Goal: Task Accomplishment & Management: Use online tool/utility

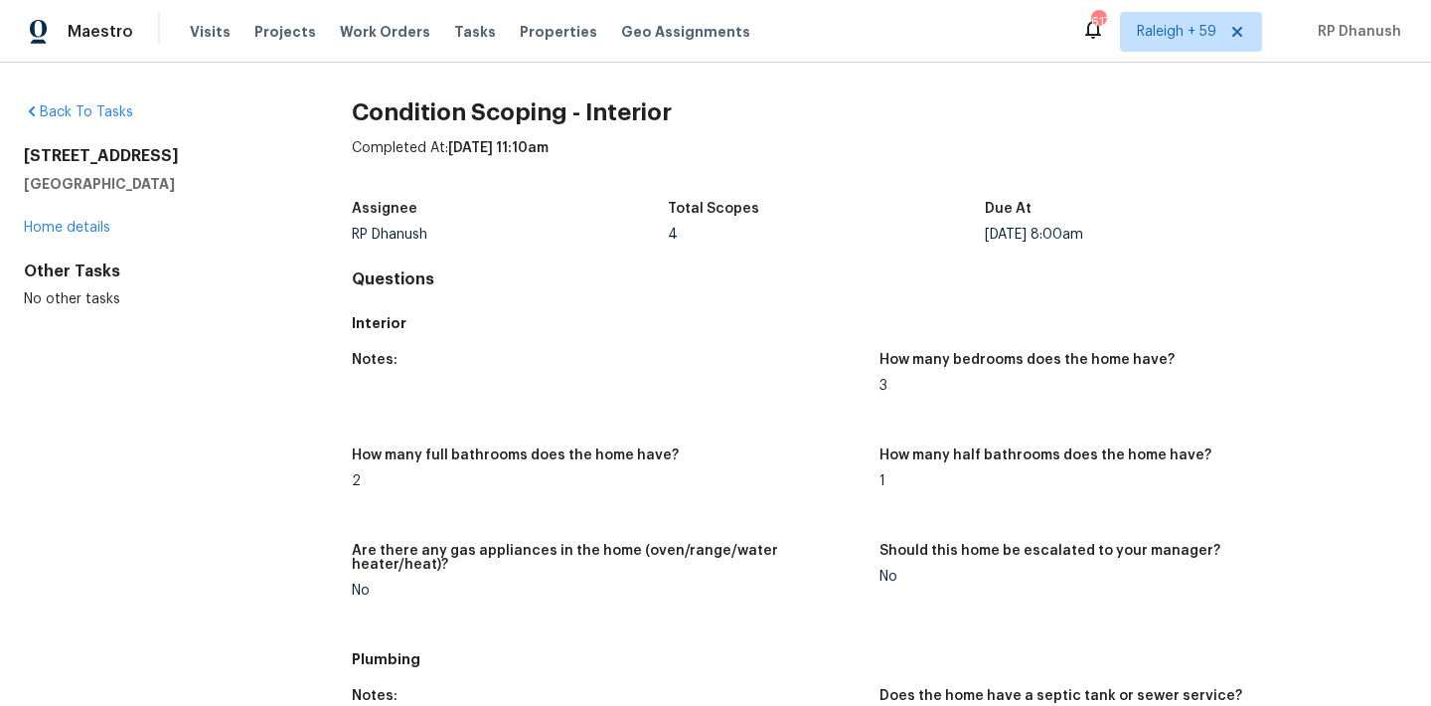
click at [454, 22] on div "Tasks" at bounding box center [475, 32] width 42 height 21
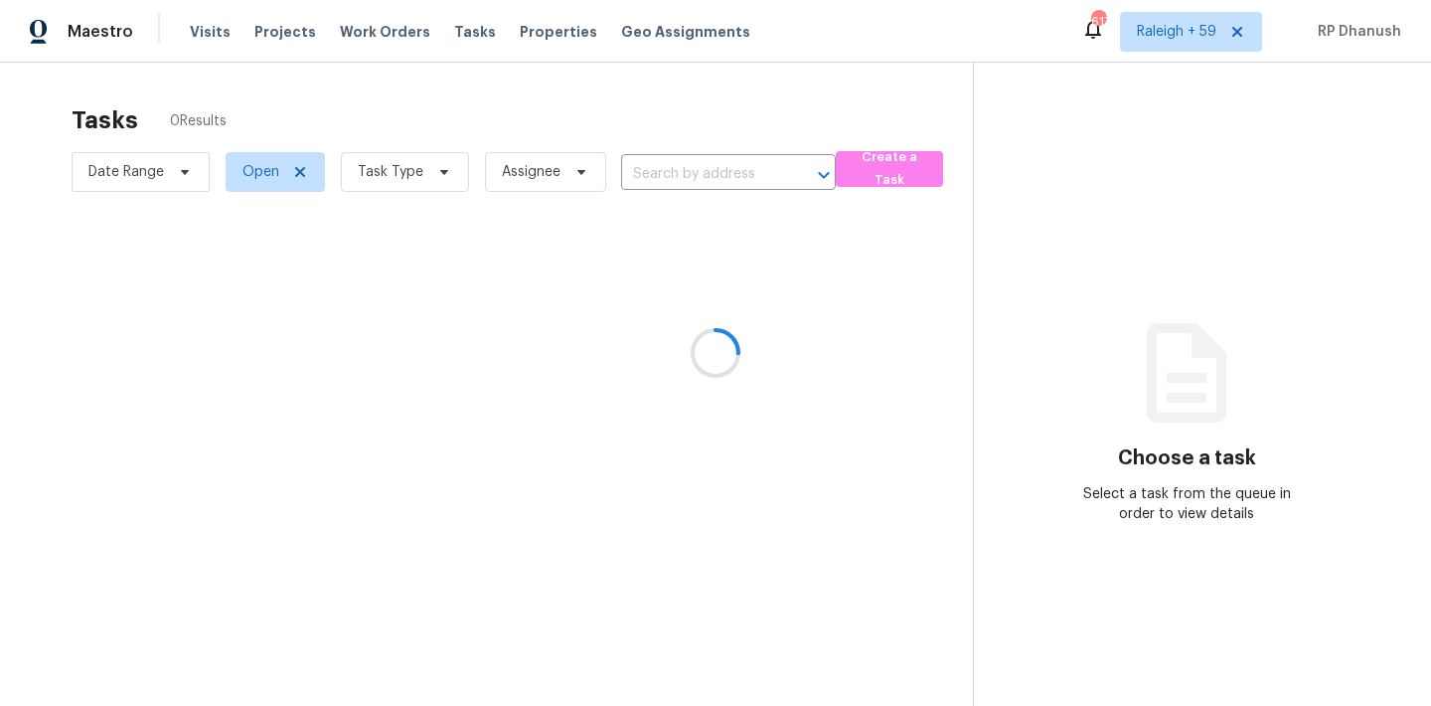
click at [389, 165] on div at bounding box center [715, 353] width 1431 height 706
click at [394, 165] on div at bounding box center [715, 353] width 1431 height 706
click at [394, 174] on div at bounding box center [715, 353] width 1431 height 706
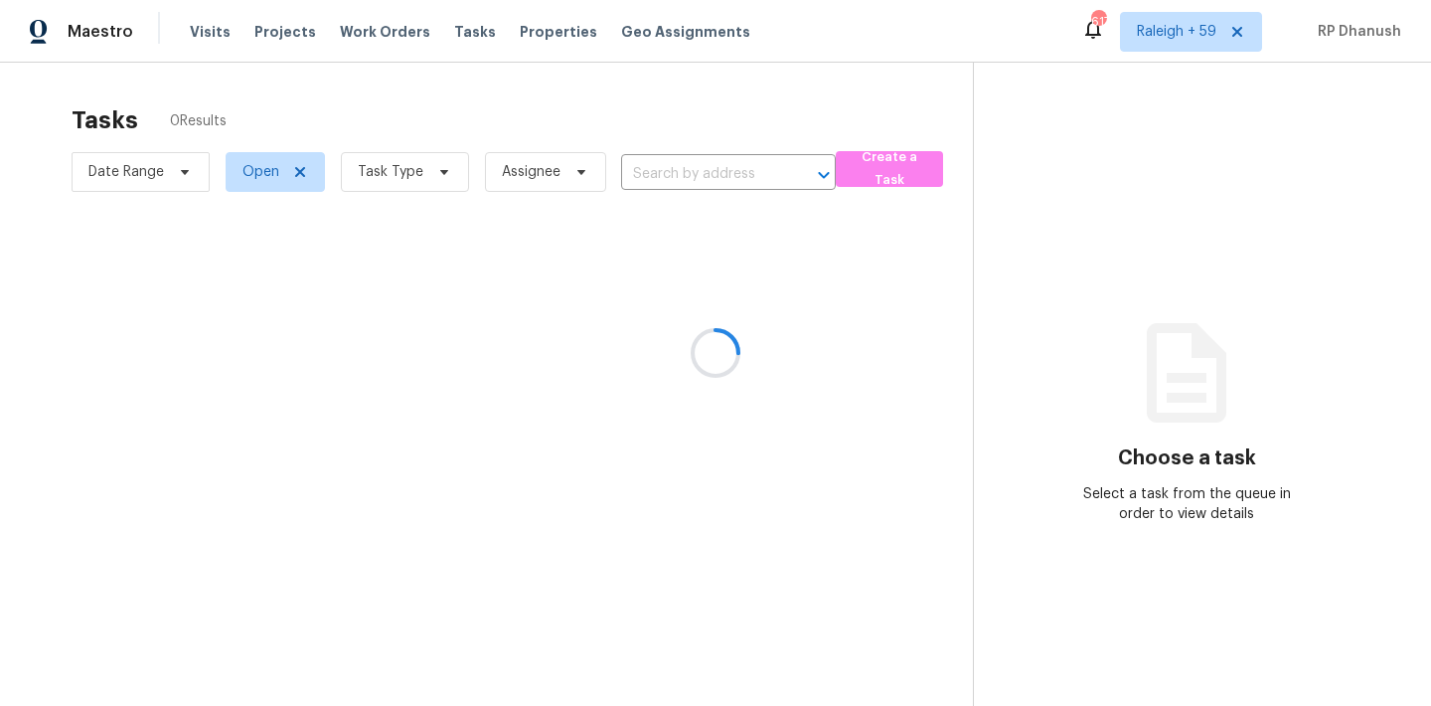
click at [394, 174] on div at bounding box center [715, 353] width 1431 height 706
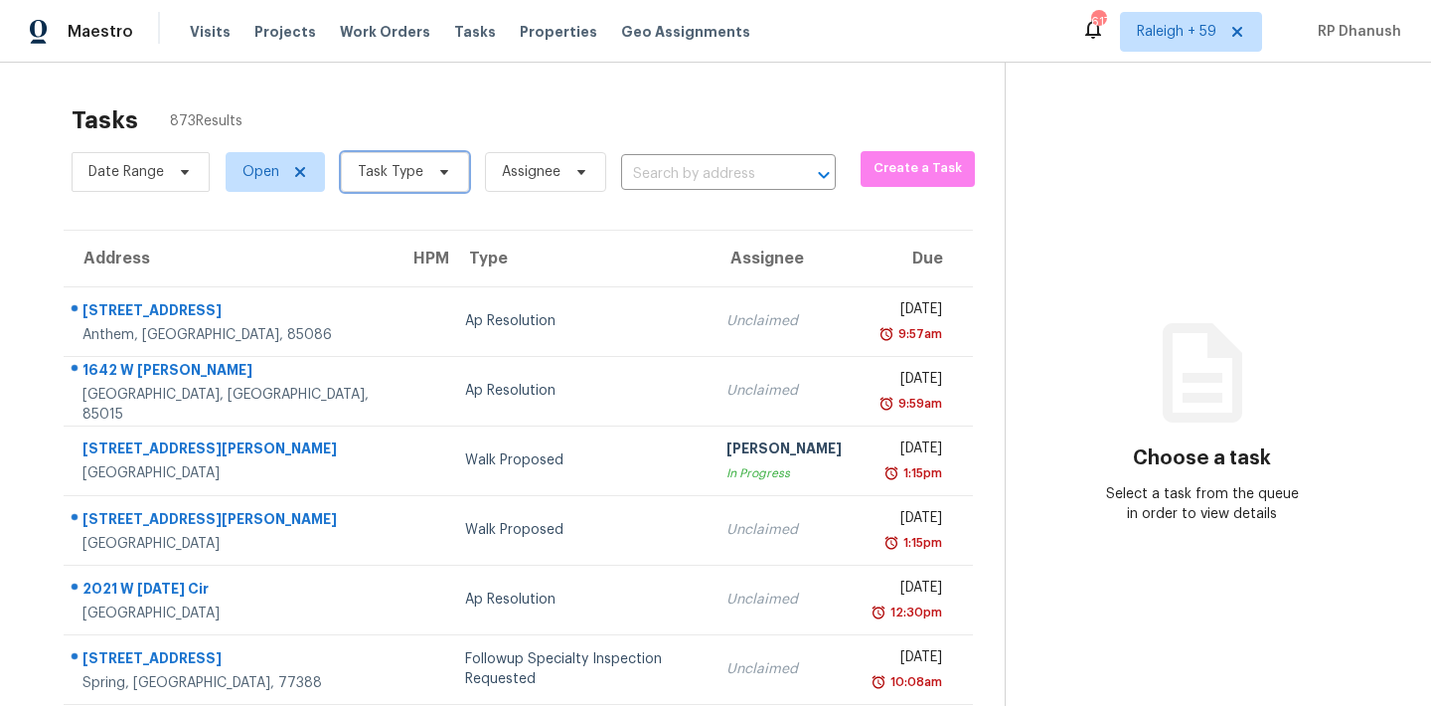
click at [394, 174] on span "Task Type" at bounding box center [391, 172] width 66 height 20
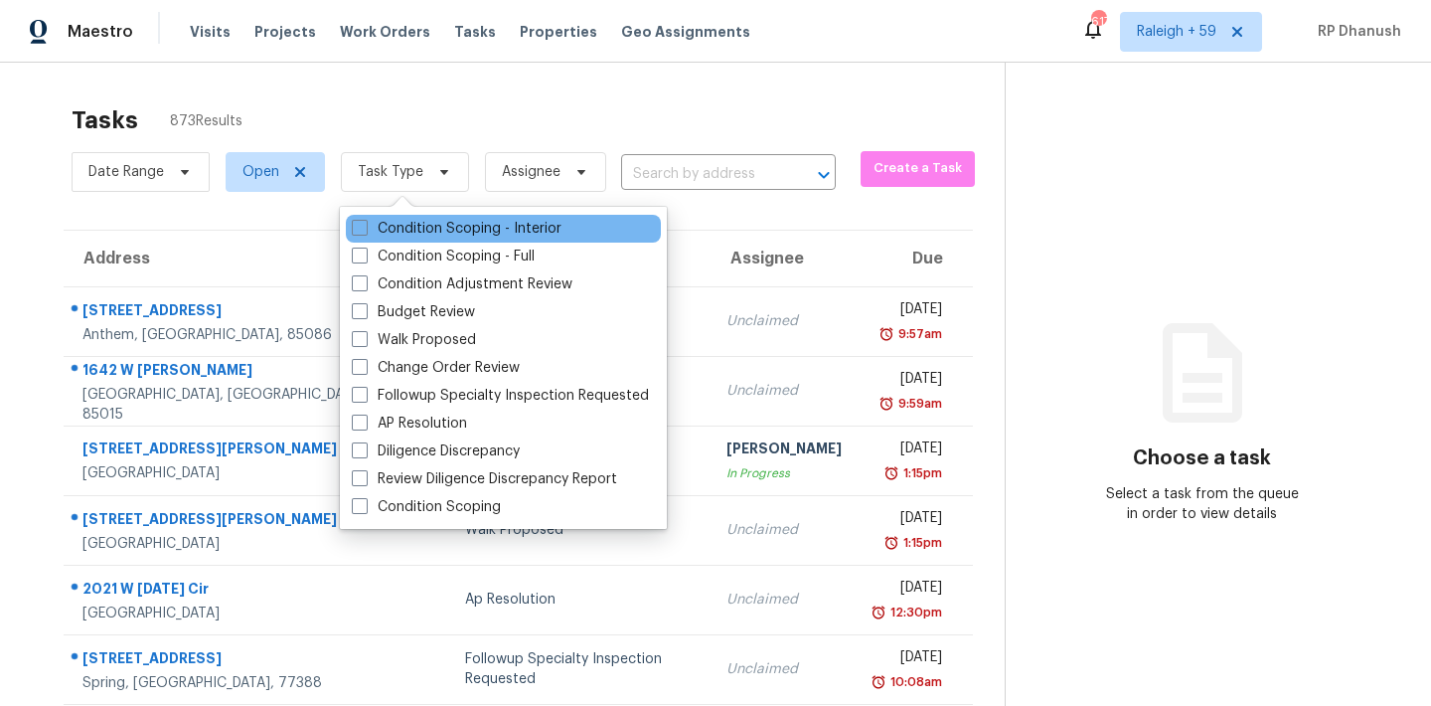
click at [408, 216] on div "Condition Scoping - Interior" at bounding box center [503, 229] width 315 height 28
click at [408, 230] on label "Condition Scoping - Interior" at bounding box center [457, 229] width 210 height 20
click at [365, 230] on input "Condition Scoping - Interior" at bounding box center [358, 225] width 13 height 13
checkbox input "true"
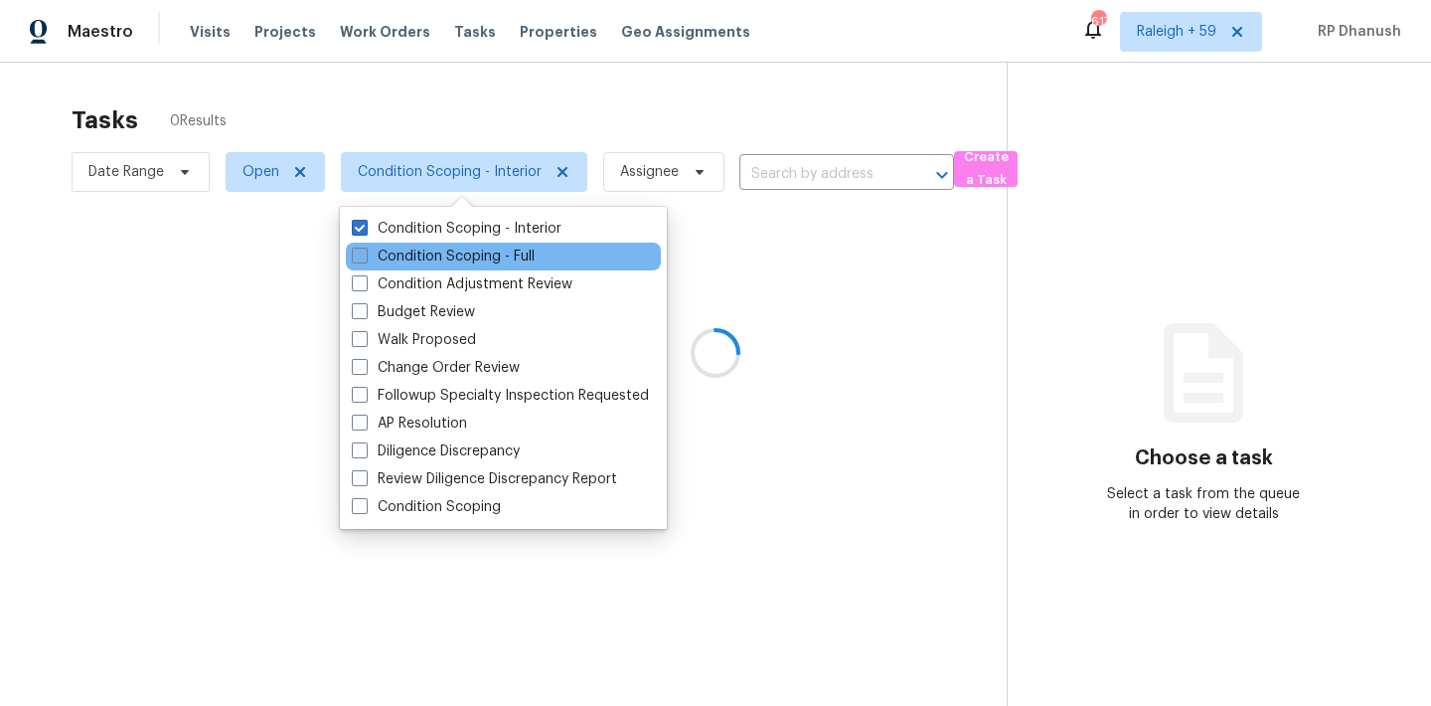
click at [408, 249] on label "Condition Scoping - Full" at bounding box center [443, 256] width 183 height 20
click at [365, 249] on input "Condition Scoping - Full" at bounding box center [358, 252] width 13 height 13
checkbox input "true"
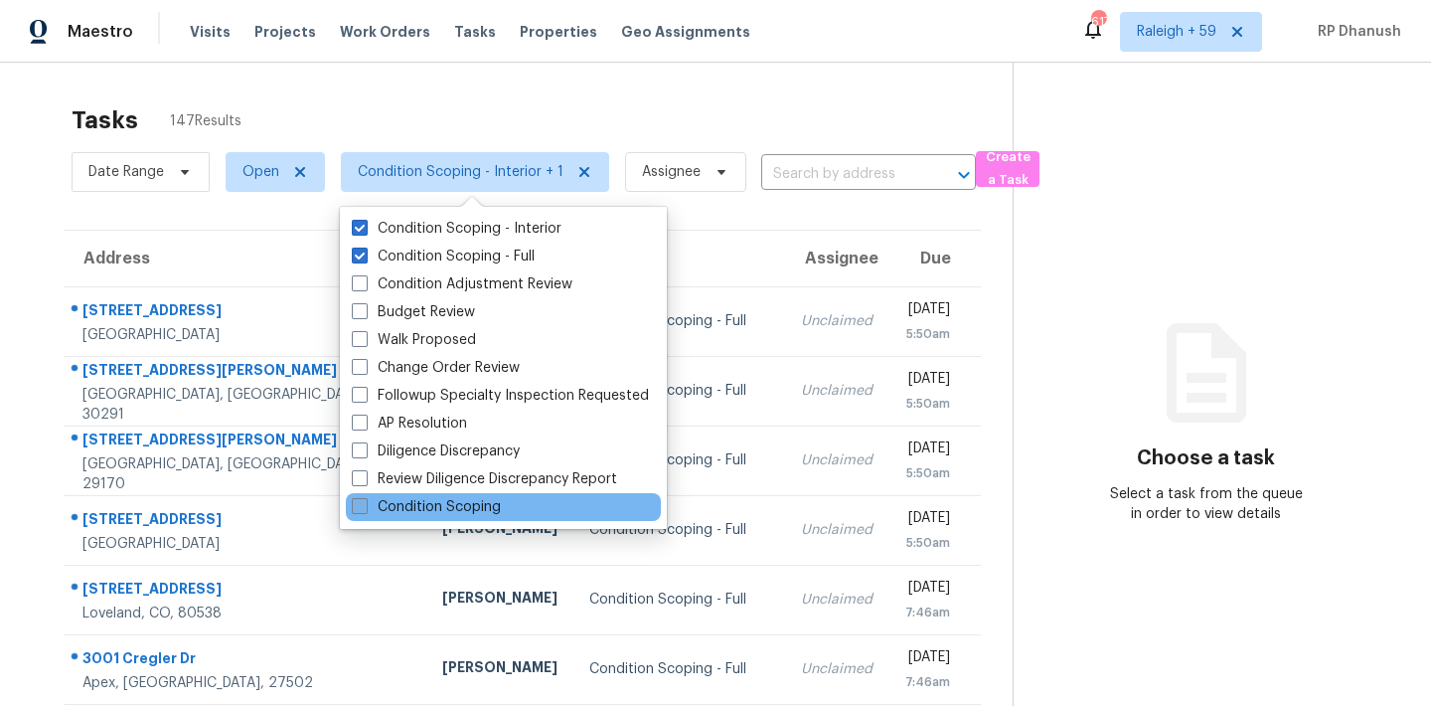
click at [356, 515] on label "Condition Scoping" at bounding box center [426, 507] width 149 height 20
click at [356, 510] on input "Condition Scoping" at bounding box center [358, 503] width 13 height 13
checkbox input "true"
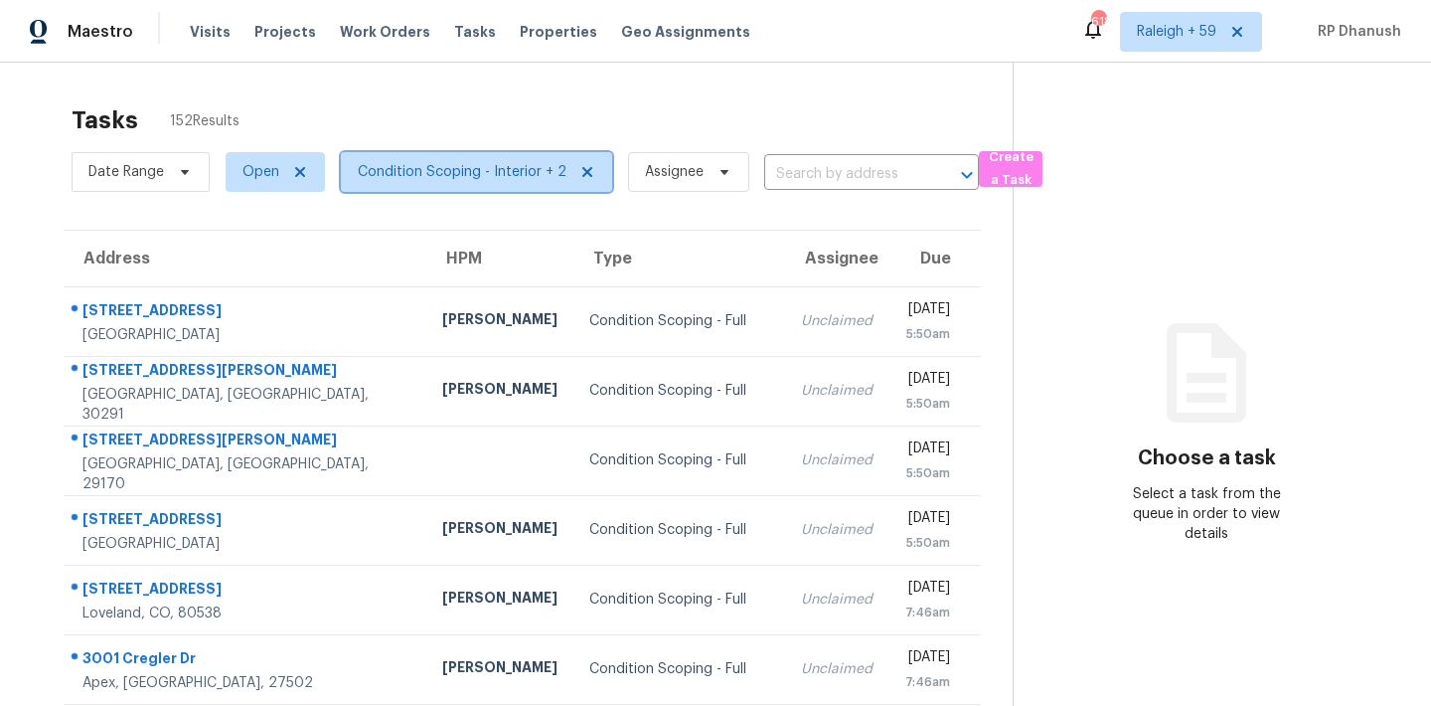
click at [413, 162] on span "Condition Scoping - Interior + 2" at bounding box center [462, 172] width 209 height 20
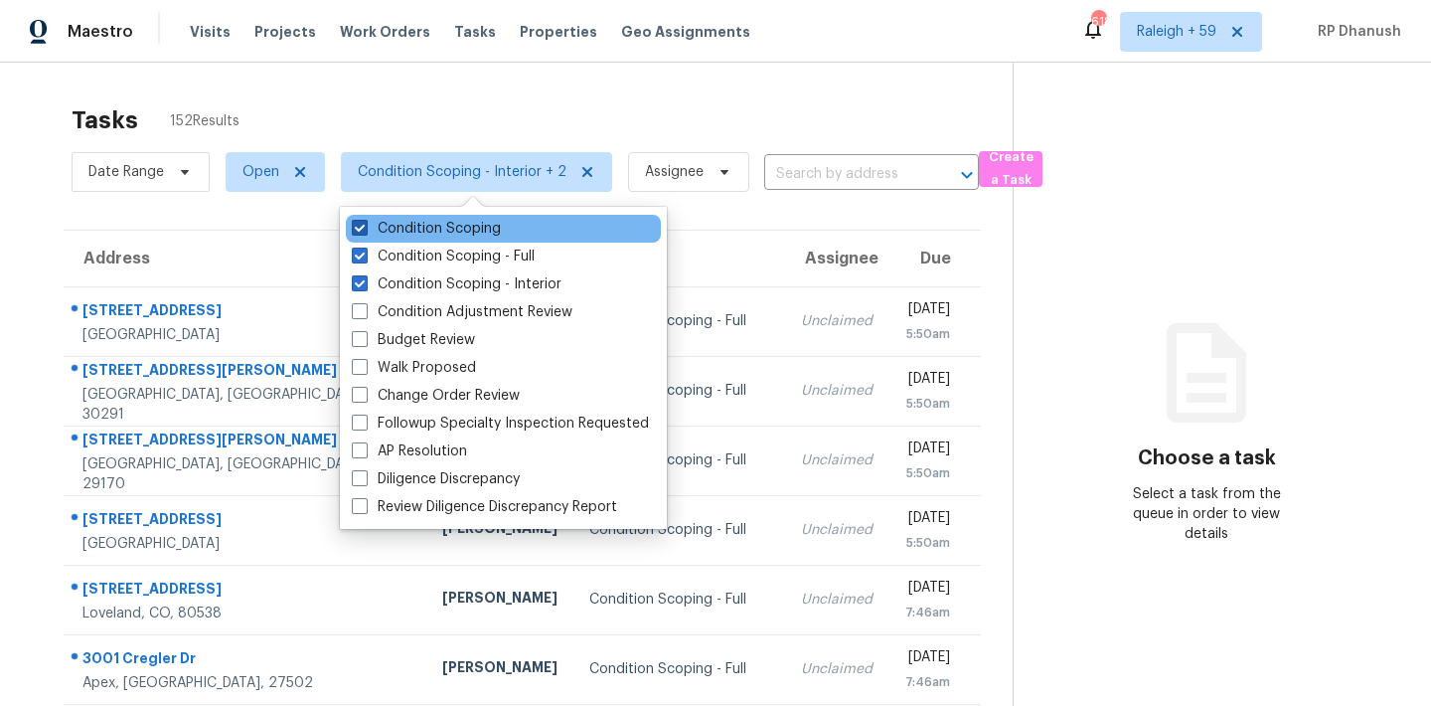
click at [406, 224] on label "Condition Scoping" at bounding box center [426, 229] width 149 height 20
click at [365, 224] on input "Condition Scoping" at bounding box center [358, 225] width 13 height 13
checkbox input "false"
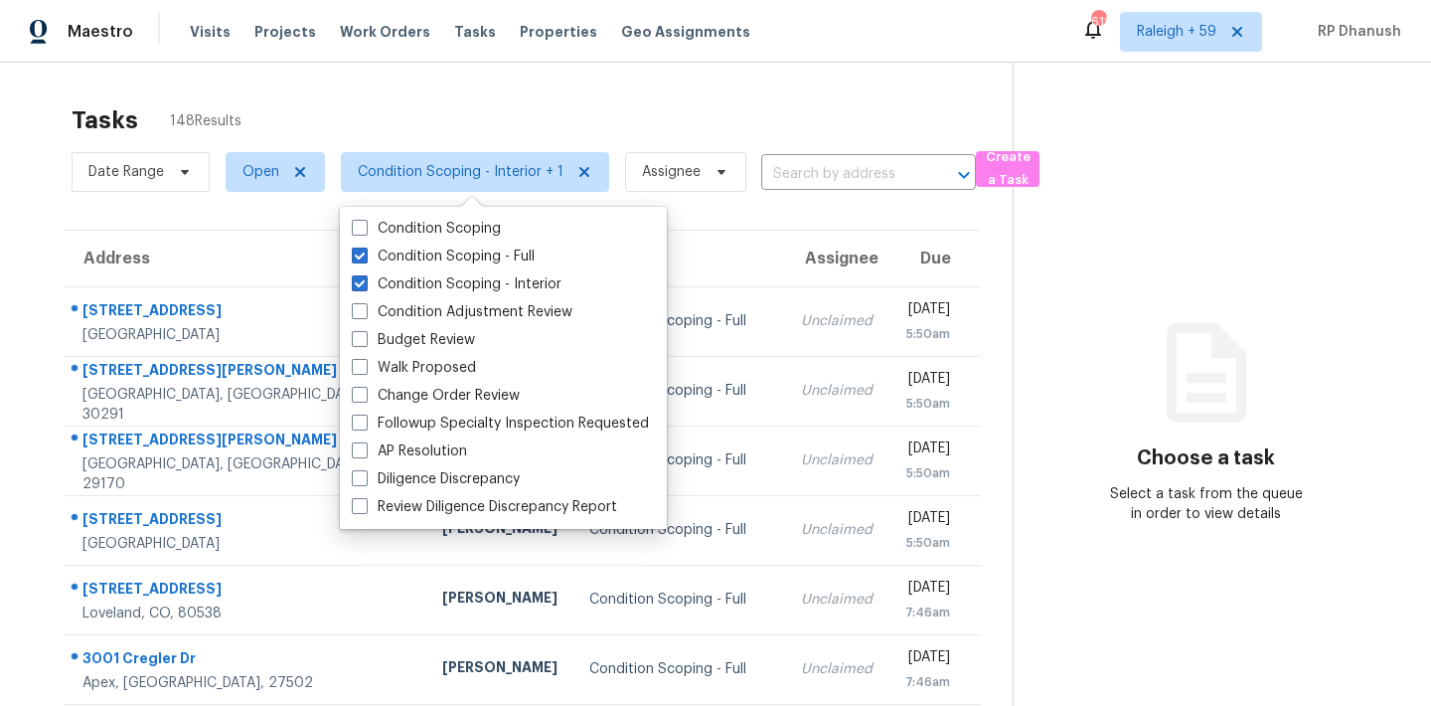
click at [1257, 304] on section "Choose a task Select a task from the queue in order to view details" at bounding box center [1206, 549] width 387 height 973
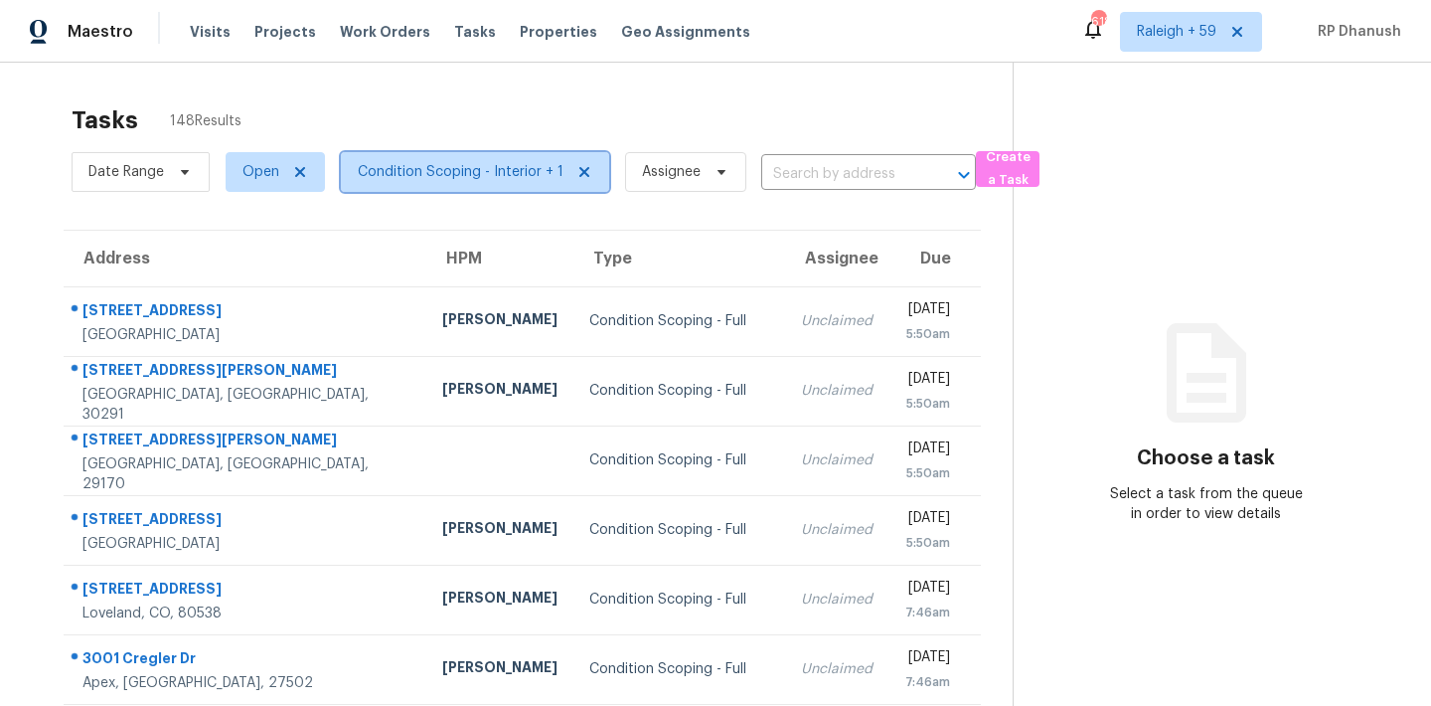
click at [487, 183] on span "Condition Scoping - Interior + 1" at bounding box center [475, 172] width 268 height 40
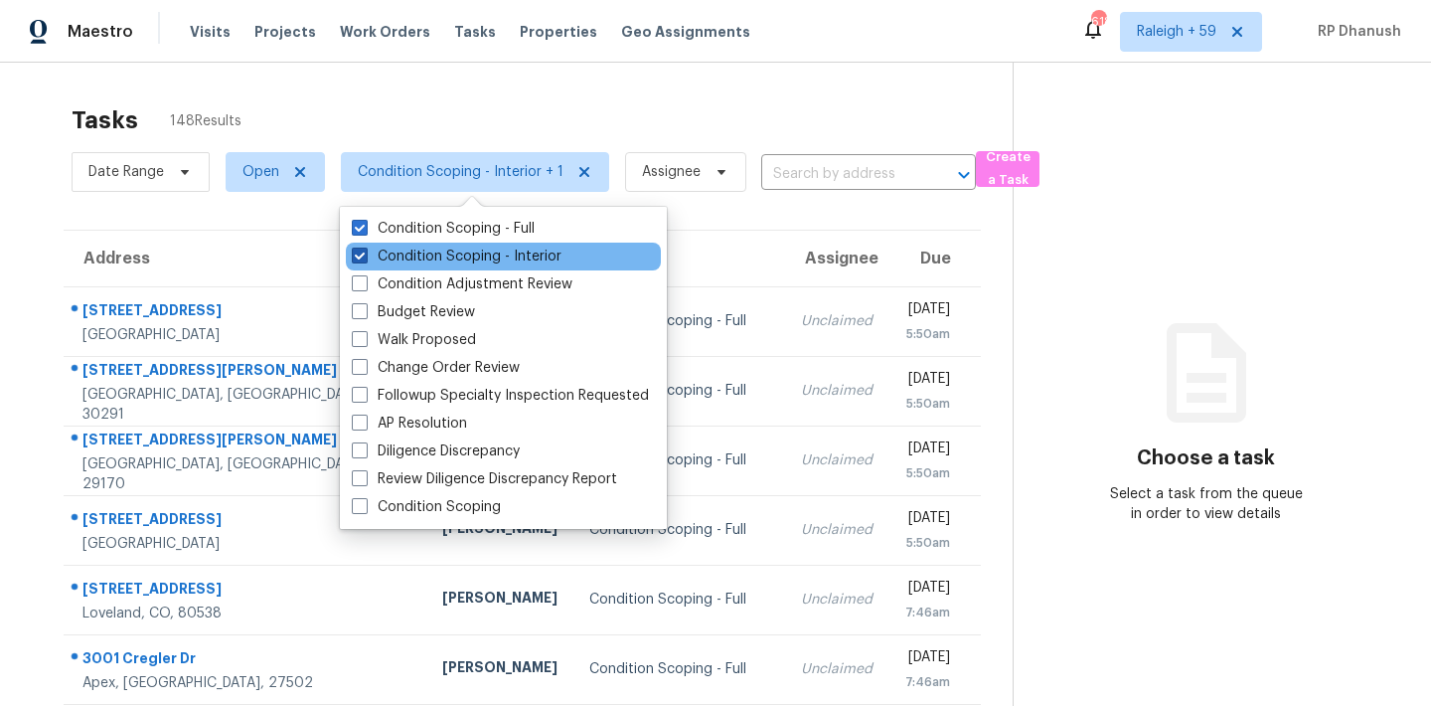
click at [496, 256] on label "Condition Scoping - Interior" at bounding box center [457, 256] width 210 height 20
click at [365, 256] on input "Condition Scoping - Interior" at bounding box center [358, 252] width 13 height 13
checkbox input "false"
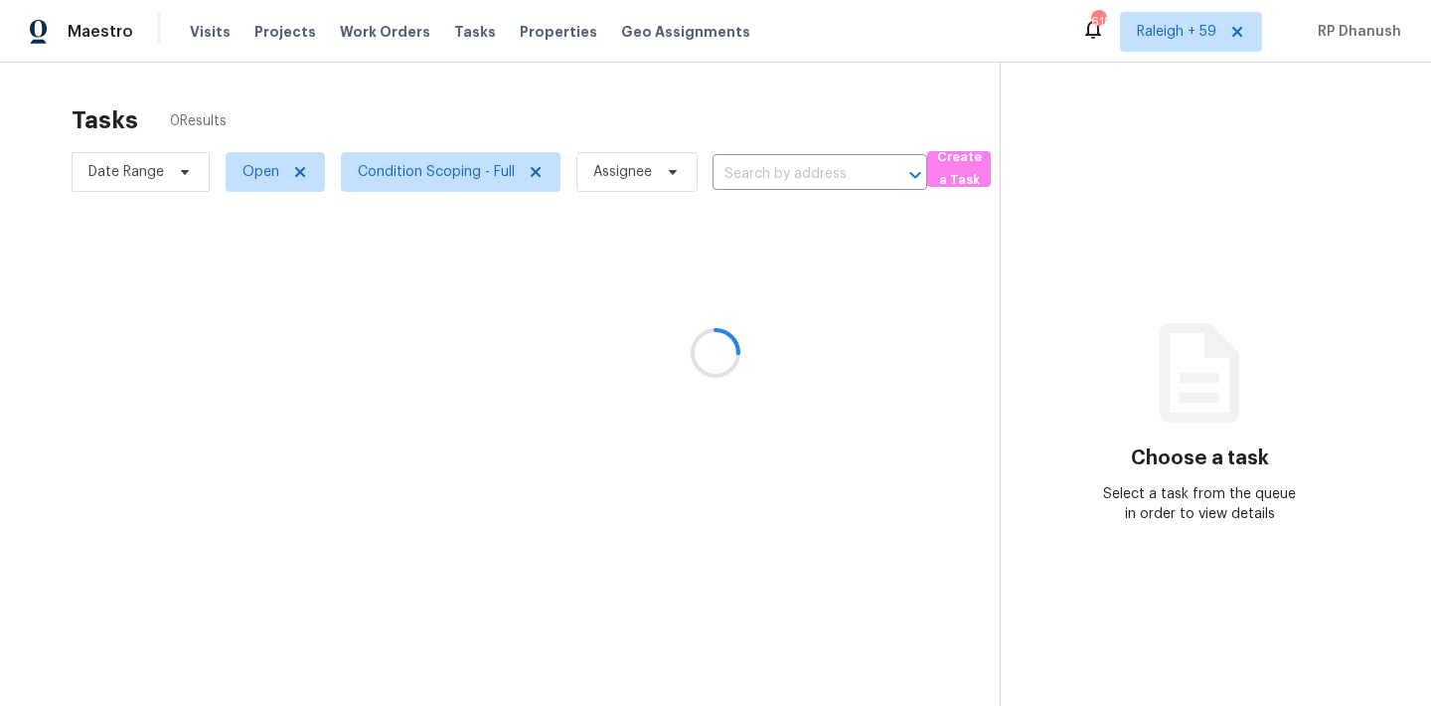
click at [1345, 107] on div at bounding box center [715, 353] width 1431 height 706
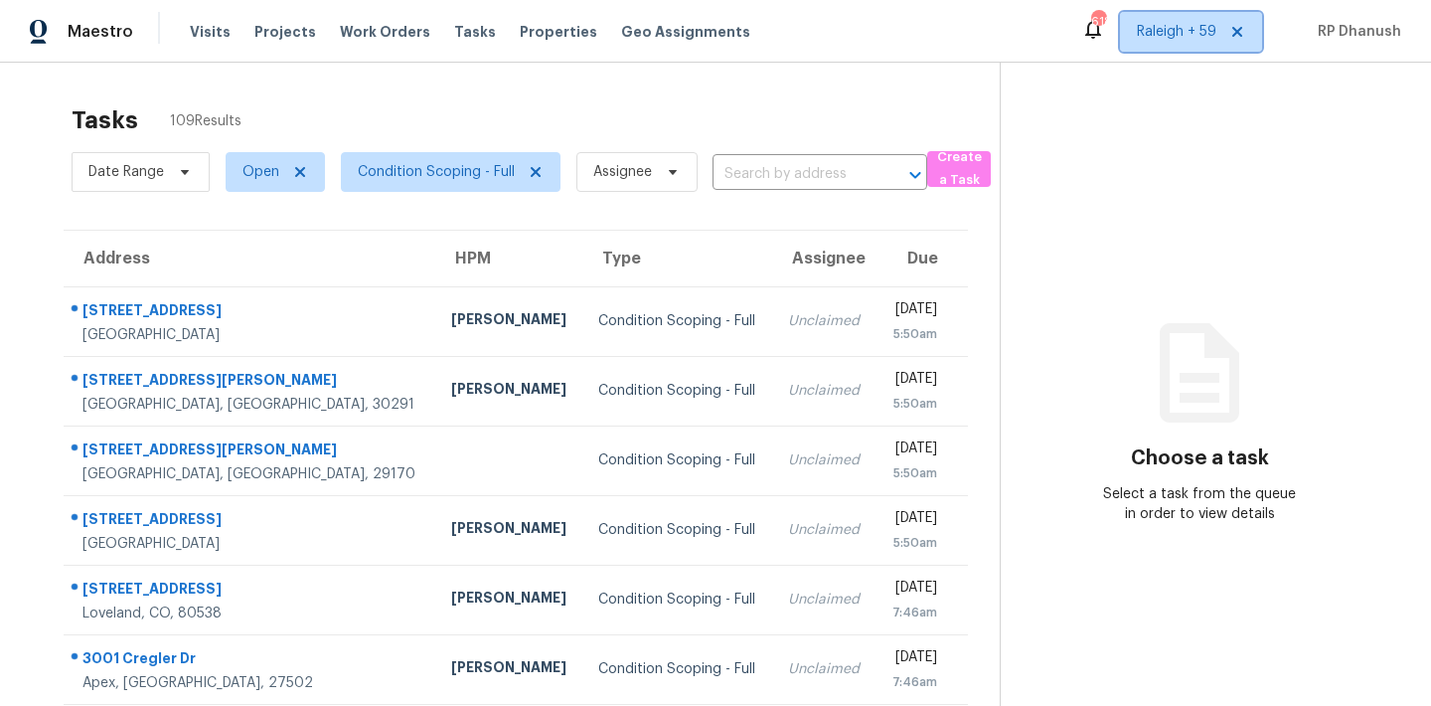
click at [1196, 41] on span "Raleigh + 59" at bounding box center [1176, 32] width 79 height 20
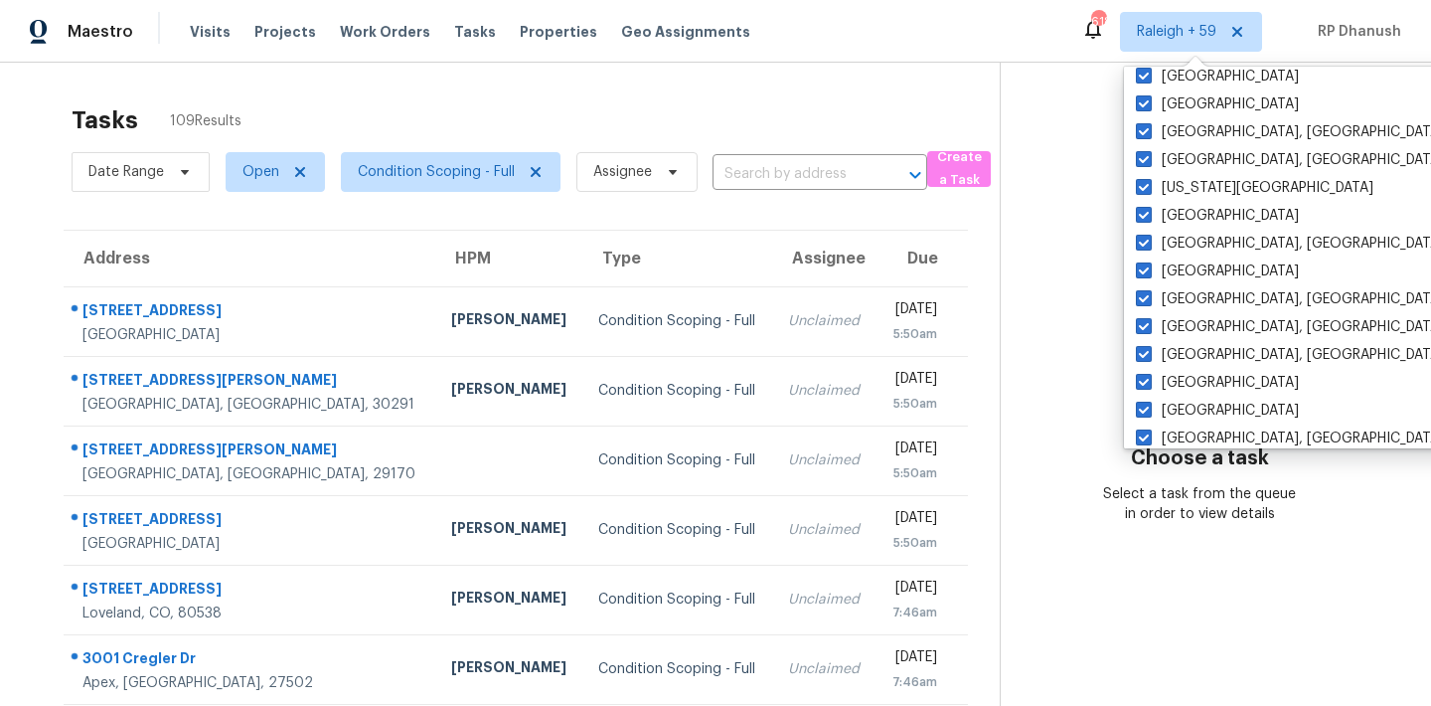
scroll to position [1332, 0]
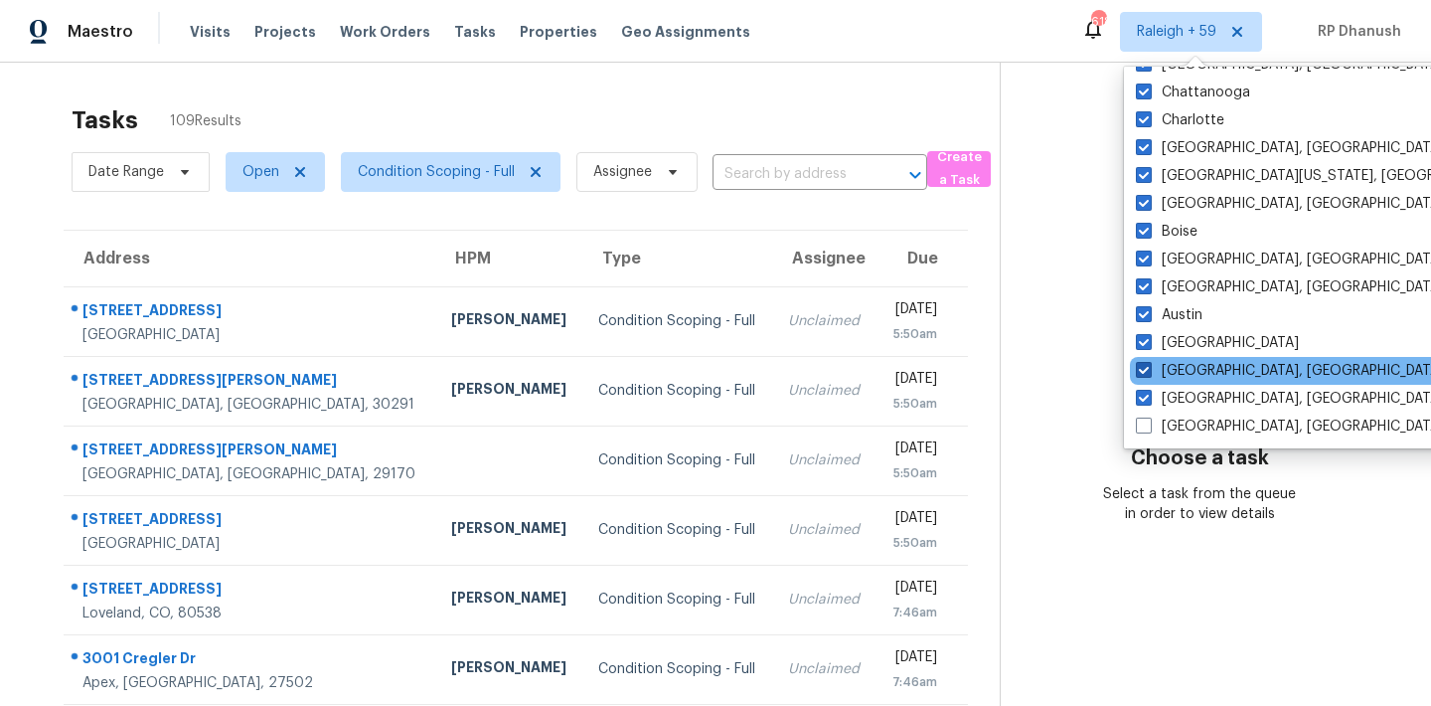
click at [1162, 370] on label "[GEOGRAPHIC_DATA], [GEOGRAPHIC_DATA]" at bounding box center [1290, 371] width 308 height 20
click at [1149, 370] on input "[GEOGRAPHIC_DATA], [GEOGRAPHIC_DATA]" at bounding box center [1142, 367] width 13 height 13
checkbox input "false"
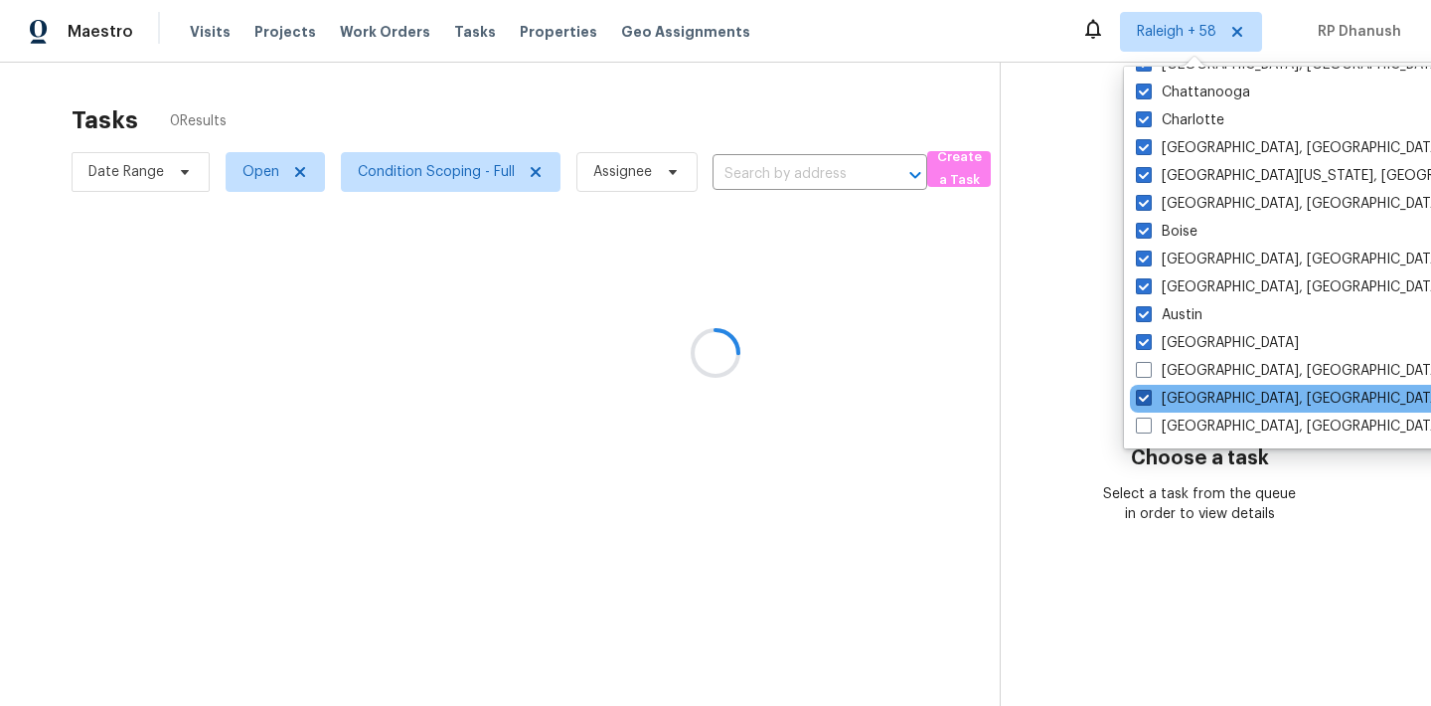
click at [1162, 400] on label "[GEOGRAPHIC_DATA], [GEOGRAPHIC_DATA]" at bounding box center [1290, 399] width 308 height 20
click at [1149, 400] on input "[GEOGRAPHIC_DATA], [GEOGRAPHIC_DATA]" at bounding box center [1142, 395] width 13 height 13
checkbox input "false"
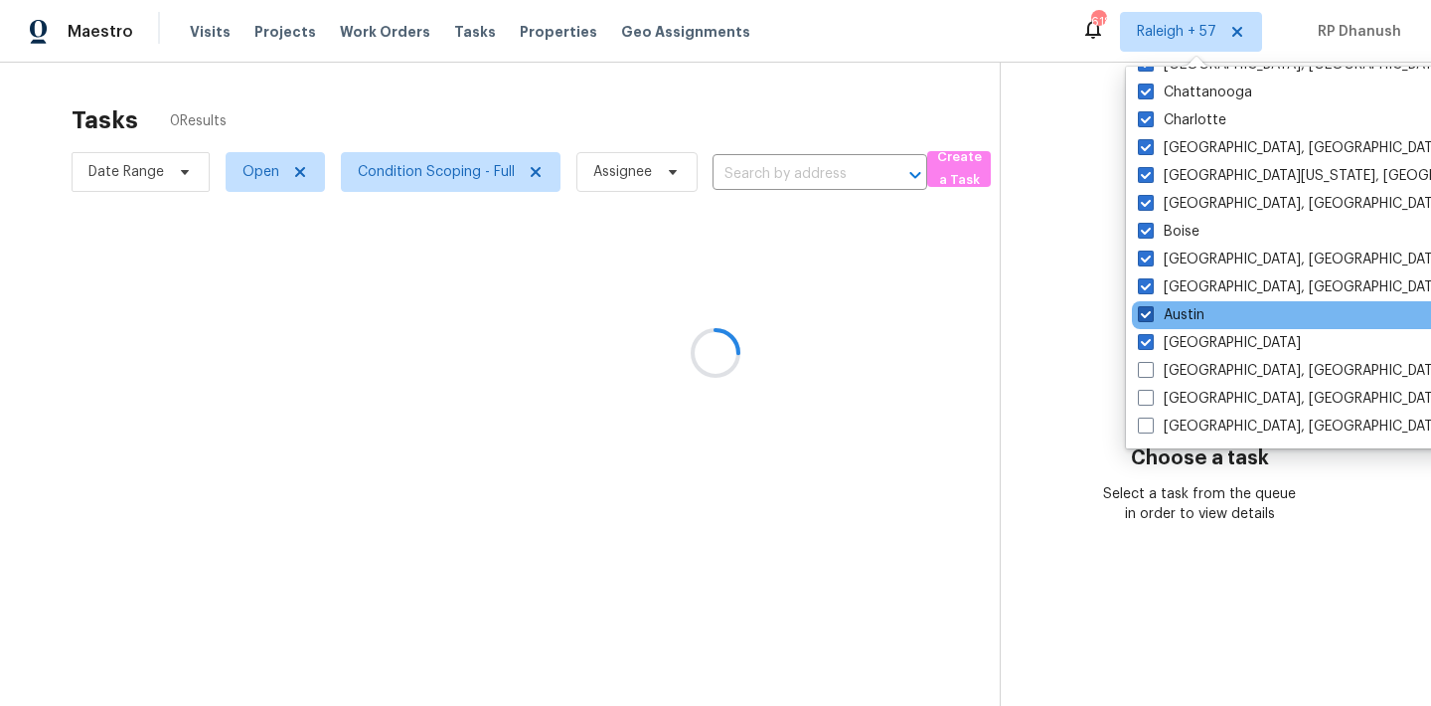
click at [1167, 308] on label "Austin" at bounding box center [1171, 315] width 67 height 20
click at [1151, 308] on input "Austin" at bounding box center [1144, 311] width 13 height 13
checkbox input "false"
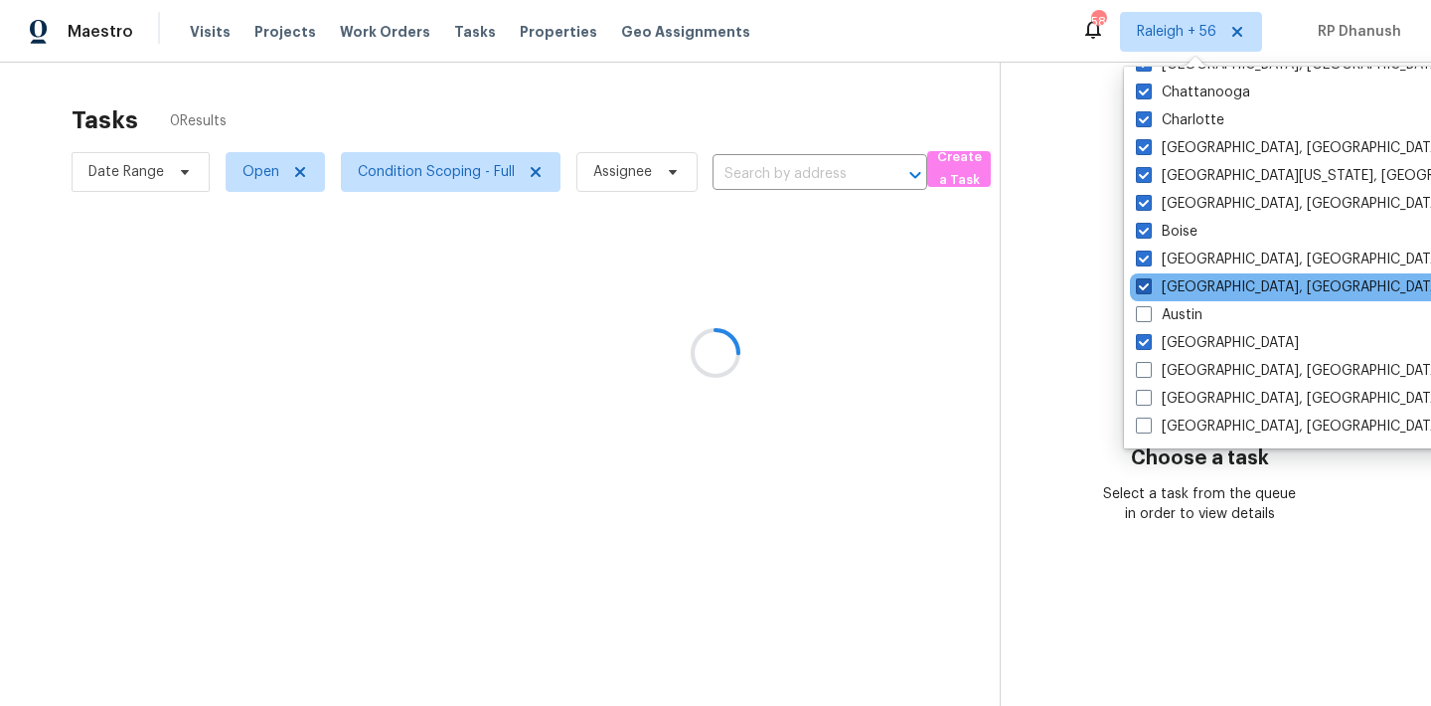
click at [1179, 277] on label "[GEOGRAPHIC_DATA], [GEOGRAPHIC_DATA]" at bounding box center [1290, 287] width 308 height 20
click at [1149, 277] on input "[GEOGRAPHIC_DATA], [GEOGRAPHIC_DATA]" at bounding box center [1142, 283] width 13 height 13
checkbox input "false"
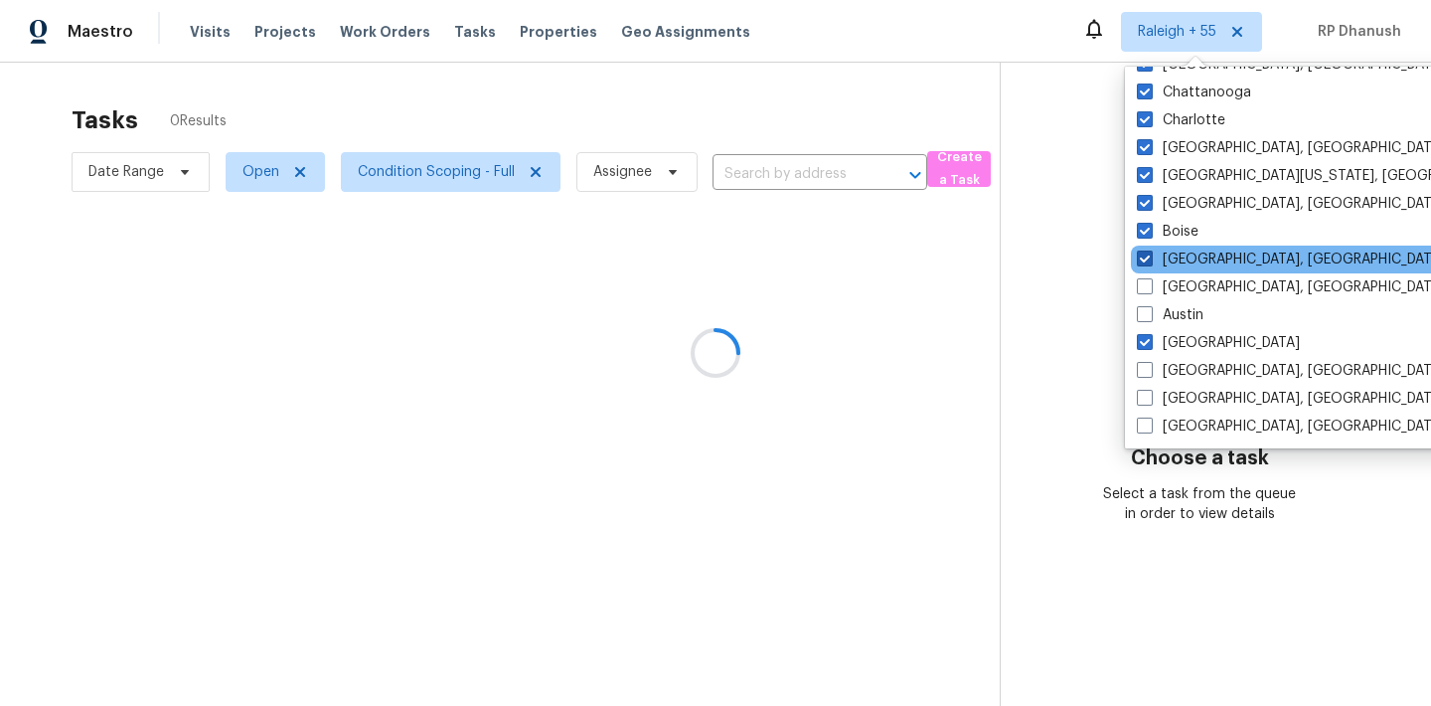
click at [1179, 251] on label "[GEOGRAPHIC_DATA], [GEOGRAPHIC_DATA]" at bounding box center [1291, 259] width 308 height 20
click at [1150, 251] on input "[GEOGRAPHIC_DATA], [GEOGRAPHIC_DATA]" at bounding box center [1143, 255] width 13 height 13
checkbox input "false"
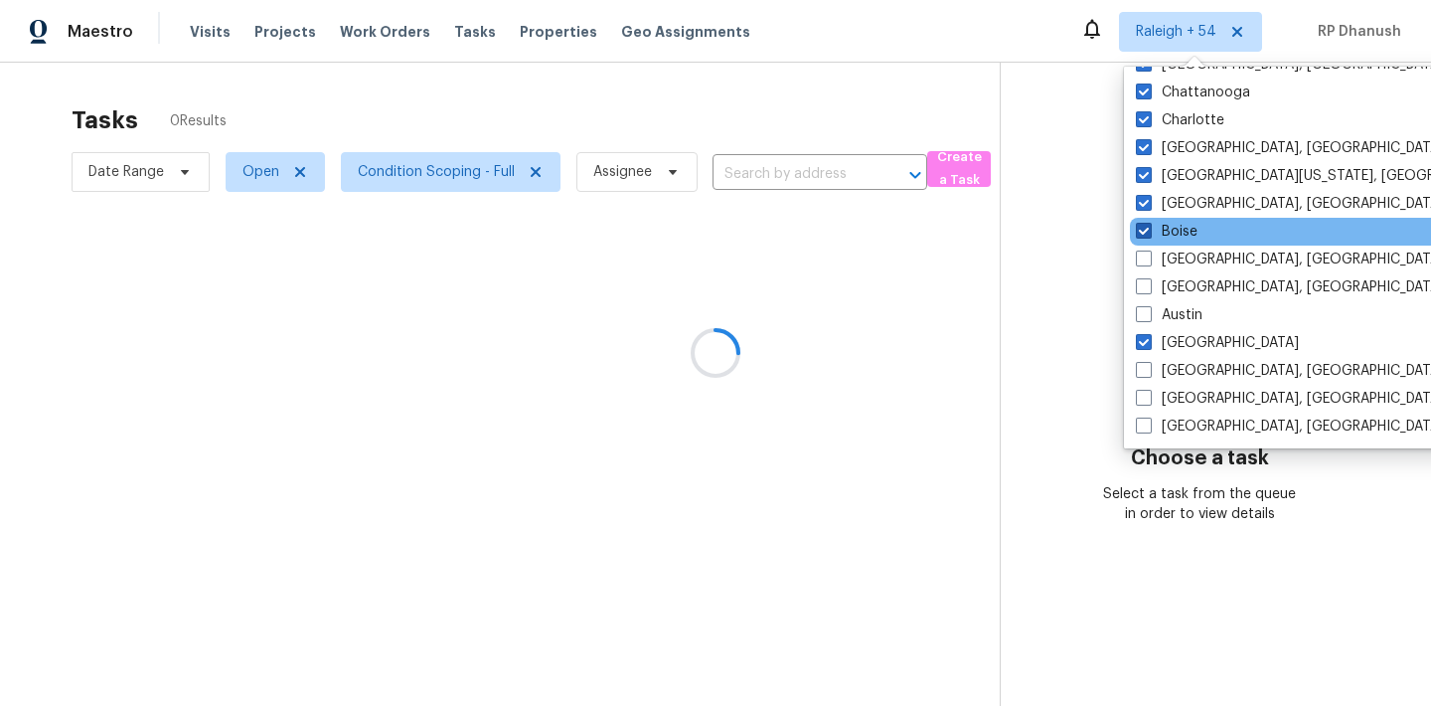
click at [1179, 234] on label "Boise" at bounding box center [1167, 232] width 62 height 20
click at [1149, 234] on input "Boise" at bounding box center [1142, 228] width 13 height 13
checkbox input "false"
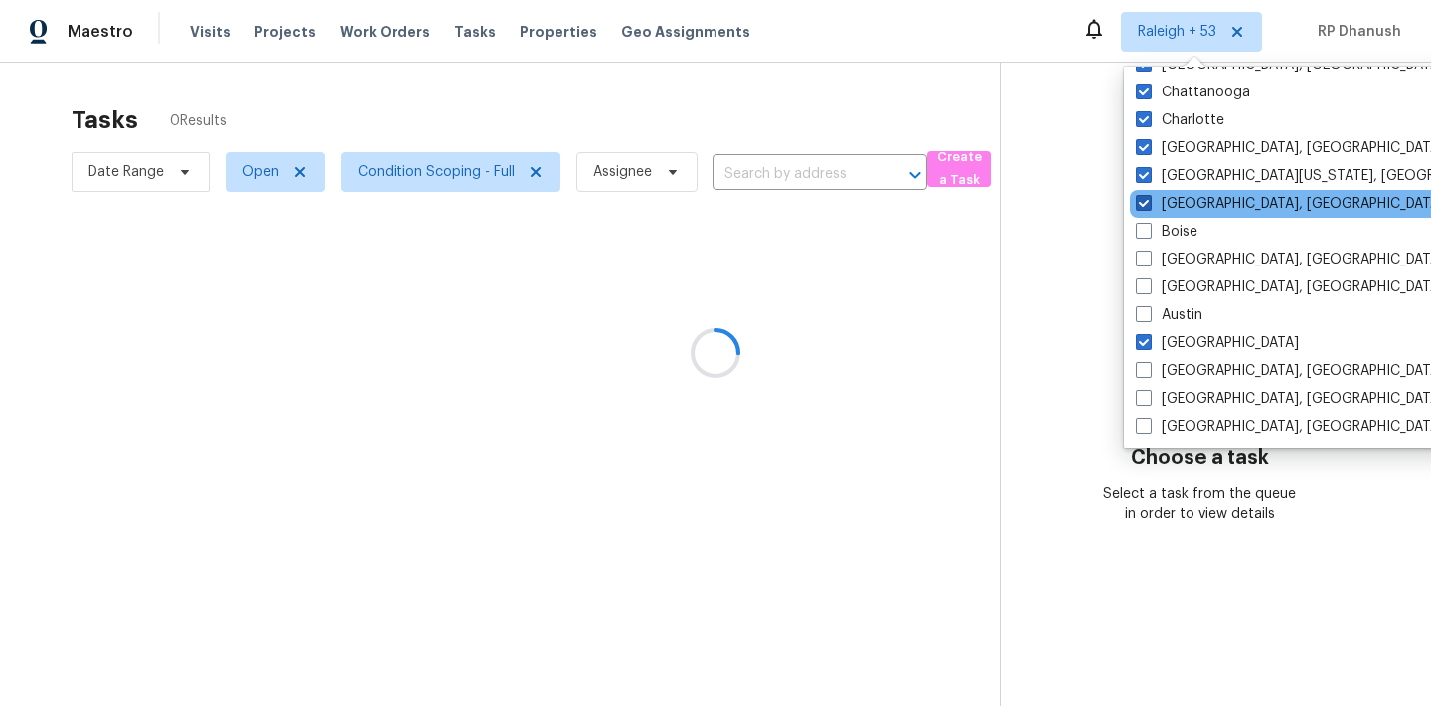
click at [1179, 202] on label "[GEOGRAPHIC_DATA], [GEOGRAPHIC_DATA]" at bounding box center [1290, 204] width 308 height 20
click at [1149, 202] on input "[GEOGRAPHIC_DATA], [GEOGRAPHIC_DATA]" at bounding box center [1142, 200] width 13 height 13
checkbox input "false"
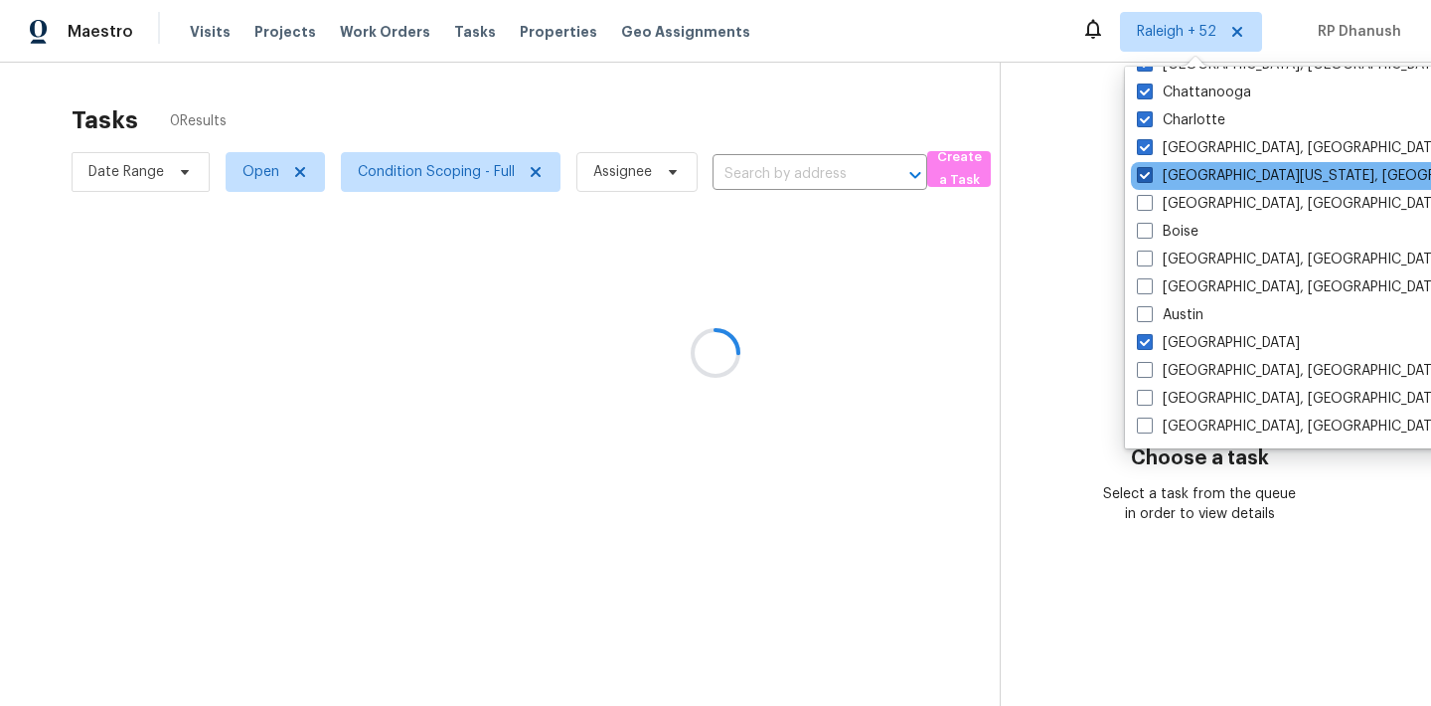
click at [1179, 178] on label "[GEOGRAPHIC_DATA][US_STATE], [GEOGRAPHIC_DATA]" at bounding box center [1328, 176] width 383 height 20
click at [1150, 178] on input "[GEOGRAPHIC_DATA][US_STATE], [GEOGRAPHIC_DATA]" at bounding box center [1143, 172] width 13 height 13
checkbox input "false"
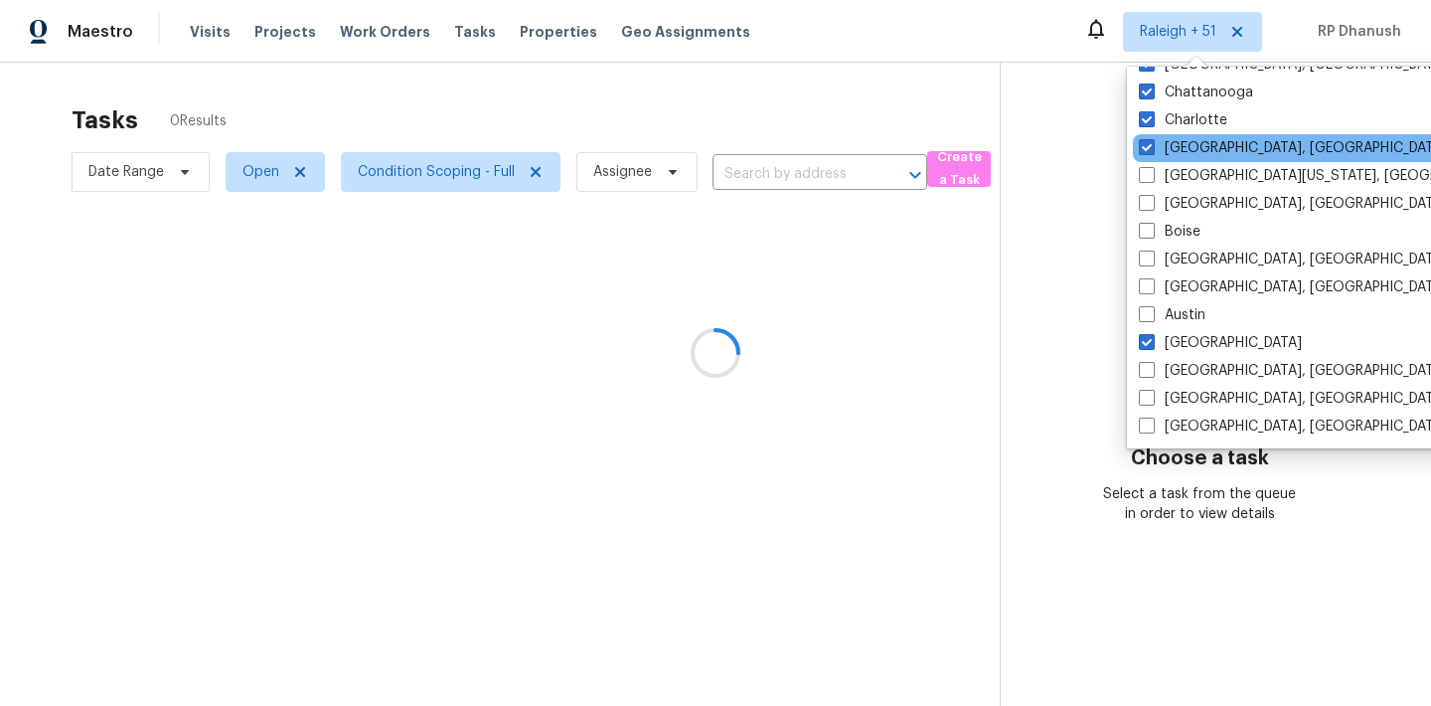
click at [1179, 161] on div "[GEOGRAPHIC_DATA], [GEOGRAPHIC_DATA]" at bounding box center [1333, 148] width 400 height 28
click at [1178, 146] on label "[GEOGRAPHIC_DATA], [GEOGRAPHIC_DATA]" at bounding box center [1293, 148] width 308 height 20
click at [1152, 146] on input "[GEOGRAPHIC_DATA], [GEOGRAPHIC_DATA]" at bounding box center [1145, 144] width 13 height 13
checkbox input "false"
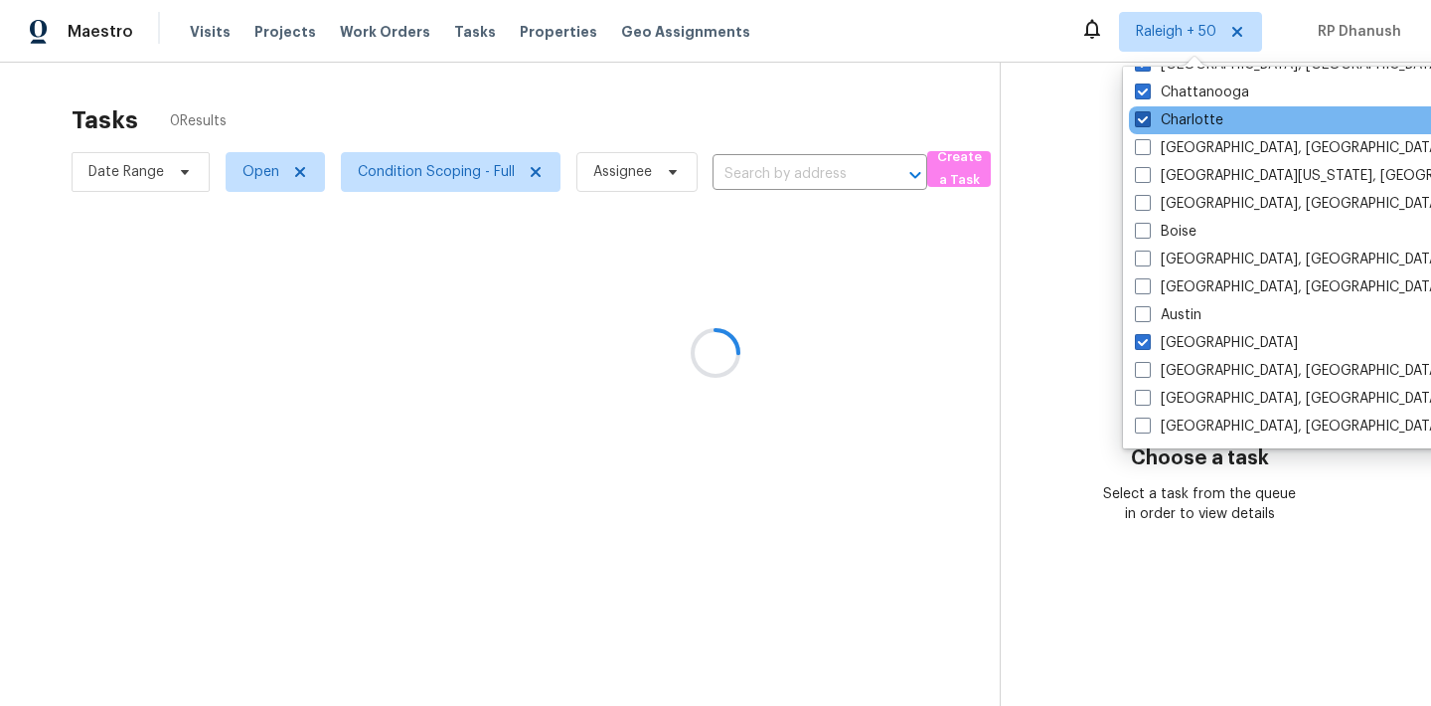
click at [1178, 125] on label "Charlotte" at bounding box center [1179, 120] width 88 height 20
click at [1148, 123] on input "Charlotte" at bounding box center [1141, 116] width 13 height 13
checkbox input "false"
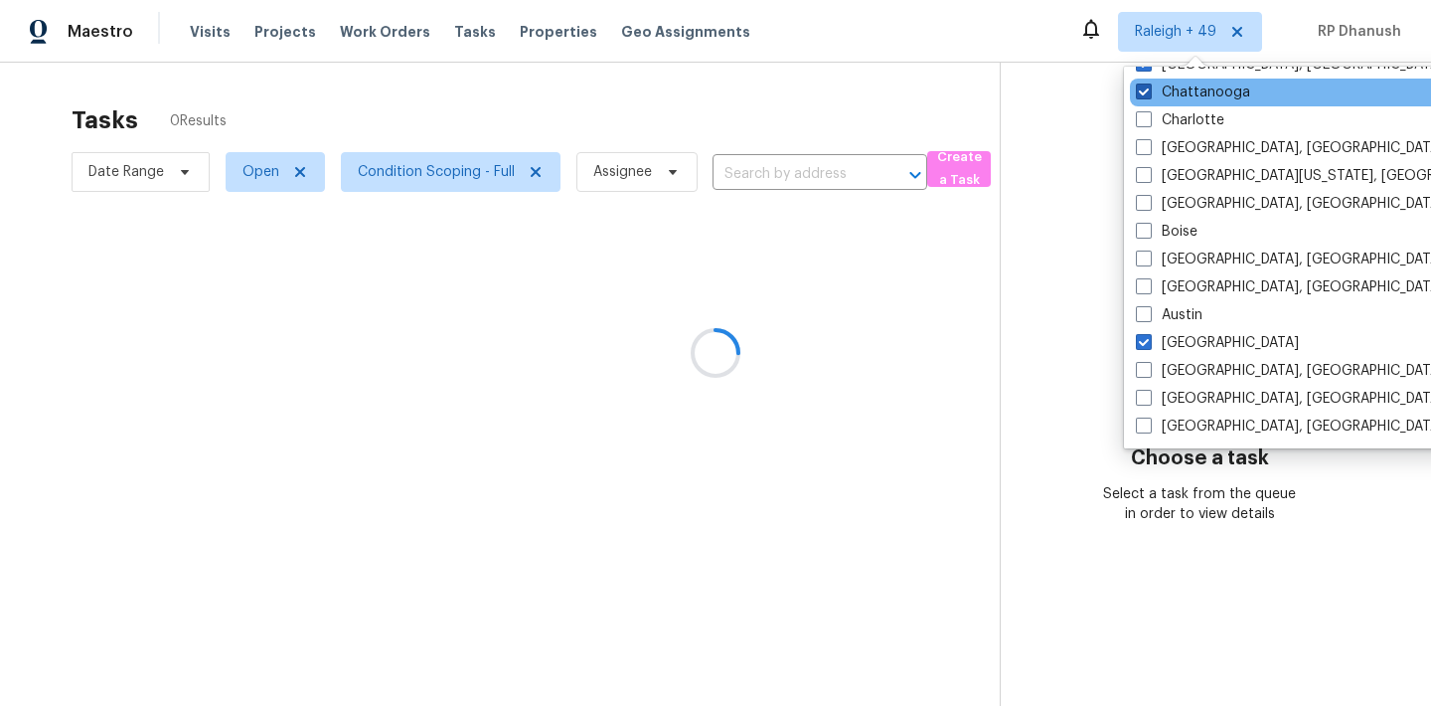
click at [1178, 97] on label "Chattanooga" at bounding box center [1193, 92] width 114 height 20
click at [1149, 95] on input "Chattanooga" at bounding box center [1142, 88] width 13 height 13
checkbox input "false"
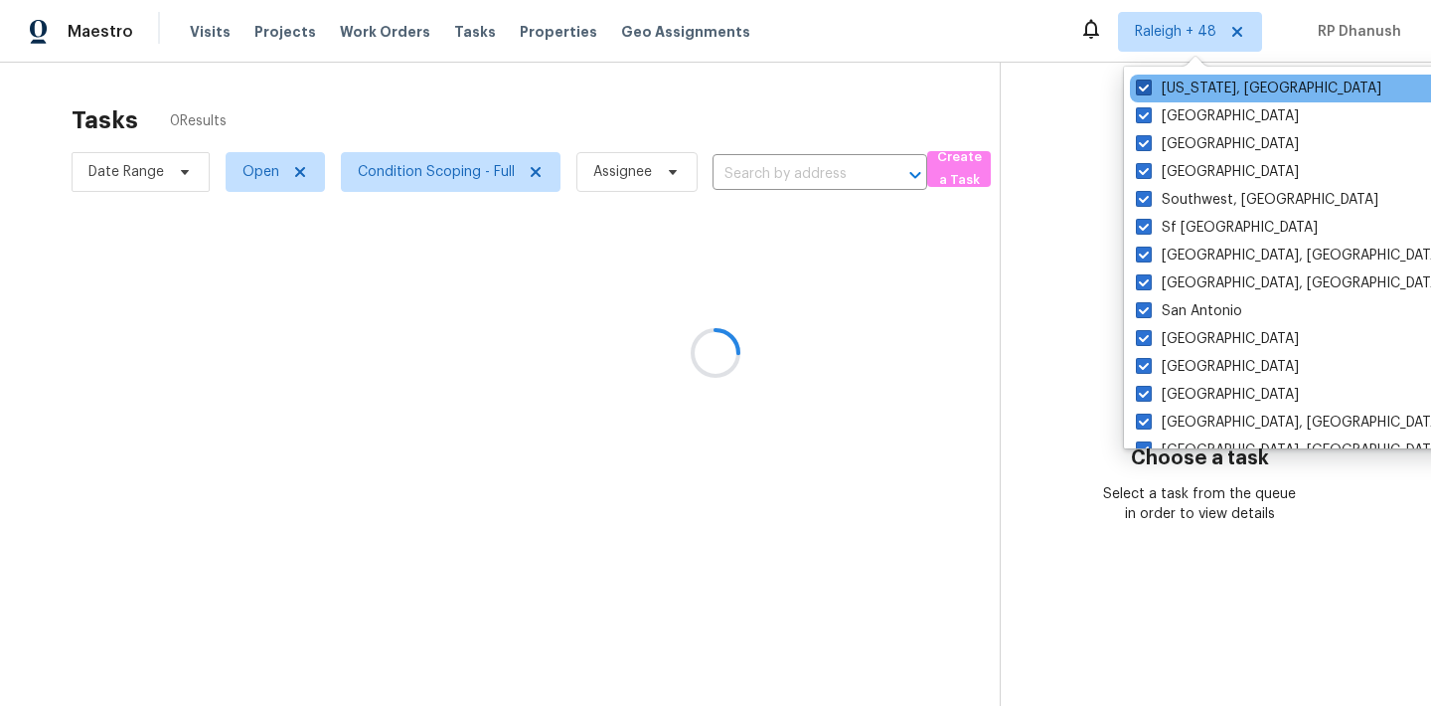
click at [1174, 87] on label "[US_STATE], [GEOGRAPHIC_DATA]" at bounding box center [1258, 89] width 245 height 20
click at [1149, 87] on input "[US_STATE], [GEOGRAPHIC_DATA]" at bounding box center [1142, 85] width 13 height 13
checkbox input "false"
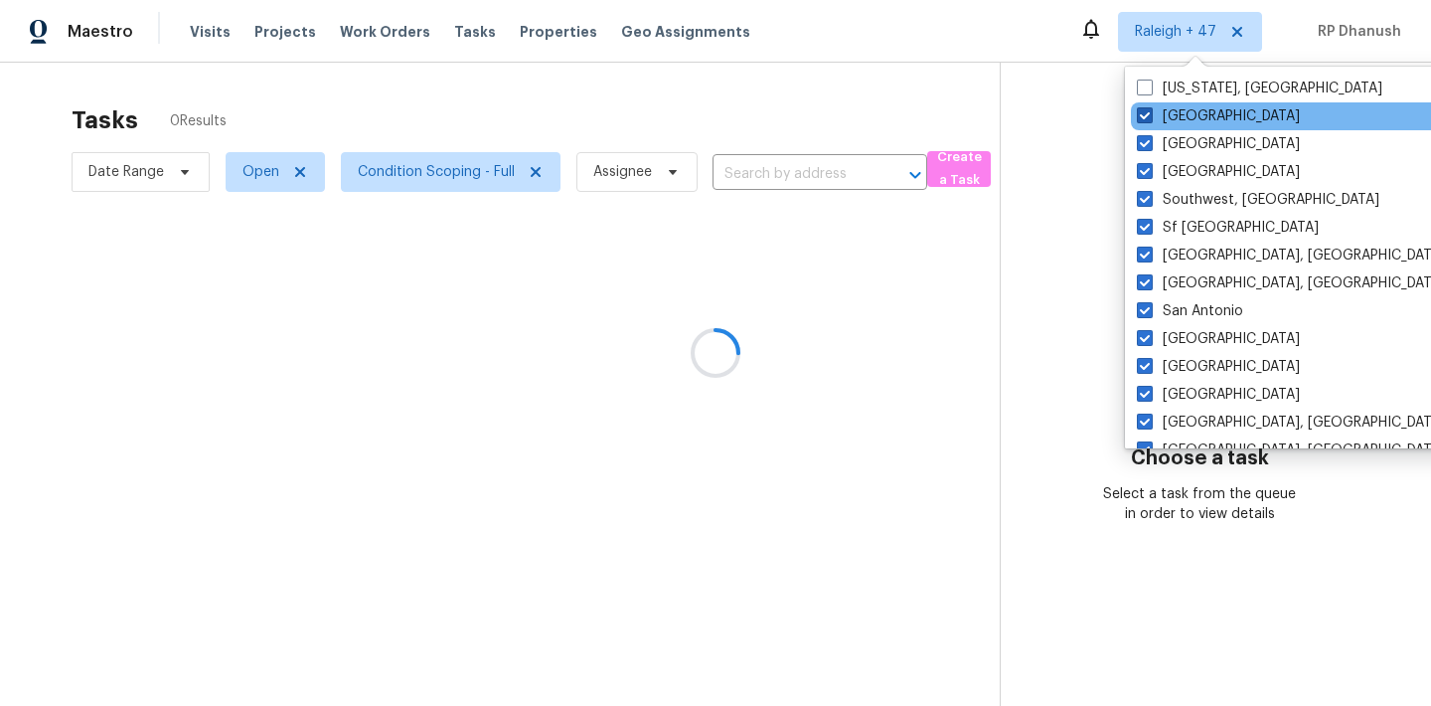
click at [1170, 111] on label "[GEOGRAPHIC_DATA]" at bounding box center [1218, 116] width 163 height 20
click at [1150, 111] on input "[GEOGRAPHIC_DATA]" at bounding box center [1143, 112] width 13 height 13
checkbox input "false"
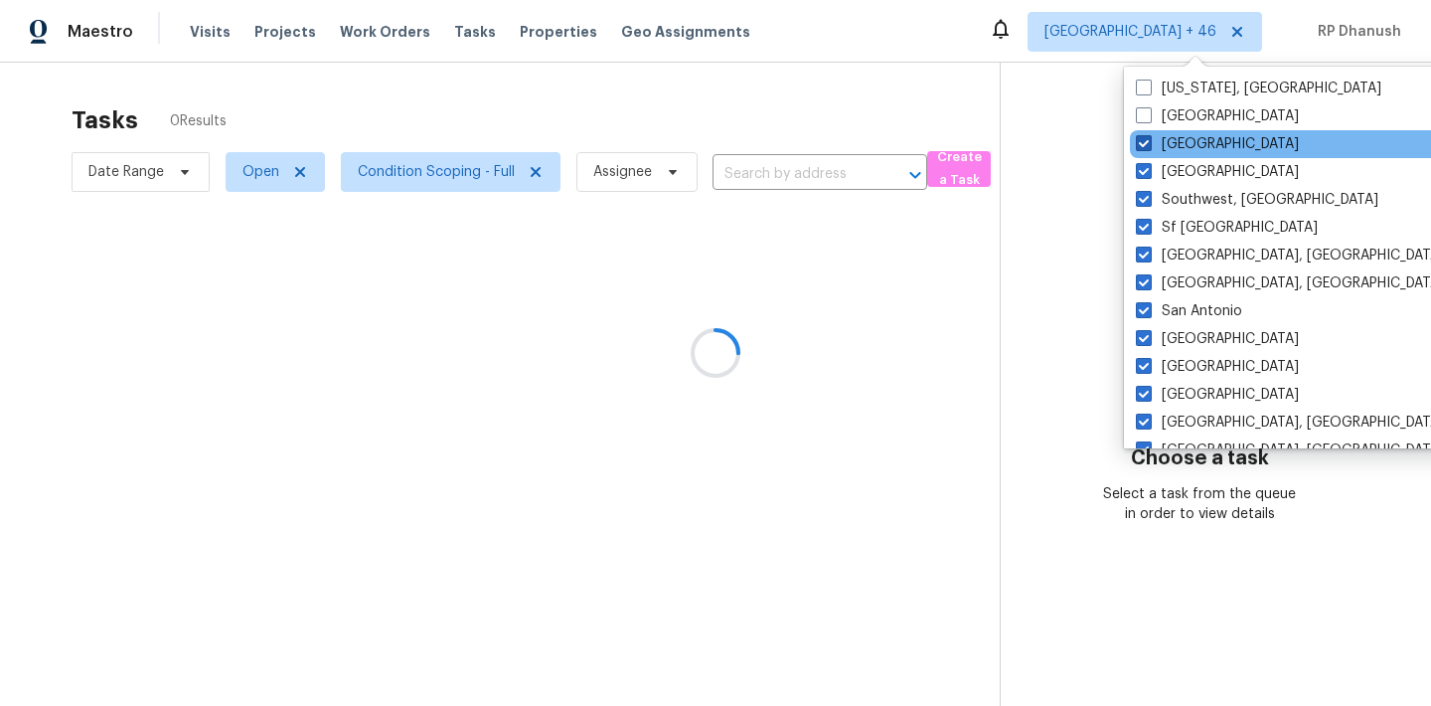
click at [1162, 148] on label "[GEOGRAPHIC_DATA]" at bounding box center [1217, 144] width 163 height 20
click at [1149, 147] on input "[GEOGRAPHIC_DATA]" at bounding box center [1142, 140] width 13 height 13
checkbox input "false"
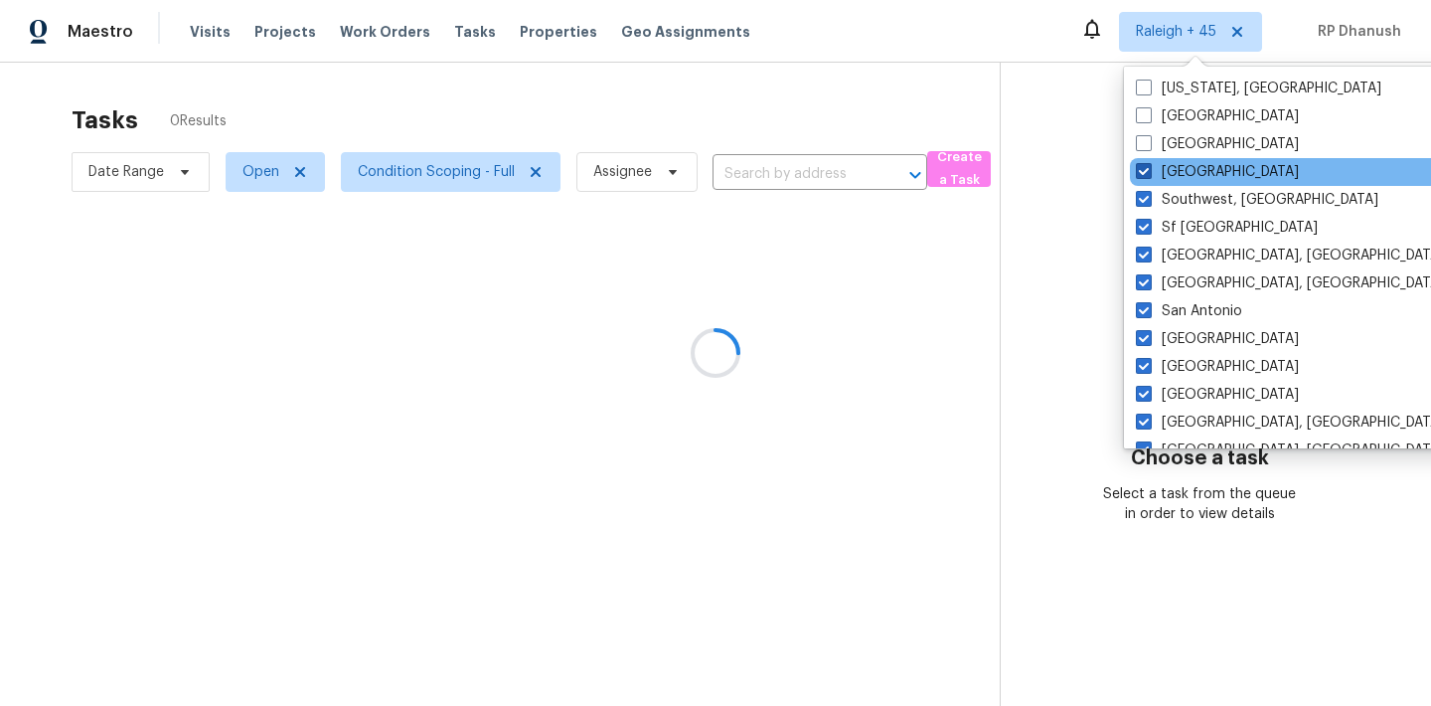
click at [1158, 165] on label "[GEOGRAPHIC_DATA]" at bounding box center [1217, 172] width 163 height 20
click at [1149, 165] on input "[GEOGRAPHIC_DATA]" at bounding box center [1142, 168] width 13 height 13
checkbox input "false"
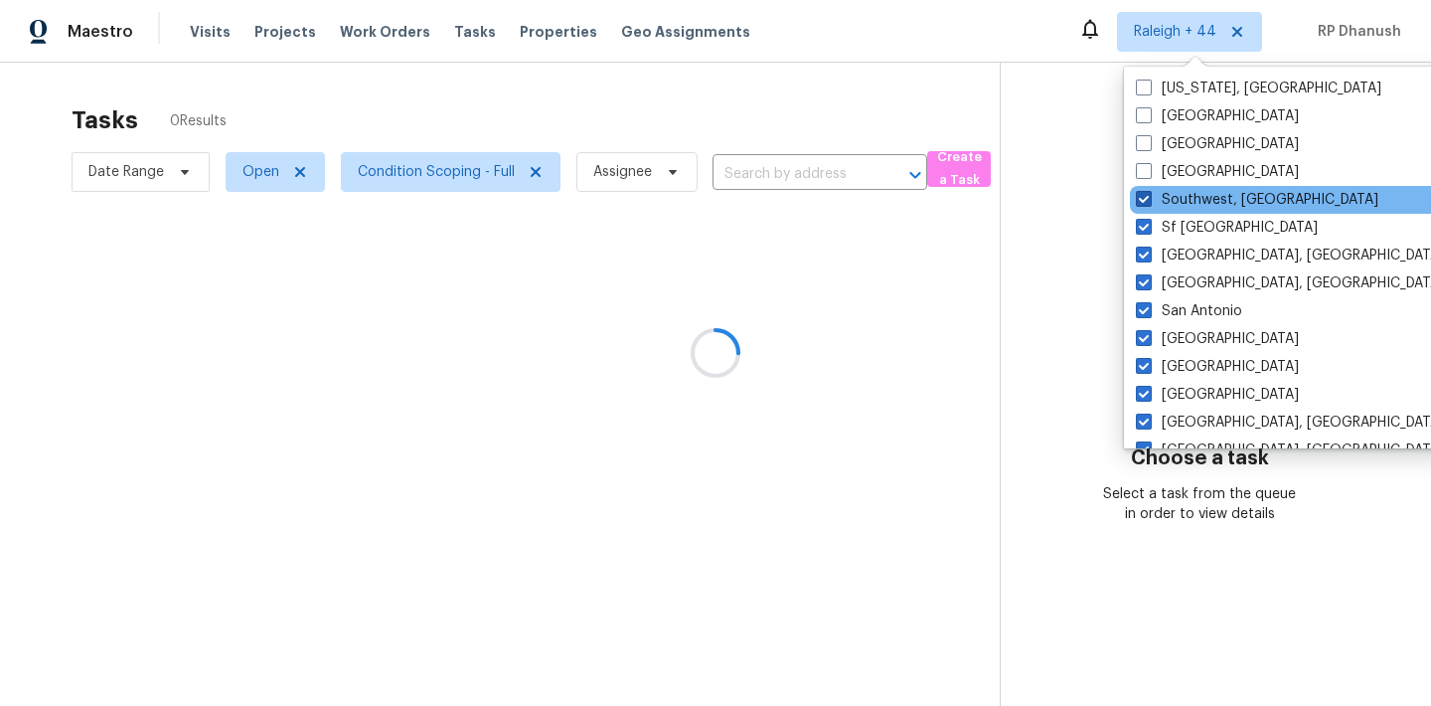
click at [1158, 190] on label "Southwest, [GEOGRAPHIC_DATA]" at bounding box center [1257, 200] width 242 height 20
click at [1149, 190] on input "Southwest, [GEOGRAPHIC_DATA]" at bounding box center [1142, 196] width 13 height 13
checkbox input "false"
click at [1158, 210] on div "Southwest, [GEOGRAPHIC_DATA]" at bounding box center [1330, 200] width 400 height 28
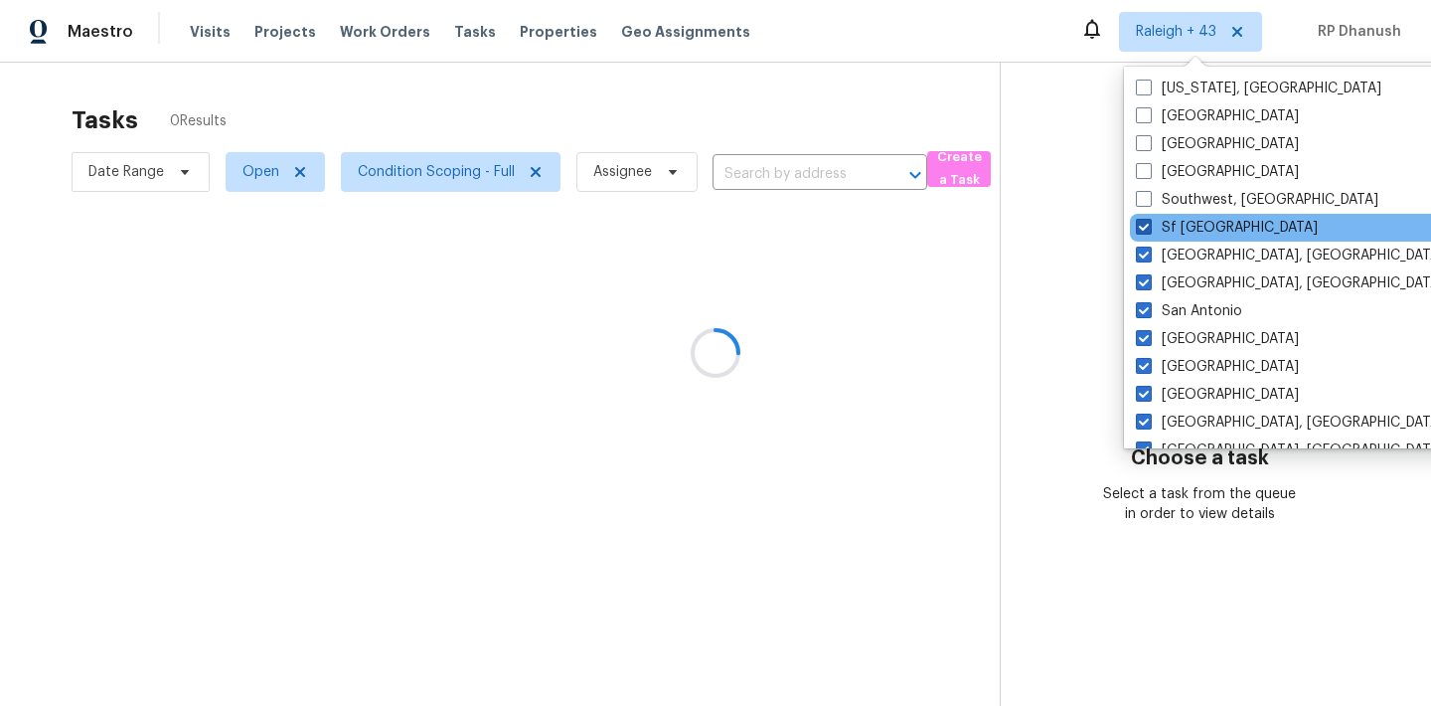
click at [1155, 222] on label "Sf [GEOGRAPHIC_DATA]" at bounding box center [1227, 228] width 182 height 20
click at [1149, 222] on input "Sf [GEOGRAPHIC_DATA]" at bounding box center [1142, 224] width 13 height 13
checkbox input "false"
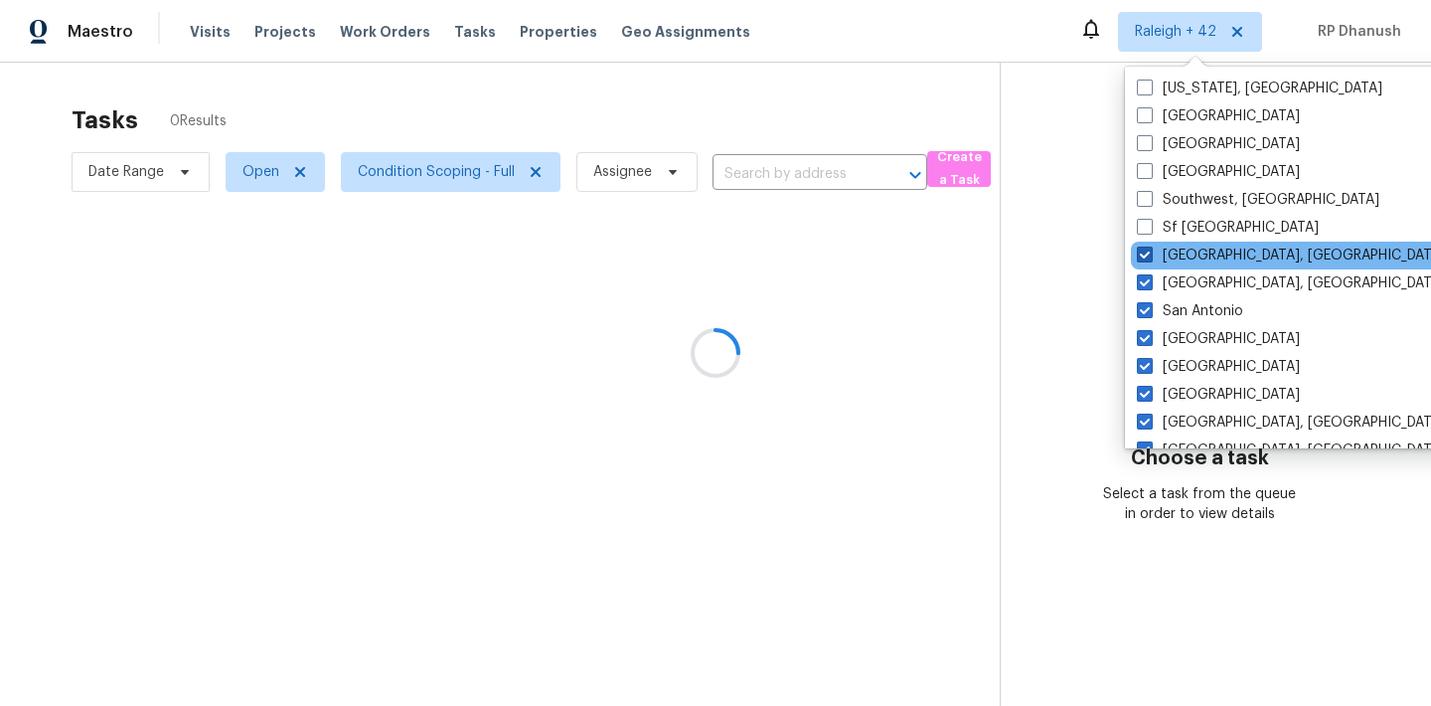
click at [1149, 255] on span at bounding box center [1145, 254] width 16 height 16
click at [1149, 255] on input "[GEOGRAPHIC_DATA], [GEOGRAPHIC_DATA]" at bounding box center [1143, 251] width 13 height 13
checkbox input "false"
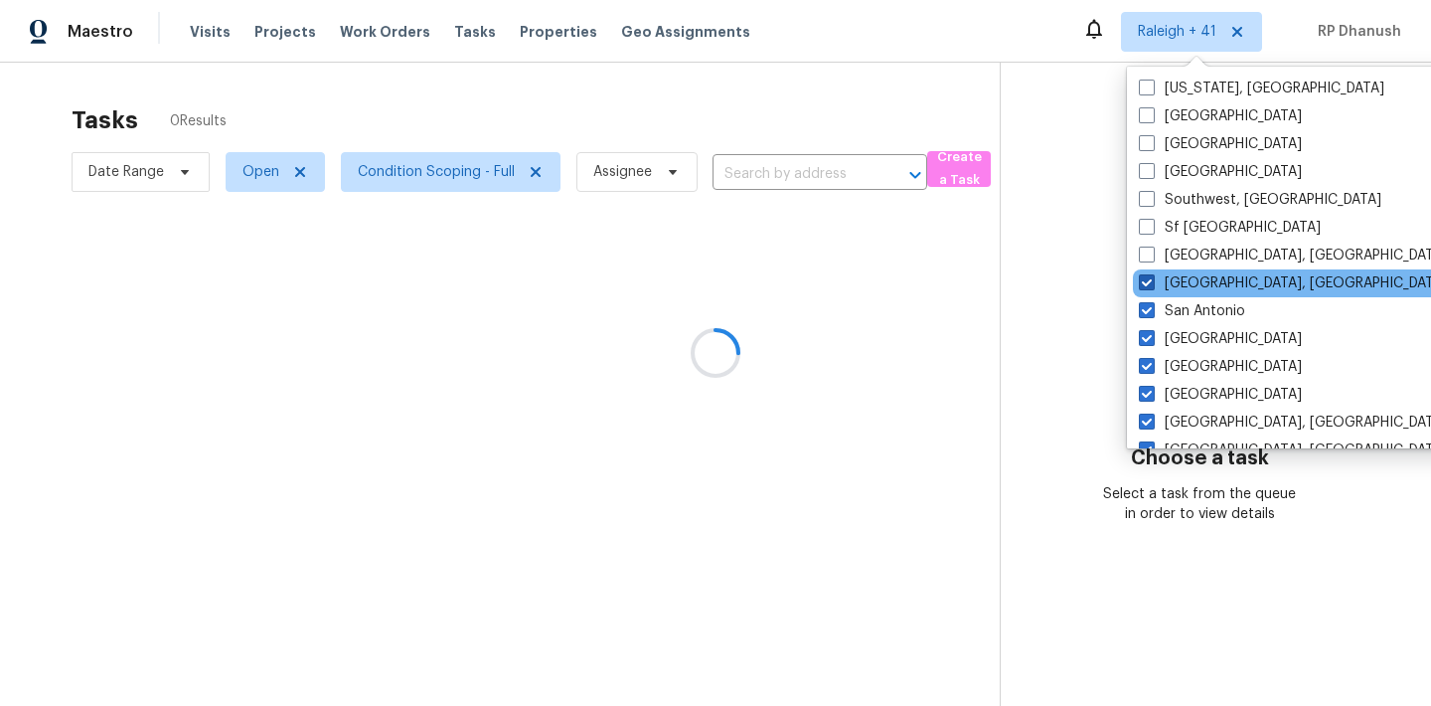
click at [1141, 289] on span at bounding box center [1147, 282] width 16 height 16
click at [1141, 286] on input "[GEOGRAPHIC_DATA], [GEOGRAPHIC_DATA]" at bounding box center [1145, 279] width 13 height 13
checkbox input "false"
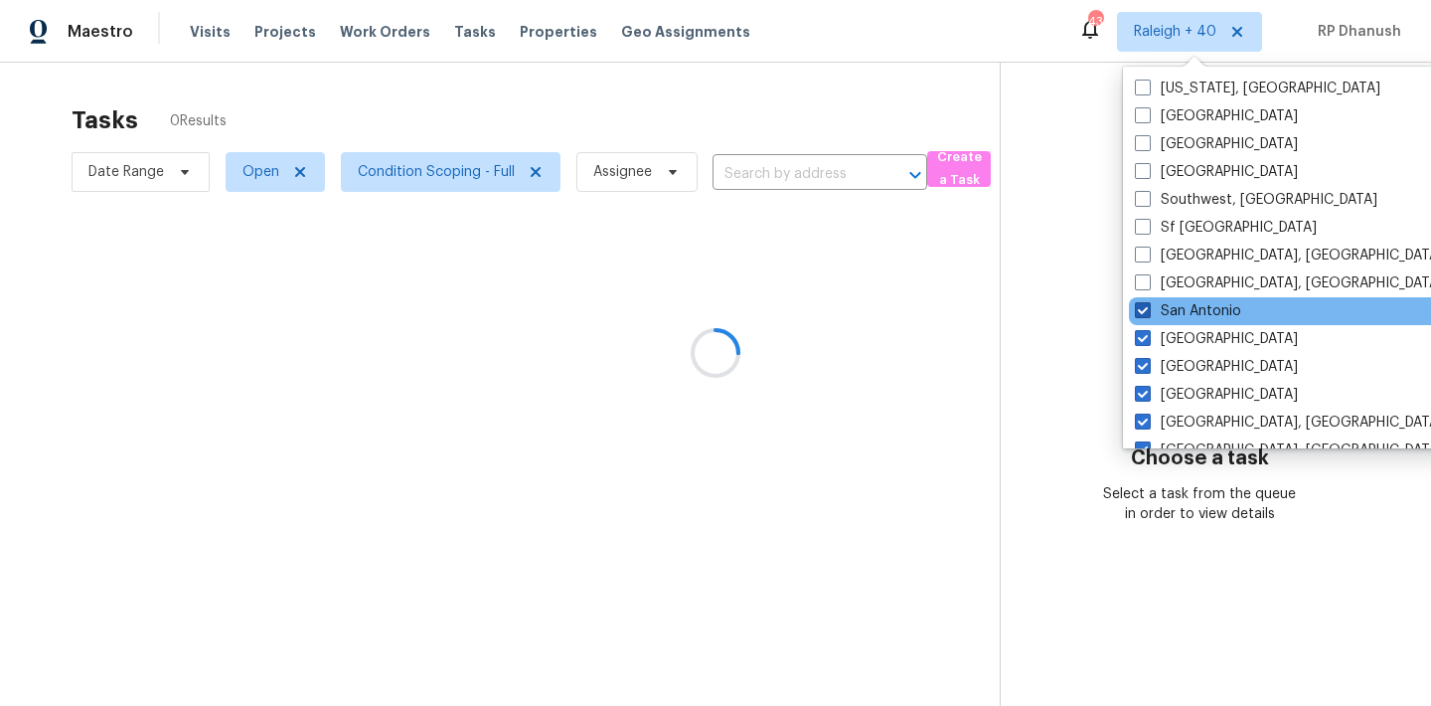
click at [1153, 312] on label "San Antonio" at bounding box center [1188, 311] width 106 height 20
click at [1148, 312] on input "San Antonio" at bounding box center [1141, 307] width 13 height 13
checkbox input "false"
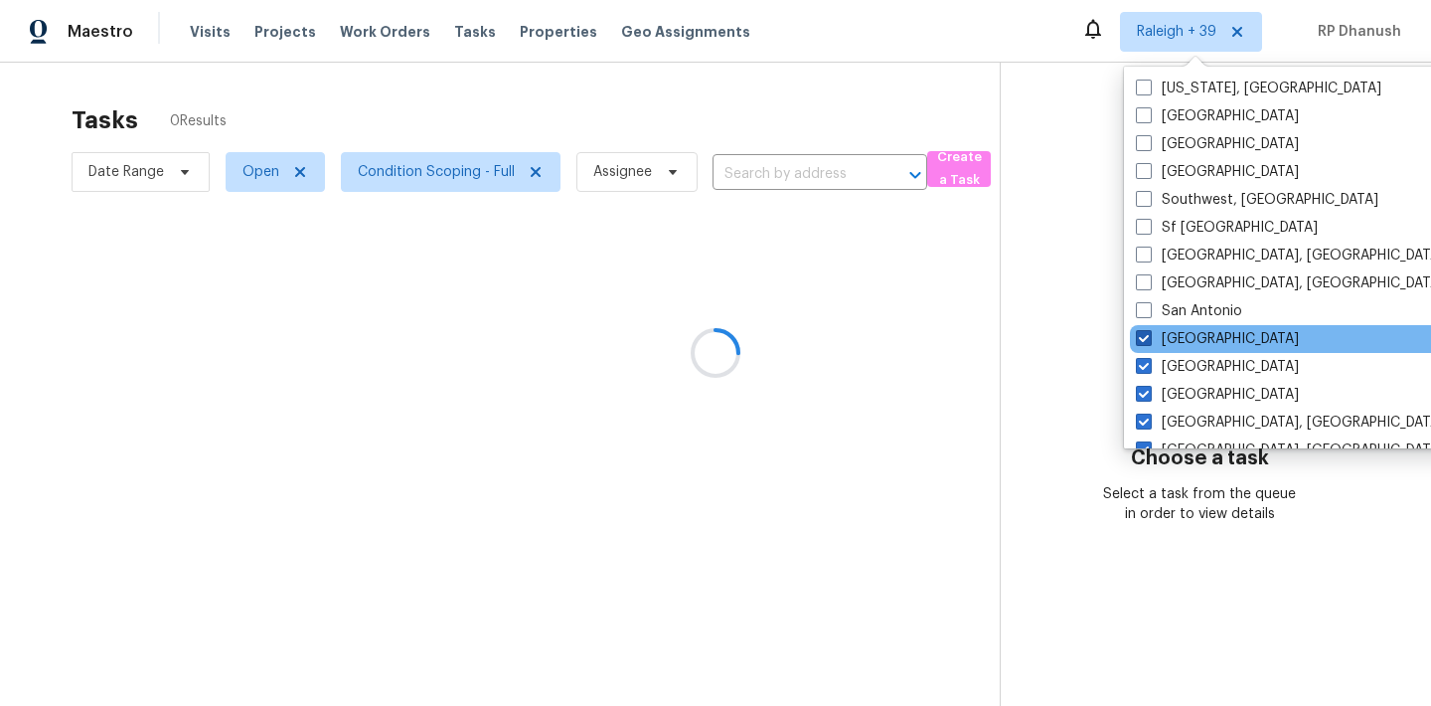
click at [1152, 334] on label "[GEOGRAPHIC_DATA]" at bounding box center [1217, 339] width 163 height 20
click at [1149, 334] on input "[GEOGRAPHIC_DATA]" at bounding box center [1142, 335] width 13 height 13
checkbox input "false"
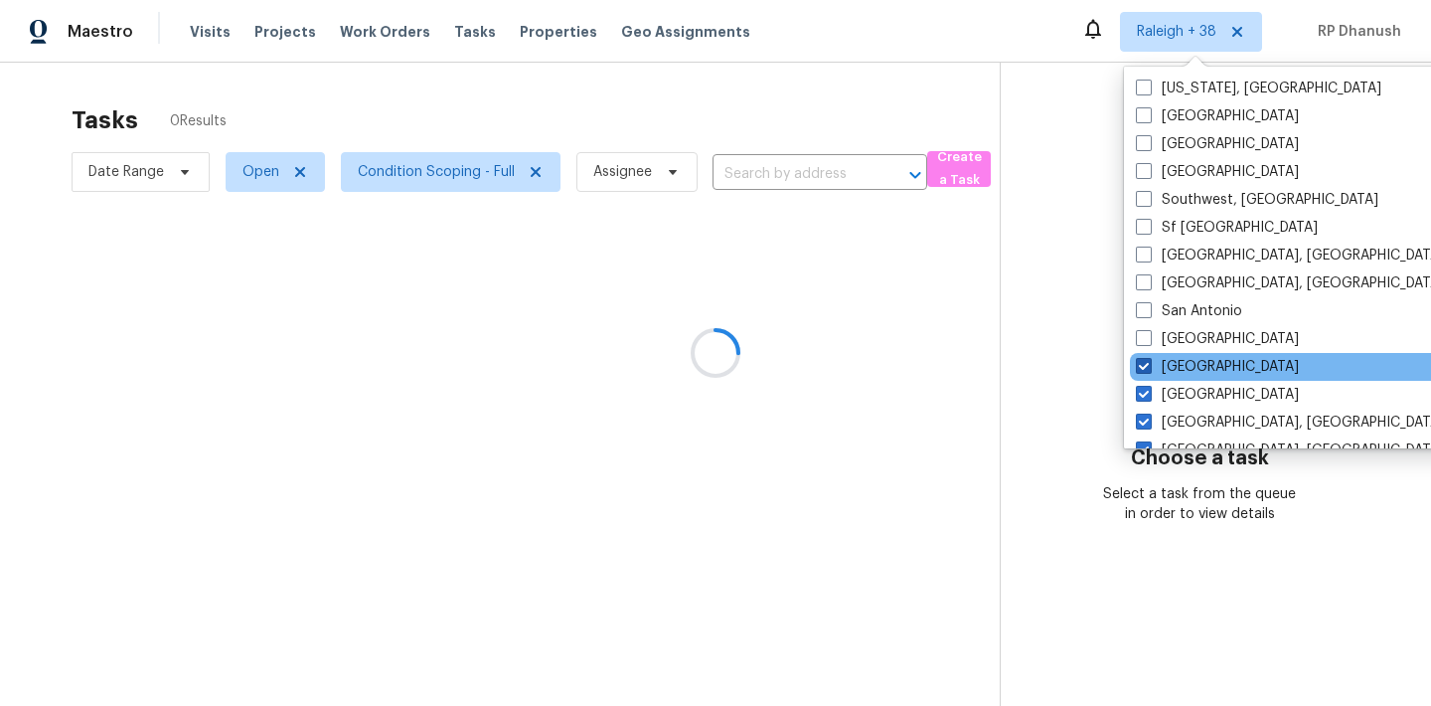
click at [1148, 360] on span at bounding box center [1144, 366] width 16 height 16
click at [1148, 360] on input "[GEOGRAPHIC_DATA]" at bounding box center [1142, 363] width 13 height 13
checkbox input "false"
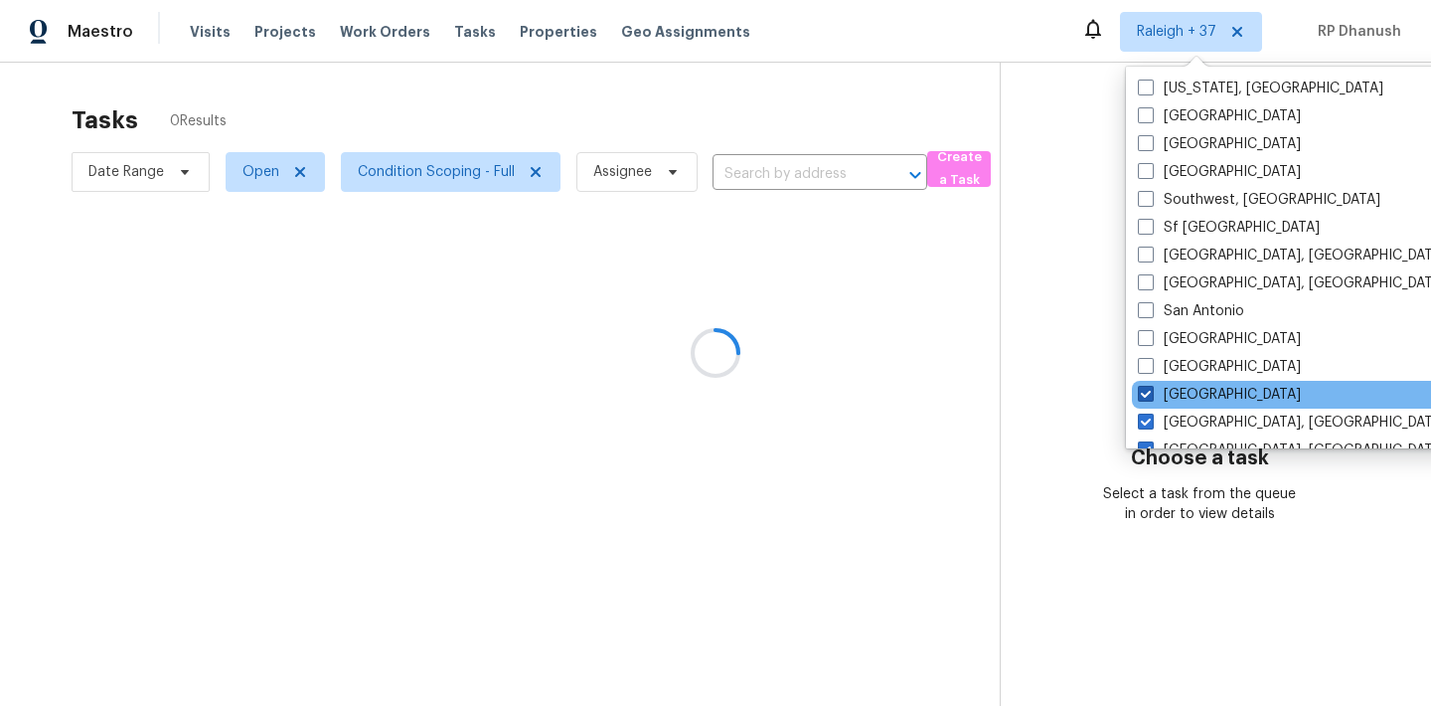
click at [1148, 391] on span at bounding box center [1146, 394] width 16 height 16
click at [1148, 391] on input "[GEOGRAPHIC_DATA]" at bounding box center [1144, 391] width 13 height 13
checkbox input "false"
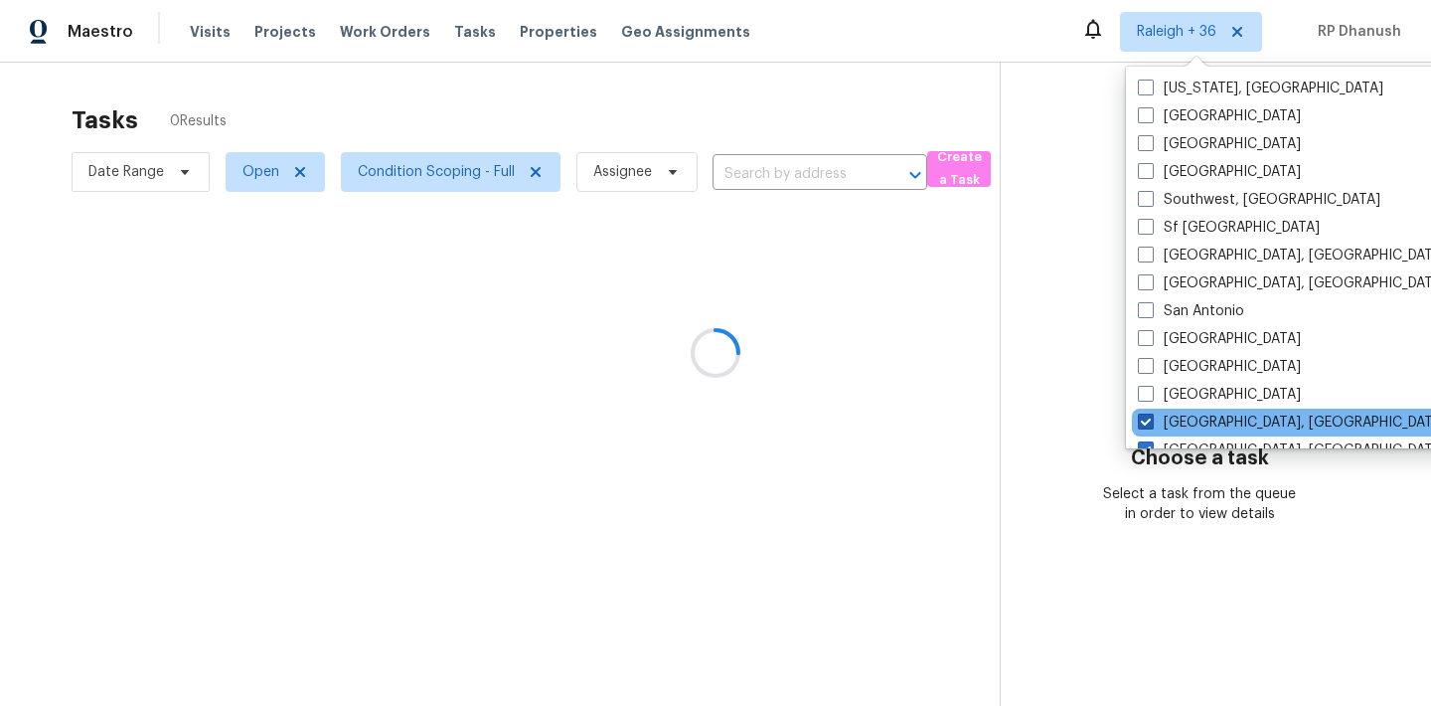
click at [1148, 417] on span at bounding box center [1146, 421] width 16 height 16
click at [1148, 417] on input "[GEOGRAPHIC_DATA], [GEOGRAPHIC_DATA]" at bounding box center [1144, 418] width 13 height 13
checkbox input "false"
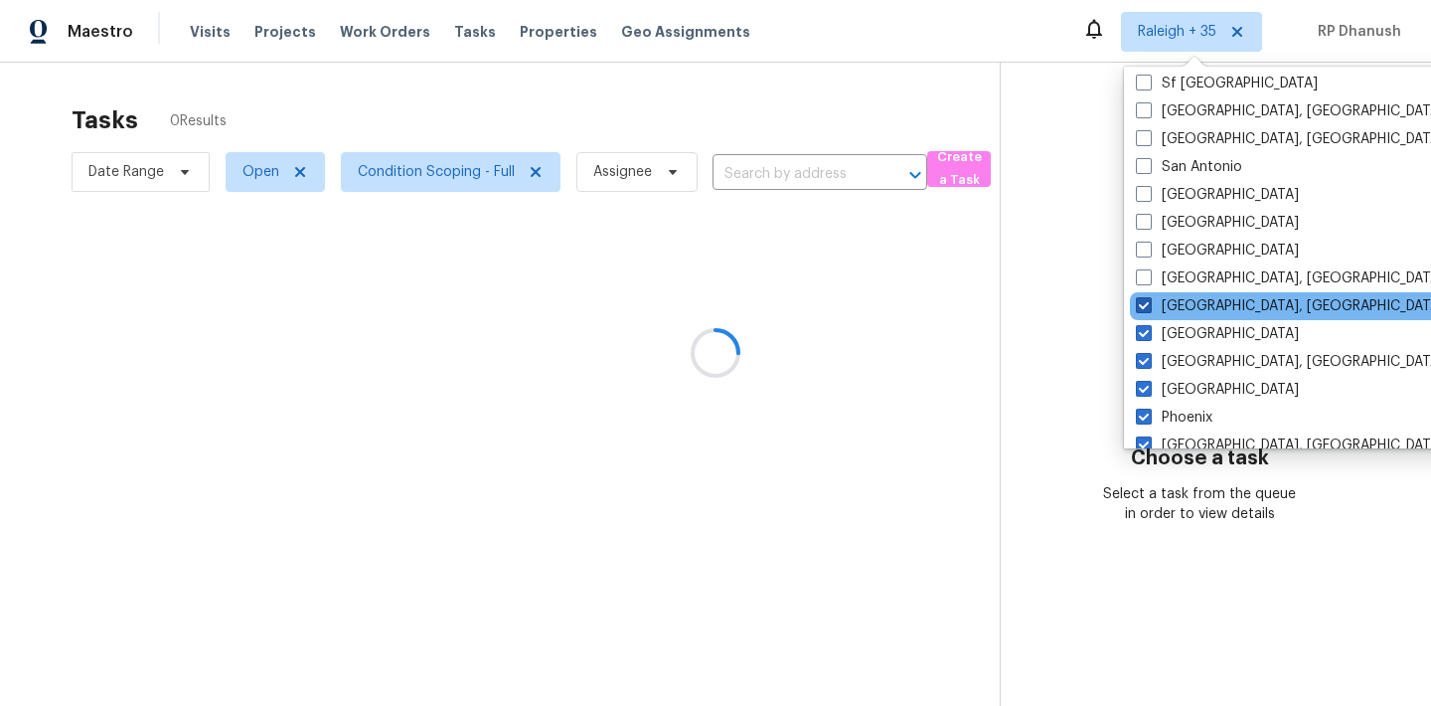
click at [1156, 310] on label "[GEOGRAPHIC_DATA], [GEOGRAPHIC_DATA]" at bounding box center [1290, 306] width 308 height 20
click at [1149, 309] on input "[GEOGRAPHIC_DATA], [GEOGRAPHIC_DATA]" at bounding box center [1142, 302] width 13 height 13
checkbox input "false"
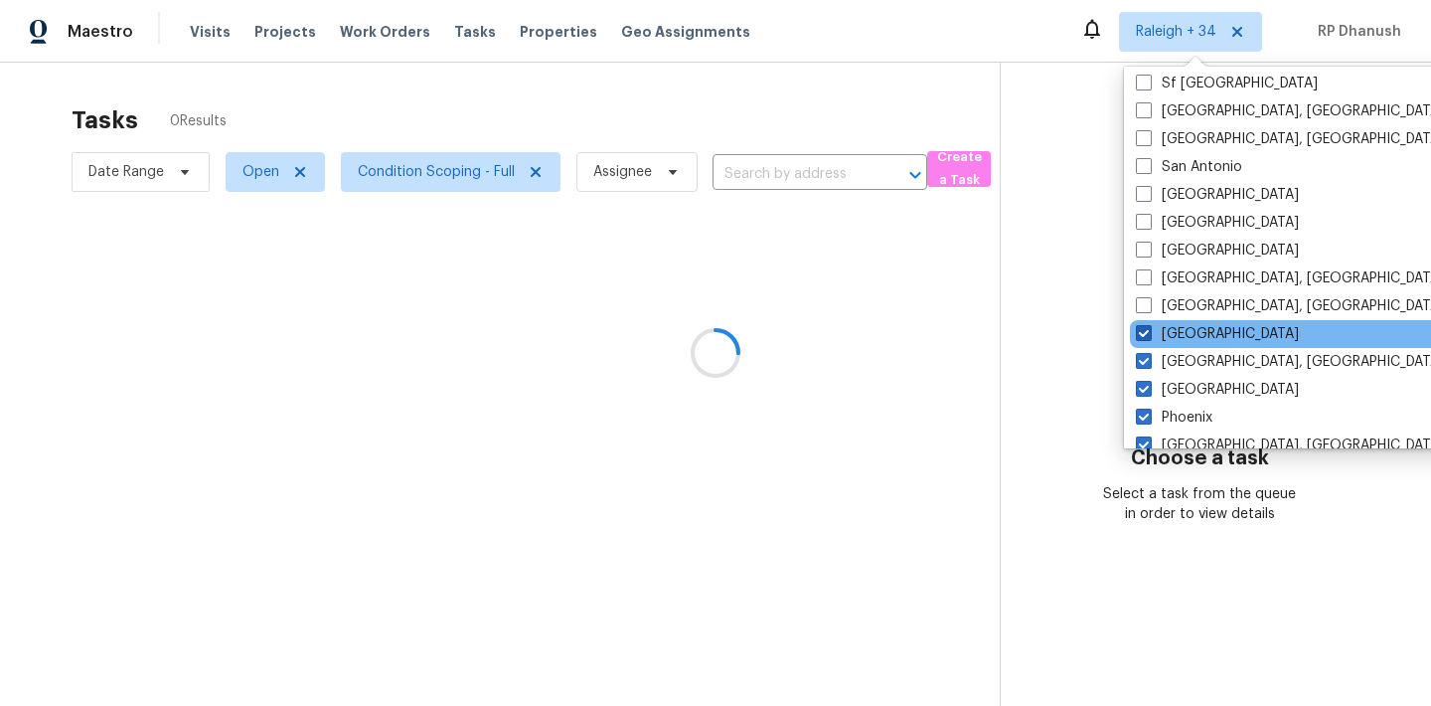
click at [1156, 333] on label "[GEOGRAPHIC_DATA]" at bounding box center [1217, 334] width 163 height 20
click at [1149, 333] on input "[GEOGRAPHIC_DATA]" at bounding box center [1142, 330] width 13 height 13
checkbox input "false"
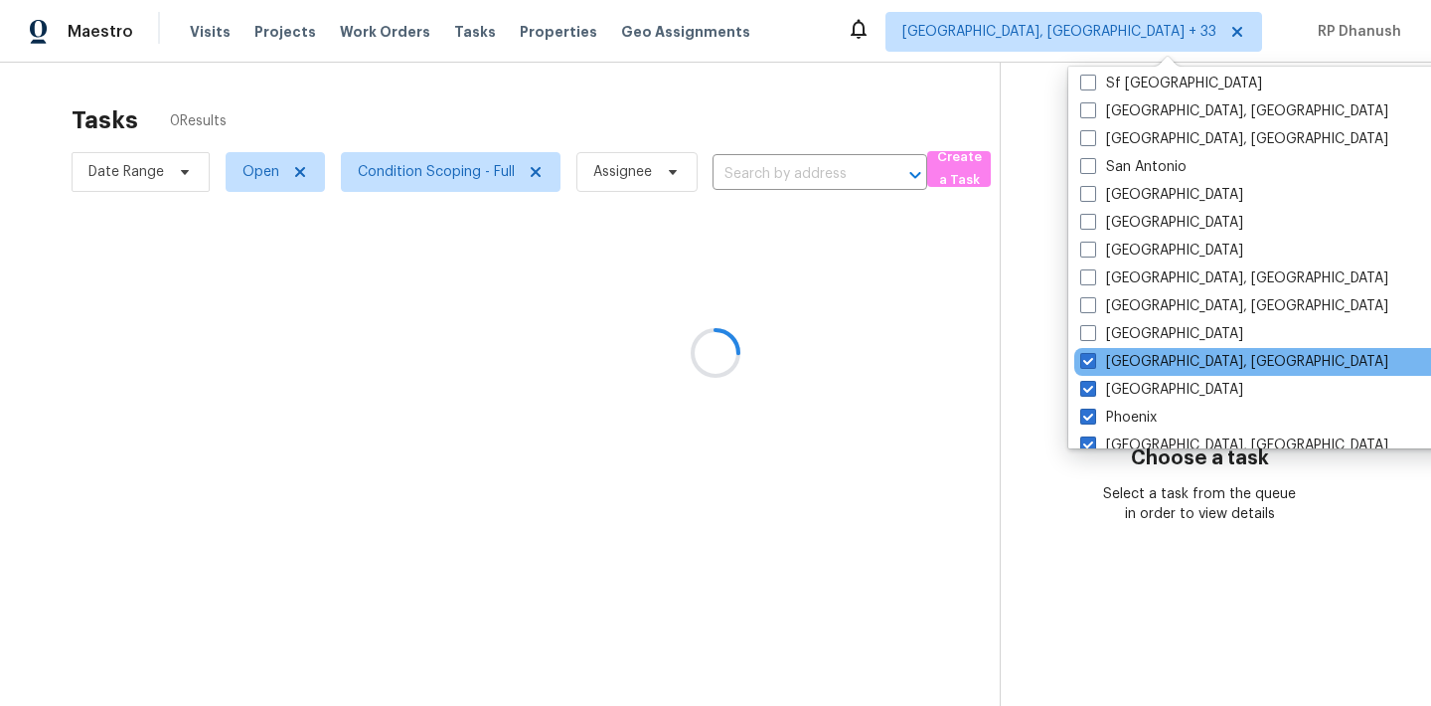
click at [1155, 373] on div "[GEOGRAPHIC_DATA], [GEOGRAPHIC_DATA]" at bounding box center [1274, 362] width 400 height 28
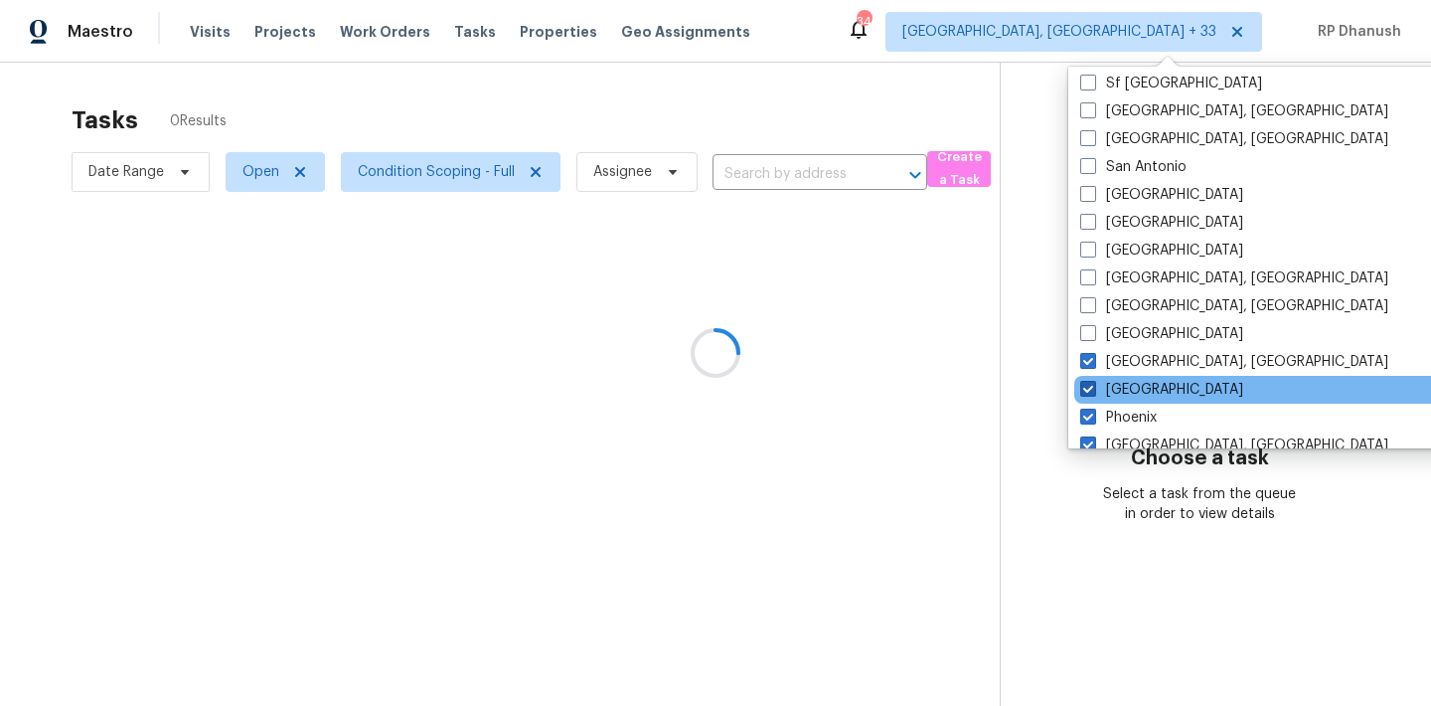
click at [1152, 393] on label "[GEOGRAPHIC_DATA]" at bounding box center [1161, 390] width 163 height 20
click at [1093, 393] on input "[GEOGRAPHIC_DATA]" at bounding box center [1086, 386] width 13 height 13
checkbox input "false"
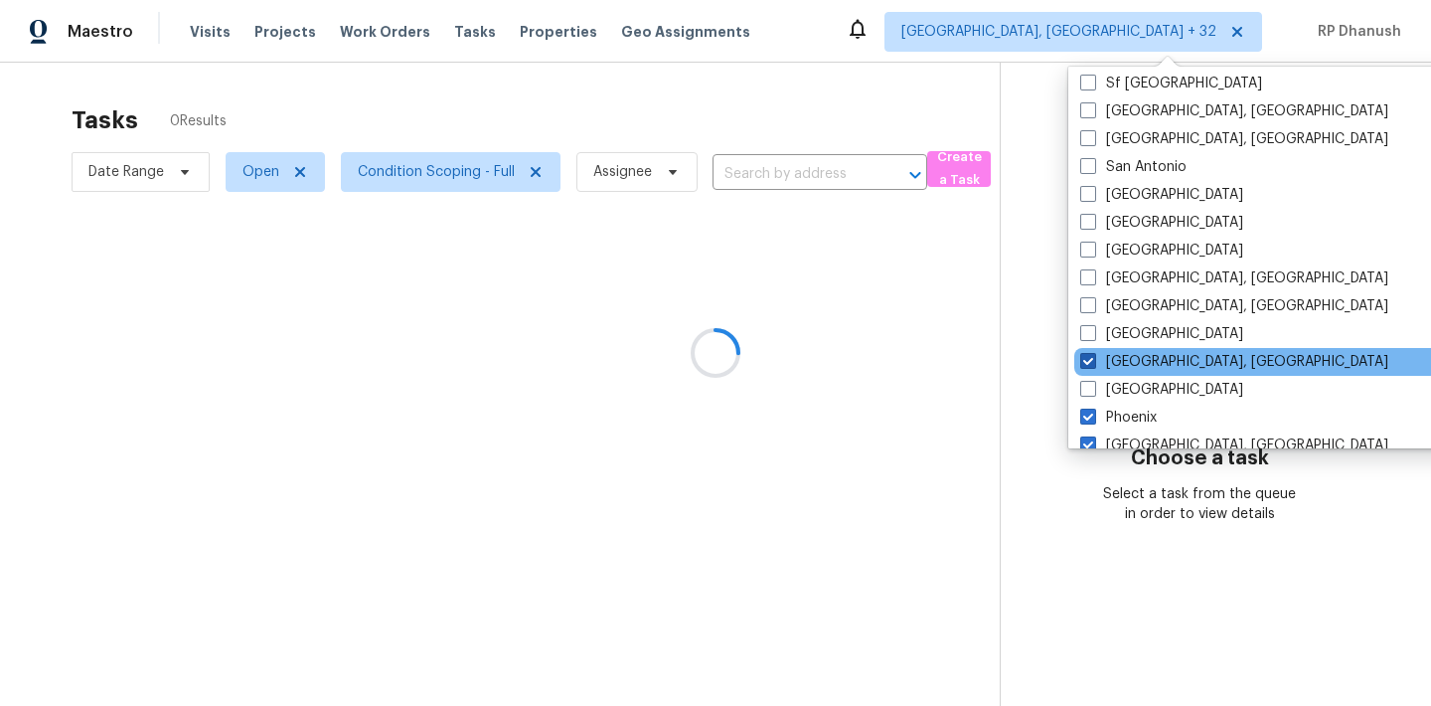
click at [1149, 365] on label "[GEOGRAPHIC_DATA], [GEOGRAPHIC_DATA]" at bounding box center [1234, 362] width 308 height 20
click at [1093, 365] on input "[GEOGRAPHIC_DATA], [GEOGRAPHIC_DATA]" at bounding box center [1086, 358] width 13 height 13
checkbox input "false"
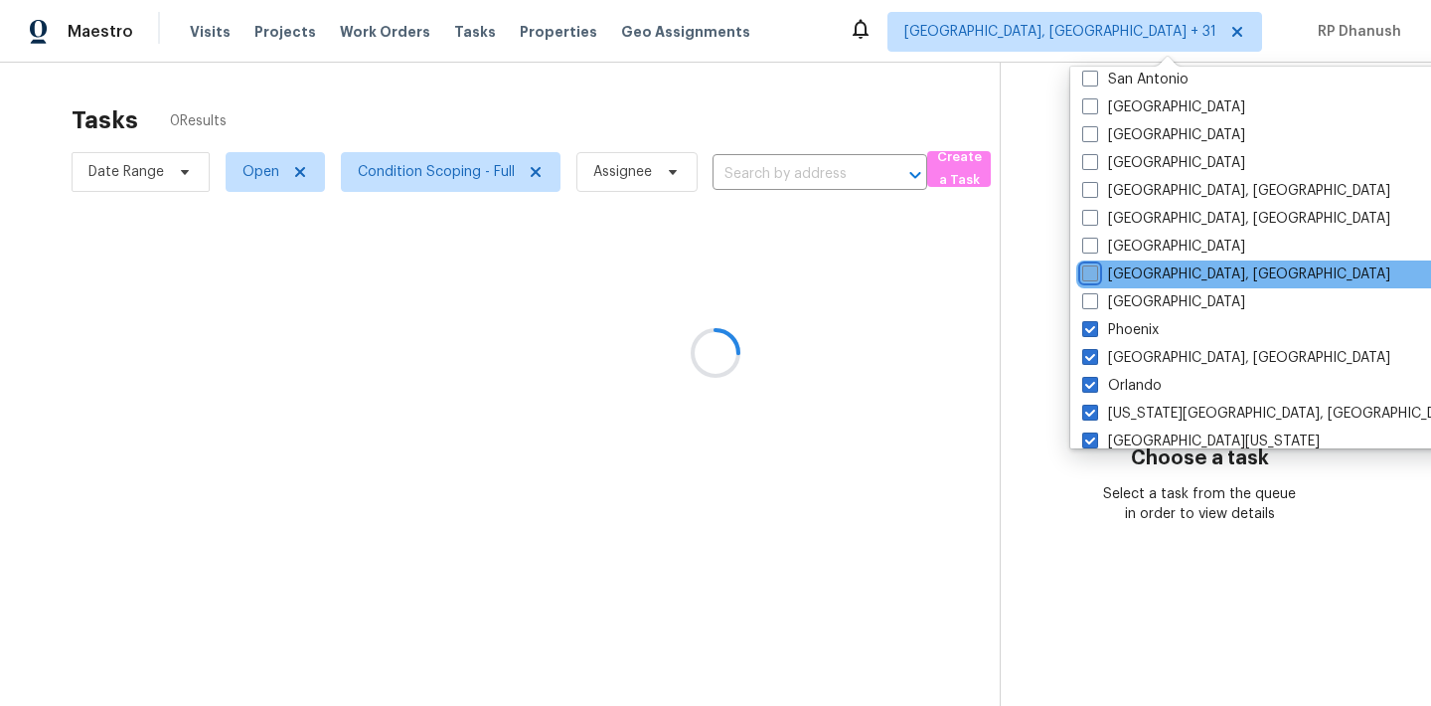
scroll to position [328, 0]
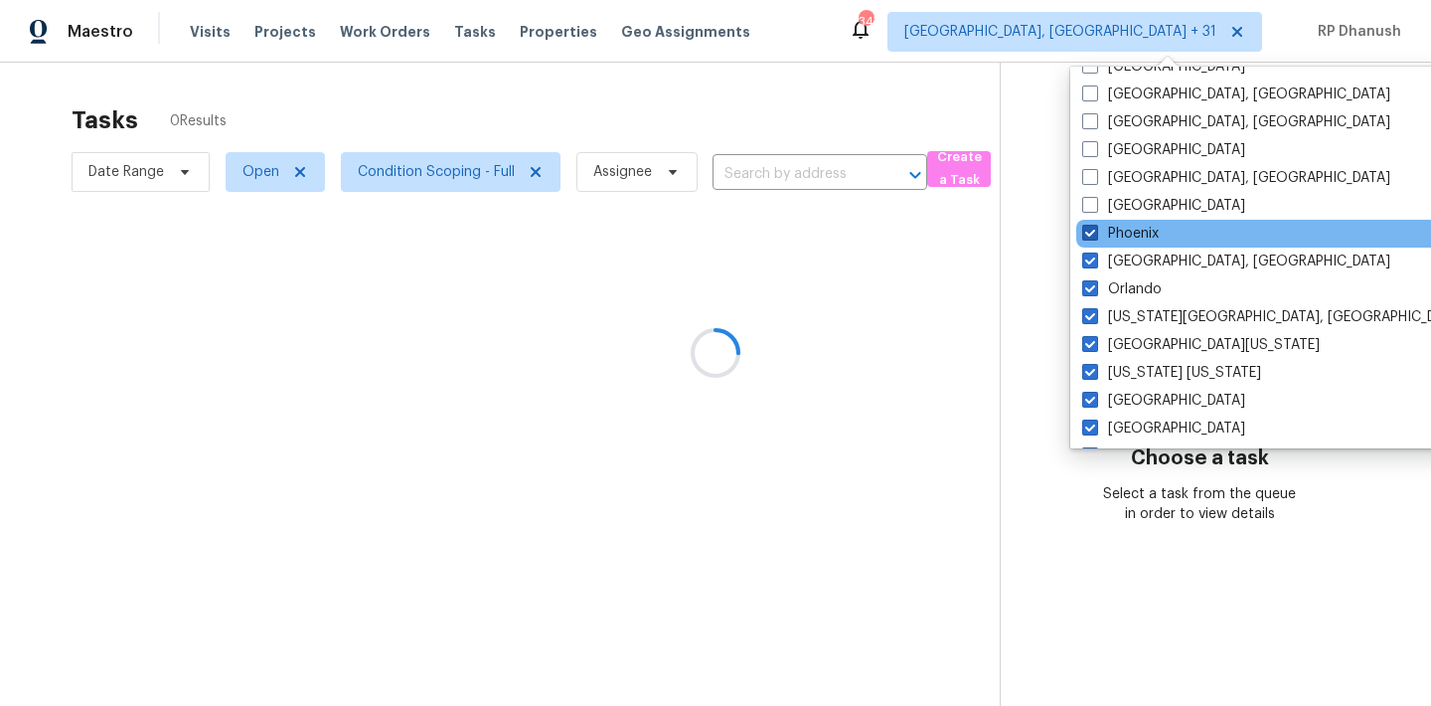
click at [1102, 230] on label "Phoenix" at bounding box center [1120, 234] width 77 height 20
click at [1095, 230] on input "Phoenix" at bounding box center [1088, 230] width 13 height 13
checkbox input "false"
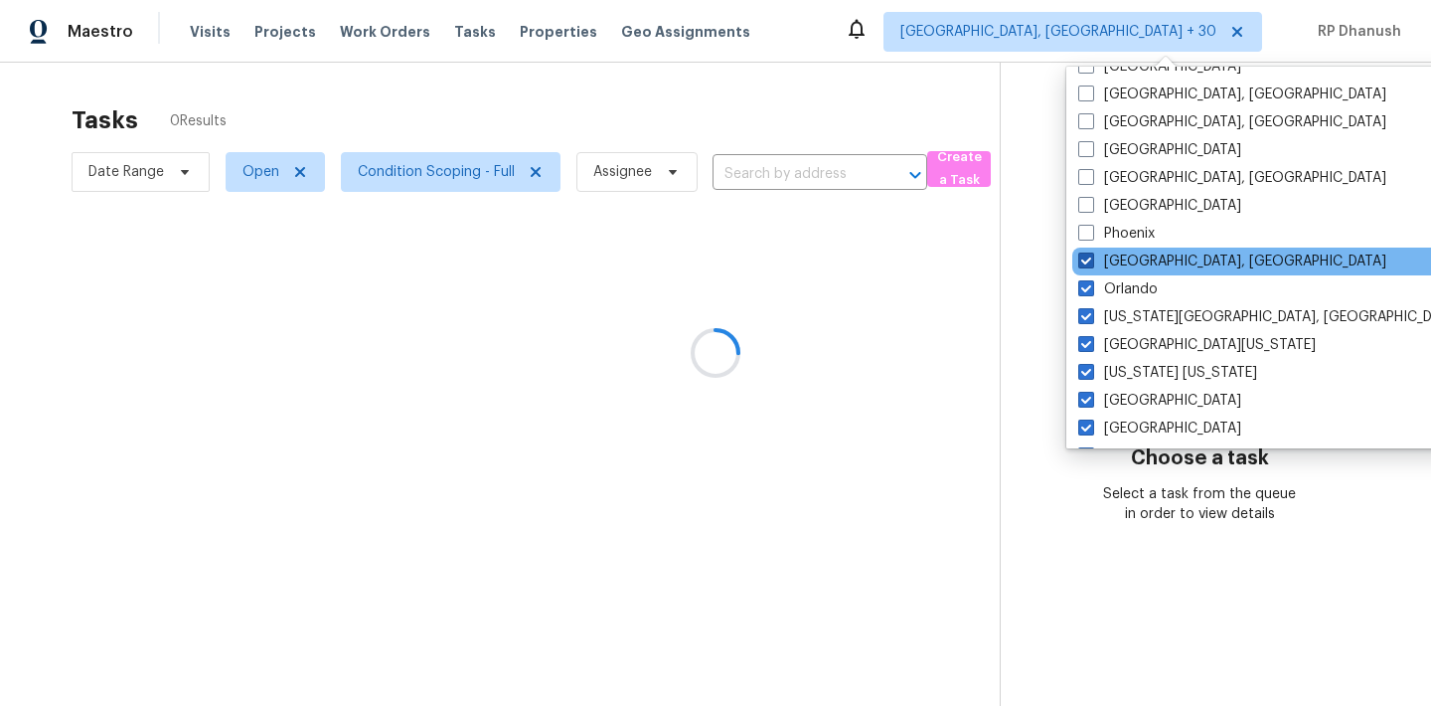
click at [1089, 258] on span at bounding box center [1086, 260] width 16 height 16
click at [1089, 258] on input "Philadelphia, PA" at bounding box center [1084, 257] width 13 height 13
checkbox input "false"
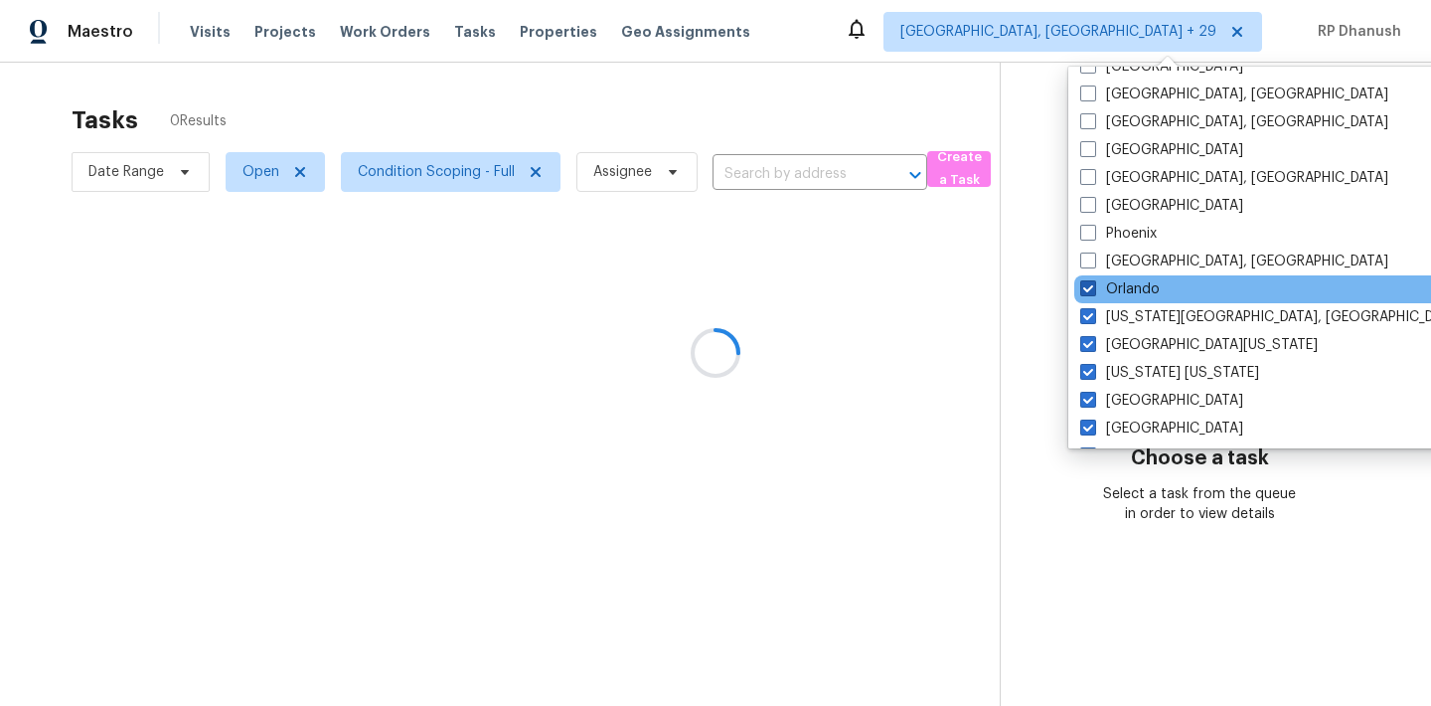
click at [1082, 298] on label "Orlando" at bounding box center [1119, 289] width 79 height 20
click at [1082, 292] on input "Orlando" at bounding box center [1086, 285] width 13 height 13
checkbox input "false"
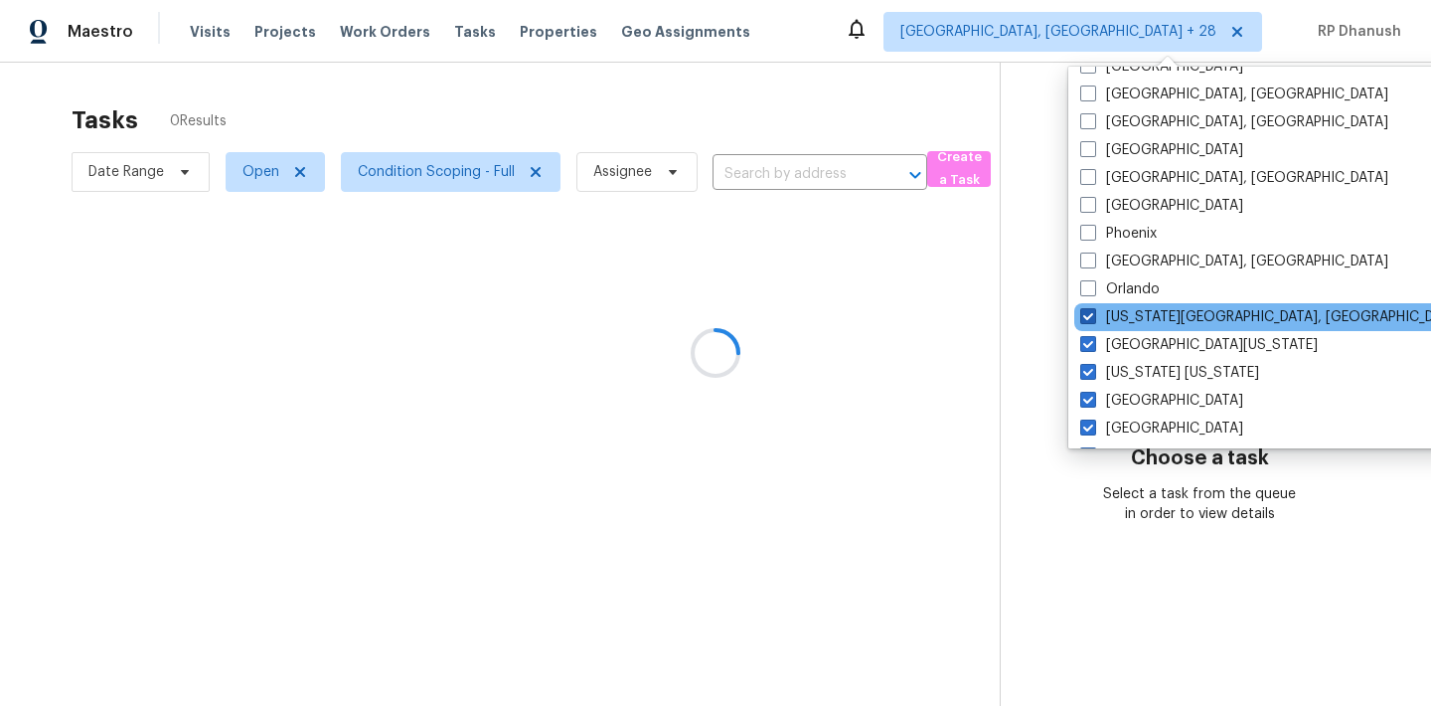
click at [1088, 308] on span at bounding box center [1088, 316] width 16 height 16
click at [1088, 307] on input "[US_STATE][GEOGRAPHIC_DATA], [GEOGRAPHIC_DATA]" at bounding box center [1086, 313] width 13 height 13
checkbox input "false"
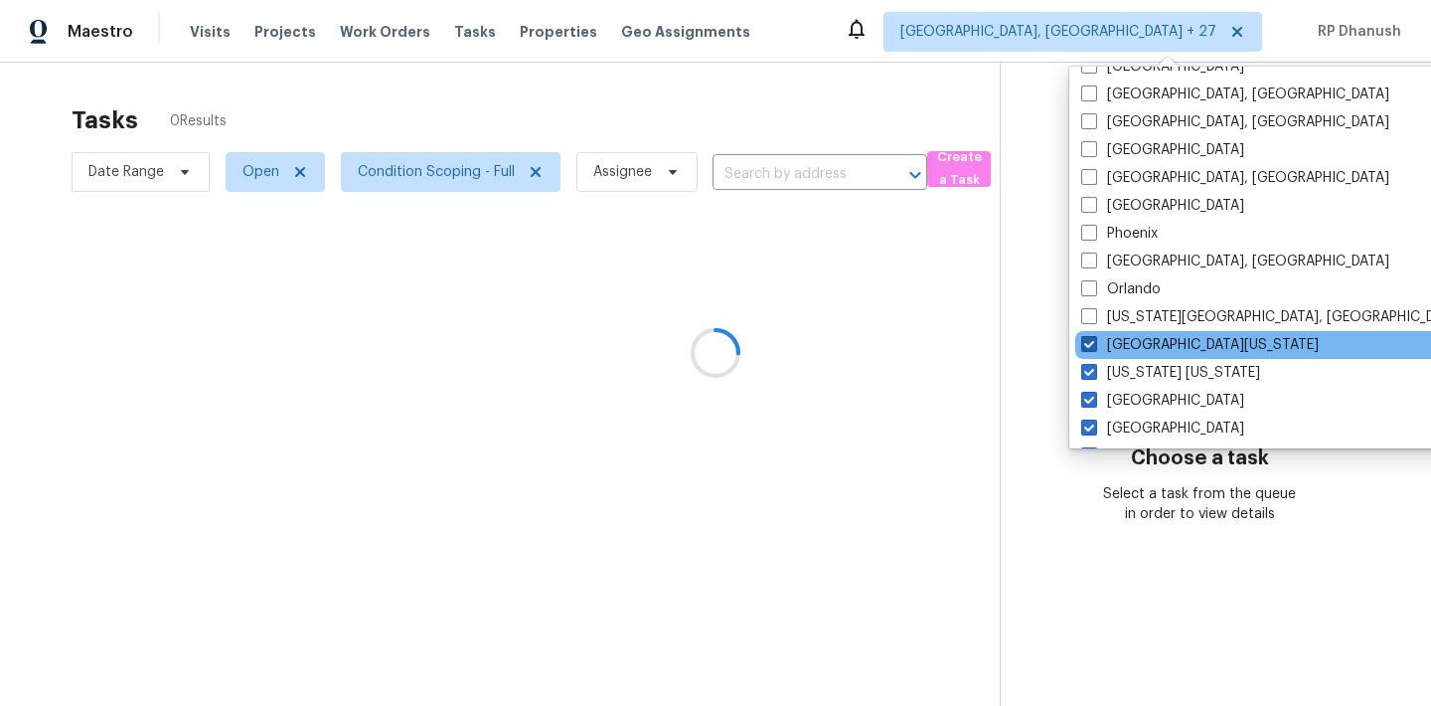
click at [1088, 344] on span at bounding box center [1089, 344] width 16 height 16
click at [1088, 344] on input "[GEOGRAPHIC_DATA][US_STATE]" at bounding box center [1087, 341] width 13 height 13
checkbox input "false"
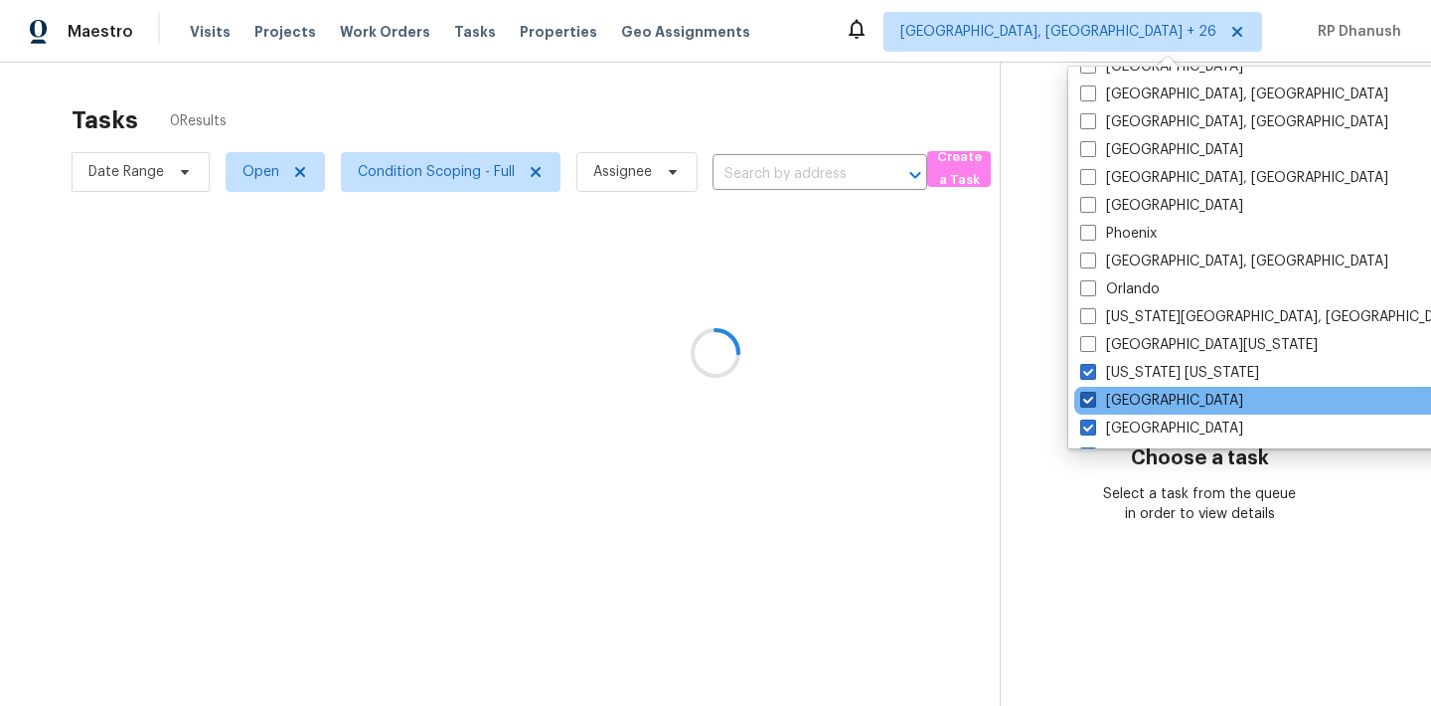
drag, startPoint x: 1088, startPoint y: 377, endPoint x: 1088, endPoint y: 398, distance: 21.9
click at [1088, 398] on div "Washington, DC Tucson Tampa St Louis Southwest, FL Sf Bay Area Seattle, WA San …" at bounding box center [1274, 258] width 412 height 382
click at [1088, 398] on span at bounding box center [1088, 400] width 16 height 16
click at [1088, 398] on input "Nashville" at bounding box center [1086, 397] width 13 height 13
checkbox input "false"
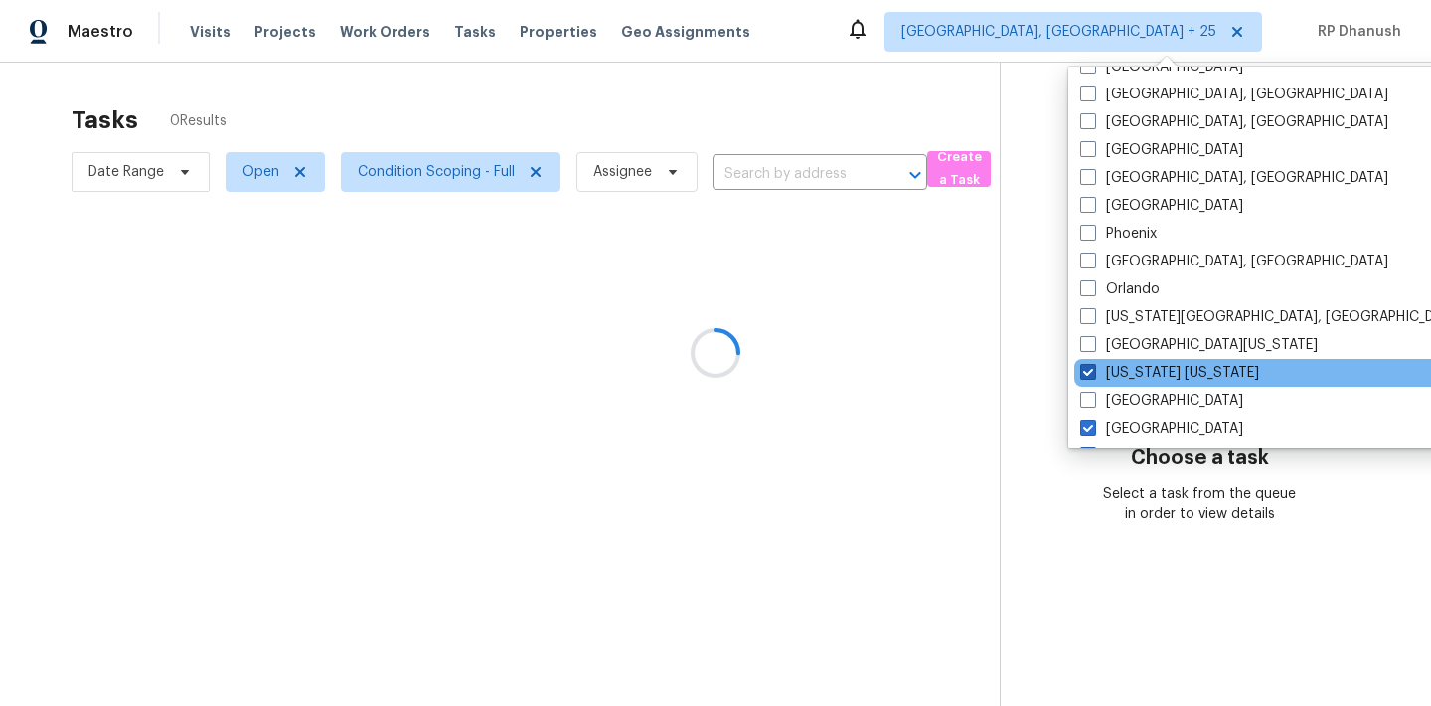
click at [1090, 372] on span at bounding box center [1088, 372] width 16 height 16
click at [1090, 372] on input "New York New Jersey" at bounding box center [1086, 369] width 13 height 13
checkbox input "false"
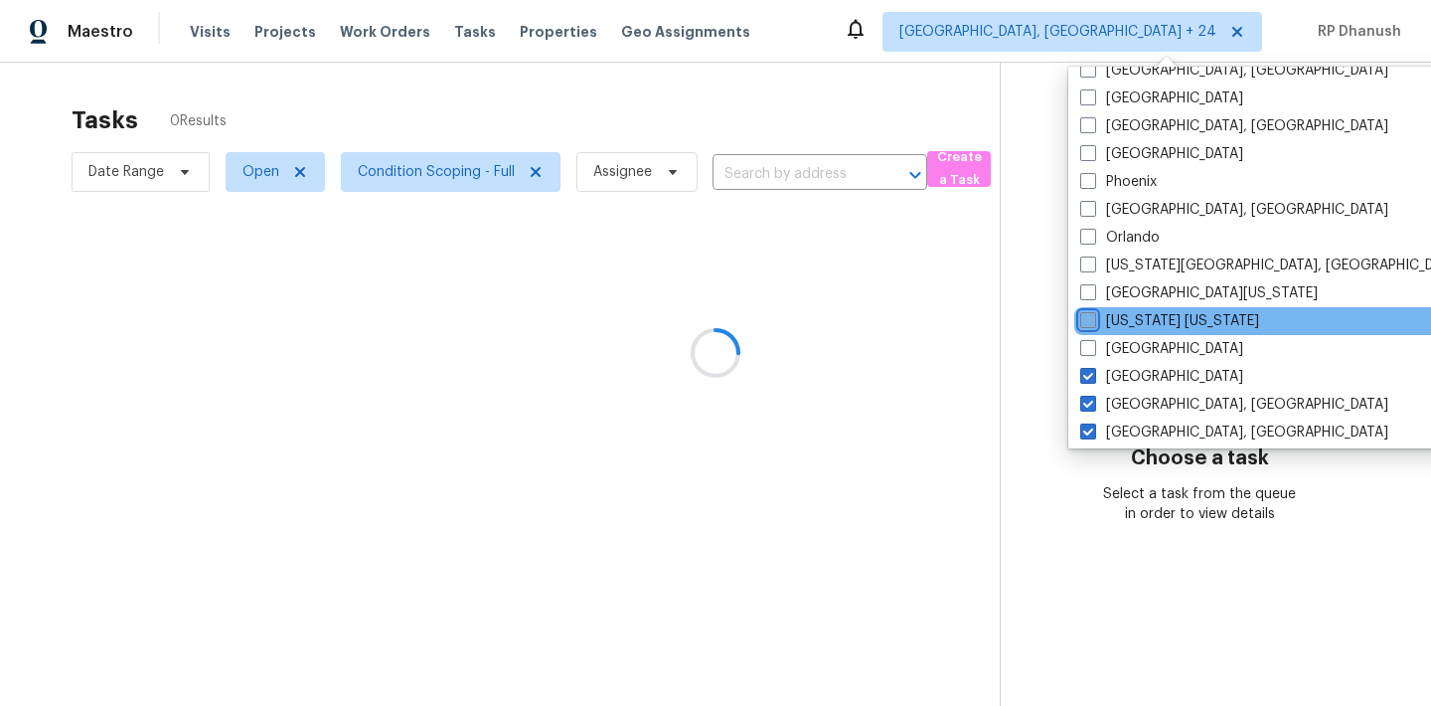
scroll to position [438, 0]
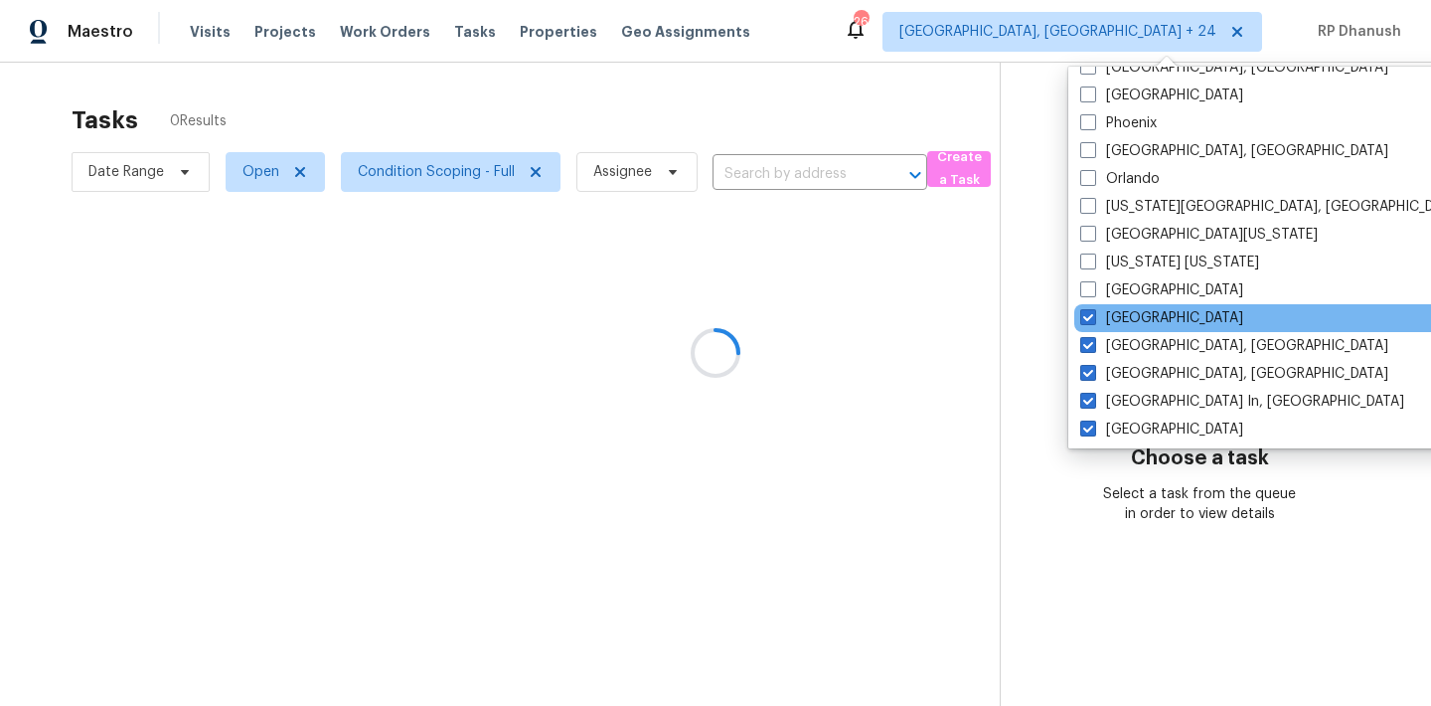
click at [1091, 306] on div "Minneapolis" at bounding box center [1274, 318] width 400 height 28
click at [1091, 308] on label "Minneapolis" at bounding box center [1161, 318] width 163 height 20
click at [1091, 308] on input "Minneapolis" at bounding box center [1086, 314] width 13 height 13
click at [1090, 321] on span at bounding box center [1088, 317] width 16 height 16
click at [1090, 321] on input "Minneapolis" at bounding box center [1086, 314] width 13 height 13
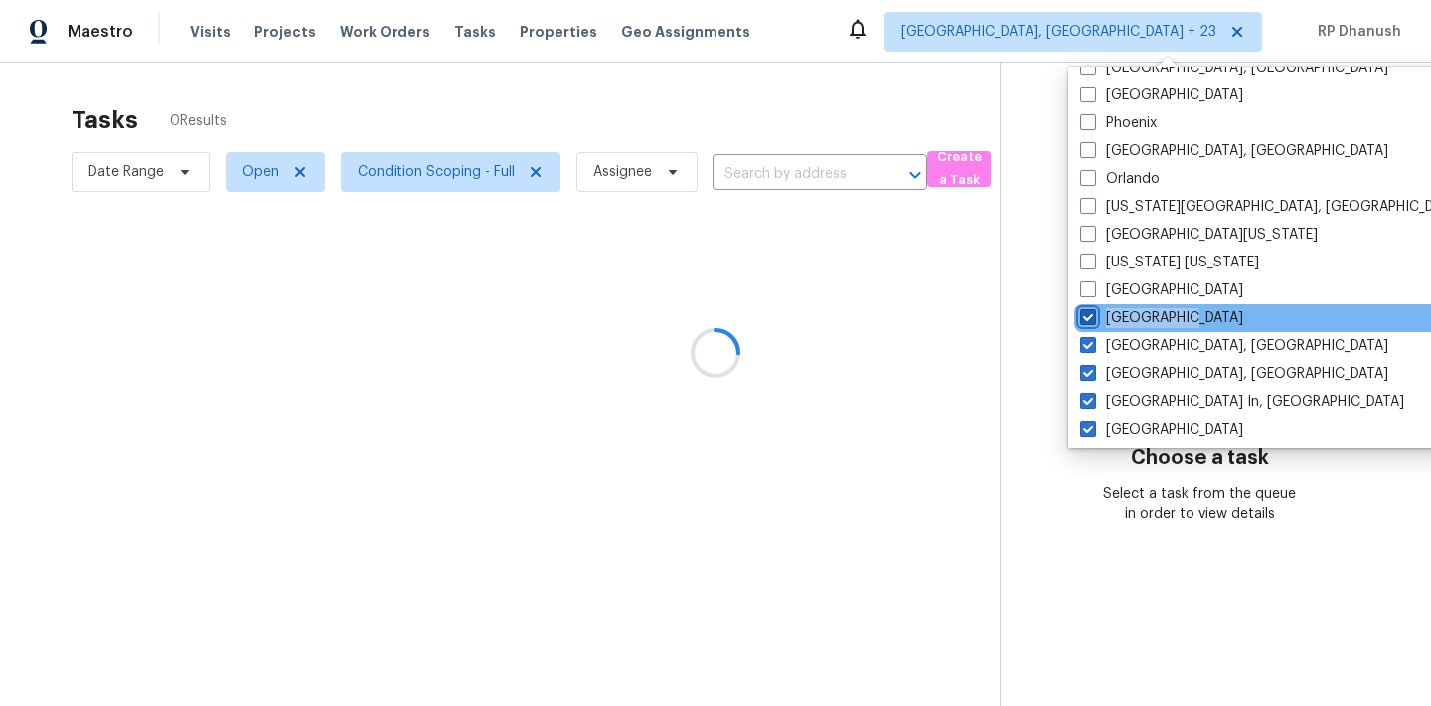
checkbox input "true"
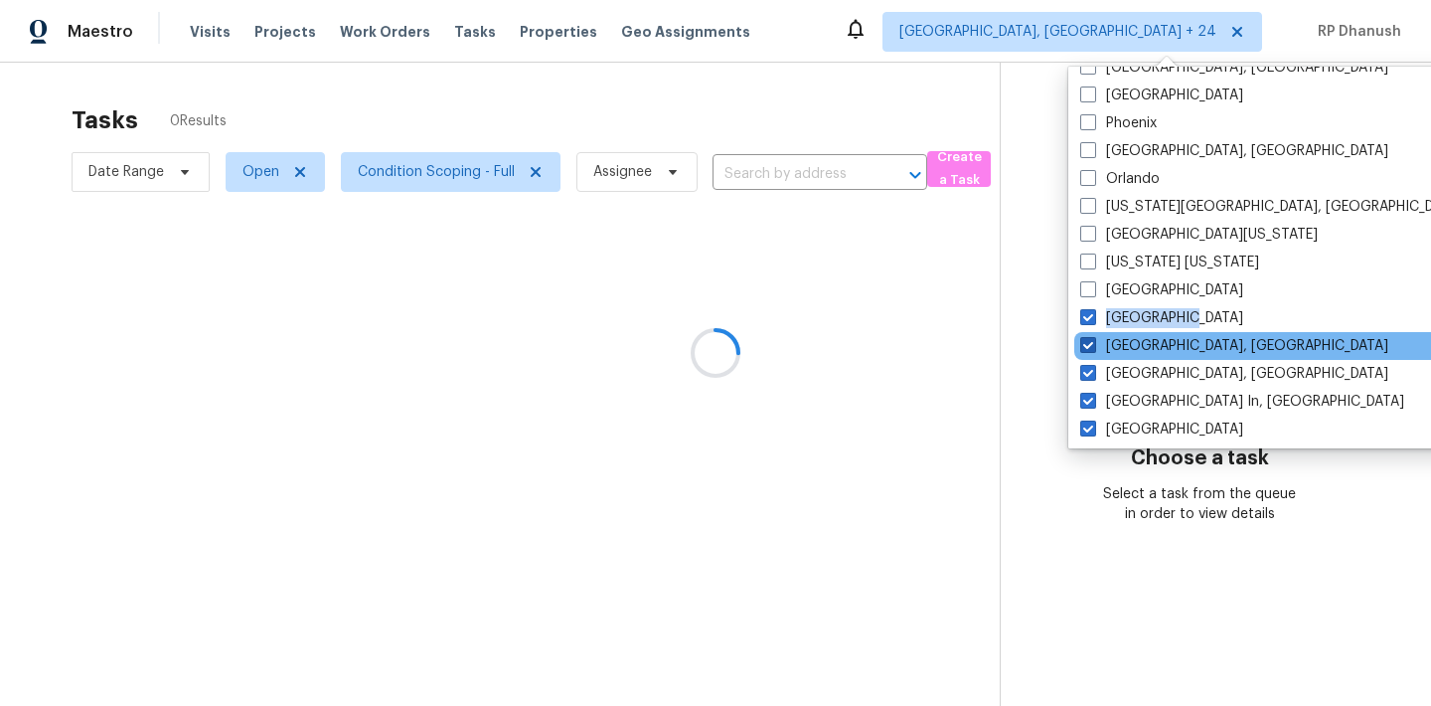
click at [1089, 341] on span at bounding box center [1088, 345] width 16 height 16
click at [1089, 341] on input "Miami, FL" at bounding box center [1086, 342] width 13 height 13
checkbox input "false"
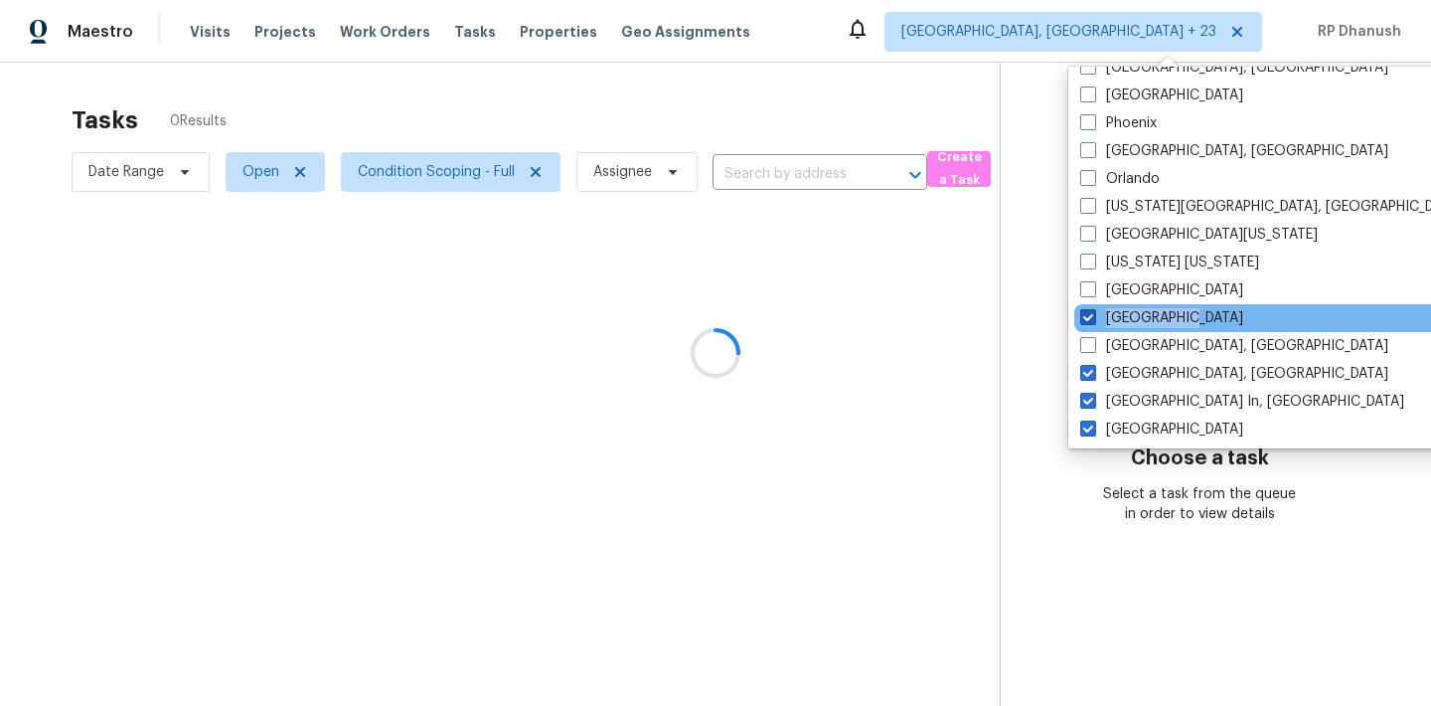
click at [1089, 314] on span at bounding box center [1088, 317] width 16 height 16
click at [1089, 314] on input "Minneapolis" at bounding box center [1086, 314] width 13 height 13
checkbox input "false"
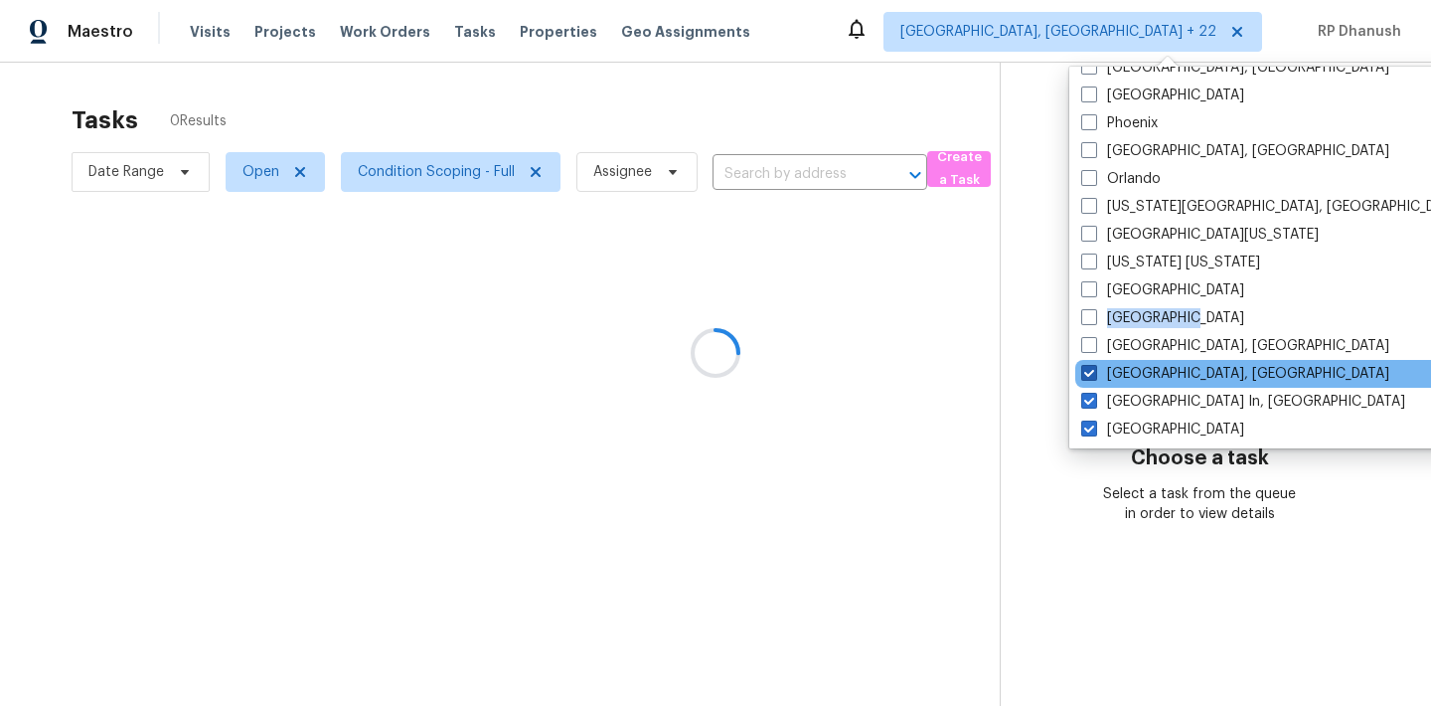
click at [1089, 365] on span at bounding box center [1089, 373] width 16 height 16
click at [1089, 365] on input "Memphis, TN" at bounding box center [1087, 370] width 13 height 13
checkbox input "false"
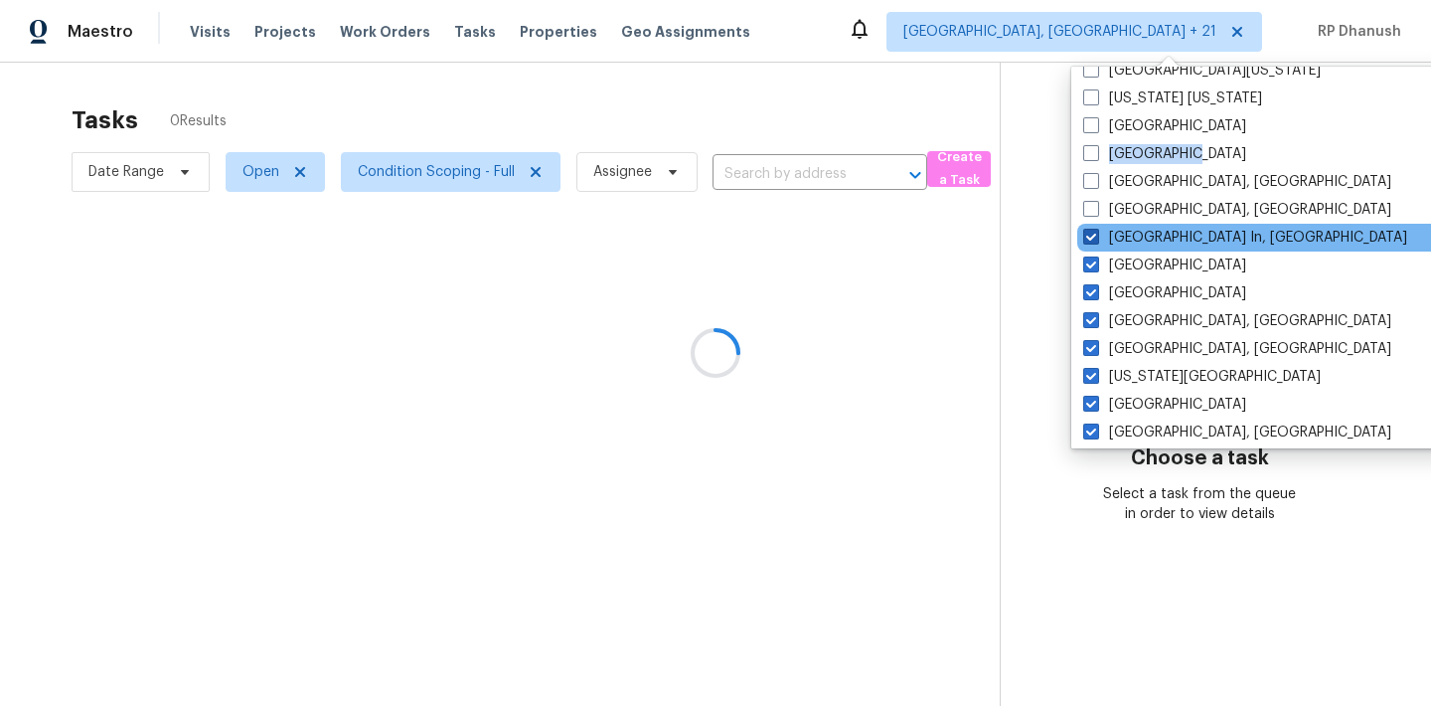
click at [1090, 231] on span at bounding box center [1091, 237] width 16 height 16
click at [1090, 231] on input "Louisville In, KY" at bounding box center [1089, 234] width 13 height 13
checkbox input "false"
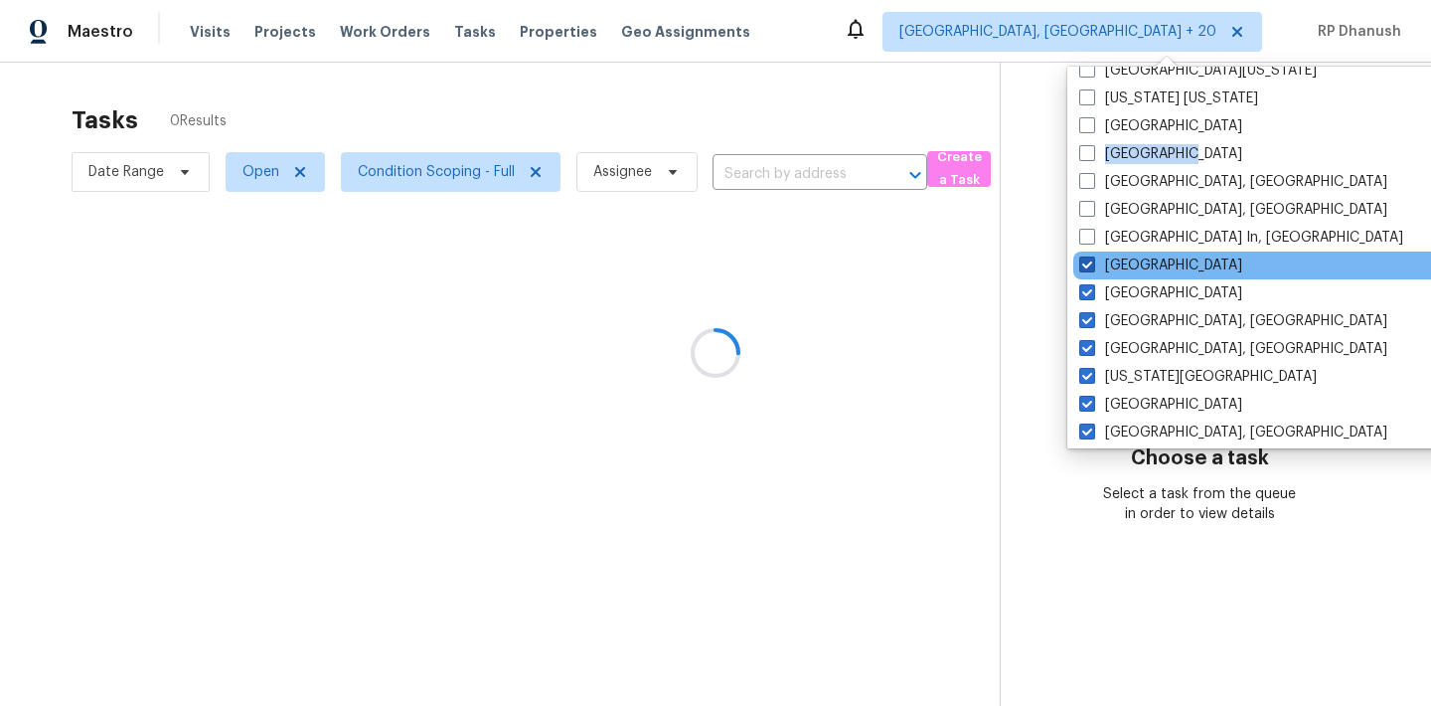
click at [1090, 267] on span at bounding box center [1087, 264] width 16 height 16
click at [1090, 267] on input "Los Angeles" at bounding box center [1085, 261] width 13 height 13
checkbox input "false"
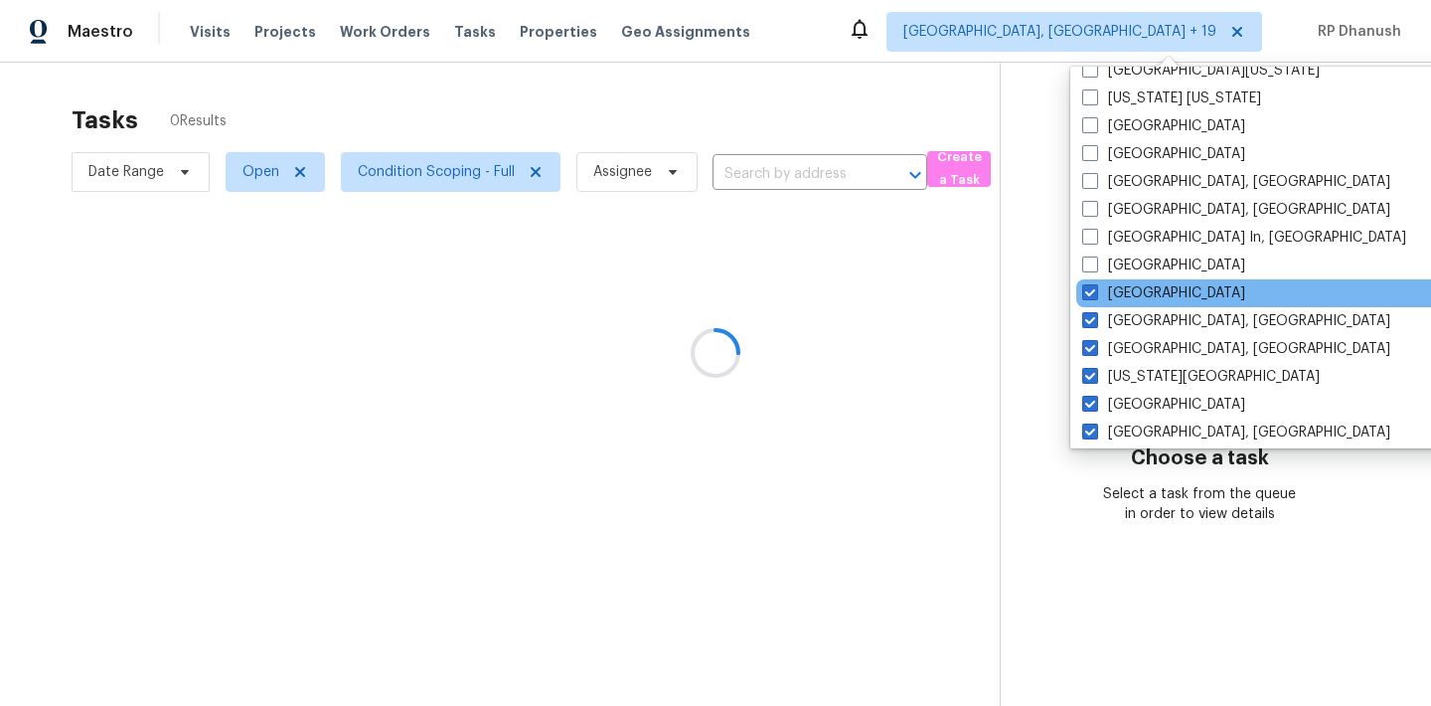
click at [1090, 304] on div "Las Vegas" at bounding box center [1276, 293] width 400 height 28
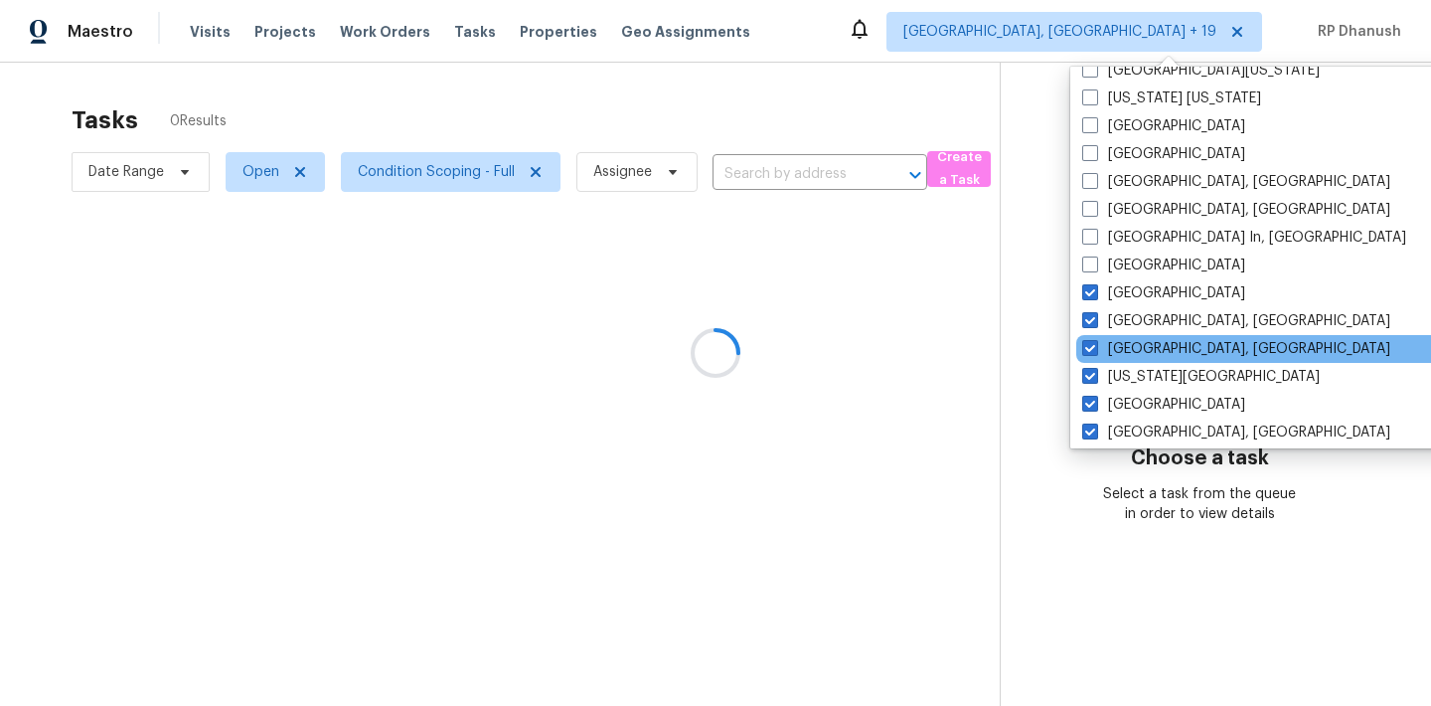
click at [1090, 335] on div "Killeen, TX" at bounding box center [1276, 349] width 400 height 28
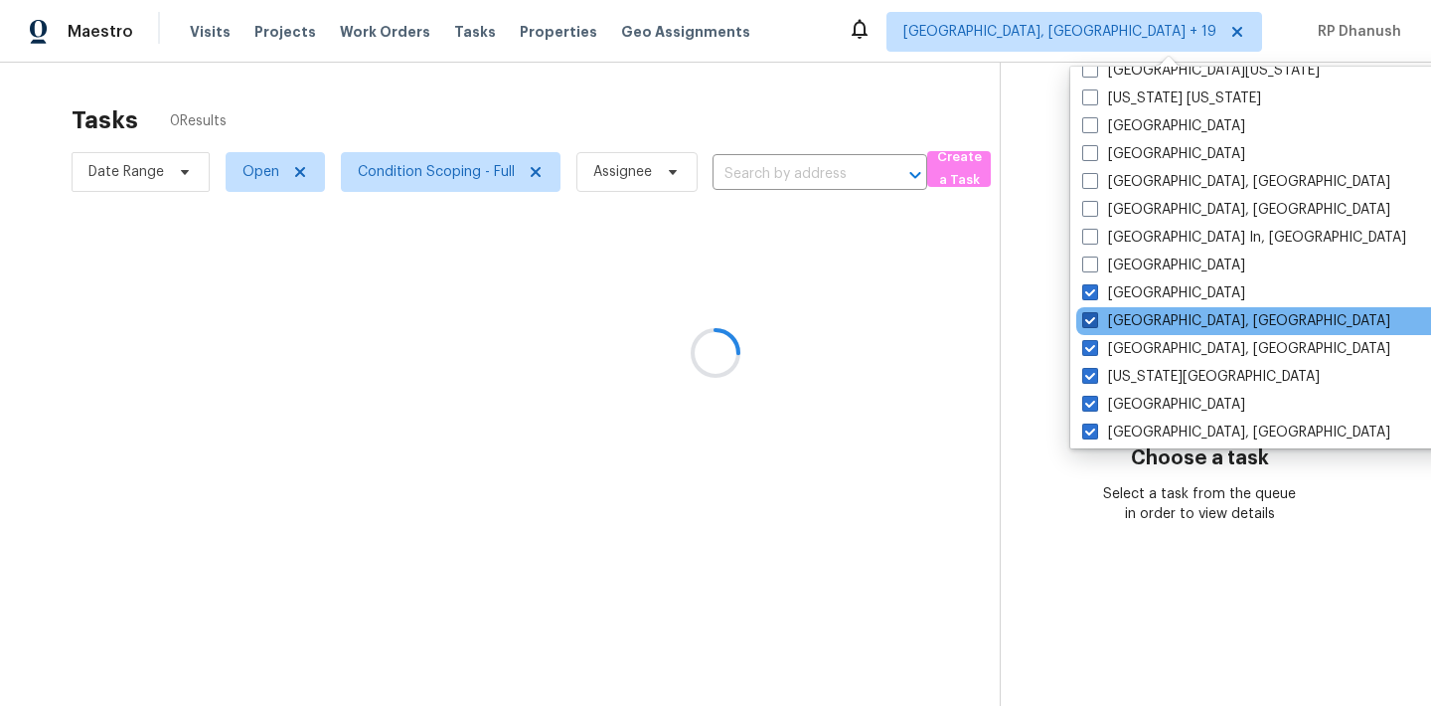
click at [1090, 314] on span at bounding box center [1090, 320] width 16 height 16
click at [1090, 314] on input "Knoxville, TN" at bounding box center [1088, 317] width 13 height 13
checkbox input "false"
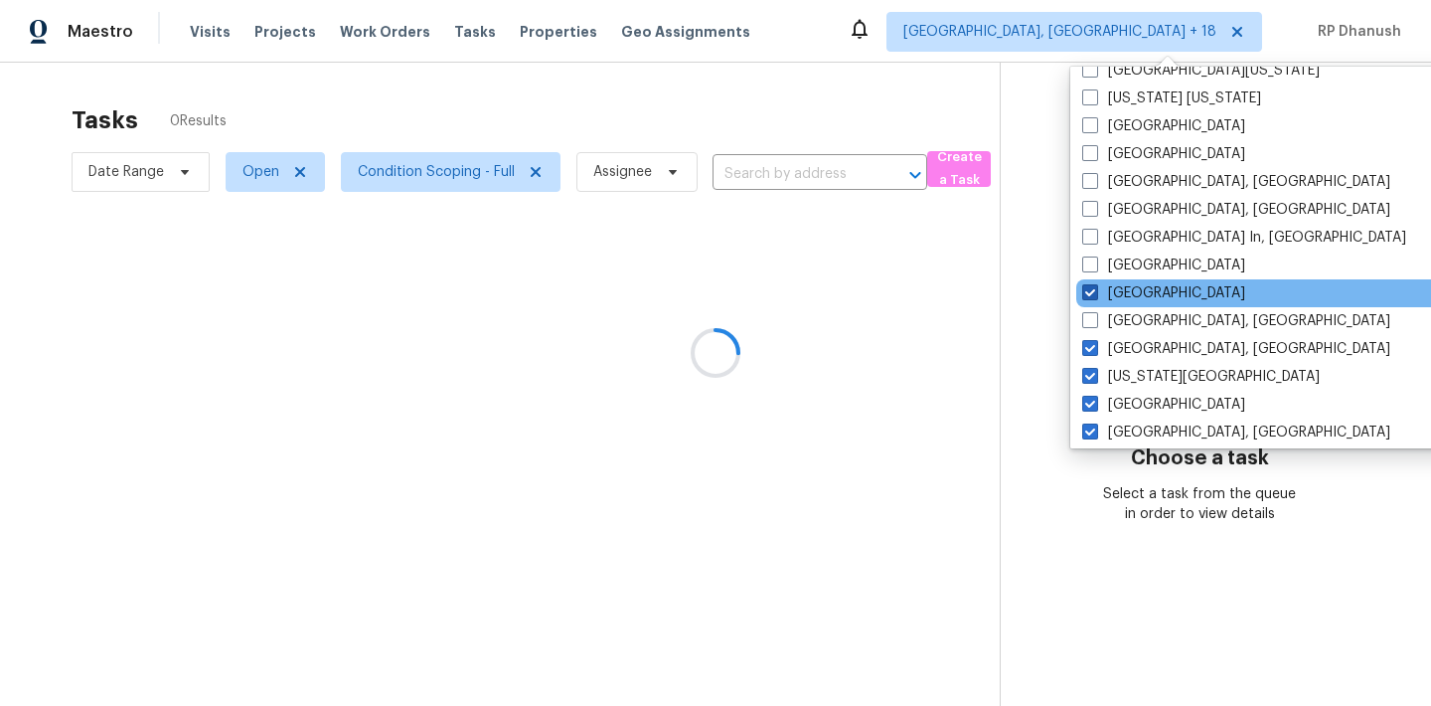
click at [1090, 297] on span at bounding box center [1090, 292] width 16 height 16
click at [1090, 296] on input "Las Vegas" at bounding box center [1088, 289] width 13 height 13
checkbox input "false"
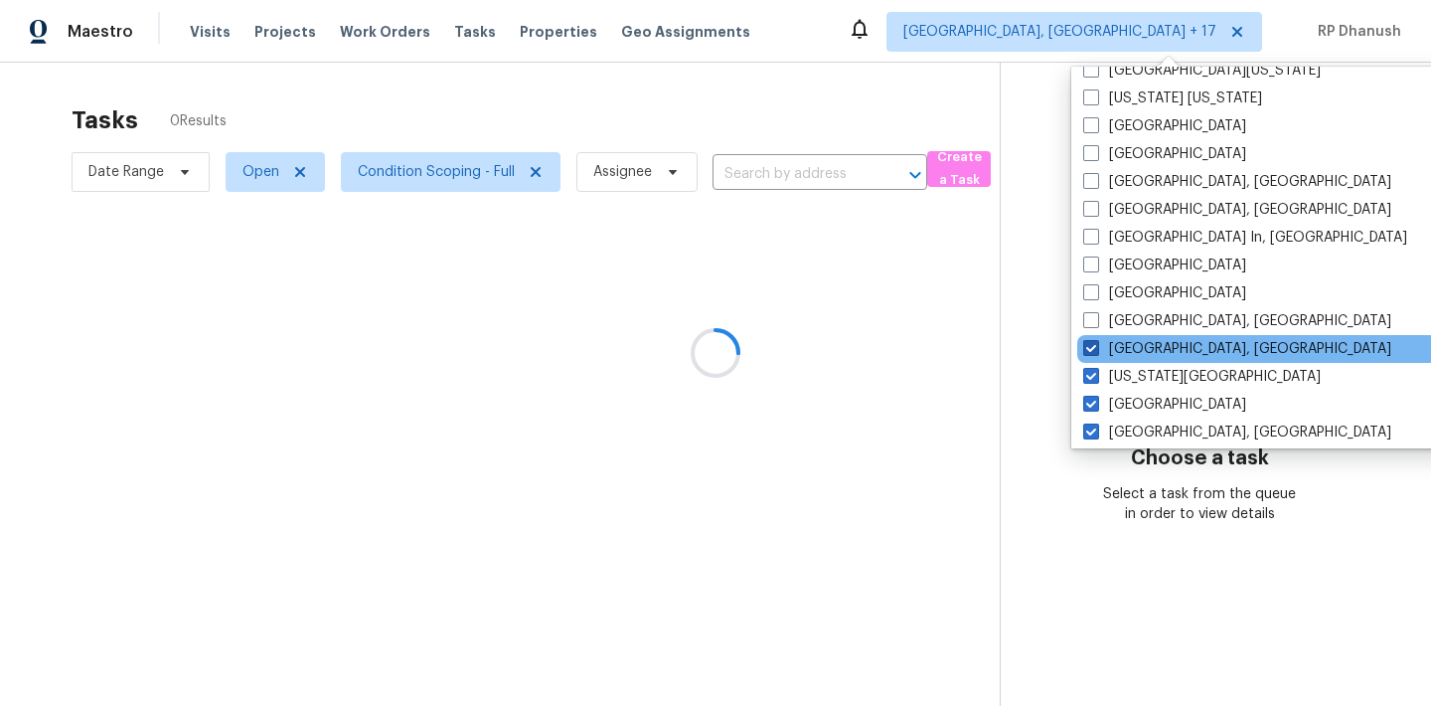
click at [1090, 342] on span at bounding box center [1091, 348] width 16 height 16
click at [1090, 342] on input "Killeen, TX" at bounding box center [1089, 345] width 13 height 13
checkbox input "false"
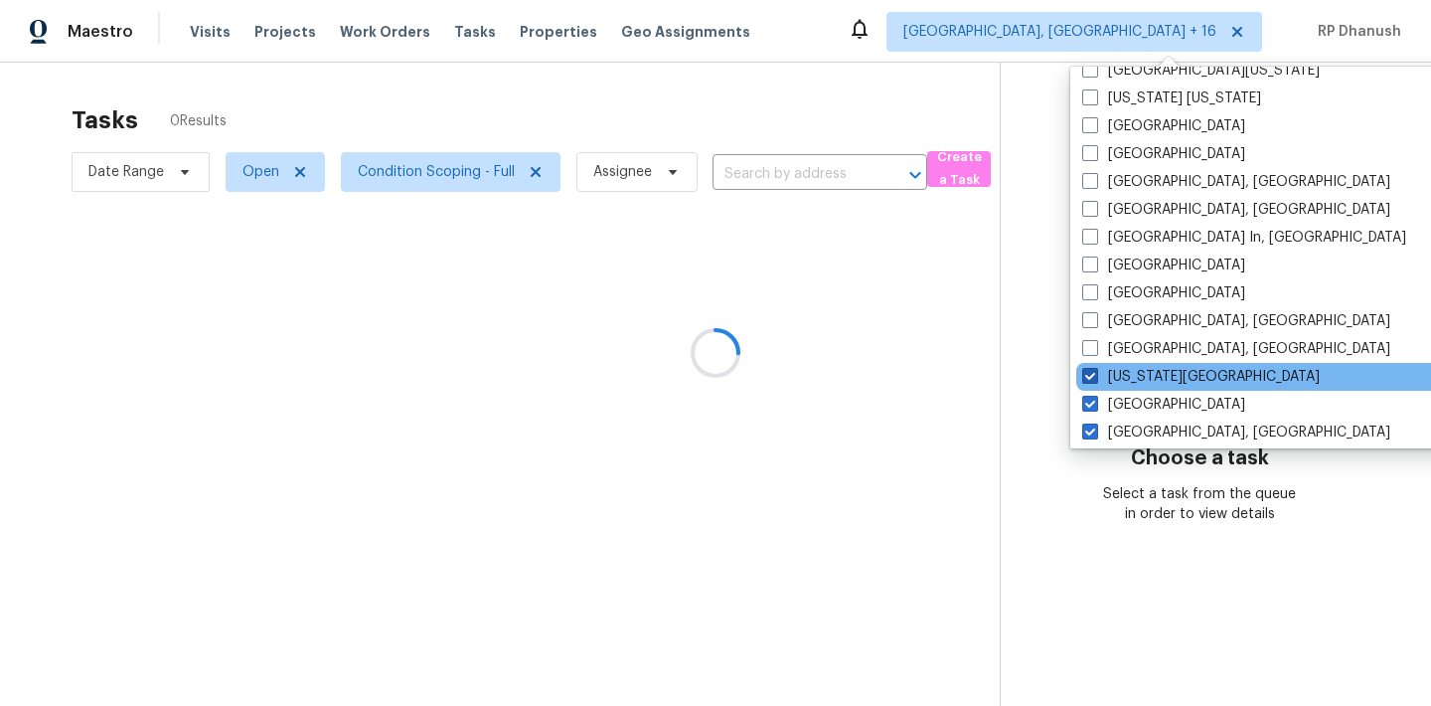
click at [1090, 376] on span at bounding box center [1090, 376] width 16 height 16
click at [1090, 376] on input "Kansas City" at bounding box center [1088, 373] width 13 height 13
checkbox input "false"
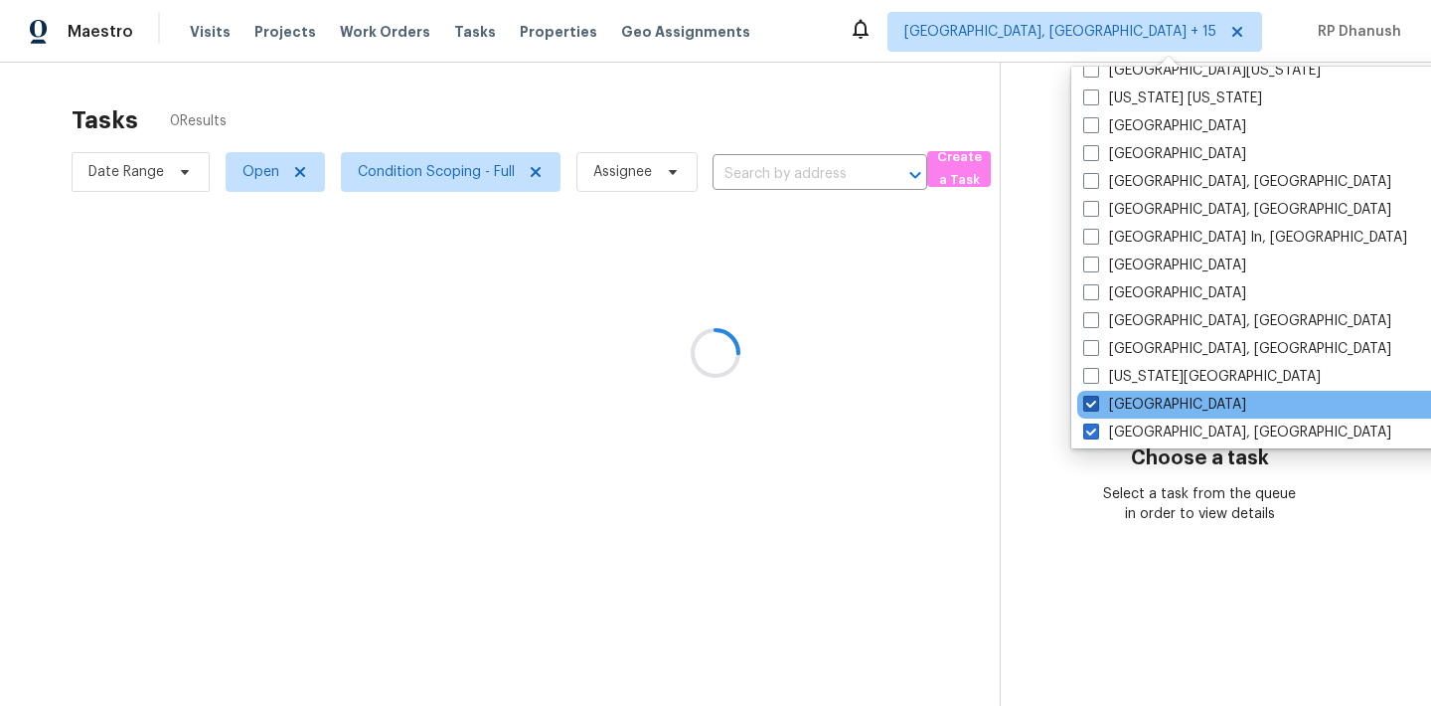
click at [1090, 399] on span at bounding box center [1091, 403] width 16 height 16
click at [1090, 399] on input "Jacksonville" at bounding box center [1089, 400] width 13 height 13
checkbox input "false"
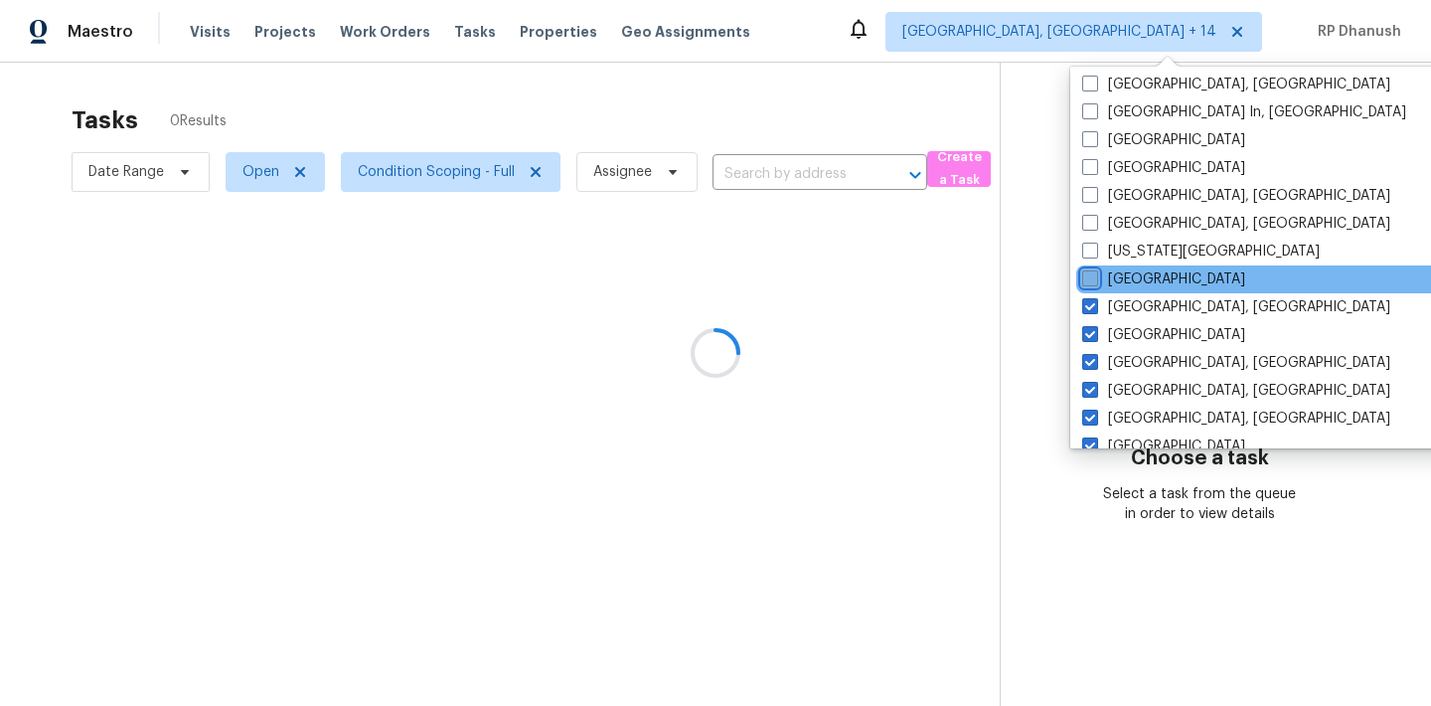
scroll to position [845, 0]
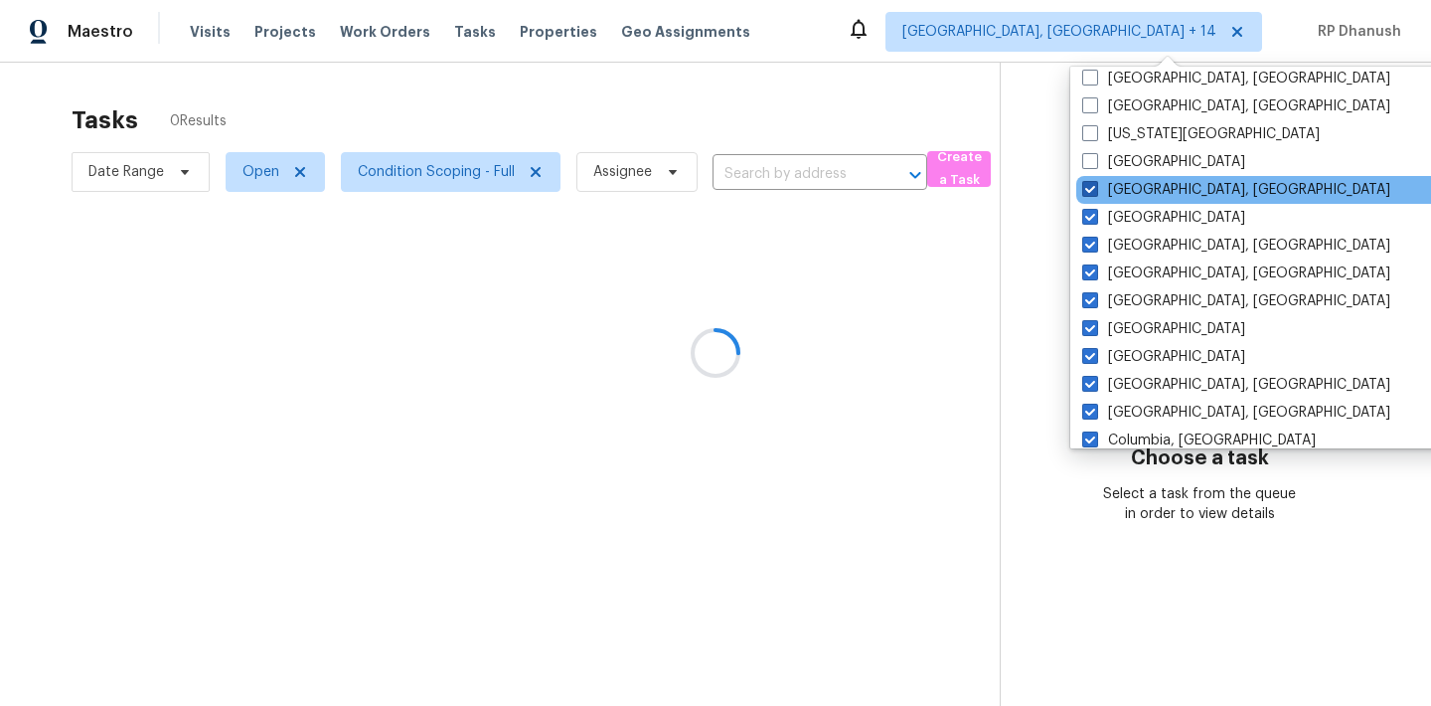
click at [1087, 185] on span at bounding box center [1090, 189] width 16 height 16
click at [1087, 185] on input "Indianapolis, IN" at bounding box center [1088, 186] width 13 height 13
checkbox input "false"
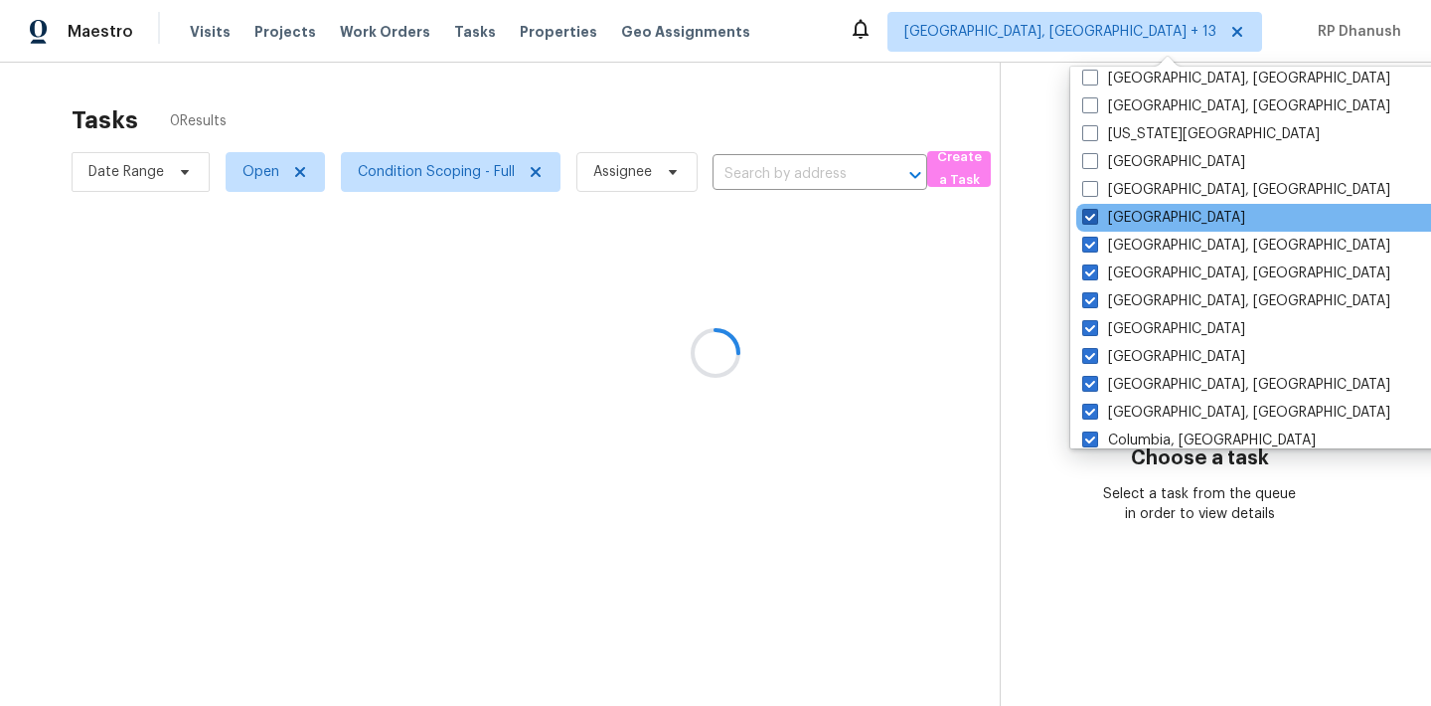
click at [1087, 215] on span at bounding box center [1090, 217] width 16 height 16
click at [1087, 215] on input "Houston" at bounding box center [1088, 214] width 13 height 13
checkbox input "false"
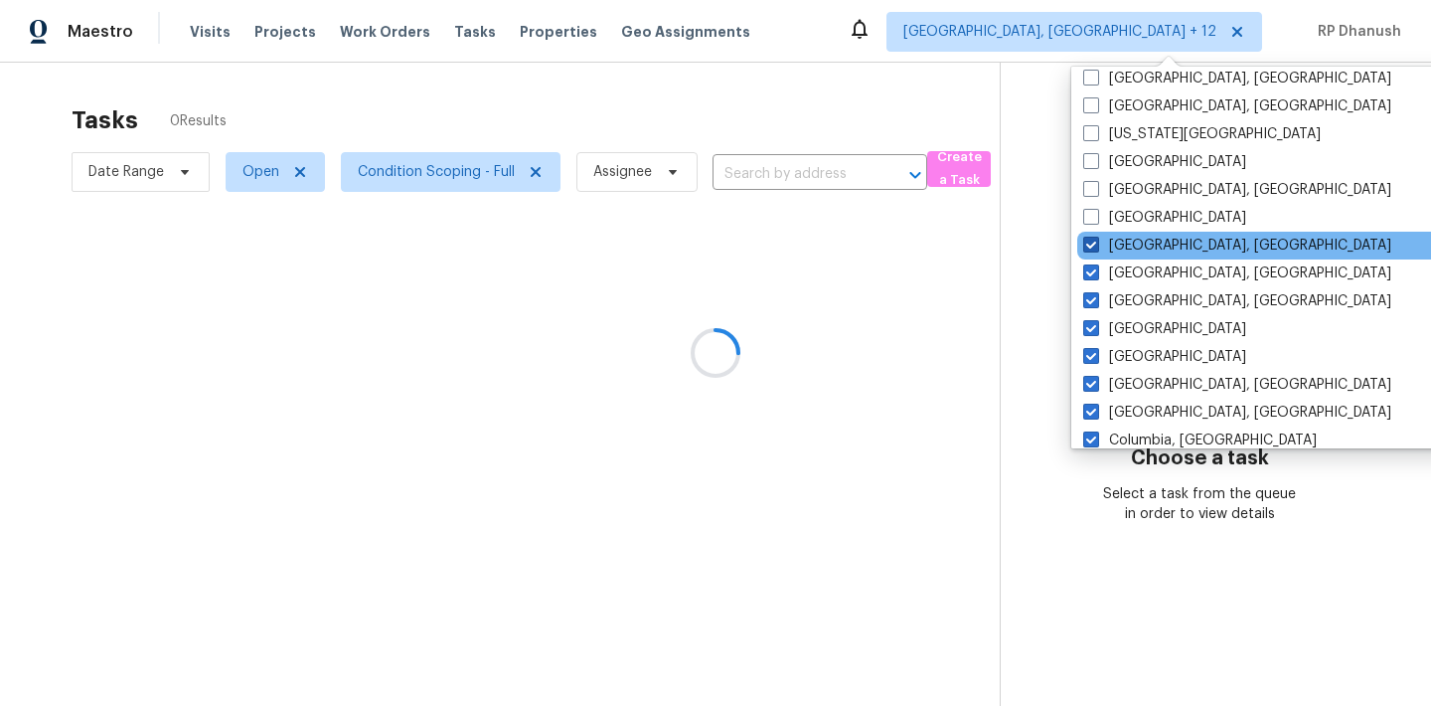
click at [1087, 243] on span at bounding box center [1091, 244] width 16 height 16
click at [1087, 243] on input "Greenville, SC" at bounding box center [1089, 242] width 13 height 13
checkbox input "false"
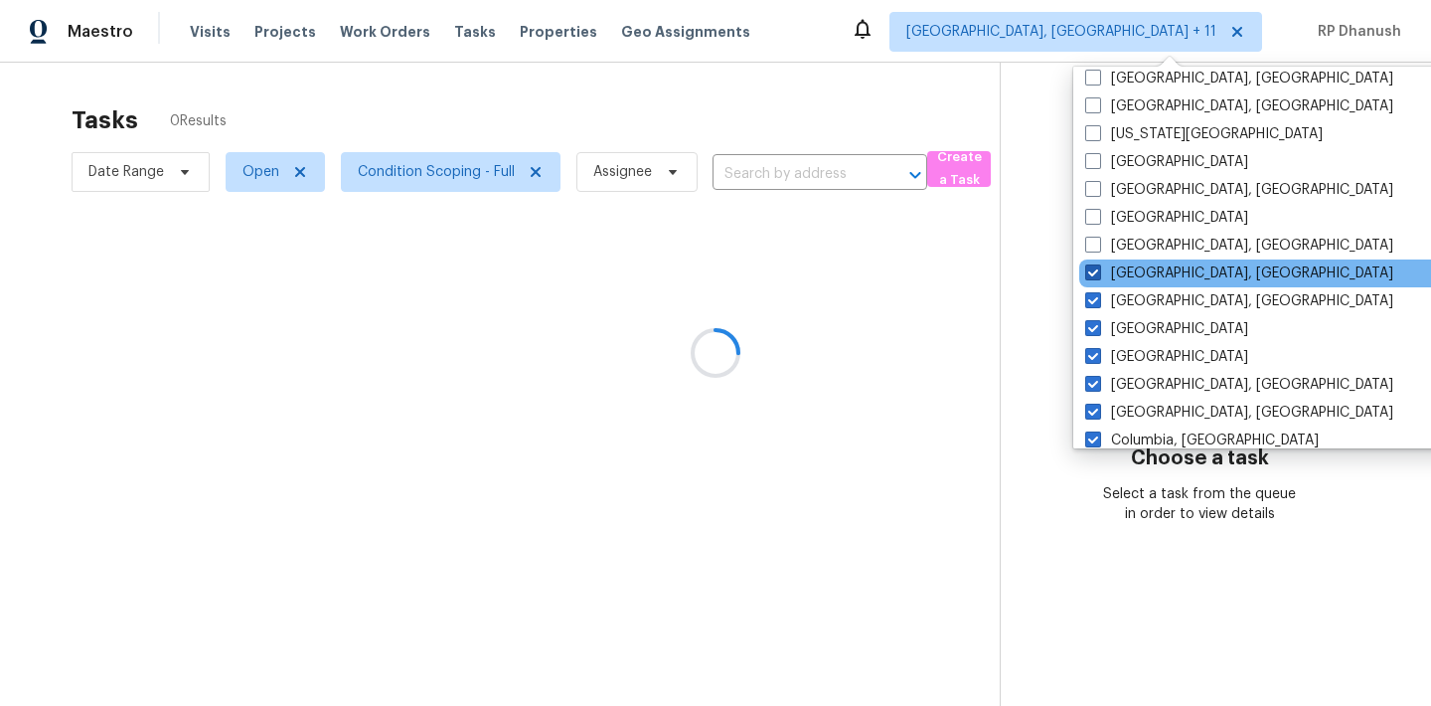
click at [1087, 269] on span at bounding box center [1093, 272] width 16 height 16
click at [1087, 269] on input "Greensboro, NC" at bounding box center [1091, 269] width 13 height 13
checkbox input "false"
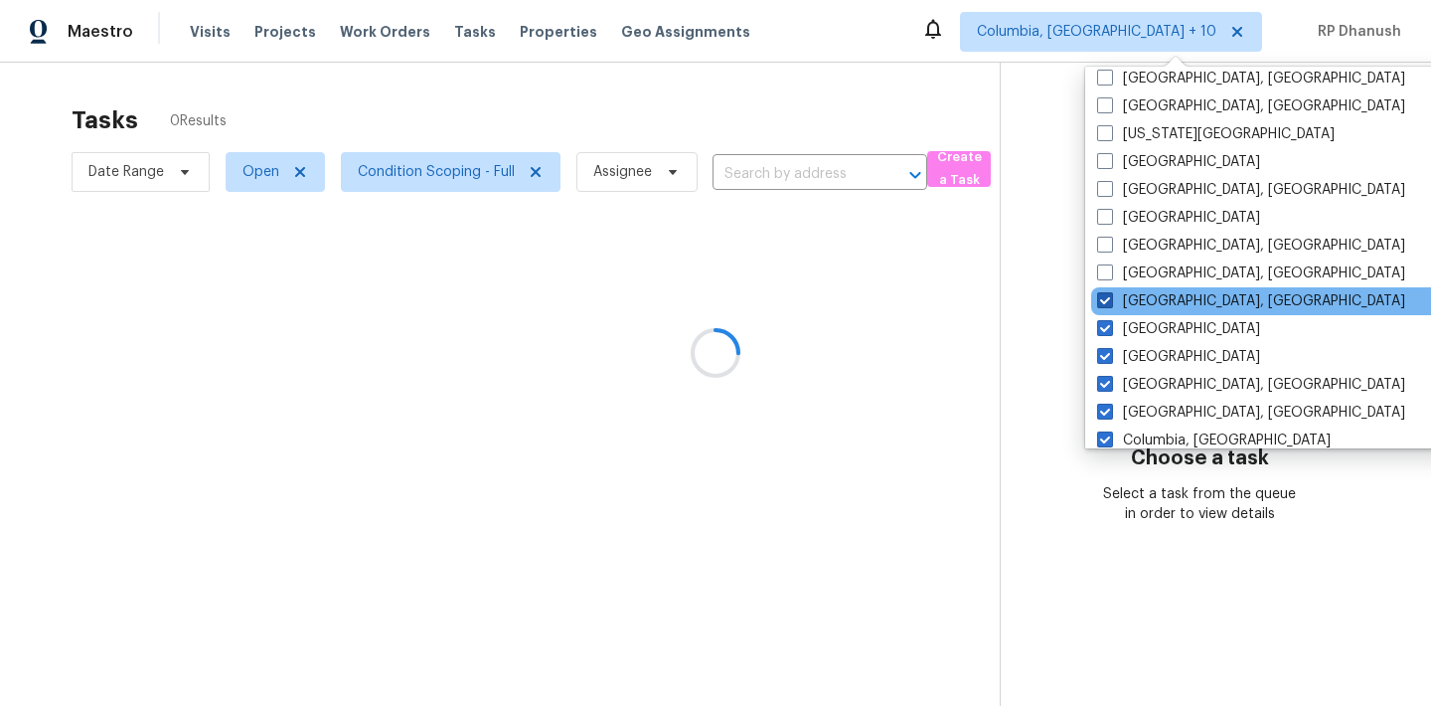
click at [1107, 299] on span at bounding box center [1105, 300] width 16 height 16
click at [1107, 299] on input "Detroit, MI" at bounding box center [1103, 297] width 13 height 13
checkbox input "false"
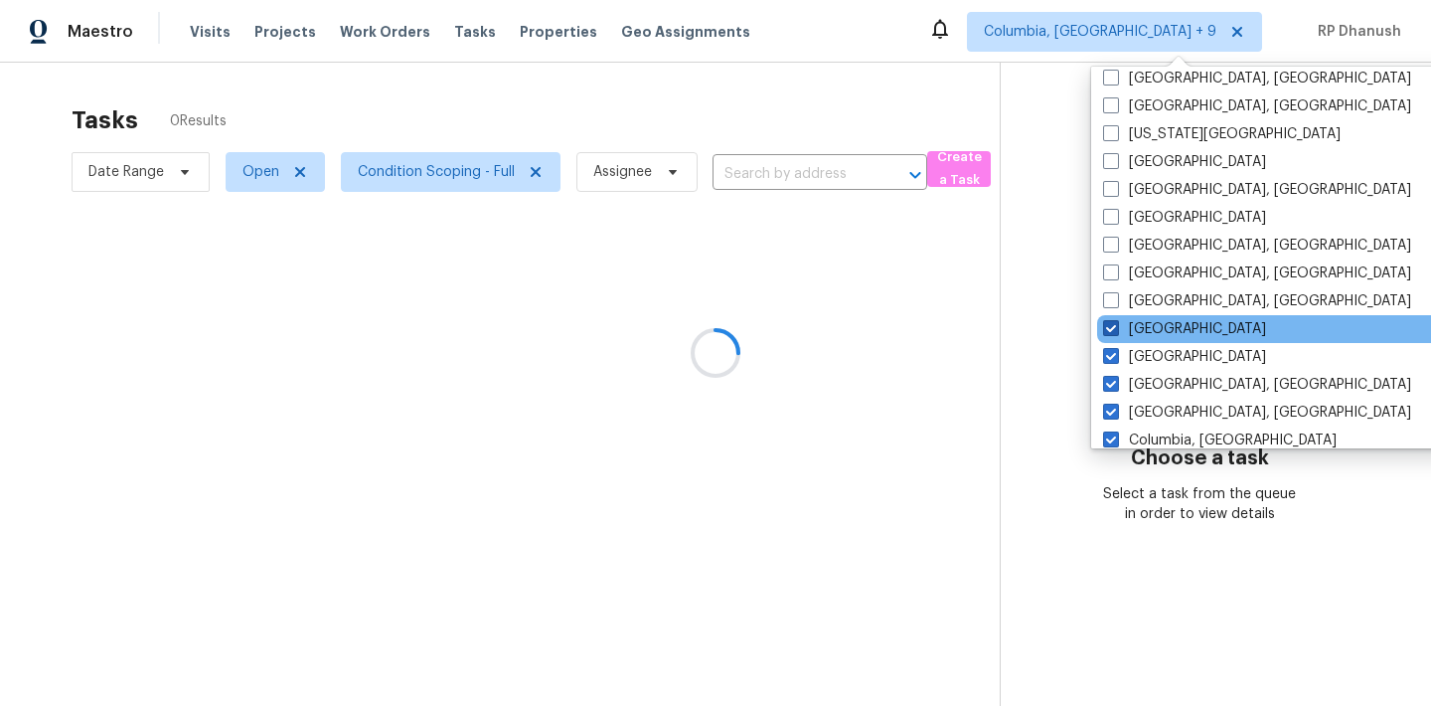
click at [1107, 320] on span at bounding box center [1111, 328] width 16 height 16
click at [1107, 320] on input "Denver" at bounding box center [1109, 325] width 13 height 13
checkbox input "false"
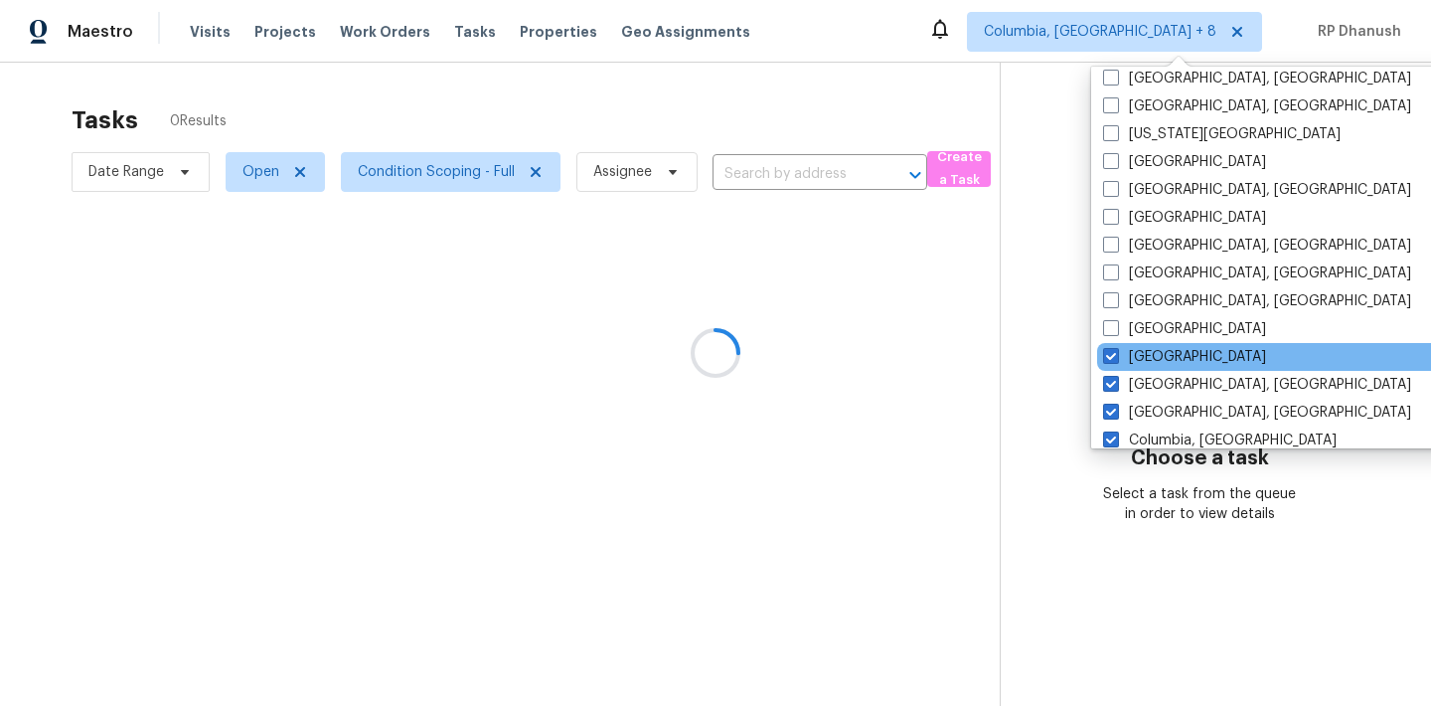
click at [1117, 359] on span at bounding box center [1111, 356] width 16 height 16
click at [1116, 359] on input "Dallas" at bounding box center [1109, 353] width 13 height 13
checkbox input "false"
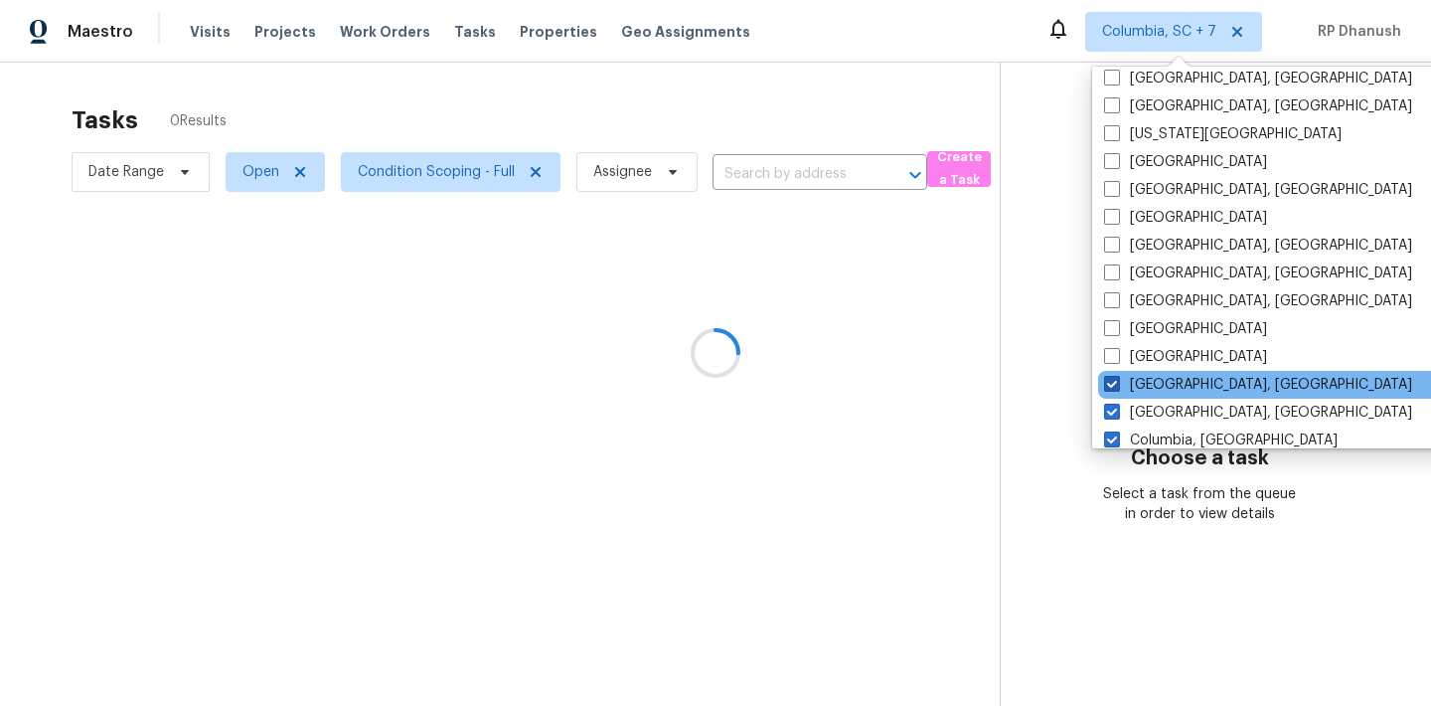
click at [1117, 380] on span at bounding box center [1112, 384] width 16 height 16
click at [1117, 380] on input "Corpus Christi, TX" at bounding box center [1110, 381] width 13 height 13
checkbox input "false"
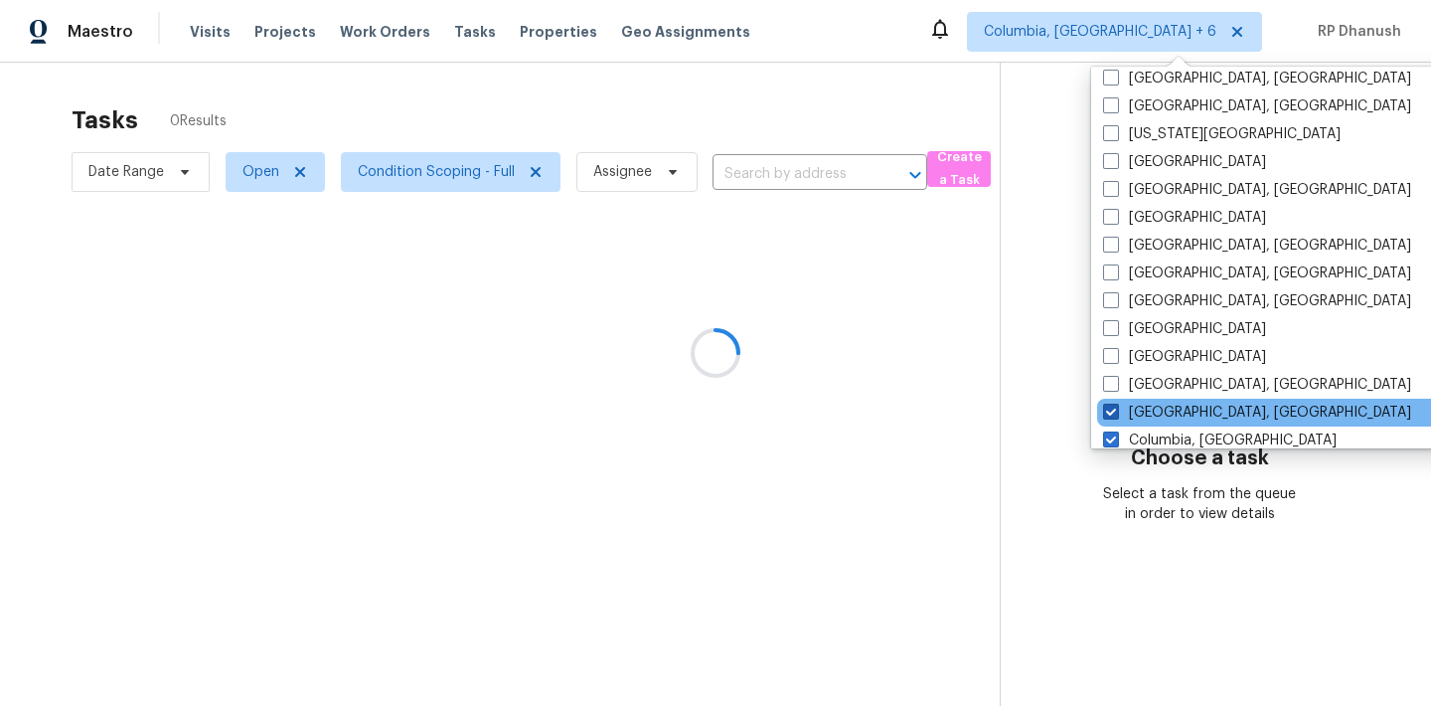
click at [1116, 404] on span at bounding box center [1111, 411] width 16 height 16
click at [1116, 404] on input "Columbus, OH" at bounding box center [1109, 408] width 13 height 13
checkbox input "false"
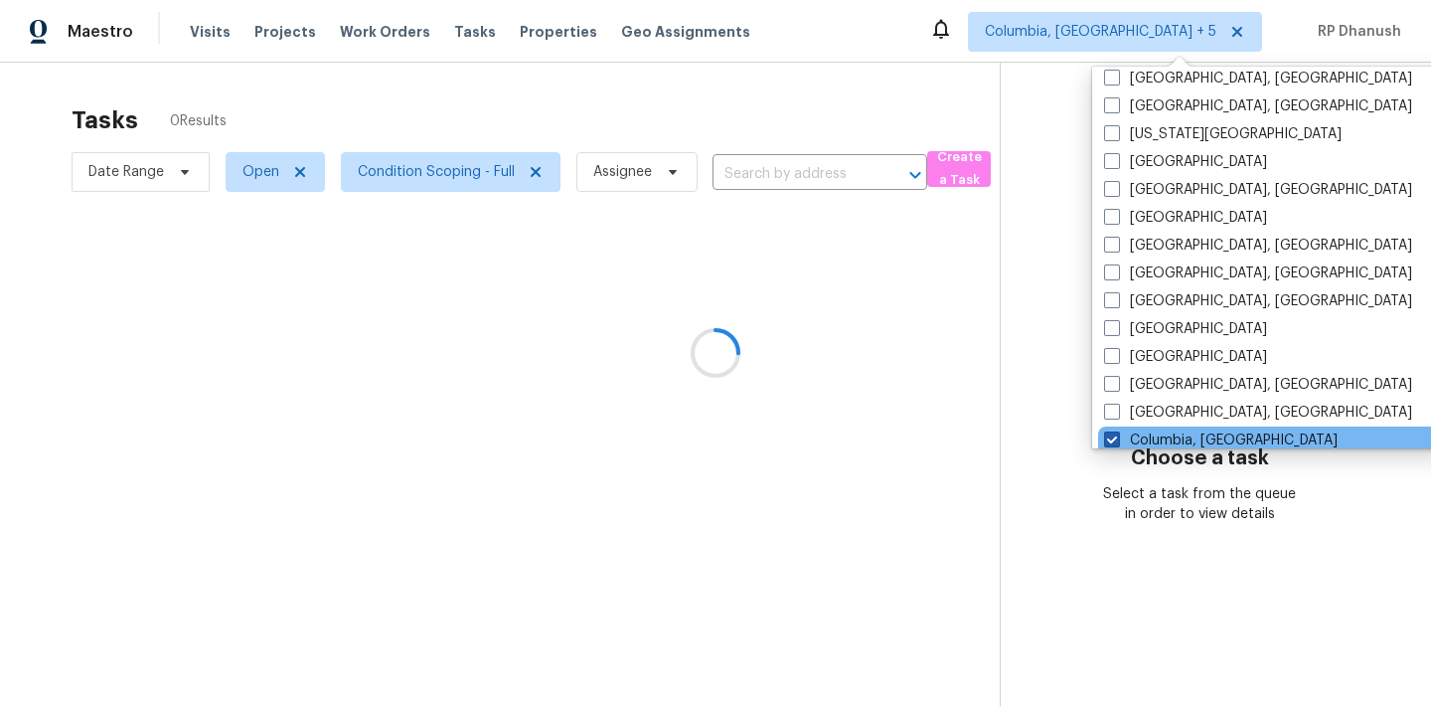
click at [1116, 439] on span at bounding box center [1112, 439] width 16 height 16
click at [1116, 439] on input "Columbia, SC" at bounding box center [1110, 436] width 13 height 13
checkbox input "false"
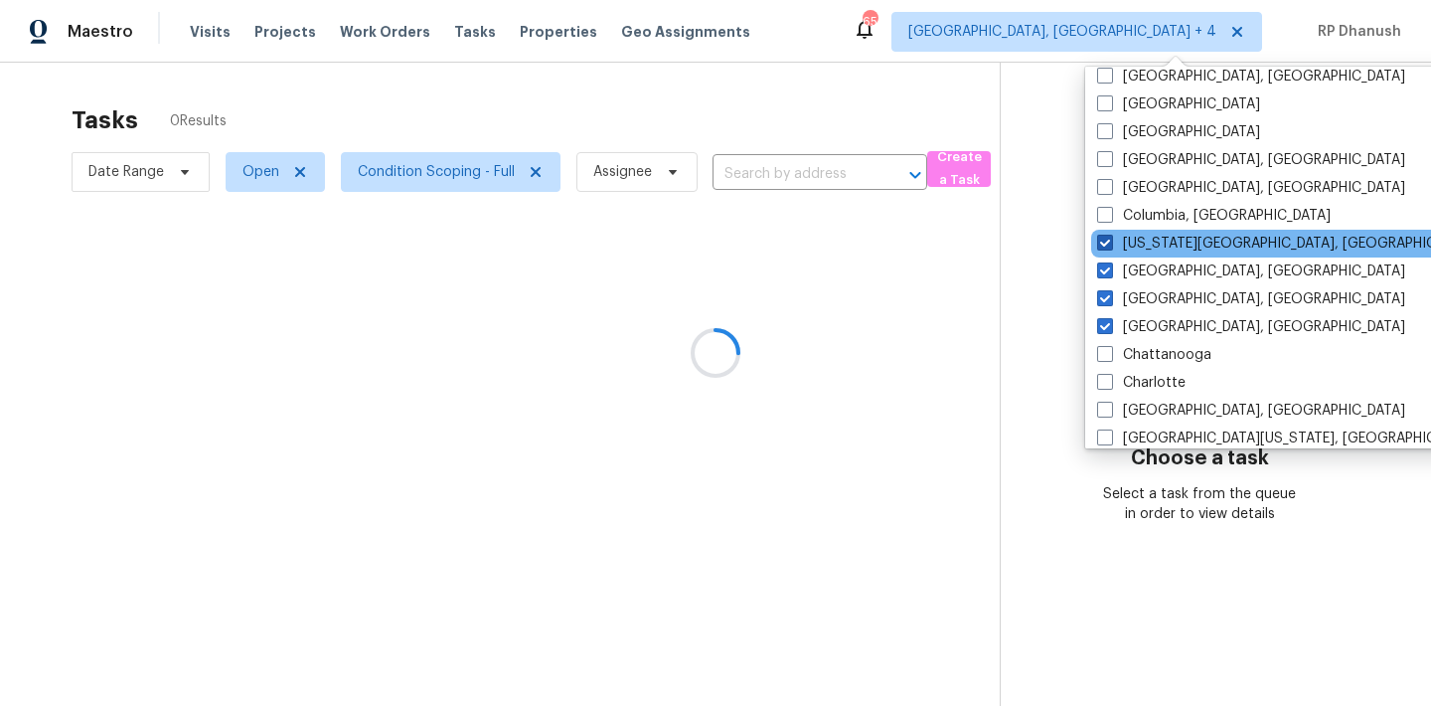
click at [1105, 248] on span at bounding box center [1105, 243] width 16 height 16
click at [1105, 246] on input "Colorado Springs, CO" at bounding box center [1103, 240] width 13 height 13
checkbox input "false"
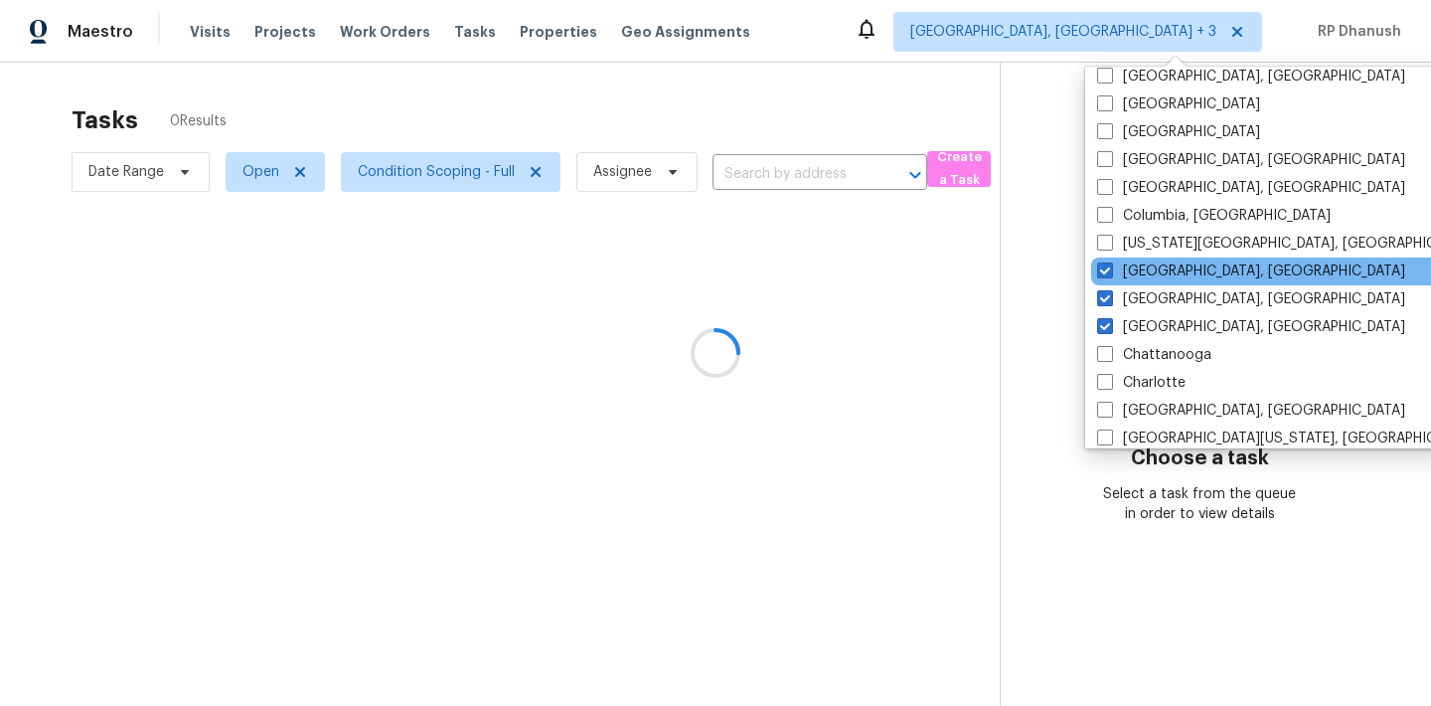
click at [1105, 281] on div "Cleveland, OH" at bounding box center [1291, 271] width 400 height 28
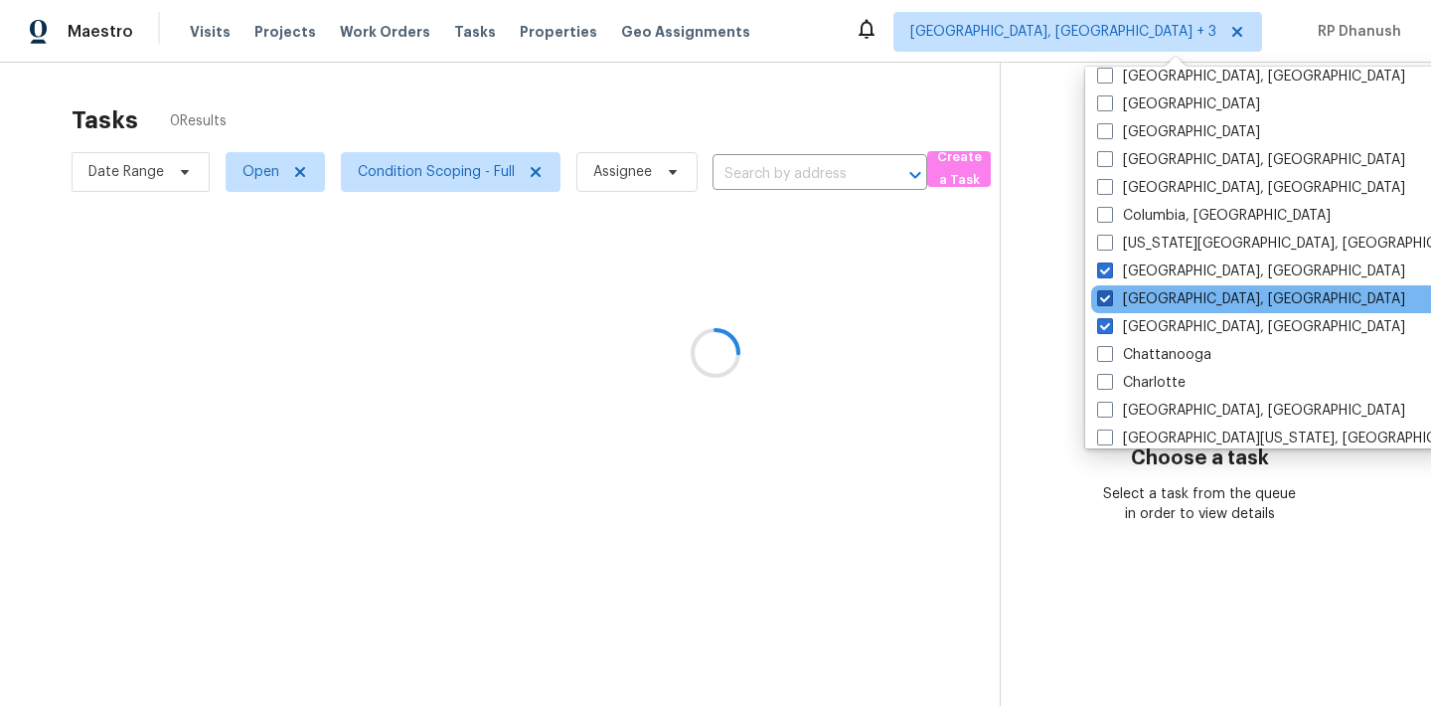
click at [1105, 298] on span at bounding box center [1105, 298] width 16 height 16
click at [1105, 298] on input "Cincinnati, OH" at bounding box center [1103, 295] width 13 height 13
checkbox input "false"
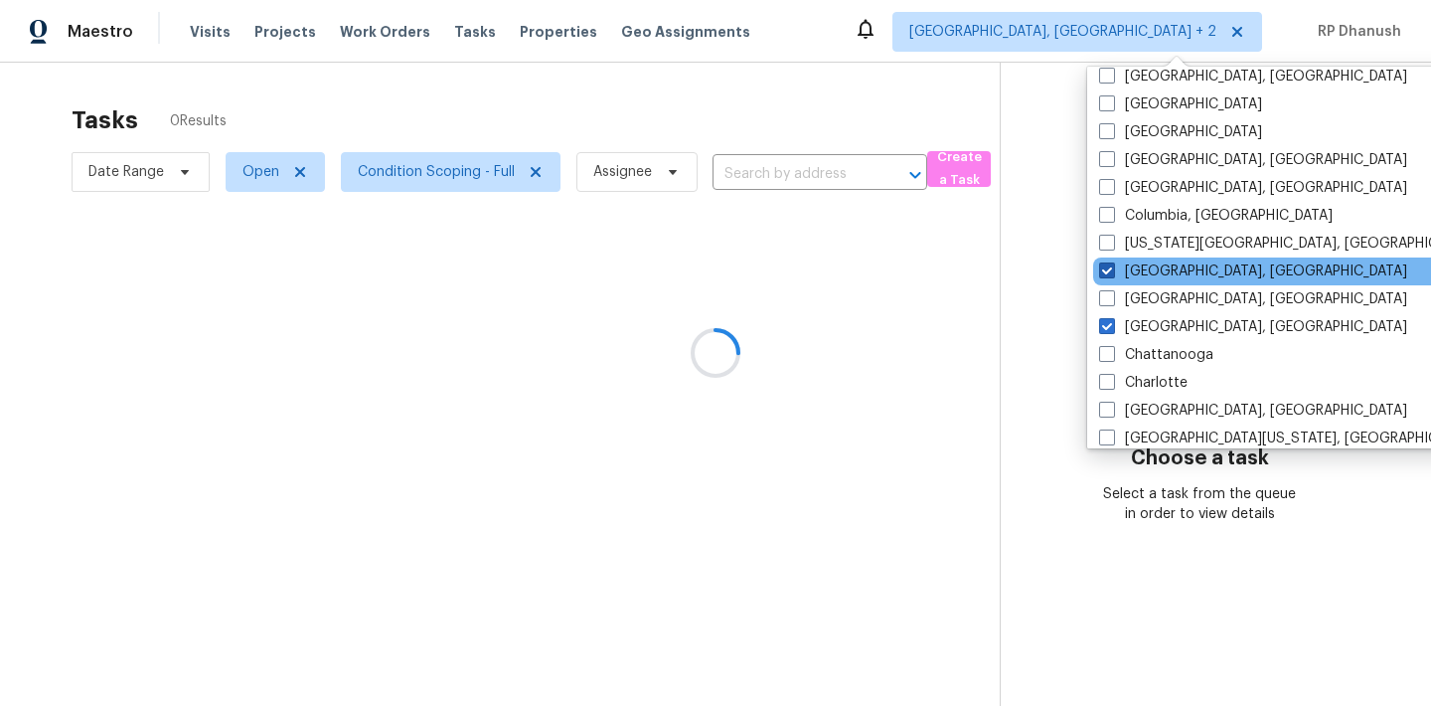
click at [1107, 266] on span at bounding box center [1107, 270] width 16 height 16
click at [1107, 266] on input "Cleveland, OH" at bounding box center [1105, 267] width 13 height 13
checkbox input "false"
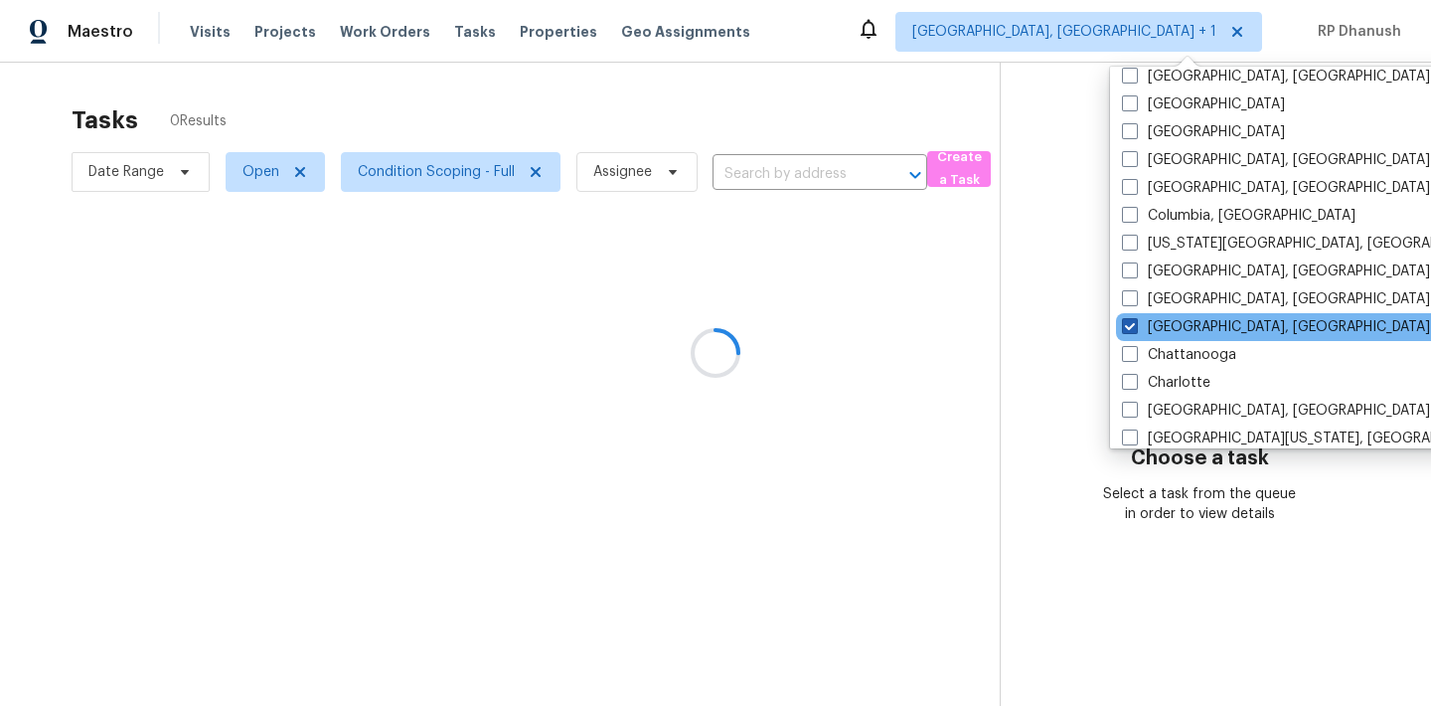
click at [1141, 328] on label "Chicago, IL" at bounding box center [1276, 327] width 308 height 20
click at [1135, 328] on input "Chicago, IL" at bounding box center [1128, 323] width 13 height 13
checkbox input "false"
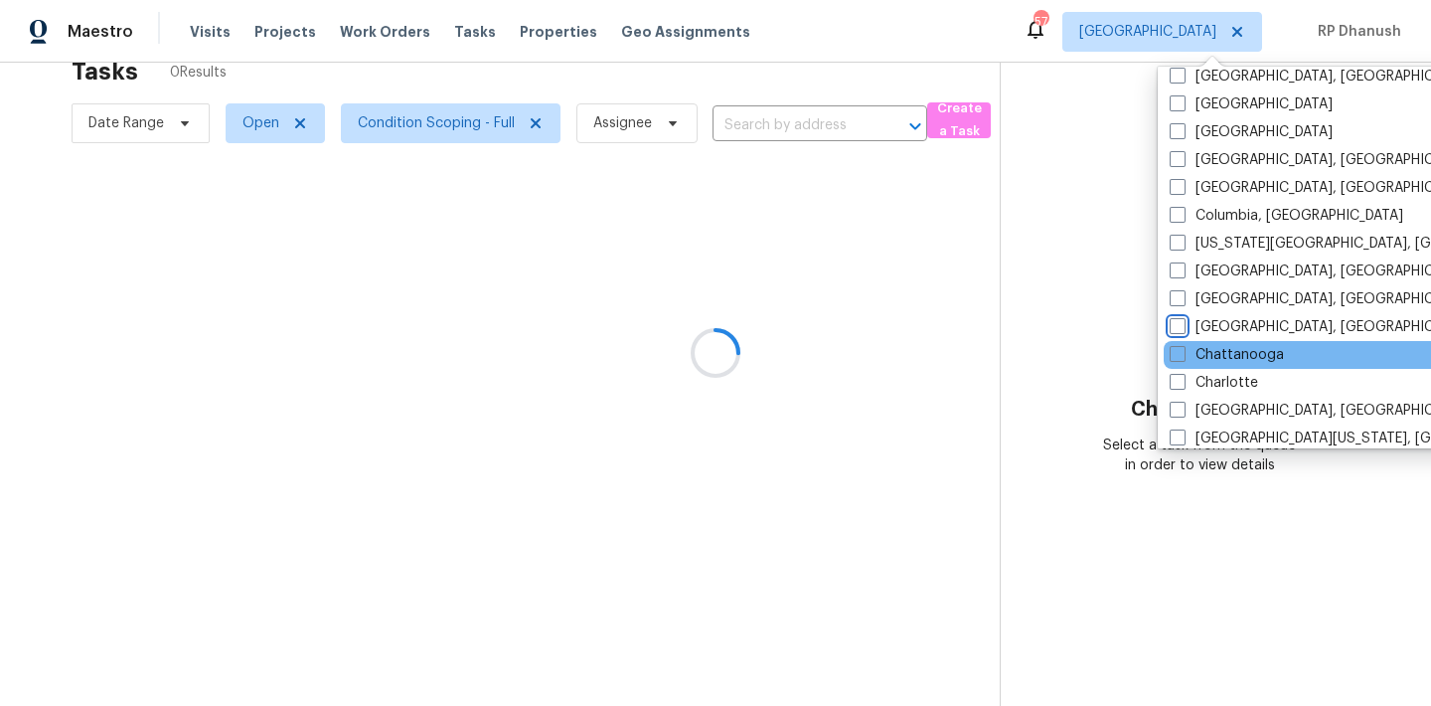
scroll to position [1332, 0]
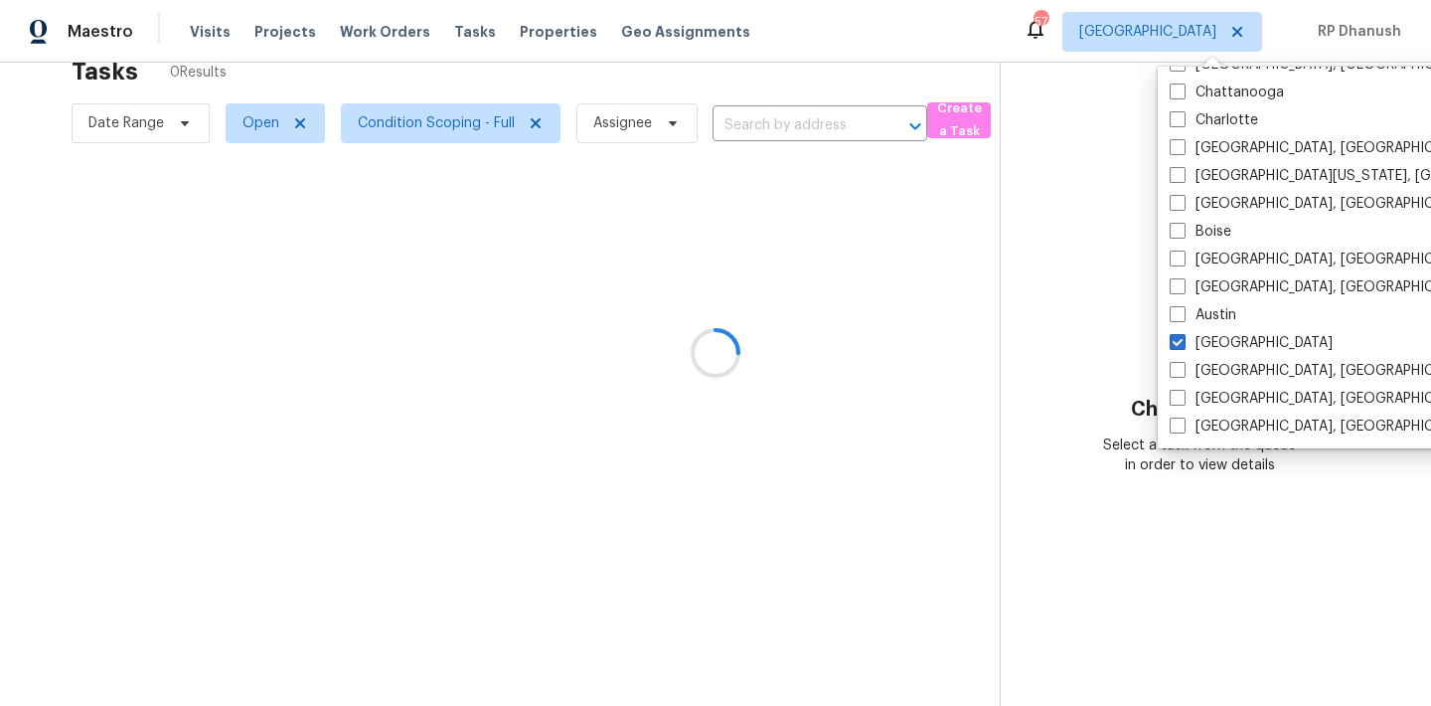
click at [1043, 359] on div at bounding box center [715, 353] width 1431 height 706
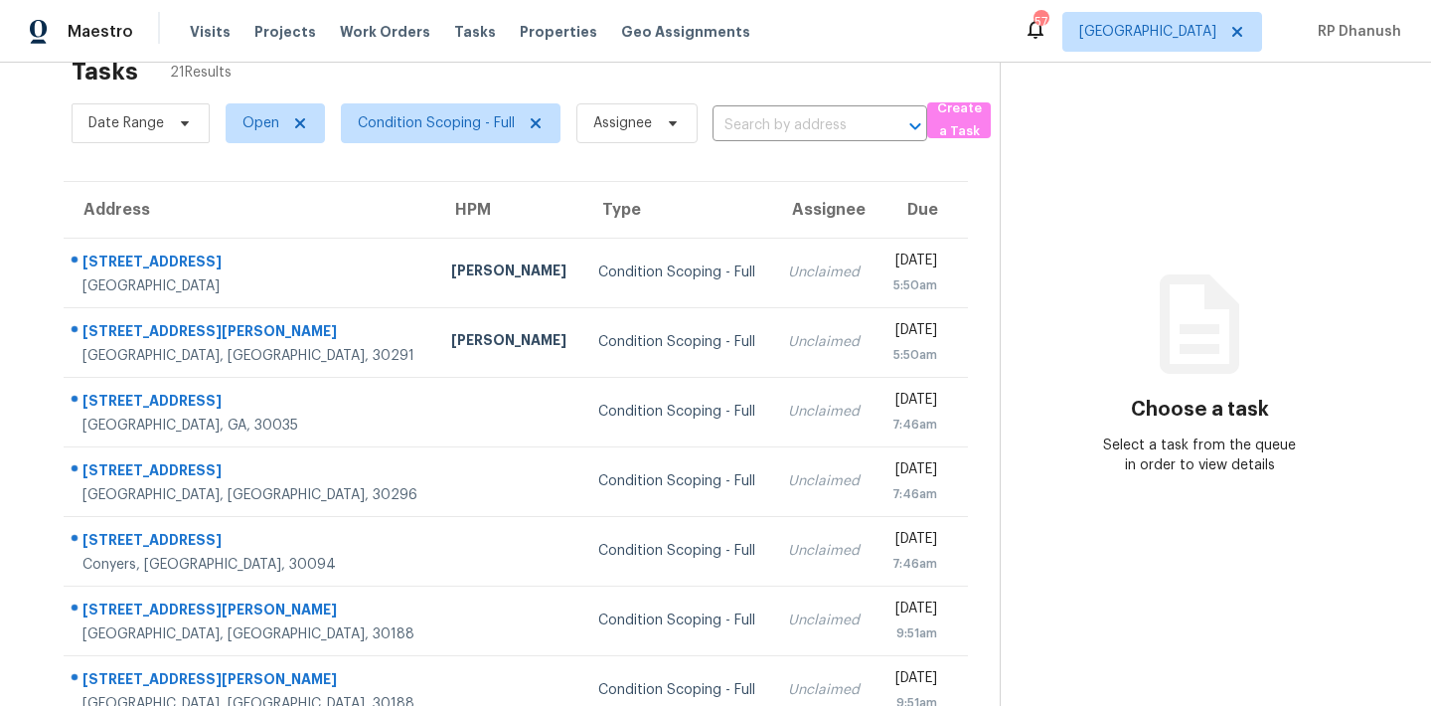
click at [1132, 330] on div "Choose a task Select a task from the queue in order to view details" at bounding box center [1200, 393] width 398 height 163
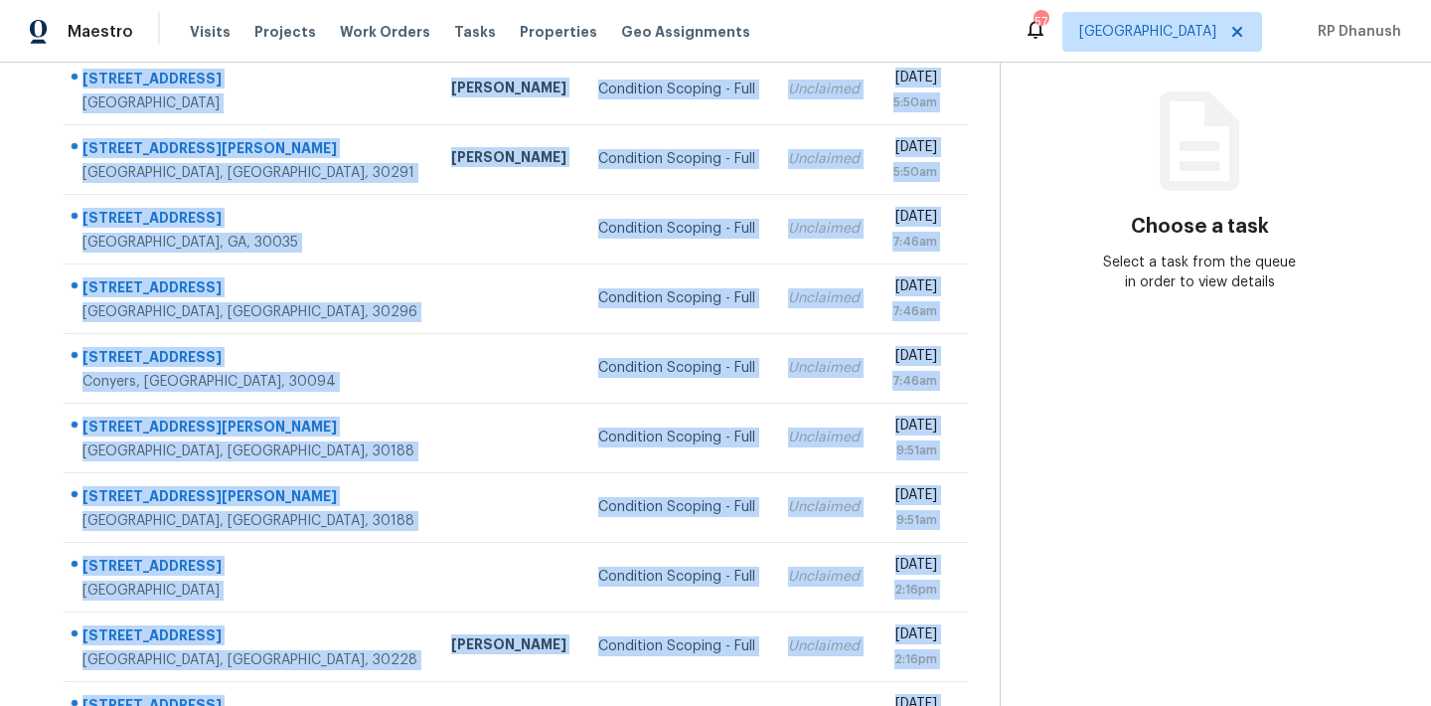
scroll to position [329, 0]
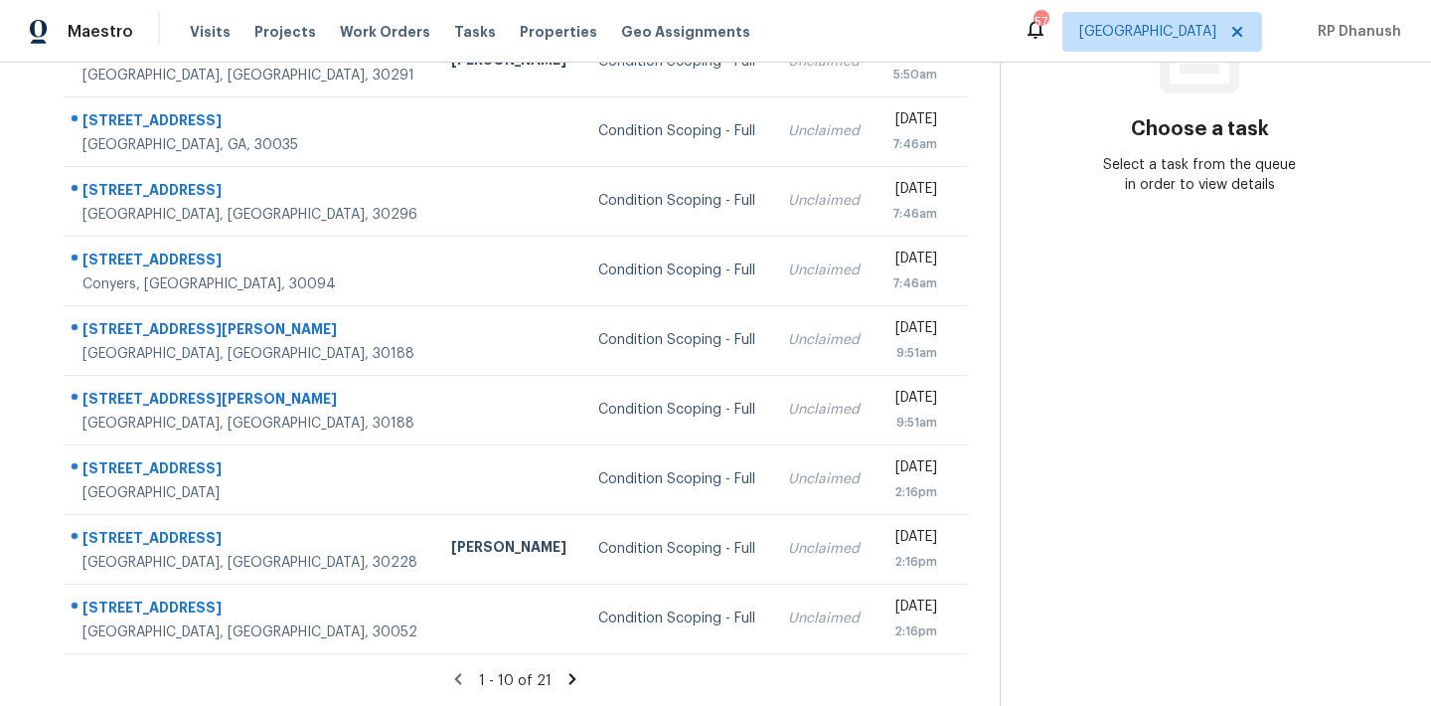
drag, startPoint x: 65, startPoint y: 290, endPoint x: 969, endPoint y: 629, distance: 965.6
click at [969, 629] on div "Address HPM Type Assignee Due 2197 Leatherstone Dr Powder Springs, GA, 30127 Mi…" at bounding box center [516, 277] width 968 height 753
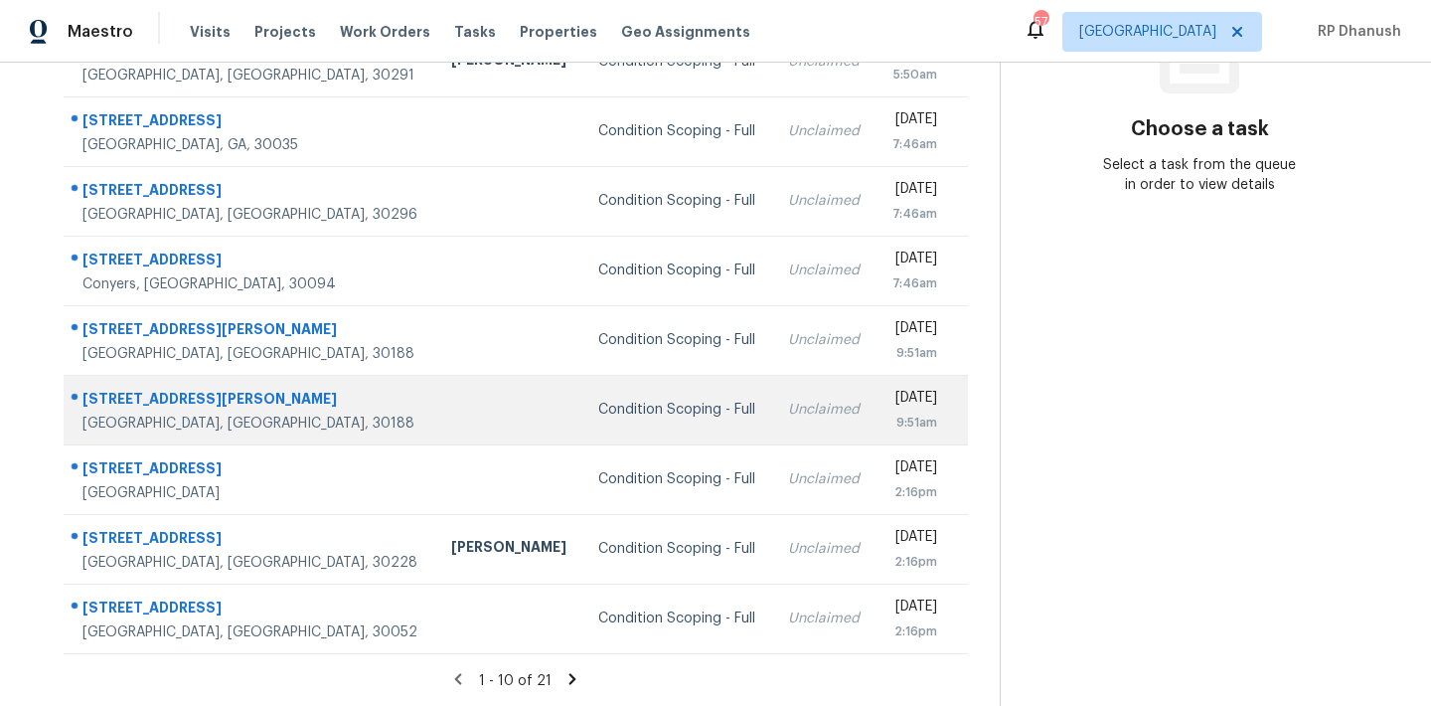
copy table "Address HPM Type Assignee Due"
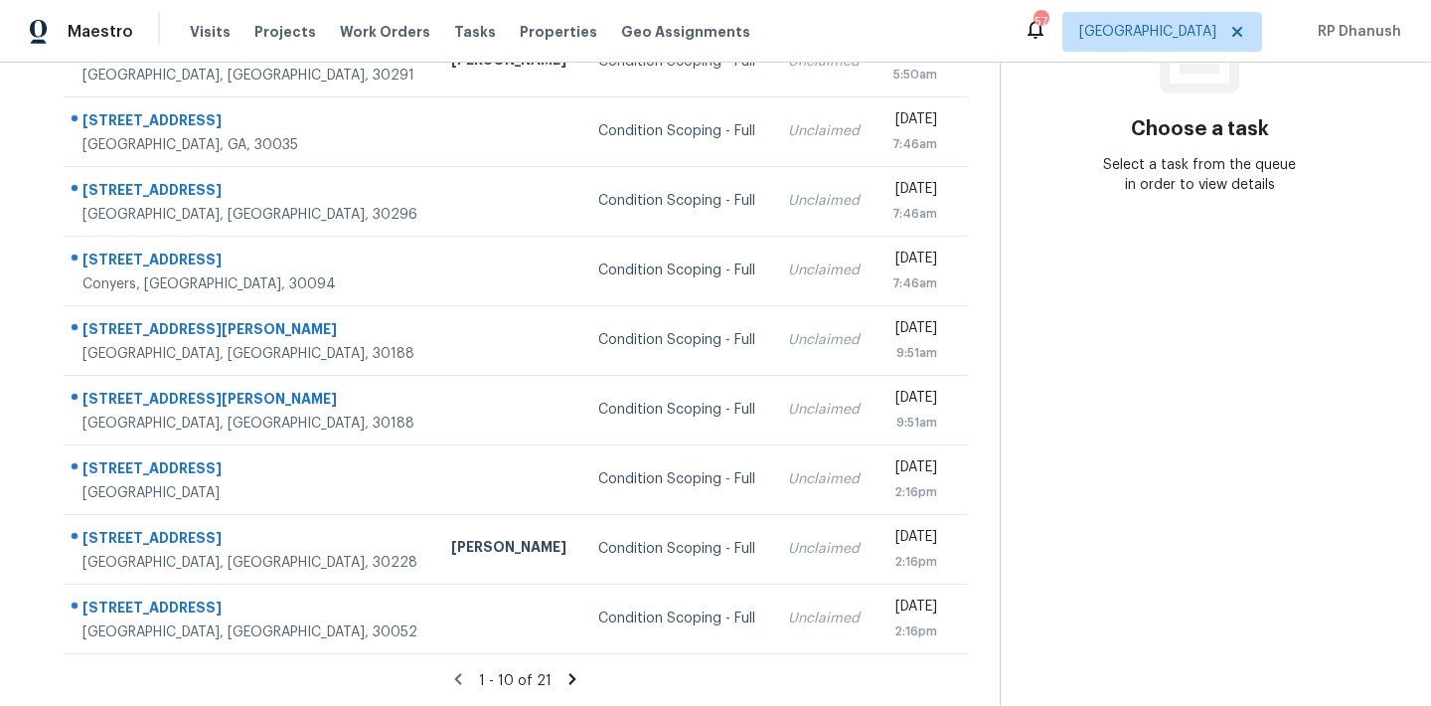
click at [1093, 324] on section "Choose a task Select a task from the queue in order to view details" at bounding box center [1199, 220] width 399 height 973
click at [564, 671] on icon at bounding box center [572, 679] width 18 height 18
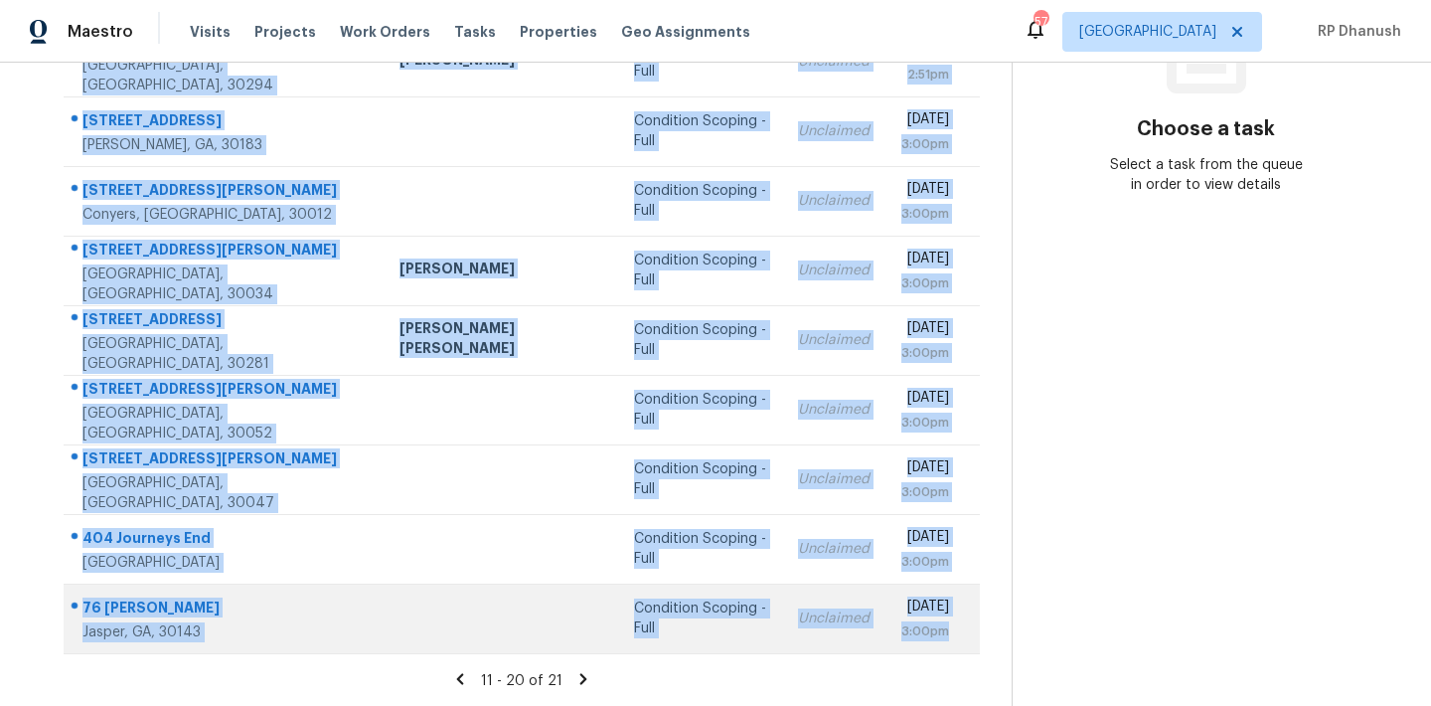
drag, startPoint x: 69, startPoint y: 298, endPoint x: 949, endPoint y: 633, distance: 941.9
click at [949, 633] on tbody "2139 Briar Glen Ln SW Atlanta, GA, 30331 Condition Scoping - Full Unclaimed Fri…" at bounding box center [522, 305] width 916 height 696
copy tbody "2139 Briar Glen Ln SW Atlanta, GA, 30331 Condition Scoping - Full Unclaimed Fri…"
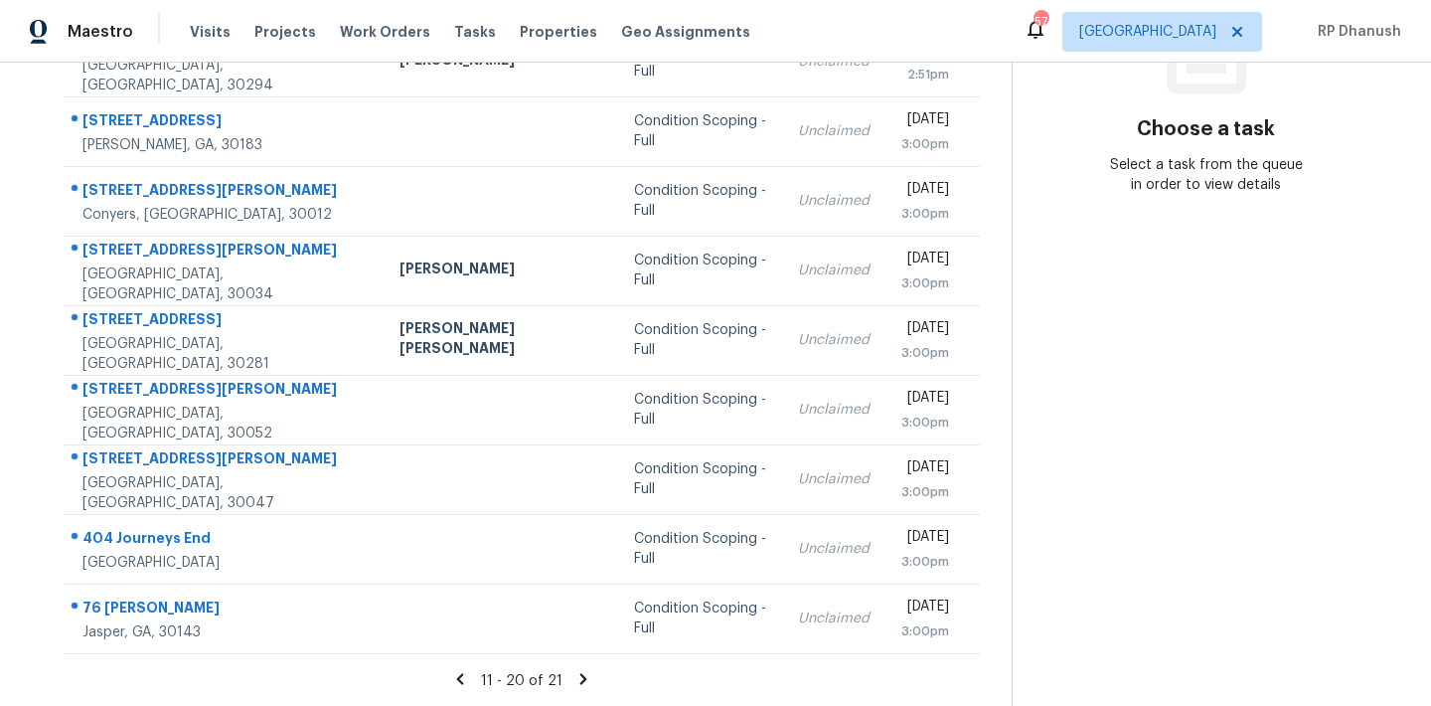
click at [1211, 376] on section "Choose a task Select a task from the queue in order to view details" at bounding box center [1206, 220] width 388 height 973
click at [574, 677] on icon at bounding box center [583, 679] width 18 height 18
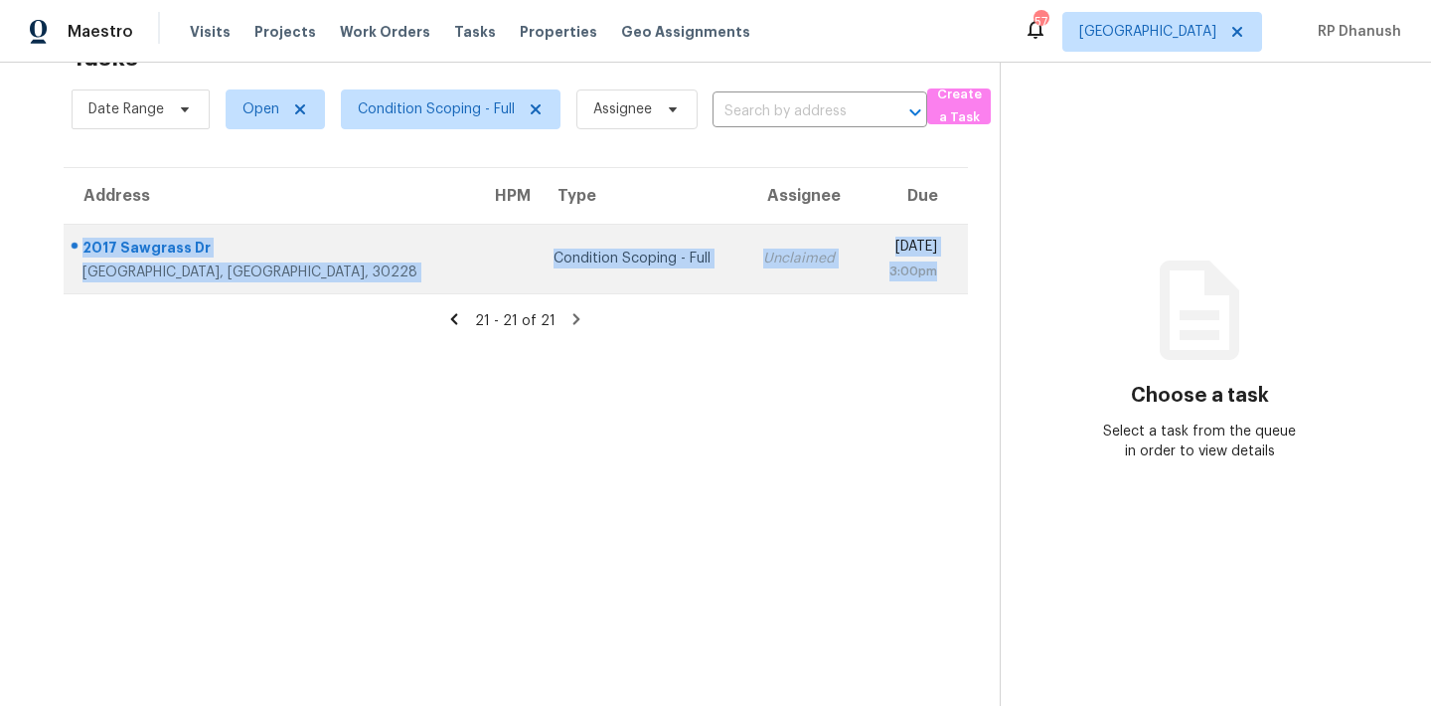
drag, startPoint x: 89, startPoint y: 230, endPoint x: 877, endPoint y: 286, distance: 790.0
click at [877, 286] on tr "2017 Sawgrass Dr Hampton, GA, 30228 Condition Scoping - Full Unclaimed Fri, Sep…" at bounding box center [516, 259] width 904 height 70
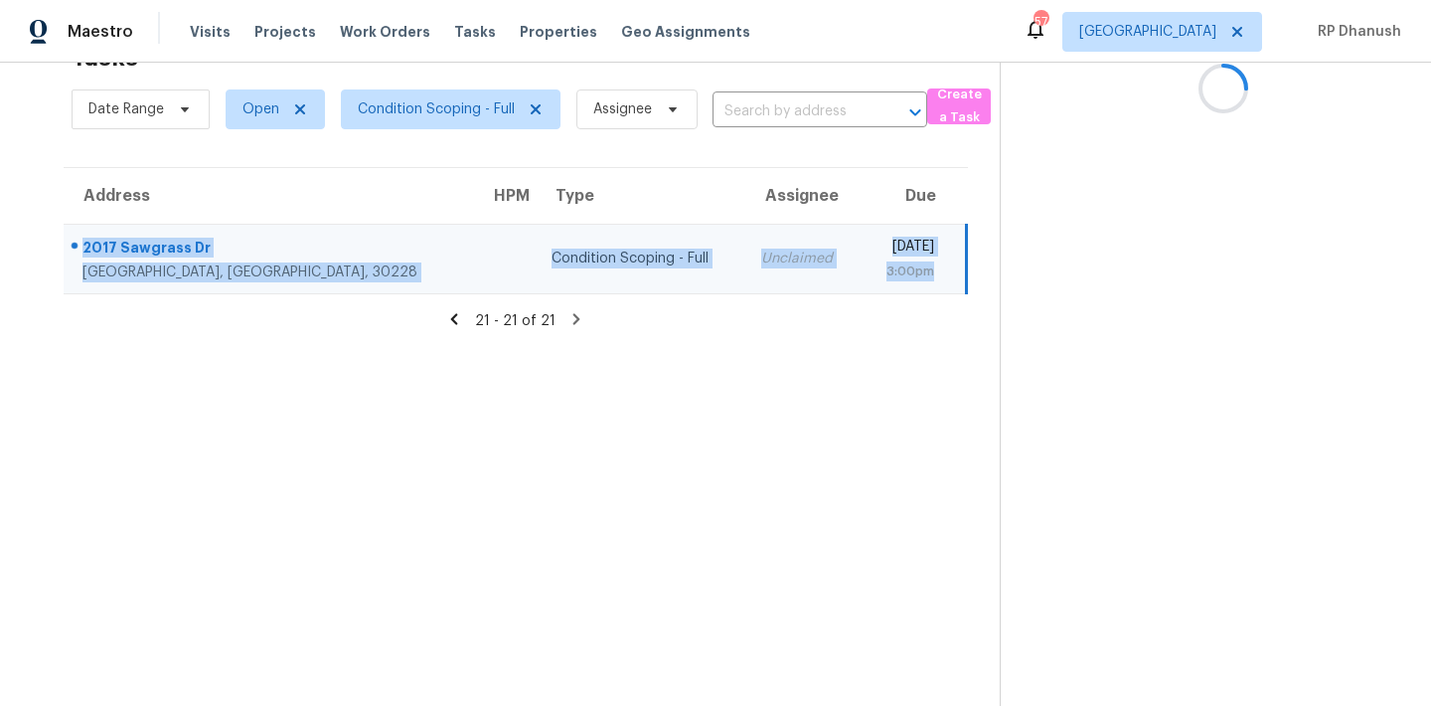
copy tr "2017 Sawgrass Dr Hampton, GA, 30228 Condition Scoping - Full Unclaimed Fri, Sep…"
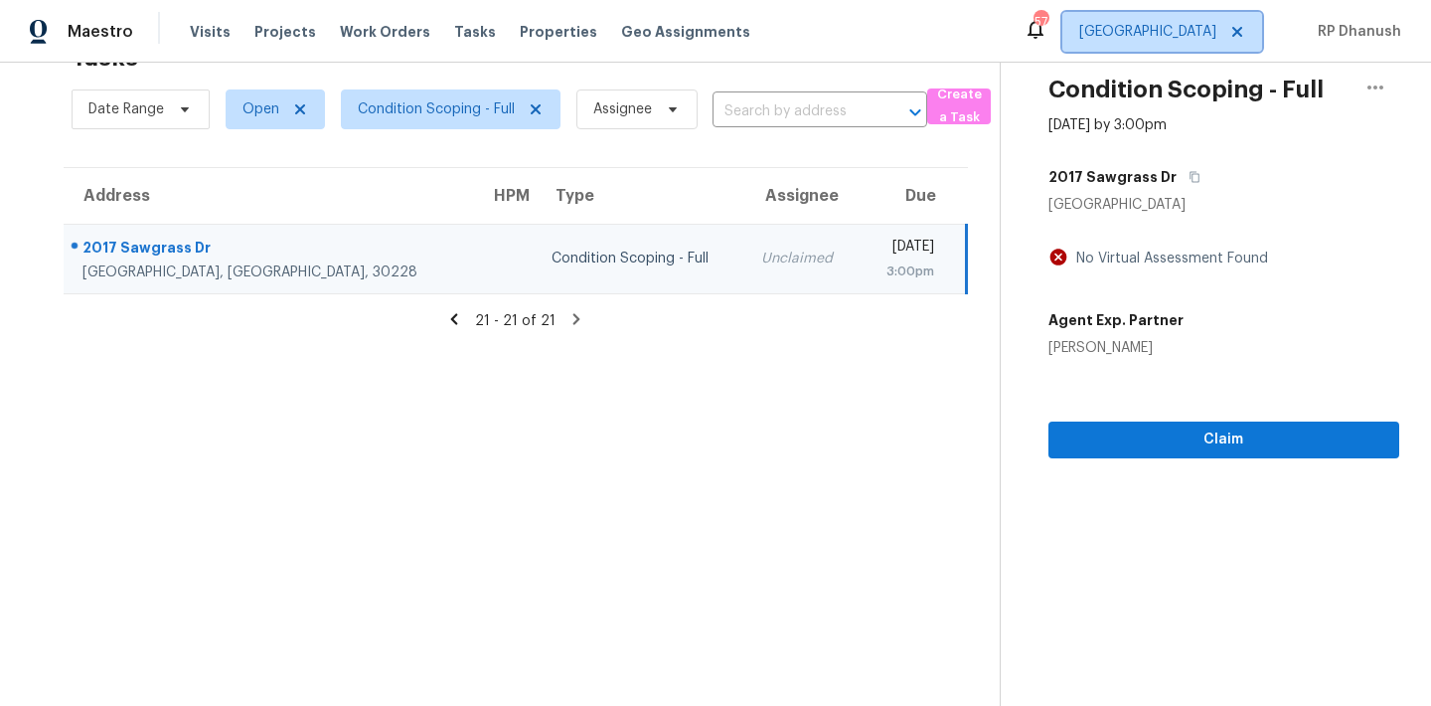
click at [1188, 38] on span "Atlanta" at bounding box center [1147, 32] width 137 height 20
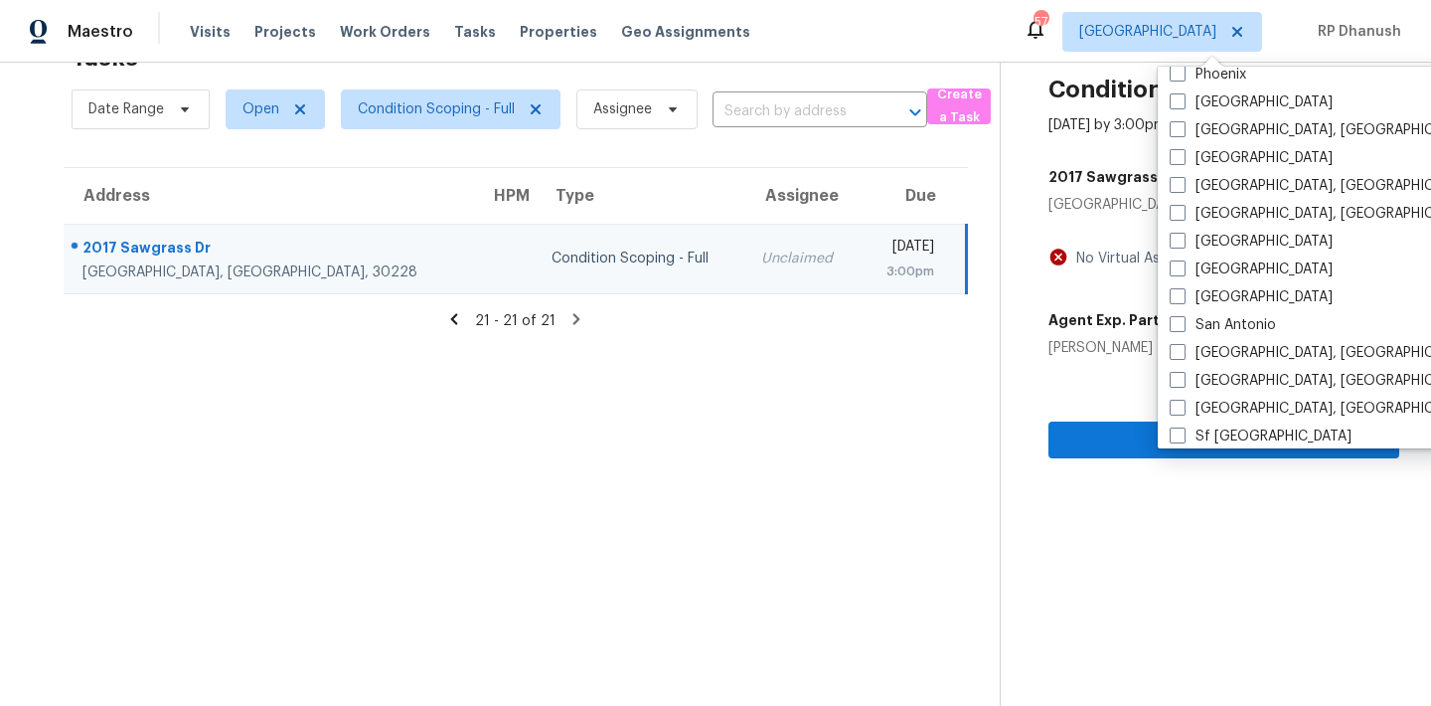
scroll to position [1332, 0]
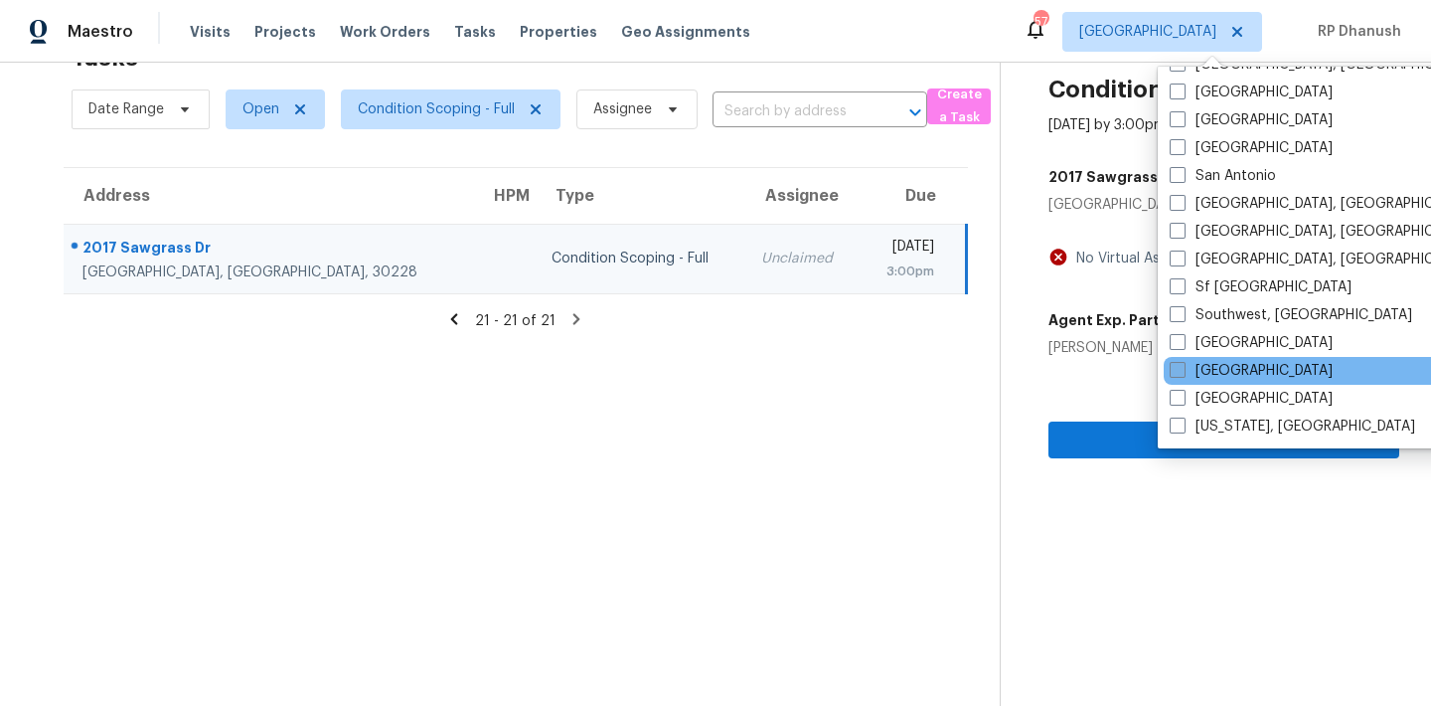
click at [1196, 376] on label "Tampa" at bounding box center [1251, 371] width 163 height 20
click at [1182, 374] on input "Tampa" at bounding box center [1176, 367] width 13 height 13
checkbox input "true"
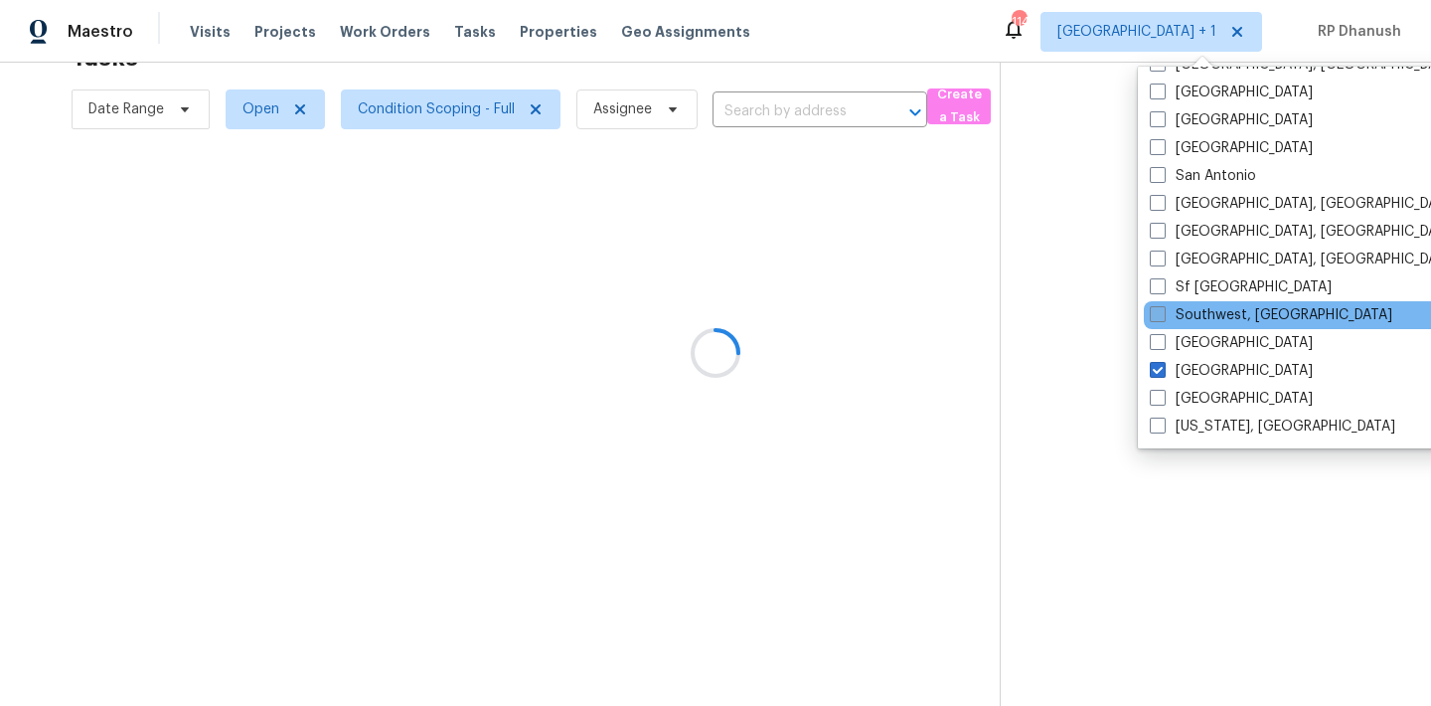
click at [1221, 316] on label "Southwest, FL" at bounding box center [1271, 315] width 242 height 20
click at [1163, 316] on input "Southwest, FL" at bounding box center [1156, 311] width 13 height 13
checkbox input "true"
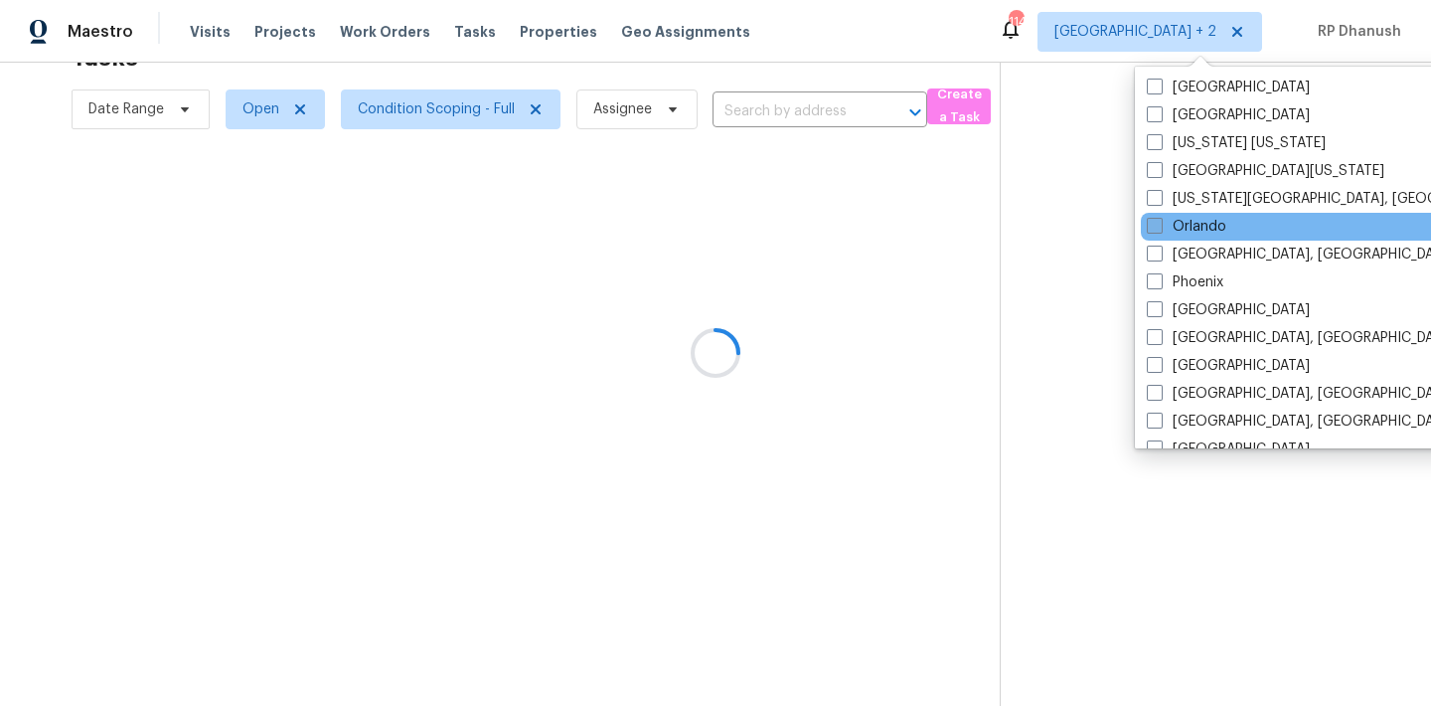
click at [1191, 220] on label "Orlando" at bounding box center [1186, 227] width 79 height 20
click at [1160, 220] on input "Orlando" at bounding box center [1153, 223] width 13 height 13
checkbox input "true"
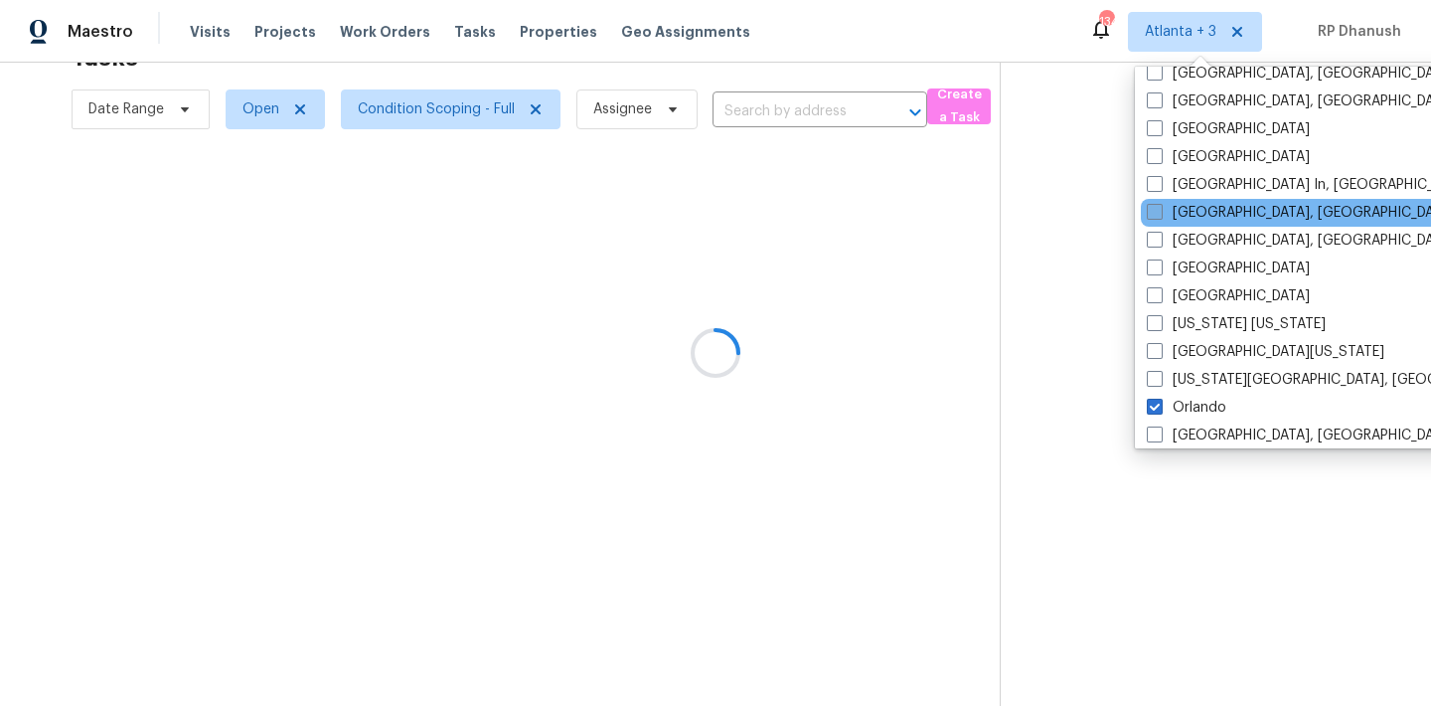
click at [1190, 215] on label "Memphis, TN" at bounding box center [1301, 213] width 308 height 20
click at [1160, 215] on input "Memphis, TN" at bounding box center [1153, 209] width 13 height 13
checkbox input "true"
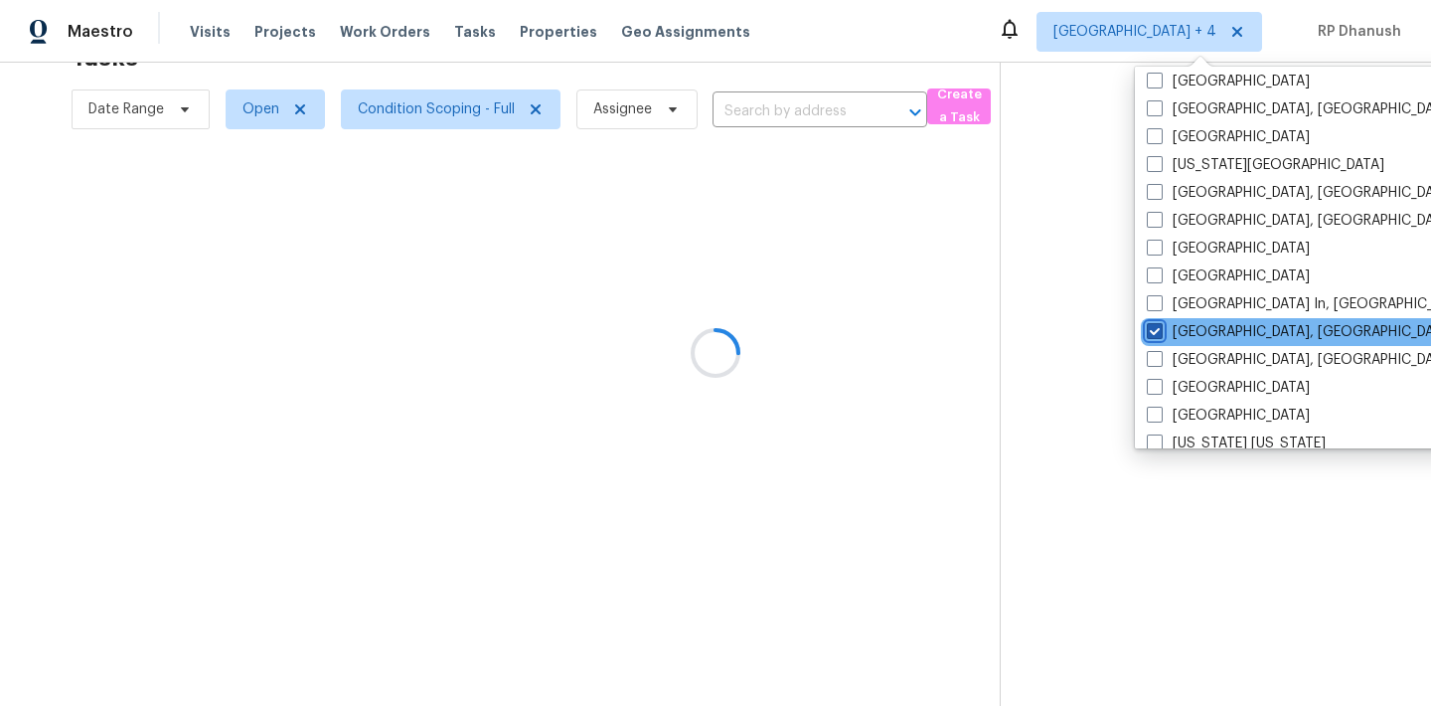
scroll to position [673, 0]
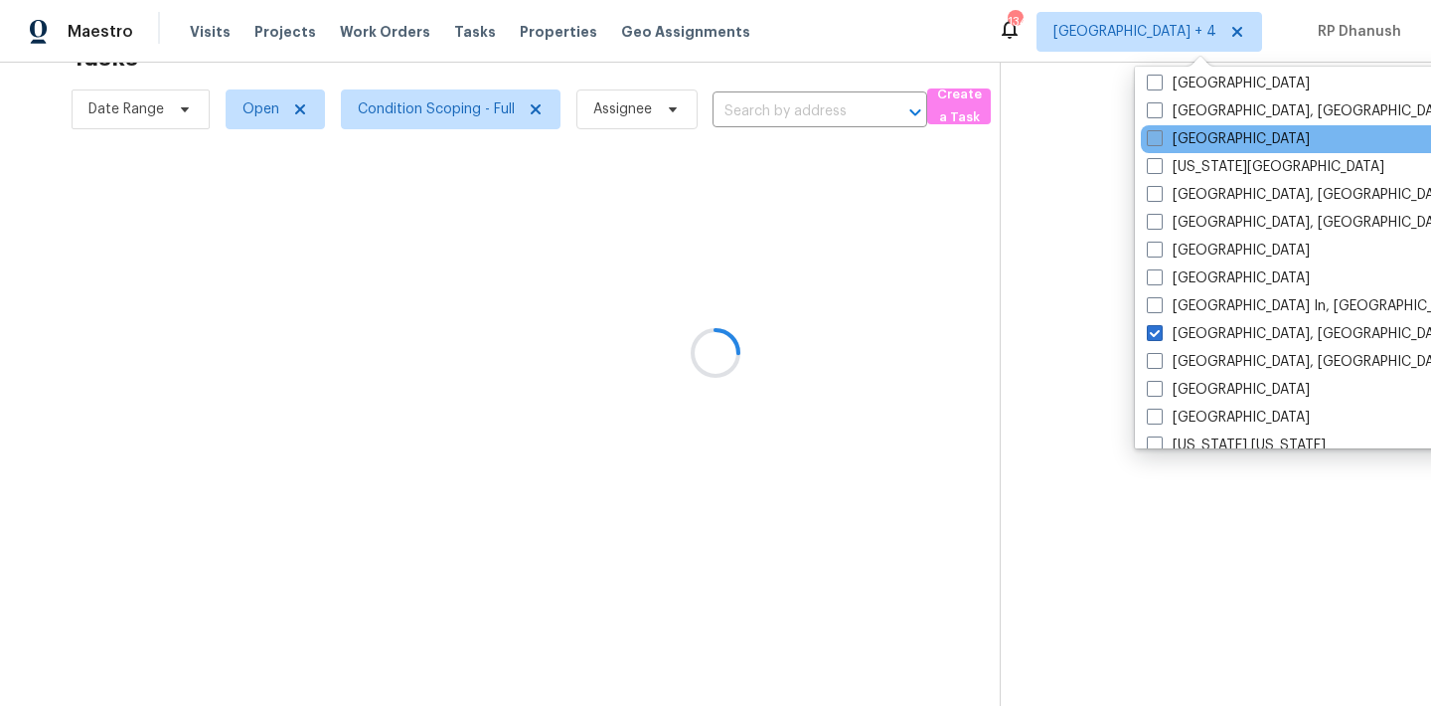
click at [1178, 142] on label "Jacksonville" at bounding box center [1228, 139] width 163 height 20
click at [1160, 142] on input "Jacksonville" at bounding box center [1153, 135] width 13 height 13
checkbox input "true"
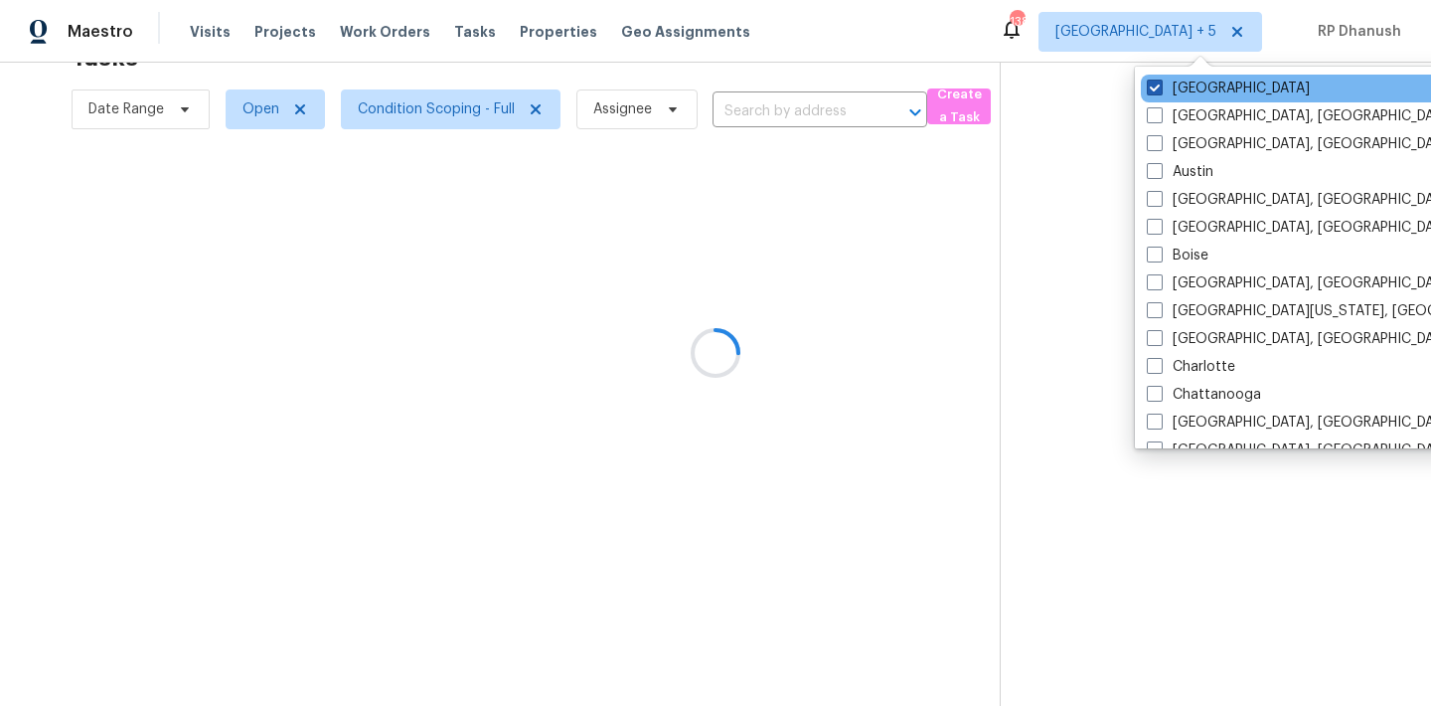
click at [1170, 90] on label "Atlanta" at bounding box center [1228, 89] width 163 height 20
click at [1160, 90] on input "Atlanta" at bounding box center [1153, 85] width 13 height 13
checkbox input "false"
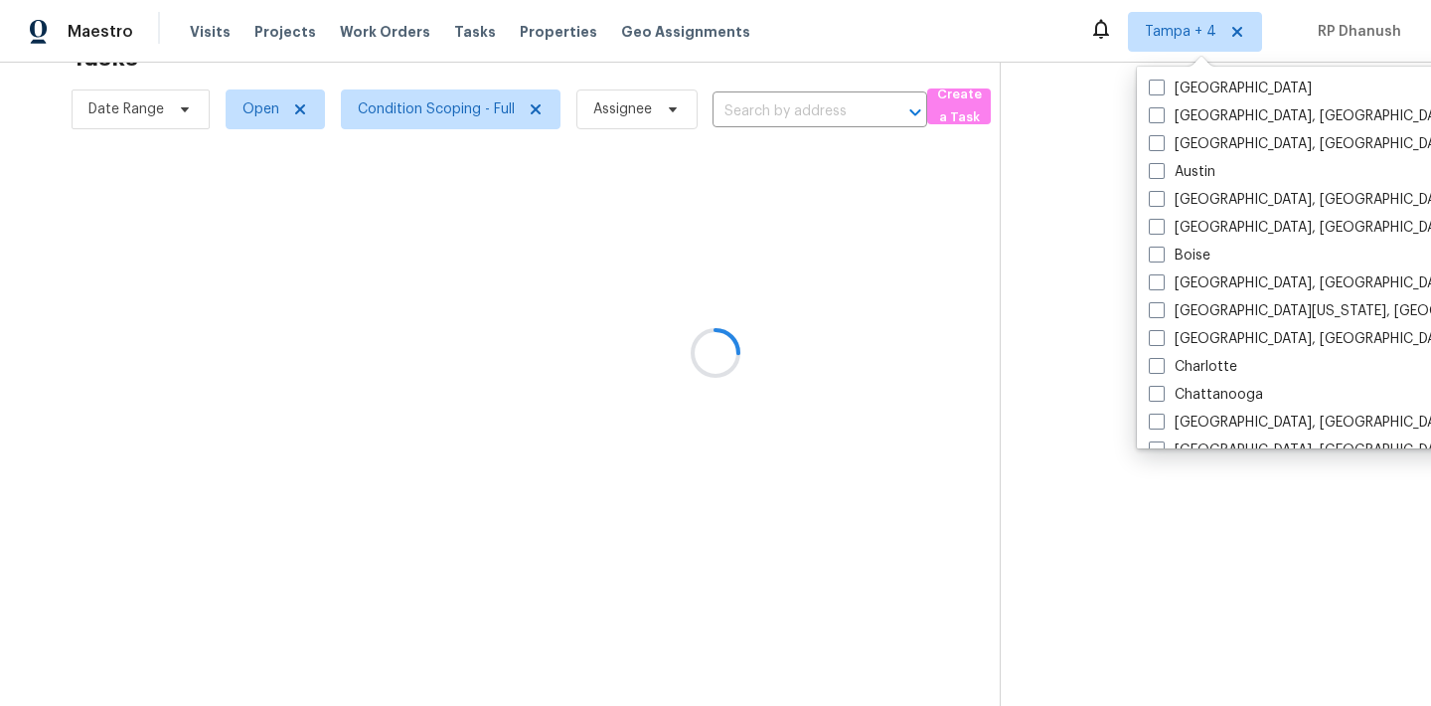
click at [1102, 152] on div at bounding box center [715, 353] width 1431 height 706
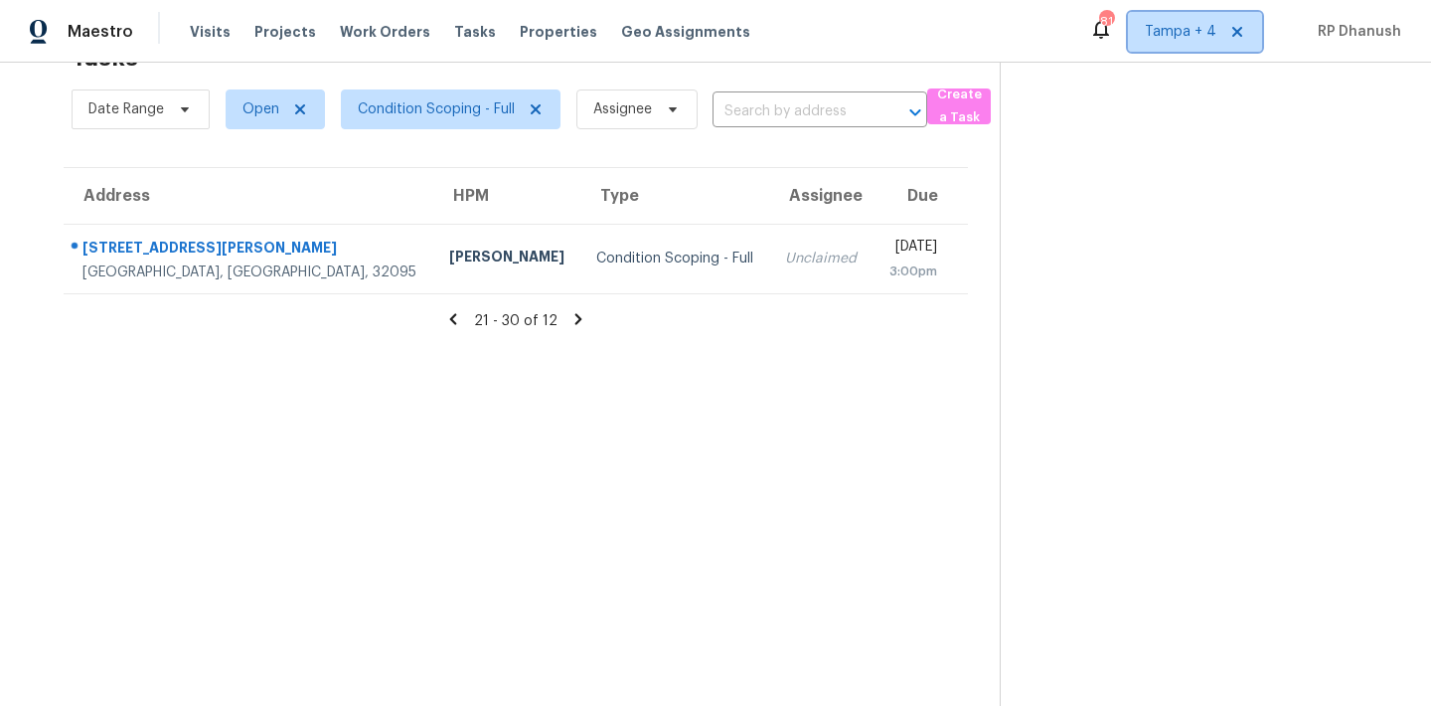
click at [1166, 24] on span "Tampa + 4" at bounding box center [1181, 32] width 72 height 20
click at [1091, 213] on section at bounding box center [1199, 353] width 399 height 706
click at [1185, 34] on span "Tampa + 4" at bounding box center [1181, 32] width 72 height 20
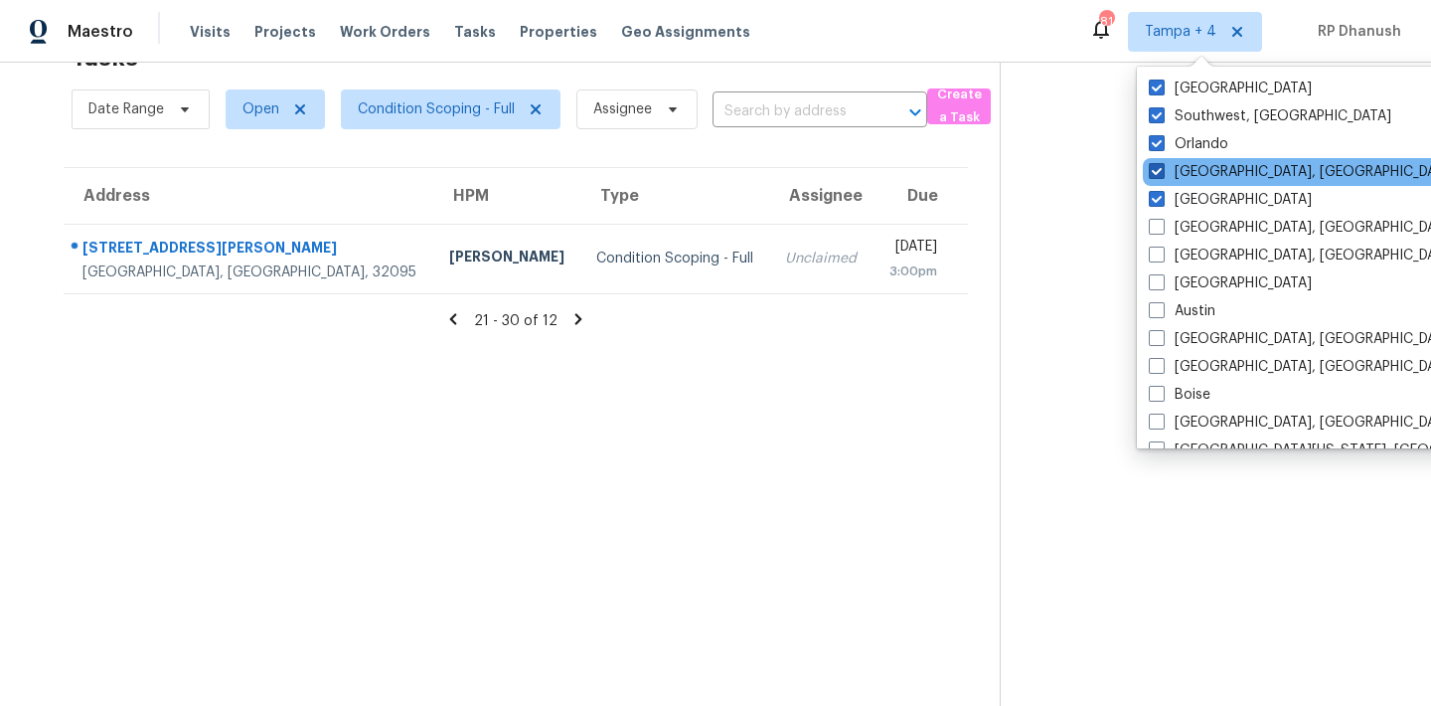
click at [1186, 163] on label "Memphis, TN" at bounding box center [1303, 172] width 308 height 20
click at [1162, 163] on input "Memphis, TN" at bounding box center [1155, 168] width 13 height 13
checkbox input "false"
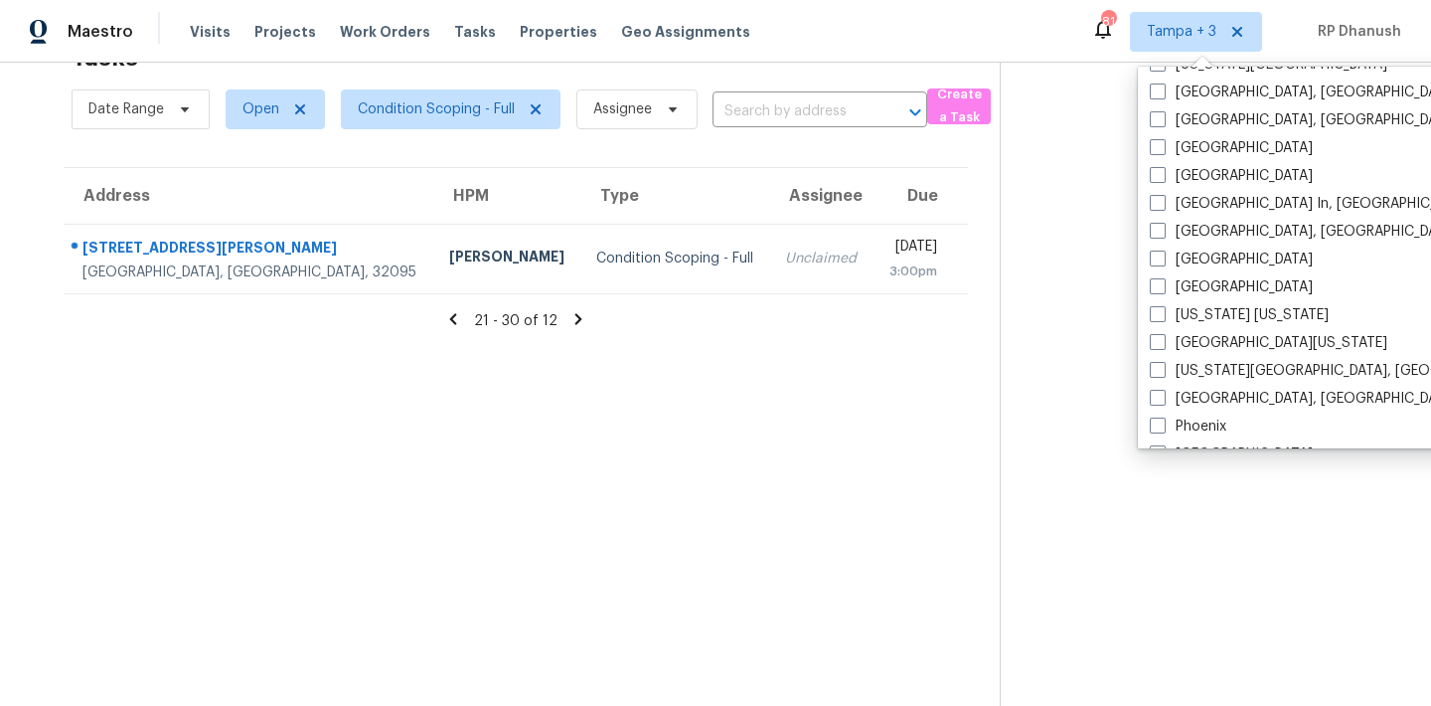
scroll to position [870, 0]
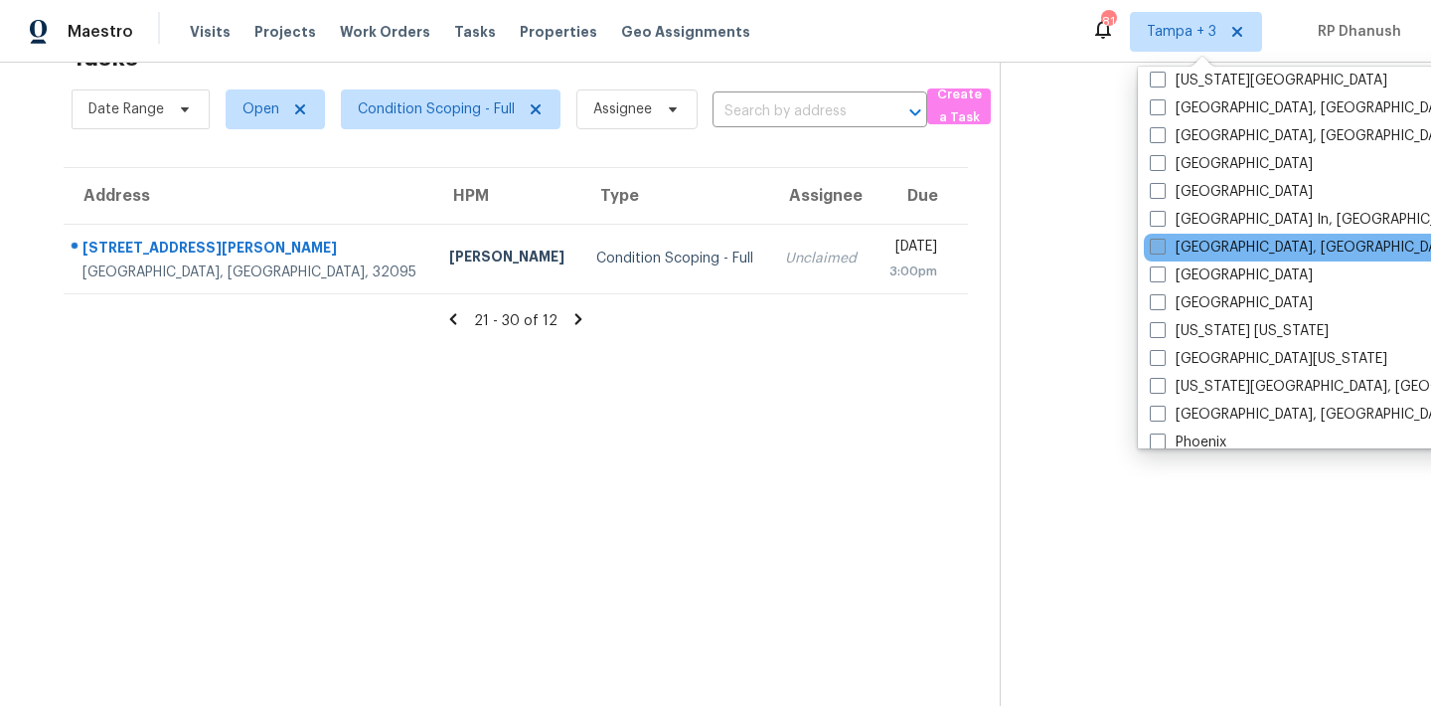
click at [1205, 247] on label "Miami, FL" at bounding box center [1304, 247] width 308 height 20
click at [1163, 247] on input "Miami, FL" at bounding box center [1156, 243] width 13 height 13
checkbox input "true"
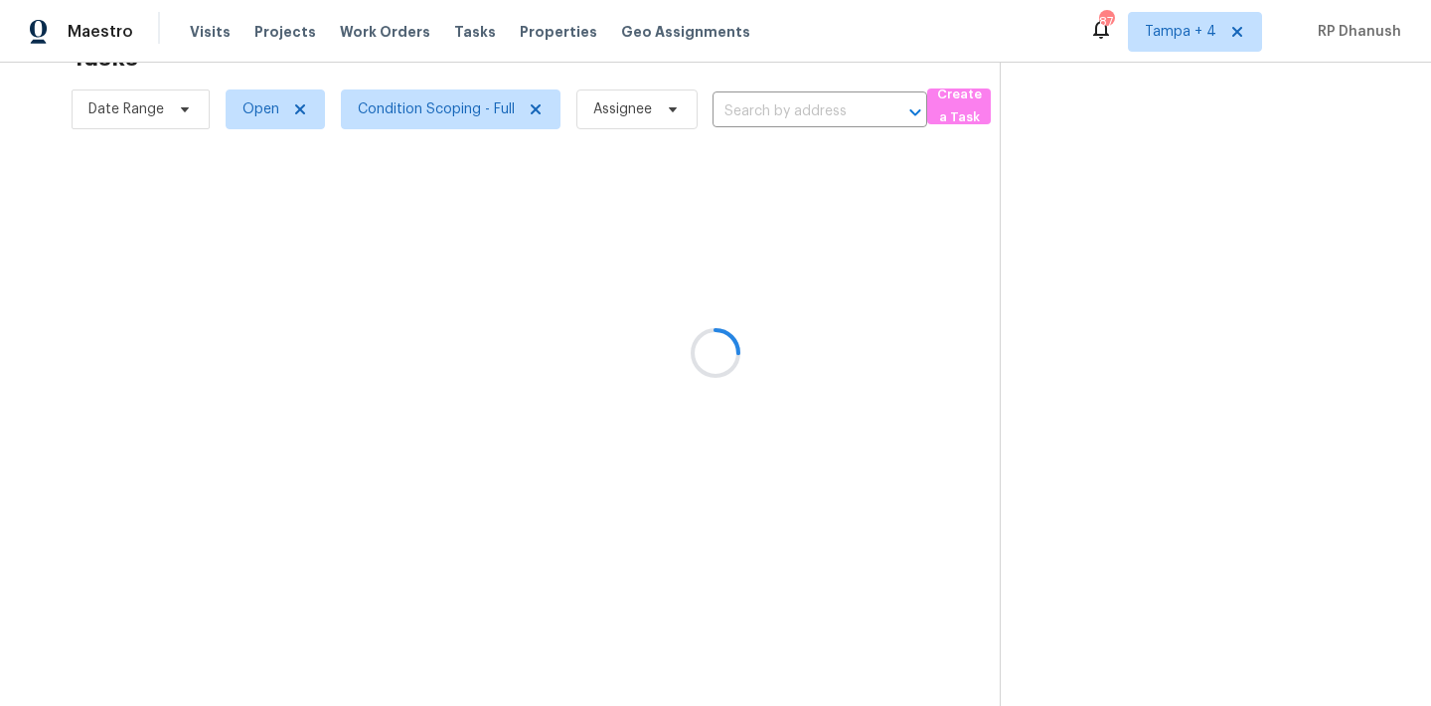
click at [1077, 277] on div at bounding box center [715, 353] width 1431 height 706
click at [1201, 15] on div at bounding box center [715, 353] width 1431 height 706
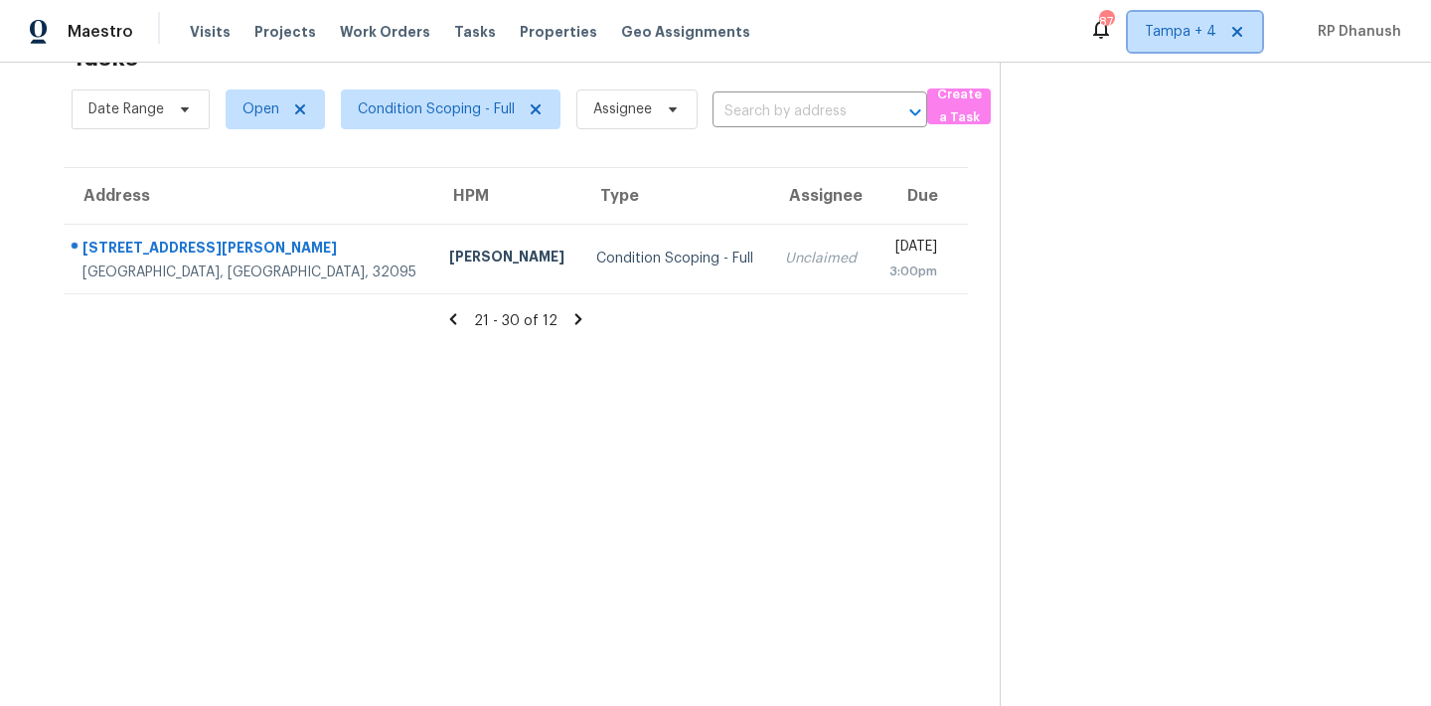
click at [1198, 23] on span "Tampa + 4" at bounding box center [1181, 32] width 72 height 20
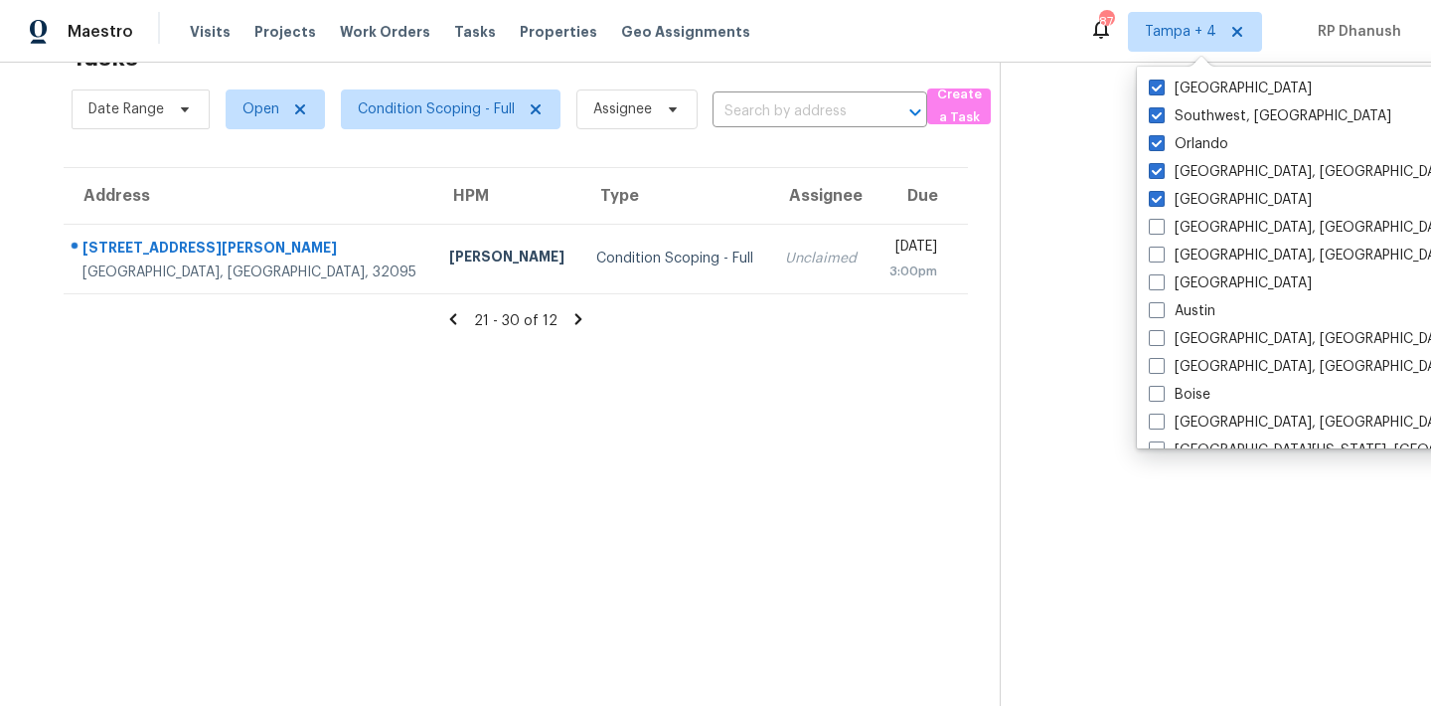
click at [1074, 159] on section at bounding box center [1199, 353] width 399 height 706
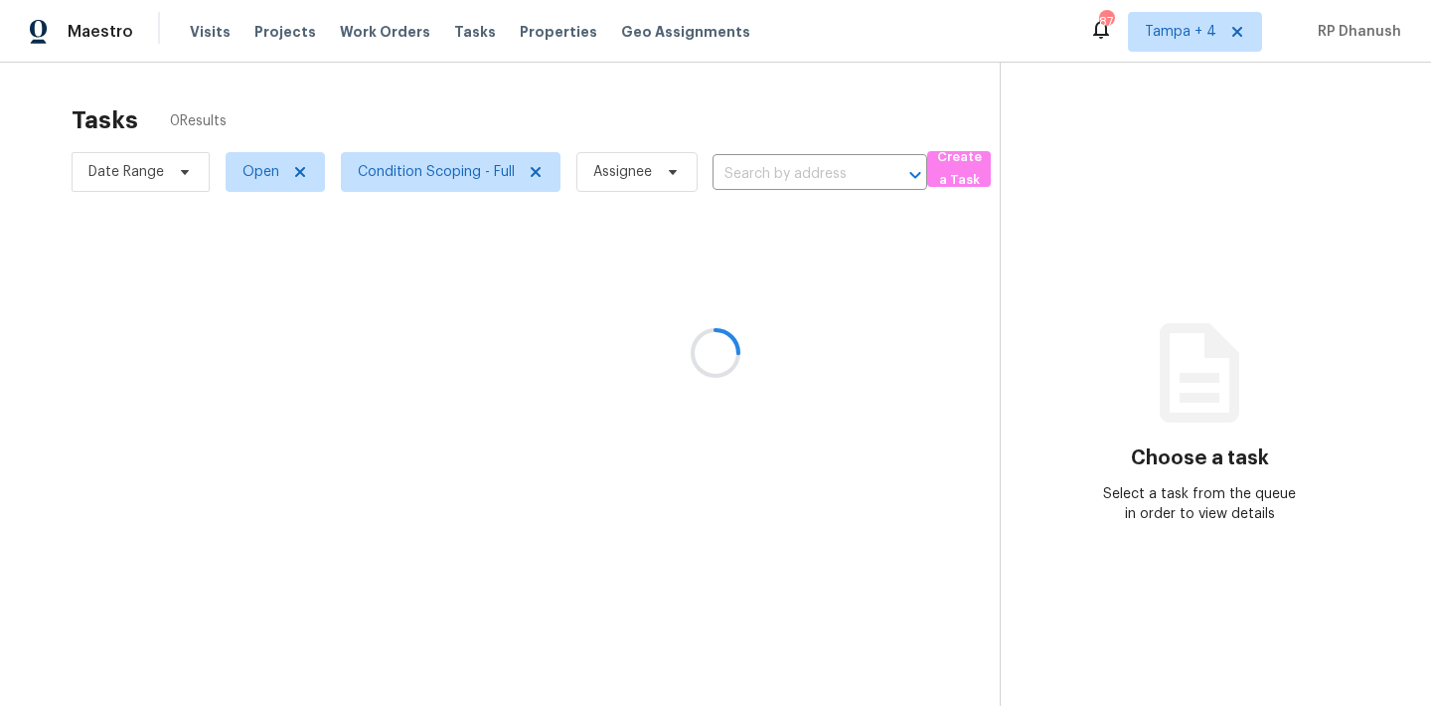
click at [1179, 31] on div at bounding box center [715, 353] width 1431 height 706
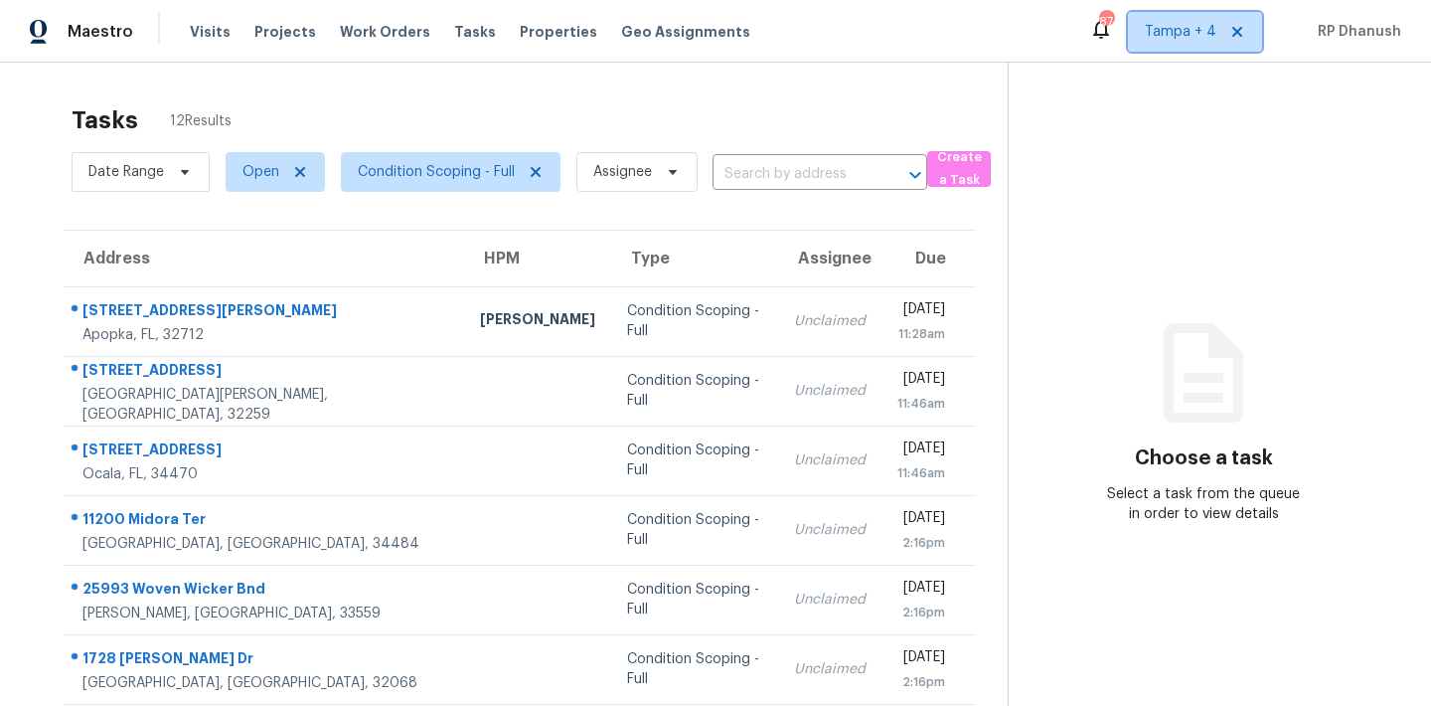
click at [1179, 31] on span "Tampa + 4" at bounding box center [1181, 32] width 72 height 20
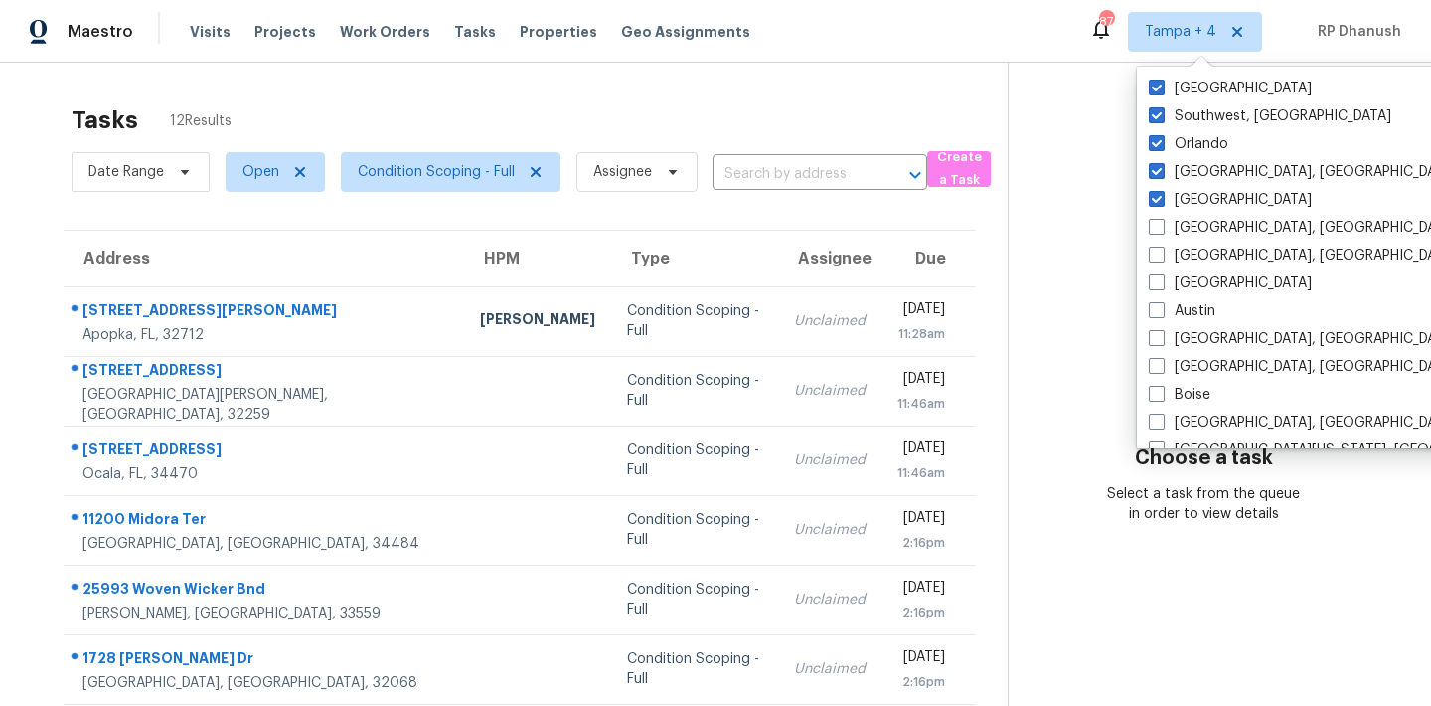
click at [1076, 224] on section "Choose a task Select a task from the queue in order to view details" at bounding box center [1204, 549] width 392 height 973
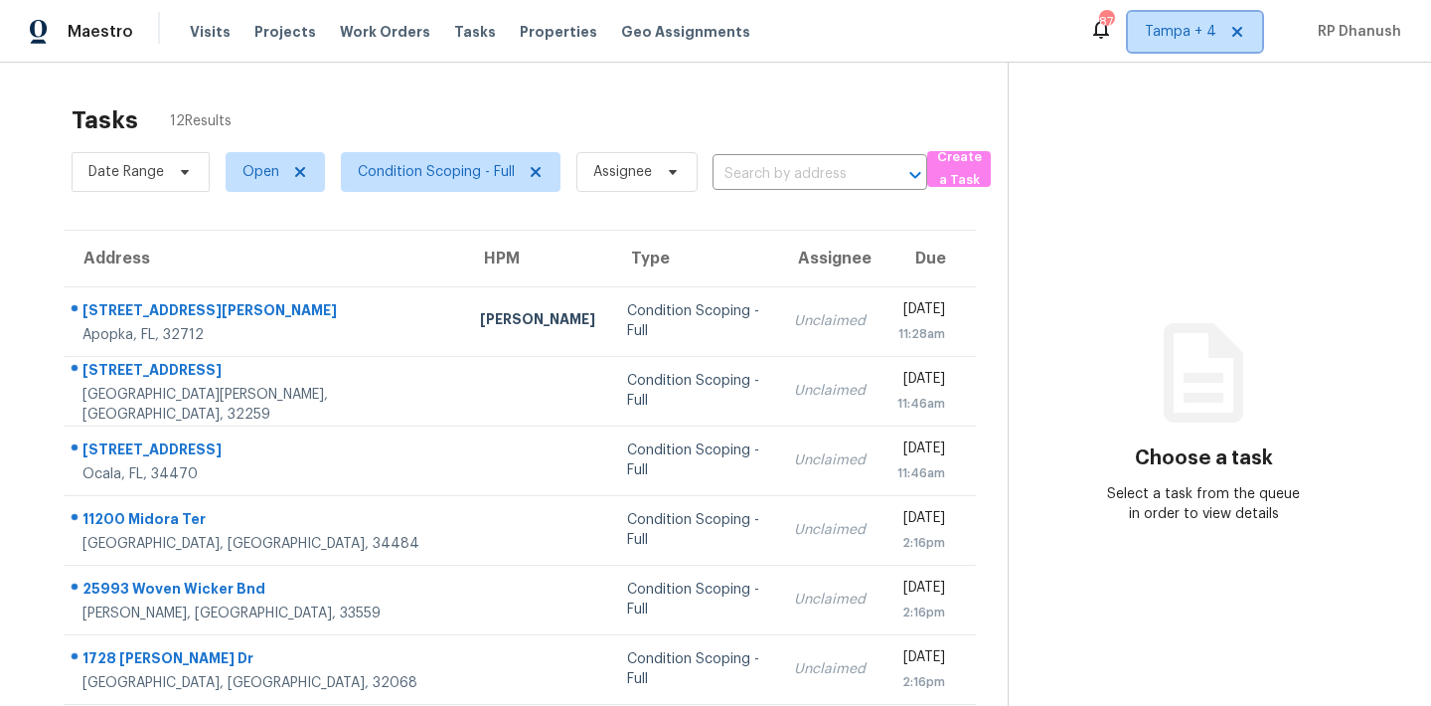
click at [1175, 32] on span "Tampa + 4" at bounding box center [1181, 32] width 72 height 20
click at [1078, 240] on section "Choose a task Select a task from the queue in order to view details" at bounding box center [1204, 549] width 392 height 973
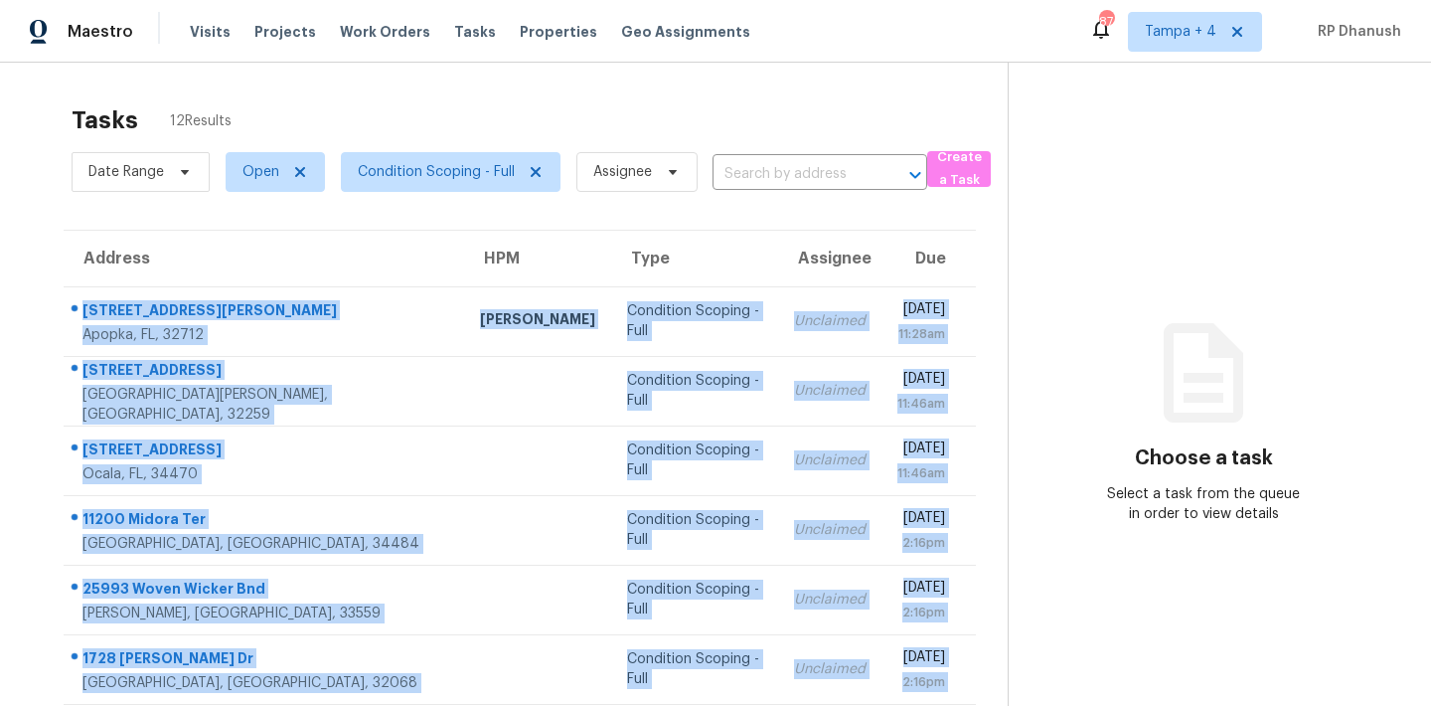
scroll to position [329, 0]
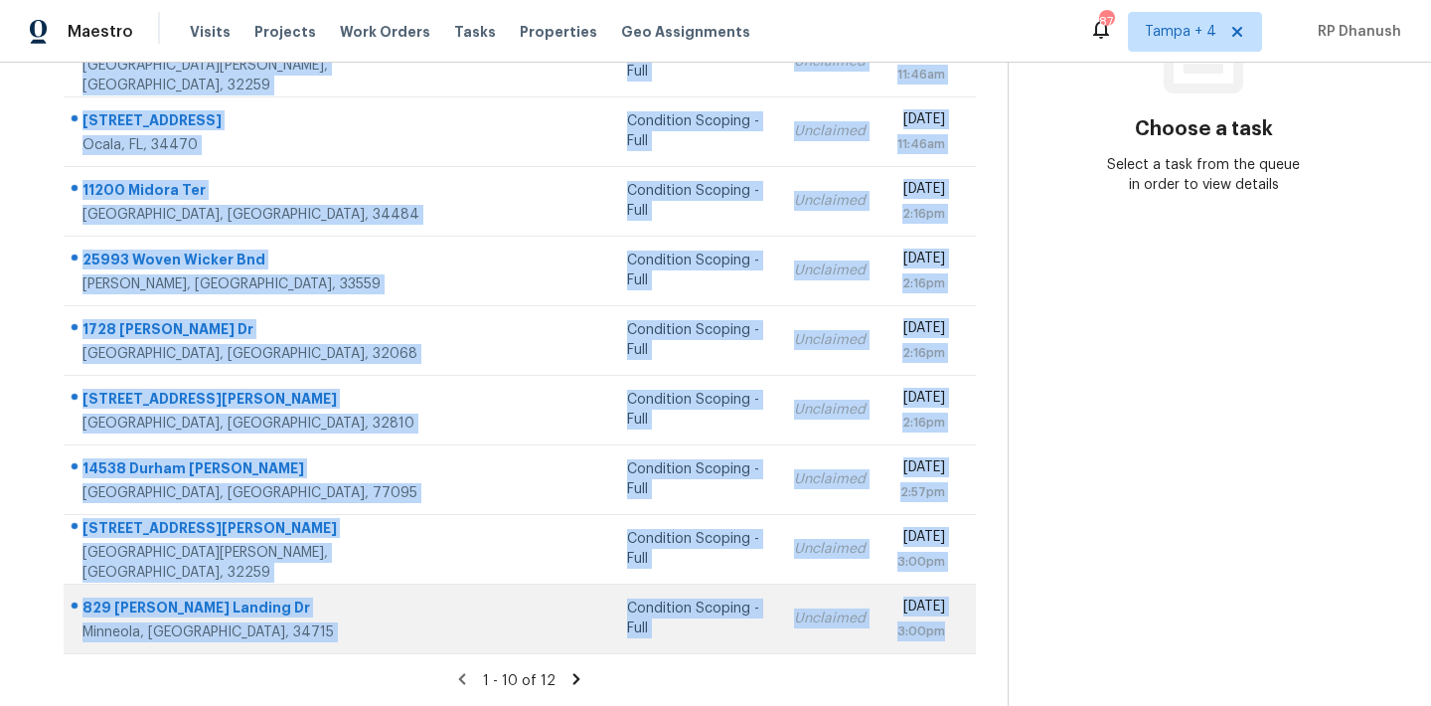
drag, startPoint x: 79, startPoint y: 293, endPoint x: 950, endPoint y: 649, distance: 940.3
click at [950, 649] on tbody "240 W Grossenbacher Dr Apopka, FL, 32712 Carl Biederman Condition Scoping - Ful…" at bounding box center [520, 305] width 912 height 696
copy tbody "240 W Grossenbacher Dr Apopka, FL, 32712 Carl Biederman Condition Scoping - Ful…"
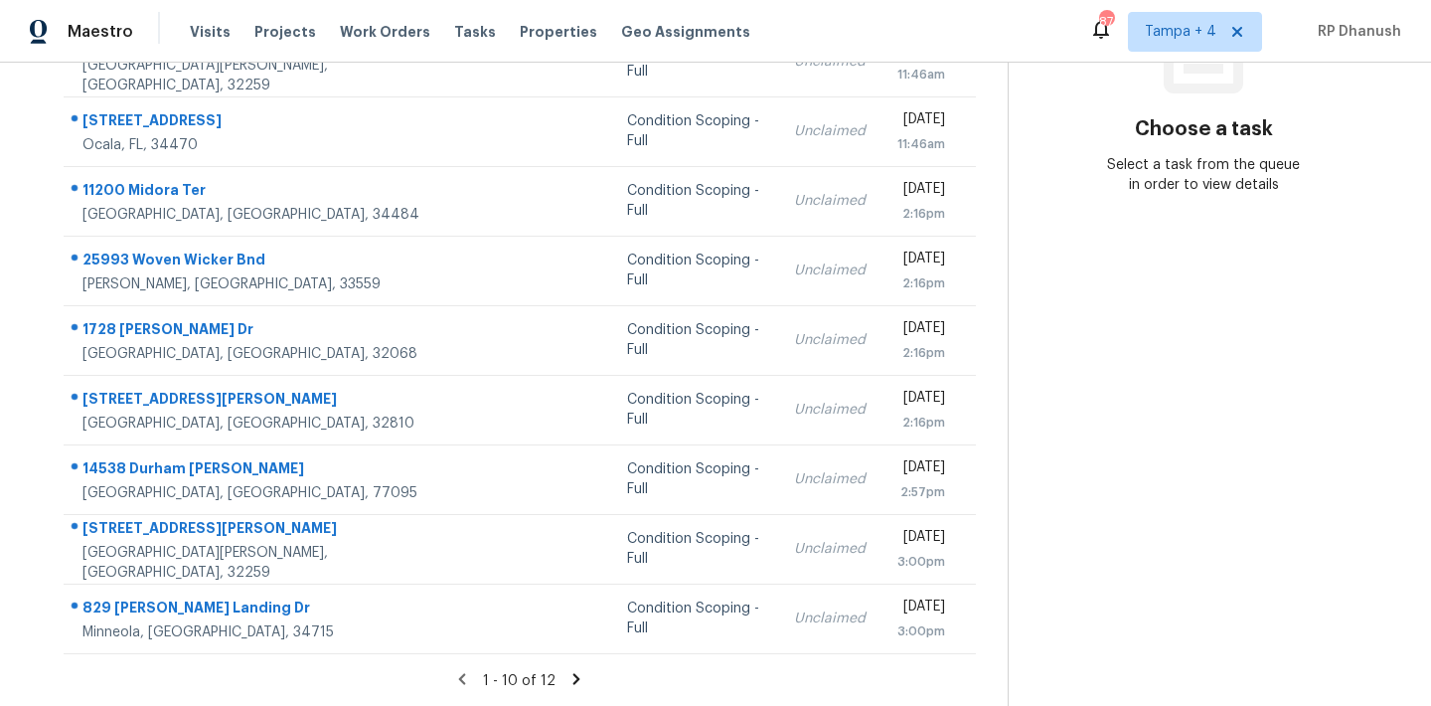
click at [1235, 418] on section "Choose a task Select a task from the queue in order to view details" at bounding box center [1204, 220] width 392 height 973
click at [567, 672] on icon at bounding box center [576, 679] width 18 height 18
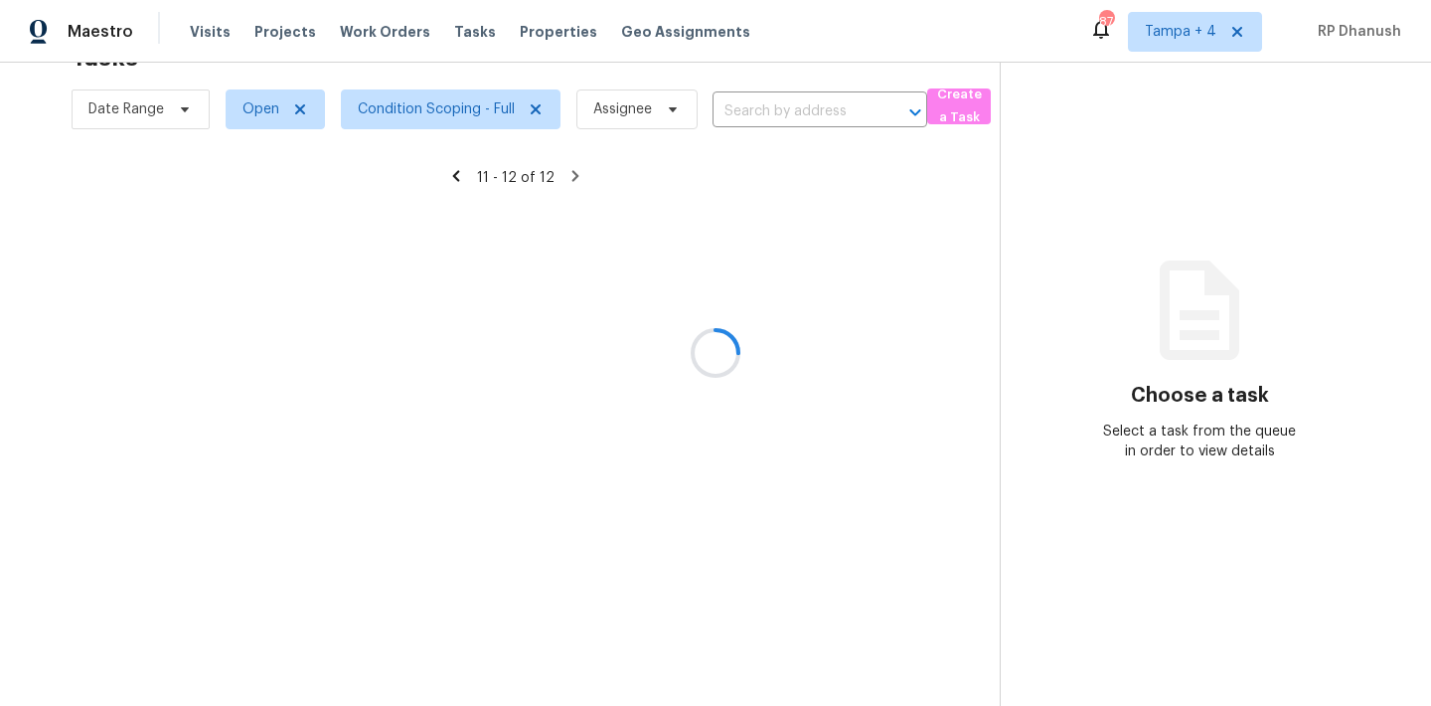
scroll to position [63, 0]
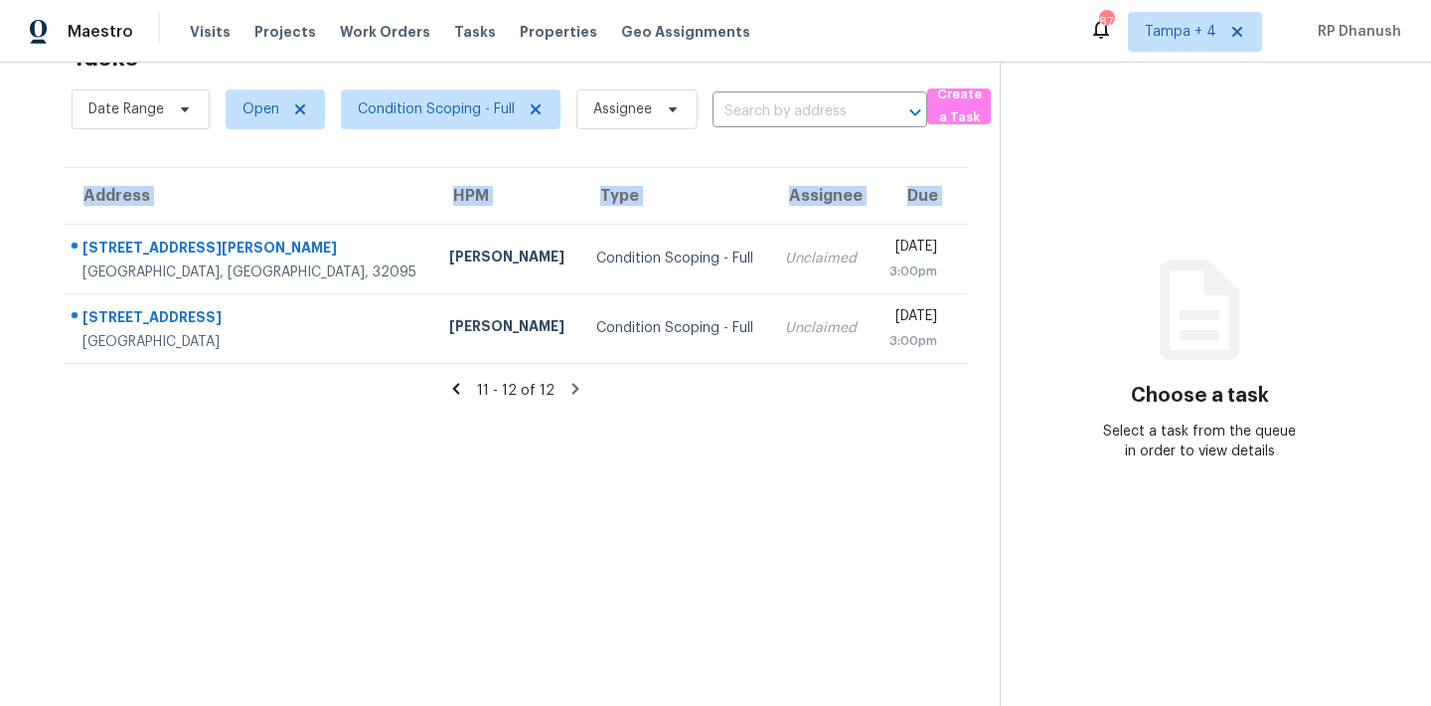
drag, startPoint x: 75, startPoint y: 224, endPoint x: 985, endPoint y: 334, distance: 916.9
click at [985, 334] on div "Address HPM Type Assignee Due 225 Saint Thomas St Saint Augustine, FL, 32095 Ry…" at bounding box center [516, 265] width 968 height 197
copy table "Address HPM Type Assignee Due"
drag, startPoint x: 1204, startPoint y: 39, endPoint x: 1204, endPoint y: 50, distance: 10.9
click at [1204, 39] on span "Tampa + 4" at bounding box center [1181, 32] width 72 height 20
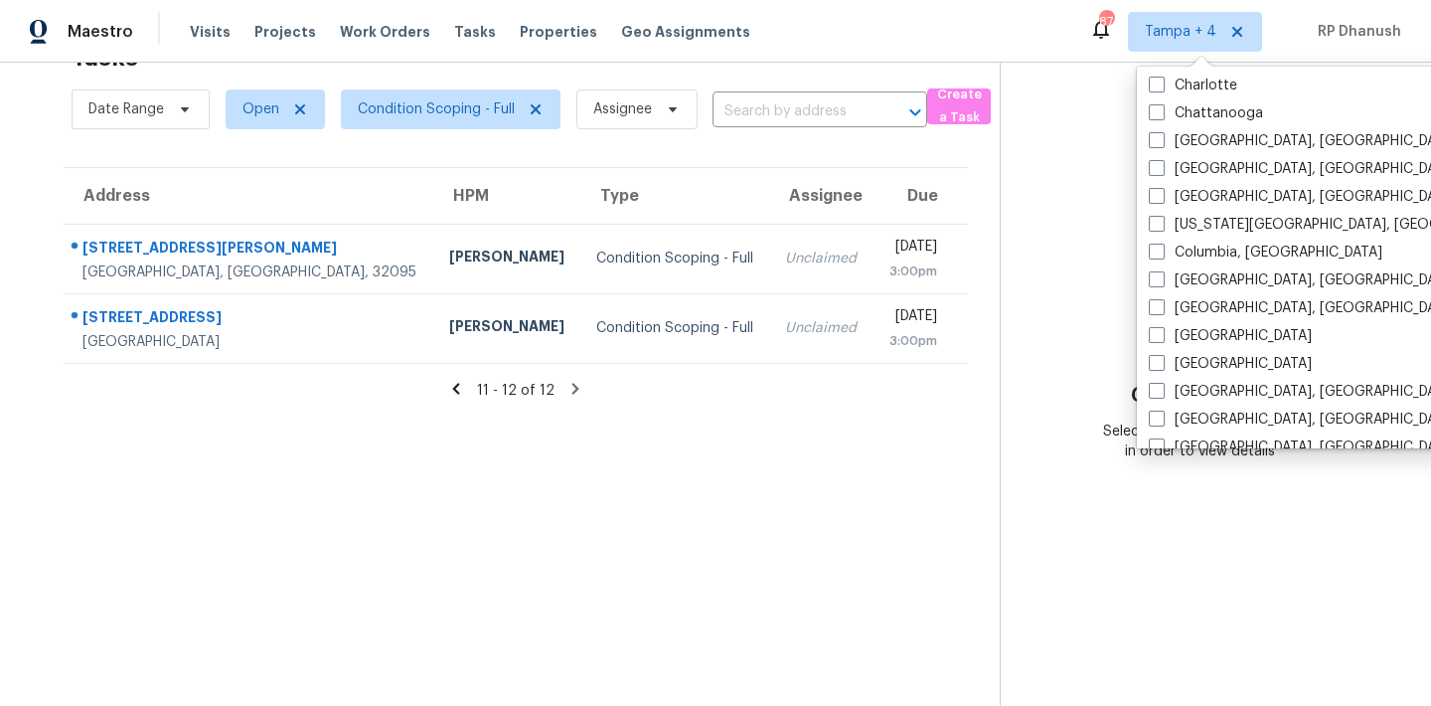
scroll to position [452, 0]
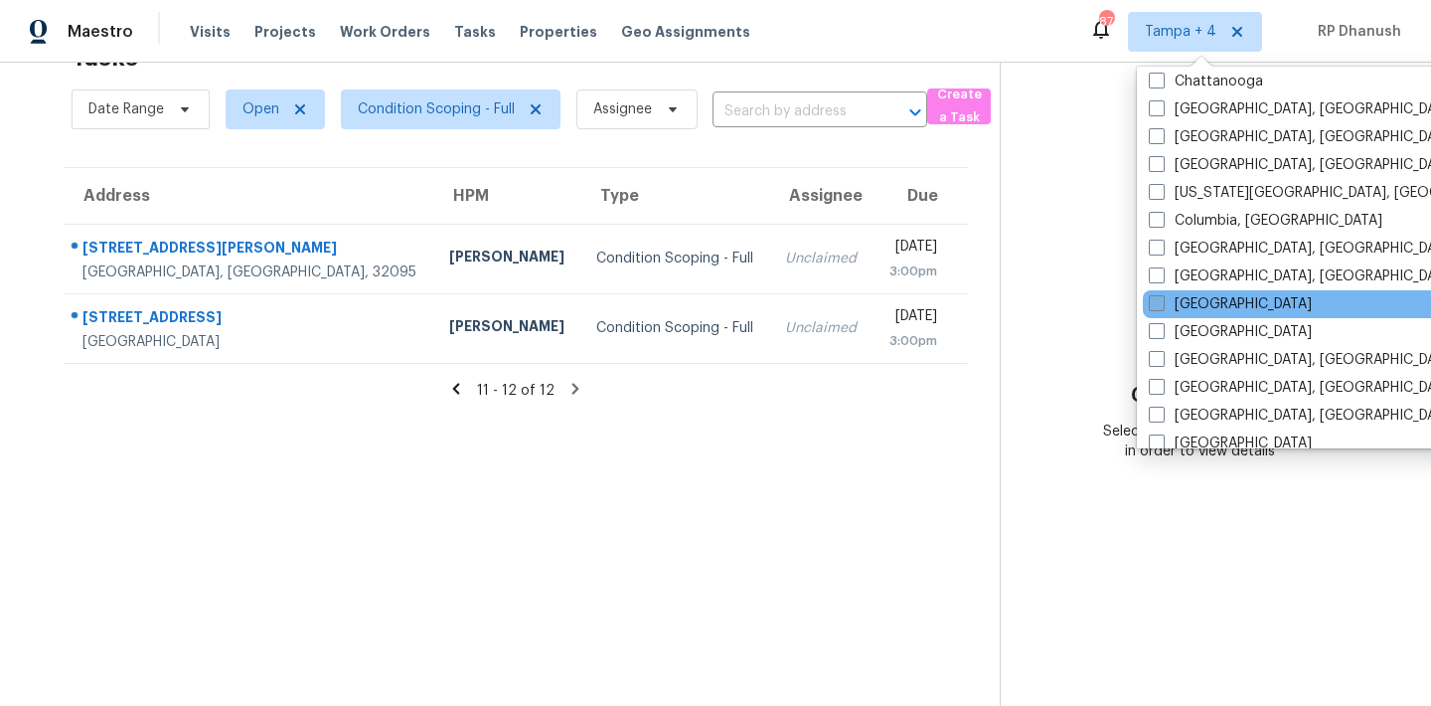
click at [1190, 311] on label "[GEOGRAPHIC_DATA]" at bounding box center [1230, 304] width 163 height 20
click at [1162, 307] on input "[GEOGRAPHIC_DATA]" at bounding box center [1155, 300] width 13 height 13
checkbox input "true"
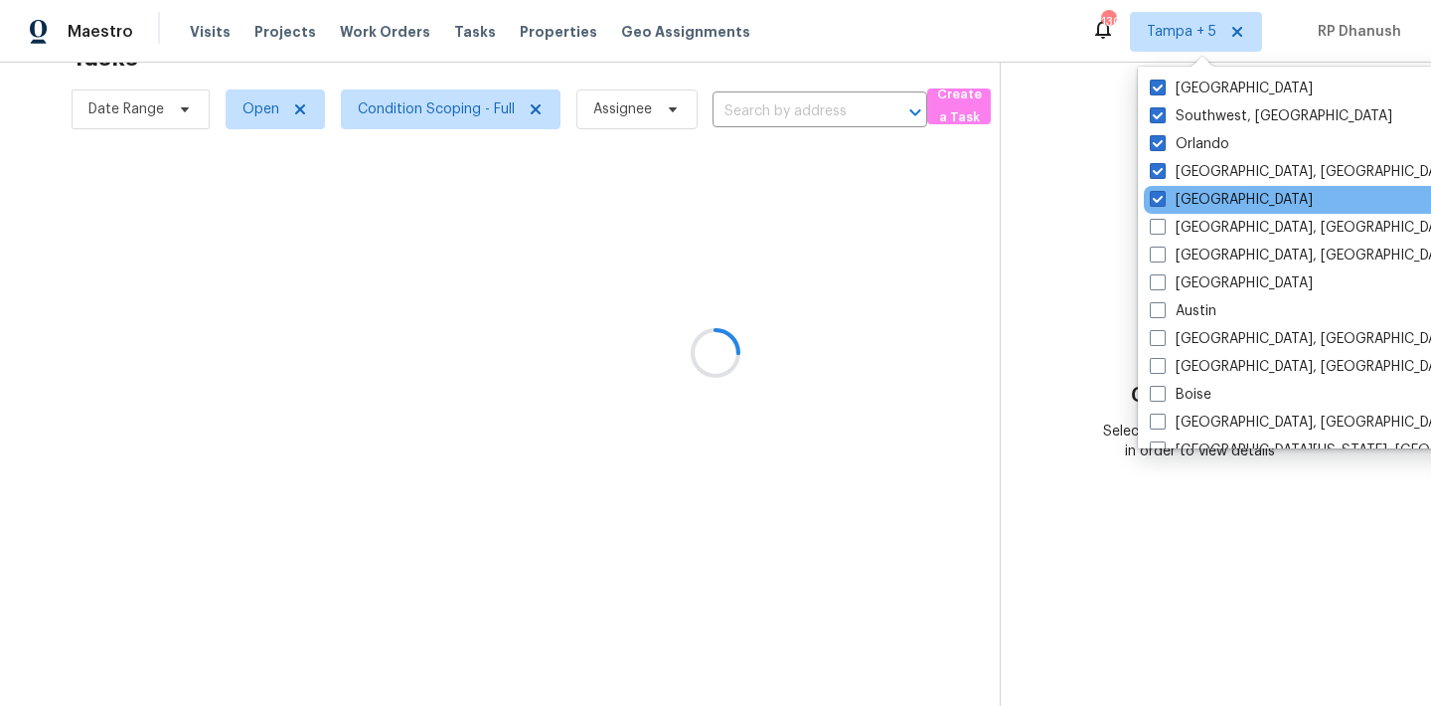
click at [1178, 186] on div "[GEOGRAPHIC_DATA]" at bounding box center [1344, 200] width 400 height 28
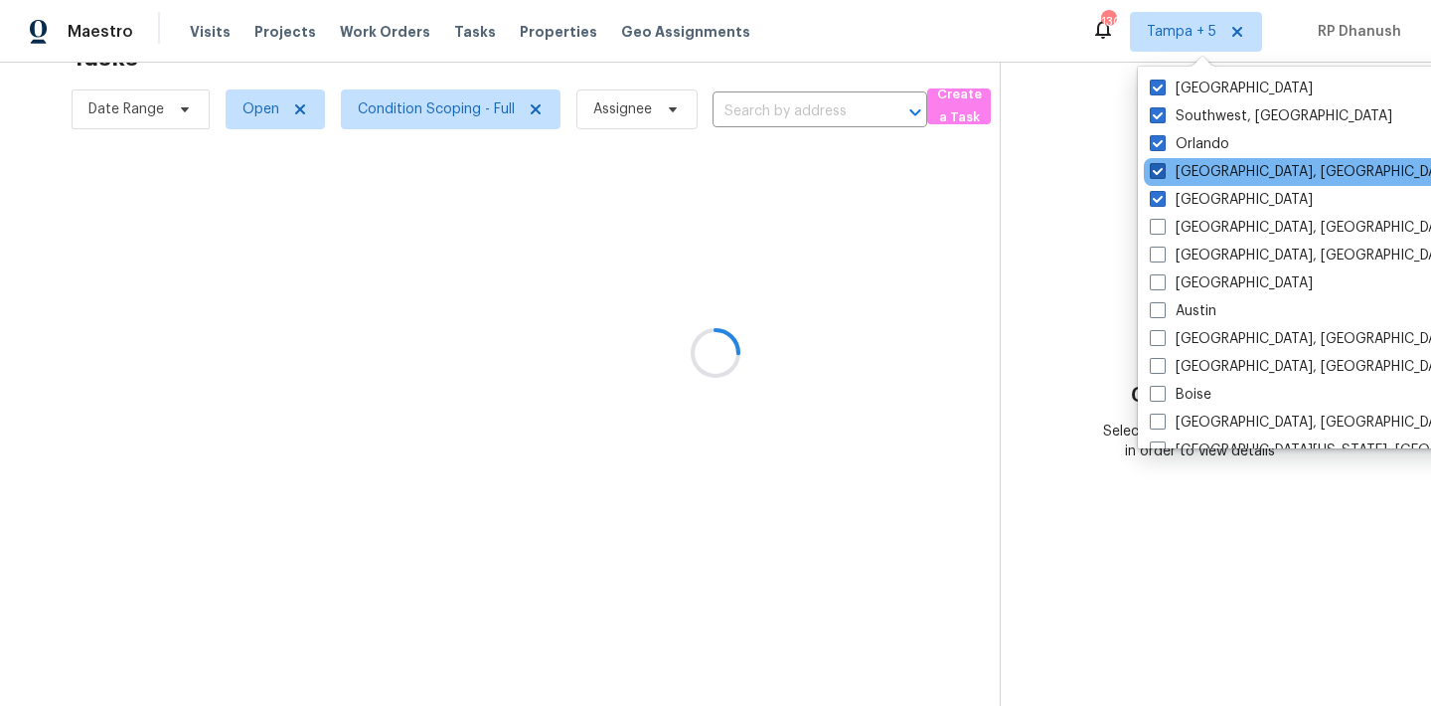
click at [1176, 177] on label "[GEOGRAPHIC_DATA], [GEOGRAPHIC_DATA]" at bounding box center [1304, 172] width 308 height 20
click at [1163, 175] on input "[GEOGRAPHIC_DATA], [GEOGRAPHIC_DATA]" at bounding box center [1156, 168] width 13 height 13
checkbox input "false"
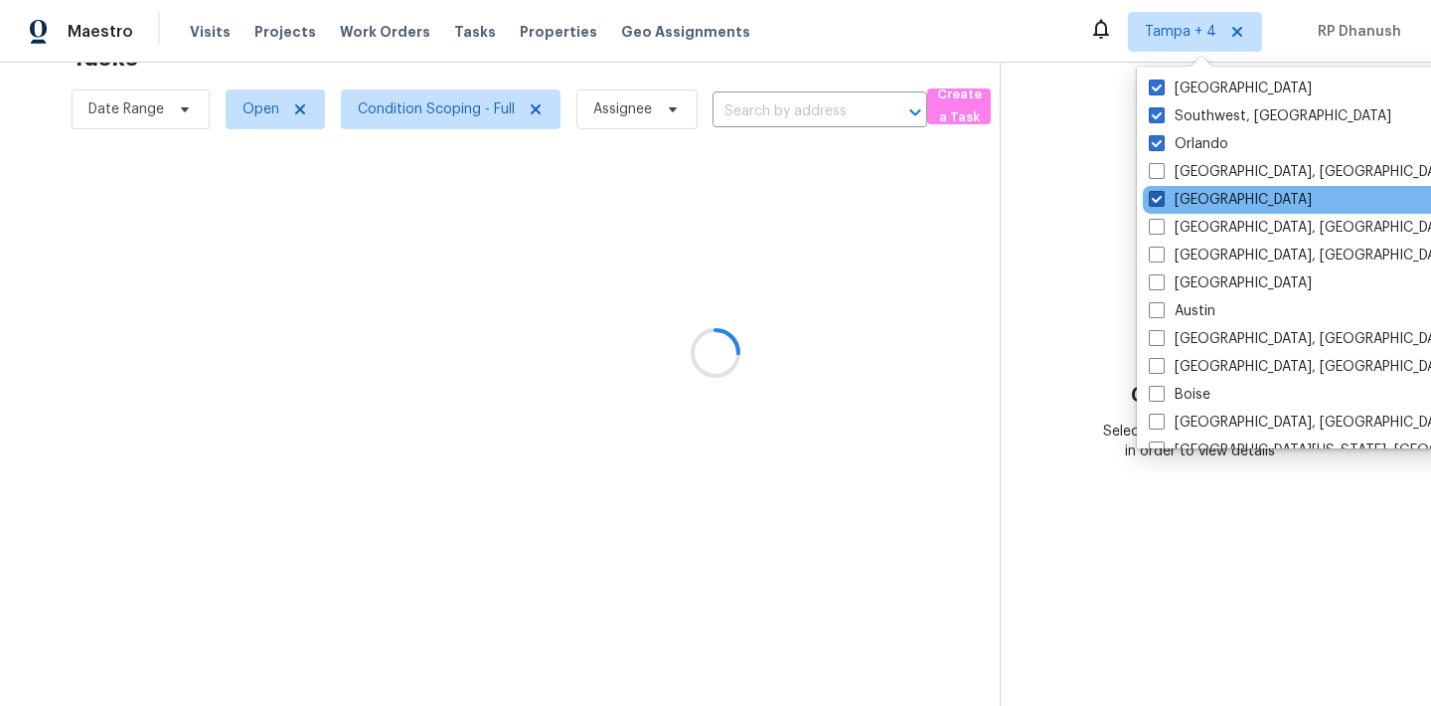
click at [1174, 197] on label "[GEOGRAPHIC_DATA]" at bounding box center [1230, 200] width 163 height 20
click at [1162, 197] on input "[GEOGRAPHIC_DATA]" at bounding box center [1155, 196] width 13 height 13
checkbox input "false"
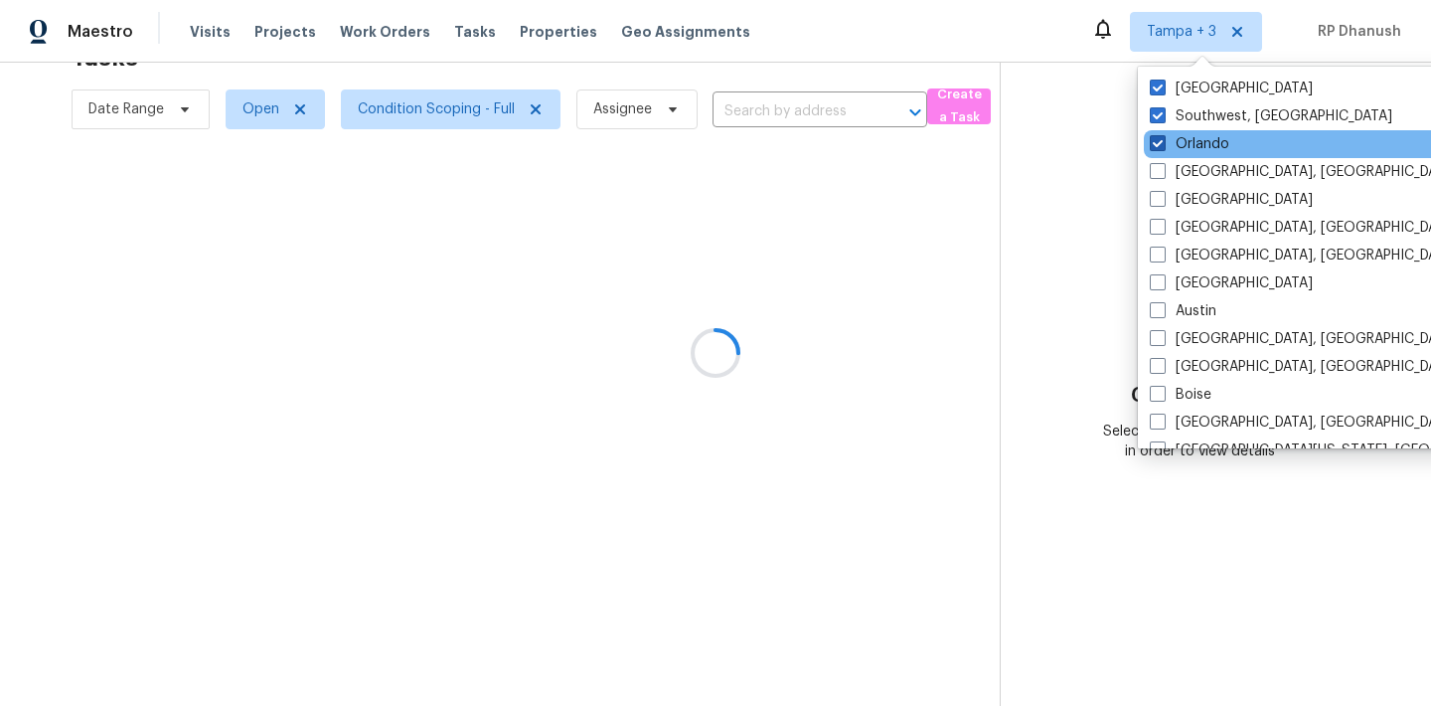
click at [1174, 148] on label "Orlando" at bounding box center [1189, 144] width 79 height 20
click at [1163, 147] on input "Orlando" at bounding box center [1156, 140] width 13 height 13
checkbox input "false"
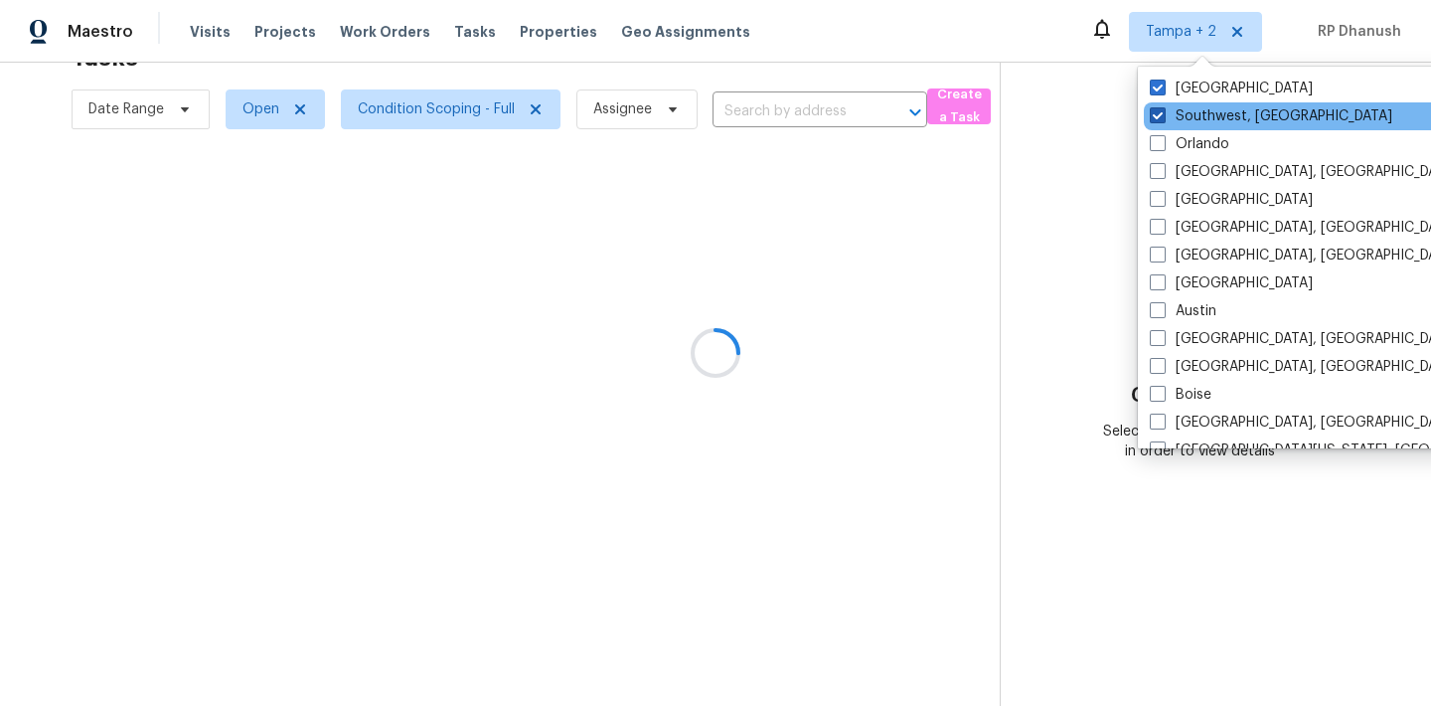
click at [1178, 115] on label "Southwest, [GEOGRAPHIC_DATA]" at bounding box center [1271, 116] width 242 height 20
click at [1163, 115] on input "Southwest, [GEOGRAPHIC_DATA]" at bounding box center [1156, 112] width 13 height 13
checkbox input "false"
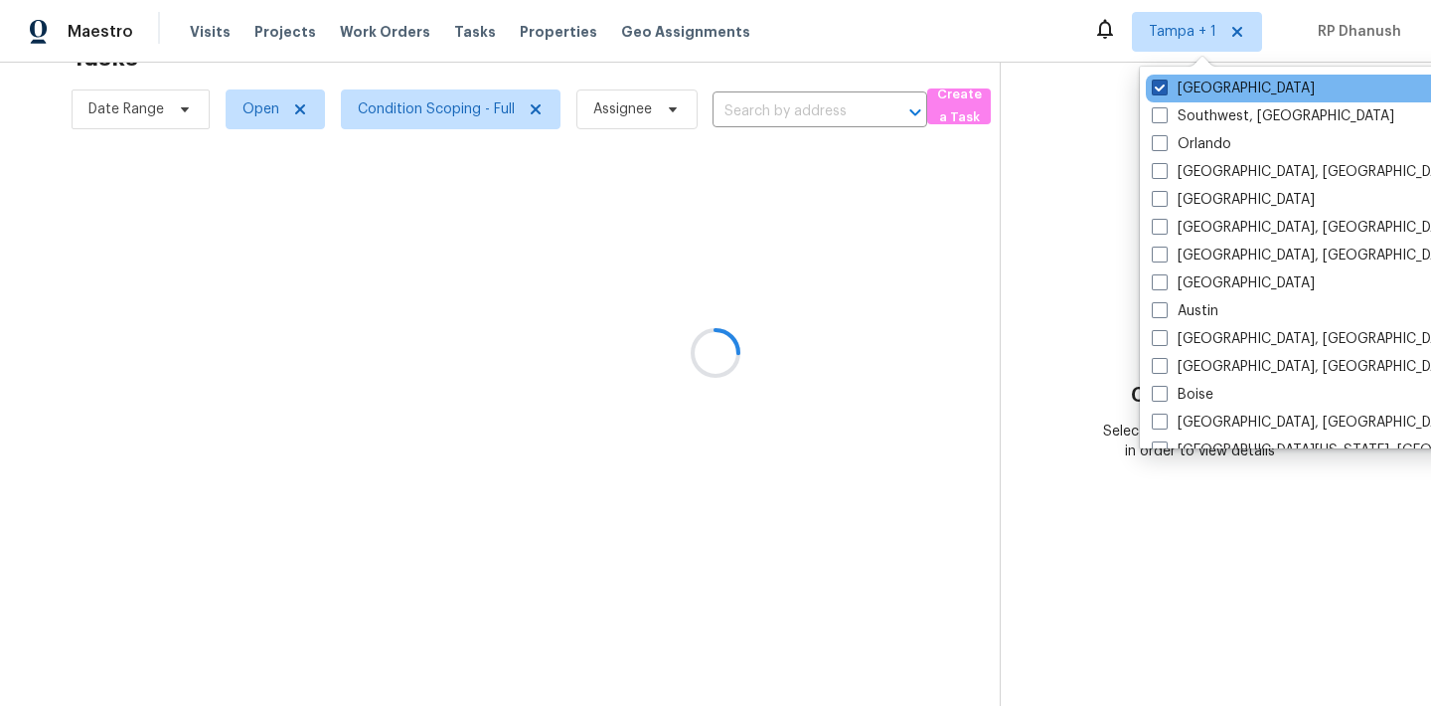
click at [1178, 79] on label "[GEOGRAPHIC_DATA]" at bounding box center [1233, 89] width 163 height 20
click at [1165, 79] on input "[GEOGRAPHIC_DATA]" at bounding box center [1158, 85] width 13 height 13
checkbox input "false"
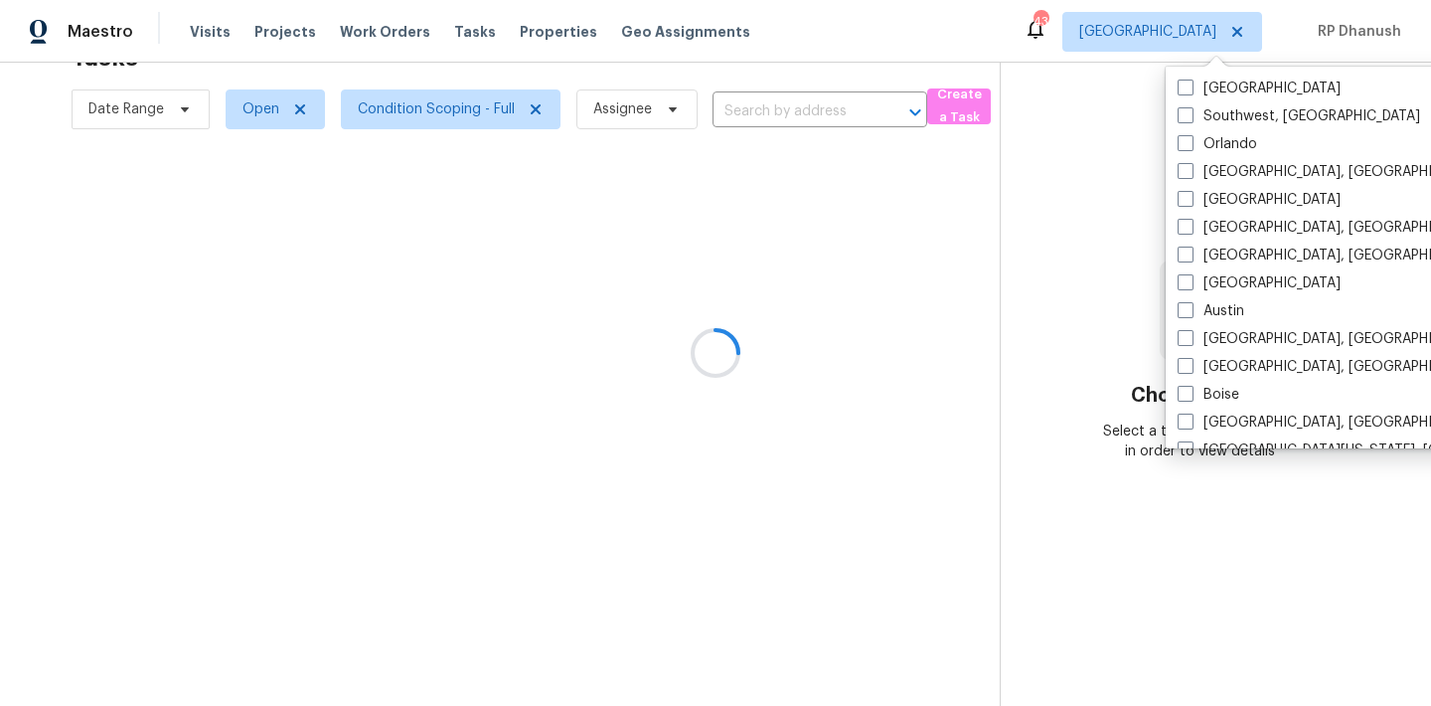
click at [1100, 131] on div at bounding box center [715, 353] width 1431 height 706
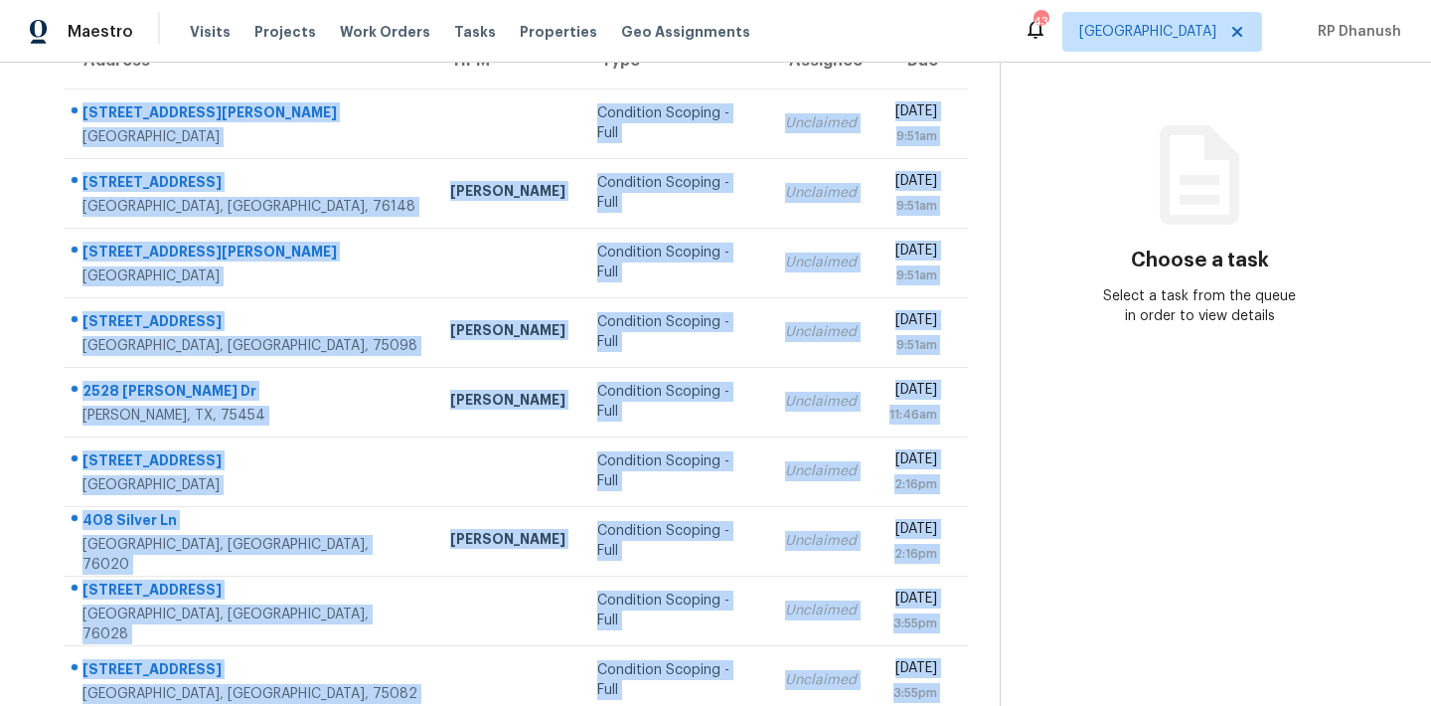
scroll to position [329, 0]
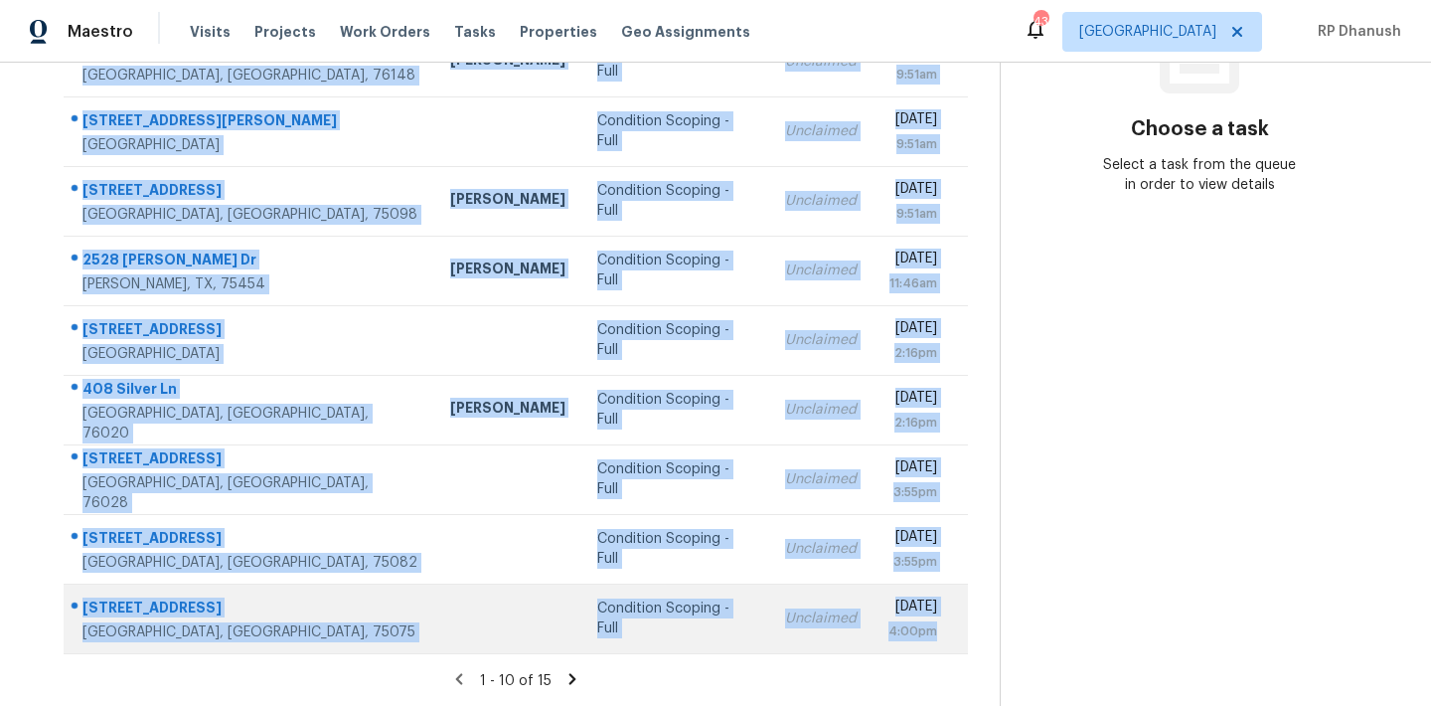
drag, startPoint x: 84, startPoint y: 292, endPoint x: 957, endPoint y: 647, distance: 941.8
click at [957, 647] on tbody "[STREET_ADDRESS][PERSON_NAME] Condition Scoping - Full Unclaimed [DATE] 9:51am …" at bounding box center [516, 305] width 904 height 696
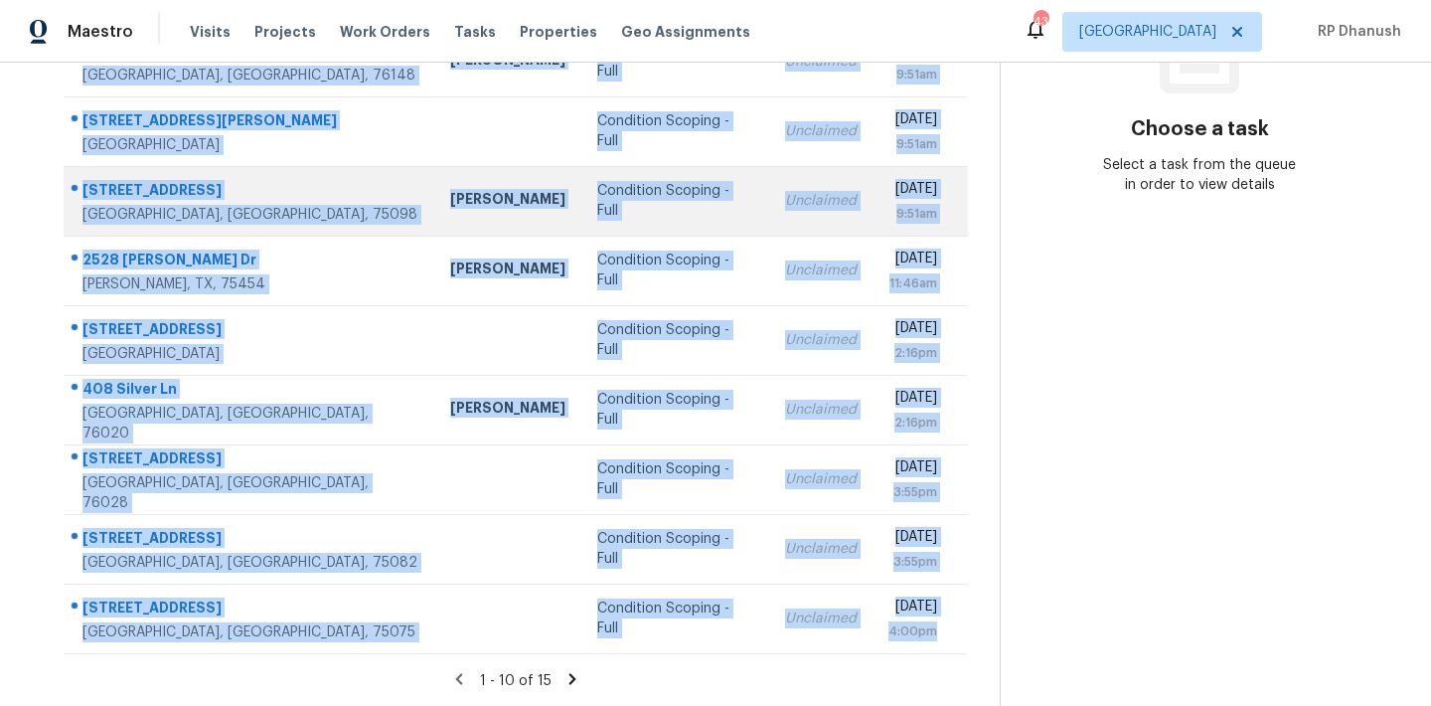
copy tbody "[STREET_ADDRESS][PERSON_NAME] Condition Scoping - Full Unclaimed [DATE] 9:51am …"
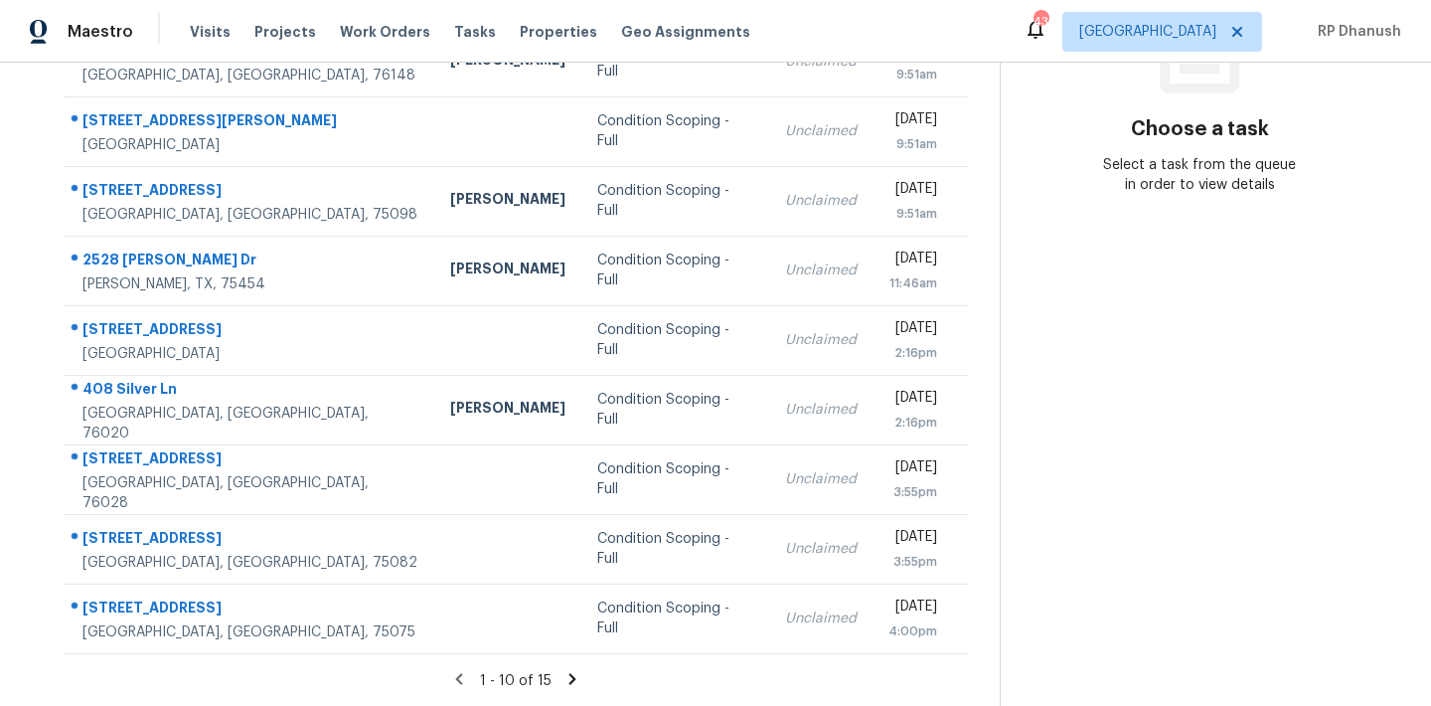
click at [1138, 424] on section "Choose a task Select a task from the queue in order to view details" at bounding box center [1199, 220] width 399 height 973
click at [564, 678] on icon at bounding box center [572, 679] width 18 height 18
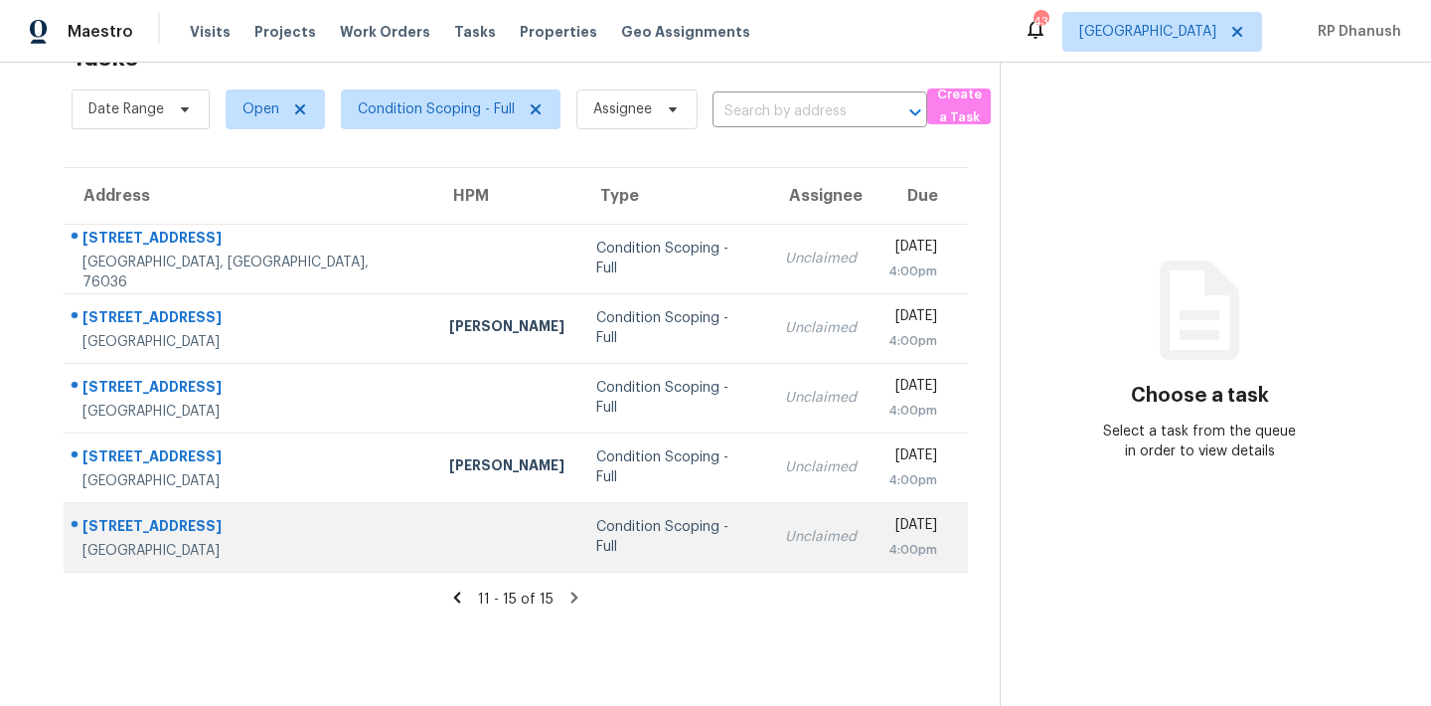
drag, startPoint x: 78, startPoint y: 229, endPoint x: 965, endPoint y: 536, distance: 939.0
click at [965, 536] on tbody "[STREET_ADDRESS][PERSON_NAME] Condition Scoping - Full Unclaimed [DATE] 4:00pm …" at bounding box center [516, 398] width 904 height 348
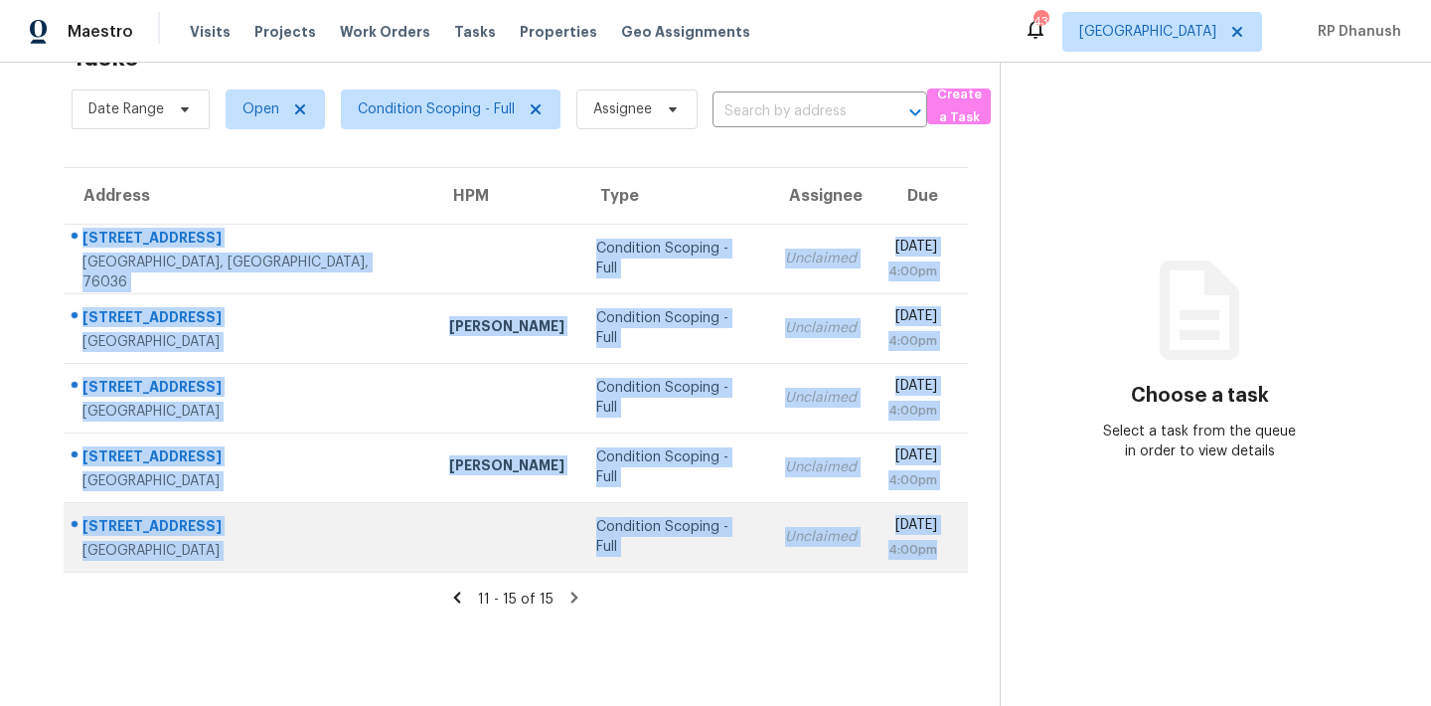
drag, startPoint x: 75, startPoint y: 224, endPoint x: 945, endPoint y: 562, distance: 934.1
click at [945, 562] on tbody "[STREET_ADDRESS][PERSON_NAME] Condition Scoping - Full Unclaimed [DATE] 4:00pm …" at bounding box center [516, 398] width 904 height 348
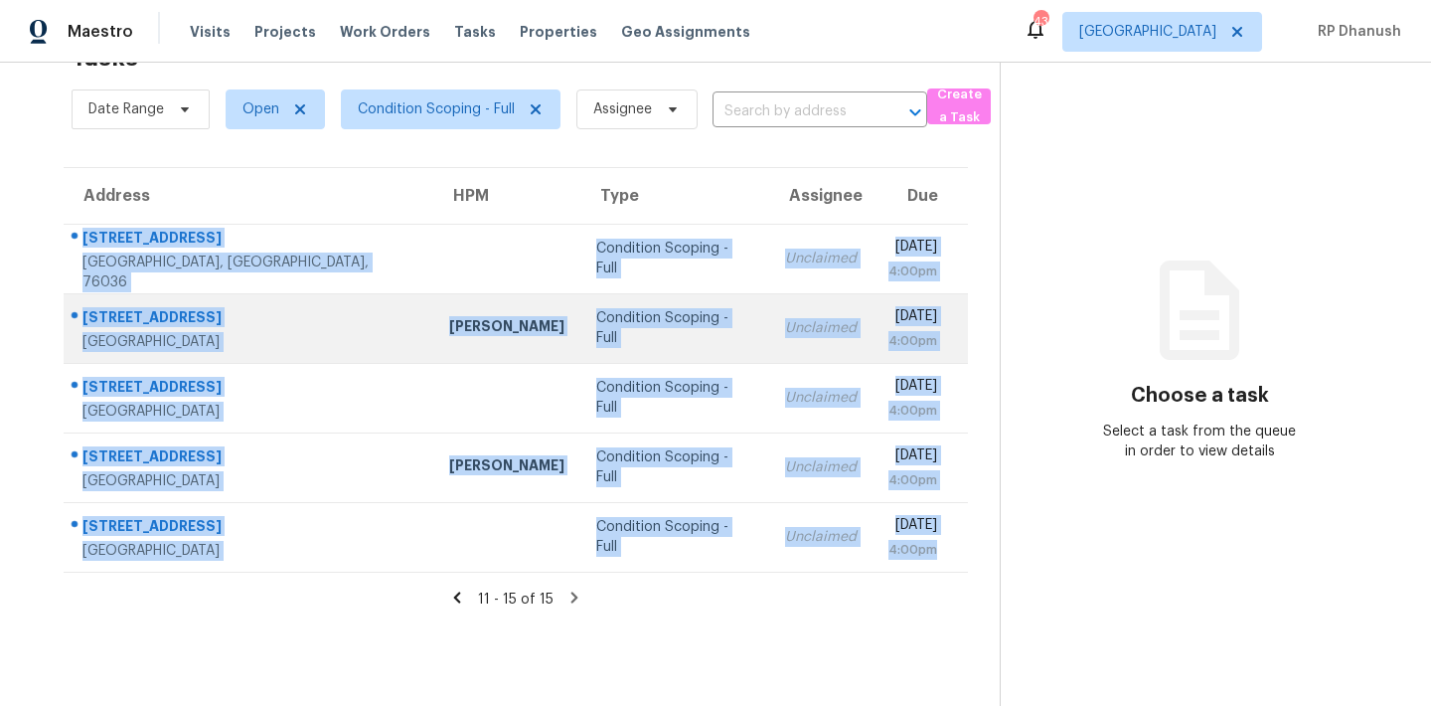
copy tbody "[STREET_ADDRESS][PERSON_NAME] Condition Scoping - Full Unclaimed [DATE] 4:00pm …"
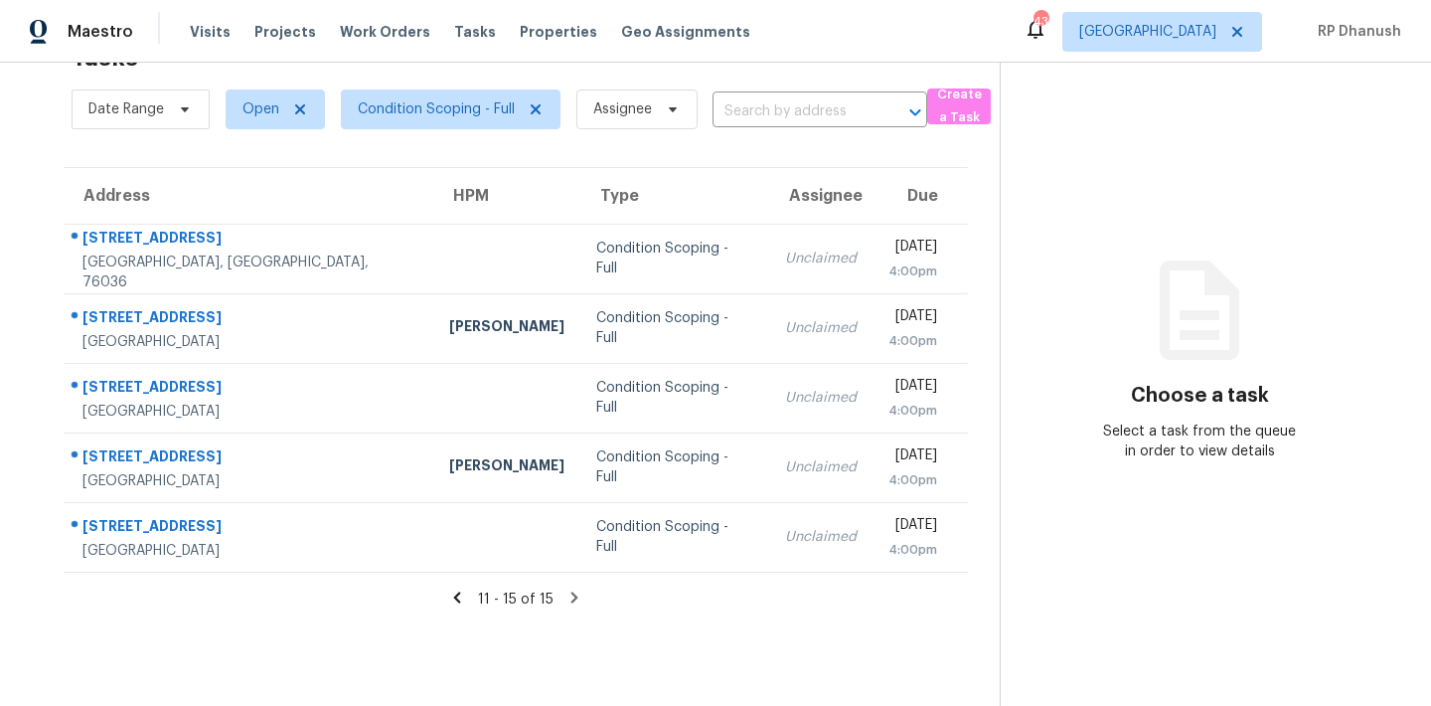
click at [1142, 213] on section "Choose a task Select a task from the queue in order to view details" at bounding box center [1199, 353] width 399 height 706
click at [1210, 27] on span "[GEOGRAPHIC_DATA]" at bounding box center [1147, 32] width 137 height 20
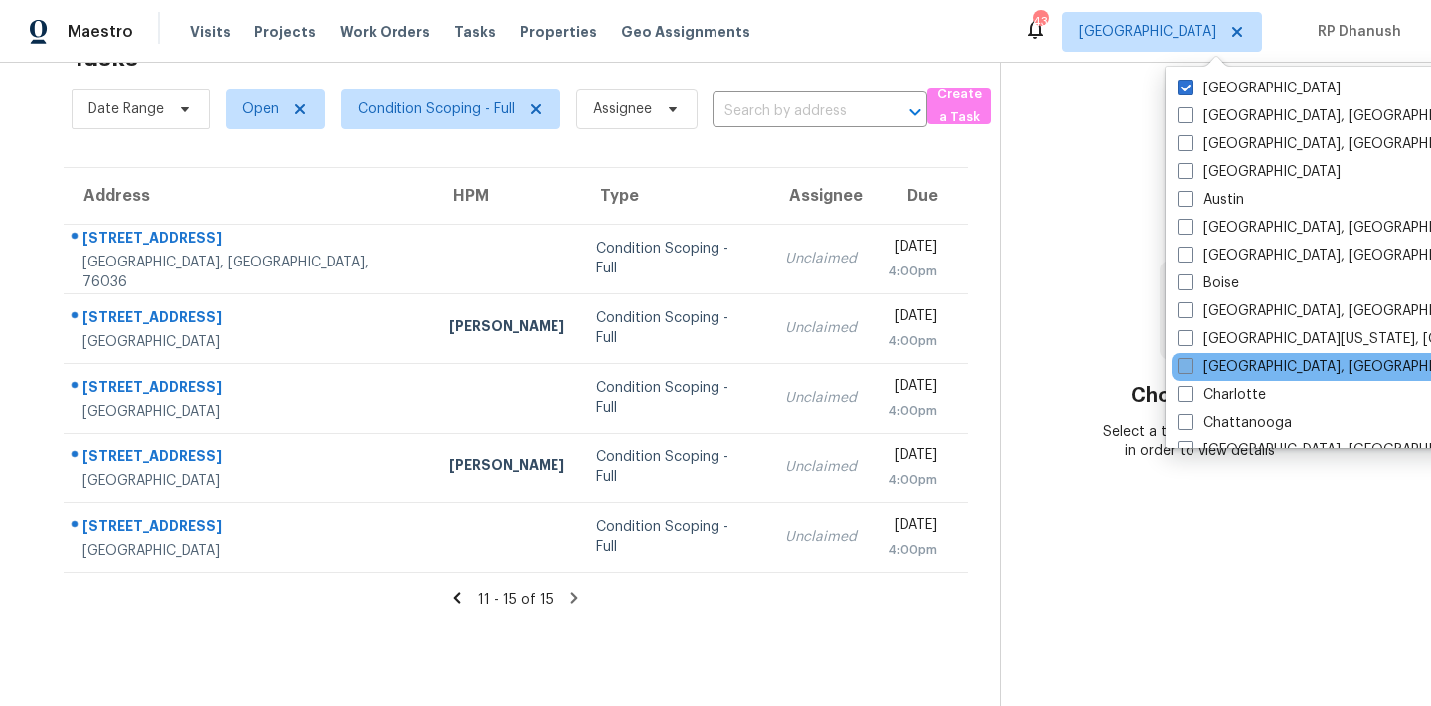
scroll to position [1332, 0]
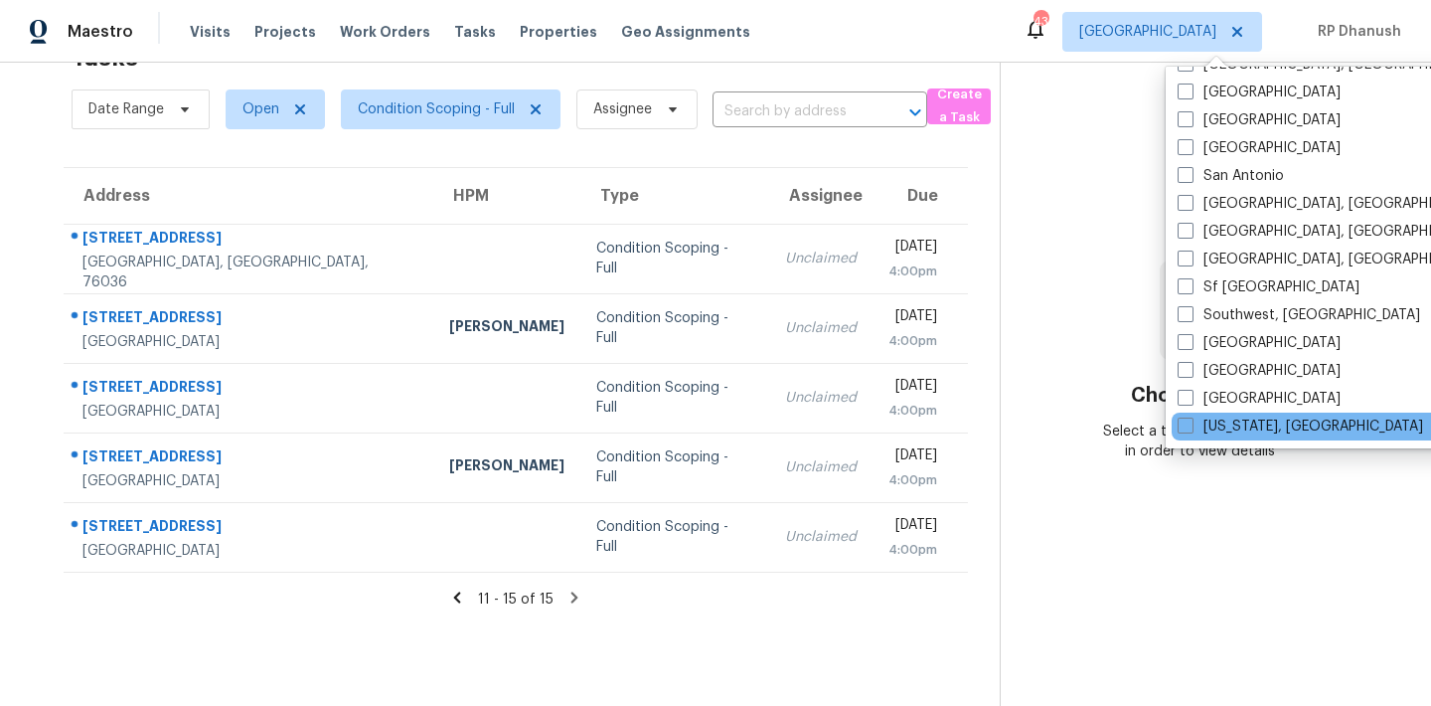
click at [1247, 420] on label "[US_STATE], [GEOGRAPHIC_DATA]" at bounding box center [1300, 426] width 245 height 20
click at [1190, 420] on input "[US_STATE], [GEOGRAPHIC_DATA]" at bounding box center [1184, 422] width 13 height 13
checkbox input "true"
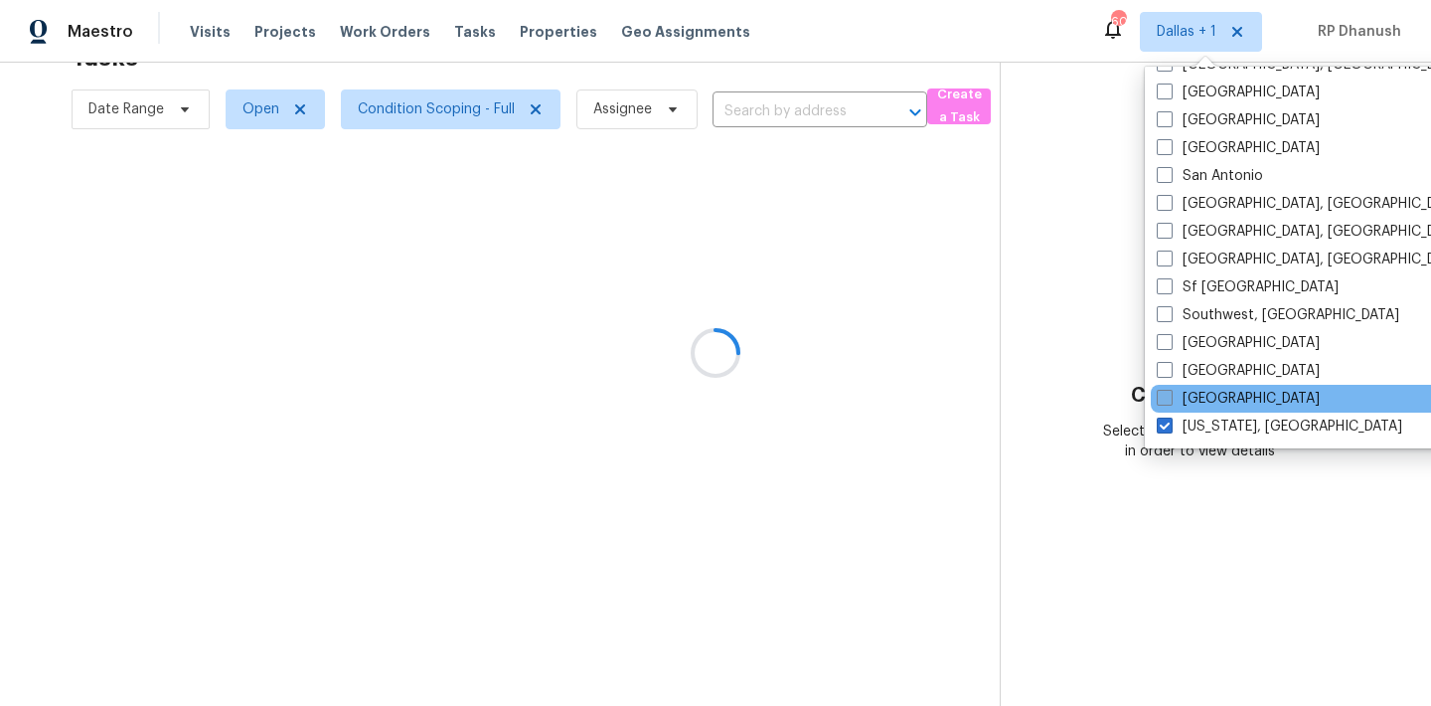
click at [1207, 398] on label "[GEOGRAPHIC_DATA]" at bounding box center [1238, 399] width 163 height 20
click at [1170, 398] on input "[GEOGRAPHIC_DATA]" at bounding box center [1163, 395] width 13 height 13
checkbox input "true"
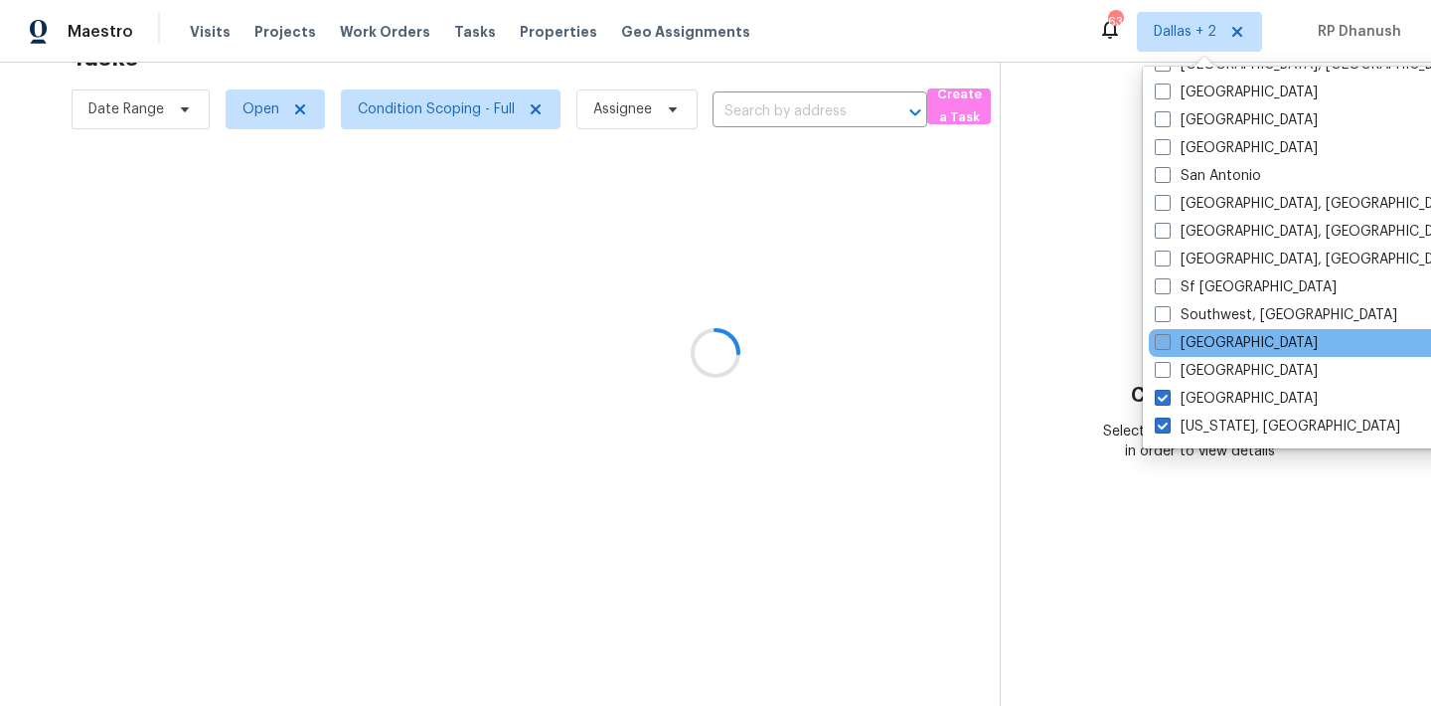
click at [1206, 348] on label "[GEOGRAPHIC_DATA]" at bounding box center [1236, 343] width 163 height 20
click at [1168, 346] on input "[GEOGRAPHIC_DATA]" at bounding box center [1161, 339] width 13 height 13
checkbox input "true"
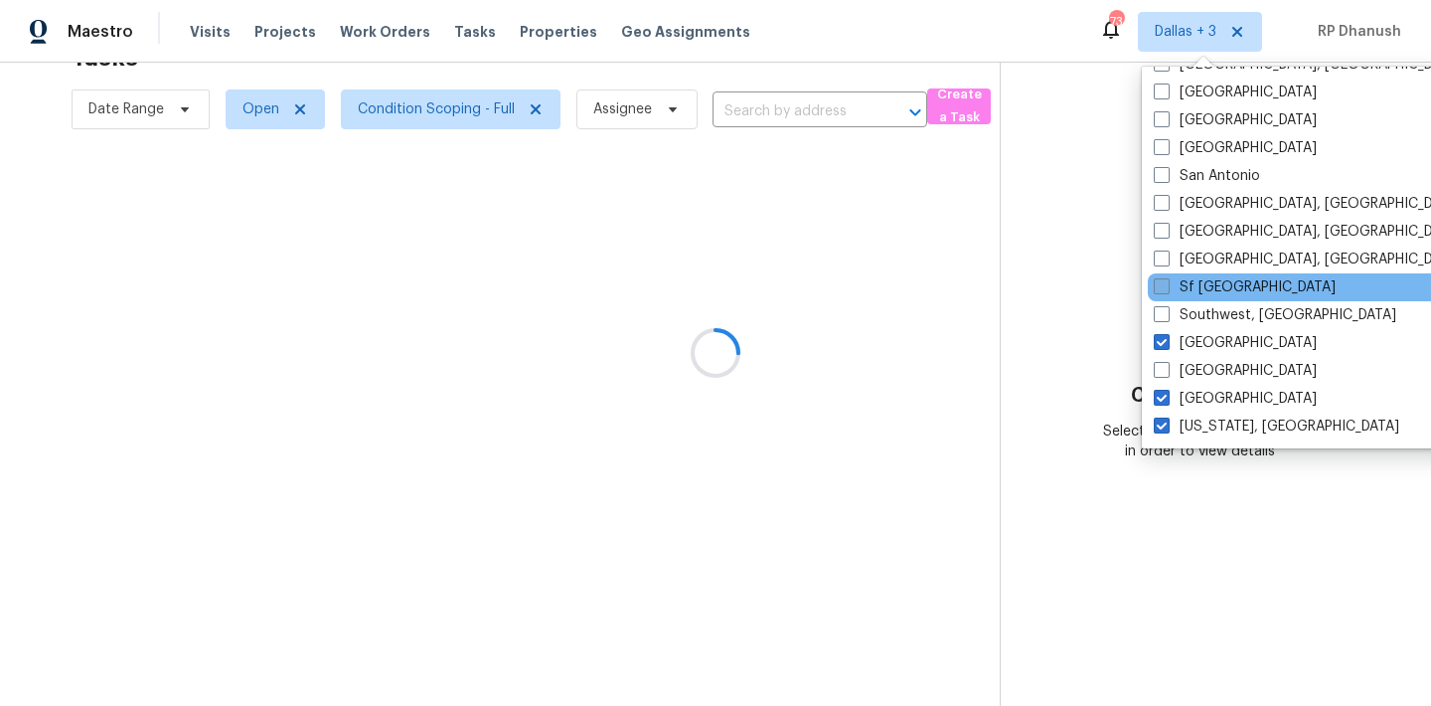
click at [1214, 285] on label "Sf [GEOGRAPHIC_DATA]" at bounding box center [1245, 287] width 182 height 20
click at [1167, 285] on input "Sf [GEOGRAPHIC_DATA]" at bounding box center [1160, 283] width 13 height 13
checkbox input "true"
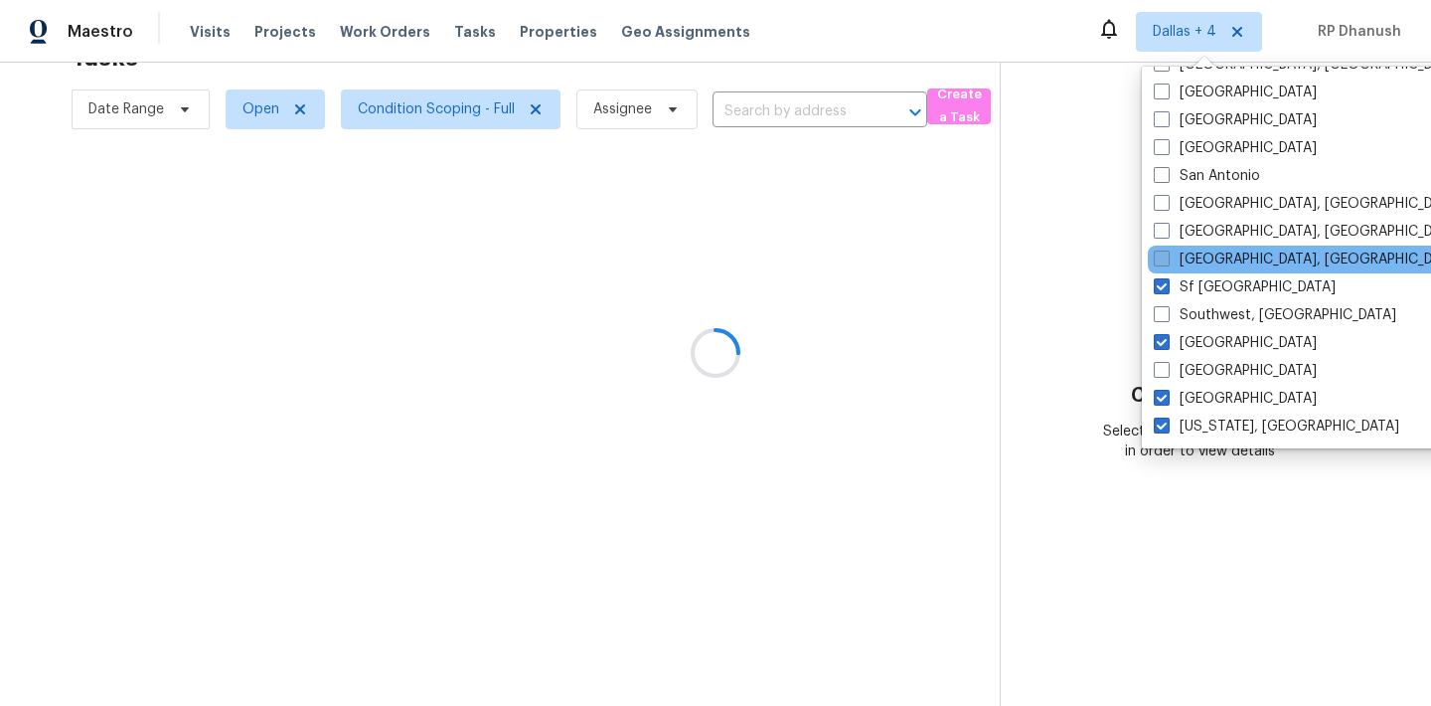
click at [1214, 252] on label "[GEOGRAPHIC_DATA], [GEOGRAPHIC_DATA]" at bounding box center [1308, 259] width 308 height 20
click at [1167, 252] on input "[GEOGRAPHIC_DATA], [GEOGRAPHIC_DATA]" at bounding box center [1160, 255] width 13 height 13
checkbox input "true"
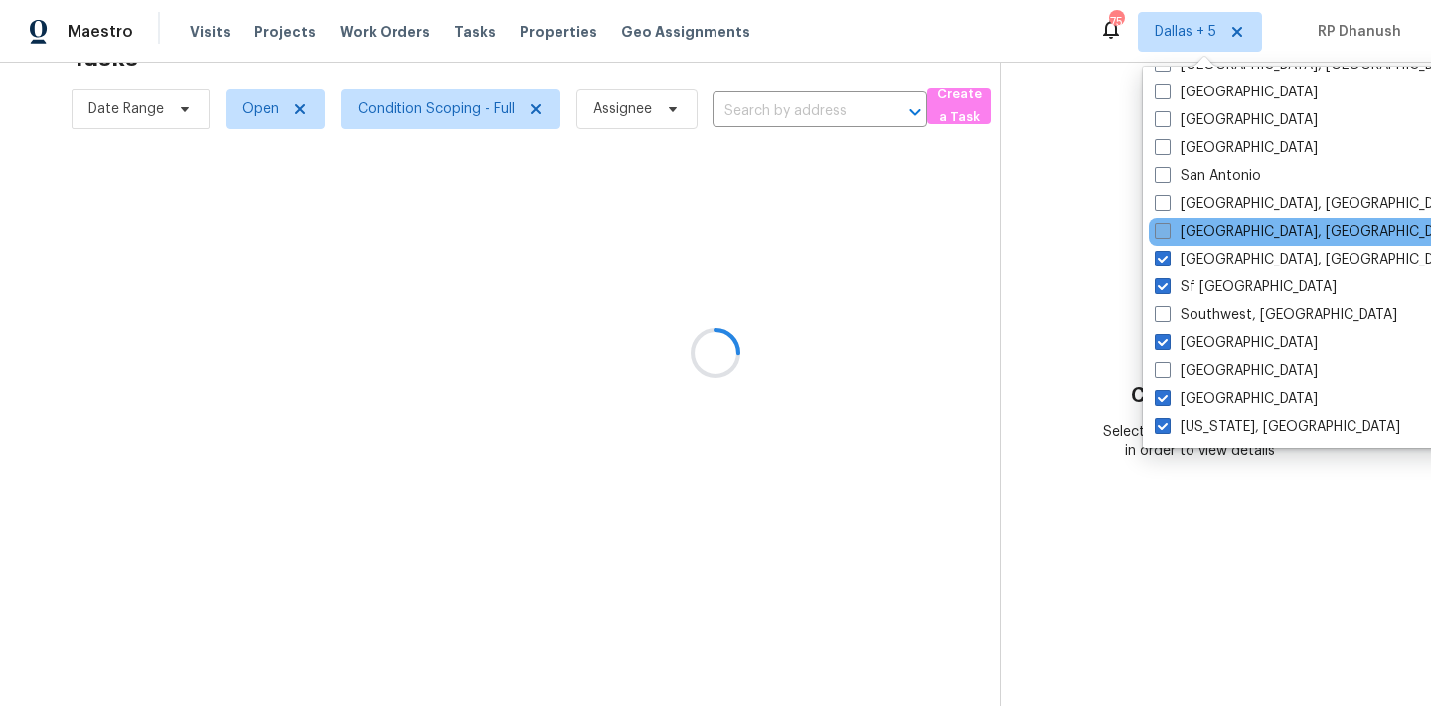
click at [1222, 226] on label "[GEOGRAPHIC_DATA], [GEOGRAPHIC_DATA]" at bounding box center [1309, 232] width 308 height 20
click at [1168, 226] on input "[GEOGRAPHIC_DATA], [GEOGRAPHIC_DATA]" at bounding box center [1161, 228] width 13 height 13
checkbox input "true"
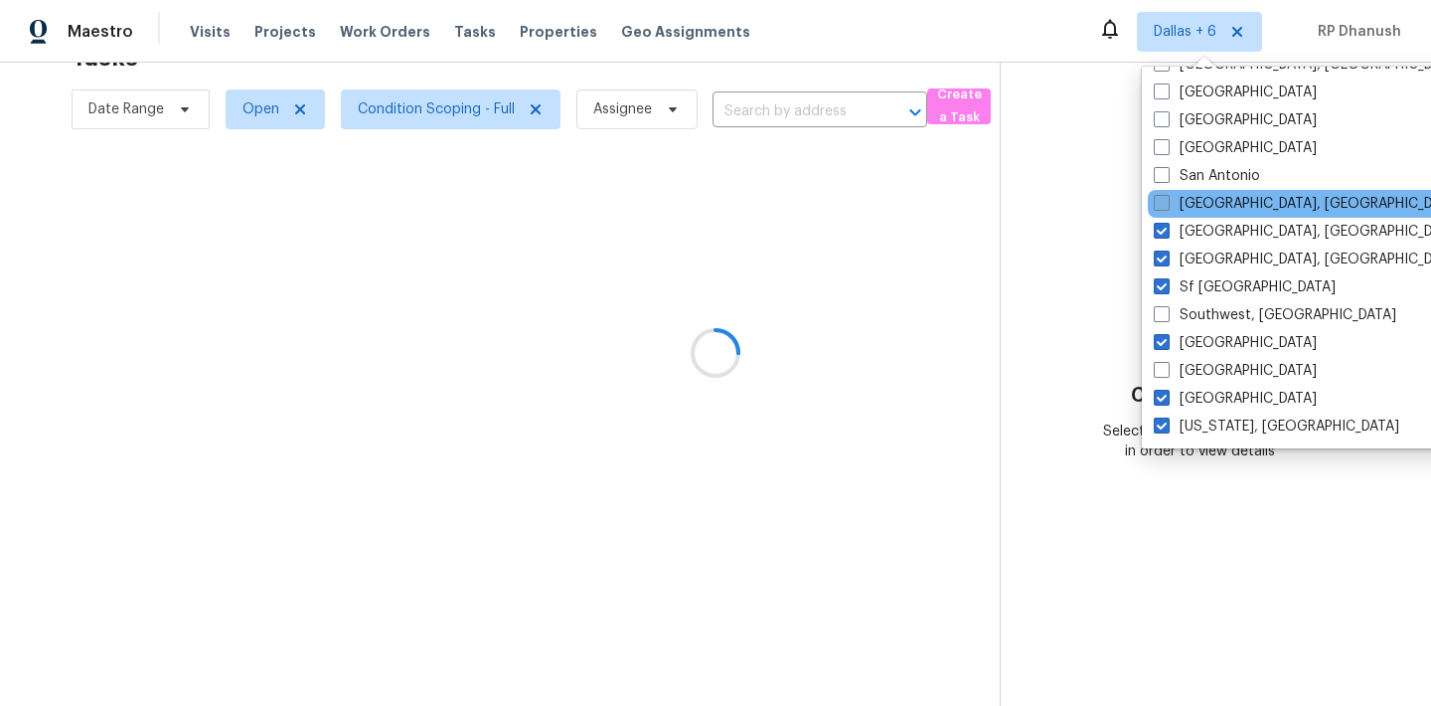
click at [1222, 203] on label "[GEOGRAPHIC_DATA], [GEOGRAPHIC_DATA]" at bounding box center [1308, 204] width 308 height 20
click at [1167, 203] on input "[GEOGRAPHIC_DATA], [GEOGRAPHIC_DATA]" at bounding box center [1160, 200] width 13 height 13
checkbox input "true"
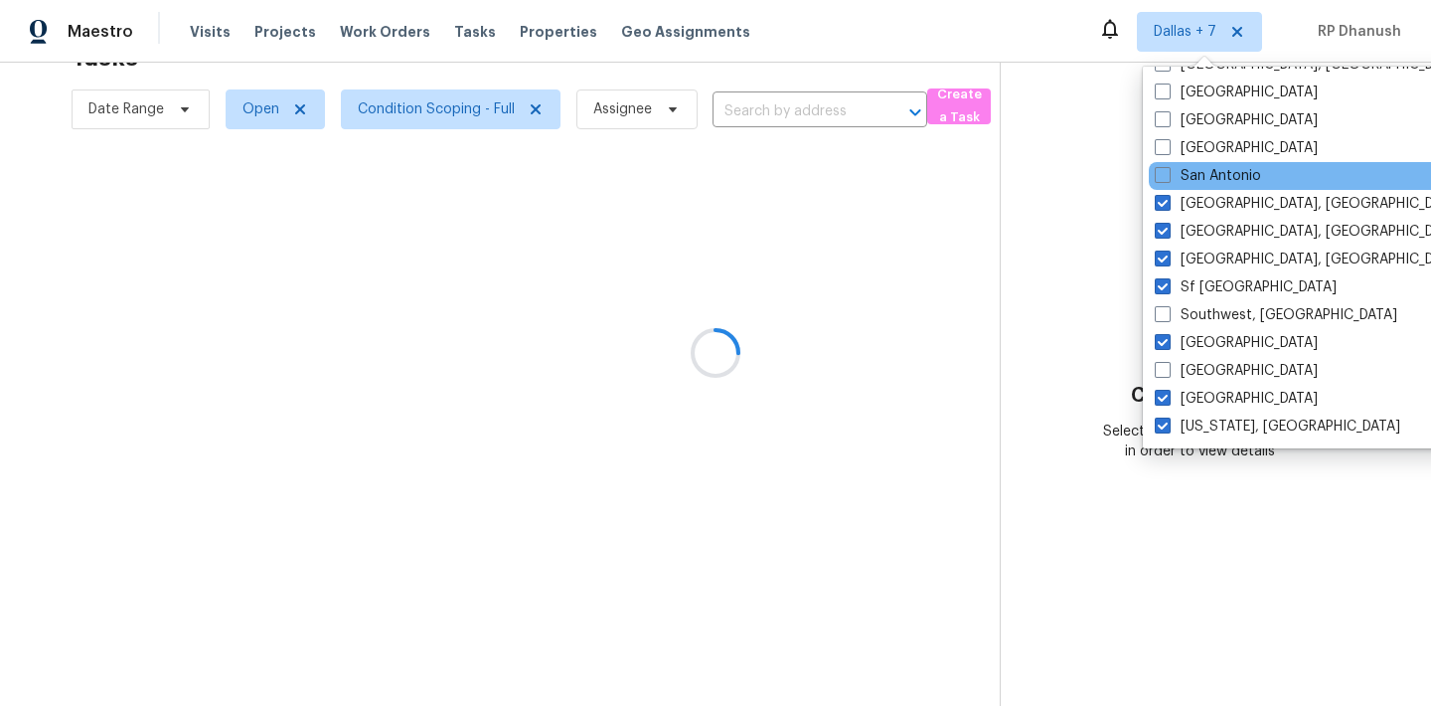
click at [1222, 163] on div "San Antonio" at bounding box center [1349, 176] width 400 height 28
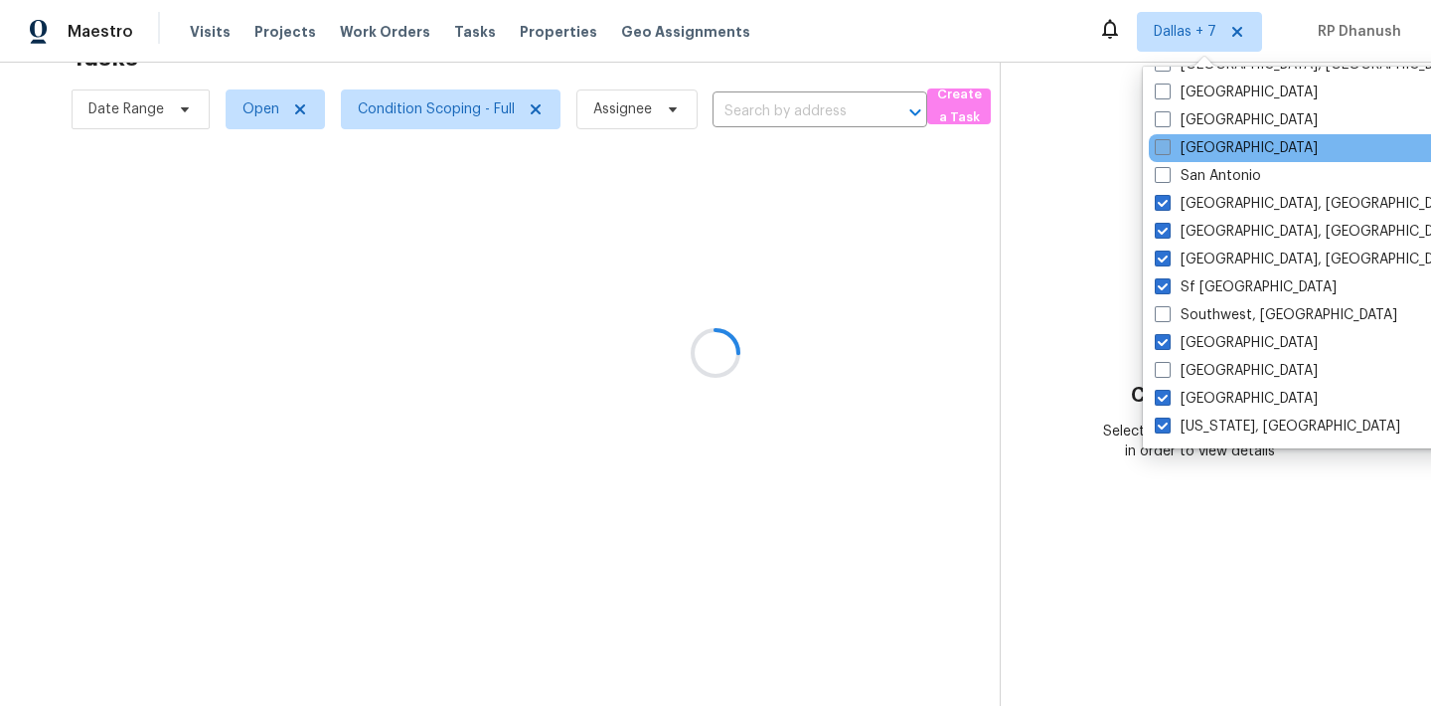
click at [1220, 152] on label "[GEOGRAPHIC_DATA]" at bounding box center [1236, 148] width 163 height 20
click at [1168, 151] on input "[GEOGRAPHIC_DATA]" at bounding box center [1161, 144] width 13 height 13
checkbox input "true"
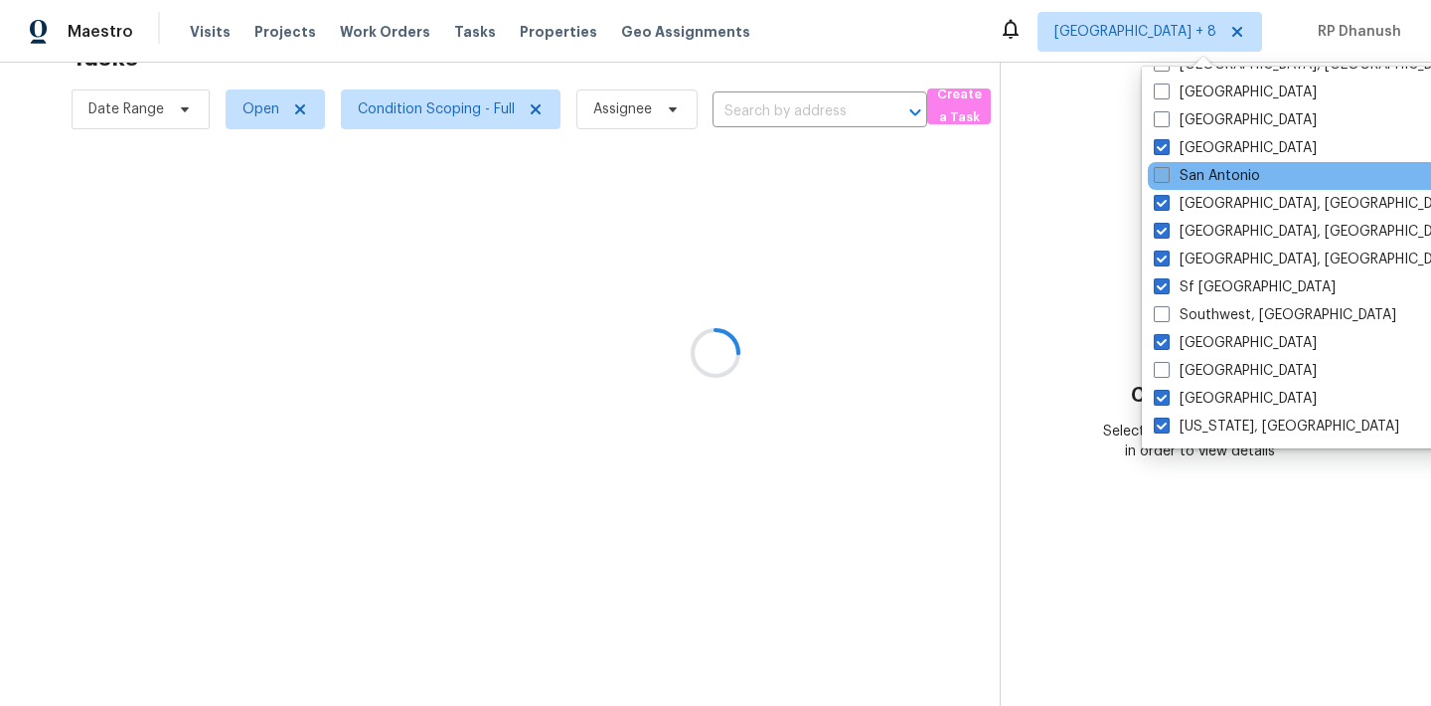
click at [1213, 167] on label "San Antonio" at bounding box center [1207, 176] width 106 height 20
click at [1167, 167] on input "San Antonio" at bounding box center [1160, 172] width 13 height 13
checkbox input "true"
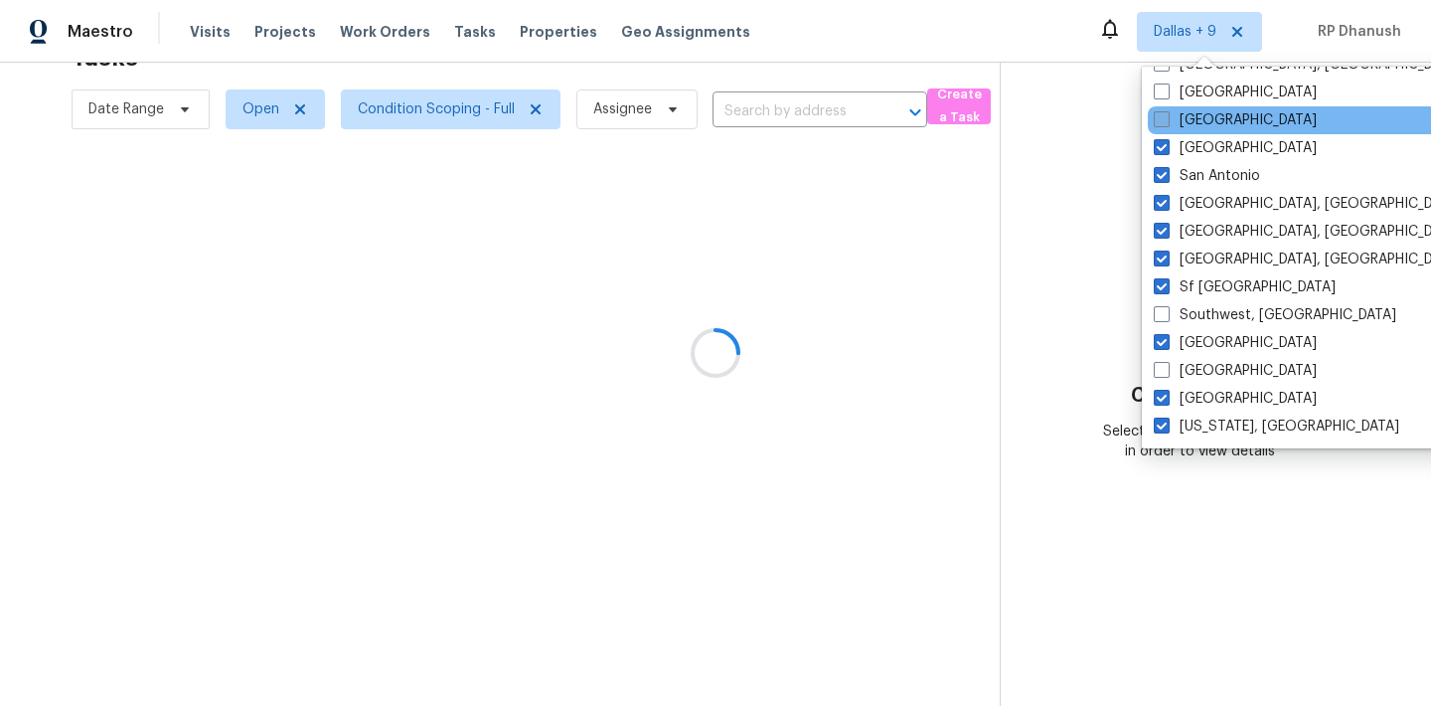
click at [1212, 122] on label "[GEOGRAPHIC_DATA]" at bounding box center [1235, 120] width 163 height 20
click at [1167, 122] on input "[GEOGRAPHIC_DATA]" at bounding box center [1160, 116] width 13 height 13
checkbox input "true"
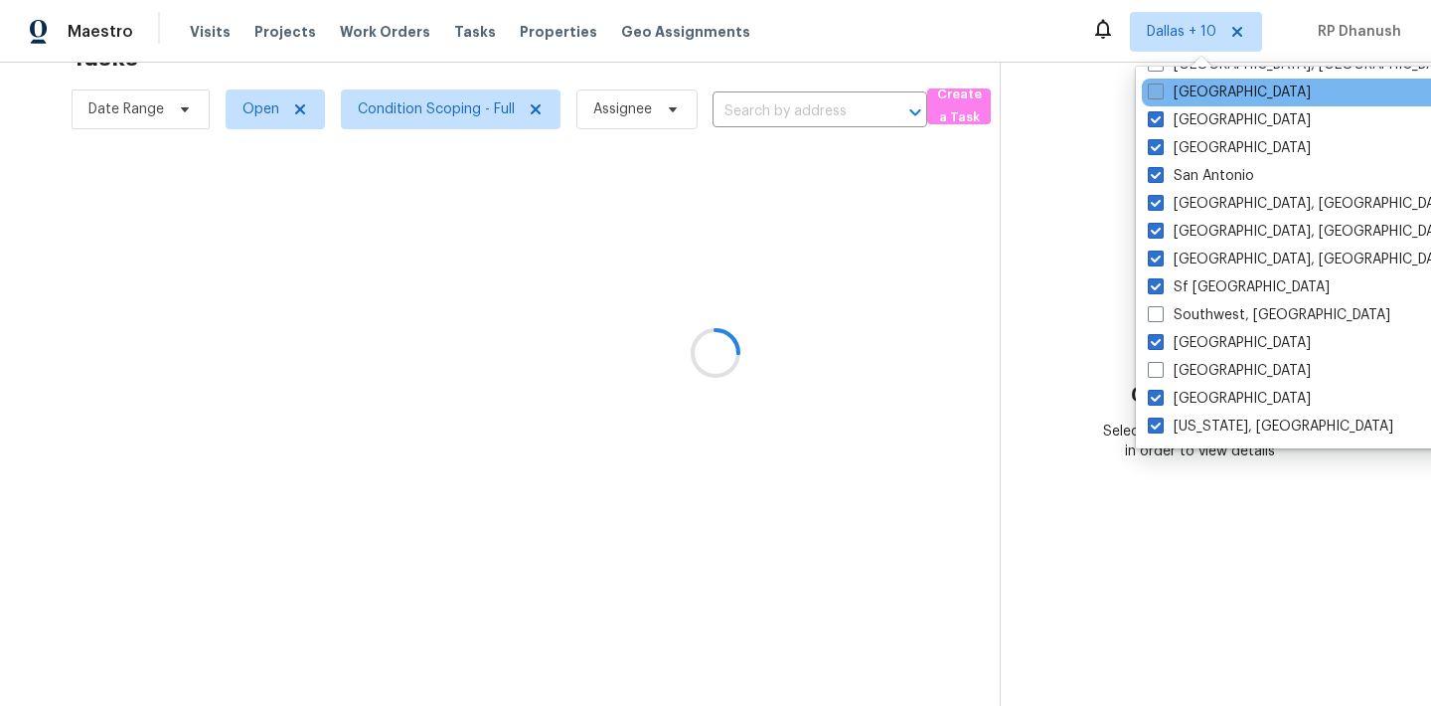
click at [1210, 90] on label "[GEOGRAPHIC_DATA]" at bounding box center [1229, 92] width 163 height 20
click at [1161, 90] on input "[GEOGRAPHIC_DATA]" at bounding box center [1154, 88] width 13 height 13
checkbox input "true"
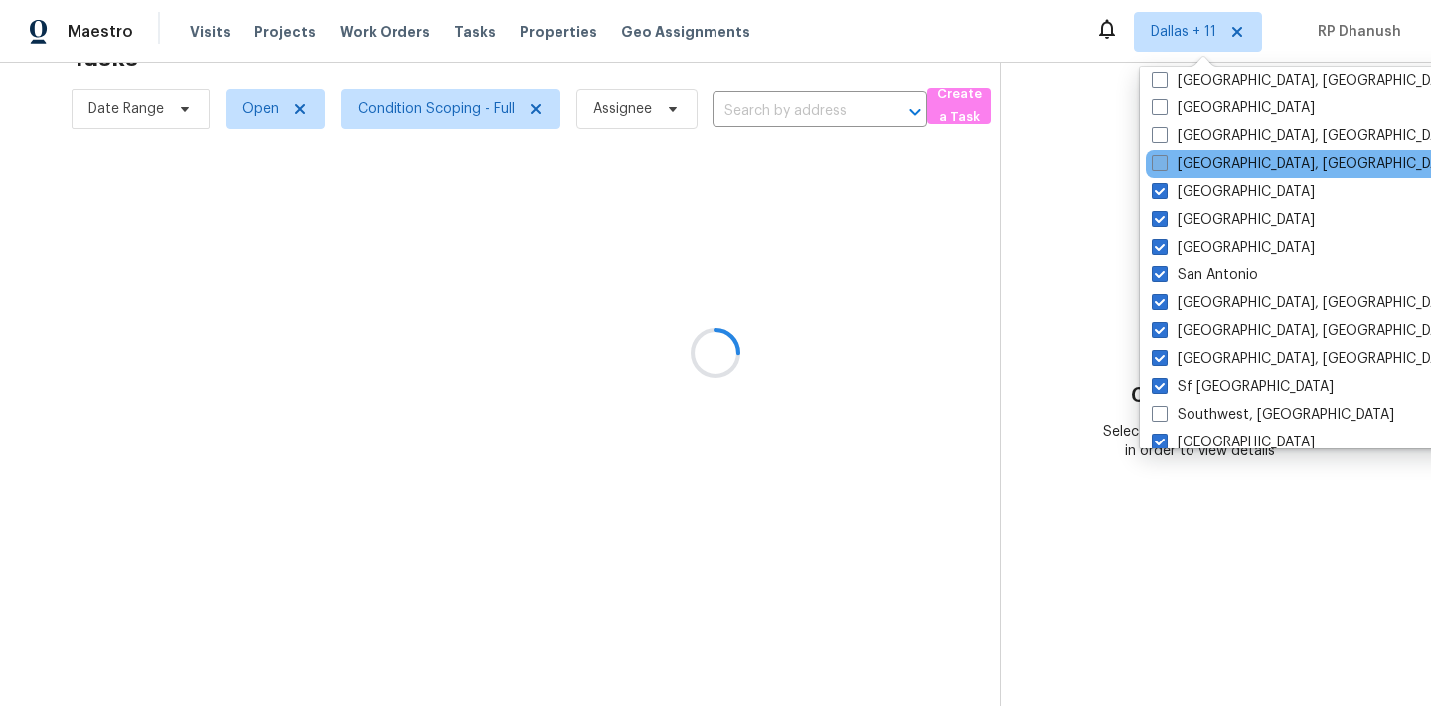
click at [1191, 172] on label "[GEOGRAPHIC_DATA], [GEOGRAPHIC_DATA]" at bounding box center [1306, 164] width 308 height 20
click at [1165, 167] on input "[GEOGRAPHIC_DATA], [GEOGRAPHIC_DATA]" at bounding box center [1158, 160] width 13 height 13
checkbox input "true"
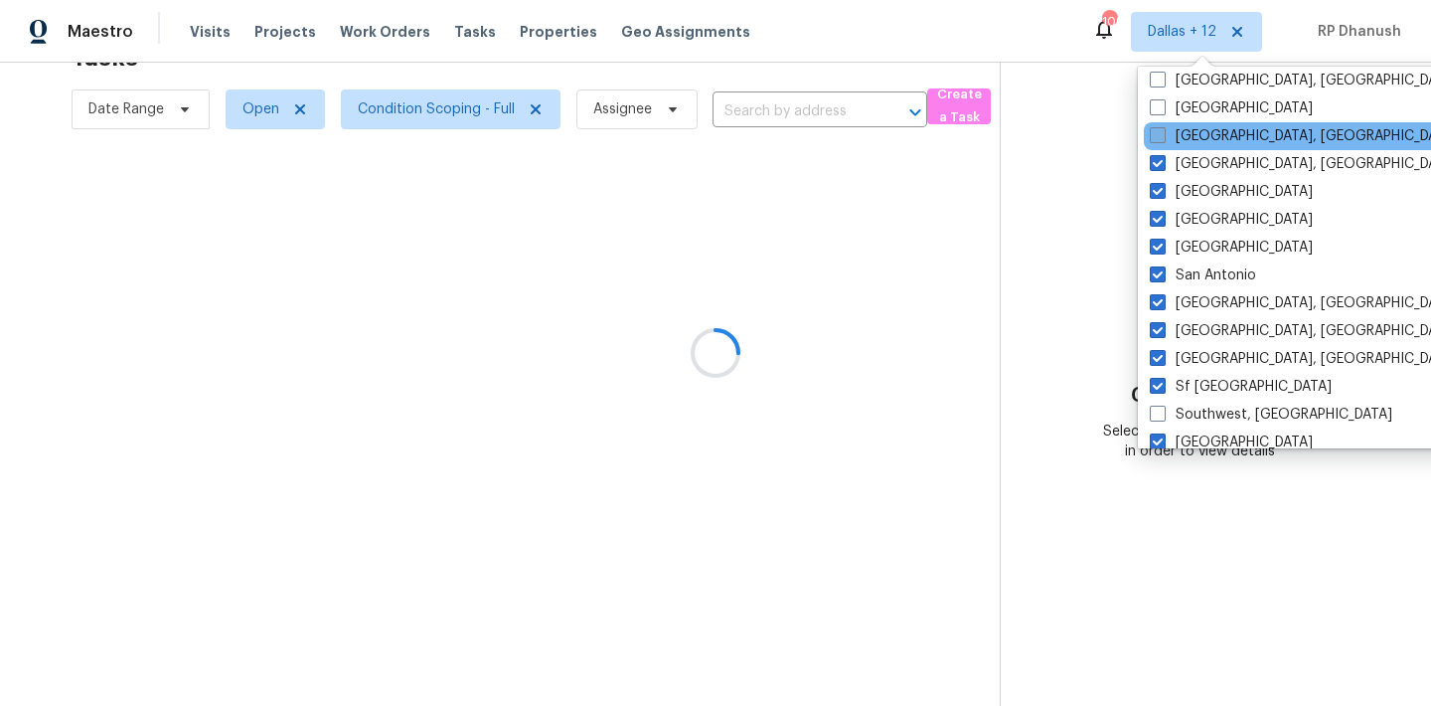
click at [1189, 132] on label "[GEOGRAPHIC_DATA], [GEOGRAPHIC_DATA]" at bounding box center [1304, 136] width 308 height 20
click at [1163, 132] on input "[GEOGRAPHIC_DATA], [GEOGRAPHIC_DATA]" at bounding box center [1156, 132] width 13 height 13
checkbox input "true"
click at [1189, 125] on div "[GEOGRAPHIC_DATA], [GEOGRAPHIC_DATA]" at bounding box center [1343, 136] width 400 height 28
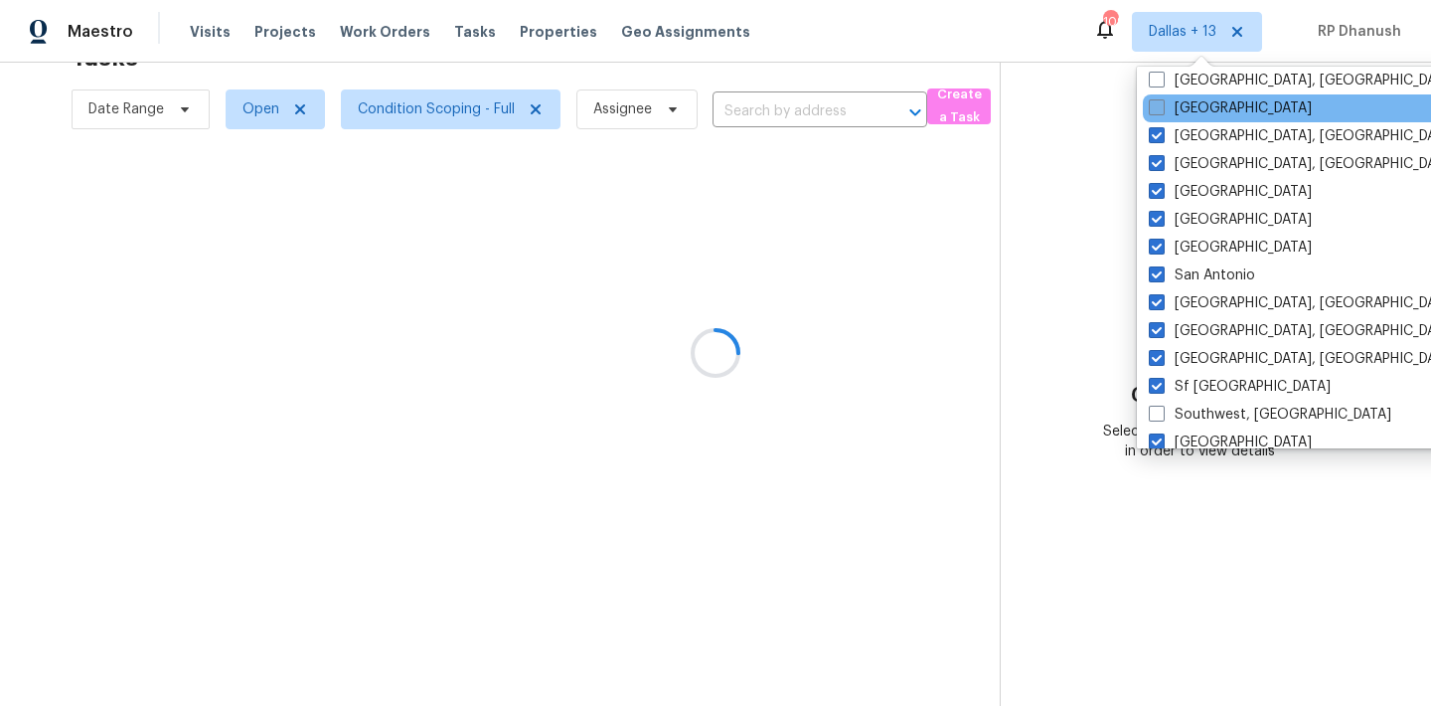
click at [1189, 116] on label "[GEOGRAPHIC_DATA]" at bounding box center [1230, 108] width 163 height 20
click at [1162, 111] on input "[GEOGRAPHIC_DATA]" at bounding box center [1155, 104] width 13 height 13
checkbox input "true"
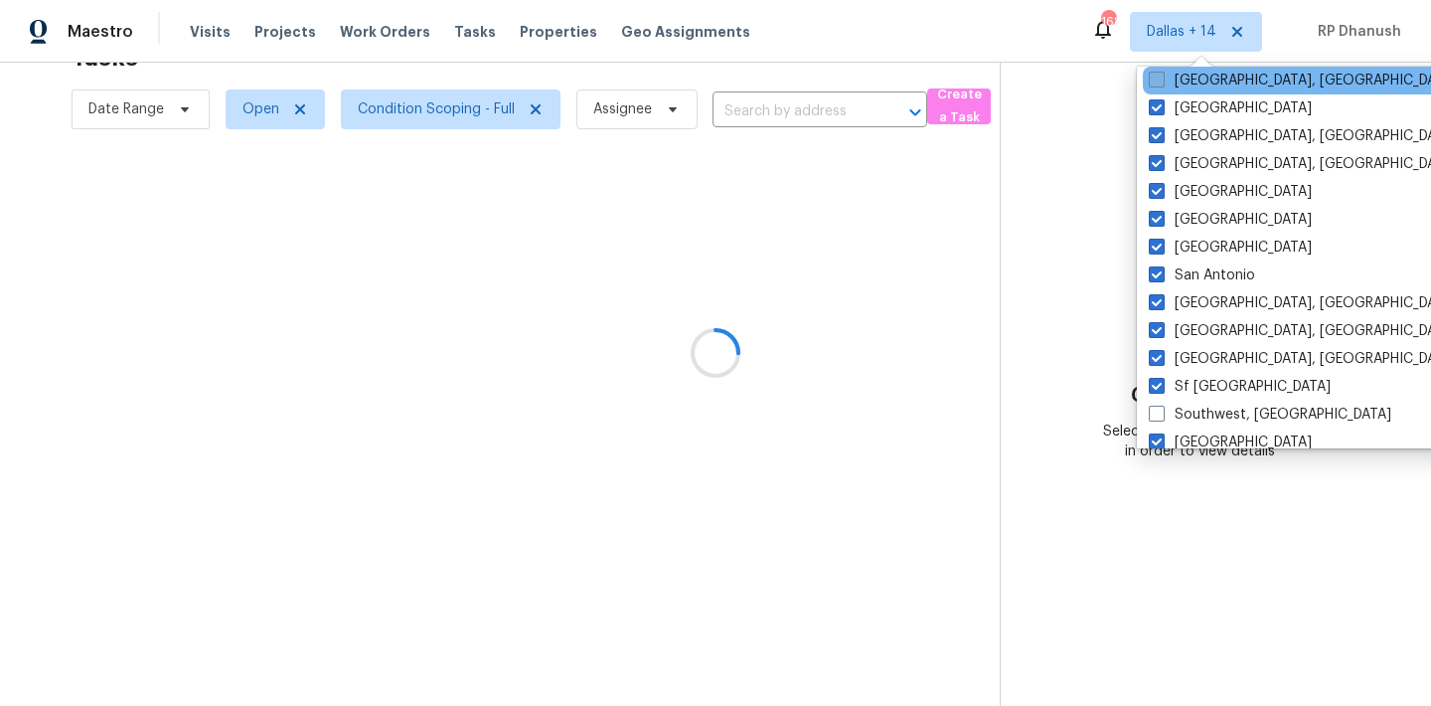
click at [1190, 85] on label "[GEOGRAPHIC_DATA], [GEOGRAPHIC_DATA]" at bounding box center [1303, 81] width 308 height 20
click at [1162, 83] on input "[GEOGRAPHIC_DATA], [GEOGRAPHIC_DATA]" at bounding box center [1155, 77] width 13 height 13
checkbox input "true"
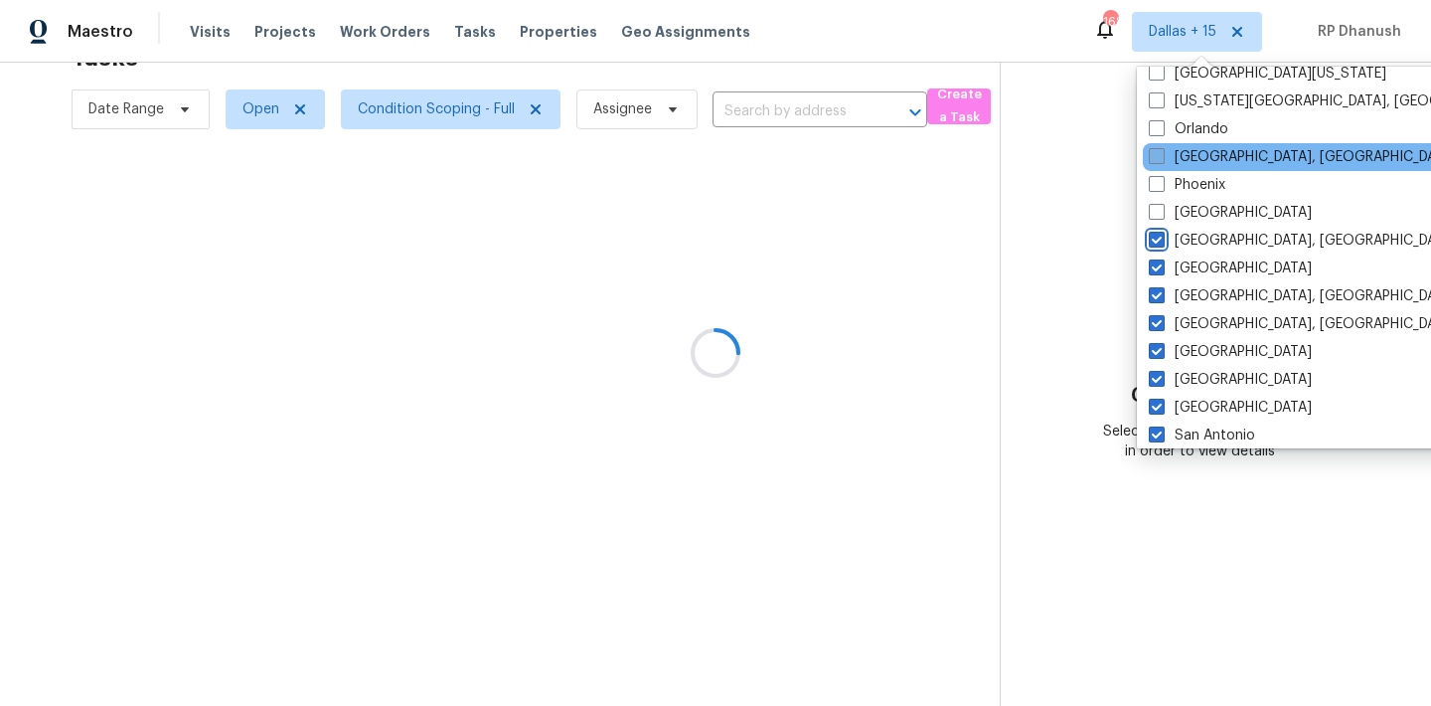
scroll to position [1025, 0]
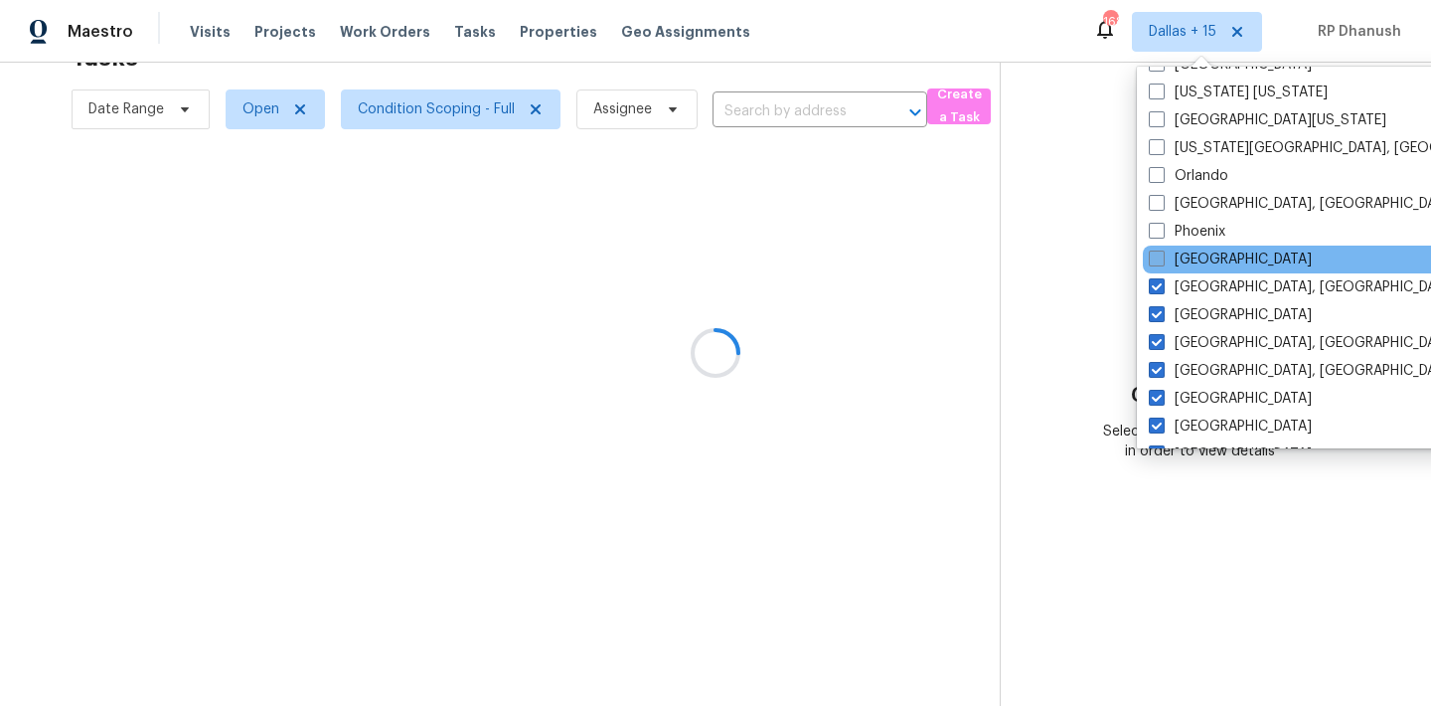
click at [1190, 252] on label "[GEOGRAPHIC_DATA]" at bounding box center [1230, 259] width 163 height 20
click at [1162, 252] on input "[GEOGRAPHIC_DATA]" at bounding box center [1155, 255] width 13 height 13
checkbox input "true"
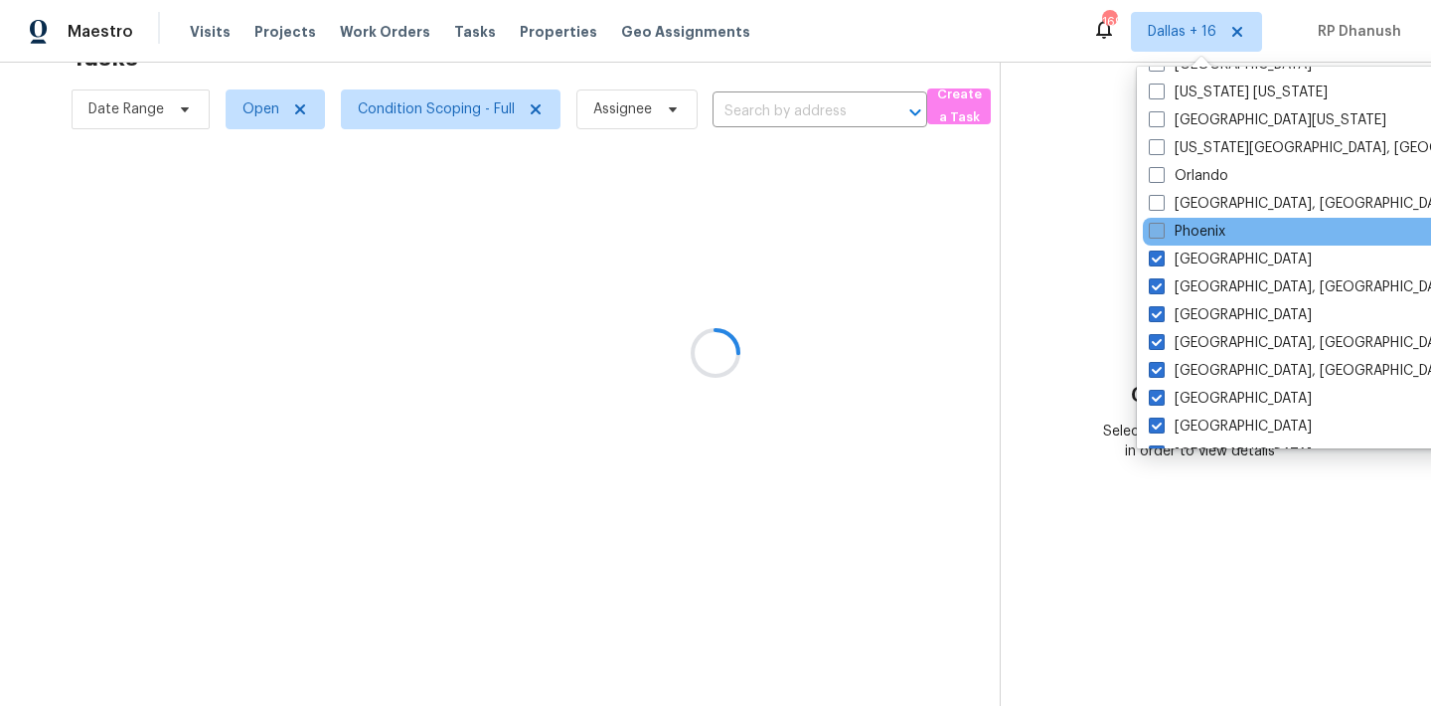
click at [1190, 235] on label "Phoenix" at bounding box center [1187, 232] width 77 height 20
click at [1162, 235] on input "Phoenix" at bounding box center [1155, 228] width 13 height 13
checkbox input "true"
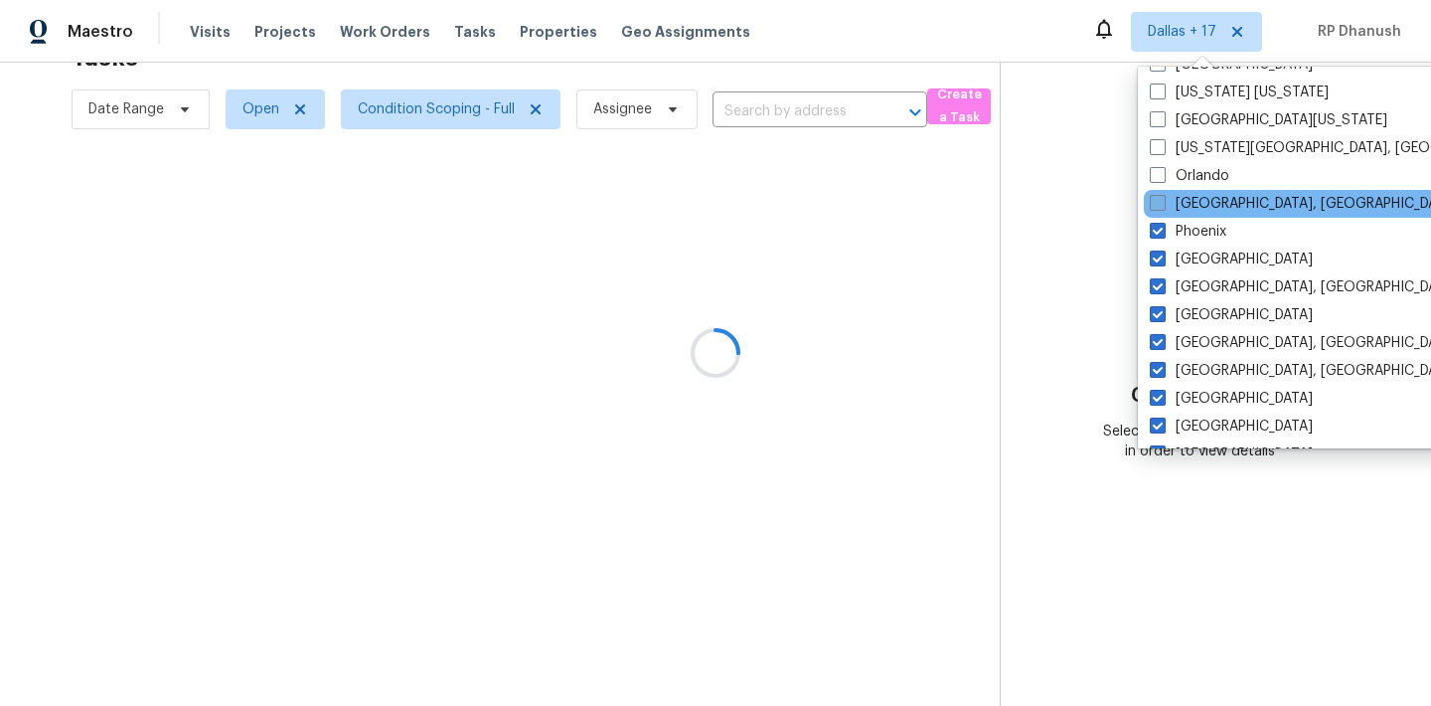
click at [1190, 211] on label "[GEOGRAPHIC_DATA], [GEOGRAPHIC_DATA]" at bounding box center [1304, 204] width 308 height 20
click at [1163, 207] on input "[GEOGRAPHIC_DATA], [GEOGRAPHIC_DATA]" at bounding box center [1156, 200] width 13 height 13
checkbox input "true"
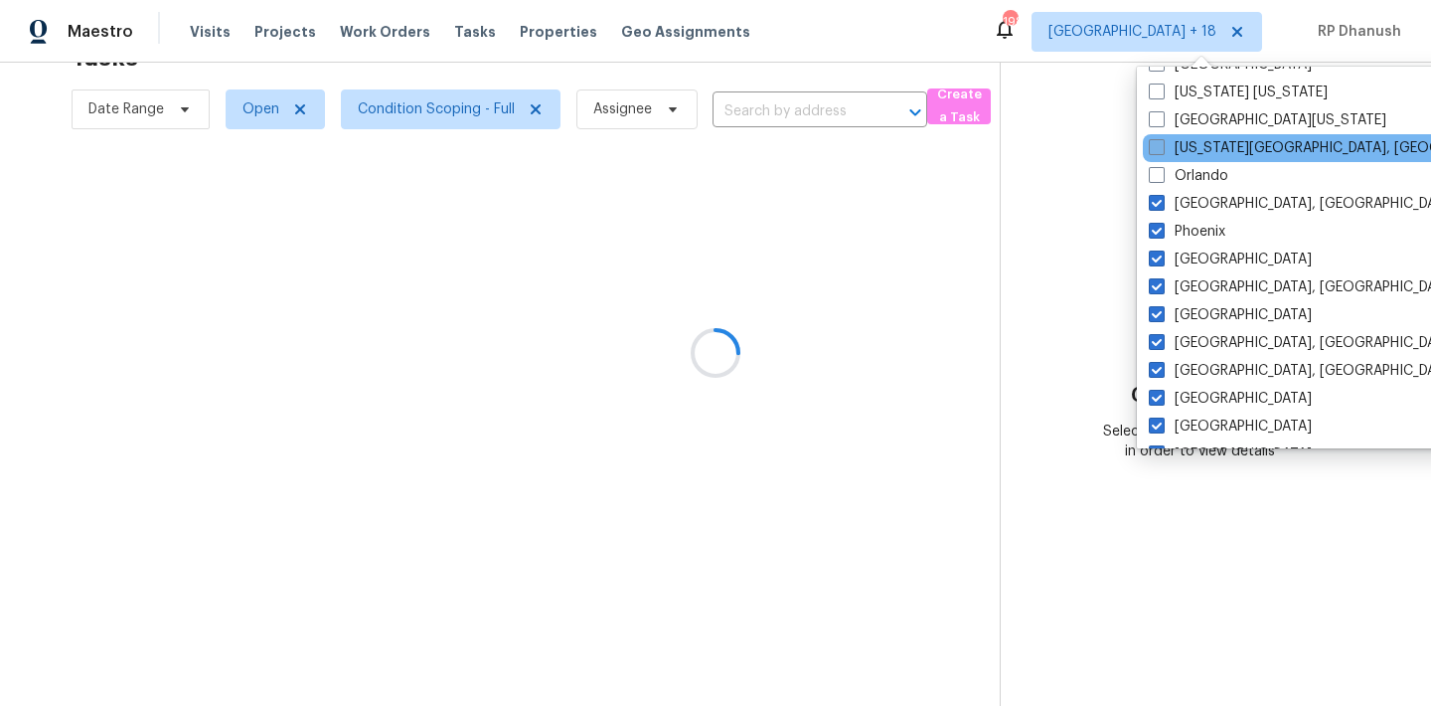
click at [1189, 153] on label "[US_STATE][GEOGRAPHIC_DATA], [GEOGRAPHIC_DATA]" at bounding box center [1340, 148] width 383 height 20
click at [1162, 151] on input "[US_STATE][GEOGRAPHIC_DATA], [GEOGRAPHIC_DATA]" at bounding box center [1155, 144] width 13 height 13
checkbox input "true"
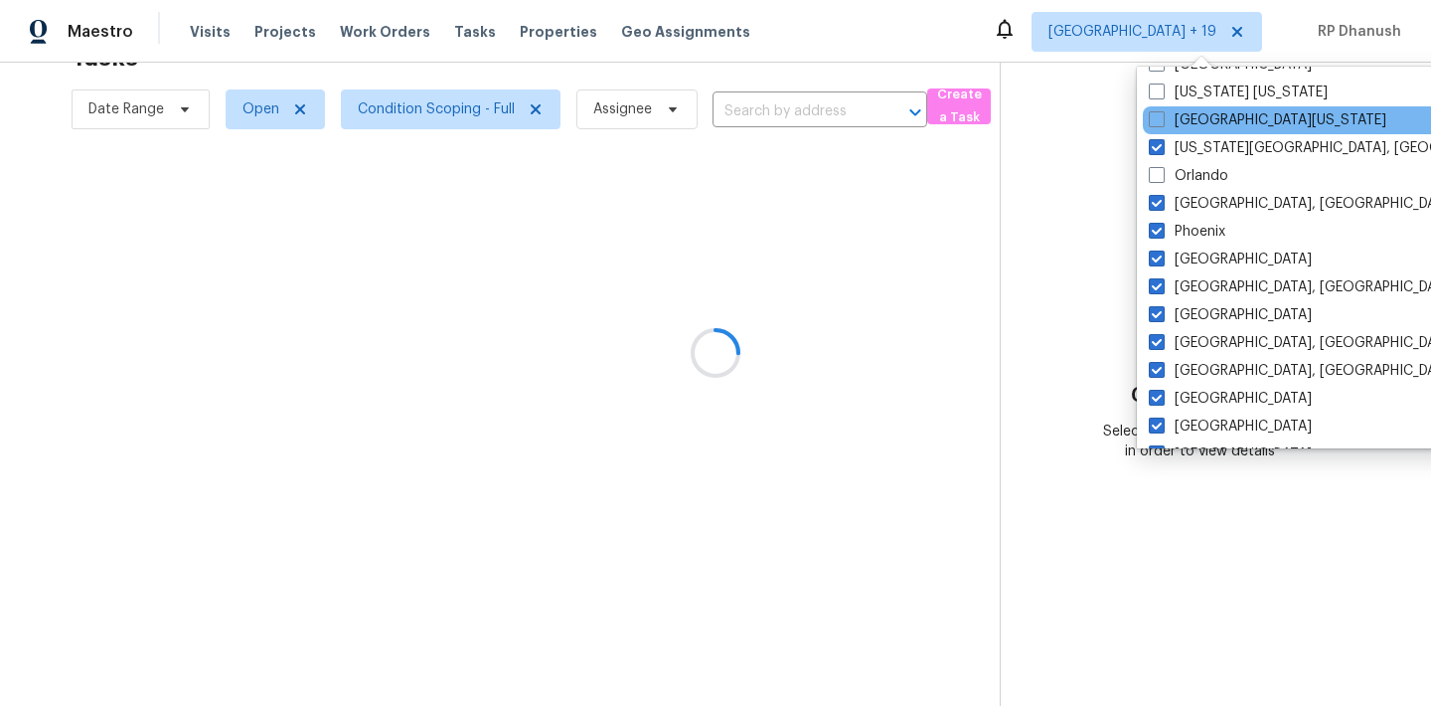
click at [1190, 106] on div "[GEOGRAPHIC_DATA][US_STATE]" at bounding box center [1343, 120] width 400 height 28
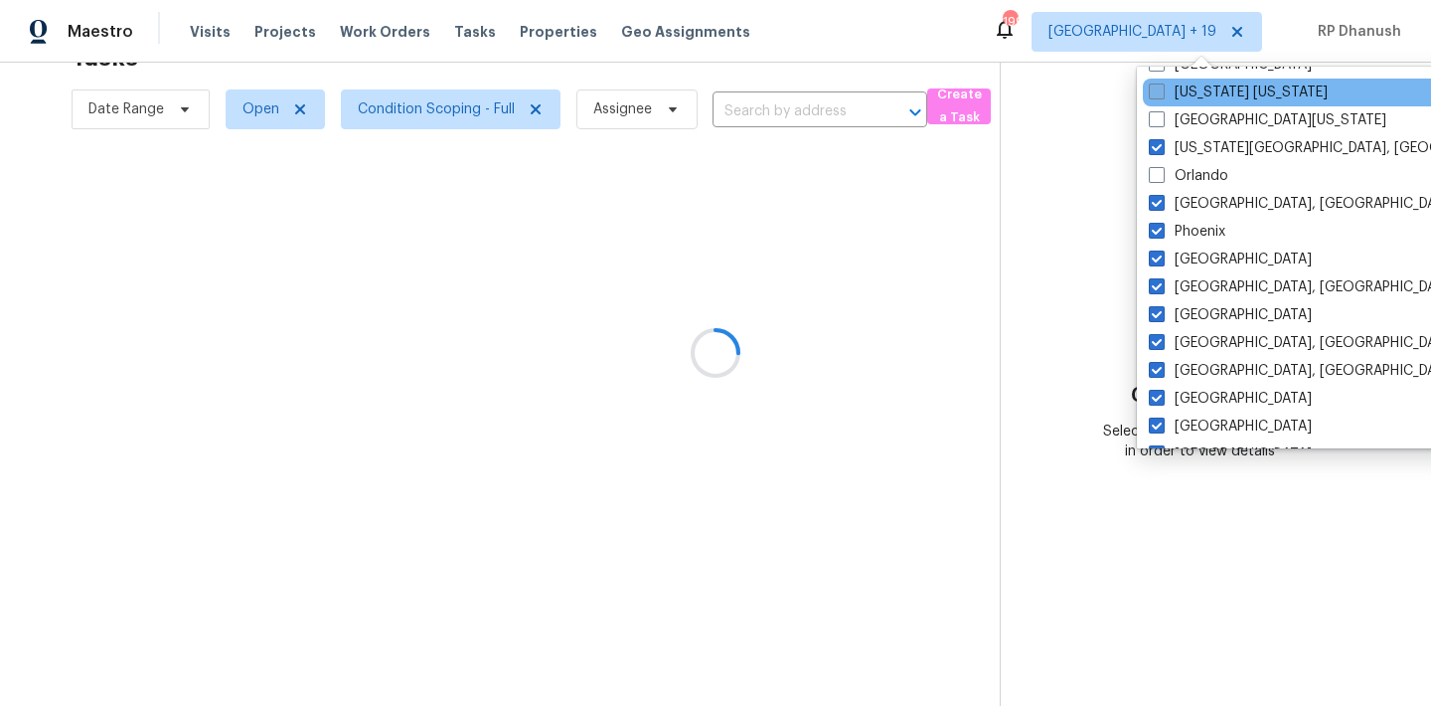
click at [1191, 93] on label "[US_STATE] [US_STATE]" at bounding box center [1238, 92] width 179 height 20
click at [1162, 93] on input "[US_STATE] [US_STATE]" at bounding box center [1155, 88] width 13 height 13
checkbox input "true"
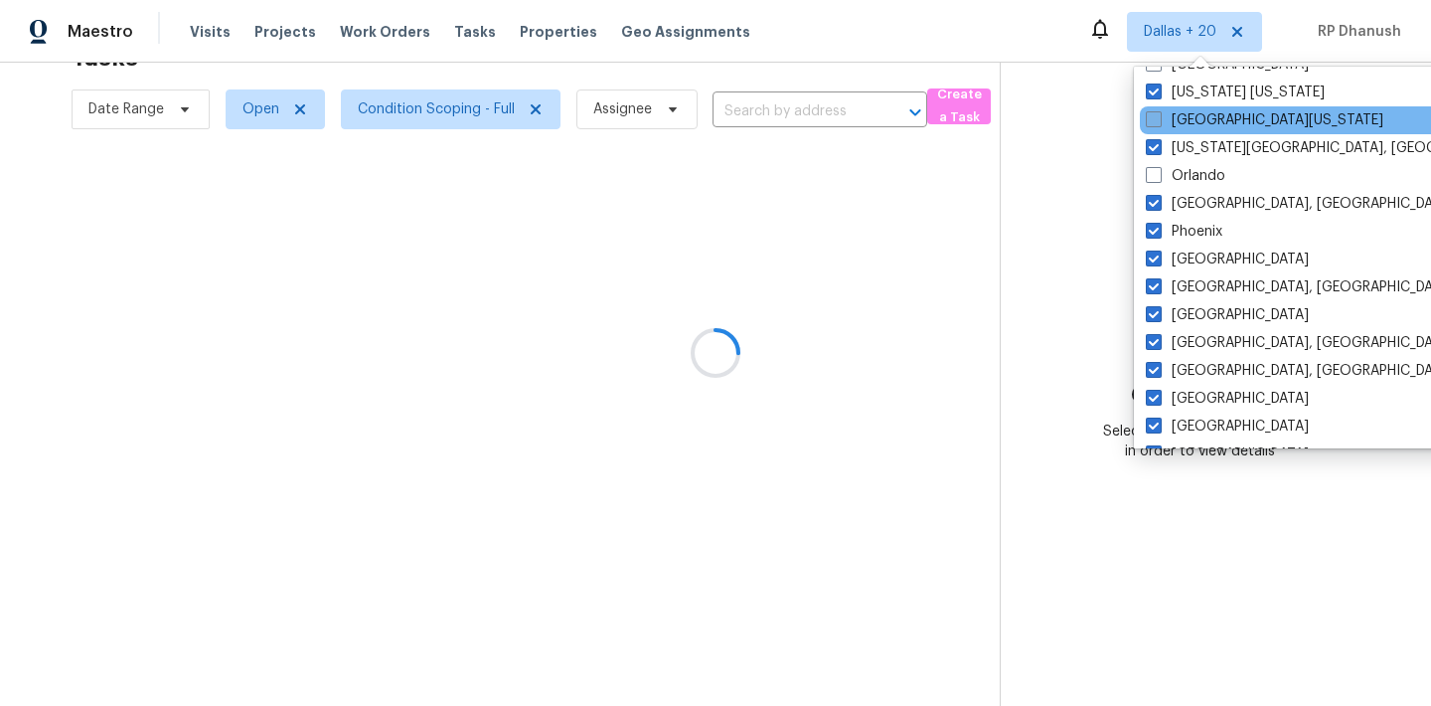
click at [1190, 122] on label "[GEOGRAPHIC_DATA][US_STATE]" at bounding box center [1264, 120] width 237 height 20
click at [1159, 122] on input "[GEOGRAPHIC_DATA][US_STATE]" at bounding box center [1152, 116] width 13 height 13
checkbox input "true"
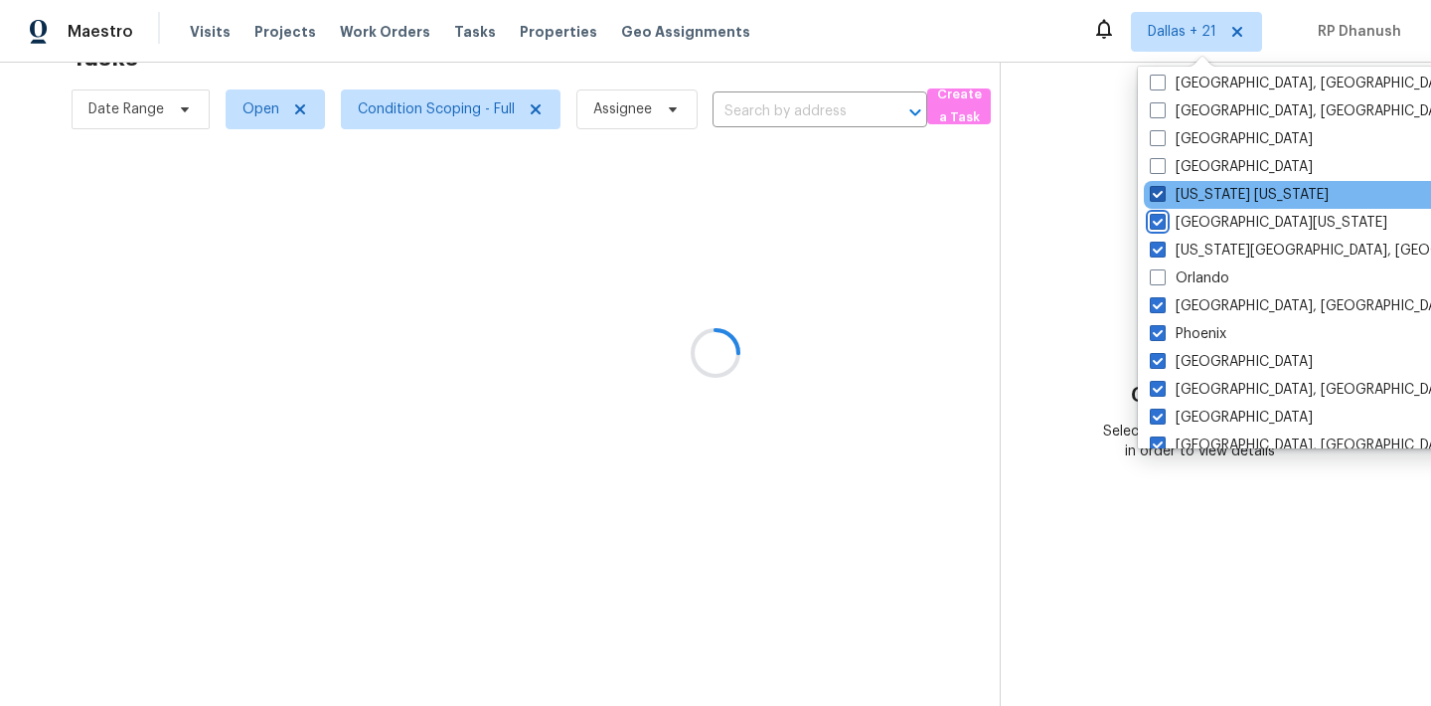
scroll to position [910, 0]
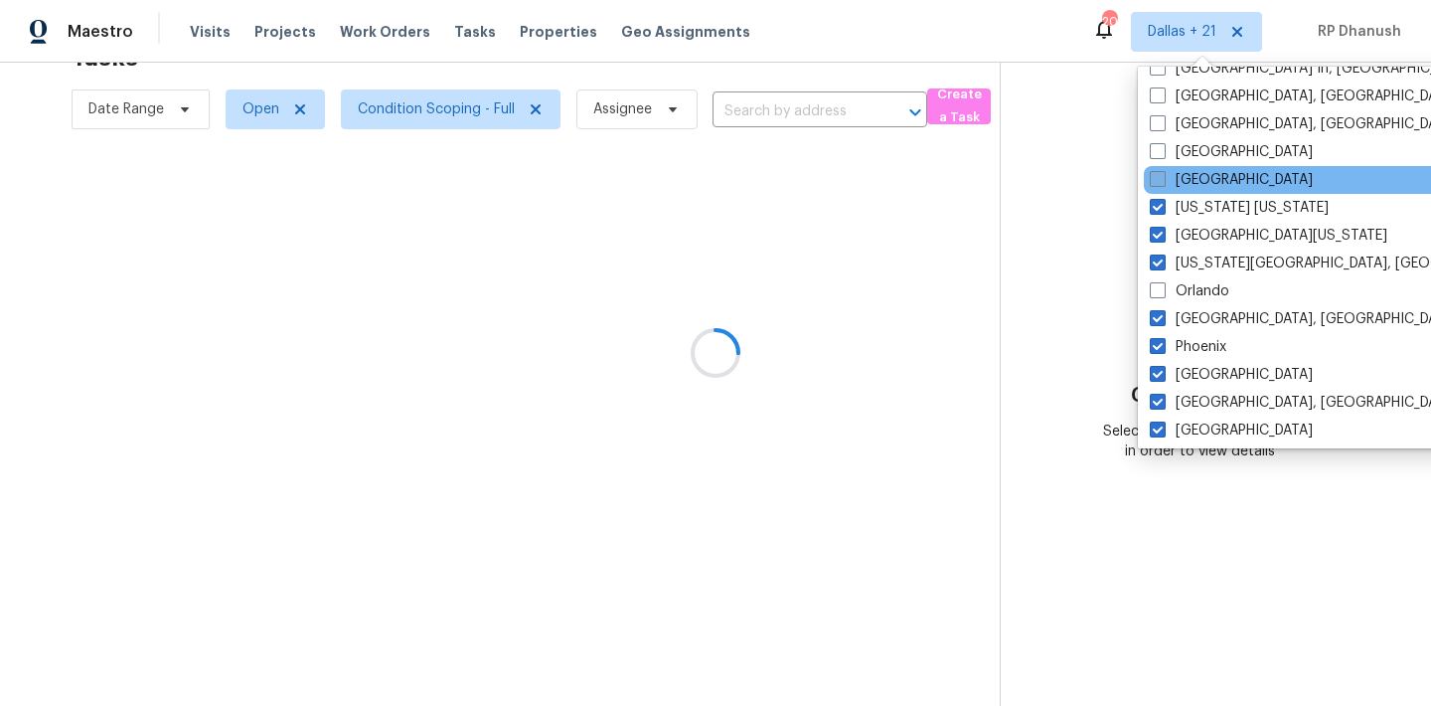
click at [1189, 180] on label "[GEOGRAPHIC_DATA]" at bounding box center [1231, 180] width 163 height 20
click at [1163, 180] on input "[GEOGRAPHIC_DATA]" at bounding box center [1156, 176] width 13 height 13
checkbox input "true"
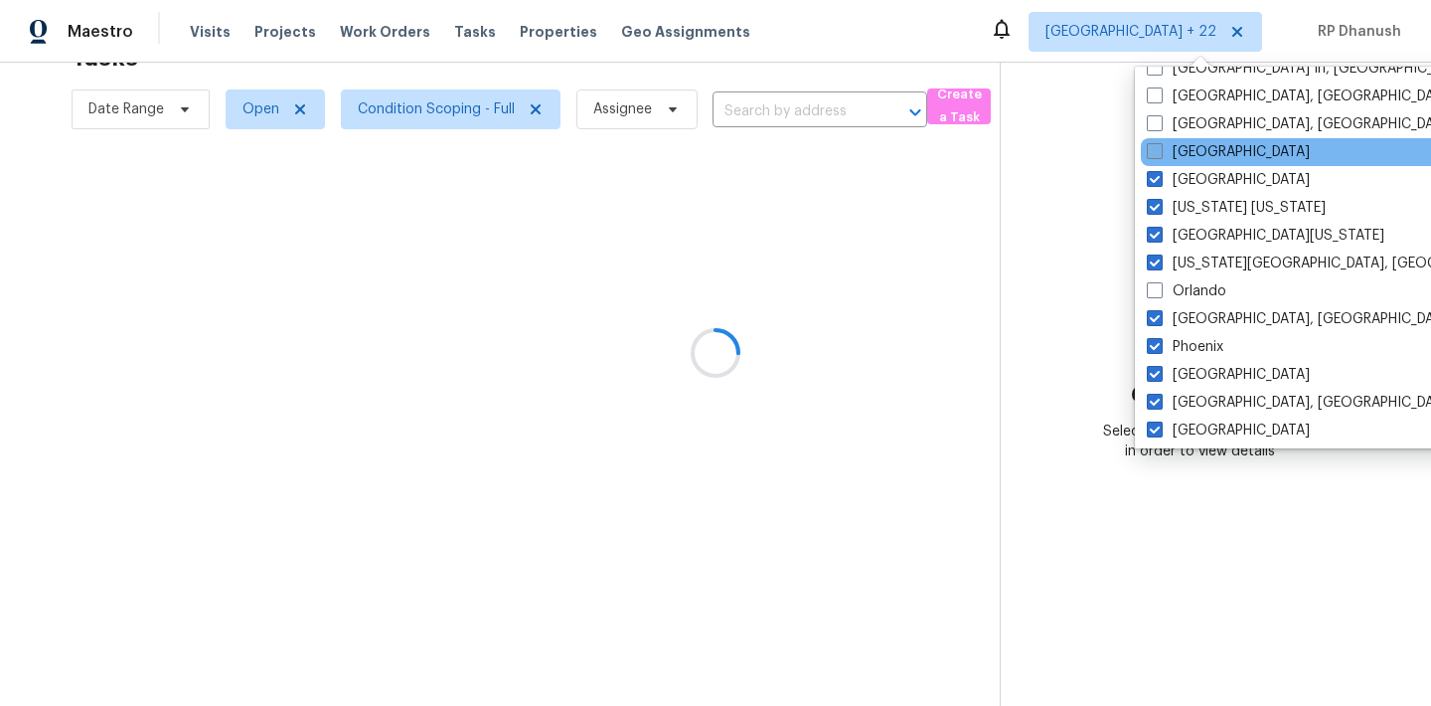
click at [1191, 155] on label "[GEOGRAPHIC_DATA]" at bounding box center [1228, 152] width 163 height 20
click at [1160, 155] on input "[GEOGRAPHIC_DATA]" at bounding box center [1153, 148] width 13 height 13
checkbox input "true"
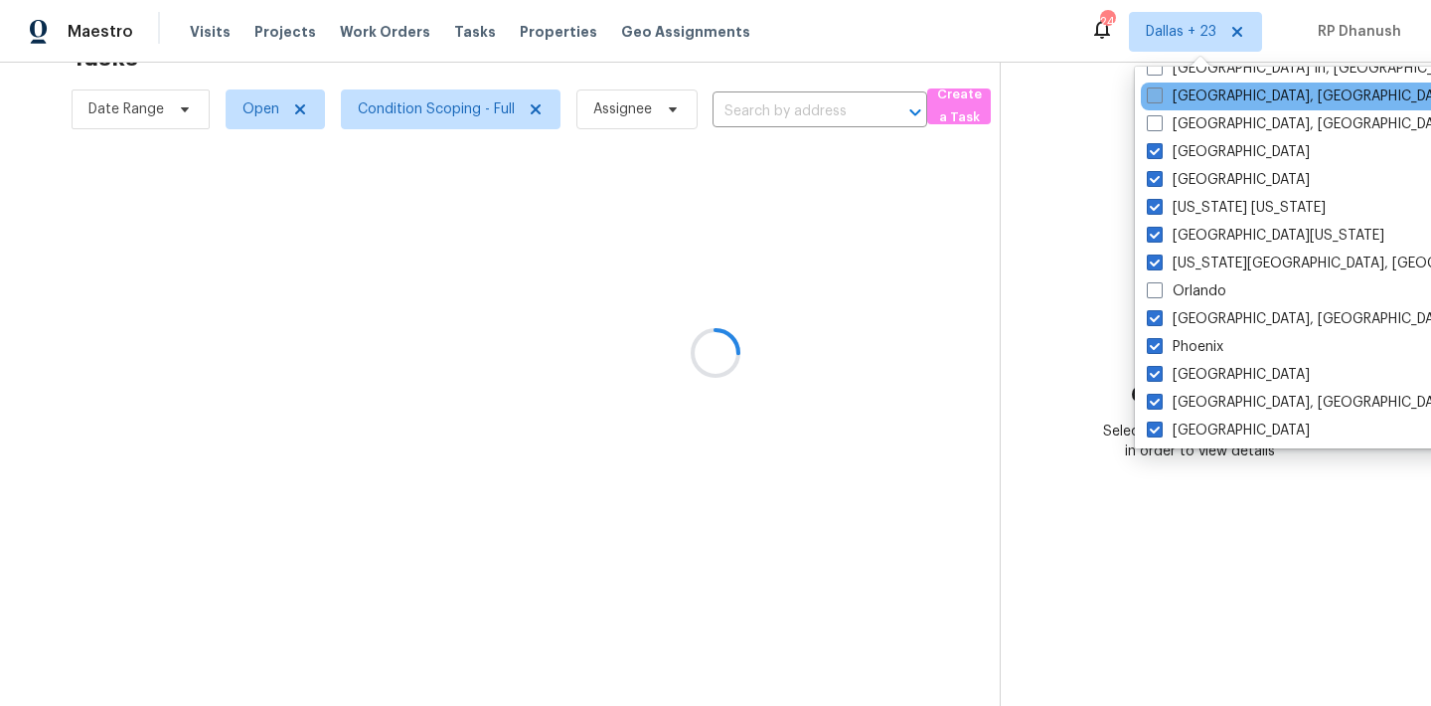
click at [1198, 89] on label "[GEOGRAPHIC_DATA], [GEOGRAPHIC_DATA]" at bounding box center [1301, 96] width 308 height 20
click at [1160, 89] on input "[GEOGRAPHIC_DATA], [GEOGRAPHIC_DATA]" at bounding box center [1153, 92] width 13 height 13
checkbox input "true"
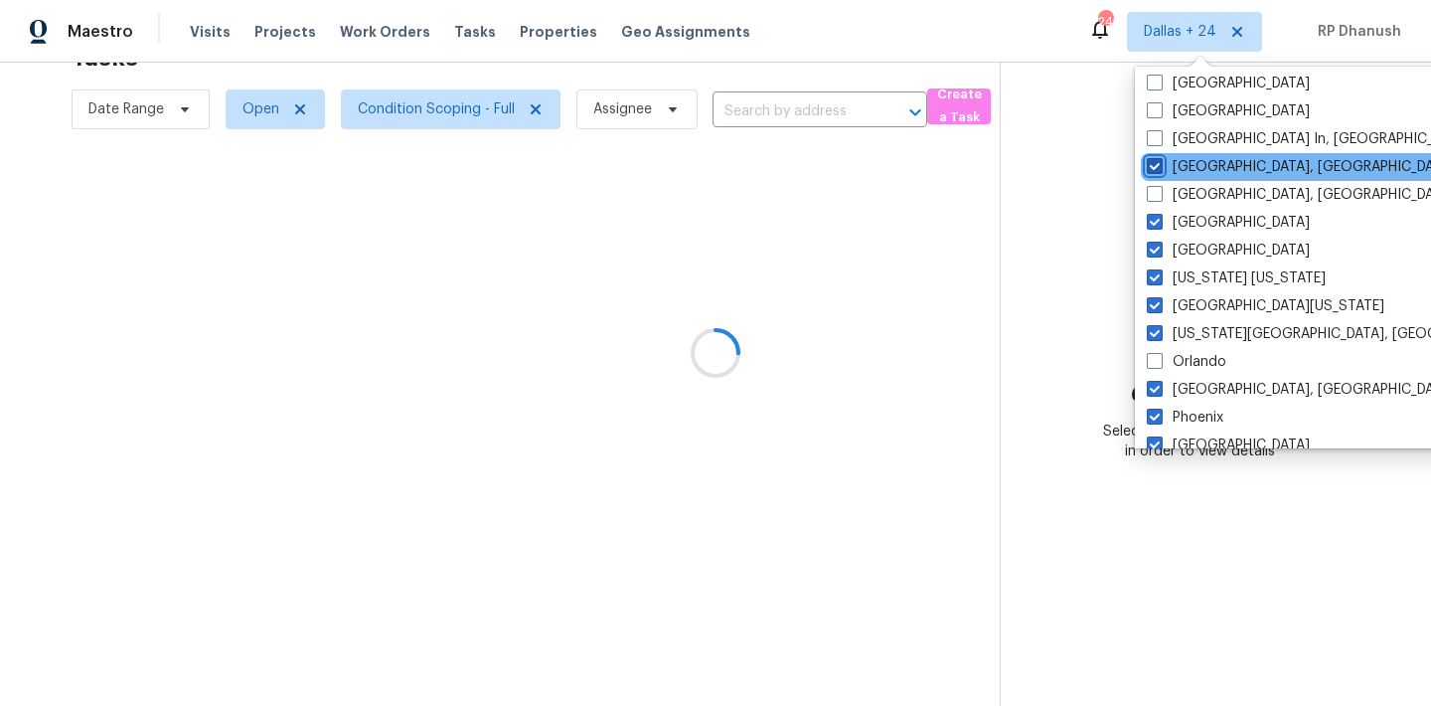
scroll to position [762, 0]
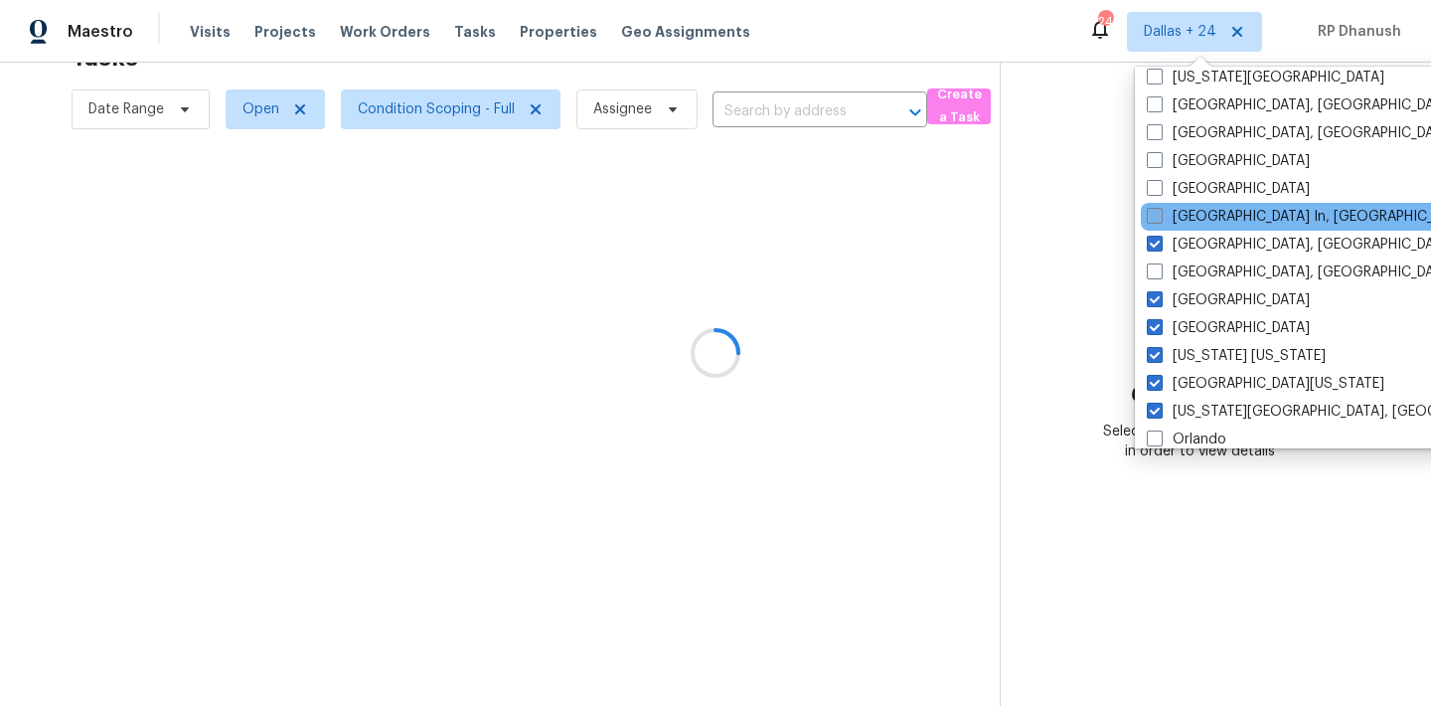
click at [1202, 219] on label "[GEOGRAPHIC_DATA] In, [GEOGRAPHIC_DATA]" at bounding box center [1309, 217] width 324 height 20
click at [1160, 219] on input "[GEOGRAPHIC_DATA] In, [GEOGRAPHIC_DATA]" at bounding box center [1153, 213] width 13 height 13
checkbox input "true"
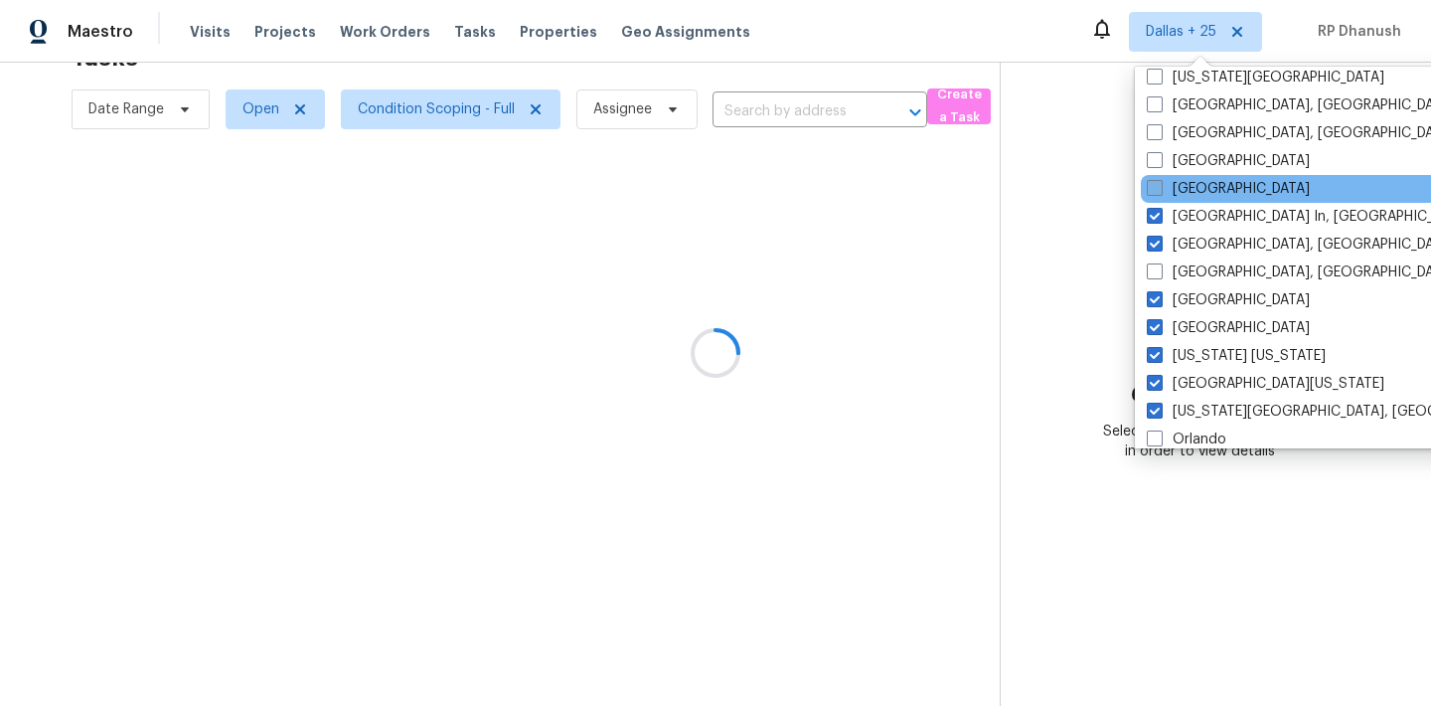
click at [1202, 191] on label "[GEOGRAPHIC_DATA]" at bounding box center [1228, 189] width 163 height 20
click at [1160, 191] on input "[GEOGRAPHIC_DATA]" at bounding box center [1153, 185] width 13 height 13
checkbox input "true"
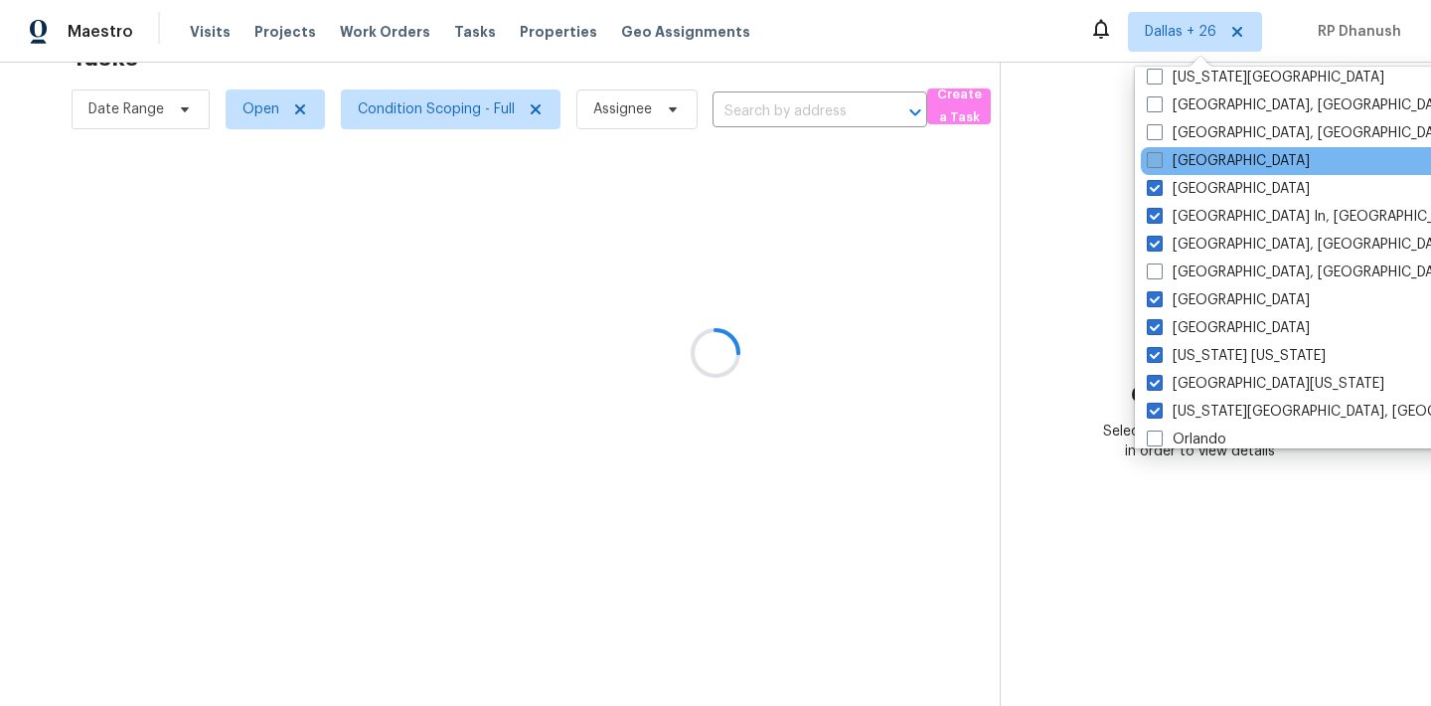
click at [1202, 158] on label "[GEOGRAPHIC_DATA]" at bounding box center [1228, 161] width 163 height 20
click at [1160, 158] on input "[GEOGRAPHIC_DATA]" at bounding box center [1153, 157] width 13 height 13
checkbox input "true"
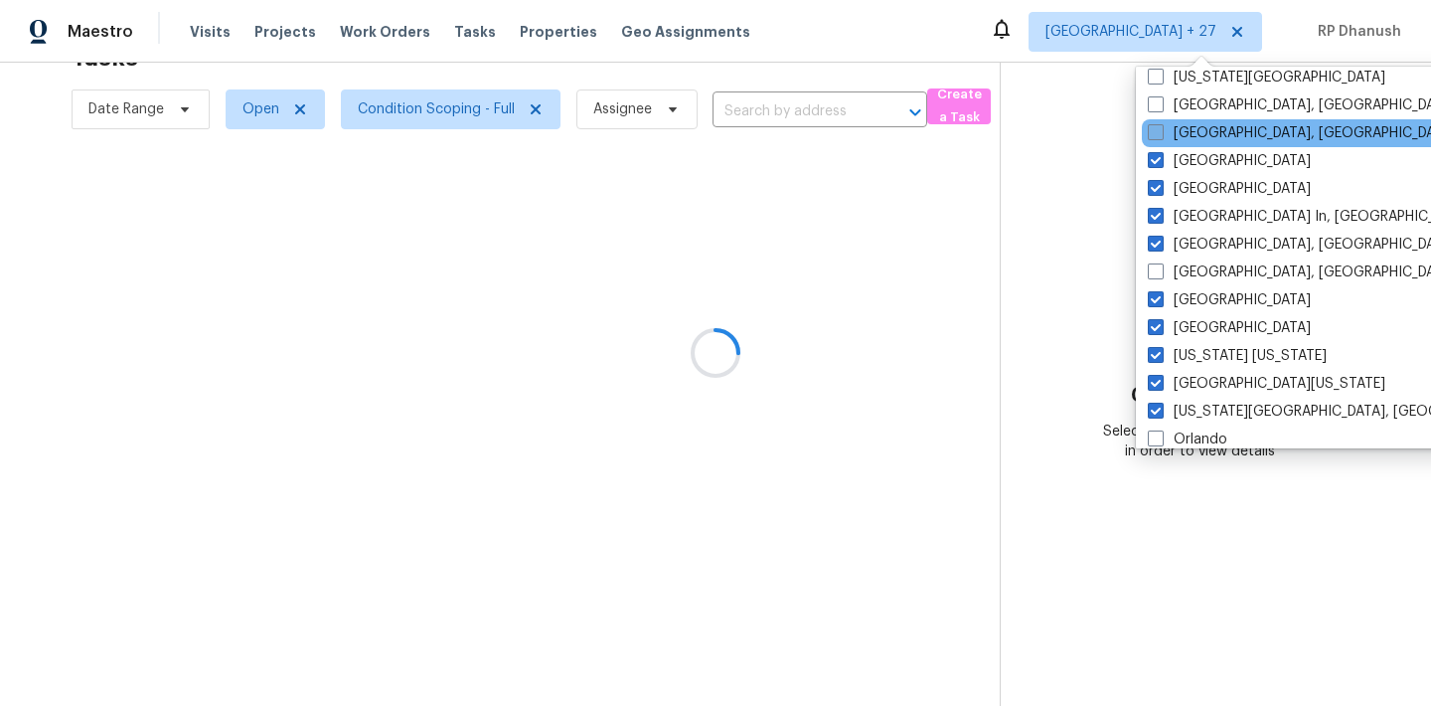
click at [1202, 137] on label "[GEOGRAPHIC_DATA], [GEOGRAPHIC_DATA]" at bounding box center [1302, 133] width 308 height 20
click at [1161, 136] on input "[GEOGRAPHIC_DATA], [GEOGRAPHIC_DATA]" at bounding box center [1154, 129] width 13 height 13
checkbox input "true"
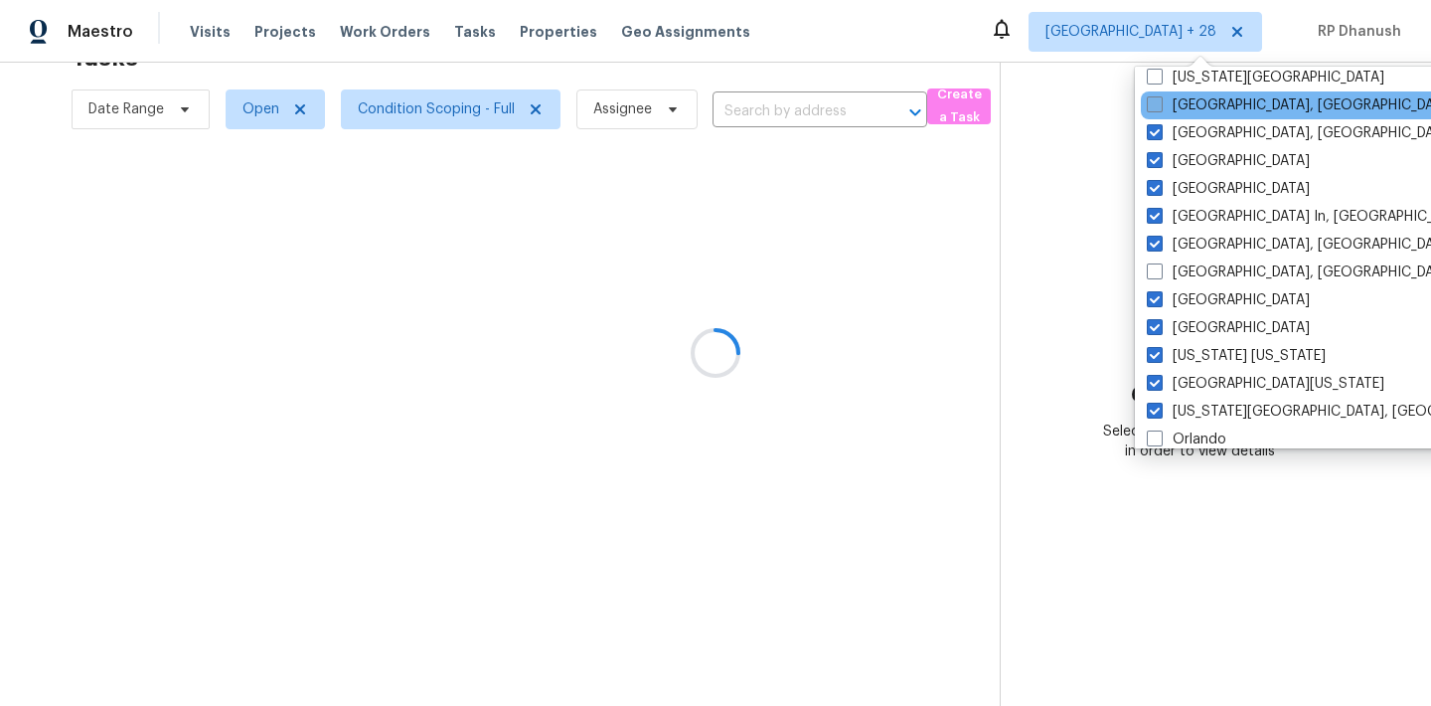
click at [1200, 100] on label "[GEOGRAPHIC_DATA], [GEOGRAPHIC_DATA]" at bounding box center [1301, 105] width 308 height 20
click at [1160, 100] on input "[GEOGRAPHIC_DATA], [GEOGRAPHIC_DATA]" at bounding box center [1153, 101] width 13 height 13
checkbox input "true"
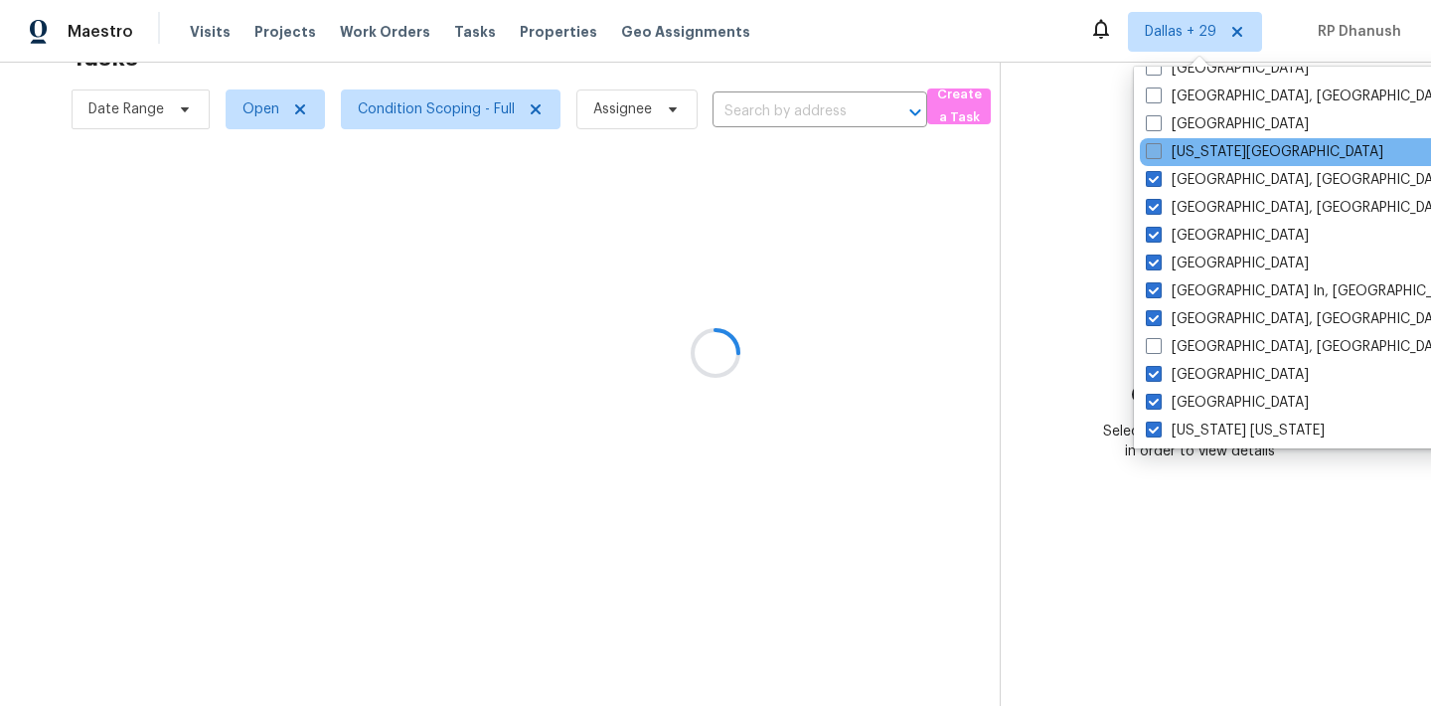
click at [1196, 151] on label "[US_STATE][GEOGRAPHIC_DATA]" at bounding box center [1264, 152] width 237 height 20
click at [1159, 151] on input "[US_STATE][GEOGRAPHIC_DATA]" at bounding box center [1152, 148] width 13 height 13
checkbox input "true"
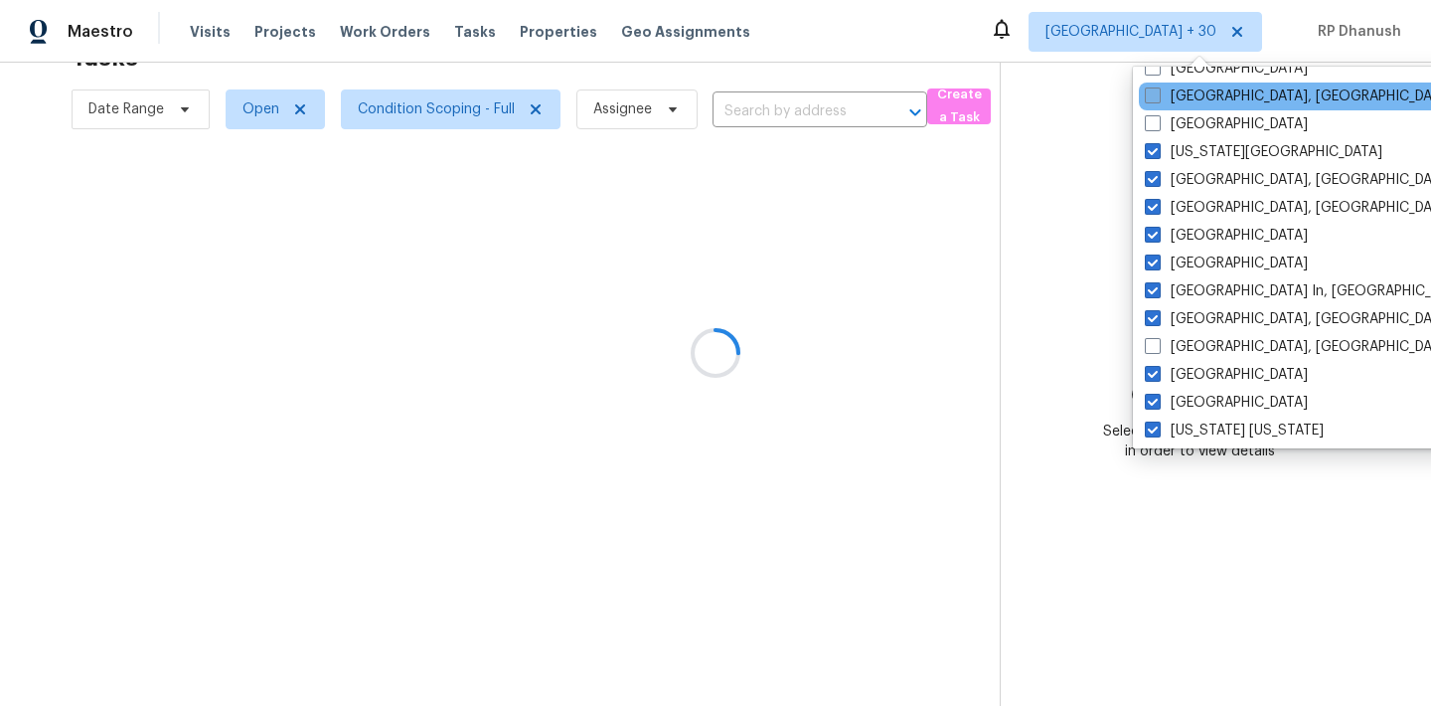
click at [1194, 99] on label "[GEOGRAPHIC_DATA], [GEOGRAPHIC_DATA]" at bounding box center [1299, 96] width 308 height 20
click at [1158, 99] on input "[GEOGRAPHIC_DATA], [GEOGRAPHIC_DATA]" at bounding box center [1151, 92] width 13 height 13
checkbox input "true"
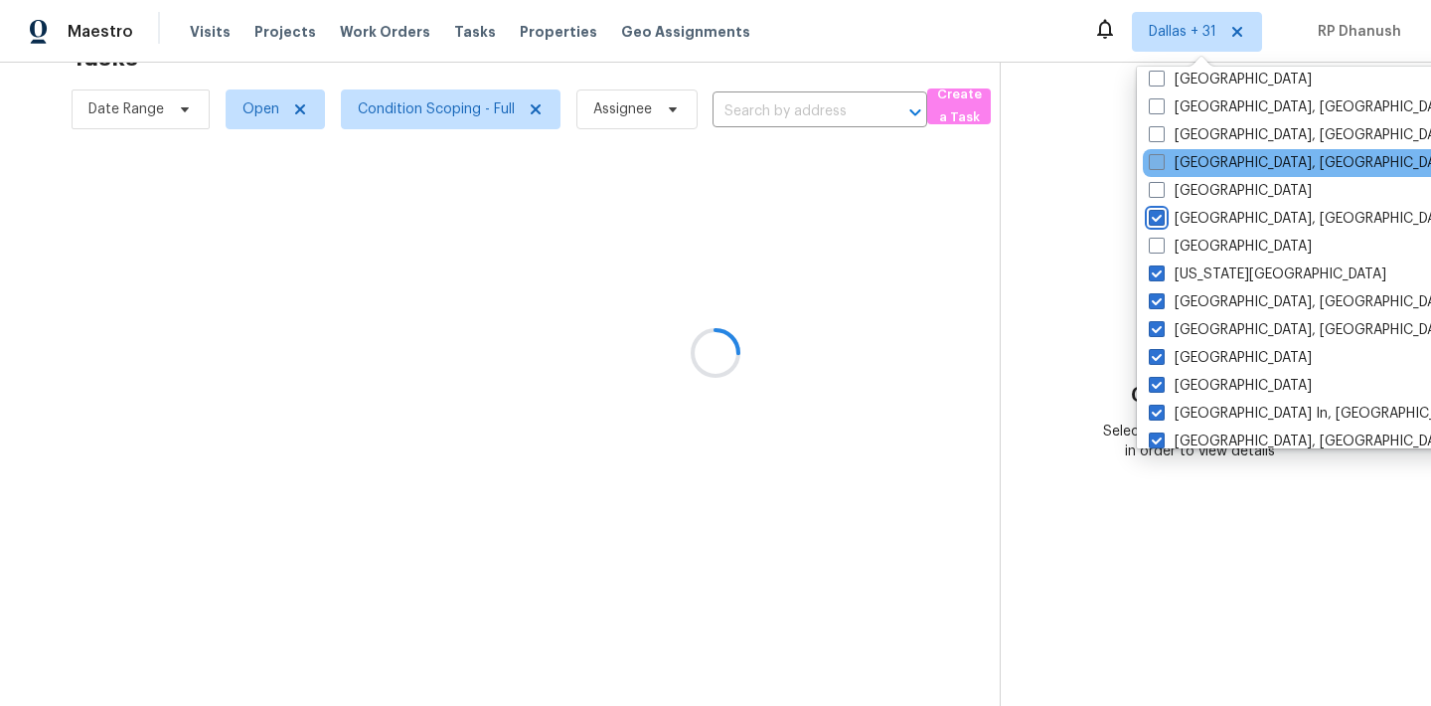
scroll to position [545, 0]
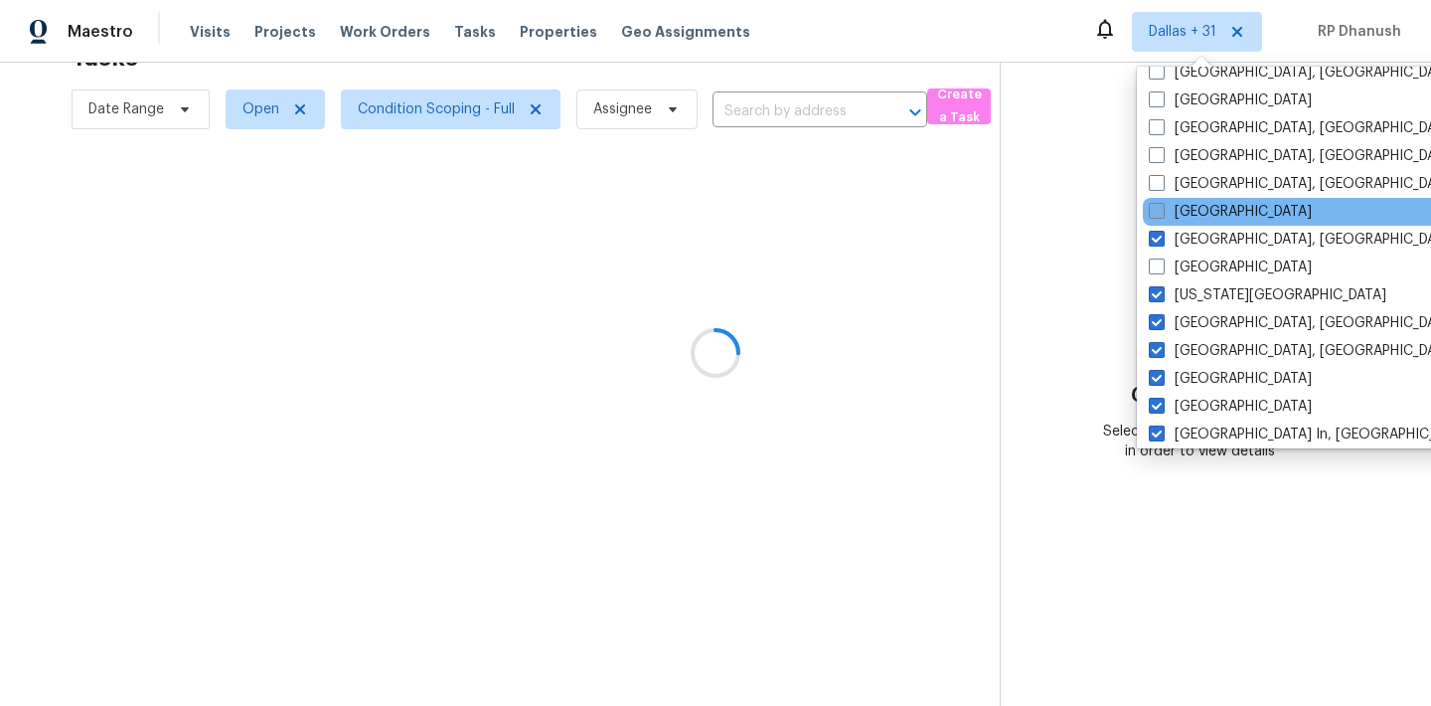
click at [1196, 205] on label "[GEOGRAPHIC_DATA]" at bounding box center [1230, 212] width 163 height 20
click at [1162, 205] on input "[GEOGRAPHIC_DATA]" at bounding box center [1155, 208] width 13 height 13
checkbox input "true"
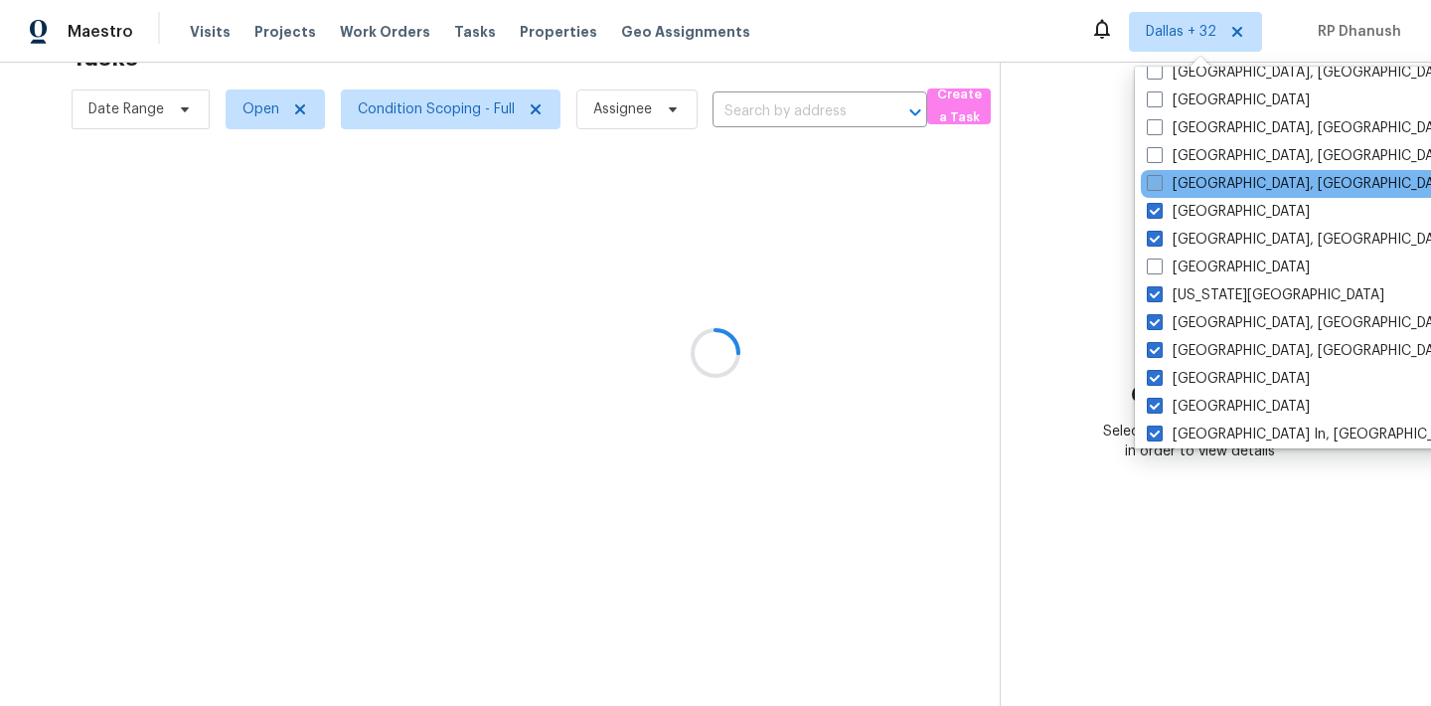
click at [1195, 188] on label "[GEOGRAPHIC_DATA], [GEOGRAPHIC_DATA]" at bounding box center [1301, 184] width 308 height 20
click at [1160, 187] on input "[GEOGRAPHIC_DATA], [GEOGRAPHIC_DATA]" at bounding box center [1153, 180] width 13 height 13
checkbox input "true"
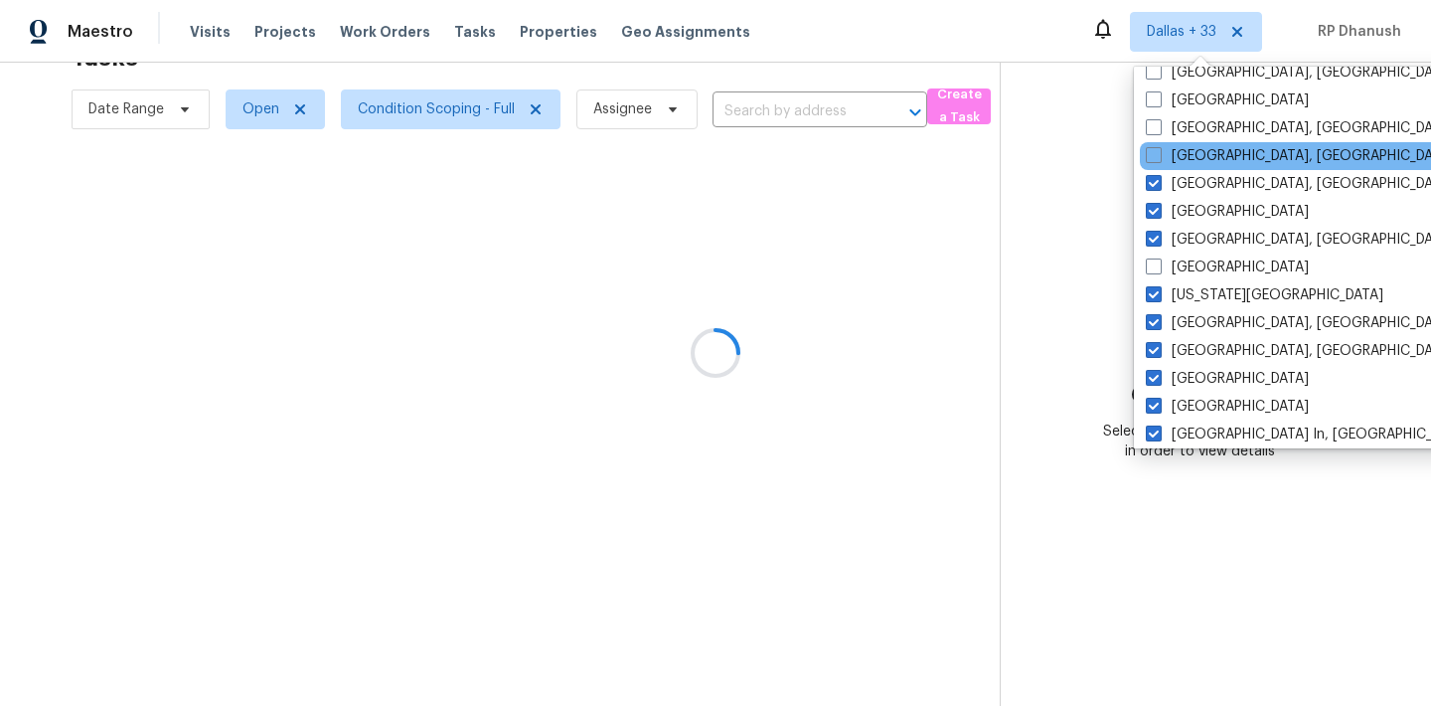
click at [1195, 167] on div "[GEOGRAPHIC_DATA], [GEOGRAPHIC_DATA]" at bounding box center [1340, 156] width 400 height 28
click at [1191, 158] on label "[GEOGRAPHIC_DATA], [GEOGRAPHIC_DATA]" at bounding box center [1300, 156] width 308 height 20
click at [1159, 158] on input "[GEOGRAPHIC_DATA], [GEOGRAPHIC_DATA]" at bounding box center [1152, 152] width 13 height 13
checkbox input "true"
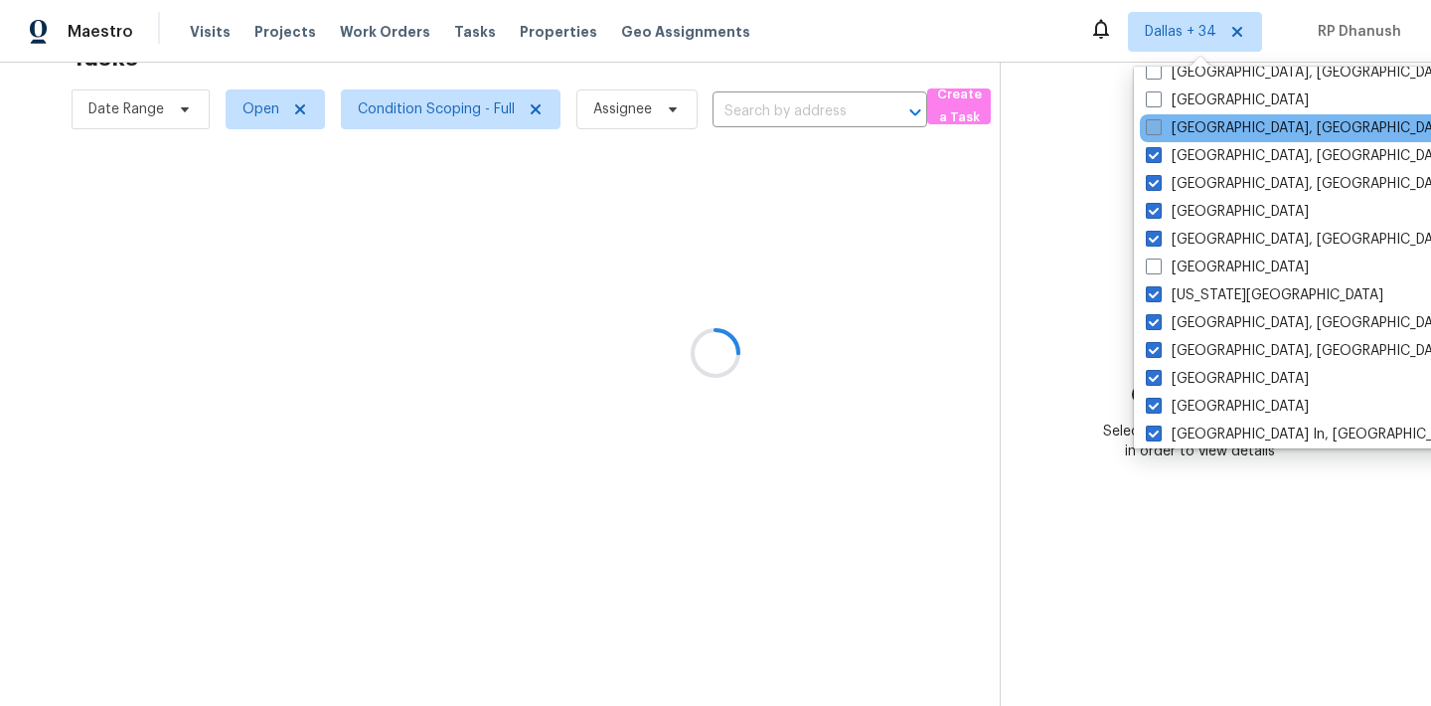
click at [1191, 136] on label "[GEOGRAPHIC_DATA], [GEOGRAPHIC_DATA]" at bounding box center [1300, 128] width 308 height 20
click at [1159, 131] on input "[GEOGRAPHIC_DATA], [GEOGRAPHIC_DATA]" at bounding box center [1152, 124] width 13 height 13
click at [1182, 134] on label "[GEOGRAPHIC_DATA], [GEOGRAPHIC_DATA]" at bounding box center [1300, 128] width 308 height 20
click at [1159, 131] on input "[GEOGRAPHIC_DATA], [GEOGRAPHIC_DATA]" at bounding box center [1152, 124] width 13 height 13
checkbox input "false"
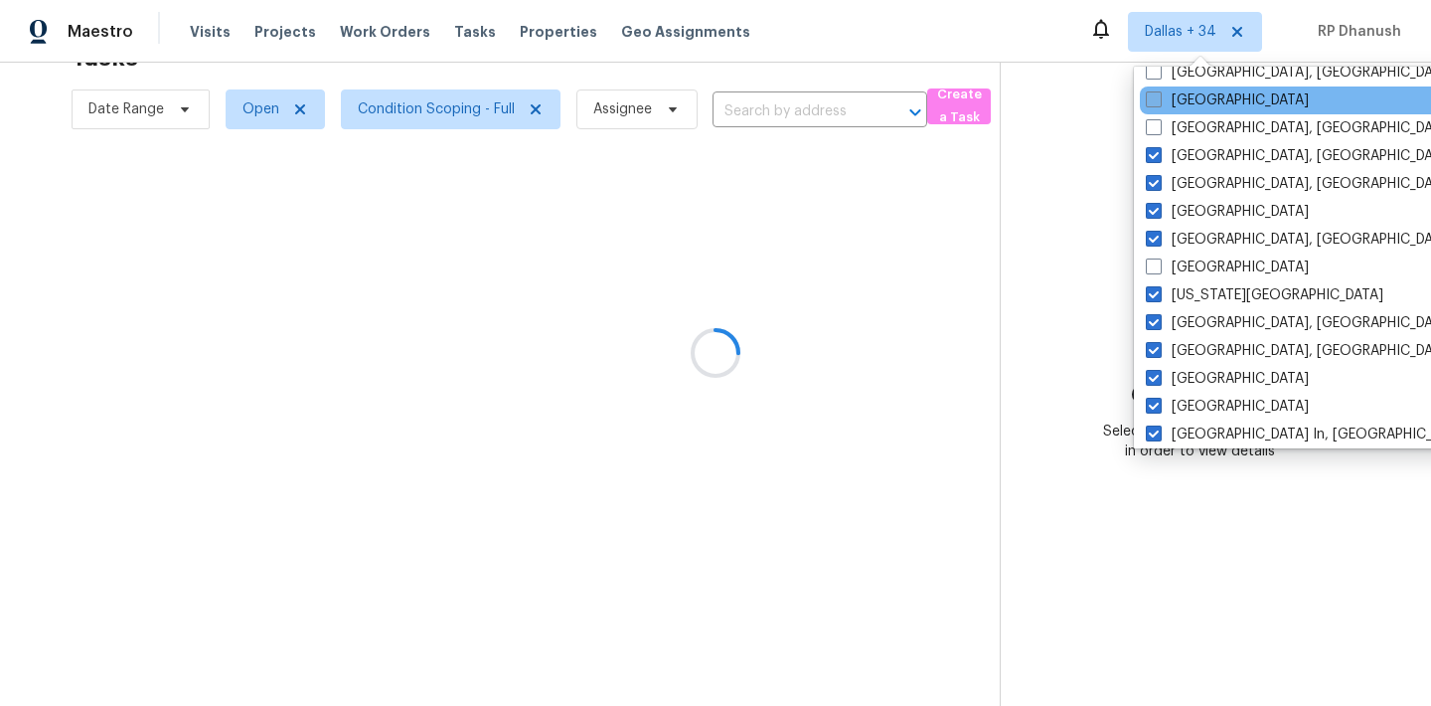
click at [1181, 101] on label "[GEOGRAPHIC_DATA]" at bounding box center [1227, 100] width 163 height 20
click at [1159, 101] on input "[GEOGRAPHIC_DATA]" at bounding box center [1152, 96] width 13 height 13
checkbox input "true"
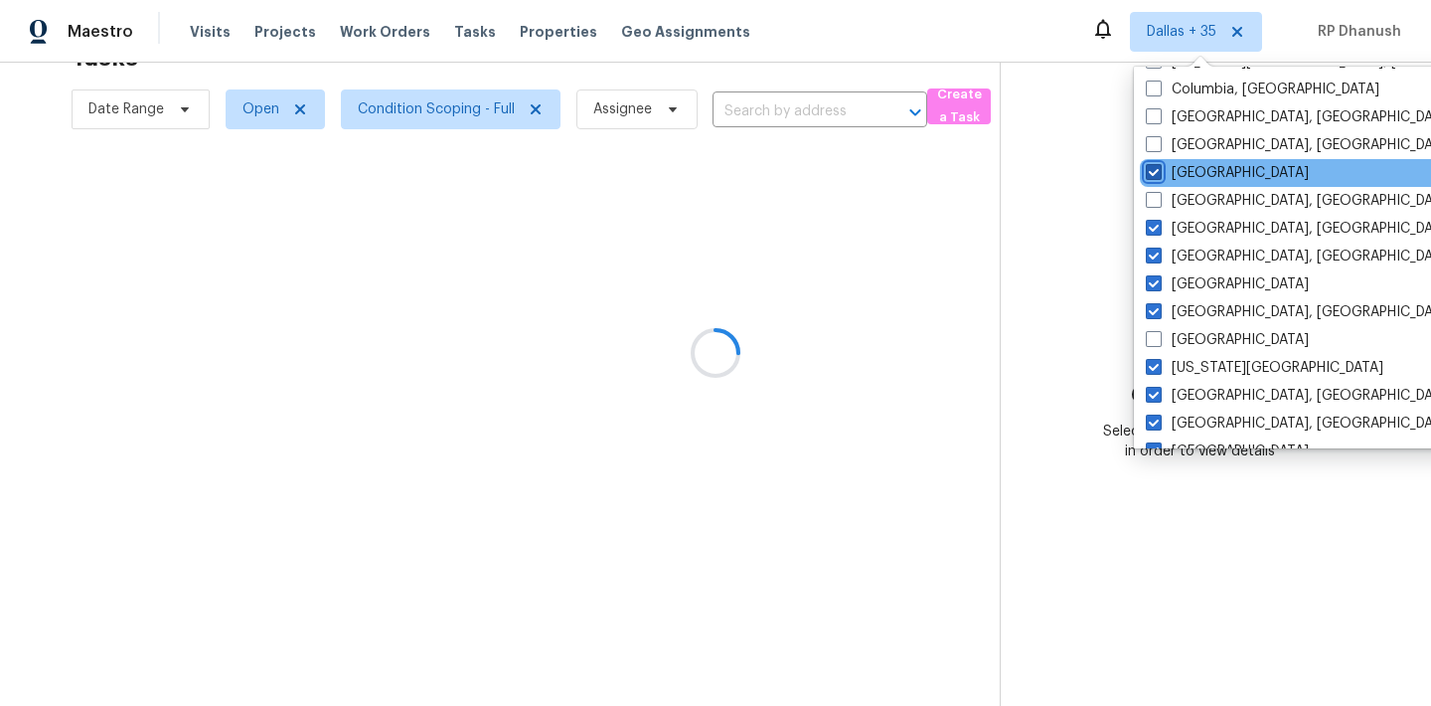
scroll to position [369, 0]
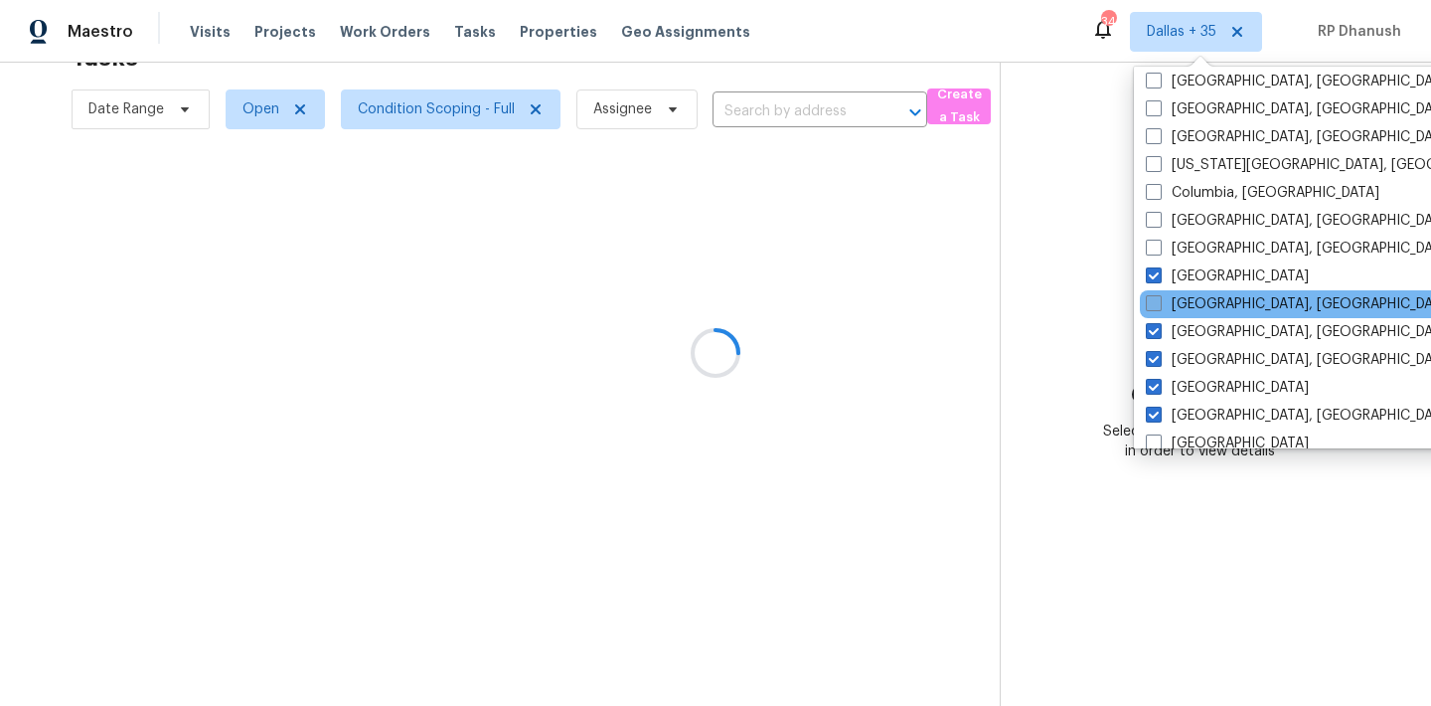
click at [1177, 305] on label "[GEOGRAPHIC_DATA], [GEOGRAPHIC_DATA]" at bounding box center [1300, 304] width 308 height 20
click at [1159, 305] on input "[GEOGRAPHIC_DATA], [GEOGRAPHIC_DATA]" at bounding box center [1152, 300] width 13 height 13
checkbox input "true"
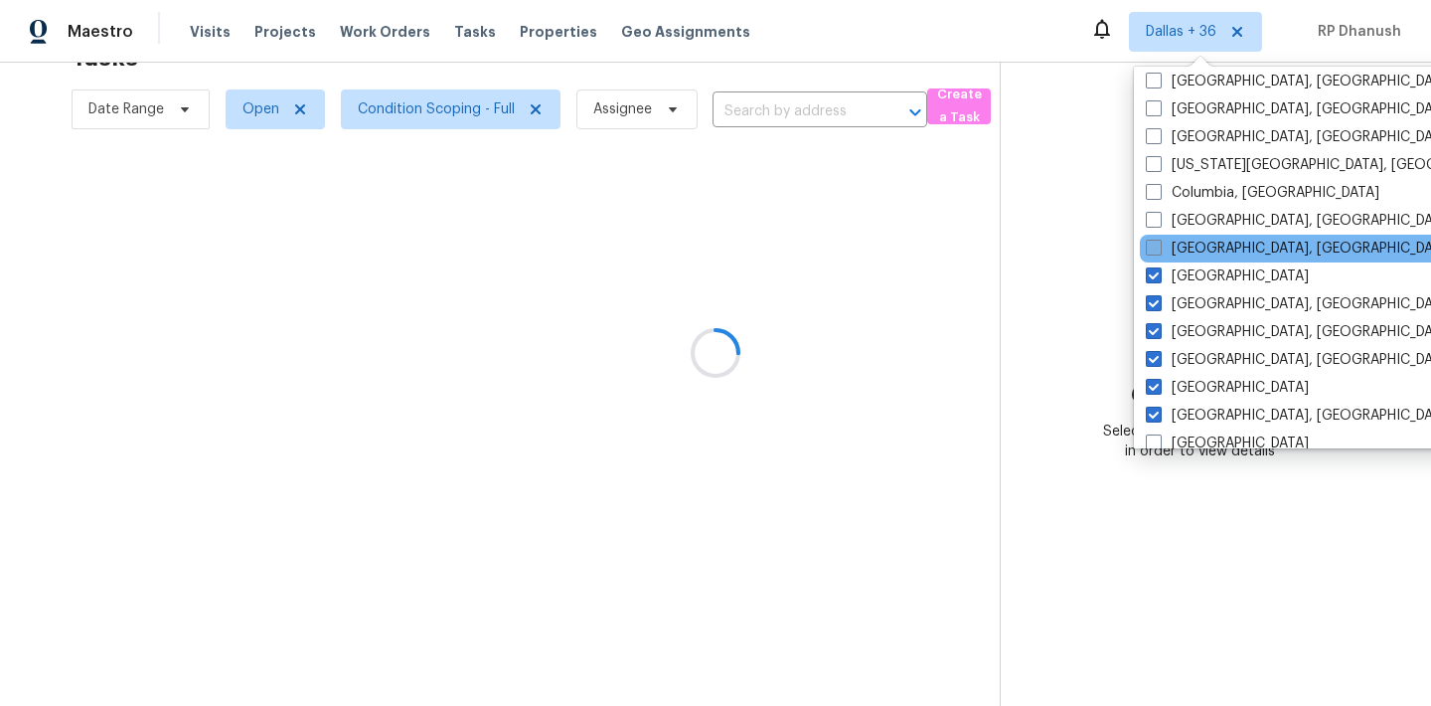
click at [1177, 238] on label "[GEOGRAPHIC_DATA], [GEOGRAPHIC_DATA]" at bounding box center [1300, 248] width 308 height 20
click at [1159, 238] on input "[GEOGRAPHIC_DATA], [GEOGRAPHIC_DATA]" at bounding box center [1152, 244] width 13 height 13
checkbox input "true"
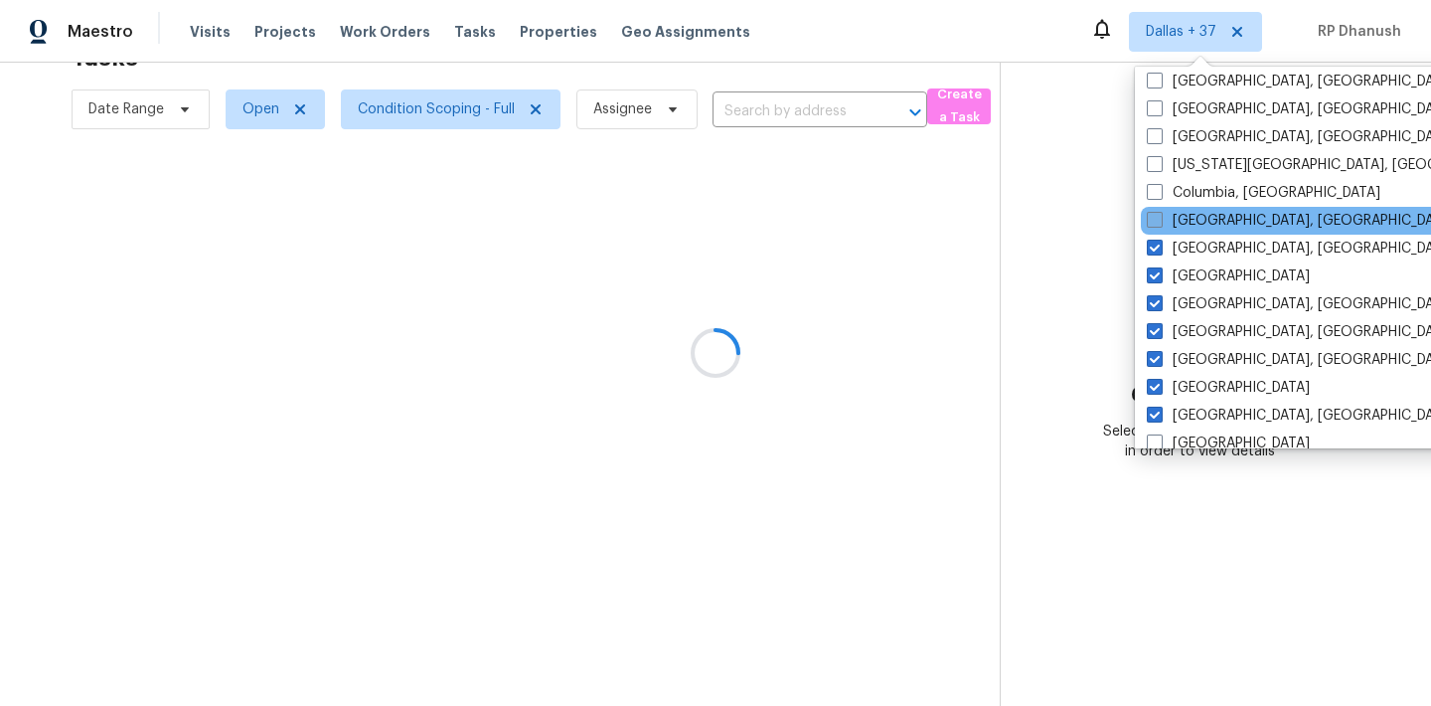
click at [1177, 225] on label "[GEOGRAPHIC_DATA], [GEOGRAPHIC_DATA]" at bounding box center [1301, 221] width 308 height 20
click at [1160, 224] on input "[GEOGRAPHIC_DATA], [GEOGRAPHIC_DATA]" at bounding box center [1153, 217] width 13 height 13
checkbox input "true"
click at [1177, 209] on div "[GEOGRAPHIC_DATA], [GEOGRAPHIC_DATA]" at bounding box center [1340, 221] width 400 height 28
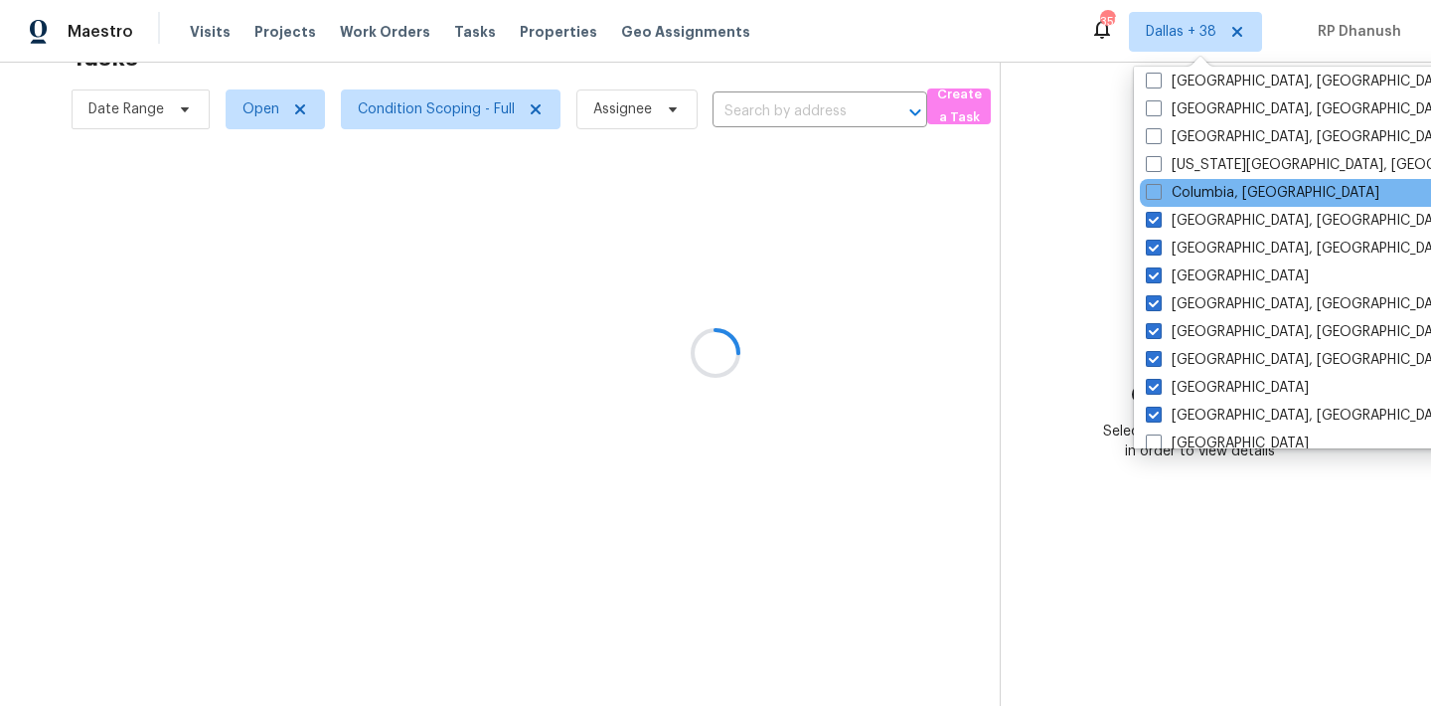
click at [1177, 206] on div "Columbia, [GEOGRAPHIC_DATA]" at bounding box center [1340, 193] width 400 height 28
click at [1174, 191] on label "Columbia, [GEOGRAPHIC_DATA]" at bounding box center [1263, 193] width 234 height 20
click at [1159, 191] on input "Columbia, [GEOGRAPHIC_DATA]" at bounding box center [1152, 189] width 13 height 13
checkbox input "true"
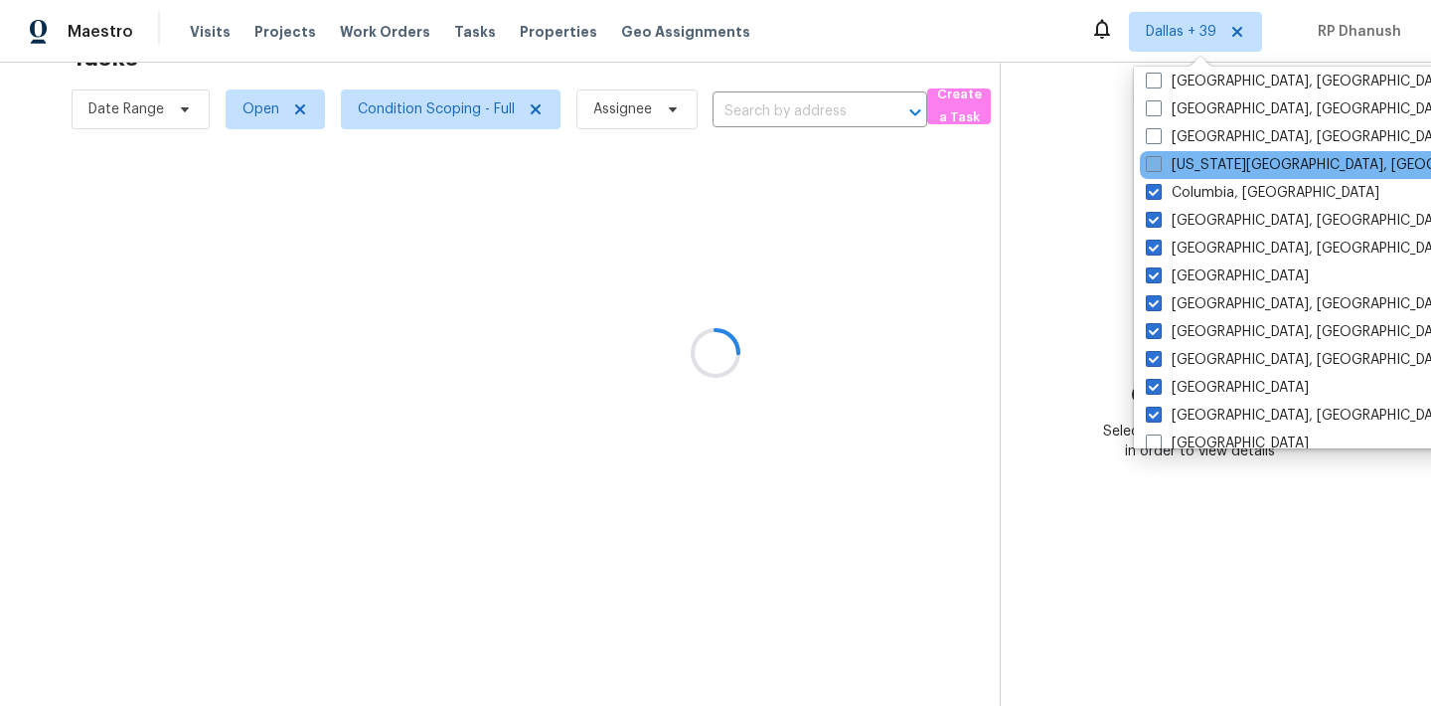
click at [1174, 163] on label "[US_STATE][GEOGRAPHIC_DATA], [GEOGRAPHIC_DATA]" at bounding box center [1337, 165] width 383 height 20
click at [1159, 163] on input "[US_STATE][GEOGRAPHIC_DATA], [GEOGRAPHIC_DATA]" at bounding box center [1152, 161] width 13 height 13
checkbox input "true"
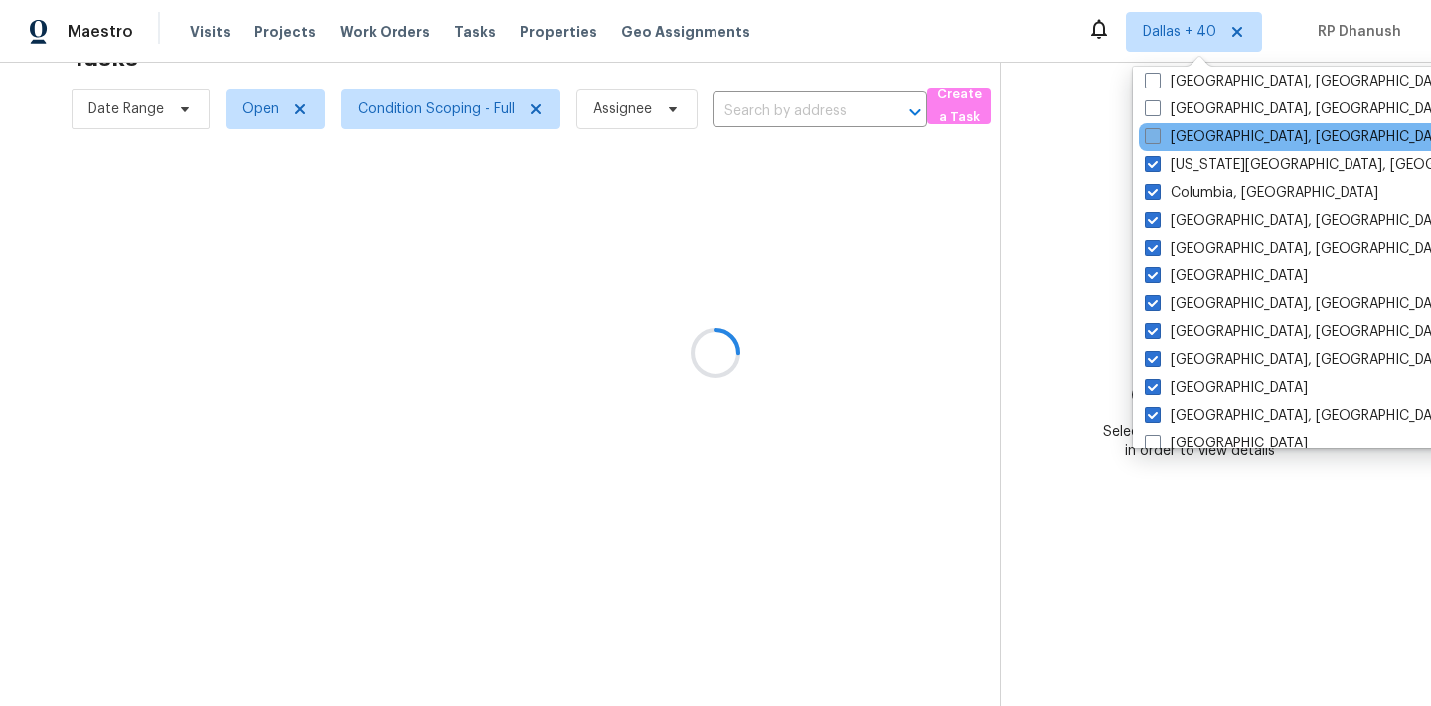
click at [1174, 138] on label "[GEOGRAPHIC_DATA], [GEOGRAPHIC_DATA]" at bounding box center [1299, 137] width 308 height 20
click at [1158, 138] on input "[GEOGRAPHIC_DATA], [GEOGRAPHIC_DATA]" at bounding box center [1151, 133] width 13 height 13
checkbox input "true"
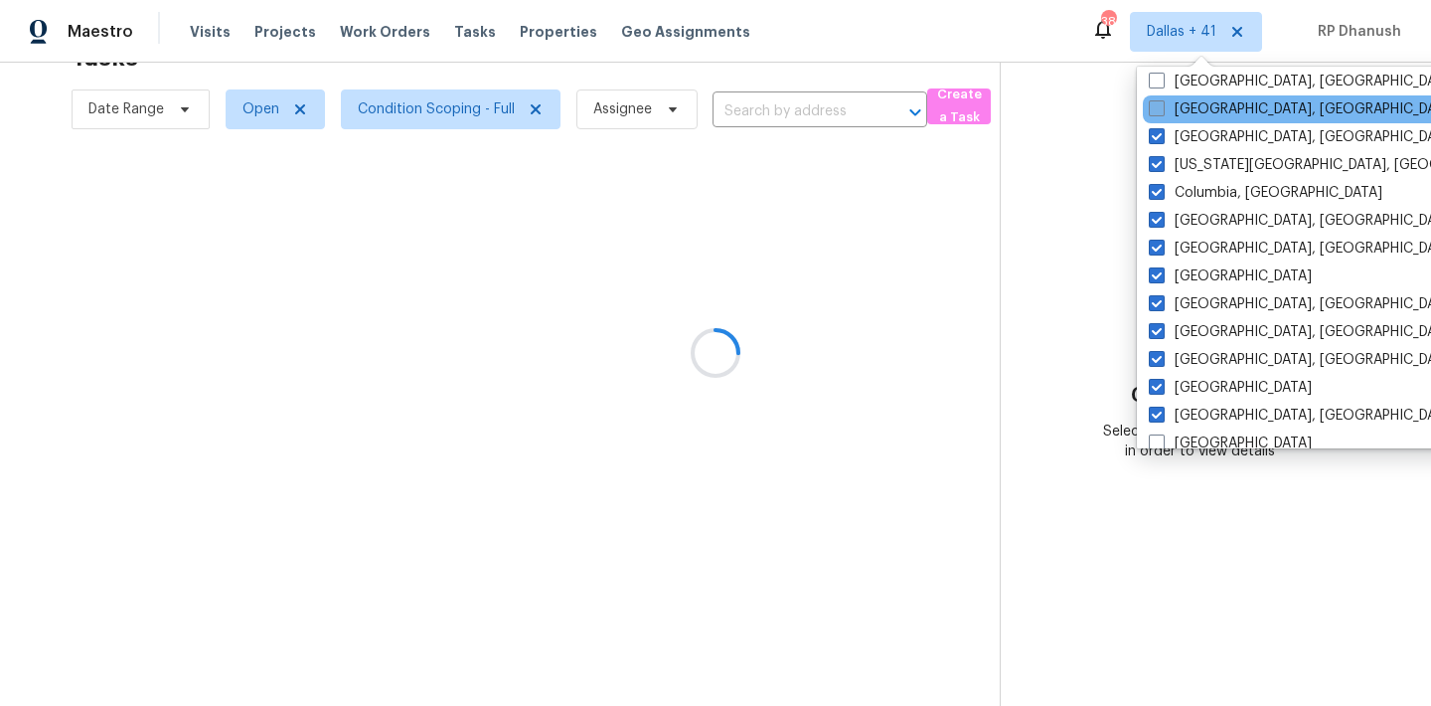
click at [1175, 107] on label "[GEOGRAPHIC_DATA], [GEOGRAPHIC_DATA]" at bounding box center [1303, 109] width 308 height 20
click at [1162, 107] on input "[GEOGRAPHIC_DATA], [GEOGRAPHIC_DATA]" at bounding box center [1155, 105] width 13 height 13
checkbox input "true"
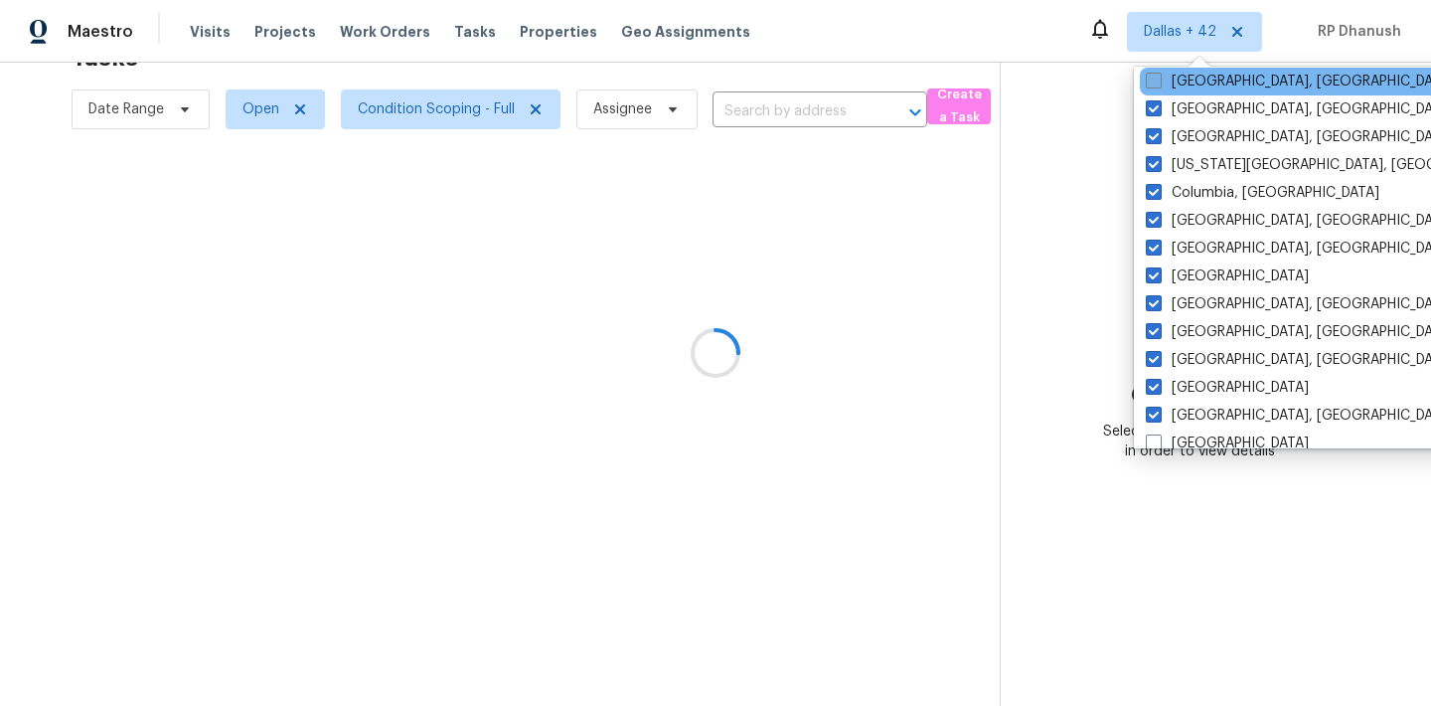
click at [1175, 76] on label "[GEOGRAPHIC_DATA], [GEOGRAPHIC_DATA]" at bounding box center [1300, 82] width 308 height 20
click at [1159, 76] on input "[GEOGRAPHIC_DATA], [GEOGRAPHIC_DATA]" at bounding box center [1152, 78] width 13 height 13
checkbox input "true"
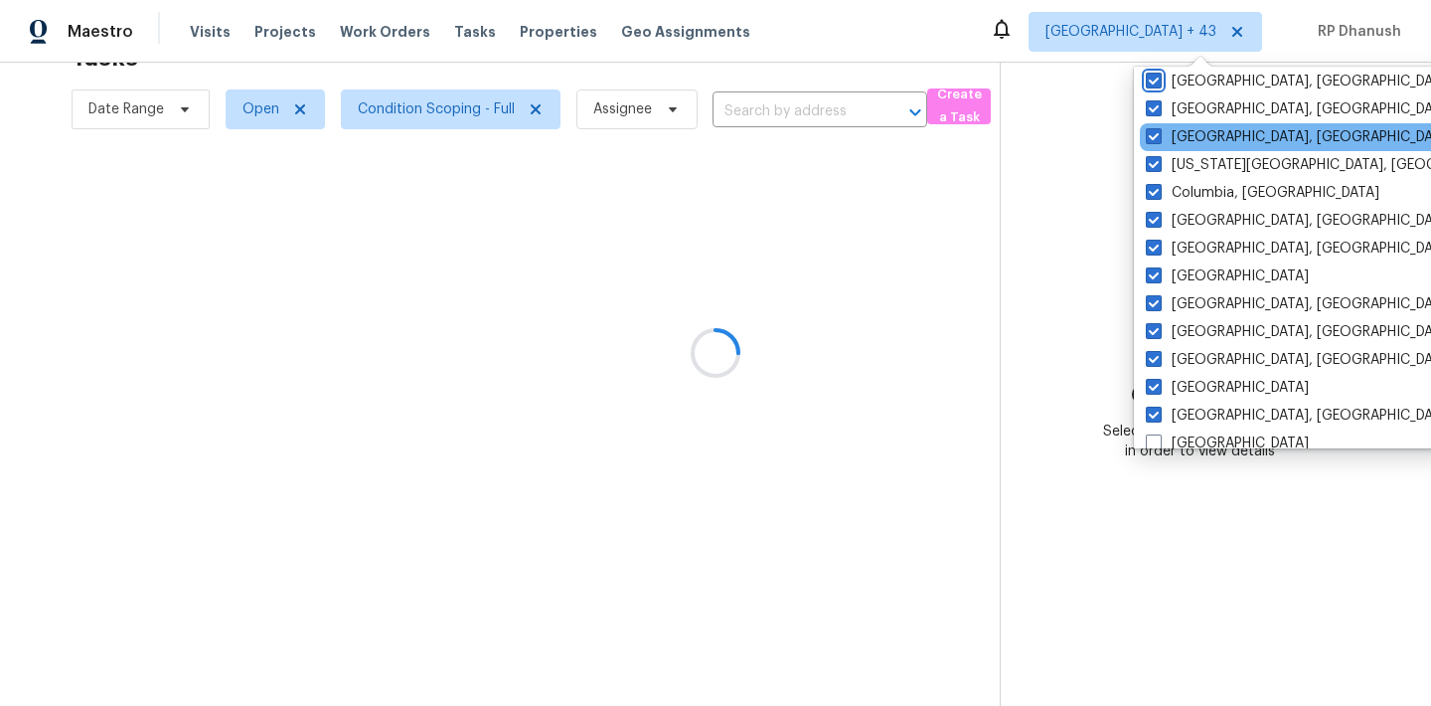
scroll to position [175, 0]
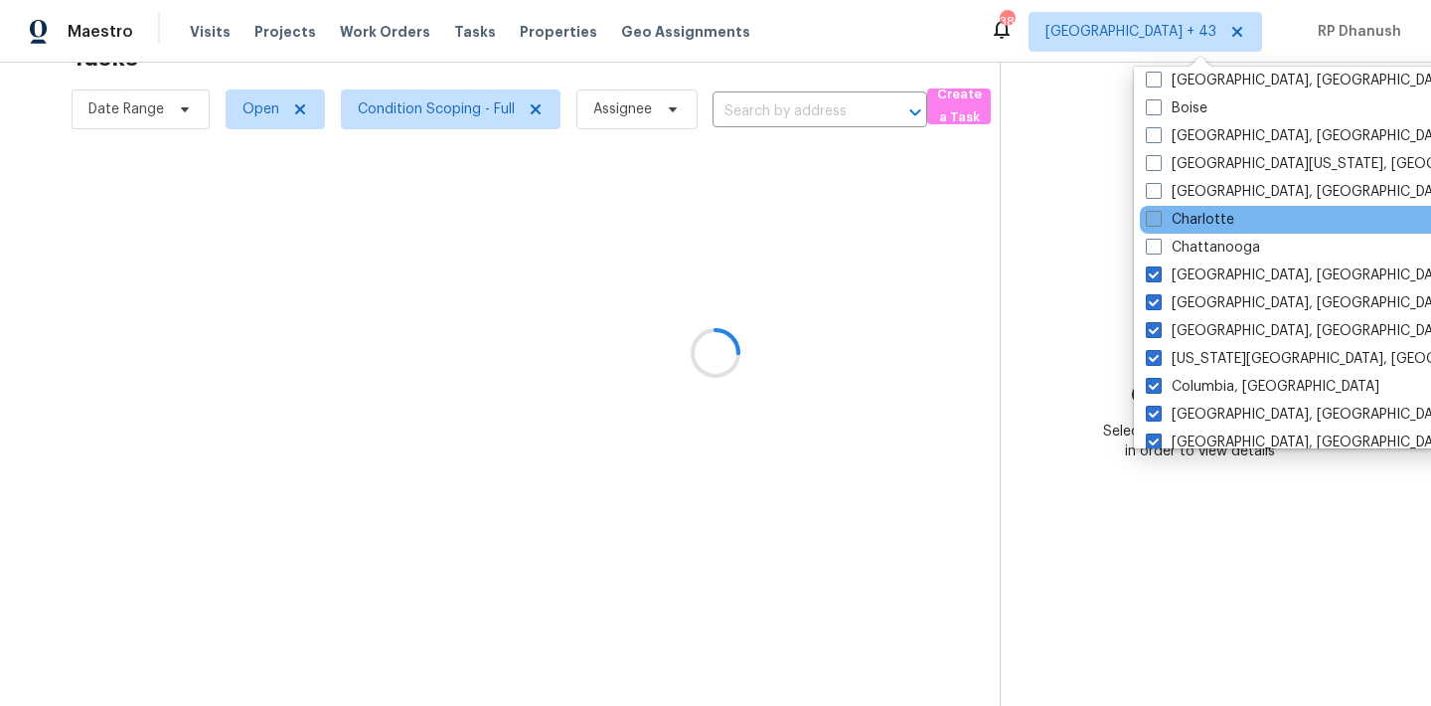
click at [1185, 220] on label "Charlotte" at bounding box center [1190, 220] width 88 height 20
click at [1159, 220] on input "Charlotte" at bounding box center [1152, 216] width 13 height 13
checkbox input "true"
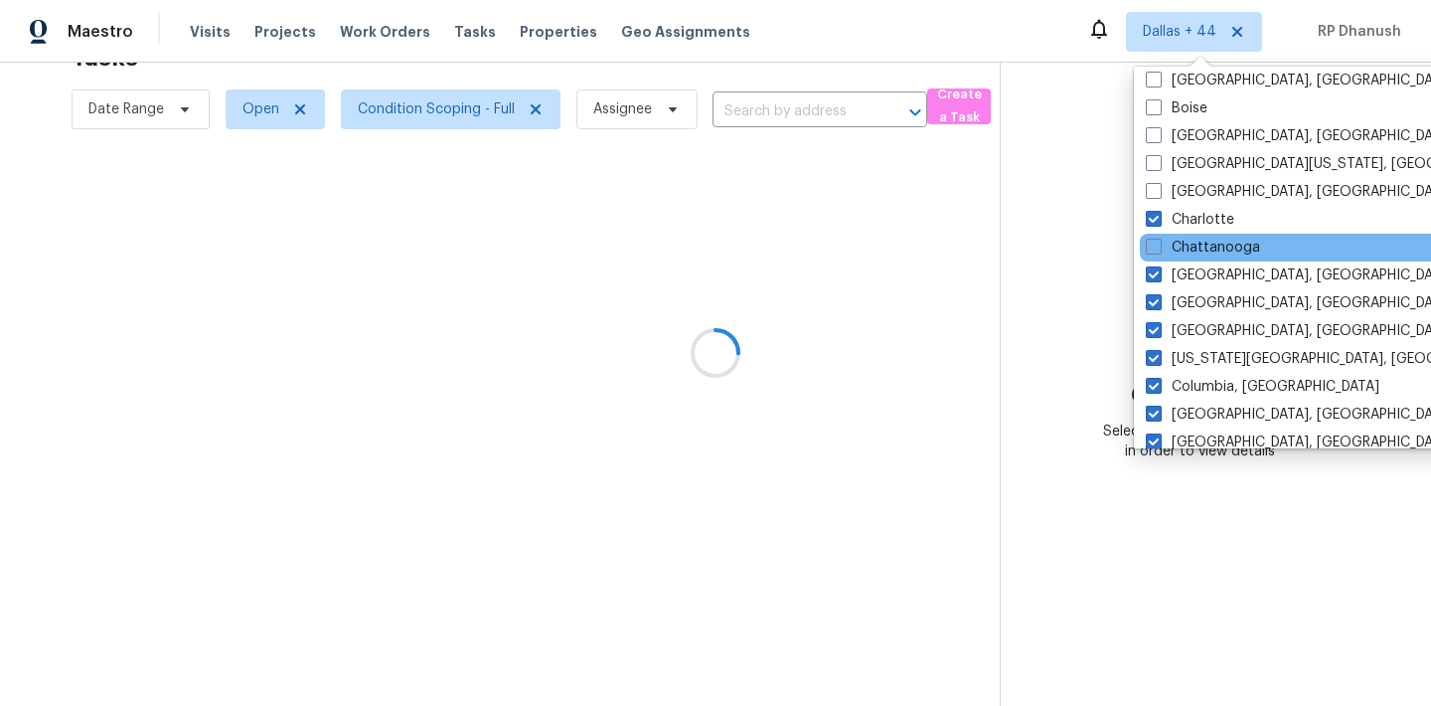
click at [1183, 236] on div "Chattanooga" at bounding box center [1340, 248] width 400 height 28
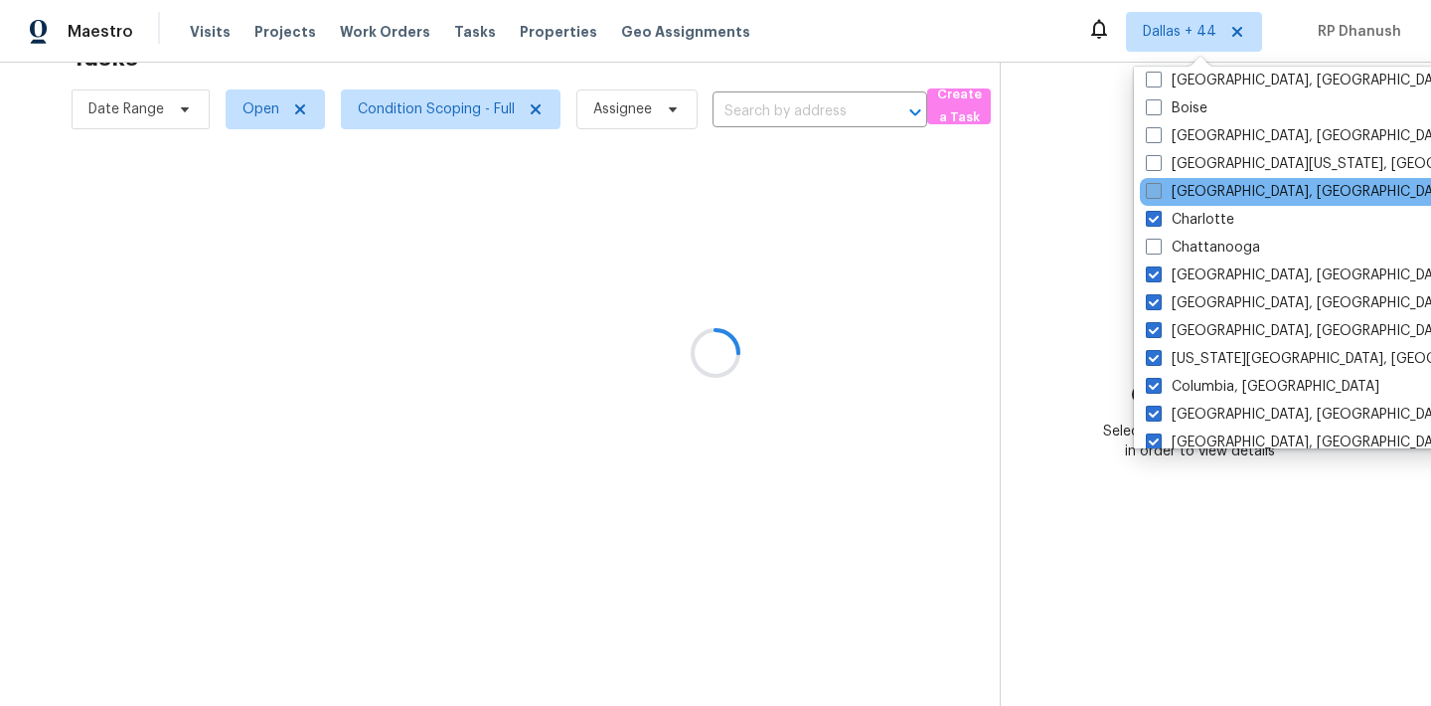
click at [1184, 189] on label "[GEOGRAPHIC_DATA], [GEOGRAPHIC_DATA]" at bounding box center [1300, 192] width 308 height 20
click at [1159, 189] on input "[GEOGRAPHIC_DATA], [GEOGRAPHIC_DATA]" at bounding box center [1152, 188] width 13 height 13
checkbox input "true"
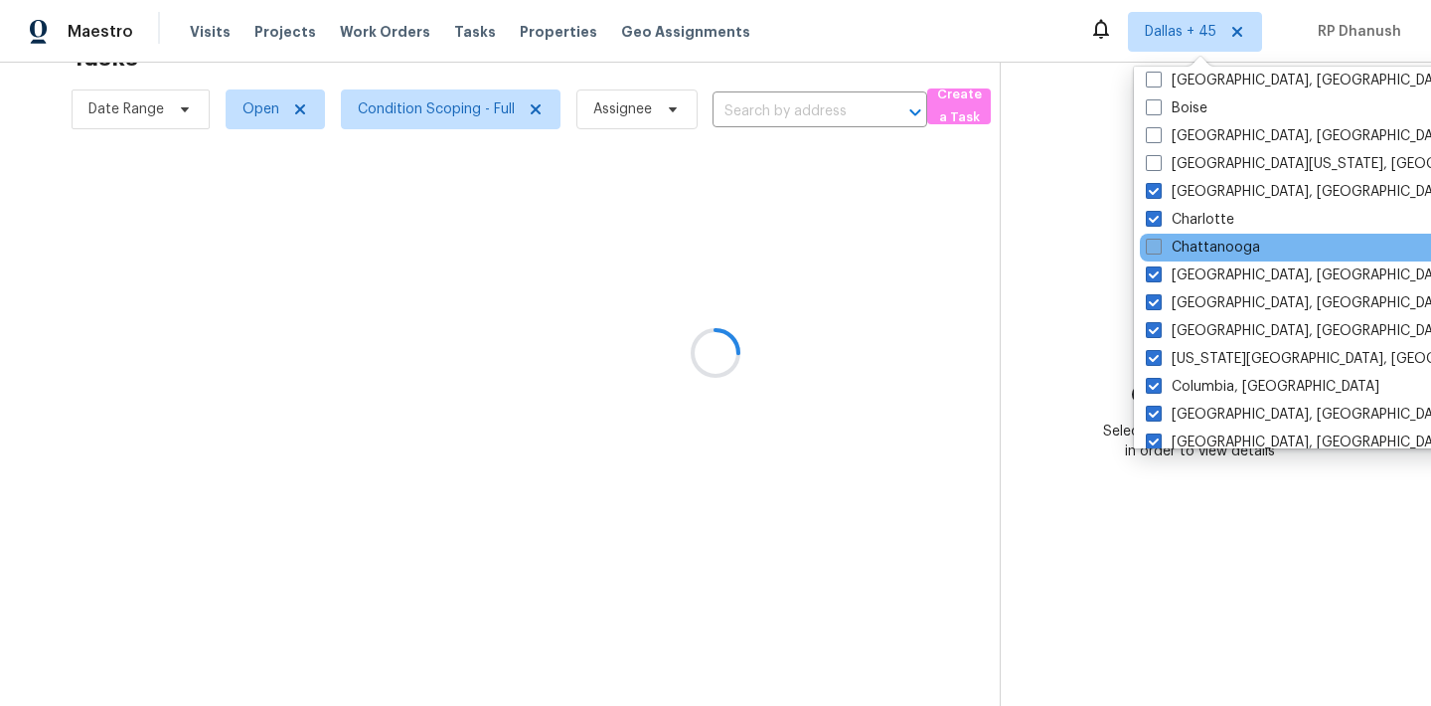
click at [1182, 244] on label "Chattanooga" at bounding box center [1203, 247] width 114 height 20
click at [1159, 244] on input "Chattanooga" at bounding box center [1152, 243] width 13 height 13
checkbox input "true"
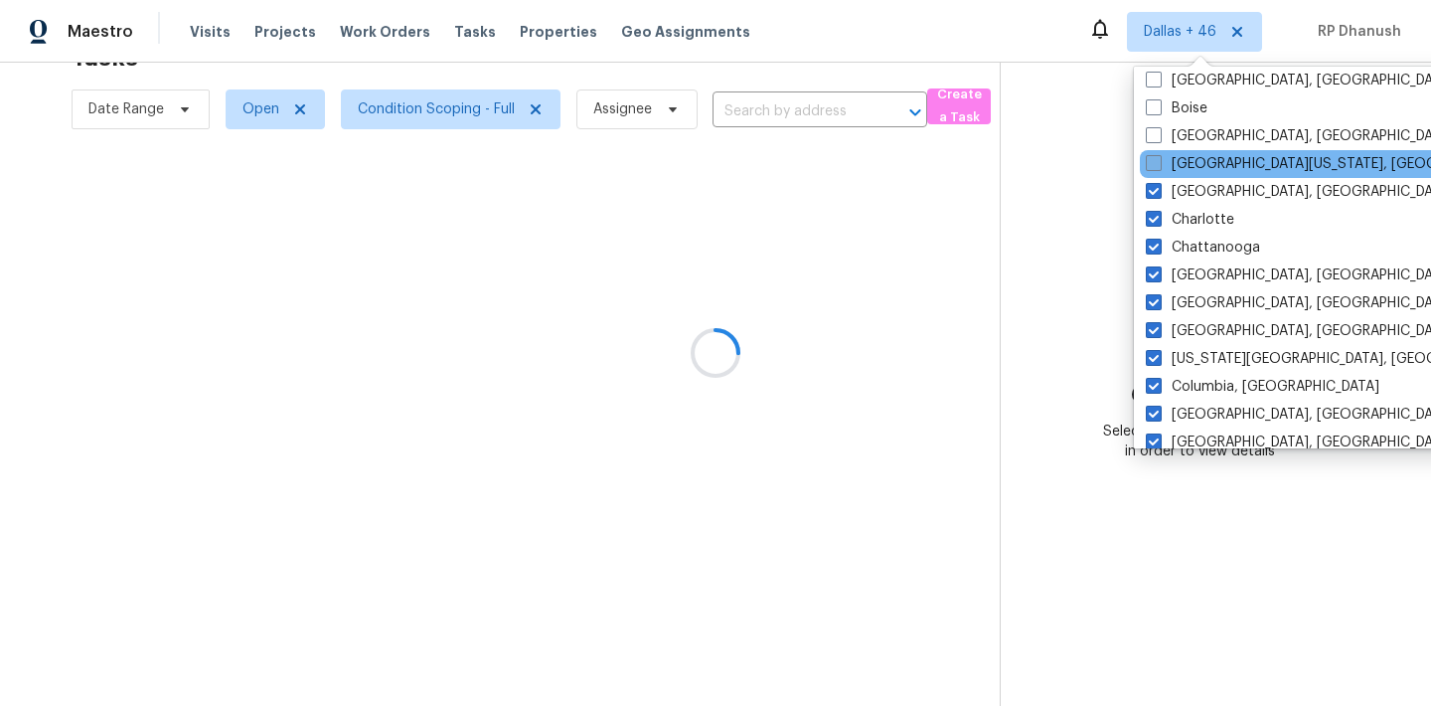
click at [1181, 164] on label "[GEOGRAPHIC_DATA][US_STATE], [GEOGRAPHIC_DATA]" at bounding box center [1337, 164] width 383 height 20
click at [1159, 164] on input "[GEOGRAPHIC_DATA][US_STATE], [GEOGRAPHIC_DATA]" at bounding box center [1152, 160] width 13 height 13
checkbox input "true"
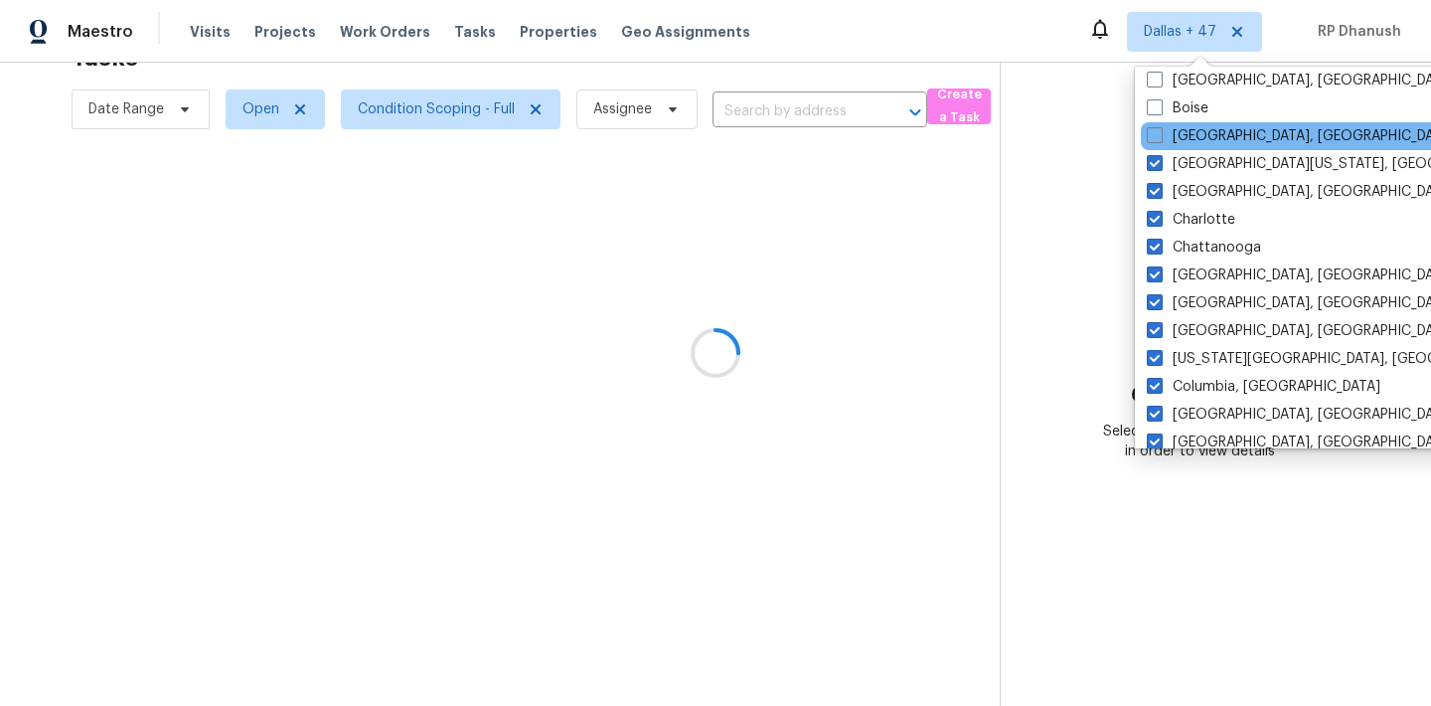
click at [1181, 146] on div "[GEOGRAPHIC_DATA], [GEOGRAPHIC_DATA]" at bounding box center [1341, 136] width 400 height 28
click at [1181, 141] on label "[GEOGRAPHIC_DATA], [GEOGRAPHIC_DATA]" at bounding box center [1301, 136] width 308 height 20
click at [1160, 139] on input "[GEOGRAPHIC_DATA], [GEOGRAPHIC_DATA]" at bounding box center [1153, 132] width 13 height 13
checkbox input "true"
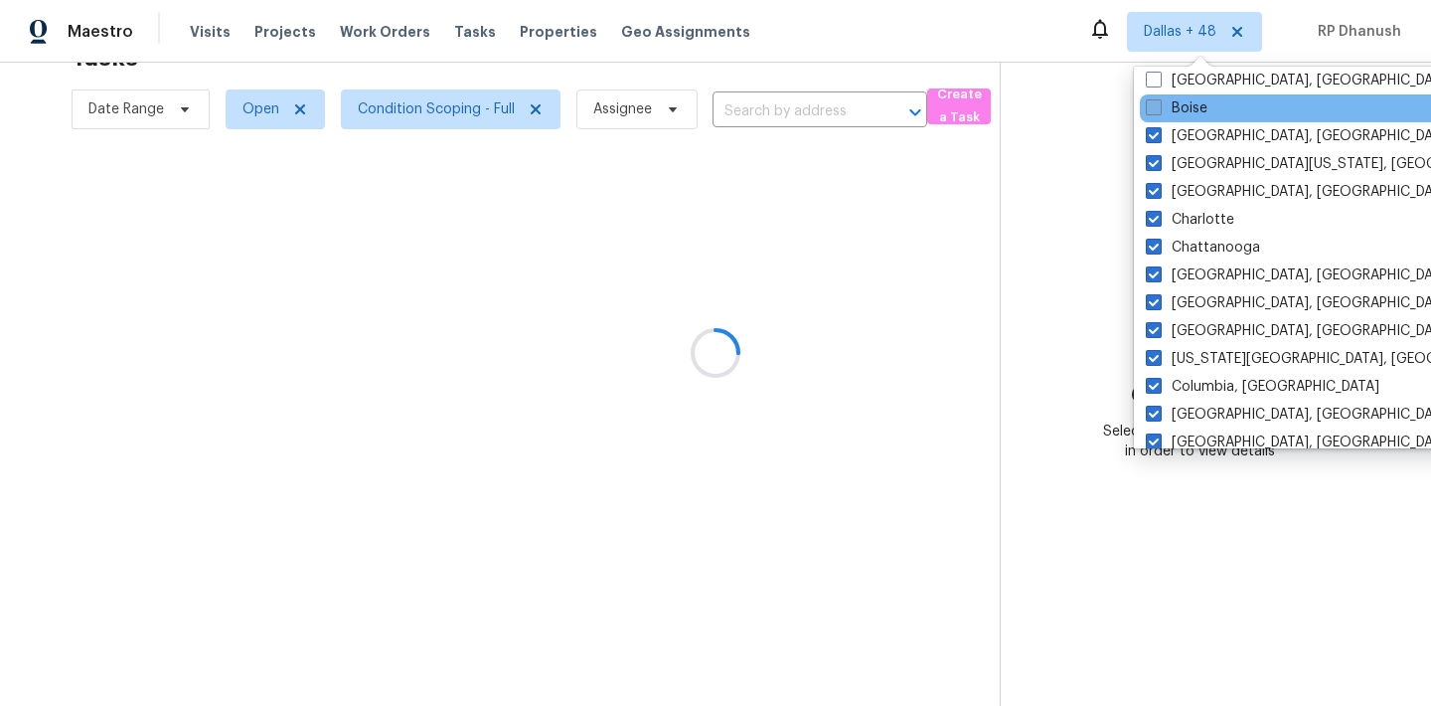
click at [1181, 116] on label "Boise" at bounding box center [1177, 108] width 62 height 20
click at [1159, 111] on input "Boise" at bounding box center [1152, 104] width 13 height 13
checkbox input "true"
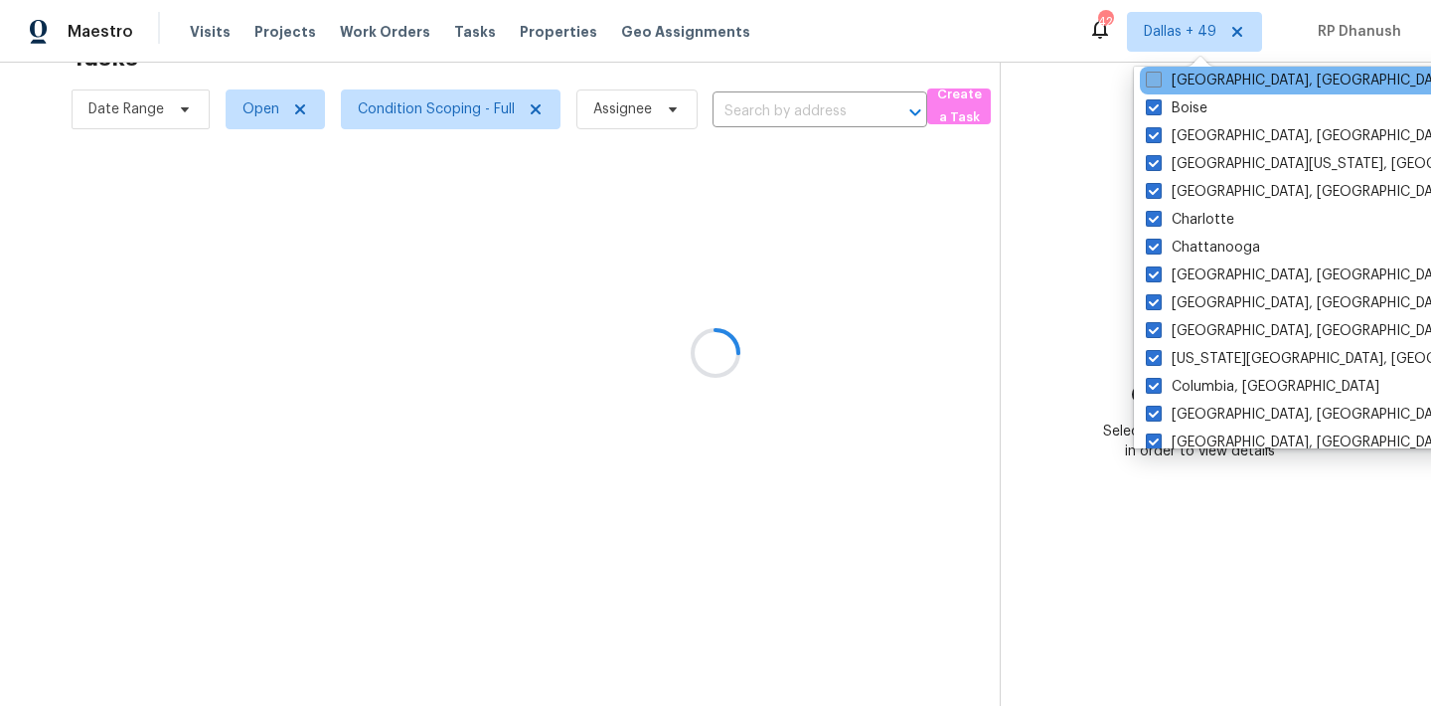
click at [1183, 82] on label "[GEOGRAPHIC_DATA], [GEOGRAPHIC_DATA]" at bounding box center [1300, 81] width 308 height 20
click at [1159, 82] on input "[GEOGRAPHIC_DATA], [GEOGRAPHIC_DATA]" at bounding box center [1152, 77] width 13 height 13
checkbox input "true"
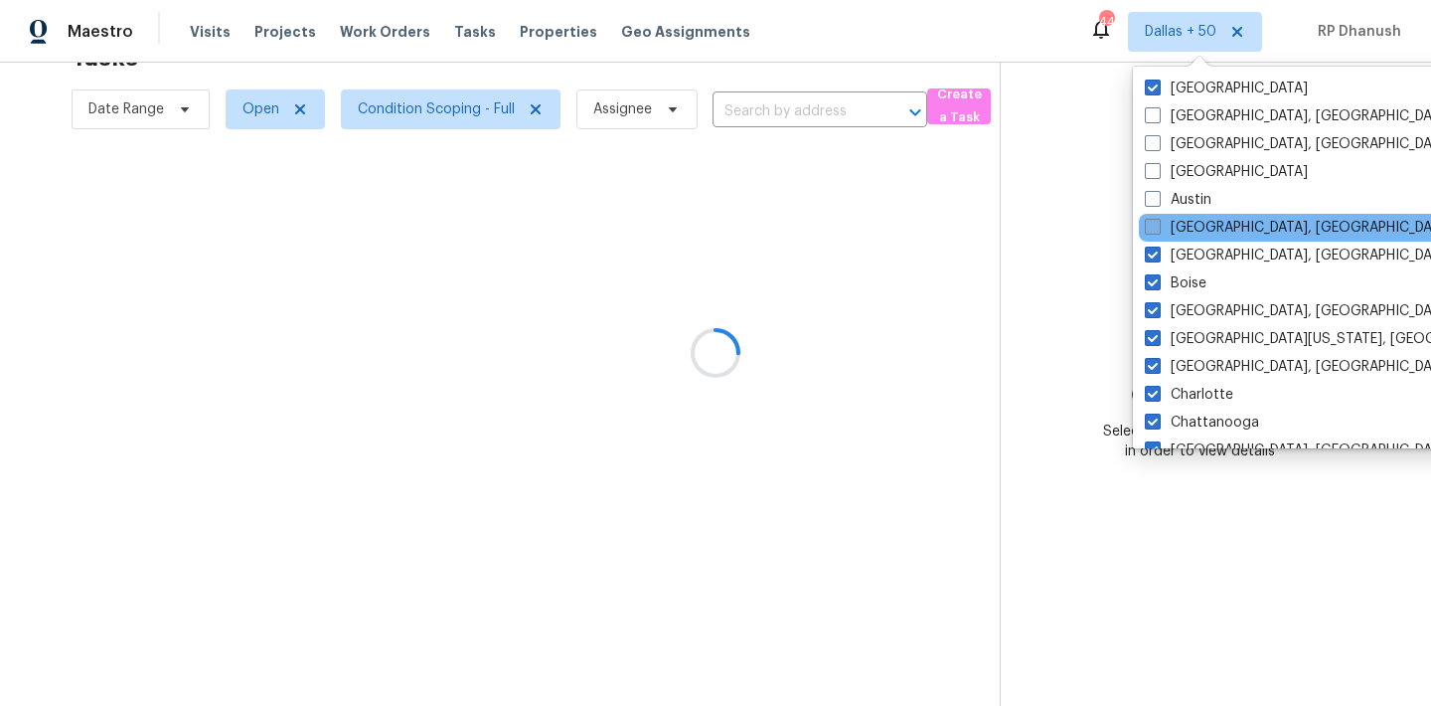
click at [1196, 226] on label "[GEOGRAPHIC_DATA], [GEOGRAPHIC_DATA]" at bounding box center [1299, 228] width 308 height 20
click at [1158, 226] on input "[GEOGRAPHIC_DATA], [GEOGRAPHIC_DATA]" at bounding box center [1151, 224] width 13 height 13
checkbox input "true"
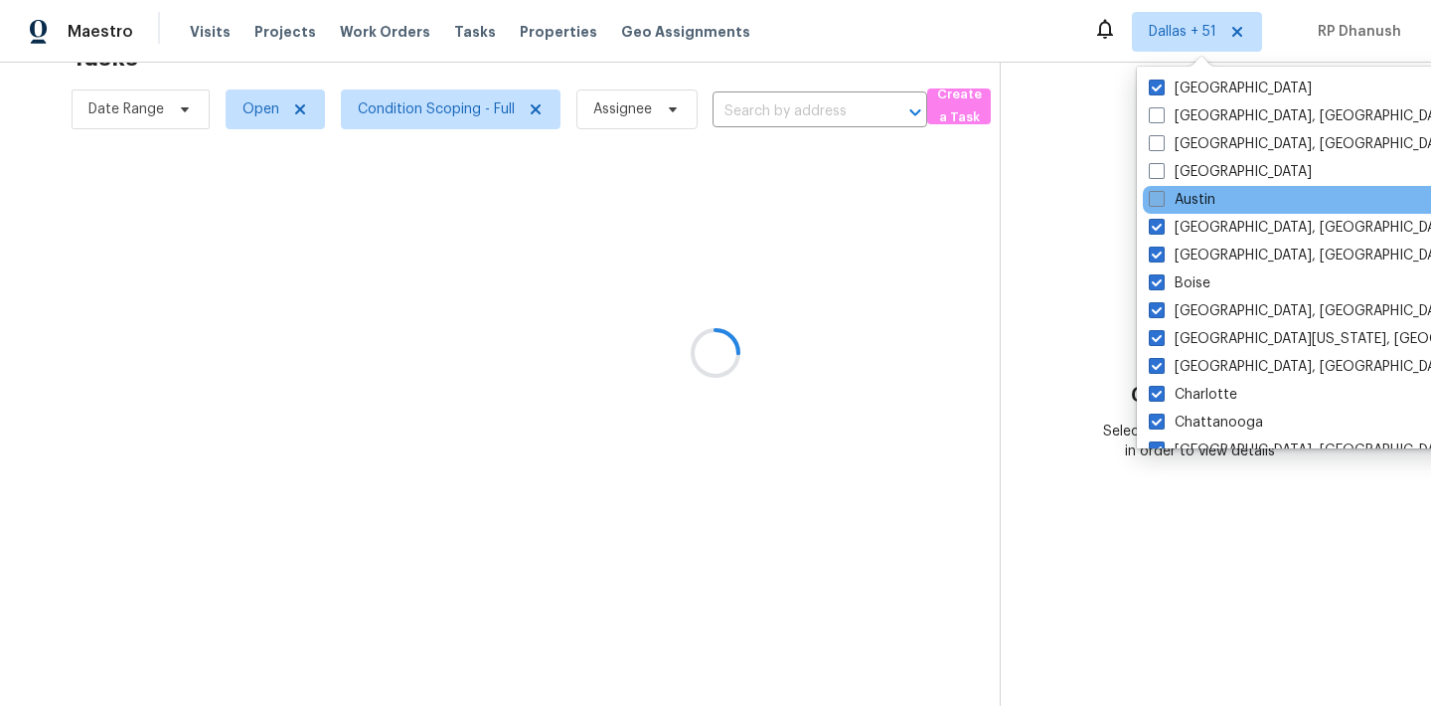
click at [1196, 202] on label "Austin" at bounding box center [1182, 200] width 67 height 20
click at [1162, 202] on input "Austin" at bounding box center [1155, 196] width 13 height 13
checkbox input "true"
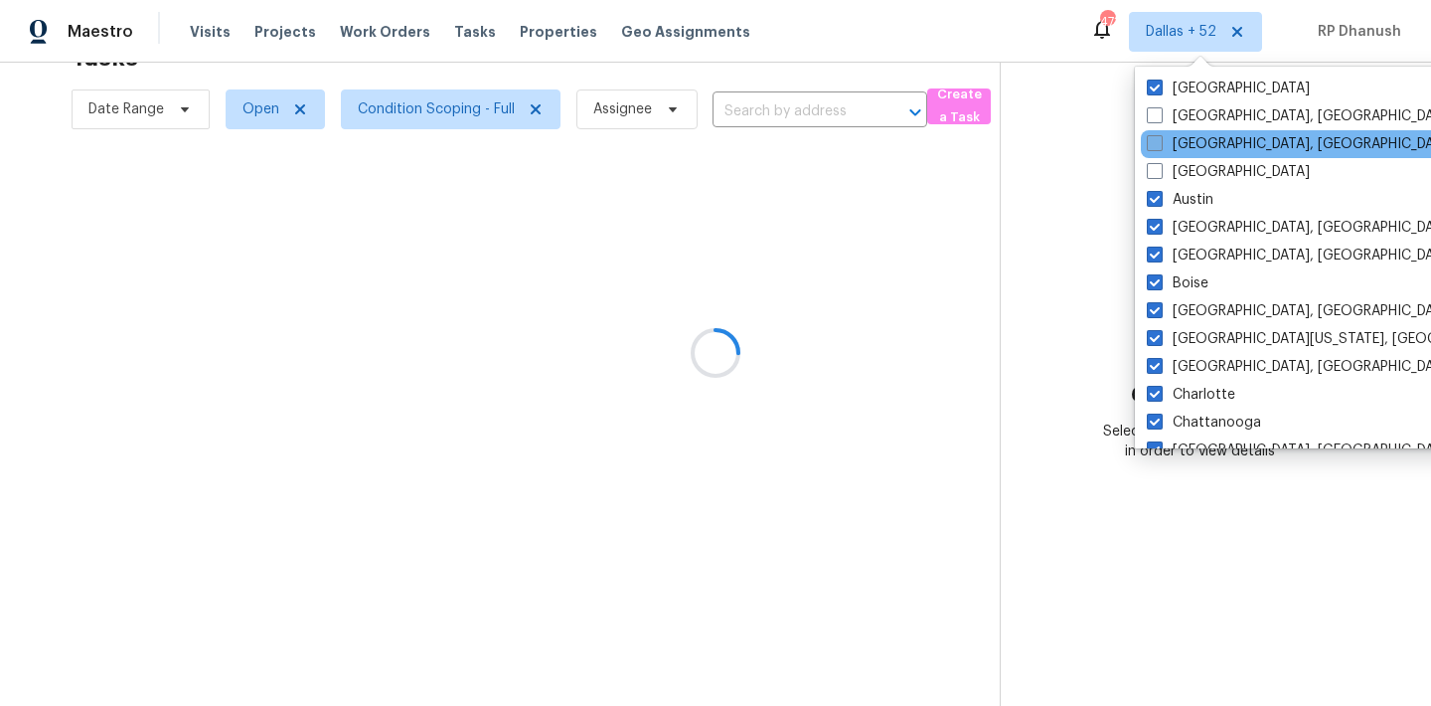
click at [1196, 149] on label "[GEOGRAPHIC_DATA], [GEOGRAPHIC_DATA]" at bounding box center [1301, 144] width 308 height 20
click at [1160, 147] on input "[GEOGRAPHIC_DATA], [GEOGRAPHIC_DATA]" at bounding box center [1153, 140] width 13 height 13
checkbox input "true"
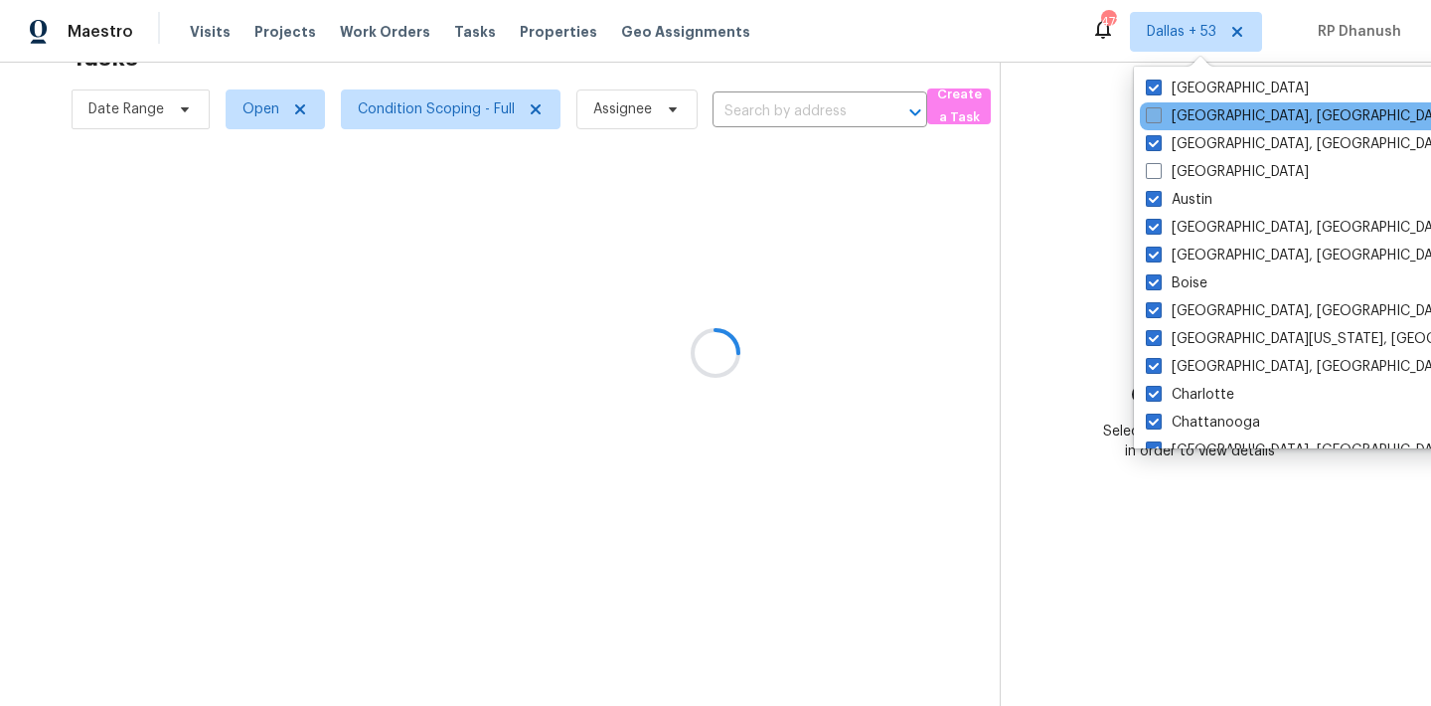
click at [1196, 119] on label "[GEOGRAPHIC_DATA], [GEOGRAPHIC_DATA]" at bounding box center [1300, 116] width 308 height 20
click at [1159, 119] on input "[GEOGRAPHIC_DATA], [GEOGRAPHIC_DATA]" at bounding box center [1152, 112] width 13 height 13
checkbox input "true"
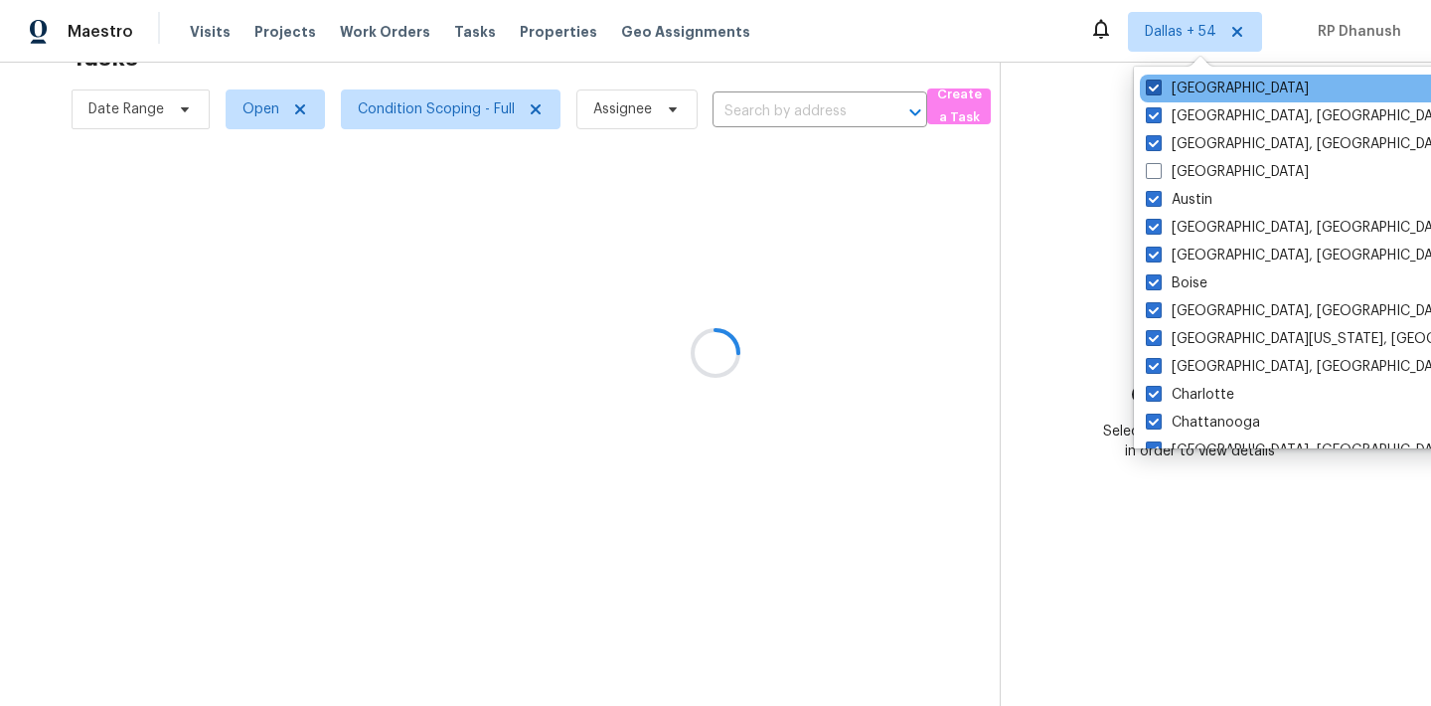
click at [1182, 89] on label "[GEOGRAPHIC_DATA]" at bounding box center [1227, 89] width 163 height 20
click at [1159, 89] on input "[GEOGRAPHIC_DATA]" at bounding box center [1152, 85] width 13 height 13
checkbox input "false"
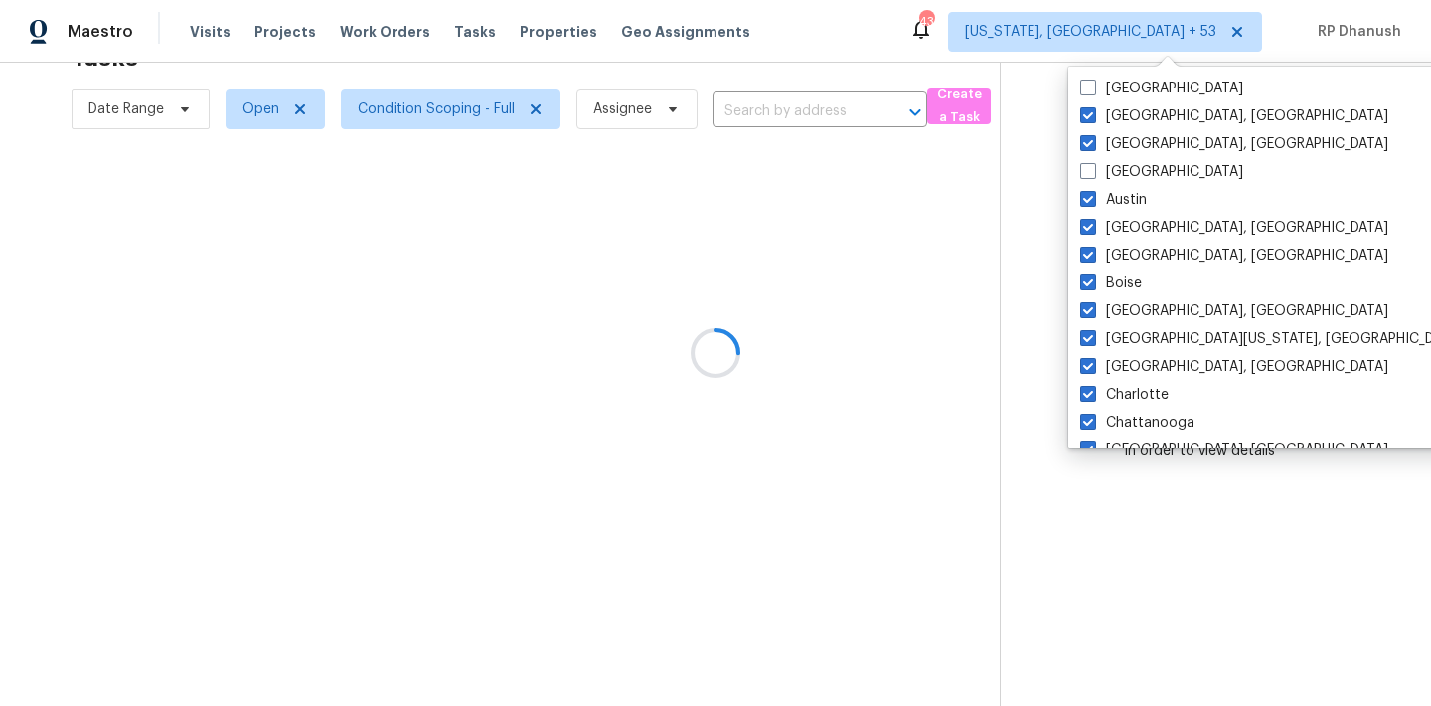
click at [1316, 133] on div at bounding box center [715, 353] width 1431 height 706
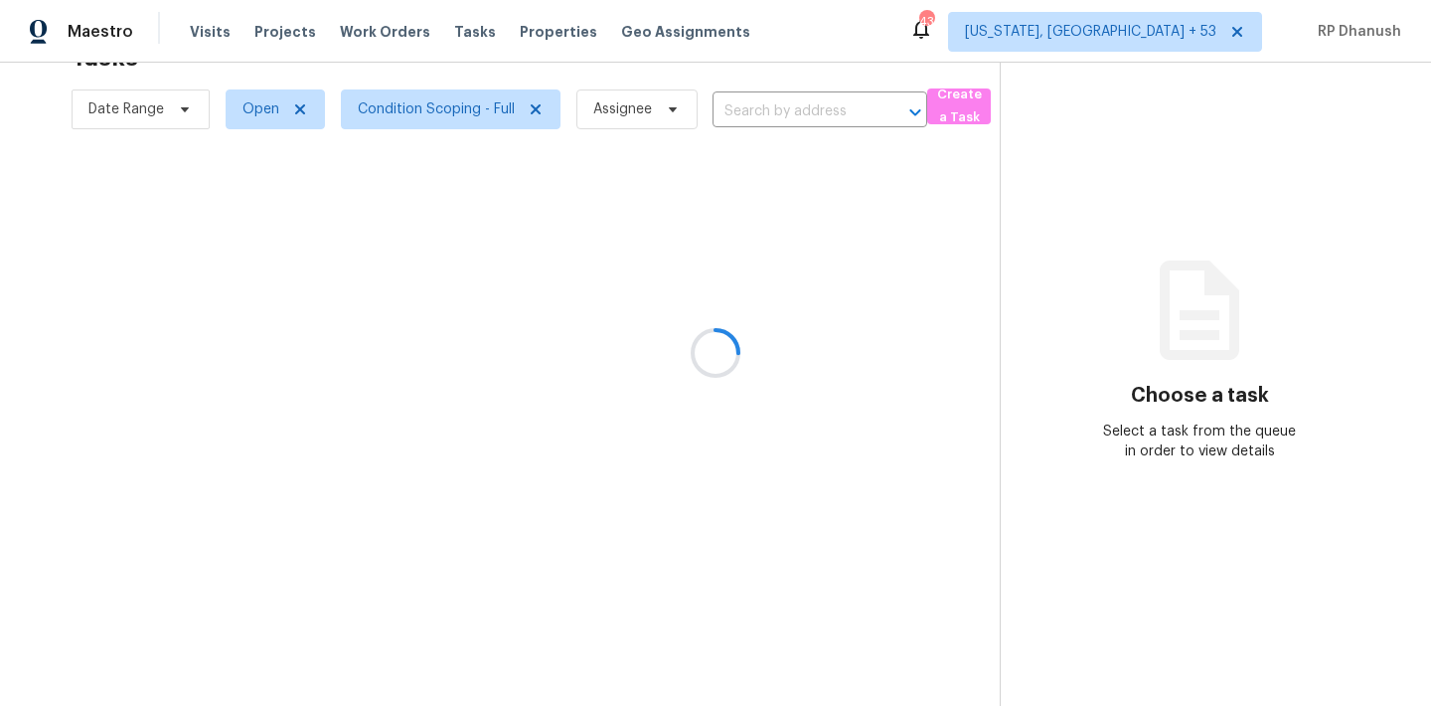
click at [1170, 33] on div at bounding box center [715, 353] width 1431 height 706
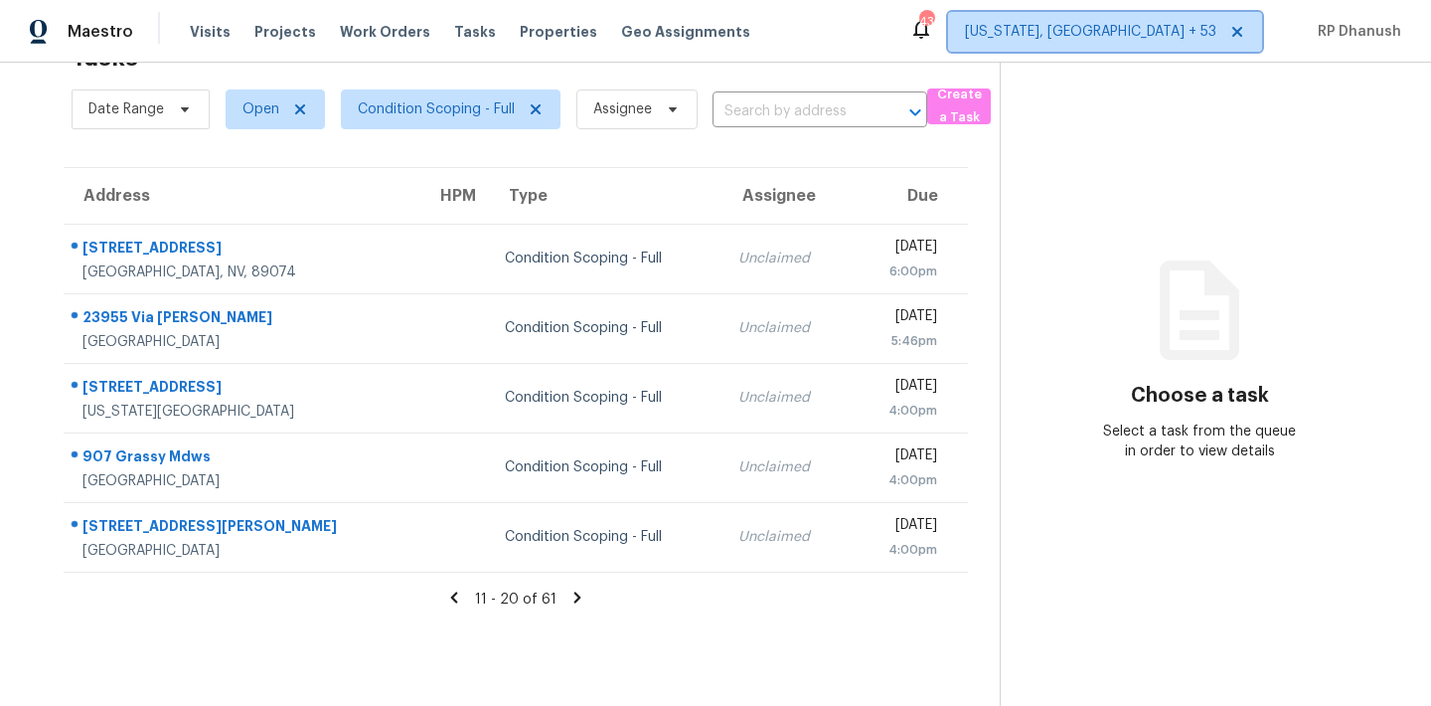
click at [1131, 19] on span "Washington, DC + 53" at bounding box center [1105, 32] width 314 height 40
click at [1339, 233] on section "Choose a task Select a task from the queue in order to view details" at bounding box center [1199, 353] width 399 height 706
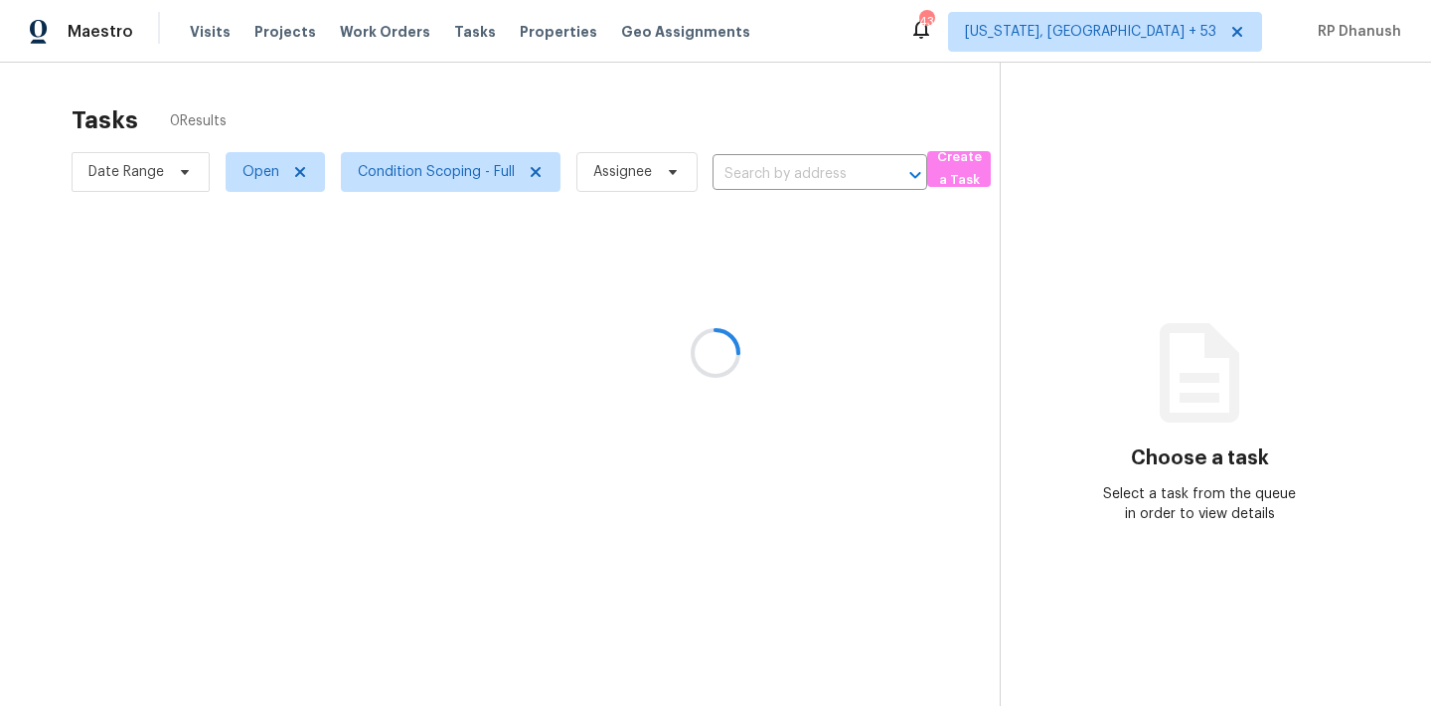
click at [1181, 34] on div at bounding box center [715, 353] width 1431 height 706
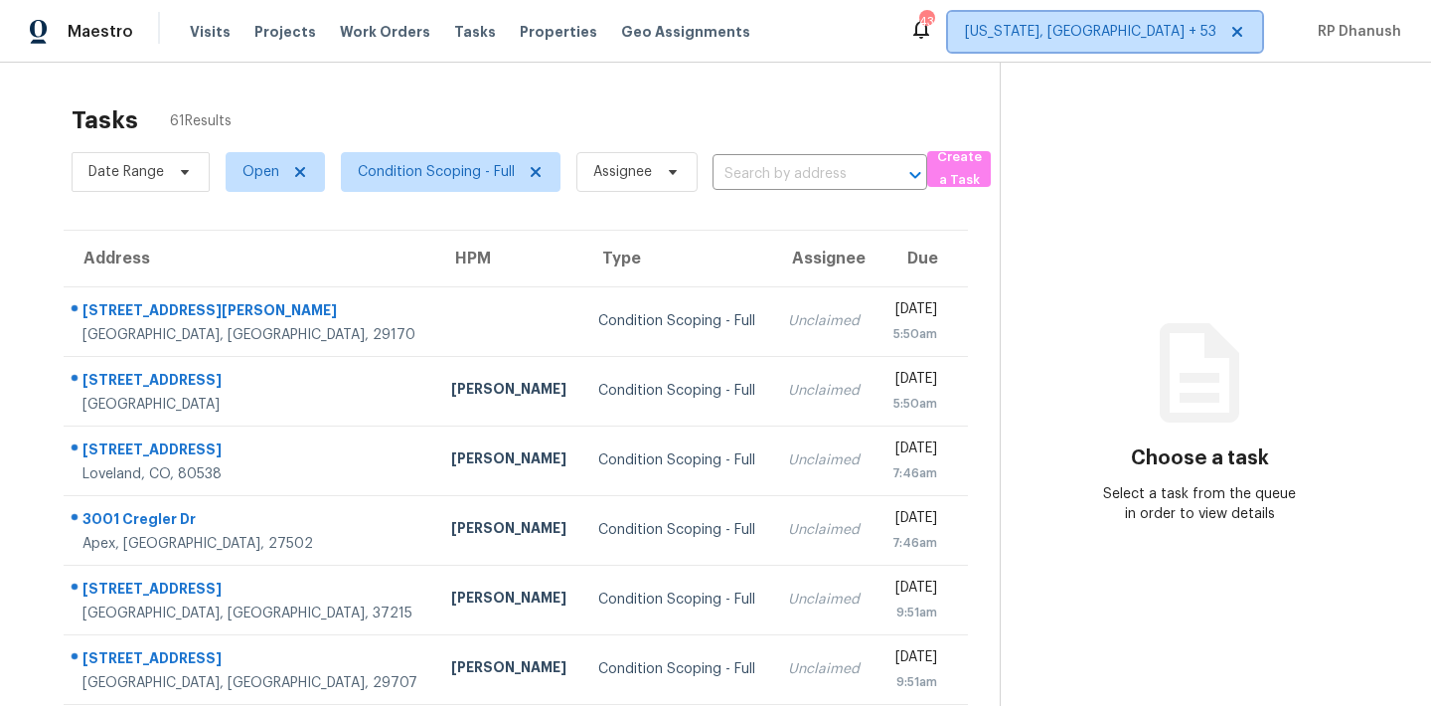
click at [1181, 34] on span "[US_STATE], [GEOGRAPHIC_DATA] + 53" at bounding box center [1090, 32] width 251 height 20
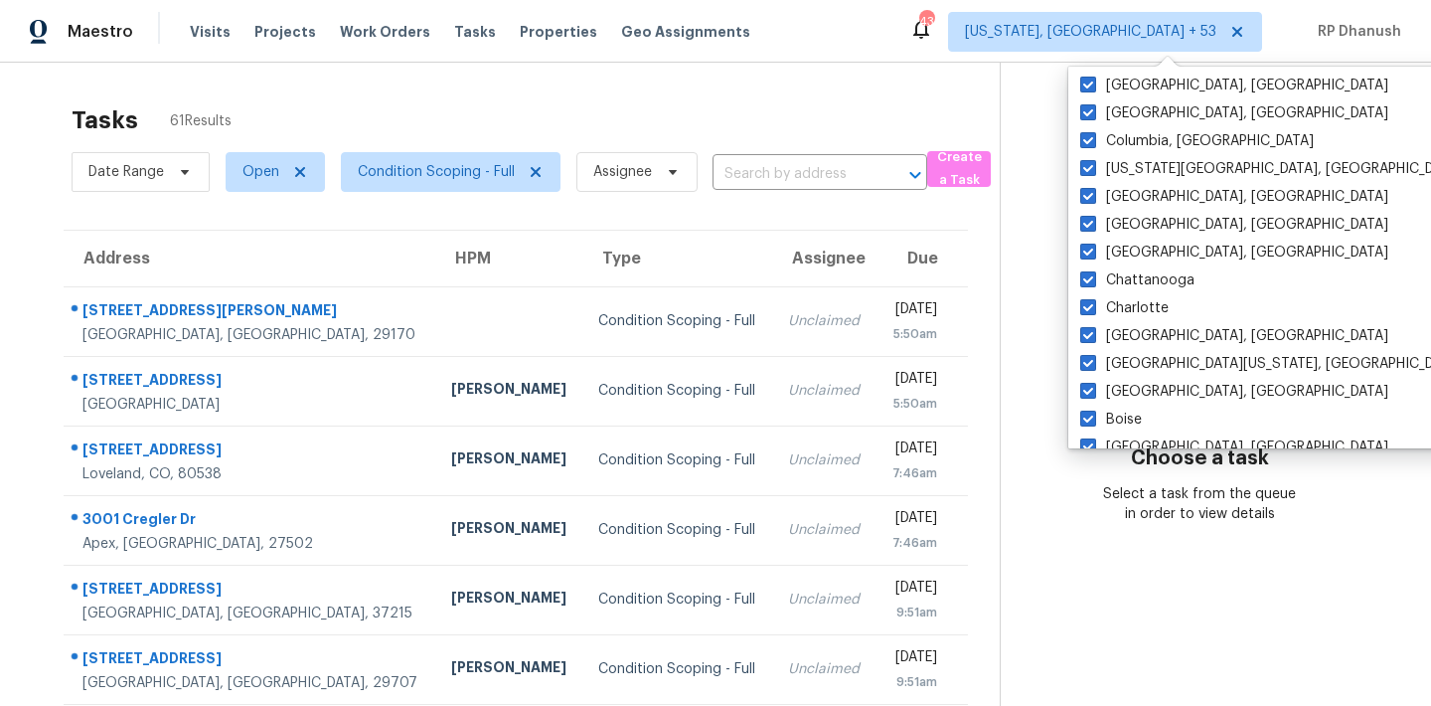
scroll to position [1332, 0]
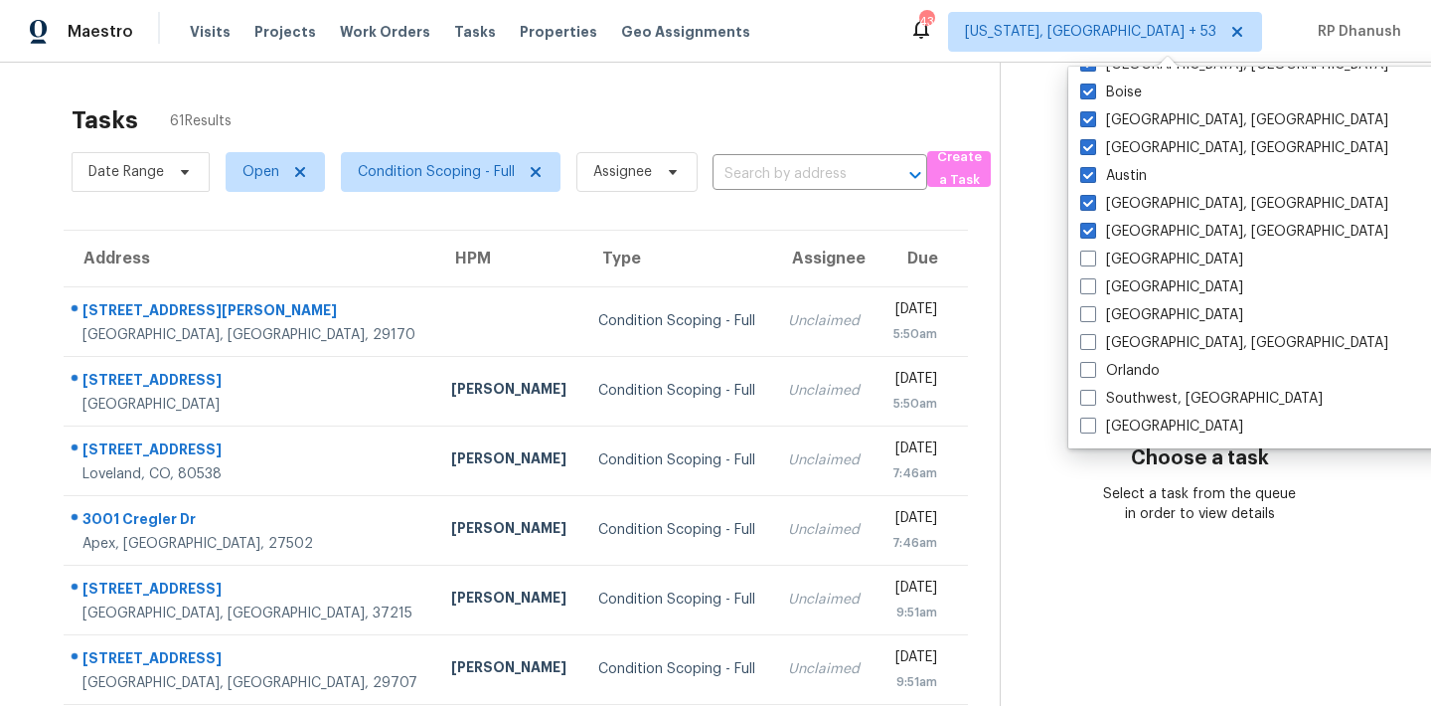
click at [1394, 302] on section "Choose a task Select a task from the queue in order to view details" at bounding box center [1199, 549] width 399 height 973
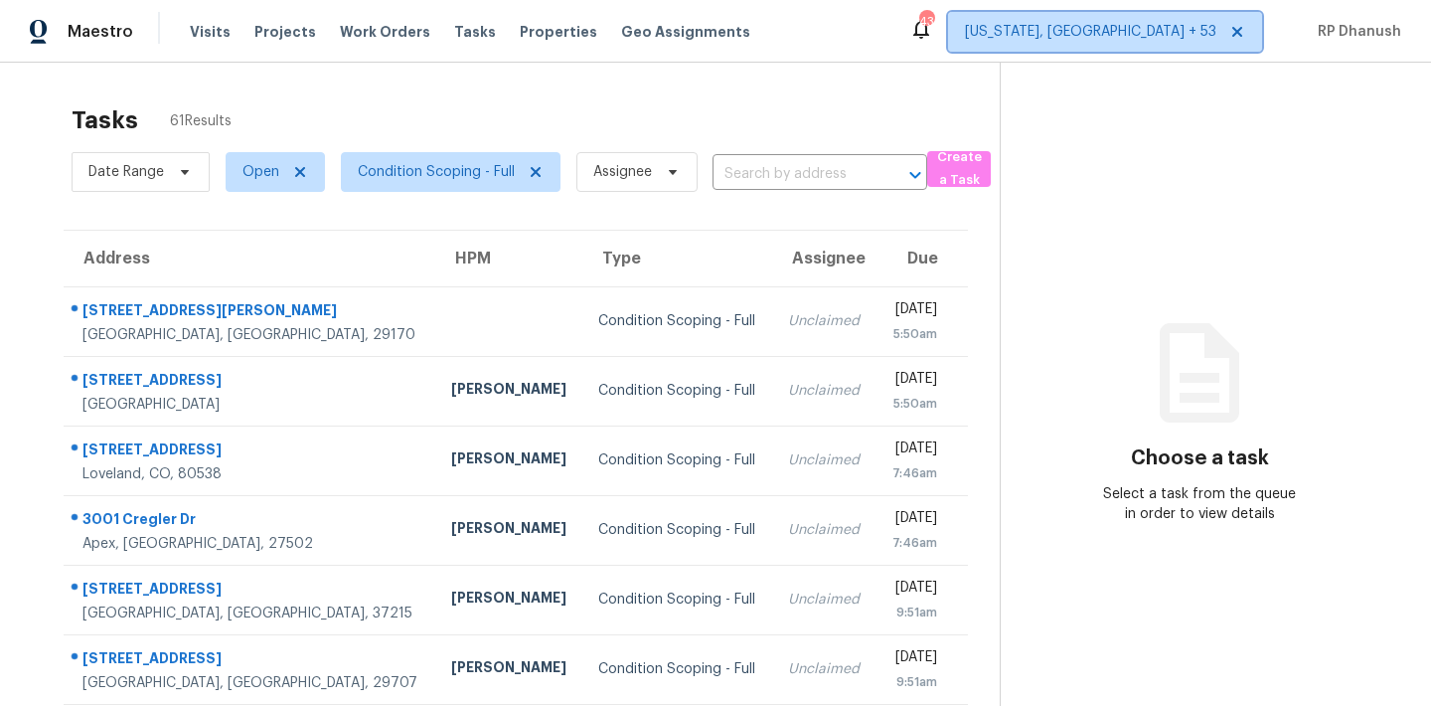
click at [1184, 39] on span "[US_STATE], [GEOGRAPHIC_DATA] + 53" at bounding box center [1090, 32] width 251 height 20
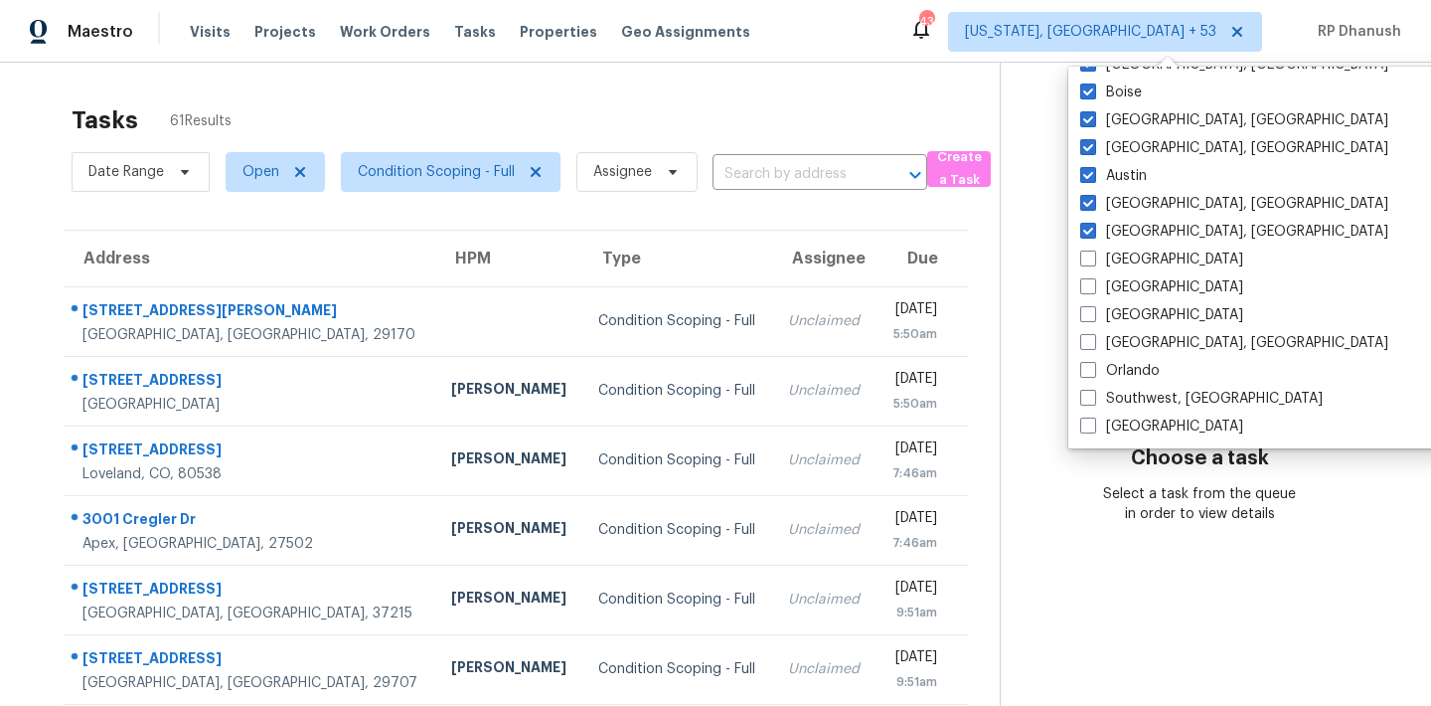
click at [1322, 260] on section "Choose a task Select a task from the queue in order to view details" at bounding box center [1199, 549] width 399 height 973
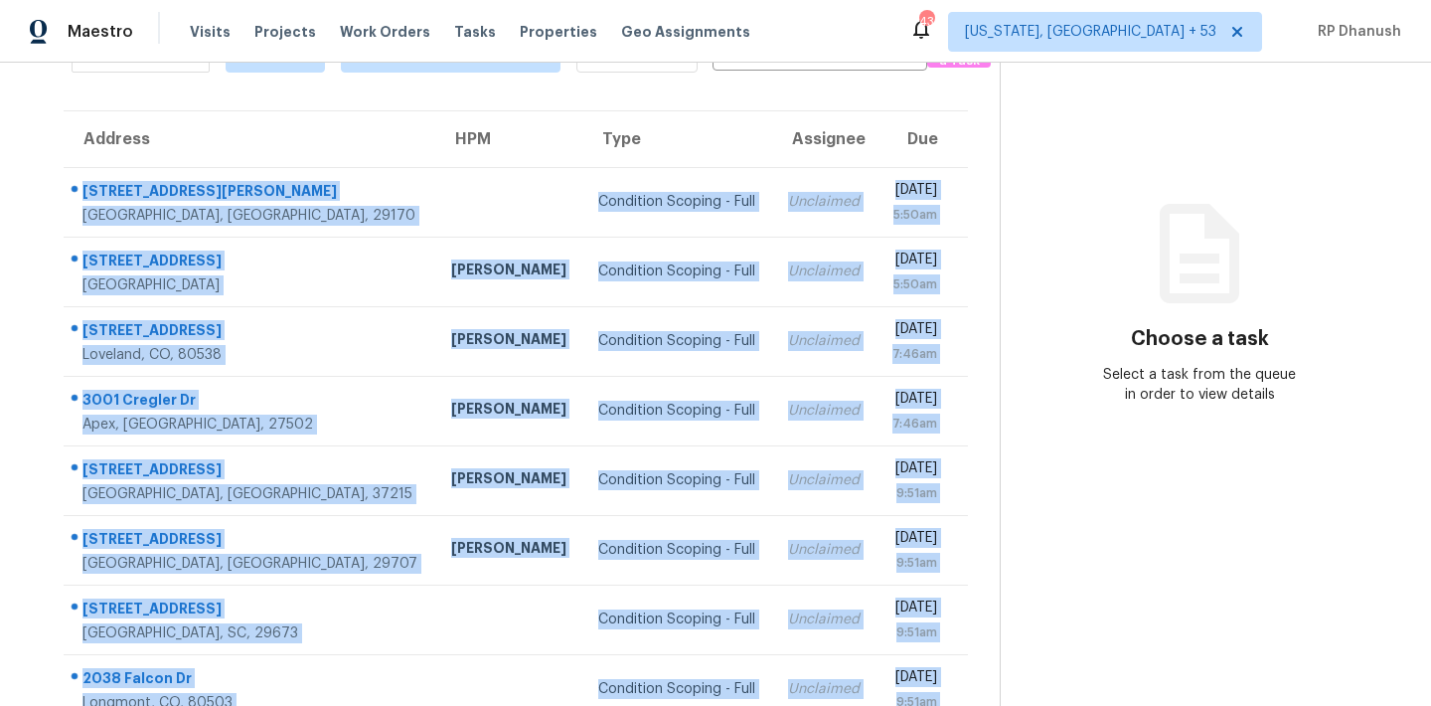
scroll to position [329, 0]
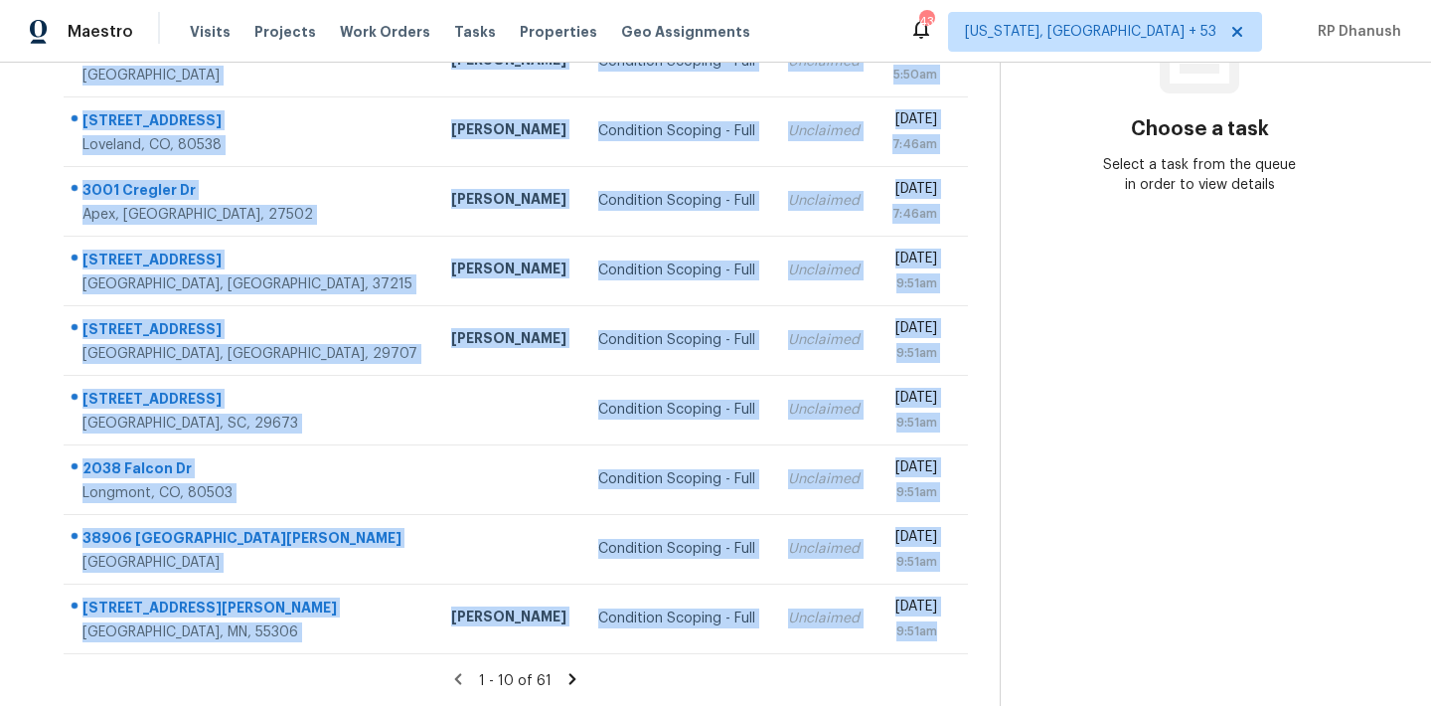
drag, startPoint x: 77, startPoint y: 174, endPoint x: 964, endPoint y: 654, distance: 1008.8
click at [964, 654] on section "Tasks 61 Results Date Range Open Condition Scoping - Full Assignee ​ Create a T…" at bounding box center [516, 235] width 968 height 941
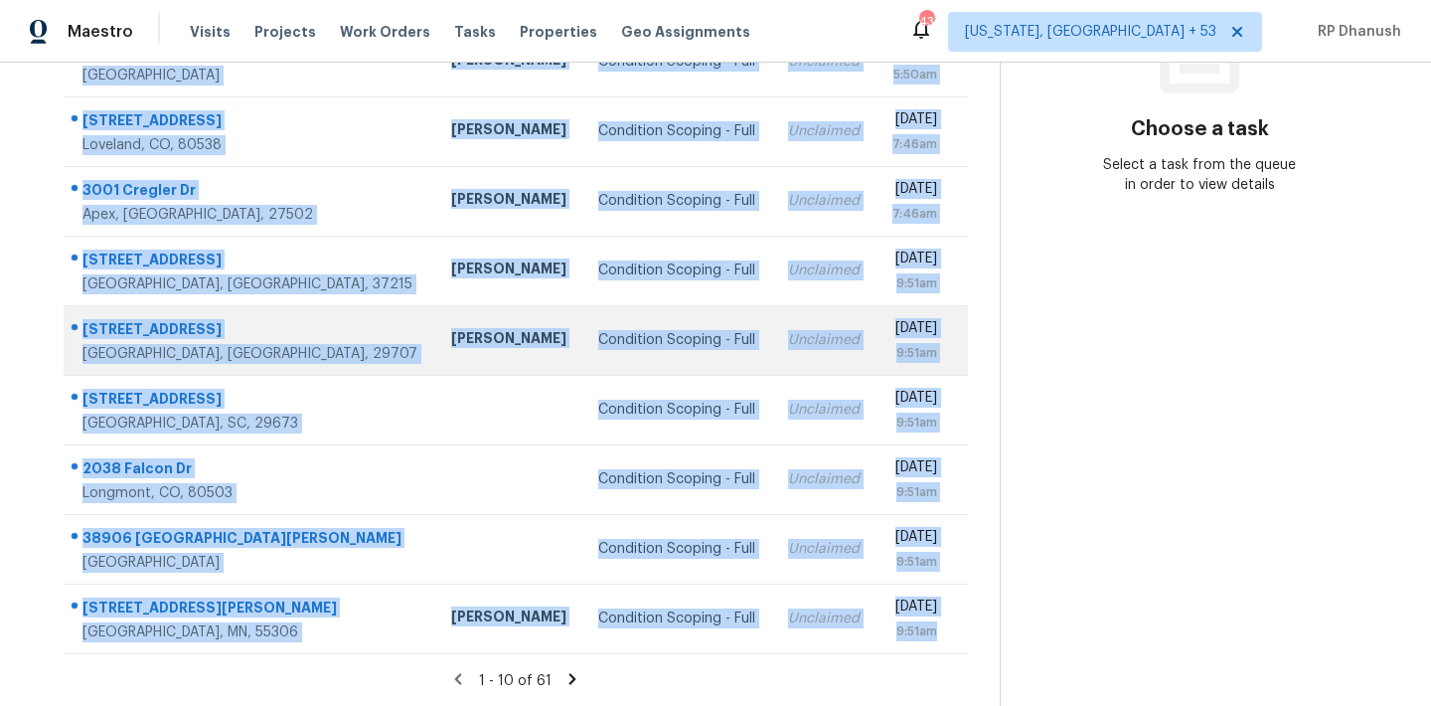
copy tbody "118 Elmonte Cir West Columbia, SC, 29170 Condition Scoping - Full Unclaimed Fri…"
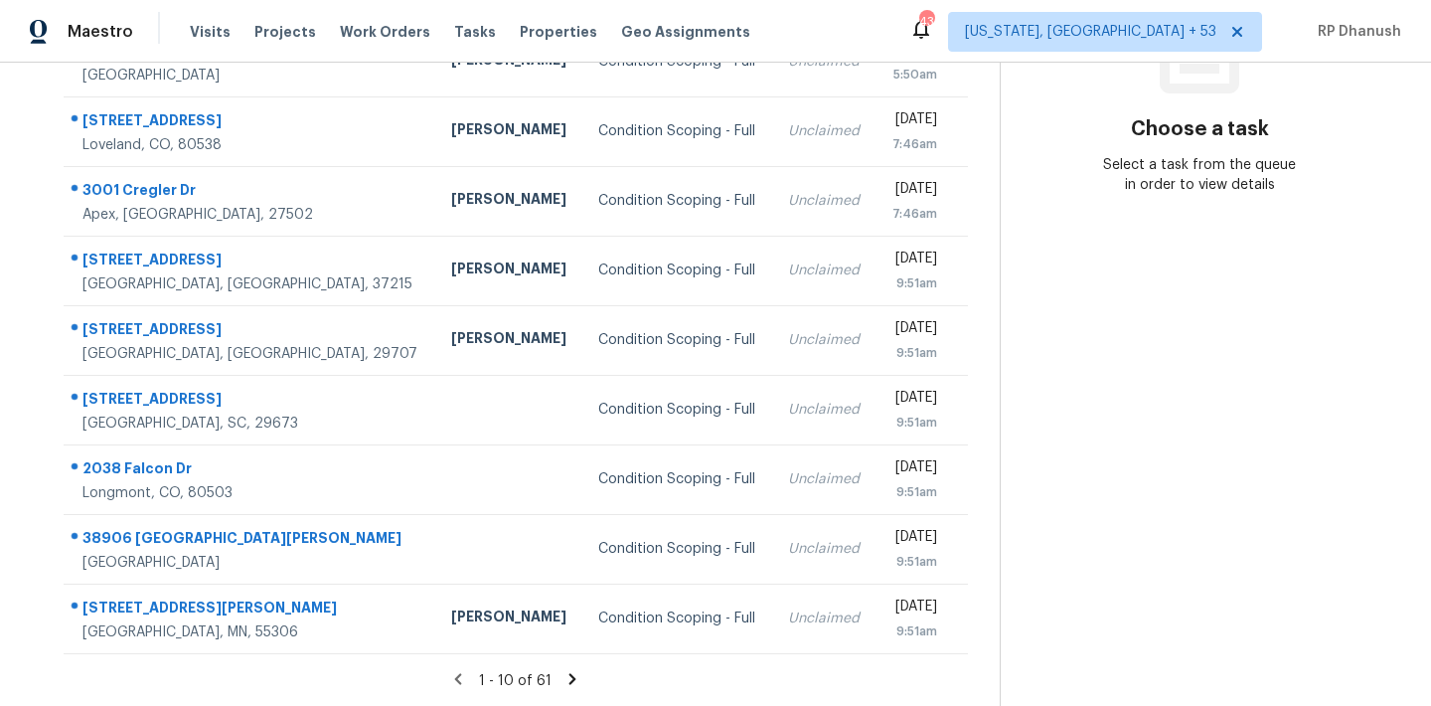
click at [1203, 440] on section "Choose a task Select a task from the queue in order to view details" at bounding box center [1199, 220] width 399 height 973
click at [570, 673] on icon at bounding box center [572, 679] width 18 height 18
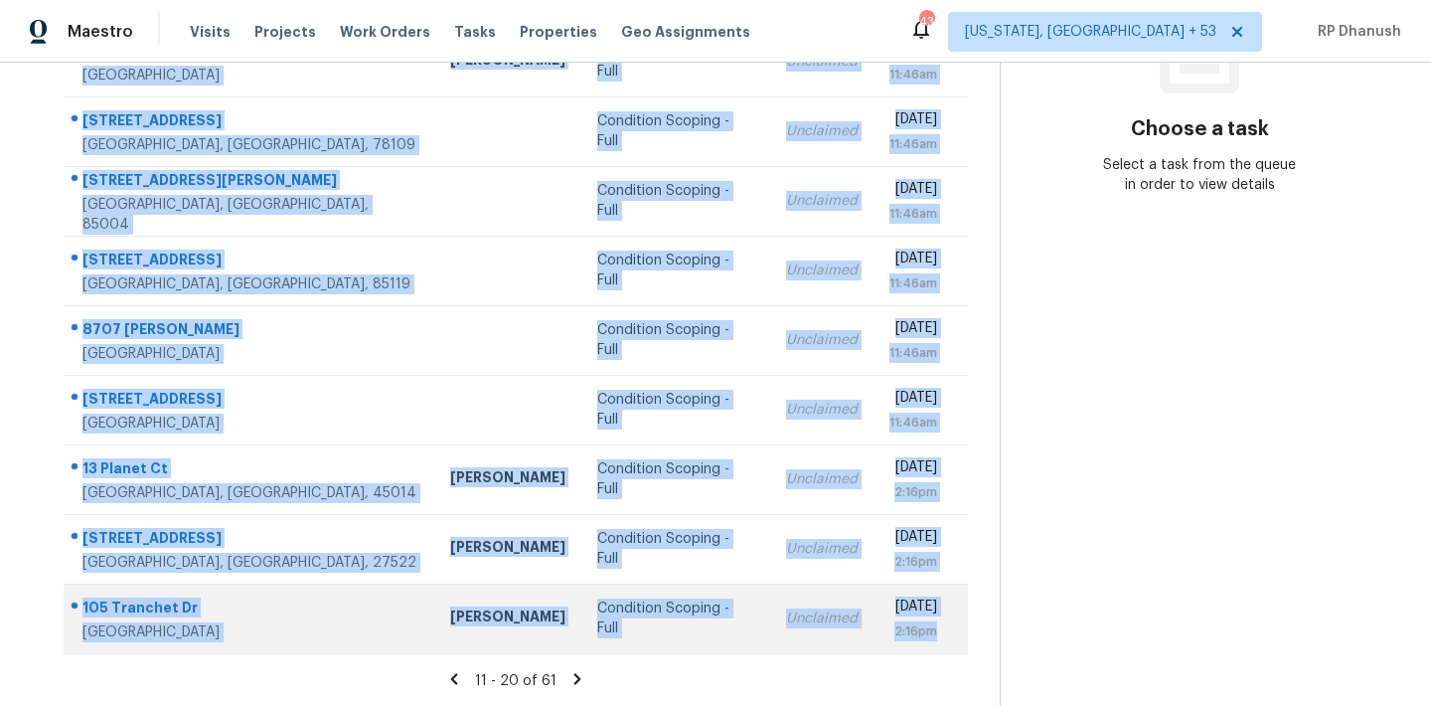
drag, startPoint x: 80, startPoint y: 290, endPoint x: 951, endPoint y: 643, distance: 939.2
click at [951, 643] on tbody "112 Pebble Creek Xing Fort Mill, SC, 29715 Billy Towle Condition Scoping - Full…" at bounding box center [516, 305] width 904 height 696
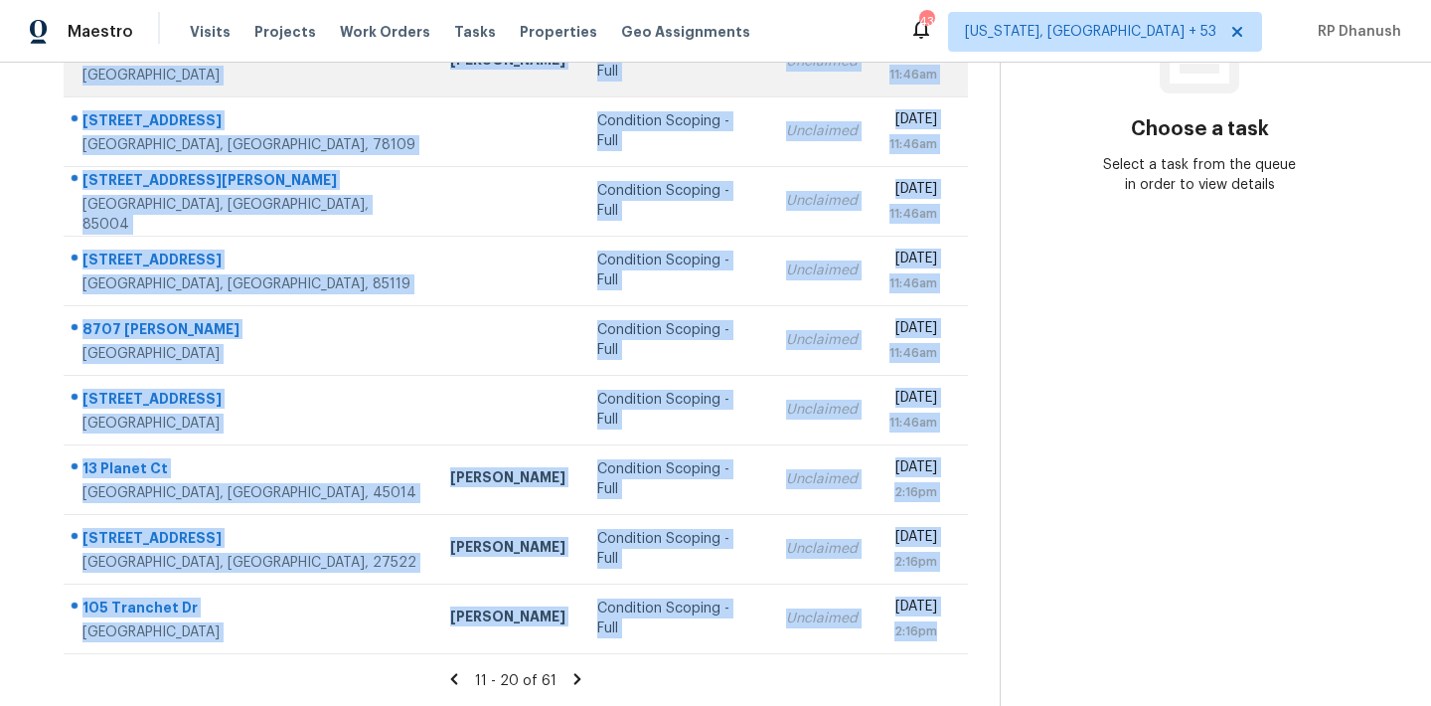
copy tbody "112 Pebble Creek Xing Fort Mill, SC, 29715 Billy Towle Condition Scoping - Full…"
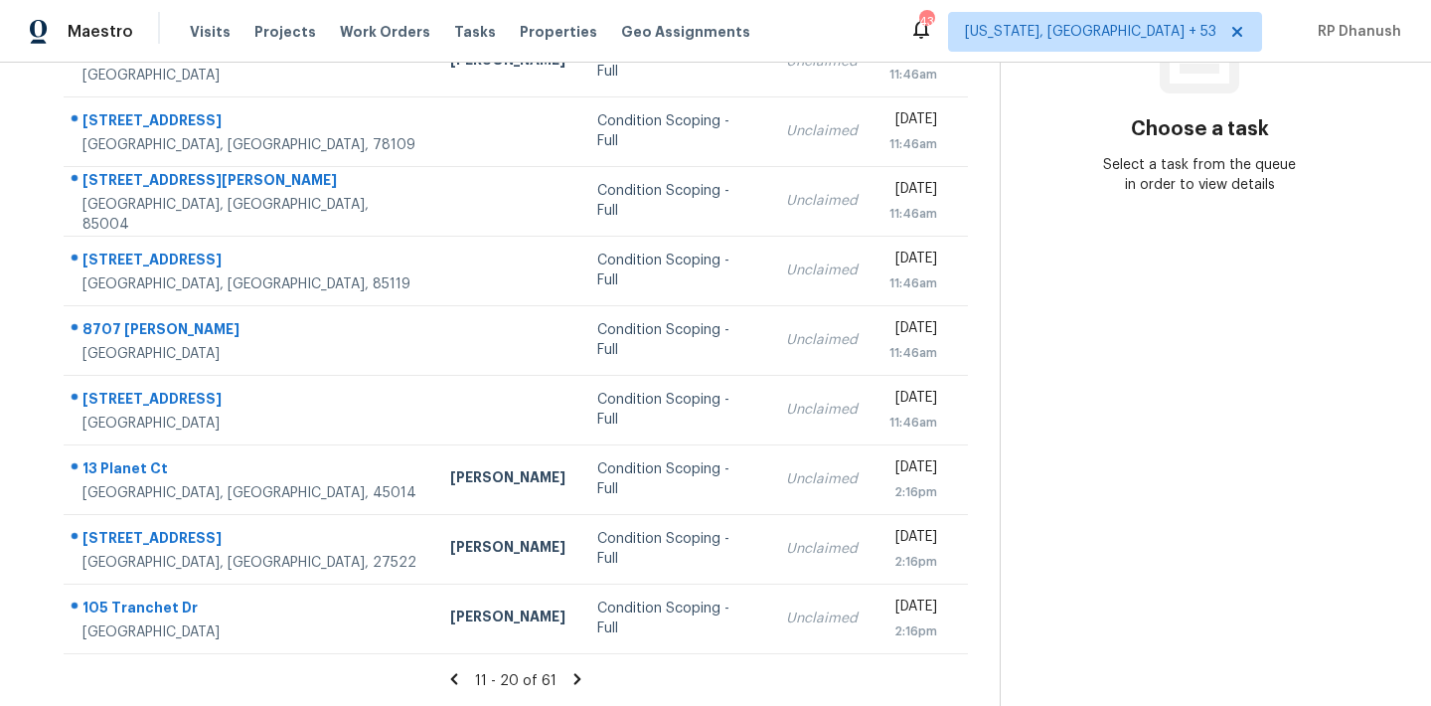
click at [1121, 425] on section "Choose a task Select a task from the queue in order to view details" at bounding box center [1199, 220] width 399 height 973
click at [574, 674] on icon at bounding box center [577, 678] width 7 height 11
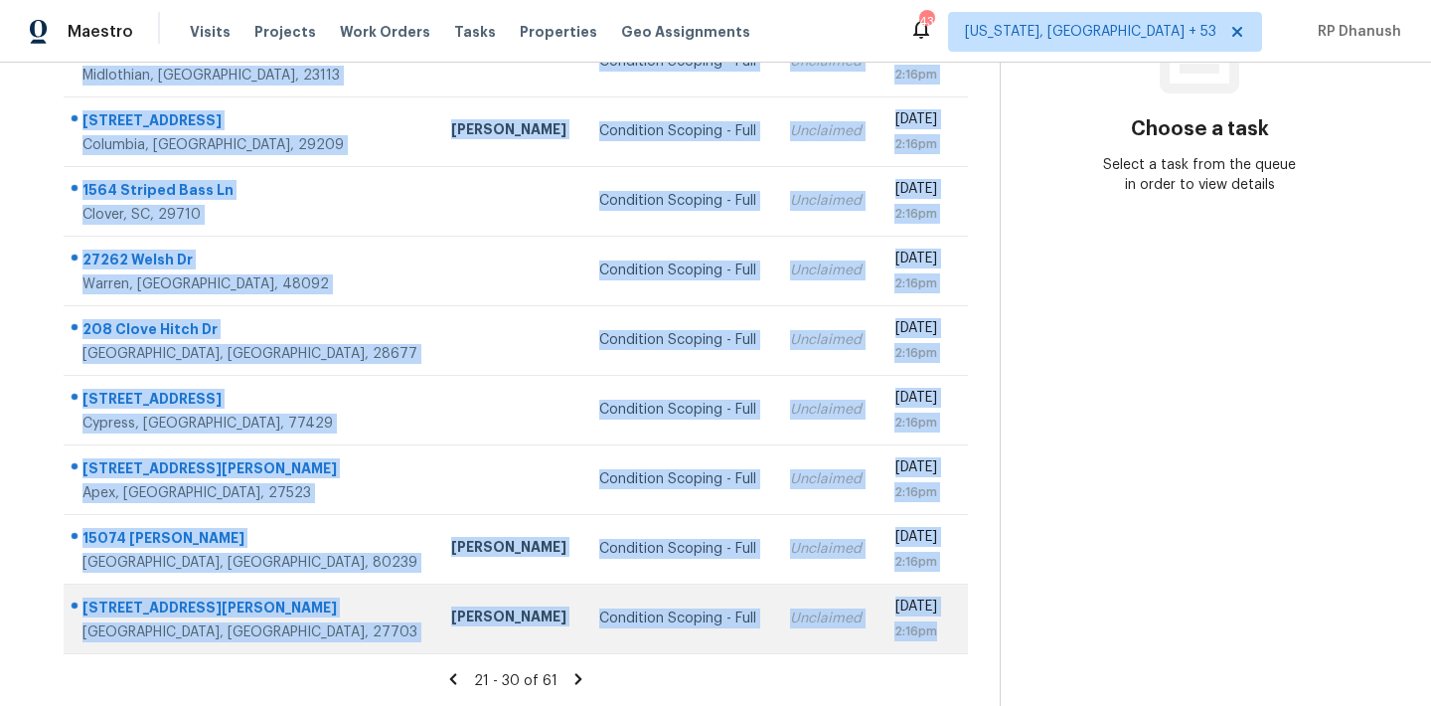
drag, startPoint x: 79, startPoint y: 177, endPoint x: 950, endPoint y: 643, distance: 988.2
click at [950, 643] on tbody "806 N Craige St Salisbury, NC, 28144 Chip Hunter Condition Scoping - Full Uncla…" at bounding box center [516, 305] width 904 height 696
copy tbody "806 N Craige St Salisbury, NC, 28144 Chip Hunter Condition Scoping - Full Uncla…"
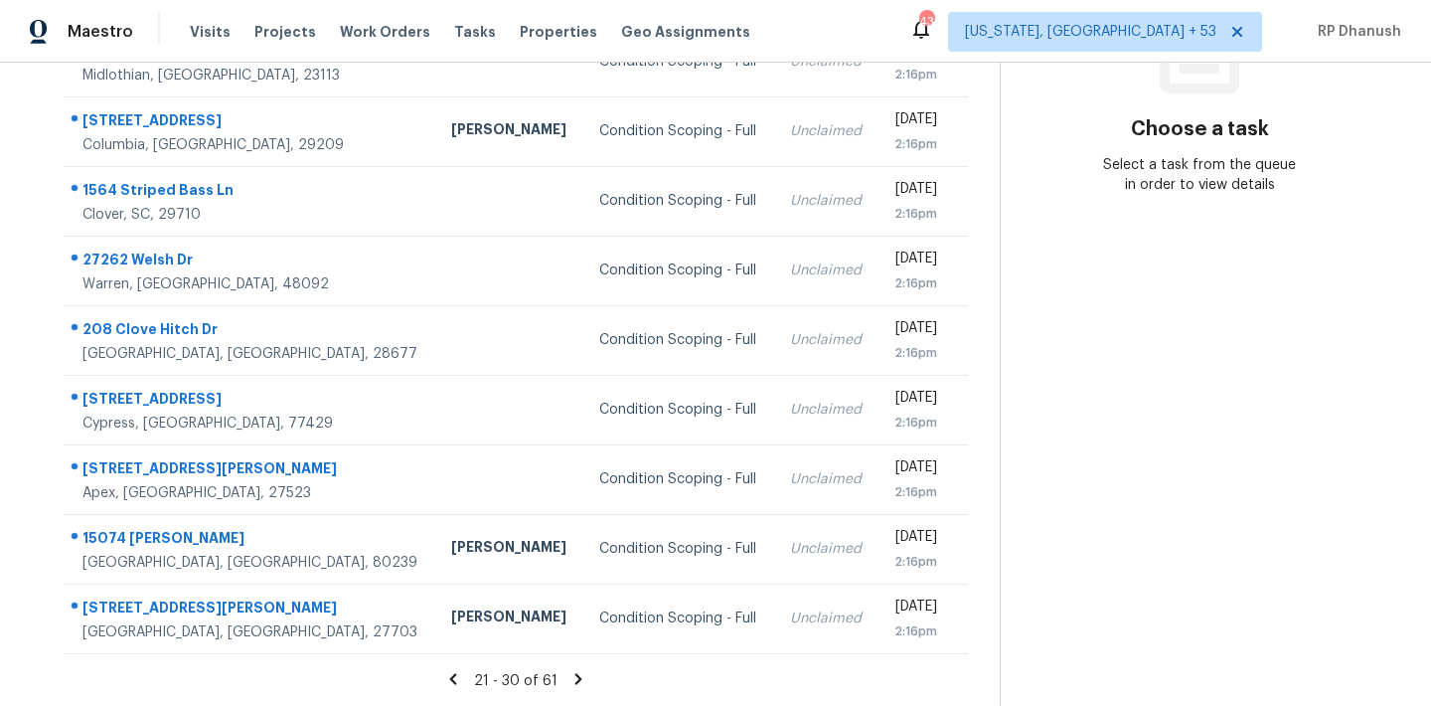
click at [1141, 440] on section "Choose a task Select a task from the queue in order to view details" at bounding box center [1199, 220] width 399 height 973
click at [578, 676] on icon at bounding box center [578, 679] width 18 height 18
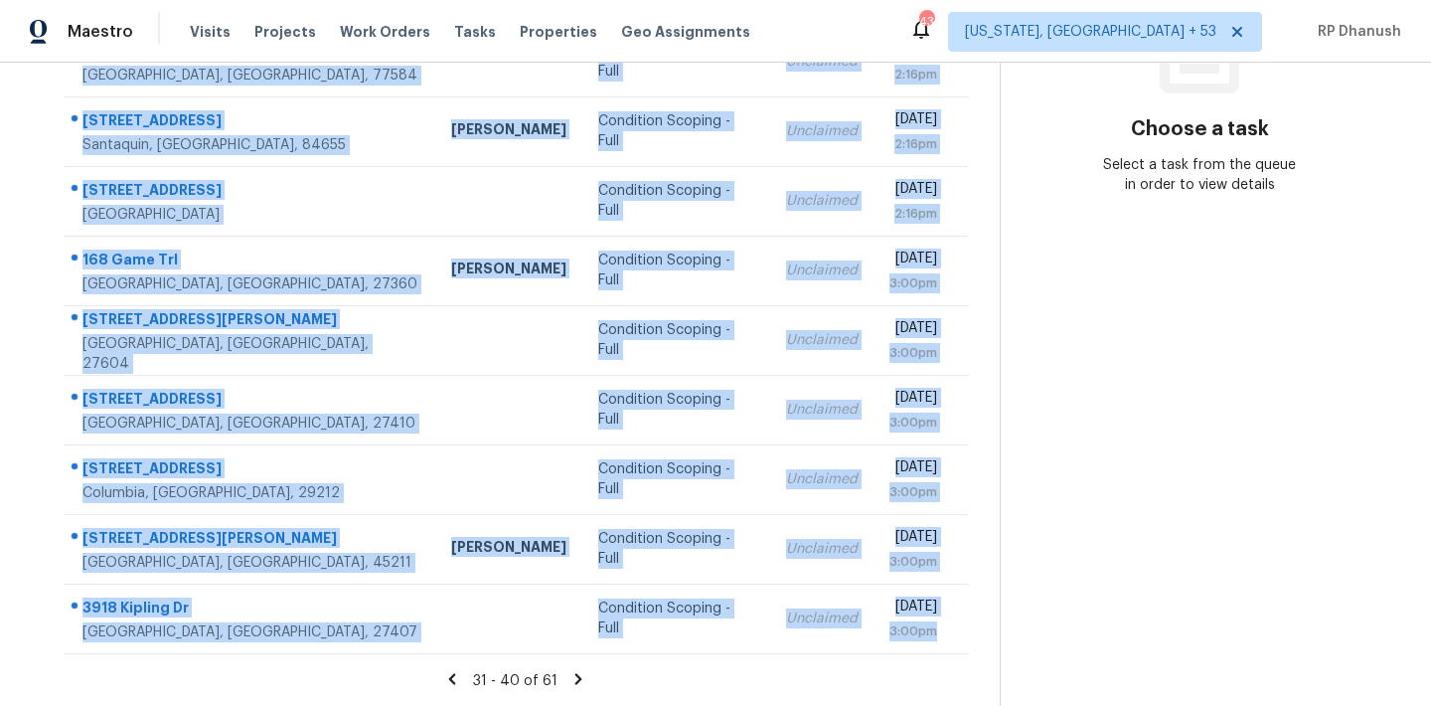
drag, startPoint x: 68, startPoint y: 160, endPoint x: 939, endPoint y: 654, distance: 1001.7
click at [939, 654] on section "Tasks 61 Results Date Range Open Condition Scoping - Full Assignee ​ Create a T…" at bounding box center [516, 235] width 968 height 941
copy tbody "3336 Blossom Trl Twinsburg, OH, 44087 Condition Scoping - Full Unclaimed Fri, S…"
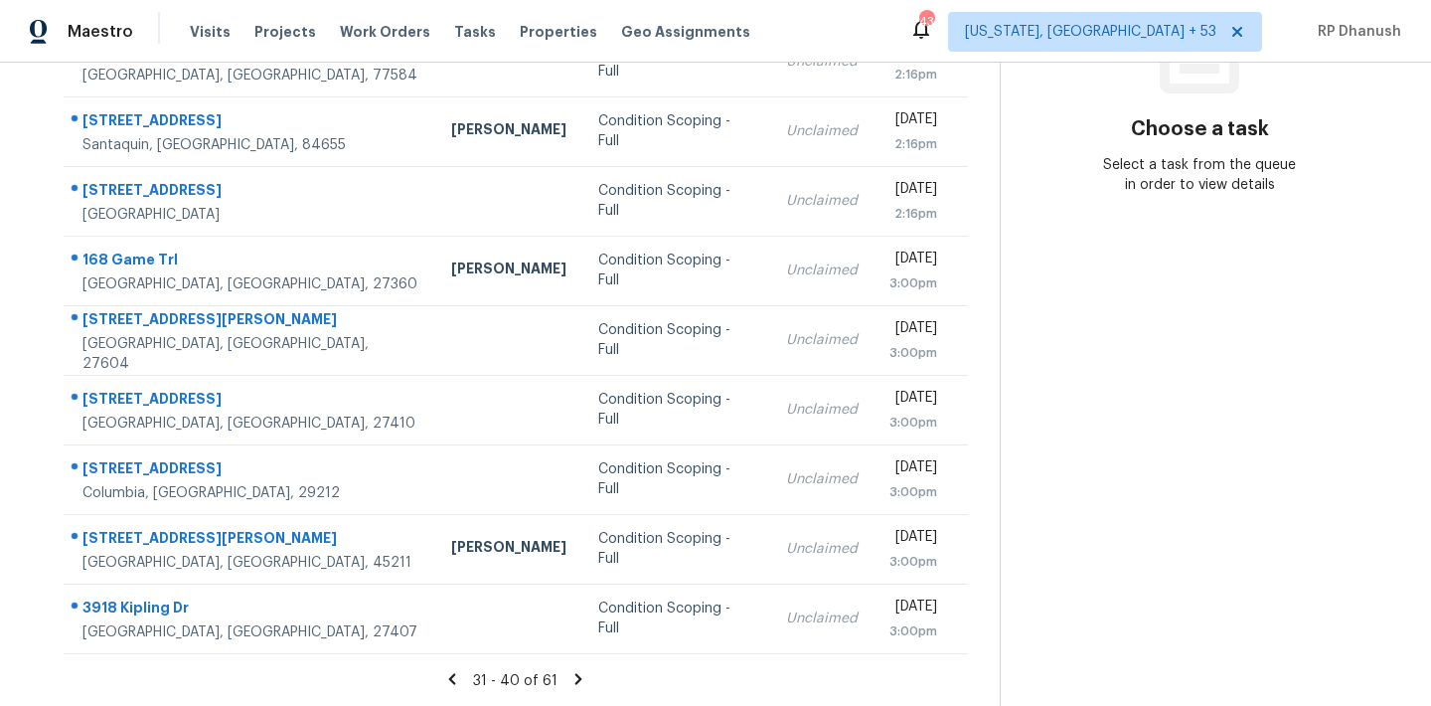
click at [1201, 443] on section "Choose a task Select a task from the queue in order to view details" at bounding box center [1199, 220] width 399 height 973
click at [575, 674] on icon at bounding box center [578, 678] width 7 height 11
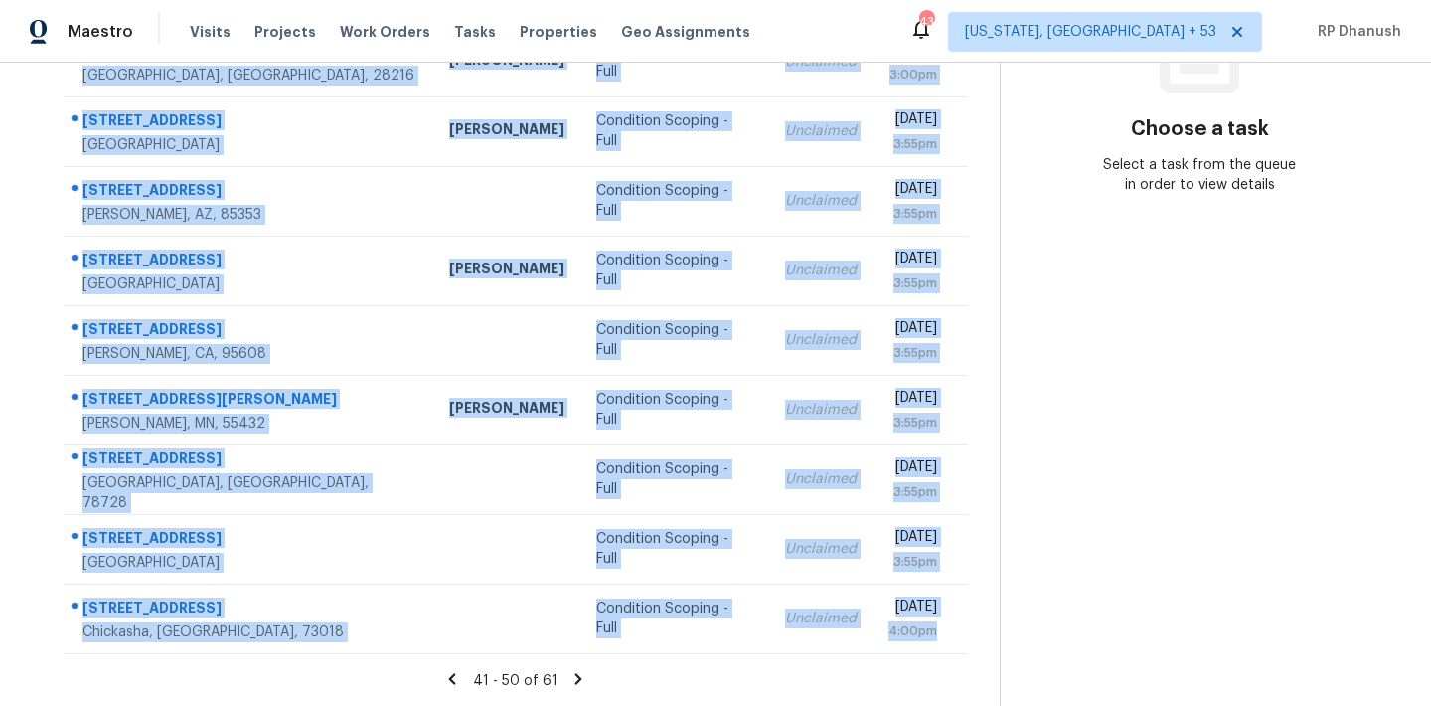
drag, startPoint x: 80, startPoint y: 286, endPoint x: 969, endPoint y: 657, distance: 962.6
click at [969, 657] on section "Tasks 61 Results Date Range Open Condition Scoping - Full Assignee ​ Create a T…" at bounding box center [516, 235] width 968 height 941
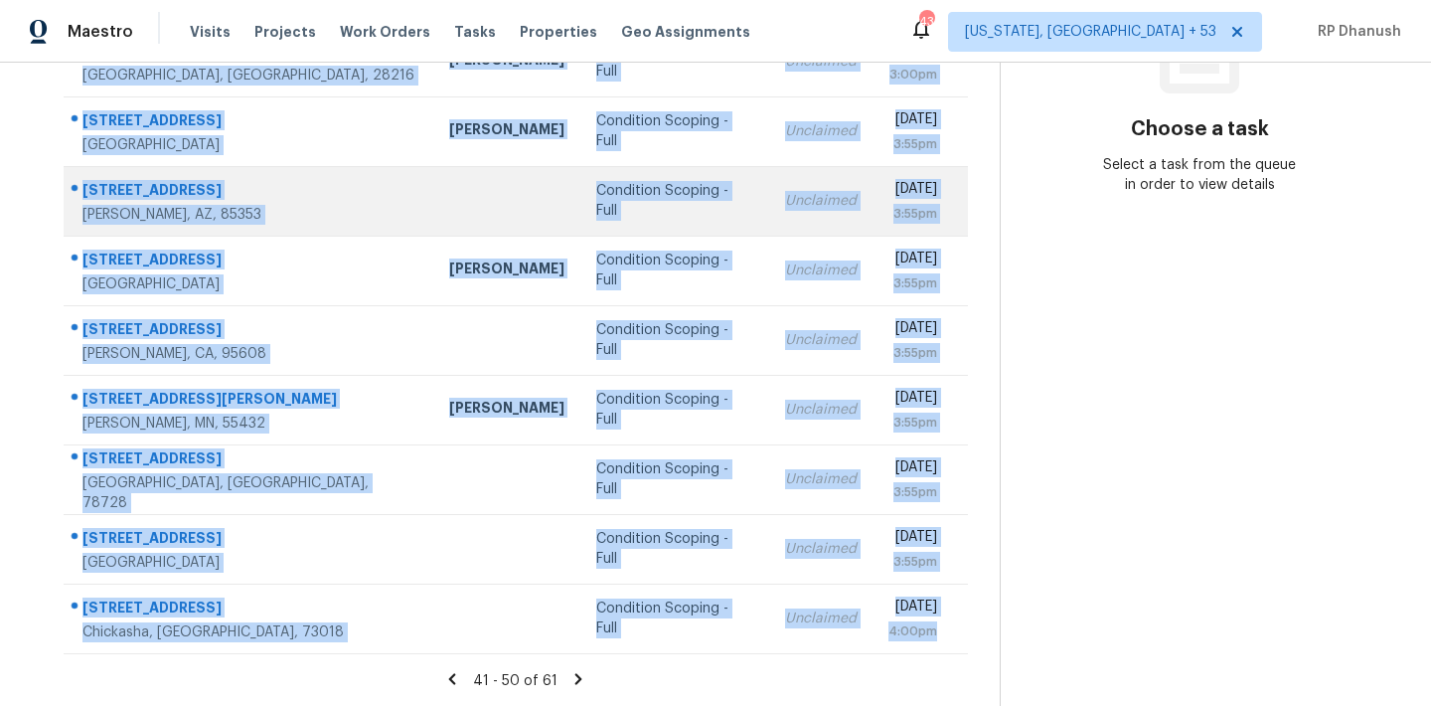
copy tbody "464 Dudley Dr Fort Mill, SC, 29715 Billy Towle Condition Scoping - Full Unclaim…"
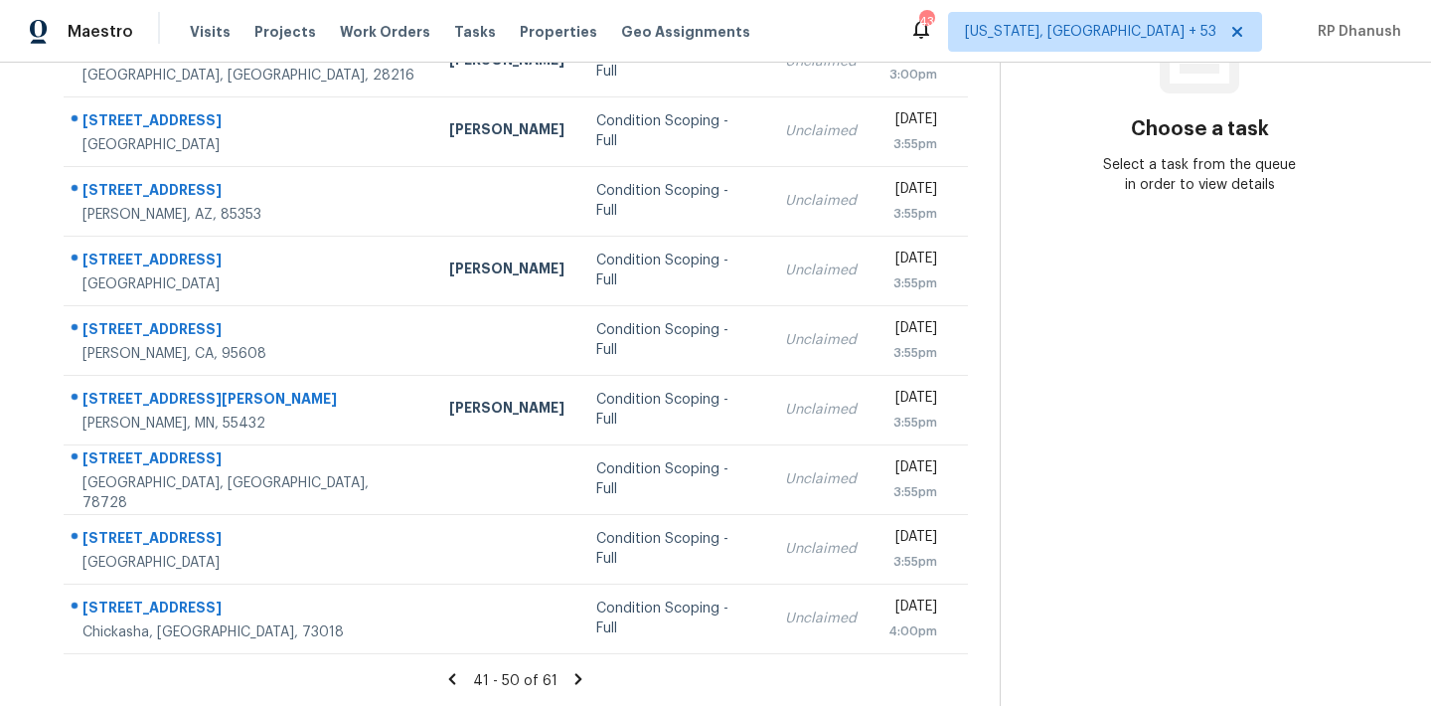
click at [1165, 483] on section "Choose a task Select a task from the queue in order to view details" at bounding box center [1199, 220] width 399 height 973
click at [575, 682] on icon at bounding box center [578, 678] width 7 height 11
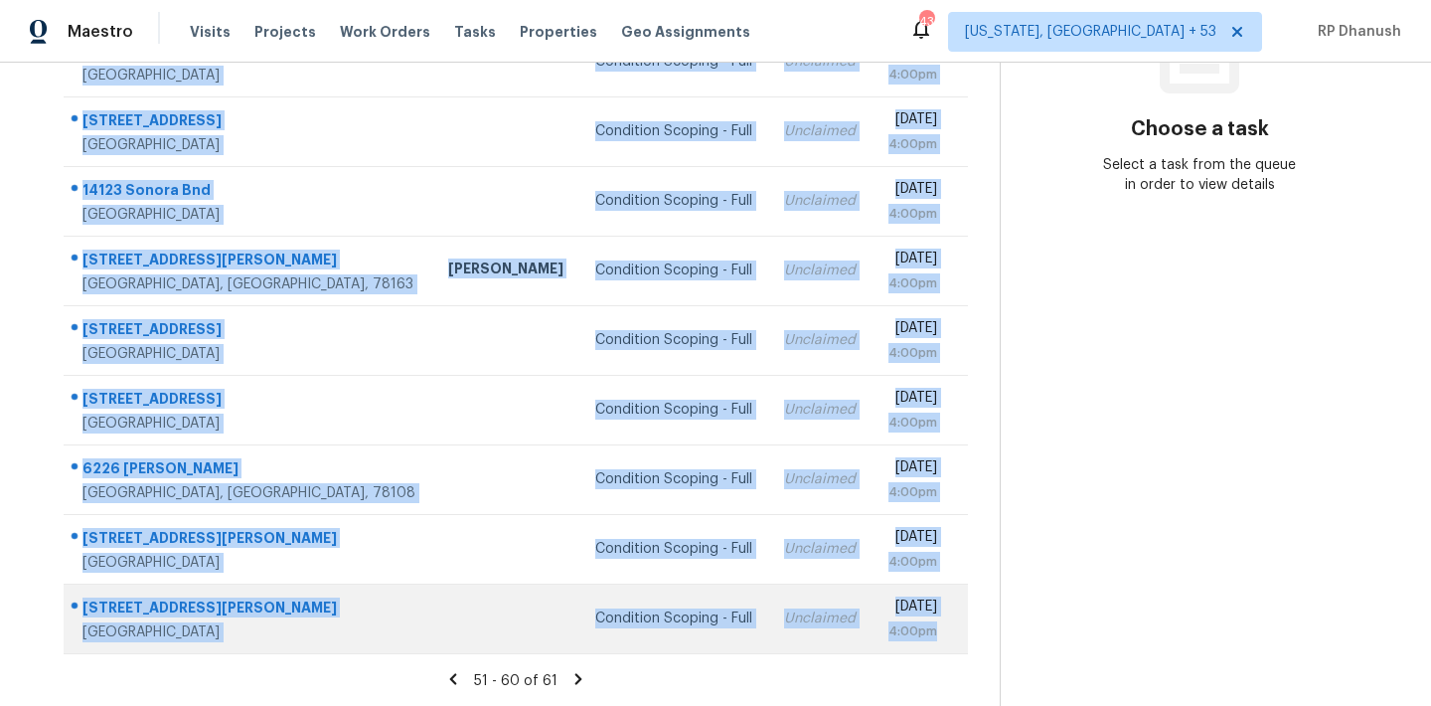
drag, startPoint x: 77, startPoint y: 220, endPoint x: 932, endPoint y: 645, distance: 955.4
click at [932, 645] on tbody "9722 Battle Pass San Antonio, TX, 78239 Chris Fuentes Condition Scoping - Full …" at bounding box center [516, 305] width 904 height 696
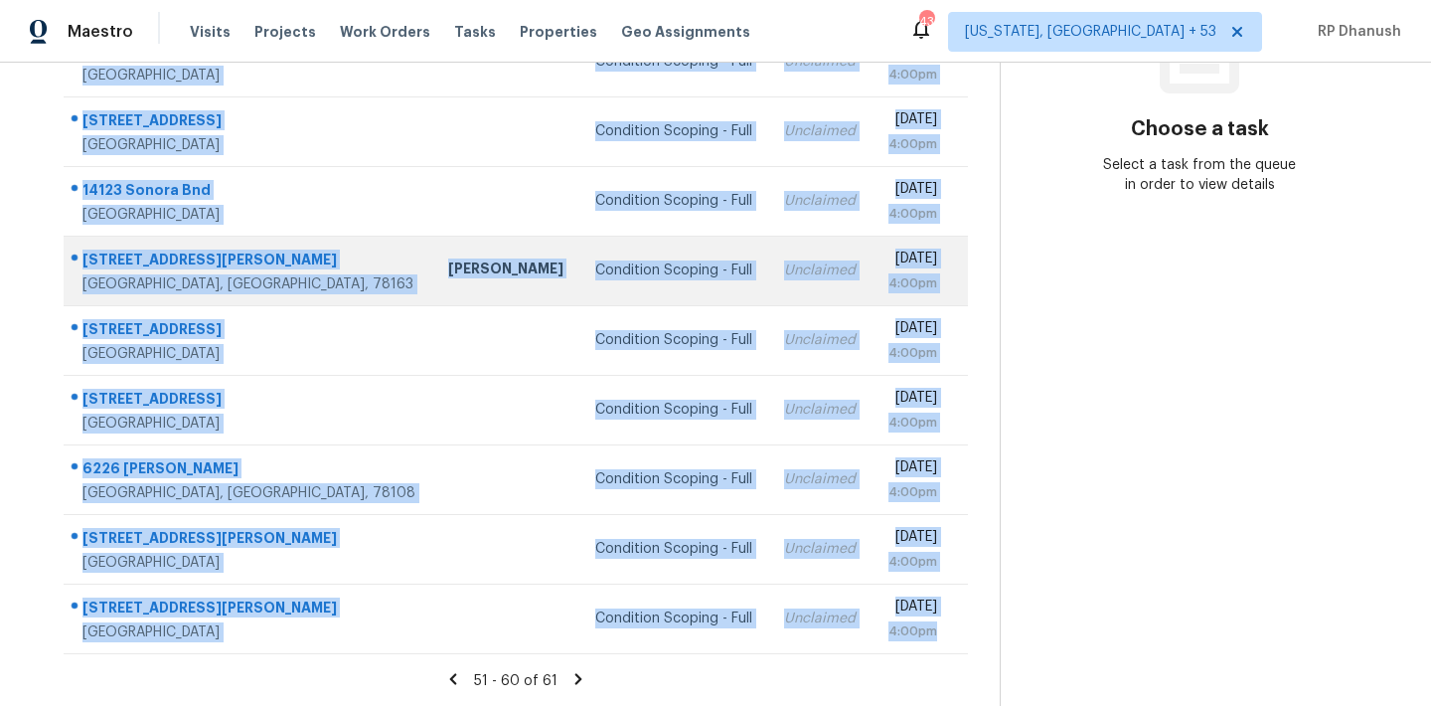
copy tbody "9722 Battle Pass San Antonio, TX, 78239 Chris Fuentes Condition Scoping - Full …"
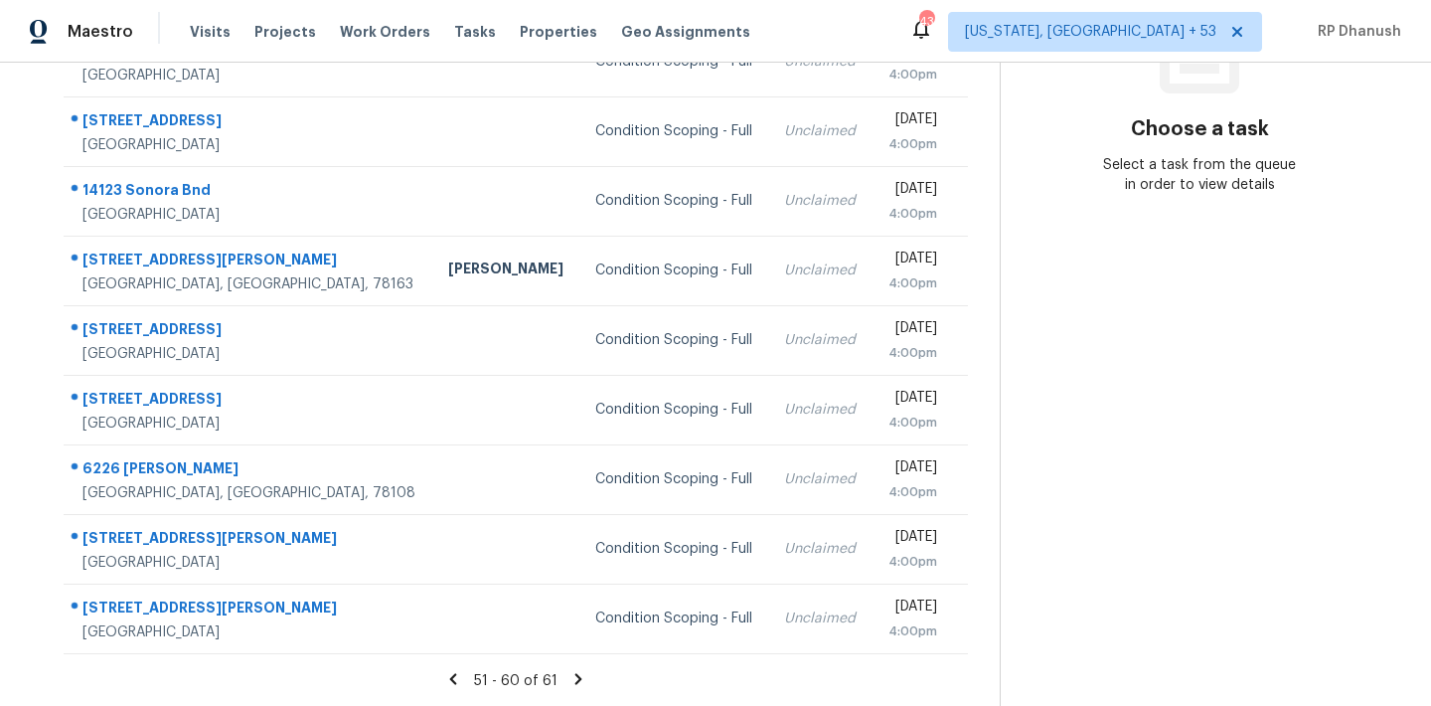
click at [1277, 421] on section "Choose a task Select a task from the queue in order to view details" at bounding box center [1199, 220] width 399 height 973
click at [575, 673] on icon at bounding box center [578, 679] width 18 height 18
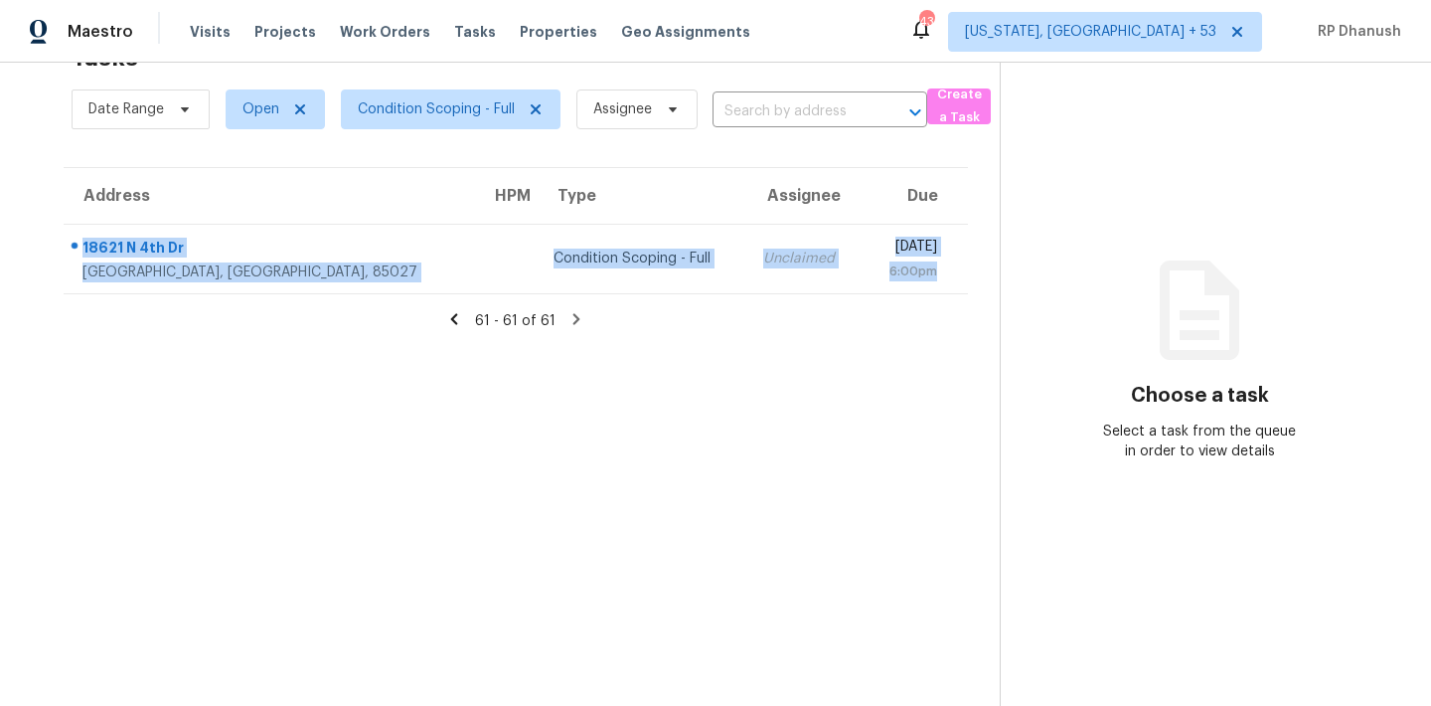
drag, startPoint x: 76, startPoint y: 228, endPoint x: 960, endPoint y: 294, distance: 886.9
click at [960, 294] on section "Tasks 61 Results Date Range Open Condition Scoping - Full Assignee ​ Create a T…" at bounding box center [516, 369] width 968 height 674
copy tr "18621 N 4th Dr Phoenix, AZ, 85027 Condition Scoping - Full Unclaimed Fri, Sep 1…"
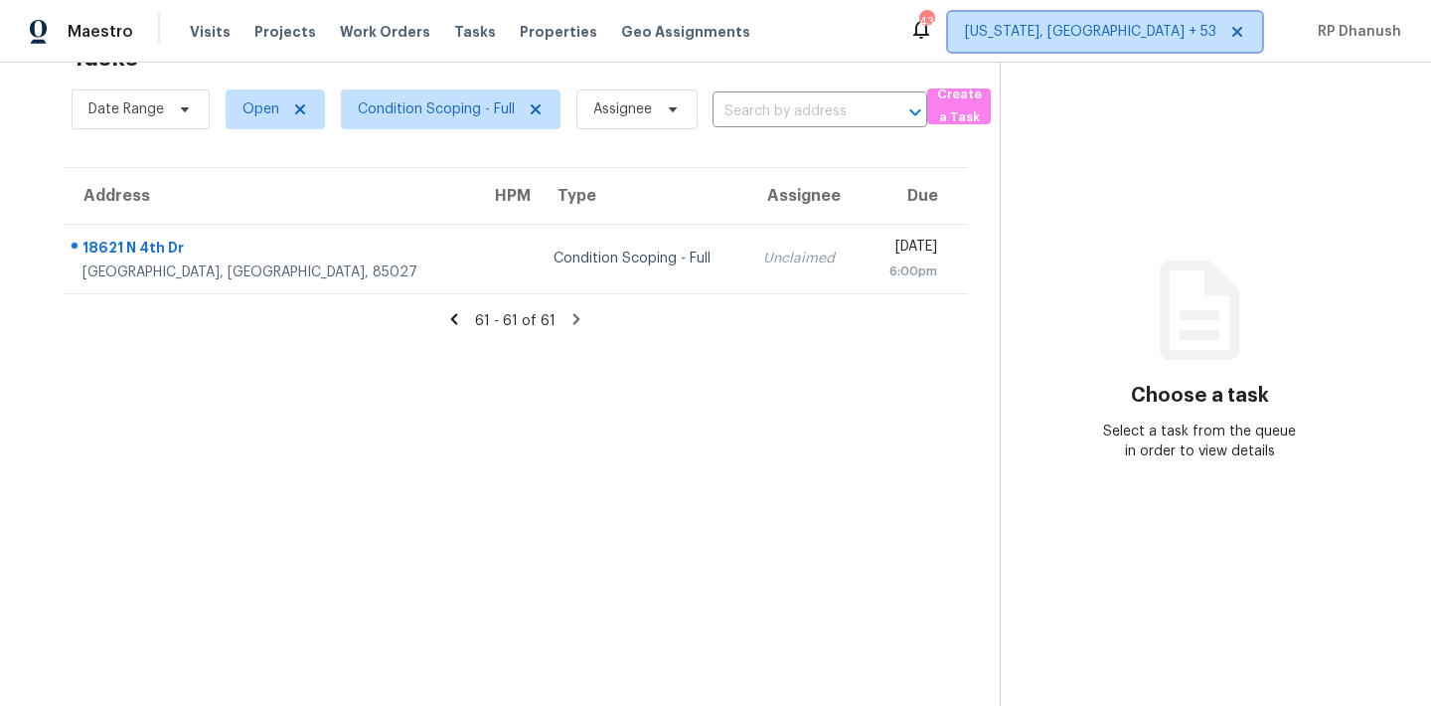
click at [1195, 30] on span "[US_STATE], [GEOGRAPHIC_DATA] + 53" at bounding box center [1090, 32] width 251 height 20
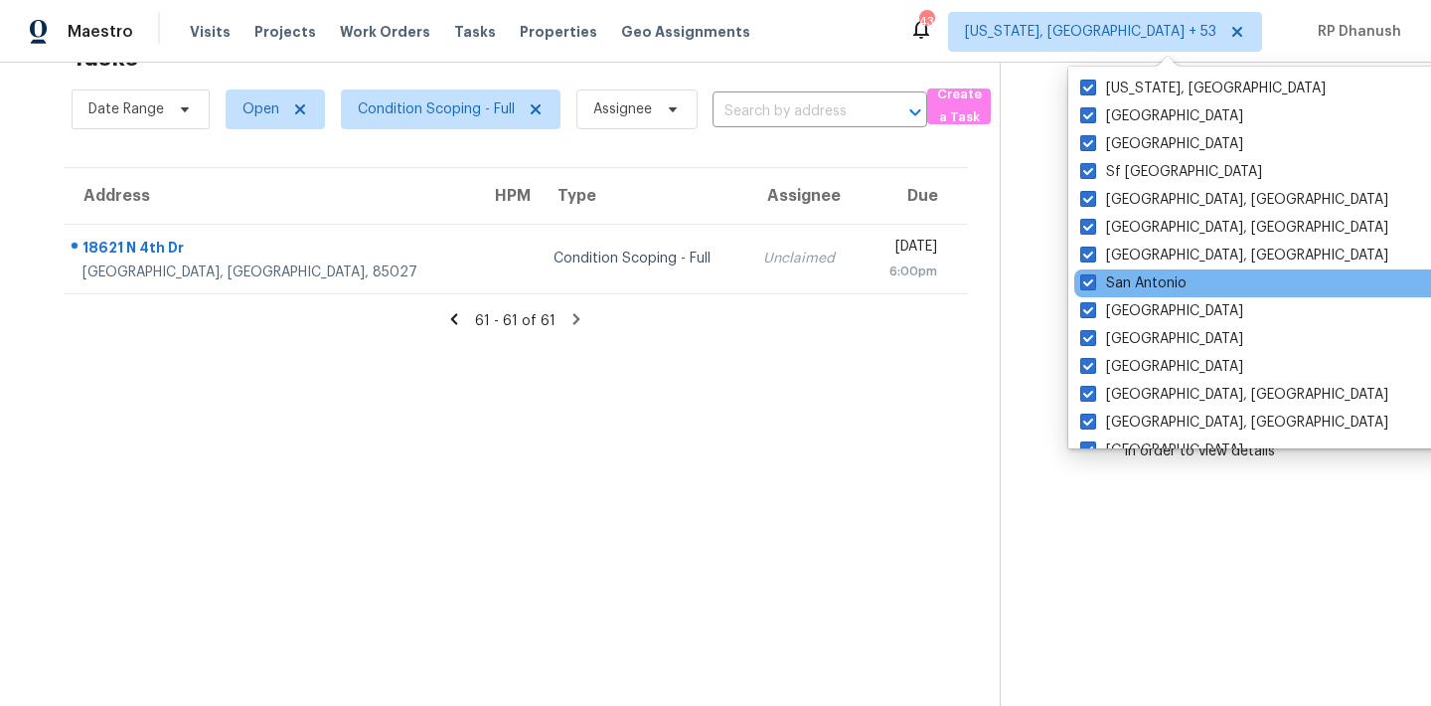
scroll to position [1332, 0]
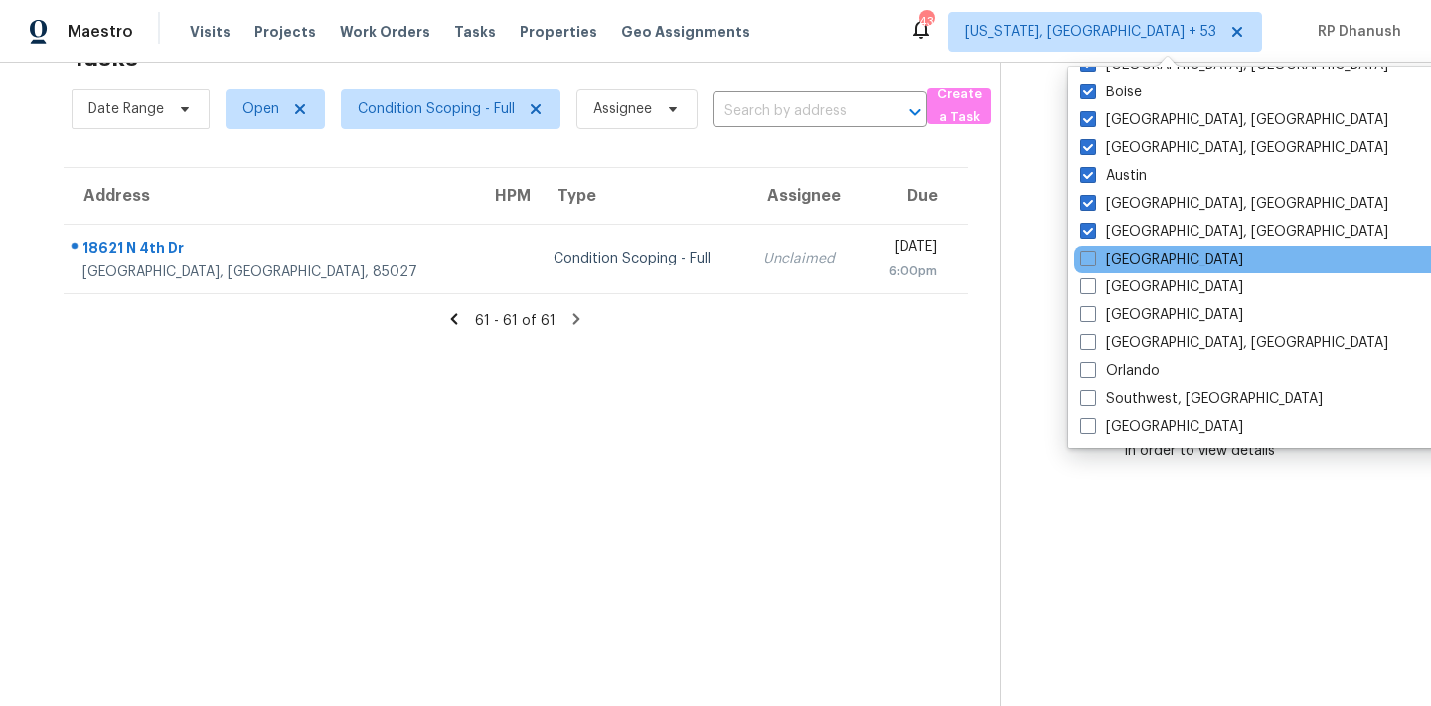
click at [1136, 260] on label "[GEOGRAPHIC_DATA]" at bounding box center [1161, 259] width 163 height 20
click at [1093, 260] on input "[GEOGRAPHIC_DATA]" at bounding box center [1086, 255] width 13 height 13
checkbox input "true"
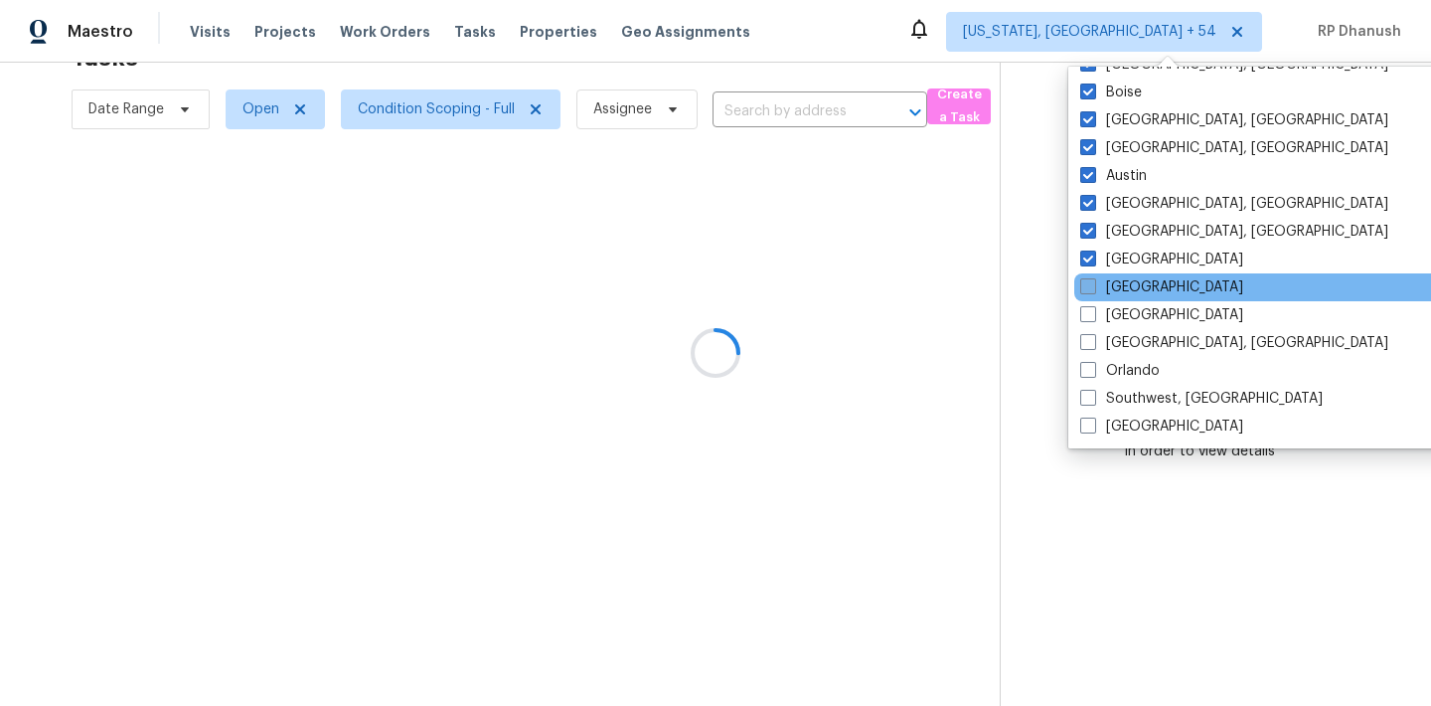
click at [1118, 282] on label "[GEOGRAPHIC_DATA]" at bounding box center [1161, 287] width 163 height 20
click at [1093, 282] on input "[GEOGRAPHIC_DATA]" at bounding box center [1086, 283] width 13 height 13
checkbox input "true"
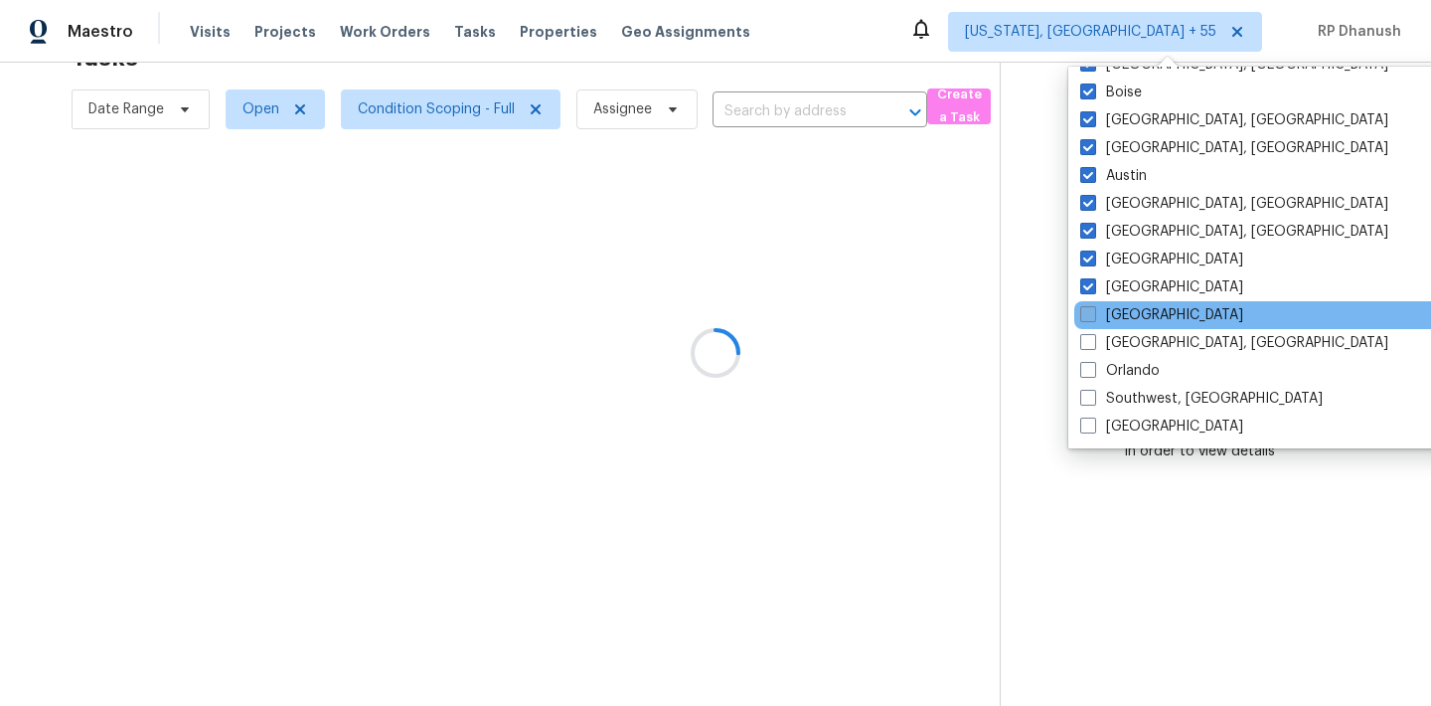
click at [1111, 308] on label "[GEOGRAPHIC_DATA]" at bounding box center [1161, 315] width 163 height 20
click at [1093, 308] on input "[GEOGRAPHIC_DATA]" at bounding box center [1086, 311] width 13 height 13
checkbox input "true"
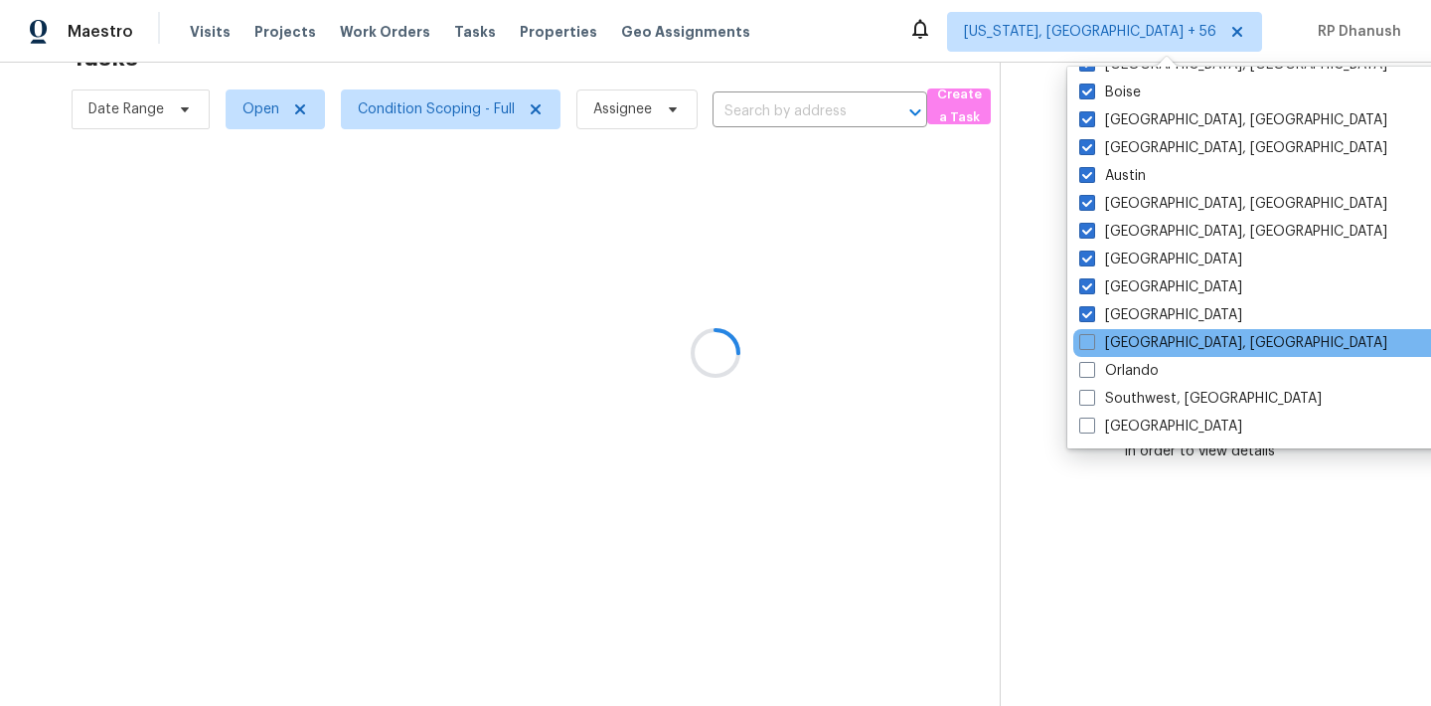
click at [1111, 331] on div "[GEOGRAPHIC_DATA], [GEOGRAPHIC_DATA]" at bounding box center [1273, 343] width 400 height 28
click at [1109, 340] on label "[GEOGRAPHIC_DATA], [GEOGRAPHIC_DATA]" at bounding box center [1233, 343] width 308 height 20
click at [1092, 340] on input "[GEOGRAPHIC_DATA], [GEOGRAPHIC_DATA]" at bounding box center [1085, 339] width 13 height 13
checkbox input "true"
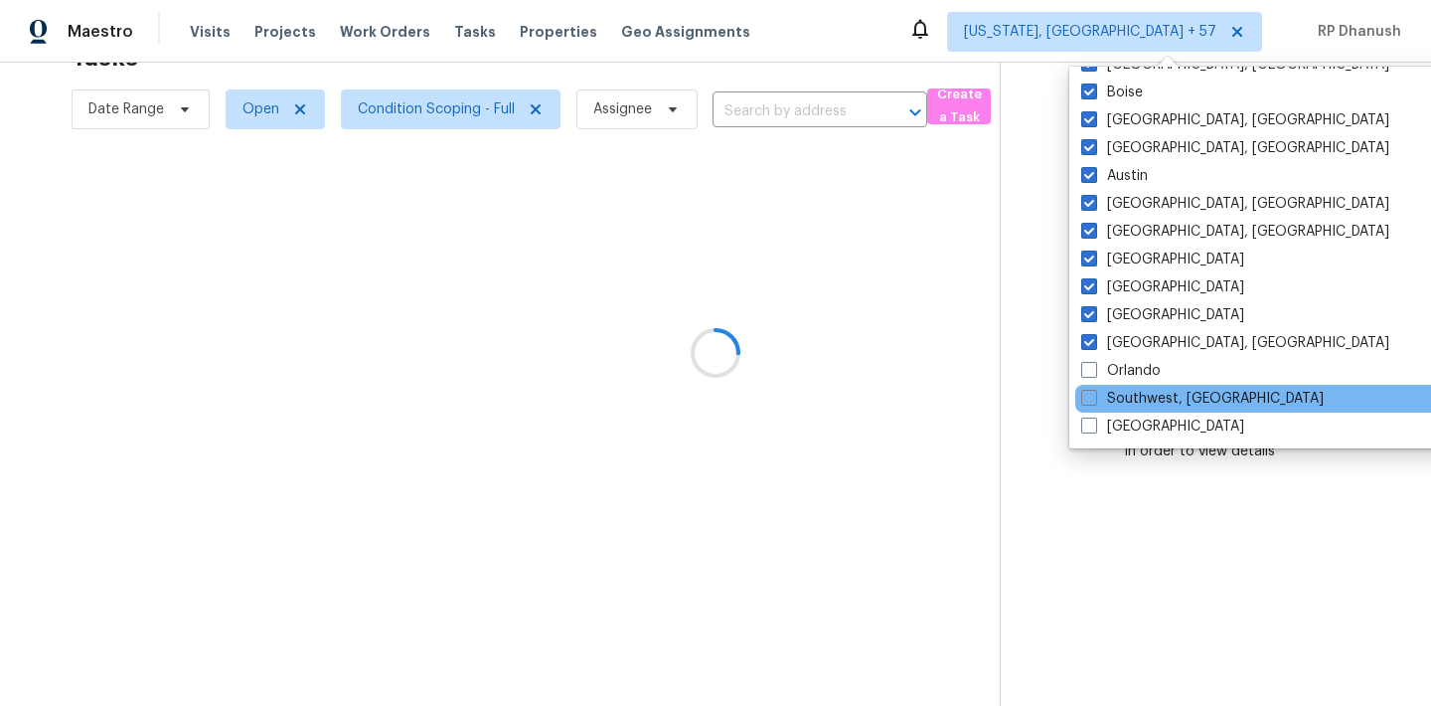
click at [1106, 386] on div "Southwest, [GEOGRAPHIC_DATA]" at bounding box center [1275, 399] width 400 height 28
click at [1106, 404] on label "Southwest, [GEOGRAPHIC_DATA]" at bounding box center [1202, 399] width 242 height 20
click at [1094, 401] on input "Southwest, [GEOGRAPHIC_DATA]" at bounding box center [1087, 395] width 13 height 13
checkbox input "true"
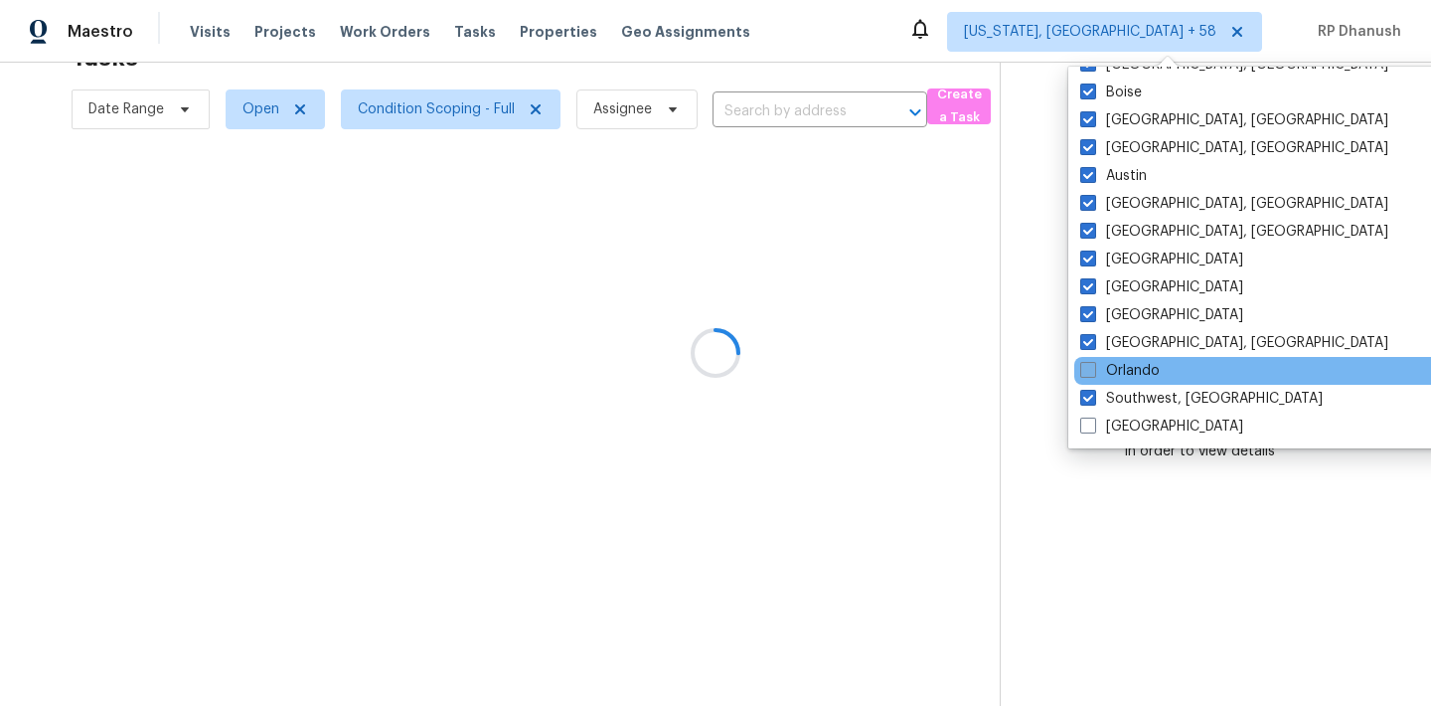
click at [1106, 371] on label "Orlando" at bounding box center [1119, 371] width 79 height 20
click at [1093, 371] on input "Orlando" at bounding box center [1086, 367] width 13 height 13
checkbox input "true"
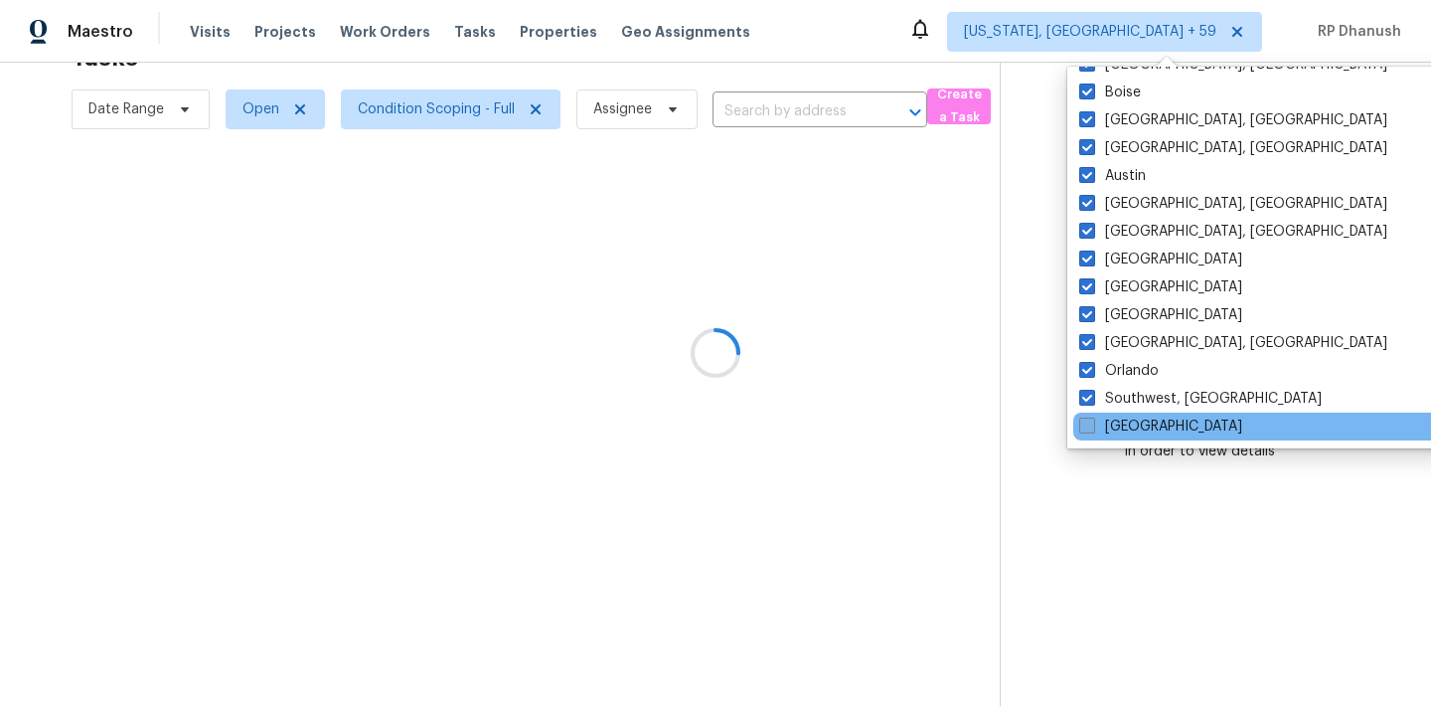
click at [1106, 426] on label "[GEOGRAPHIC_DATA]" at bounding box center [1160, 426] width 163 height 20
click at [1092, 426] on input "[GEOGRAPHIC_DATA]" at bounding box center [1085, 422] width 13 height 13
checkbox input "true"
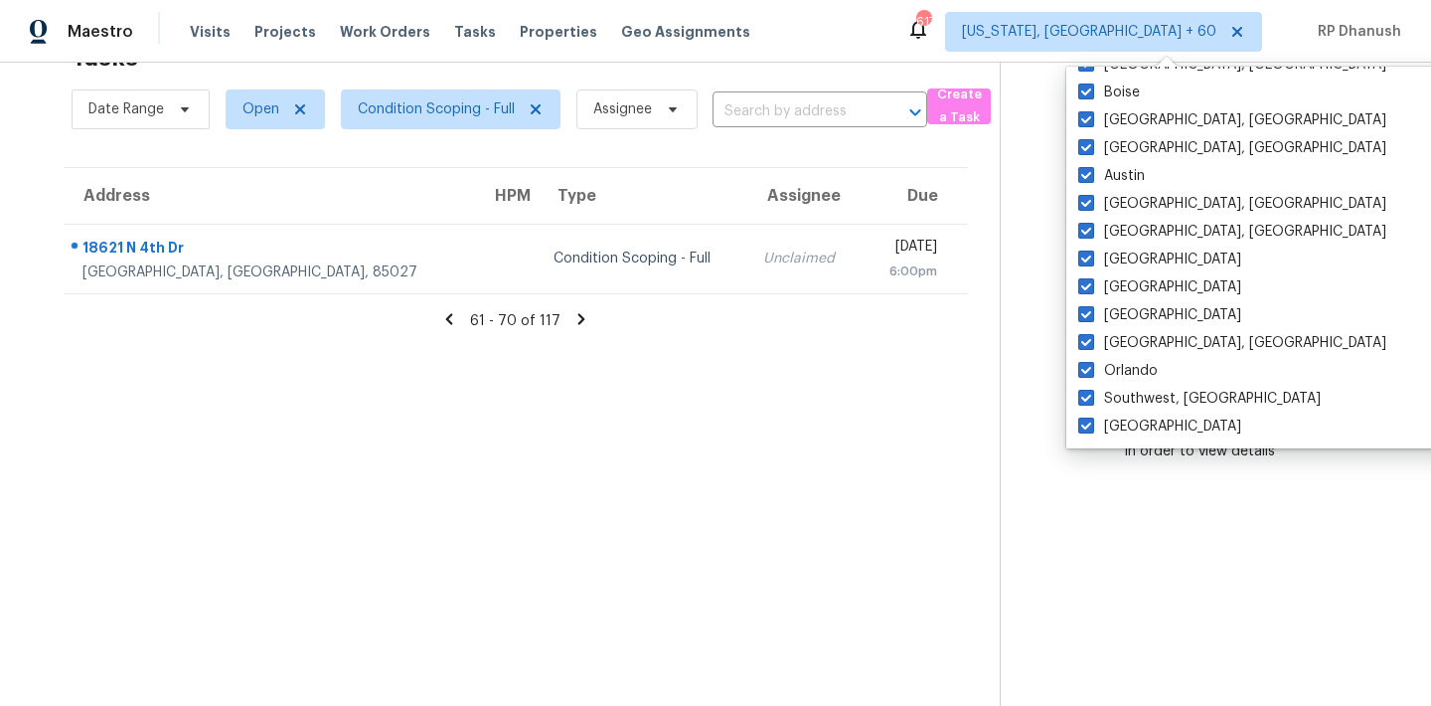
click at [786, 530] on section "Tasks 117 Results Date Range Open Condition Scoping - Full Assignee ​ Create a …" at bounding box center [516, 369] width 968 height 674
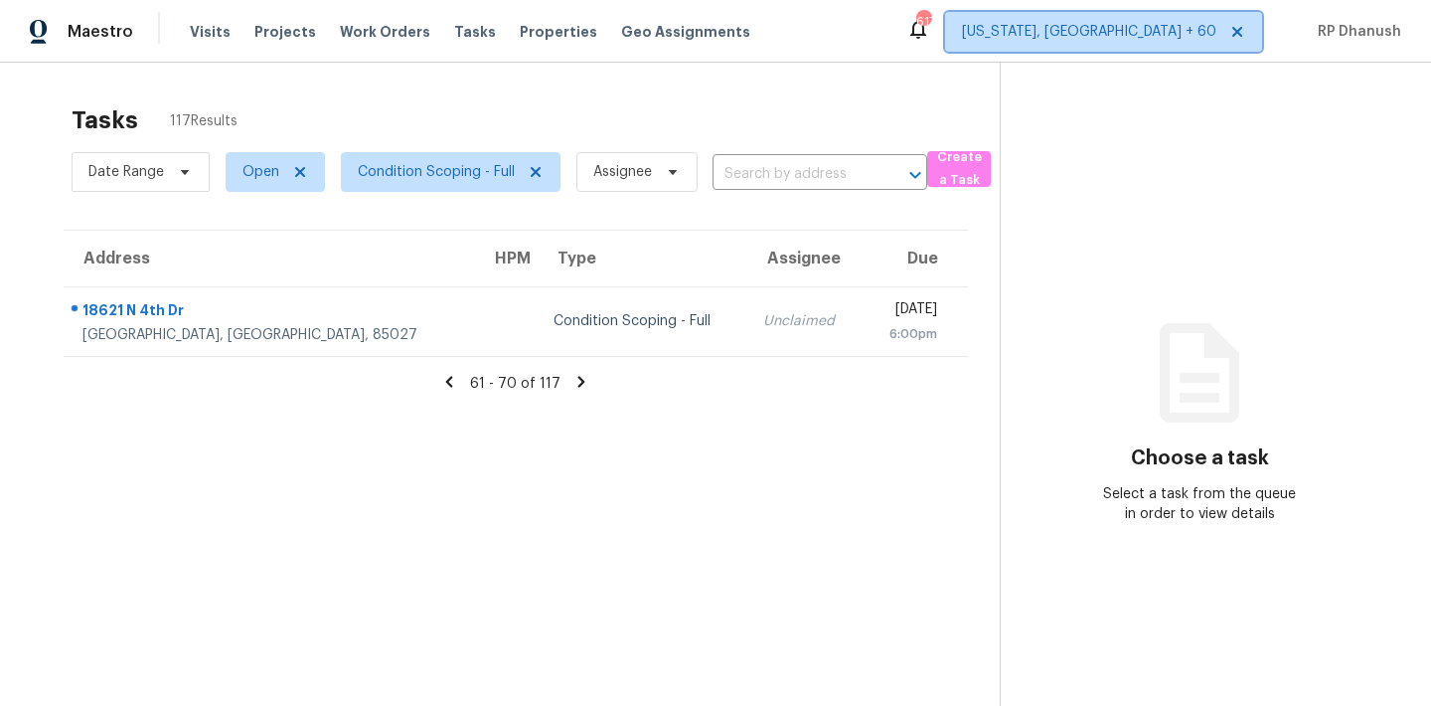
click at [1142, 39] on span "Washington, DC + 60" at bounding box center [1089, 32] width 254 height 20
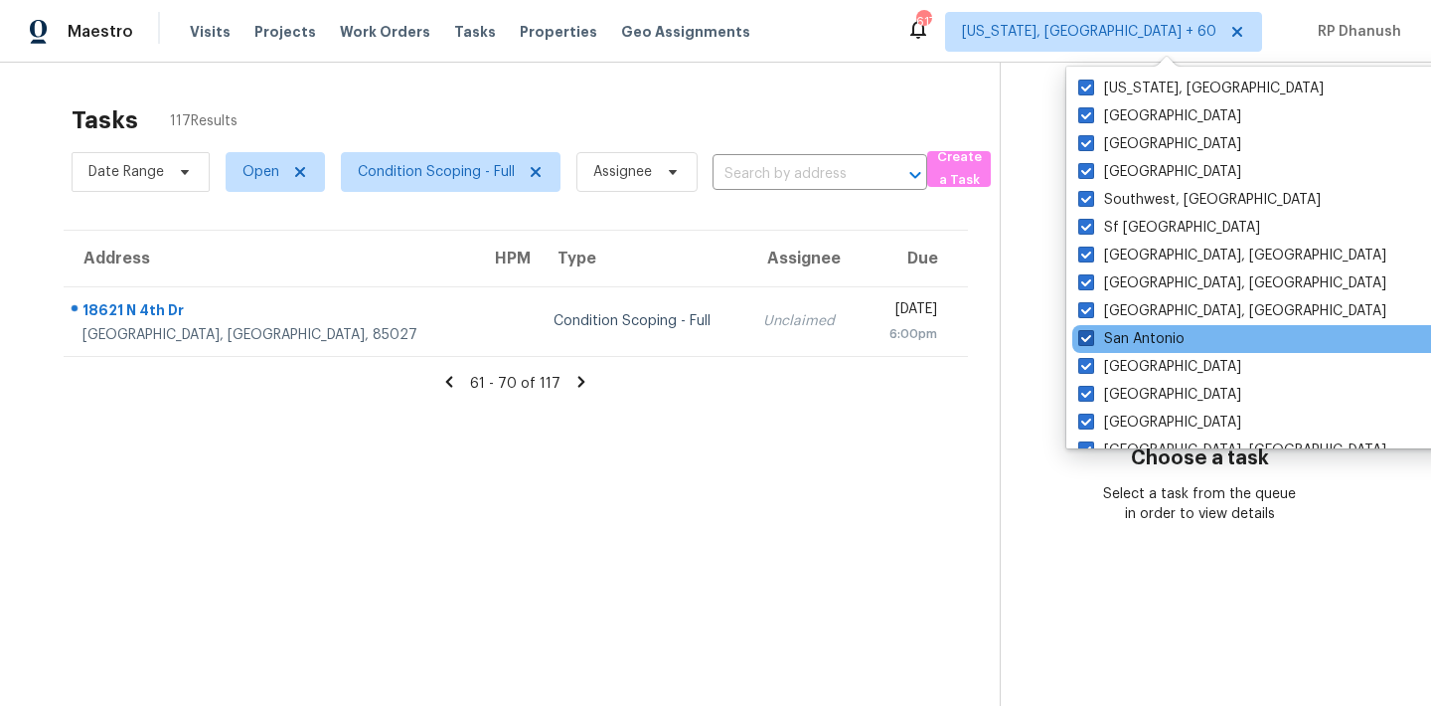
scroll to position [1332, 0]
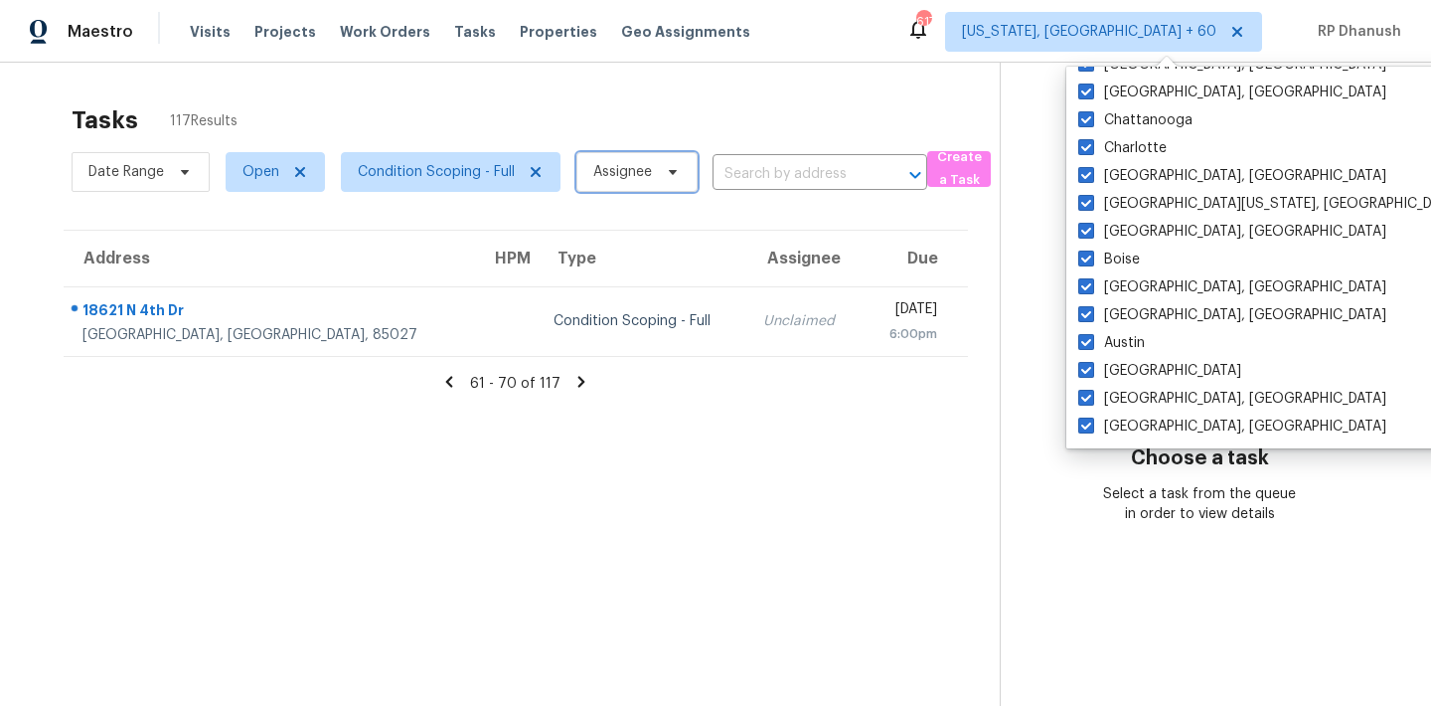
click at [607, 164] on span "Assignee" at bounding box center [622, 172] width 59 height 20
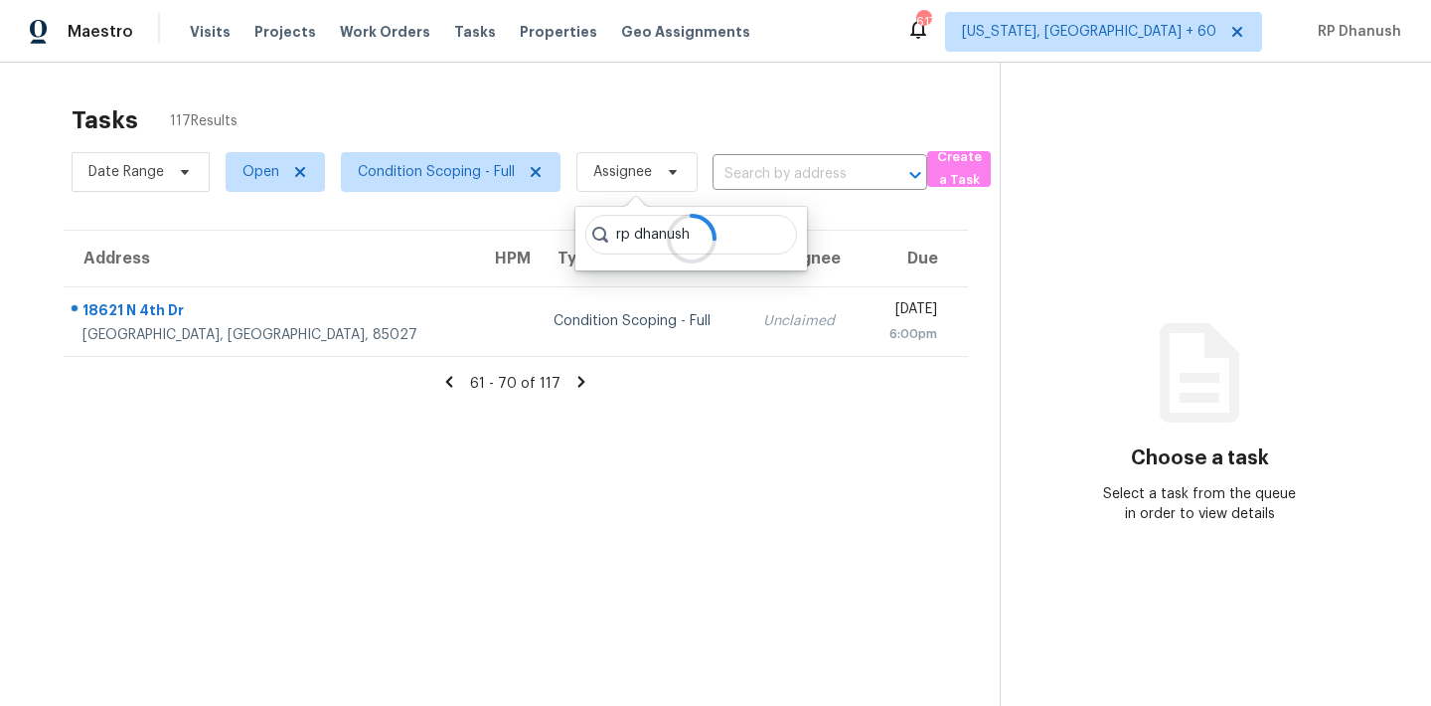
type input "rp dhanush"
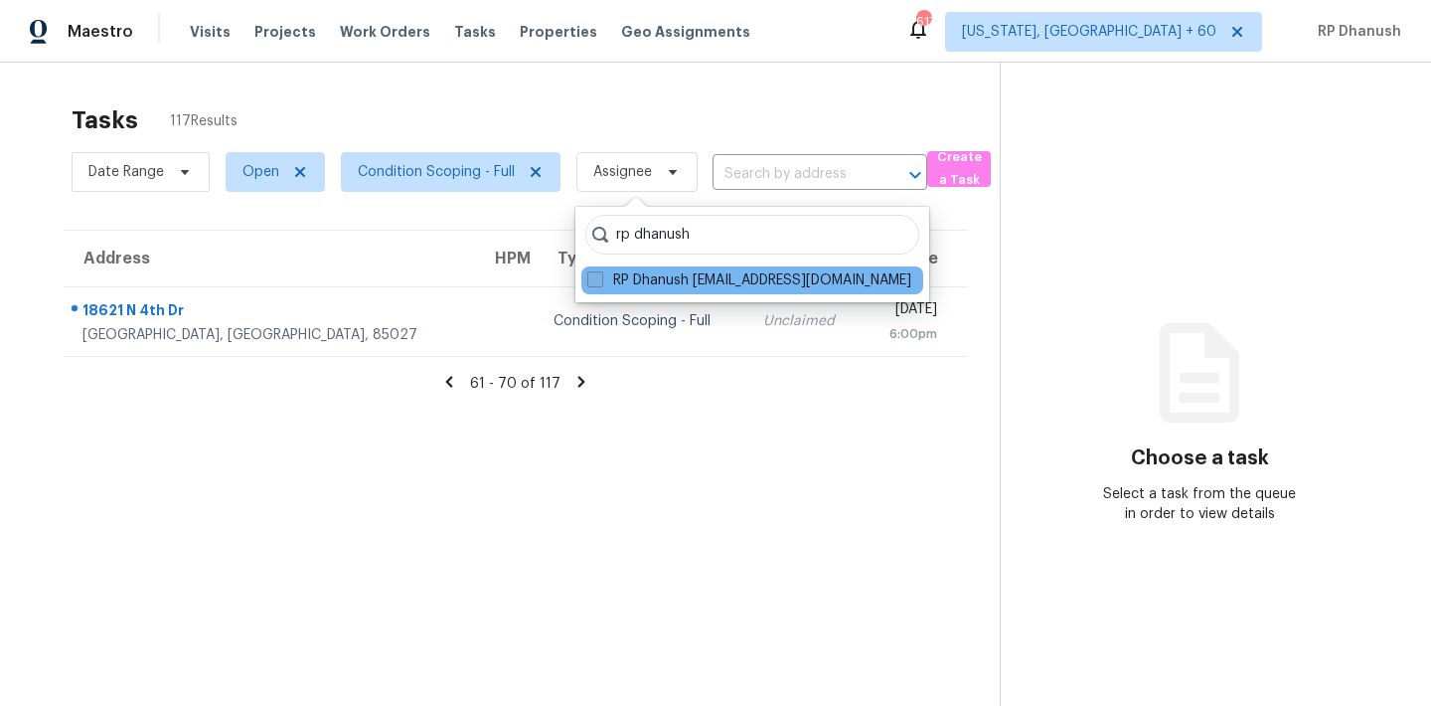
click at [648, 277] on label "RP Dhanush rp.dhanush@opendoor.com" at bounding box center [749, 280] width 324 height 20
click at [600, 277] on input "RP Dhanush rp.dhanush@opendoor.com" at bounding box center [593, 276] width 13 height 13
checkbox input "true"
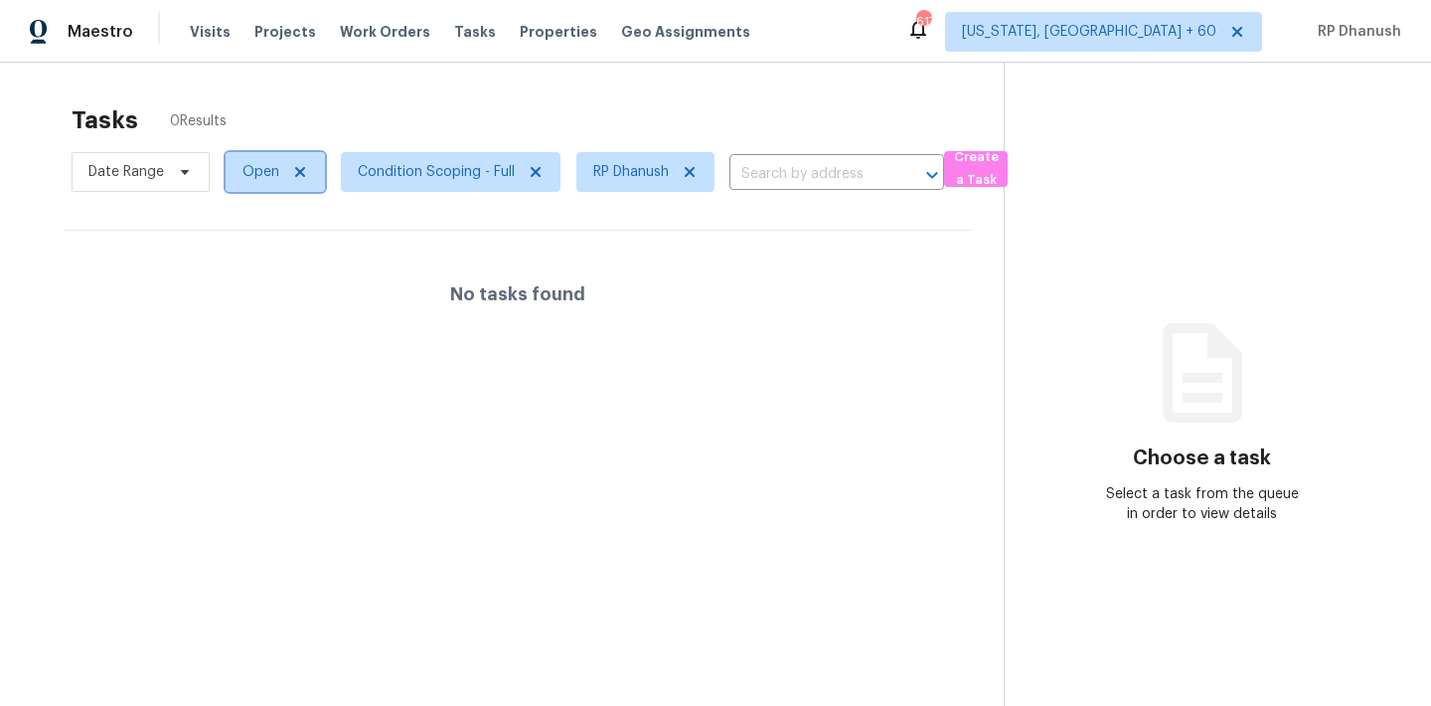
click at [252, 173] on span "Open" at bounding box center [260, 172] width 37 height 20
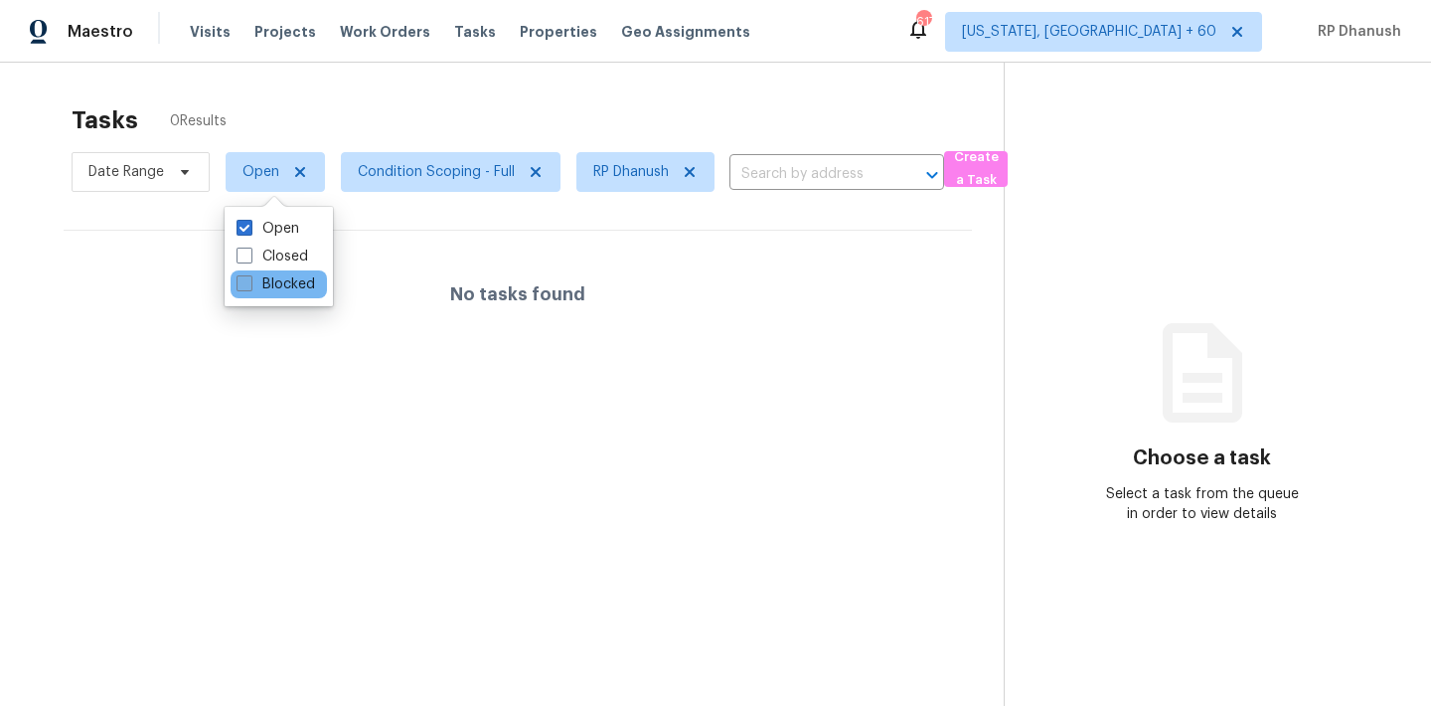
click at [285, 277] on label "Blocked" at bounding box center [275, 284] width 79 height 20
click at [249, 277] on input "Blocked" at bounding box center [242, 280] width 13 height 13
checkbox input "true"
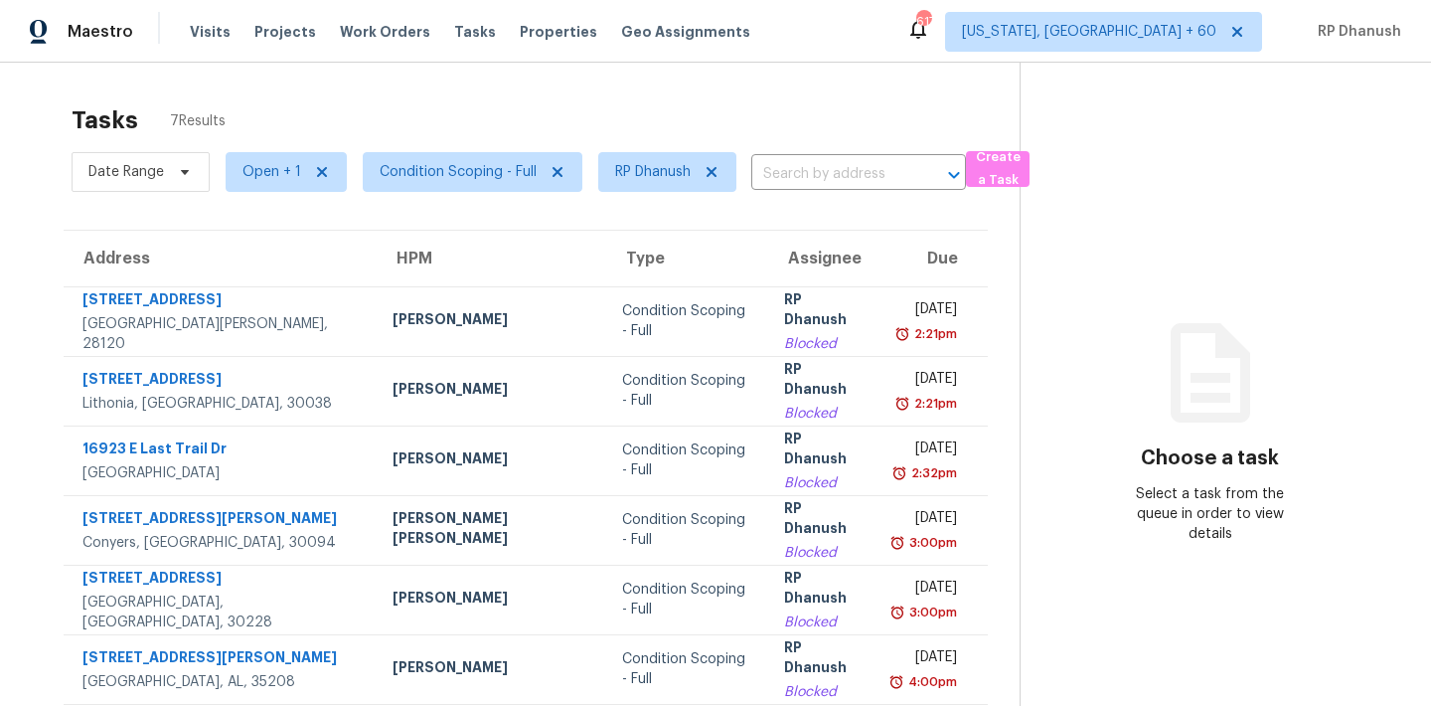
click at [1183, 199] on section "Choose a task Select a task from the queue in order to view details" at bounding box center [1210, 426] width 380 height 727
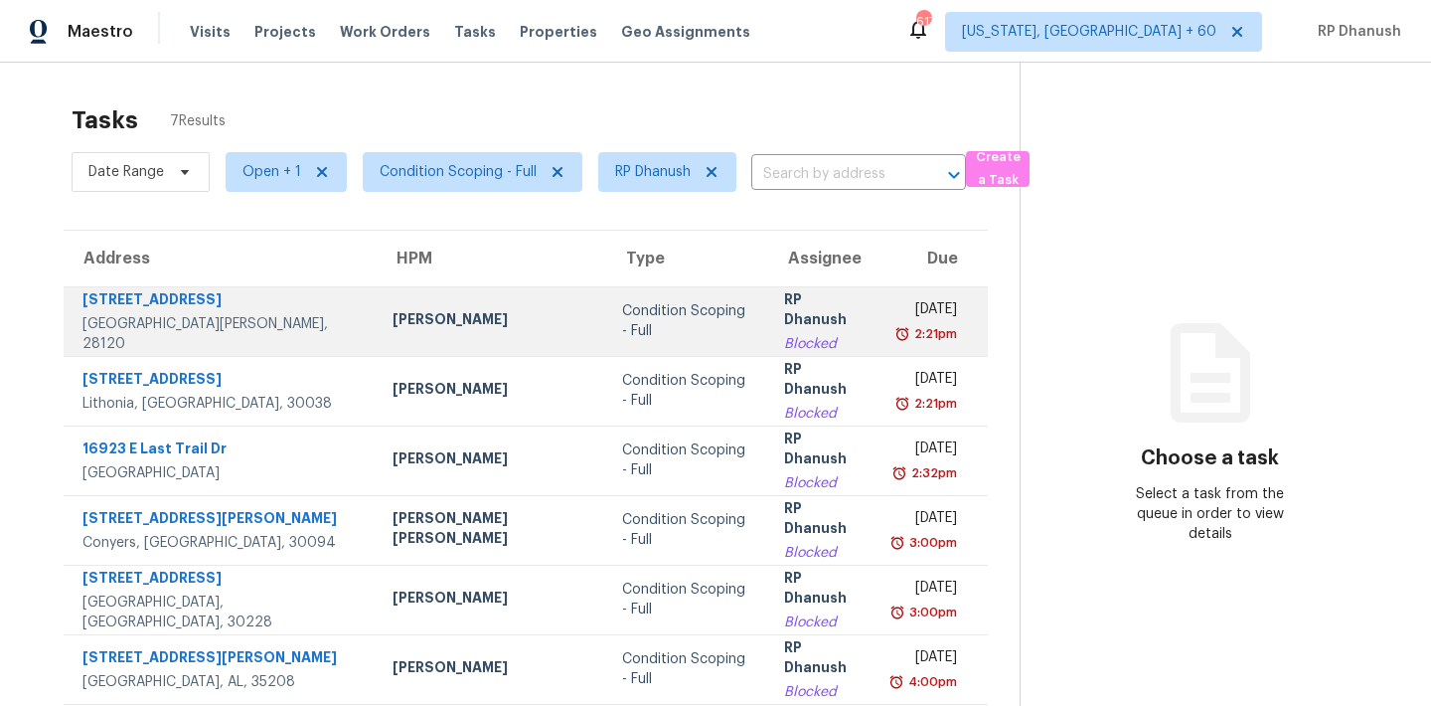
click at [893, 325] on div "2:21pm" at bounding box center [925, 334] width 64 height 20
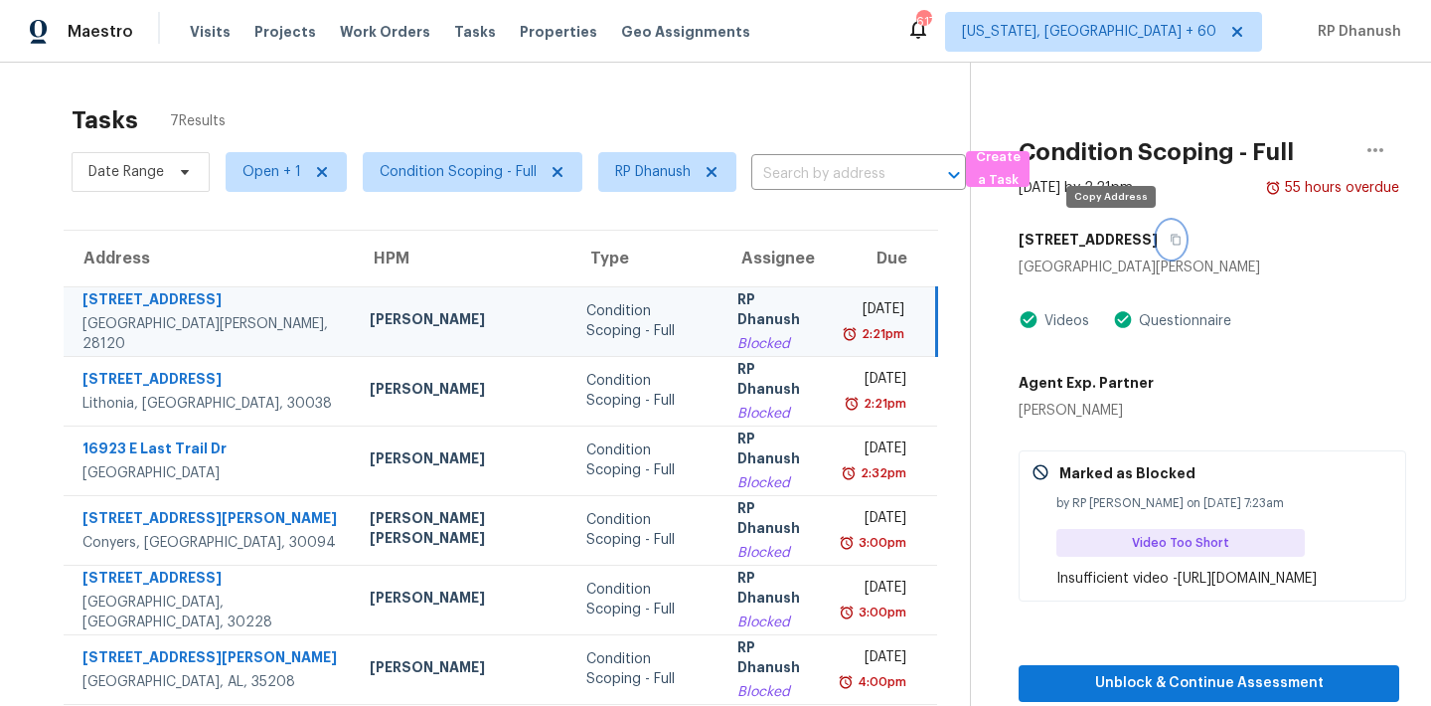
click at [1158, 235] on button "button" at bounding box center [1171, 240] width 27 height 36
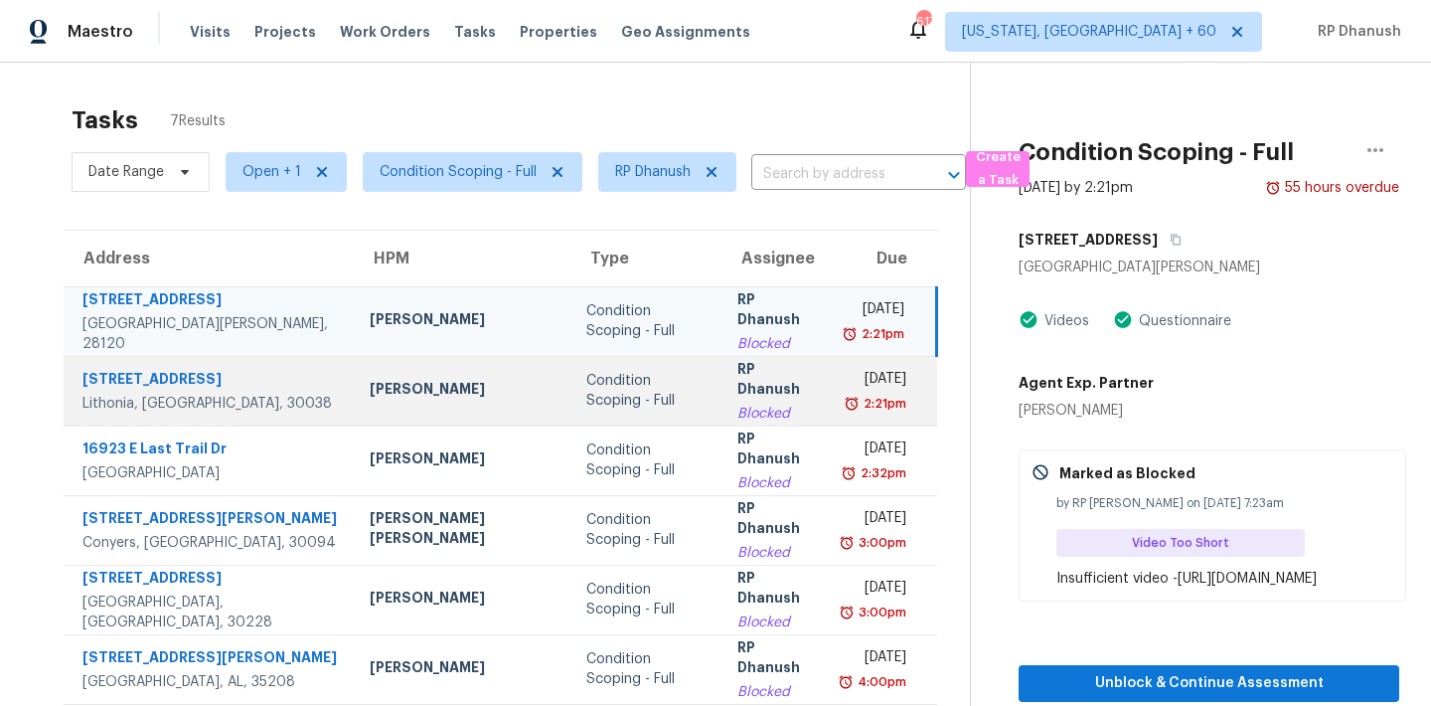
click at [737, 387] on div "RP Dhanush" at bounding box center [774, 381] width 75 height 45
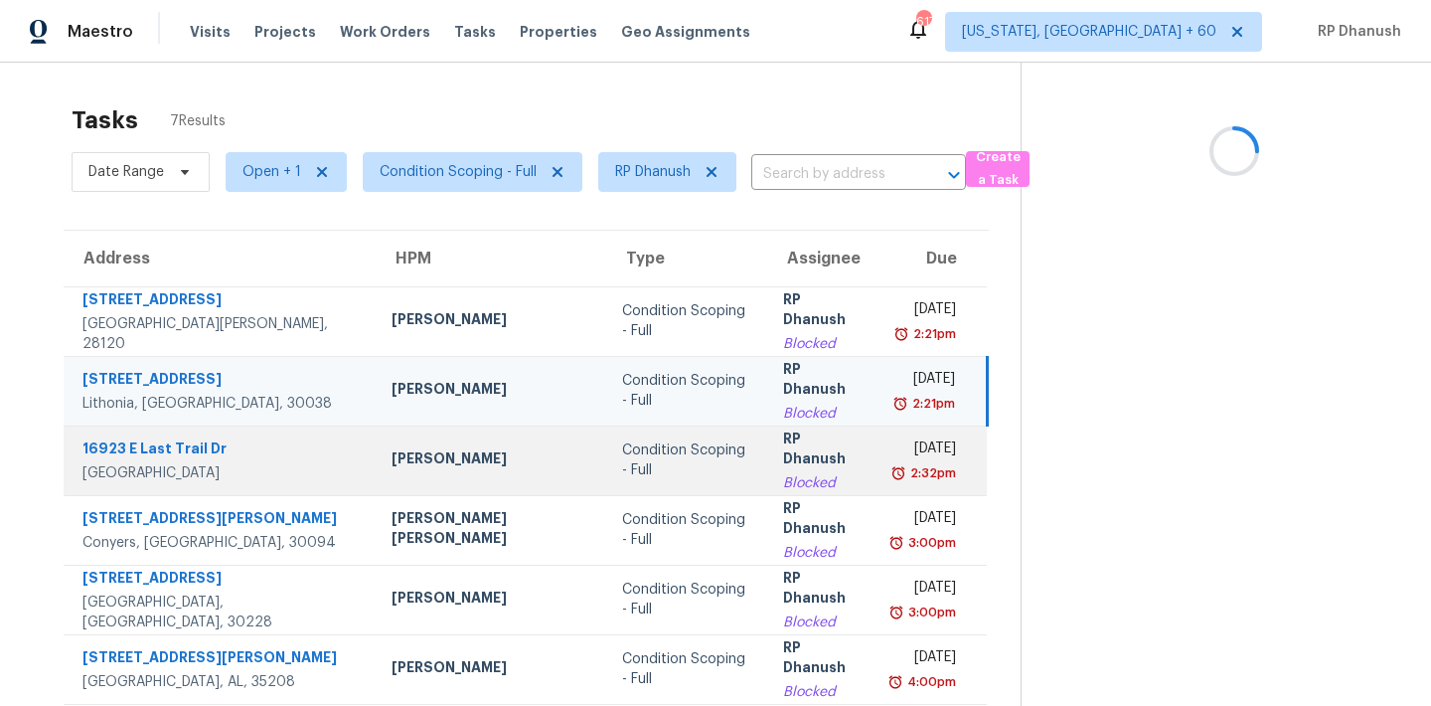
scroll to position [83, 0]
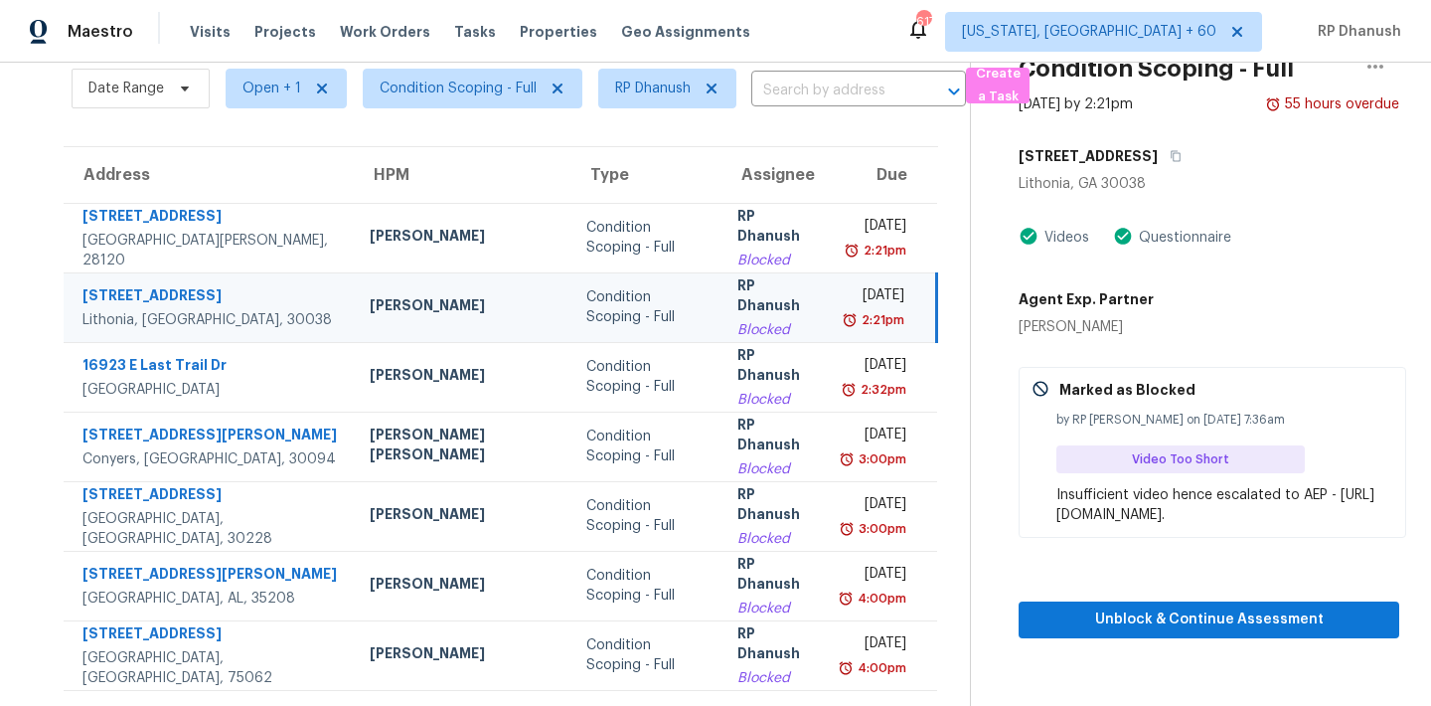
click at [870, 300] on div "Tue, Sep 16th 2025" at bounding box center [874, 297] width 61 height 25
click at [1171, 155] on icon "button" at bounding box center [1176, 156] width 10 height 11
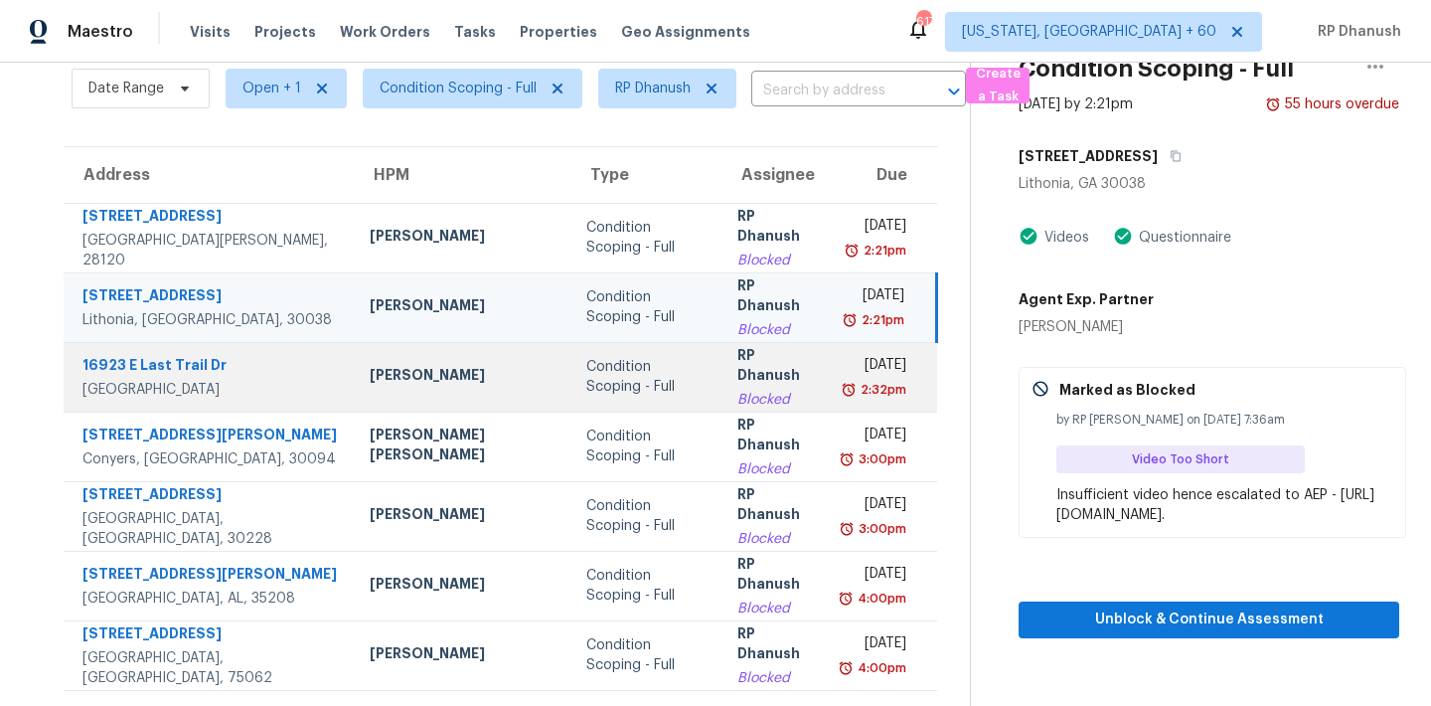
click at [884, 384] on div "2:32pm" at bounding box center [882, 390] width 50 height 20
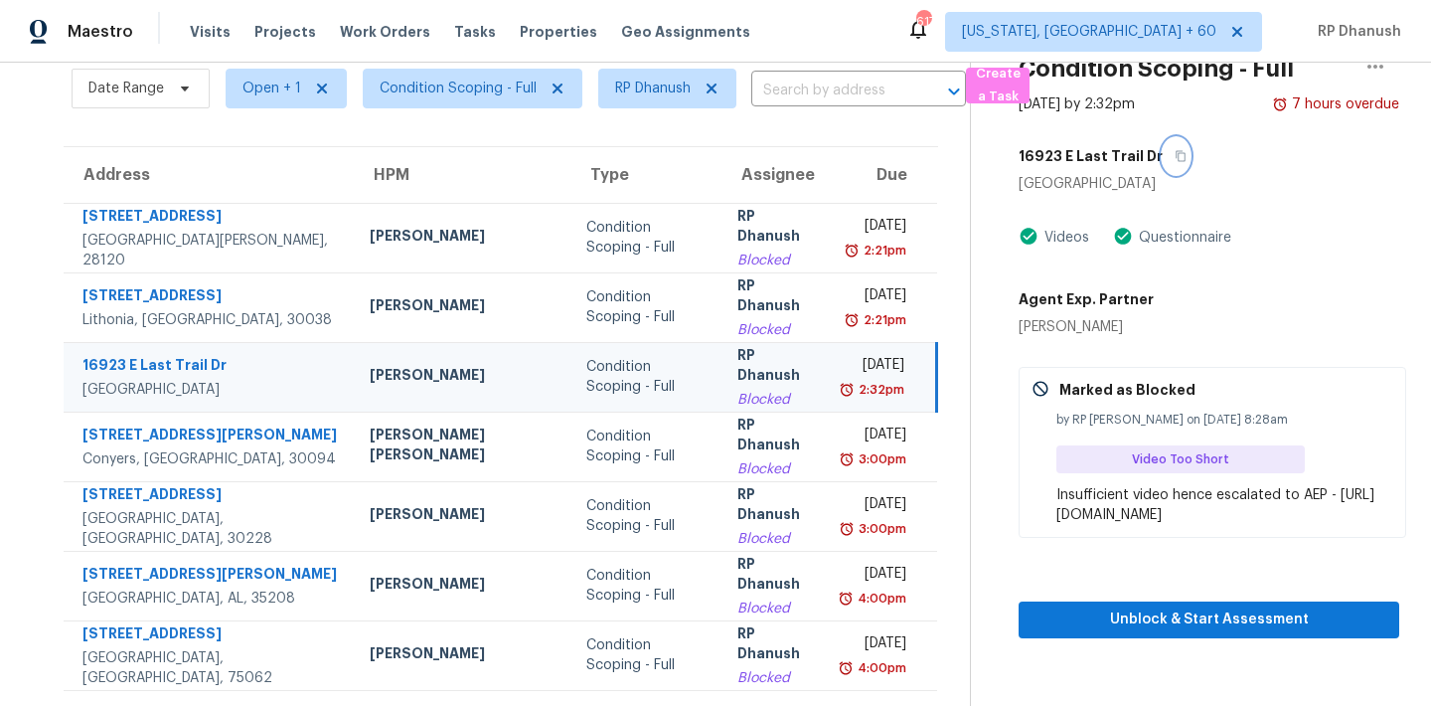
click at [1171, 148] on button "button" at bounding box center [1176, 156] width 27 height 36
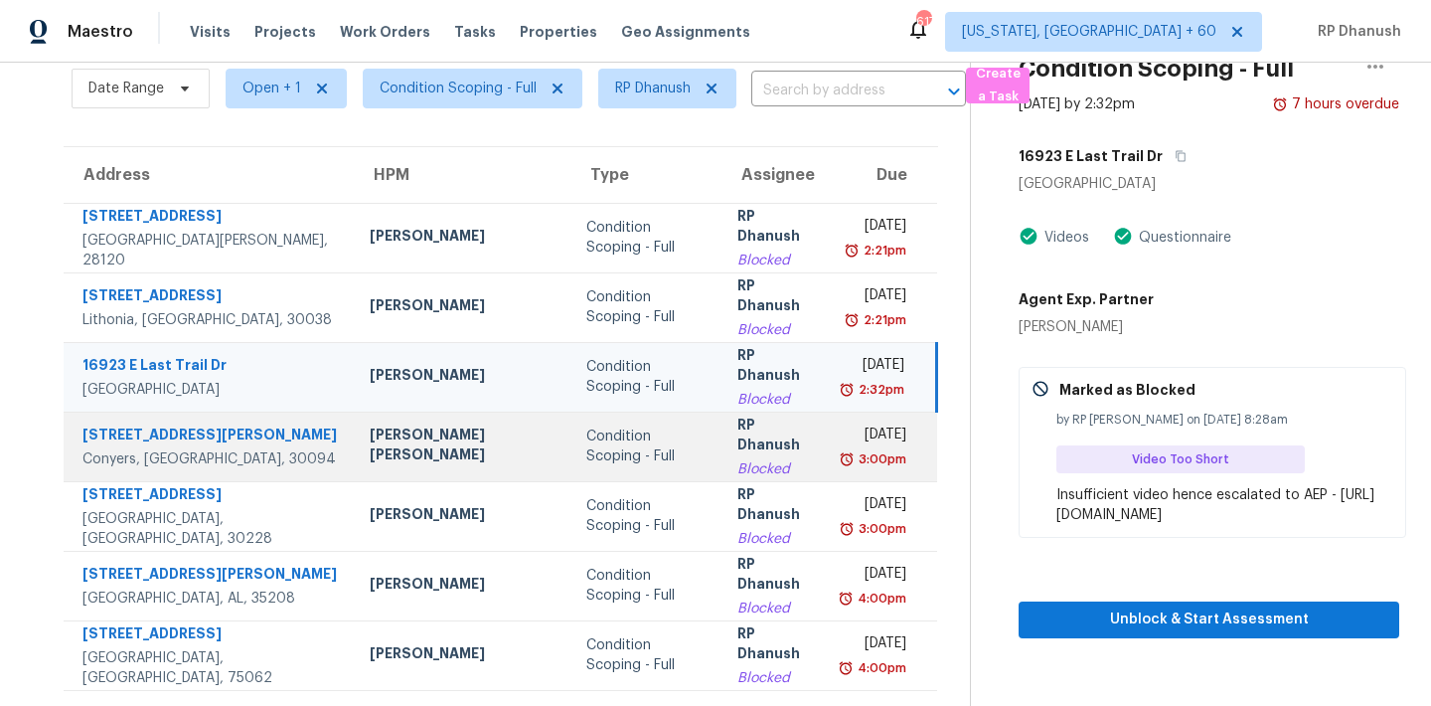
click at [850, 445] on div "Thu, Sep 18th 2025" at bounding box center [875, 436] width 62 height 25
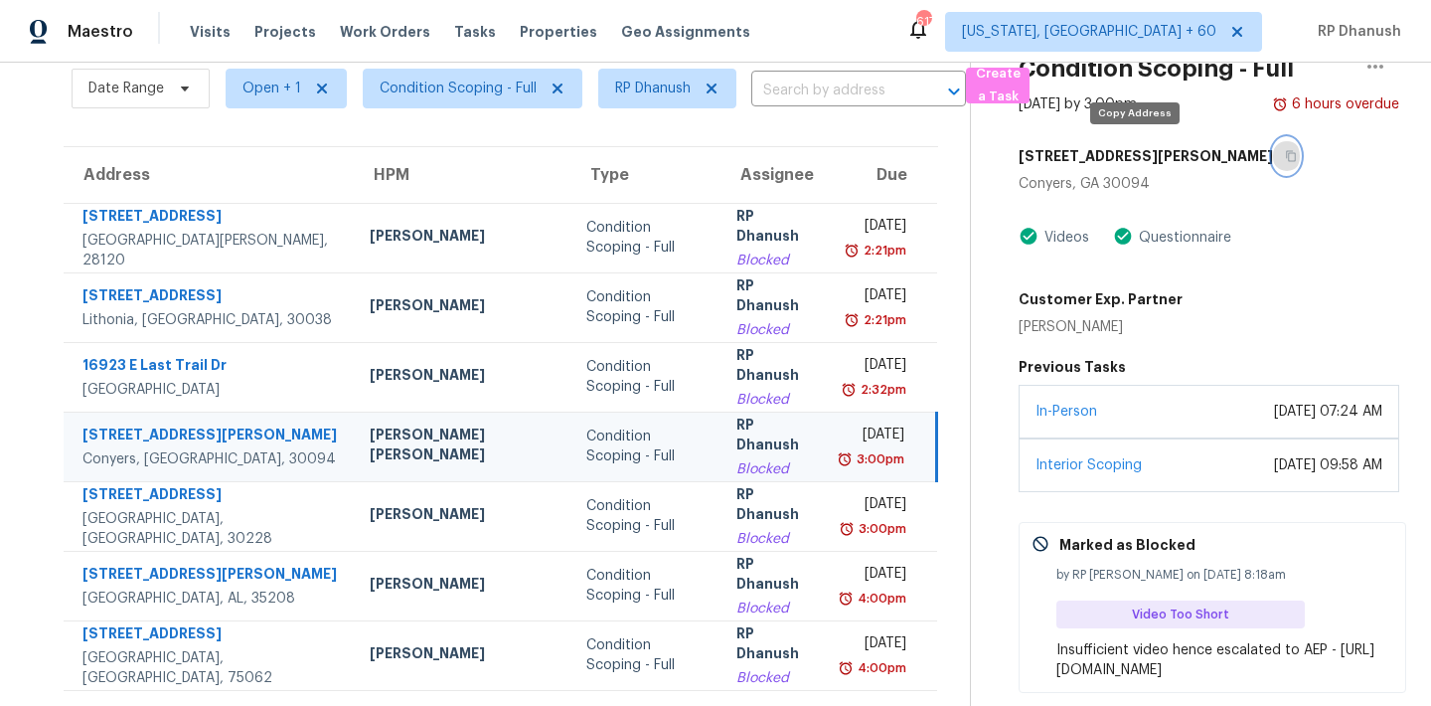
click at [1273, 148] on button "button" at bounding box center [1286, 156] width 27 height 36
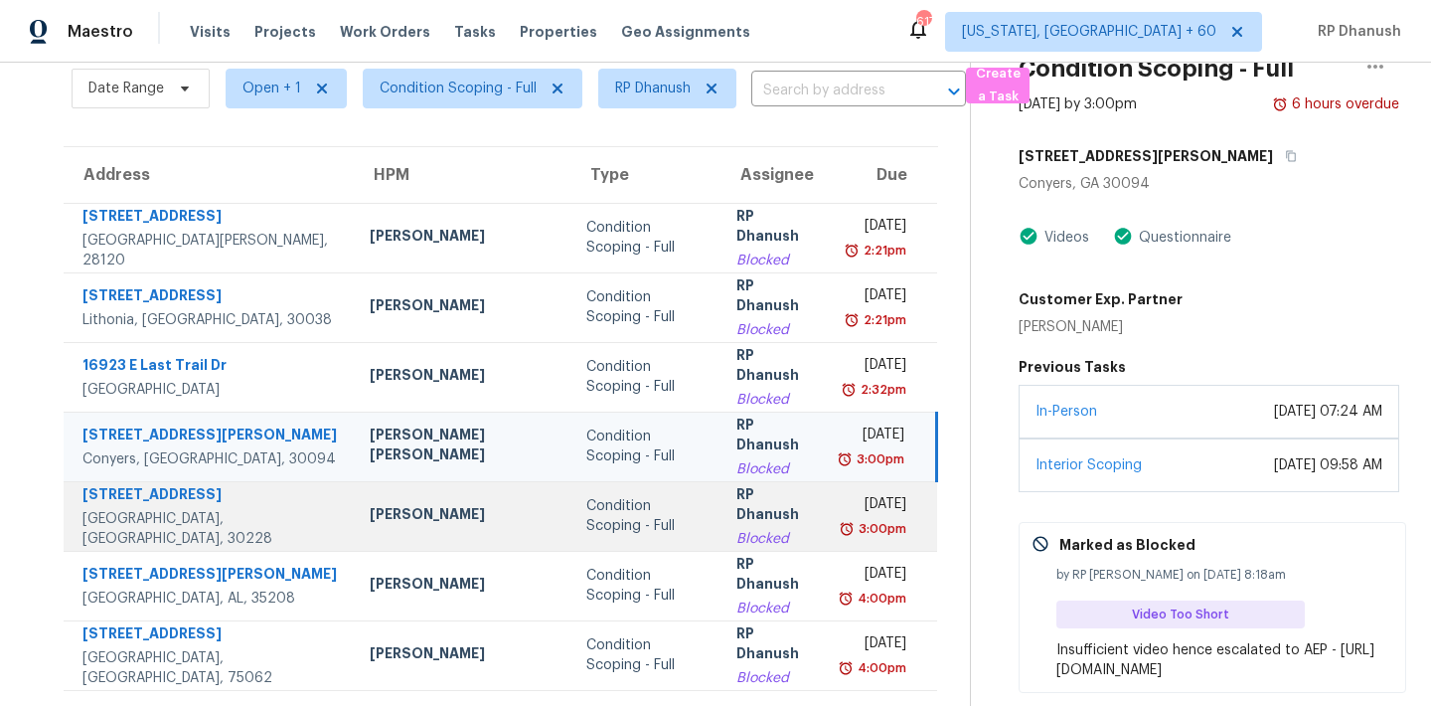
click at [891, 510] on div "Thu, Sep 18th 2025" at bounding box center [875, 506] width 63 height 25
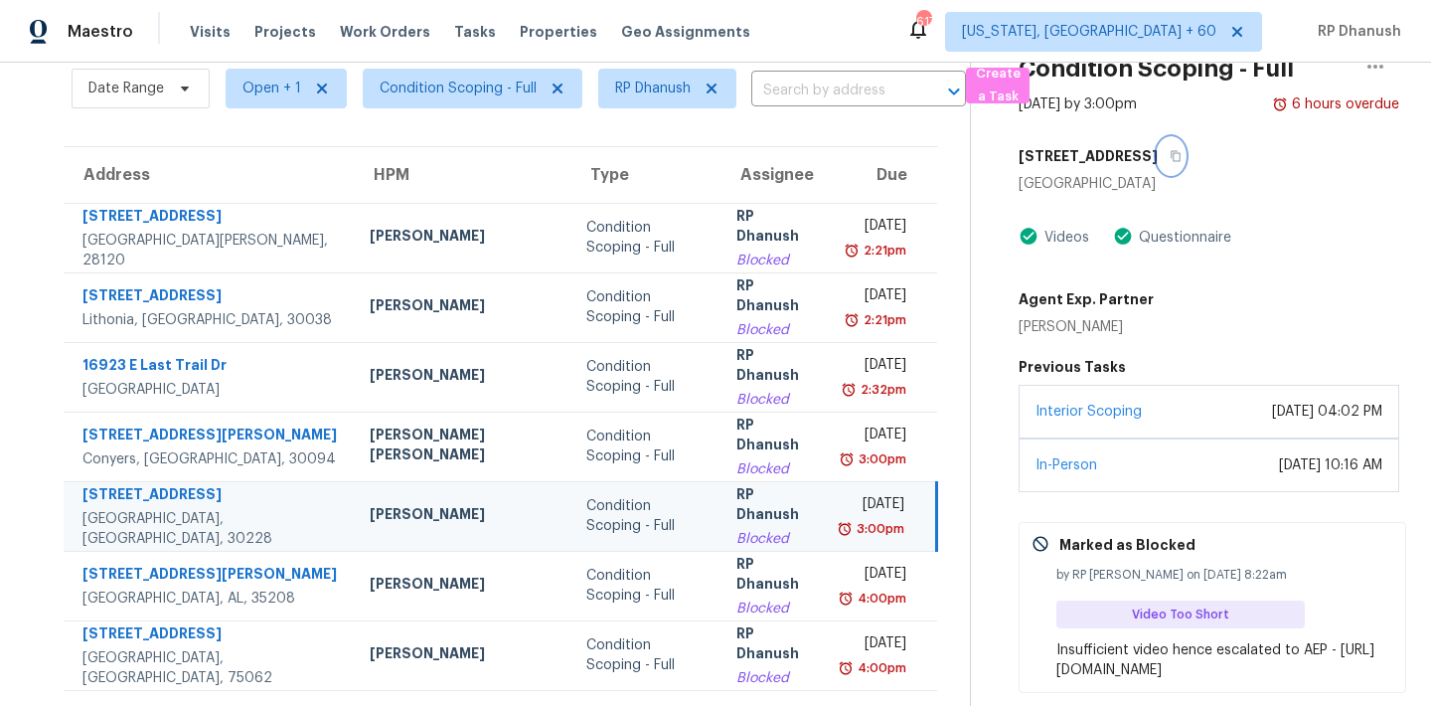
click at [1170, 156] on icon "button" at bounding box center [1176, 156] width 12 height 12
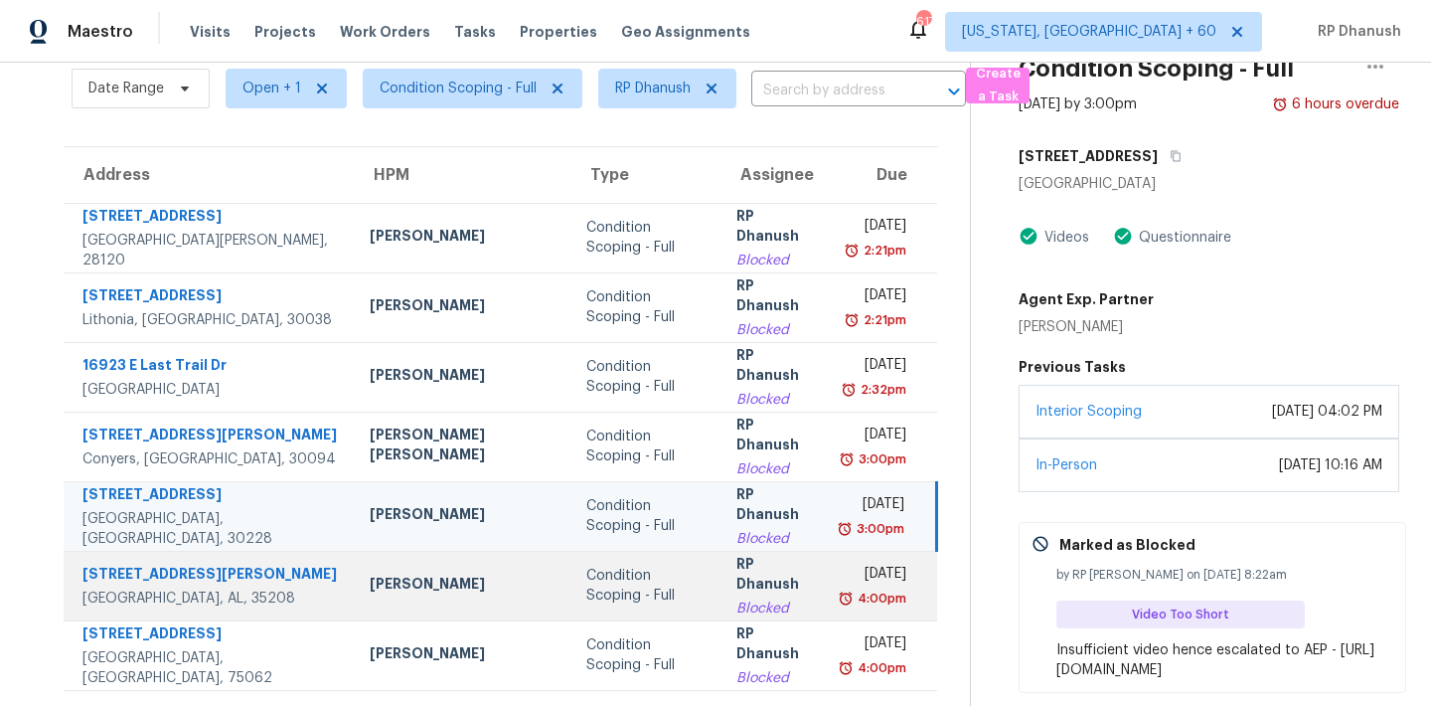
click at [889, 577] on div "Thu, Sep 18th 2025" at bounding box center [875, 575] width 63 height 25
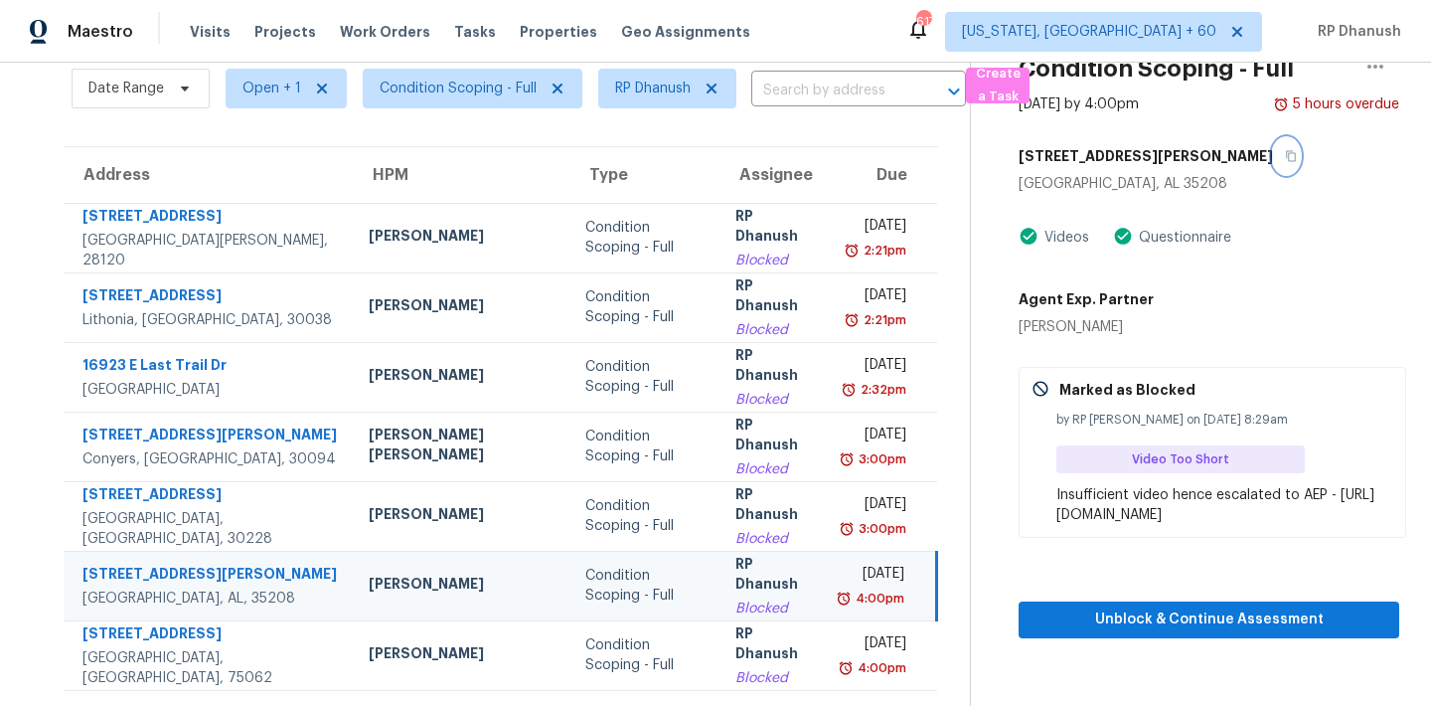
click at [1273, 157] on button "button" at bounding box center [1286, 156] width 27 height 36
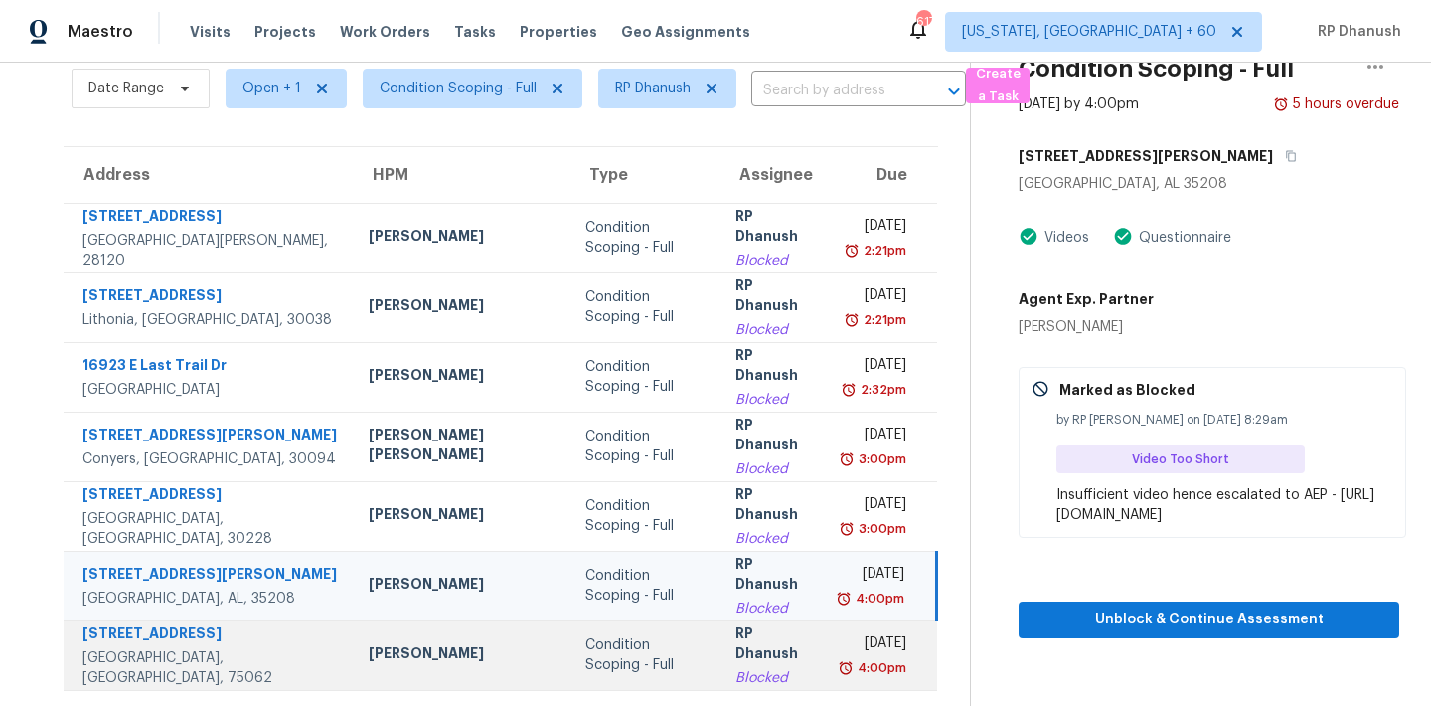
click at [827, 662] on td "Thu, Sep 18th 2025 4:00pm" at bounding box center [882, 655] width 110 height 70
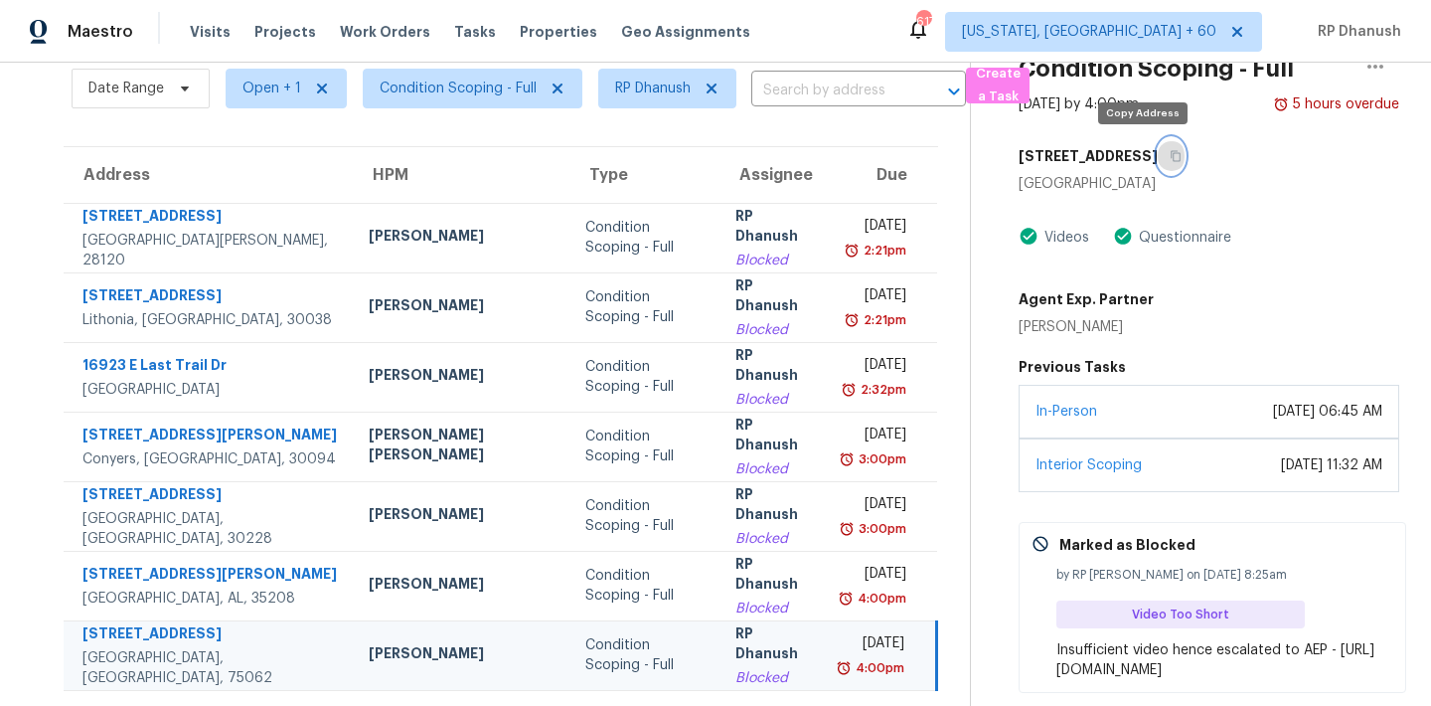
click at [1158, 144] on button "button" at bounding box center [1171, 156] width 27 height 36
click at [631, 95] on span "RP Dhanush" at bounding box center [653, 89] width 76 height 20
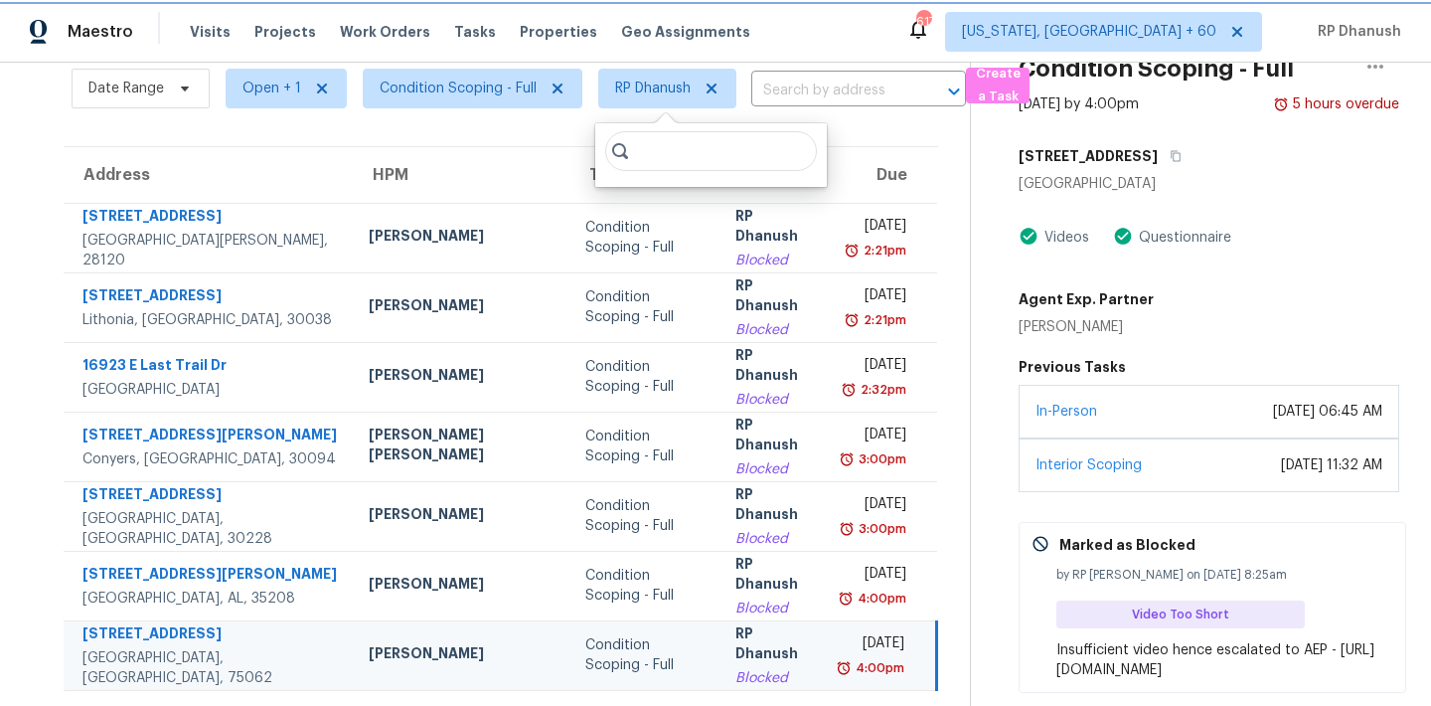
click at [713, 93] on icon at bounding box center [712, 88] width 16 height 16
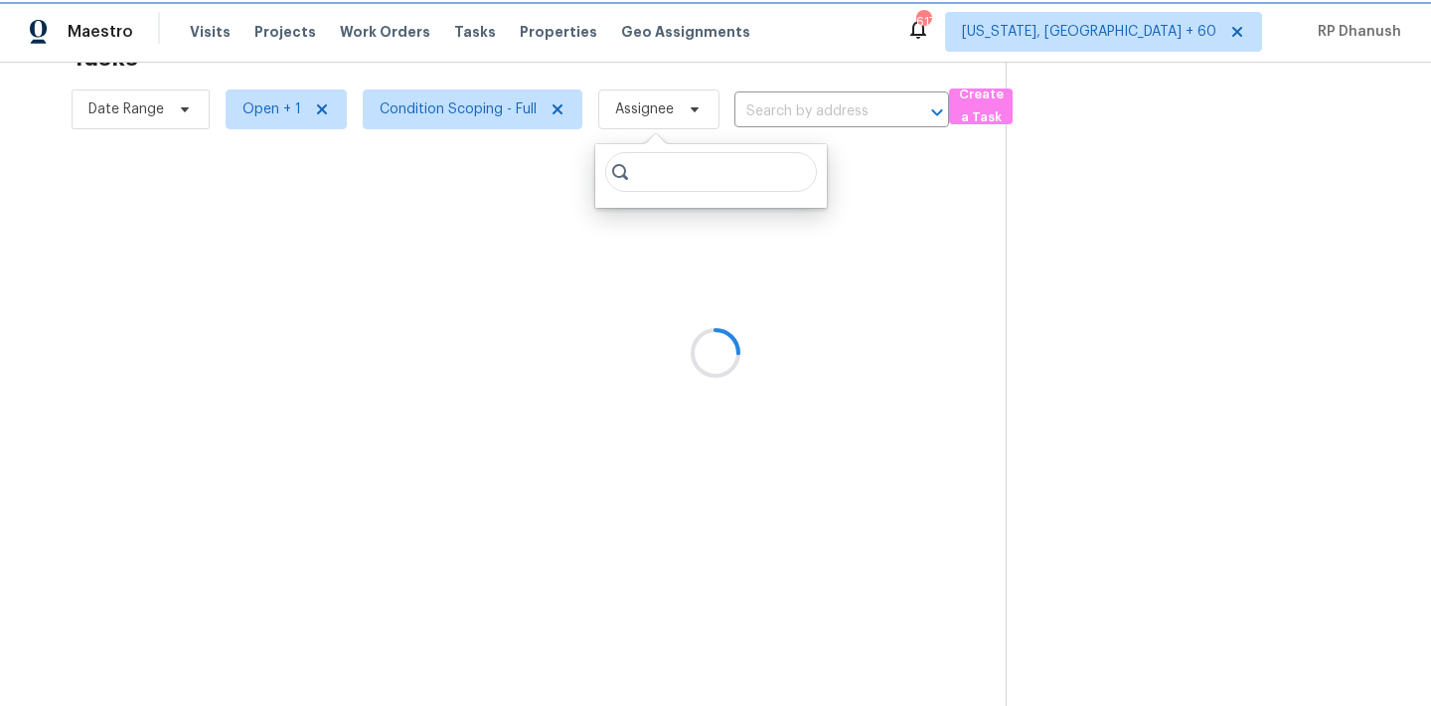
scroll to position [63, 0]
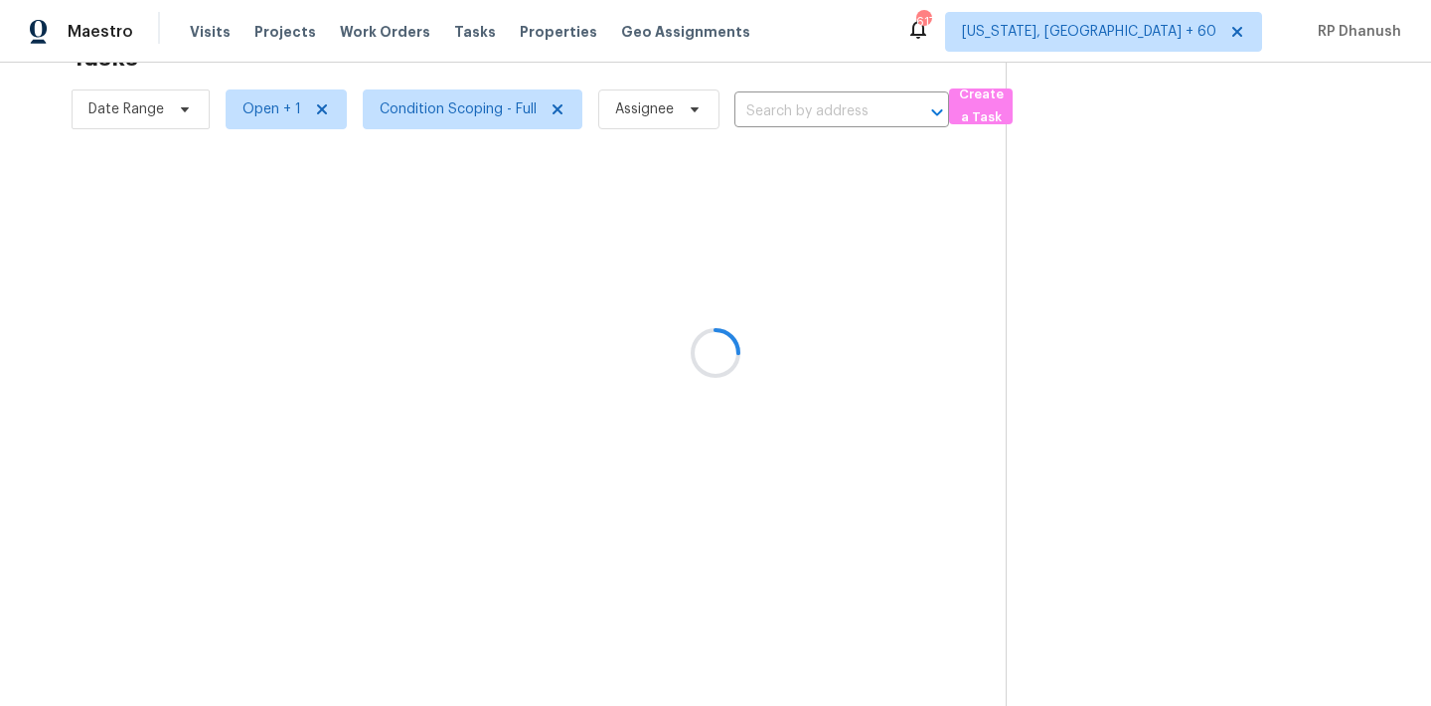
click at [286, 108] on div at bounding box center [715, 353] width 1431 height 706
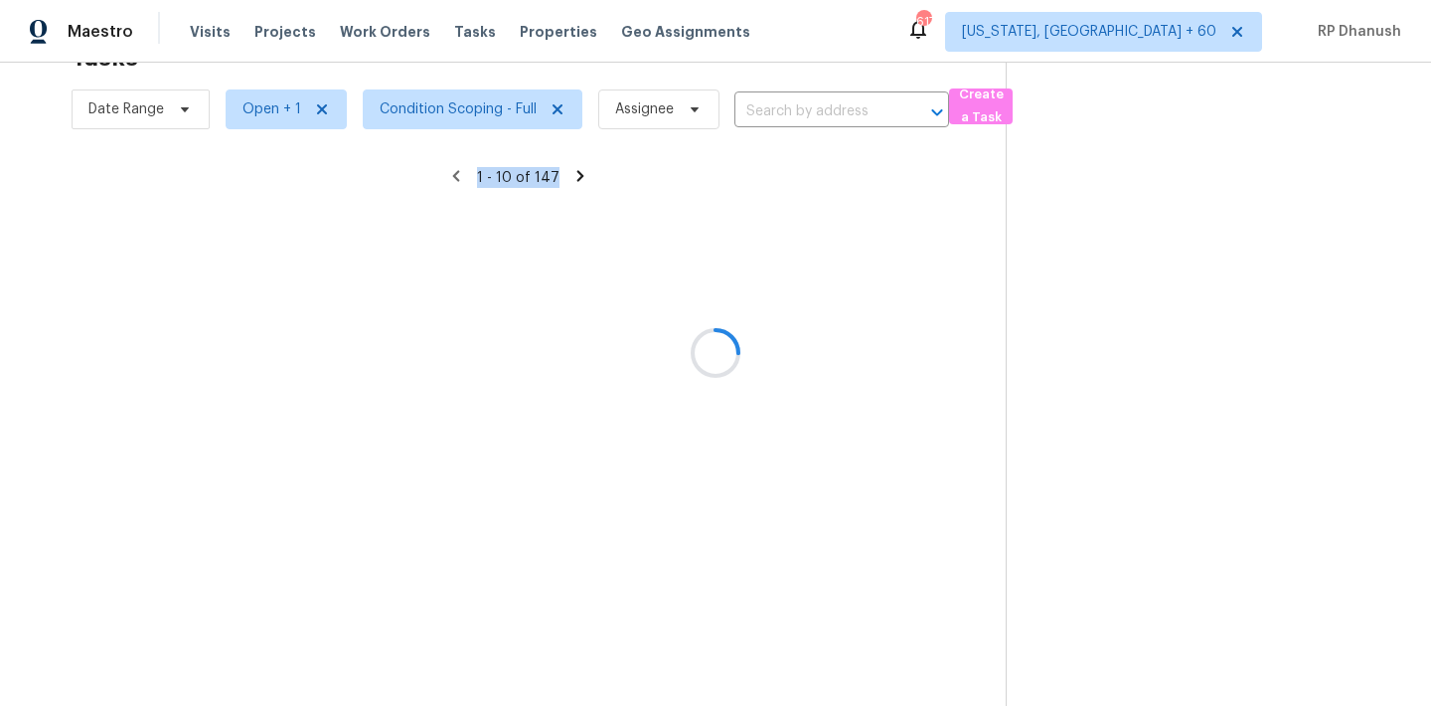
click at [286, 108] on div at bounding box center [715, 353] width 1431 height 706
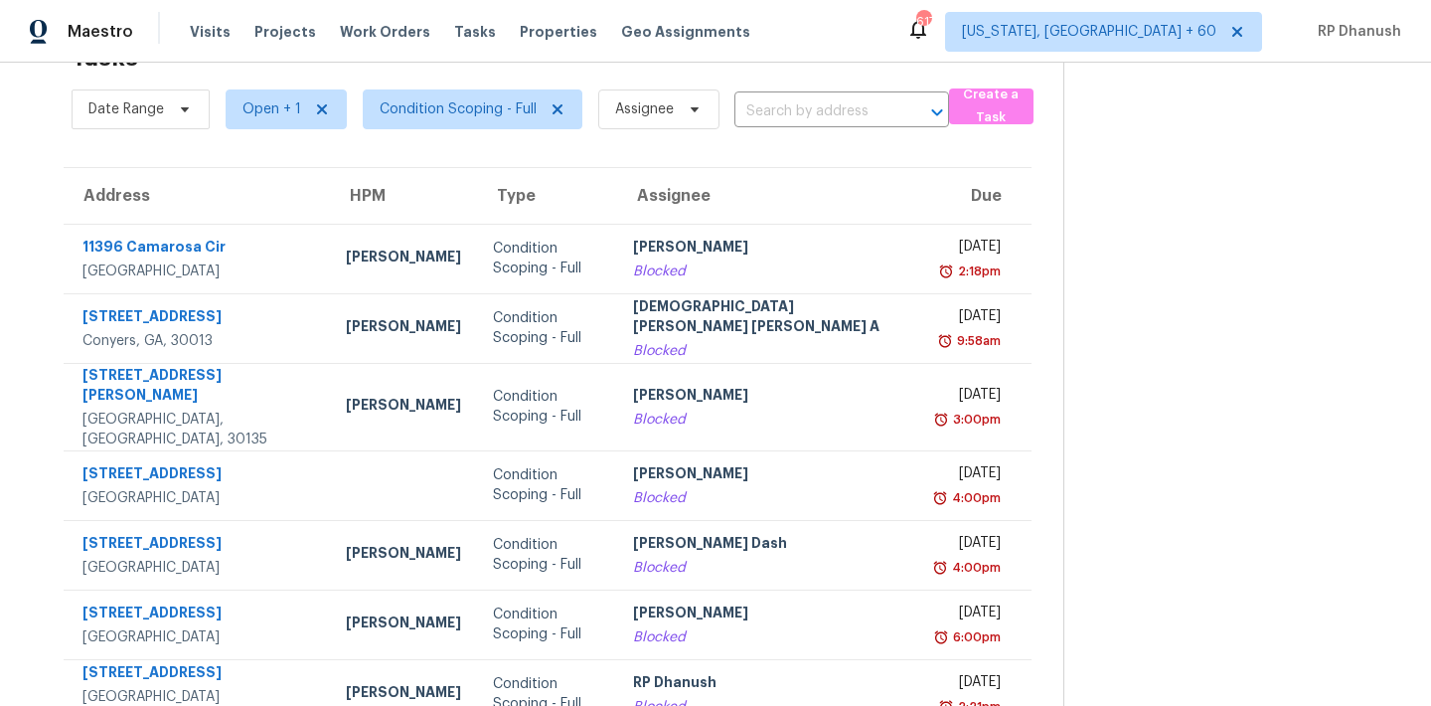
scroll to position [83, 0]
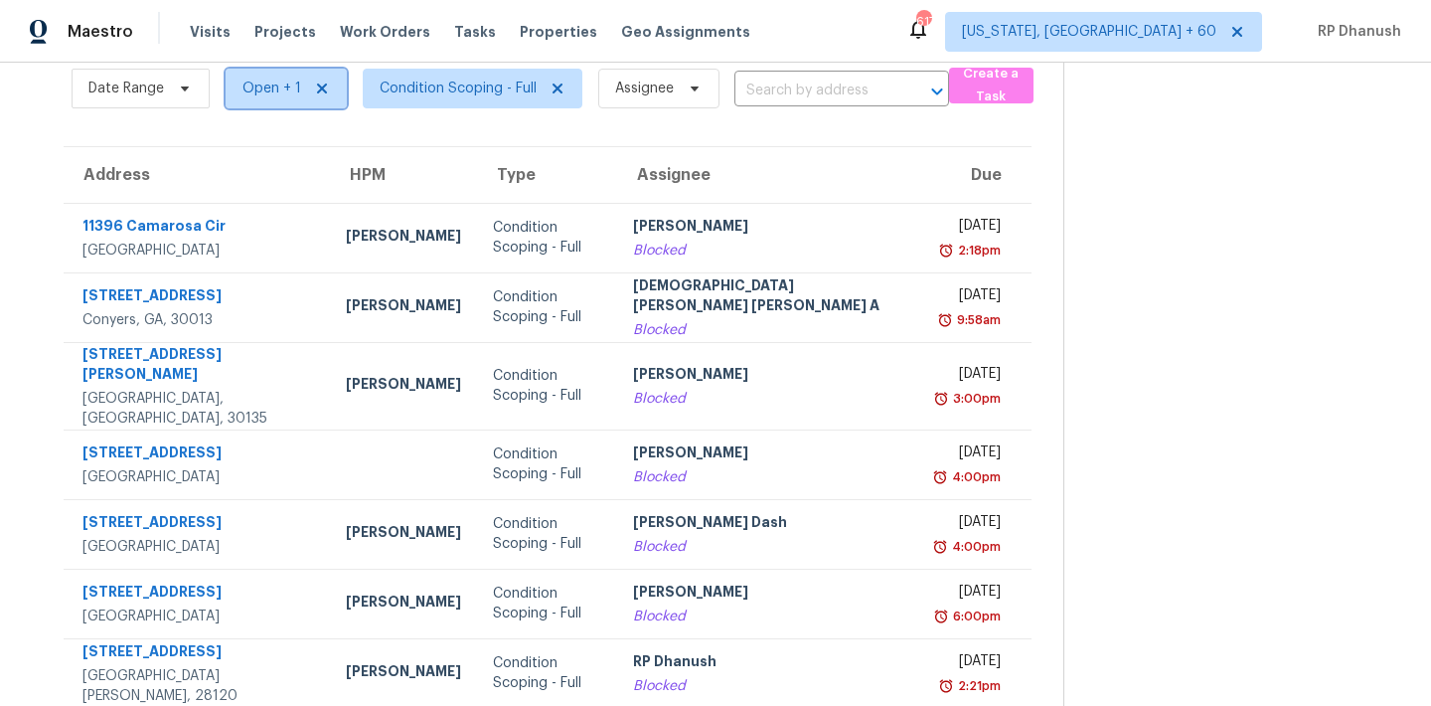
click at [273, 84] on span "Open + 1" at bounding box center [271, 89] width 59 height 20
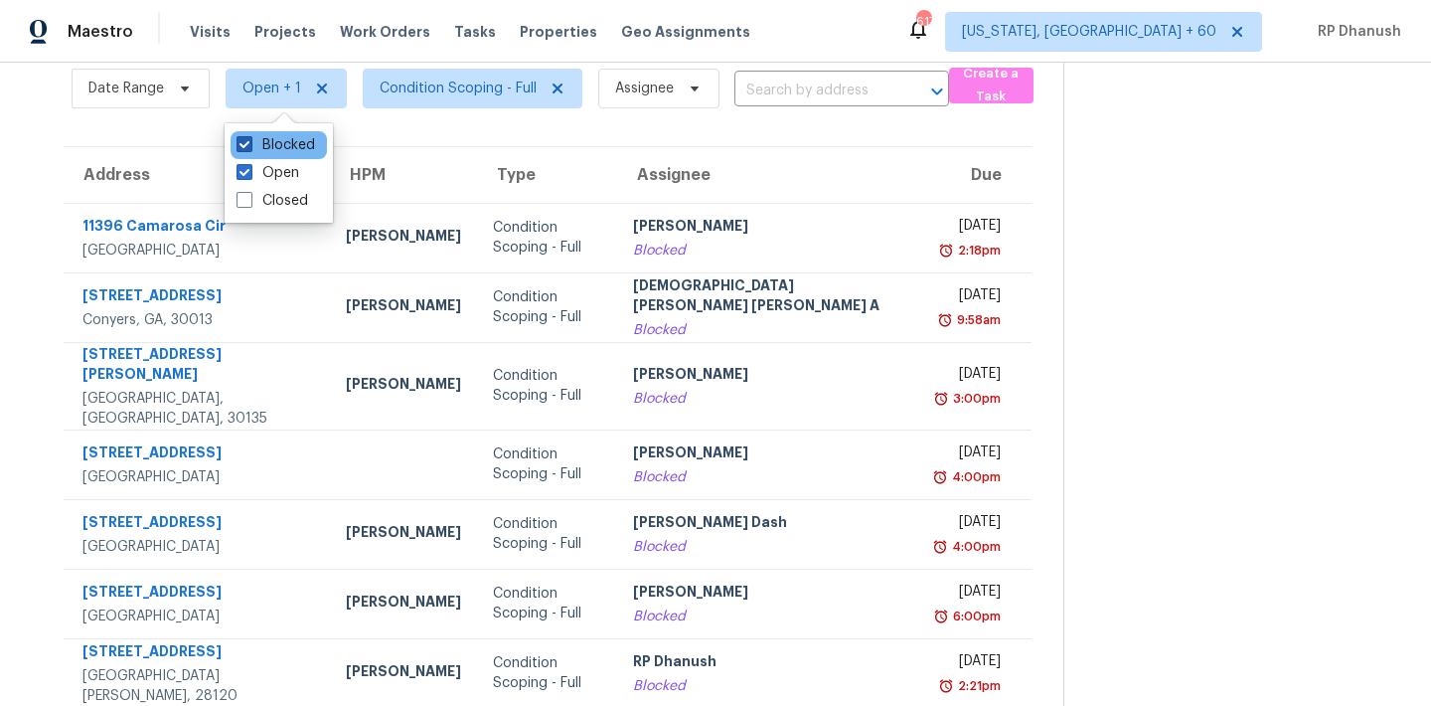
click at [287, 146] on label "Blocked" at bounding box center [275, 145] width 79 height 20
click at [249, 146] on input "Blocked" at bounding box center [242, 141] width 13 height 13
checkbox input "false"
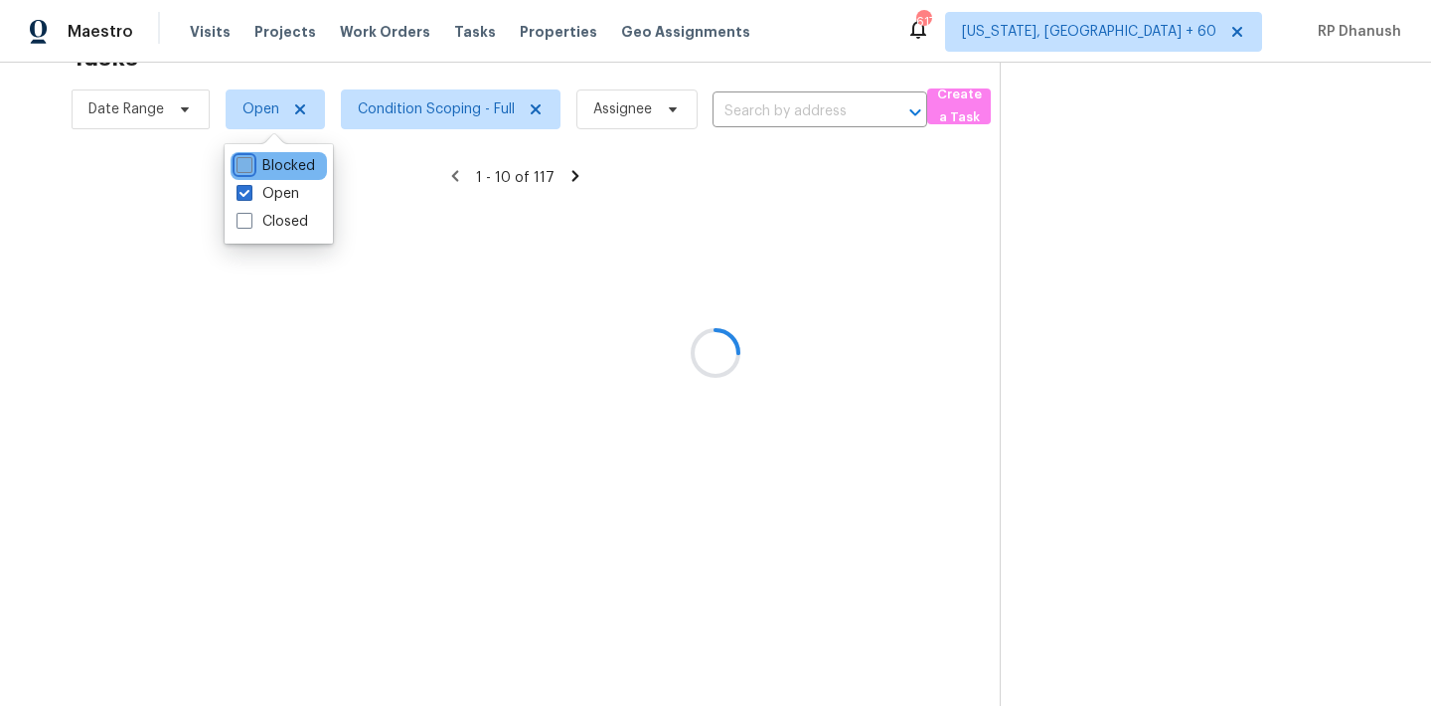
scroll to position [63, 0]
click at [1165, 282] on div at bounding box center [715, 353] width 1431 height 706
click at [1165, 35] on div at bounding box center [715, 353] width 1431 height 706
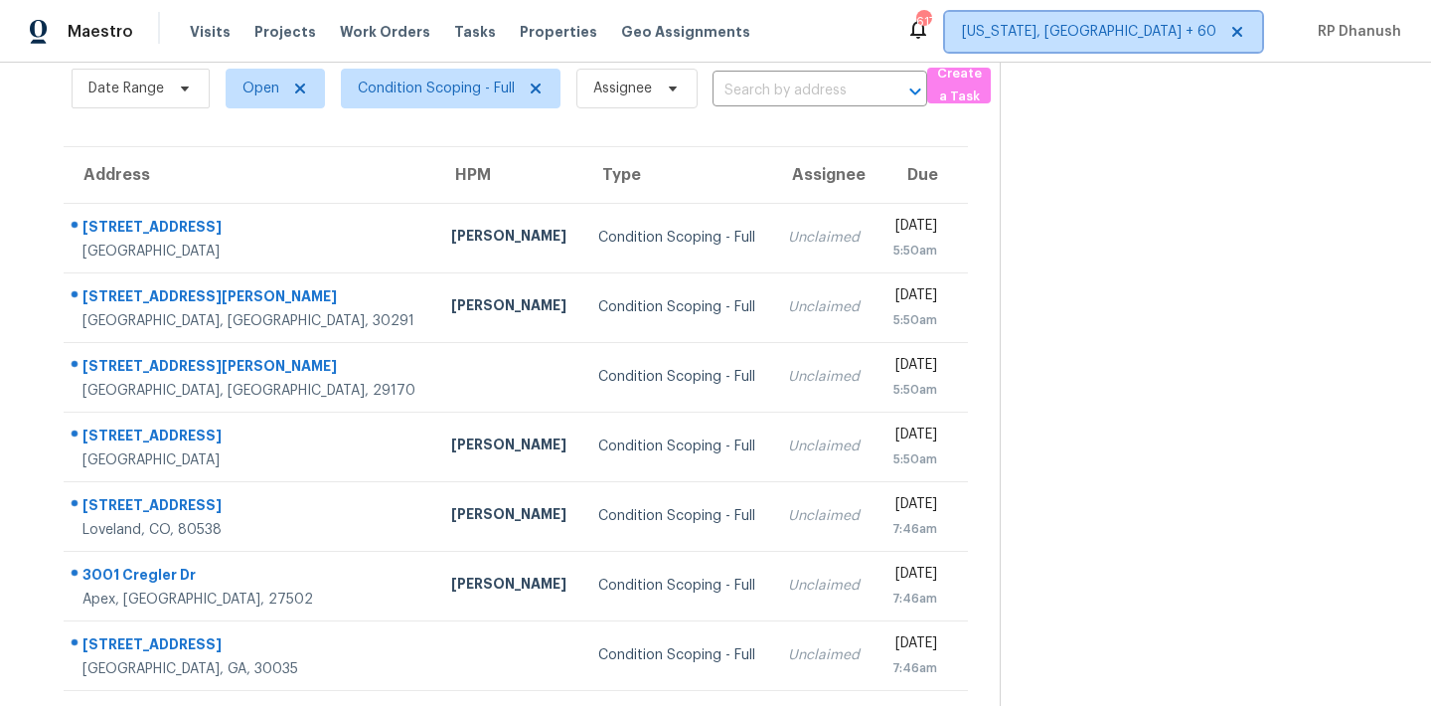
click at [1165, 35] on span "Washington, DC + 60" at bounding box center [1089, 32] width 254 height 20
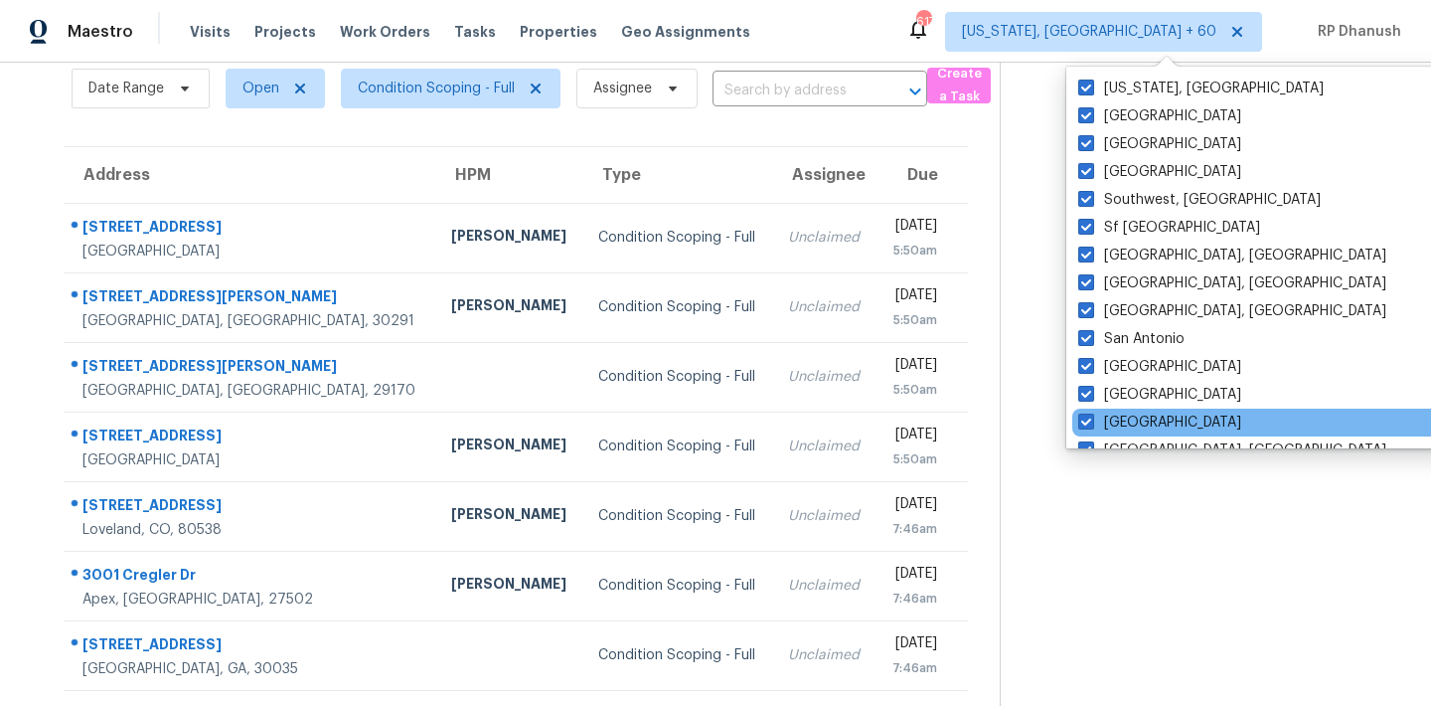
scroll to position [1332, 0]
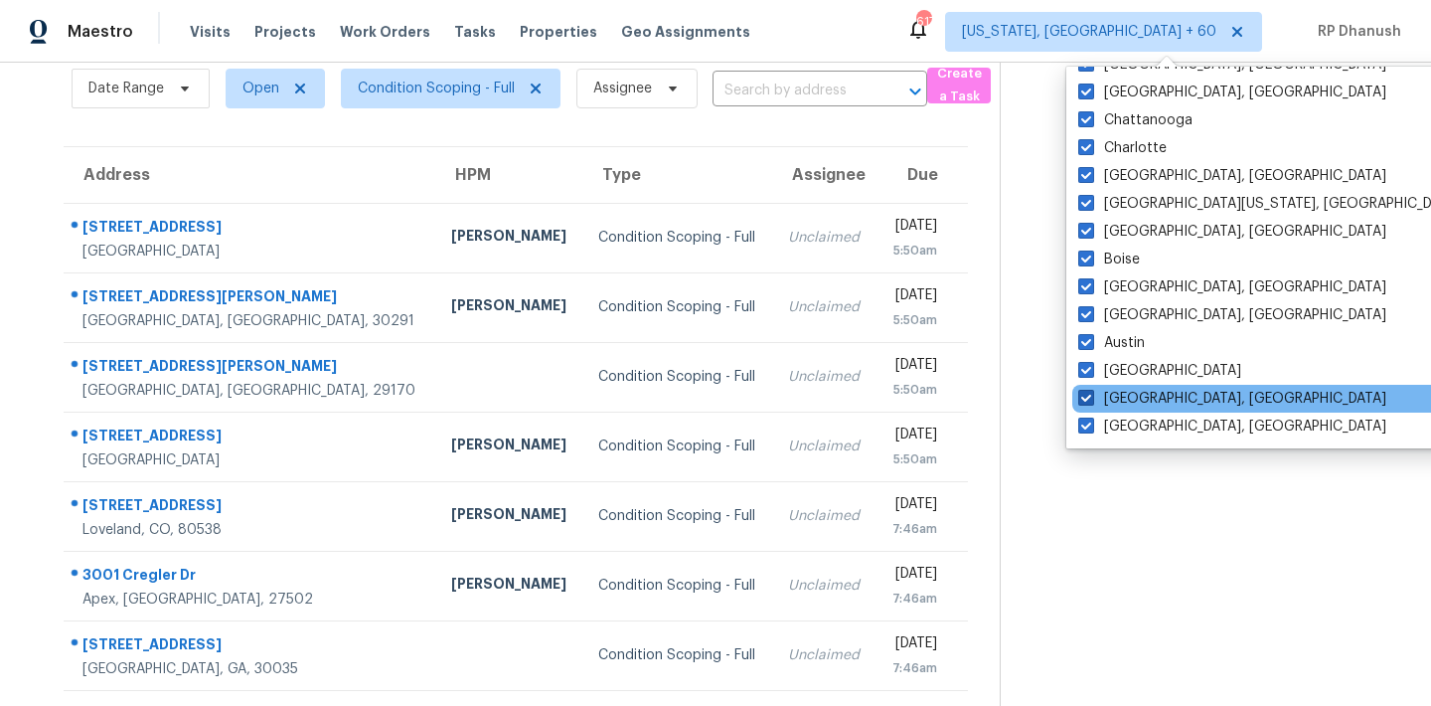
click at [1124, 399] on label "[GEOGRAPHIC_DATA], [GEOGRAPHIC_DATA]" at bounding box center [1232, 399] width 308 height 20
click at [1091, 399] on input "[GEOGRAPHIC_DATA], [GEOGRAPHIC_DATA]" at bounding box center [1084, 395] width 13 height 13
checkbox input "false"
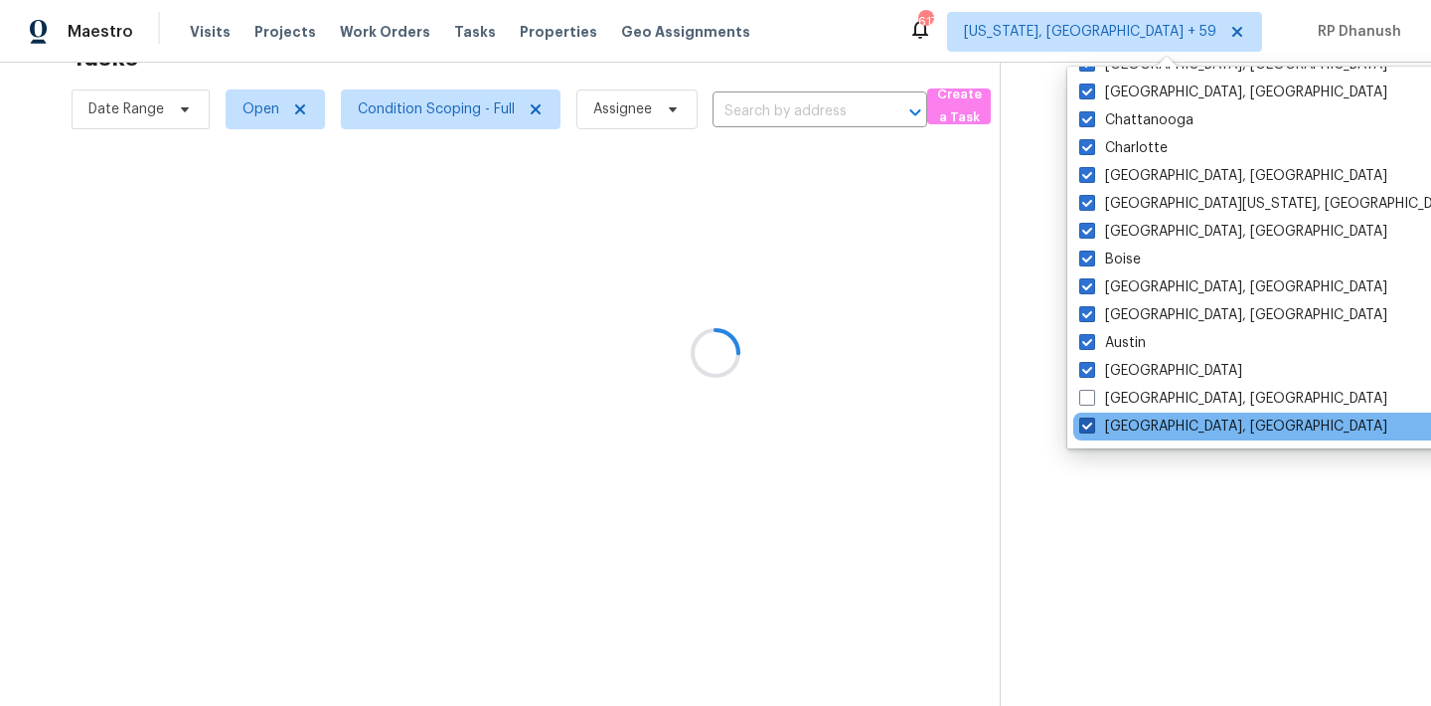
click at [1116, 429] on label "[GEOGRAPHIC_DATA], [GEOGRAPHIC_DATA]" at bounding box center [1233, 426] width 308 height 20
click at [1092, 429] on input "[GEOGRAPHIC_DATA], [GEOGRAPHIC_DATA]" at bounding box center [1085, 422] width 13 height 13
checkbox input "false"
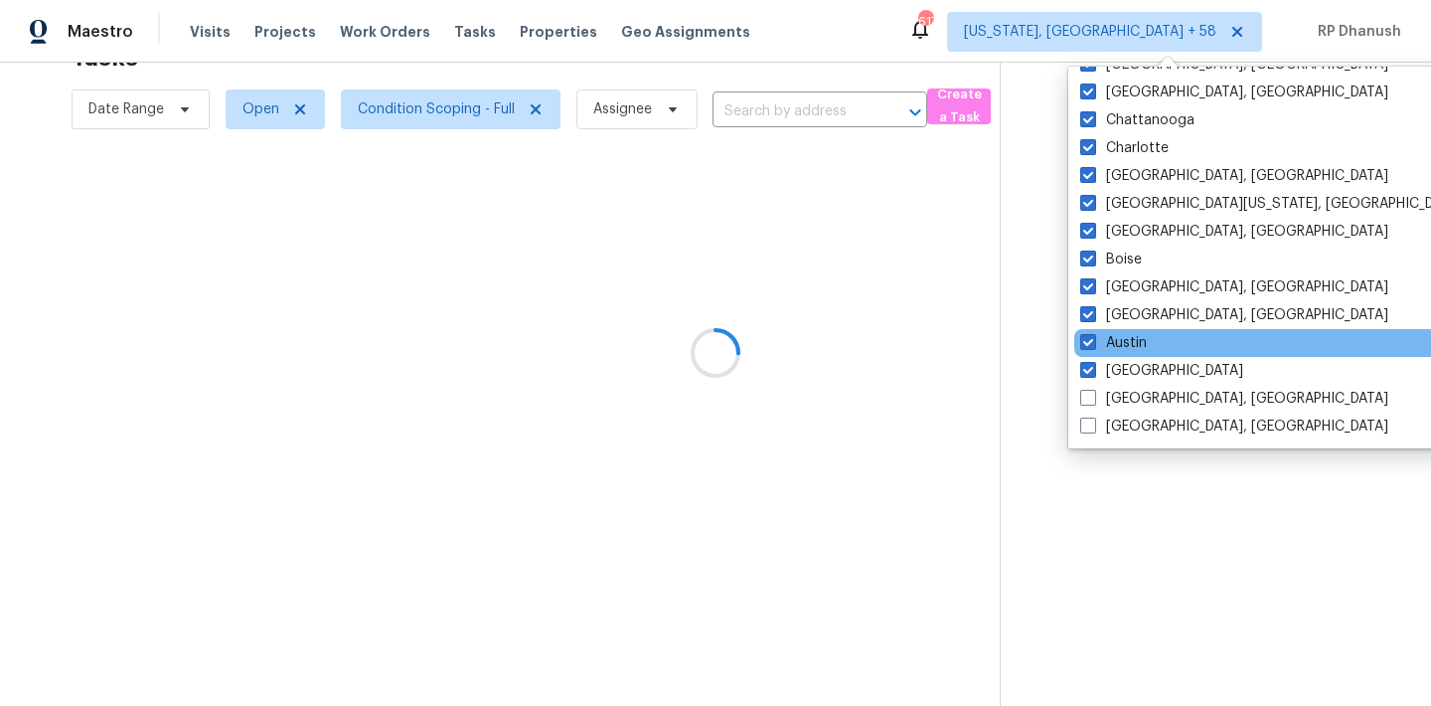
click at [1116, 353] on div "Austin" at bounding box center [1274, 343] width 400 height 28
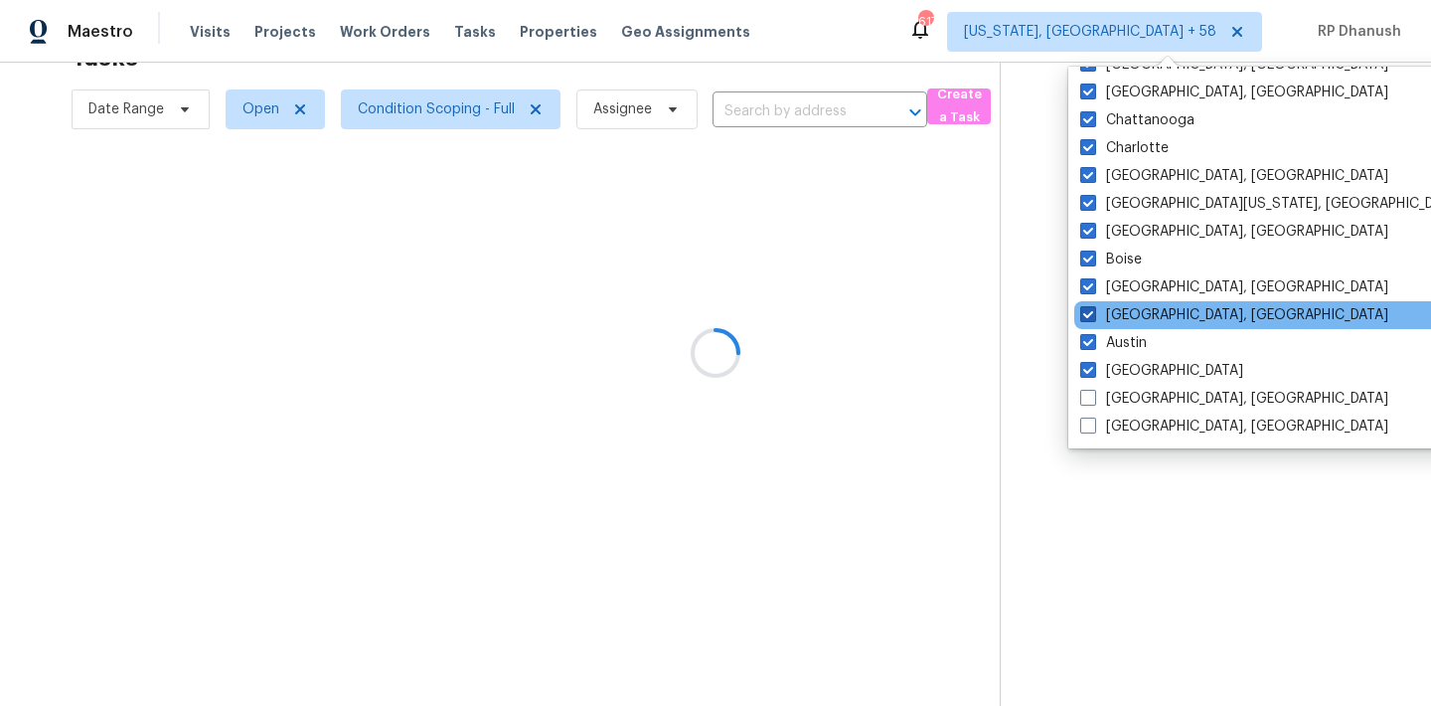
click at [1119, 313] on label "[GEOGRAPHIC_DATA], [GEOGRAPHIC_DATA]" at bounding box center [1234, 315] width 308 height 20
click at [1093, 313] on input "[GEOGRAPHIC_DATA], [GEOGRAPHIC_DATA]" at bounding box center [1086, 311] width 13 height 13
checkbox input "false"
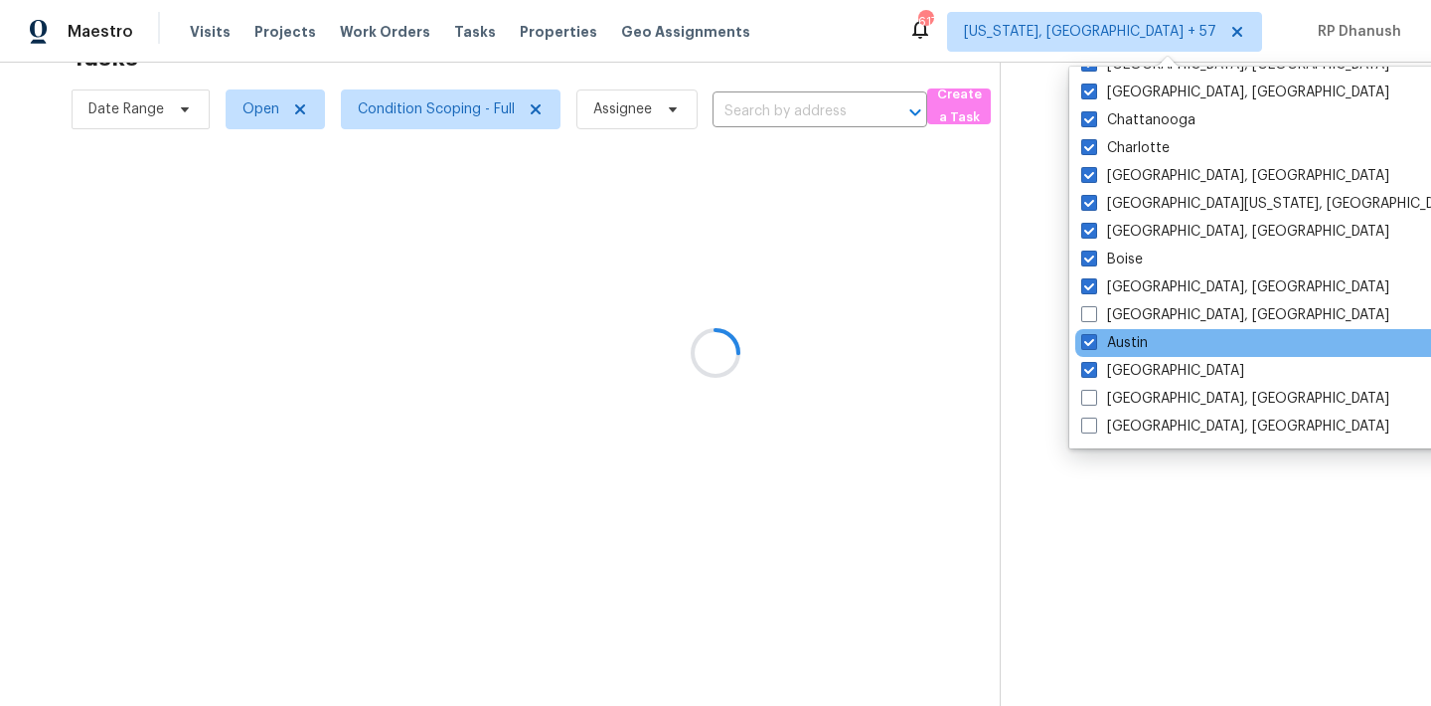
click at [1097, 332] on div "Austin" at bounding box center [1275, 343] width 400 height 28
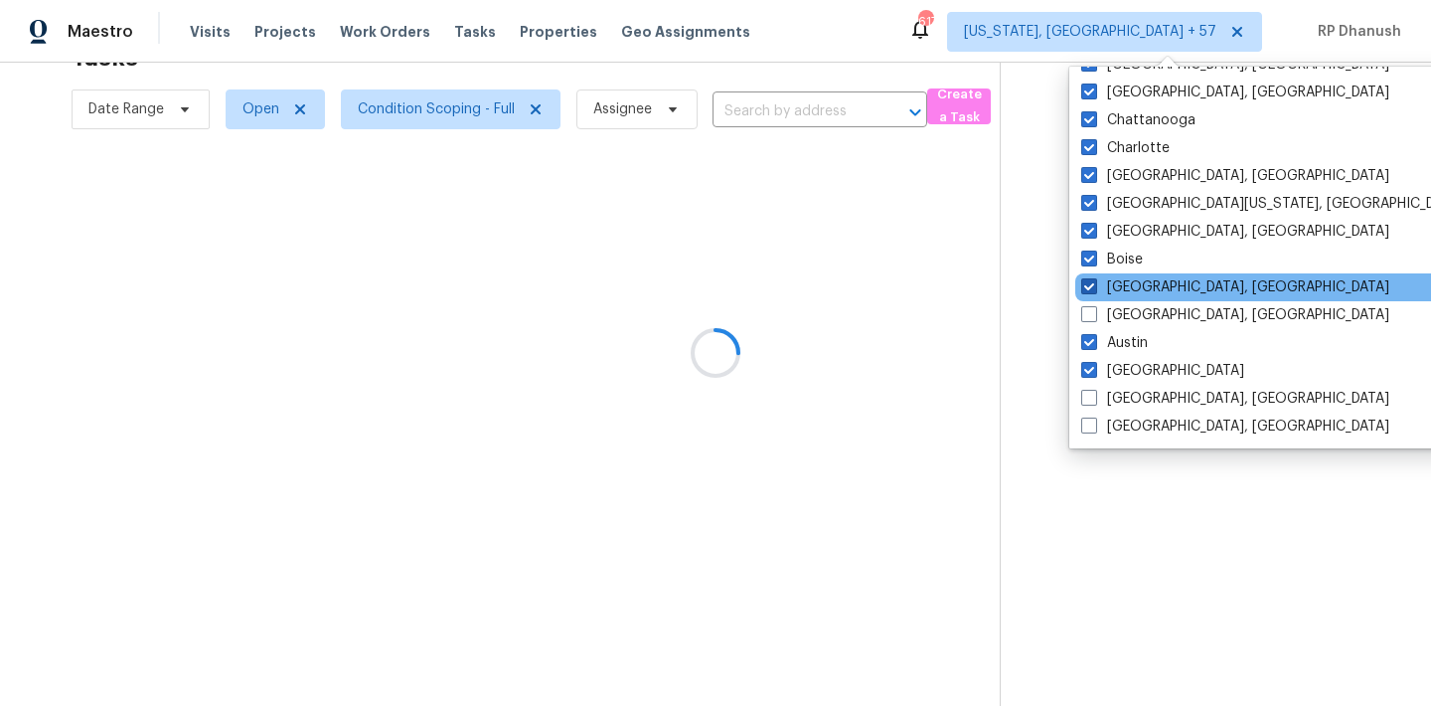
click at [1105, 289] on label "[GEOGRAPHIC_DATA], [GEOGRAPHIC_DATA]" at bounding box center [1235, 287] width 308 height 20
click at [1094, 289] on input "[GEOGRAPHIC_DATA], [GEOGRAPHIC_DATA]" at bounding box center [1087, 283] width 13 height 13
checkbox input "false"
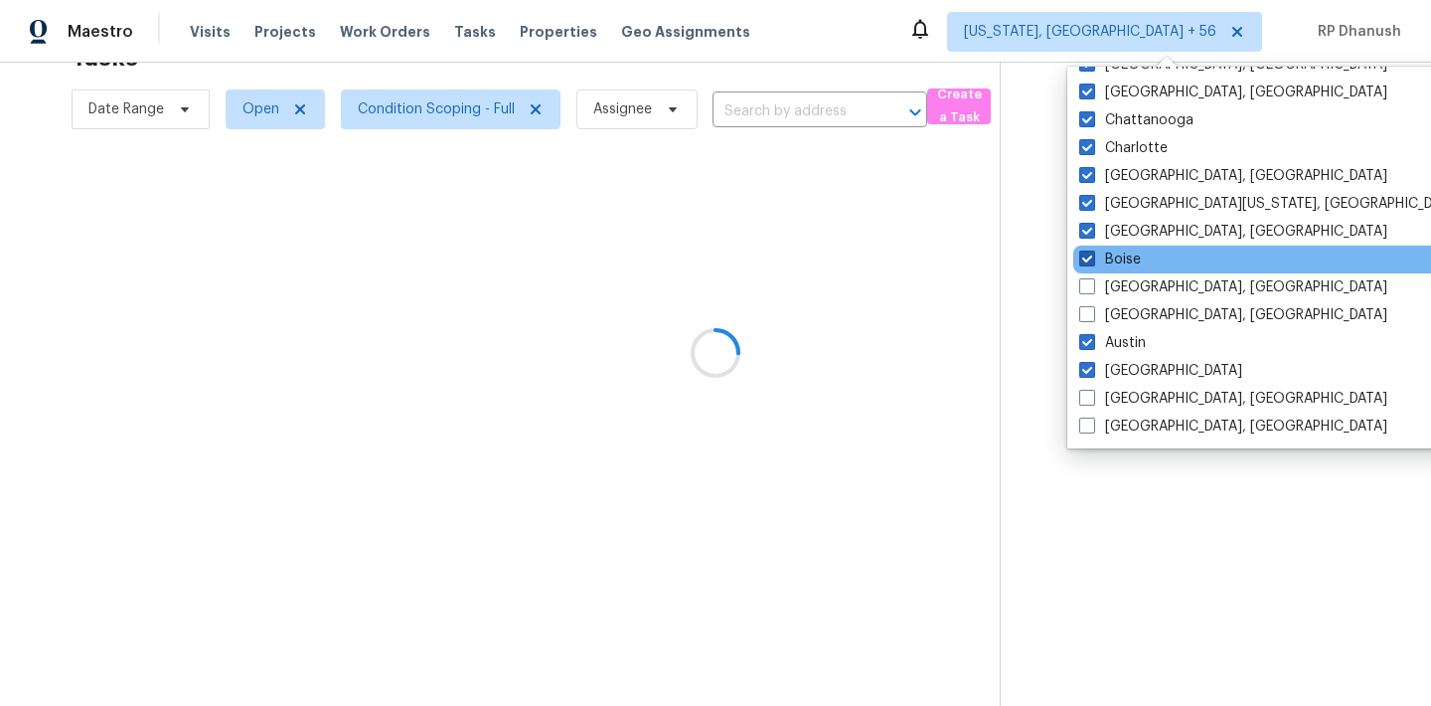
click at [1104, 261] on label "Boise" at bounding box center [1110, 259] width 62 height 20
click at [1092, 261] on input "Boise" at bounding box center [1085, 255] width 13 height 13
checkbox input "false"
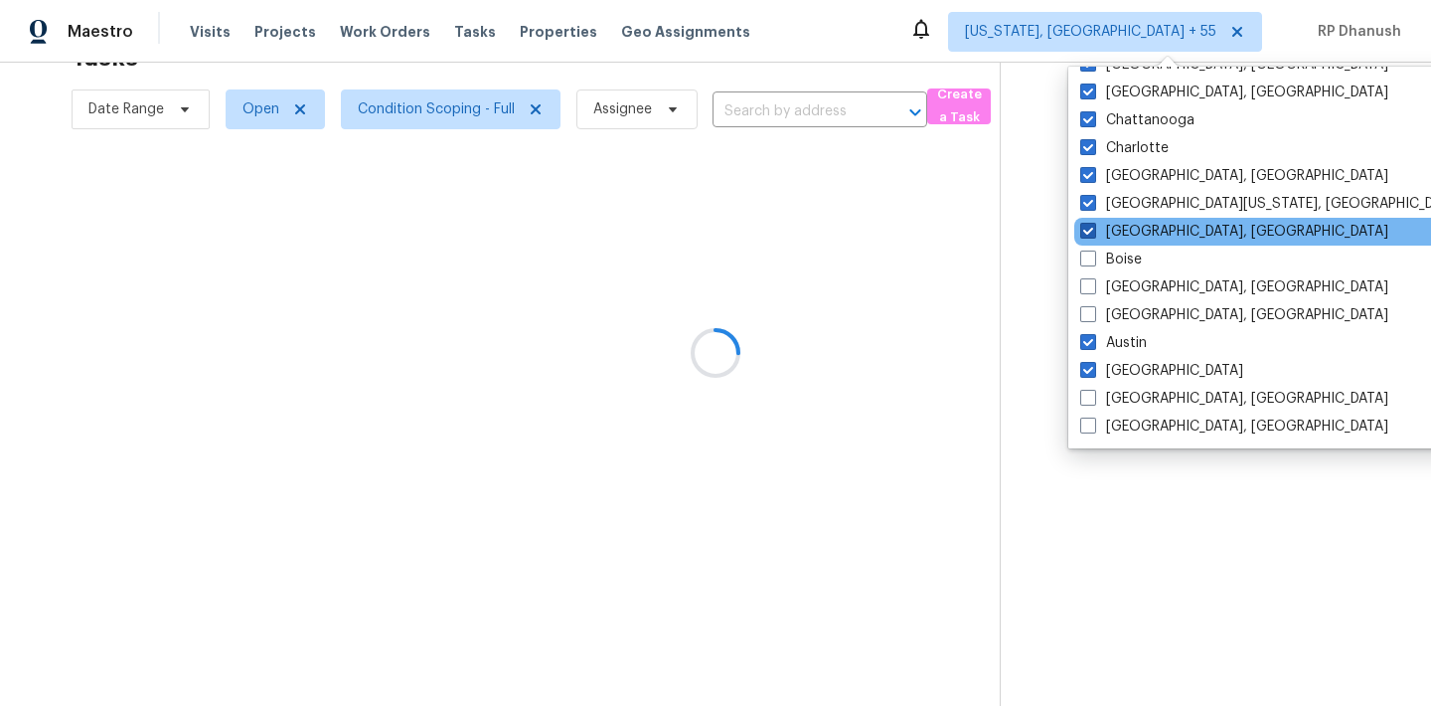
click at [1104, 230] on label "[GEOGRAPHIC_DATA], [GEOGRAPHIC_DATA]" at bounding box center [1234, 232] width 308 height 20
click at [1093, 230] on input "[GEOGRAPHIC_DATA], [GEOGRAPHIC_DATA]" at bounding box center [1086, 228] width 13 height 13
checkbox input "false"
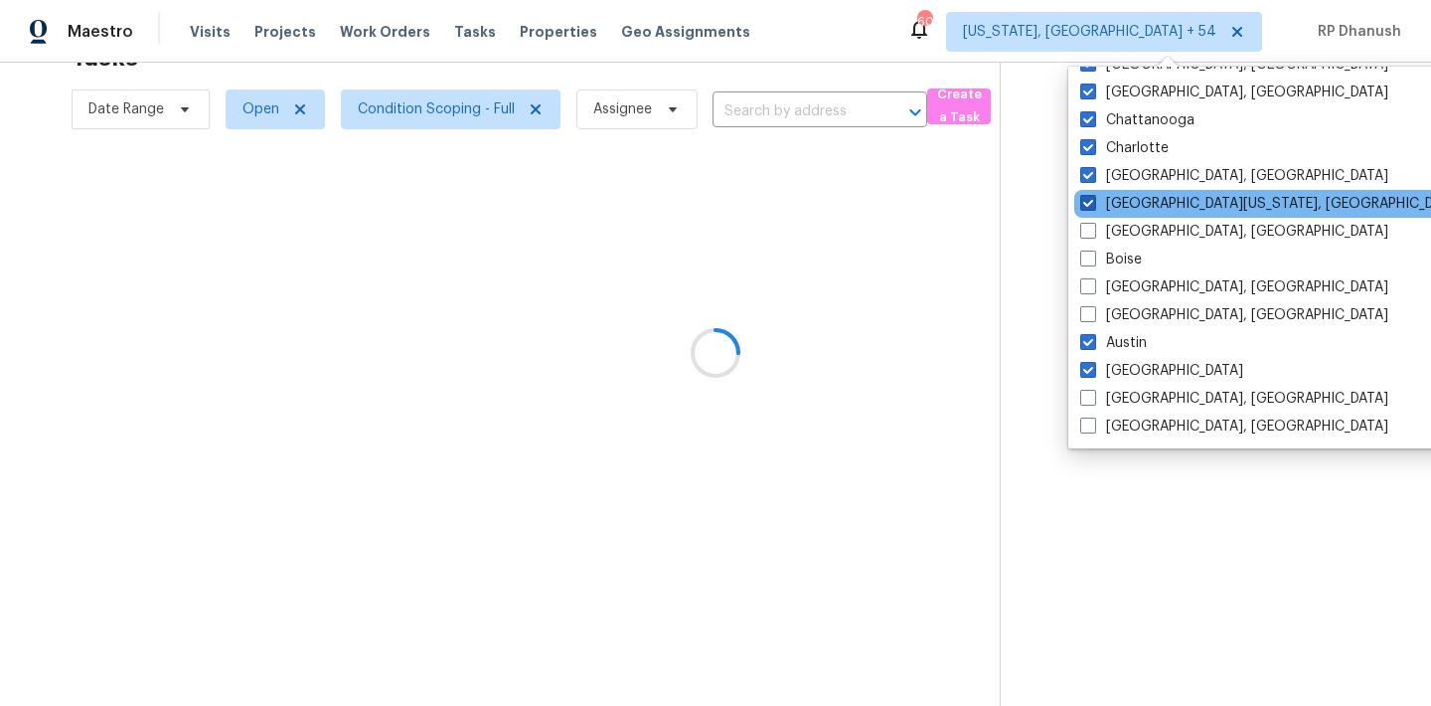
click at [1110, 204] on label "[GEOGRAPHIC_DATA][US_STATE], [GEOGRAPHIC_DATA]" at bounding box center [1271, 204] width 383 height 20
click at [1093, 204] on input "[GEOGRAPHIC_DATA][US_STATE], [GEOGRAPHIC_DATA]" at bounding box center [1086, 200] width 13 height 13
checkbox input "false"
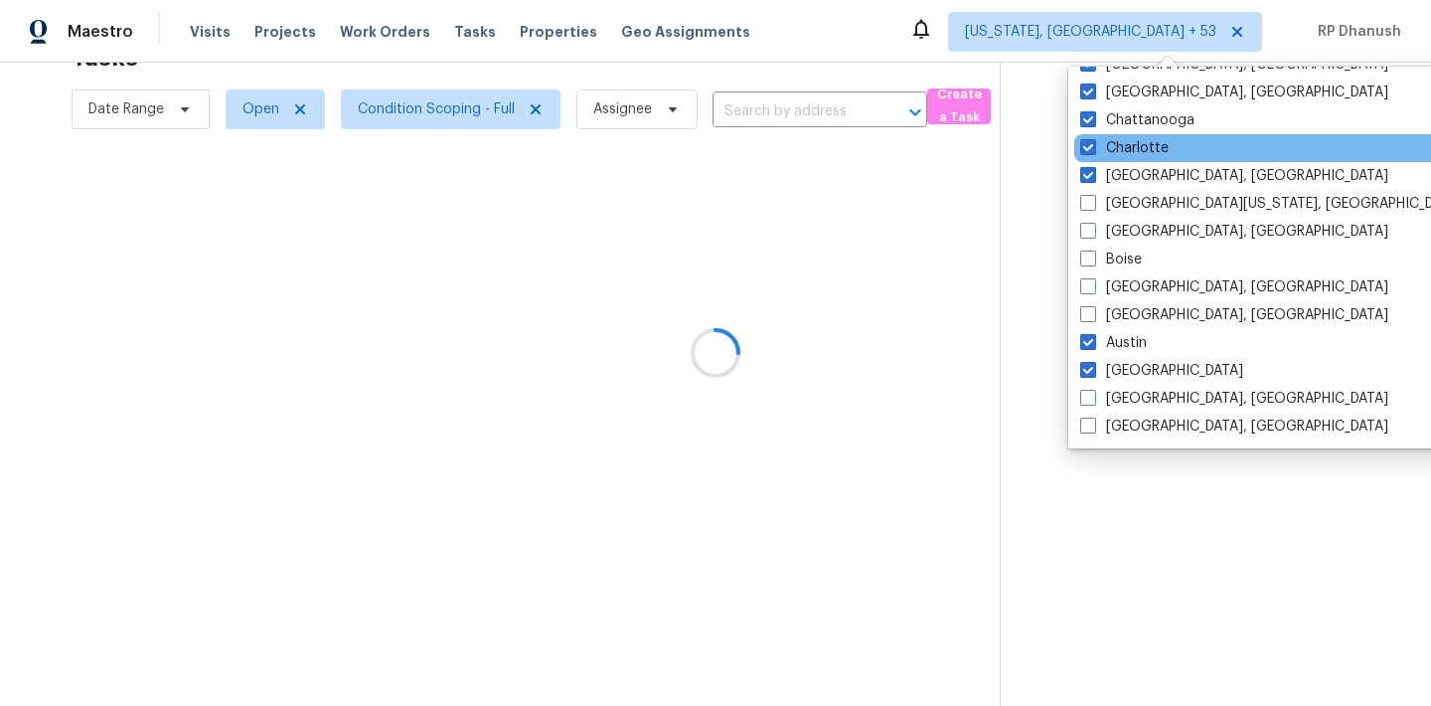
click at [1110, 159] on div "Charlotte" at bounding box center [1274, 148] width 400 height 28
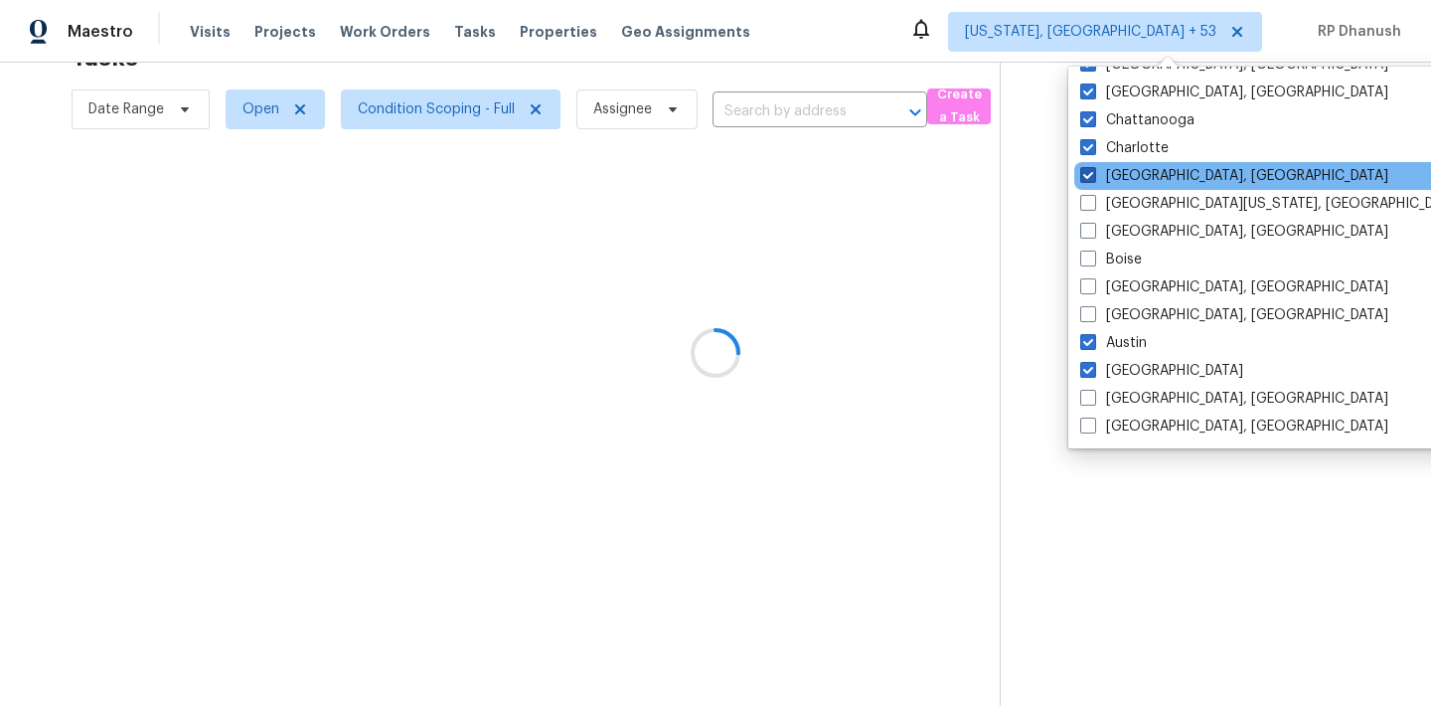
click at [1106, 166] on label "[GEOGRAPHIC_DATA], [GEOGRAPHIC_DATA]" at bounding box center [1234, 176] width 308 height 20
click at [1093, 166] on input "[GEOGRAPHIC_DATA], [GEOGRAPHIC_DATA]" at bounding box center [1086, 172] width 13 height 13
checkbox input "false"
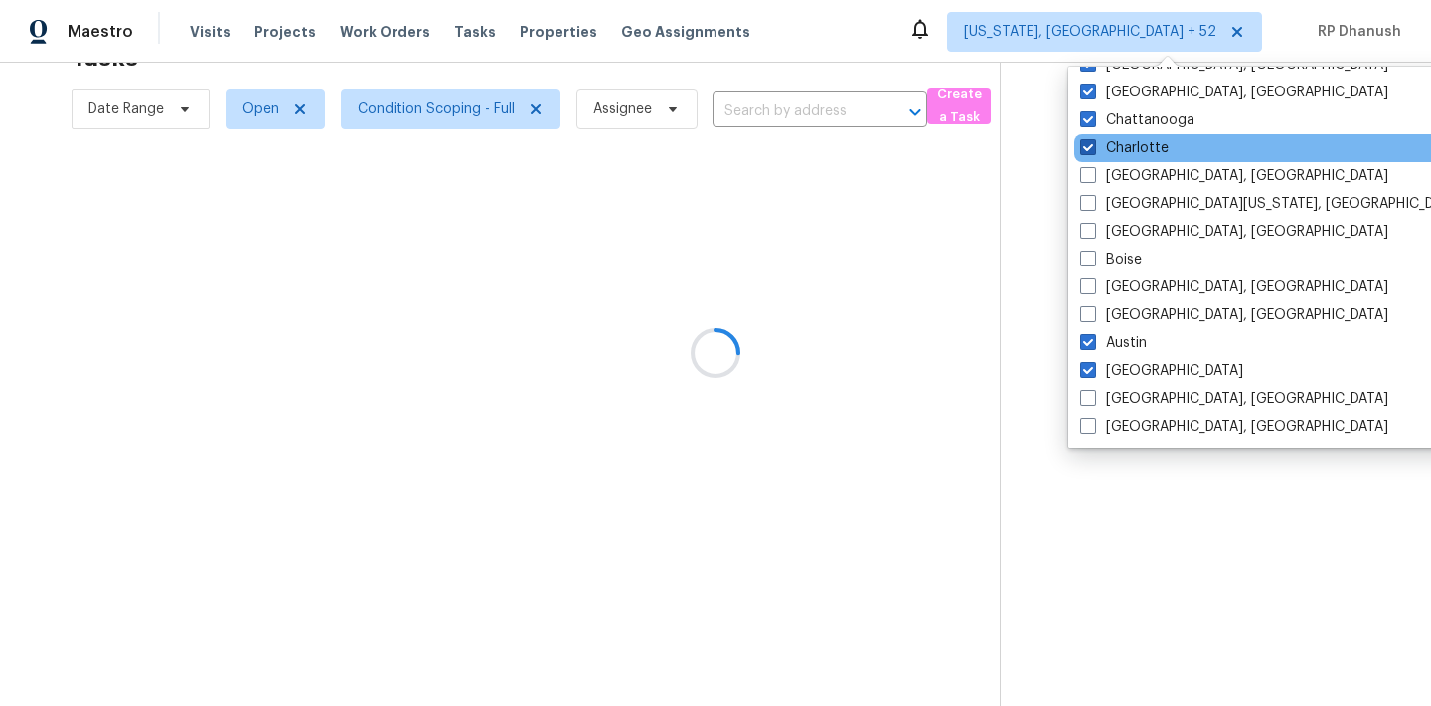
click at [1106, 143] on label "Charlotte" at bounding box center [1124, 148] width 88 height 20
click at [1093, 143] on input "Charlotte" at bounding box center [1086, 144] width 13 height 13
checkbox input "false"
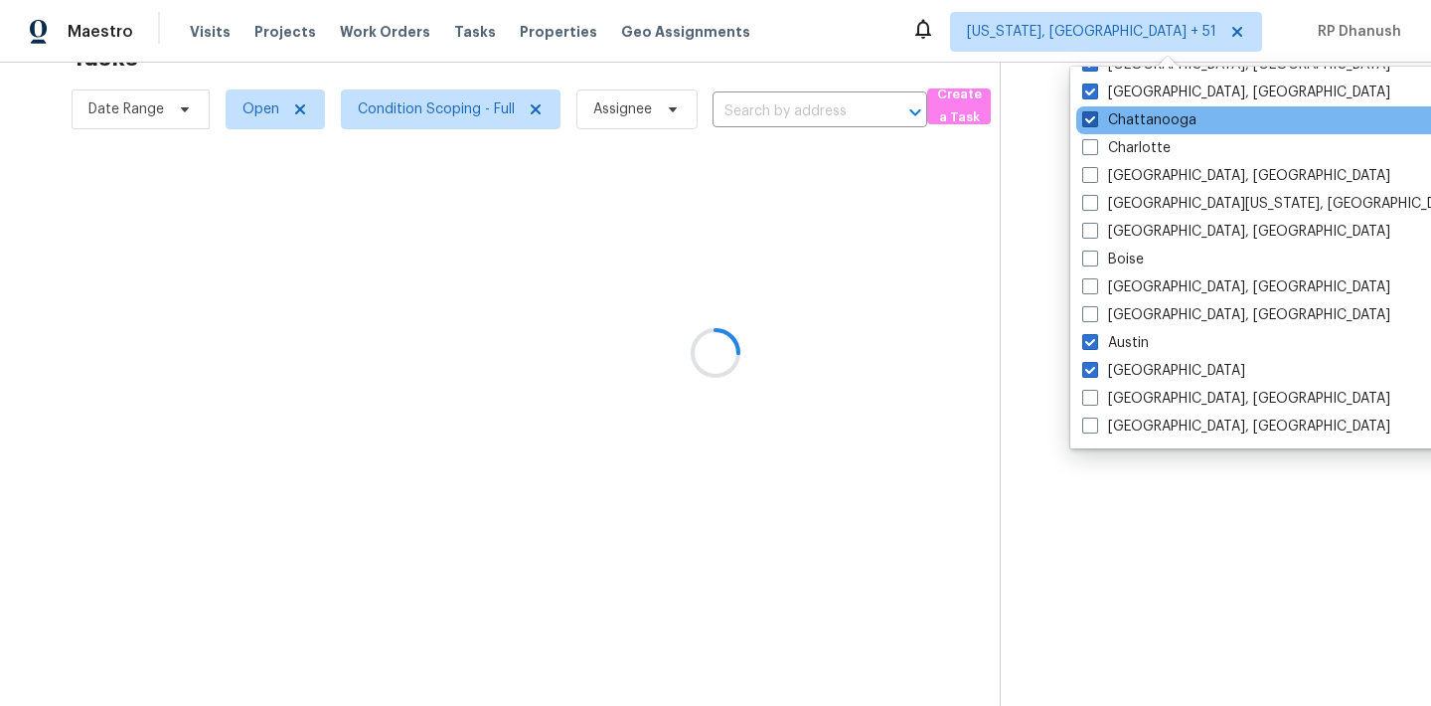
click at [1106, 119] on label "Chattanooga" at bounding box center [1139, 120] width 114 height 20
click at [1095, 119] on input "Chattanooga" at bounding box center [1088, 116] width 13 height 13
checkbox input "false"
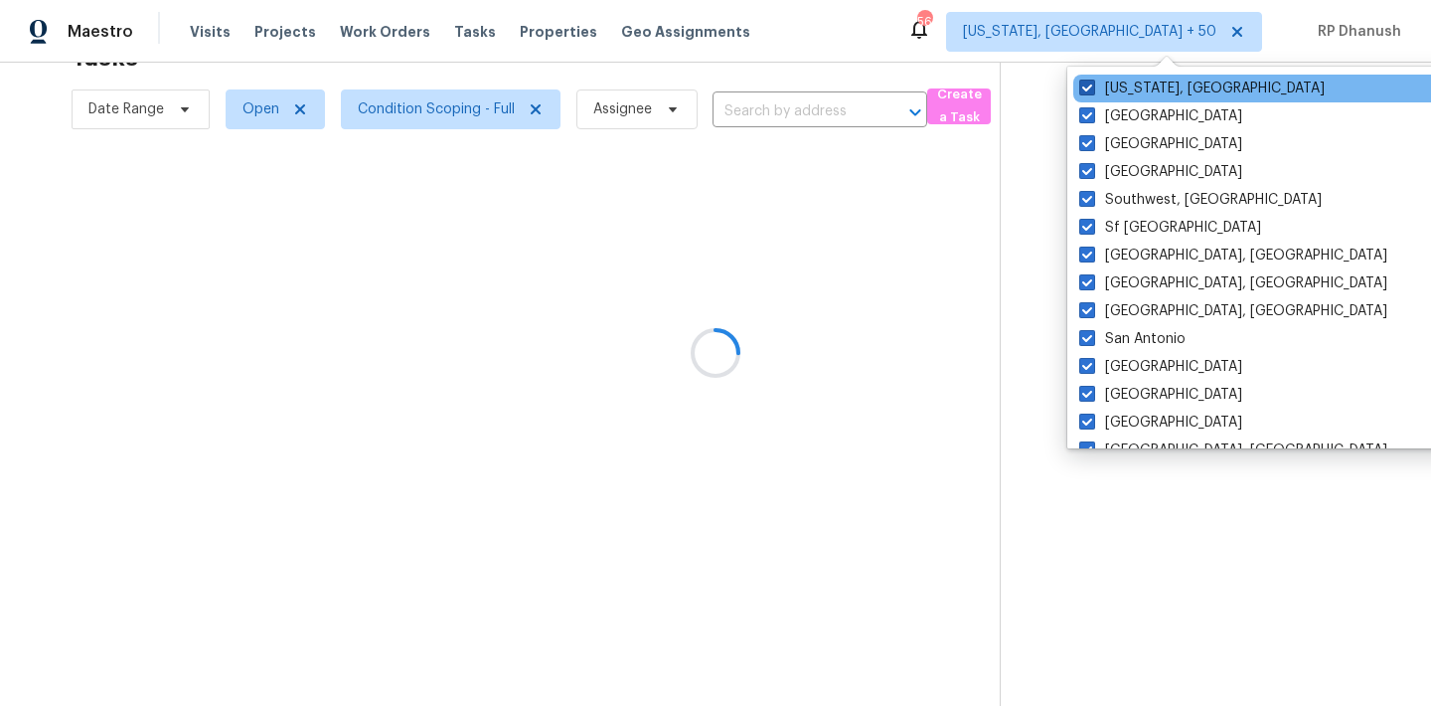
click at [1106, 91] on label "[US_STATE], [GEOGRAPHIC_DATA]" at bounding box center [1201, 89] width 245 height 20
click at [1092, 91] on input "[US_STATE], [GEOGRAPHIC_DATA]" at bounding box center [1085, 85] width 13 height 13
checkbox input "false"
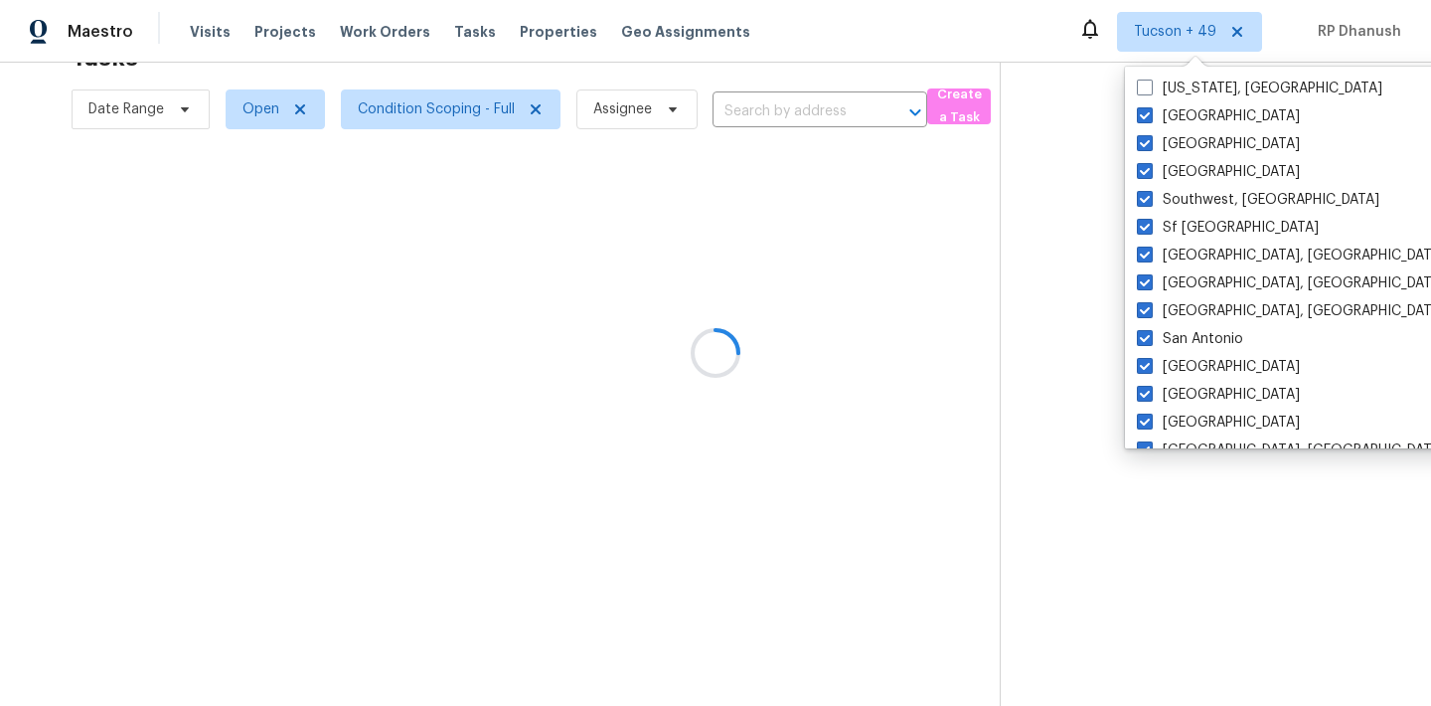
click at [1106, 120] on div at bounding box center [715, 353] width 1431 height 706
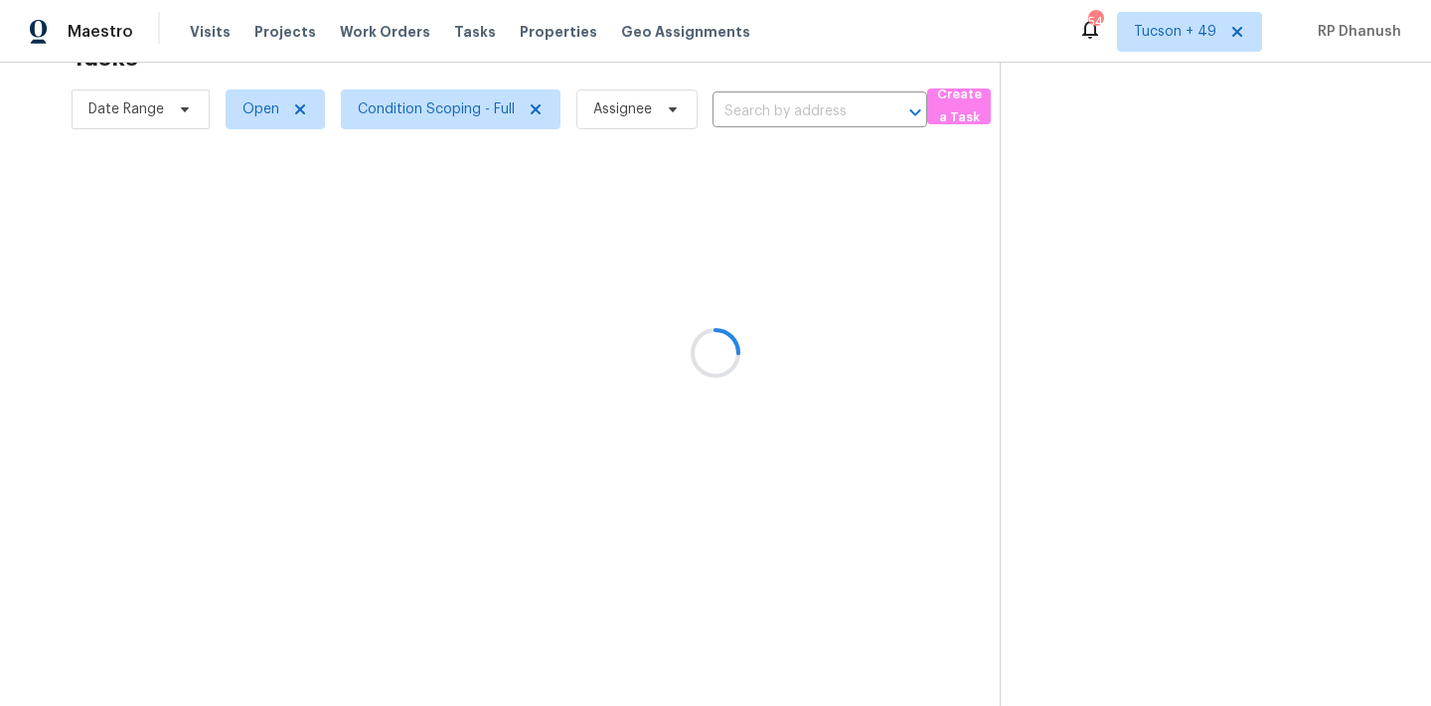
click at [1198, 52] on div at bounding box center [715, 353] width 1431 height 706
click at [1198, 45] on div at bounding box center [715, 353] width 1431 height 706
click at [1198, 42] on div at bounding box center [715, 353] width 1431 height 706
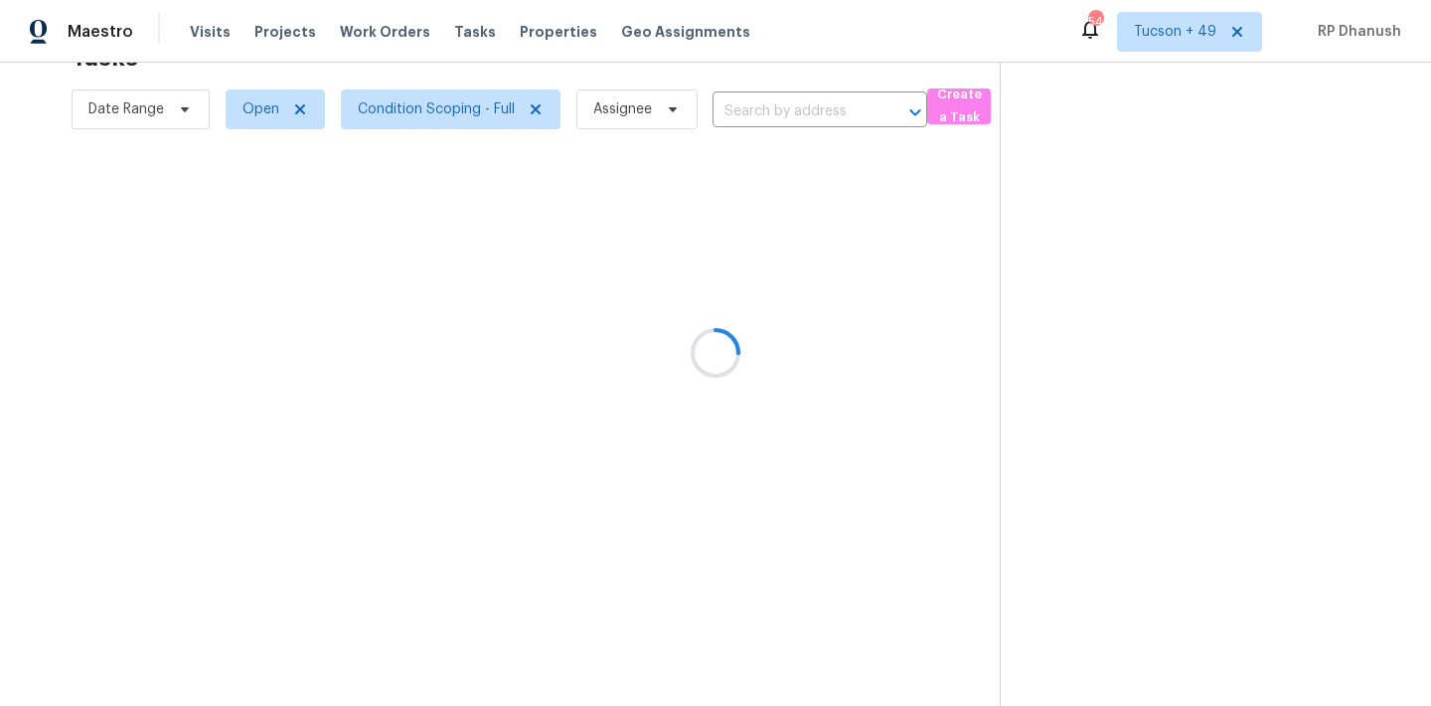
click at [1198, 42] on div at bounding box center [715, 353] width 1431 height 706
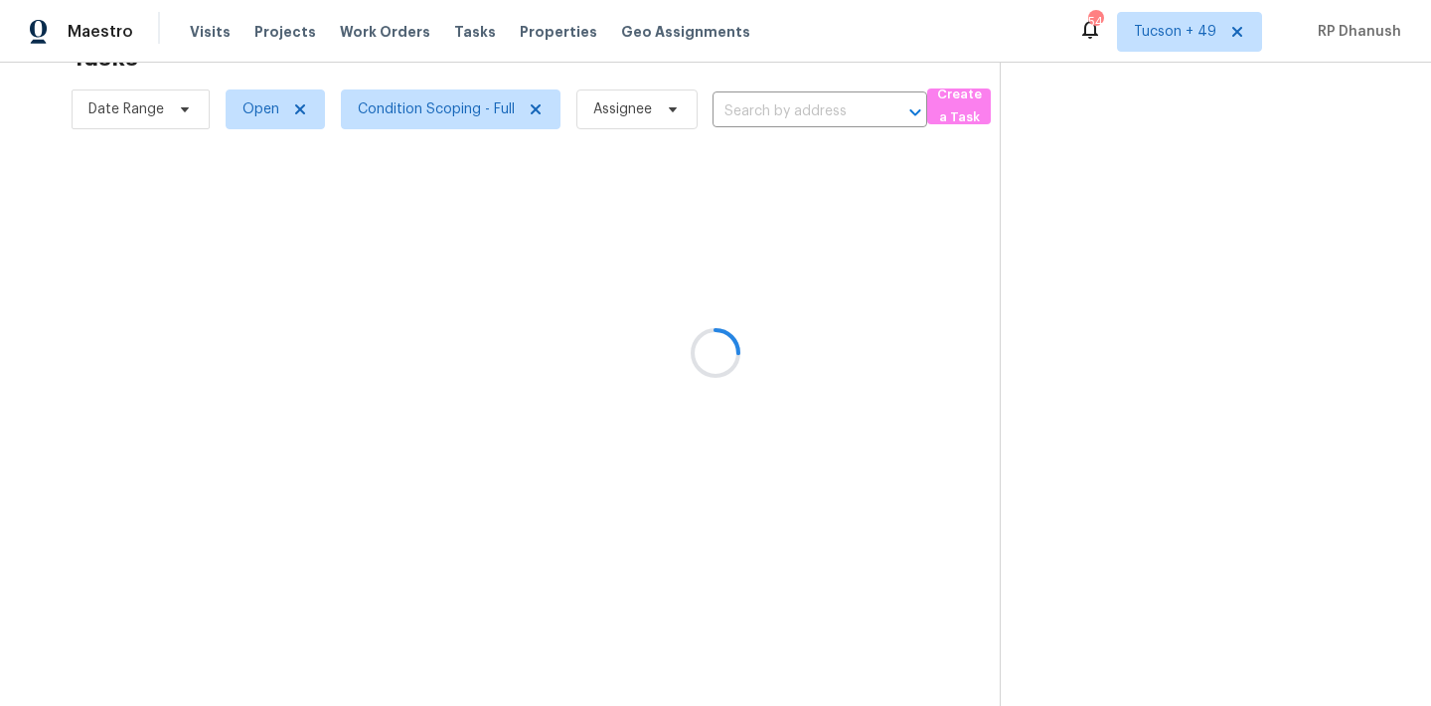
click at [1198, 42] on div at bounding box center [715, 353] width 1431 height 706
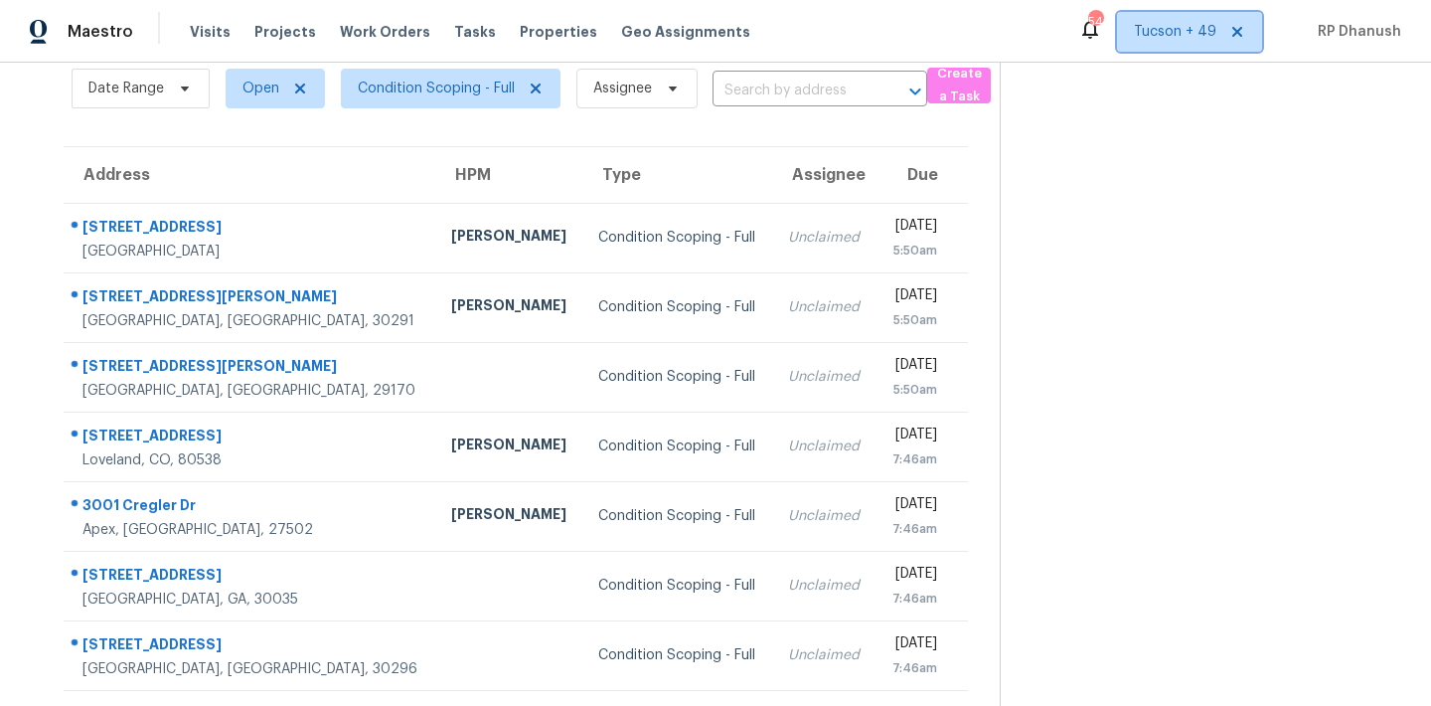
click at [1198, 31] on span "Tucson + 49" at bounding box center [1175, 32] width 82 height 20
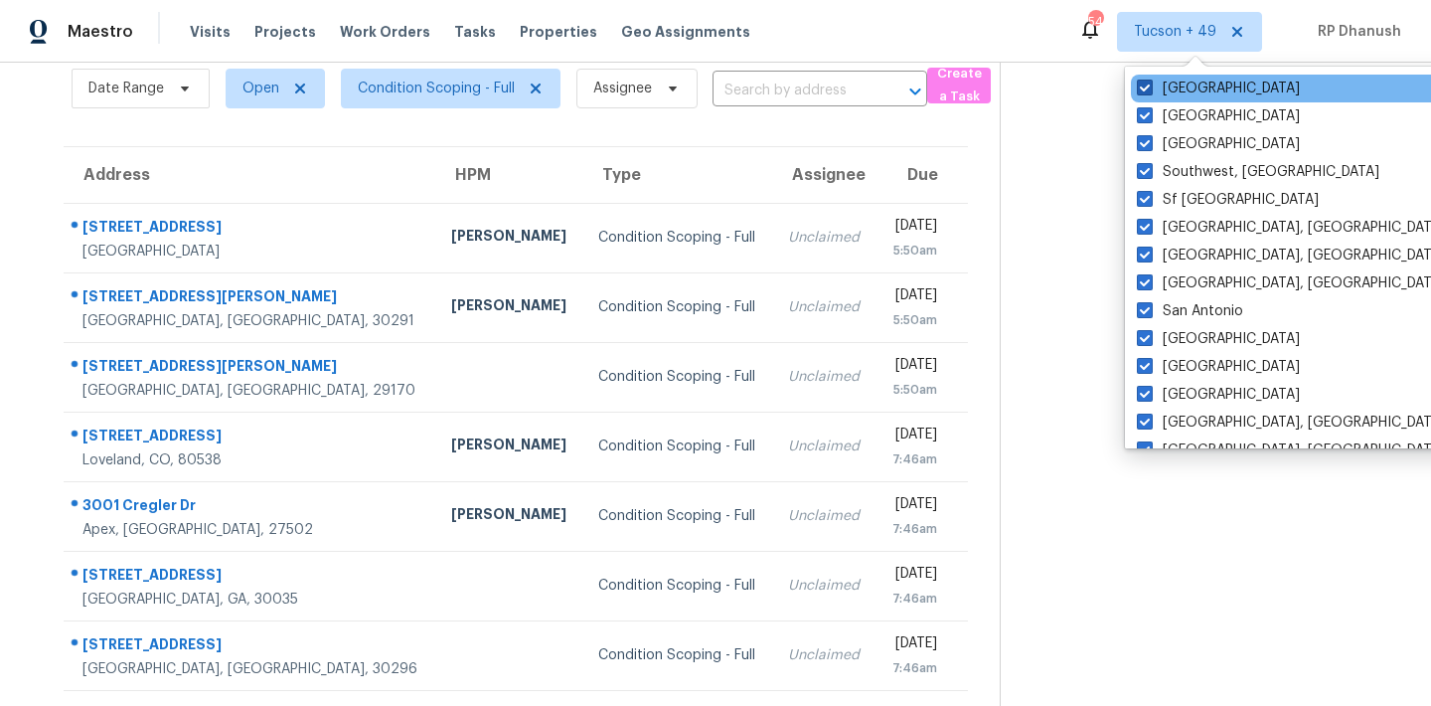
click at [1179, 86] on label "[GEOGRAPHIC_DATA]" at bounding box center [1218, 89] width 163 height 20
click at [1150, 86] on input "[GEOGRAPHIC_DATA]" at bounding box center [1143, 85] width 13 height 13
checkbox input "false"
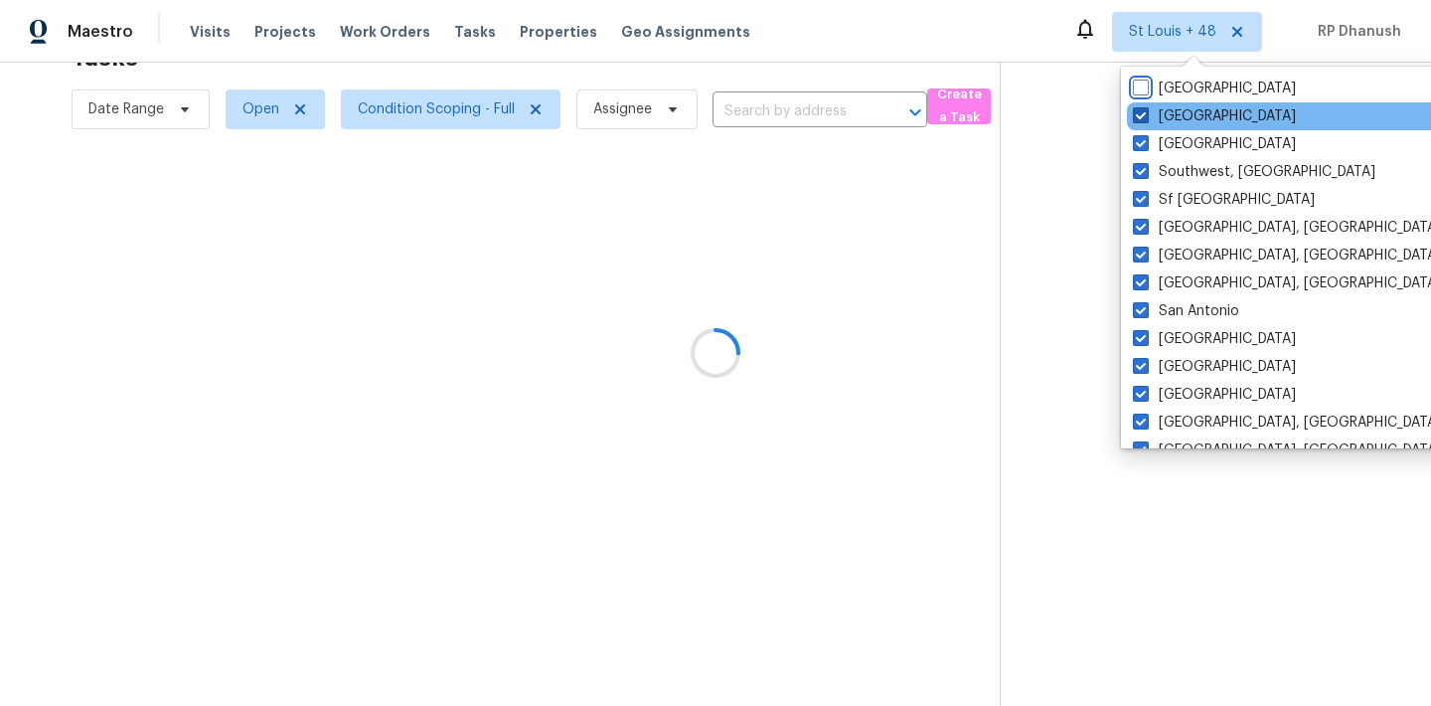
scroll to position [63, 0]
click at [1172, 112] on label "[GEOGRAPHIC_DATA]" at bounding box center [1214, 116] width 163 height 20
click at [1146, 112] on input "Tampa" at bounding box center [1139, 112] width 13 height 13
checkbox input "false"
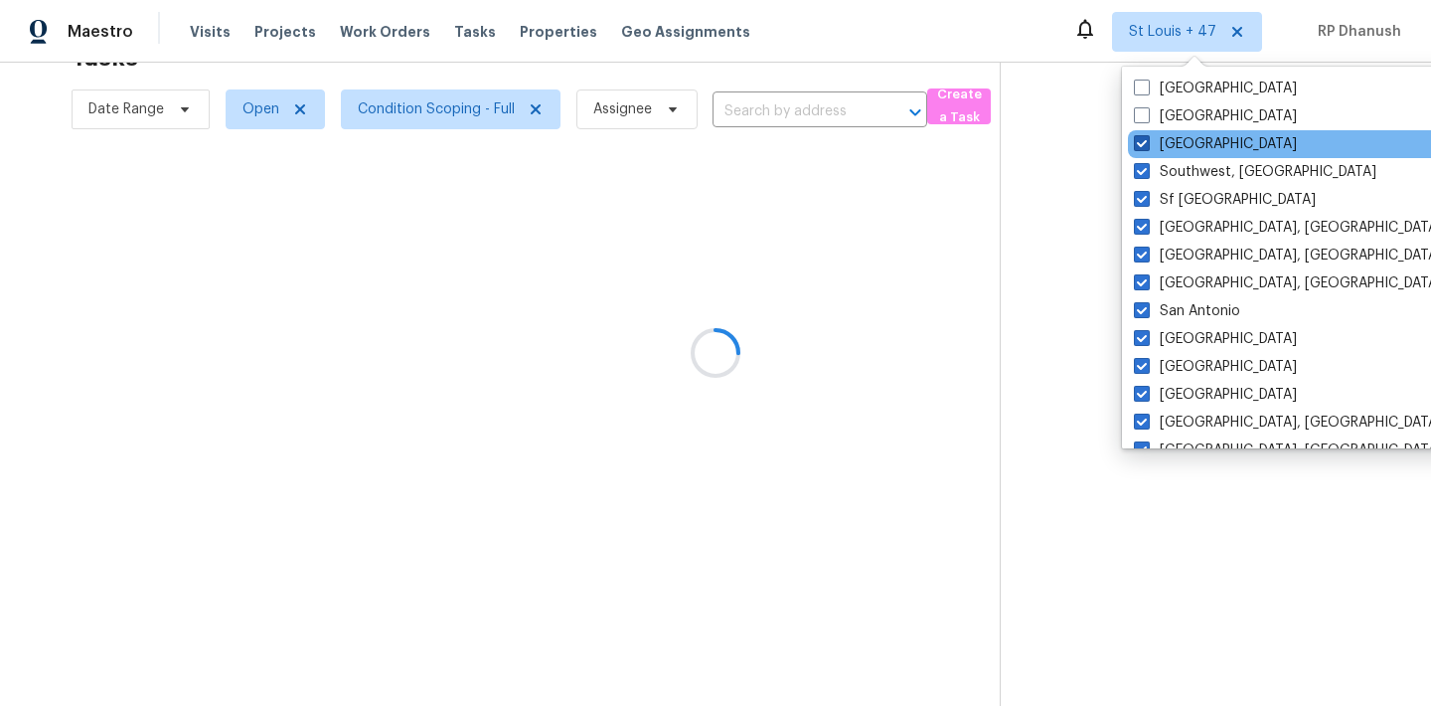
click at [1162, 143] on label "[GEOGRAPHIC_DATA]" at bounding box center [1215, 144] width 163 height 20
click at [1147, 143] on input "[GEOGRAPHIC_DATA]" at bounding box center [1140, 140] width 13 height 13
checkbox input "false"
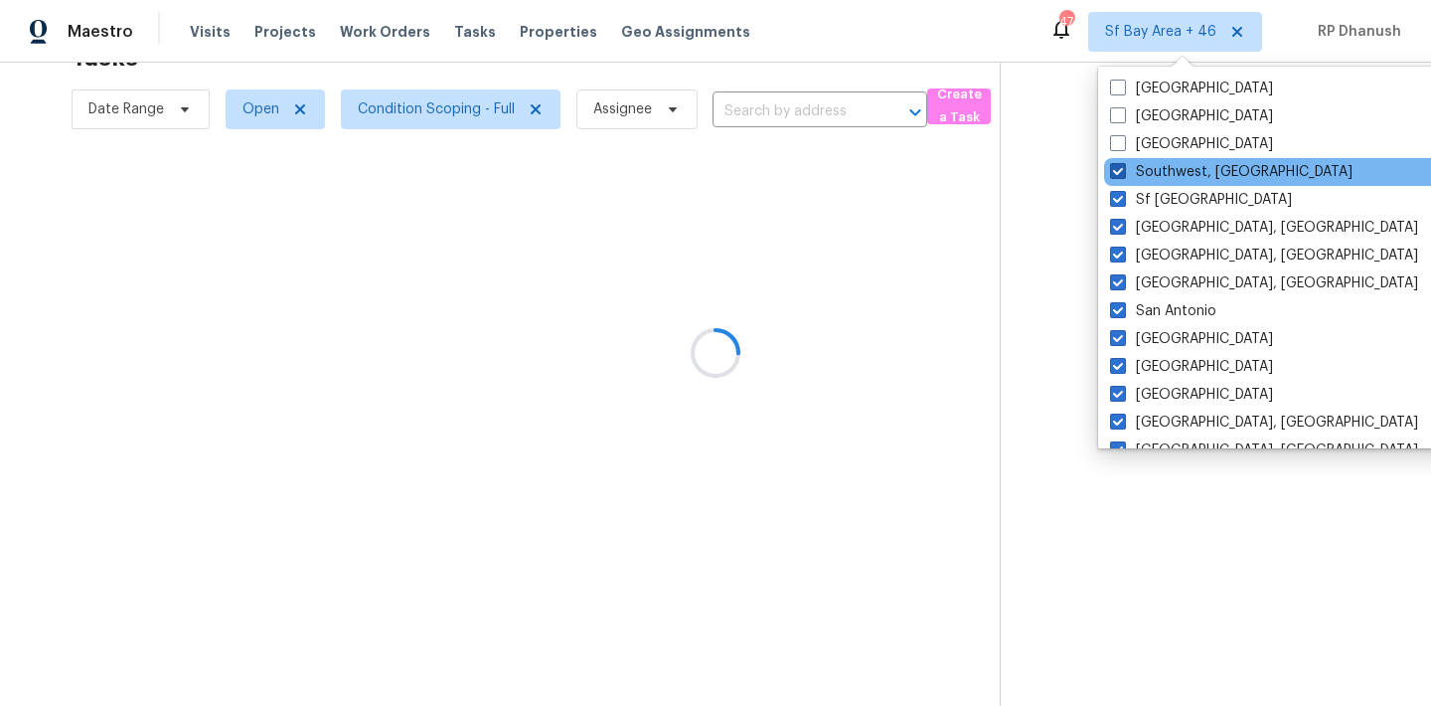
click at [1159, 169] on label "Southwest, [GEOGRAPHIC_DATA]" at bounding box center [1231, 172] width 242 height 20
click at [1123, 169] on input "Southwest, [GEOGRAPHIC_DATA]" at bounding box center [1116, 168] width 13 height 13
checkbox input "false"
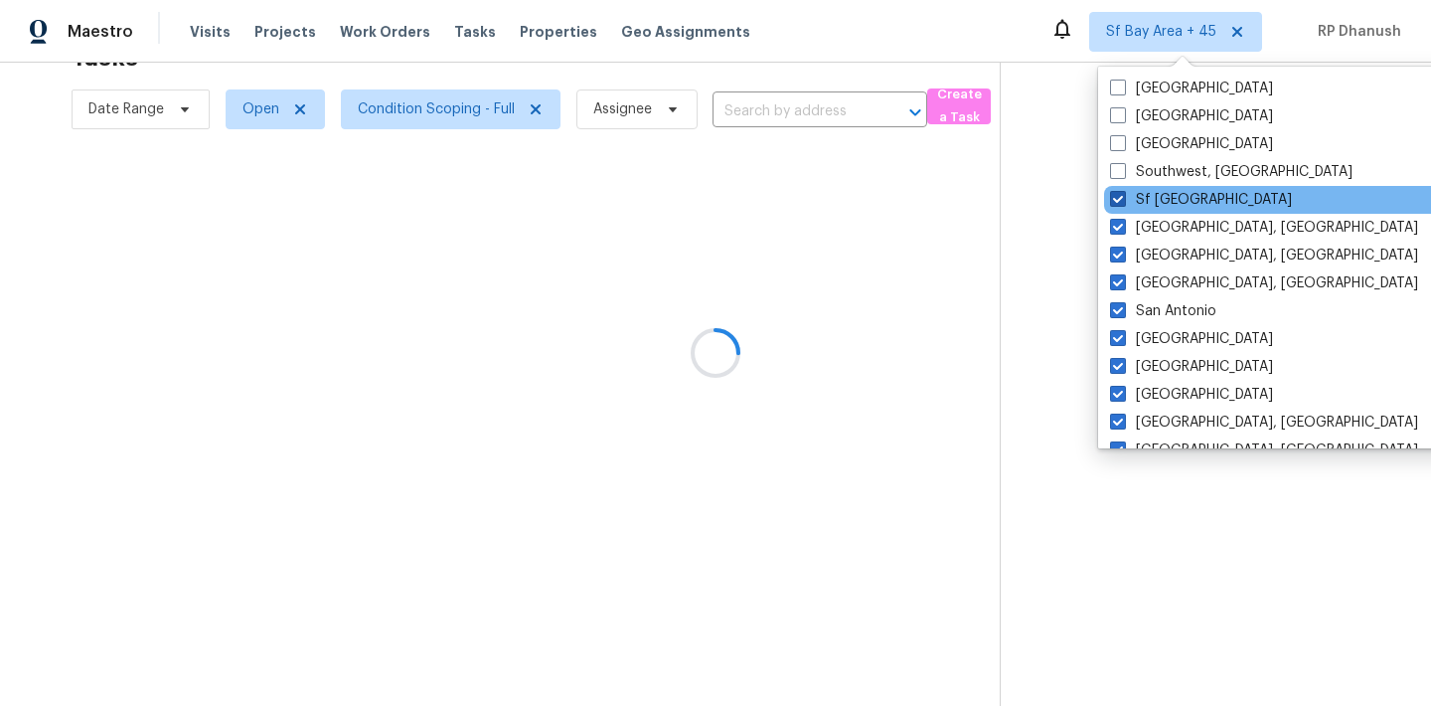
click at [1152, 197] on label "Sf [GEOGRAPHIC_DATA]" at bounding box center [1201, 200] width 182 height 20
click at [1123, 197] on input "Sf [GEOGRAPHIC_DATA]" at bounding box center [1116, 196] width 13 height 13
checkbox input "false"
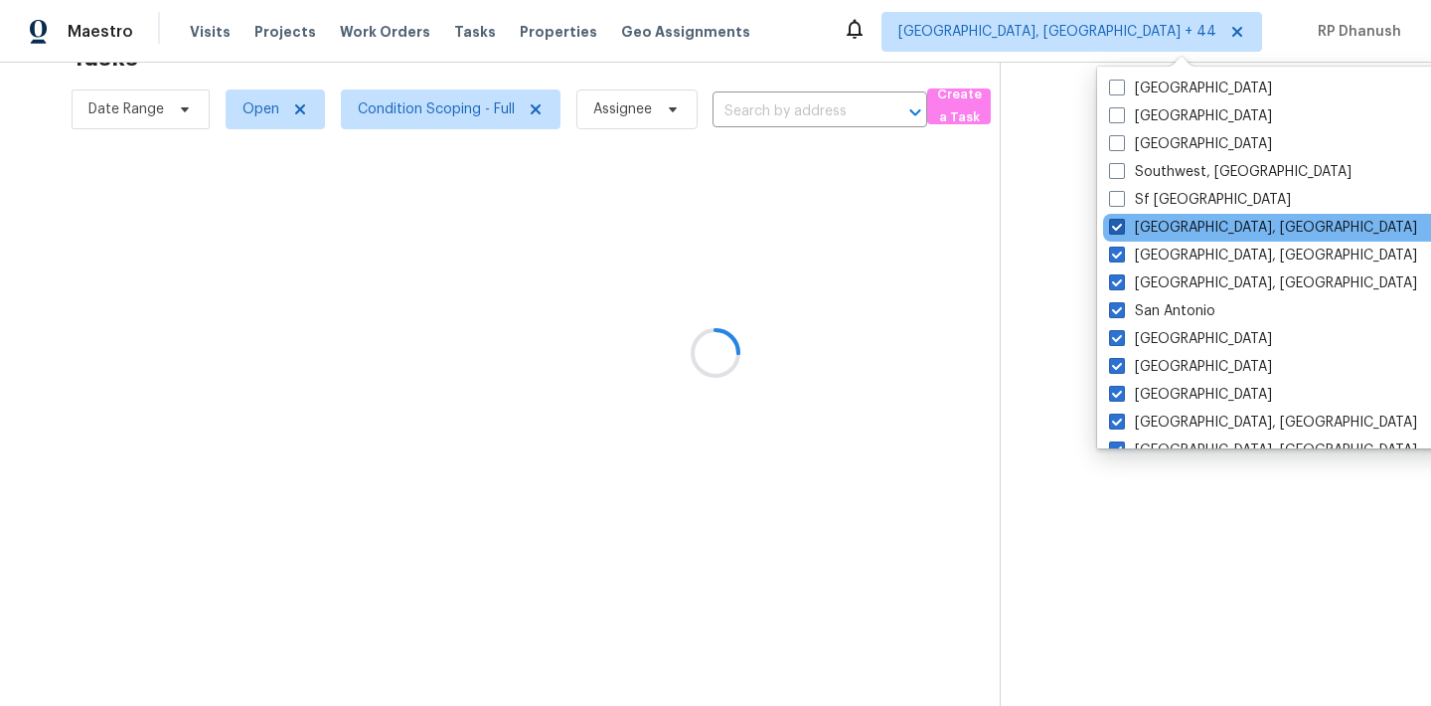
click at [1146, 225] on label "[GEOGRAPHIC_DATA], [GEOGRAPHIC_DATA]" at bounding box center [1263, 228] width 308 height 20
click at [1122, 225] on input "[GEOGRAPHIC_DATA], [GEOGRAPHIC_DATA]" at bounding box center [1115, 224] width 13 height 13
checkbox input "false"
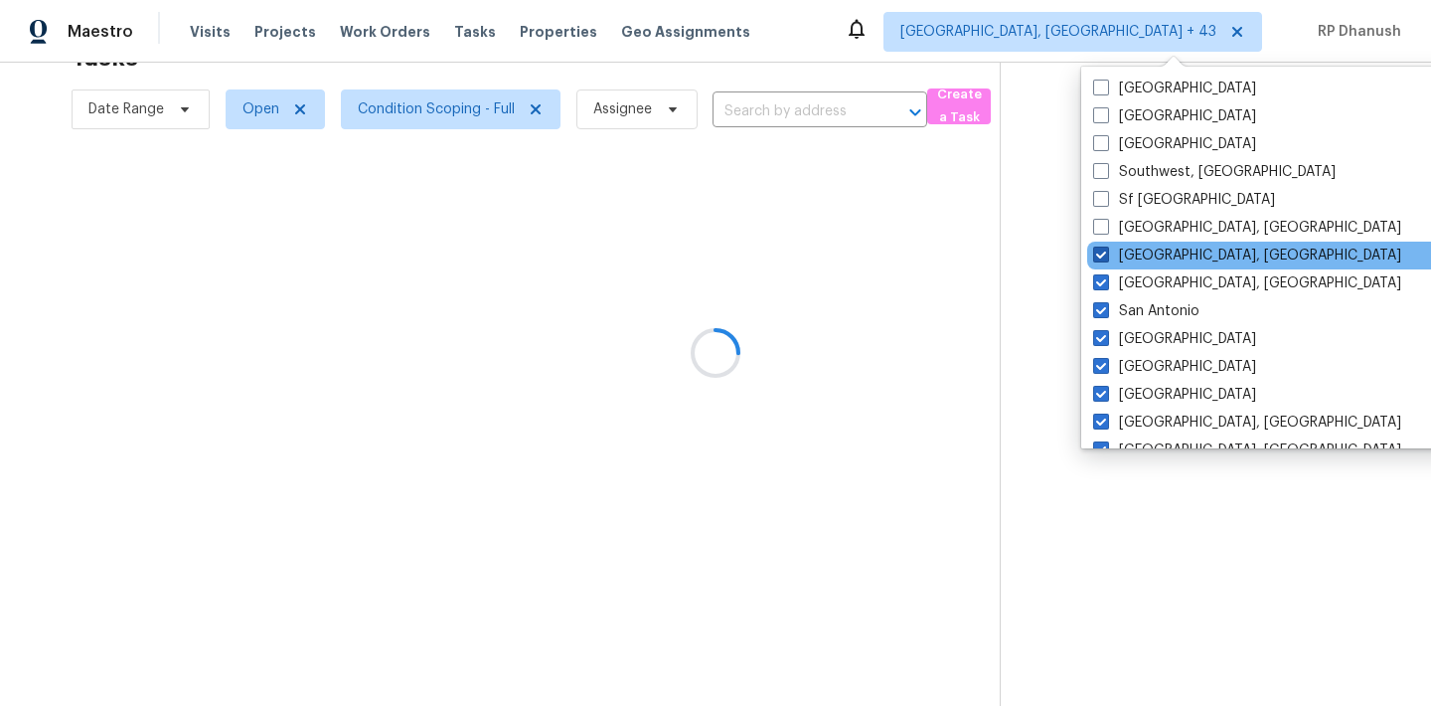
click at [1140, 246] on label "[GEOGRAPHIC_DATA], [GEOGRAPHIC_DATA]" at bounding box center [1247, 255] width 308 height 20
click at [1106, 246] on input "[GEOGRAPHIC_DATA], [GEOGRAPHIC_DATA]" at bounding box center [1099, 251] width 13 height 13
checkbox input "false"
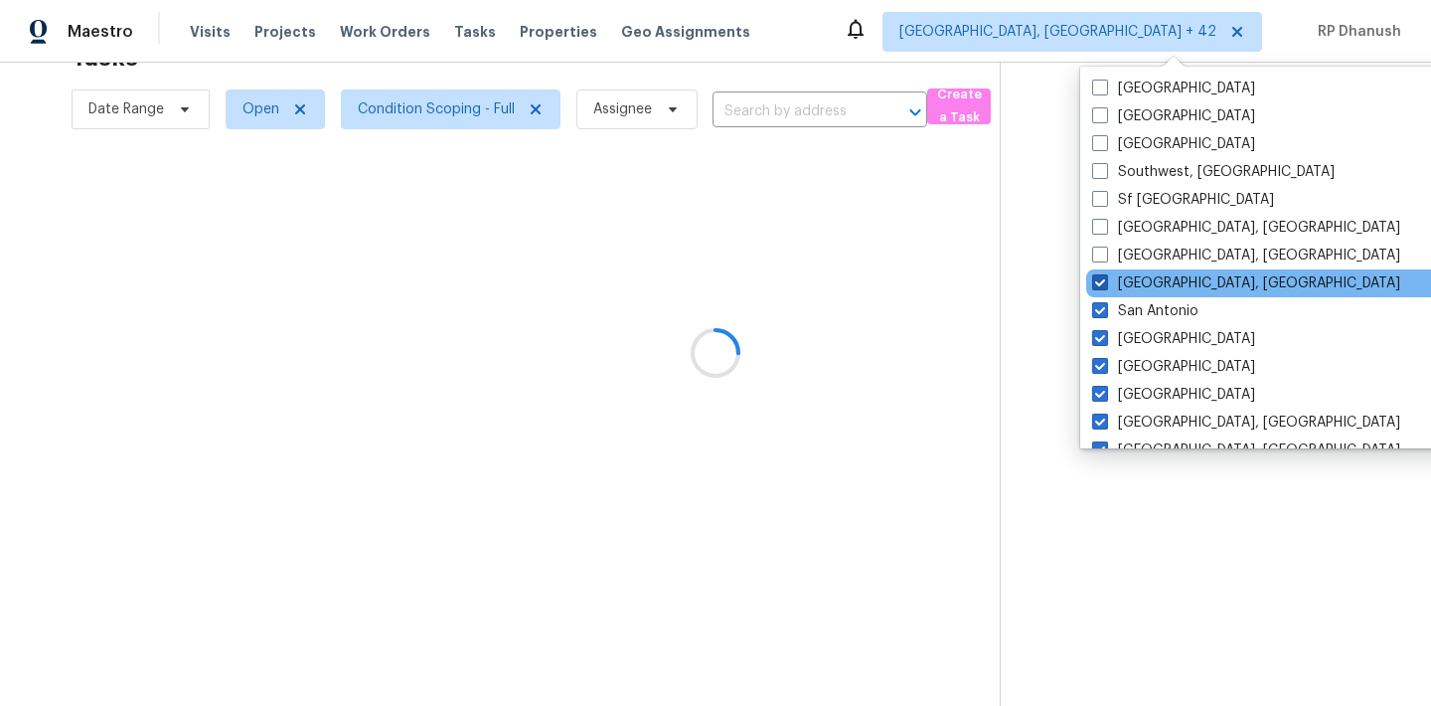
click at [1133, 277] on label "[GEOGRAPHIC_DATA], [GEOGRAPHIC_DATA]" at bounding box center [1246, 283] width 308 height 20
click at [1105, 277] on input "[GEOGRAPHIC_DATA], [GEOGRAPHIC_DATA]" at bounding box center [1098, 279] width 13 height 13
checkbox input "false"
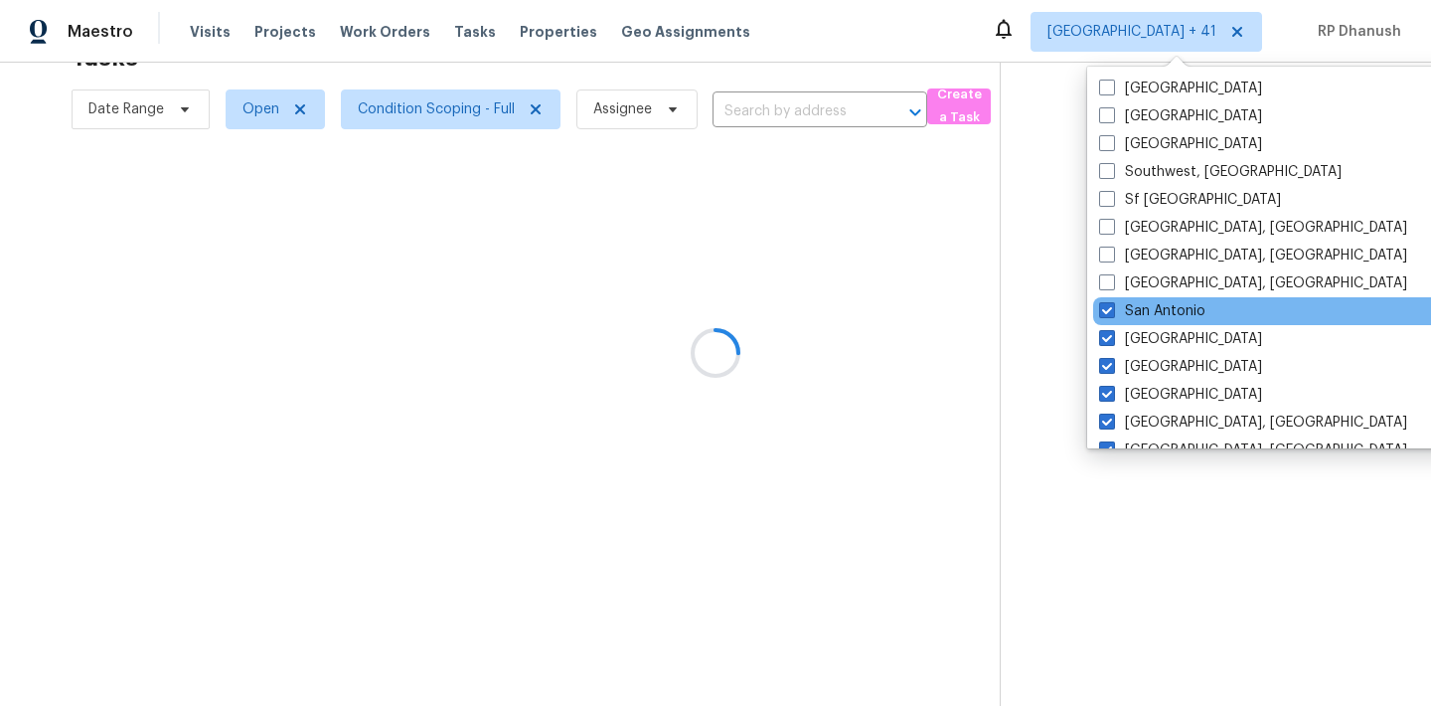
click at [1130, 298] on div "San Antonio" at bounding box center [1293, 311] width 400 height 28
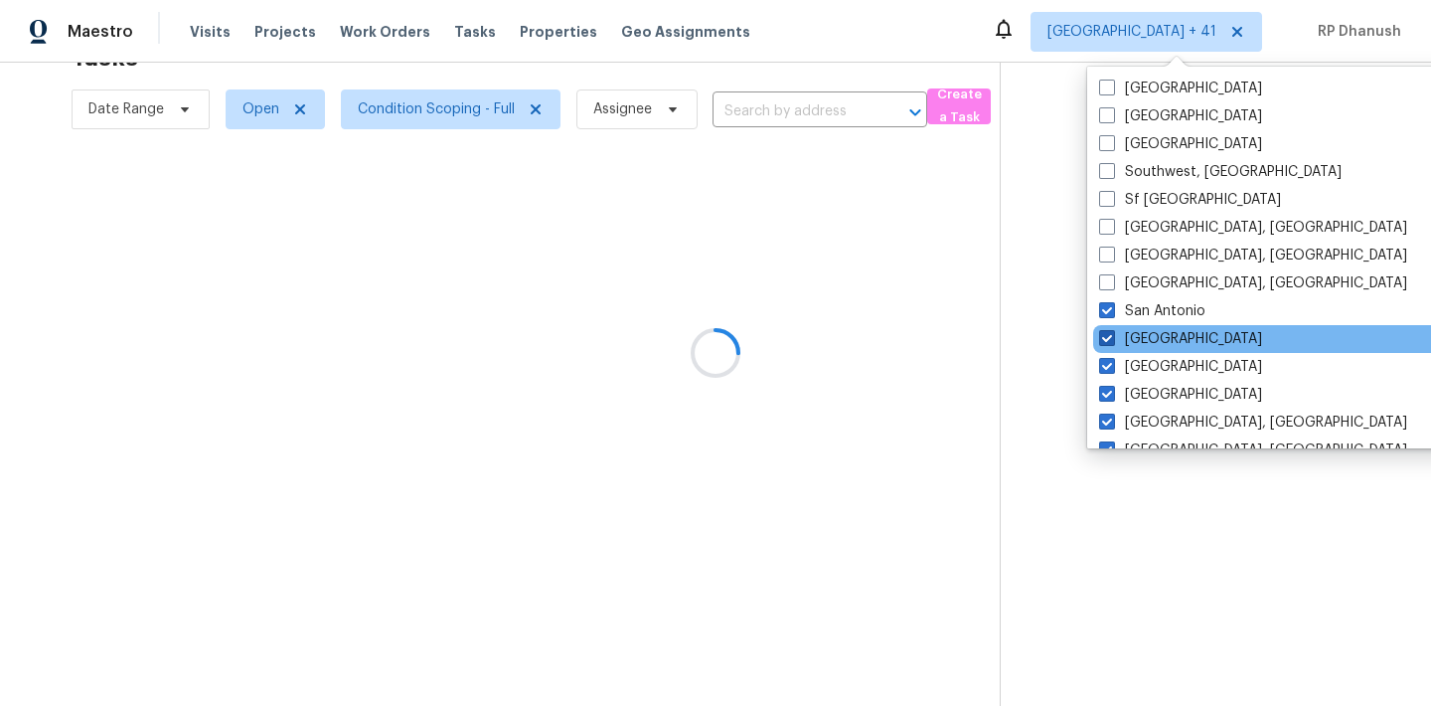
click at [1129, 330] on label "Salt Lake City" at bounding box center [1180, 339] width 163 height 20
click at [1112, 330] on input "Salt Lake City" at bounding box center [1105, 335] width 13 height 13
checkbox input "false"
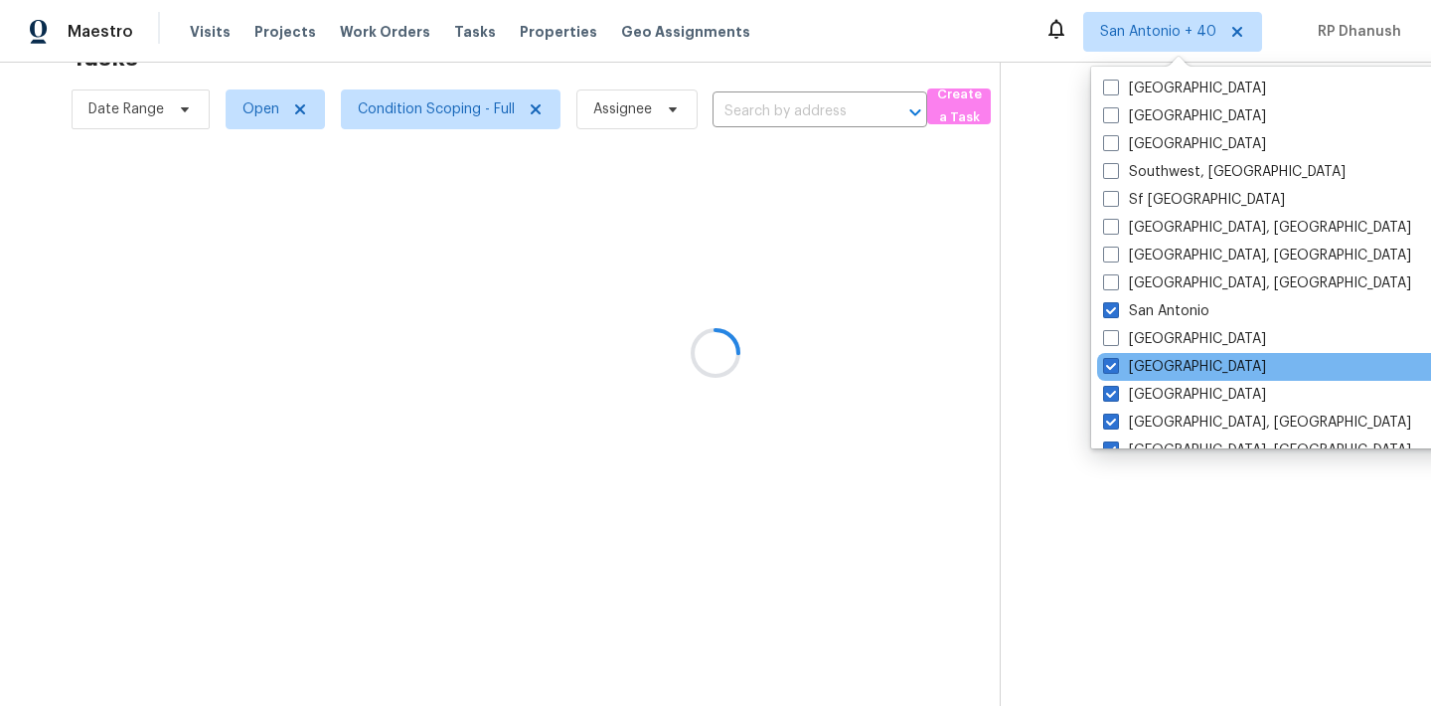
click at [1129, 354] on div "Sacramento" at bounding box center [1297, 367] width 400 height 28
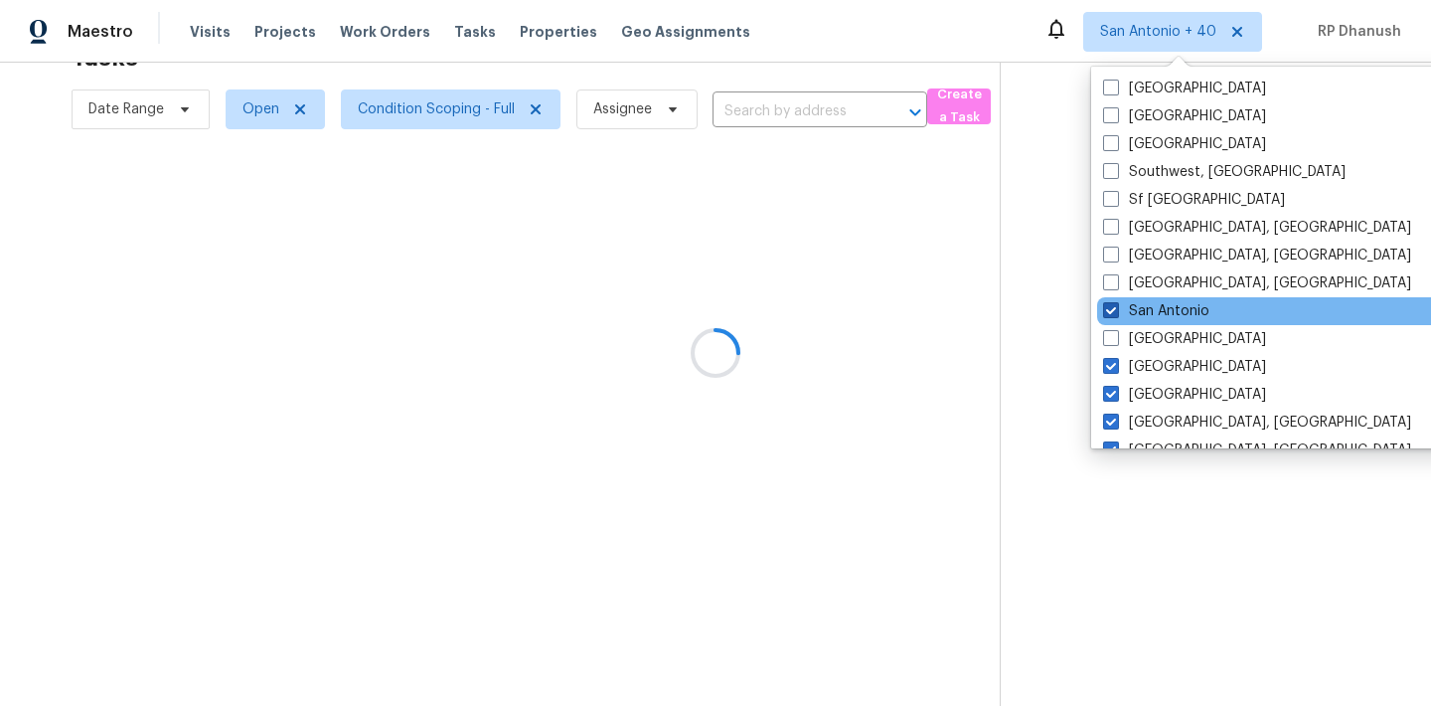
click at [1129, 315] on label "San Antonio" at bounding box center [1156, 311] width 106 height 20
click at [1116, 314] on input "San Antonio" at bounding box center [1109, 307] width 13 height 13
checkbox input "false"
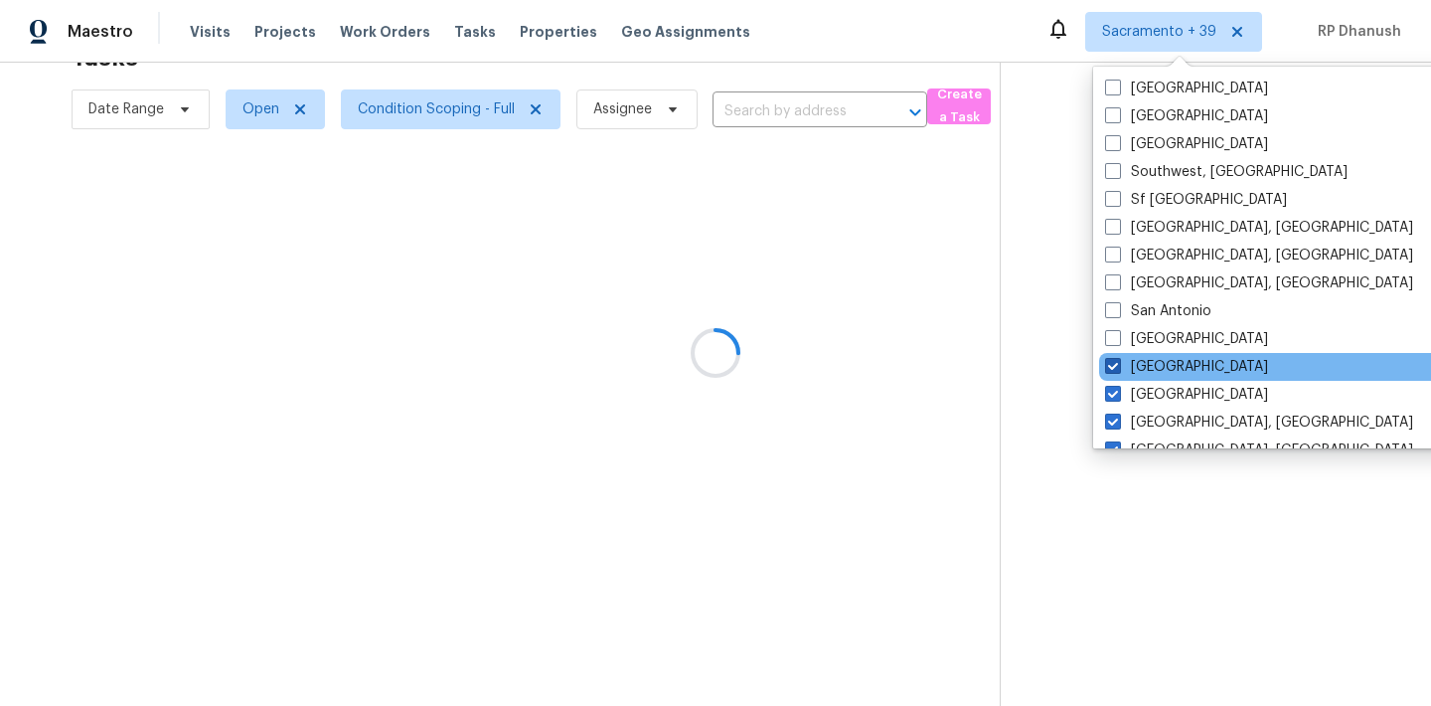
click at [1124, 374] on label "Sacramento" at bounding box center [1186, 367] width 163 height 20
click at [1118, 370] on input "Sacramento" at bounding box center [1111, 363] width 13 height 13
checkbox input "false"
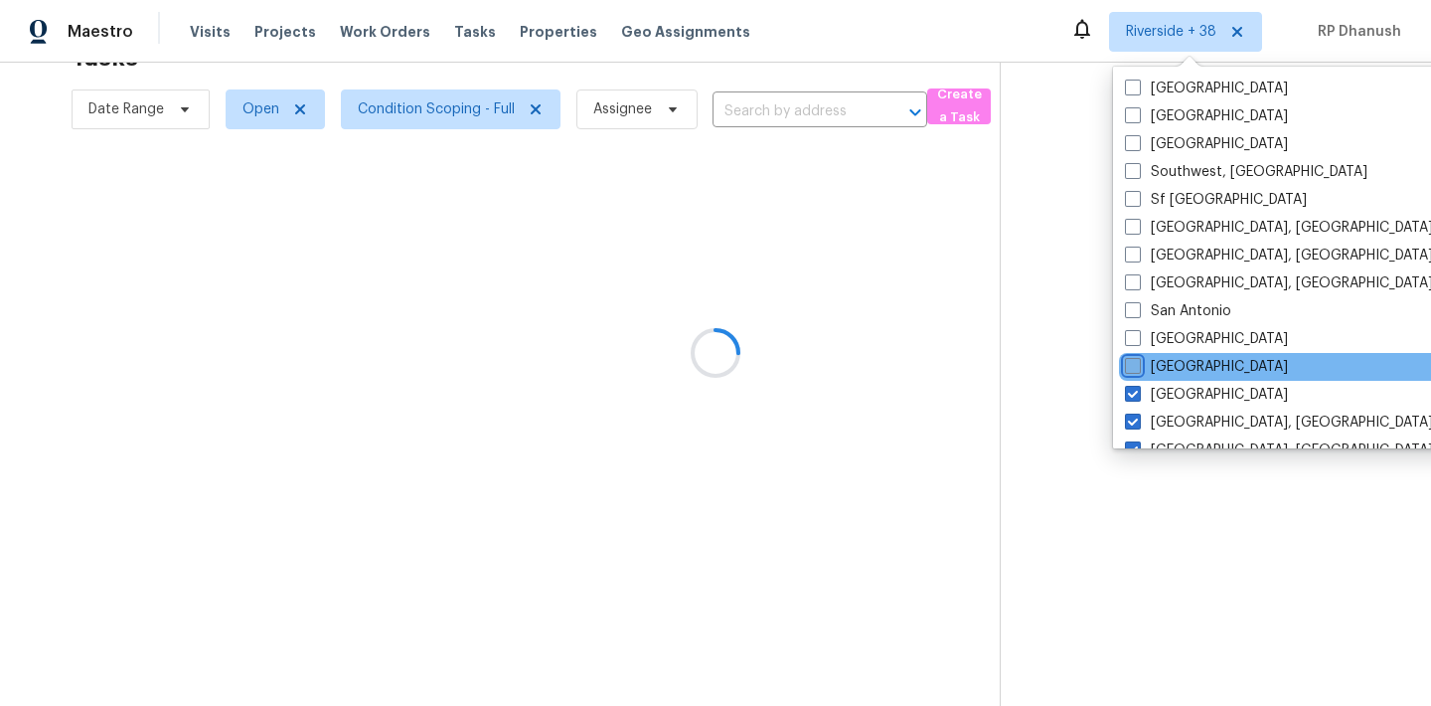
scroll to position [126, 0]
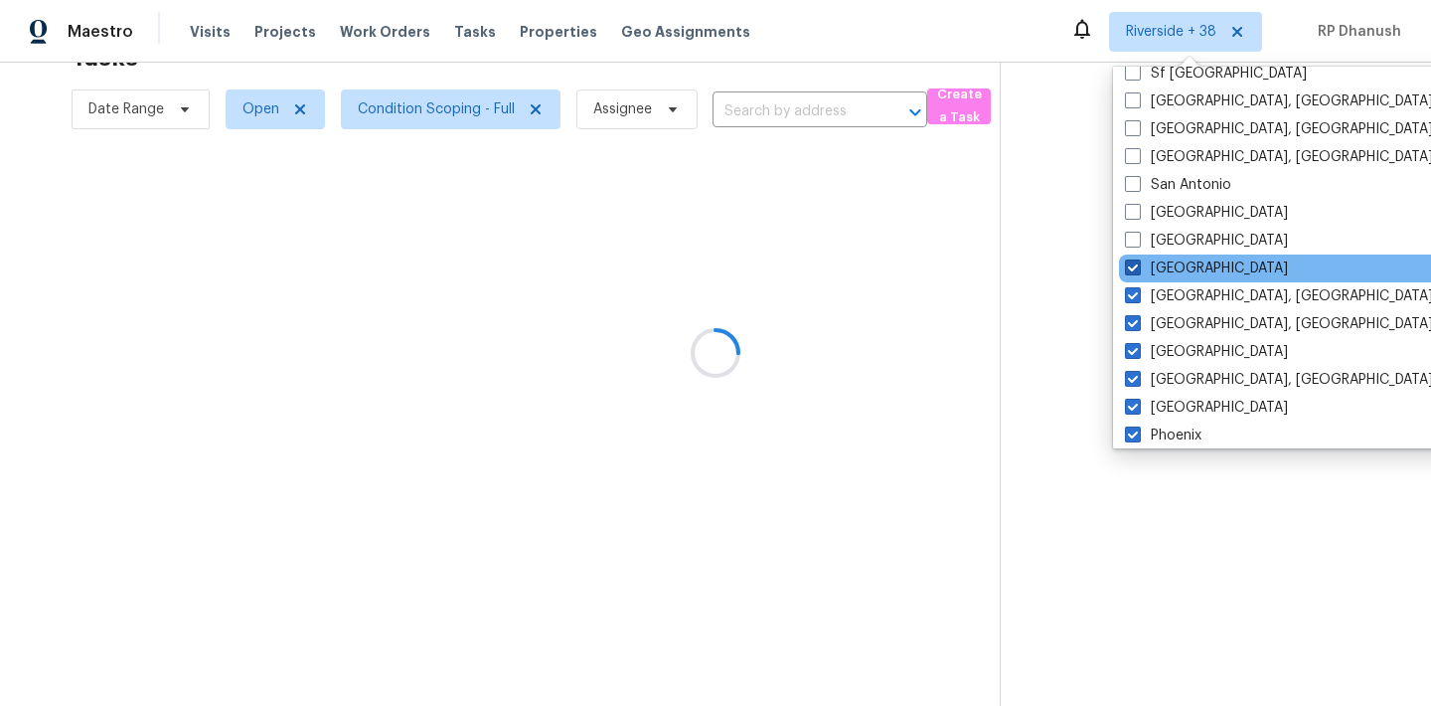
click at [1140, 267] on span at bounding box center [1133, 267] width 16 height 16
click at [1138, 267] on input "Riverside" at bounding box center [1131, 264] width 13 height 13
checkbox input "false"
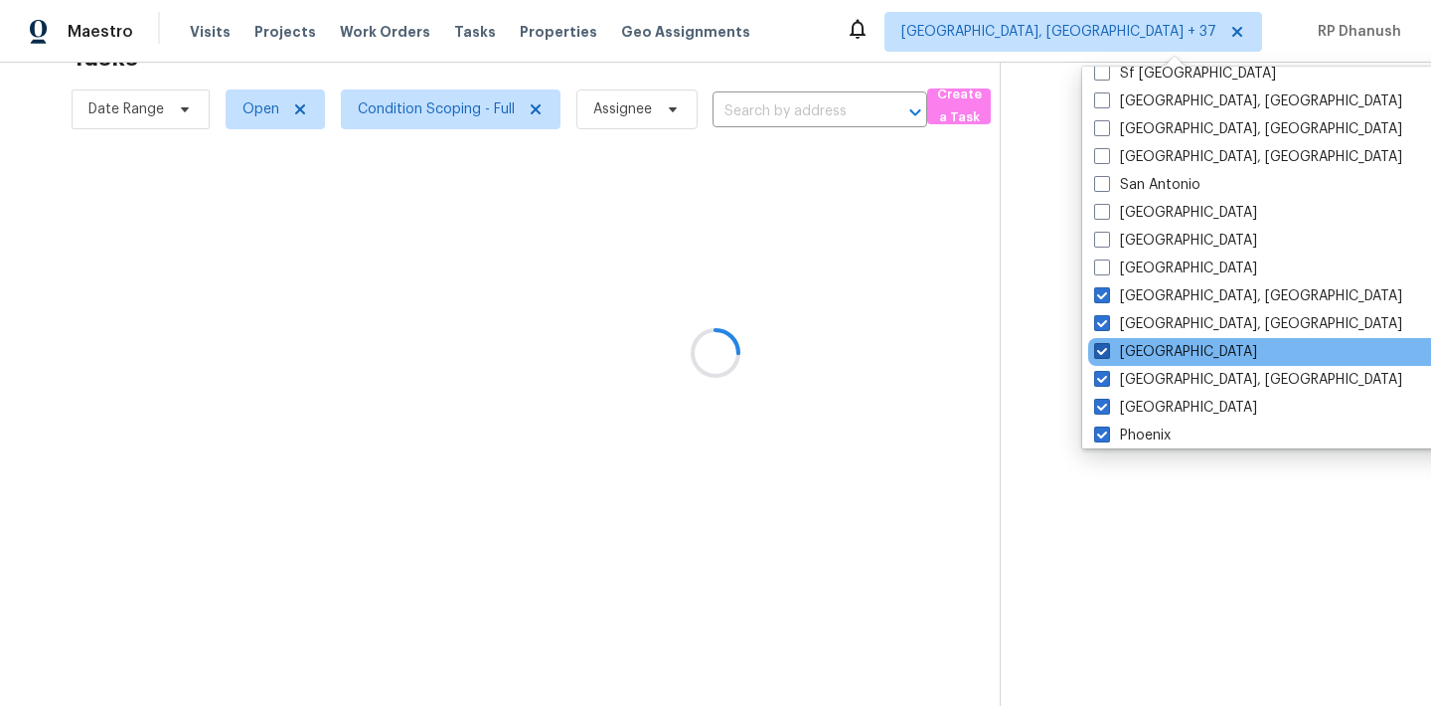
drag, startPoint x: 1139, startPoint y: 295, endPoint x: 1139, endPoint y: 346, distance: 50.7
click at [1139, 296] on label "Richmond, VA" at bounding box center [1248, 296] width 308 height 20
click at [1107, 296] on input "Richmond, VA" at bounding box center [1100, 292] width 13 height 13
checkbox input "false"
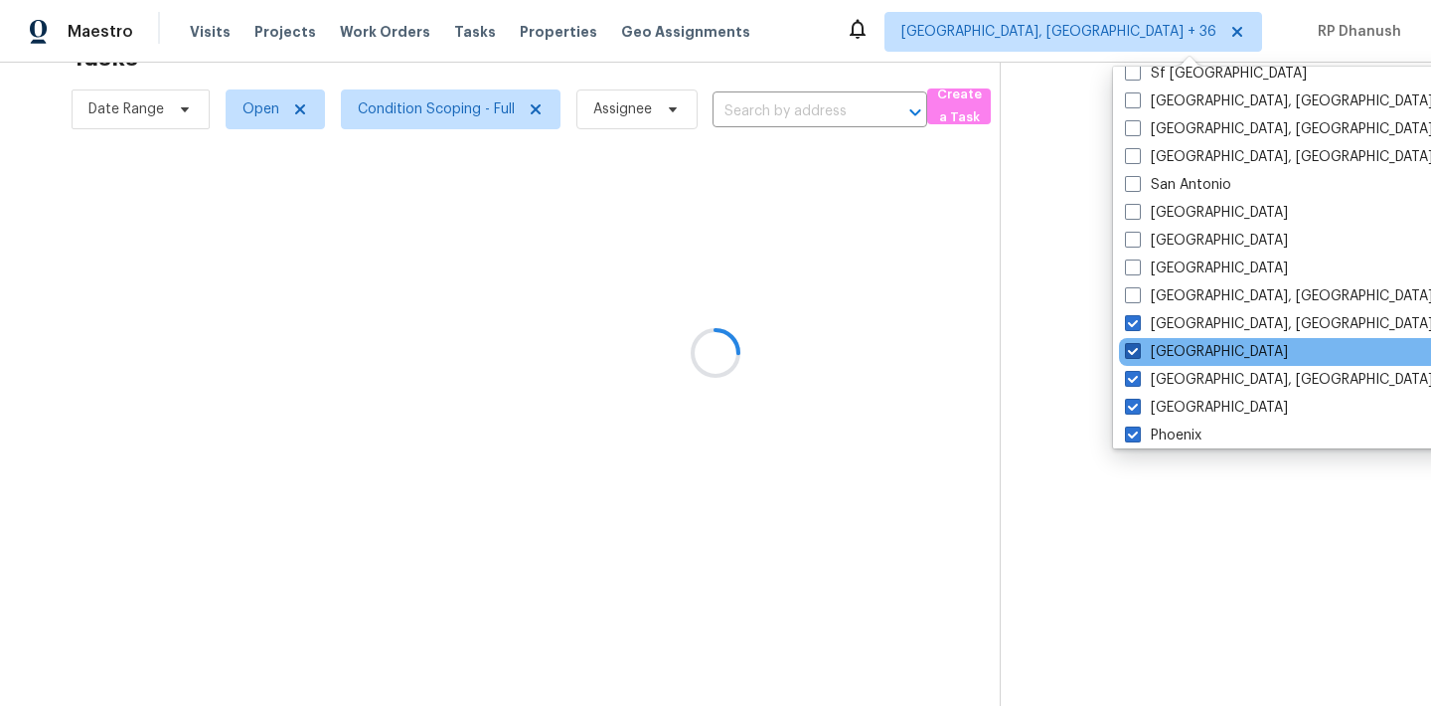
click at [1139, 346] on span at bounding box center [1133, 351] width 16 height 16
click at [1138, 346] on input "Raleigh" at bounding box center [1131, 348] width 13 height 13
checkbox input "false"
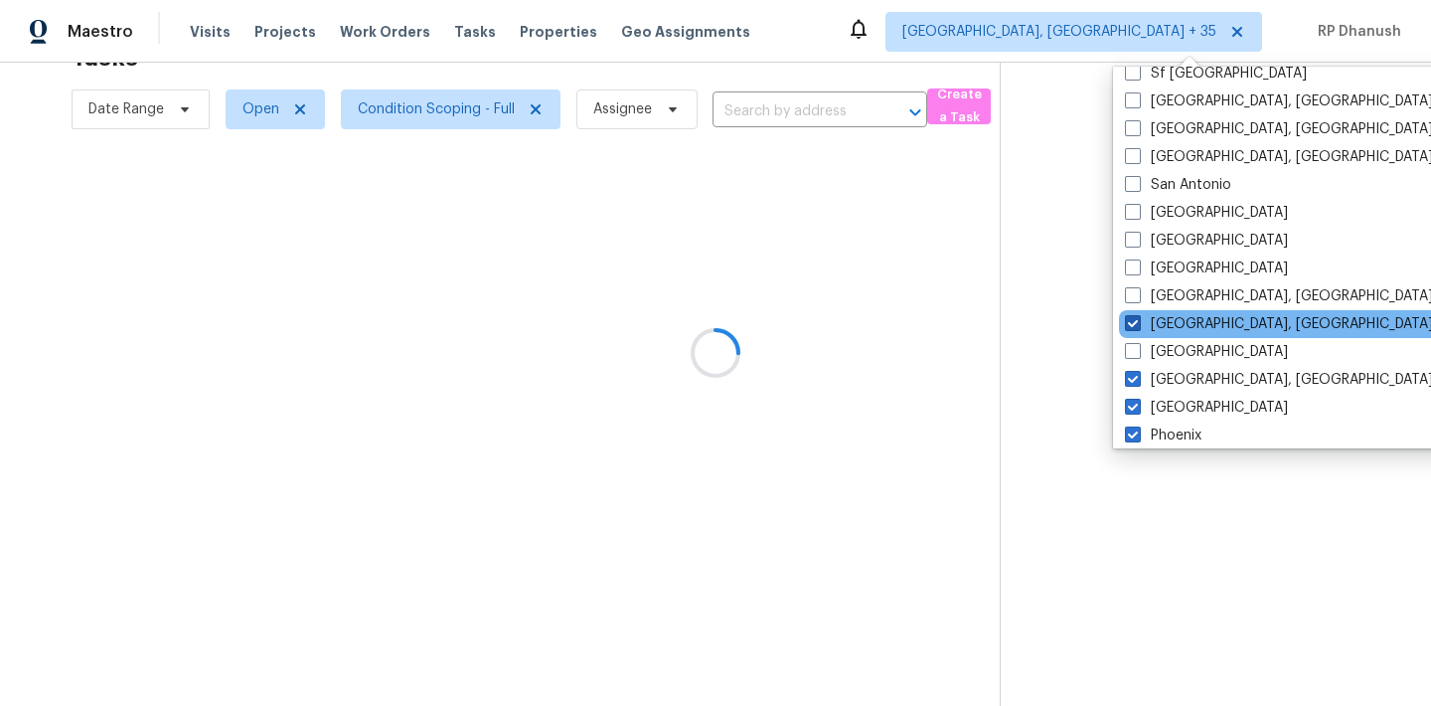
click at [1139, 325] on span at bounding box center [1133, 323] width 16 height 16
click at [1138, 325] on input "Reno, NV" at bounding box center [1131, 320] width 13 height 13
checkbox input "false"
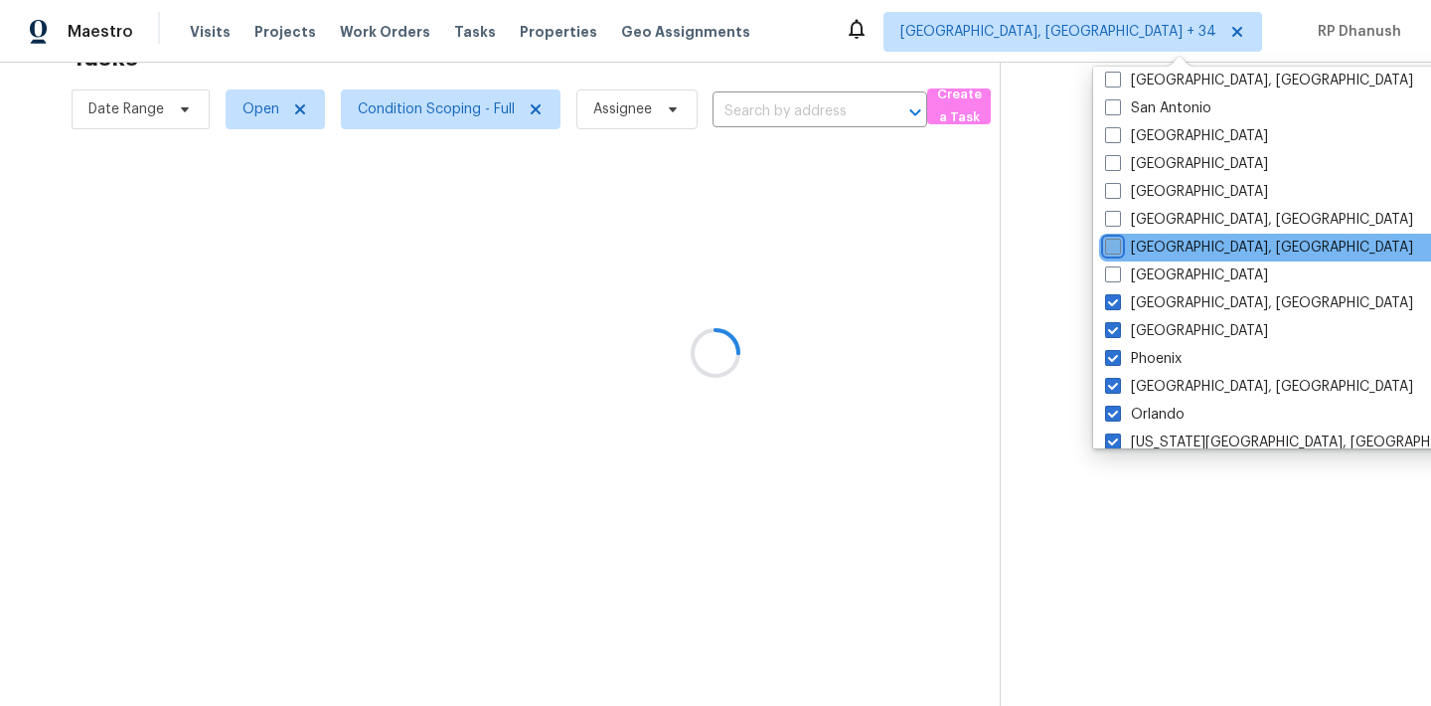
scroll to position [262, 0]
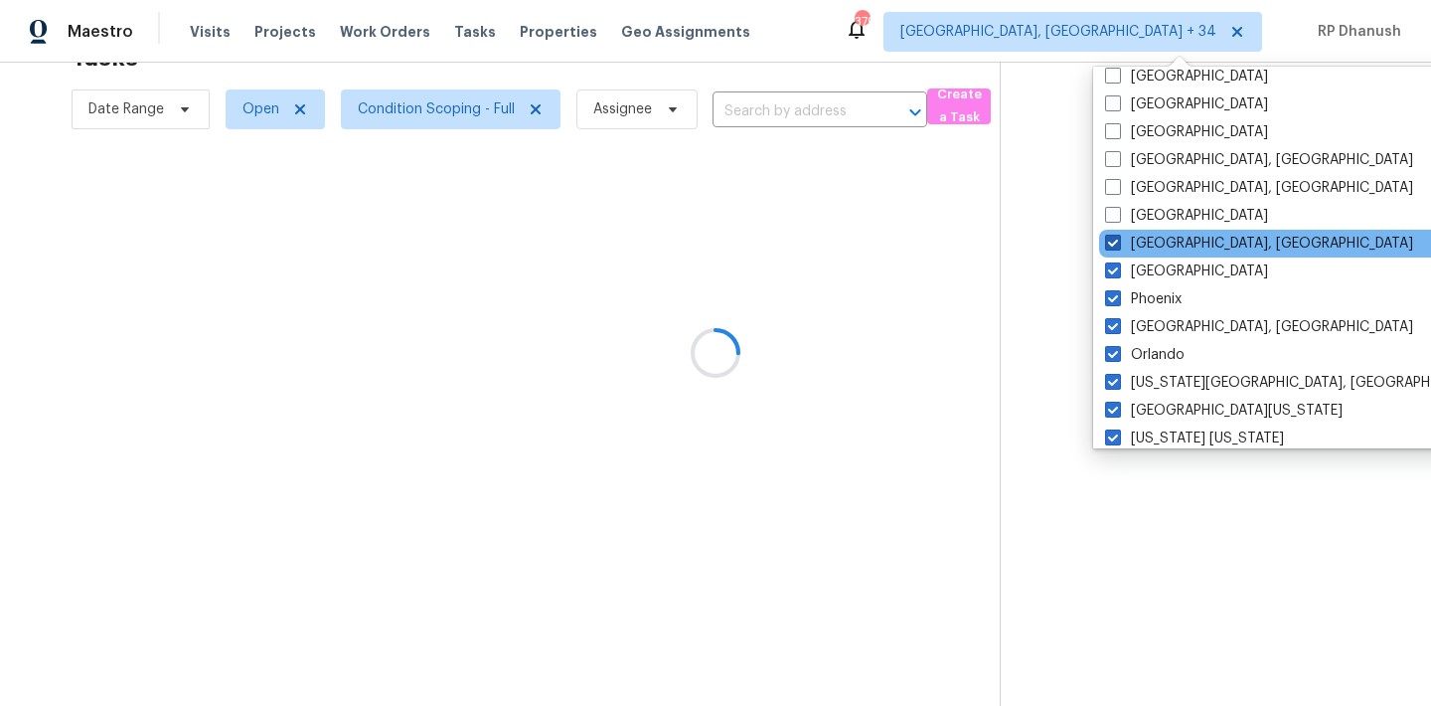
click at [1124, 248] on label "Prescott, AZ" at bounding box center [1259, 244] width 308 height 20
click at [1118, 246] on input "Prescott, AZ" at bounding box center [1111, 240] width 13 height 13
checkbox input "false"
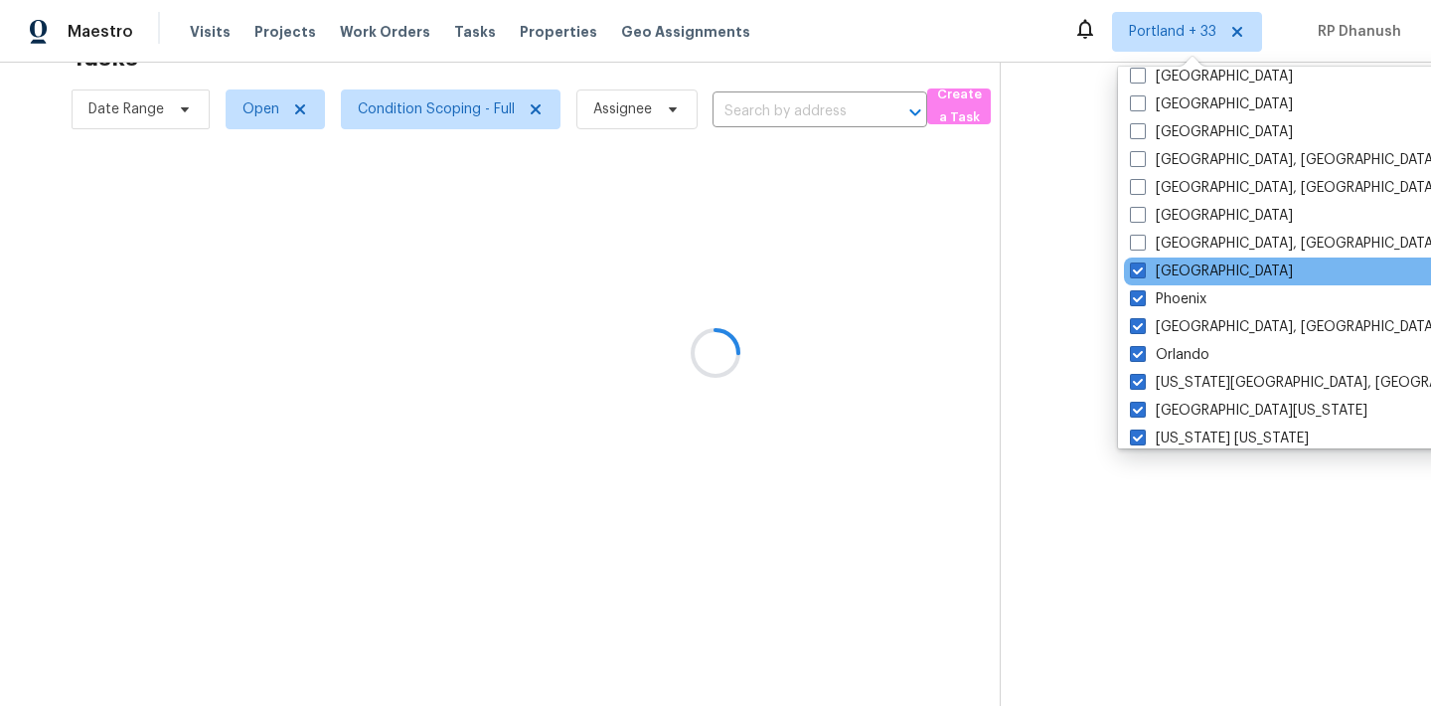
click at [1124, 272] on div "Portland" at bounding box center [1324, 271] width 400 height 28
click at [1143, 271] on span at bounding box center [1138, 270] width 16 height 16
click at [1143, 271] on input "Portland" at bounding box center [1136, 267] width 13 height 13
checkbox input "false"
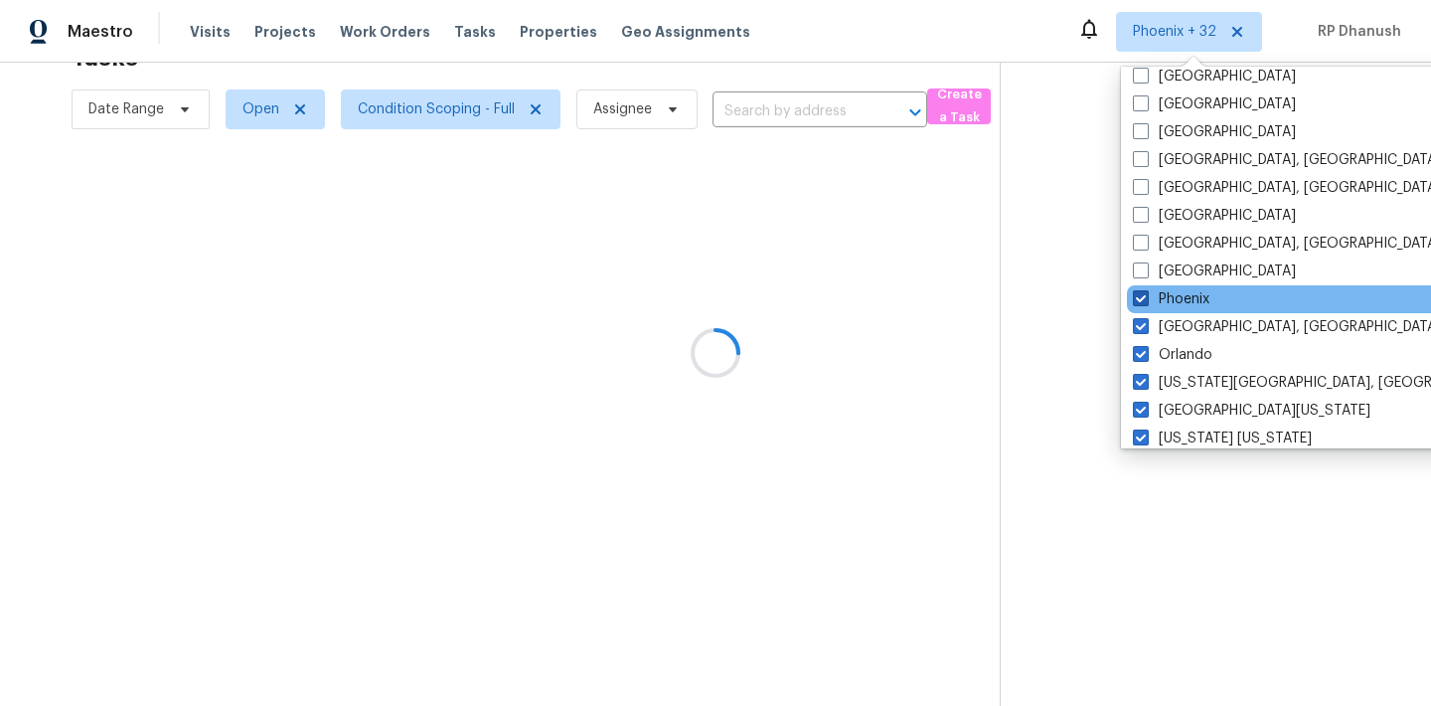
click at [1143, 298] on span at bounding box center [1141, 298] width 16 height 16
click at [1143, 298] on input "Phoenix" at bounding box center [1139, 295] width 13 height 13
checkbox input "false"
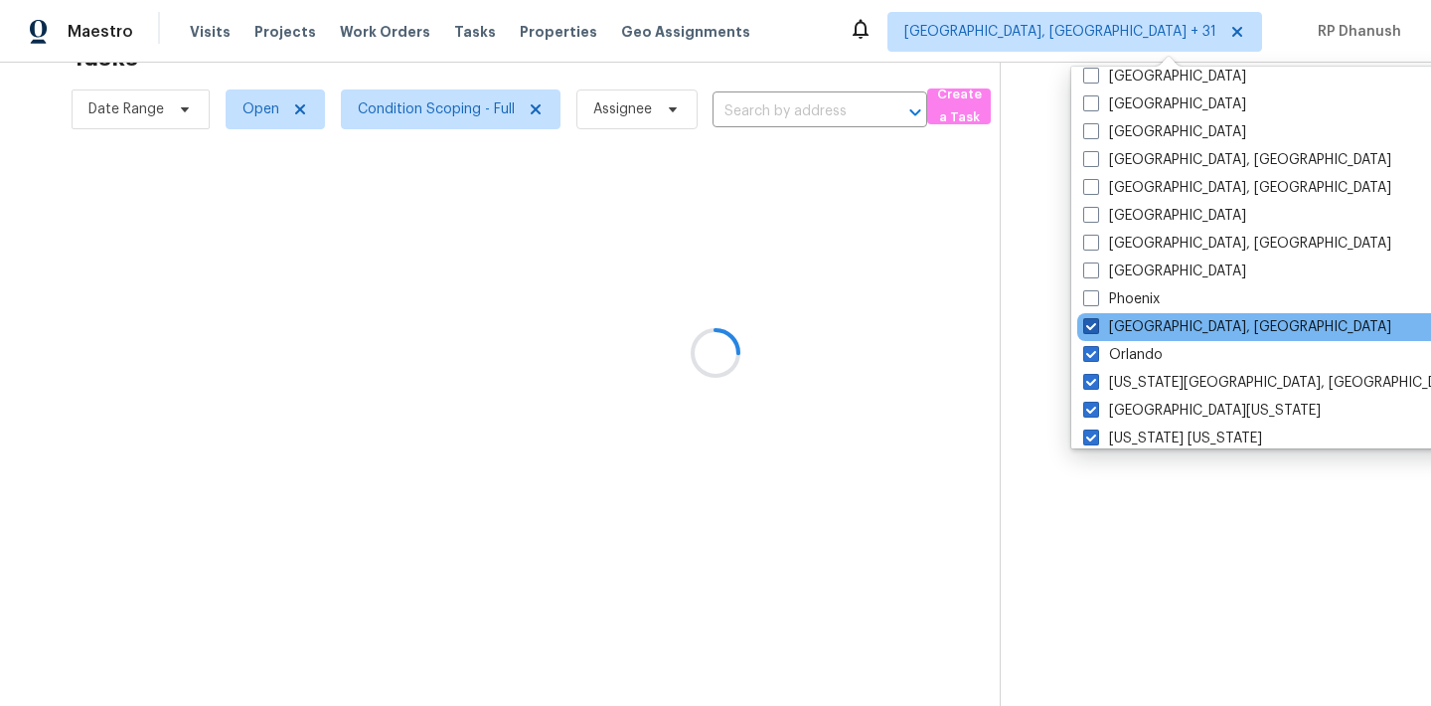
click at [1143, 320] on label "Philadelphia, PA" at bounding box center [1237, 327] width 308 height 20
click at [1096, 320] on input "Philadelphia, PA" at bounding box center [1089, 323] width 13 height 13
checkbox input "false"
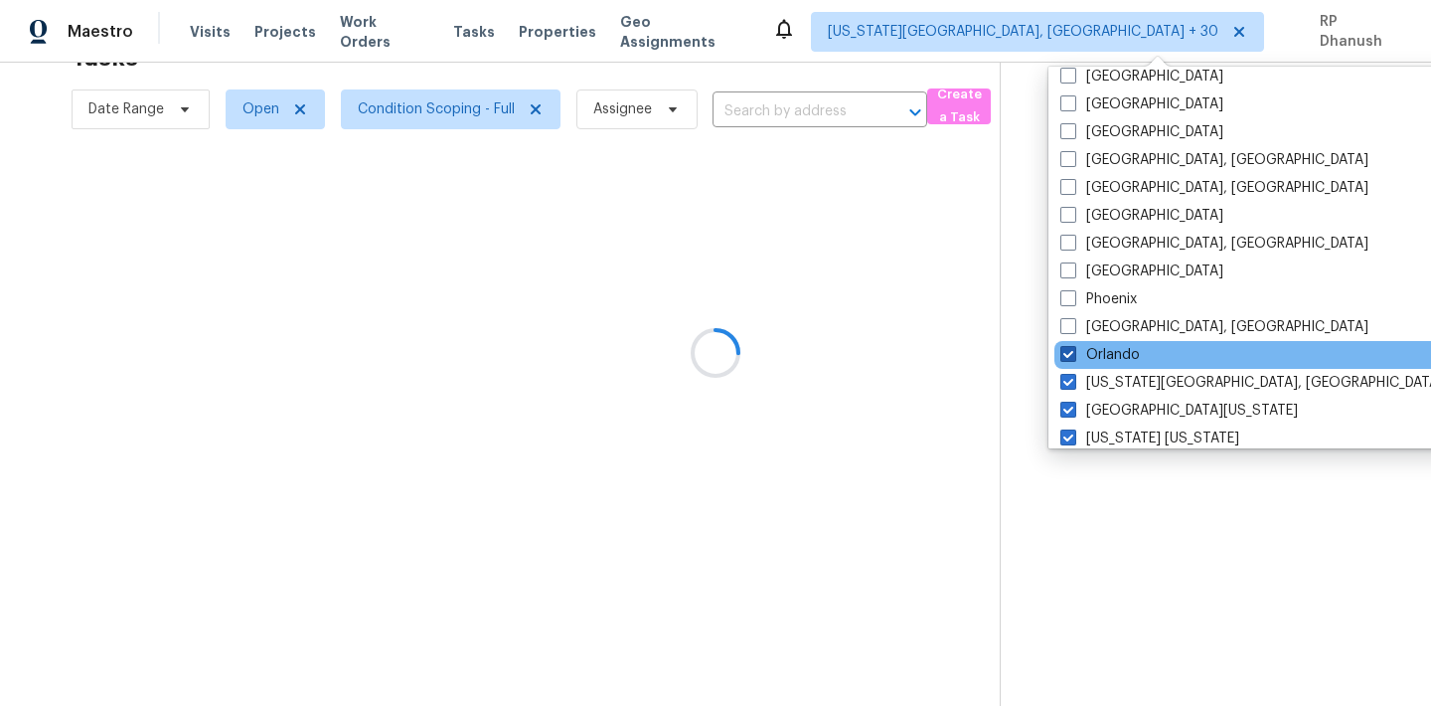
click at [1129, 364] on label "Orlando" at bounding box center [1099, 355] width 79 height 20
click at [1073, 358] on input "Orlando" at bounding box center [1066, 351] width 13 height 13
checkbox input "false"
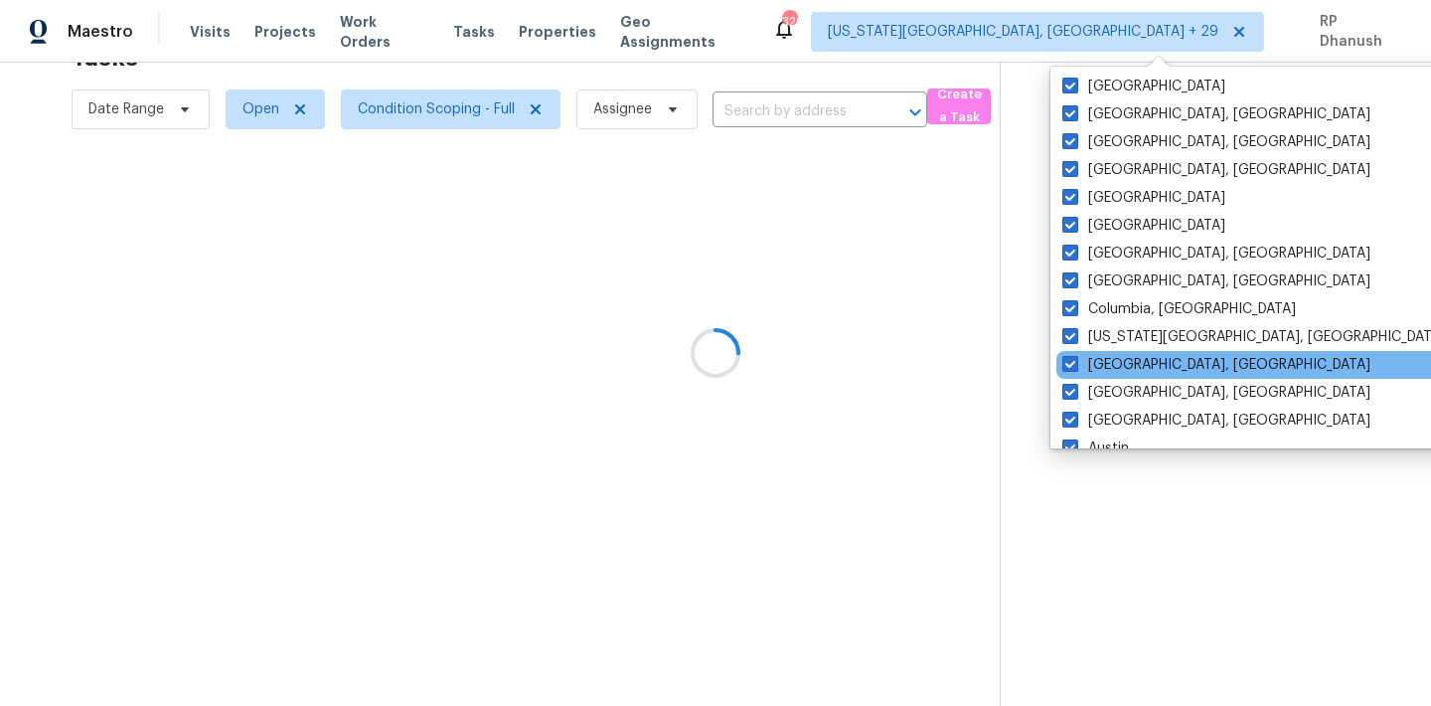
scroll to position [984, 0]
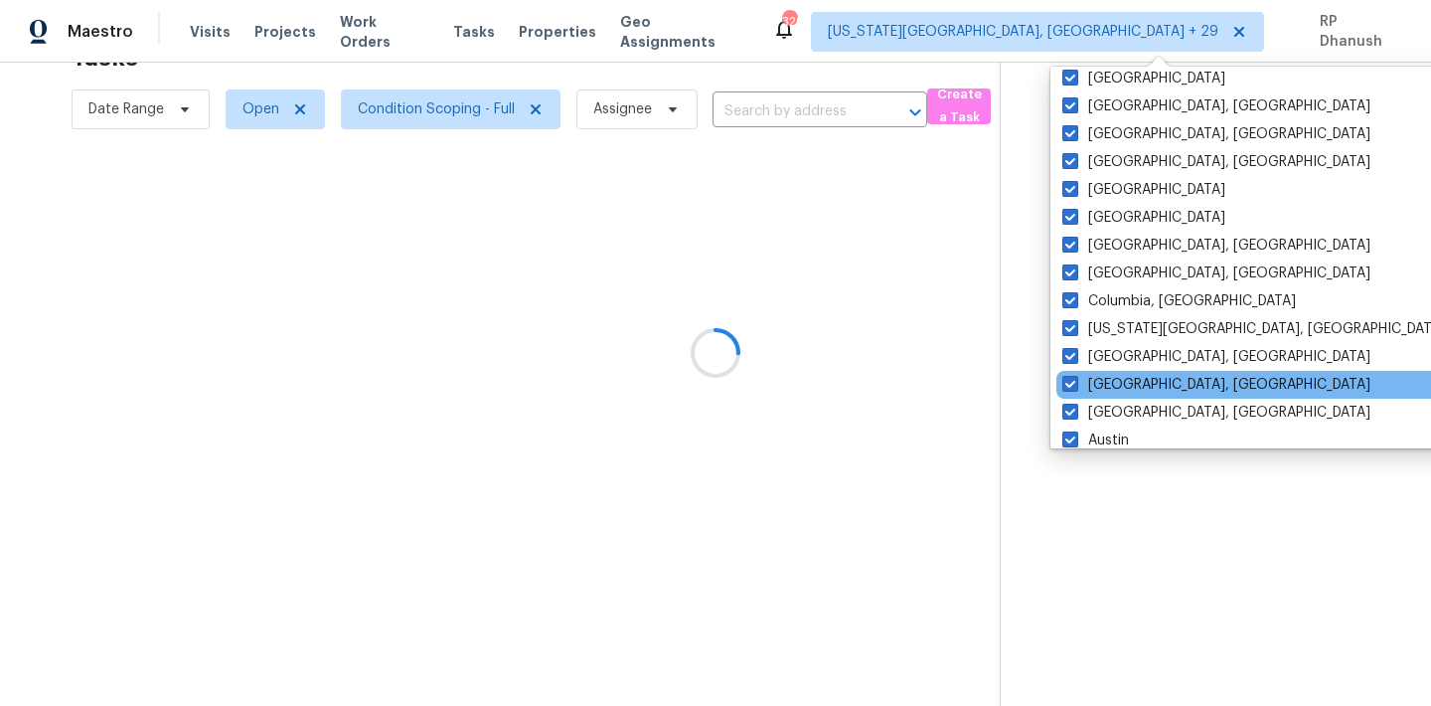
click at [1104, 372] on div "Cincinnati, OH" at bounding box center [1256, 385] width 400 height 28
click at [1104, 382] on label "Cincinnati, OH" at bounding box center [1216, 385] width 308 height 20
click at [1075, 382] on input "Cincinnati, OH" at bounding box center [1068, 381] width 13 height 13
checkbox input "false"
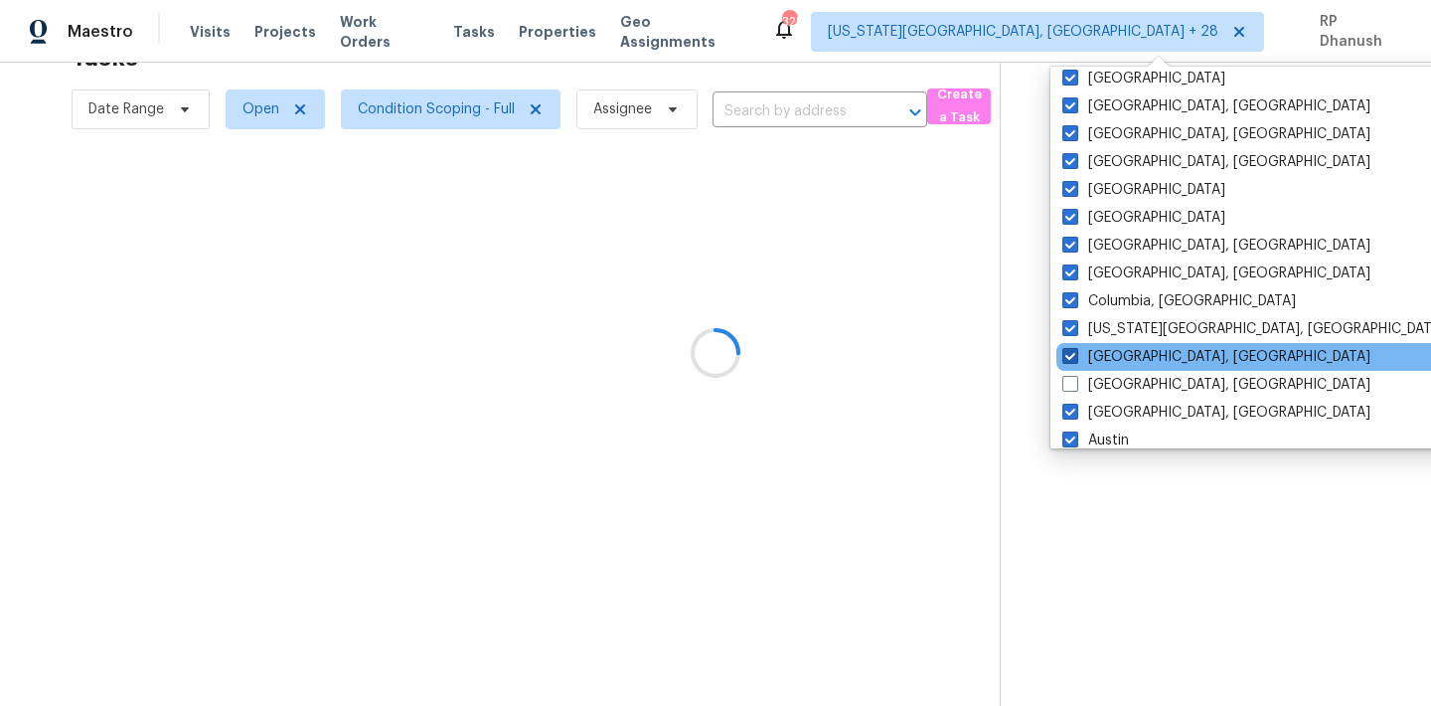
click at [1099, 358] on label "Cleveland, OH" at bounding box center [1216, 357] width 308 height 20
click at [1075, 358] on input "Cleveland, OH" at bounding box center [1068, 353] width 13 height 13
checkbox input "false"
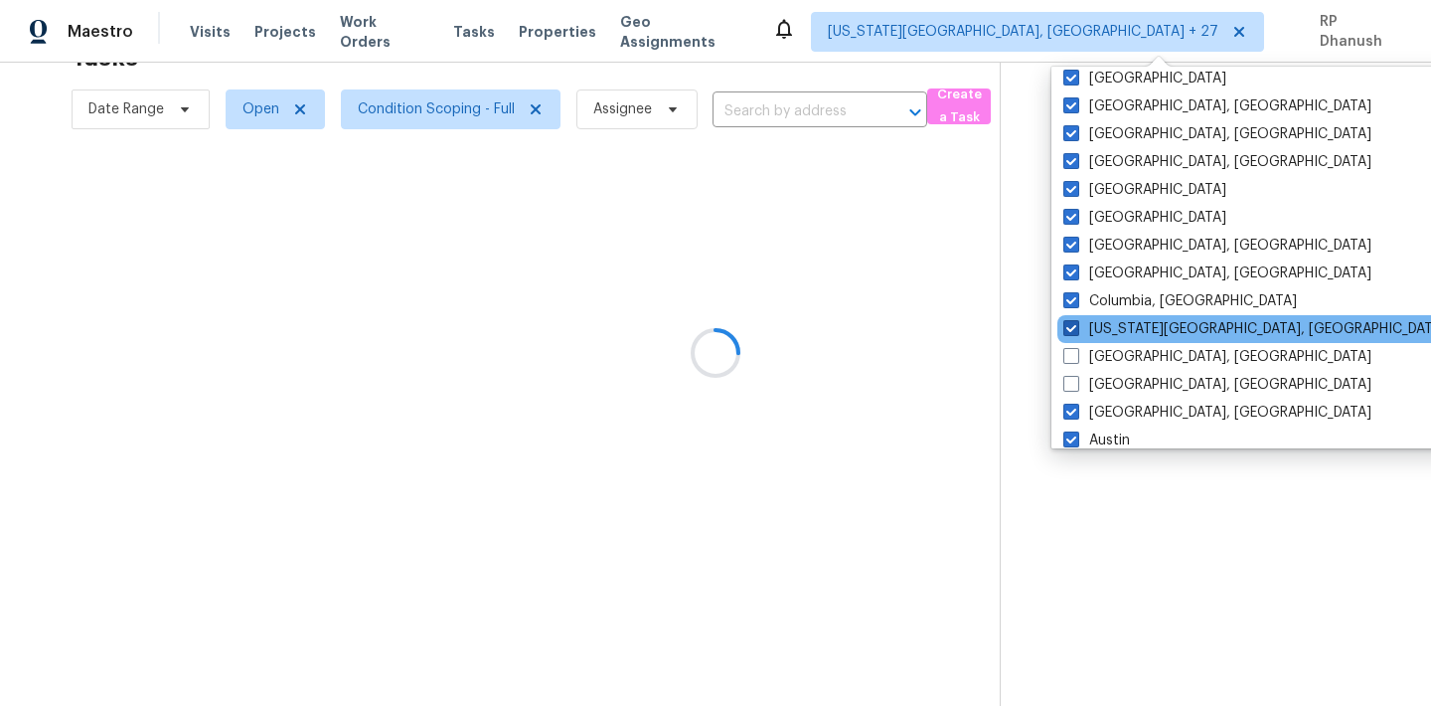
click at [1099, 327] on label "Colorado Springs, CO" at bounding box center [1254, 329] width 383 height 20
click at [1076, 327] on input "Colorado Springs, CO" at bounding box center [1069, 325] width 13 height 13
checkbox input "false"
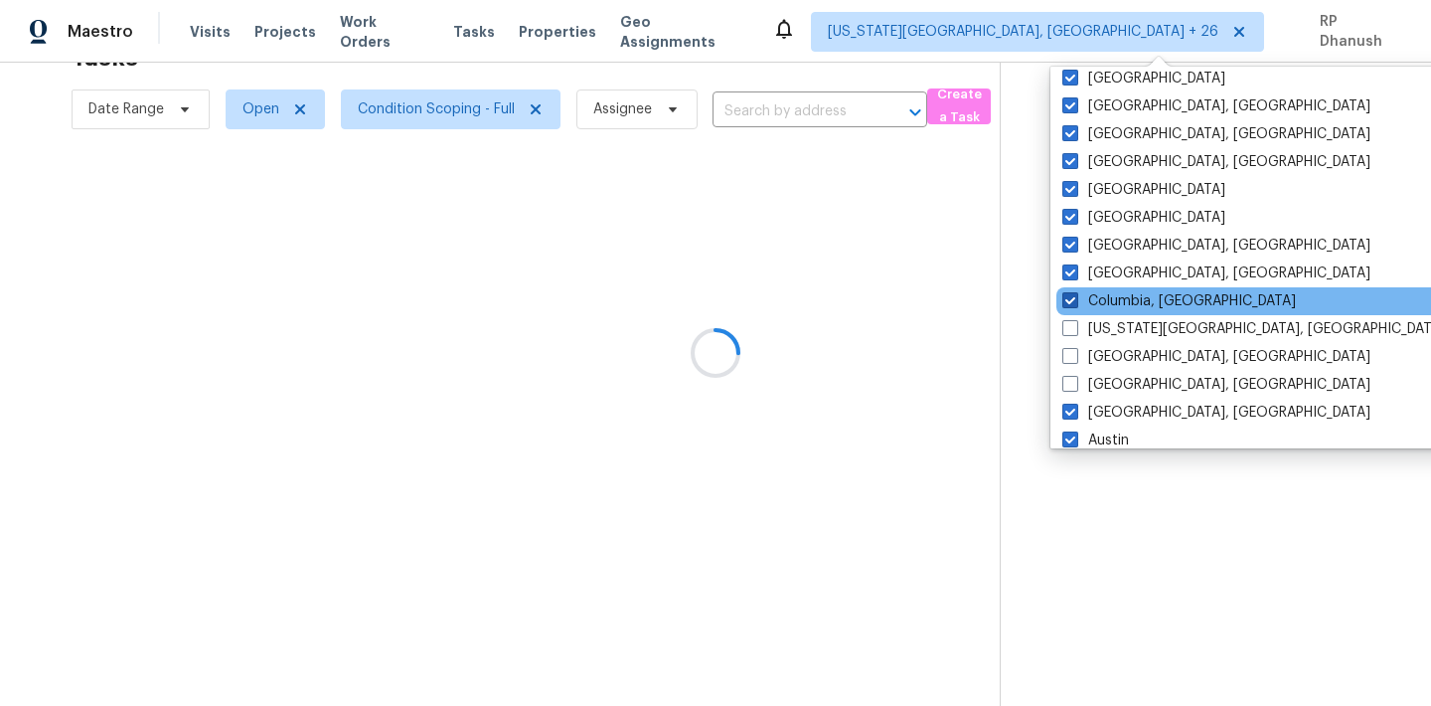
click at [1099, 293] on label "Columbia, SC" at bounding box center [1179, 301] width 234 height 20
click at [1075, 293] on input "Columbia, SC" at bounding box center [1068, 297] width 13 height 13
checkbox input "false"
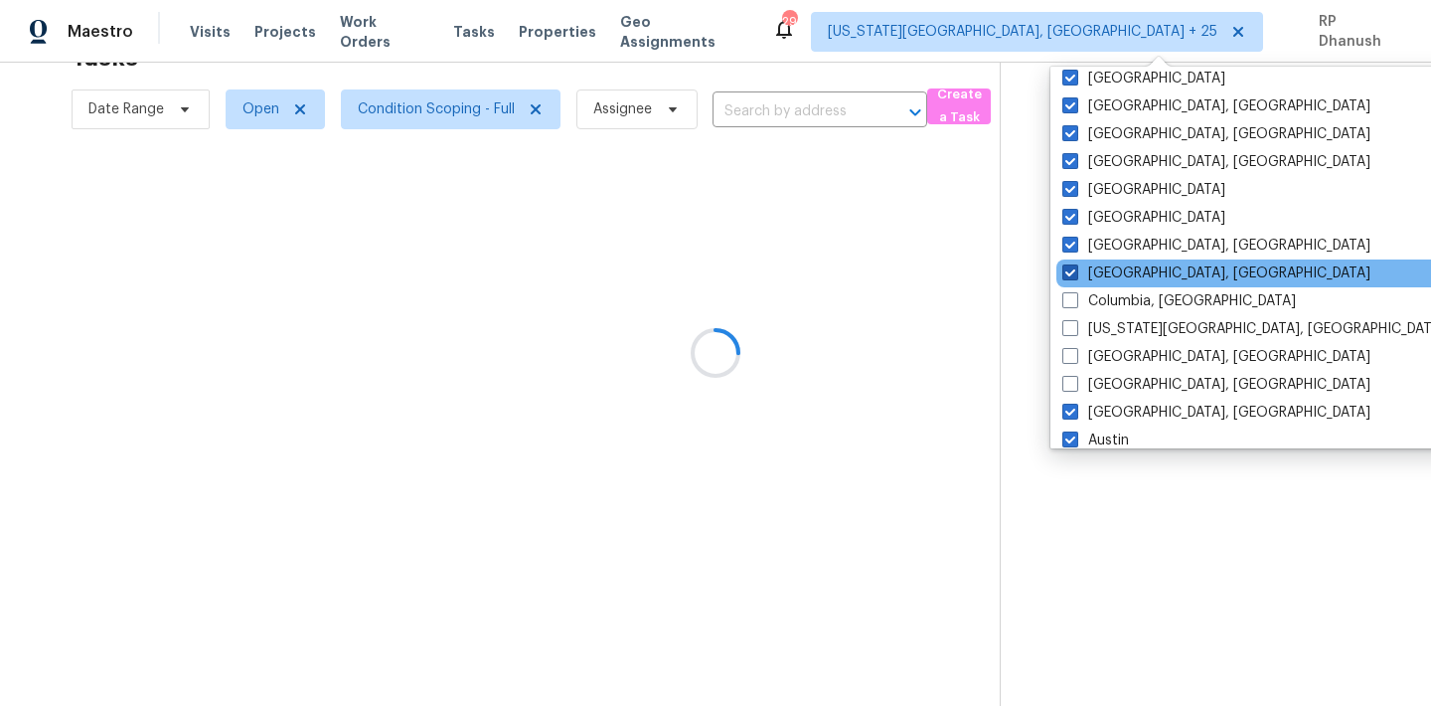
click at [1099, 268] on label "Columbus, OH" at bounding box center [1216, 273] width 308 height 20
click at [1075, 268] on input "Columbus, OH" at bounding box center [1068, 269] width 13 height 13
checkbox input "false"
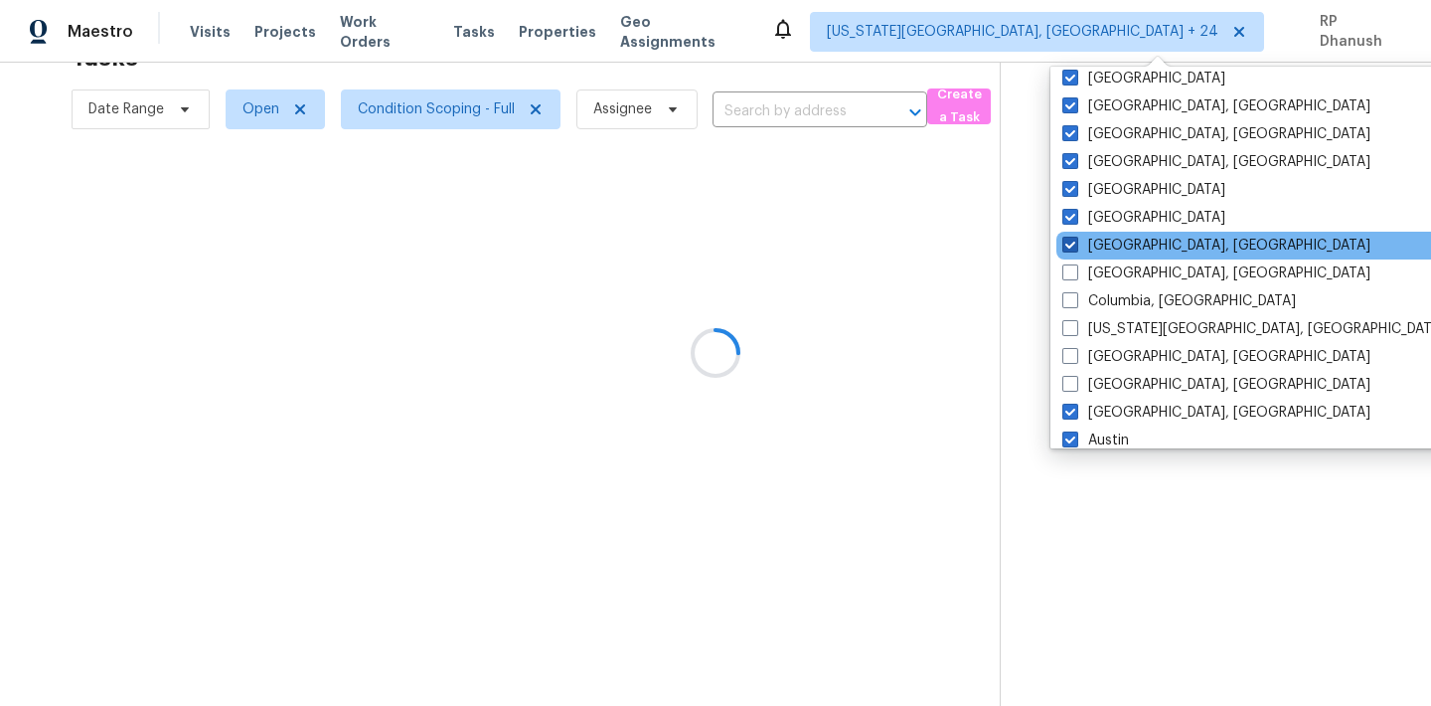
click at [1099, 248] on label "Corpus Christi, TX" at bounding box center [1216, 246] width 308 height 20
click at [1075, 248] on input "Corpus Christi, TX" at bounding box center [1068, 242] width 13 height 13
checkbox input "false"
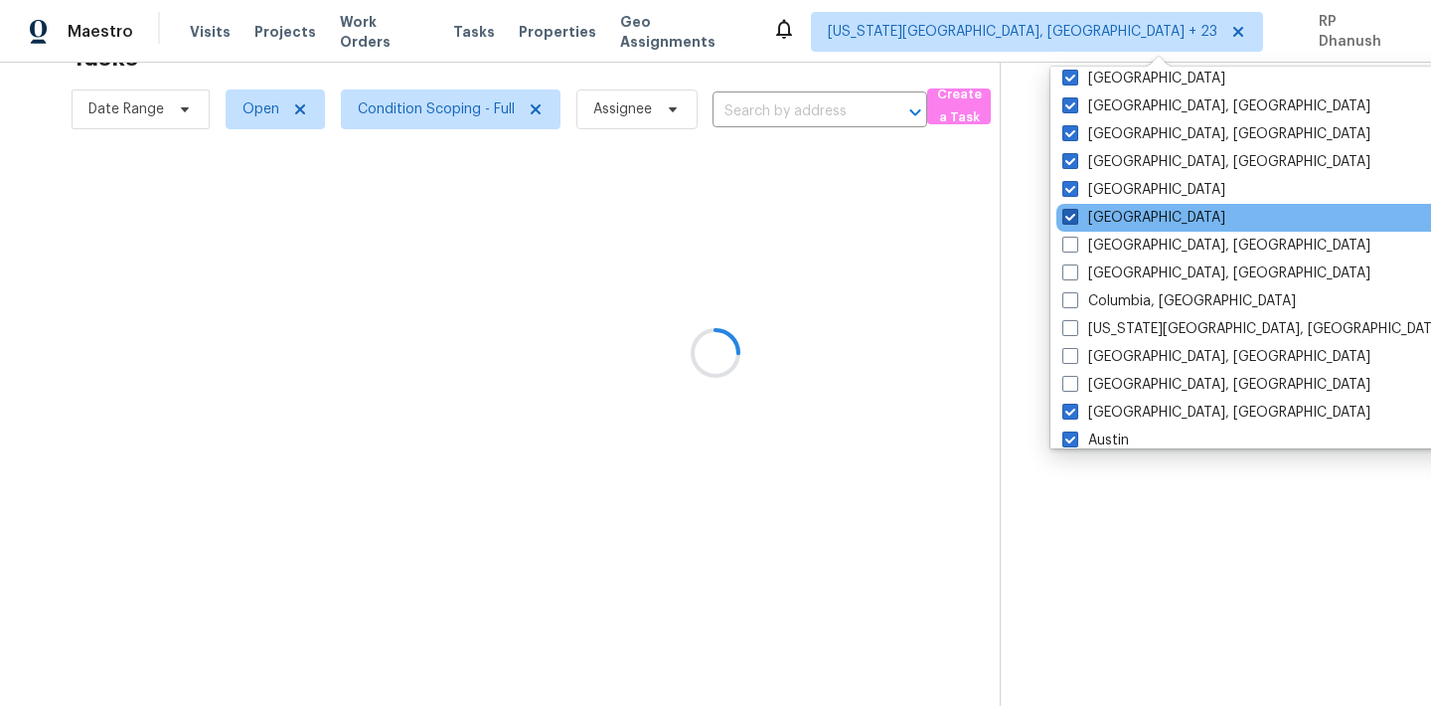
click at [1099, 227] on label "Dallas" at bounding box center [1143, 218] width 163 height 20
click at [1075, 221] on input "Dallas" at bounding box center [1068, 214] width 13 height 13
checkbox input "false"
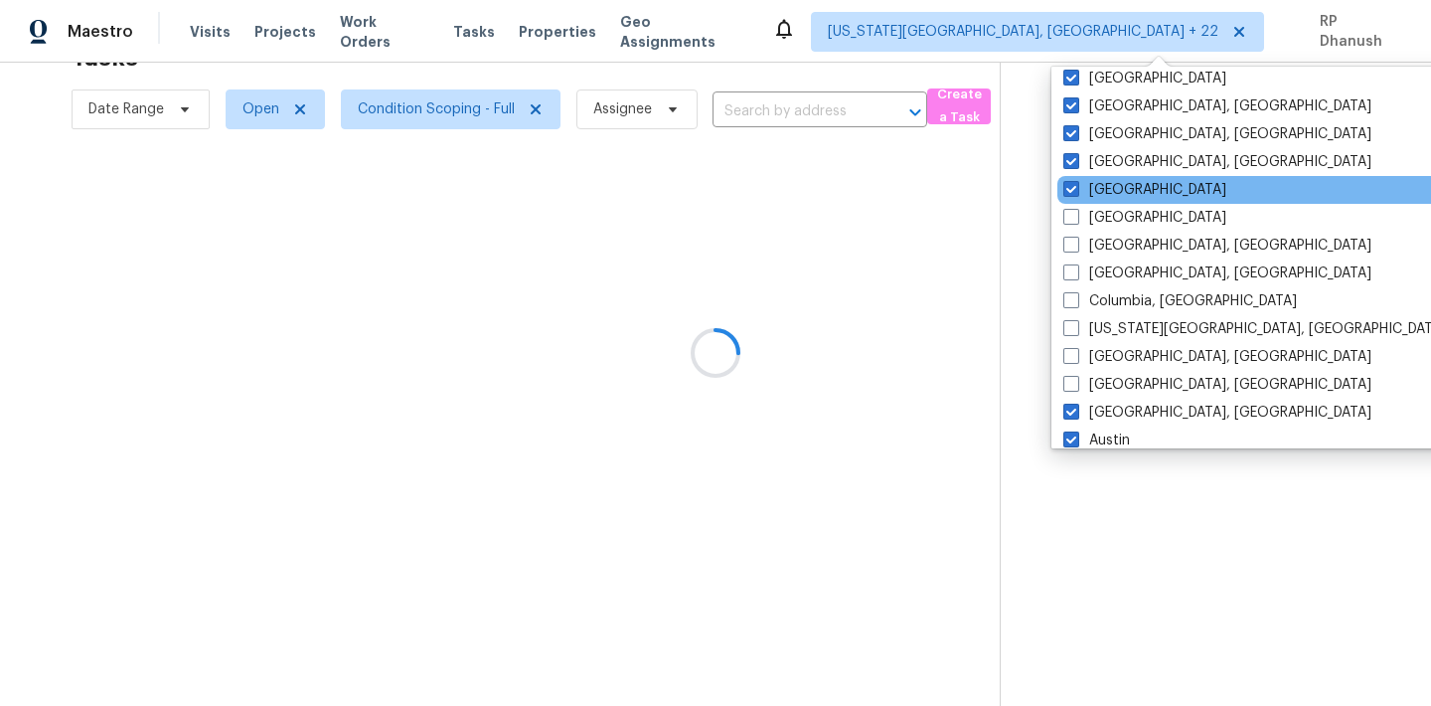
click at [1104, 176] on div "Denver" at bounding box center [1257, 190] width 400 height 28
click at [1104, 195] on label "Denver" at bounding box center [1144, 190] width 163 height 20
click at [1076, 193] on input "Denver" at bounding box center [1069, 186] width 13 height 13
checkbox input "false"
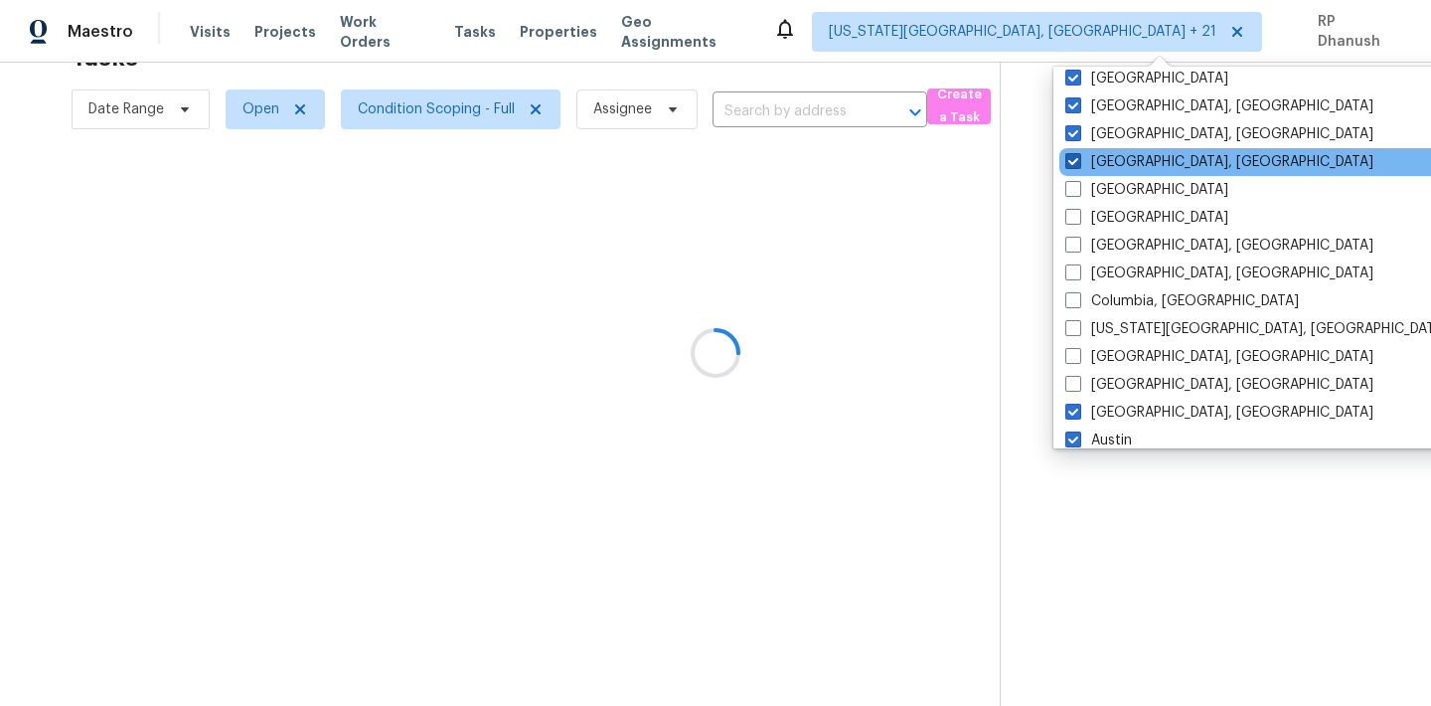
click at [1104, 166] on label "Detroit, MI" at bounding box center [1219, 162] width 308 height 20
click at [1078, 165] on input "Detroit, MI" at bounding box center [1071, 158] width 13 height 13
checkbox input "false"
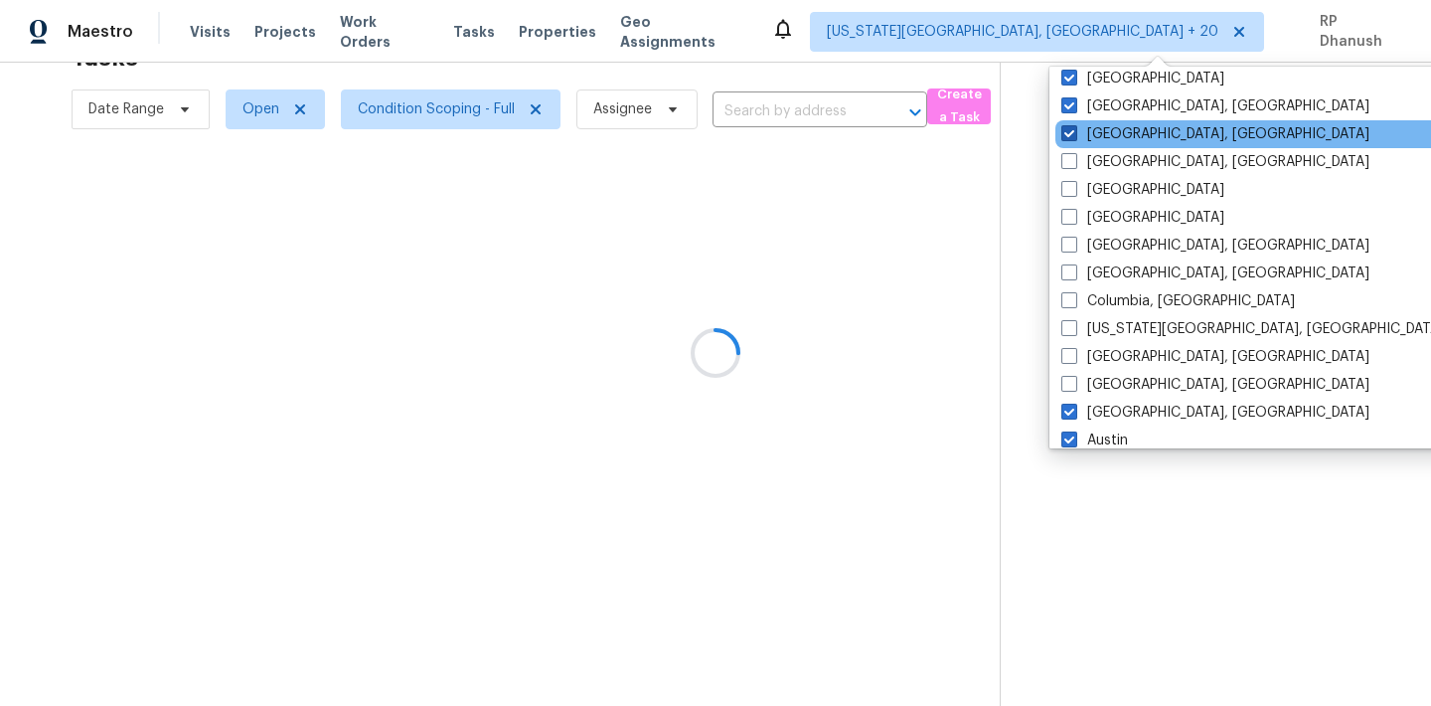
click at [1104, 129] on label "Greensboro, NC" at bounding box center [1215, 134] width 308 height 20
click at [1074, 129] on input "Greensboro, NC" at bounding box center [1067, 130] width 13 height 13
checkbox input "false"
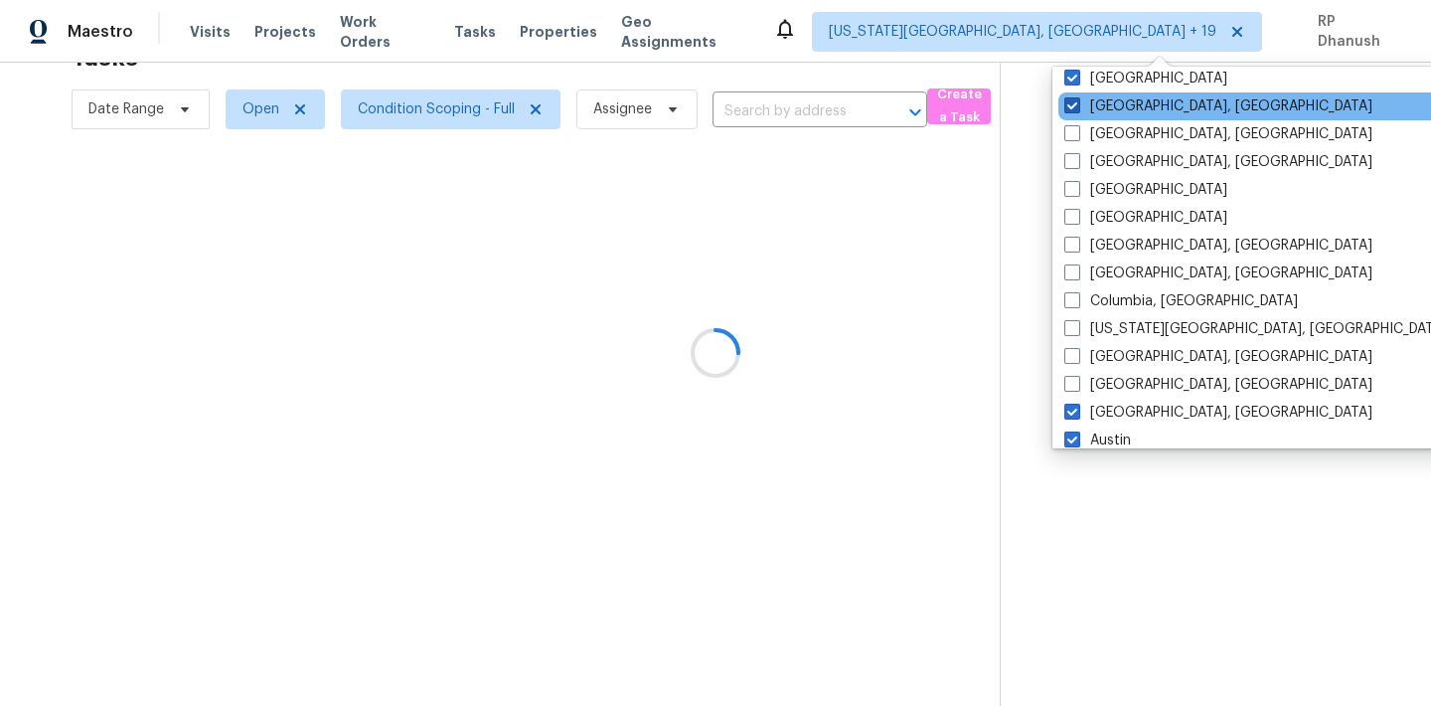
click at [1102, 97] on label "Greenville, SC" at bounding box center [1218, 106] width 308 height 20
click at [1077, 97] on input "Greenville, SC" at bounding box center [1070, 102] width 13 height 13
checkbox input "false"
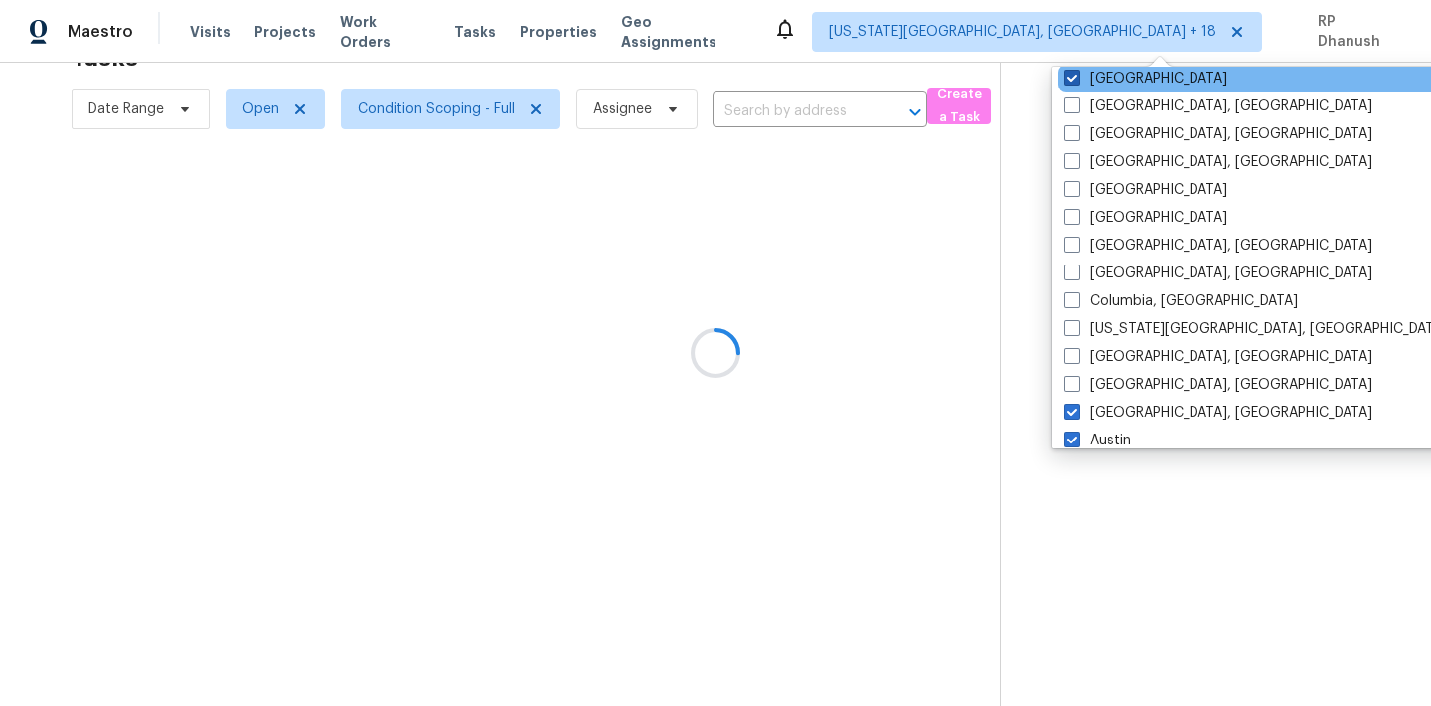
click at [1098, 71] on label "Houston" at bounding box center [1145, 79] width 163 height 20
click at [1077, 71] on input "Houston" at bounding box center [1070, 75] width 13 height 13
checkbox input "false"
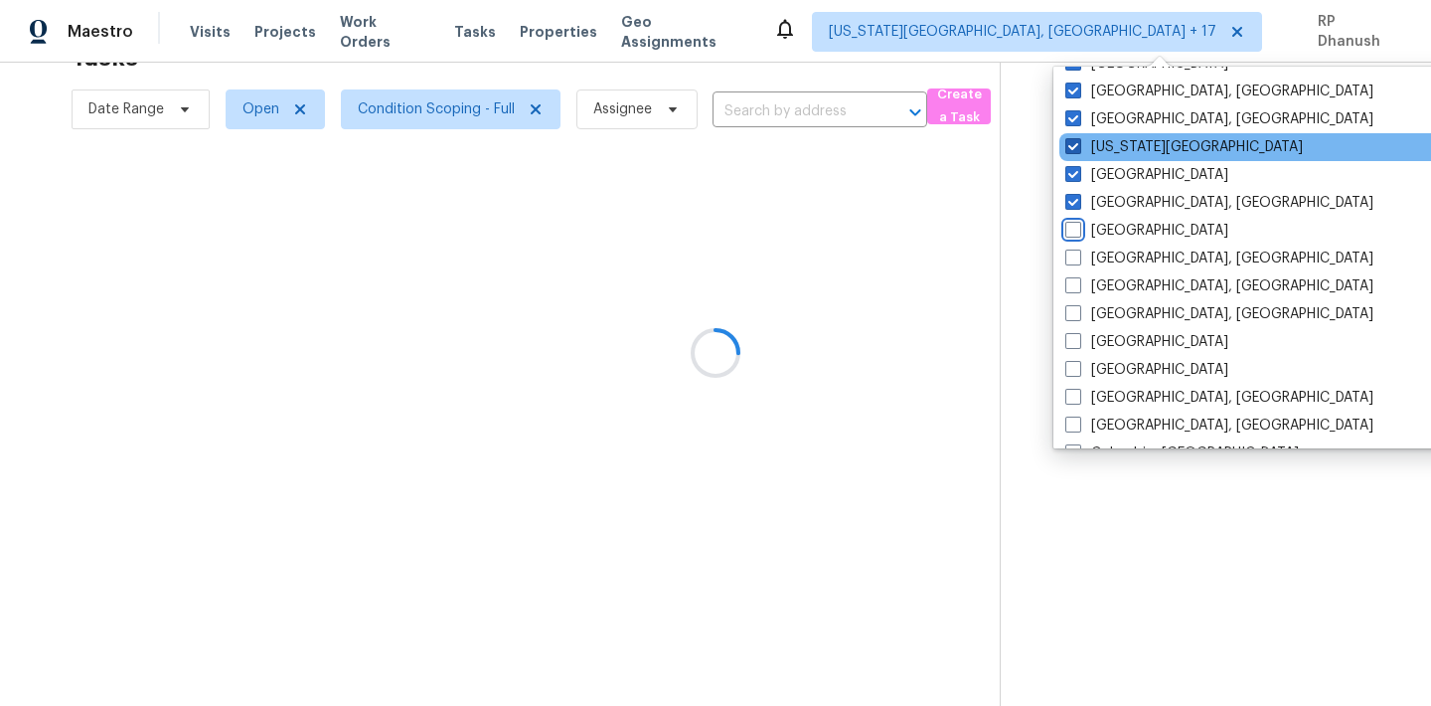
scroll to position [802, 0]
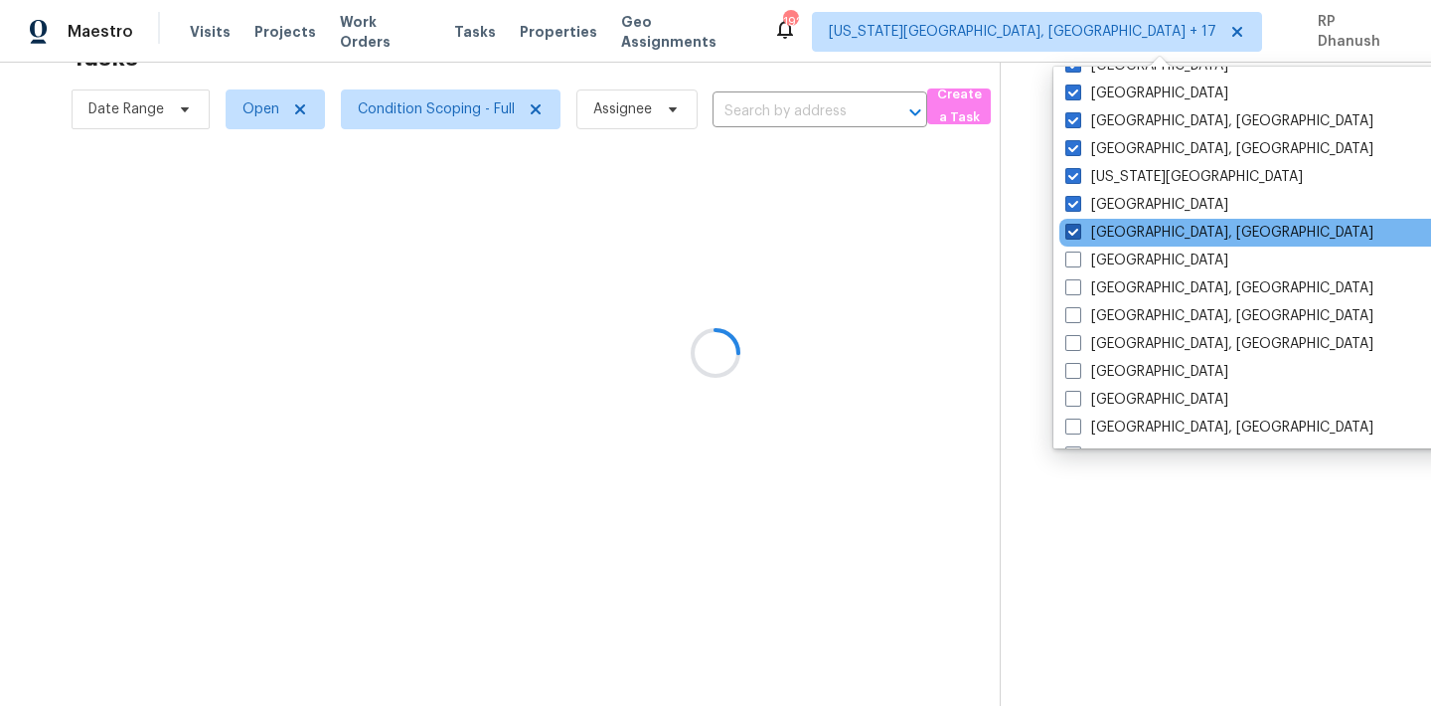
click at [1083, 228] on label "Indianapolis, IN" at bounding box center [1219, 233] width 308 height 20
click at [1078, 228] on input "Indianapolis, IN" at bounding box center [1071, 229] width 13 height 13
checkbox input "false"
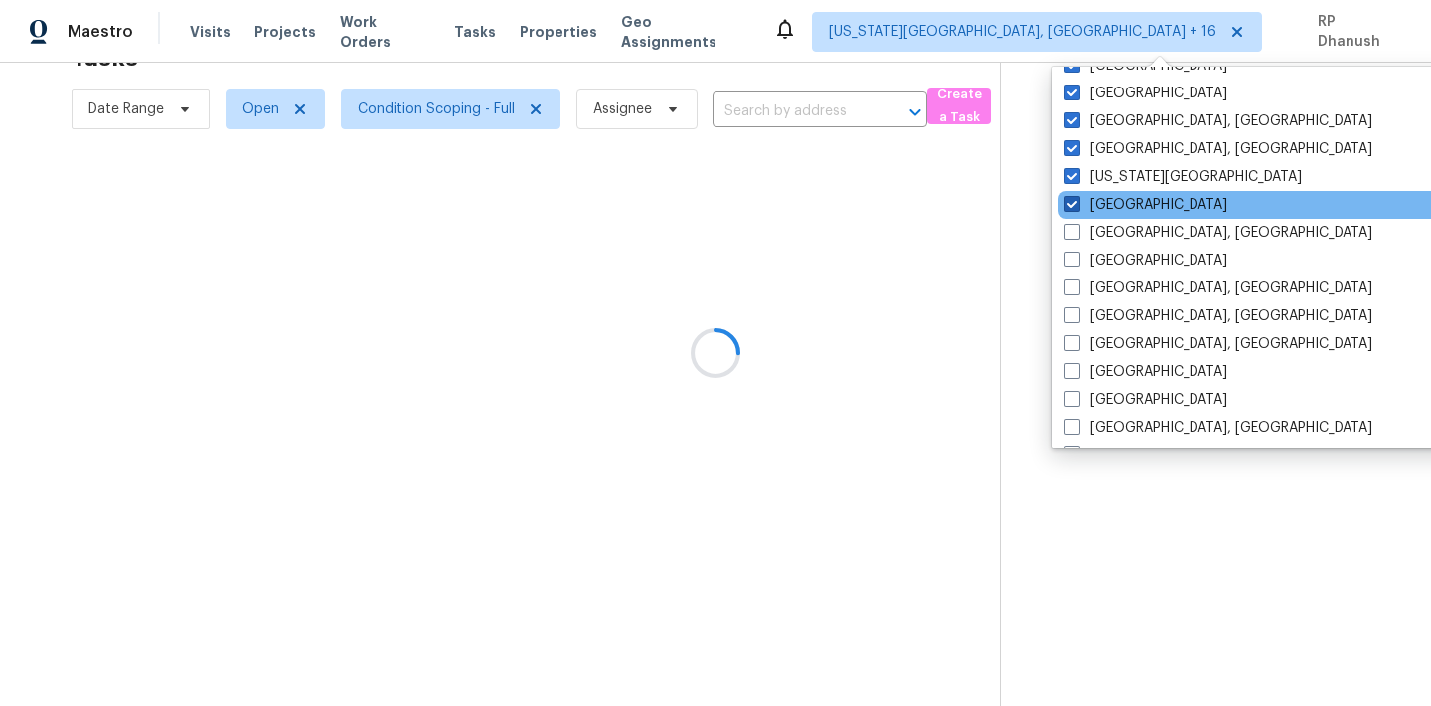
click at [1083, 203] on label "Jacksonville" at bounding box center [1145, 205] width 163 height 20
click at [1077, 203] on input "Jacksonville" at bounding box center [1070, 201] width 13 height 13
checkbox input "false"
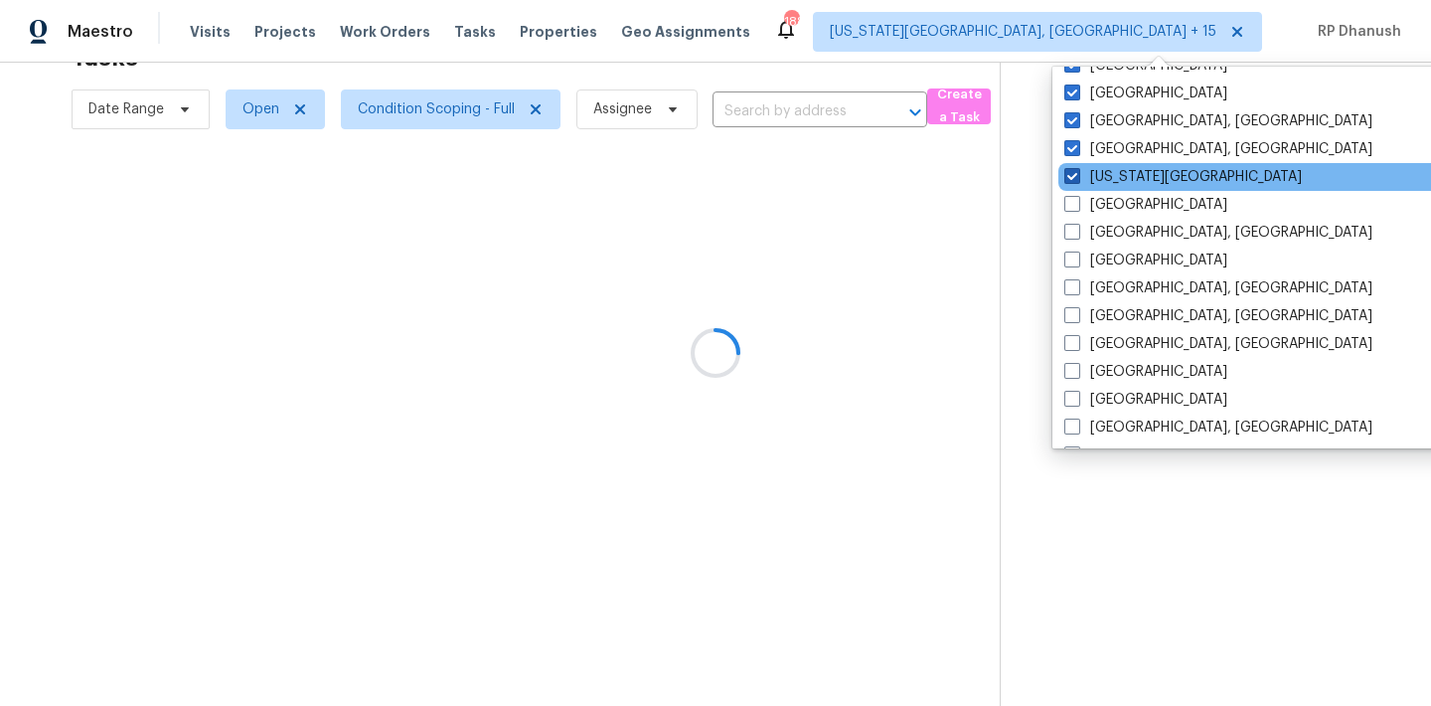
click at [1083, 181] on label "Kansas City" at bounding box center [1182, 177] width 237 height 20
click at [1077, 180] on input "Kansas City" at bounding box center [1070, 173] width 13 height 13
checkbox input "false"
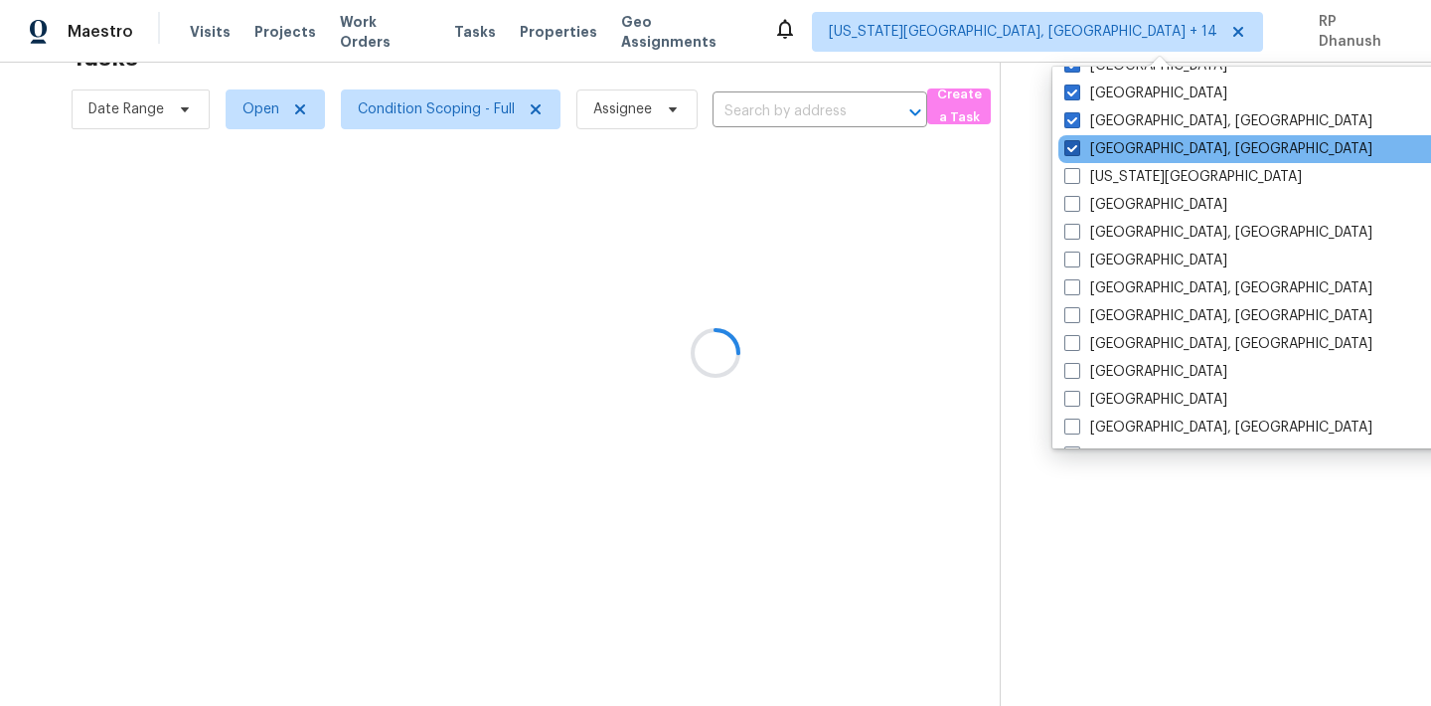
click at [1083, 151] on label "Killeen, TX" at bounding box center [1218, 149] width 308 height 20
click at [1077, 151] on input "Killeen, TX" at bounding box center [1070, 145] width 13 height 13
checkbox input "false"
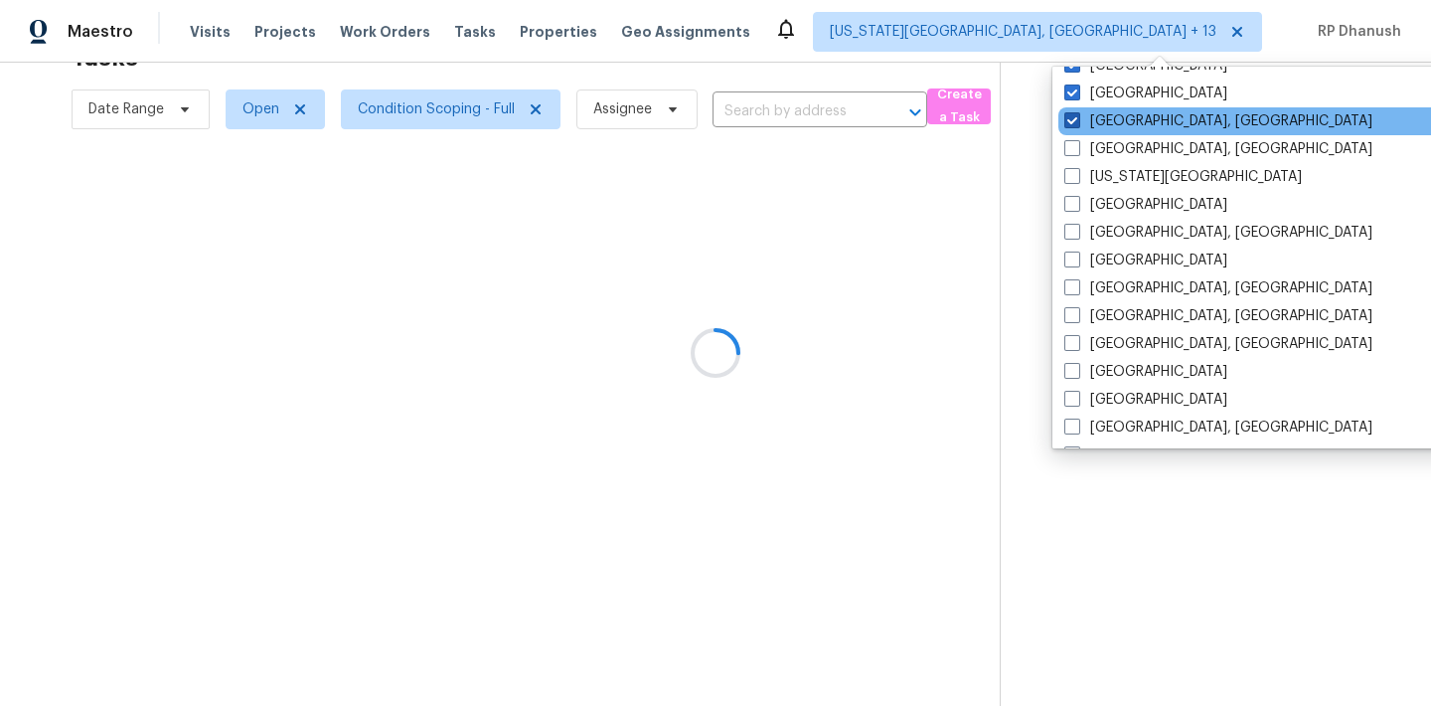
click at [1083, 119] on label "Knoxville, TN" at bounding box center [1218, 121] width 308 height 20
click at [1077, 119] on input "Knoxville, TN" at bounding box center [1070, 117] width 13 height 13
checkbox input "false"
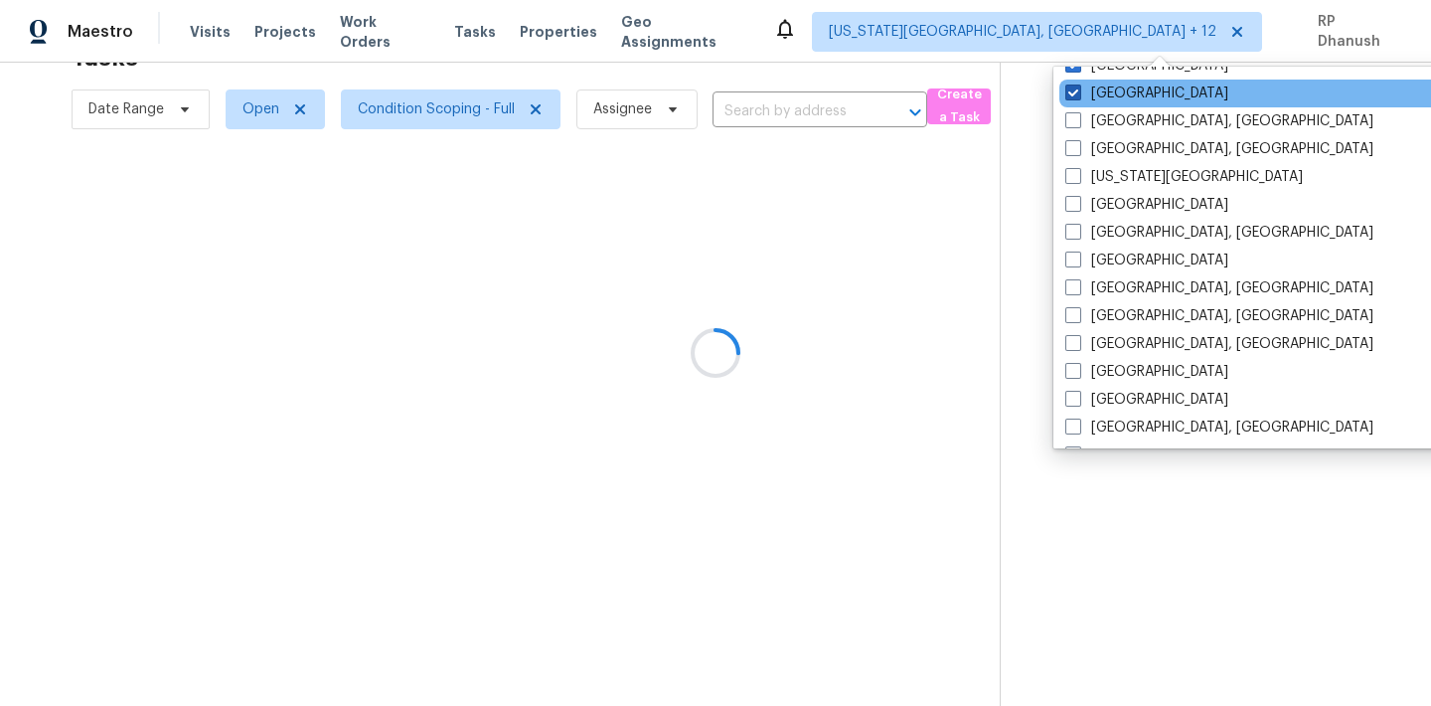
click at [1083, 95] on label "Las Vegas" at bounding box center [1146, 93] width 163 height 20
click at [1078, 95] on input "Las Vegas" at bounding box center [1071, 89] width 13 height 13
checkbox input "false"
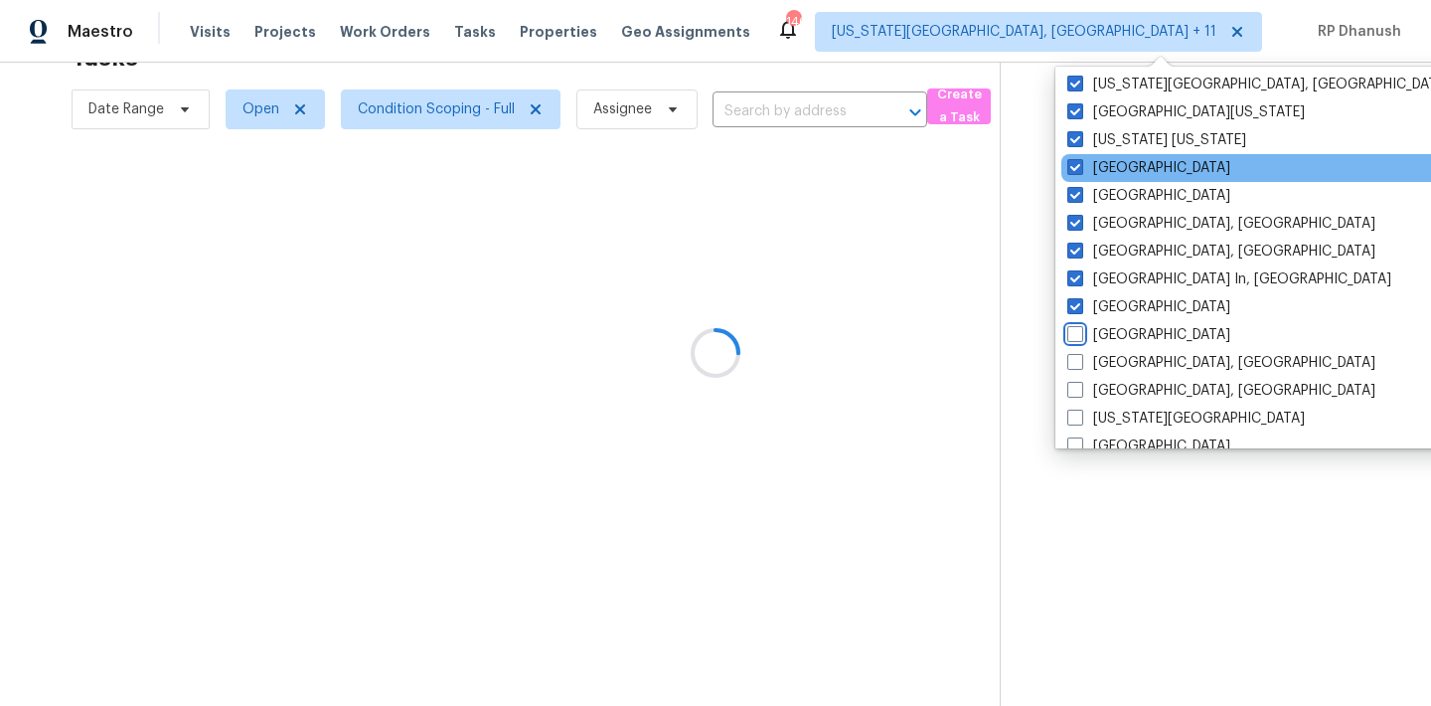
scroll to position [554, 0]
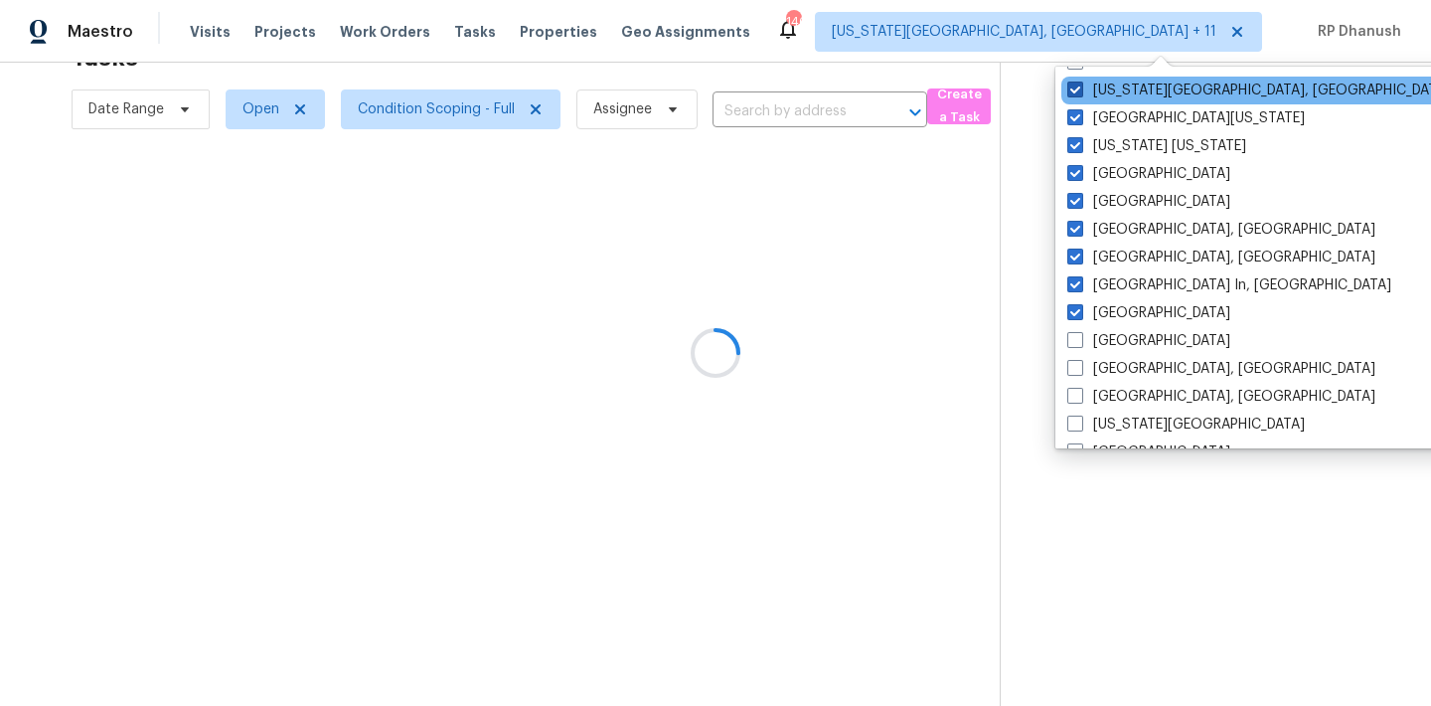
click at [1081, 93] on span at bounding box center [1075, 89] width 16 height 16
click at [1080, 93] on input "Oklahoma City, OK" at bounding box center [1073, 86] width 13 height 13
checkbox input "false"
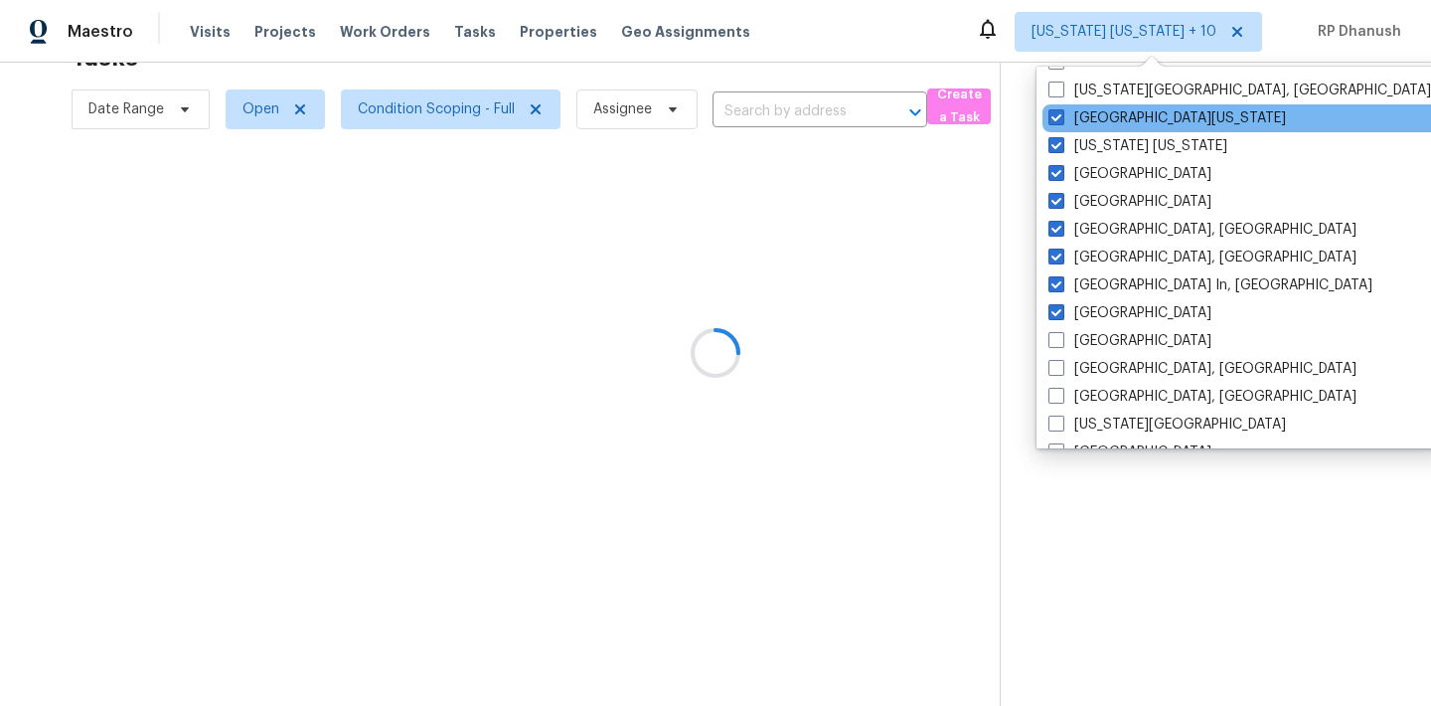
click at [1074, 129] on div "Northern Colorado" at bounding box center [1242, 118] width 400 height 28
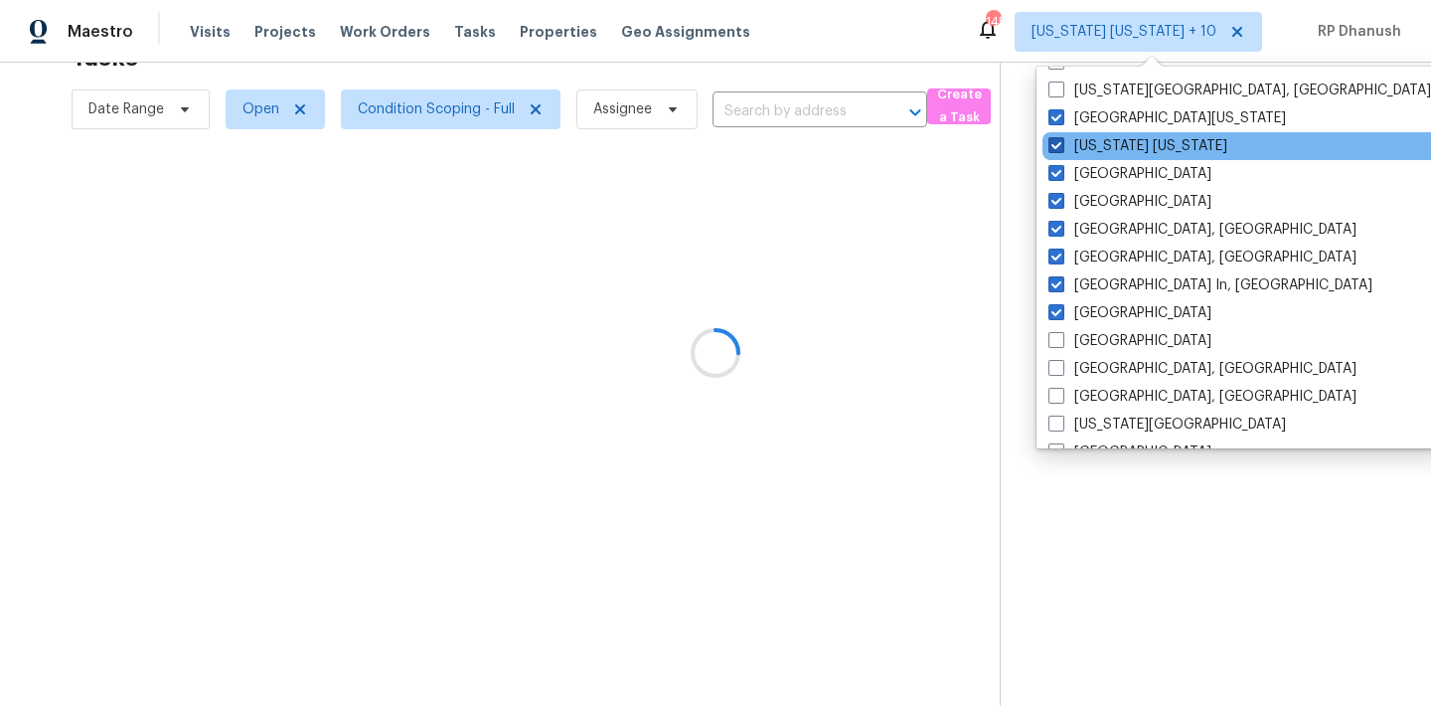
click at [1071, 145] on label "New York New Jersey" at bounding box center [1137, 146] width 179 height 20
click at [1061, 145] on input "New York New Jersey" at bounding box center [1054, 142] width 13 height 13
checkbox input "false"
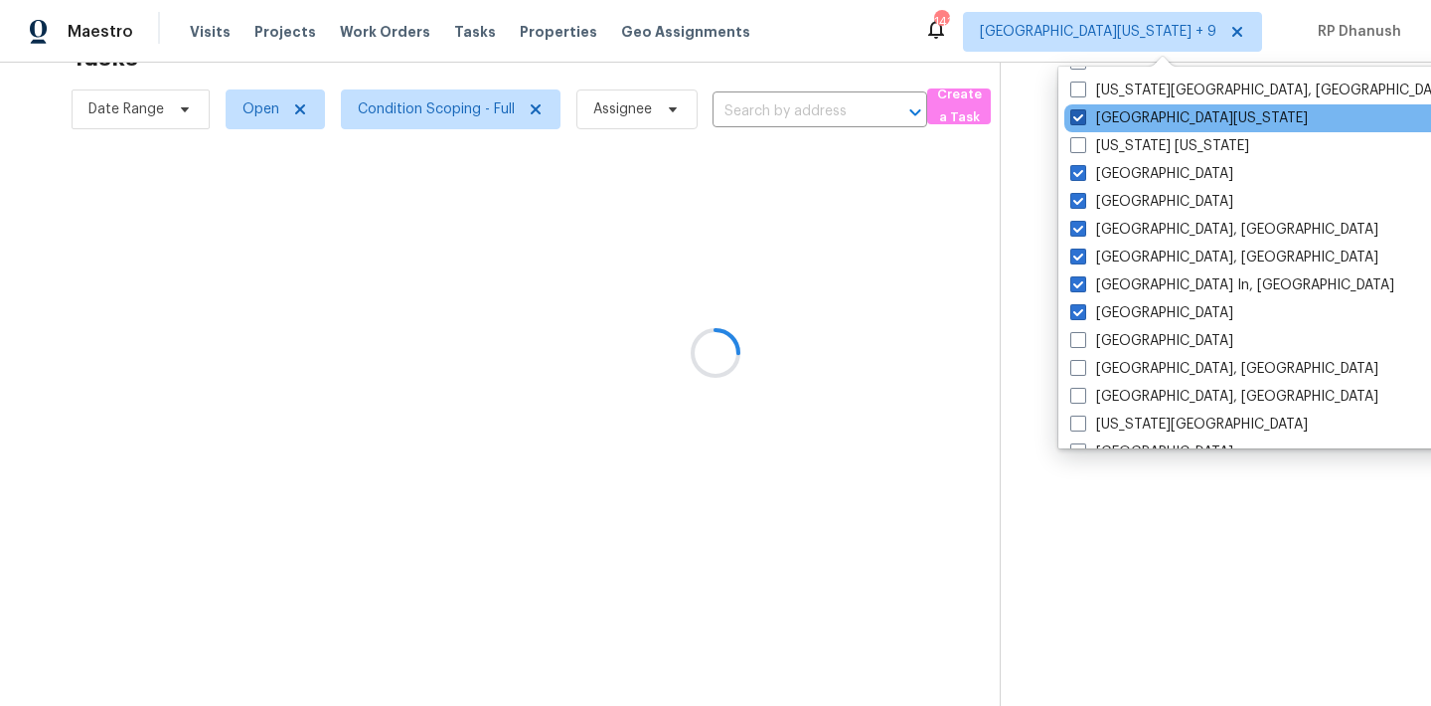
click at [1076, 120] on span at bounding box center [1078, 117] width 16 height 16
click at [1076, 120] on input "Northern Colorado" at bounding box center [1076, 114] width 13 height 13
checkbox input "false"
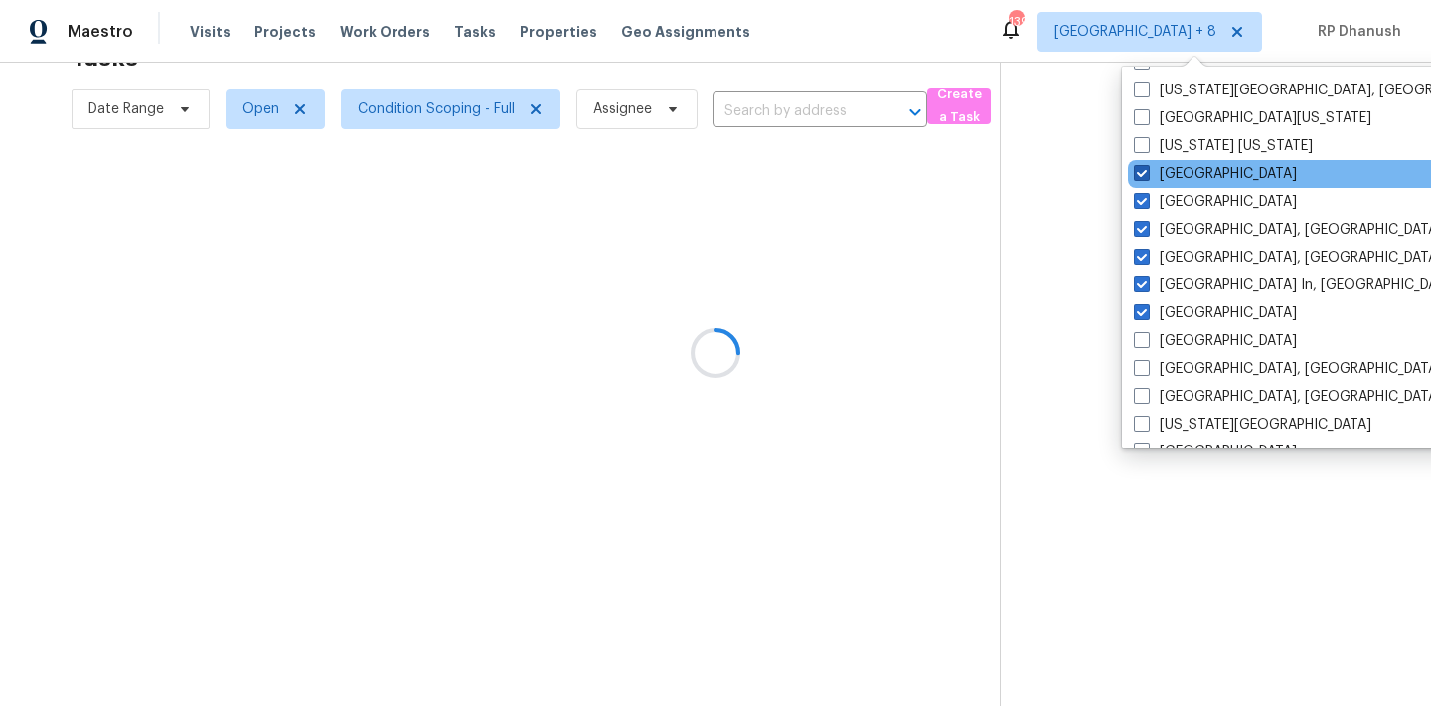
click at [1148, 165] on span at bounding box center [1142, 173] width 16 height 16
click at [1147, 165] on input "Nashville" at bounding box center [1140, 170] width 13 height 13
checkbox input "false"
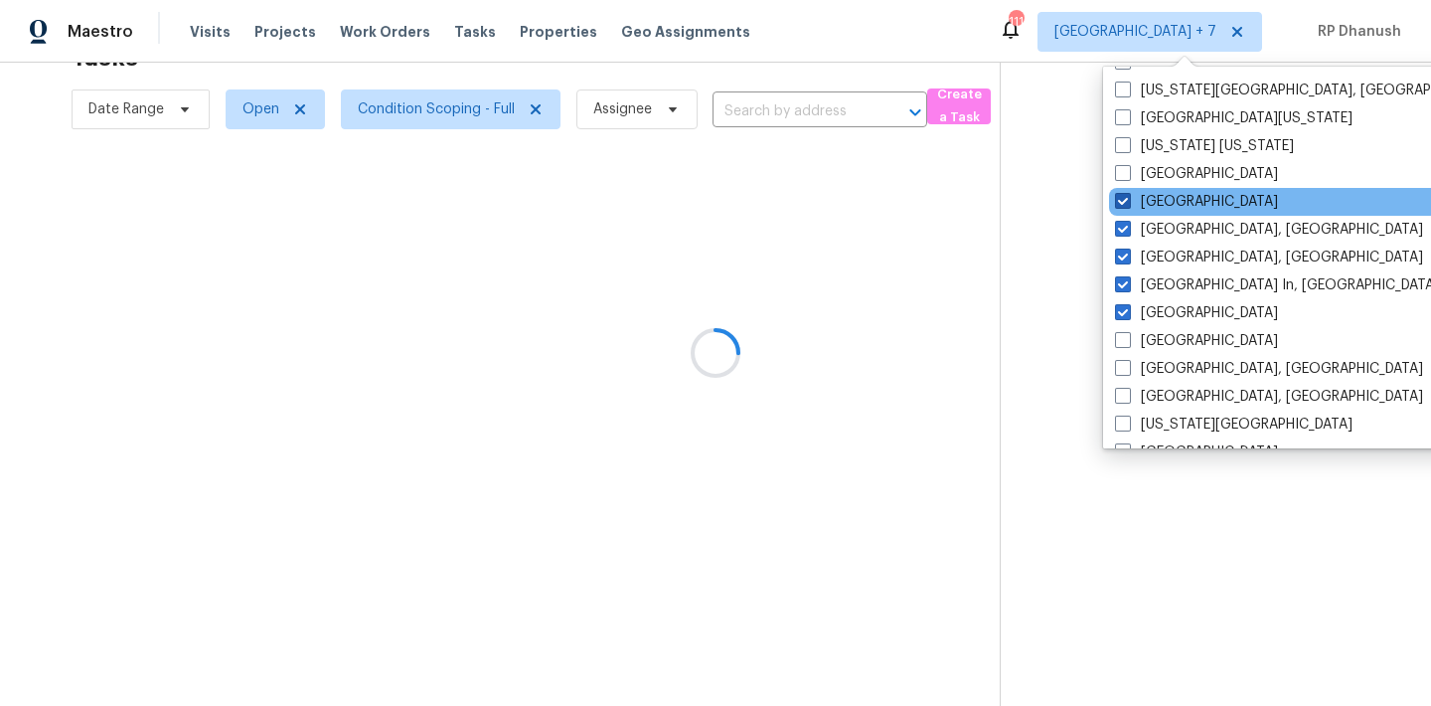
click at [1161, 194] on label "Minneapolis" at bounding box center [1196, 202] width 163 height 20
click at [1128, 194] on input "Minneapolis" at bounding box center [1121, 198] width 13 height 13
checkbox input "false"
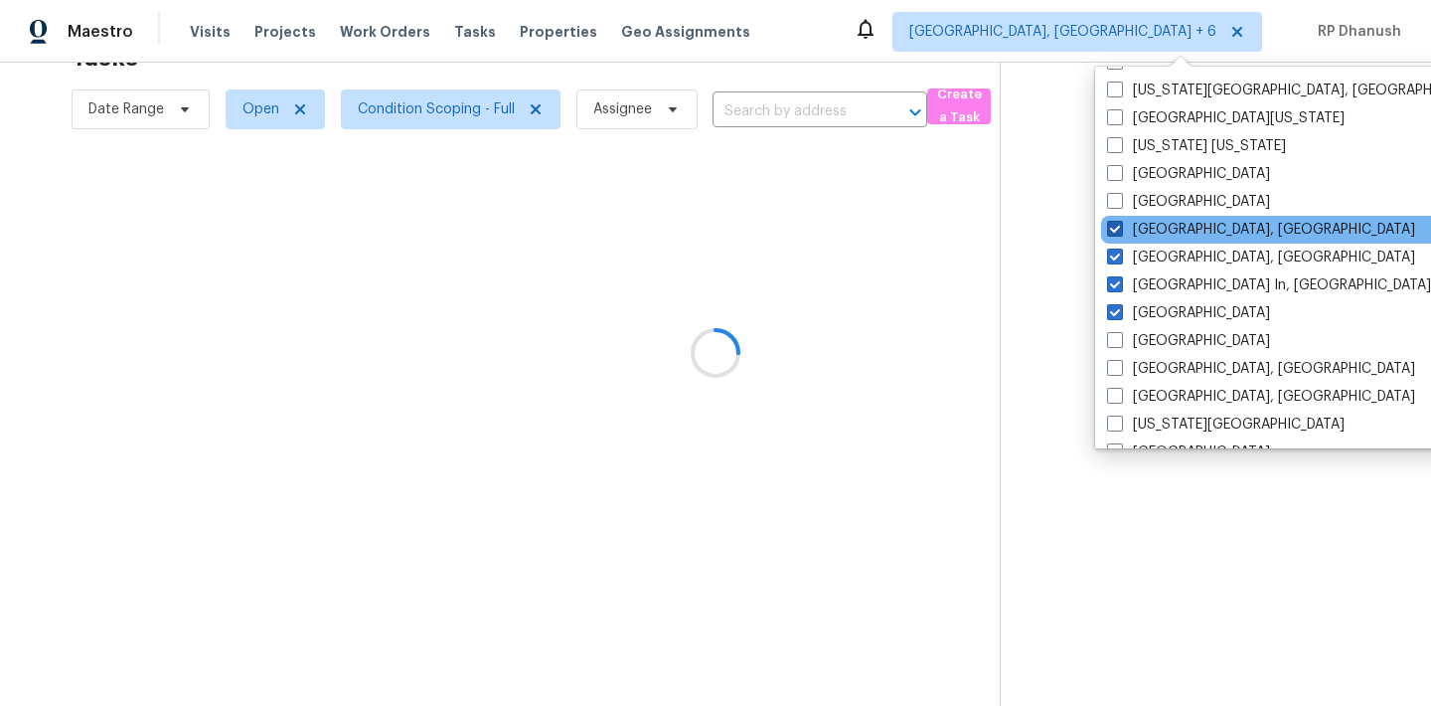
click at [1161, 223] on label "Miami, FL" at bounding box center [1261, 230] width 308 height 20
click at [1120, 223] on input "Miami, FL" at bounding box center [1113, 226] width 13 height 13
checkbox input "false"
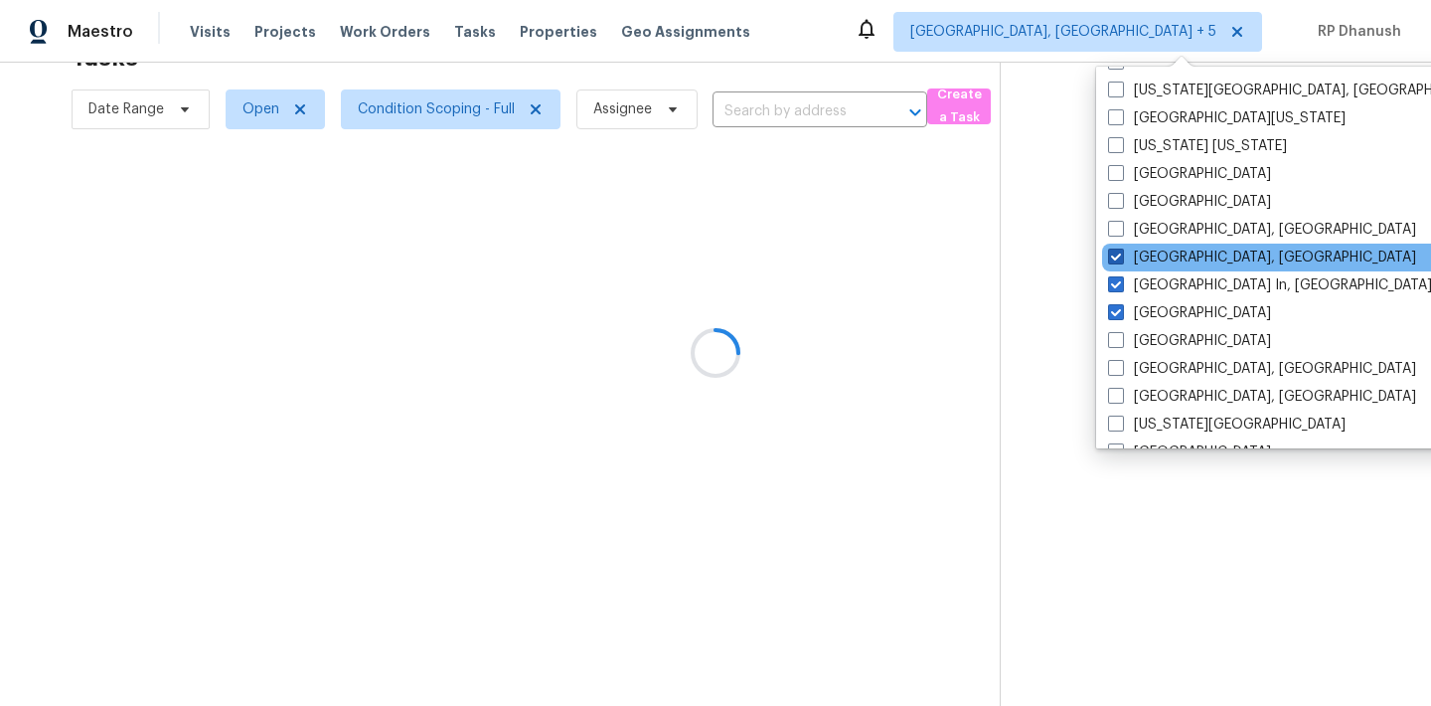
click at [1161, 248] on label "Memphis, TN" at bounding box center [1262, 257] width 308 height 20
click at [1121, 248] on input "Memphis, TN" at bounding box center [1114, 253] width 13 height 13
checkbox input "false"
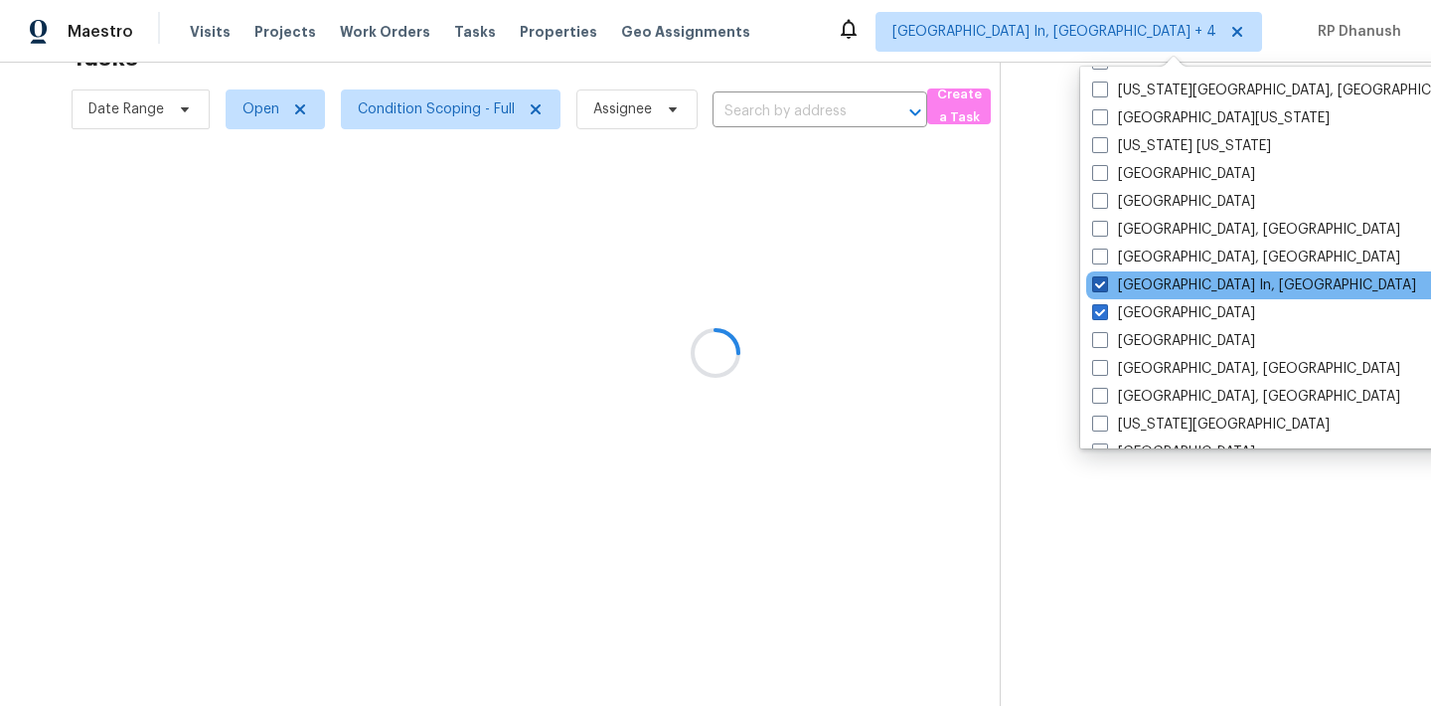
click at [1160, 285] on label "Louisville In, KY" at bounding box center [1254, 285] width 324 height 20
click at [1105, 285] on input "Louisville In, KY" at bounding box center [1098, 281] width 13 height 13
checkbox input "false"
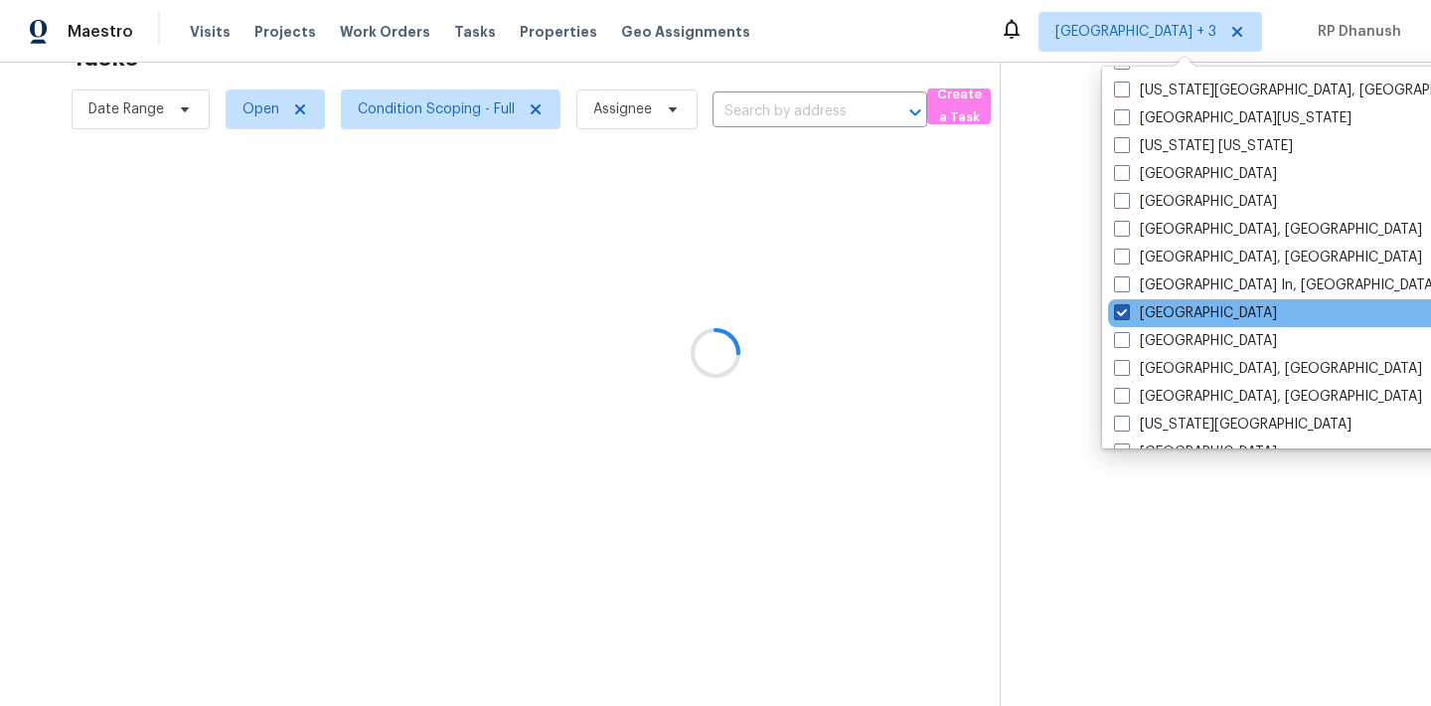
click at [1160, 304] on label "Los Angeles" at bounding box center [1195, 313] width 163 height 20
click at [1127, 304] on input "Los Angeles" at bounding box center [1120, 309] width 13 height 13
checkbox input "false"
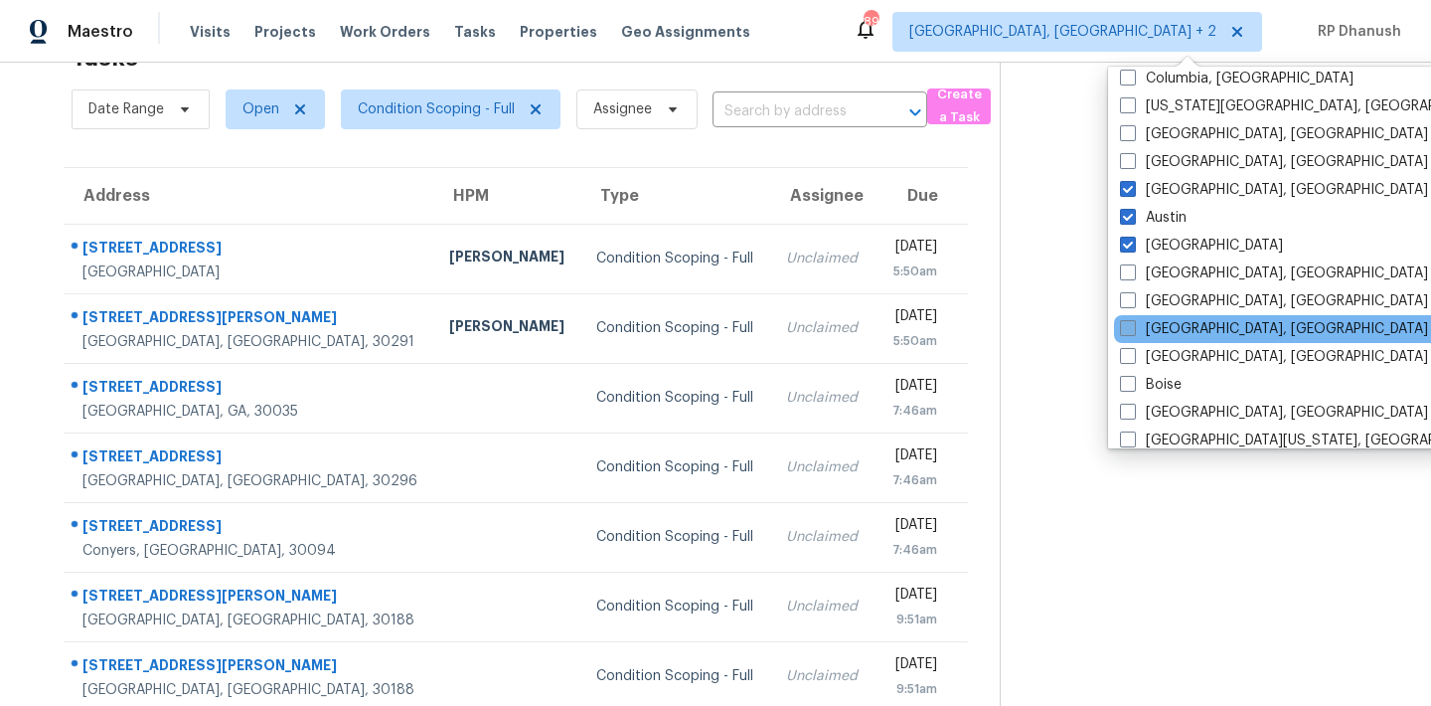
scroll to position [1185, 0]
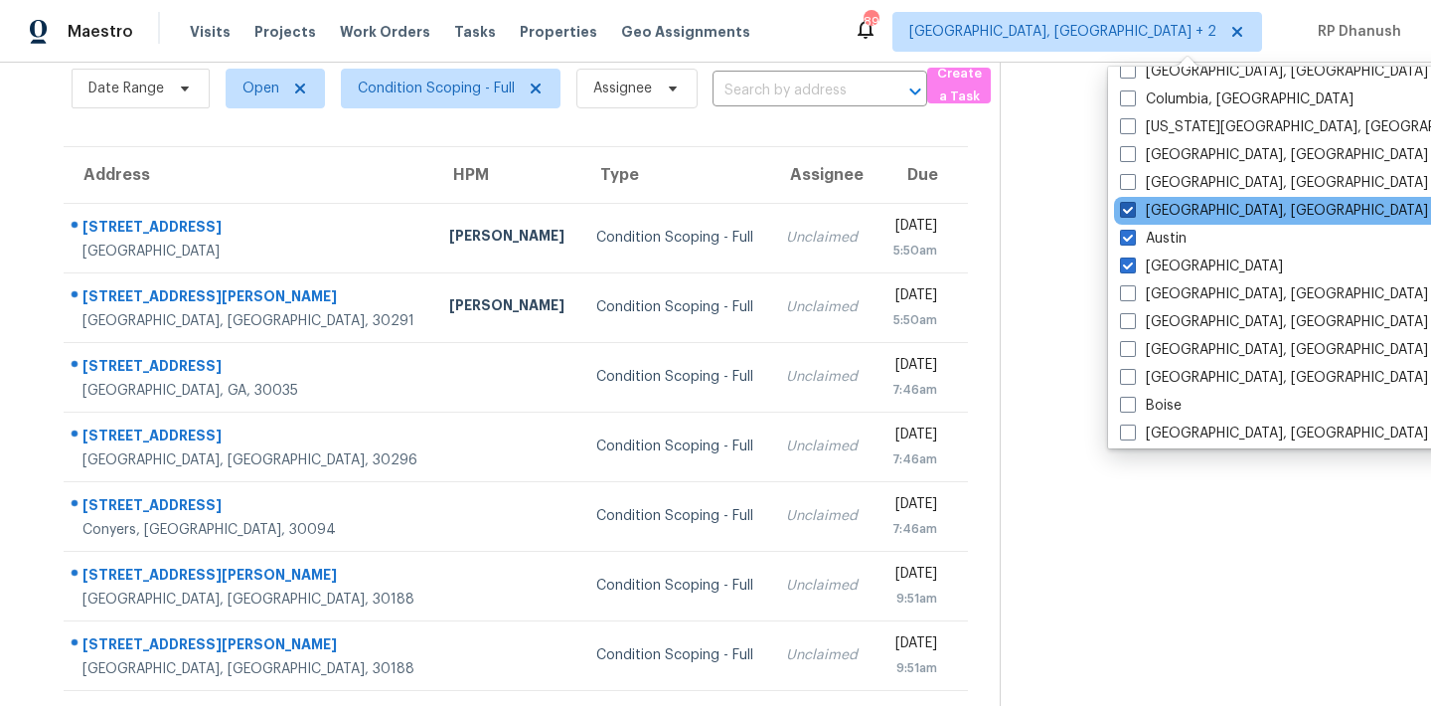
click at [1147, 211] on label "Chicago, IL" at bounding box center [1274, 211] width 308 height 20
click at [1133, 211] on input "Chicago, IL" at bounding box center [1126, 207] width 13 height 13
checkbox input "false"
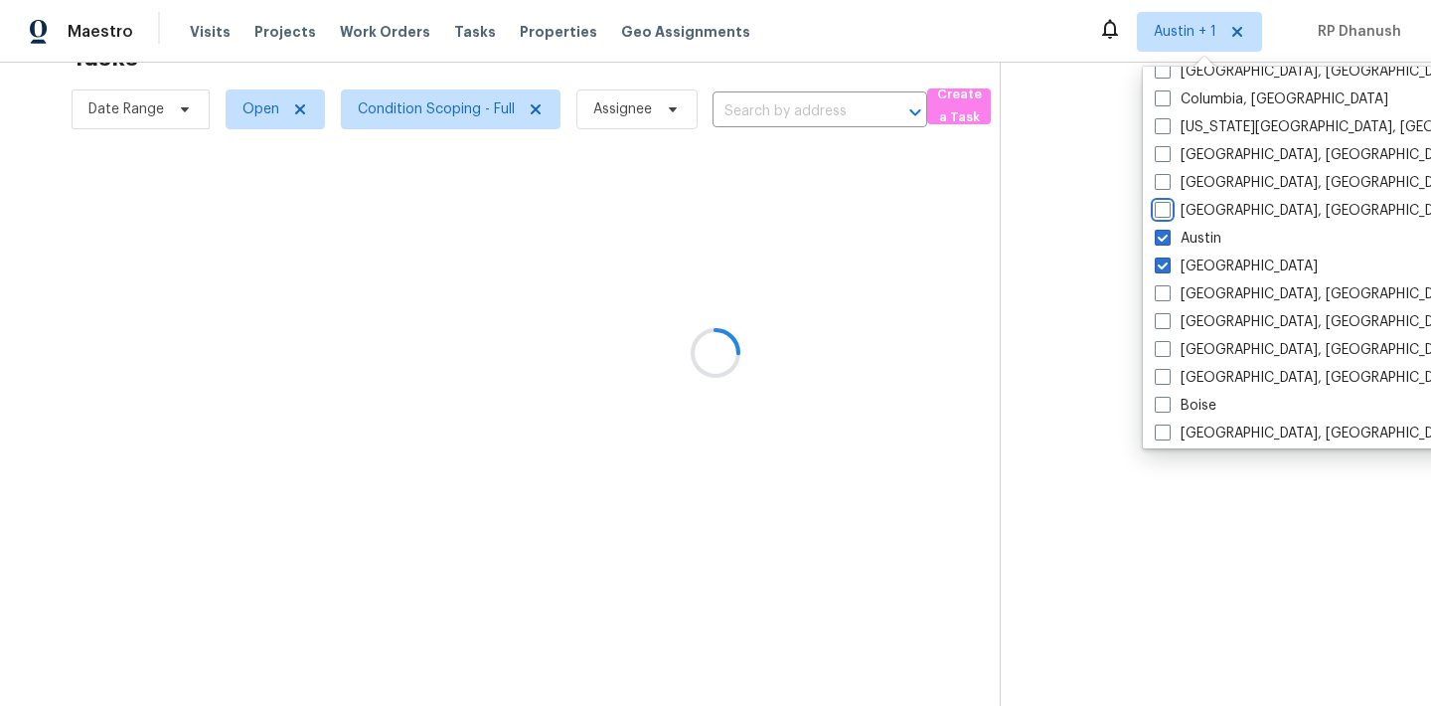
scroll to position [63, 0]
click at [1175, 236] on label "Austin" at bounding box center [1188, 239] width 67 height 20
click at [1168, 236] on input "Austin" at bounding box center [1161, 235] width 13 height 13
checkbox input "false"
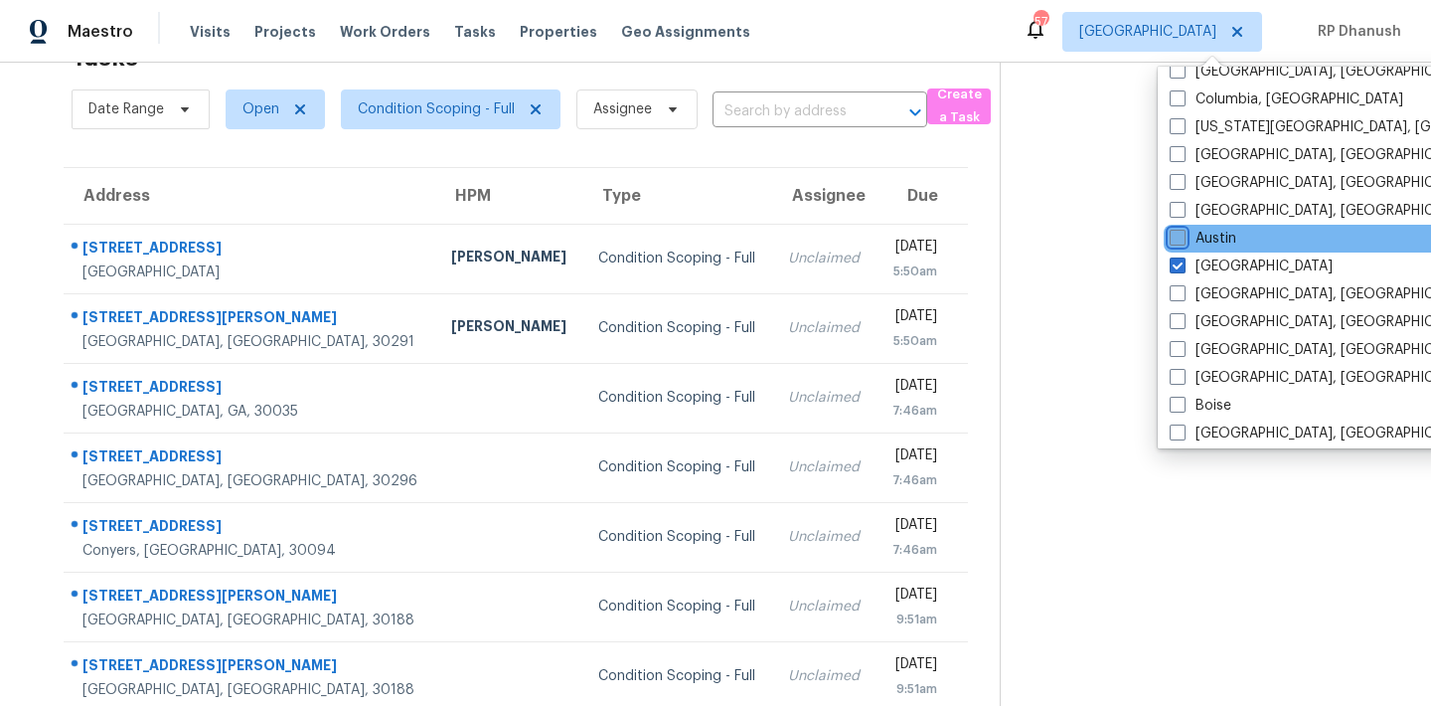
scroll to position [83, 0]
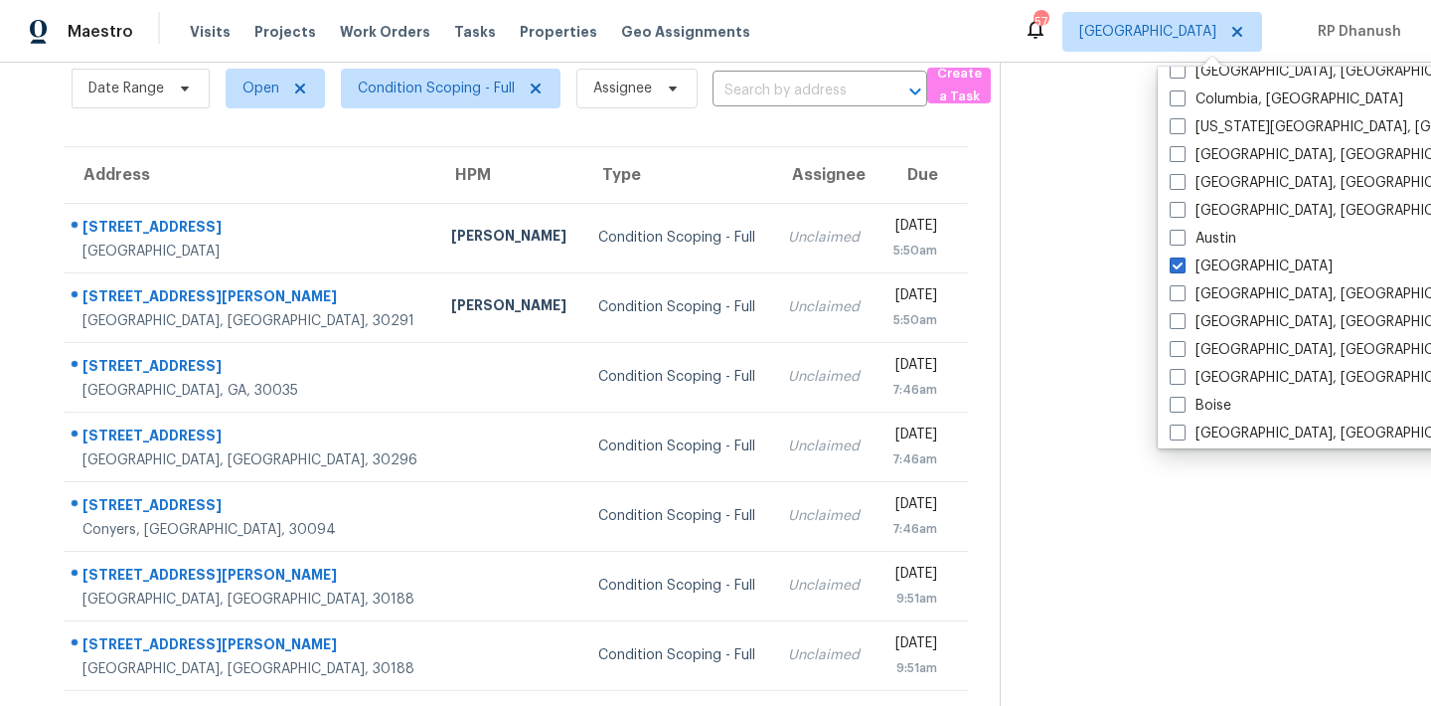
click at [1040, 310] on section at bounding box center [1199, 465] width 399 height 973
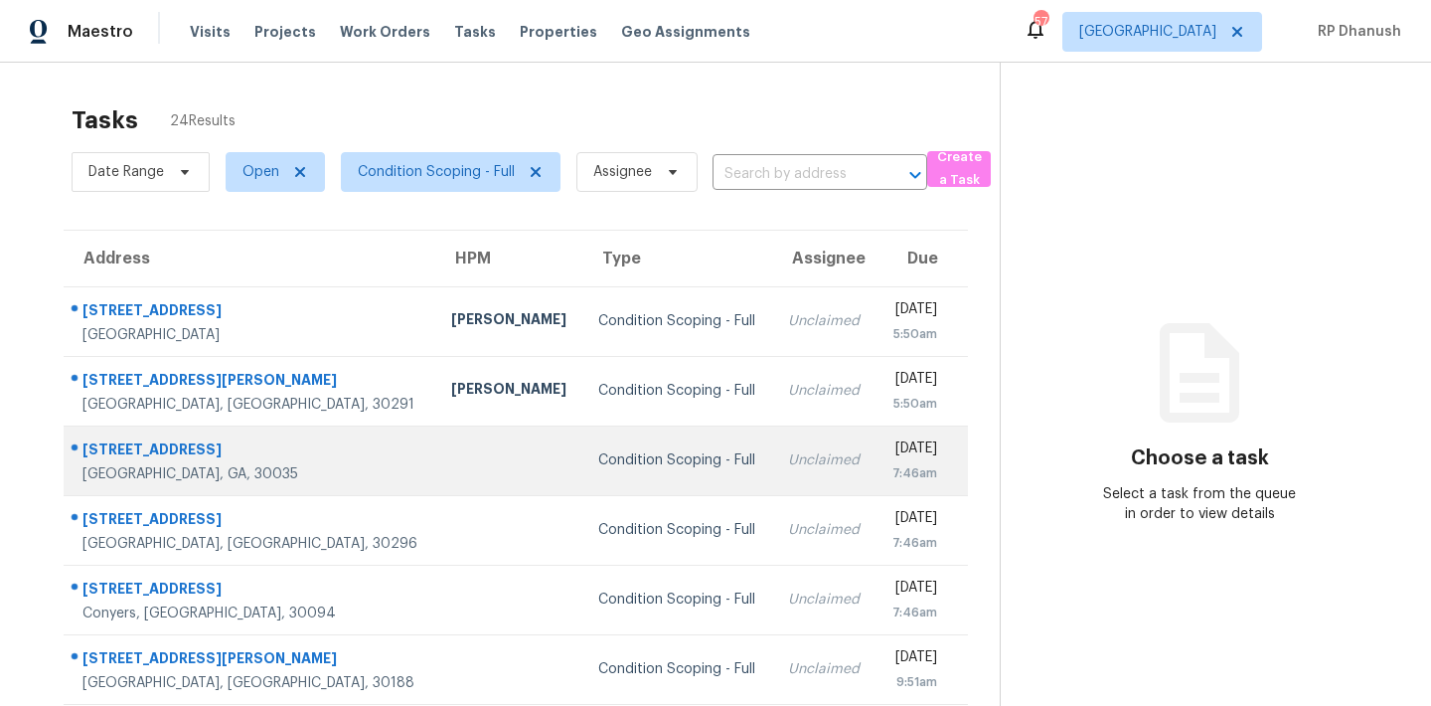
click at [123, 432] on td "[STREET_ADDRESS]" at bounding box center [250, 460] width 372 height 70
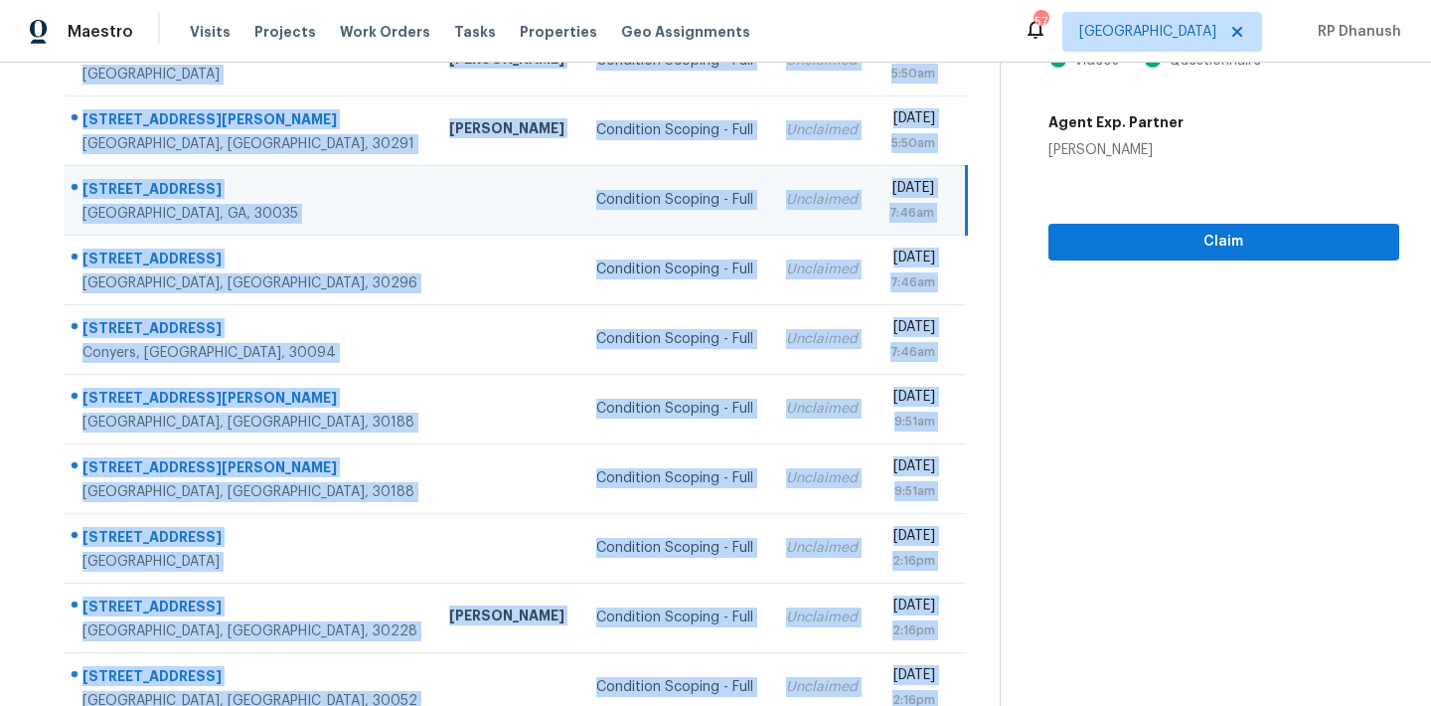
scroll to position [329, 0]
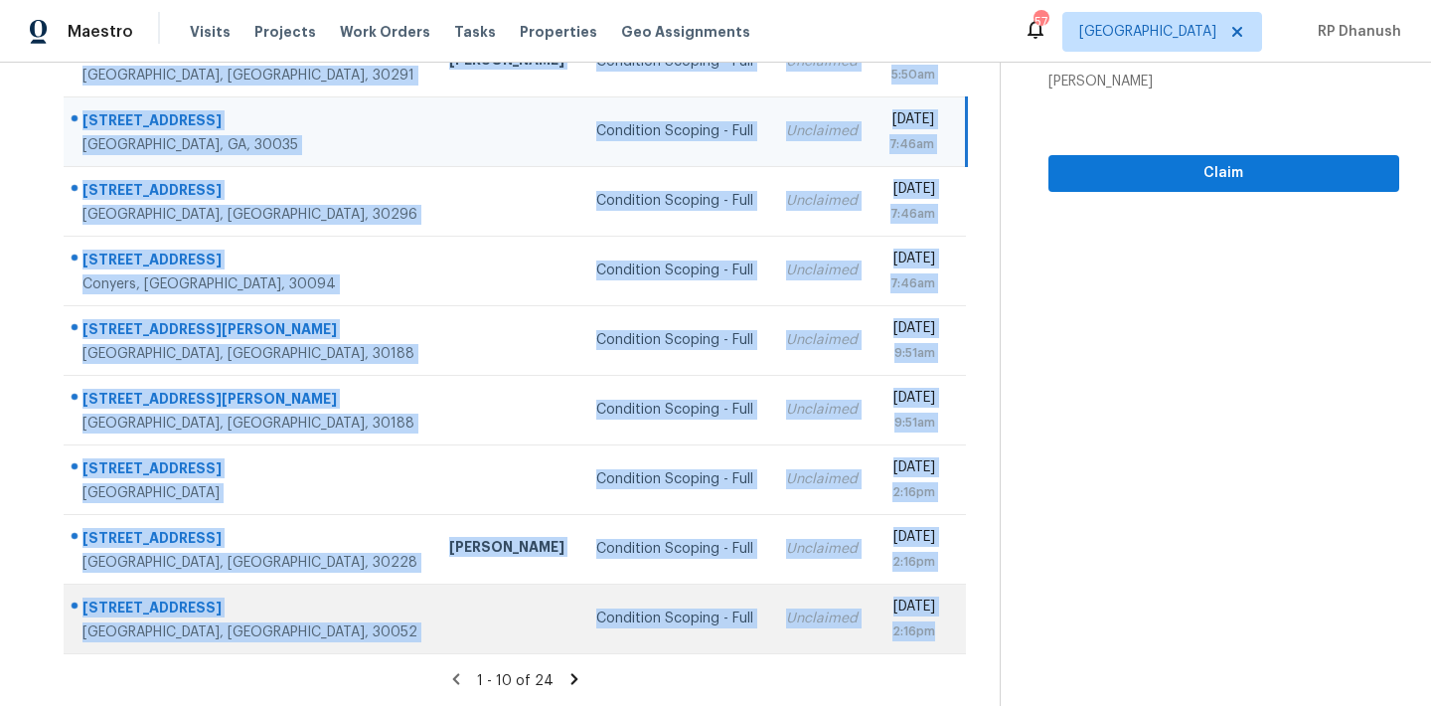
drag, startPoint x: 66, startPoint y: 289, endPoint x: 946, endPoint y: 642, distance: 948.4
click at [946, 642] on tbody "[STREET_ADDRESS][PERSON_NAME] [PERSON_NAME] Condition Scoping - Full Unclaimed …" at bounding box center [515, 305] width 902 height 696
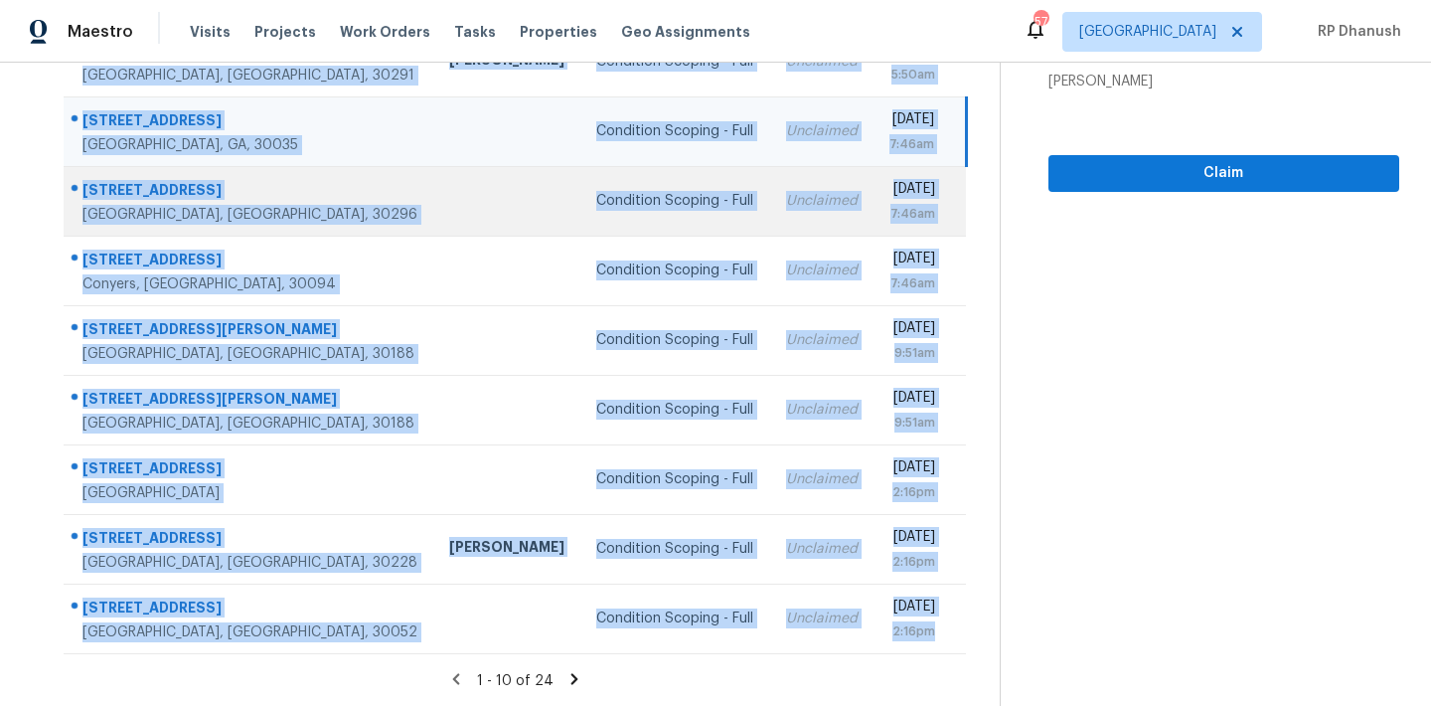
copy tbody "[STREET_ADDRESS][PERSON_NAME] [PERSON_NAME] Condition Scoping - Full Unclaimed …"
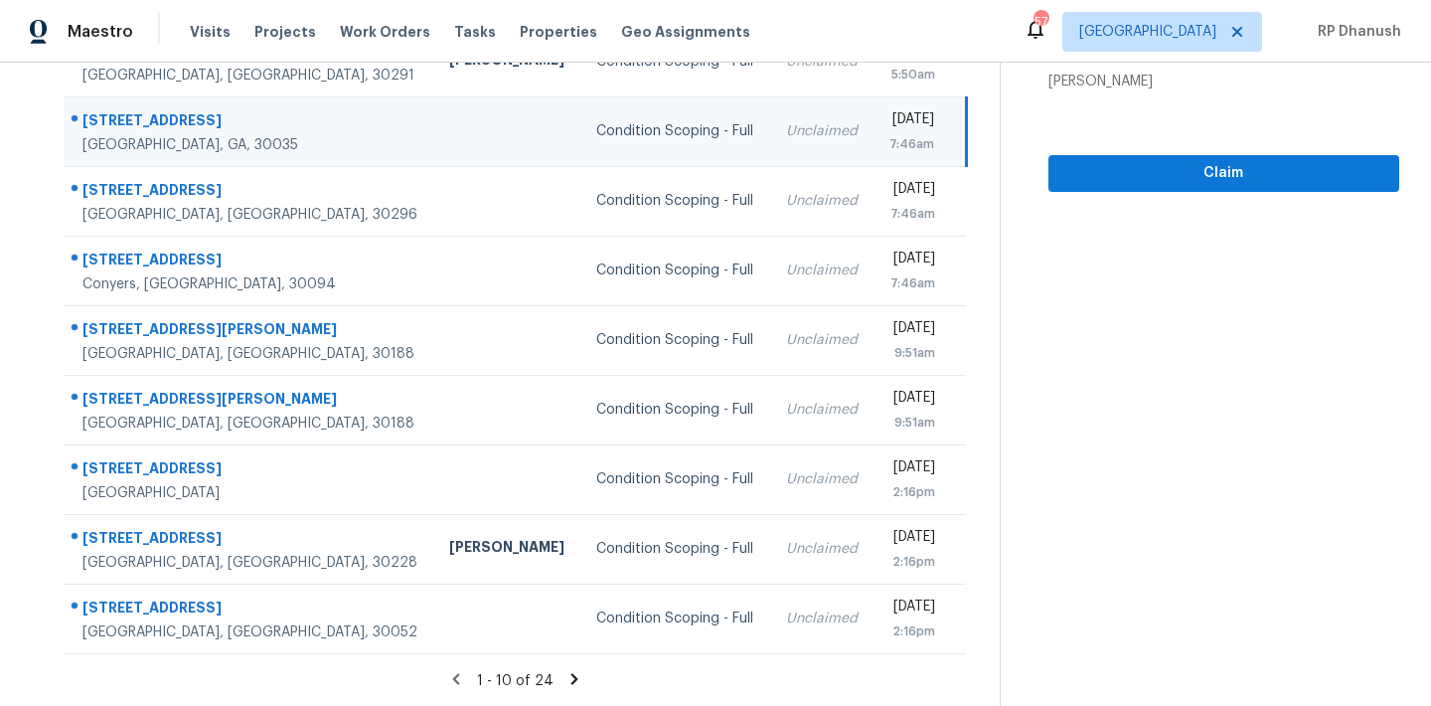
click at [1096, 474] on section "Condition Scoping - Full [DATE] by 7:46am [STREET_ADDRESS] Videos Questionnaire…" at bounding box center [1199, 220] width 399 height 973
click at [565, 673] on icon at bounding box center [574, 679] width 18 height 18
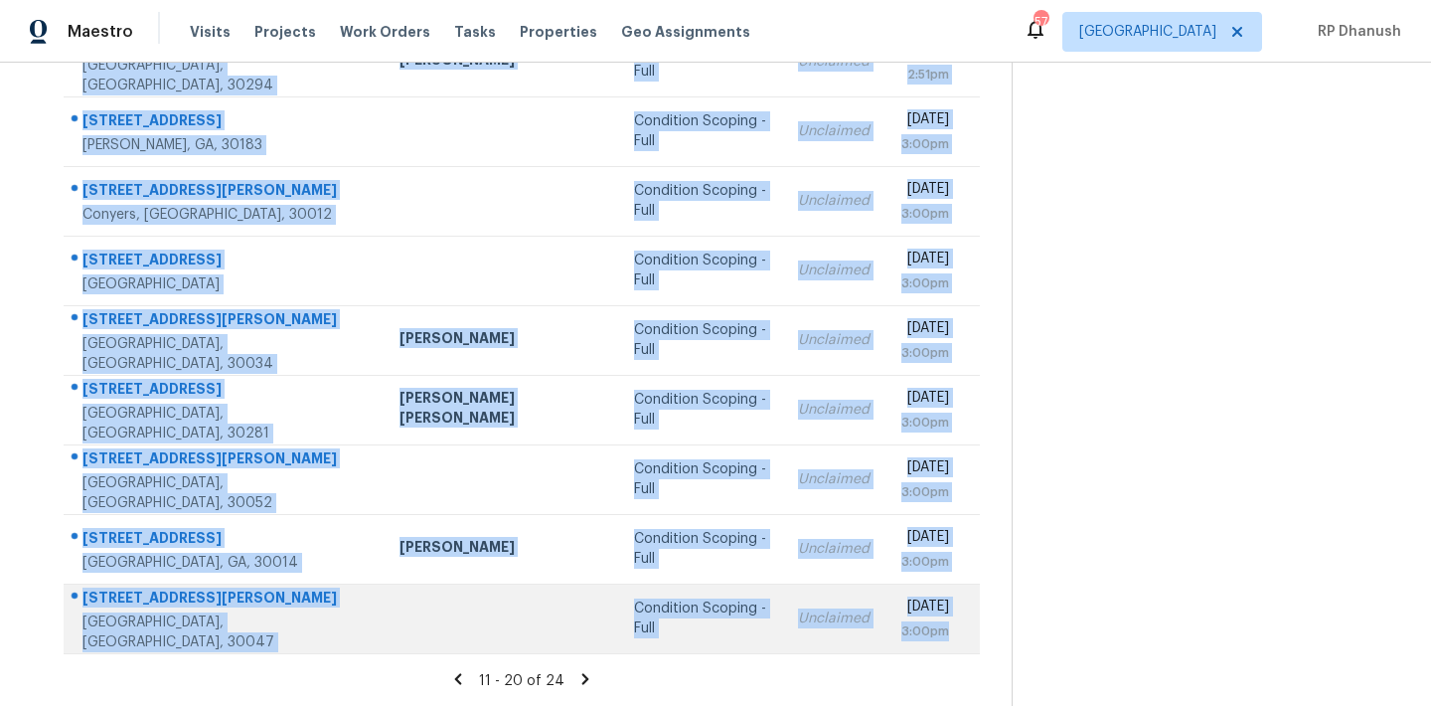
drag, startPoint x: 68, startPoint y: 286, endPoint x: 956, endPoint y: 633, distance: 953.6
click at [956, 633] on tbody "[STREET_ADDRESS][PERSON_NAME] Condition Scoping - Full Unclaimed [DATE] 2:16pm …" at bounding box center [522, 305] width 916 height 696
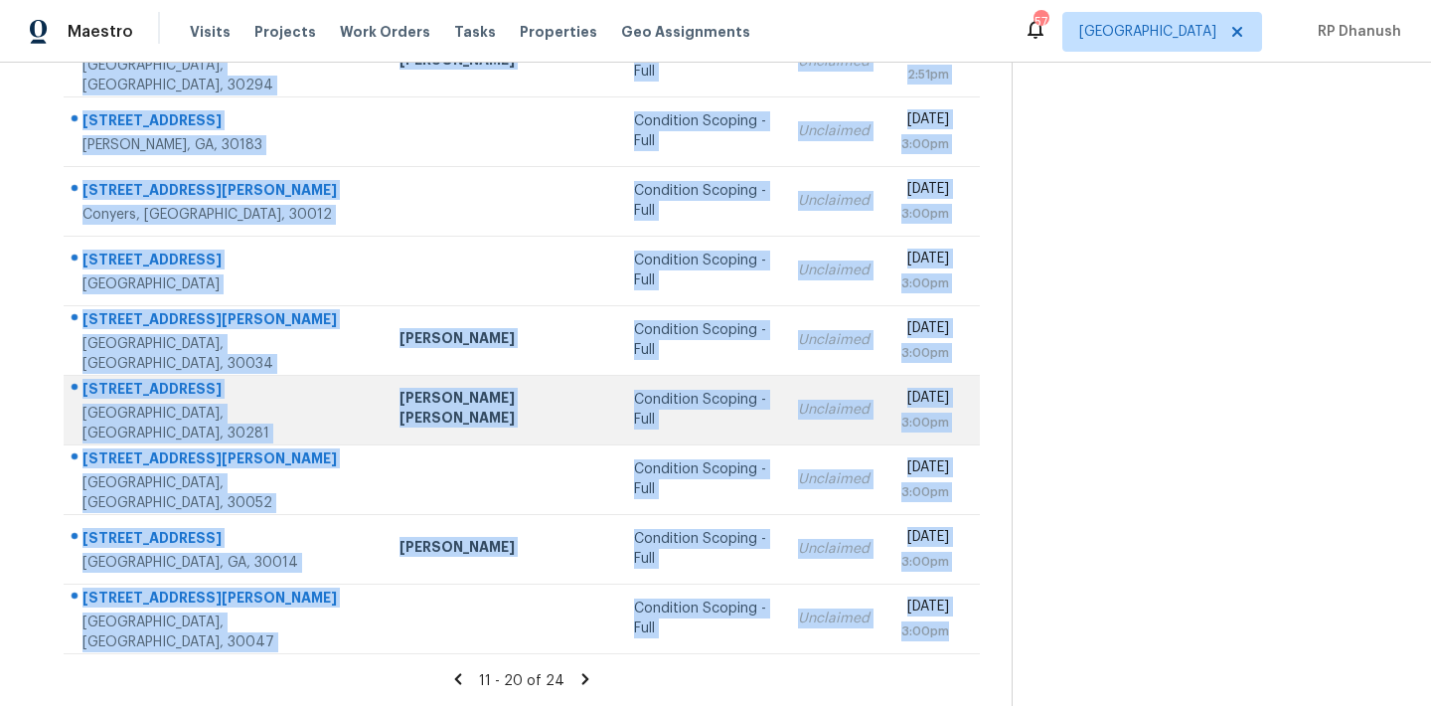
copy tbody "[STREET_ADDRESS][PERSON_NAME] Condition Scoping - Full Unclaimed [DATE] 2:16pm …"
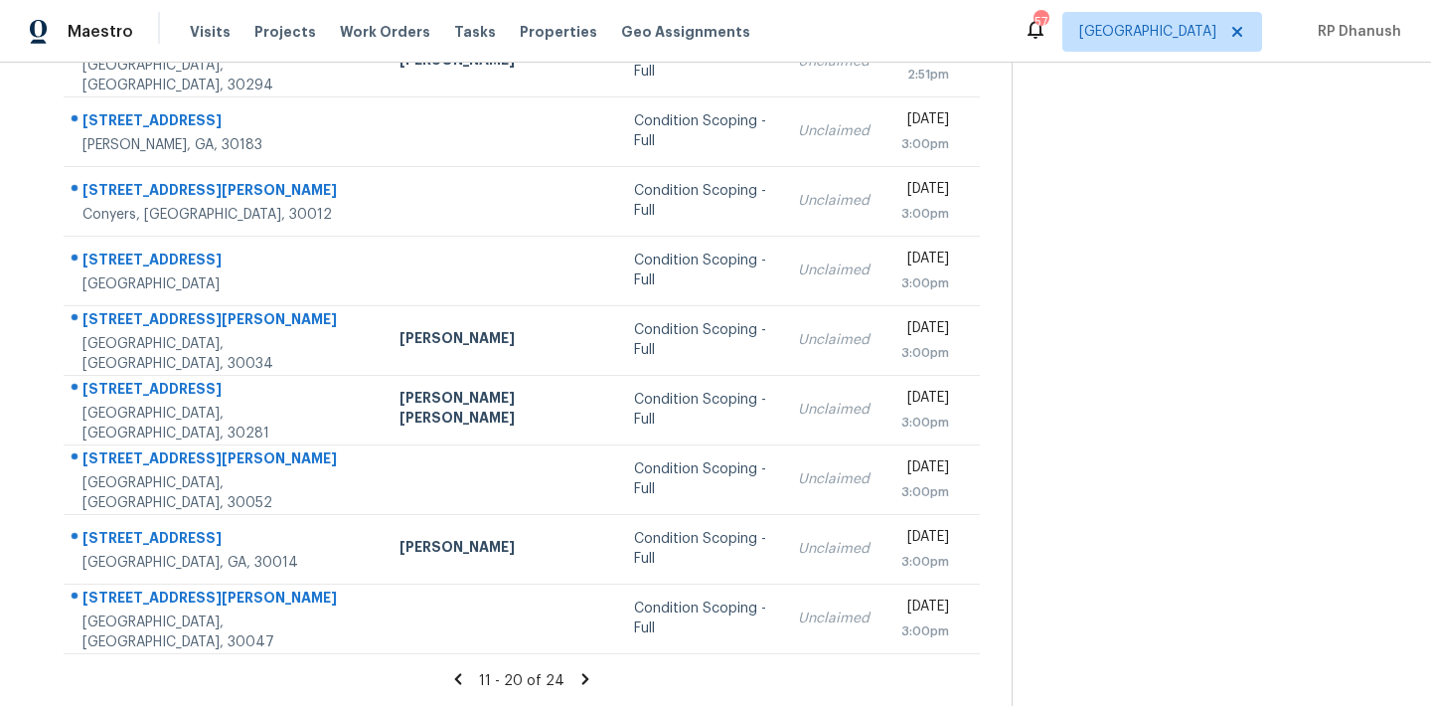
click at [1194, 470] on section at bounding box center [1206, 220] width 388 height 973
click at [579, 674] on icon at bounding box center [585, 679] width 18 height 18
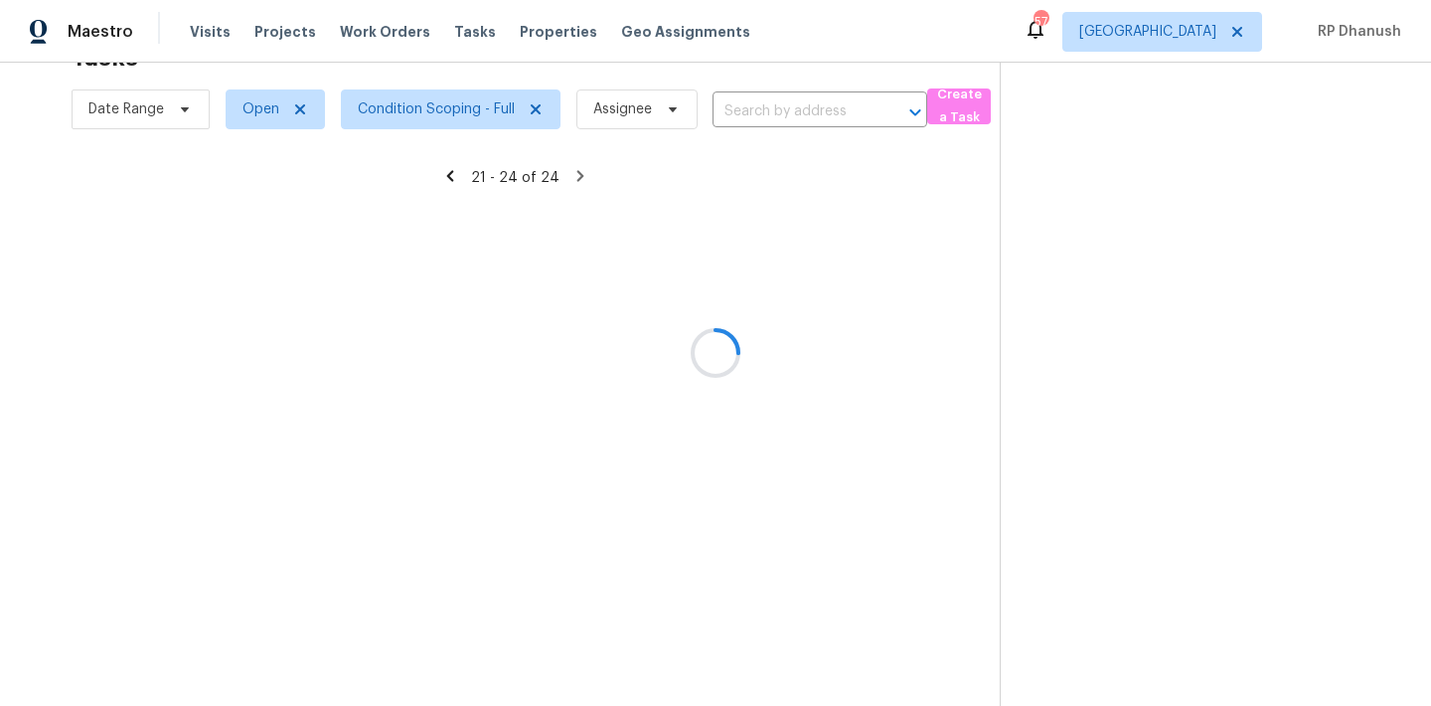
scroll to position [63, 0]
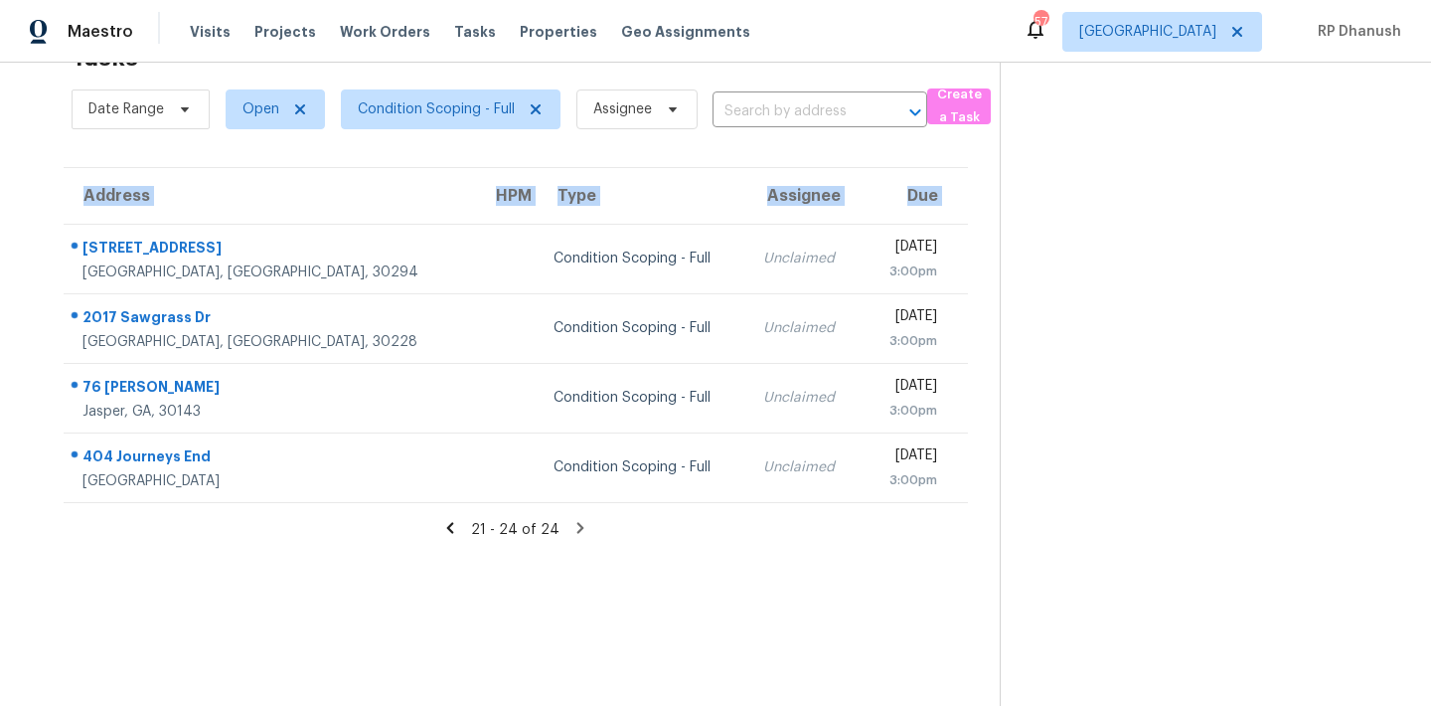
drag, startPoint x: 81, startPoint y: 236, endPoint x: 984, endPoint y: 487, distance: 936.6
click at [984, 487] on div "Address HPM Type Assignee Due [STREET_ADDRESS] Condition Scoping - Full Unclaim…" at bounding box center [516, 335] width 968 height 336
copy table "Address HPM Type Assignee Due"
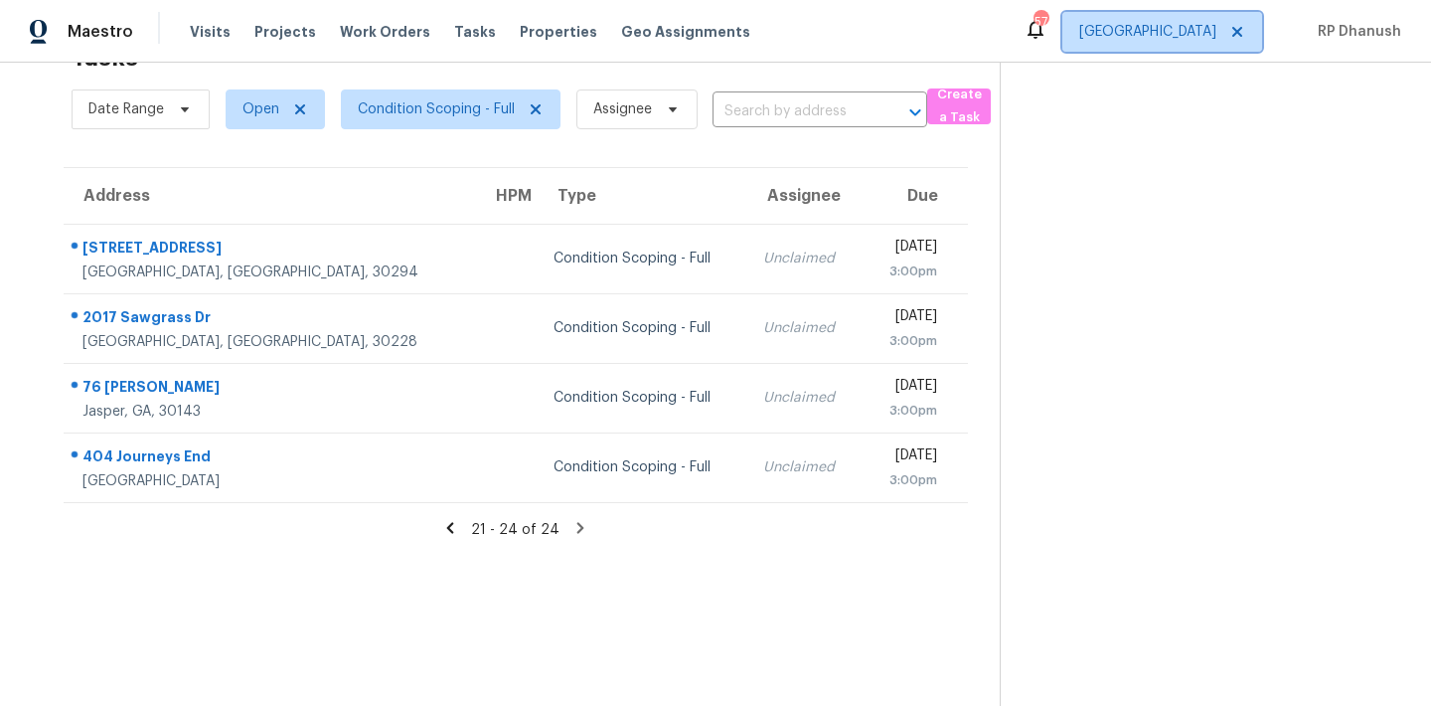
click at [1209, 23] on span "[GEOGRAPHIC_DATA]" at bounding box center [1147, 32] width 137 height 20
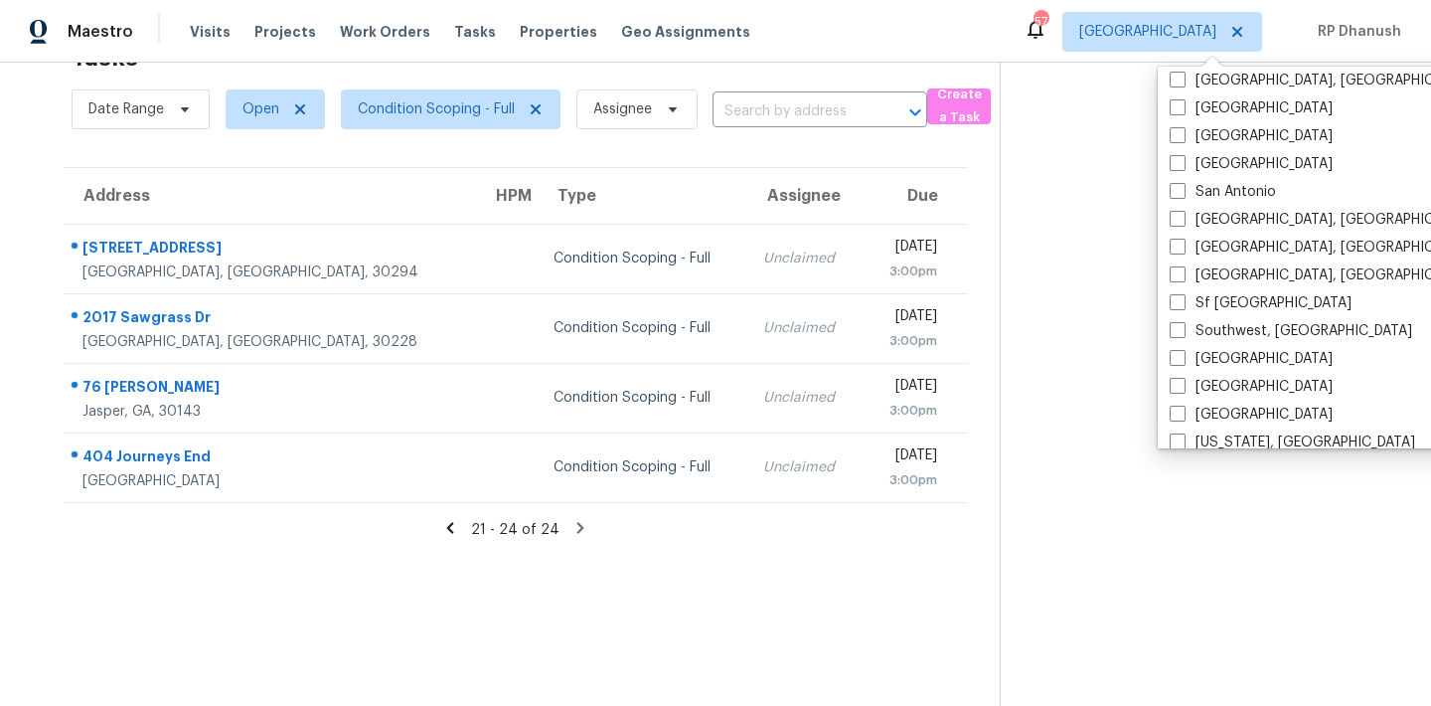
scroll to position [1332, 0]
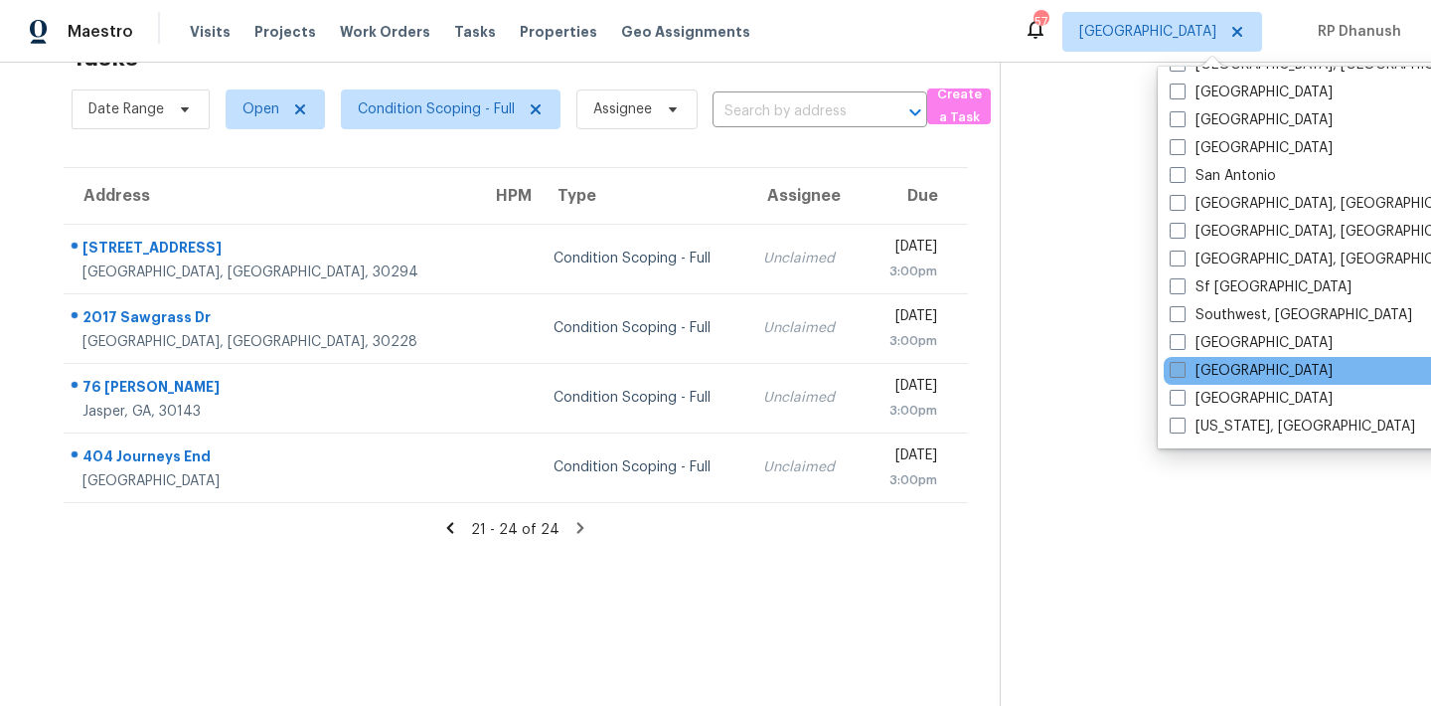
click at [1220, 372] on label "[GEOGRAPHIC_DATA]" at bounding box center [1251, 371] width 163 height 20
click at [1182, 372] on input "[GEOGRAPHIC_DATA]" at bounding box center [1176, 367] width 13 height 13
checkbox input "true"
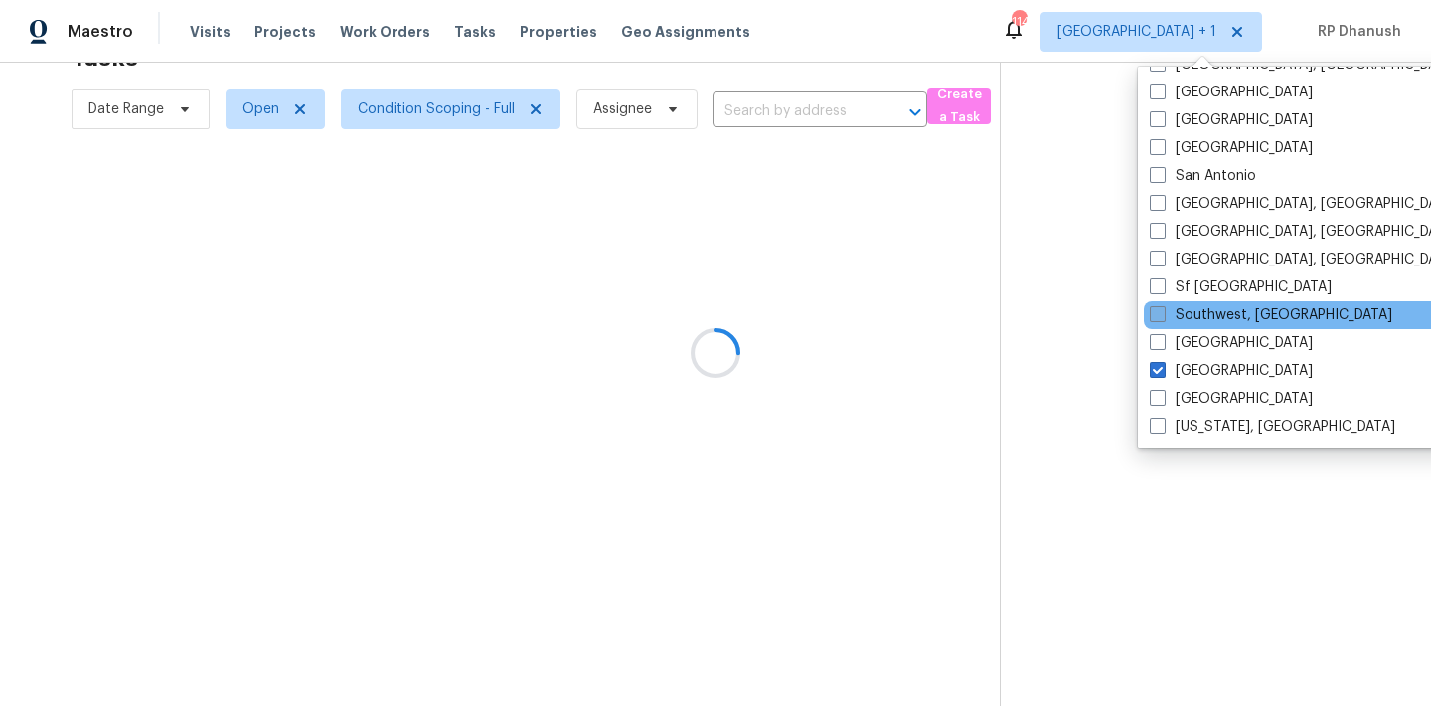
click at [1220, 310] on label "Southwest, [GEOGRAPHIC_DATA]" at bounding box center [1271, 315] width 242 height 20
click at [1163, 310] on input "Southwest, [GEOGRAPHIC_DATA]" at bounding box center [1156, 311] width 13 height 13
checkbox input "true"
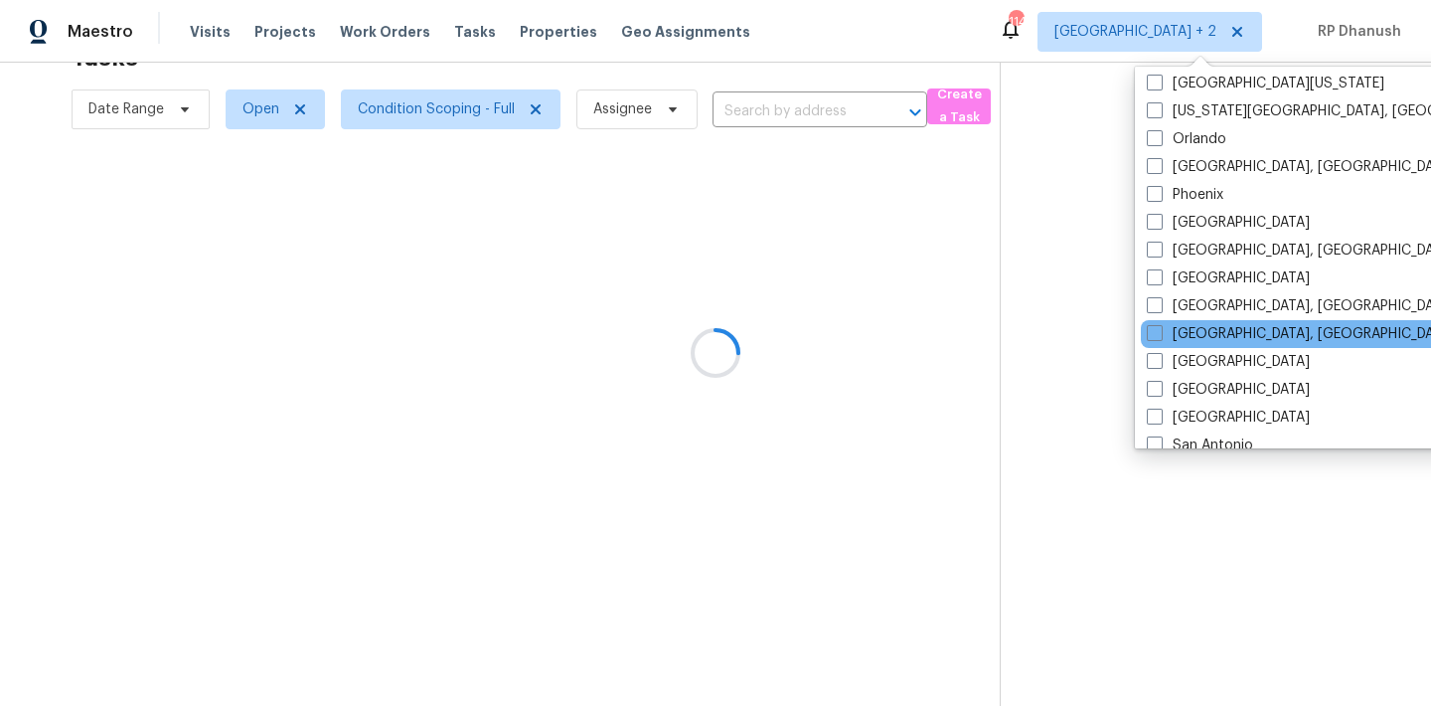
scroll to position [1004, 0]
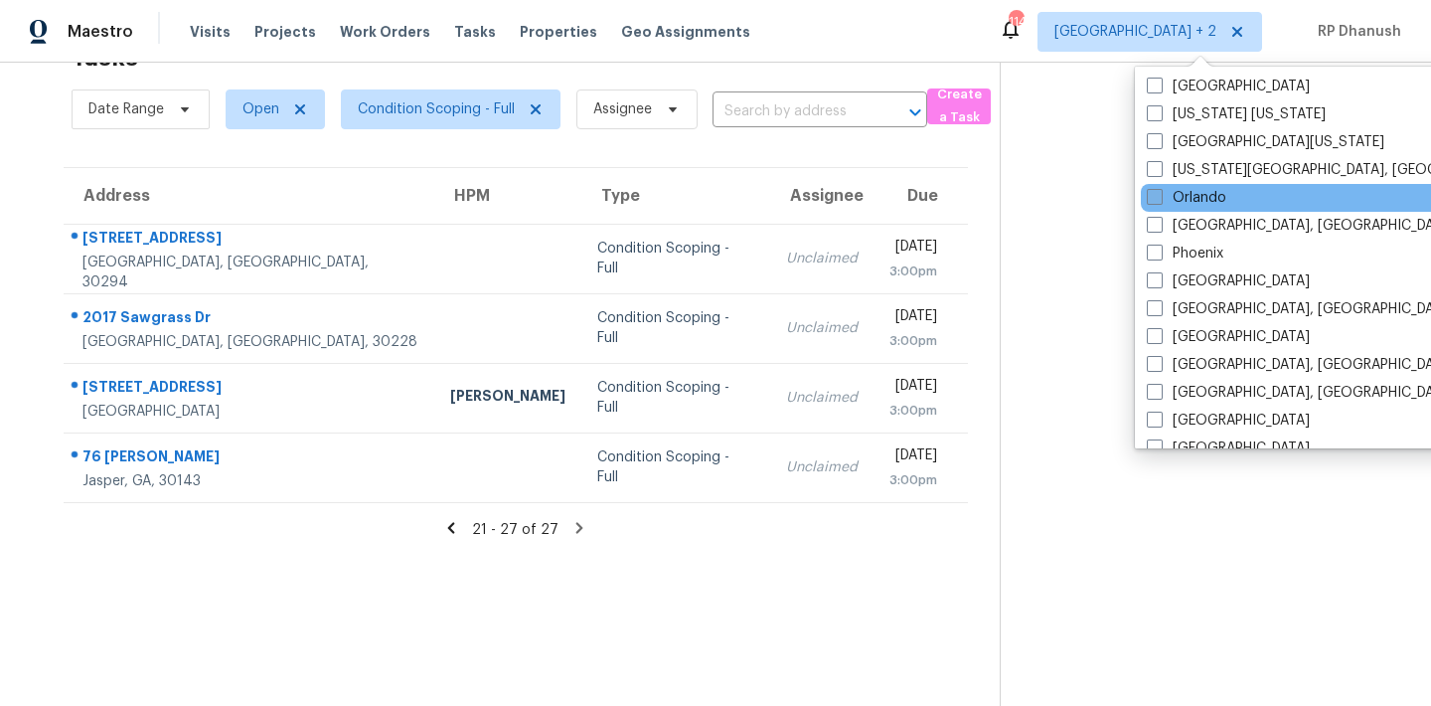
click at [1195, 189] on label "Orlando" at bounding box center [1186, 198] width 79 height 20
click at [1160, 189] on input "Orlando" at bounding box center [1153, 194] width 13 height 13
checkbox input "true"
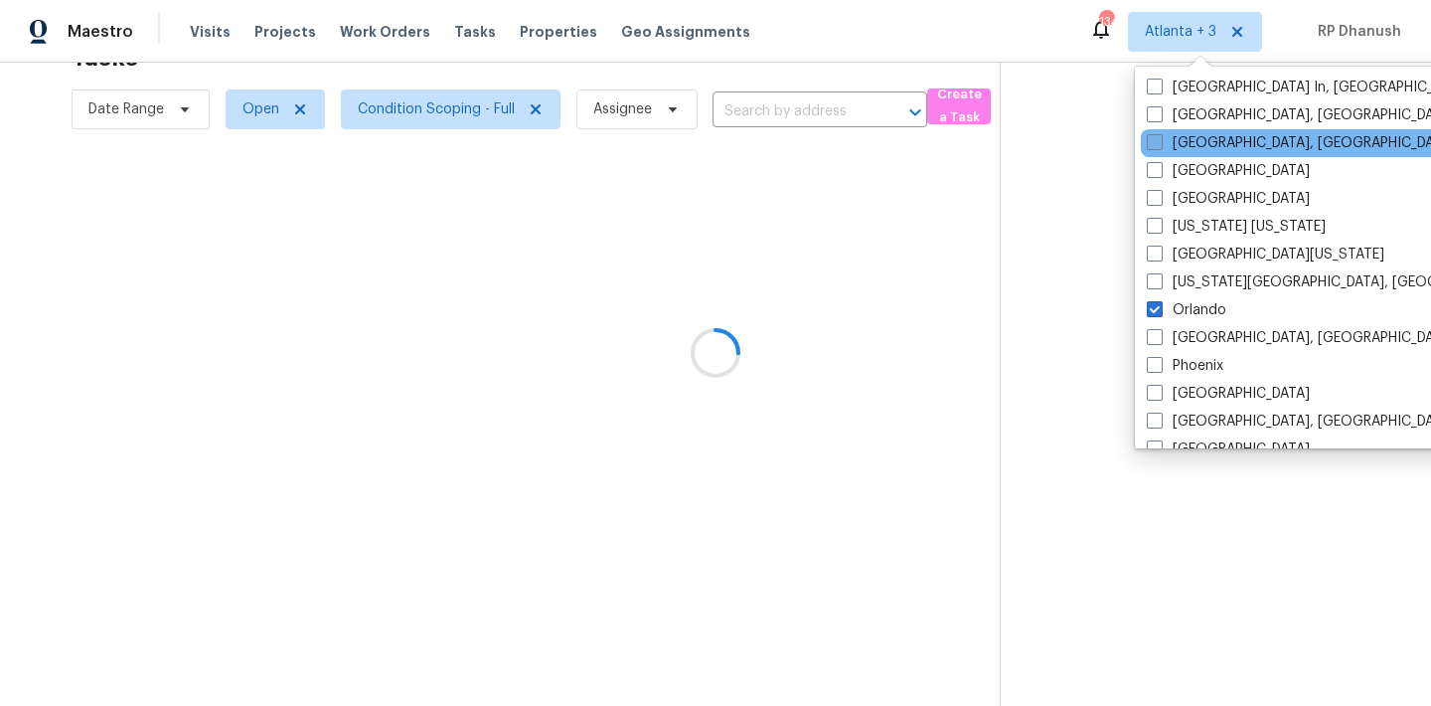
click at [1194, 149] on label "[GEOGRAPHIC_DATA], [GEOGRAPHIC_DATA]" at bounding box center [1301, 143] width 308 height 20
click at [1160, 146] on input "[GEOGRAPHIC_DATA], [GEOGRAPHIC_DATA]" at bounding box center [1153, 139] width 13 height 13
checkbox input "true"
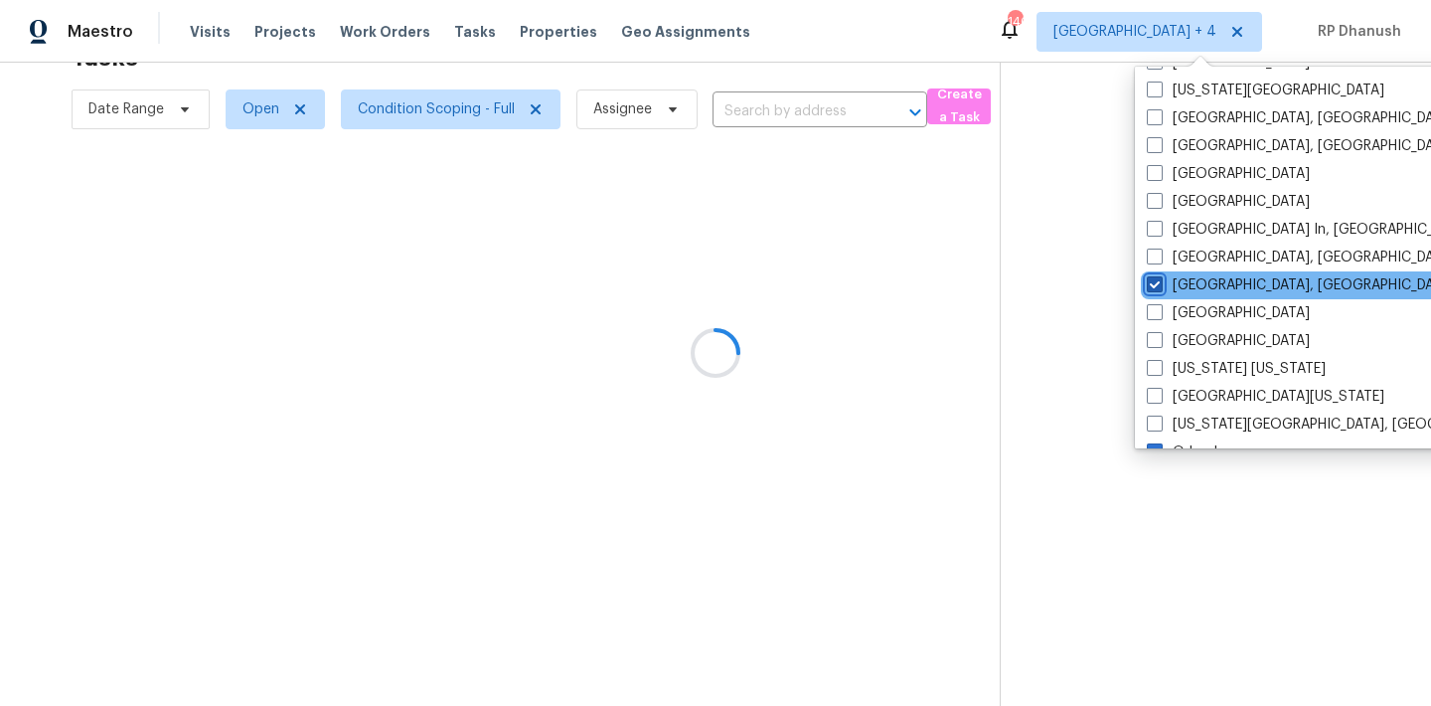
scroll to position [721, 0]
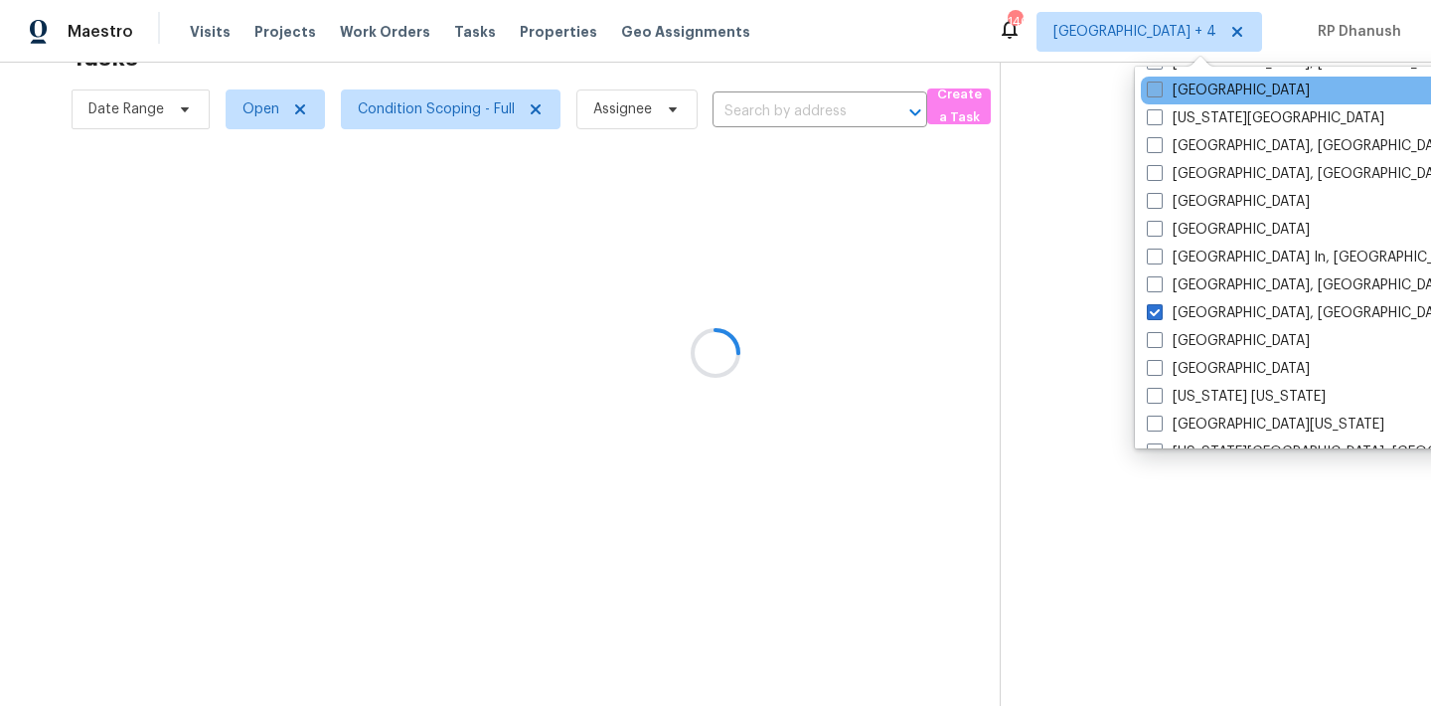
click at [1188, 86] on label "[GEOGRAPHIC_DATA]" at bounding box center [1228, 90] width 163 height 20
click at [1160, 86] on input "[GEOGRAPHIC_DATA]" at bounding box center [1153, 86] width 13 height 13
checkbox input "true"
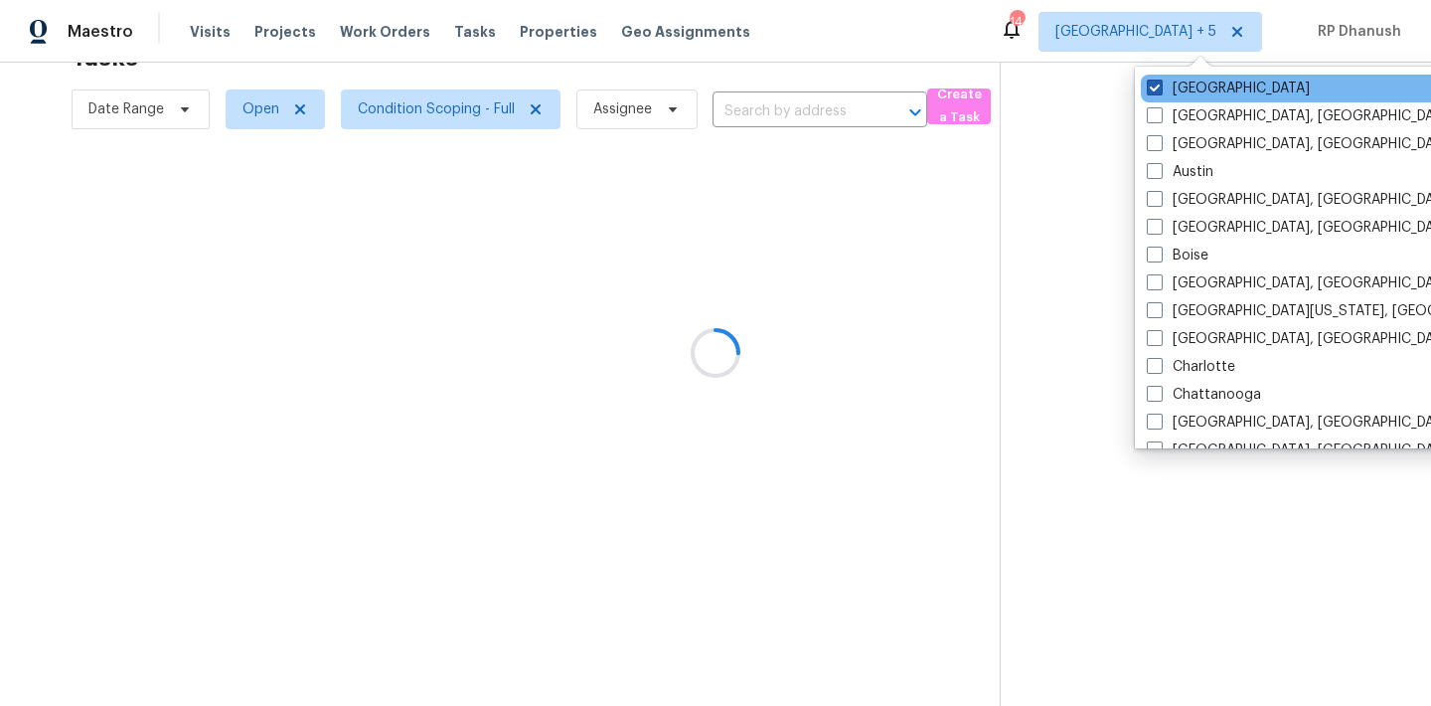
click at [1182, 91] on label "[GEOGRAPHIC_DATA]" at bounding box center [1228, 89] width 163 height 20
click at [1160, 91] on input "[GEOGRAPHIC_DATA]" at bounding box center [1153, 85] width 13 height 13
checkbox input "false"
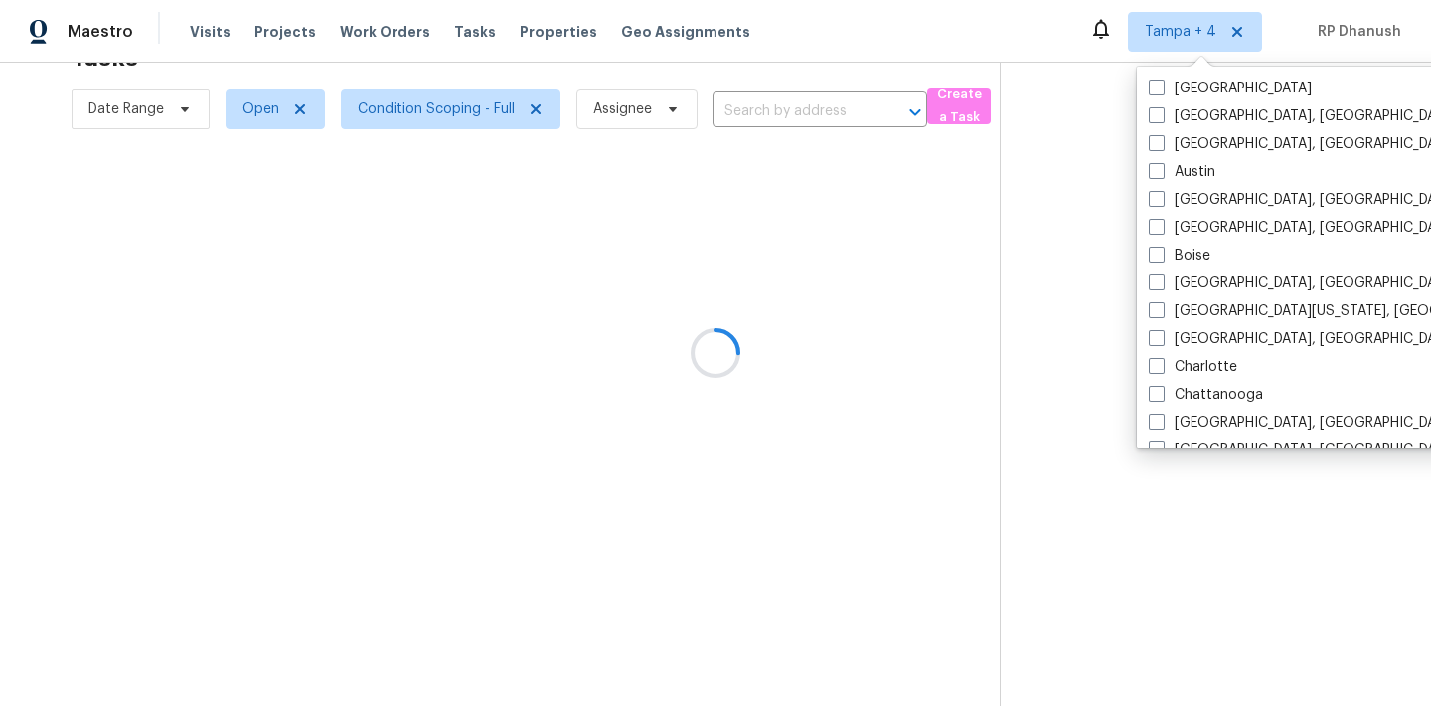
click at [1080, 135] on div at bounding box center [715, 353] width 1431 height 706
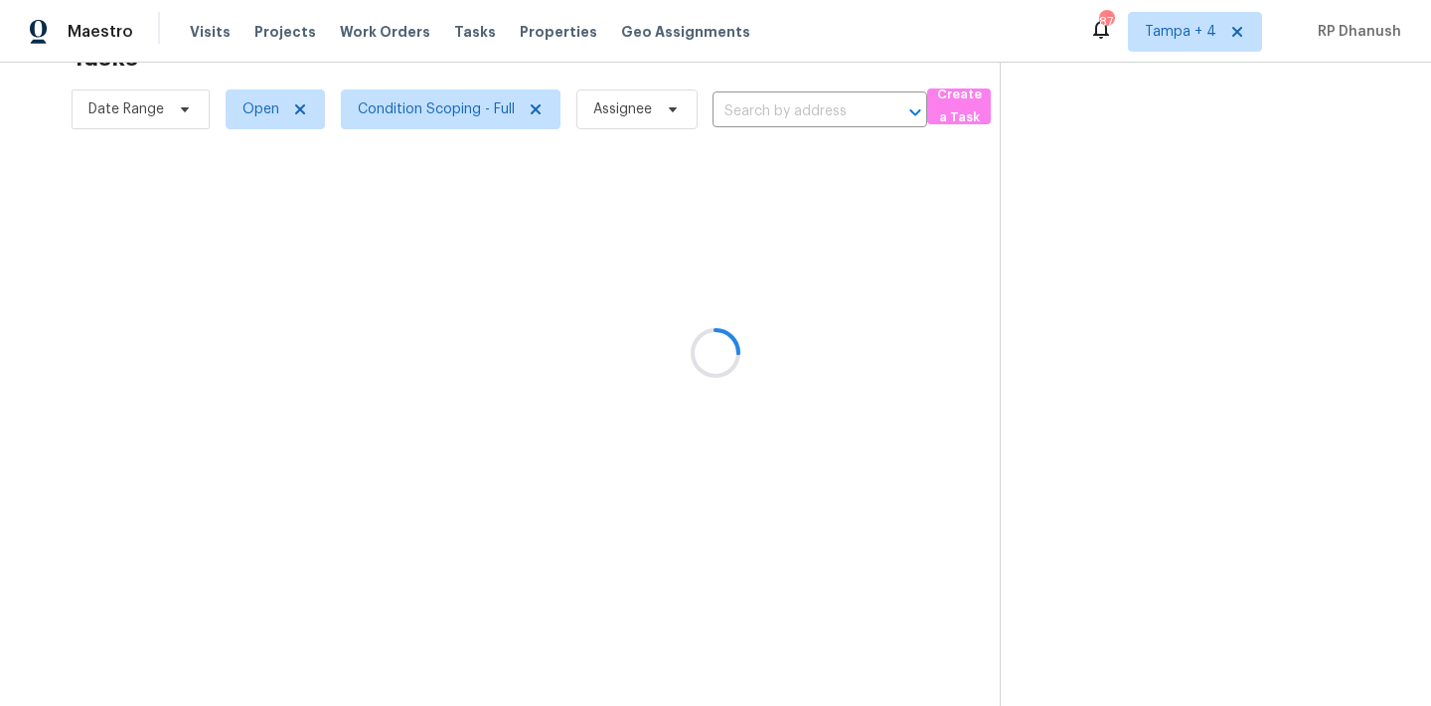
click at [1195, 24] on div at bounding box center [715, 353] width 1431 height 706
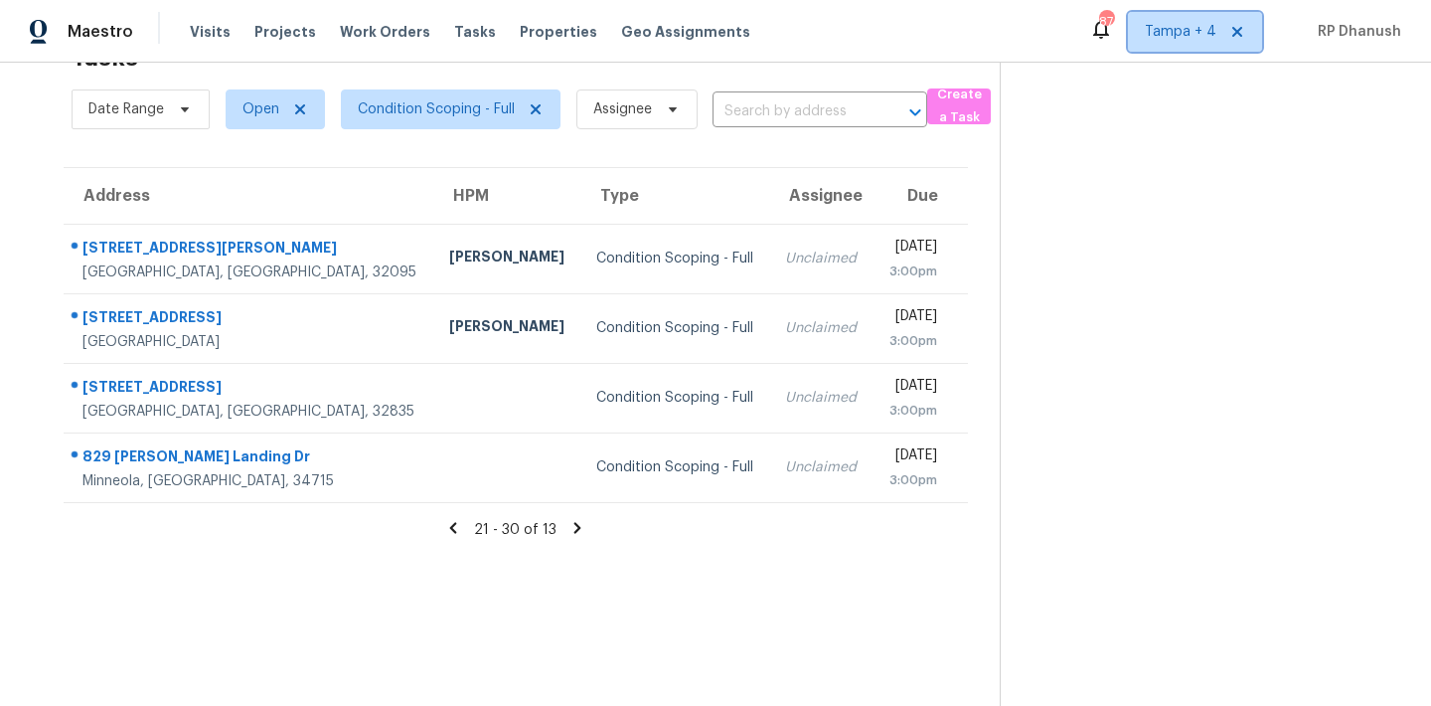
click at [1195, 24] on span "Tampa + 4" at bounding box center [1181, 32] width 72 height 20
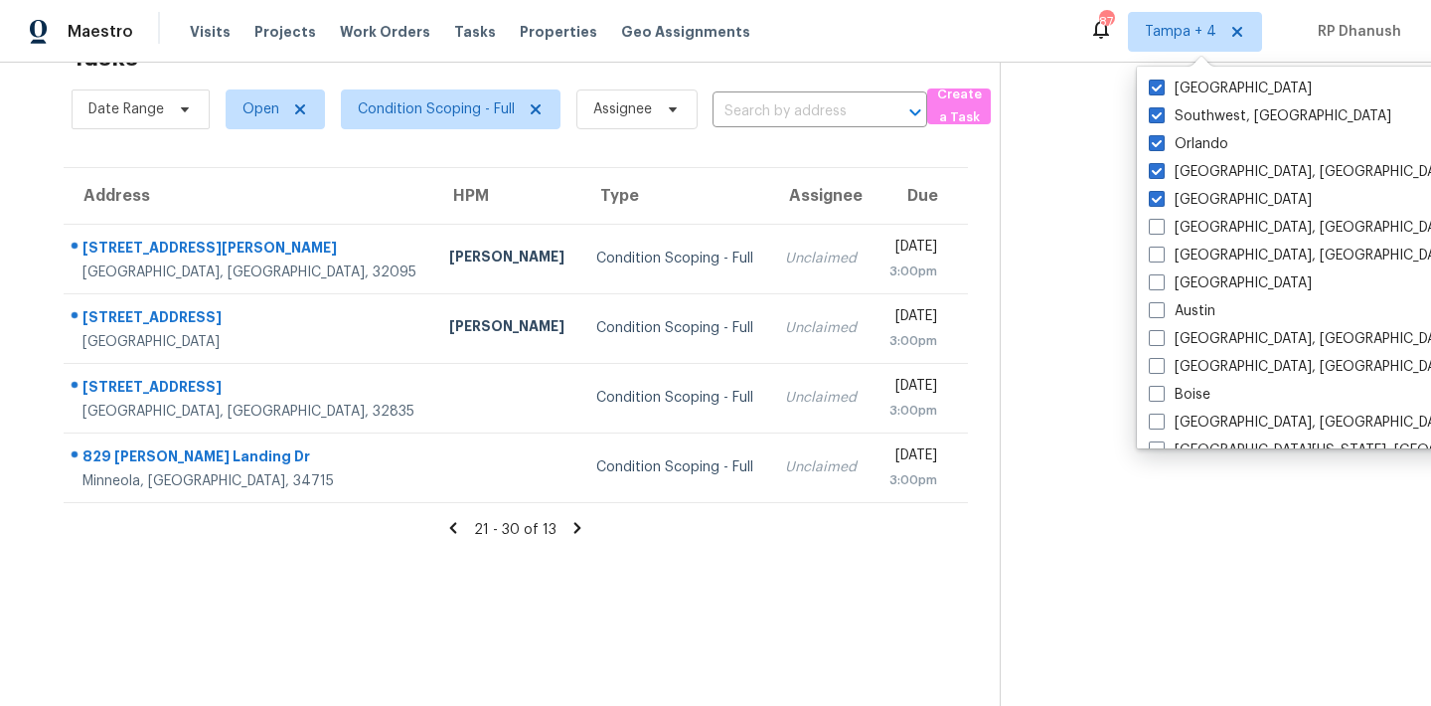
drag, startPoint x: 1087, startPoint y: 205, endPoint x: 1102, endPoint y: 157, distance: 50.0
click at [1087, 205] on section at bounding box center [1199, 353] width 399 height 706
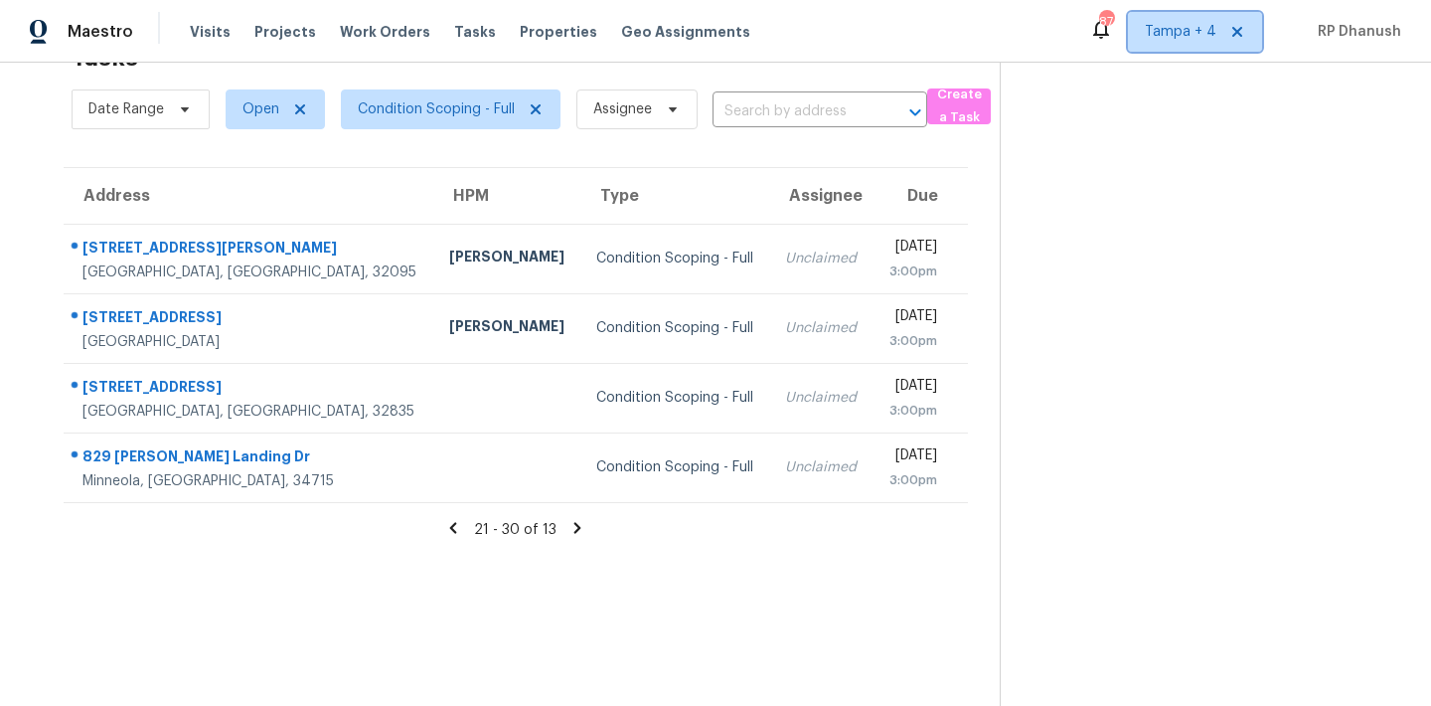
click at [1183, 38] on span "Tampa + 4" at bounding box center [1181, 32] width 72 height 20
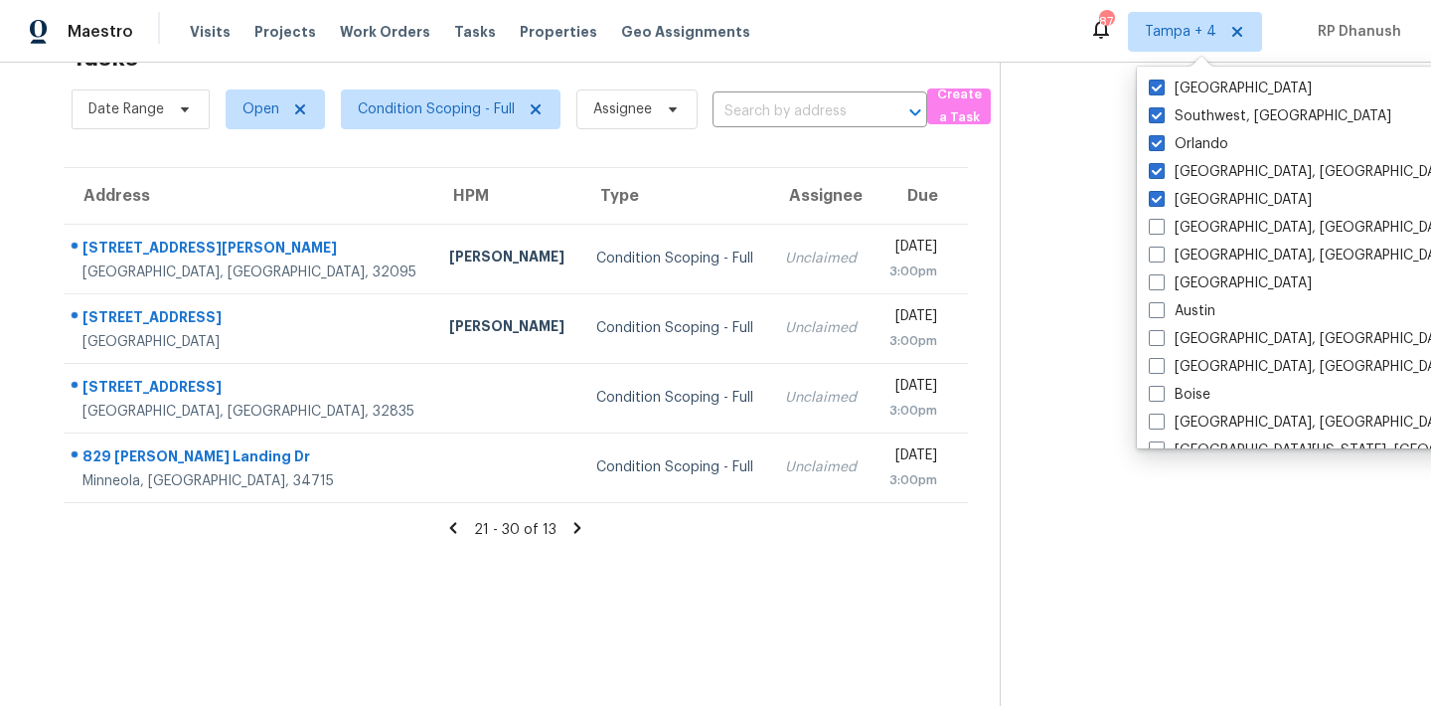
click at [1101, 141] on section at bounding box center [1199, 353] width 399 height 706
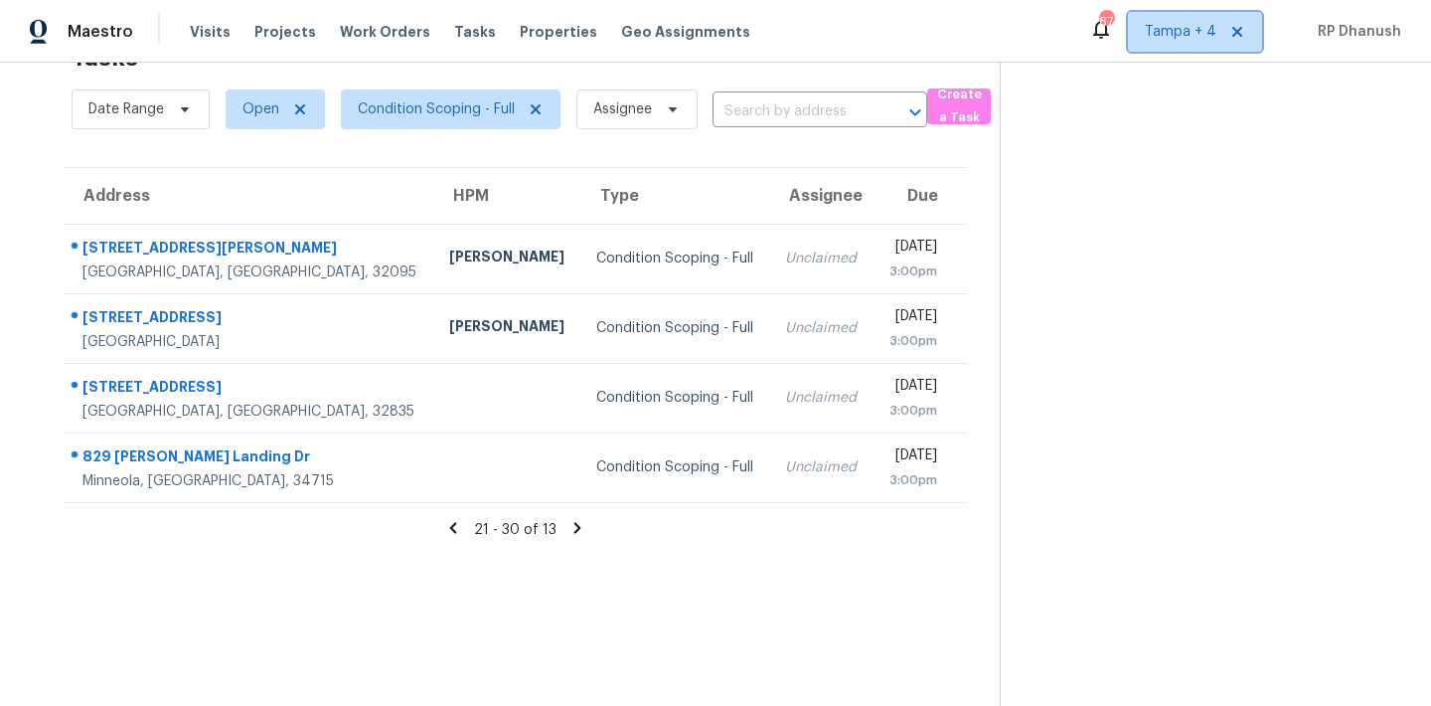
click at [1159, 32] on span "Tampa + 4" at bounding box center [1181, 32] width 72 height 20
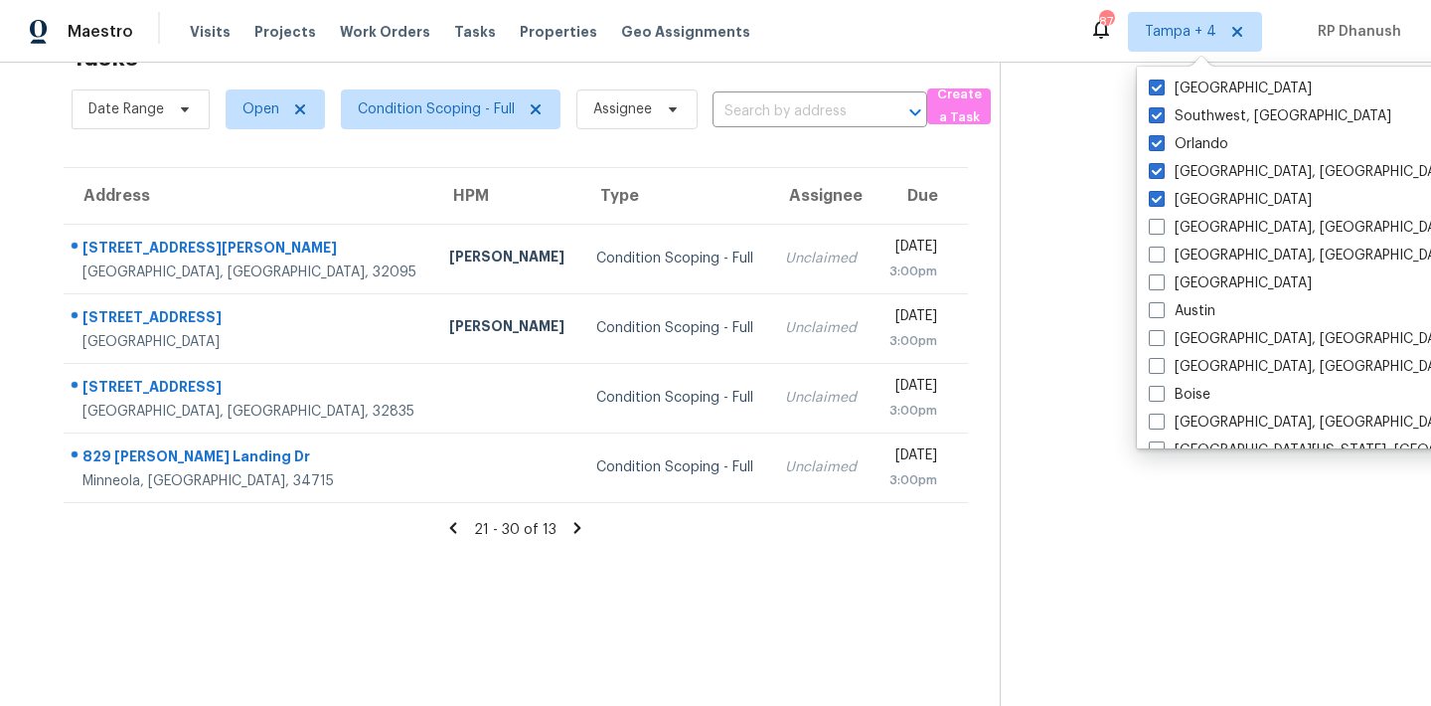
click at [1086, 164] on section at bounding box center [1199, 353] width 399 height 706
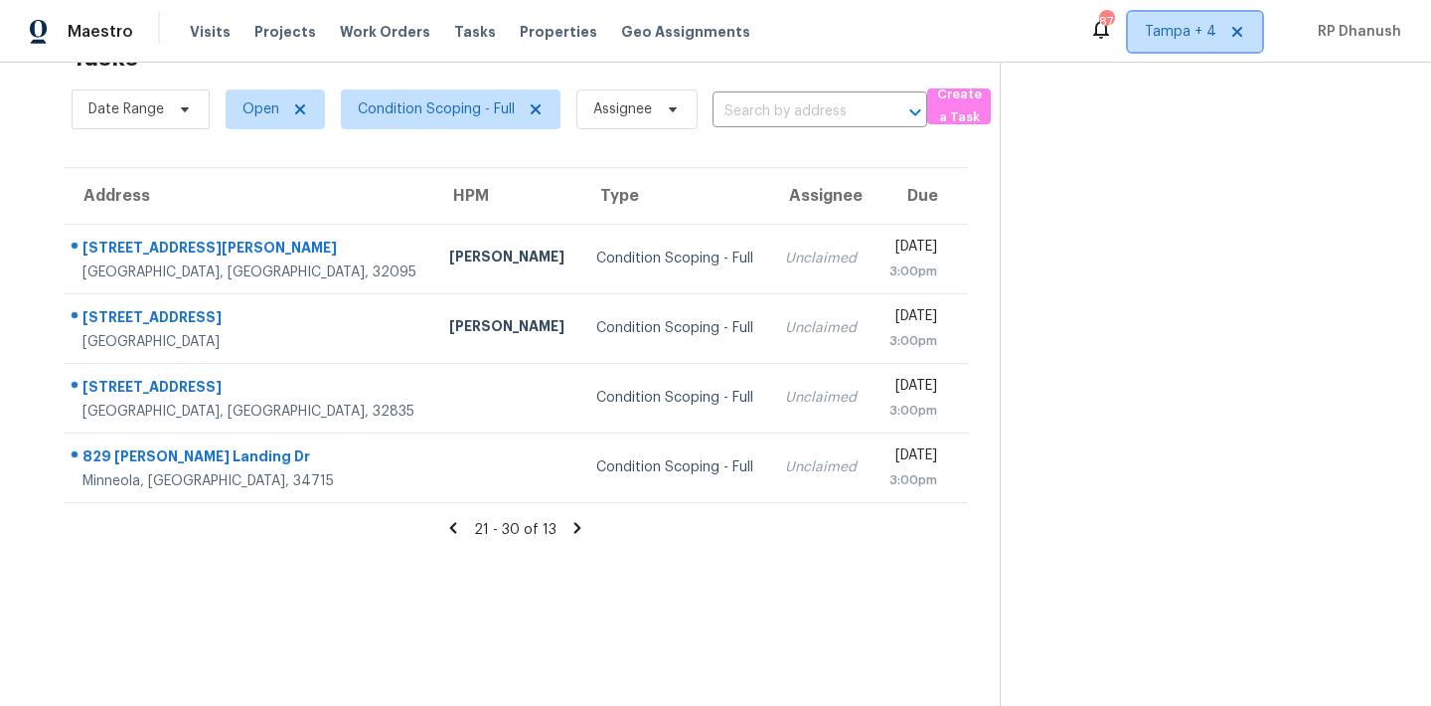
click at [1187, 24] on span "Tampa + 4" at bounding box center [1181, 32] width 72 height 20
click at [1077, 184] on section at bounding box center [1199, 353] width 399 height 706
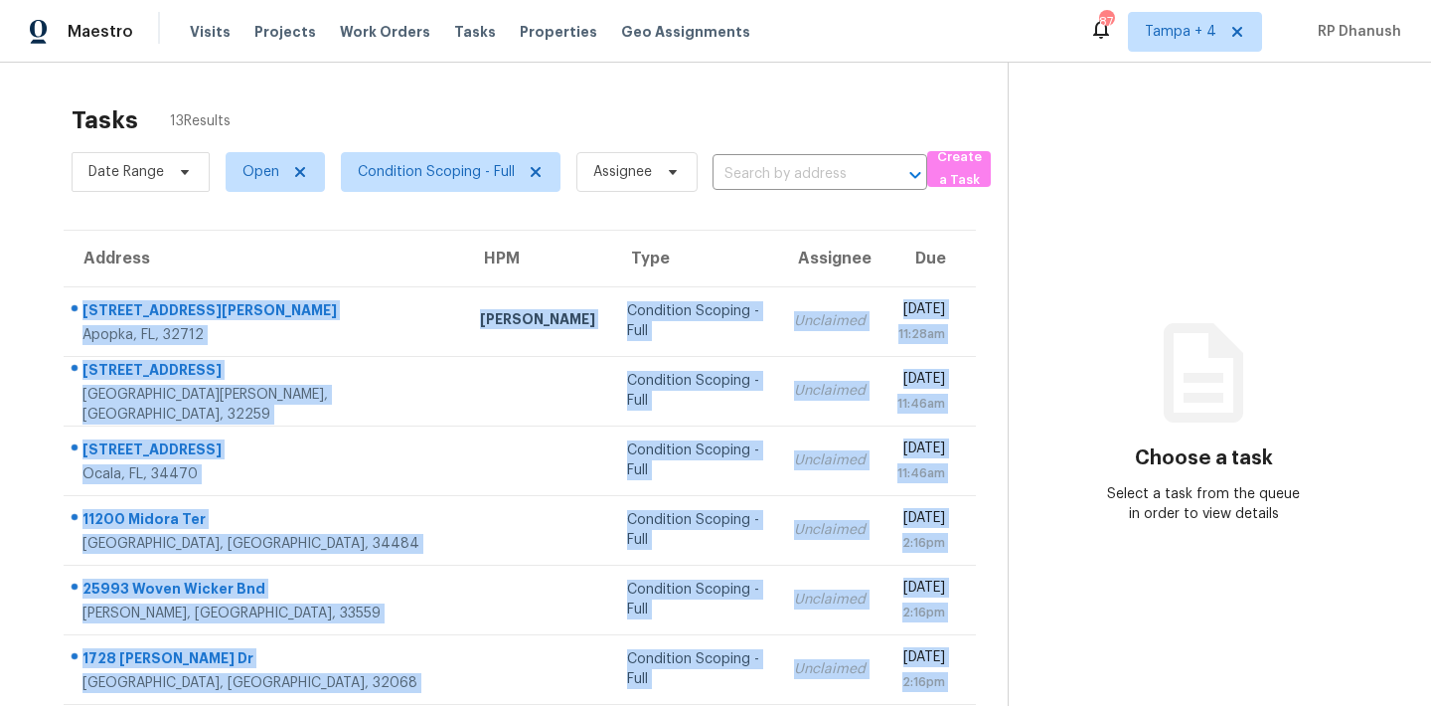
scroll to position [329, 0]
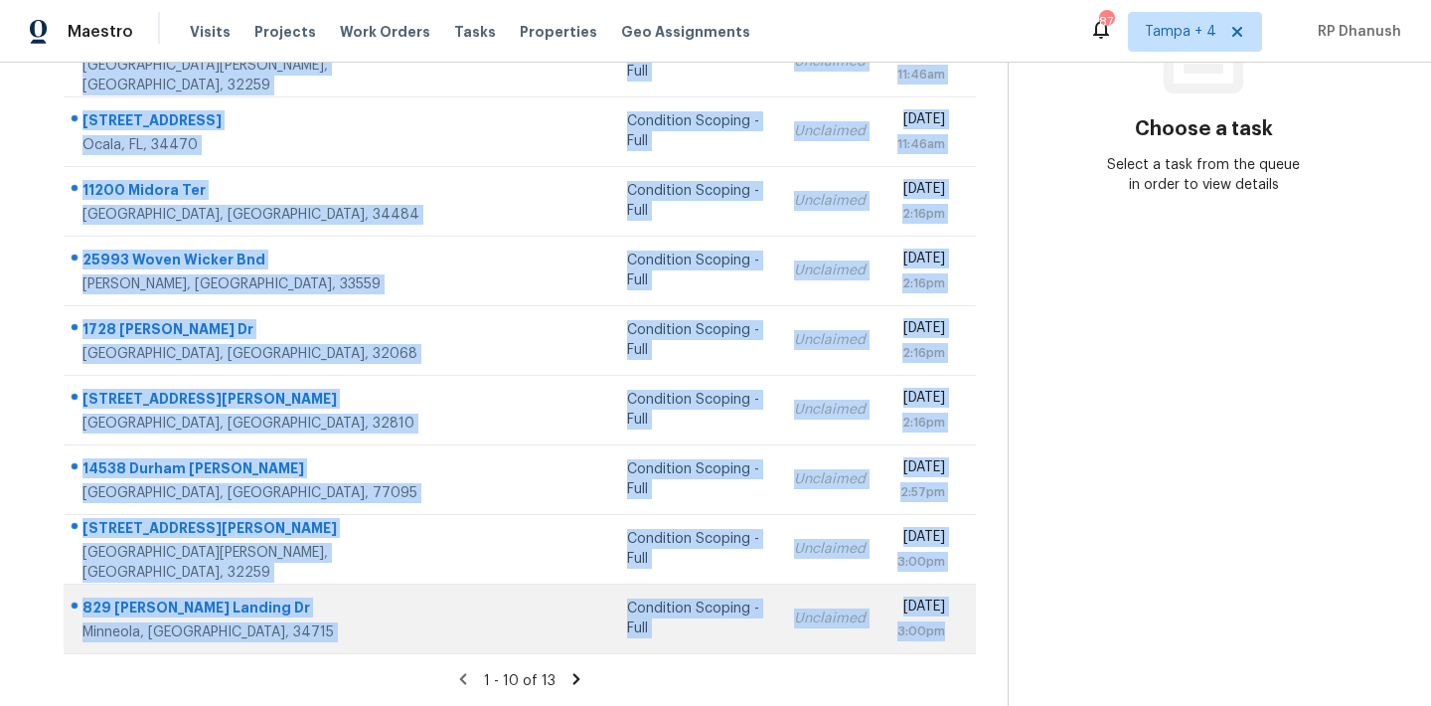
drag, startPoint x: 83, startPoint y: 292, endPoint x: 953, endPoint y: 635, distance: 934.6
click at [953, 635] on tbody "240 W Grossenbacher Dr Apopka, FL, 32712 Carl Biederman Condition Scoping - Ful…" at bounding box center [520, 305] width 912 height 696
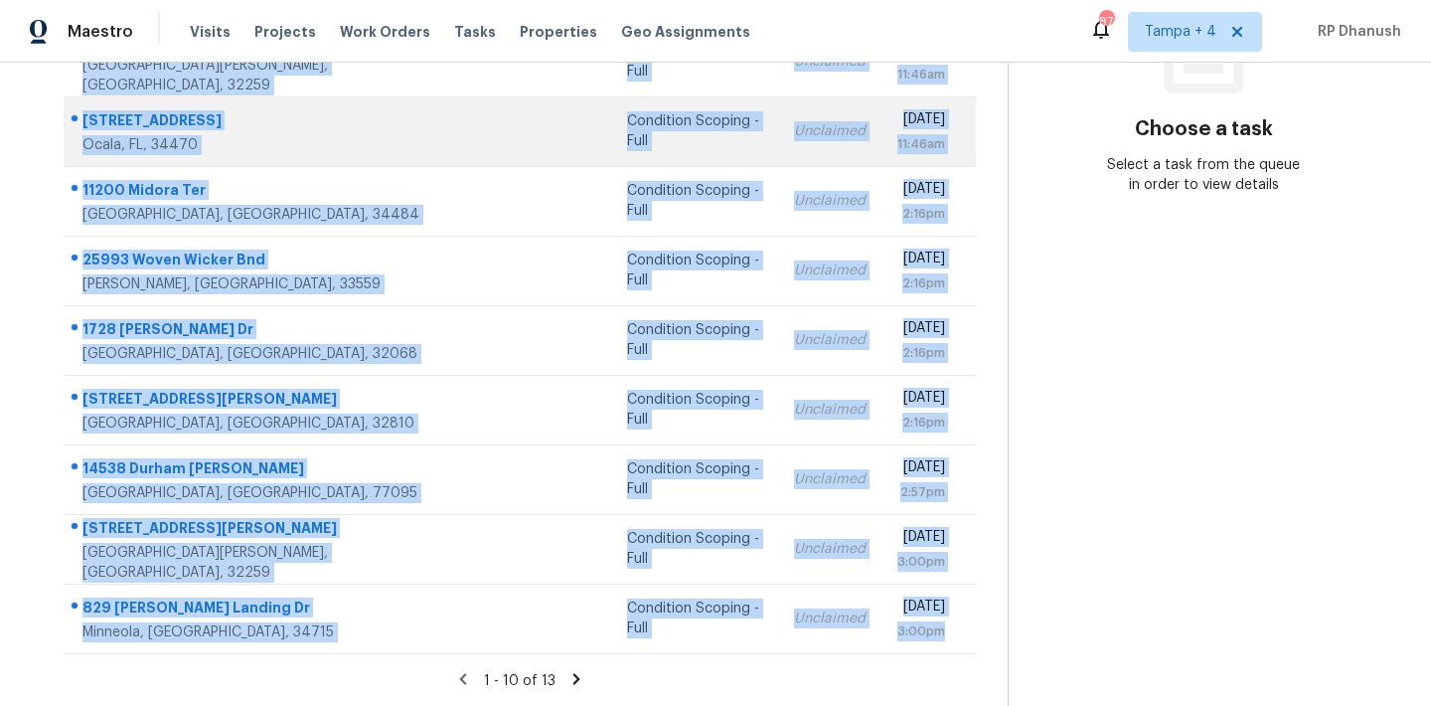
copy tbody "240 W Grossenbacher Dr Apopka, FL, 32712 Carl Biederman Condition Scoping - Ful…"
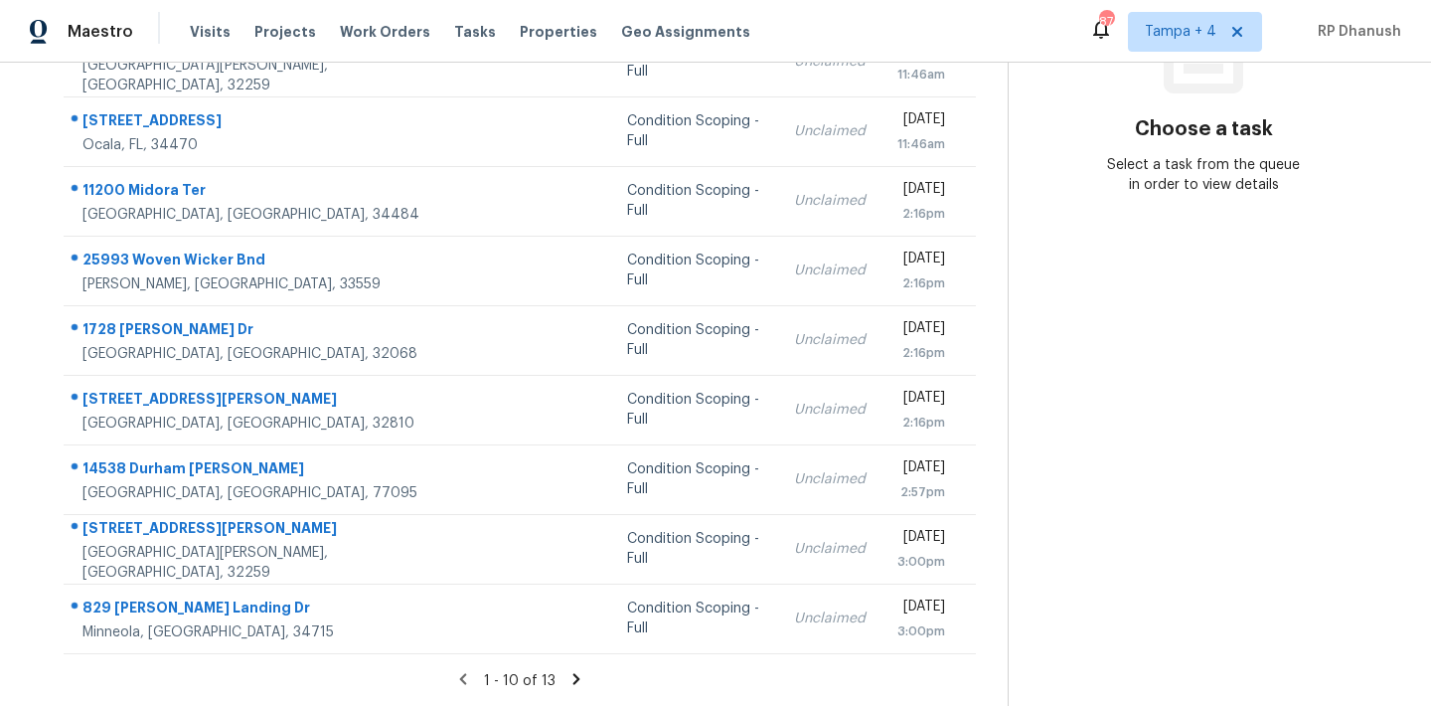
click at [1187, 496] on section "Choose a task Select a task from the queue in order to view details" at bounding box center [1204, 220] width 392 height 973
click at [572, 674] on icon at bounding box center [575, 678] width 7 height 11
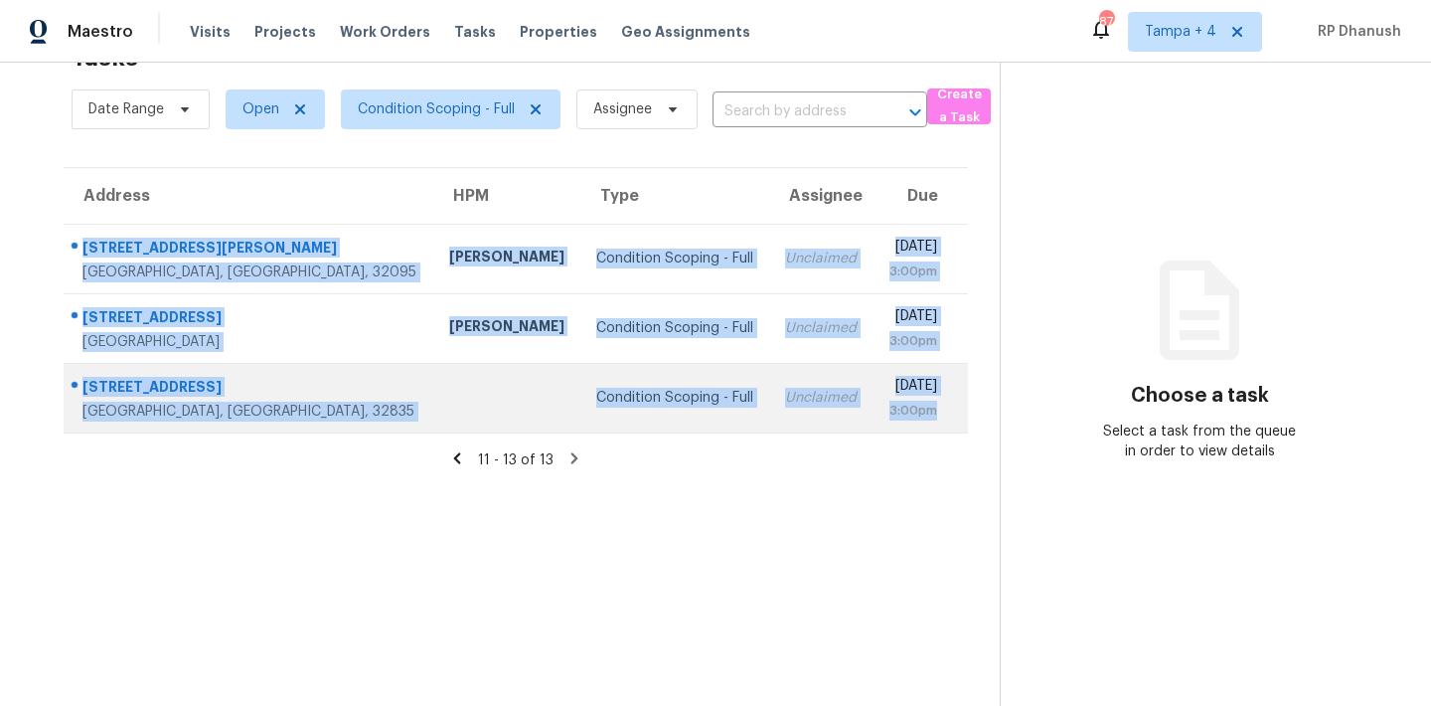
drag, startPoint x: 79, startPoint y: 234, endPoint x: 920, endPoint y: 420, distance: 861.2
click at [920, 420] on tbody "225 Saint Thomas St Saint Augustine, FL, 32095 Ryan Robb Condition Scoping - Fu…" at bounding box center [516, 328] width 904 height 209
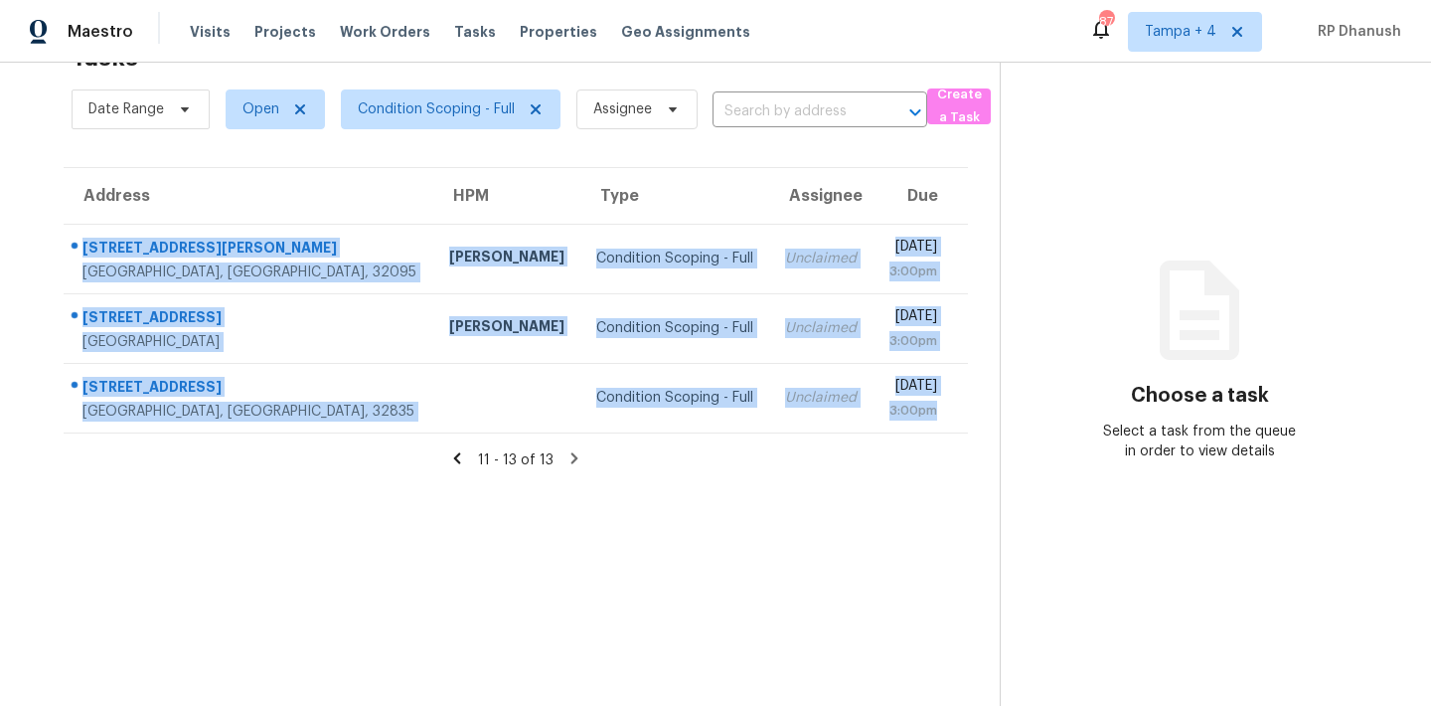
copy tbody "225 Saint Thomas St Saint Augustine, FL, 32095 Ryan Robb Condition Scoping - Fu…"
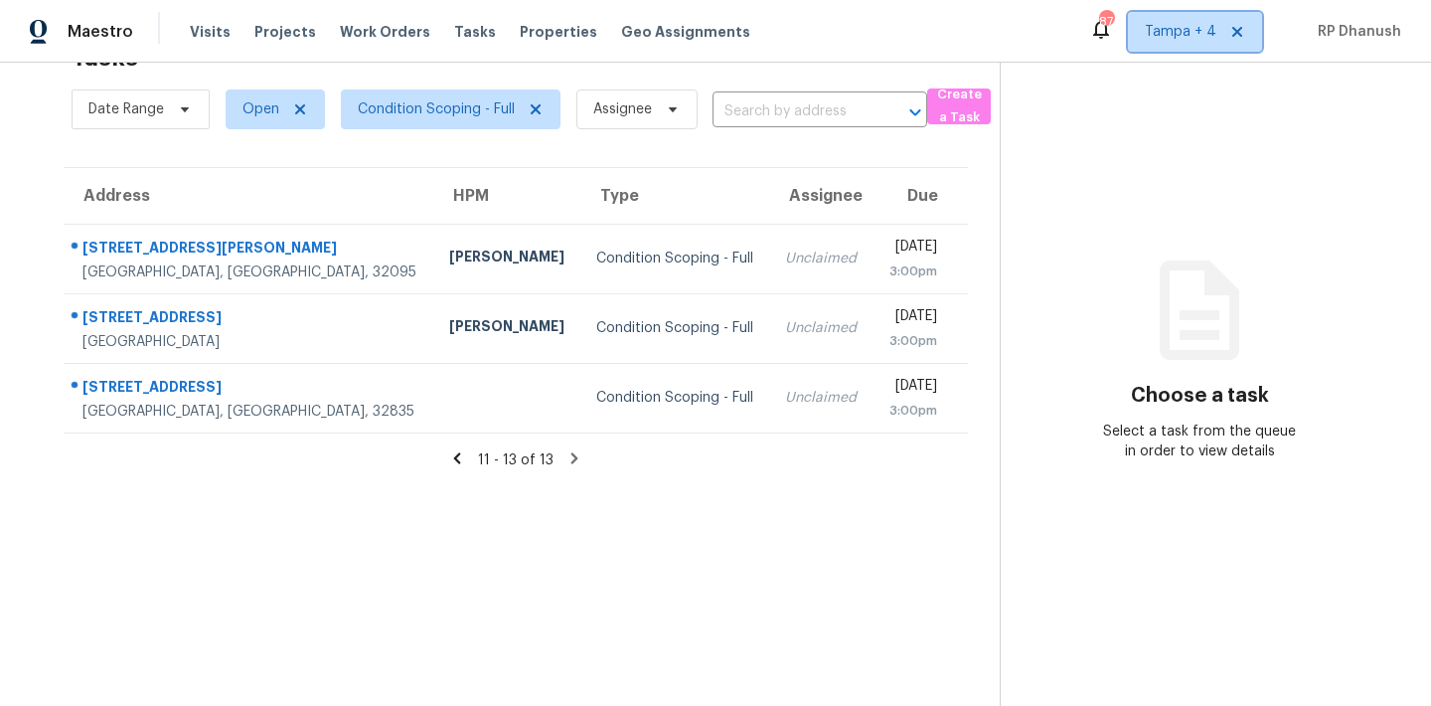
click at [1204, 25] on span "Tampa + 4" at bounding box center [1181, 32] width 72 height 20
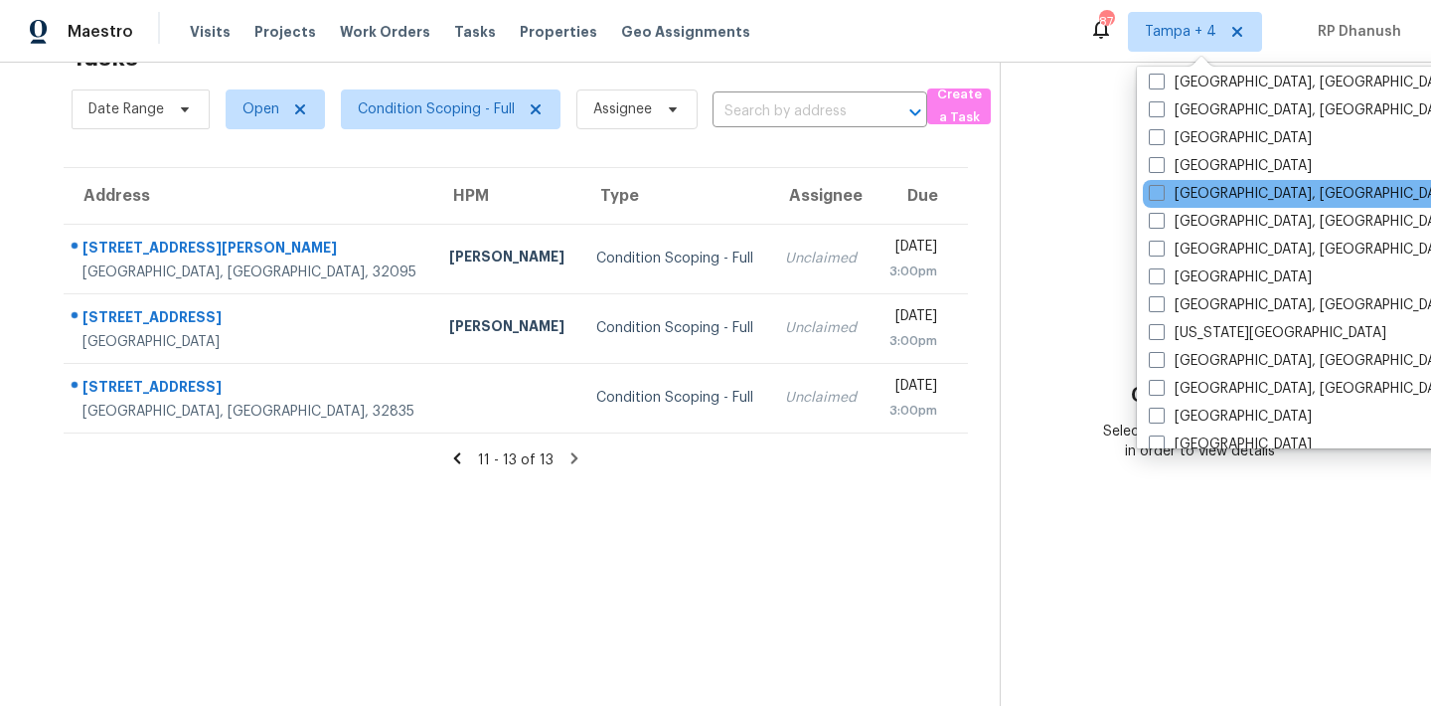
scroll to position [616, 0]
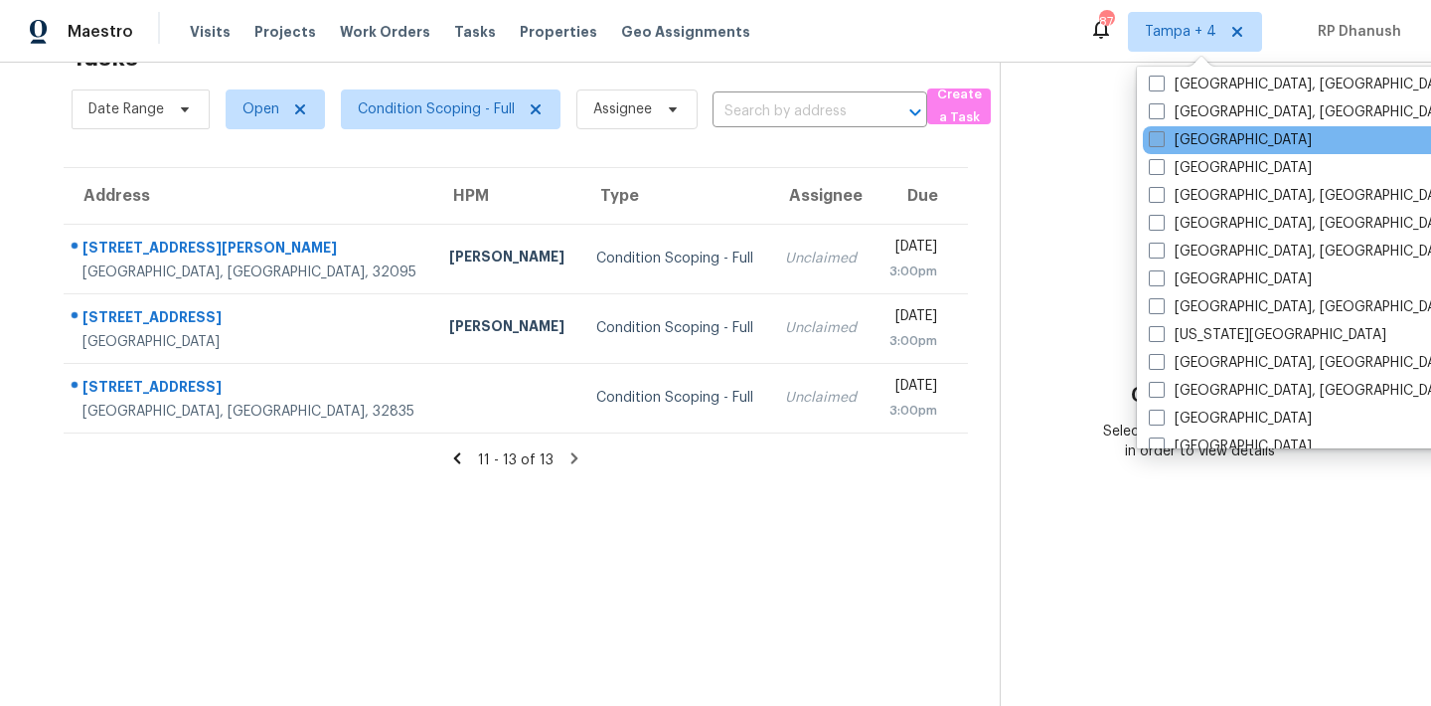
click at [1203, 132] on label "[GEOGRAPHIC_DATA]" at bounding box center [1230, 140] width 163 height 20
click at [1162, 132] on input "[GEOGRAPHIC_DATA]" at bounding box center [1155, 136] width 13 height 13
checkbox input "true"
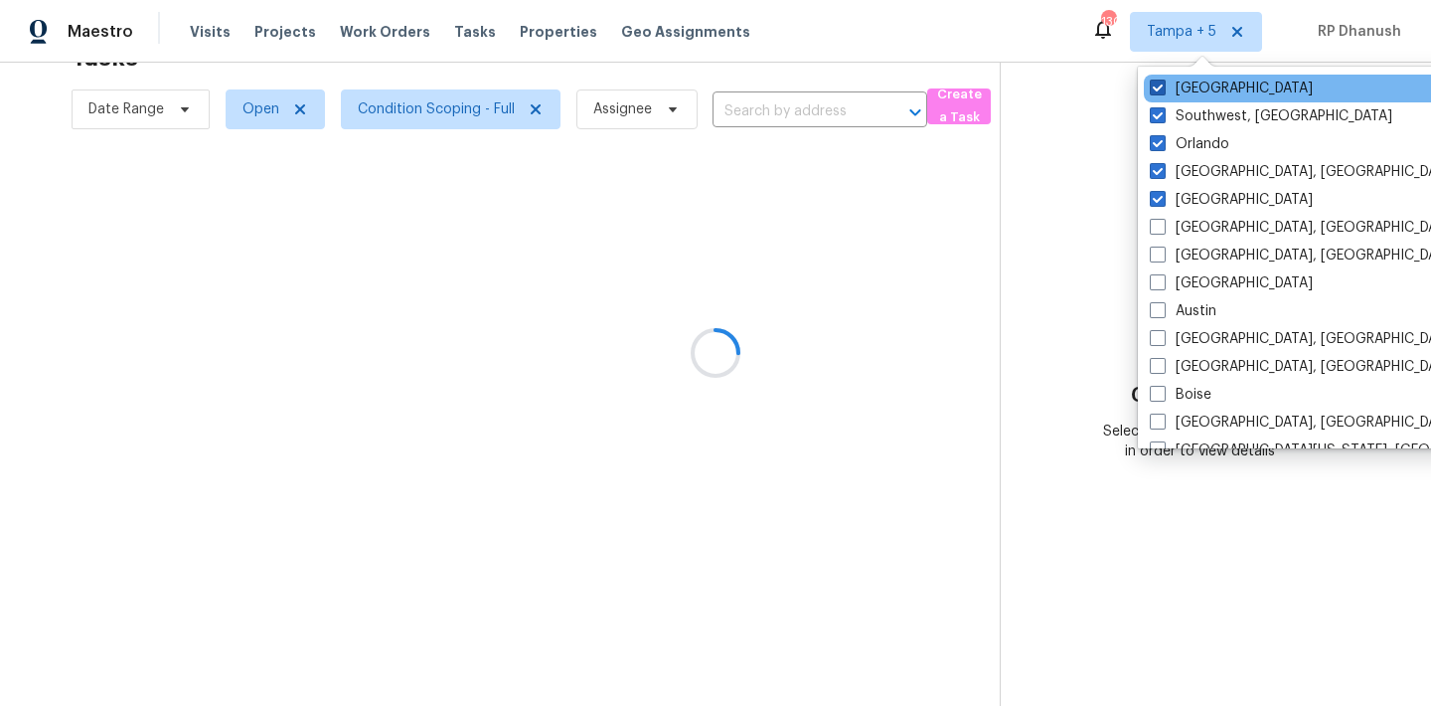
click at [1187, 85] on label "[GEOGRAPHIC_DATA]" at bounding box center [1231, 89] width 163 height 20
click at [1163, 85] on input "[GEOGRAPHIC_DATA]" at bounding box center [1156, 85] width 13 height 13
checkbox input "false"
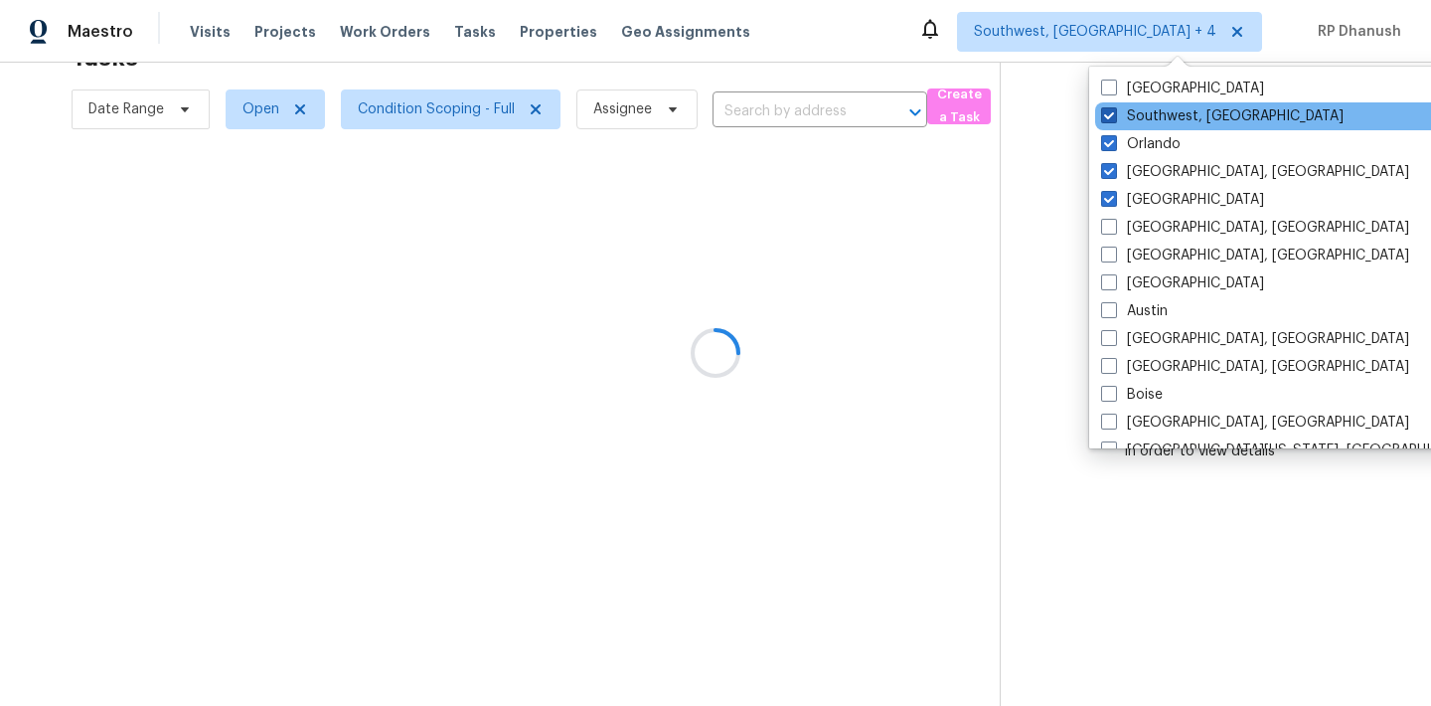
click at [1187, 113] on label "Southwest, [GEOGRAPHIC_DATA]" at bounding box center [1222, 116] width 242 height 20
click at [1114, 113] on input "Southwest, [GEOGRAPHIC_DATA]" at bounding box center [1107, 112] width 13 height 13
checkbox input "false"
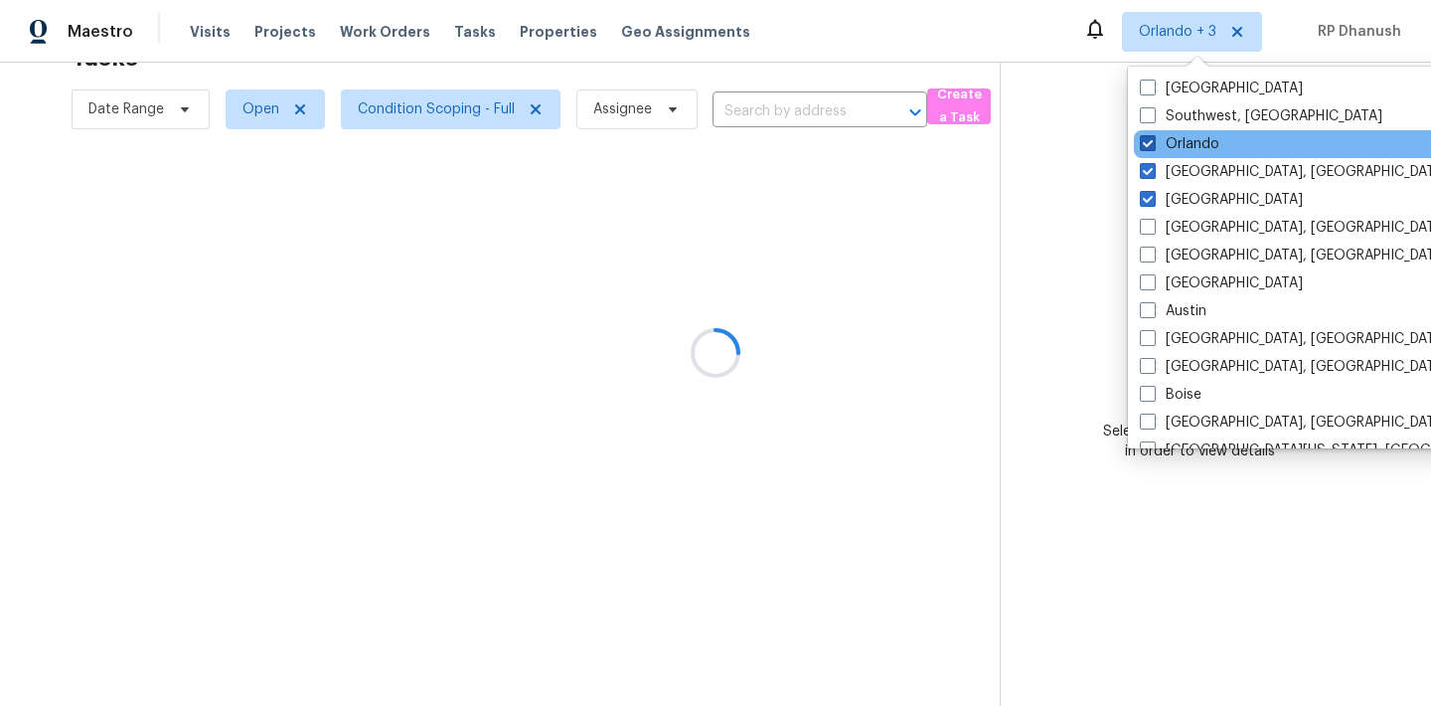
click at [1159, 140] on label "Orlando" at bounding box center [1179, 144] width 79 height 20
click at [1153, 140] on input "Orlando" at bounding box center [1146, 140] width 13 height 13
checkbox input "false"
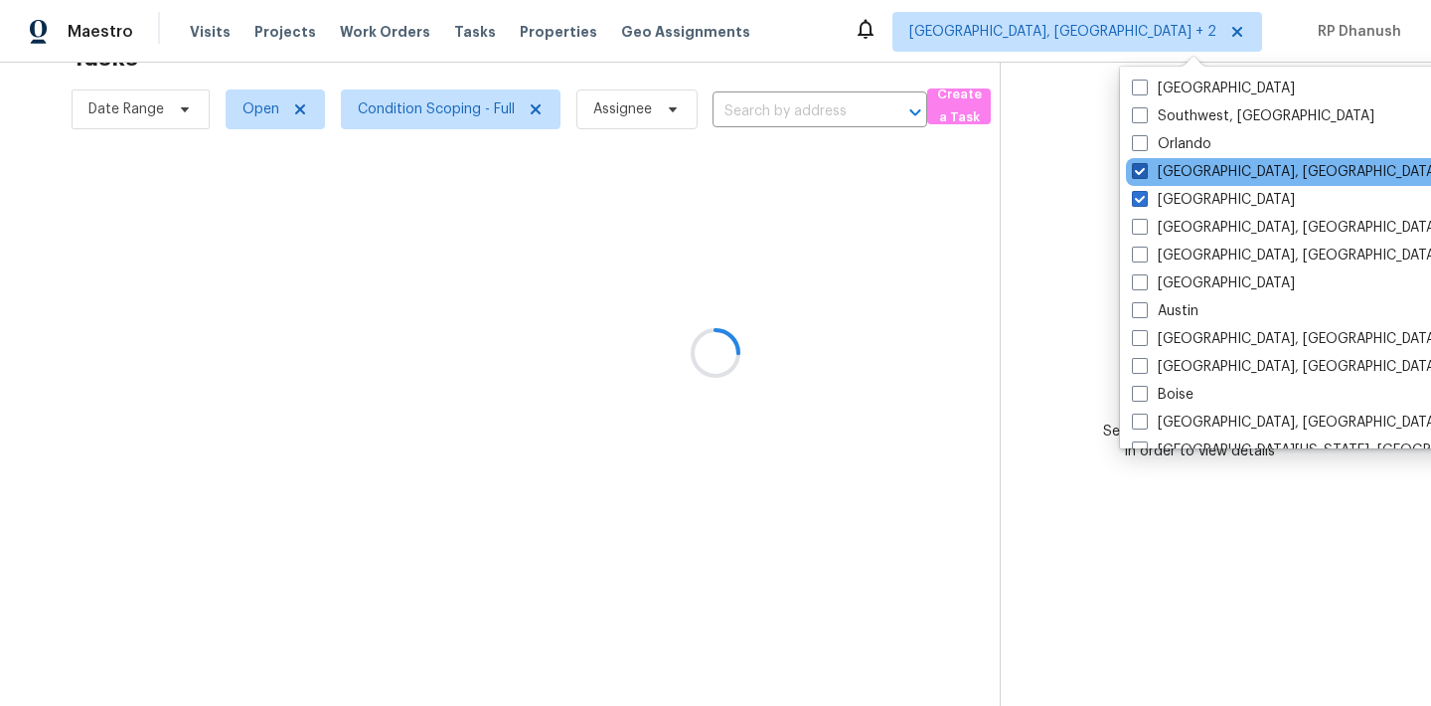
click at [1159, 168] on label "[GEOGRAPHIC_DATA], [GEOGRAPHIC_DATA]" at bounding box center [1286, 172] width 308 height 20
click at [1145, 168] on input "[GEOGRAPHIC_DATA], [GEOGRAPHIC_DATA]" at bounding box center [1138, 168] width 13 height 13
checkbox input "false"
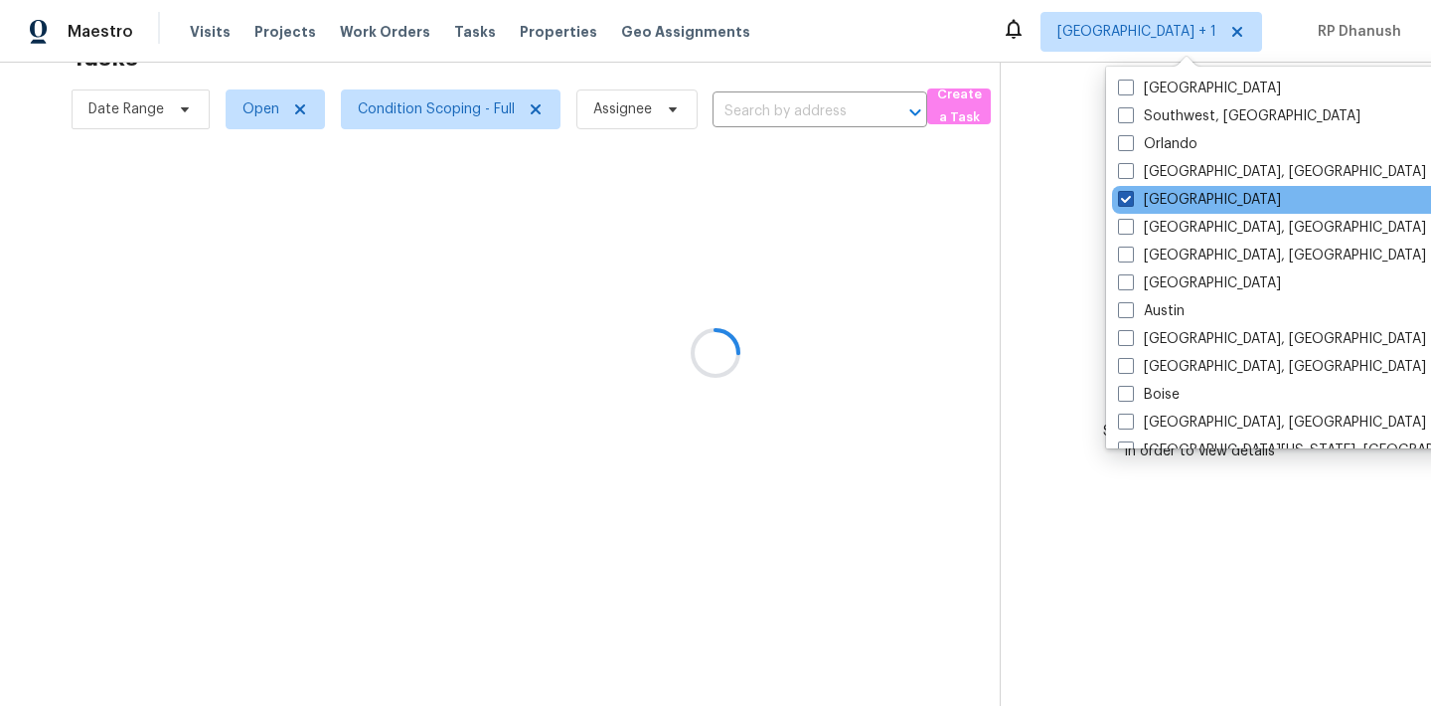
click at [1159, 194] on label "[GEOGRAPHIC_DATA]" at bounding box center [1199, 200] width 163 height 20
click at [1131, 194] on input "[GEOGRAPHIC_DATA]" at bounding box center [1124, 196] width 13 height 13
checkbox input "false"
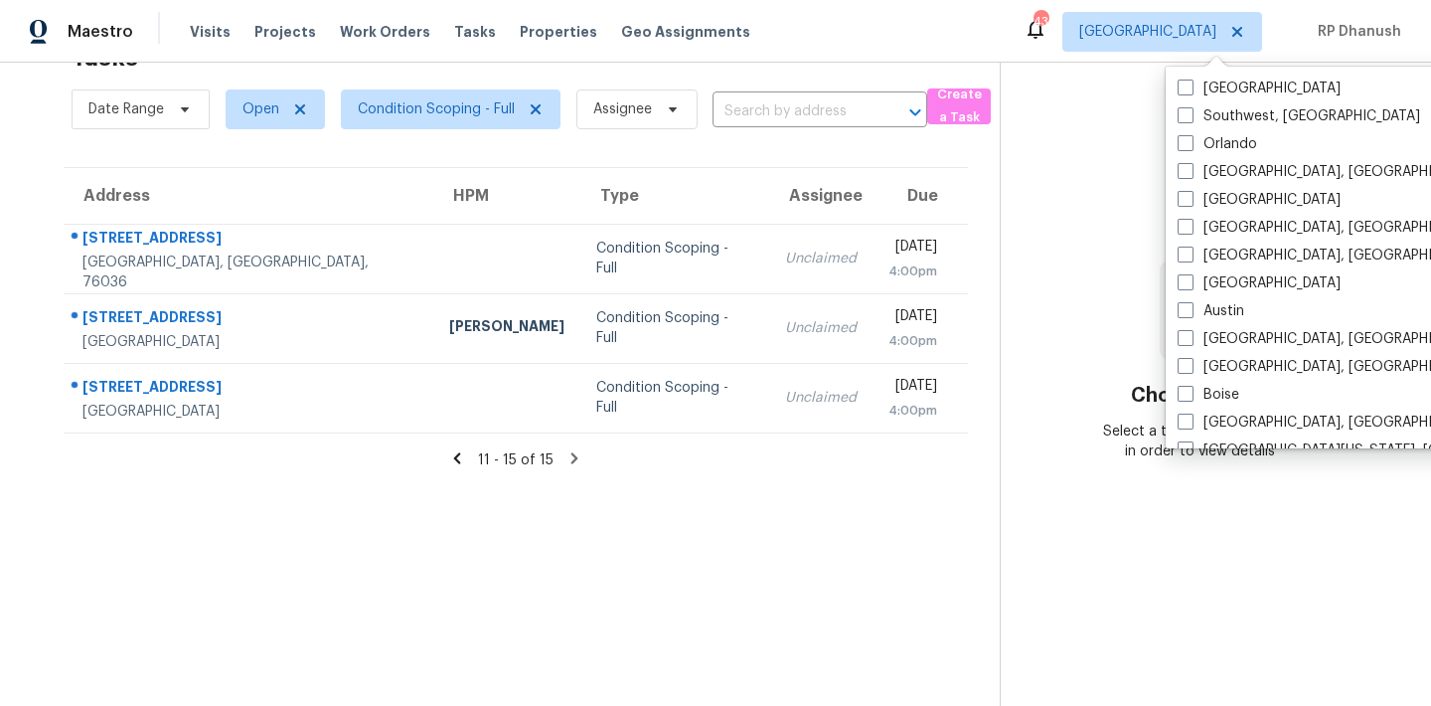
click at [840, 534] on section "Tasks 15 Results Date Range Open Condition Scoping - Full Assignee ​ Create a T…" at bounding box center [516, 369] width 968 height 674
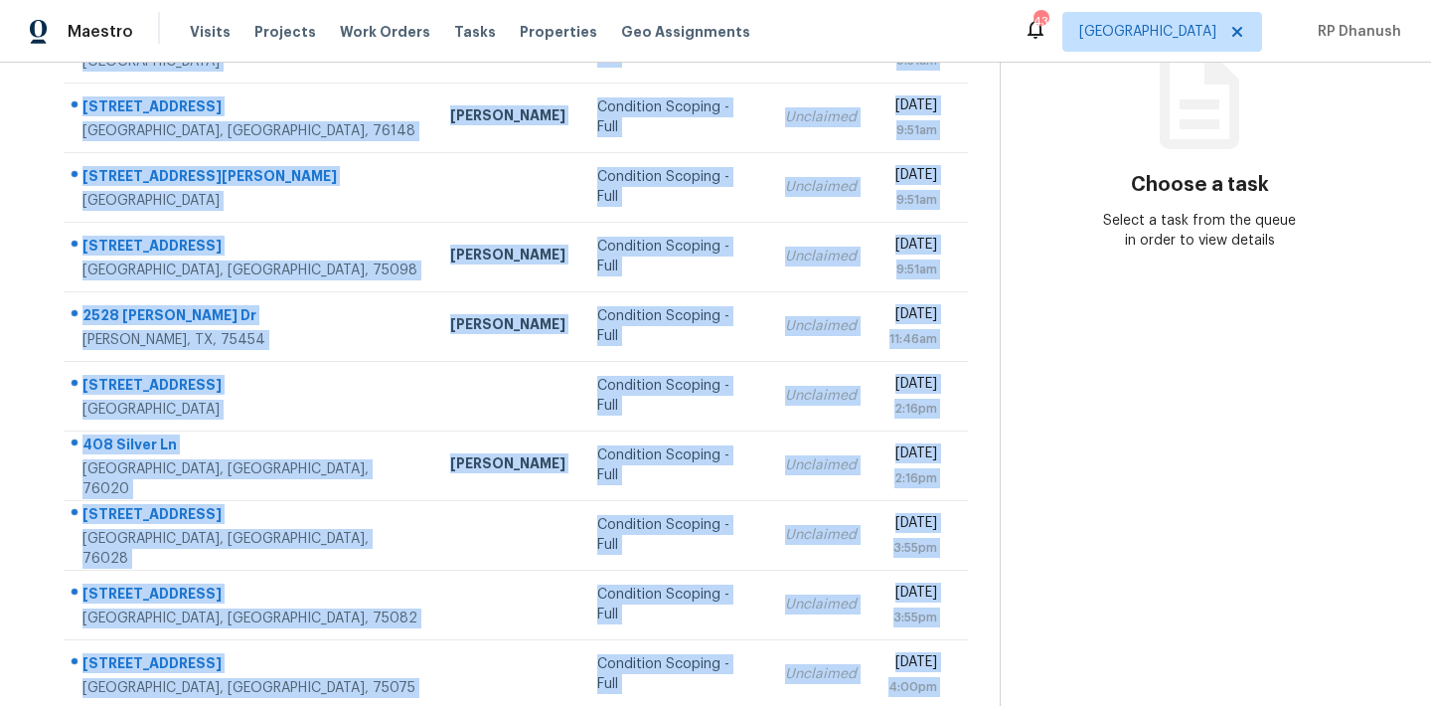
scroll to position [329, 0]
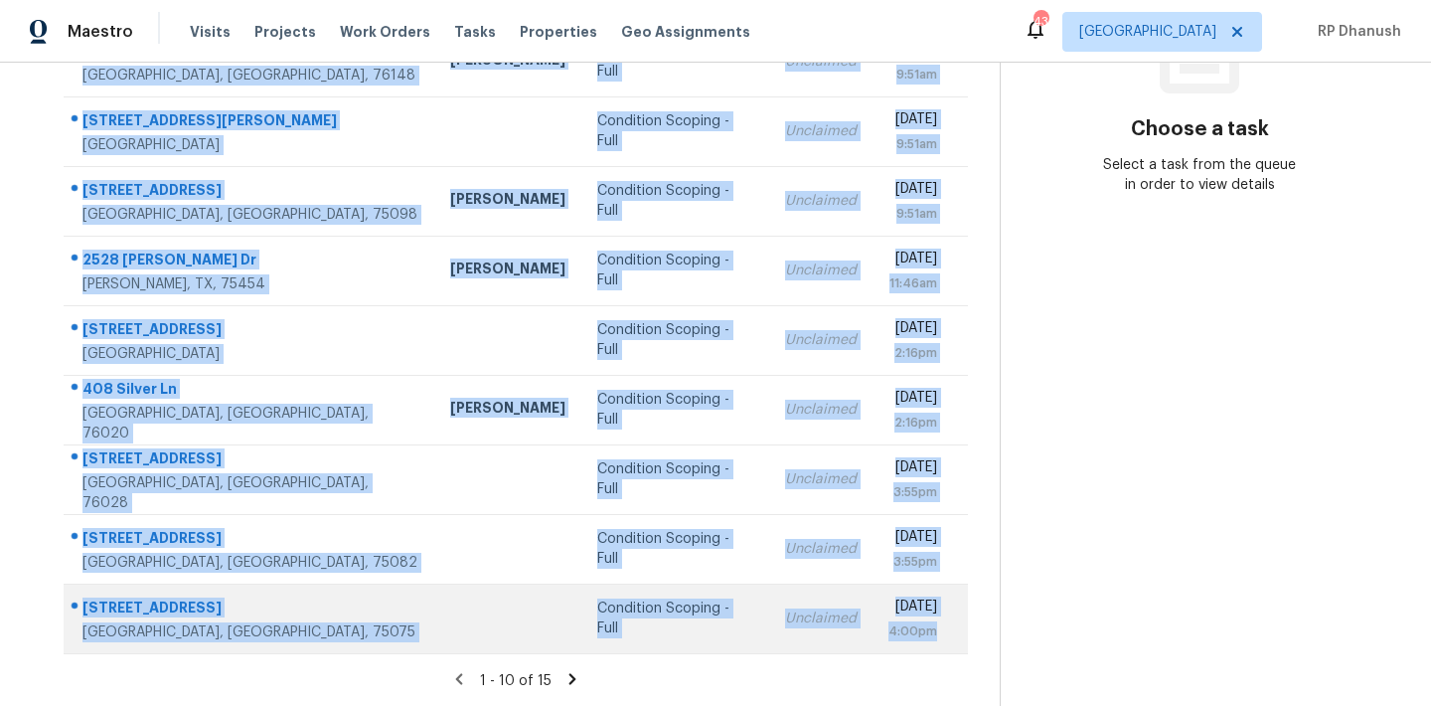
drag, startPoint x: 84, startPoint y: 297, endPoint x: 954, endPoint y: 630, distance: 931.0
click at [954, 630] on tbody "[STREET_ADDRESS][PERSON_NAME] Condition Scoping - Full Unclaimed [DATE] 9:51am …" at bounding box center [516, 305] width 904 height 696
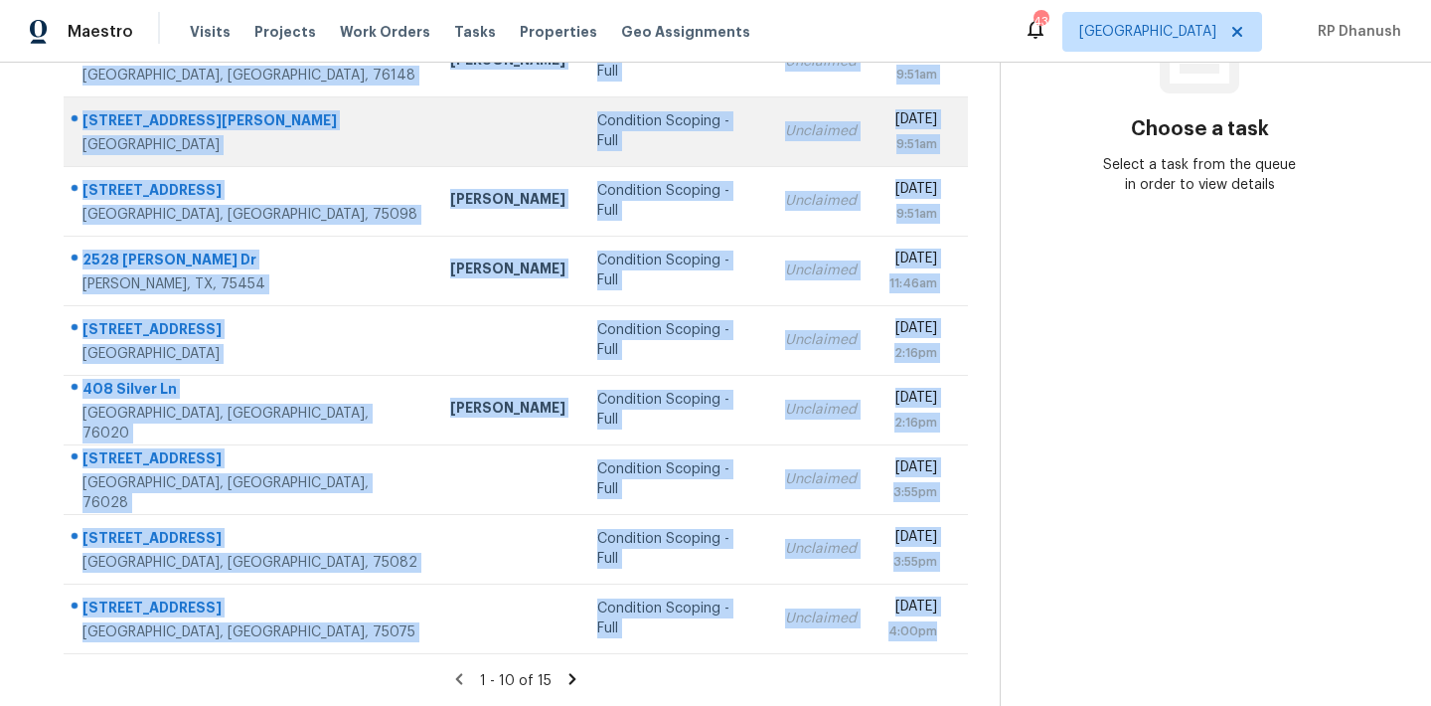
copy tbody "[STREET_ADDRESS][PERSON_NAME] Condition Scoping - Full Unclaimed [DATE] 9:51am …"
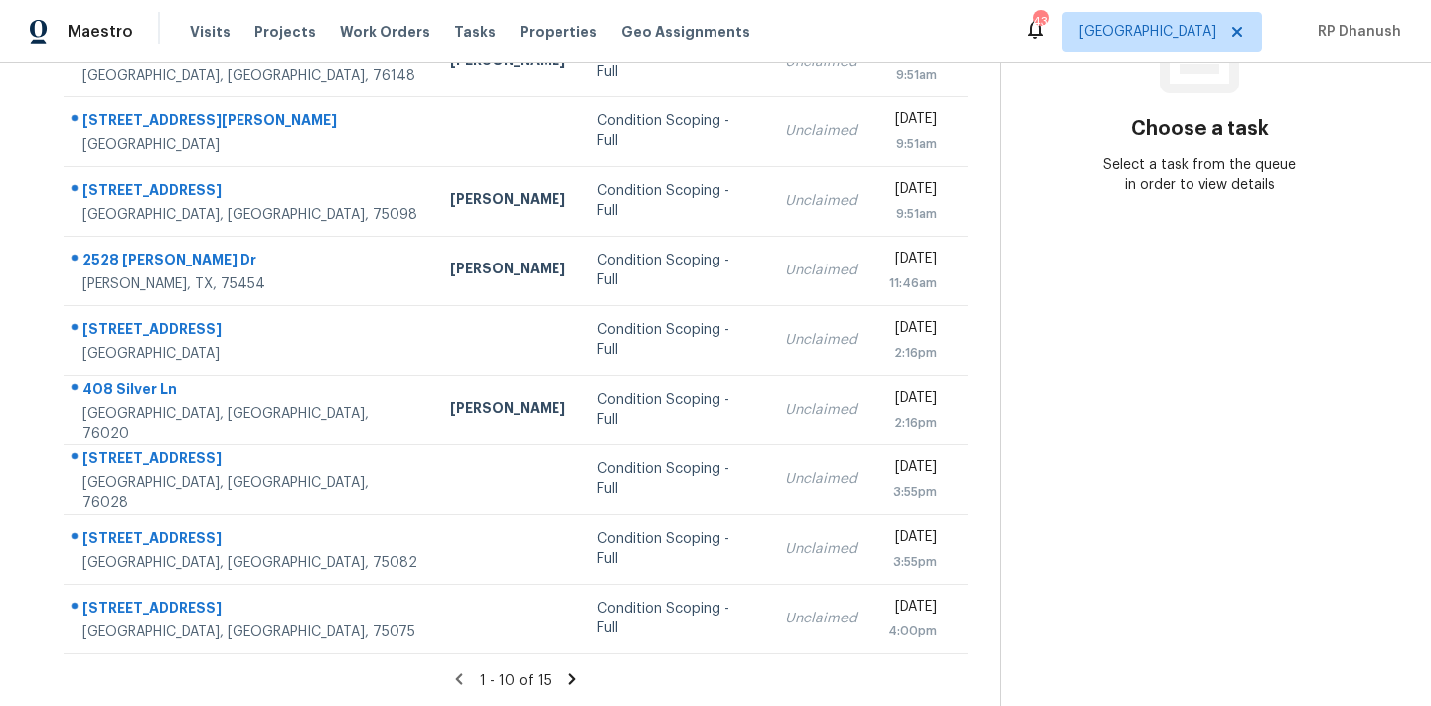
click at [1270, 479] on section "Choose a task Select a task from the queue in order to view details" at bounding box center [1199, 220] width 399 height 973
click at [575, 676] on icon at bounding box center [572, 679] width 18 height 18
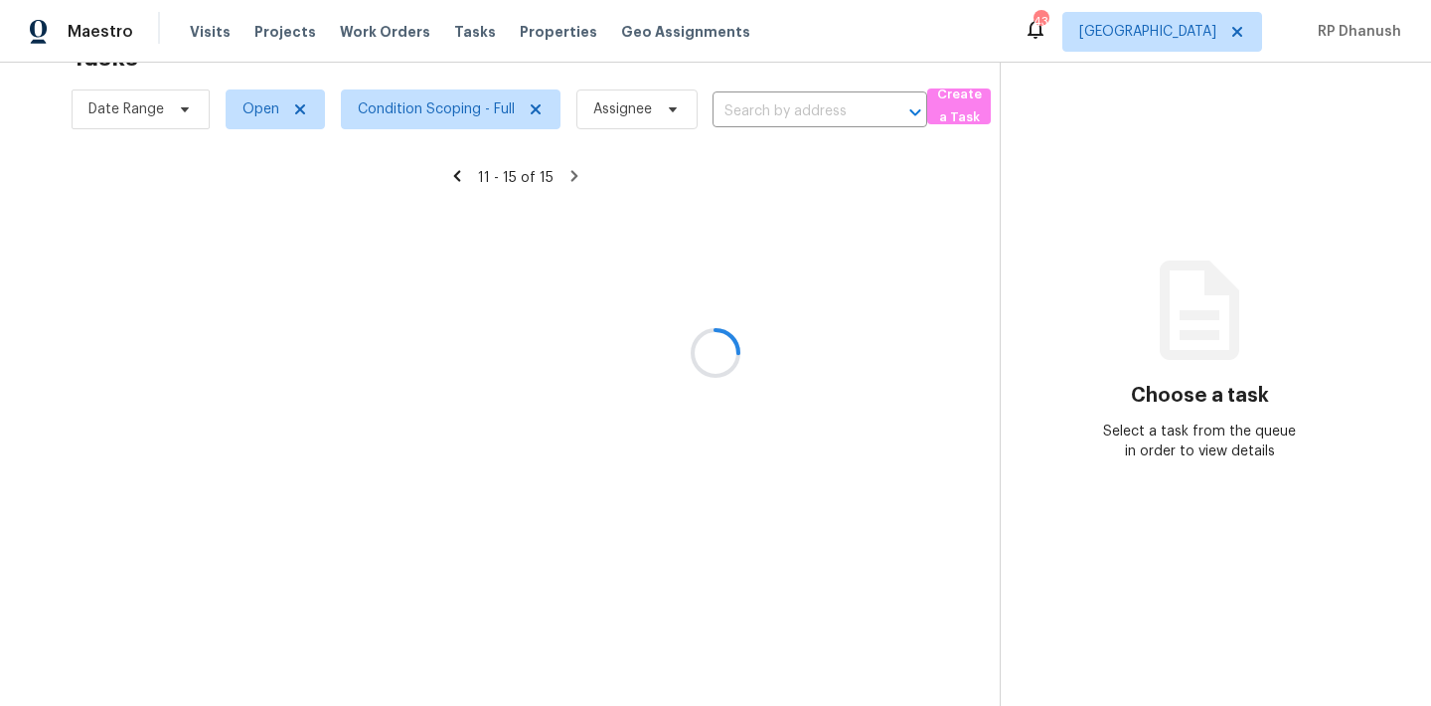
scroll to position [63, 0]
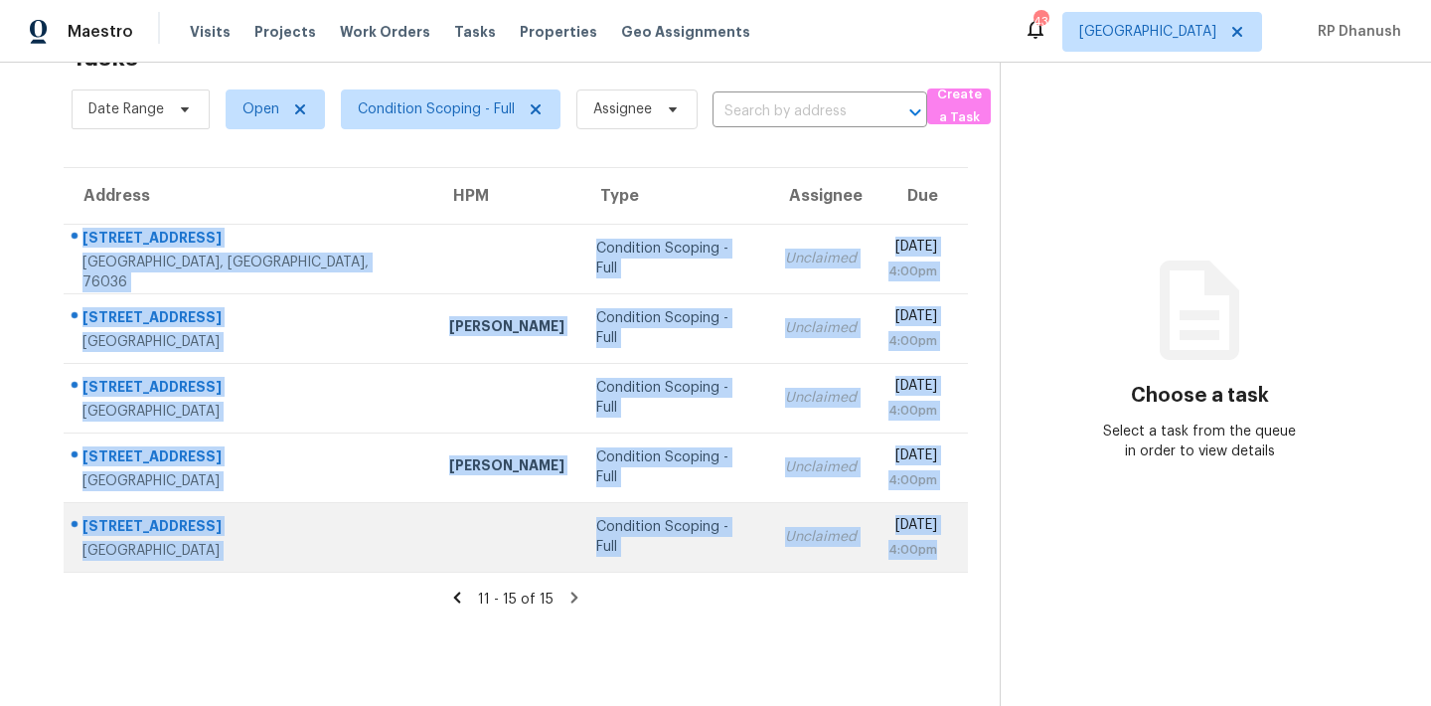
drag, startPoint x: 80, startPoint y: 227, endPoint x: 952, endPoint y: 550, distance: 929.7
click at [952, 550] on tbody "[STREET_ADDRESS][PERSON_NAME] Condition Scoping - Full Unclaimed [DATE] 4:00pm …" at bounding box center [516, 398] width 904 height 348
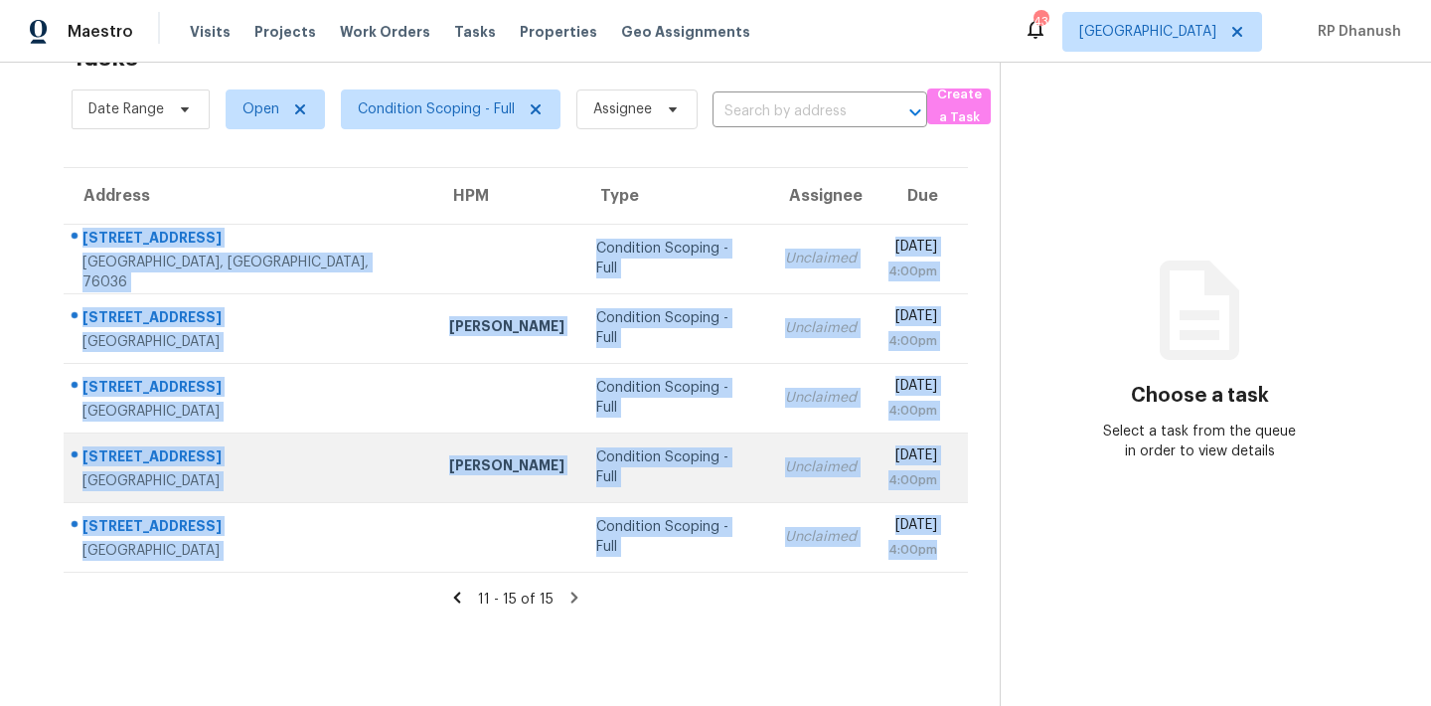
copy tbody "[STREET_ADDRESS][PERSON_NAME] Condition Scoping - Full Unclaimed [DATE] 4:00pm …"
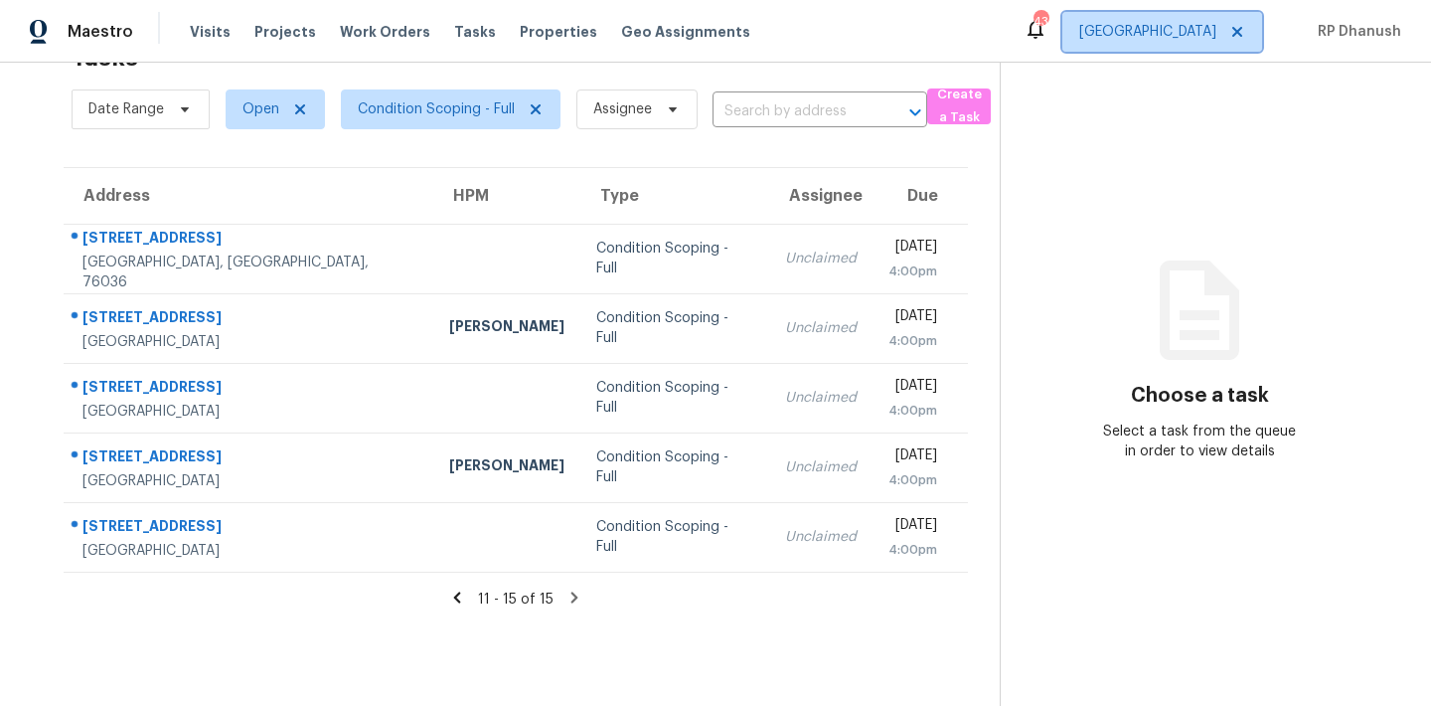
click at [1201, 29] on span "[GEOGRAPHIC_DATA]" at bounding box center [1147, 32] width 137 height 20
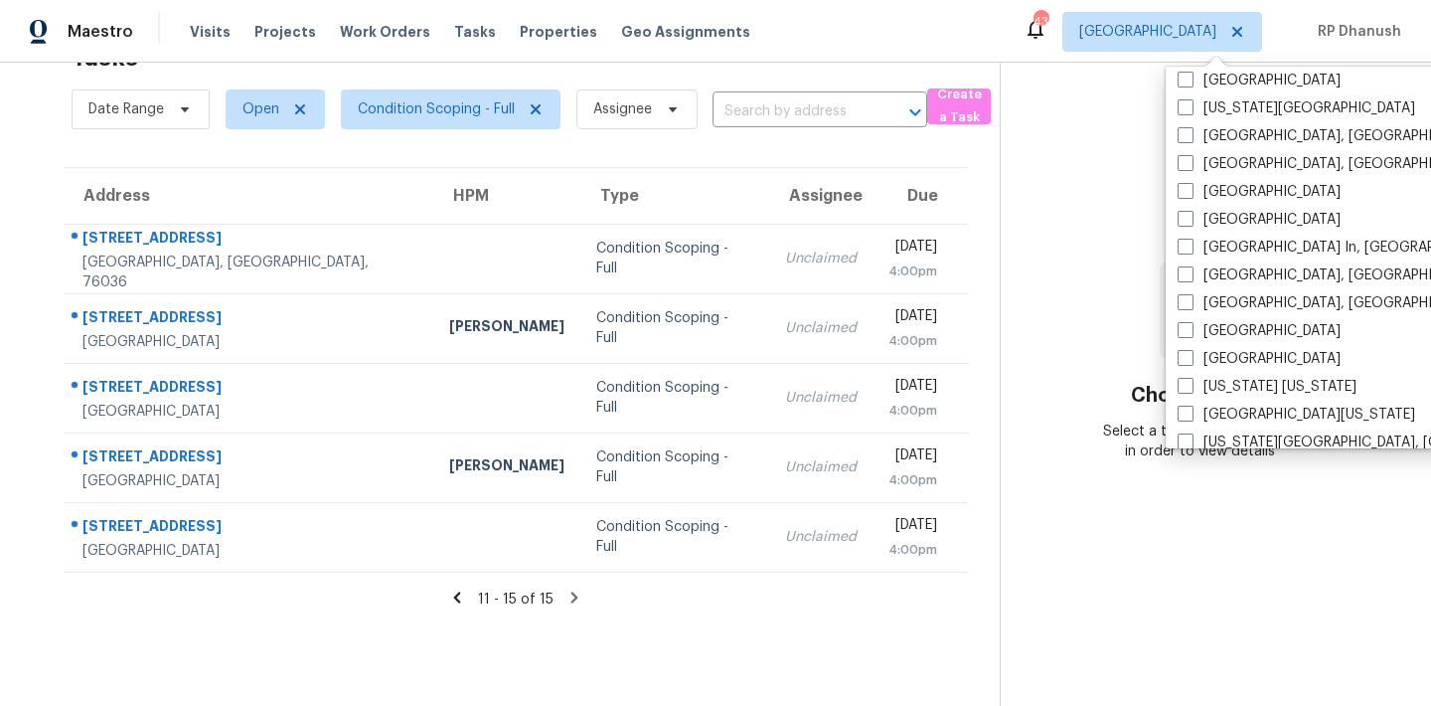
scroll to position [1332, 0]
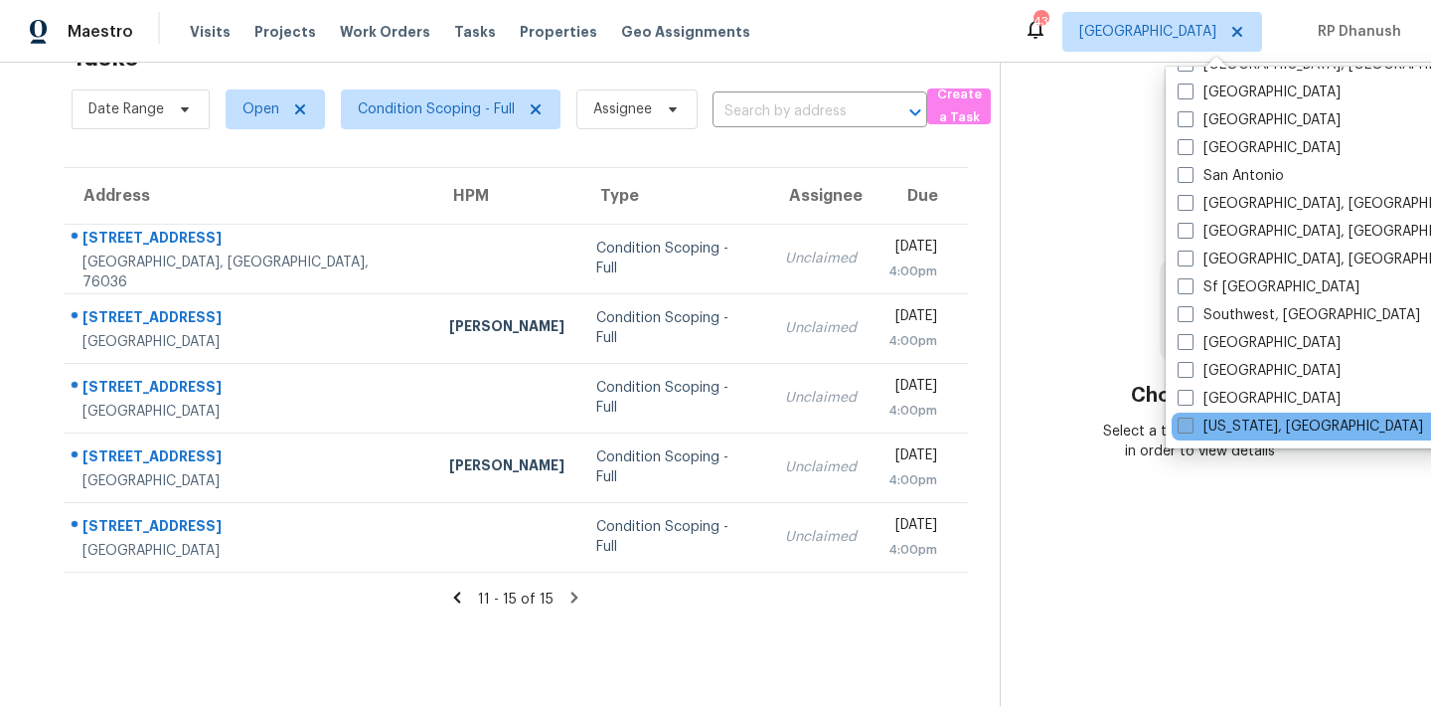
click at [1214, 427] on label "[US_STATE], [GEOGRAPHIC_DATA]" at bounding box center [1300, 426] width 245 height 20
click at [1190, 427] on input "[US_STATE], [GEOGRAPHIC_DATA]" at bounding box center [1184, 422] width 13 height 13
checkbox input "true"
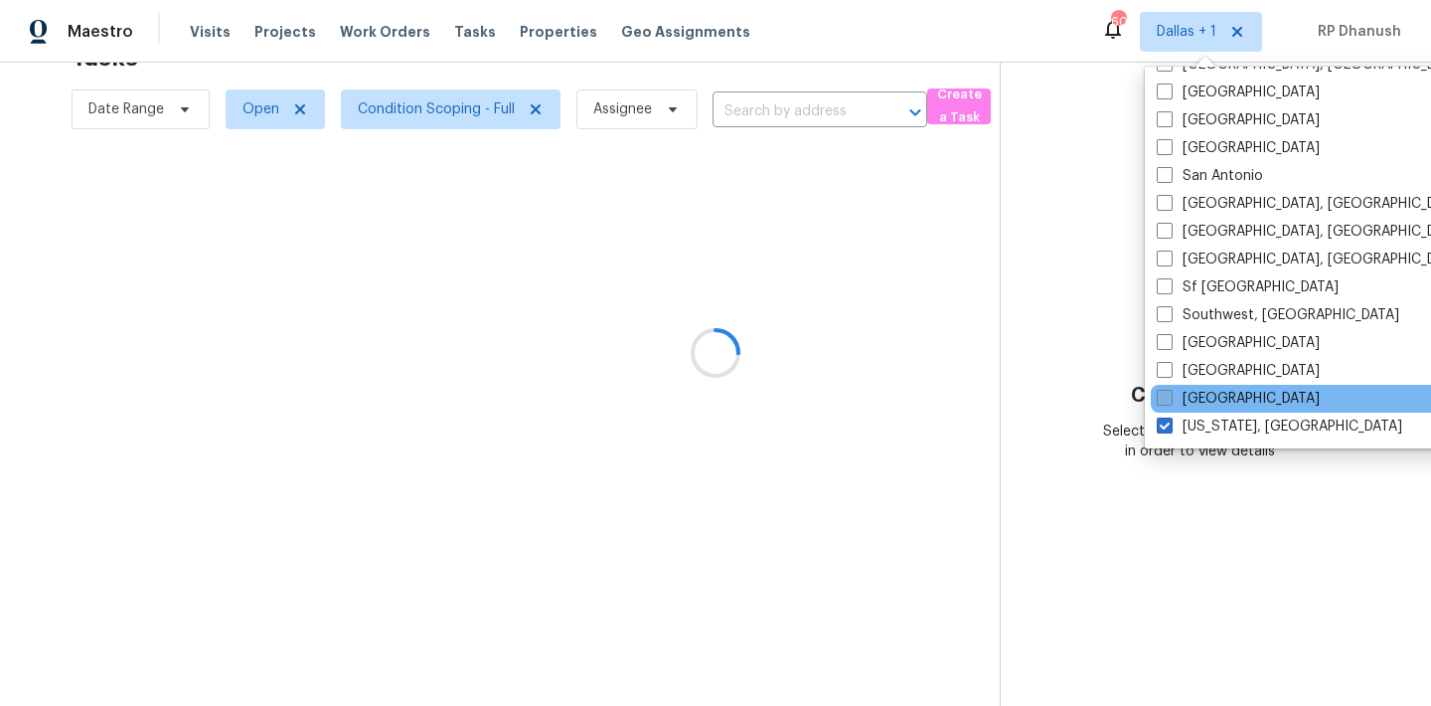
click at [1200, 395] on label "[GEOGRAPHIC_DATA]" at bounding box center [1238, 399] width 163 height 20
click at [1170, 395] on input "[GEOGRAPHIC_DATA]" at bounding box center [1163, 395] width 13 height 13
checkbox input "true"
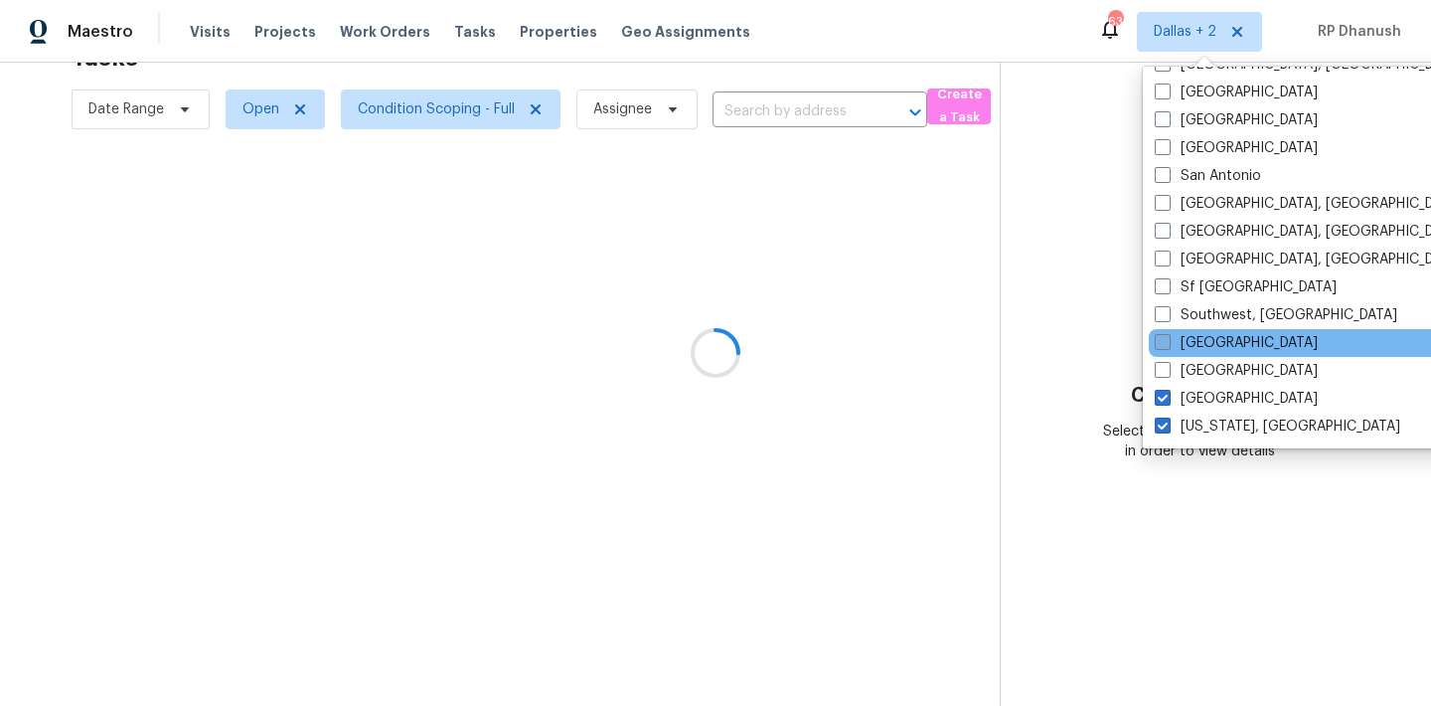
click at [1202, 349] on label "[GEOGRAPHIC_DATA]" at bounding box center [1236, 343] width 163 height 20
click at [1168, 346] on input "[GEOGRAPHIC_DATA]" at bounding box center [1161, 339] width 13 height 13
checkbox input "true"
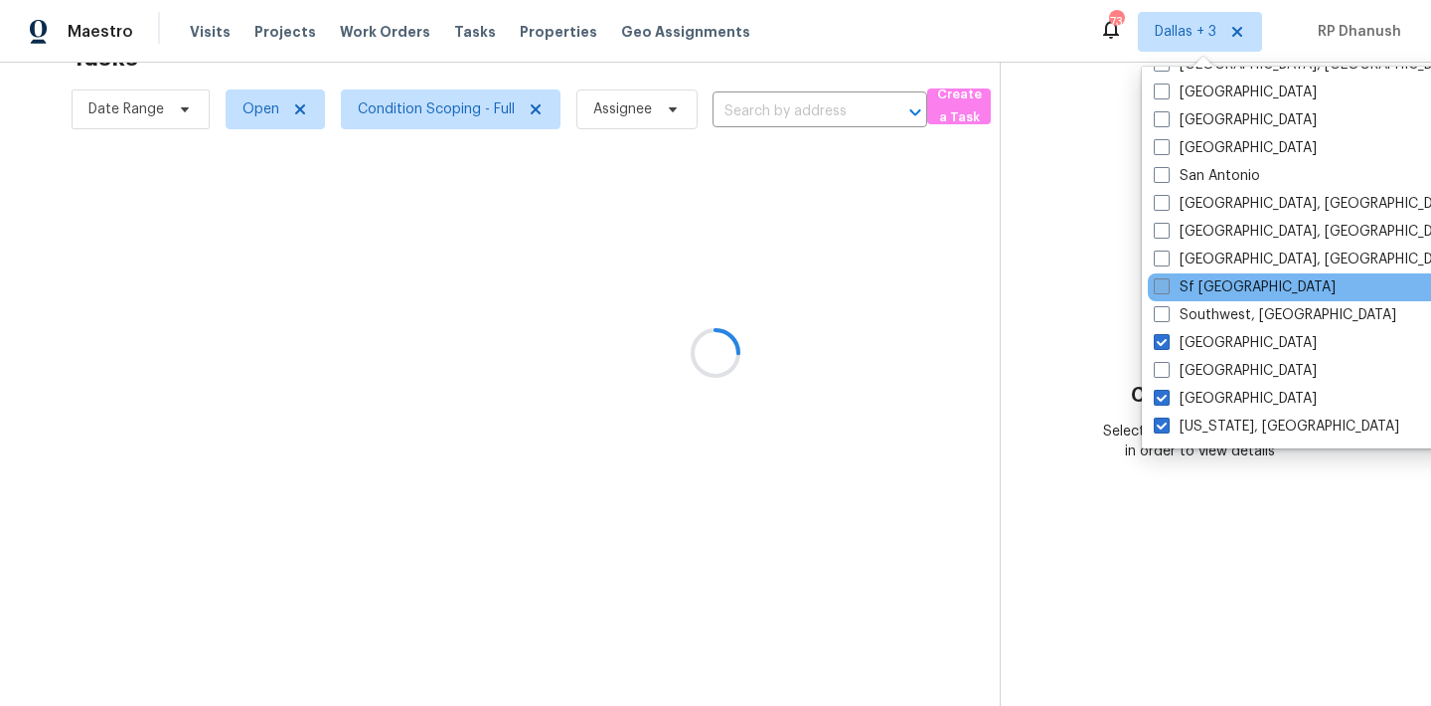
click at [1207, 281] on label "Sf [GEOGRAPHIC_DATA]" at bounding box center [1245, 287] width 182 height 20
click at [1167, 281] on input "Sf [GEOGRAPHIC_DATA]" at bounding box center [1160, 283] width 13 height 13
checkbox input "true"
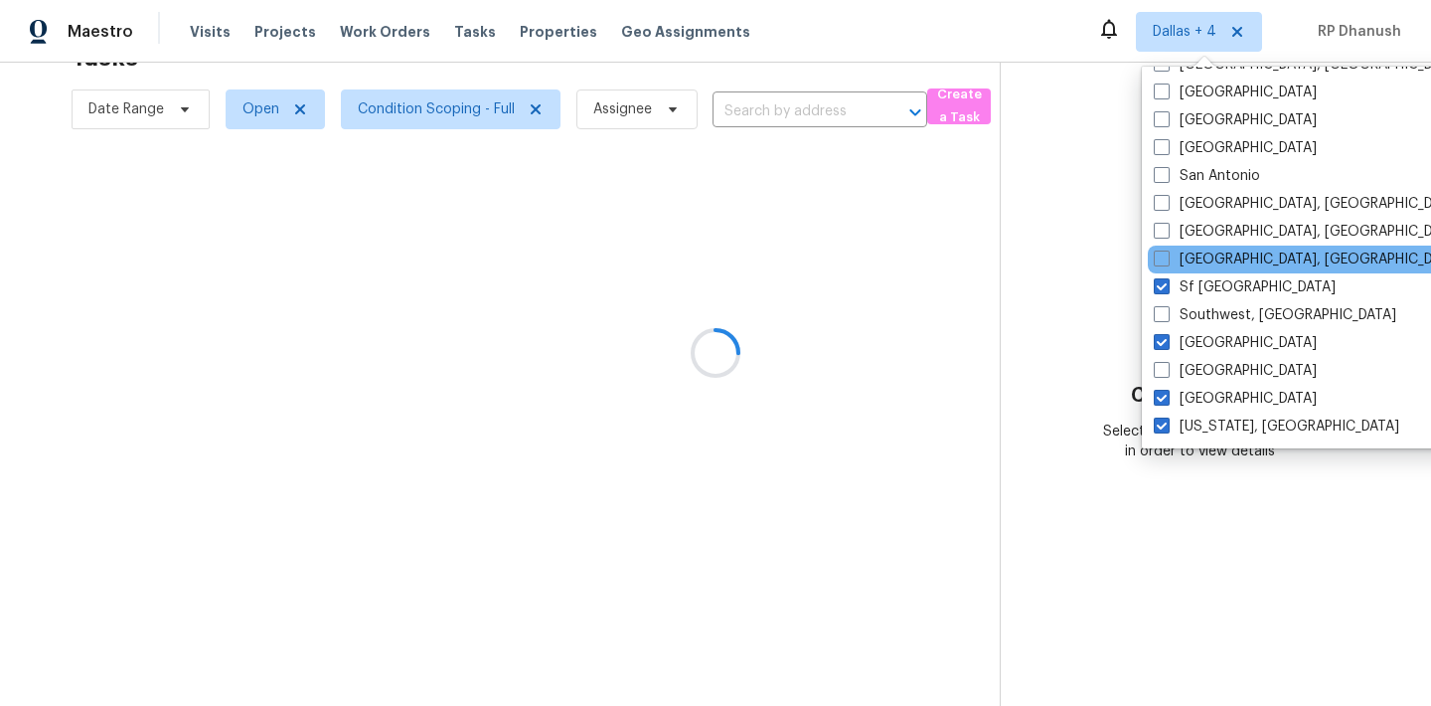
click at [1207, 247] on div "[GEOGRAPHIC_DATA], [GEOGRAPHIC_DATA]" at bounding box center [1348, 259] width 400 height 28
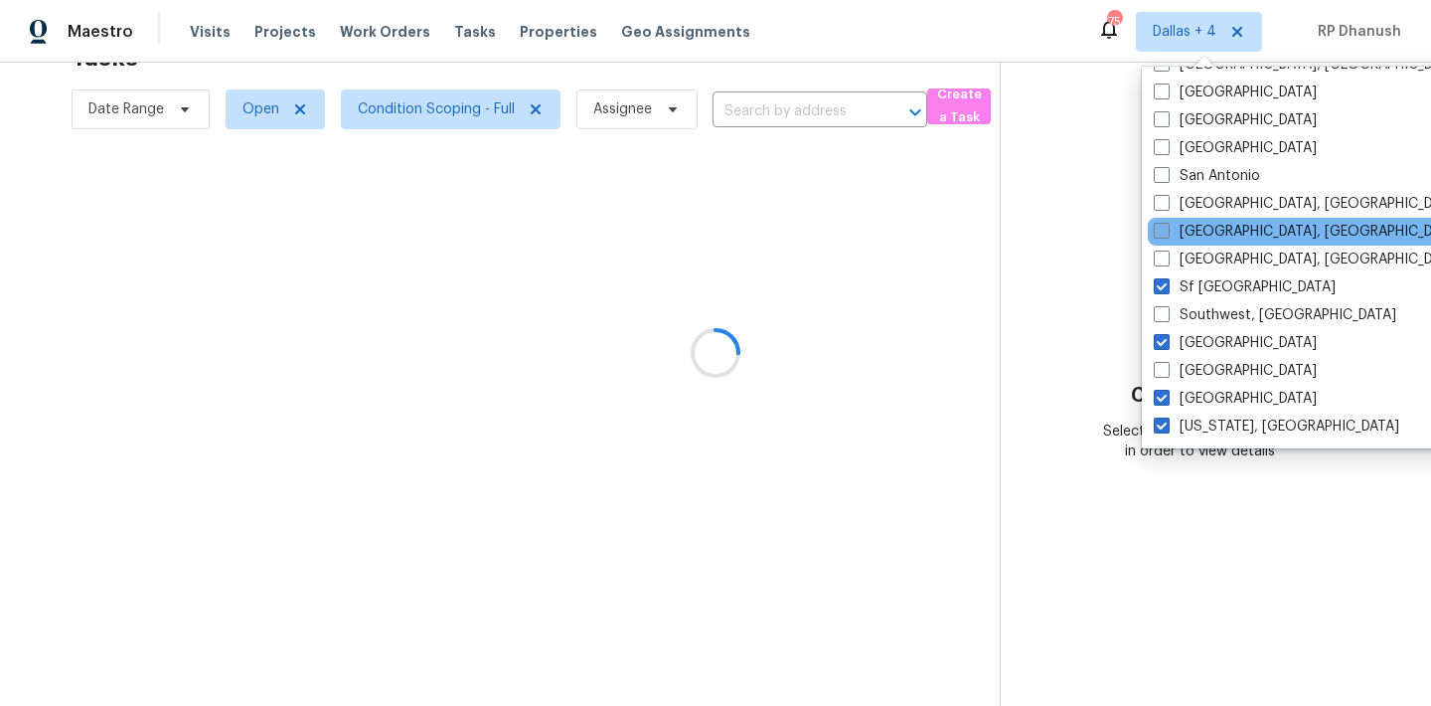
click at [1207, 228] on label "Savannah, GA" at bounding box center [1308, 232] width 308 height 20
click at [1167, 228] on input "Savannah, GA" at bounding box center [1160, 228] width 13 height 13
checkbox input "true"
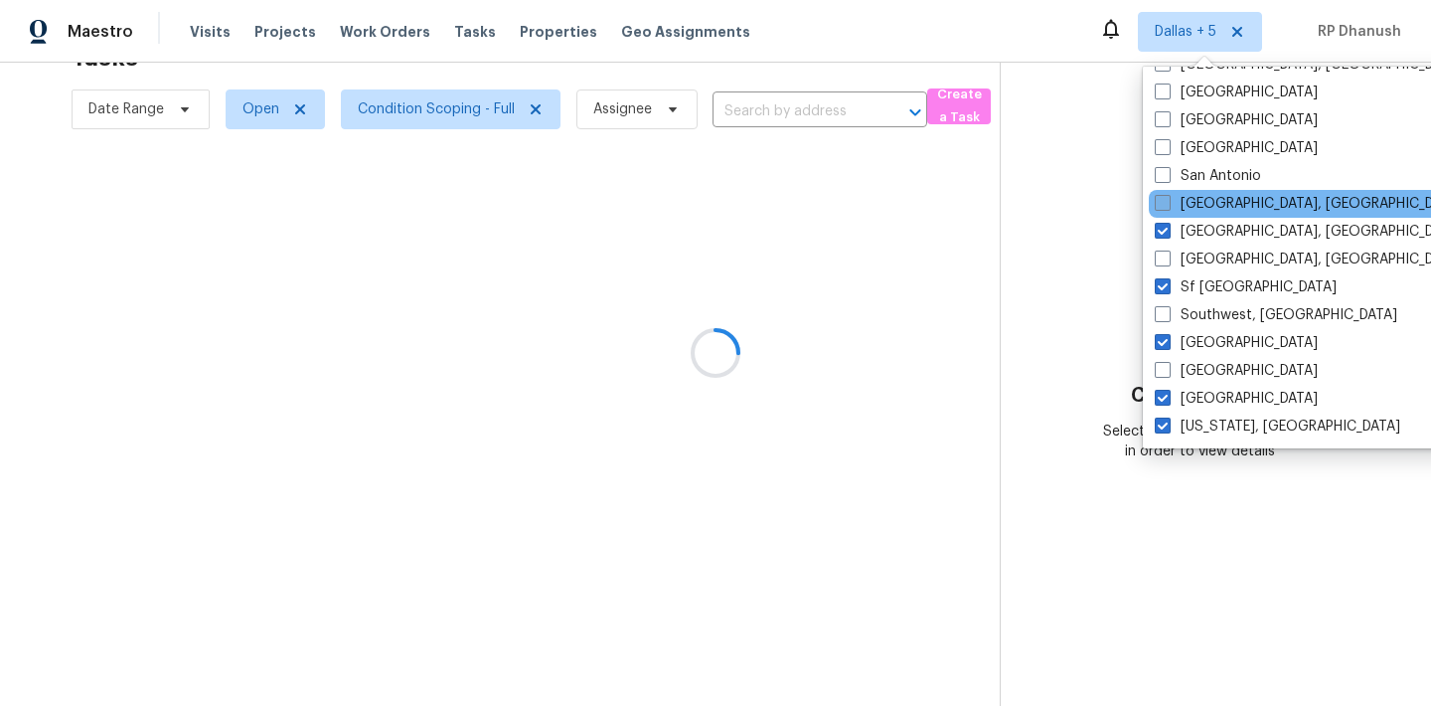
click at [1207, 206] on label "San Diego, CA" at bounding box center [1309, 204] width 308 height 20
click at [1168, 206] on input "San Diego, CA" at bounding box center [1161, 200] width 13 height 13
checkbox input "true"
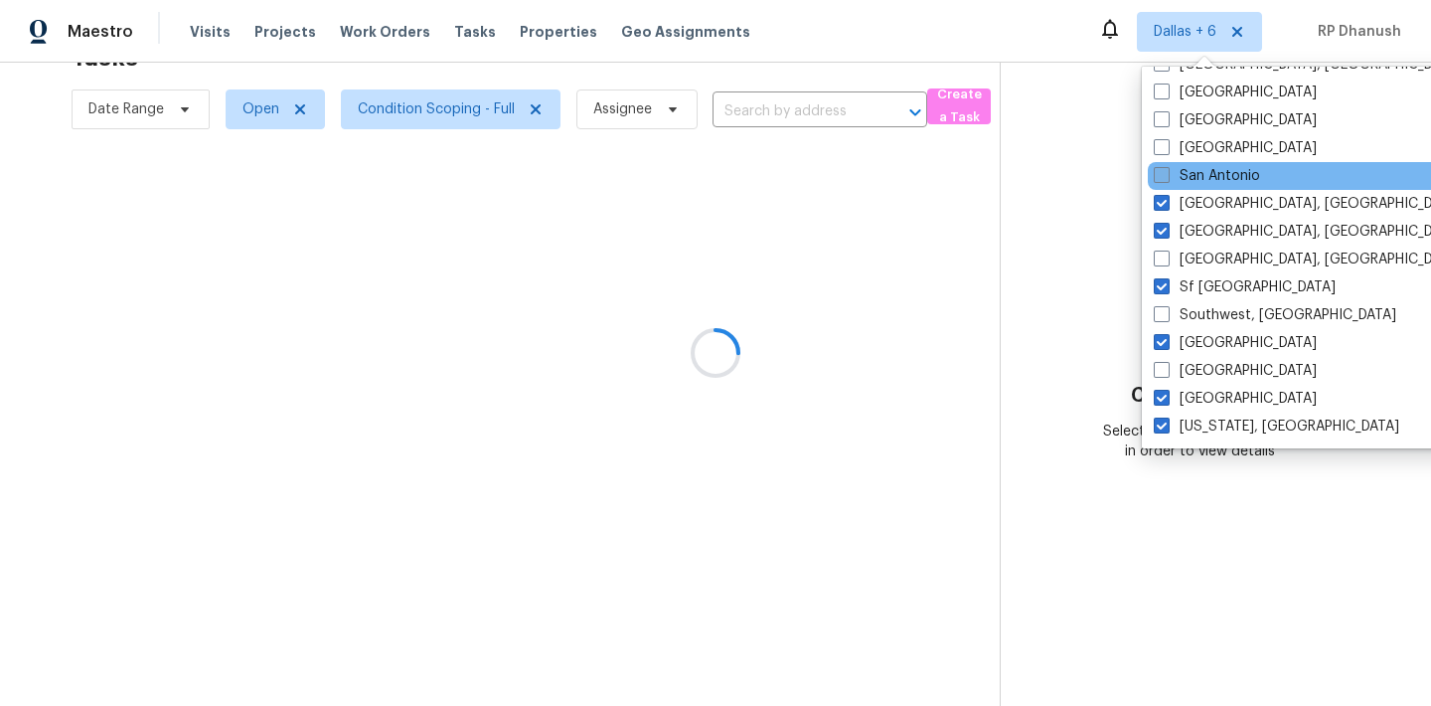
click at [1207, 180] on label "San Antonio" at bounding box center [1207, 176] width 106 height 20
click at [1167, 179] on input "San Antonio" at bounding box center [1160, 172] width 13 height 13
checkbox input "true"
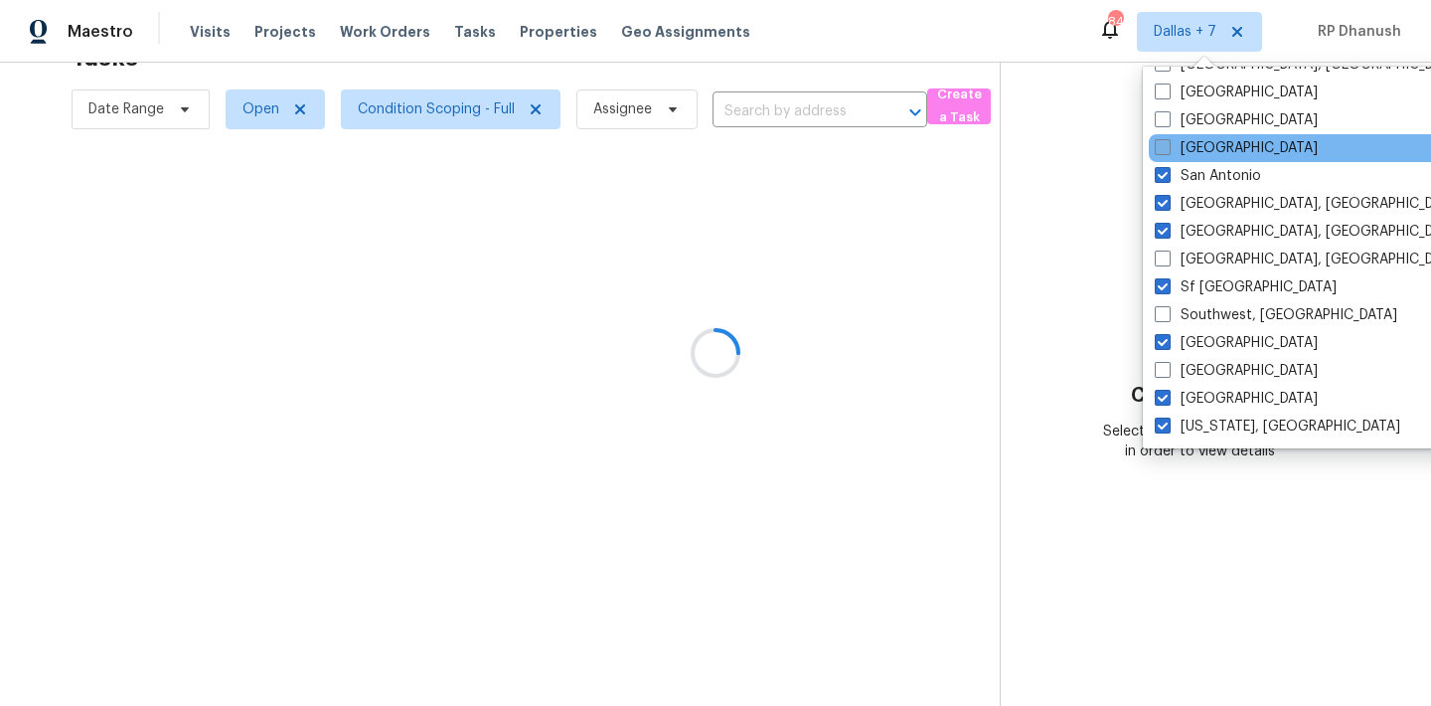
click at [1207, 151] on label "Salt Lake City" at bounding box center [1236, 148] width 163 height 20
click at [1168, 151] on input "Salt Lake City" at bounding box center [1161, 144] width 13 height 13
checkbox input "true"
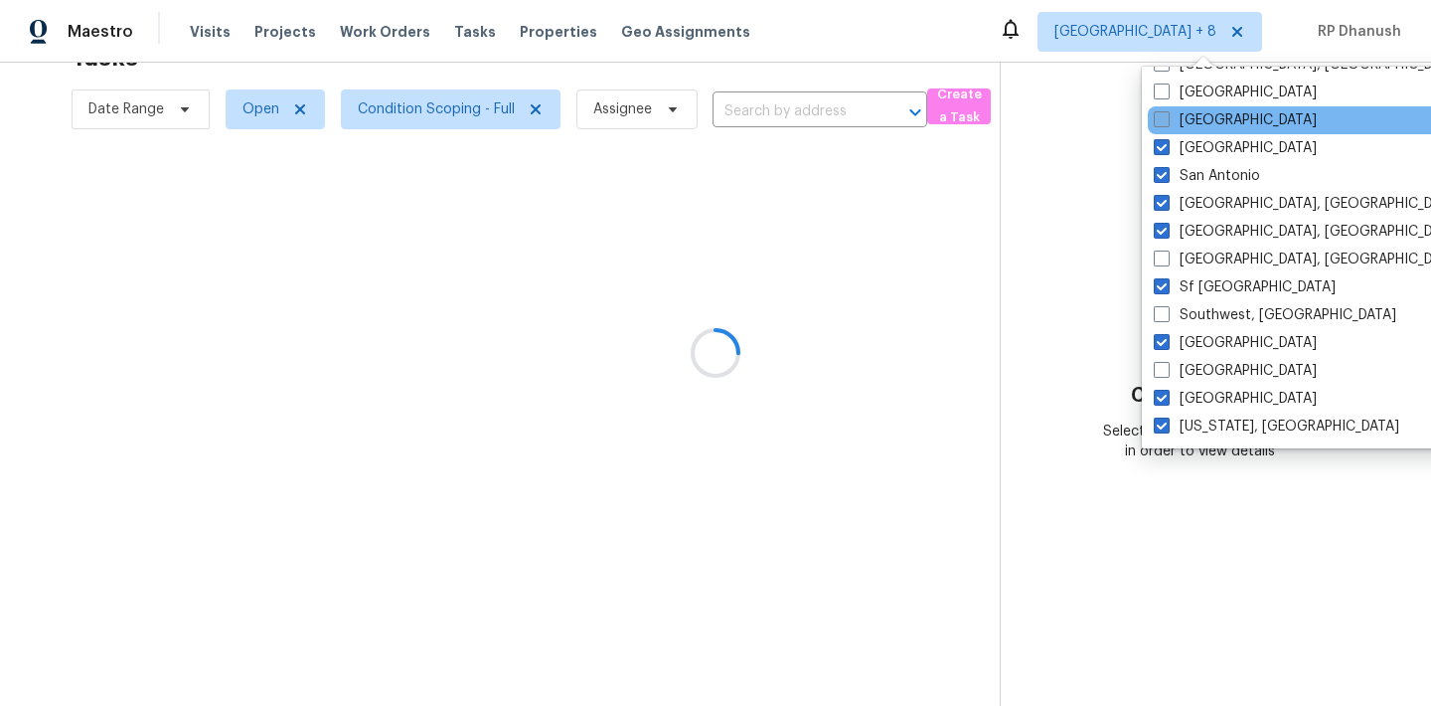
click at [1207, 111] on label "Sacramento" at bounding box center [1235, 120] width 163 height 20
click at [1167, 111] on input "Sacramento" at bounding box center [1160, 116] width 13 height 13
checkbox input "true"
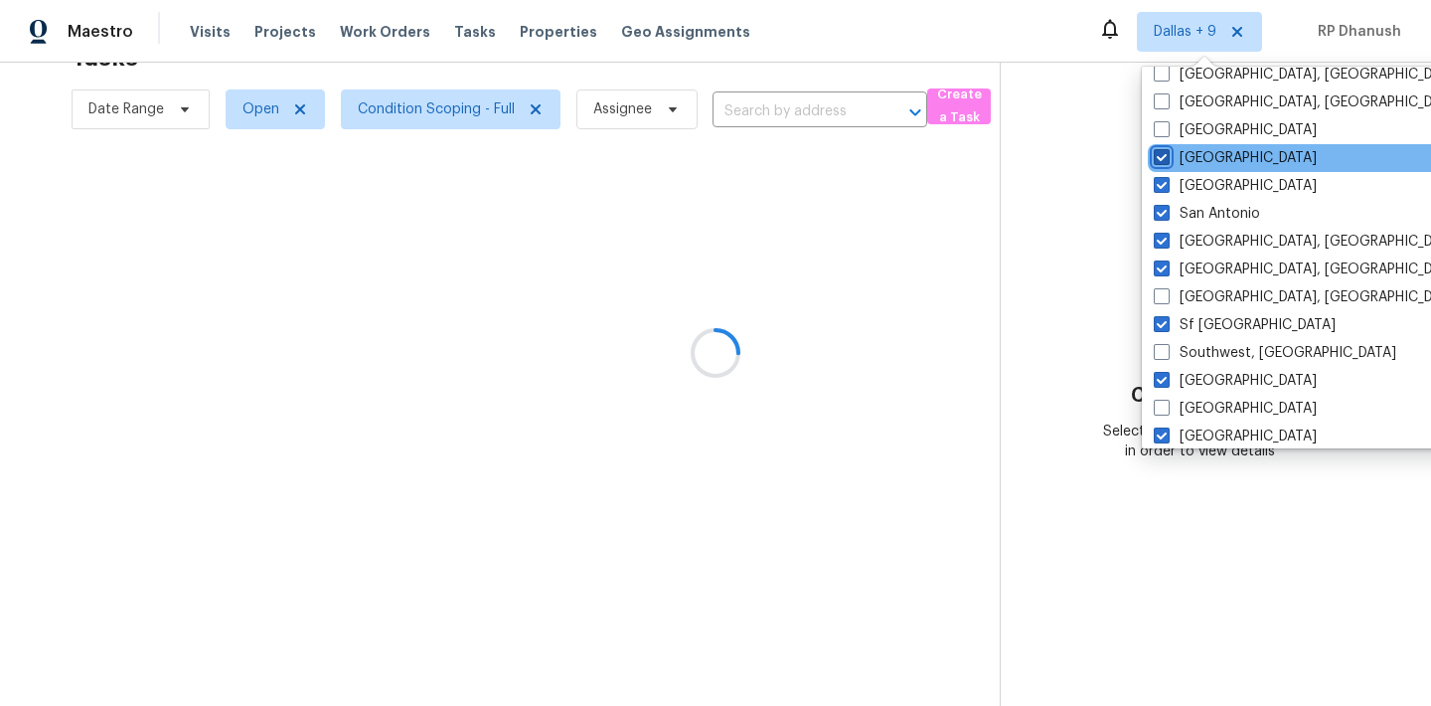
scroll to position [1266, 0]
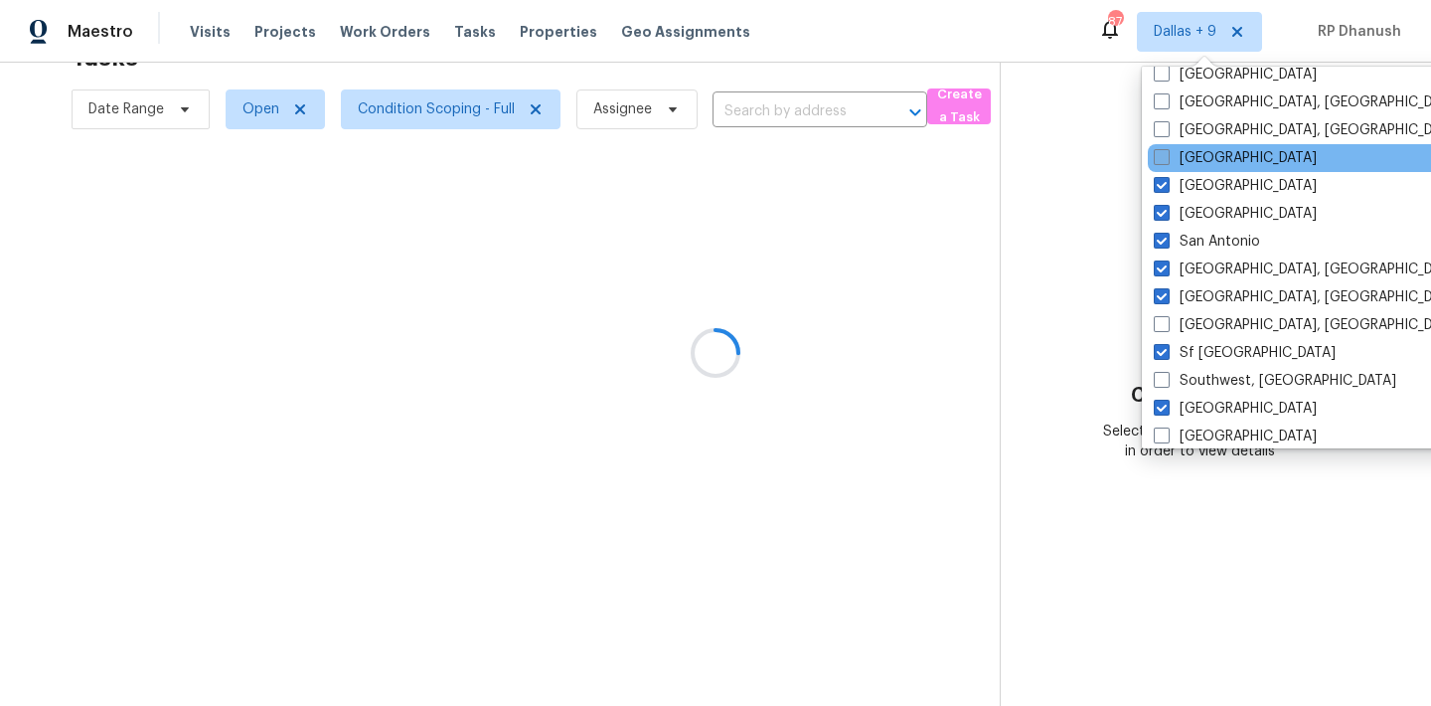
click at [1195, 157] on label "Riverside" at bounding box center [1235, 158] width 163 height 20
click at [1167, 157] on input "Riverside" at bounding box center [1160, 154] width 13 height 13
checkbox input "true"
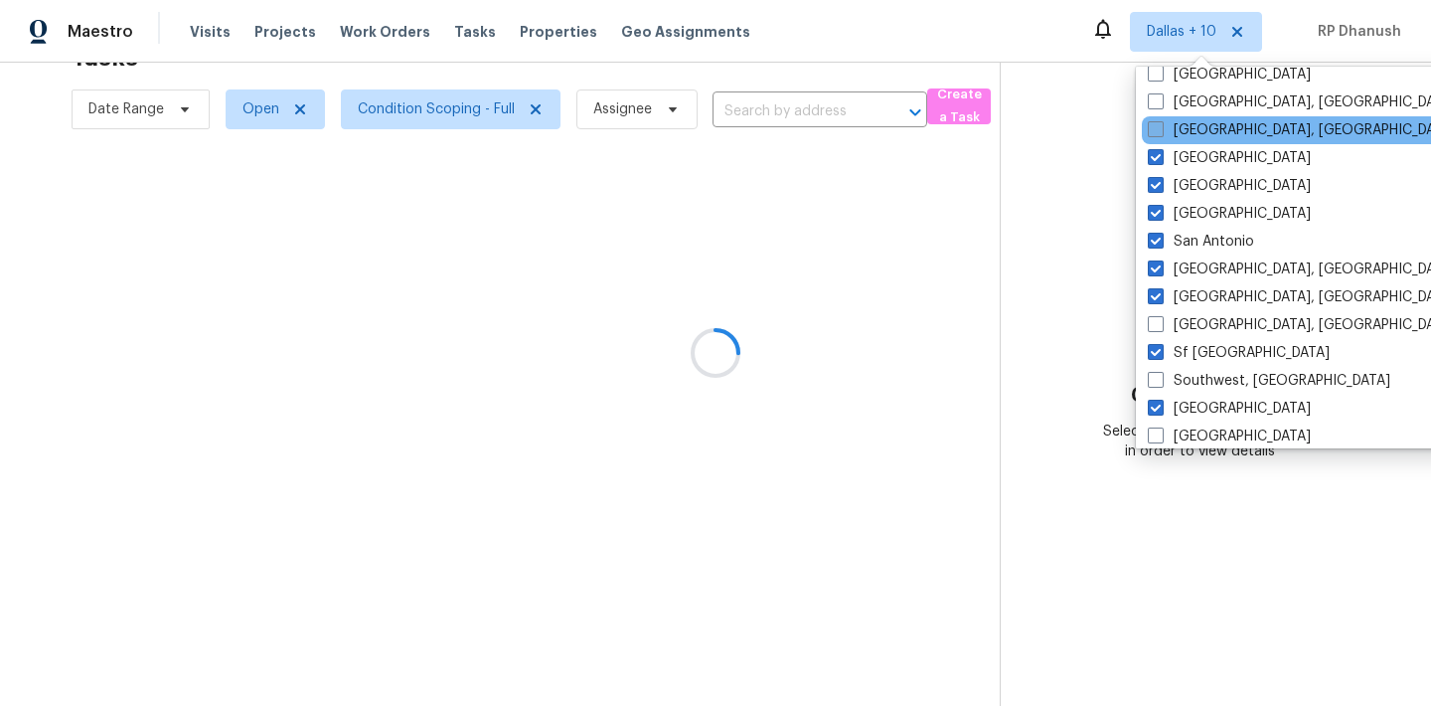
click at [1195, 131] on label "Richmond, VA" at bounding box center [1302, 130] width 308 height 20
click at [1161, 131] on input "Richmond, VA" at bounding box center [1154, 126] width 13 height 13
checkbox input "true"
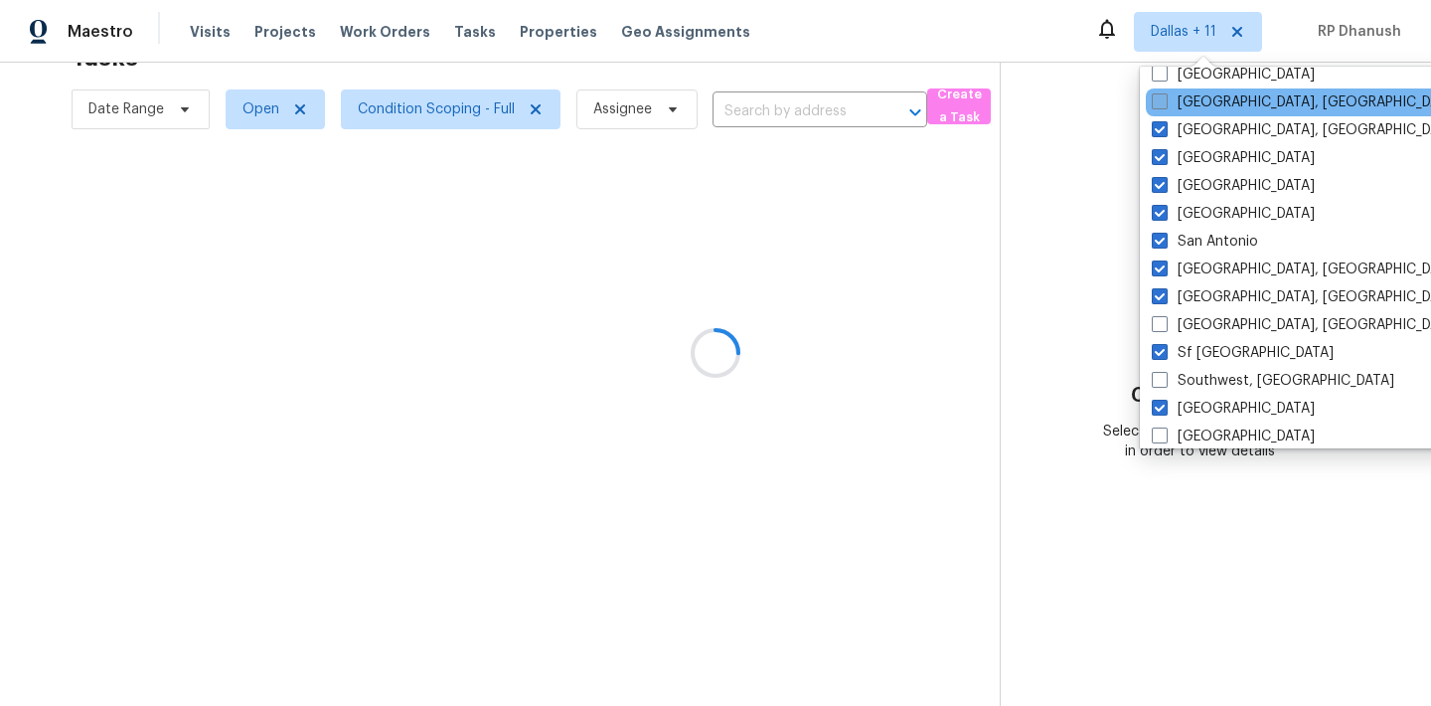
click at [1195, 106] on label "Reno, NV" at bounding box center [1306, 102] width 308 height 20
click at [1165, 105] on input "Reno, NV" at bounding box center [1158, 98] width 13 height 13
checkbox input "true"
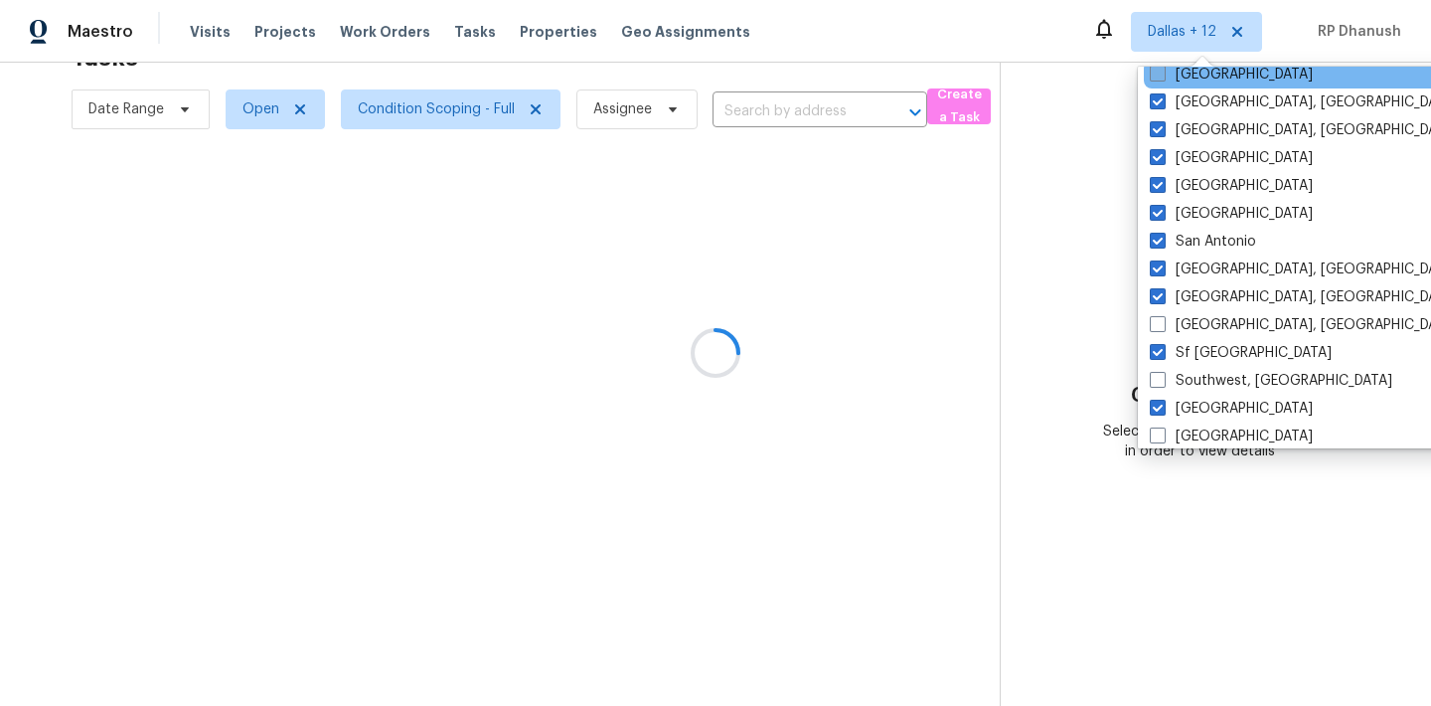
click at [1195, 77] on label "Raleigh" at bounding box center [1231, 75] width 163 height 20
click at [1163, 77] on input "Raleigh" at bounding box center [1156, 71] width 13 height 13
checkbox input "true"
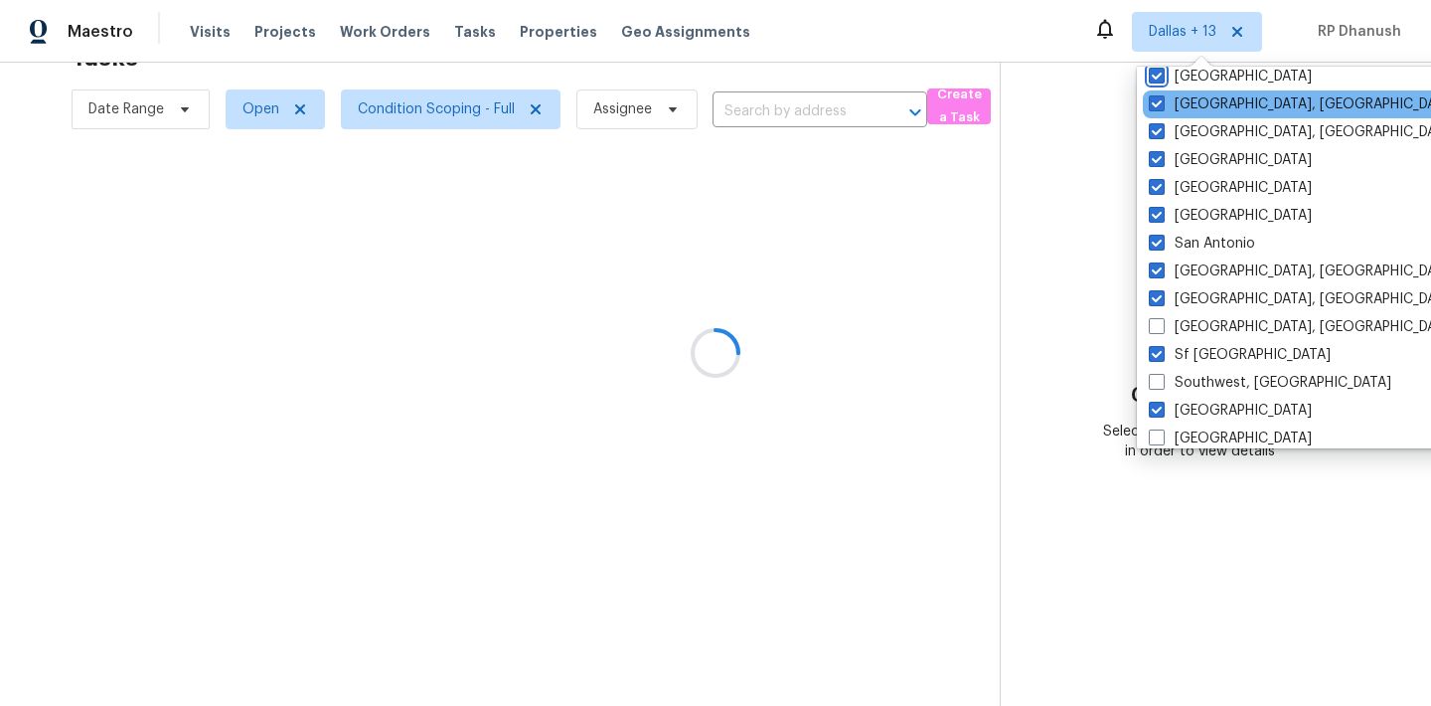
scroll to position [1009, 0]
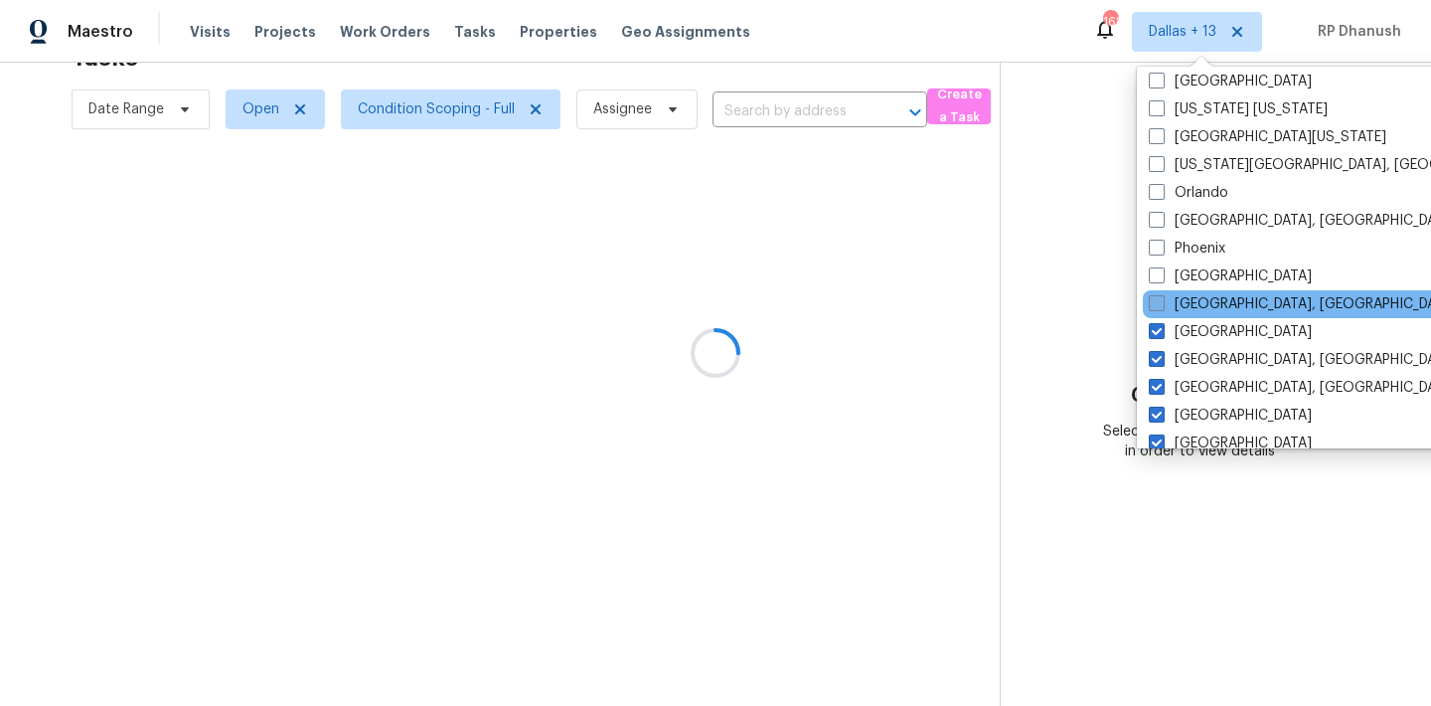
click at [1181, 299] on label "Prescott, AZ" at bounding box center [1303, 304] width 308 height 20
click at [1162, 299] on input "Prescott, AZ" at bounding box center [1155, 300] width 13 height 13
checkbox input "true"
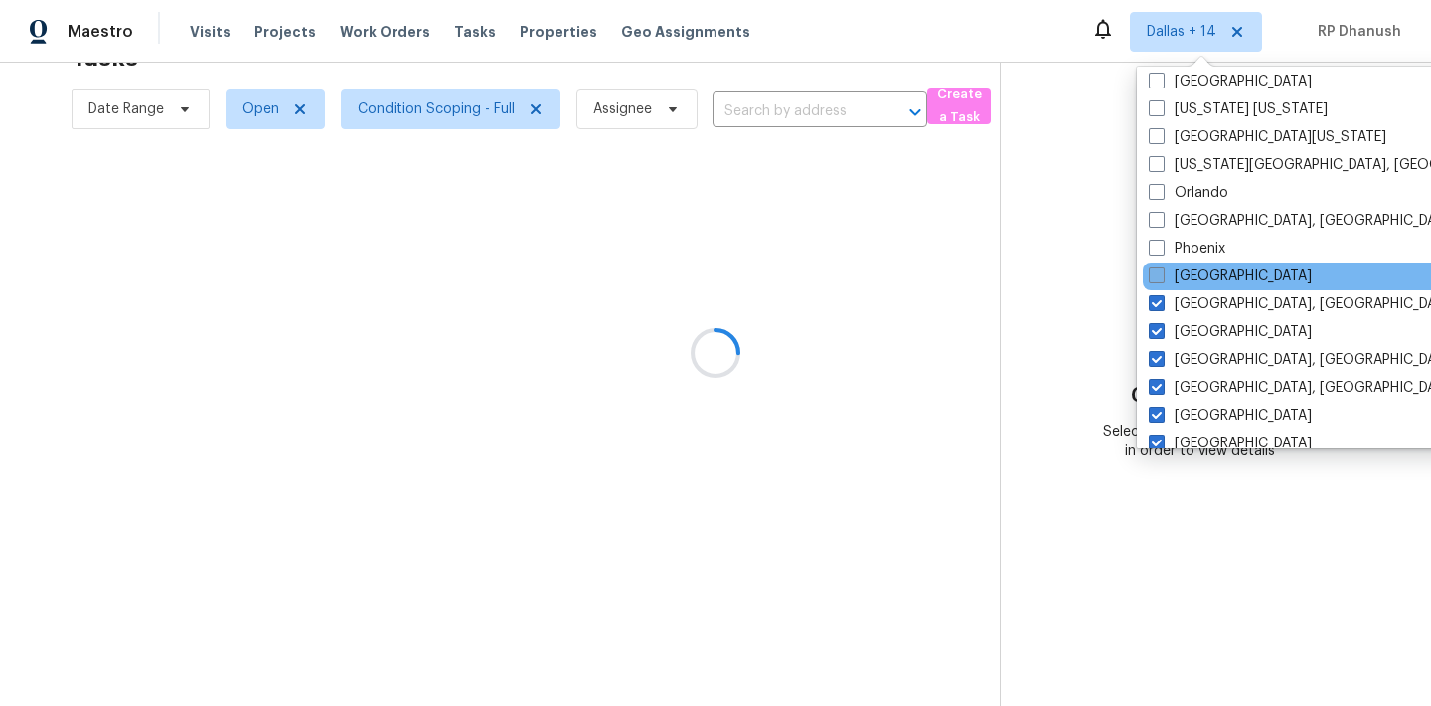
click at [1181, 276] on label "Portland" at bounding box center [1230, 276] width 163 height 20
click at [1162, 276] on input "Portland" at bounding box center [1155, 272] width 13 height 13
checkbox input "true"
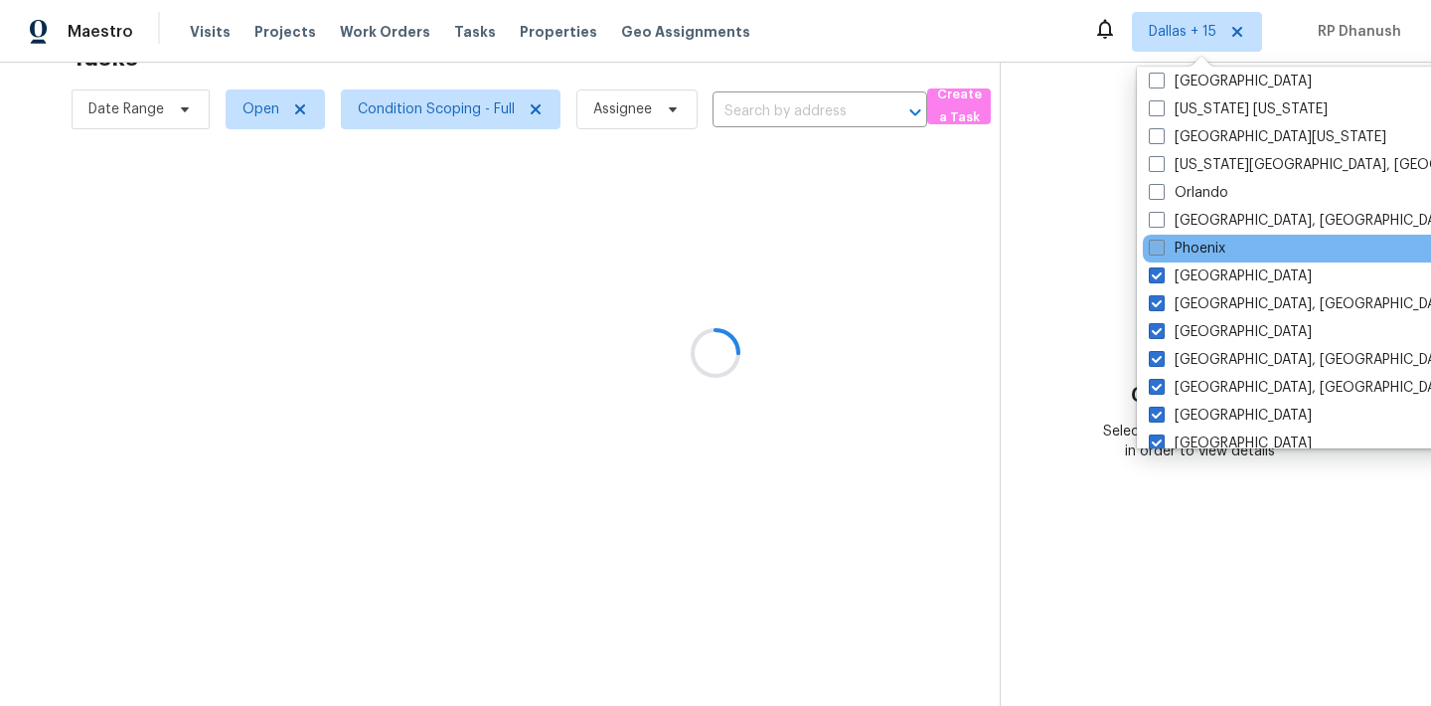
click at [1181, 256] on label "Phoenix" at bounding box center [1187, 248] width 77 height 20
click at [1162, 251] on input "Phoenix" at bounding box center [1155, 244] width 13 height 13
checkbox input "true"
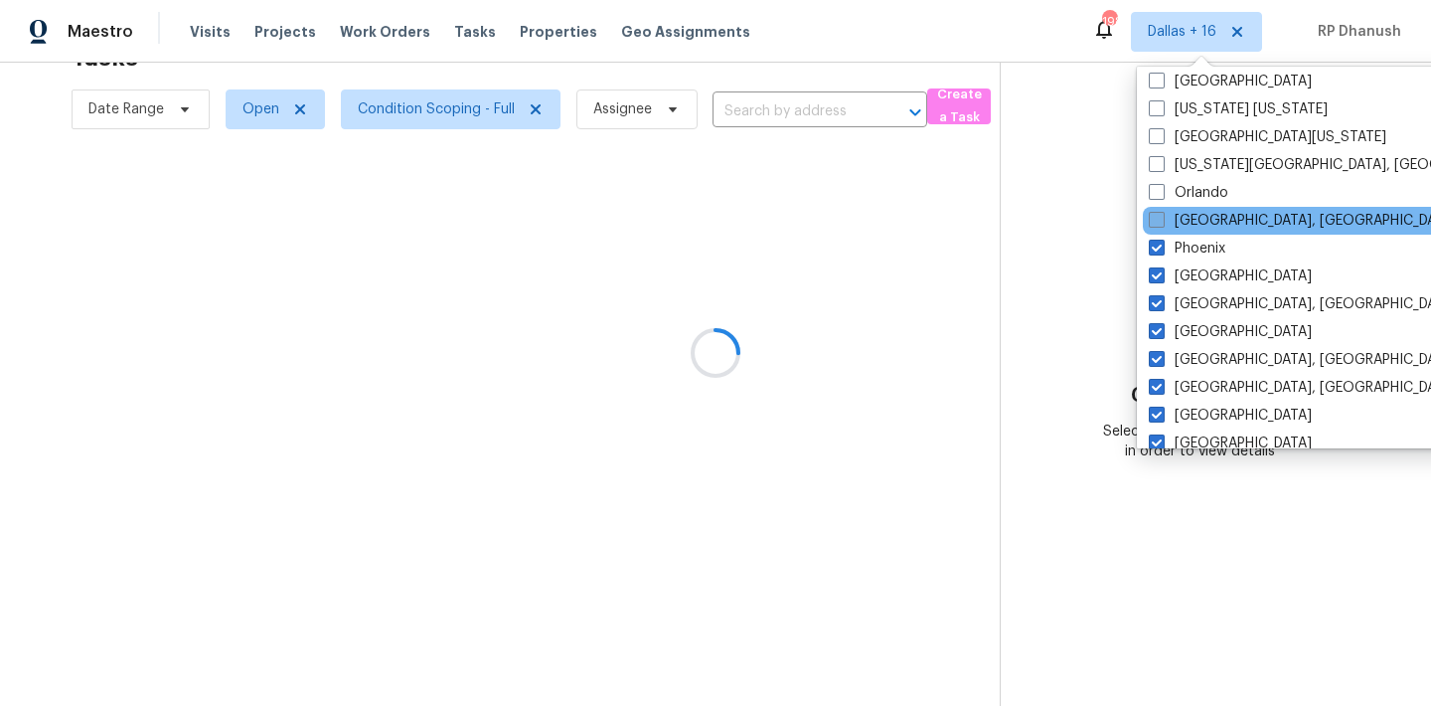
click at [1181, 222] on label "Philadelphia, PA" at bounding box center [1303, 221] width 308 height 20
click at [1162, 222] on input "Philadelphia, PA" at bounding box center [1155, 217] width 13 height 13
checkbox input "true"
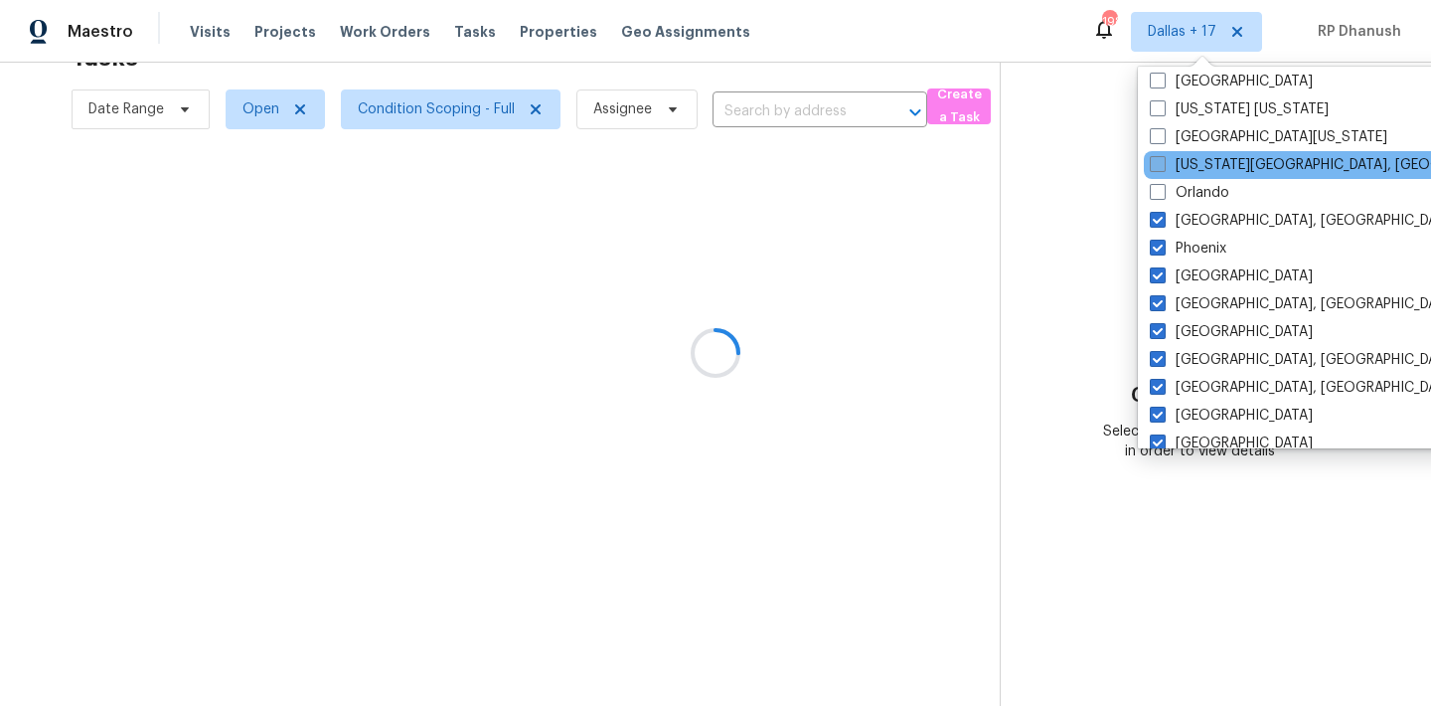
click at [1188, 169] on label "Oklahoma City, OK" at bounding box center [1341, 165] width 383 height 20
click at [1163, 168] on input "Oklahoma City, OK" at bounding box center [1156, 161] width 13 height 13
checkbox input "true"
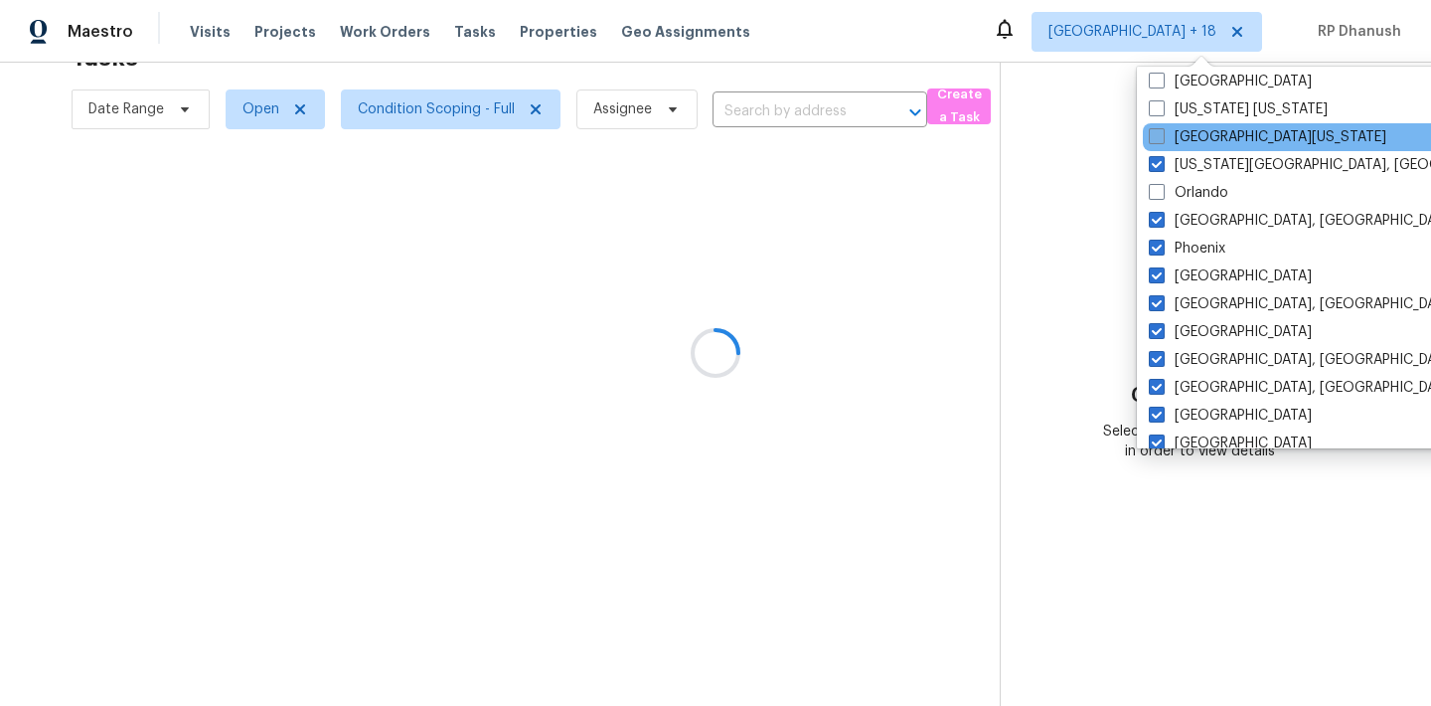
click at [1188, 142] on label "Northern Colorado" at bounding box center [1267, 137] width 237 height 20
click at [1162, 140] on input "Northern Colorado" at bounding box center [1155, 133] width 13 height 13
checkbox input "true"
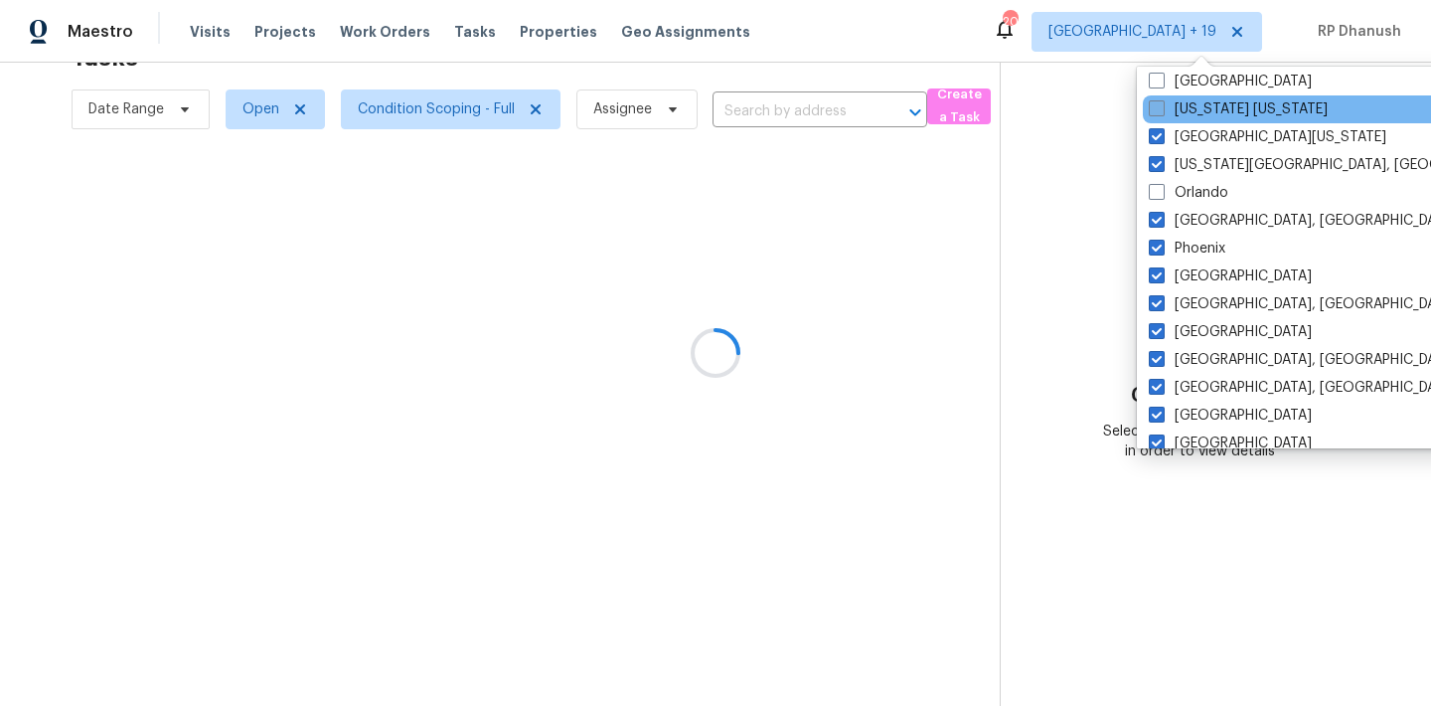
click at [1189, 112] on label "New York New Jersey" at bounding box center [1238, 109] width 179 height 20
click at [1162, 112] on input "New York New Jersey" at bounding box center [1155, 105] width 13 height 13
checkbox input "true"
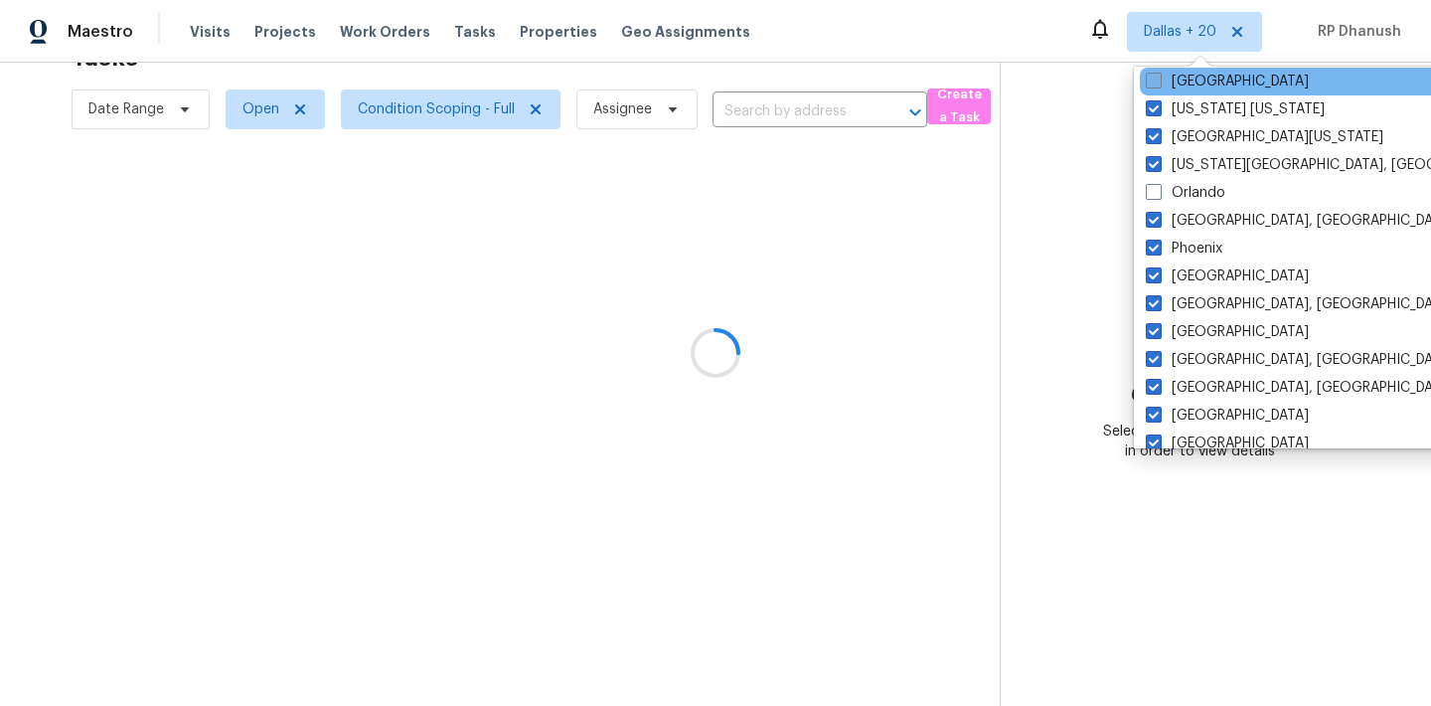
click at [1189, 84] on label "Nashville" at bounding box center [1227, 82] width 163 height 20
click at [1159, 84] on input "Nashville" at bounding box center [1152, 78] width 13 height 13
checkbox input "true"
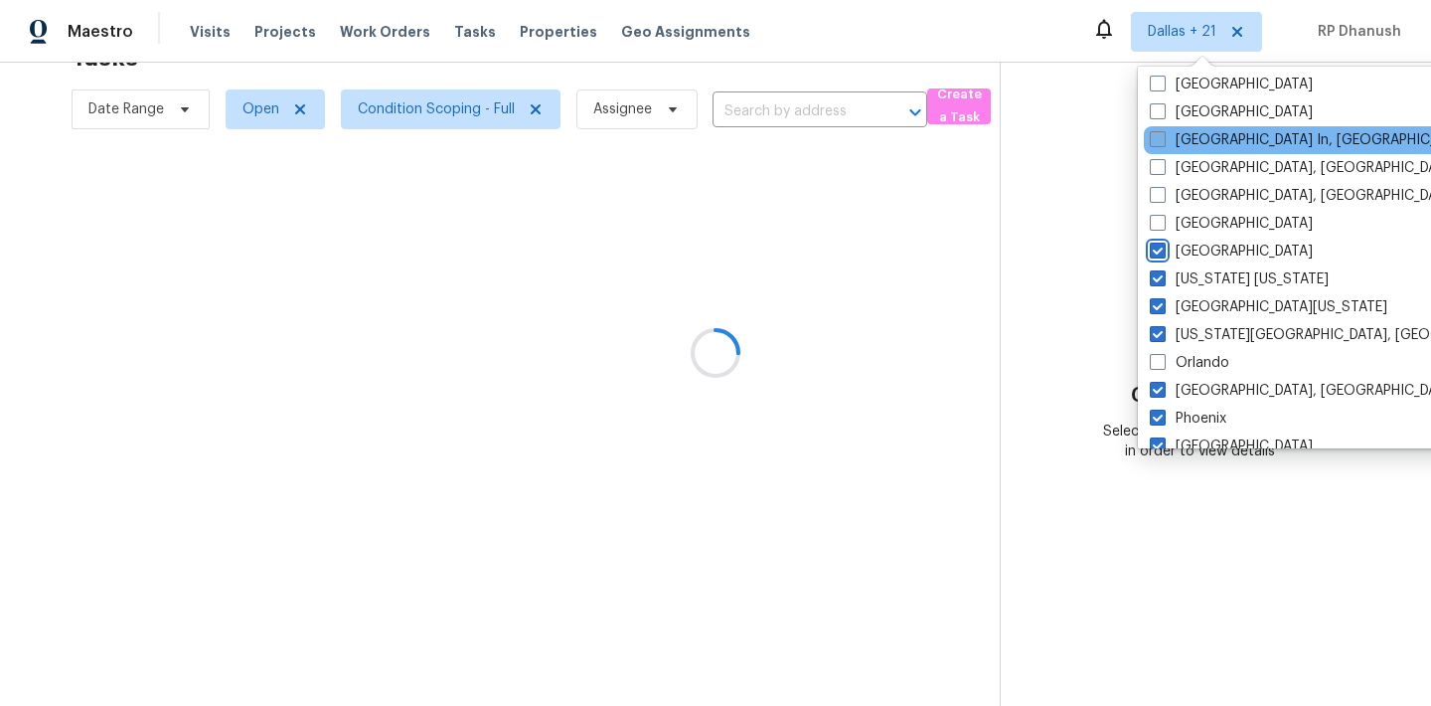
scroll to position [822, 0]
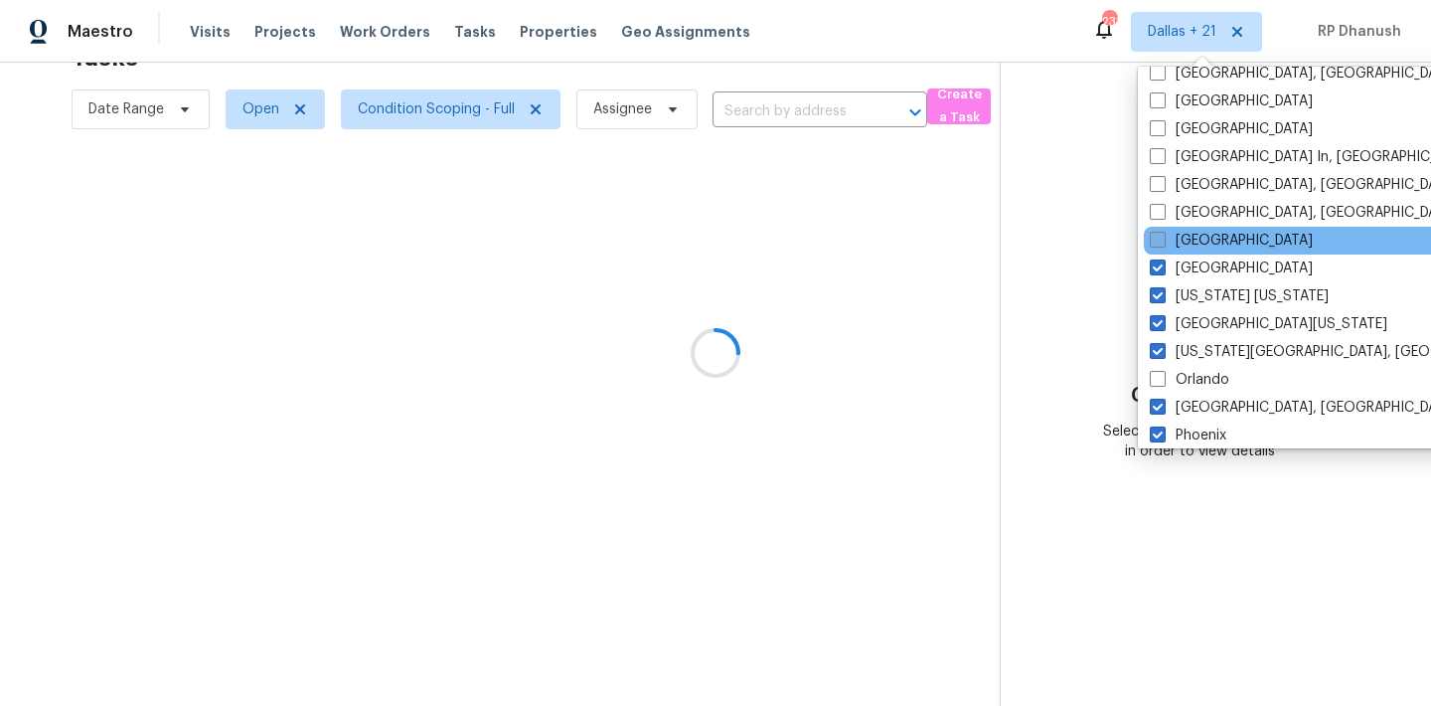
click at [1182, 242] on label "Minneapolis" at bounding box center [1231, 241] width 163 height 20
click at [1163, 242] on input "Minneapolis" at bounding box center [1156, 237] width 13 height 13
checkbox input "true"
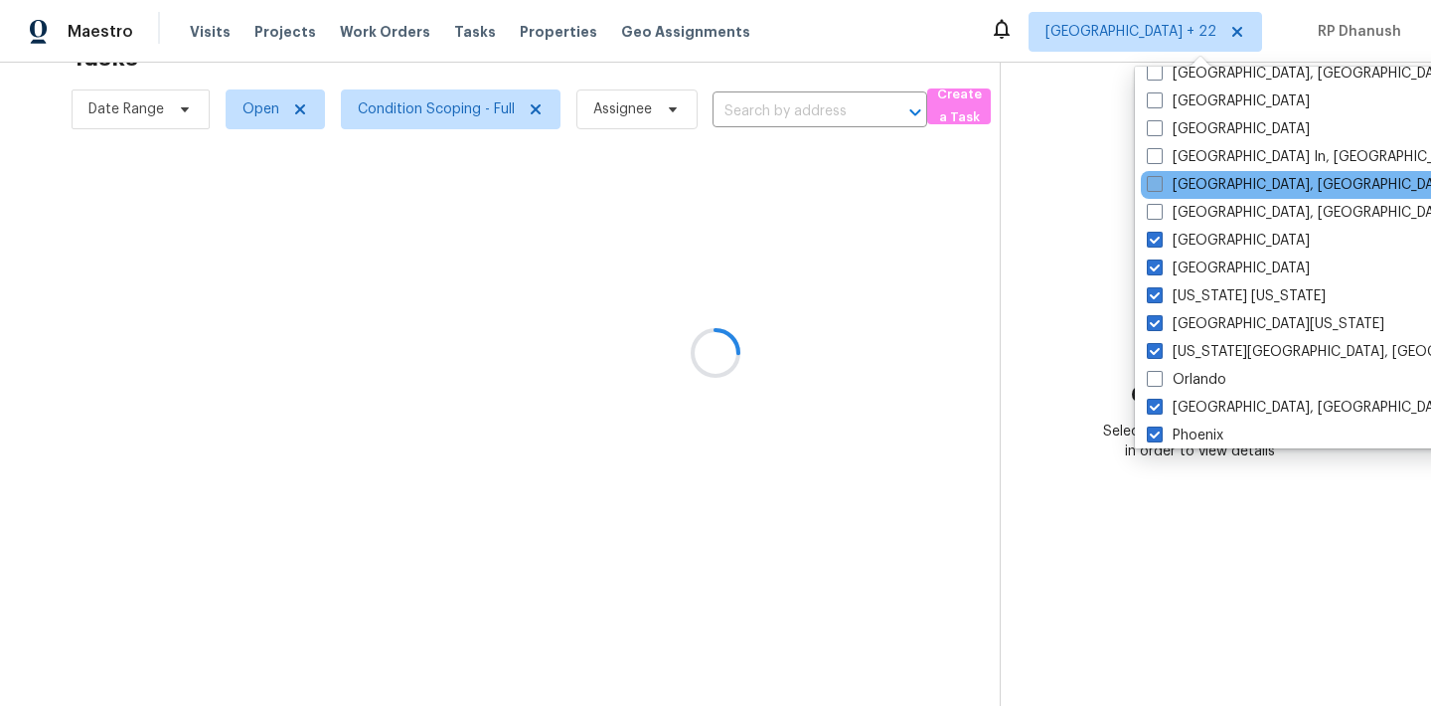
click at [1185, 182] on label "Memphis, TN" at bounding box center [1301, 185] width 308 height 20
click at [1160, 182] on input "Memphis, TN" at bounding box center [1153, 181] width 13 height 13
checkbox input "true"
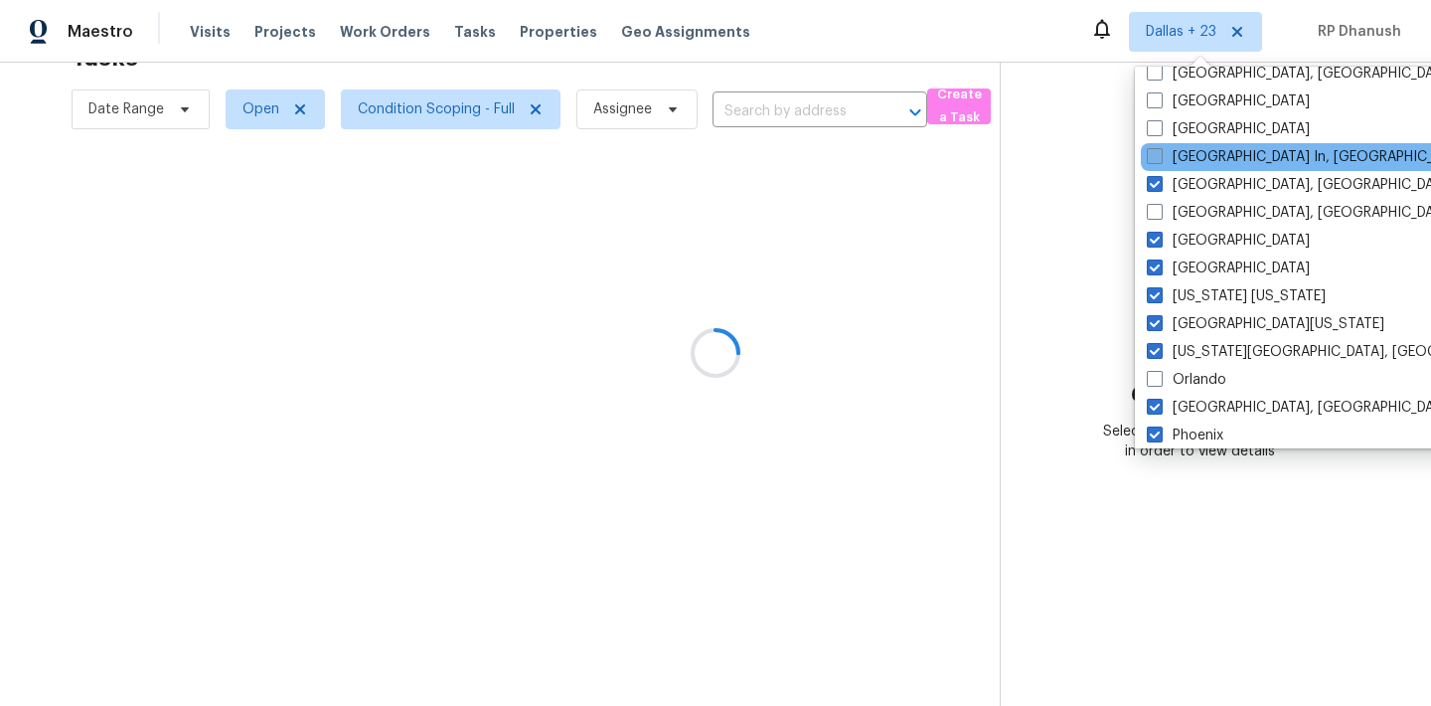
click at [1185, 156] on label "Louisville In, KY" at bounding box center [1309, 157] width 324 height 20
click at [1160, 156] on input "Louisville In, KY" at bounding box center [1153, 153] width 13 height 13
checkbox input "true"
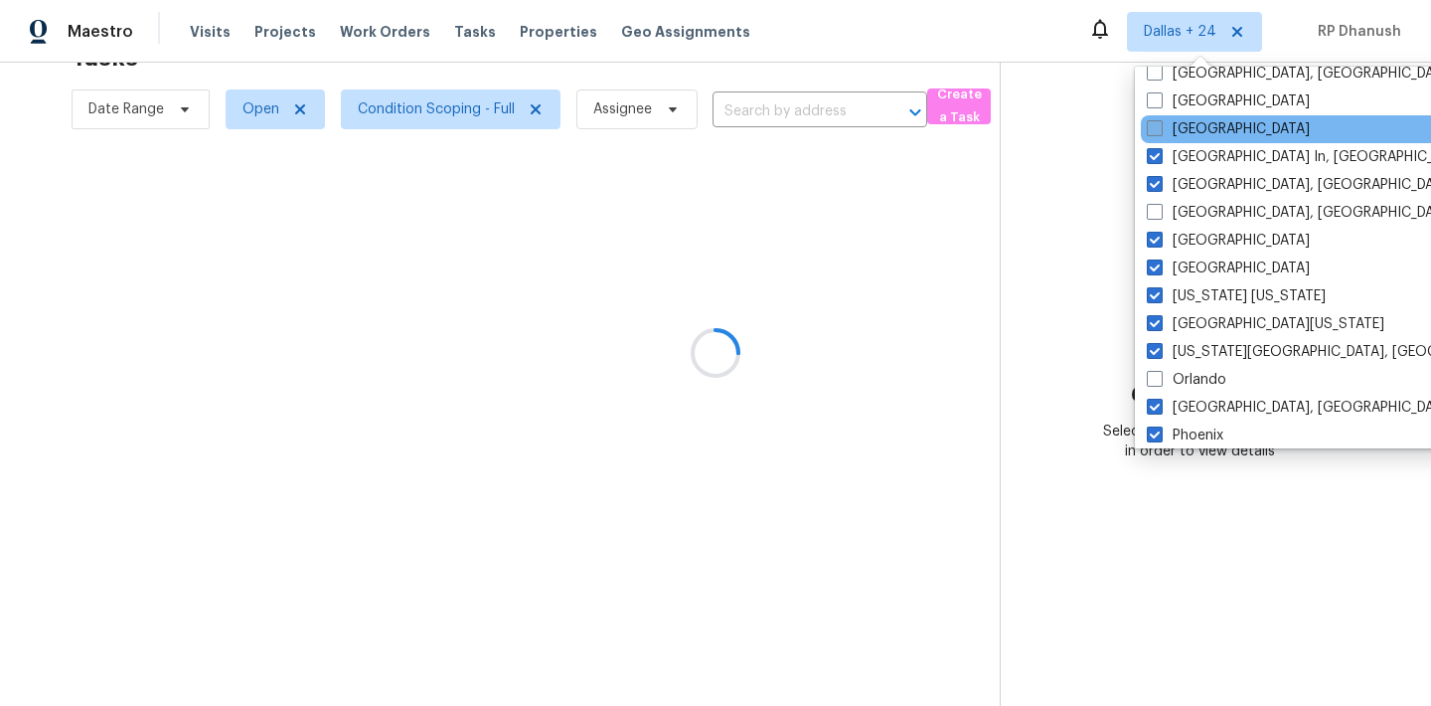
click at [1185, 133] on label "Los Angeles" at bounding box center [1228, 129] width 163 height 20
click at [1160, 132] on input "Los Angeles" at bounding box center [1153, 125] width 13 height 13
checkbox input "true"
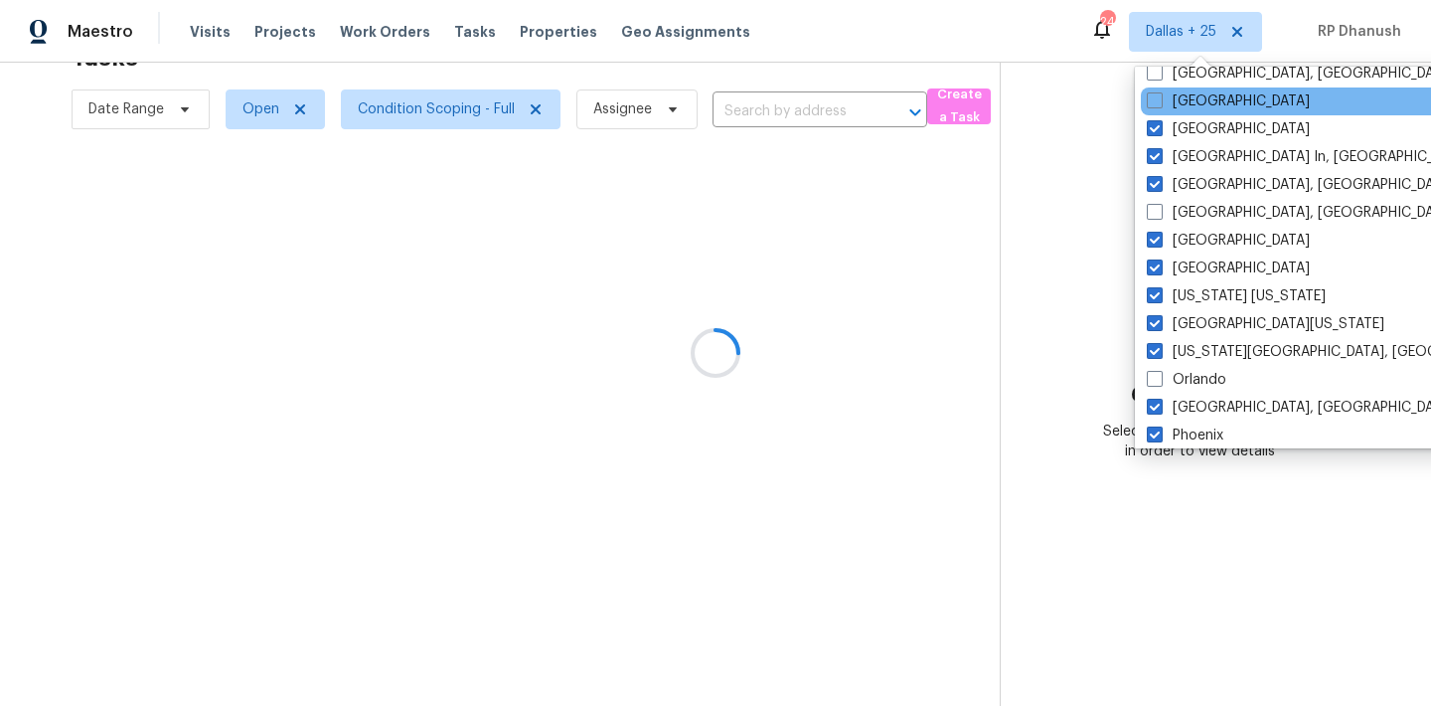
click at [1185, 88] on div "Las Vegas" at bounding box center [1341, 101] width 400 height 28
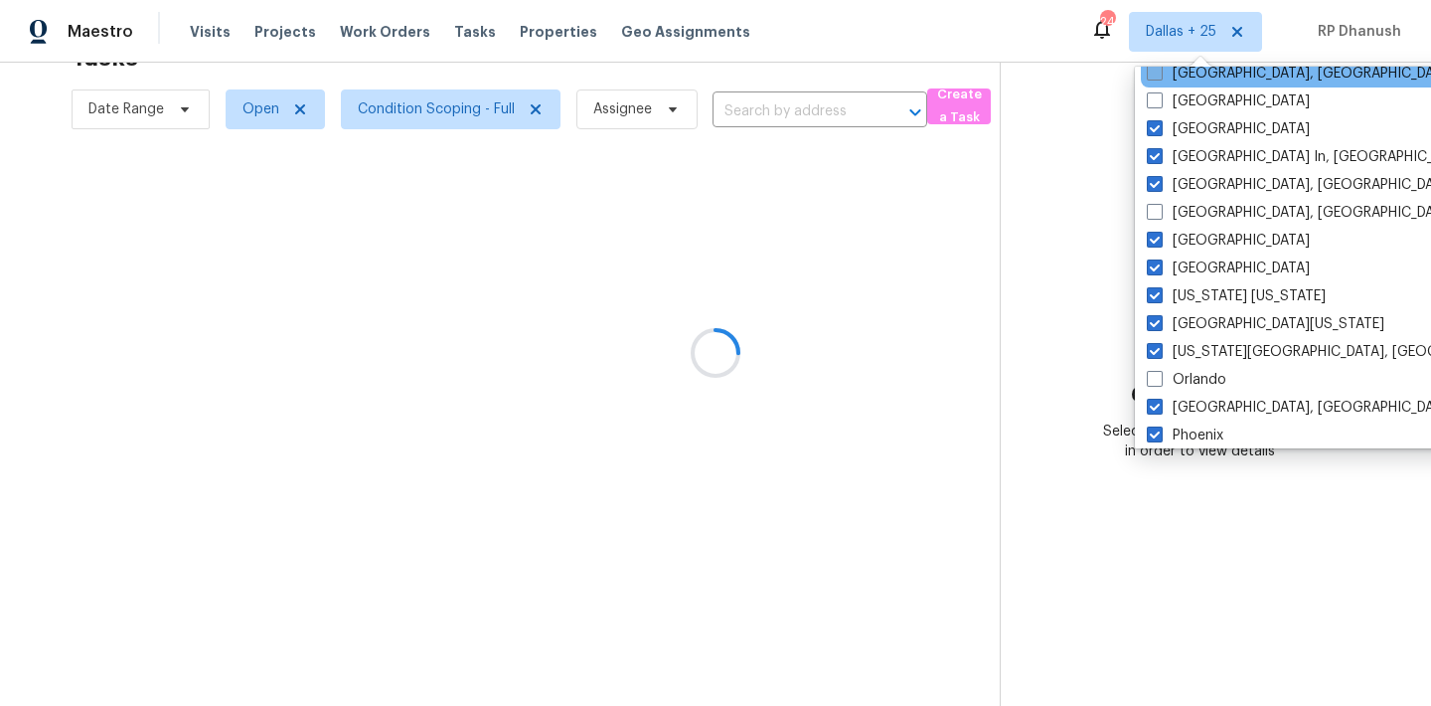
click at [1185, 79] on label "Knoxville, TN" at bounding box center [1301, 74] width 308 height 20
click at [1160, 77] on input "Knoxville, TN" at bounding box center [1153, 70] width 13 height 13
checkbox input "true"
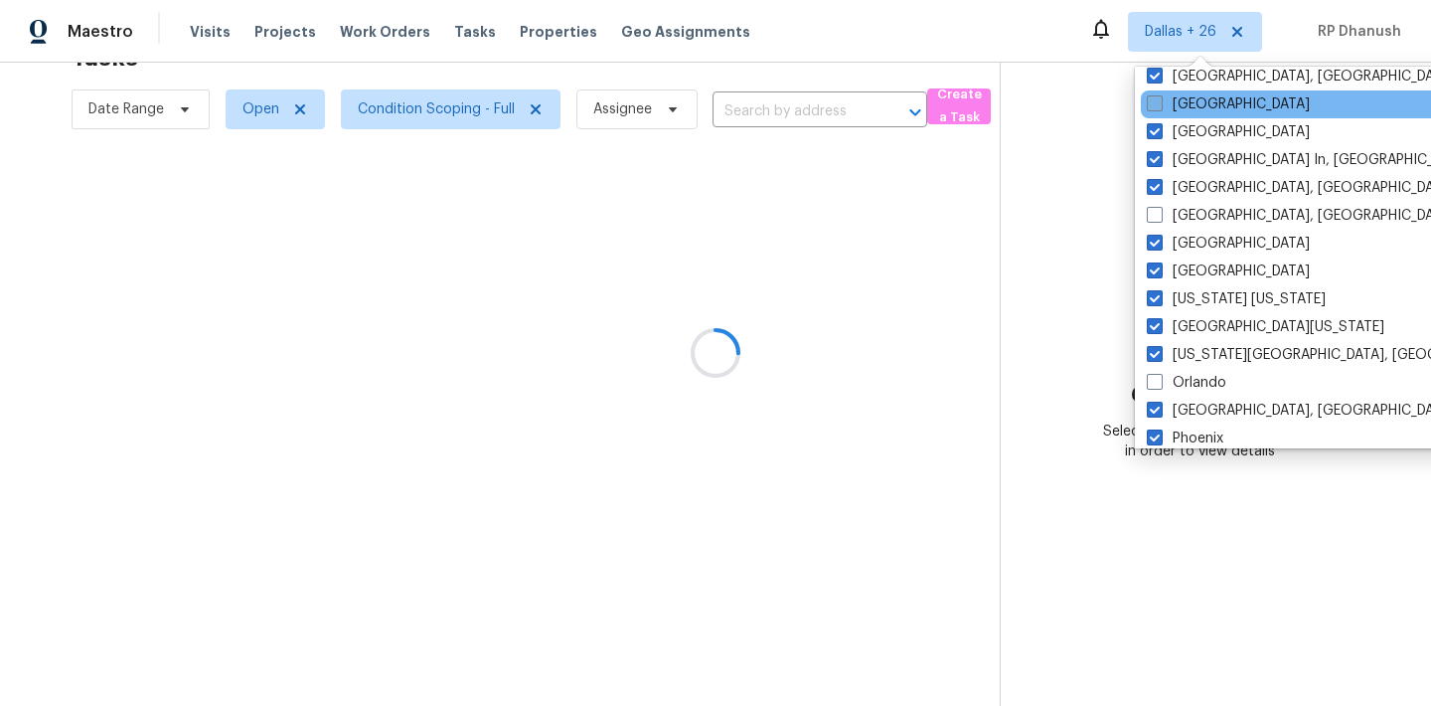
click at [1185, 106] on label "Las Vegas" at bounding box center [1228, 104] width 163 height 20
click at [1160, 106] on input "Las Vegas" at bounding box center [1153, 100] width 13 height 13
checkbox input "true"
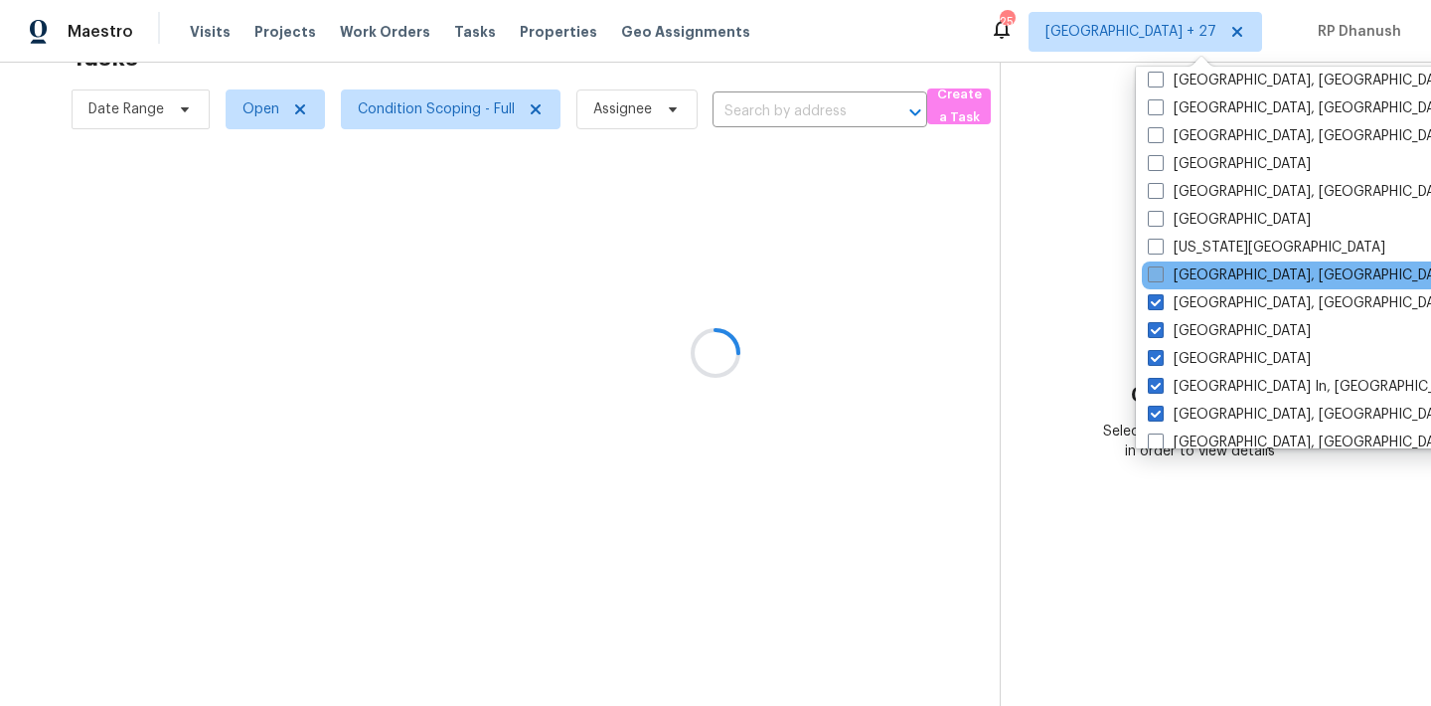
click at [1183, 280] on label "Killeen, TX" at bounding box center [1302, 275] width 308 height 20
click at [1161, 278] on input "Killeen, TX" at bounding box center [1154, 271] width 13 height 13
checkbox input "true"
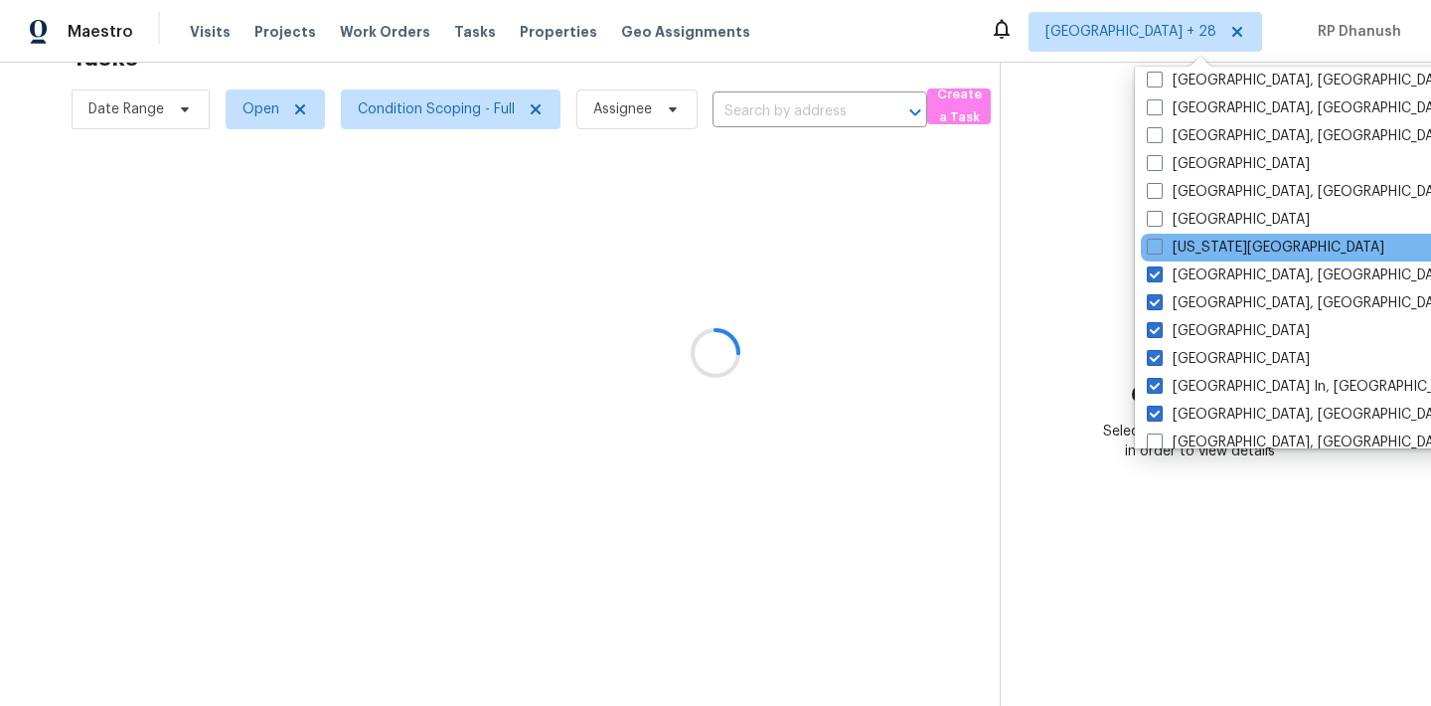
click at [1183, 258] on div "Kansas City" at bounding box center [1341, 248] width 400 height 28
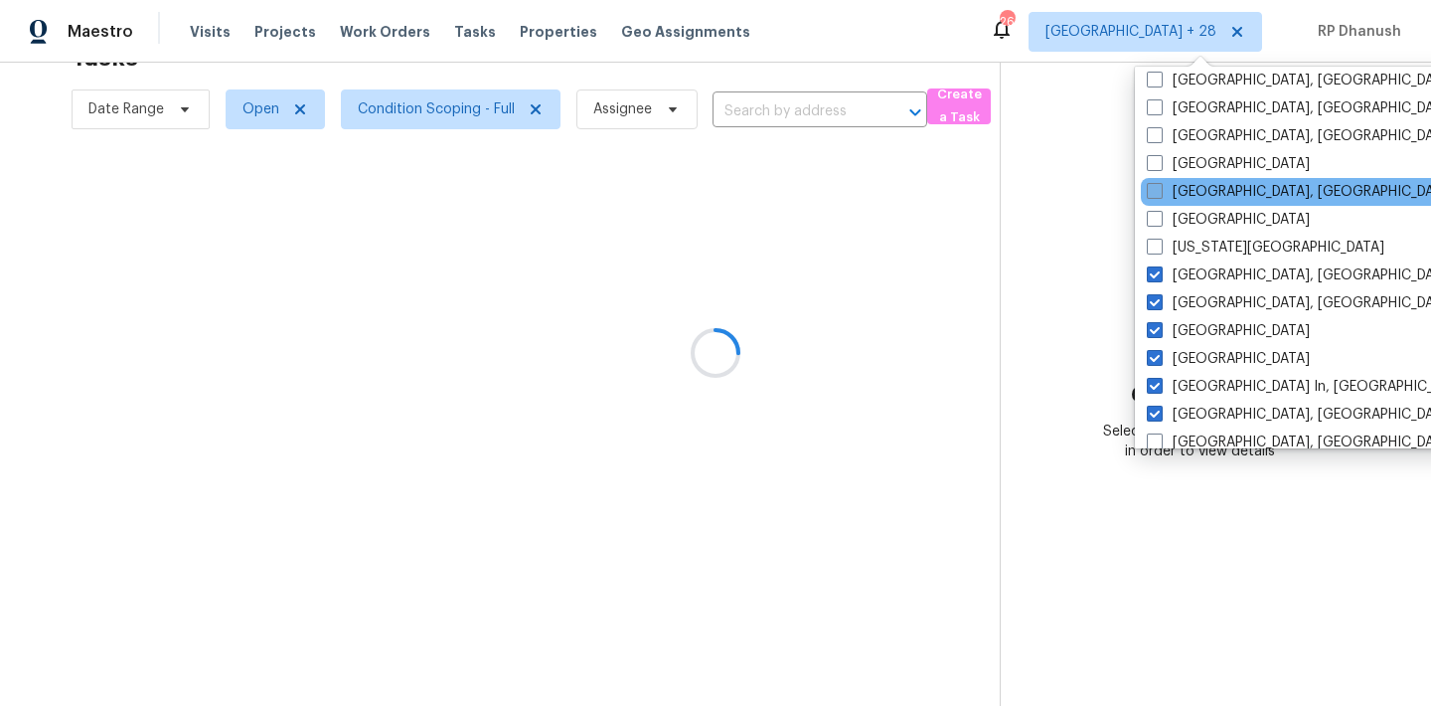
click at [1187, 193] on label "Indianapolis, IN" at bounding box center [1301, 192] width 308 height 20
click at [1160, 193] on input "Indianapolis, IN" at bounding box center [1153, 188] width 13 height 13
checkbox input "true"
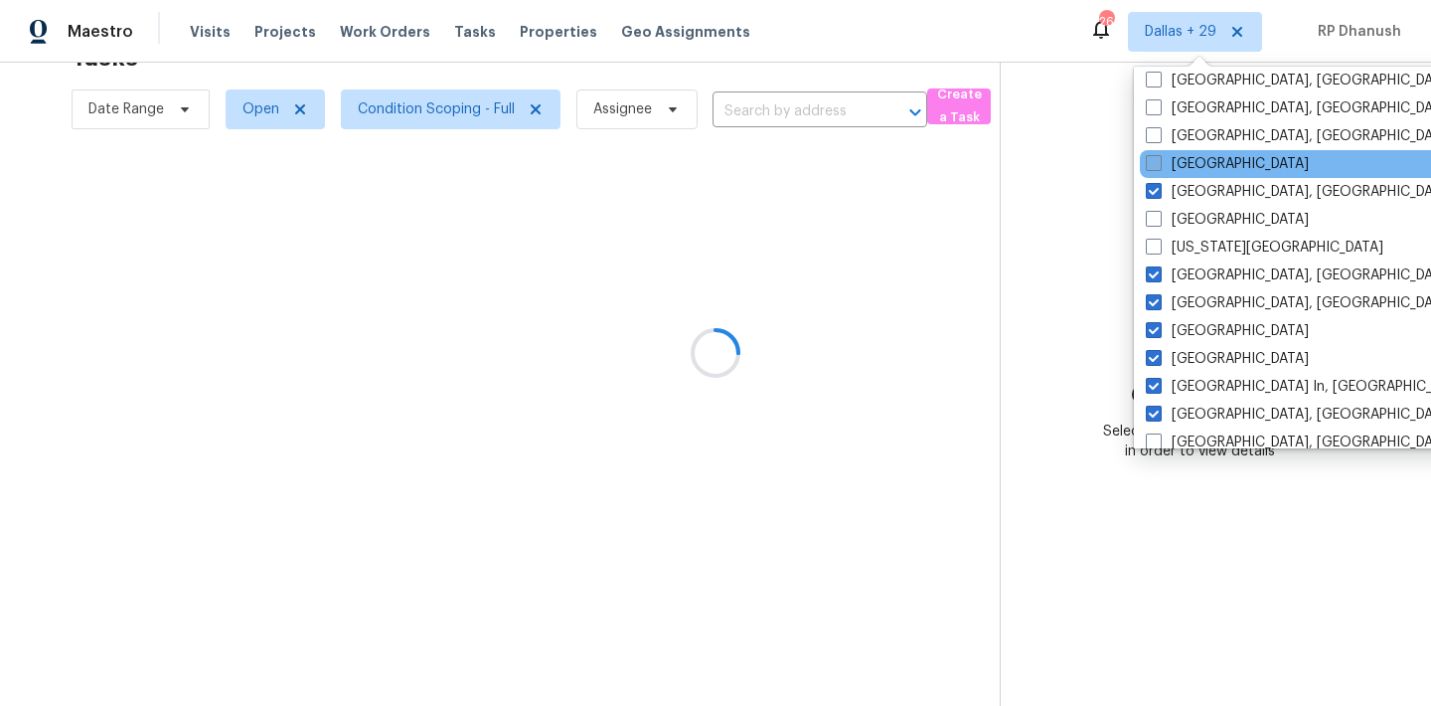
click at [1191, 157] on label "Houston" at bounding box center [1227, 164] width 163 height 20
click at [1159, 157] on input "Houston" at bounding box center [1152, 160] width 13 height 13
checkbox input "true"
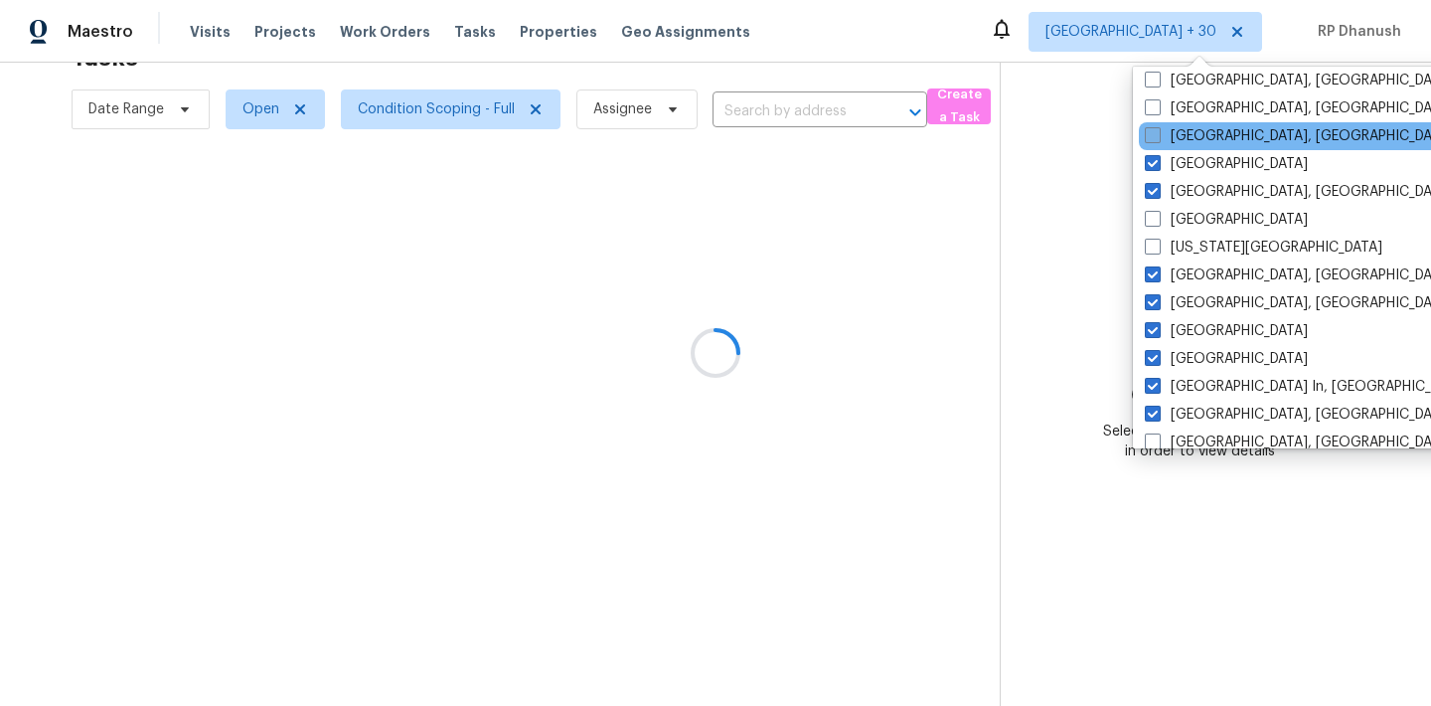
click at [1191, 126] on label "Greenville, SC" at bounding box center [1299, 136] width 308 height 20
click at [1158, 126] on input "Greenville, SC" at bounding box center [1151, 132] width 13 height 13
checkbox input "true"
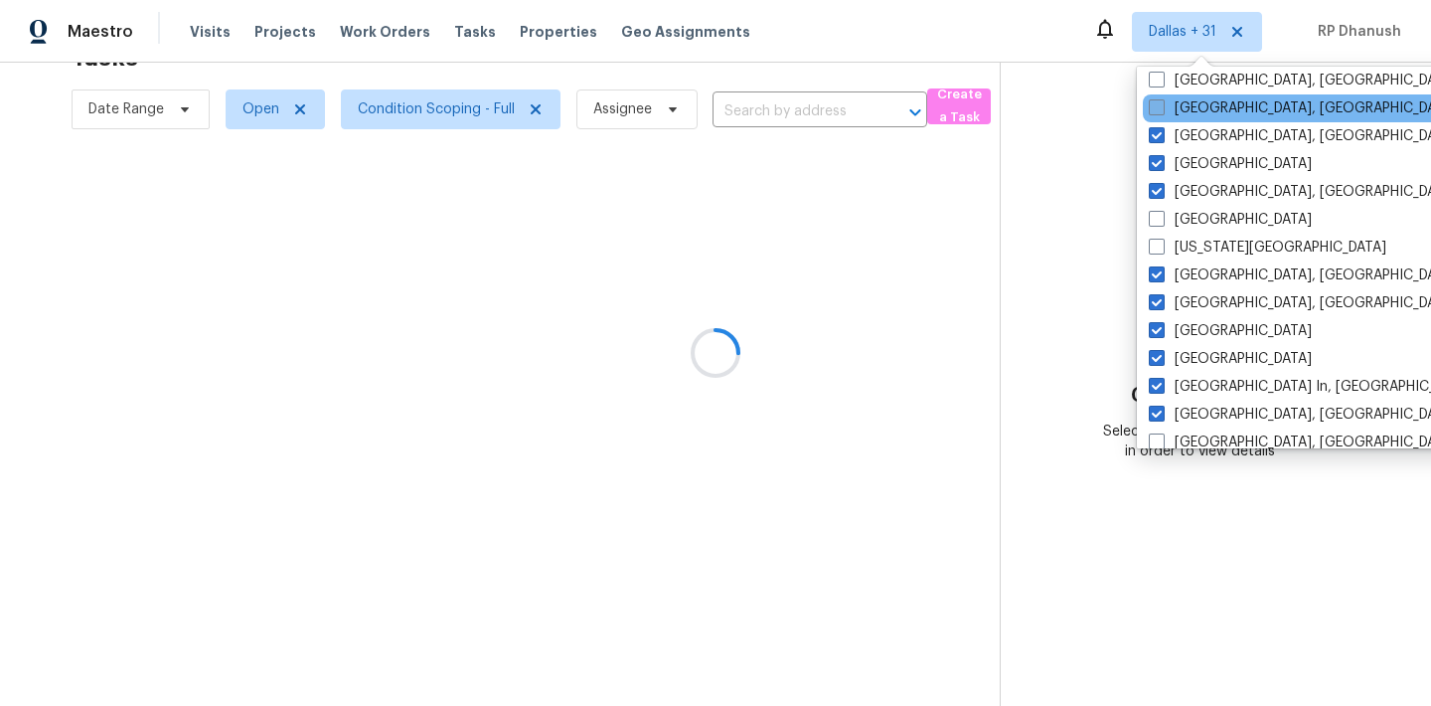
click at [1191, 117] on label "Greensboro, NC" at bounding box center [1303, 108] width 308 height 20
click at [1162, 111] on input "Greensboro, NC" at bounding box center [1155, 104] width 13 height 13
checkbox input "true"
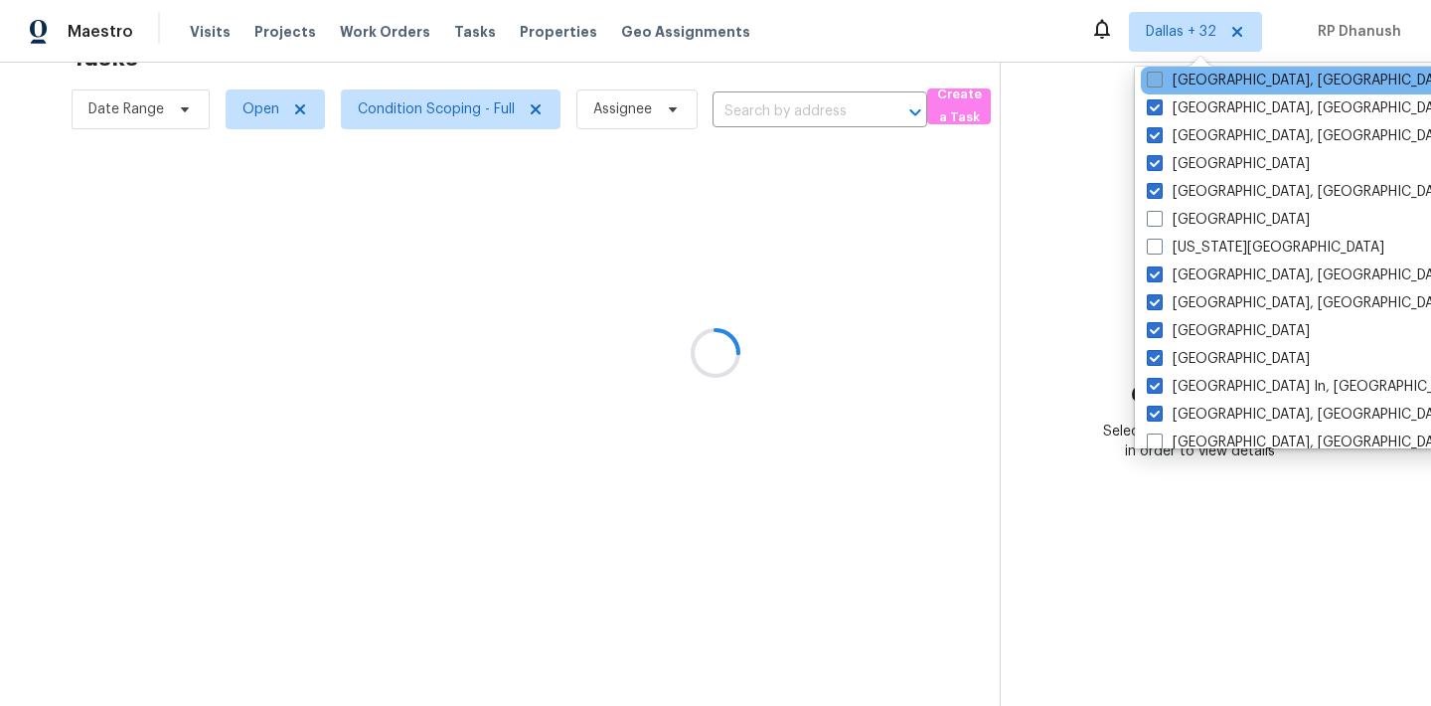
click at [1191, 84] on label "Detroit, MI" at bounding box center [1301, 81] width 308 height 20
click at [1160, 83] on input "Detroit, MI" at bounding box center [1153, 77] width 13 height 13
checkbox input "true"
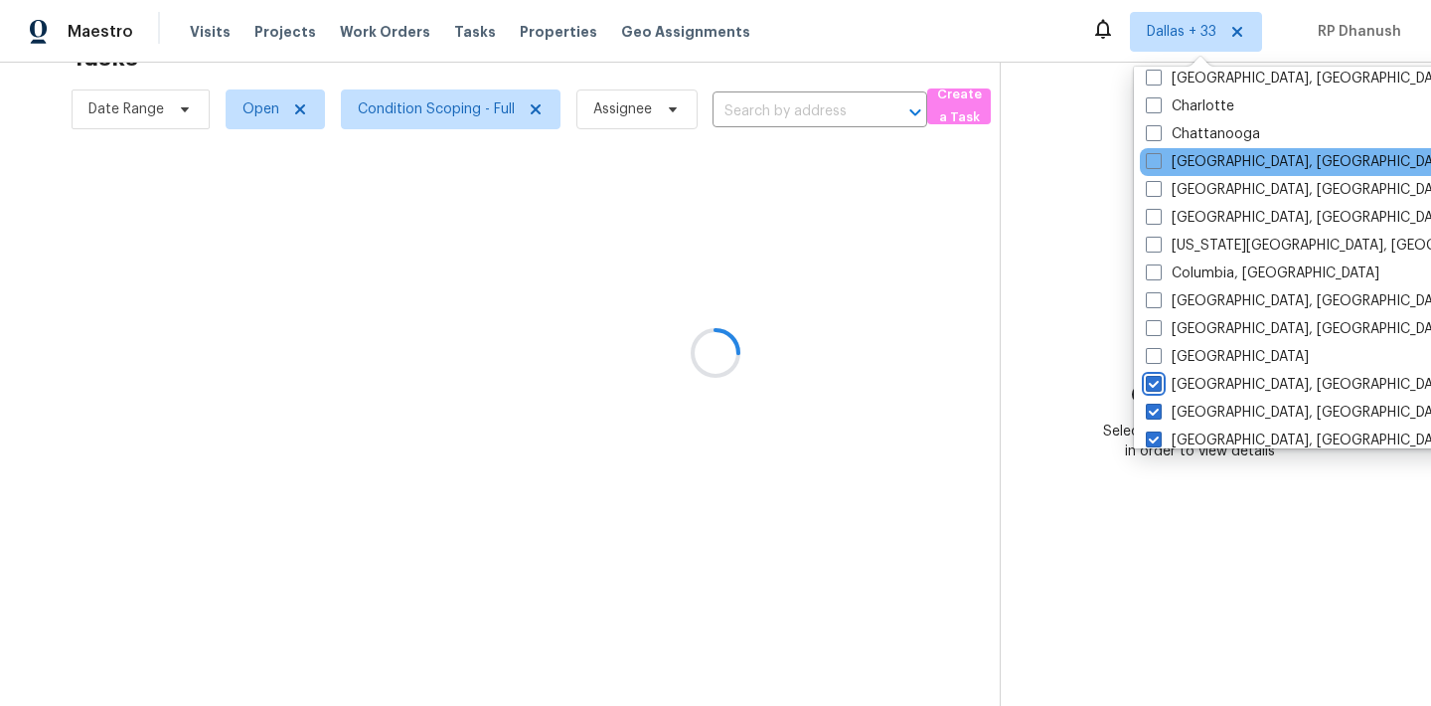
scroll to position [264, 0]
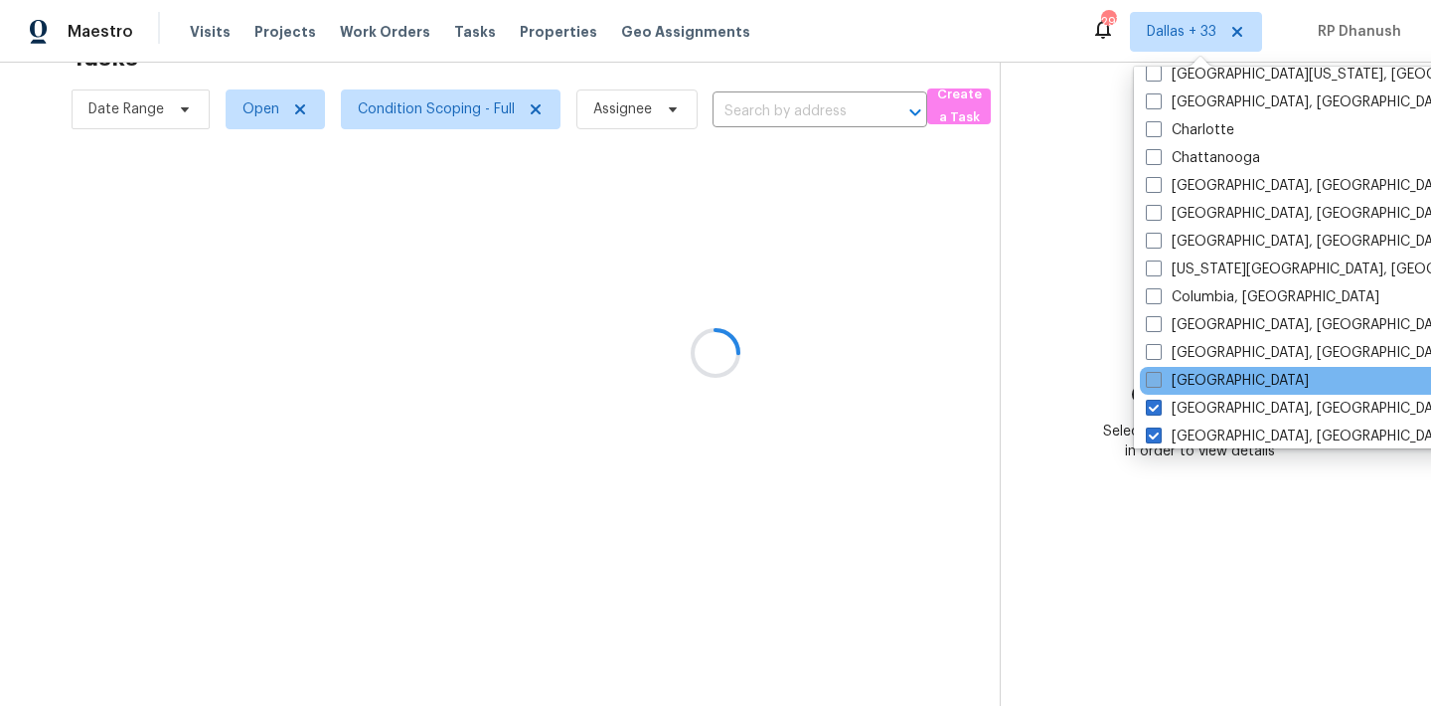
click at [1176, 386] on label "Denver" at bounding box center [1227, 381] width 163 height 20
click at [1159, 384] on input "Denver" at bounding box center [1152, 377] width 13 height 13
checkbox input "true"
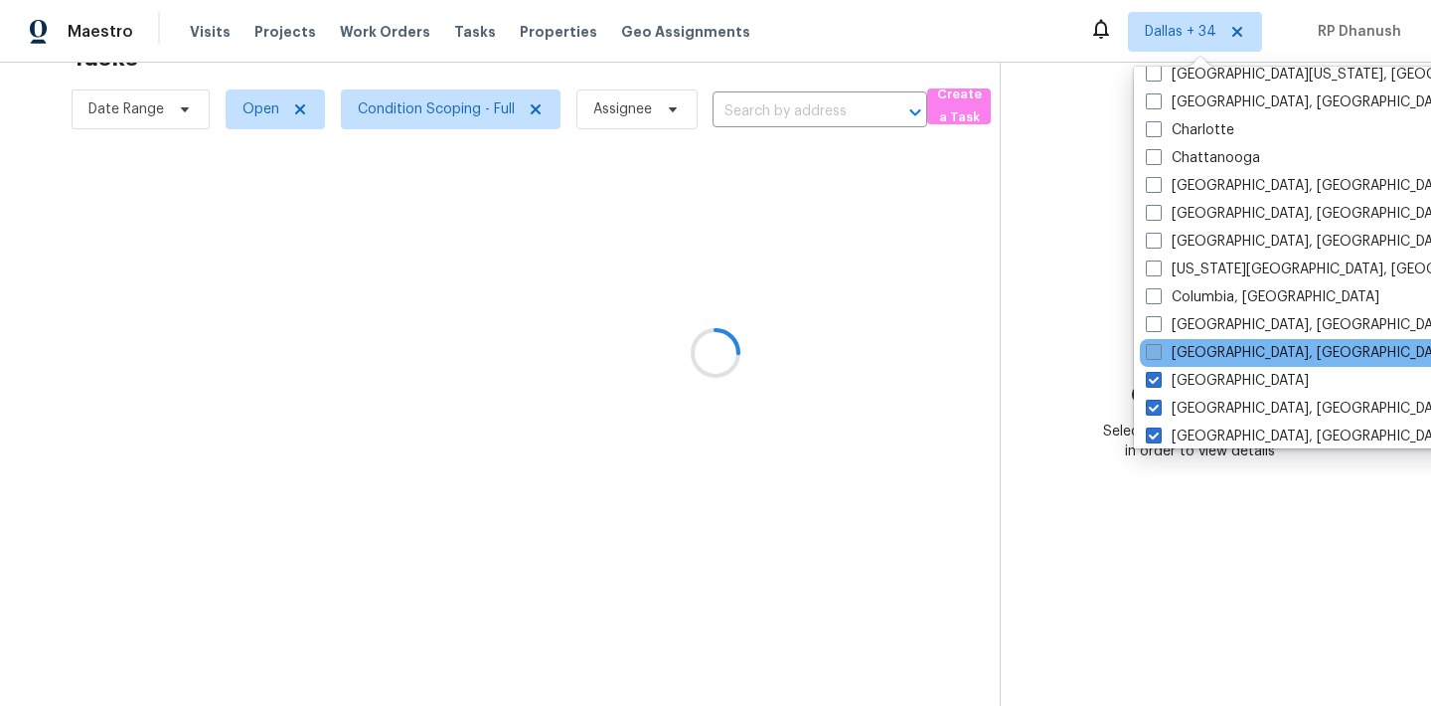
click at [1176, 359] on label "Corpus Christi, TX" at bounding box center [1300, 353] width 308 height 20
click at [1159, 356] on input "Corpus Christi, TX" at bounding box center [1152, 349] width 13 height 13
checkbox input "true"
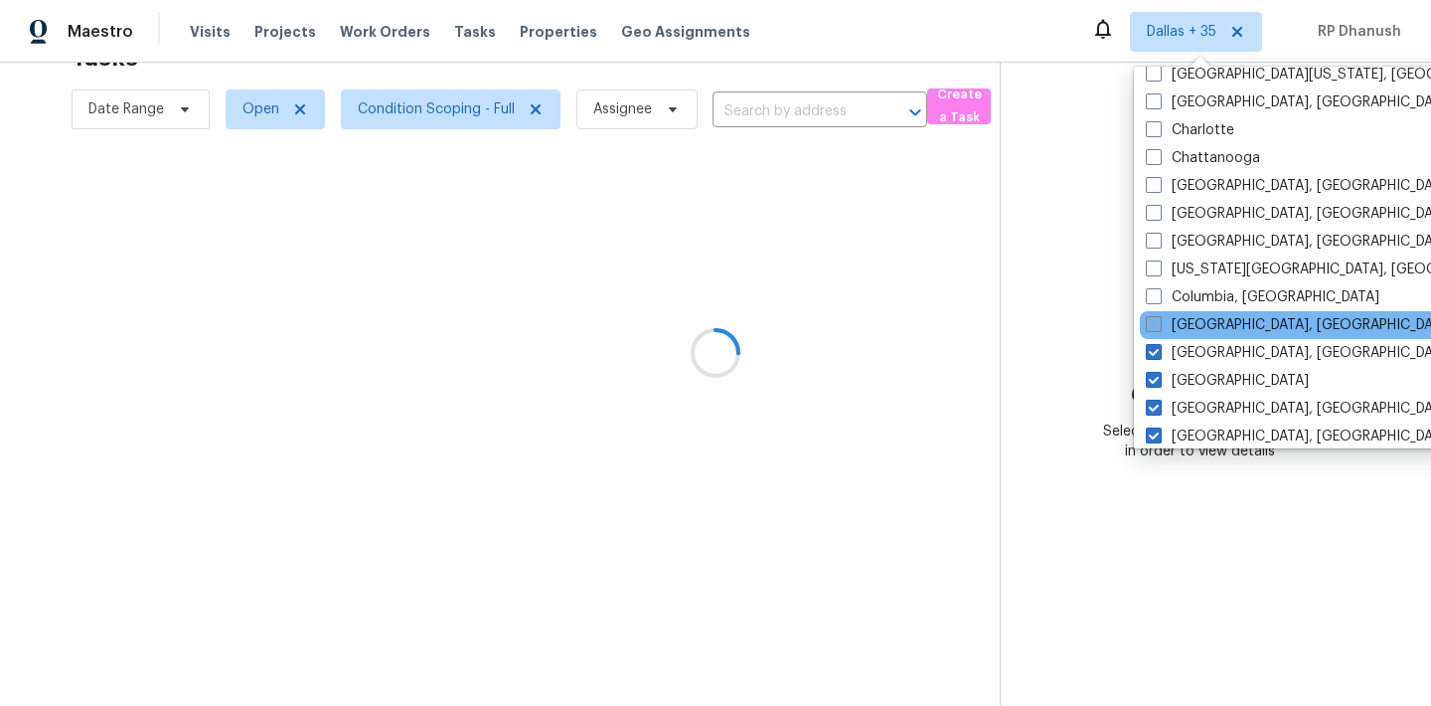
click at [1176, 328] on label "Columbus, OH" at bounding box center [1300, 325] width 308 height 20
click at [1159, 328] on input "Columbus, OH" at bounding box center [1152, 321] width 13 height 13
checkbox input "true"
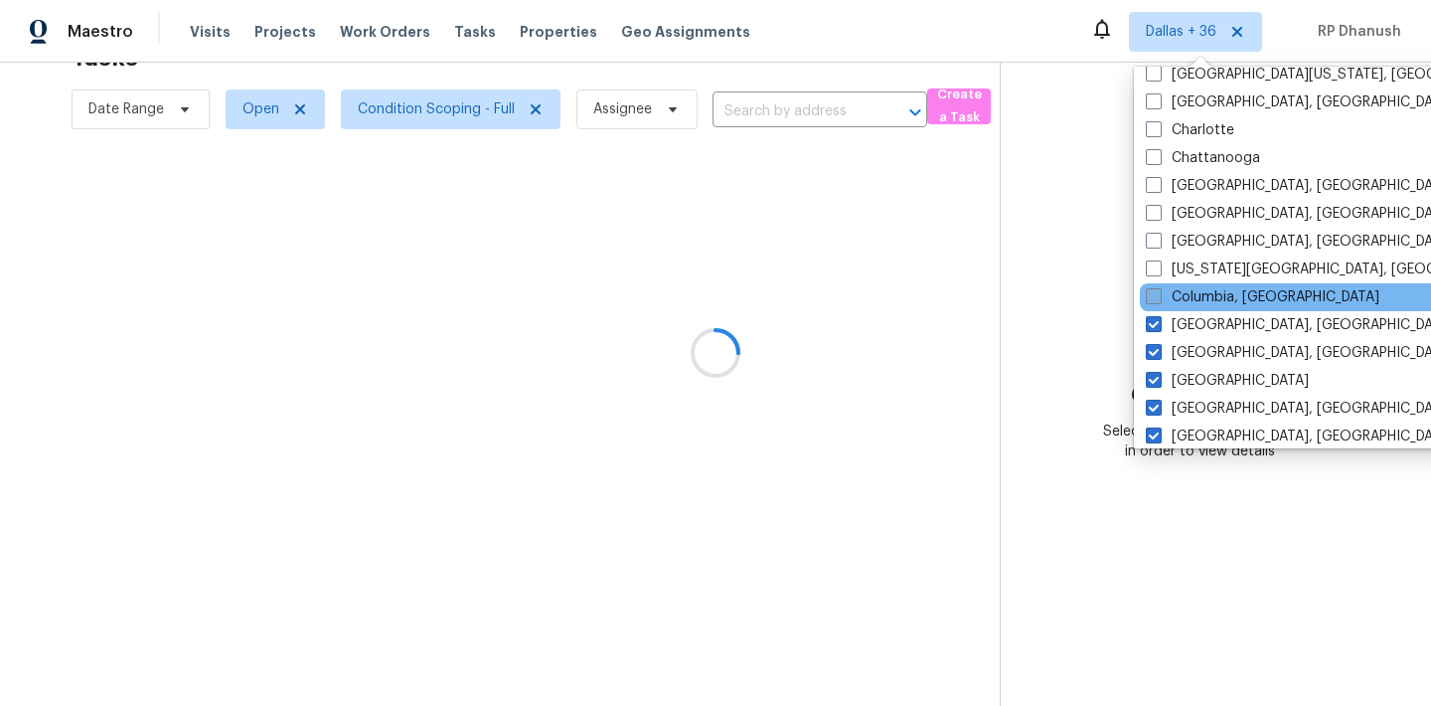
click at [1181, 300] on label "Columbia, SC" at bounding box center [1263, 297] width 234 height 20
click at [1159, 300] on input "Columbia, SC" at bounding box center [1152, 293] width 13 height 13
checkbox input "true"
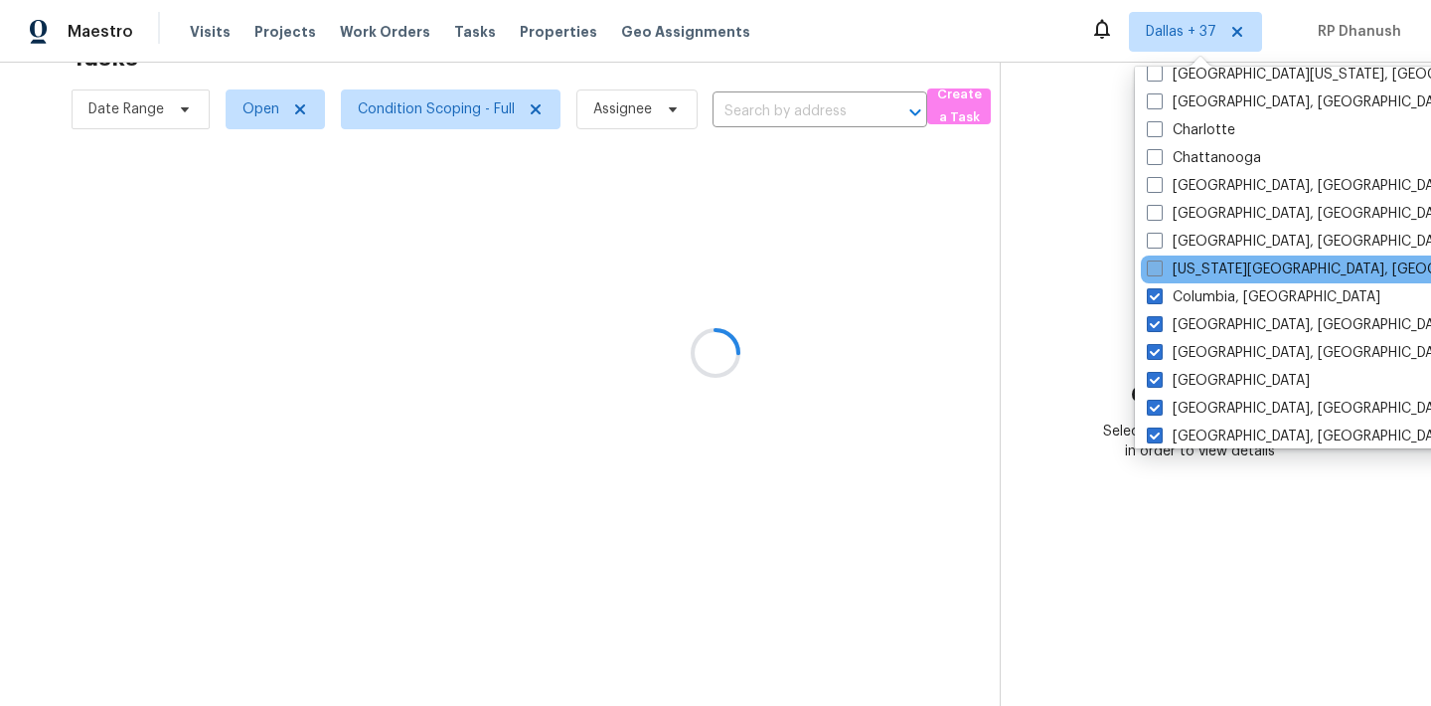
click at [1181, 272] on label "Colorado Springs, CO" at bounding box center [1338, 269] width 383 height 20
click at [1160, 272] on input "Colorado Springs, CO" at bounding box center [1153, 265] width 13 height 13
checkbox input "true"
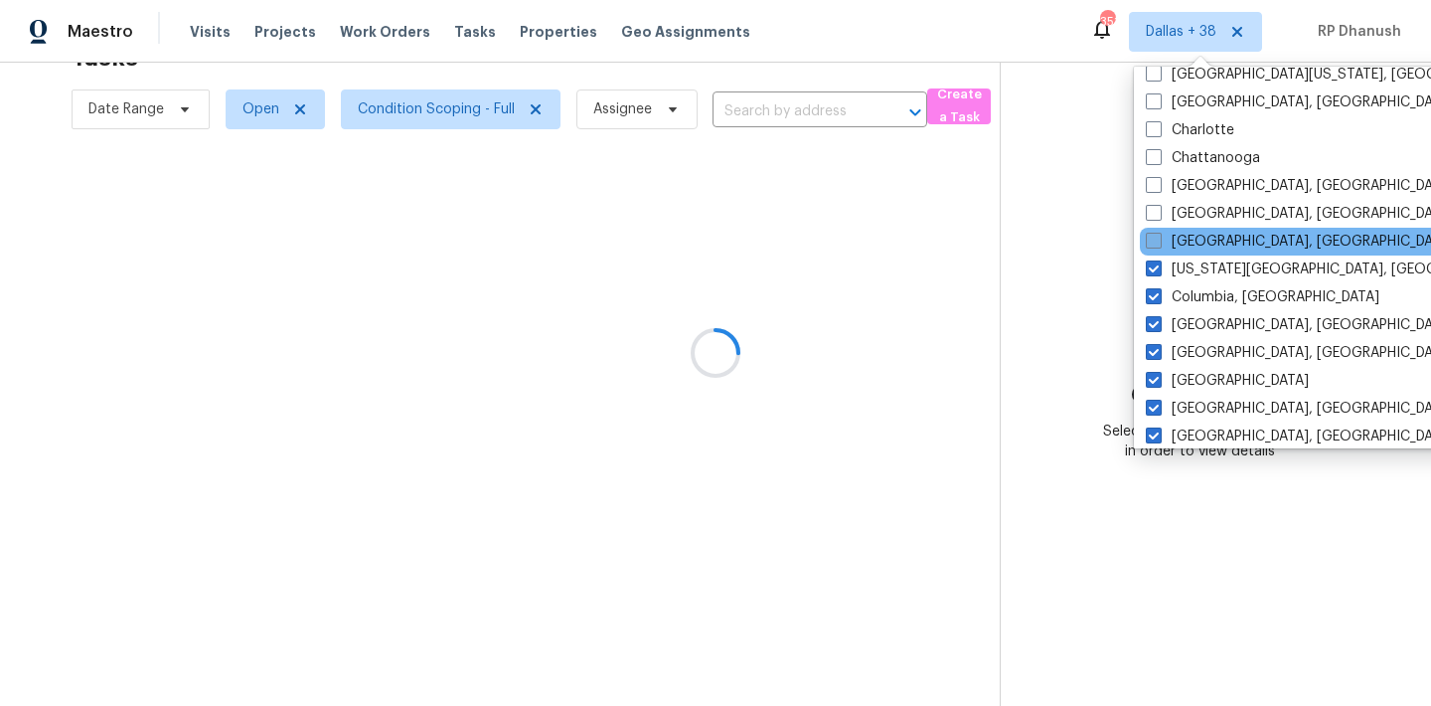
click at [1181, 235] on label "Cleveland, OH" at bounding box center [1300, 242] width 308 height 20
click at [1159, 235] on input "Cleveland, OH" at bounding box center [1152, 238] width 13 height 13
checkbox input "true"
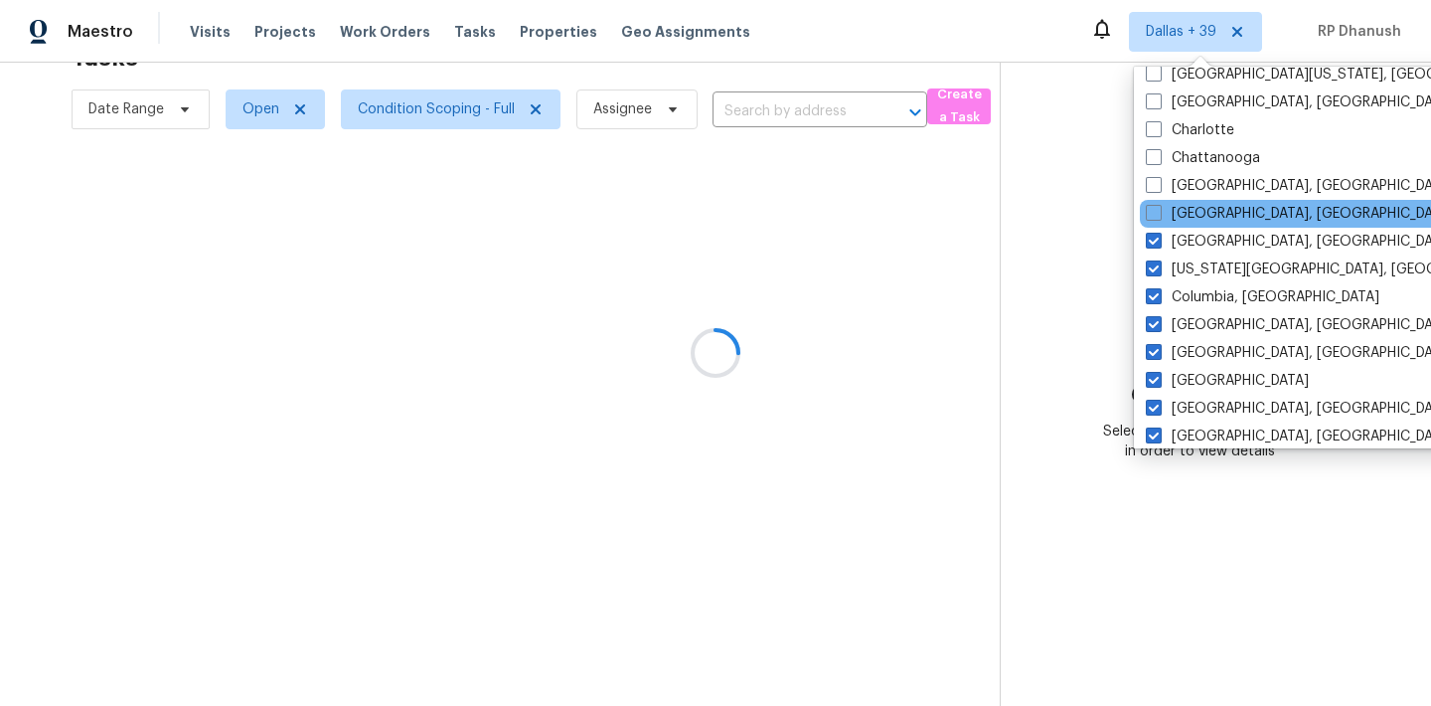
click at [1181, 202] on div "Cincinnati, OH" at bounding box center [1340, 214] width 400 height 28
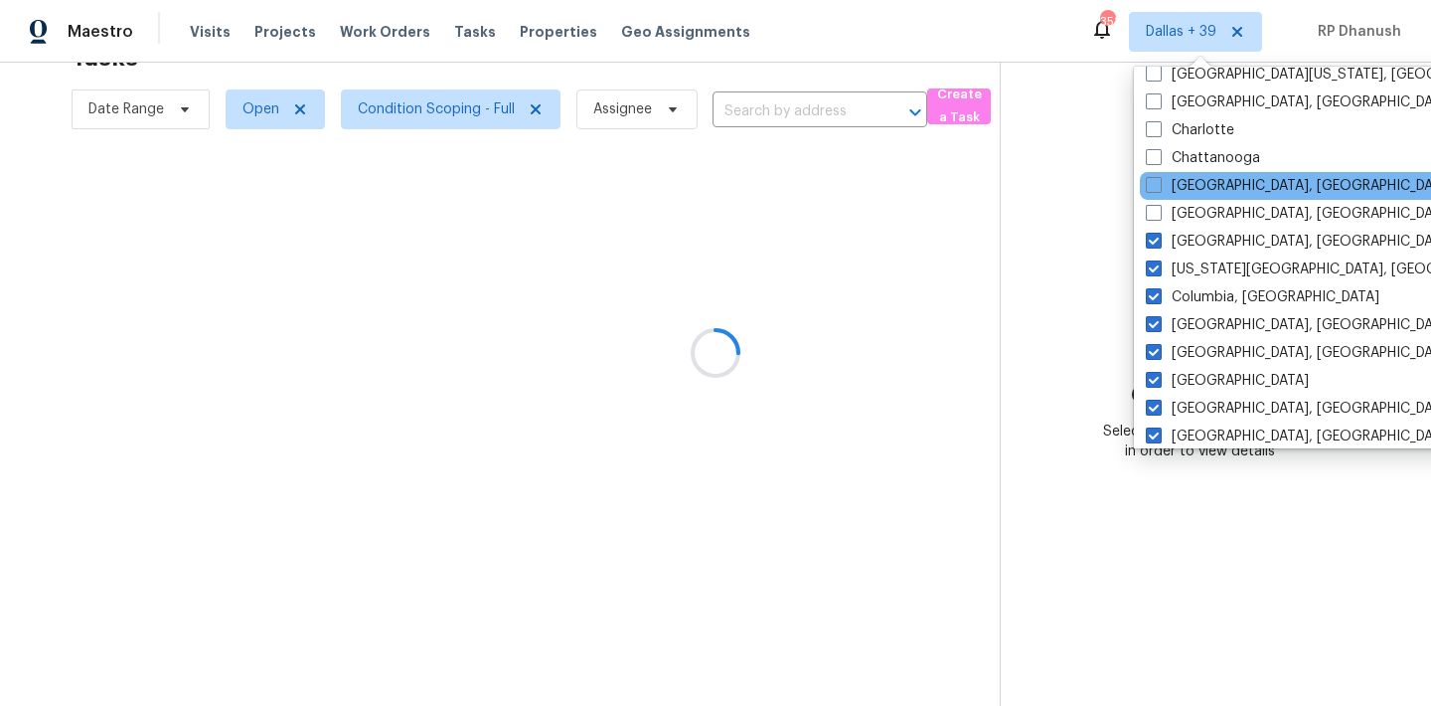
click at [1181, 174] on div "Chicago, IL" at bounding box center [1340, 186] width 400 height 28
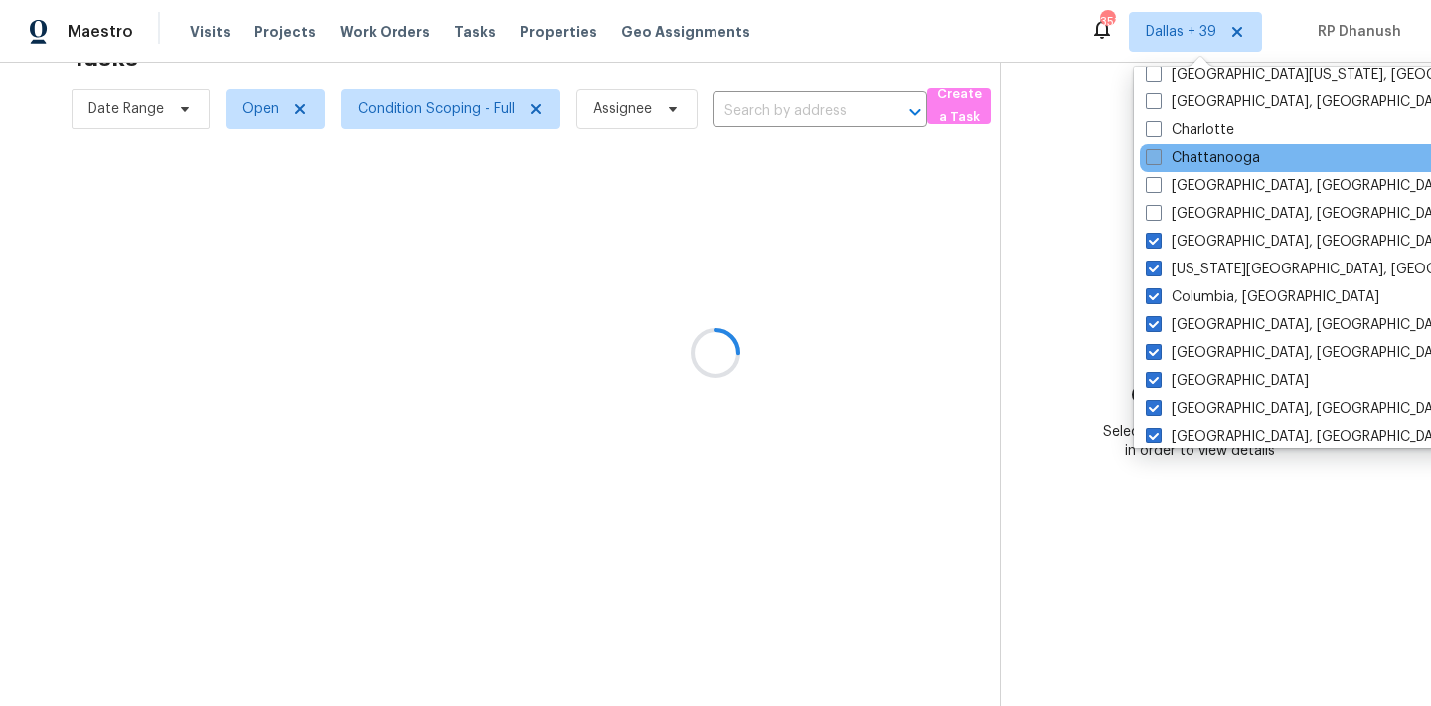
click at [1181, 150] on label "Chattanooga" at bounding box center [1203, 158] width 114 height 20
click at [1159, 150] on input "Chattanooga" at bounding box center [1152, 154] width 13 height 13
checkbox input "true"
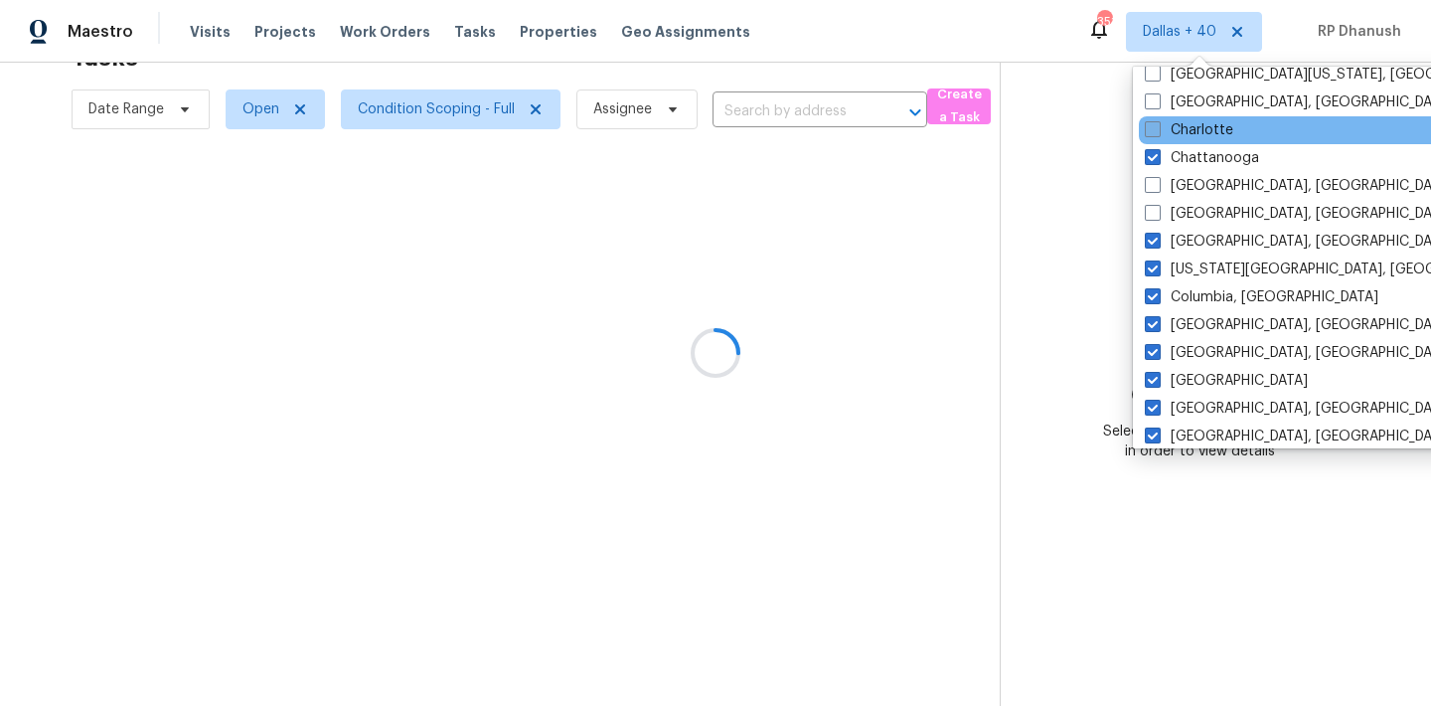
click at [1181, 129] on label "Charlotte" at bounding box center [1189, 130] width 88 height 20
click at [1158, 129] on input "Charlotte" at bounding box center [1151, 126] width 13 height 13
checkbox input "true"
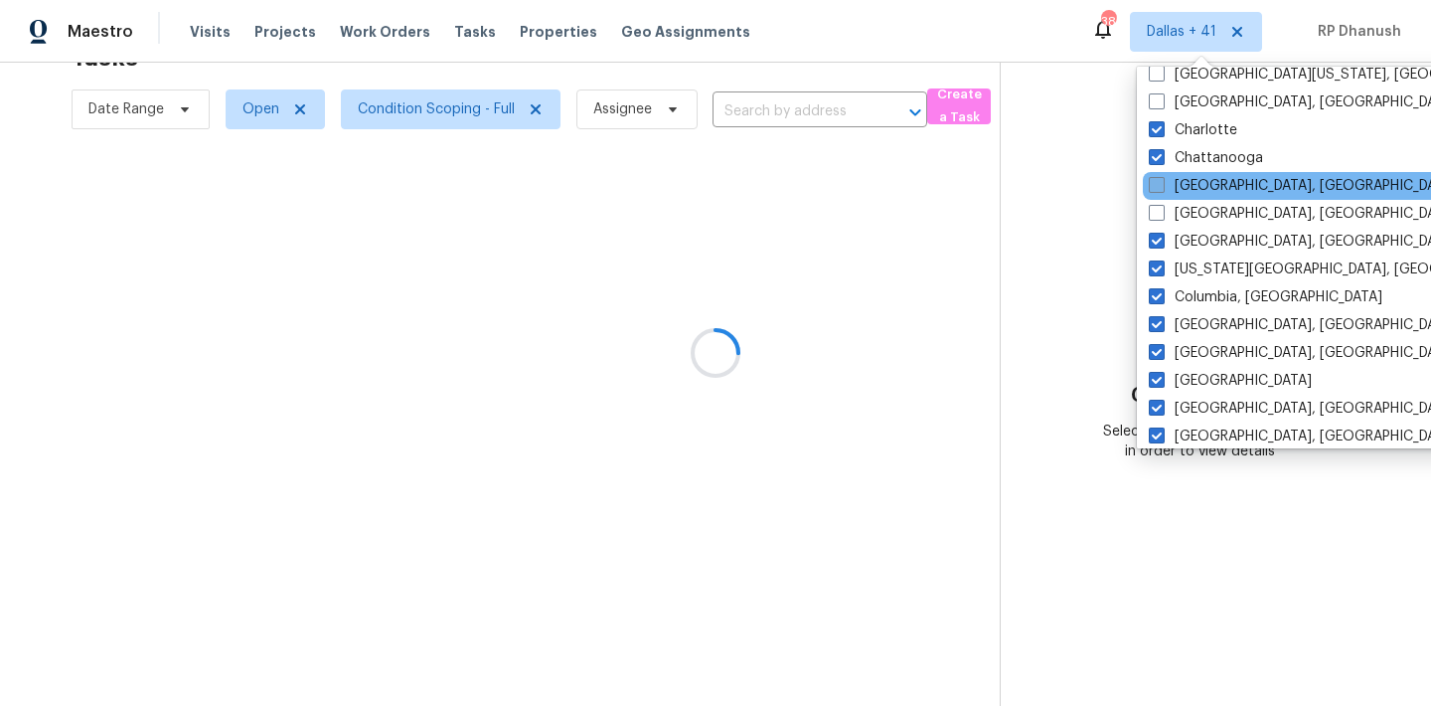
click at [1179, 187] on label "Chicago, IL" at bounding box center [1303, 186] width 308 height 20
click at [1162, 187] on input "Chicago, IL" at bounding box center [1155, 182] width 13 height 13
checkbox input "true"
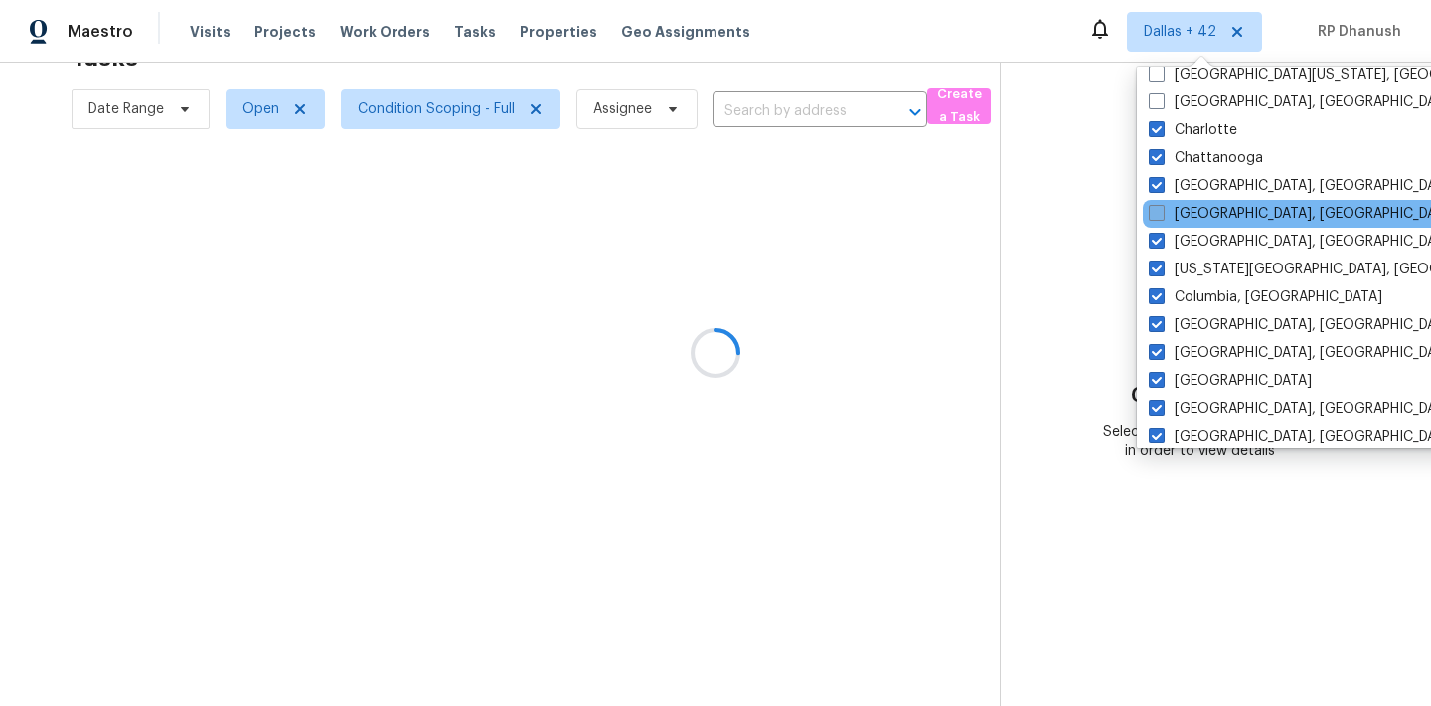
click at [1179, 213] on label "Cincinnati, OH" at bounding box center [1303, 214] width 308 height 20
click at [1162, 213] on input "Cincinnati, OH" at bounding box center [1155, 210] width 13 height 13
checkbox input "true"
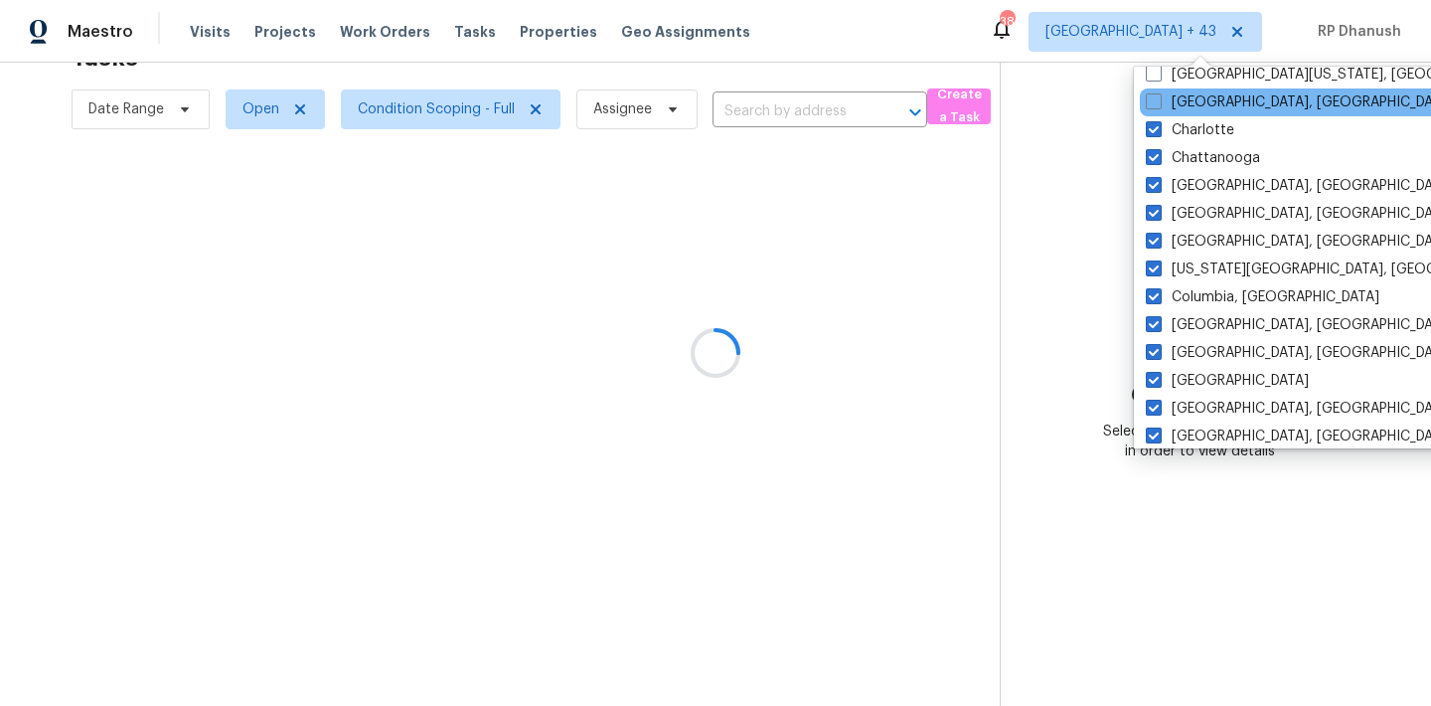
click at [1189, 90] on div "Charleston, SC" at bounding box center [1340, 102] width 400 height 28
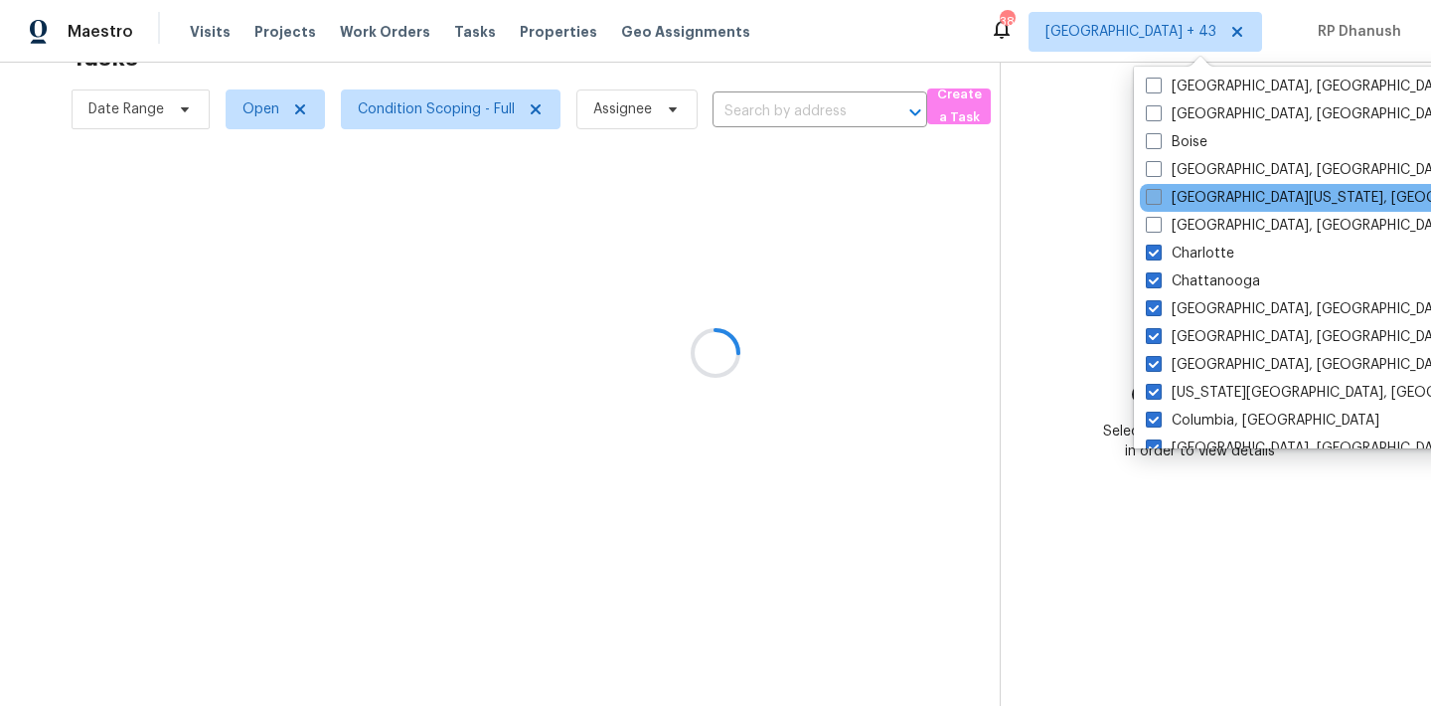
click at [1175, 196] on label "Central California, CA" at bounding box center [1337, 198] width 383 height 20
click at [1159, 196] on input "Central California, CA" at bounding box center [1152, 194] width 13 height 13
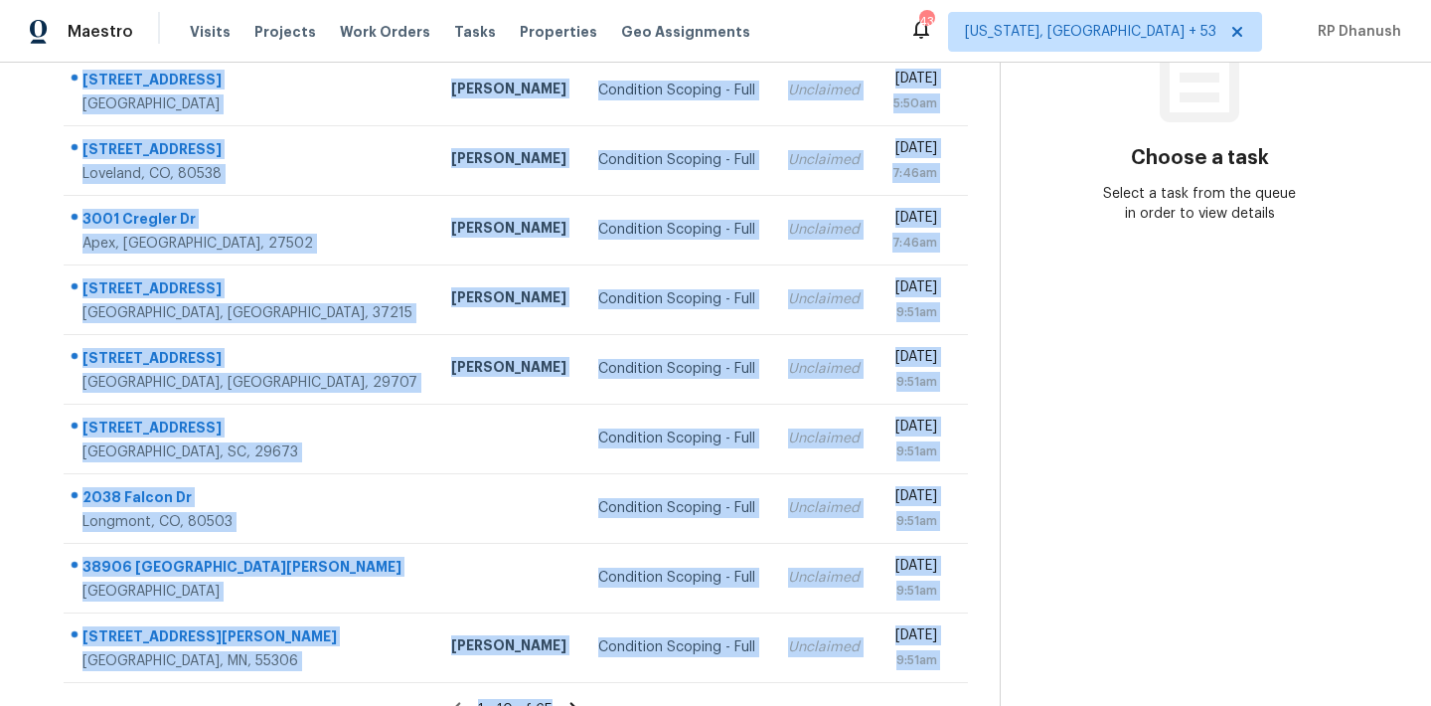
scroll to position [329, 0]
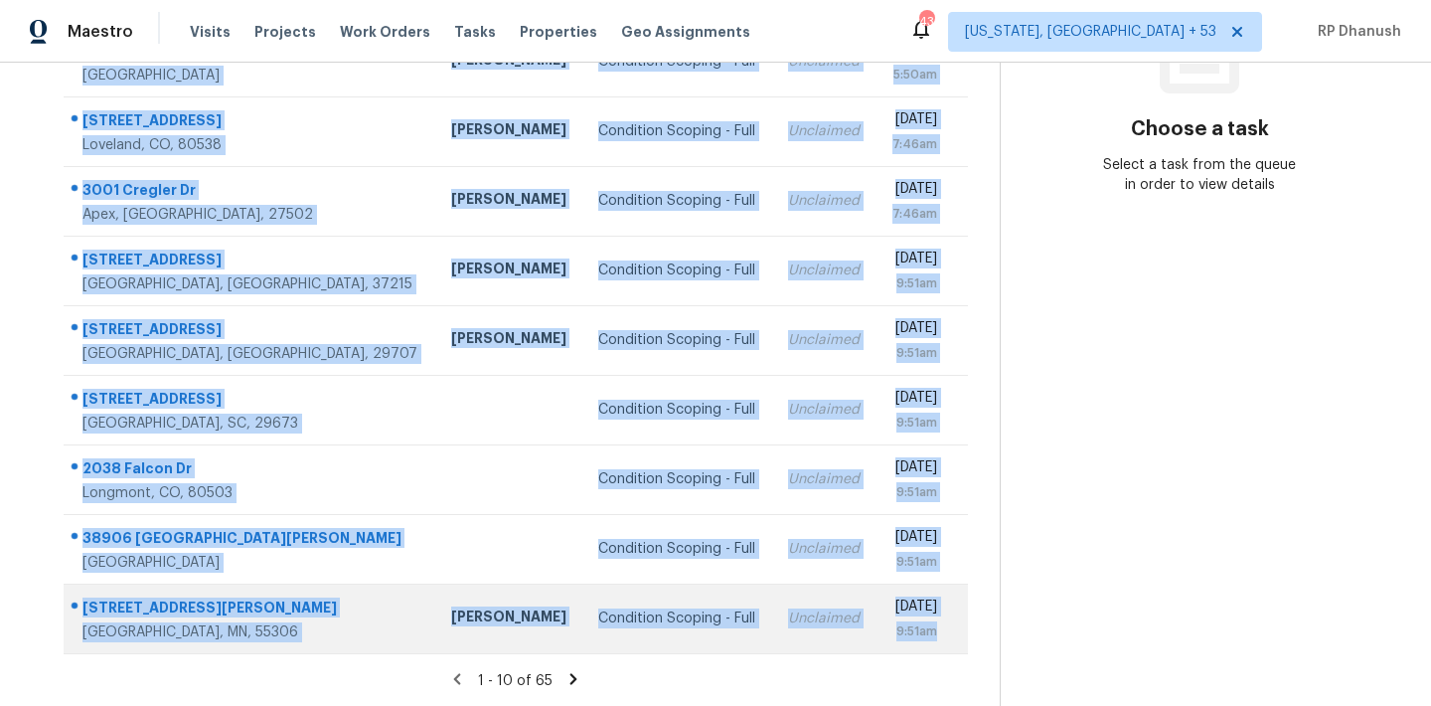
drag, startPoint x: 80, startPoint y: 297, endPoint x: 952, endPoint y: 634, distance: 934.3
click at [952, 634] on tbody "[STREET_ADDRESS] Condition Scoping - Full Unclaimed [DATE] 5:50am [STREET_ADDRE…" at bounding box center [516, 305] width 904 height 696
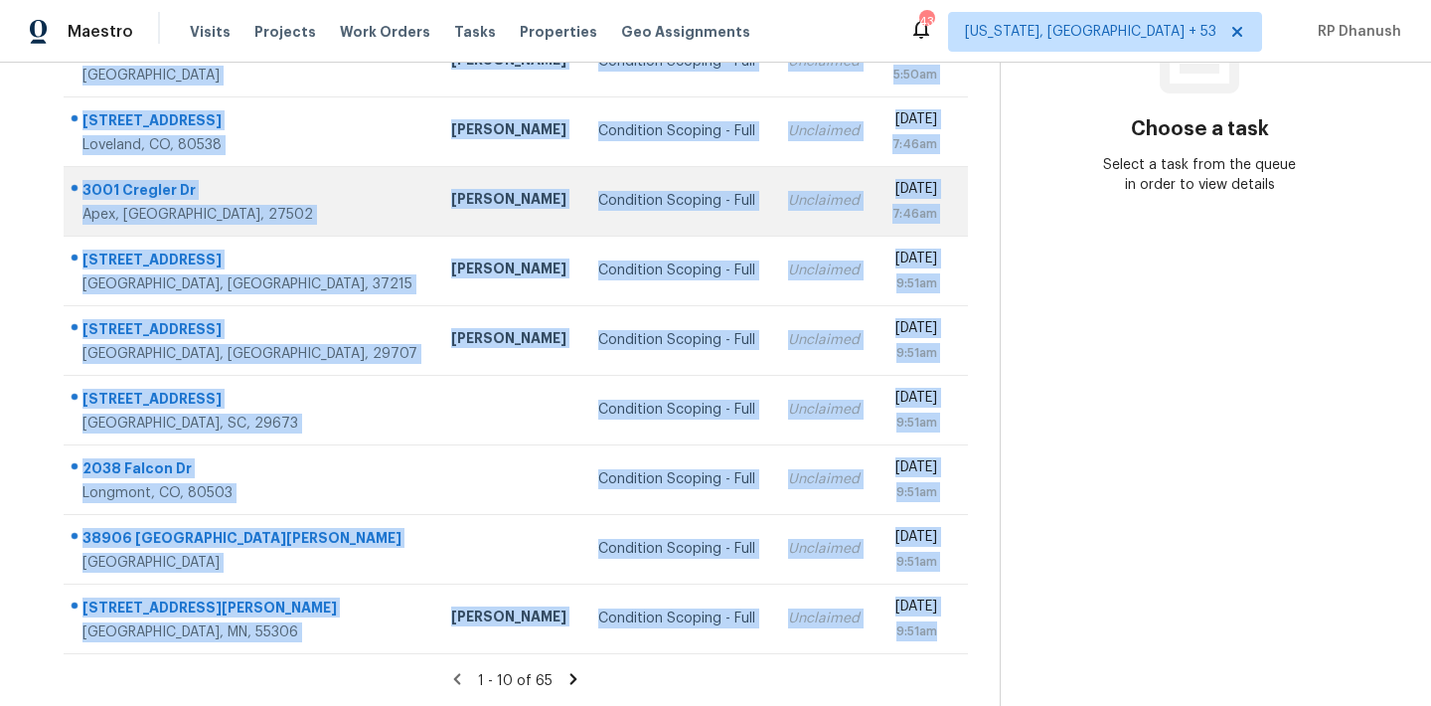
copy tbody "[STREET_ADDRESS] Condition Scoping - Full Unclaimed [DATE] 5:50am [STREET_ADDRE…"
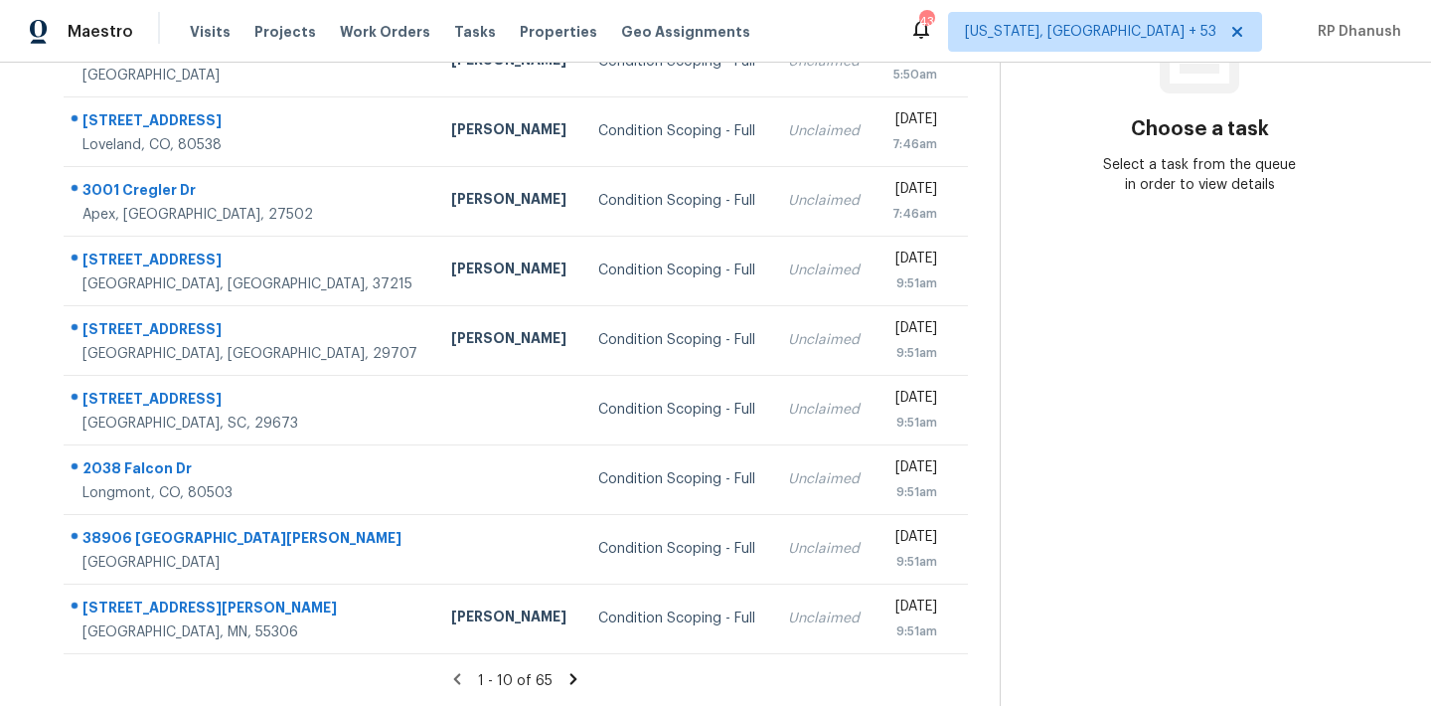
click at [1172, 436] on section "Choose a task Select a task from the queue in order to view details" at bounding box center [1199, 220] width 399 height 973
click at [564, 679] on icon at bounding box center [573, 679] width 18 height 18
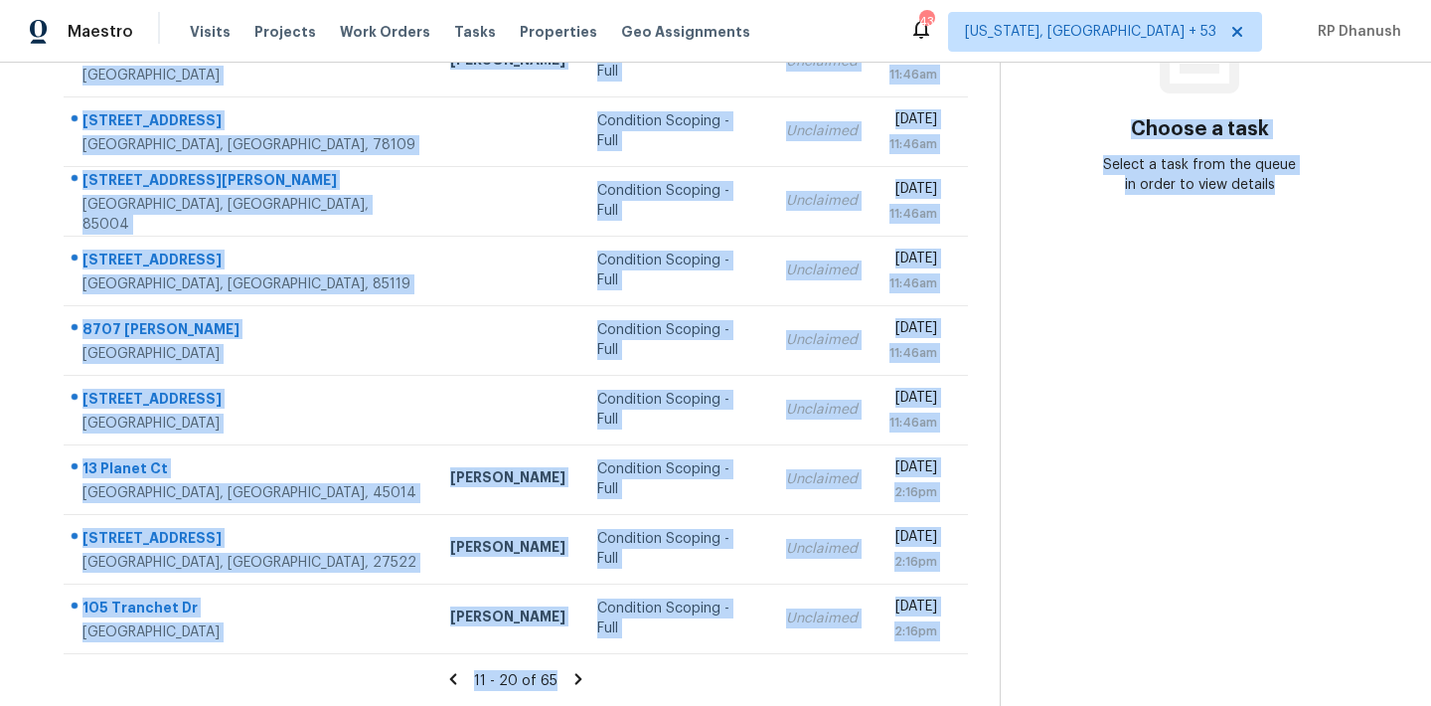
drag, startPoint x: 77, startPoint y: 237, endPoint x: 1022, endPoint y: 628, distance: 1023.4
click at [1022, 628] on div "Tasks 65 Results Date Range Open Condition Scoping - Full Assignee ​ Create a T…" at bounding box center [715, 220] width 1431 height 973
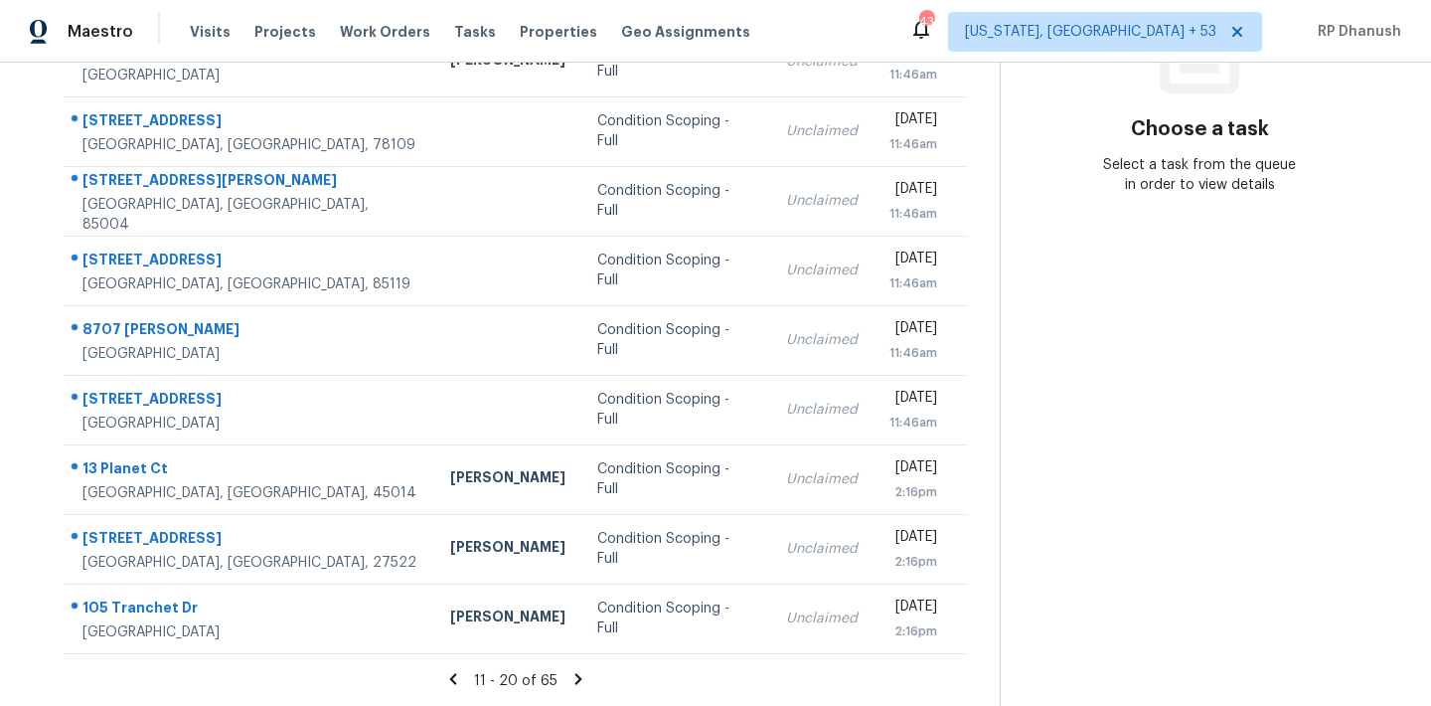
click at [1139, 490] on section "Choose a task Select a task from the queue in order to view details" at bounding box center [1199, 220] width 399 height 973
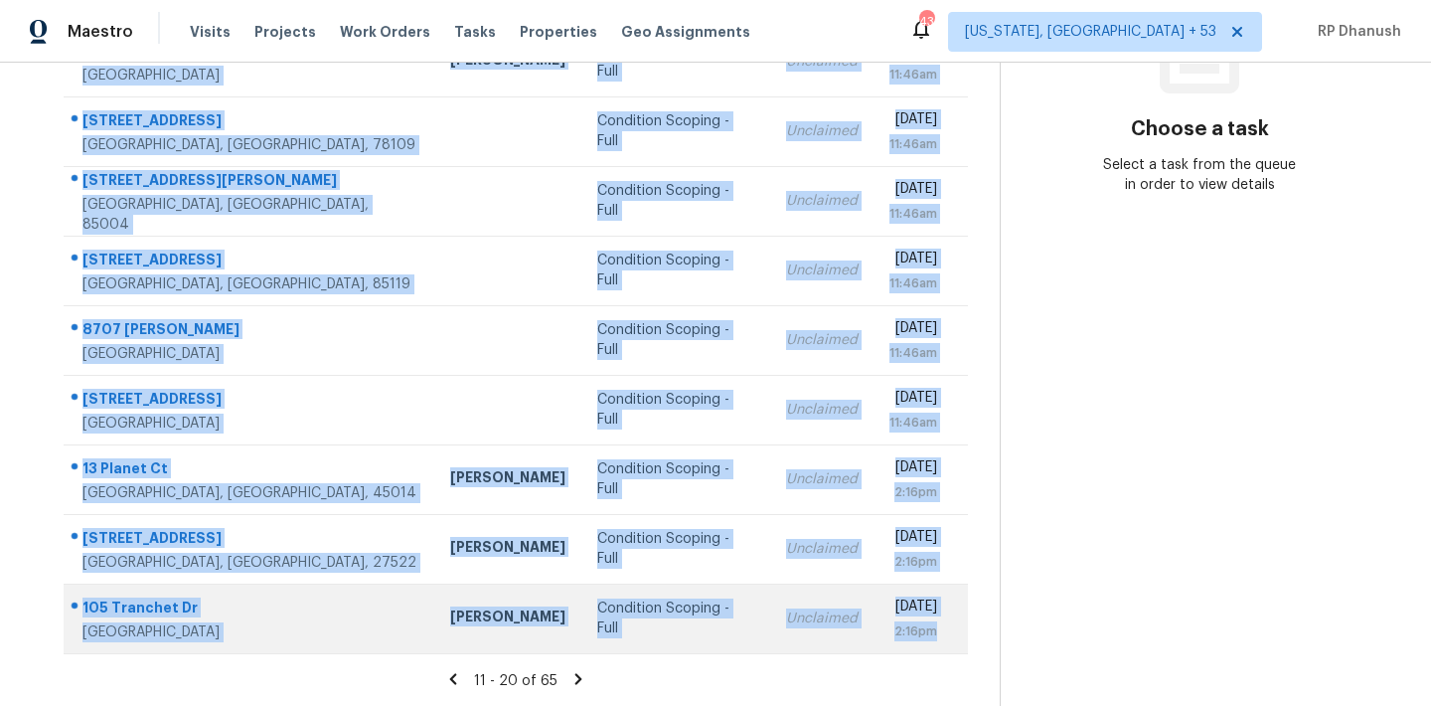
drag, startPoint x: 68, startPoint y: 292, endPoint x: 952, endPoint y: 635, distance: 948.5
click at [952, 635] on tbody "[STREET_ADDRESS] [PERSON_NAME] Condition Scoping - Full Unclaimed [DATE] 11:46a…" at bounding box center [516, 305] width 904 height 696
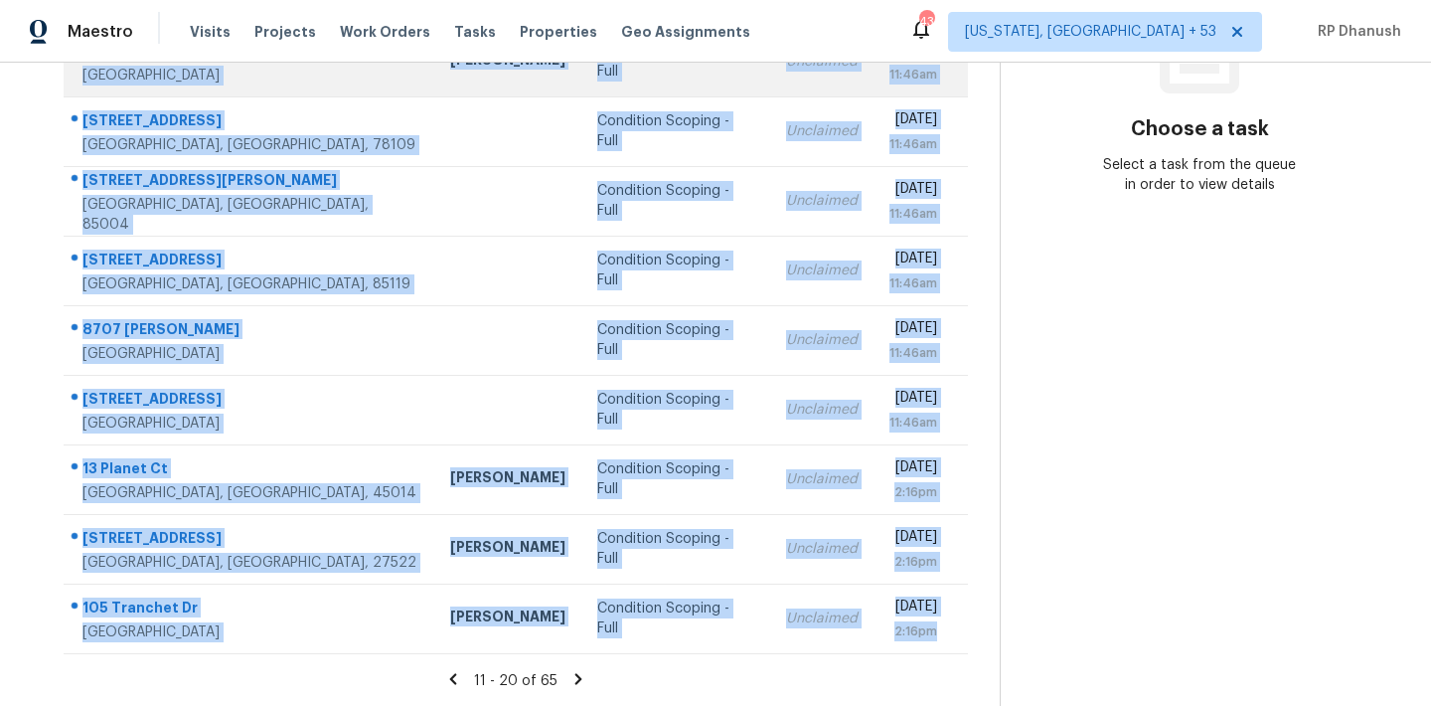
copy tbody "[STREET_ADDRESS] [PERSON_NAME] Condition Scoping - Full Unclaimed [DATE] 11:46a…"
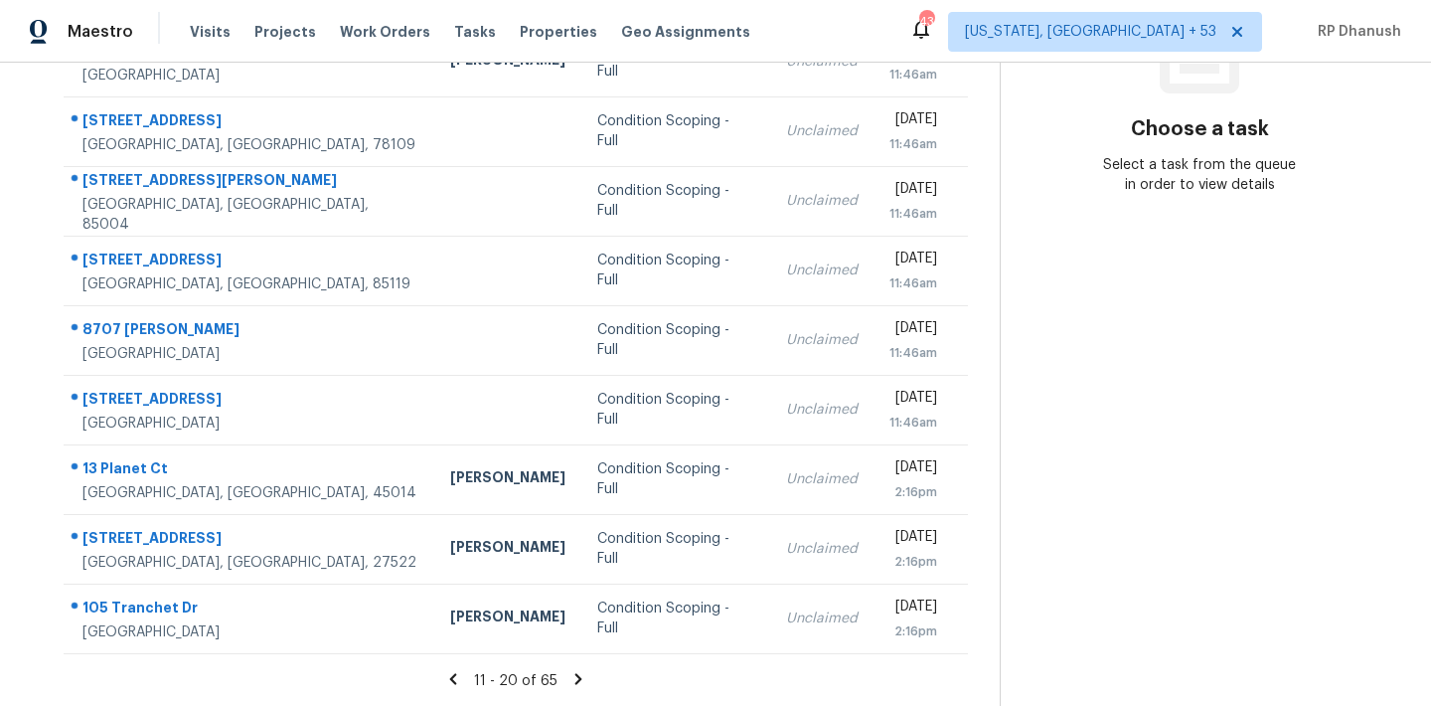
click at [1198, 484] on section "Choose a task Select a task from the queue in order to view details" at bounding box center [1199, 220] width 399 height 973
click at [577, 679] on icon at bounding box center [578, 678] width 7 height 11
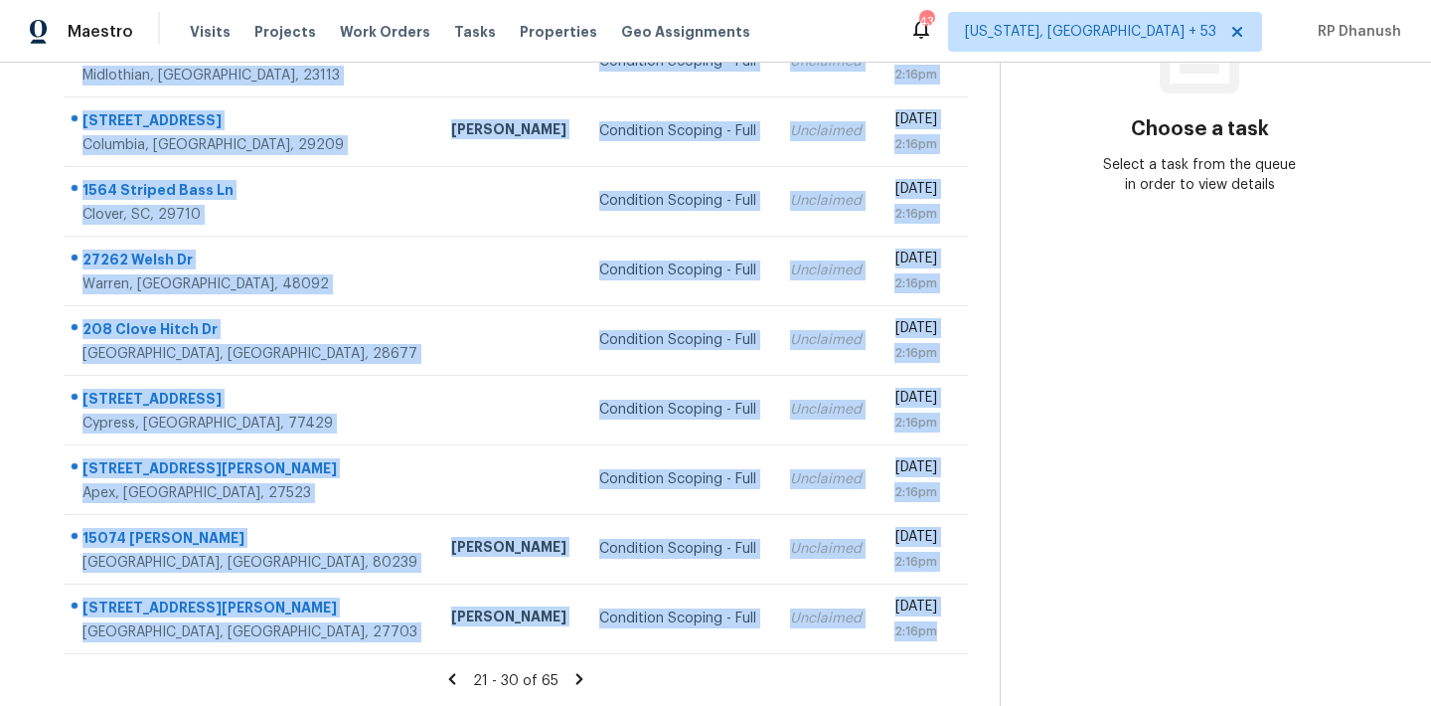
drag, startPoint x: 74, startPoint y: 161, endPoint x: 931, endPoint y: 654, distance: 989.1
click at [931, 654] on section "Tasks 65 Results Date Range Open Condition Scoping - Full Assignee ​ Create a T…" at bounding box center [516, 235] width 968 height 941
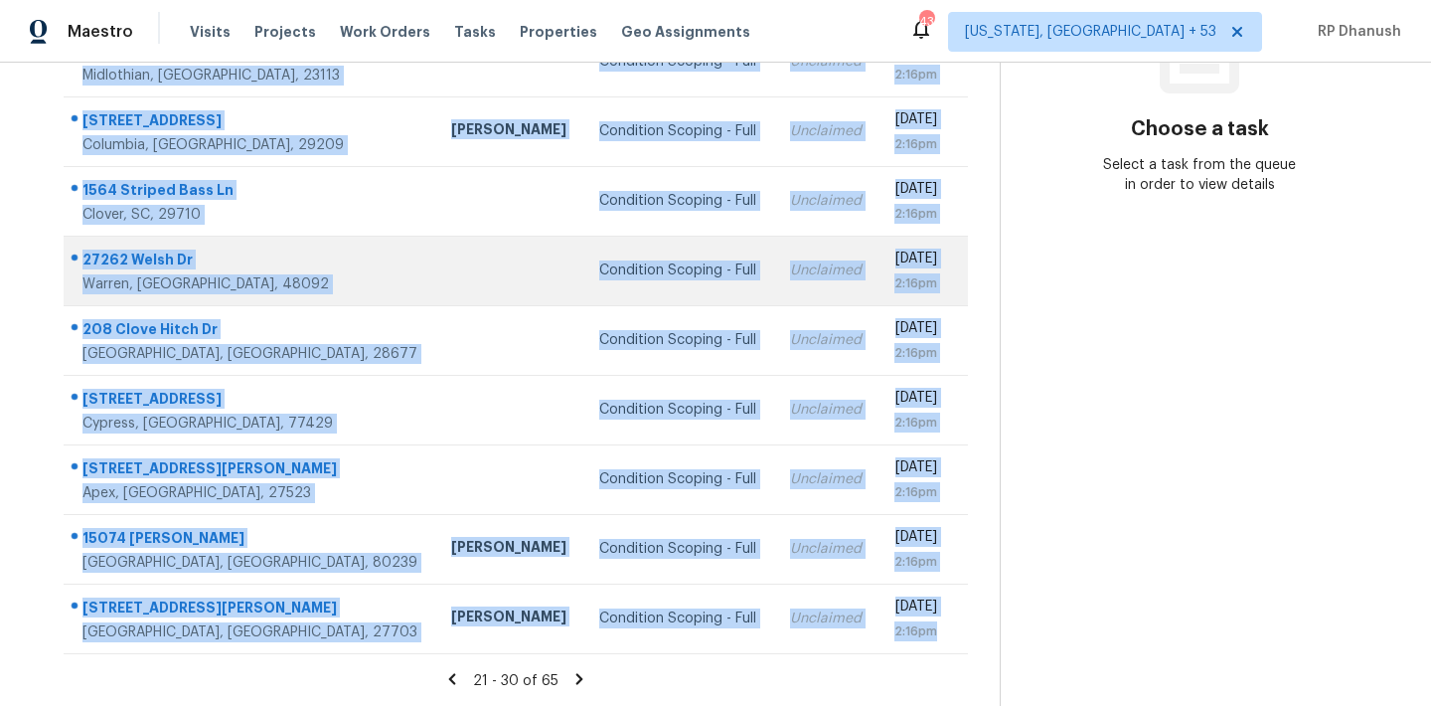
copy tbody "[STREET_ADDRESS][PERSON_NAME] [PERSON_NAME] Condition Scoping - Full Unclaimed …"
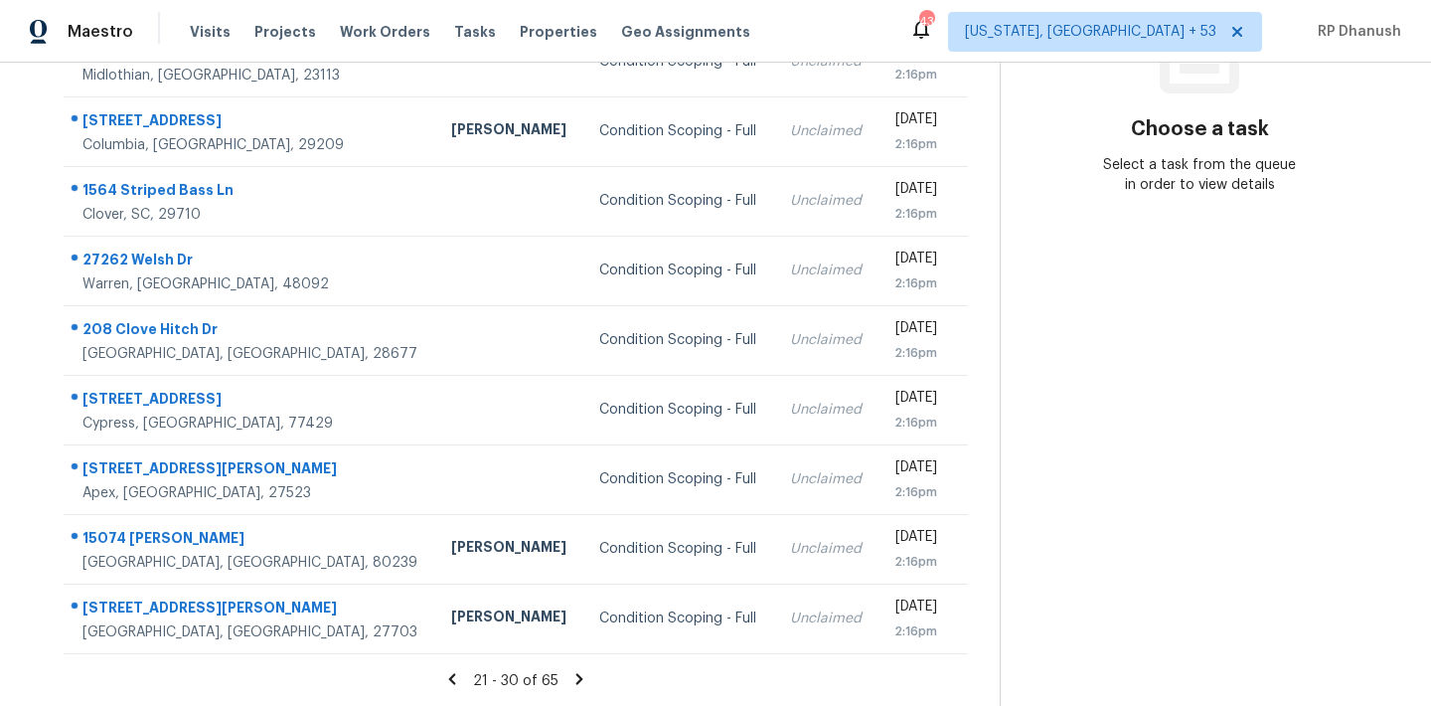
click at [1102, 301] on section "Choose a task Select a task from the queue in order to view details" at bounding box center [1199, 220] width 399 height 973
click at [576, 675] on icon at bounding box center [579, 678] width 7 height 11
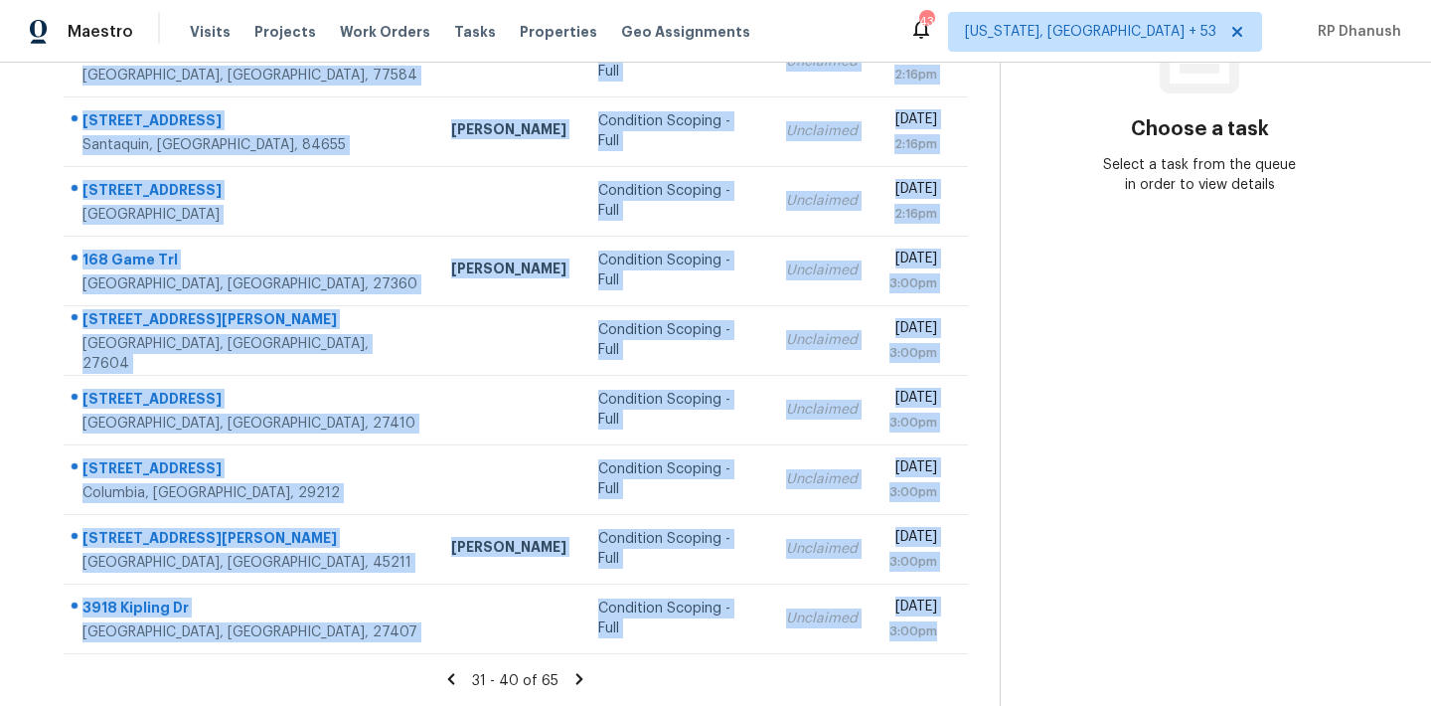
drag, startPoint x: 84, startPoint y: 297, endPoint x: 965, endPoint y: 658, distance: 951.4
click at [965, 658] on section "Tasks 65 Results Date Range Open Condition Scoping - Full Assignee ​ Create a T…" at bounding box center [516, 235] width 968 height 941
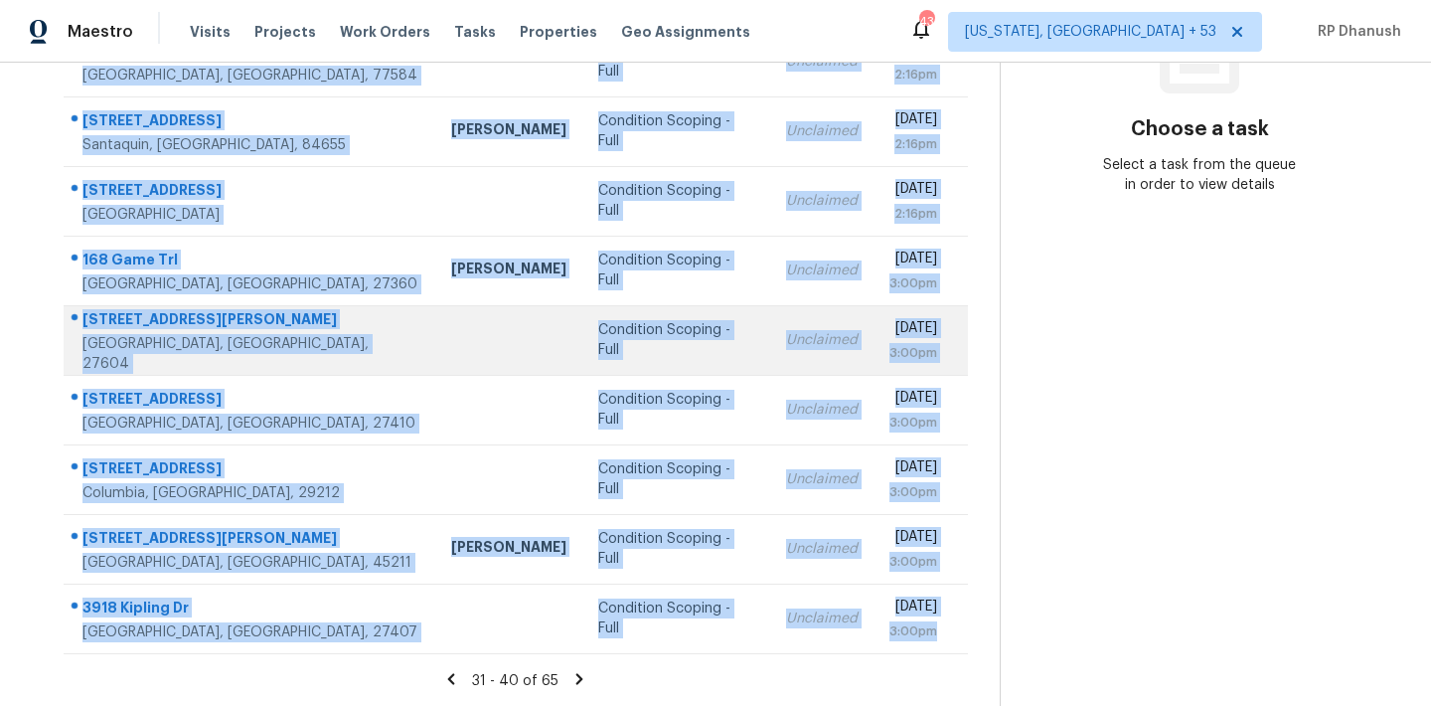
copy tbody "[STREET_ADDRESS] Condition Scoping - Full Unclaimed [DATE] 2:16pm [STREET_ADDRE…"
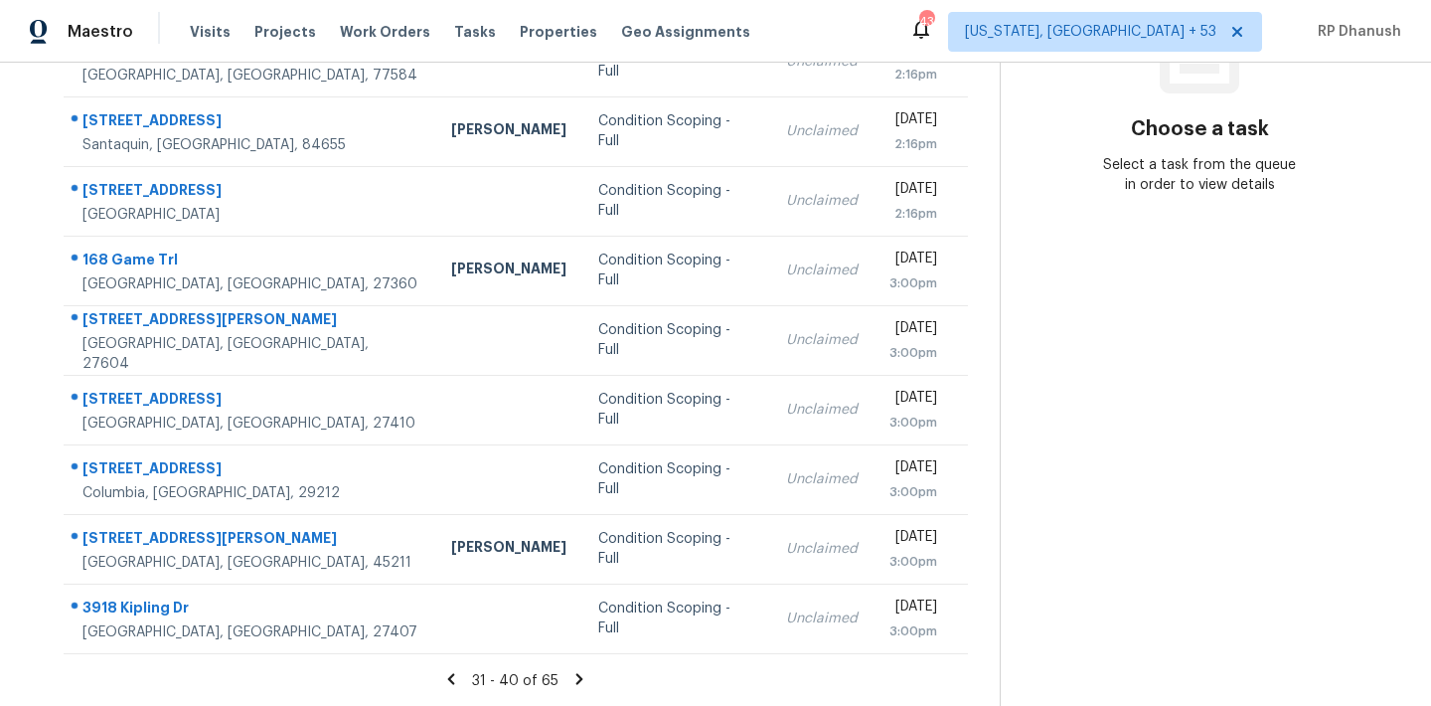
click at [1150, 309] on section "Choose a task Select a task from the queue in order to view details" at bounding box center [1199, 220] width 399 height 973
click at [578, 674] on icon at bounding box center [579, 679] width 18 height 18
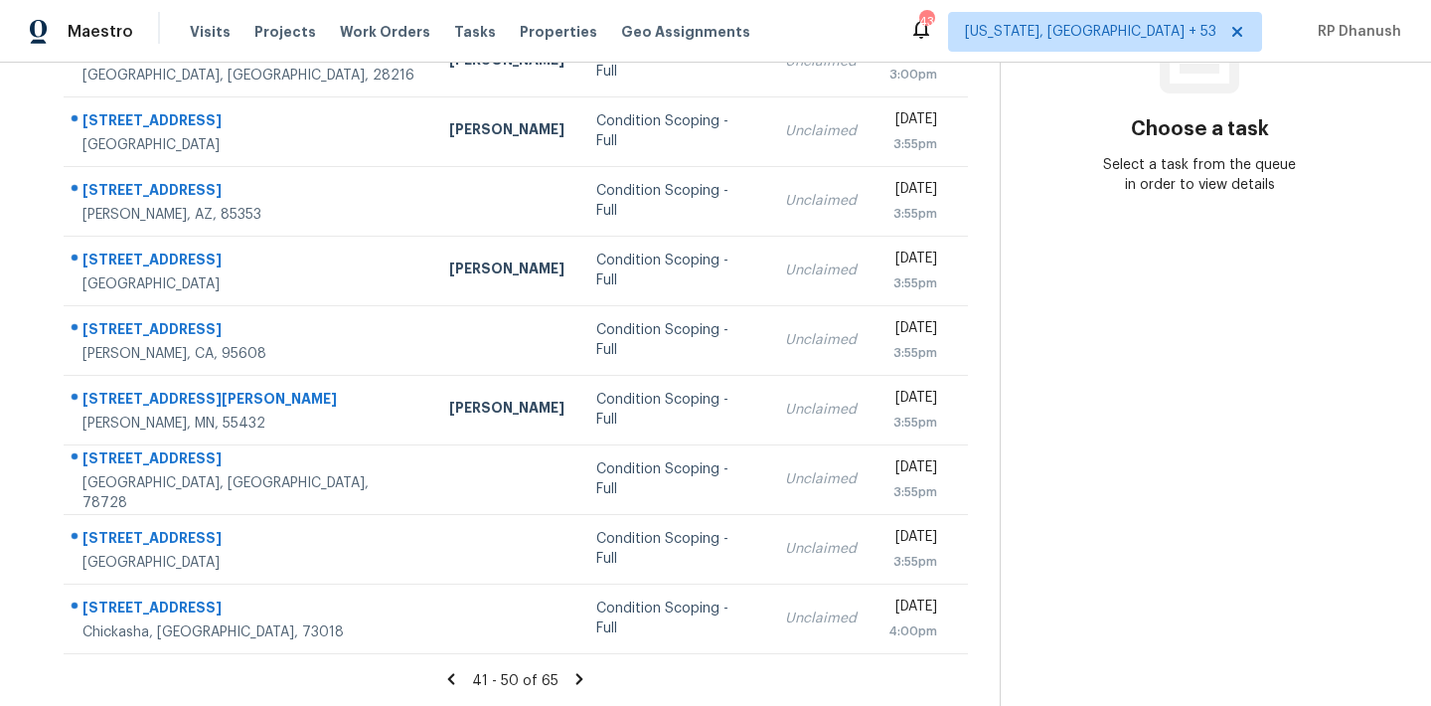
drag, startPoint x: 79, startPoint y: 244, endPoint x: 976, endPoint y: 647, distance: 983.4
click at [976, 647] on div "Address HPM Type Assignee Due [STREET_ADDRESS][PERSON_NAME] [PERSON_NAME] Condi…" at bounding box center [516, 277] width 968 height 753
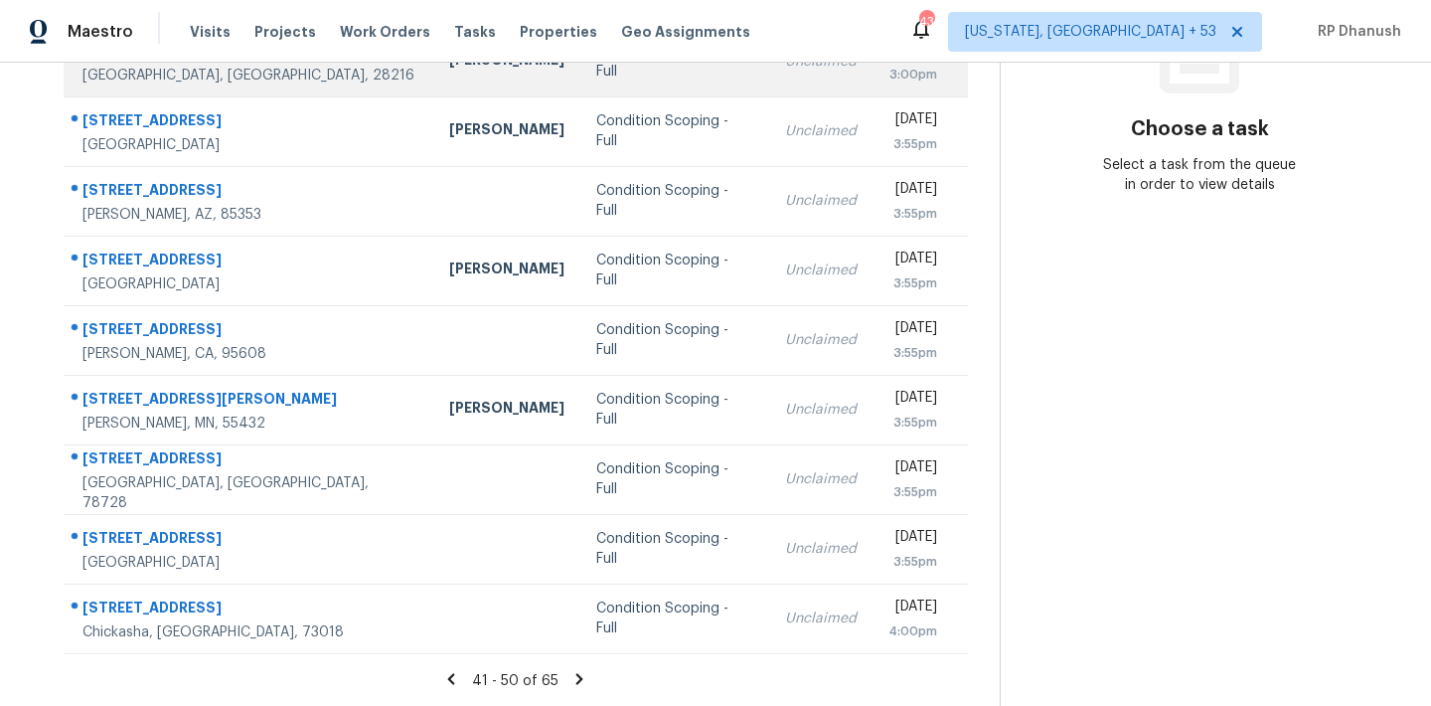
copy table "Address HPM Type Assignee Due"
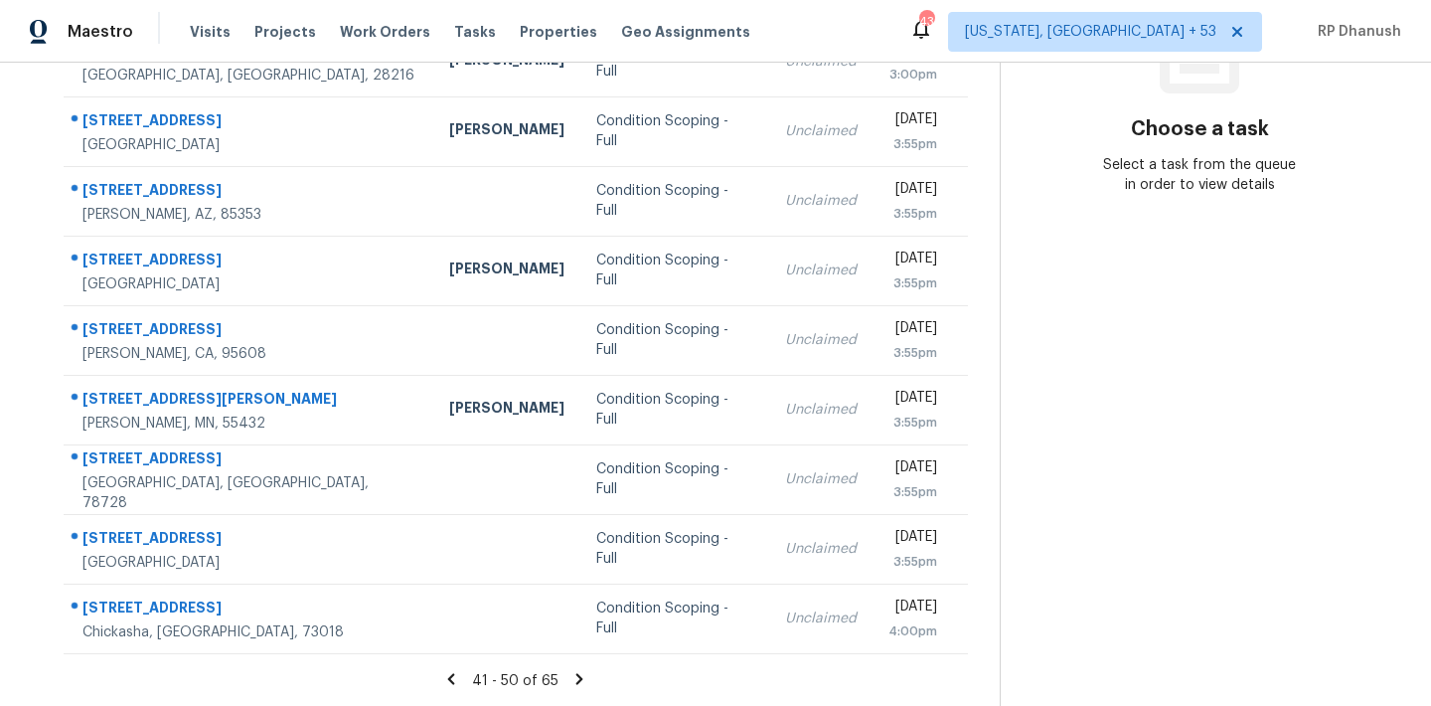
click at [1191, 344] on section "Choose a task Select a task from the queue in order to view details" at bounding box center [1199, 220] width 399 height 973
click at [578, 675] on icon at bounding box center [579, 678] width 7 height 11
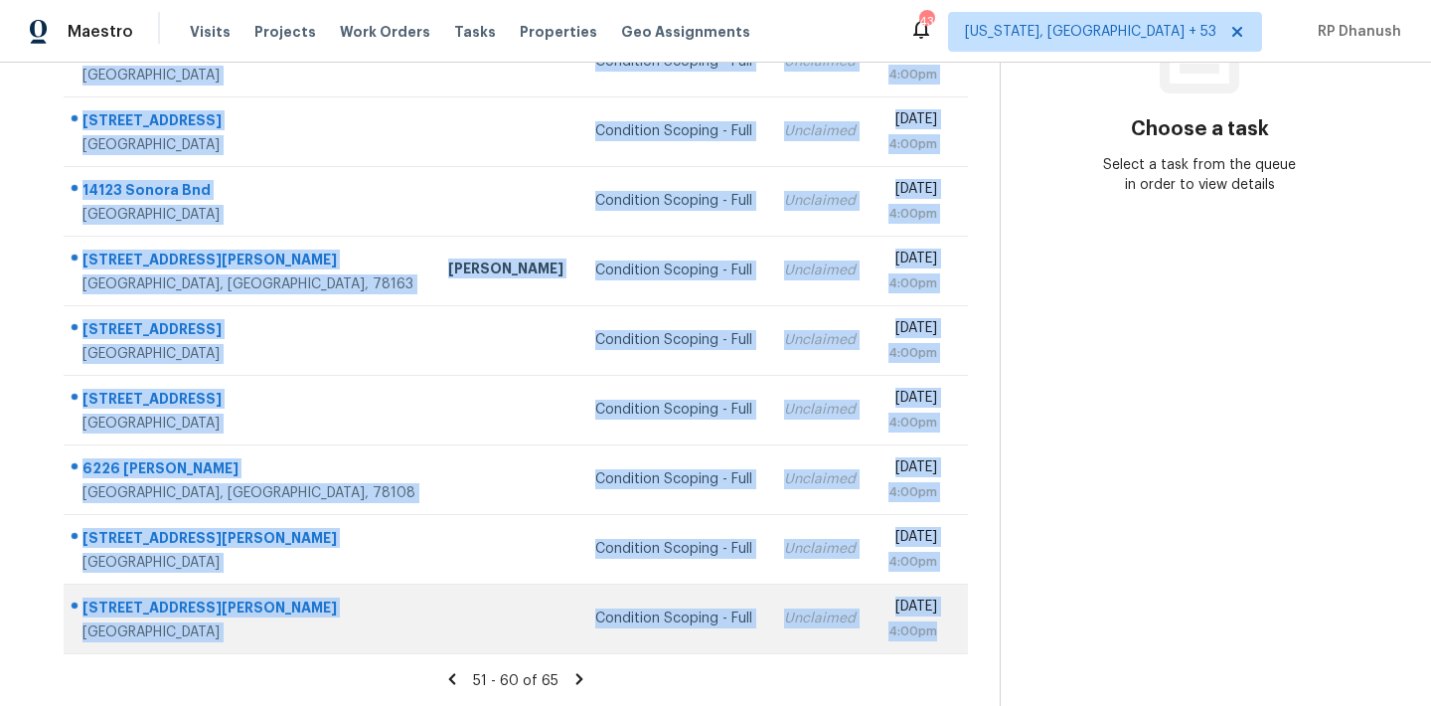
drag, startPoint x: 79, startPoint y: 277, endPoint x: 940, endPoint y: 634, distance: 932.5
click at [940, 634] on tbody "9722 [GEOGRAPHIC_DATA] [PERSON_NAME] Condition Scoping - Full Unclaimed [DATE] …" at bounding box center [516, 305] width 904 height 696
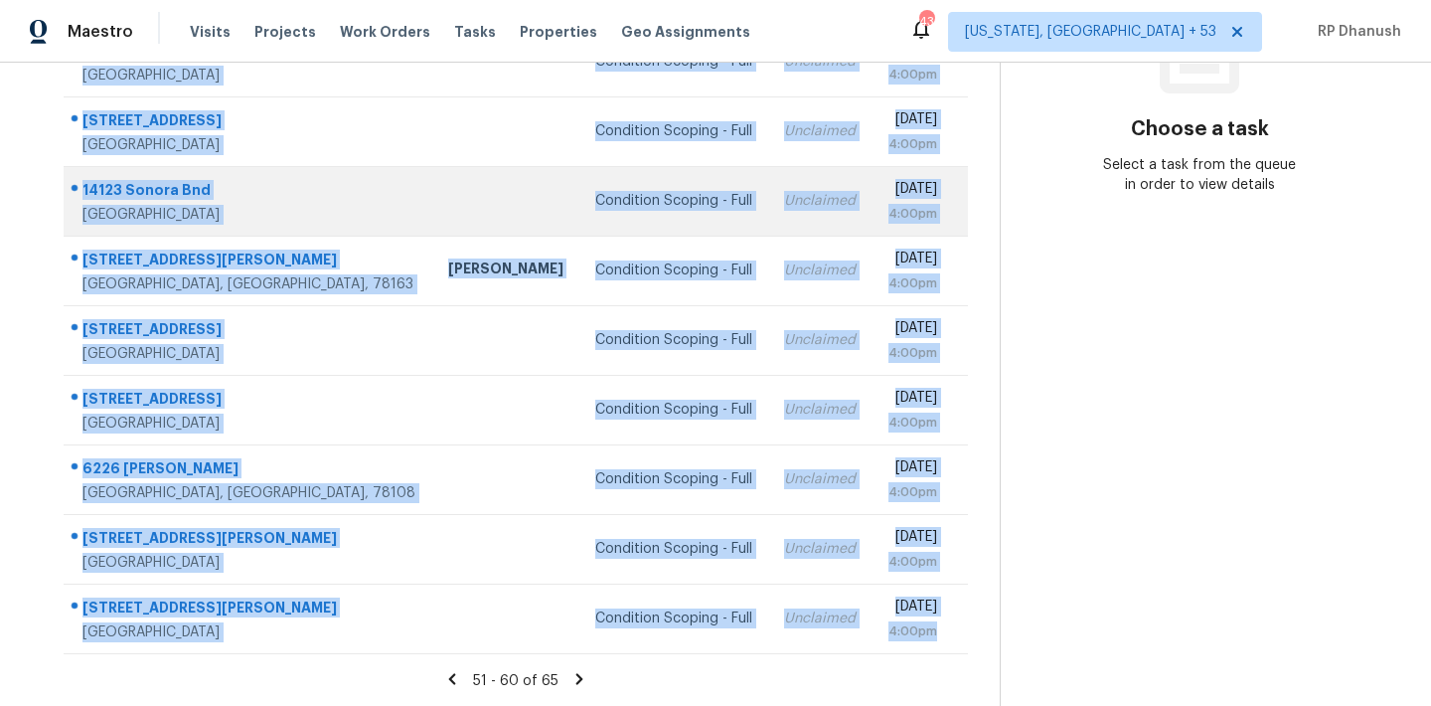
copy tbody "9722 [GEOGRAPHIC_DATA] [PERSON_NAME] Condition Scoping - Full Unclaimed [DATE] …"
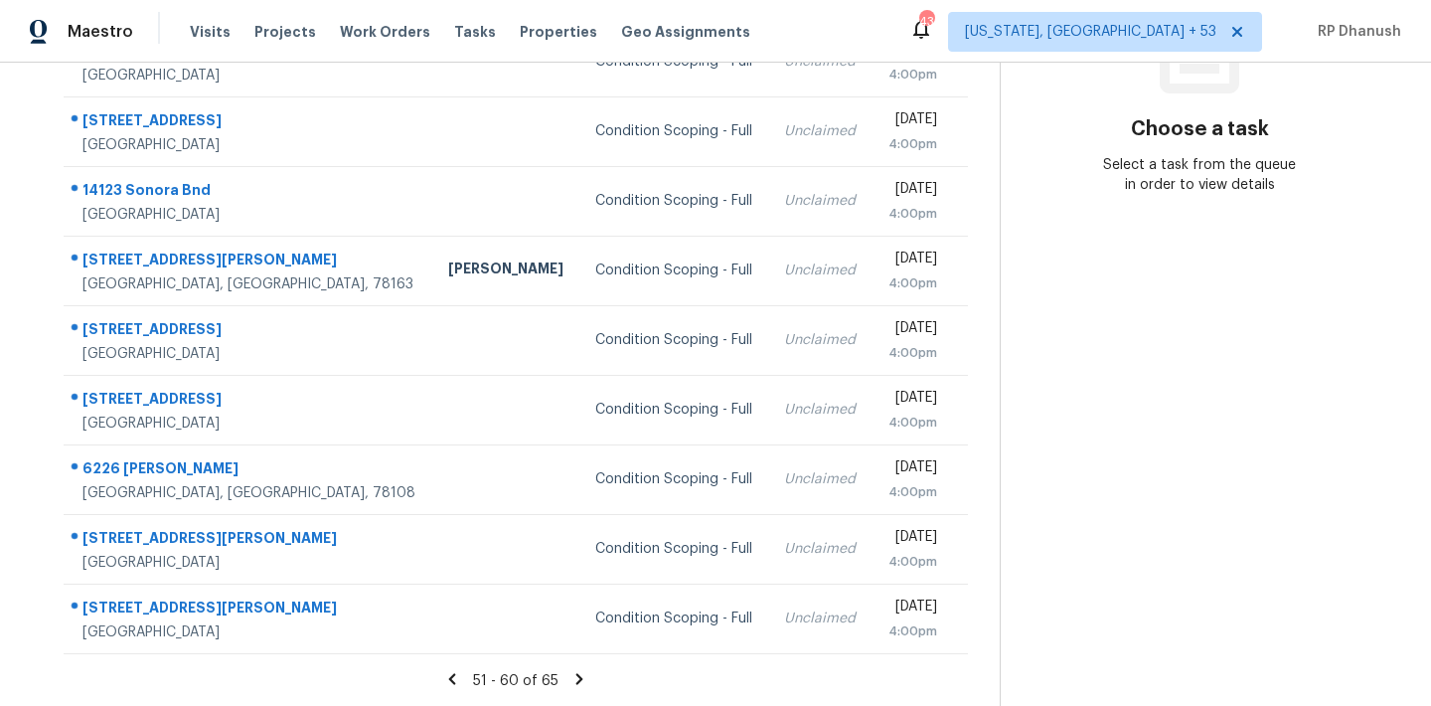
click at [1210, 442] on section "Choose a task Select a task from the queue in order to view details" at bounding box center [1199, 220] width 399 height 973
click at [576, 673] on icon at bounding box center [579, 678] width 7 height 11
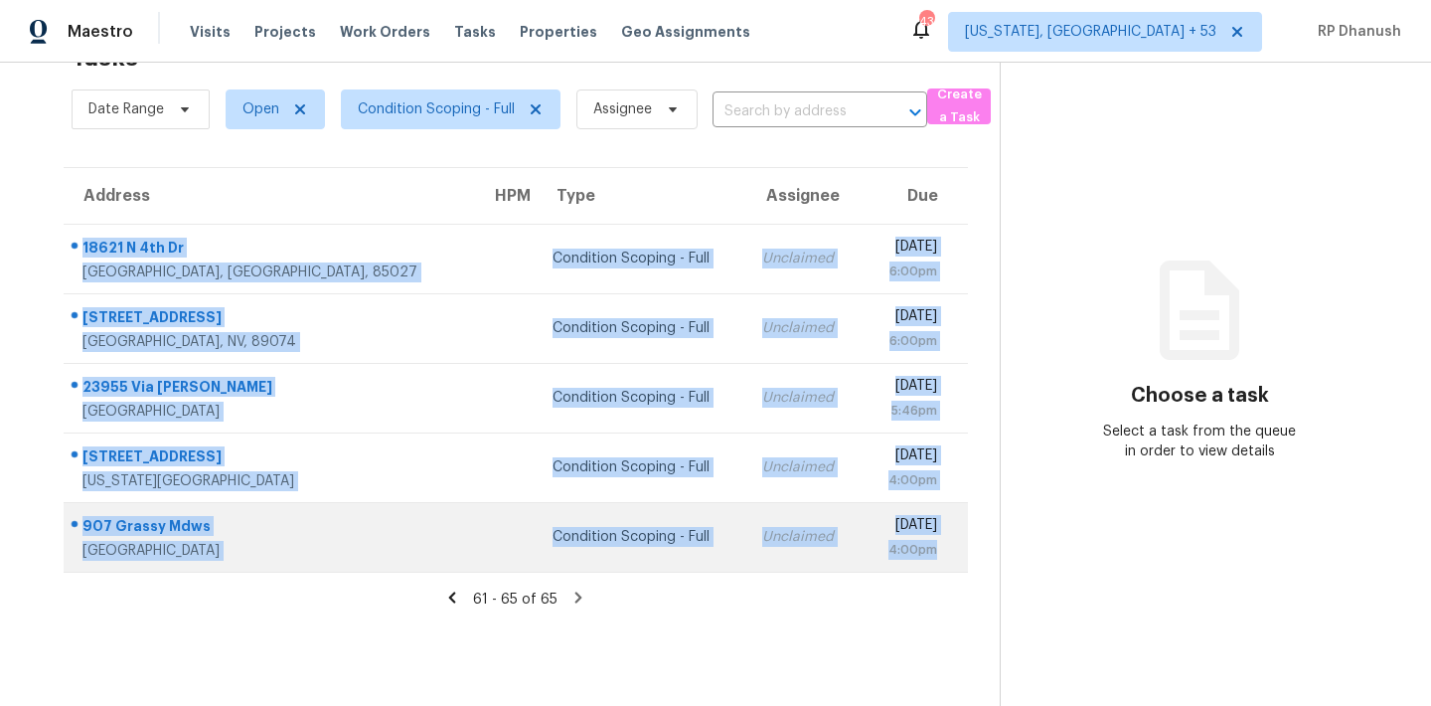
drag, startPoint x: 79, startPoint y: 233, endPoint x: 946, endPoint y: 553, distance: 925.0
click at [946, 553] on tbody "[STREET_ADDRESS][PERSON_NAME] Condition Scoping - Full Unclaimed [DATE] 6:00pm …" at bounding box center [516, 398] width 904 height 348
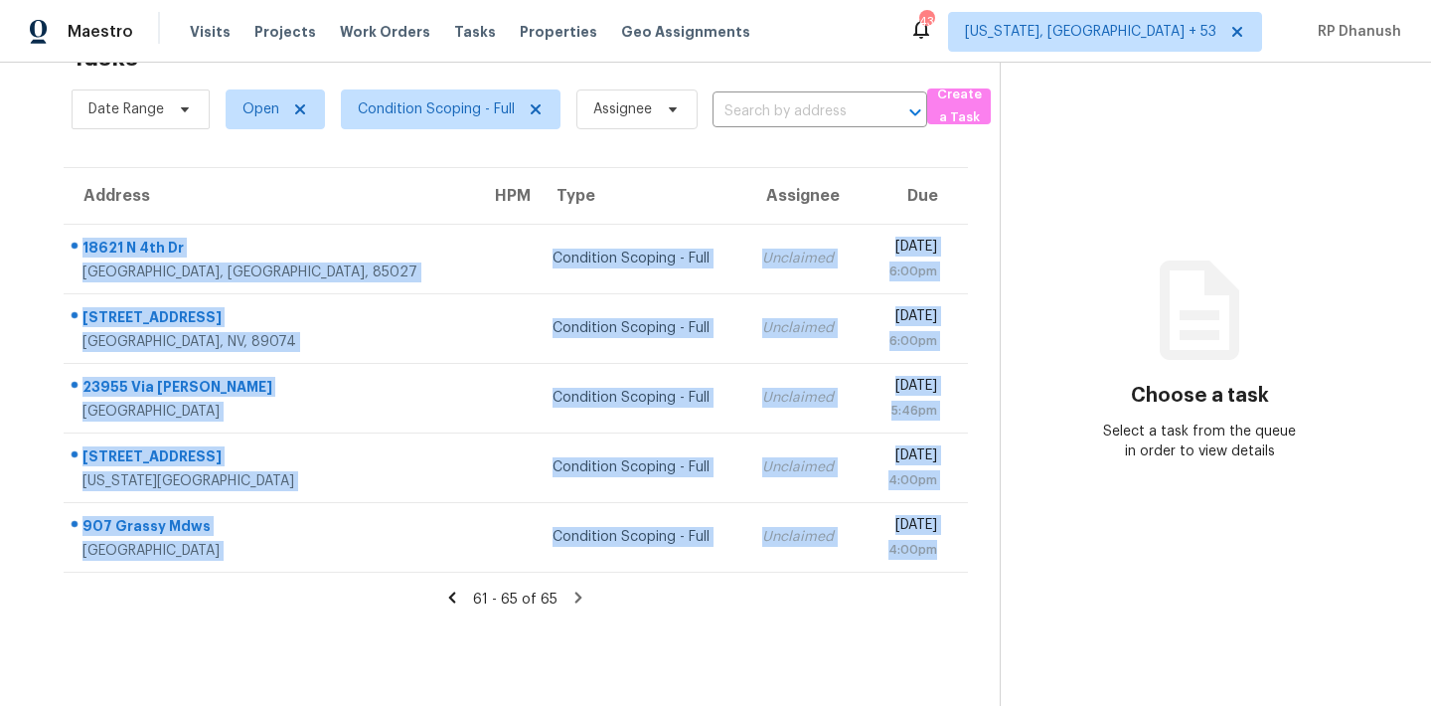
copy tbody "[STREET_ADDRESS][PERSON_NAME] Condition Scoping - Full Unclaimed [DATE] 6:00pm …"
click at [1221, 358] on icon at bounding box center [1199, 309] width 79 height 99
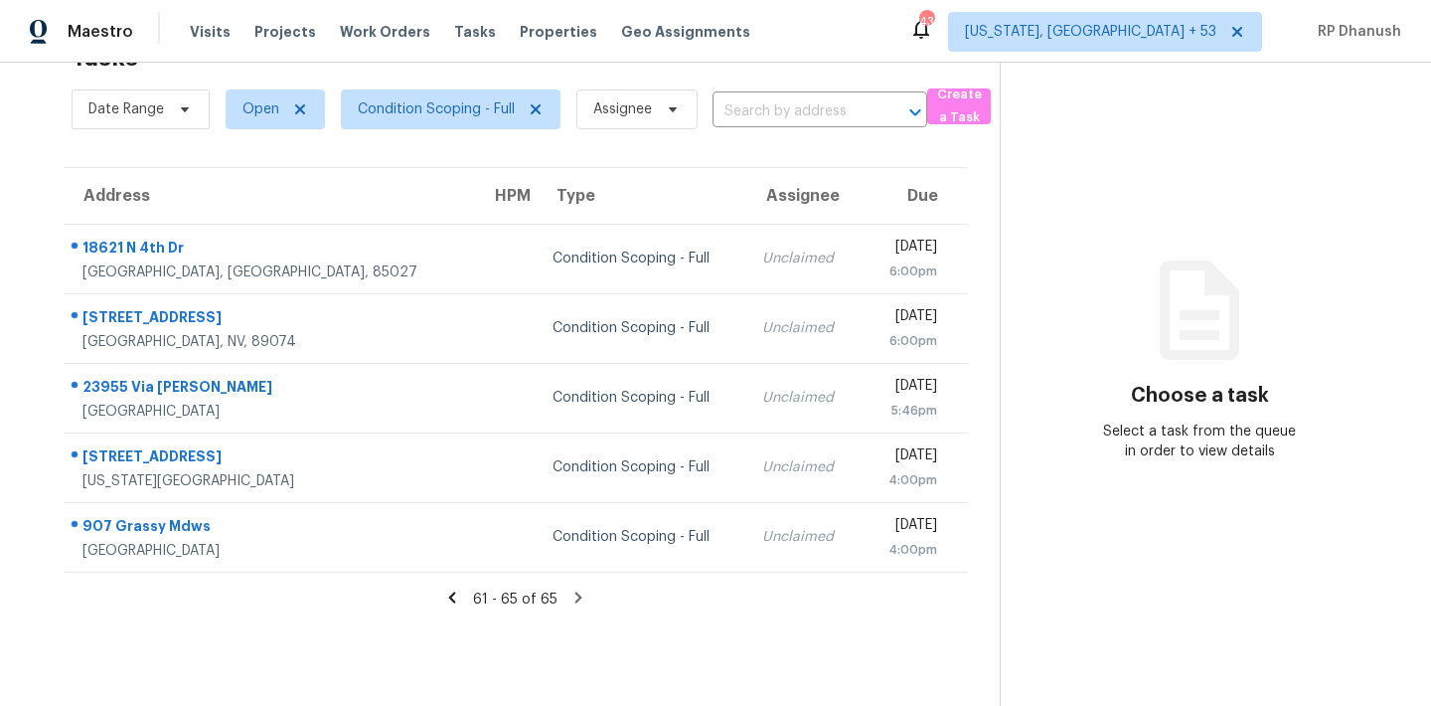
click at [576, 595] on icon at bounding box center [578, 596] width 7 height 11
click at [1185, 38] on span "[US_STATE], [GEOGRAPHIC_DATA] + 53" at bounding box center [1090, 32] width 251 height 20
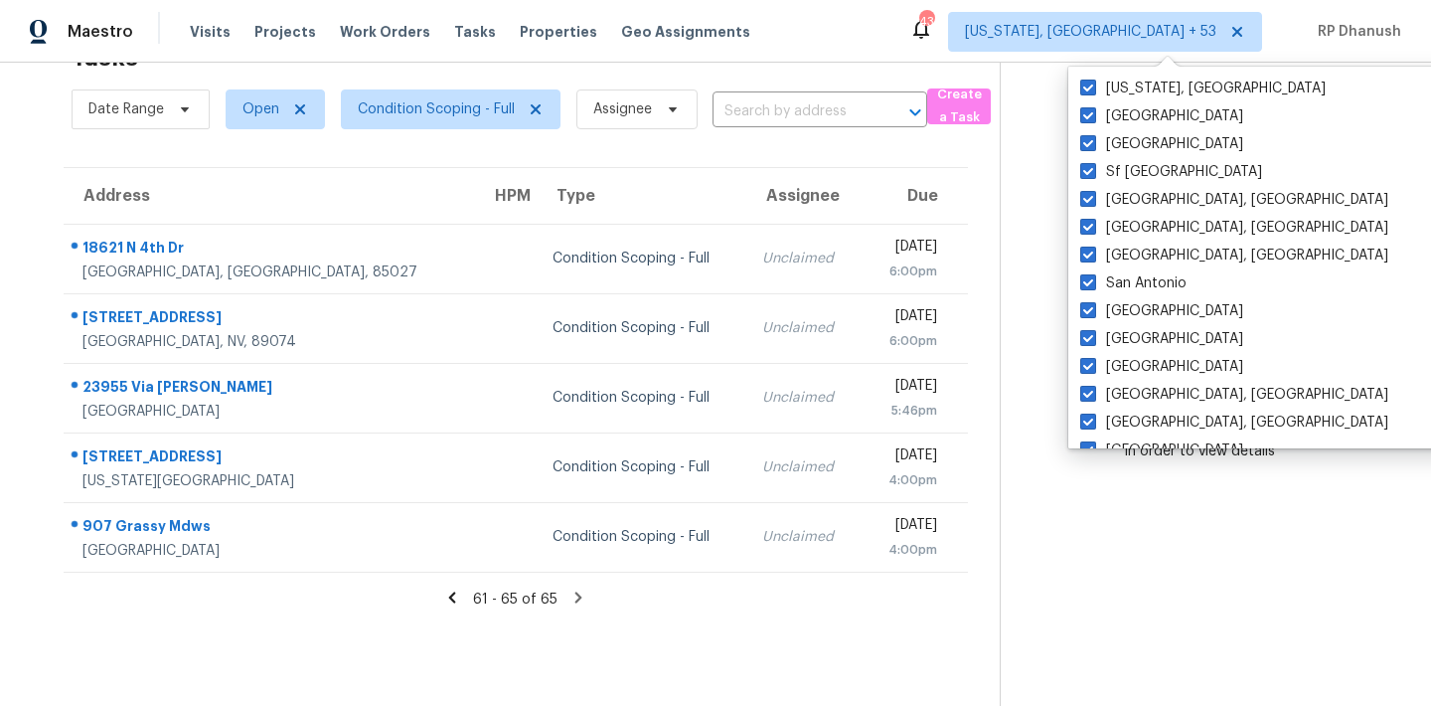
scroll to position [1332, 0]
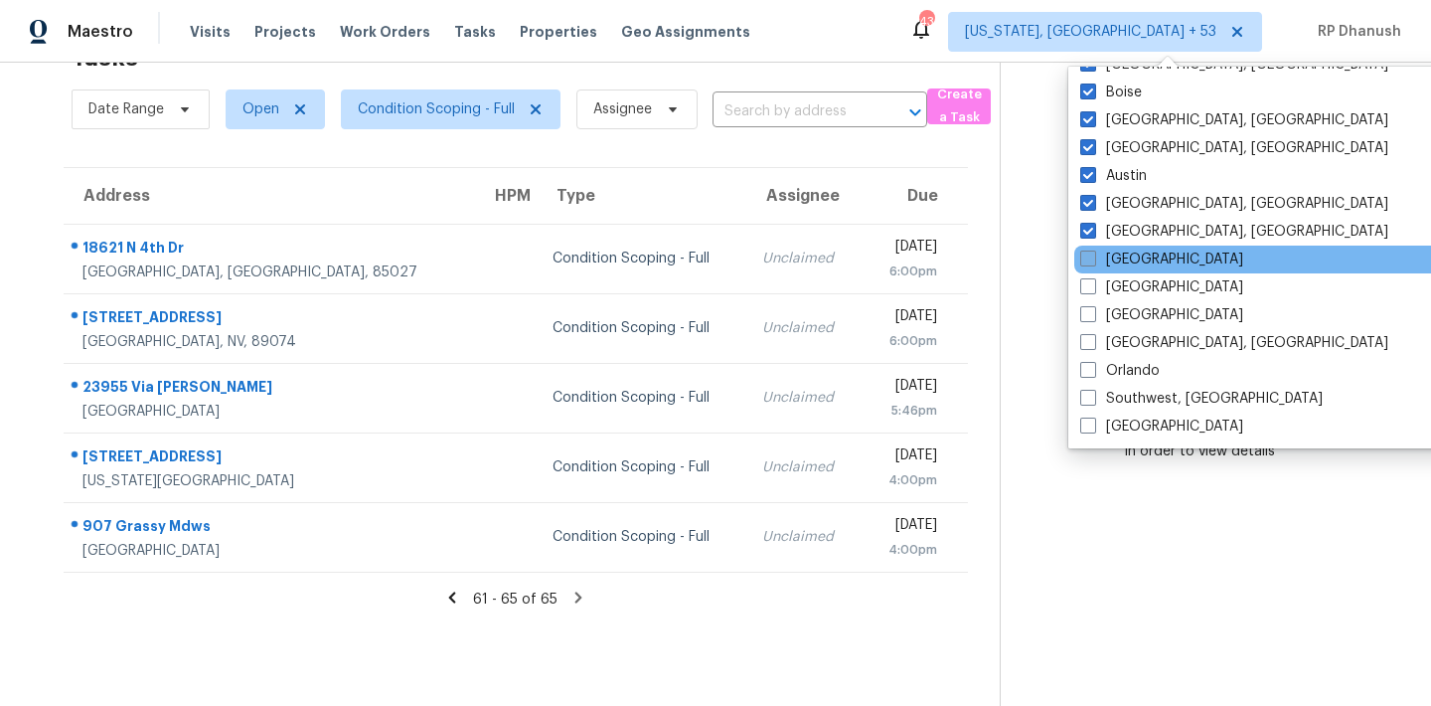
click at [1118, 257] on label "[GEOGRAPHIC_DATA]" at bounding box center [1161, 259] width 163 height 20
click at [1093, 257] on input "[GEOGRAPHIC_DATA]" at bounding box center [1086, 255] width 13 height 13
checkbox input "true"
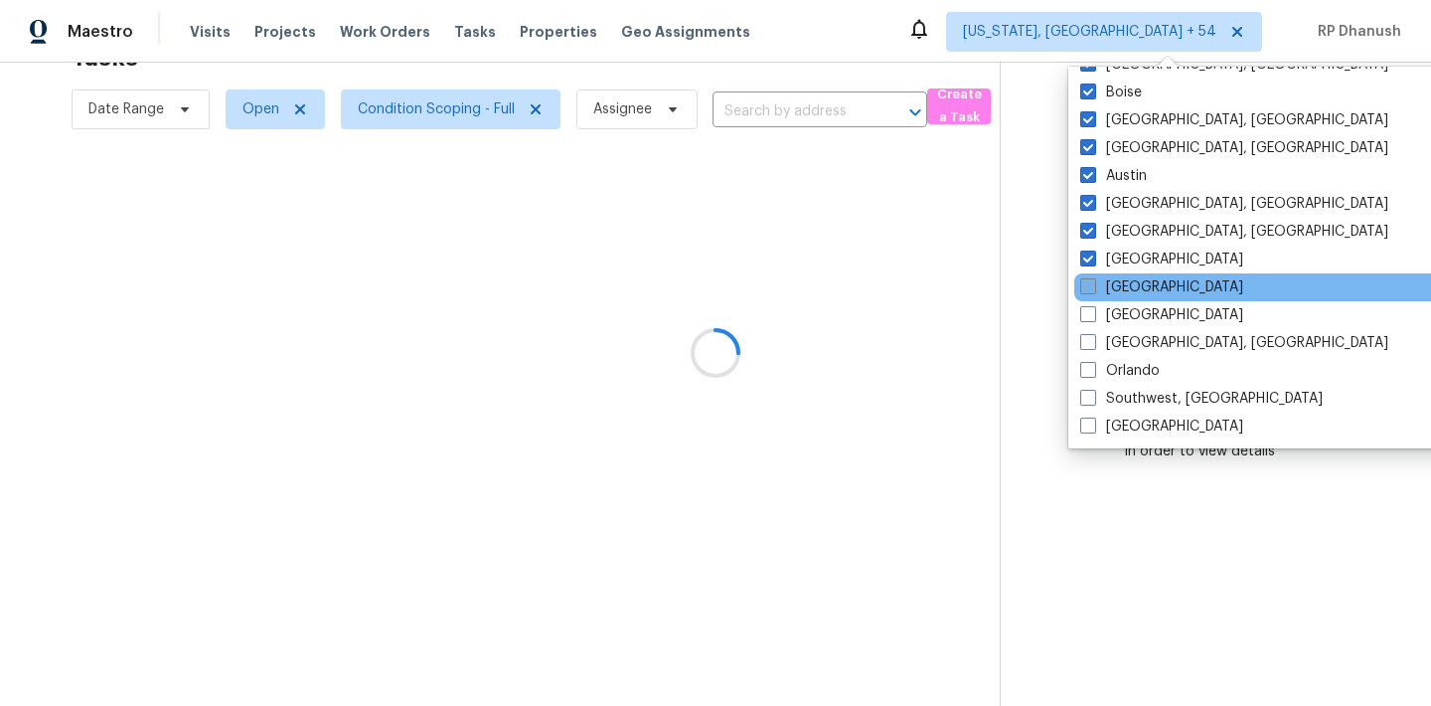
click at [1118, 281] on label "[GEOGRAPHIC_DATA]" at bounding box center [1161, 287] width 163 height 20
click at [1093, 281] on input "[GEOGRAPHIC_DATA]" at bounding box center [1086, 283] width 13 height 13
checkbox input "true"
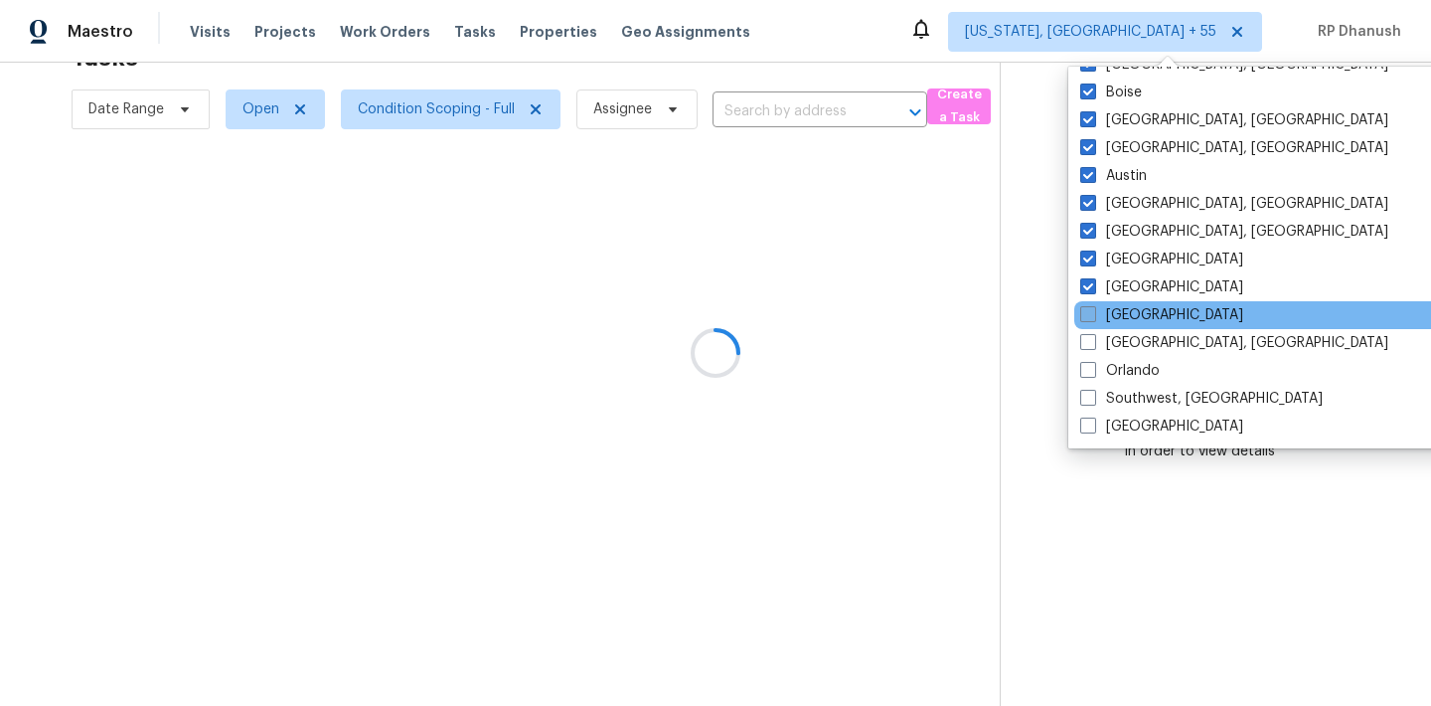
click at [1117, 315] on label "[GEOGRAPHIC_DATA]" at bounding box center [1161, 315] width 163 height 20
click at [1093, 315] on input "[GEOGRAPHIC_DATA]" at bounding box center [1086, 311] width 13 height 13
checkbox input "true"
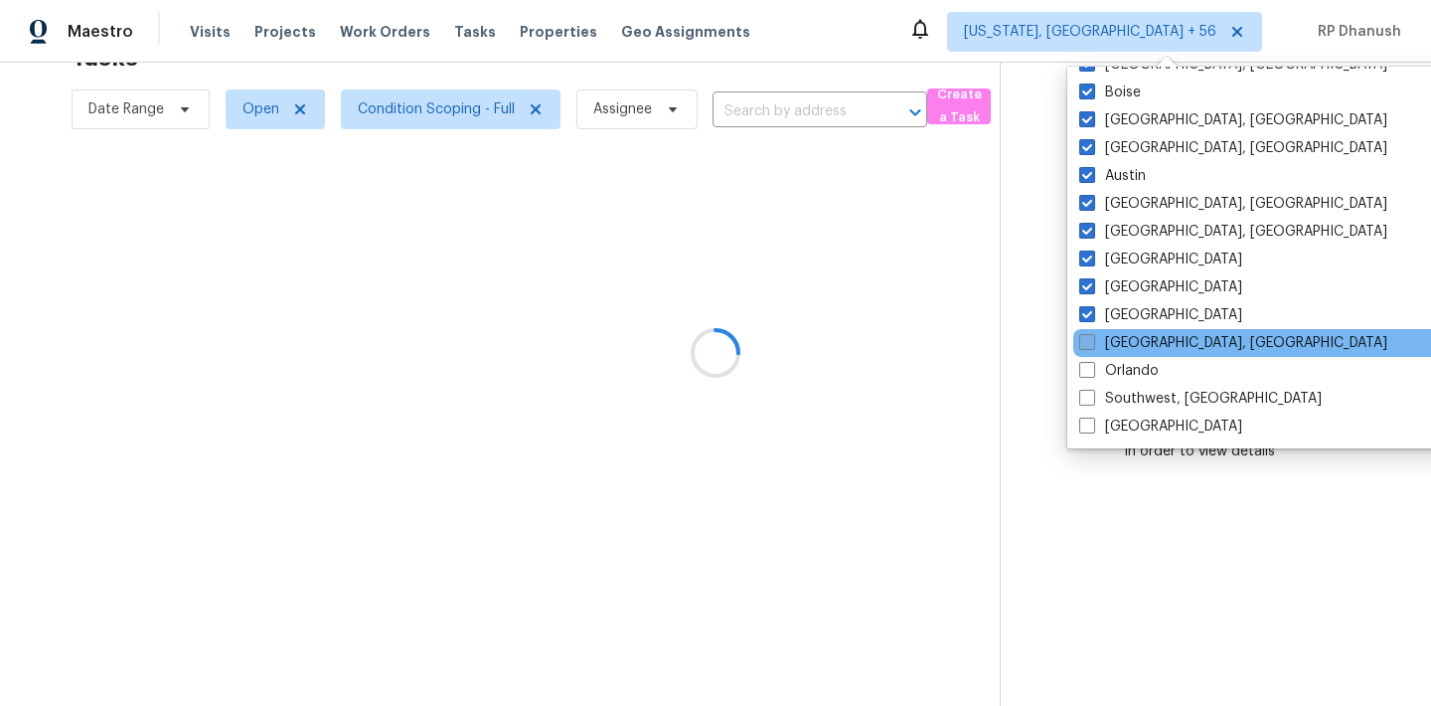
click at [1115, 347] on label "[GEOGRAPHIC_DATA], [GEOGRAPHIC_DATA]" at bounding box center [1233, 343] width 308 height 20
click at [1092, 346] on input "[GEOGRAPHIC_DATA], [GEOGRAPHIC_DATA]" at bounding box center [1085, 339] width 13 height 13
checkbox input "true"
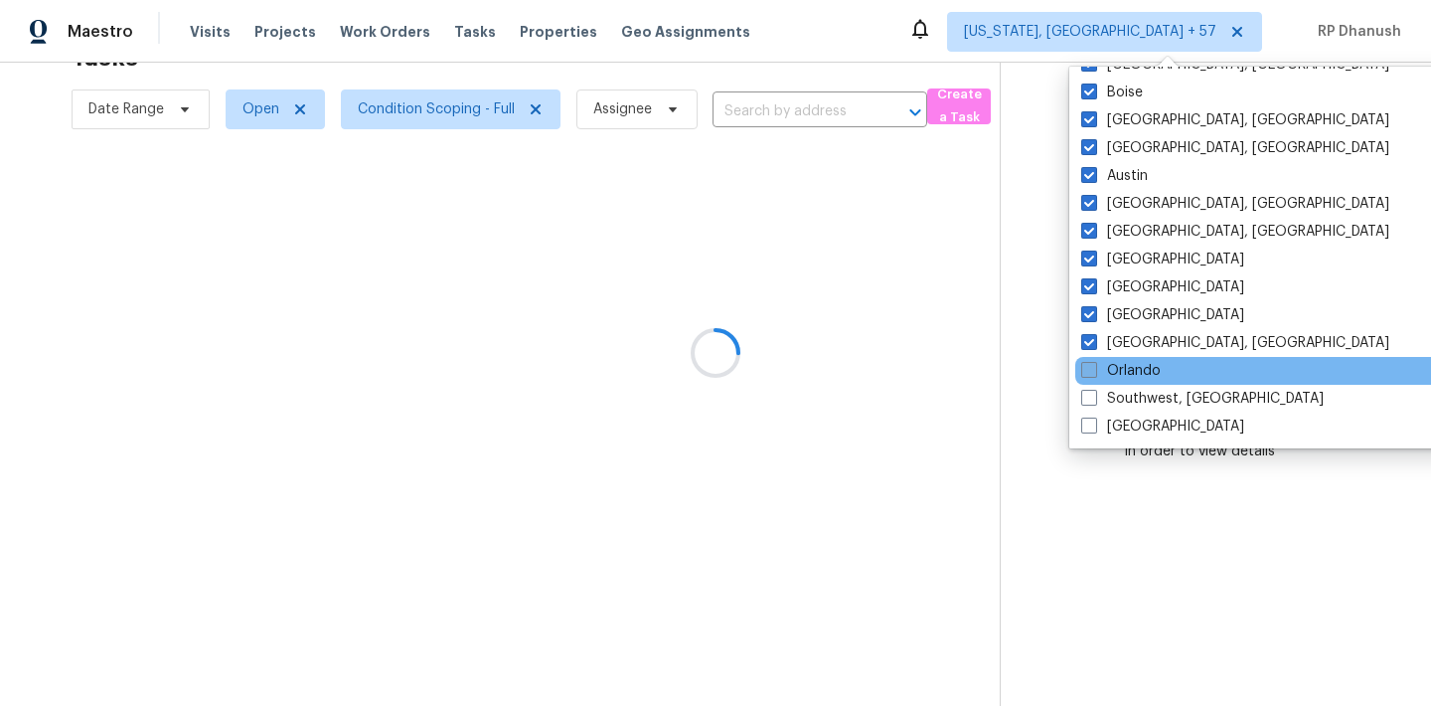
click at [1114, 366] on label "Orlando" at bounding box center [1120, 371] width 79 height 20
click at [1094, 366] on input "Orlando" at bounding box center [1087, 367] width 13 height 13
checkbox input "true"
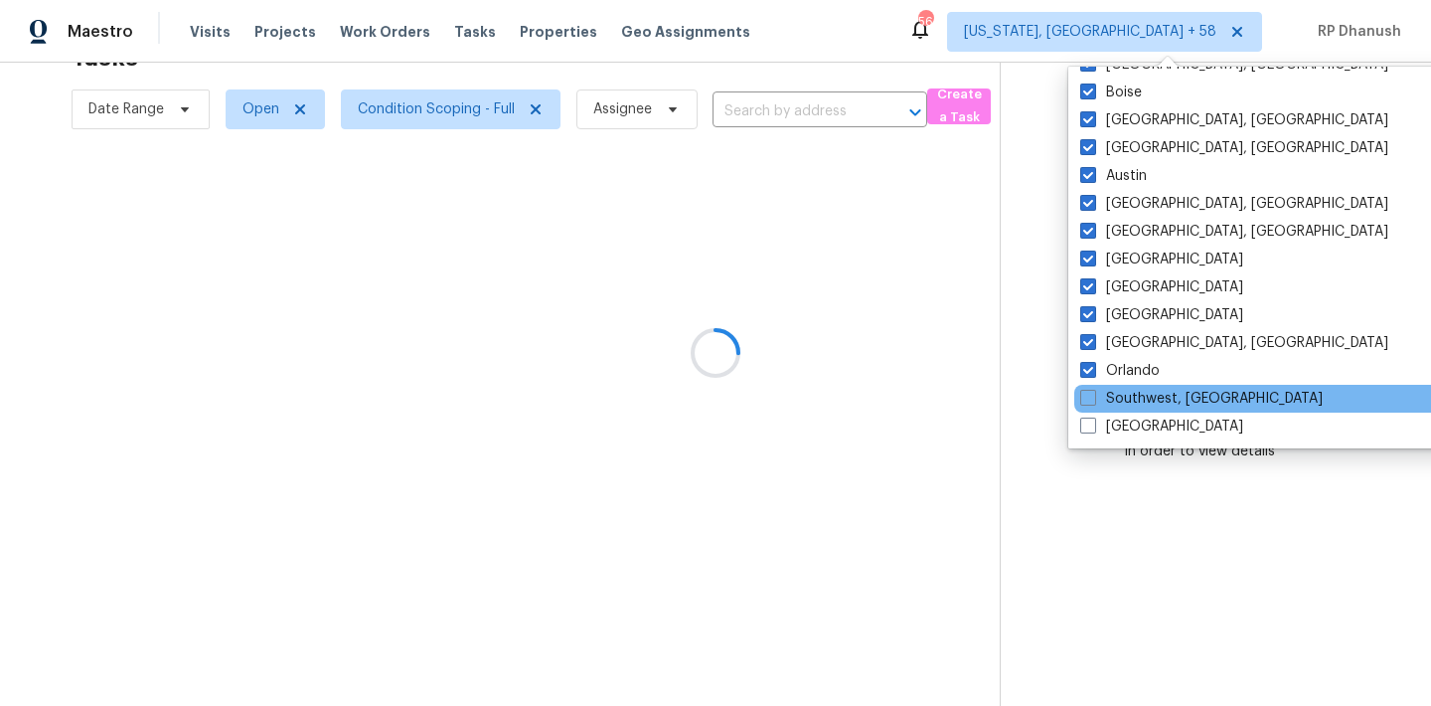
click at [1114, 410] on div "Southwest, [GEOGRAPHIC_DATA]" at bounding box center [1274, 399] width 400 height 28
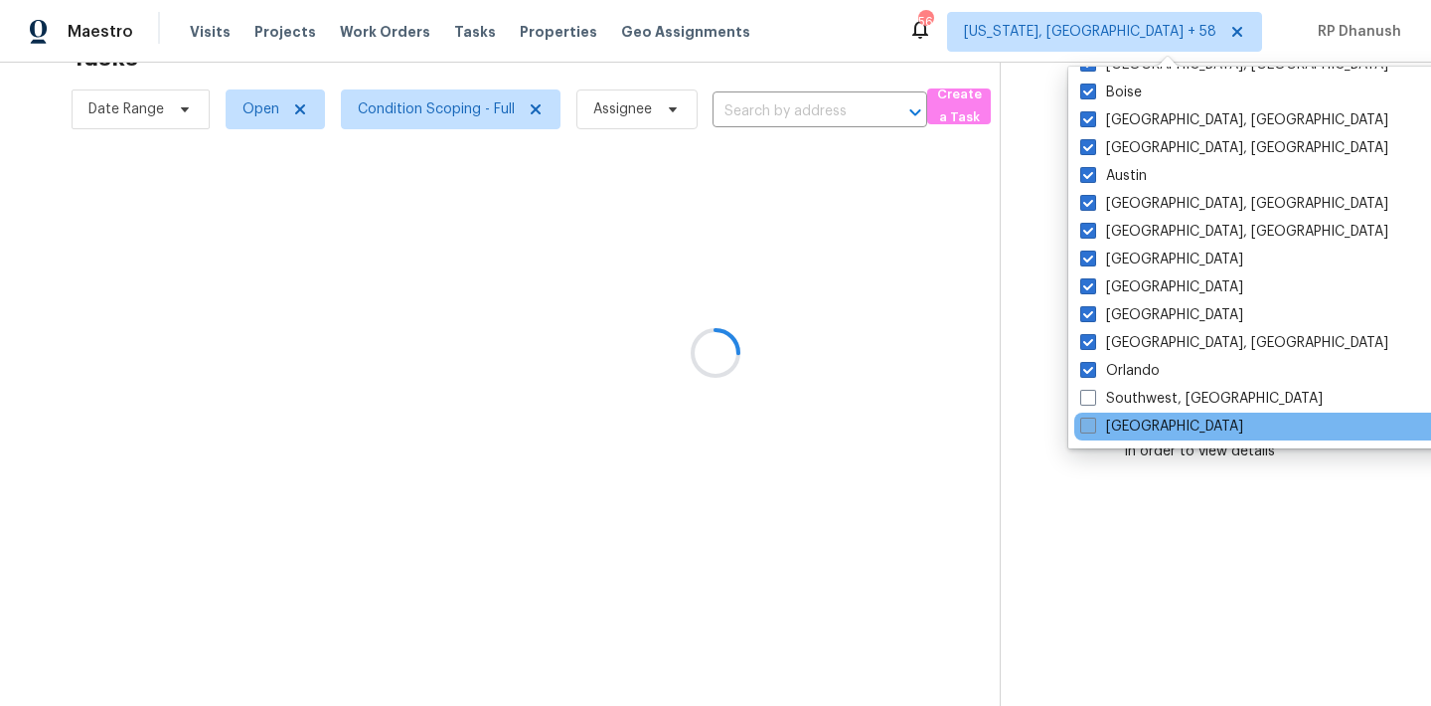
click at [1113, 426] on label "[GEOGRAPHIC_DATA]" at bounding box center [1161, 426] width 163 height 20
click at [1093, 426] on input "[GEOGRAPHIC_DATA]" at bounding box center [1086, 422] width 13 height 13
checkbox input "true"
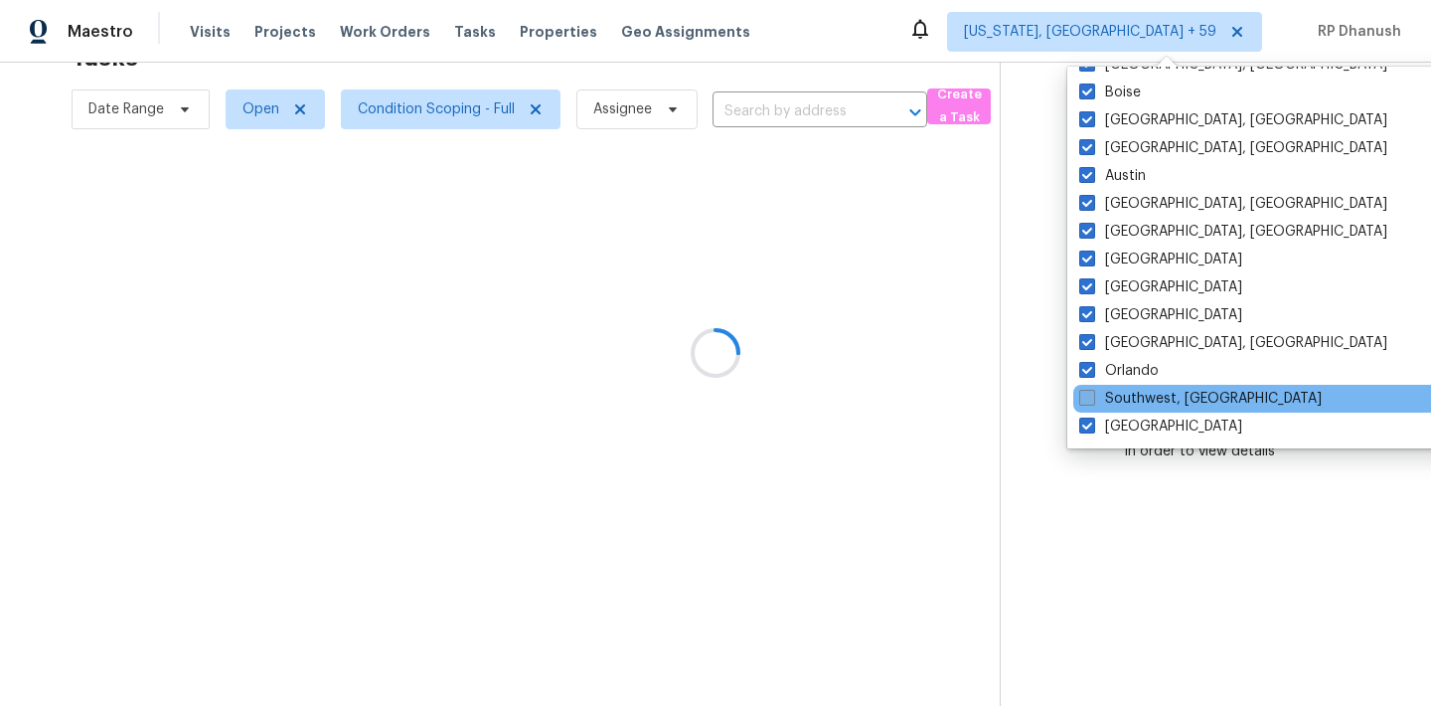
click at [1113, 397] on label "Southwest, [GEOGRAPHIC_DATA]" at bounding box center [1200, 399] width 242 height 20
click at [1092, 397] on input "Southwest, [GEOGRAPHIC_DATA]" at bounding box center [1085, 395] width 13 height 13
checkbox input "true"
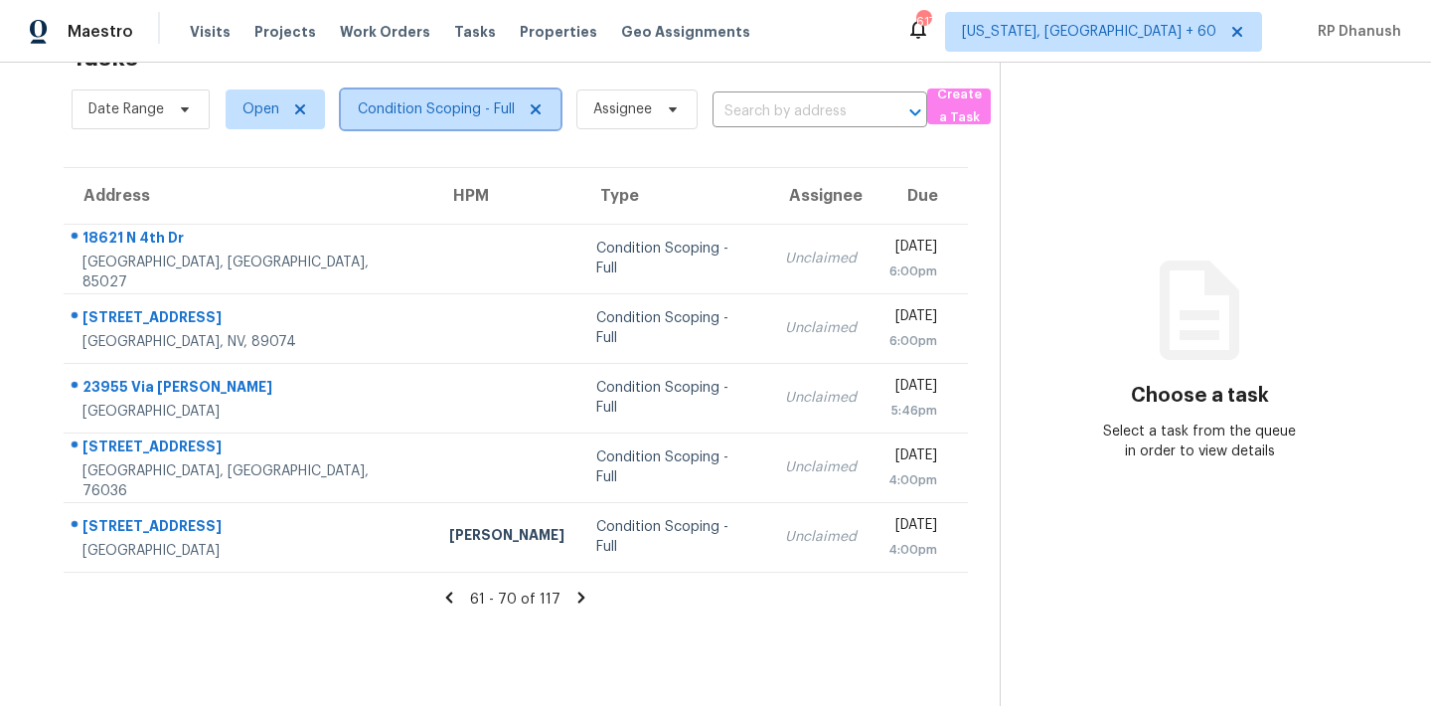
click at [412, 112] on span "Condition Scoping - Full" at bounding box center [436, 109] width 157 height 20
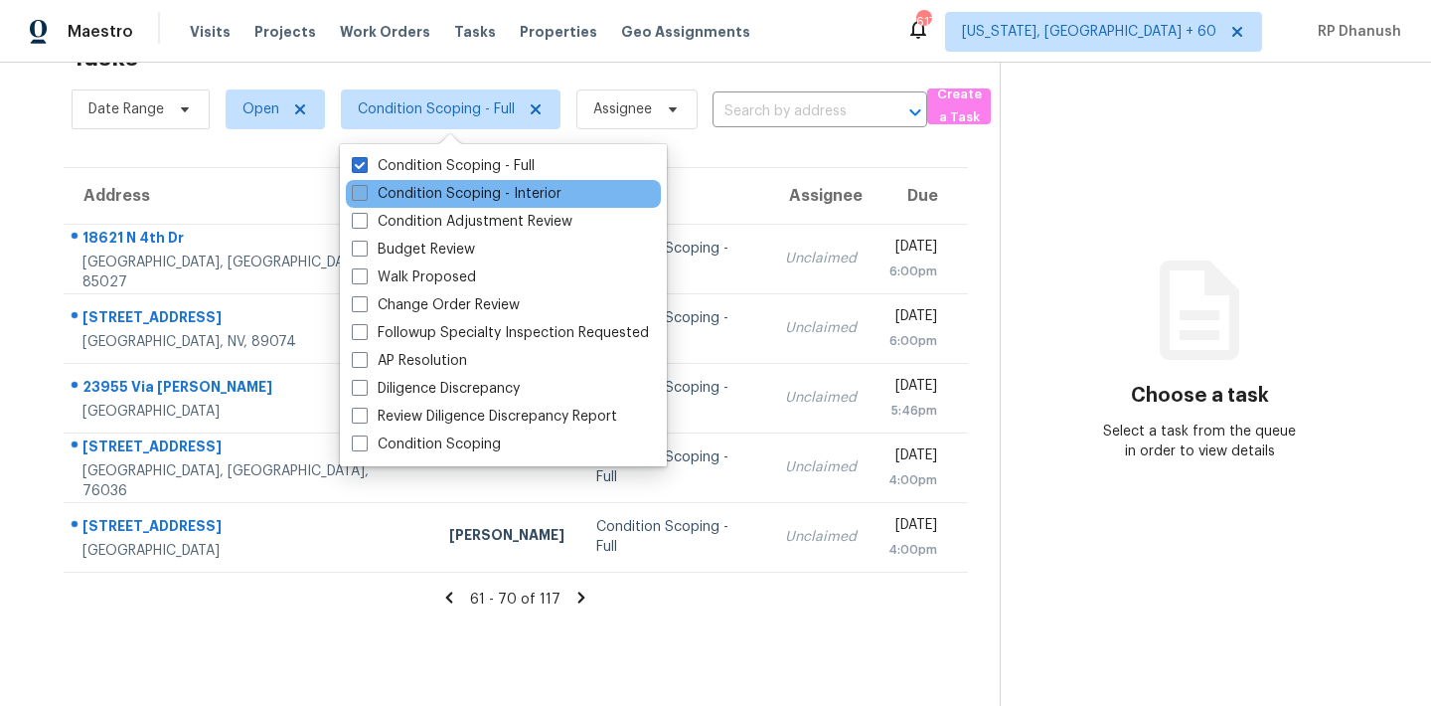
click at [453, 190] on label "Condition Scoping - Interior" at bounding box center [457, 194] width 210 height 20
click at [365, 190] on input "Condition Scoping - Interior" at bounding box center [358, 190] width 13 height 13
checkbox input "true"
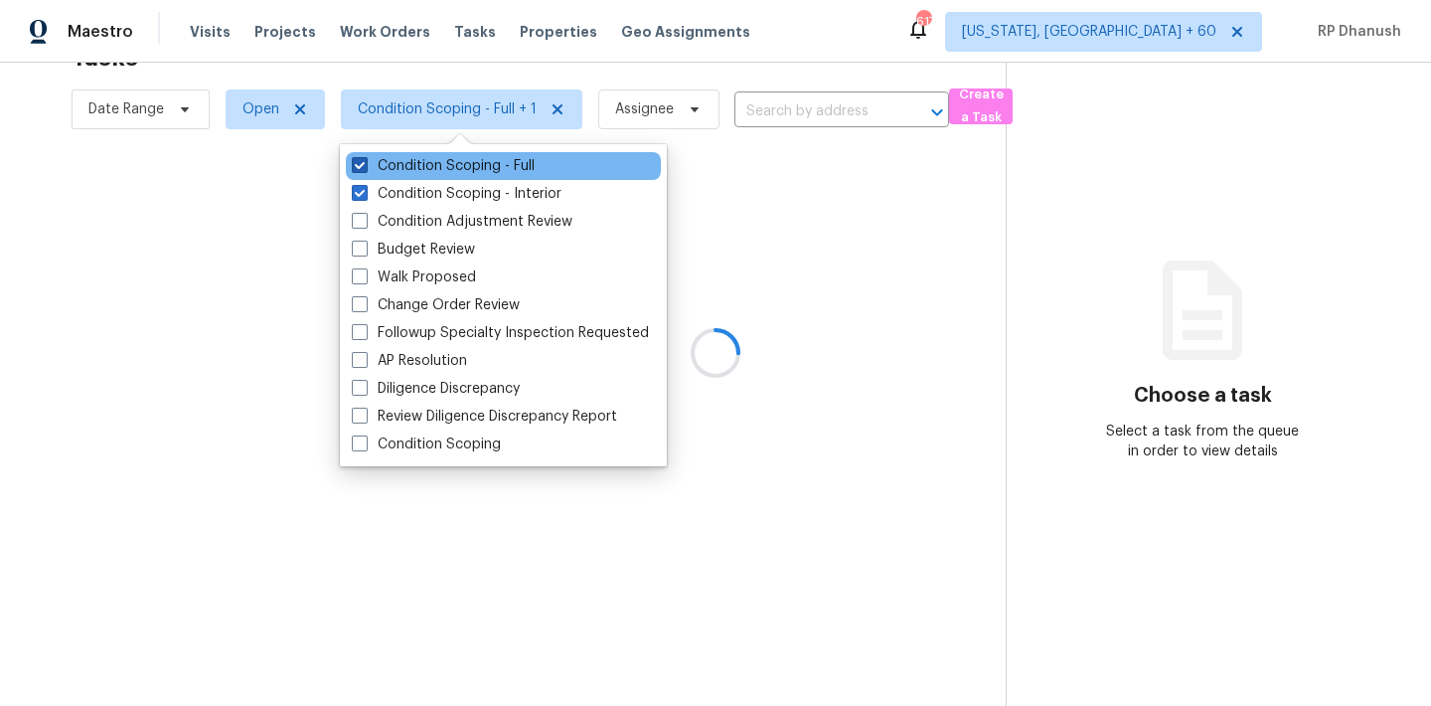
click at [453, 162] on label "Condition Scoping - Full" at bounding box center [443, 166] width 183 height 20
click at [365, 162] on input "Condition Scoping - Full" at bounding box center [358, 162] width 13 height 13
checkbox input "false"
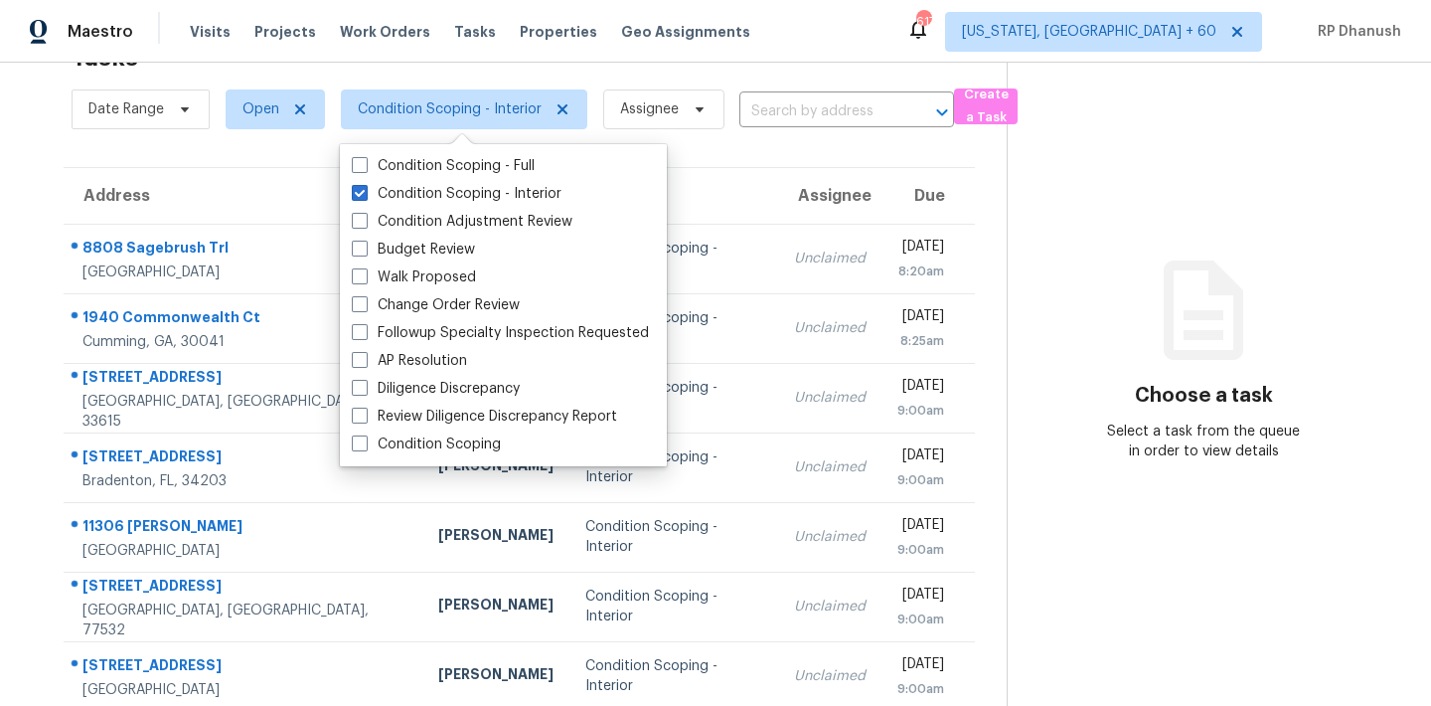
click at [1063, 231] on section "Choose a task Select a task from the queue in order to view details" at bounding box center [1203, 468] width 393 height 936
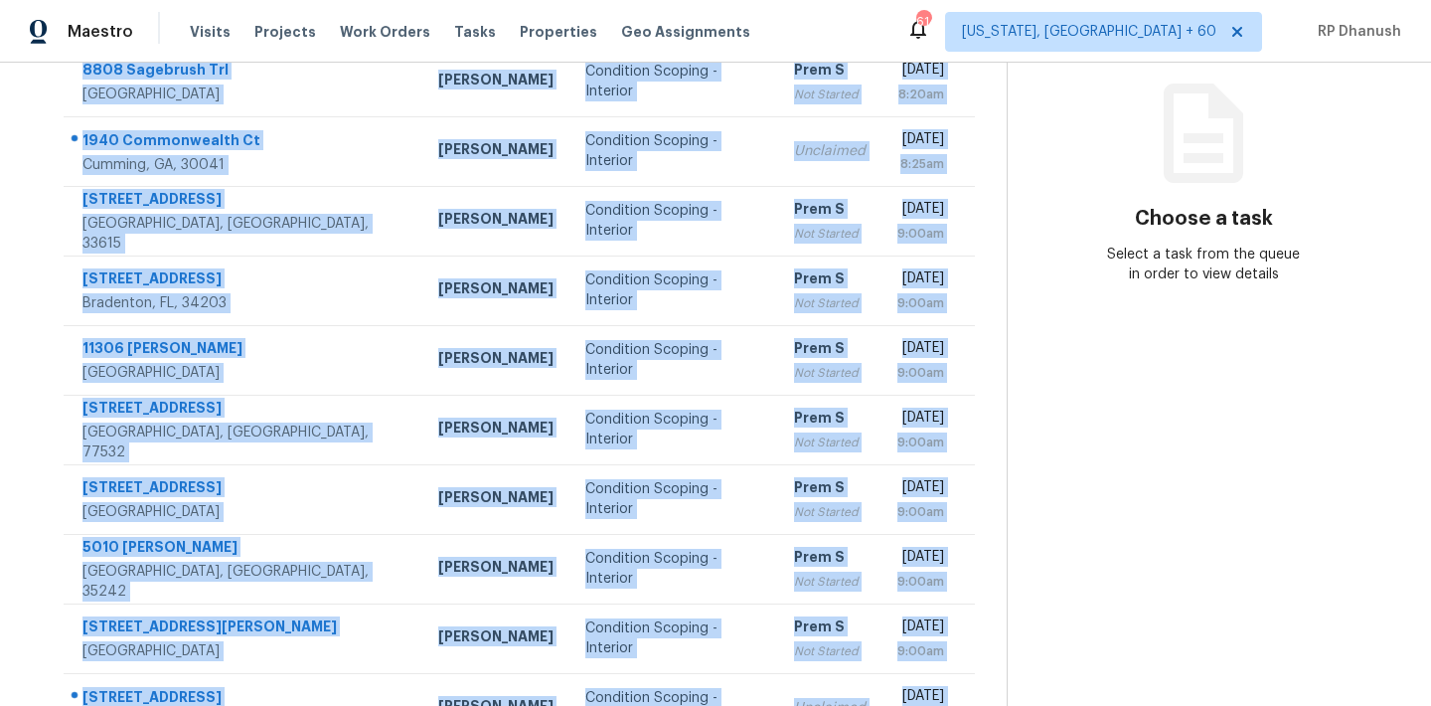
scroll to position [329, 0]
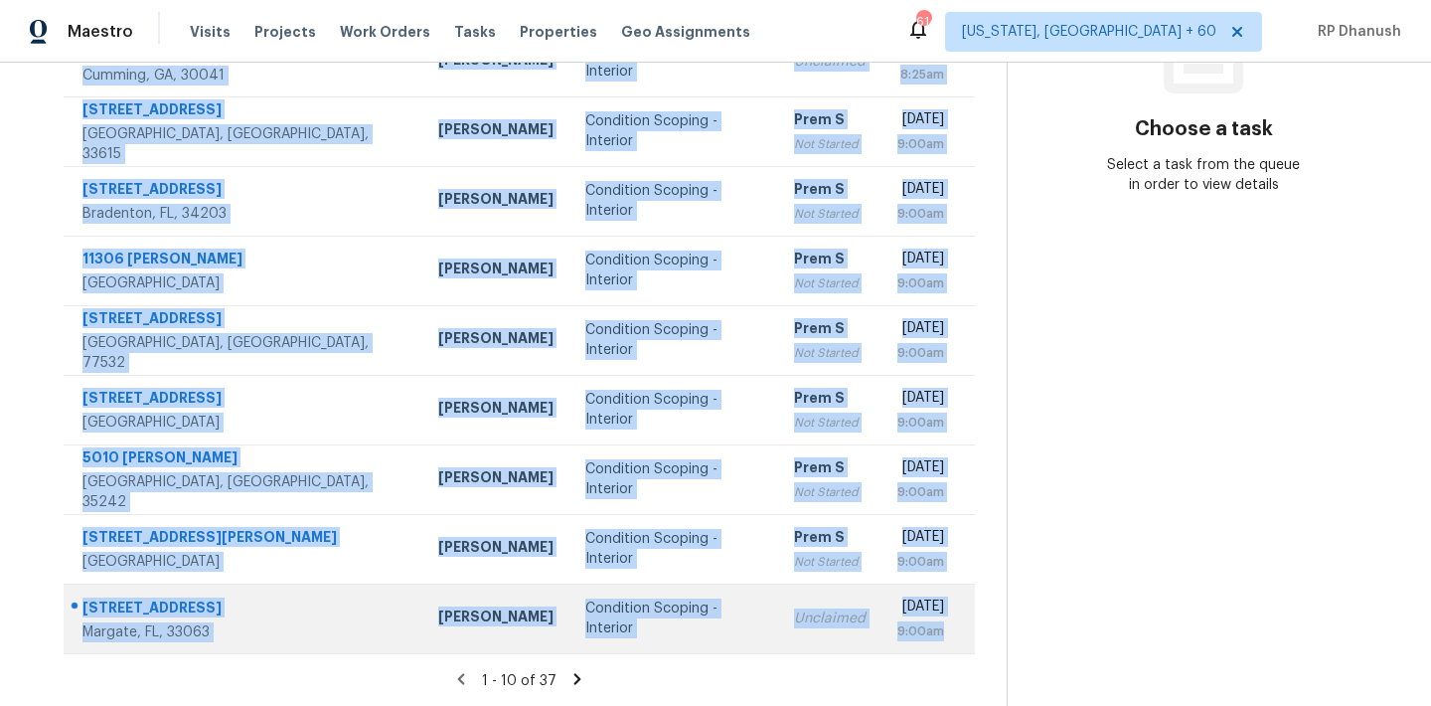
drag, startPoint x: 82, startPoint y: 276, endPoint x: 951, endPoint y: 638, distance: 940.8
click at [951, 638] on tbody "8808 Sagebrush [GEOGRAPHIC_DATA] [PERSON_NAME] Condition Scoping - Interior Pre…" at bounding box center [519, 305] width 911 height 696
copy tbody "8808 Sagebrush [GEOGRAPHIC_DATA] [PERSON_NAME] Condition Scoping - Interior Pre…"
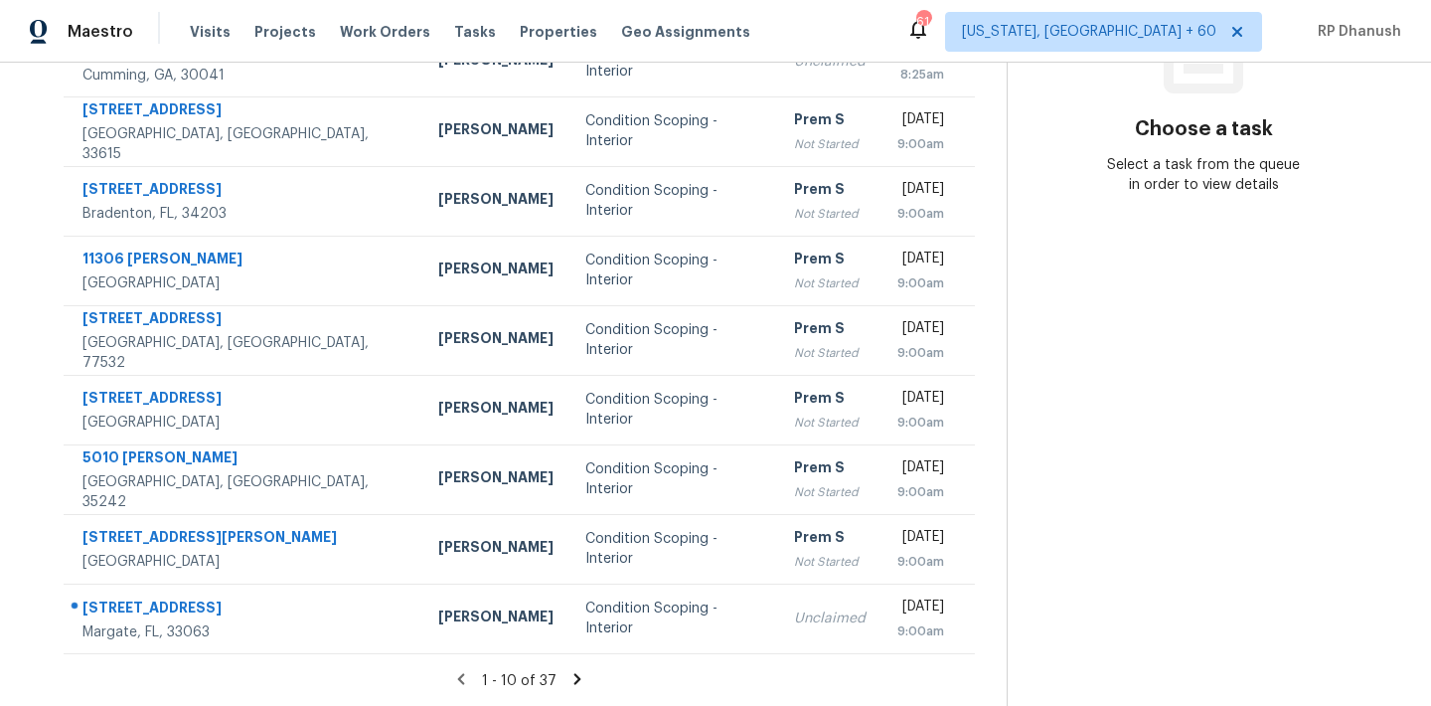
click at [1239, 507] on section "Choose a task Select a task from the queue in order to view details" at bounding box center [1203, 220] width 393 height 973
click at [572, 671] on icon at bounding box center [577, 679] width 18 height 18
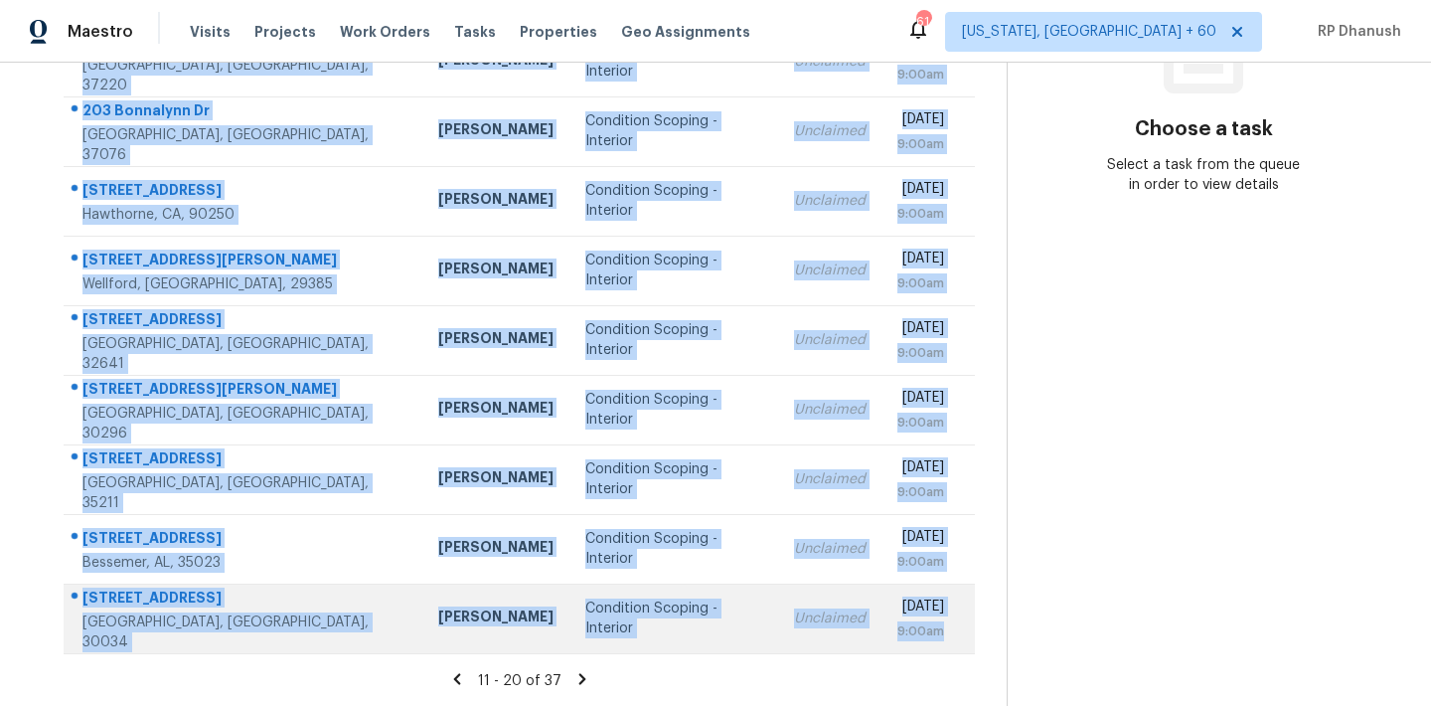
drag, startPoint x: 81, startPoint y: 293, endPoint x: 941, endPoint y: 641, distance: 927.2
click at [941, 641] on tbody "[STREET_ADDRESS] [PERSON_NAME] Condition Scoping - Interior Unclaimed [DATE] 9:…" at bounding box center [519, 305] width 911 height 696
copy tbody "[STREET_ADDRESS] [PERSON_NAME] Condition Scoping - Interior Unclaimed [DATE] 9:…"
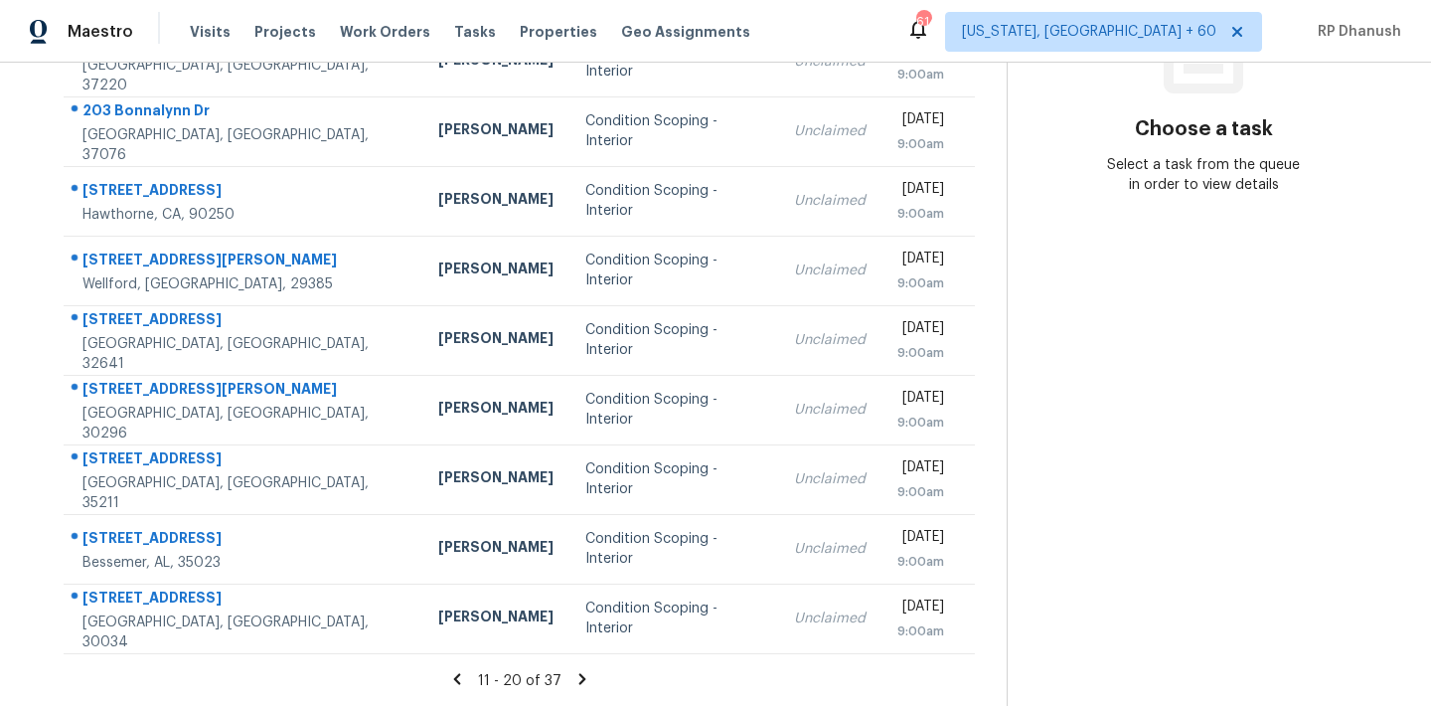
click at [1140, 514] on section "Choose a task Select a task from the queue in order to view details" at bounding box center [1203, 220] width 393 height 973
click at [581, 675] on icon at bounding box center [582, 679] width 18 height 18
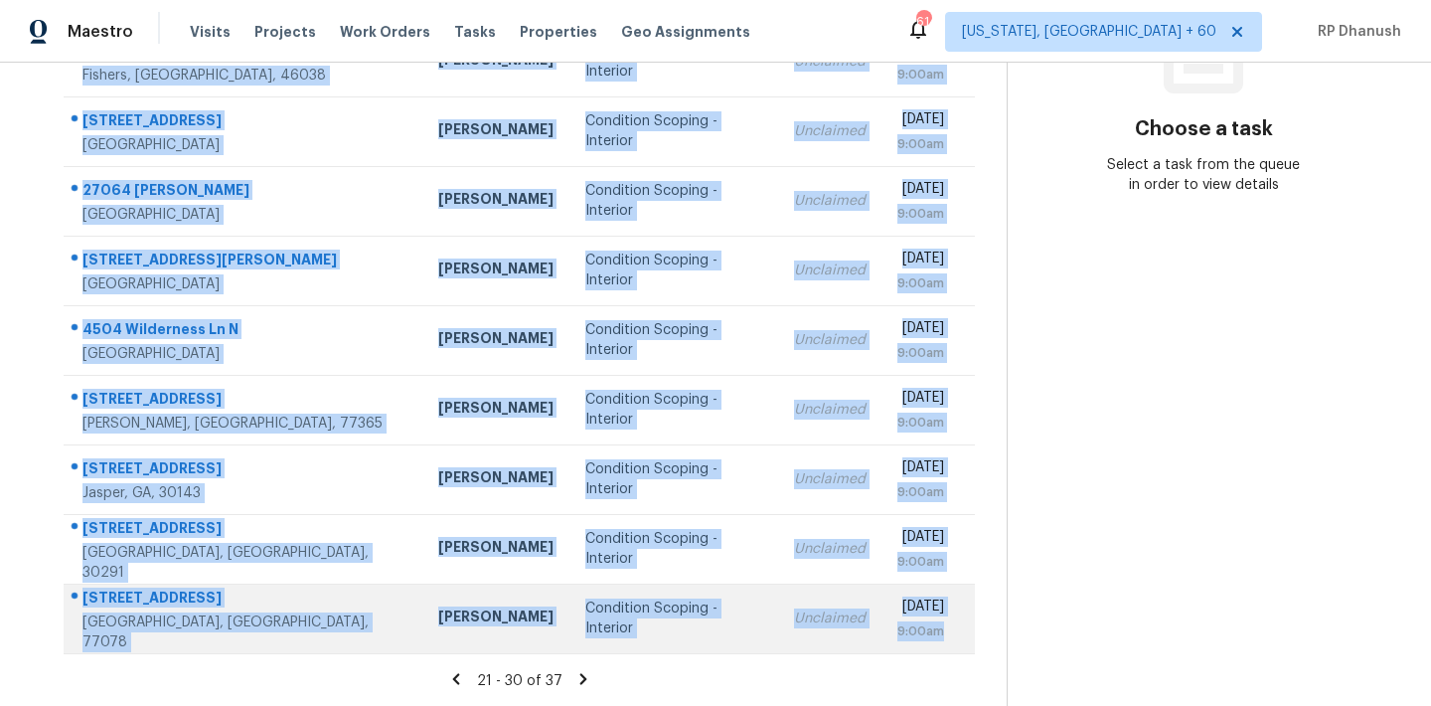
drag, startPoint x: 72, startPoint y: 172, endPoint x: 957, endPoint y: 637, distance: 1000.1
click at [957, 637] on tbody "[STREET_ADDRESS][PERSON_NAME] [PERSON_NAME] Condition Scoping - Interior Unclai…" at bounding box center [519, 305] width 911 height 696
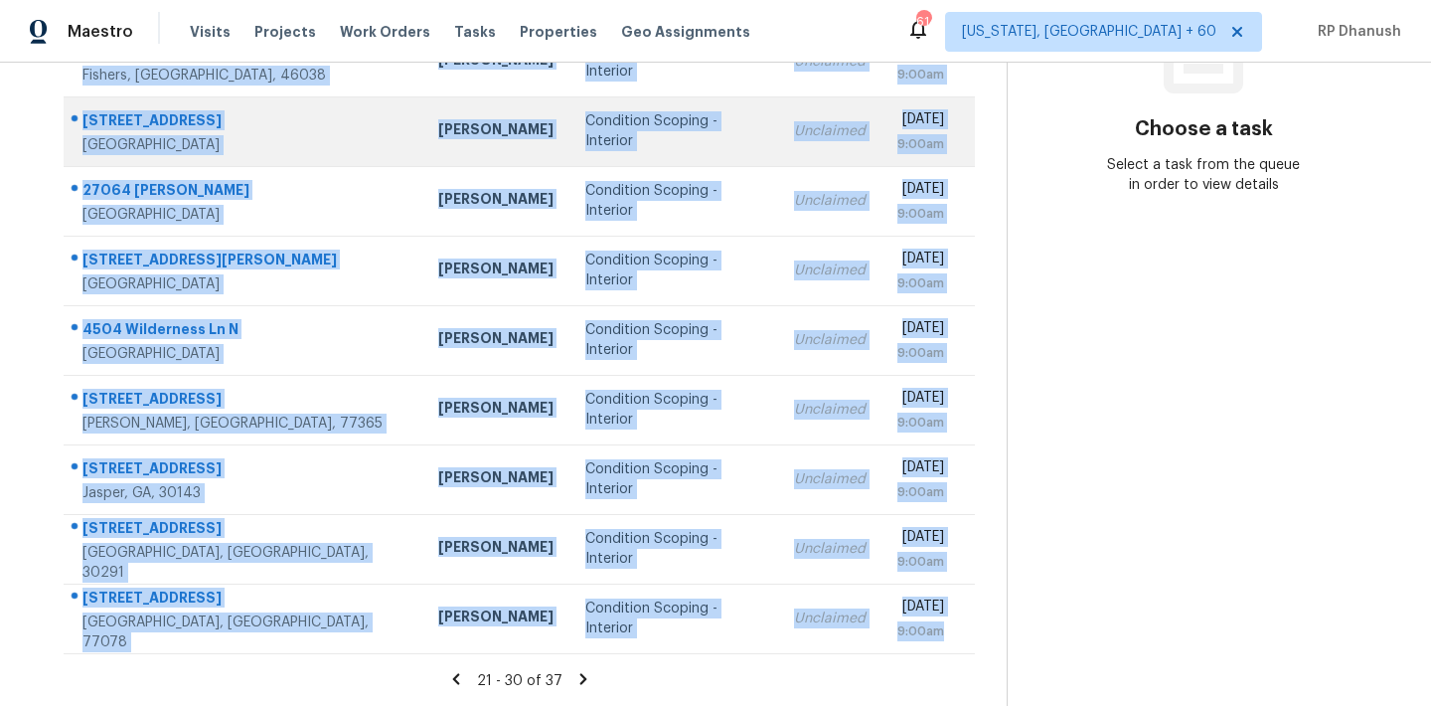
copy tbody "[STREET_ADDRESS][PERSON_NAME] [PERSON_NAME] Condition Scoping - Interior Unclai…"
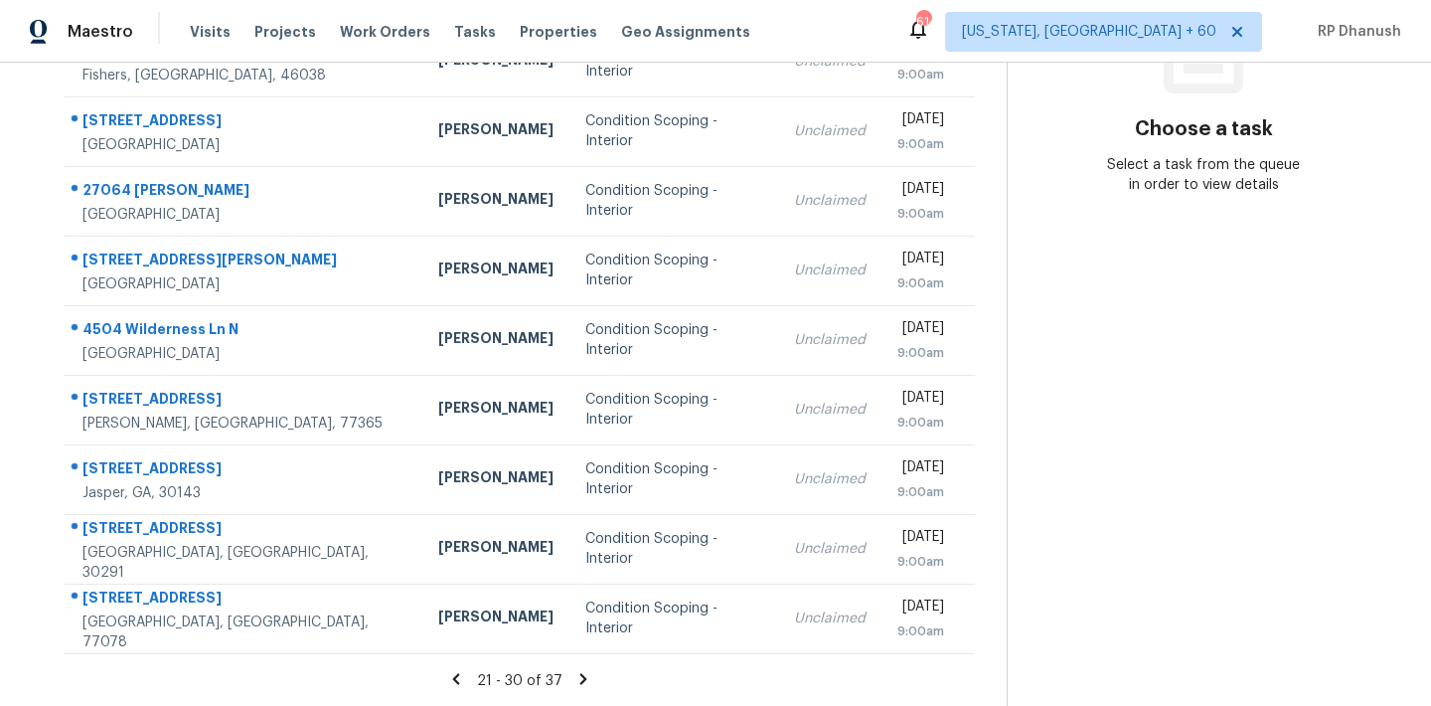
click at [1234, 383] on section "Choose a task Select a task from the queue in order to view details" at bounding box center [1203, 220] width 393 height 973
click at [579, 679] on icon at bounding box center [582, 678] width 7 height 11
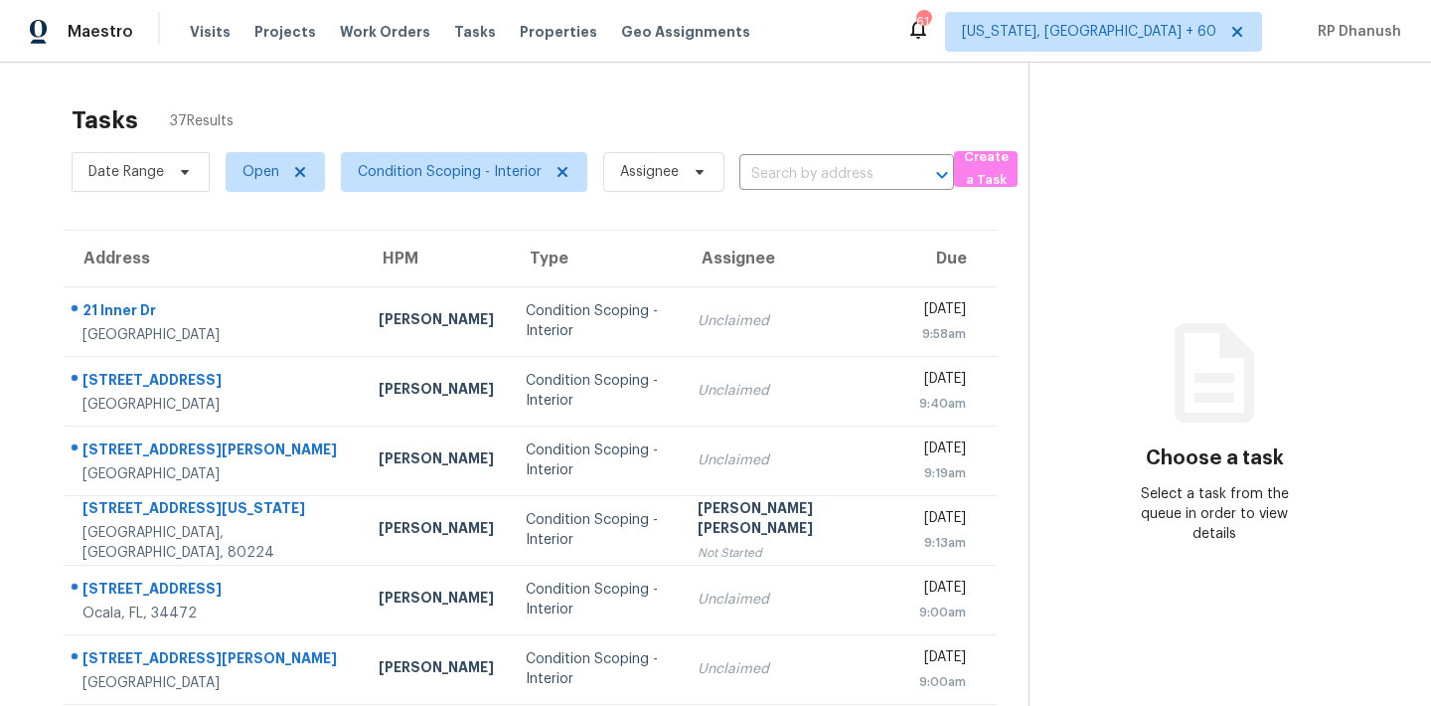
scroll to position [120, 0]
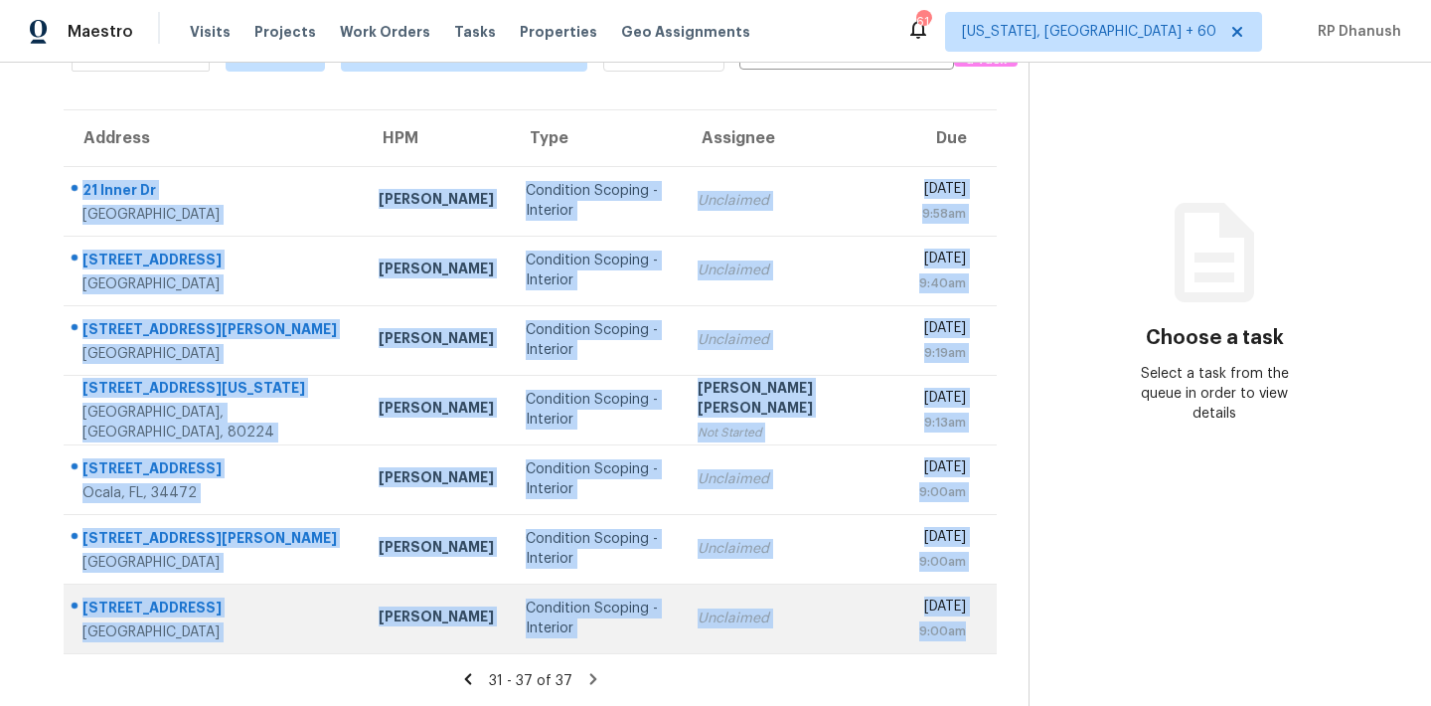
drag, startPoint x: 79, startPoint y: 289, endPoint x: 957, endPoint y: 645, distance: 947.7
click at [957, 645] on tbody "[STREET_ADDRESS] [PERSON_NAME] Condition Scoping - Interior Unclaimed [DATE] 9:…" at bounding box center [530, 409] width 933 height 487
copy tbody "[STREET_ADDRESS] [PERSON_NAME] Condition Scoping - Interior Unclaimed [DATE] 9:…"
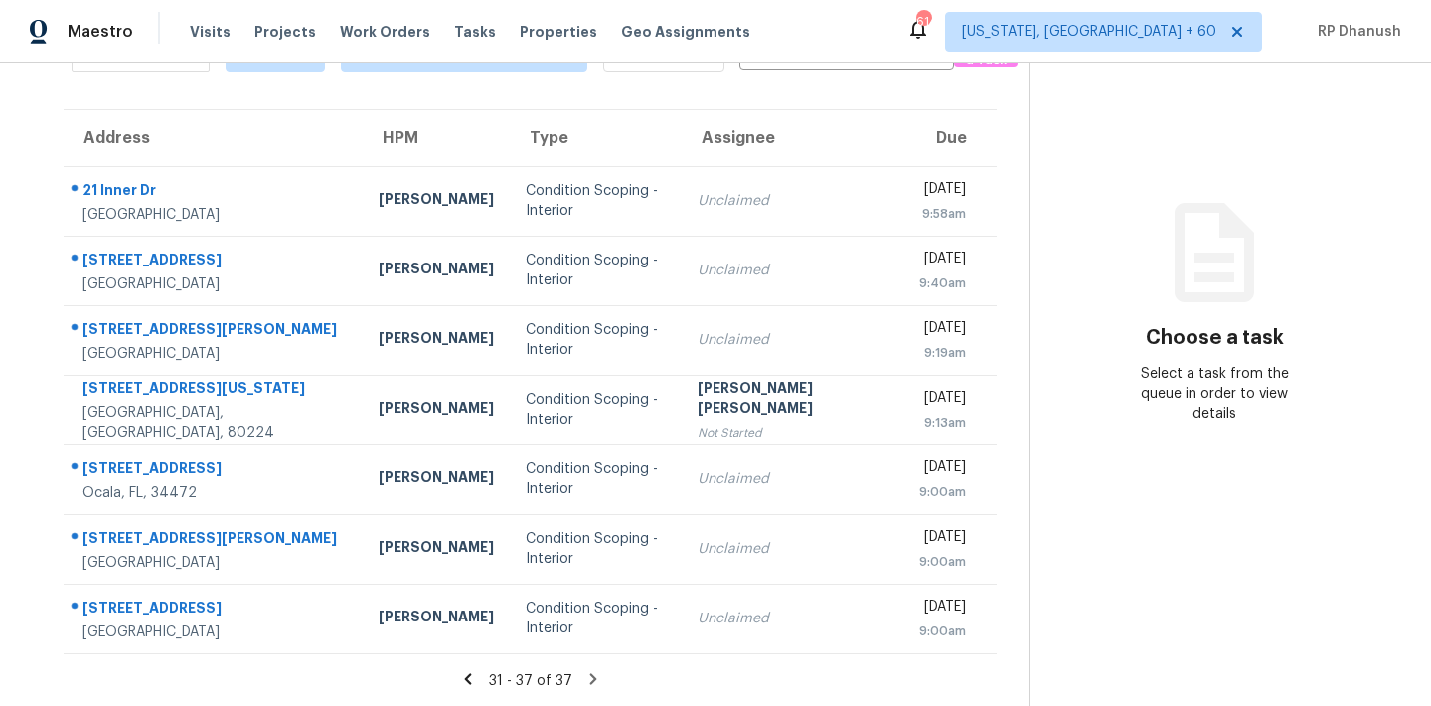
click at [1161, 449] on section "Choose a task Select a task from the queue in order to view details" at bounding box center [1213, 324] width 371 height 764
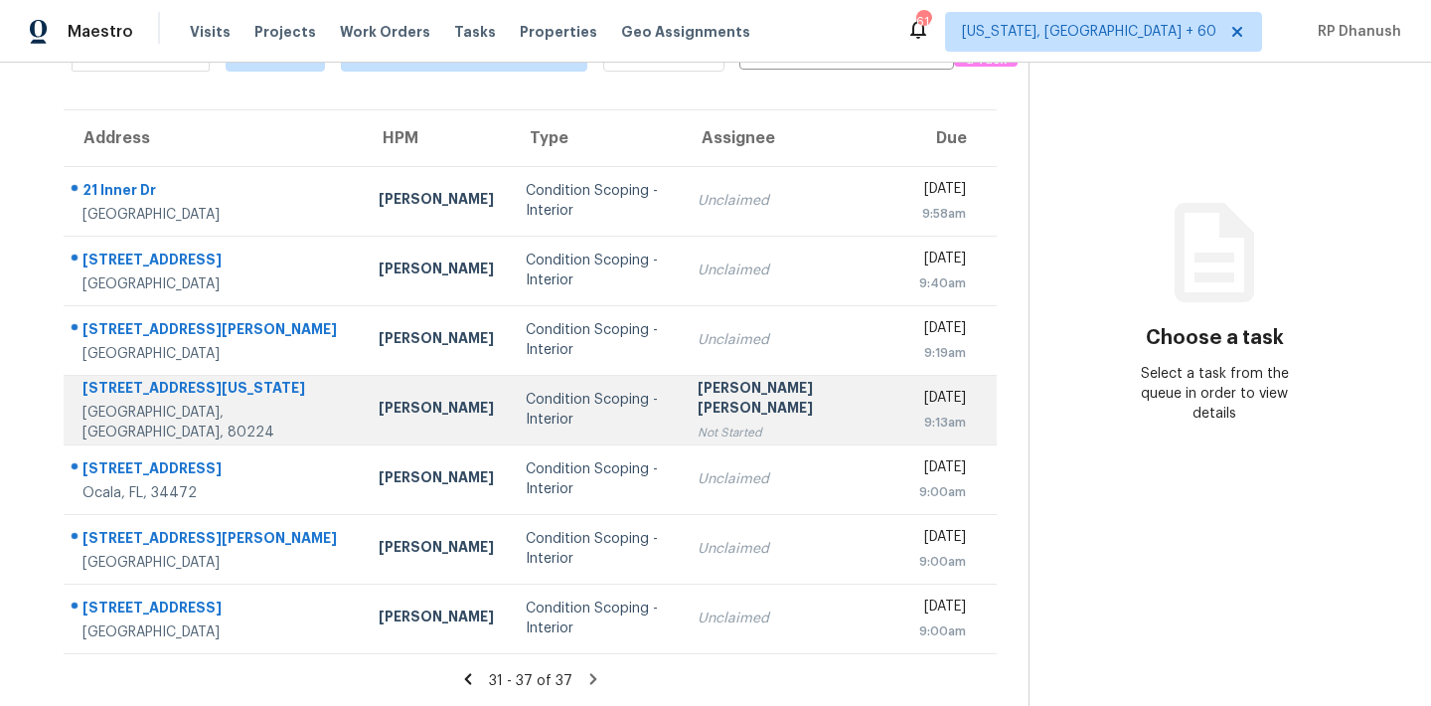
scroll to position [0, 0]
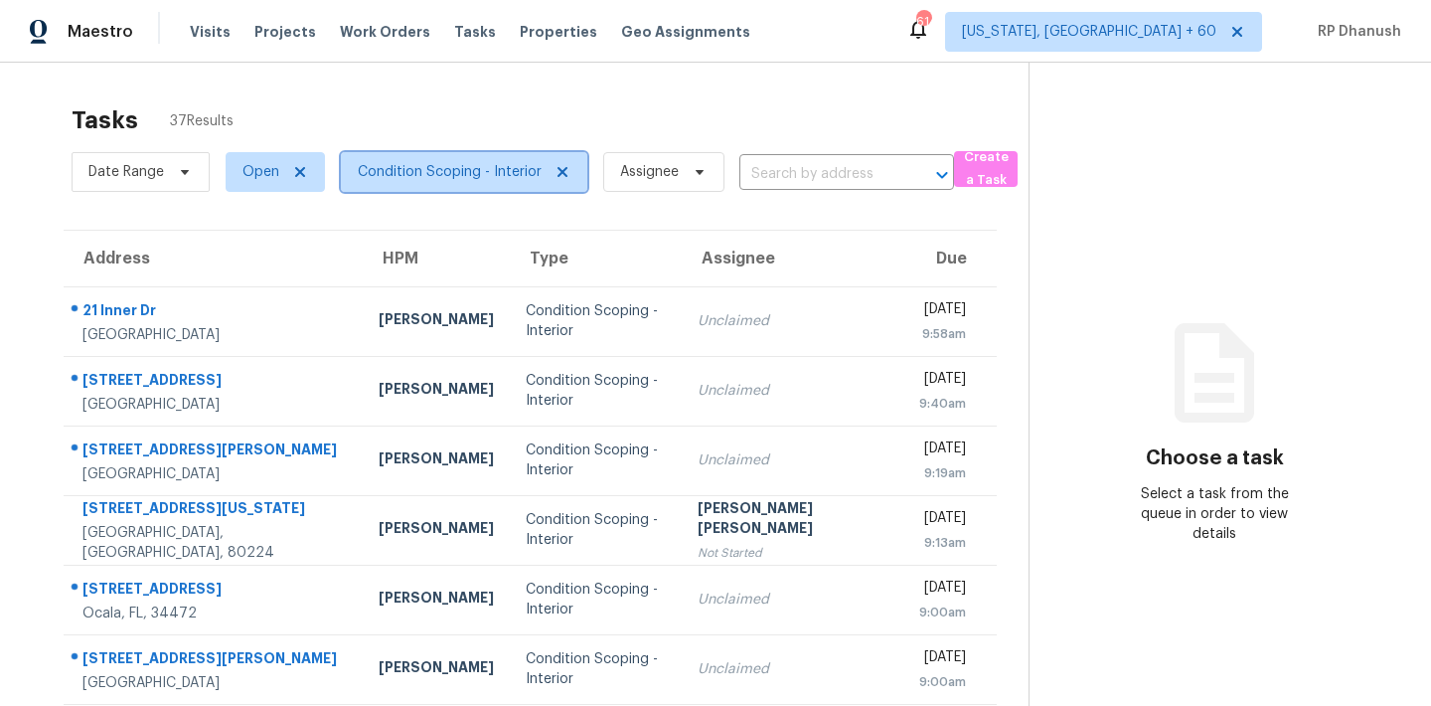
click at [447, 178] on span "Condition Scoping - Interior" at bounding box center [450, 172] width 184 height 20
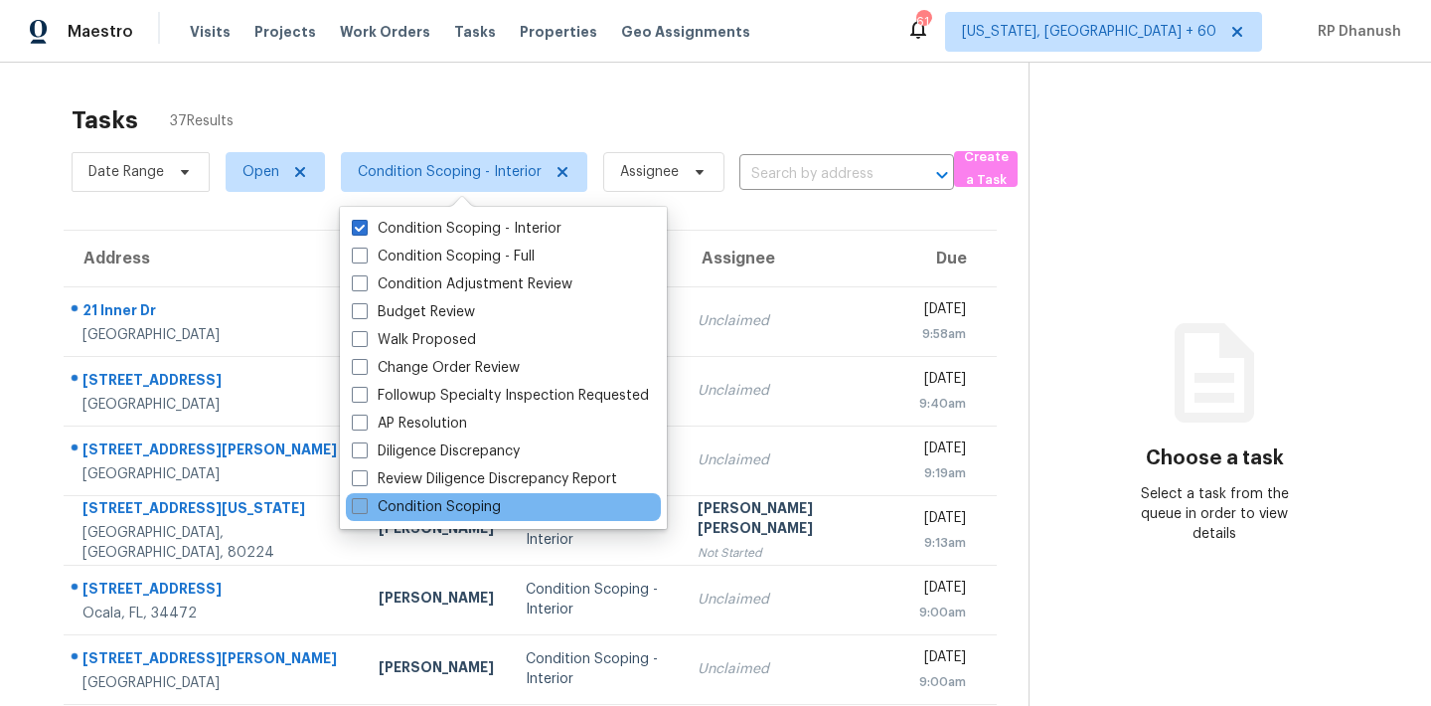
click at [438, 500] on label "Condition Scoping" at bounding box center [426, 507] width 149 height 20
click at [365, 500] on input "Condition Scoping" at bounding box center [358, 503] width 13 height 13
checkbox input "true"
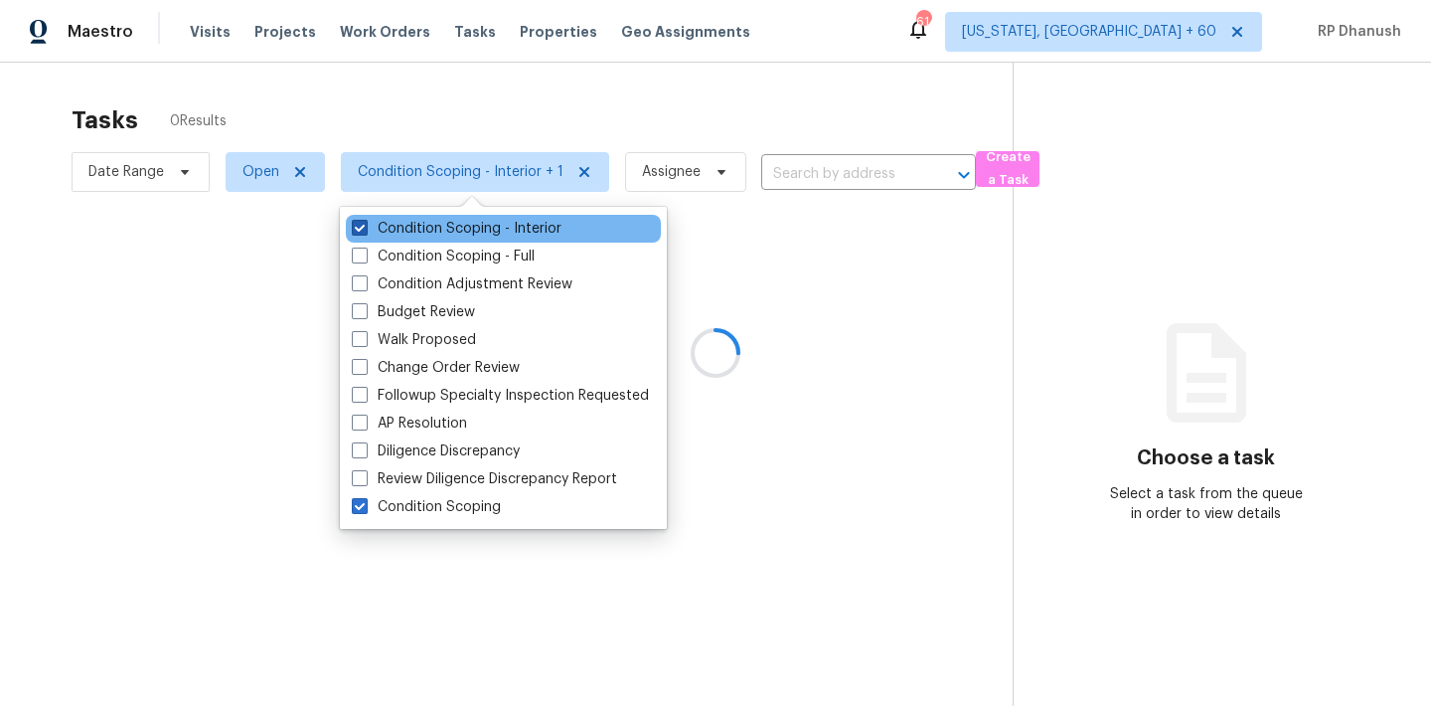
click at [416, 219] on label "Condition Scoping - Interior" at bounding box center [457, 229] width 210 height 20
click at [365, 219] on input "Condition Scoping - Interior" at bounding box center [358, 225] width 13 height 13
checkbox input "false"
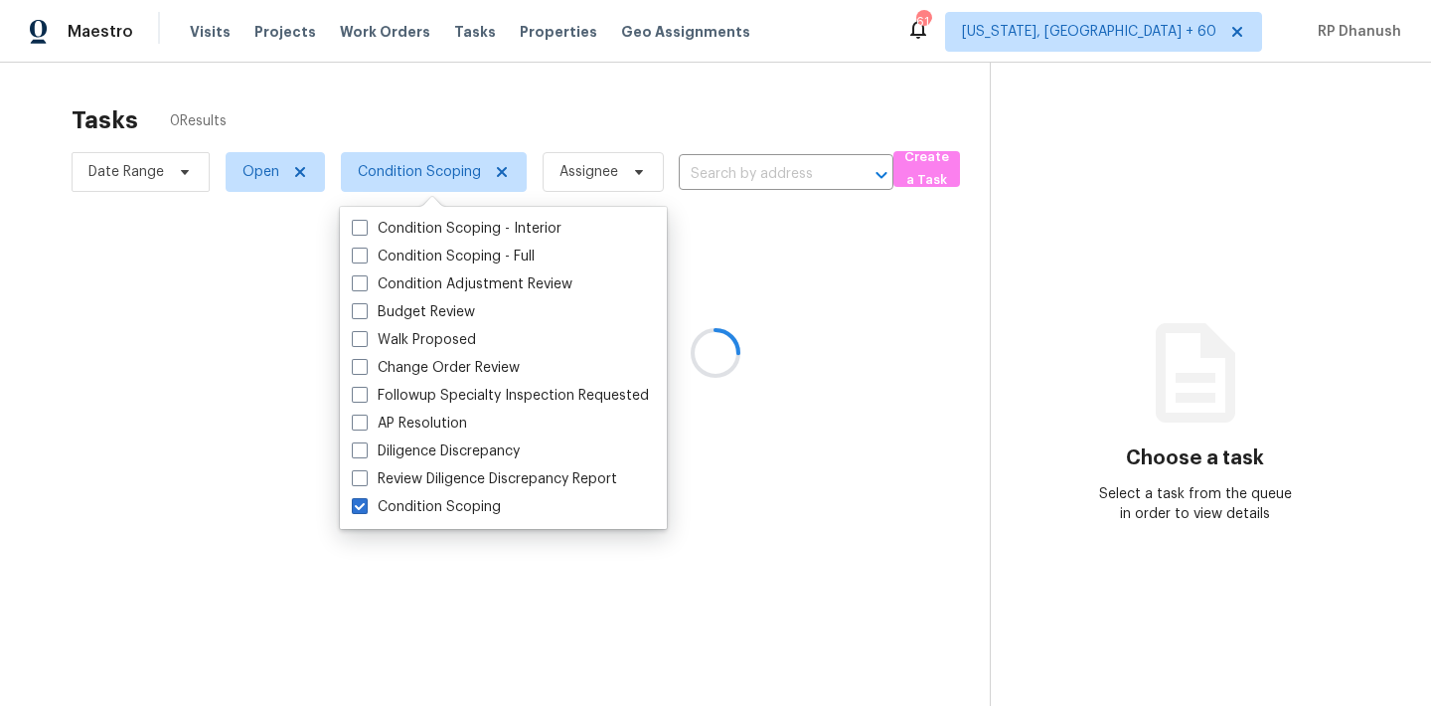
click at [1136, 377] on icon at bounding box center [1195, 372] width 119 height 119
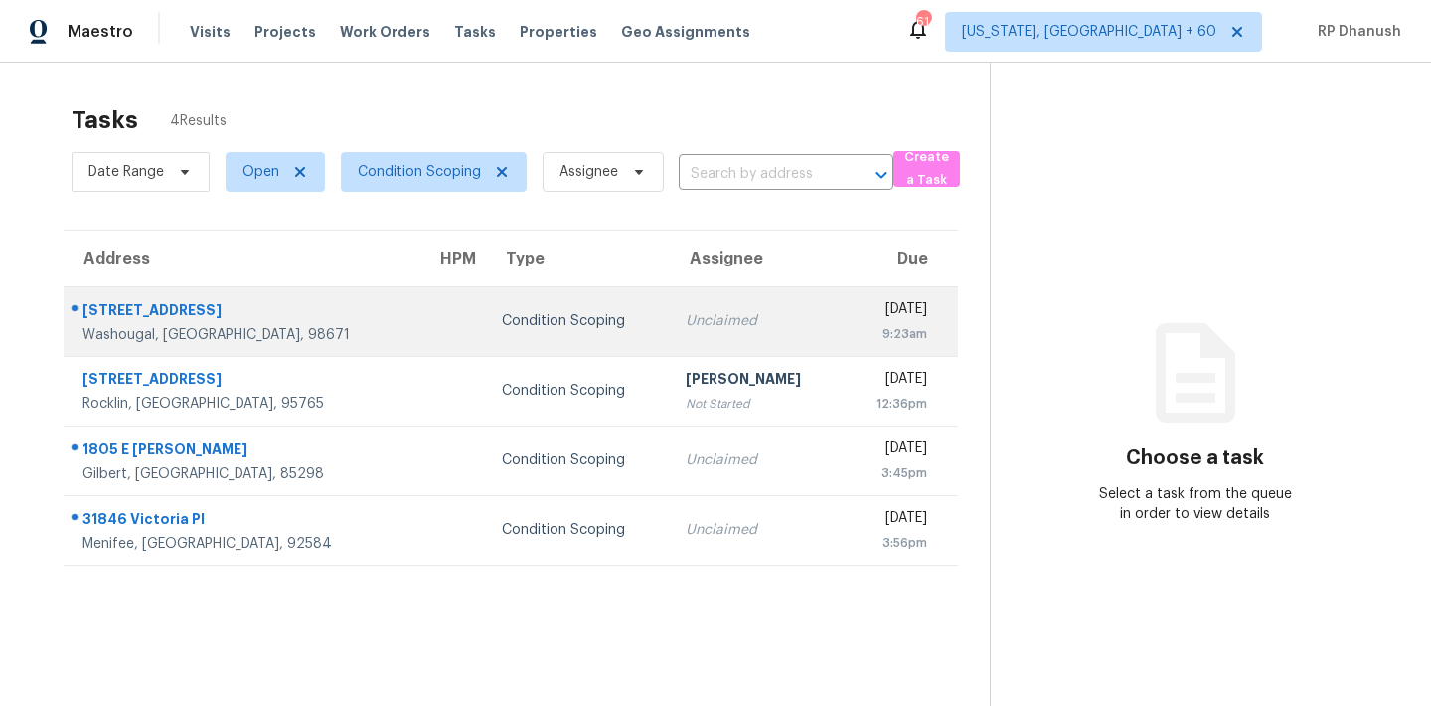
click at [906, 326] on div "9:23am" at bounding box center [894, 334] width 69 height 20
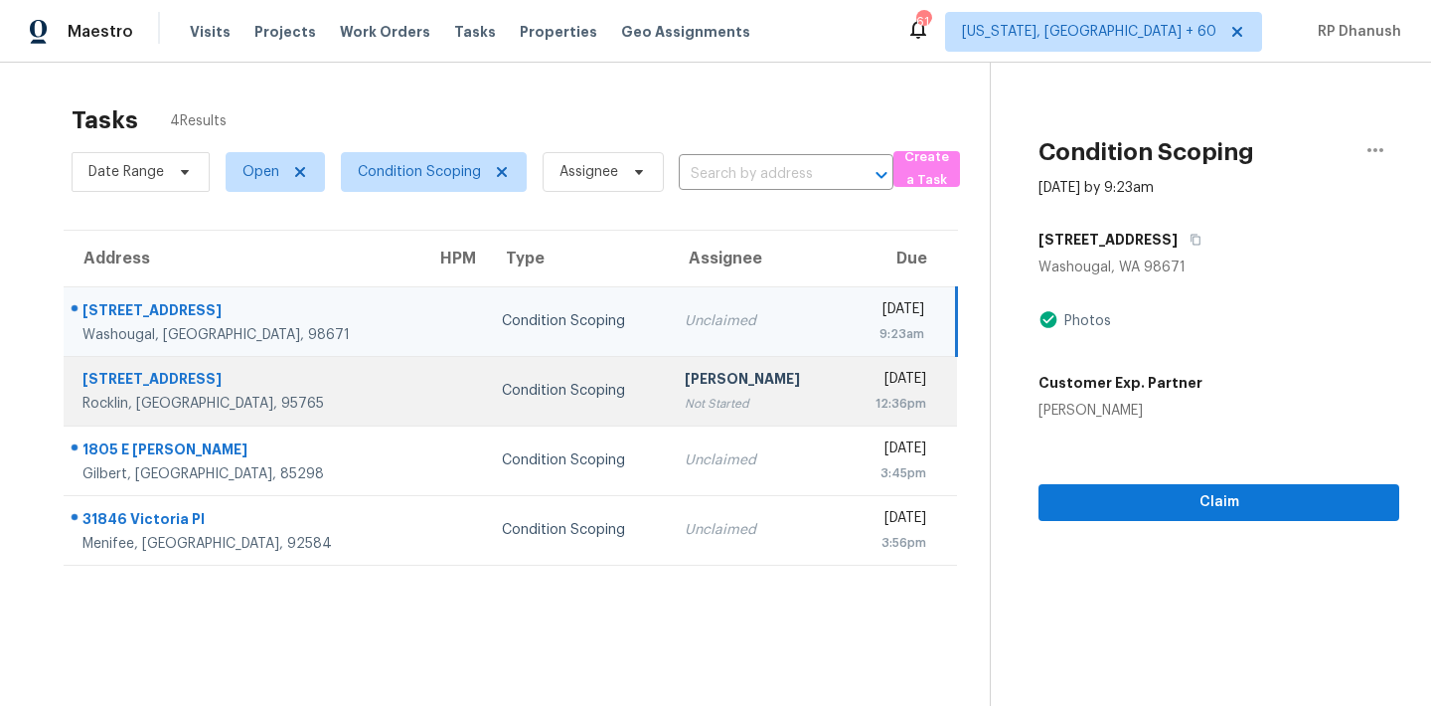
click at [882, 366] on td "Fri, Sep 19th 2025 12:36pm" at bounding box center [899, 391] width 115 height 70
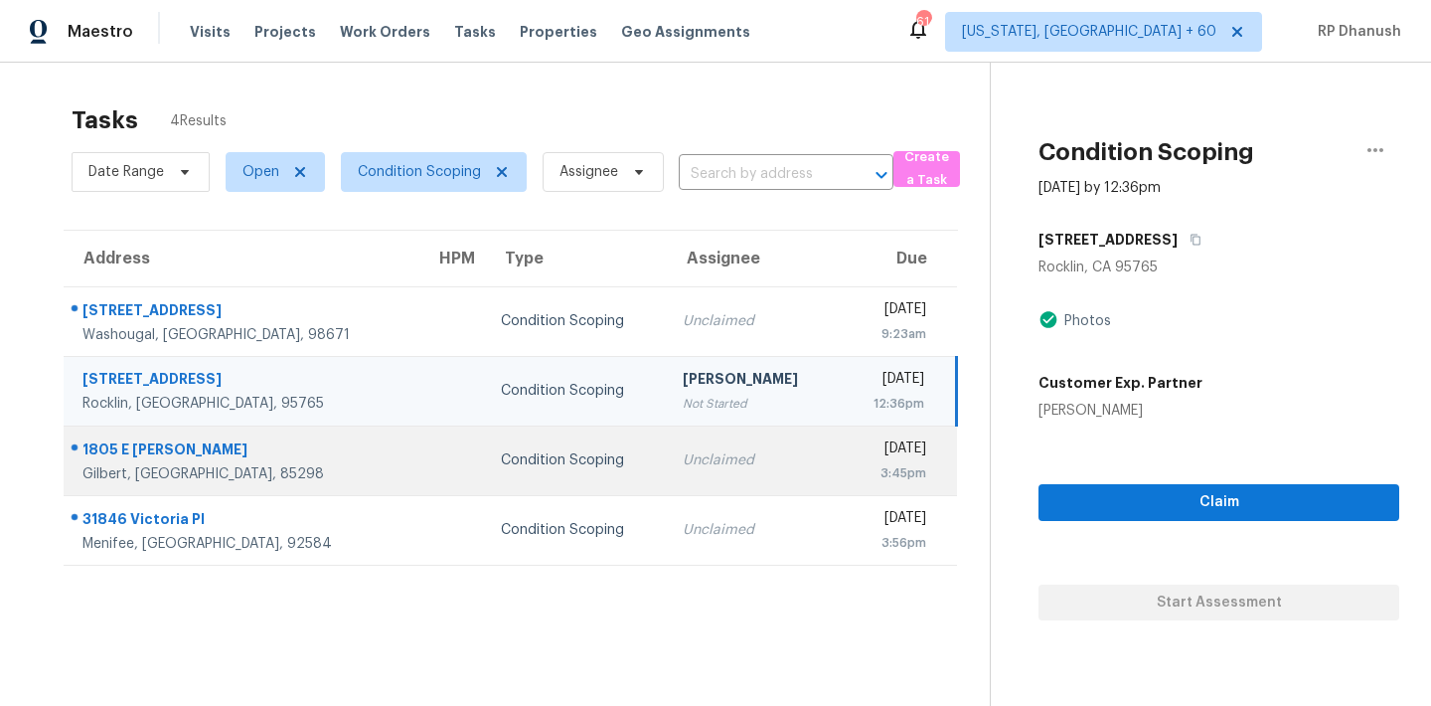
click at [876, 438] on div "Fri, Sep 19th 2025" at bounding box center [892, 450] width 70 height 25
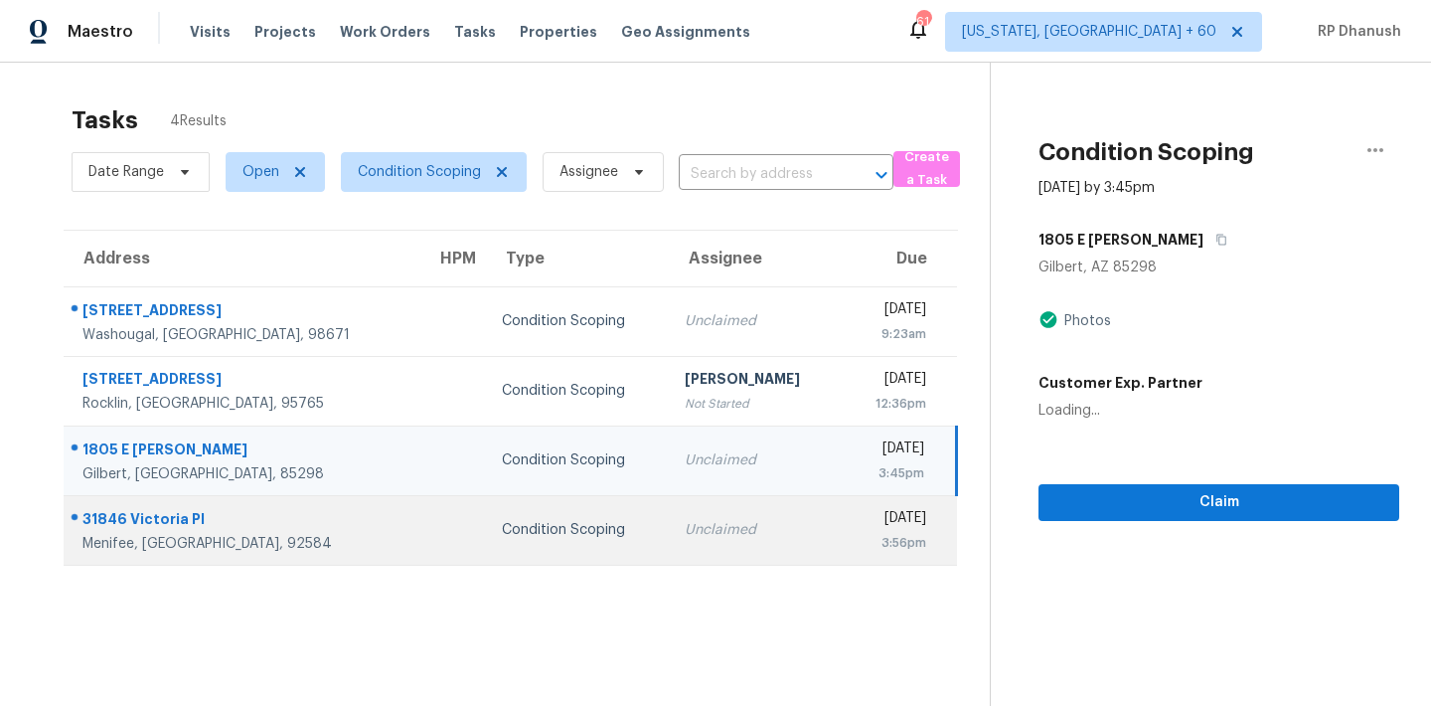
click at [876, 508] on div "Fri, Sep 19th 2025" at bounding box center [892, 520] width 69 height 25
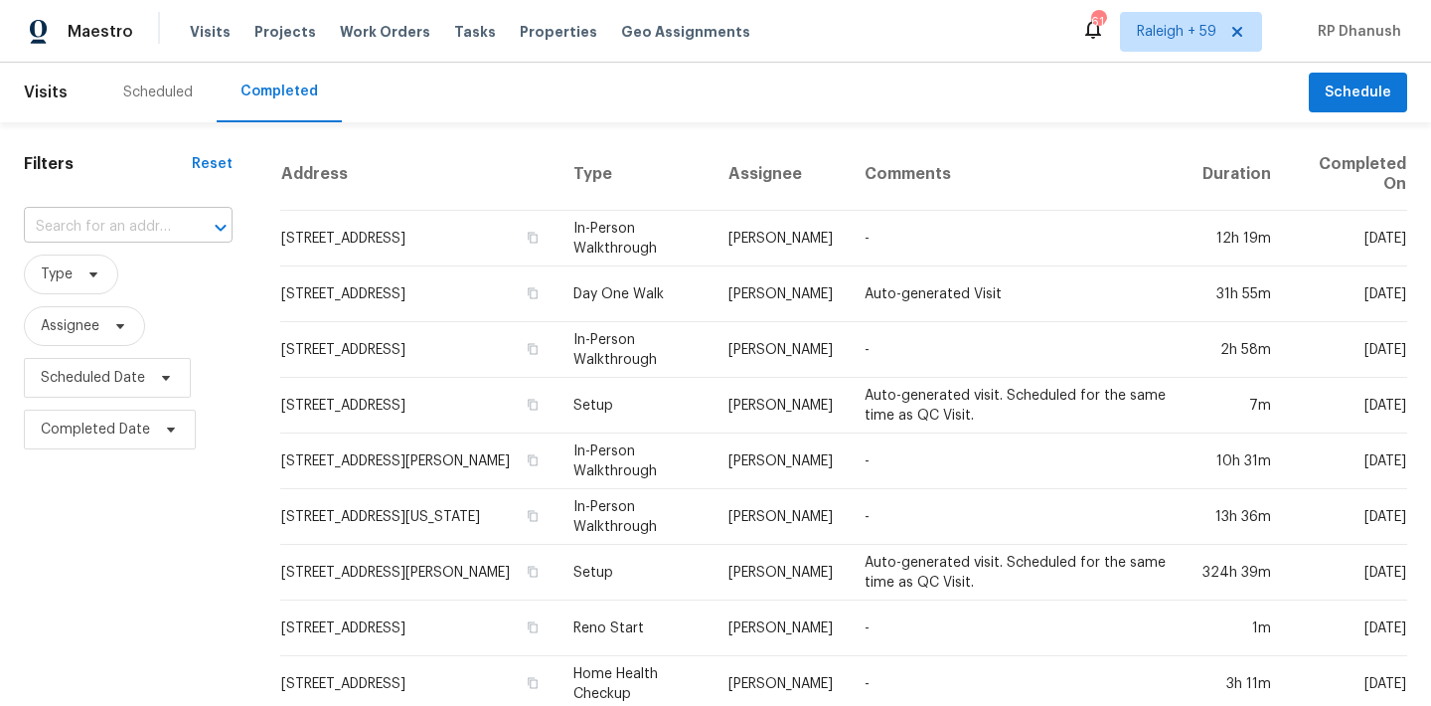
click at [124, 228] on input "text" at bounding box center [100, 227] width 153 height 31
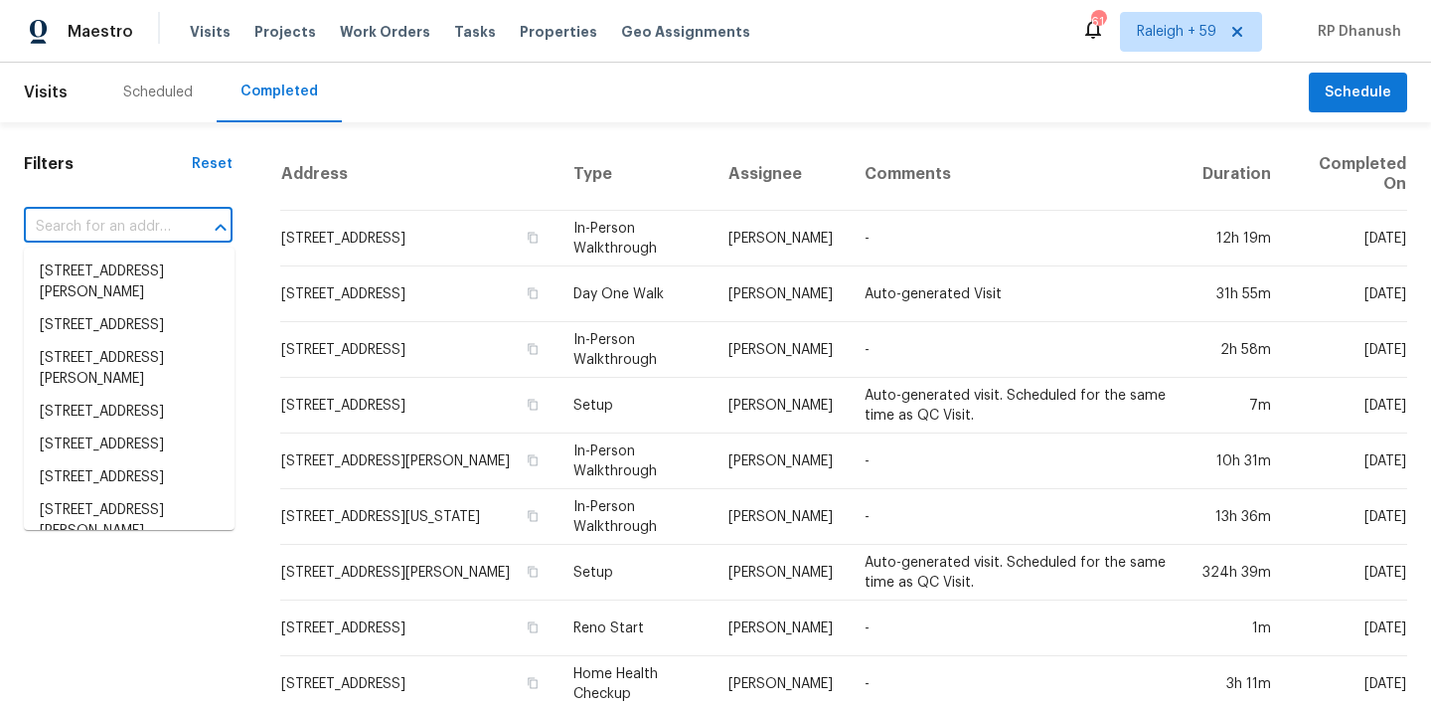
paste input ""[STREET_ADDRESS]""
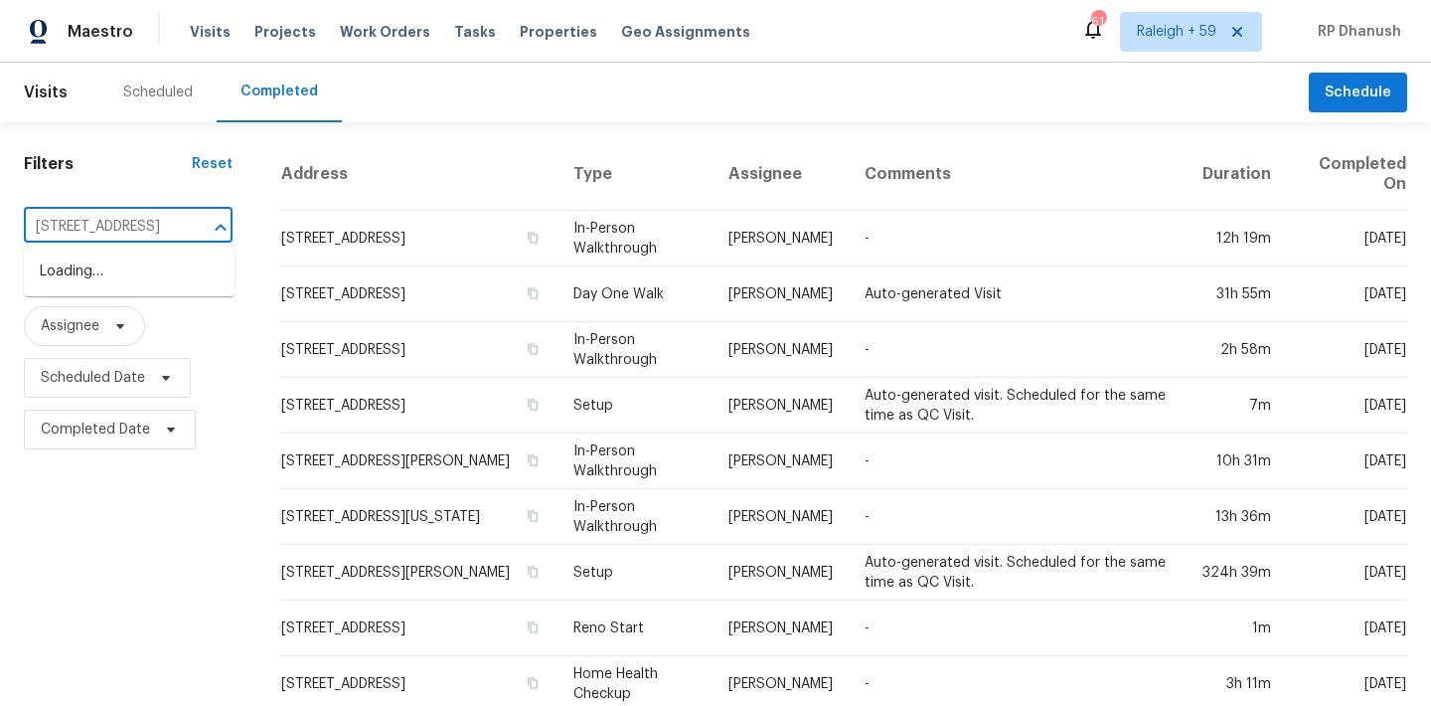
type input "[STREET_ADDRESS]"
click at [118, 272] on li "[STREET_ADDRESS]" at bounding box center [129, 271] width 211 height 33
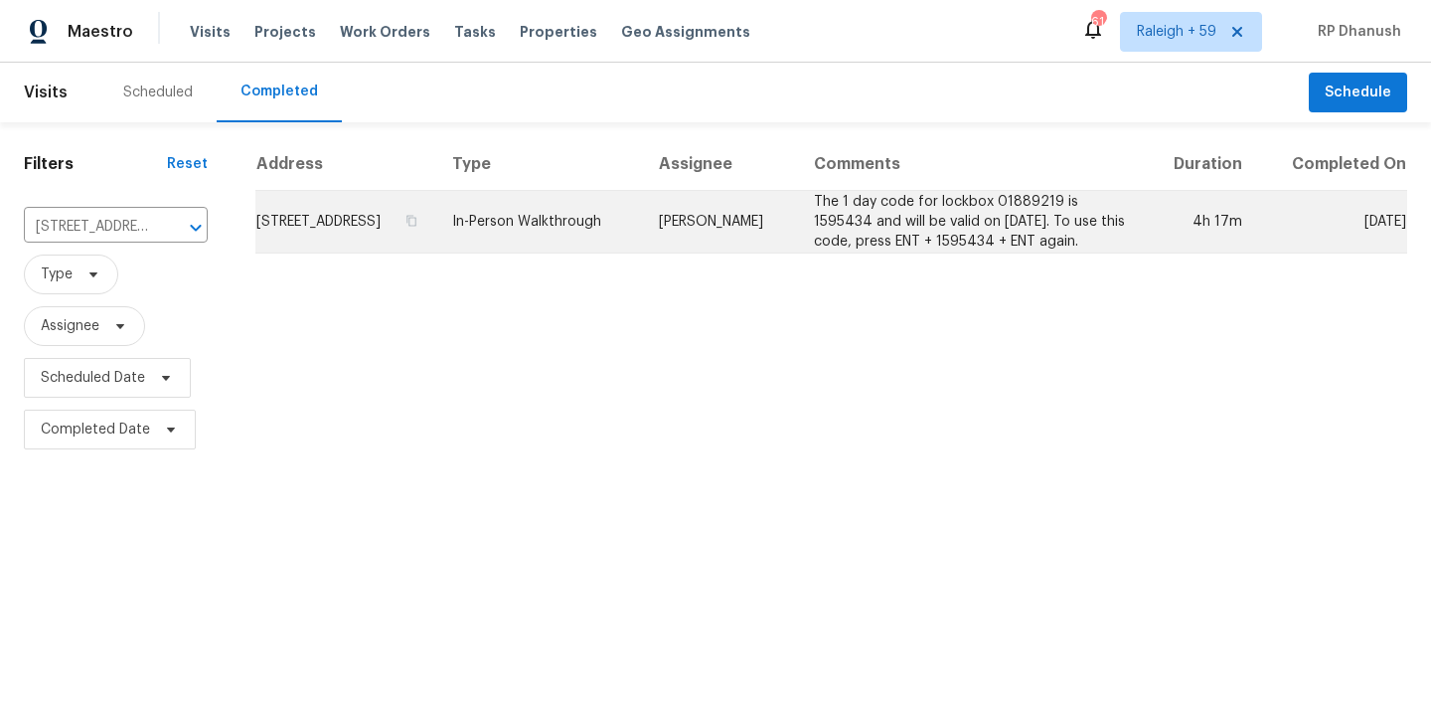
click at [915, 237] on td "The 1 day code for lockbox 01889219 is 1595434 and will be valid on [DATE]. To …" at bounding box center [971, 222] width 346 height 63
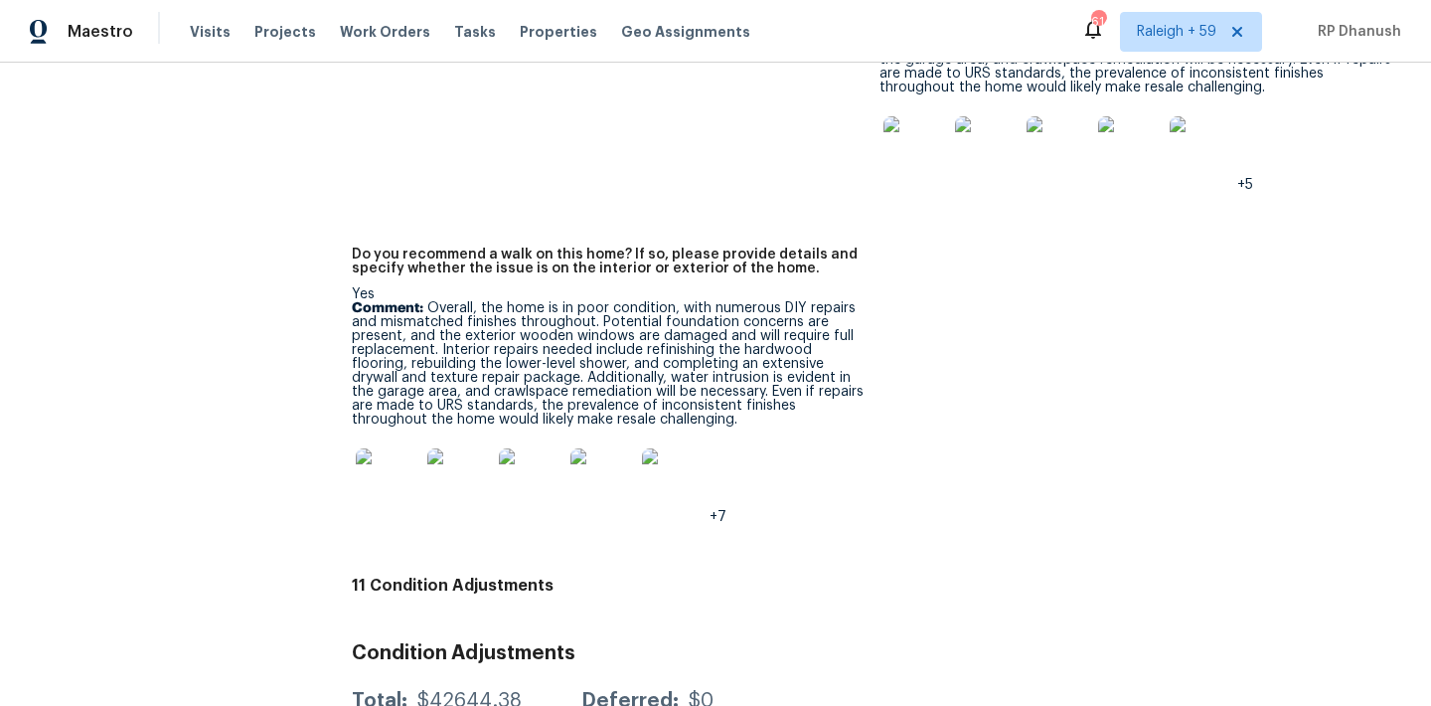
scroll to position [5980, 0]
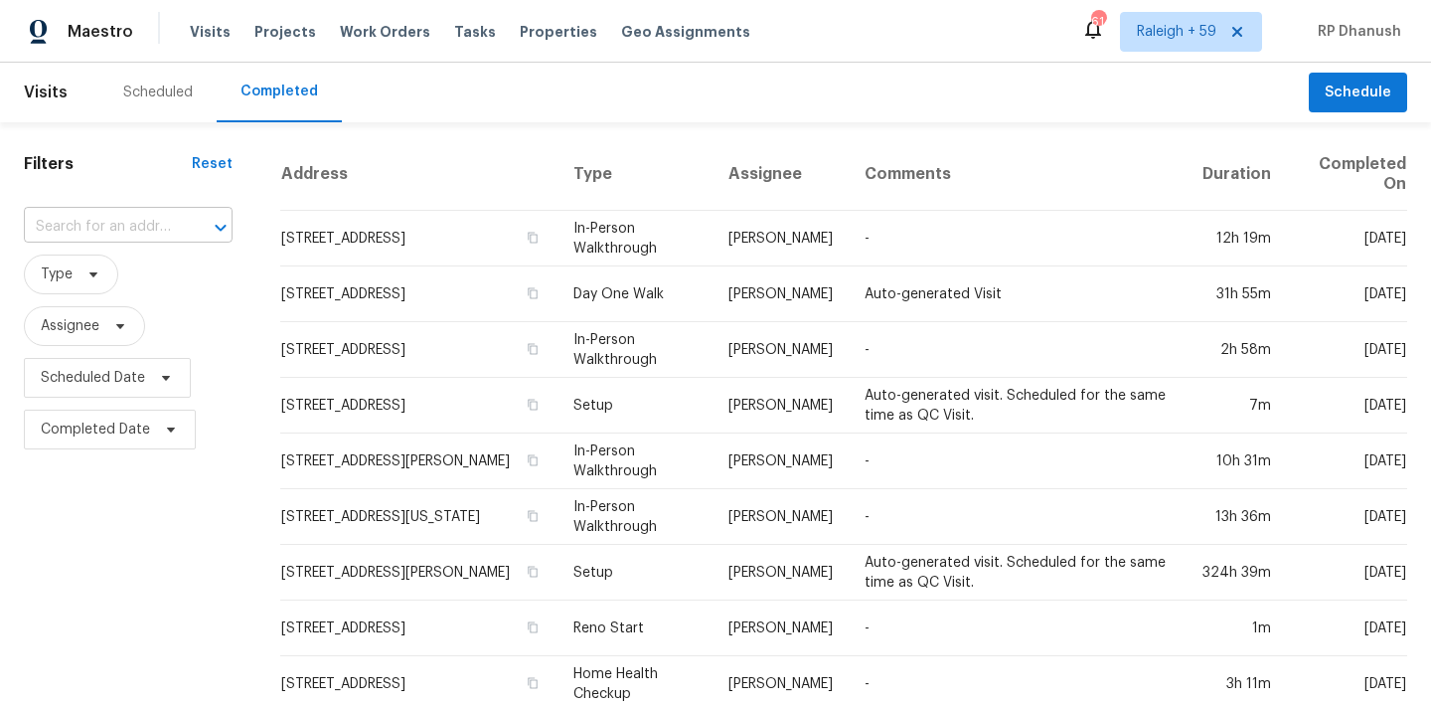
click at [124, 231] on input "text" at bounding box center [100, 227] width 153 height 31
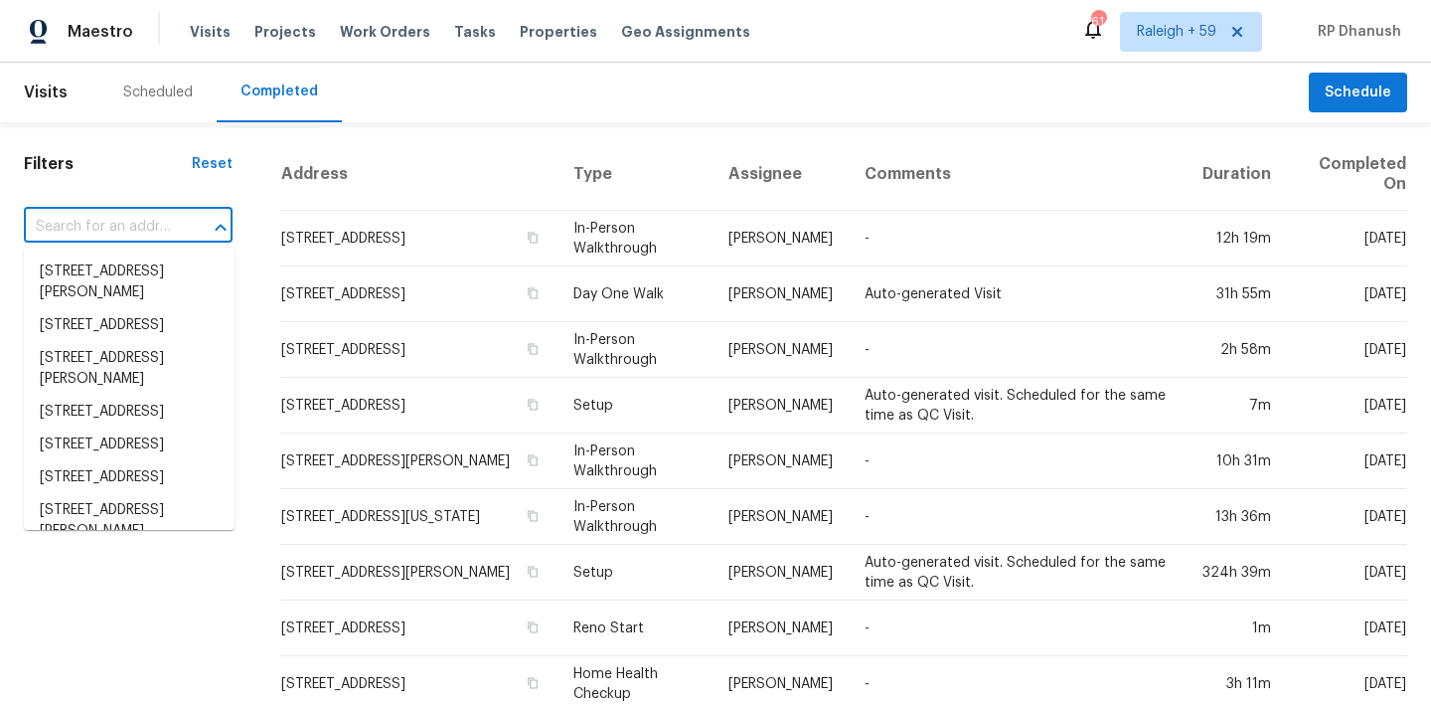
paste input "[STREET_ADDRESS]"
type input "[STREET_ADDRESS]"
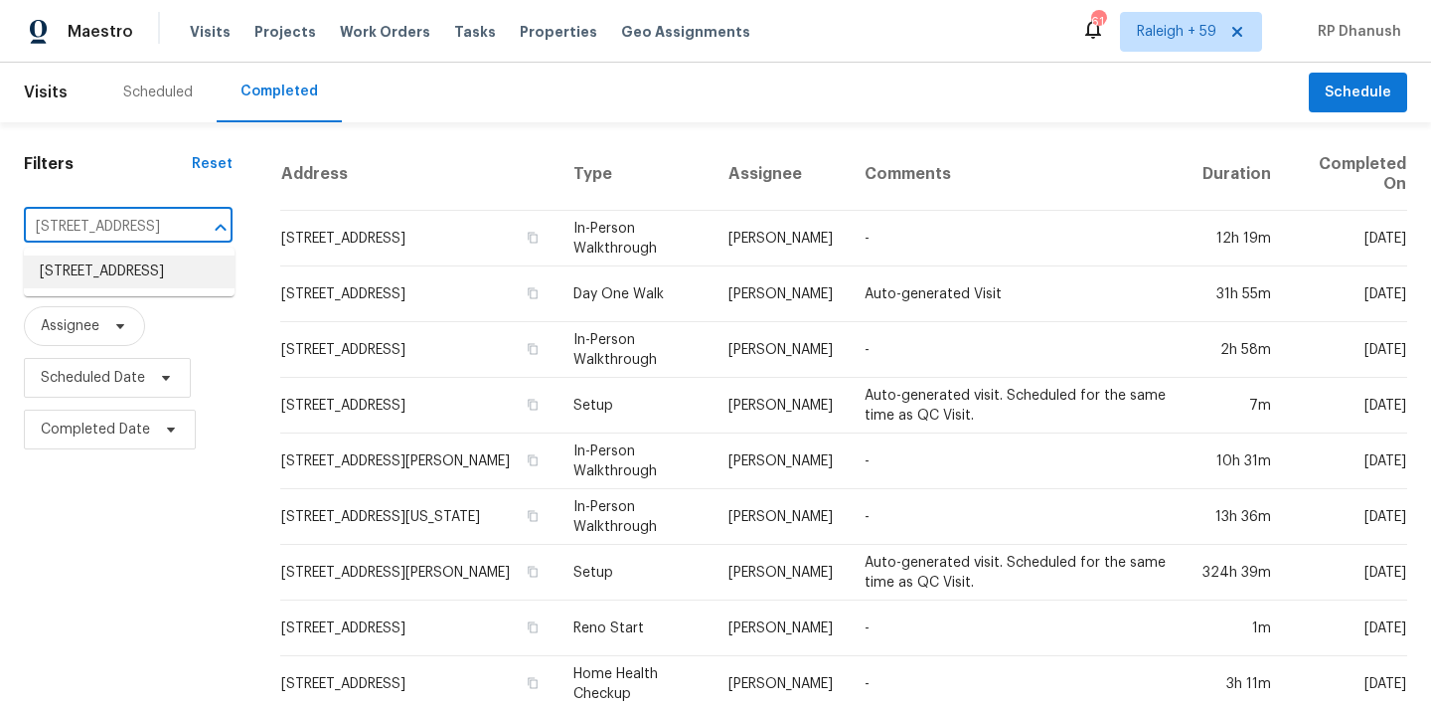
click at [114, 275] on li "[STREET_ADDRESS]" at bounding box center [129, 271] width 211 height 33
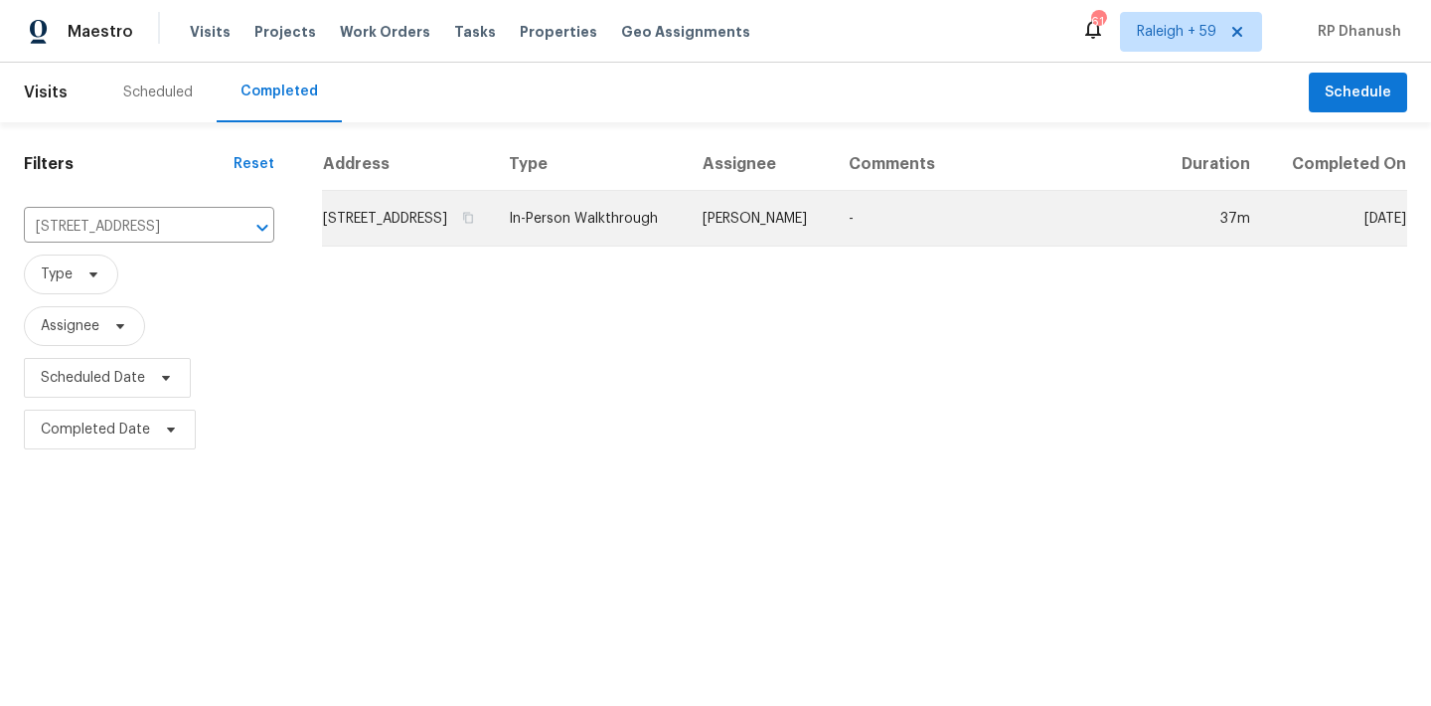
click at [616, 246] on td "In-Person Walkthrough" at bounding box center [590, 219] width 194 height 56
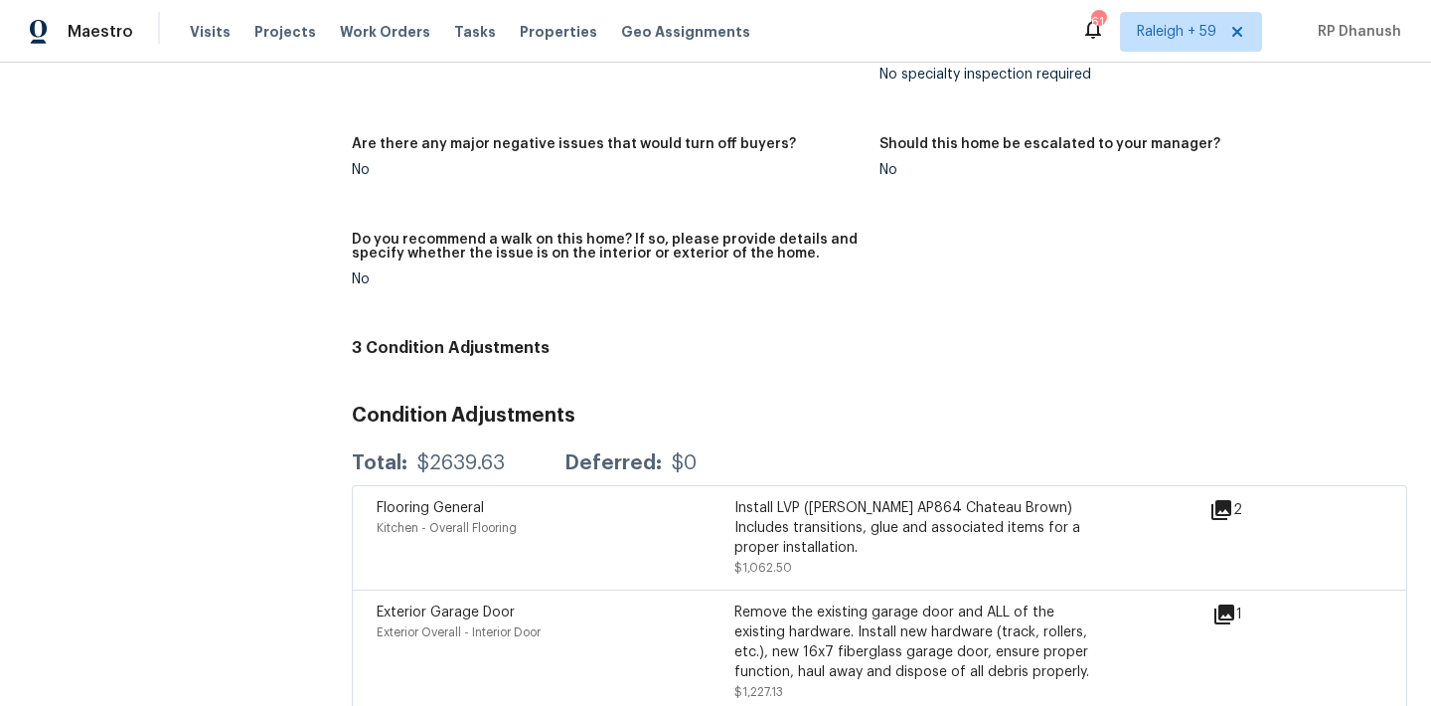
scroll to position [5429, 0]
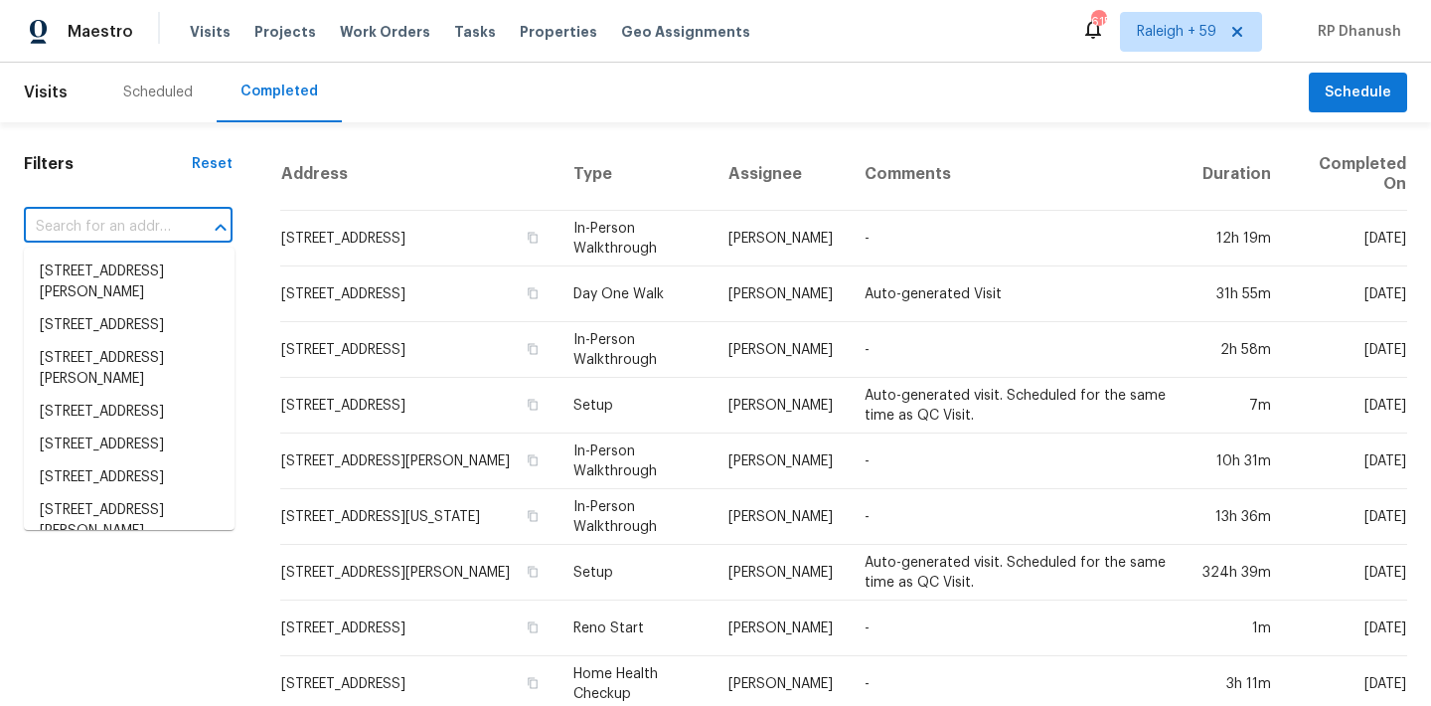
click at [129, 226] on input "text" at bounding box center [100, 227] width 153 height 31
paste input "6006 Radford Dr, Riverdale, GA, 30296"
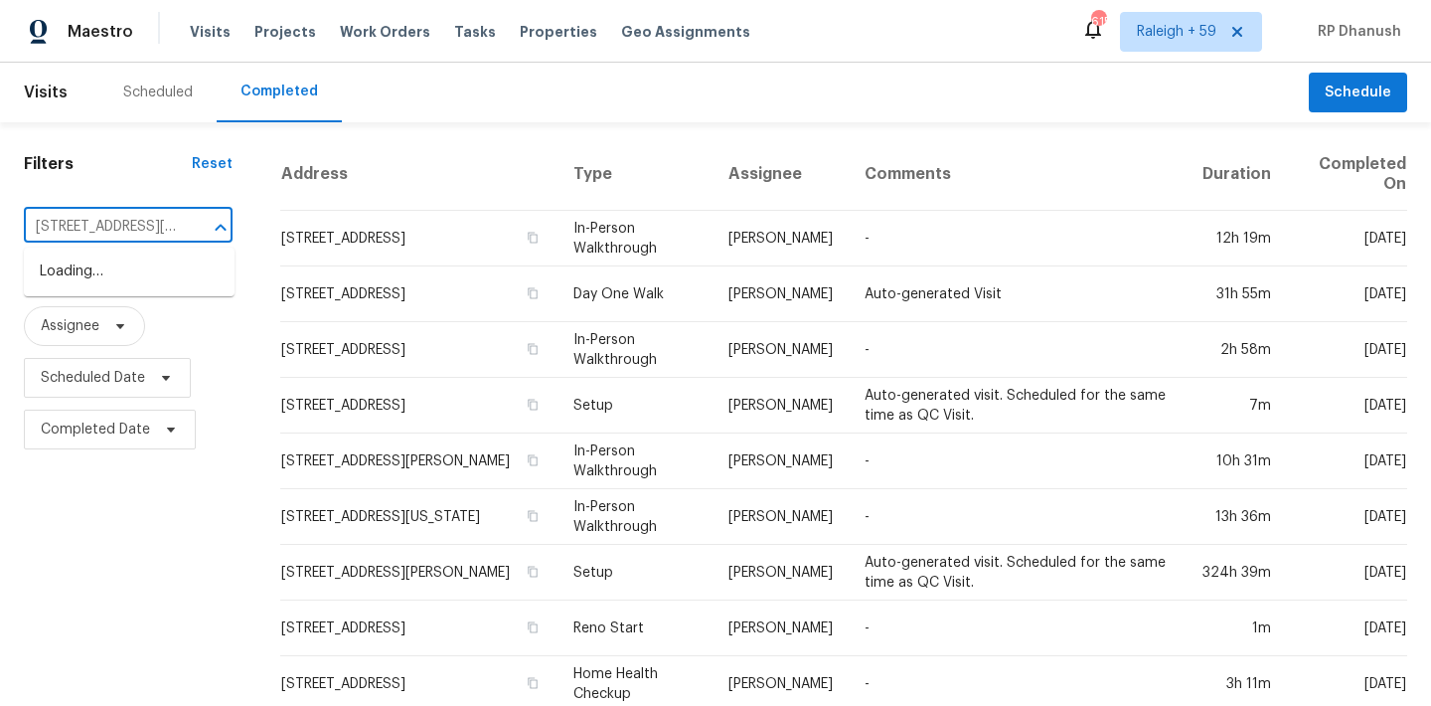
type input "6006 Radford Dr, Riverdale, GA, 30296"
click at [121, 283] on li "6006 Radford Dr, Riverdale, GA 30296" at bounding box center [129, 282] width 211 height 54
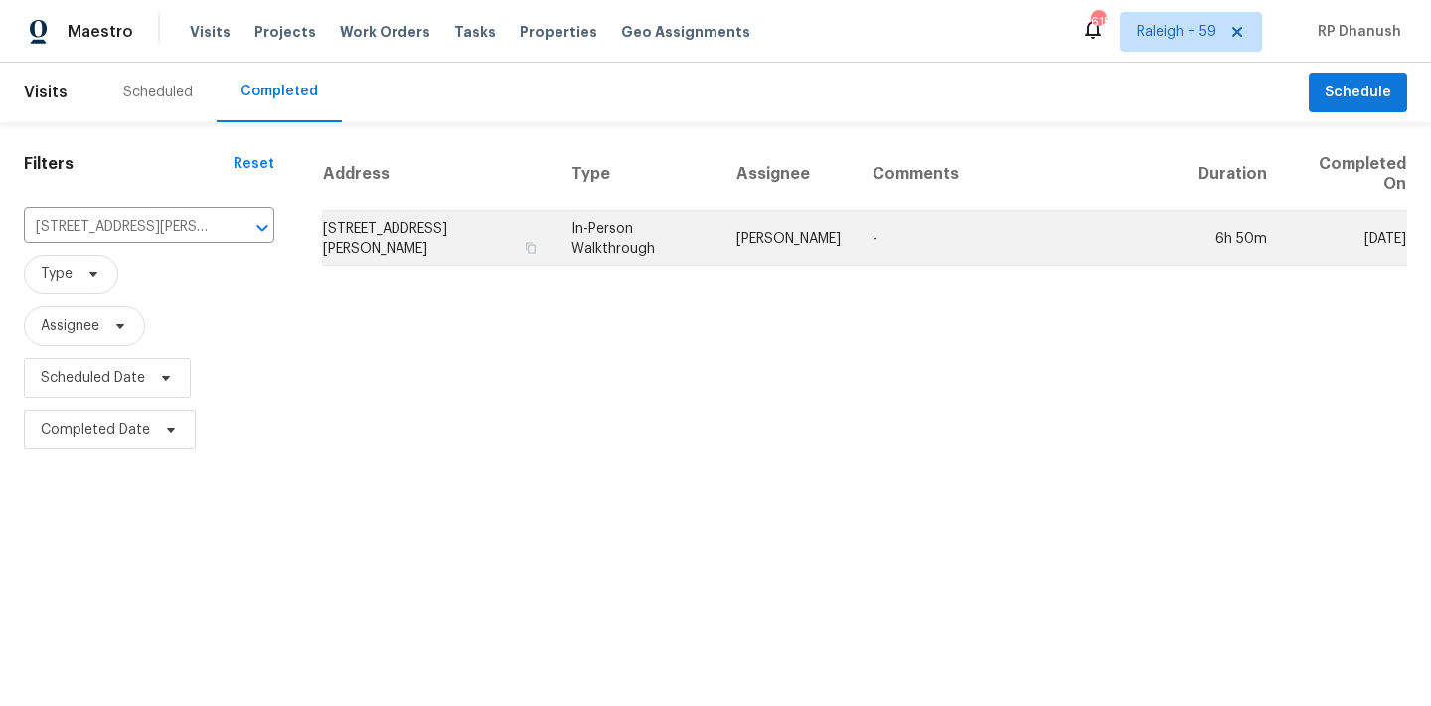
click at [413, 264] on td "6006 Radford Dr, Riverdale, GA 30296" at bounding box center [439, 239] width 234 height 56
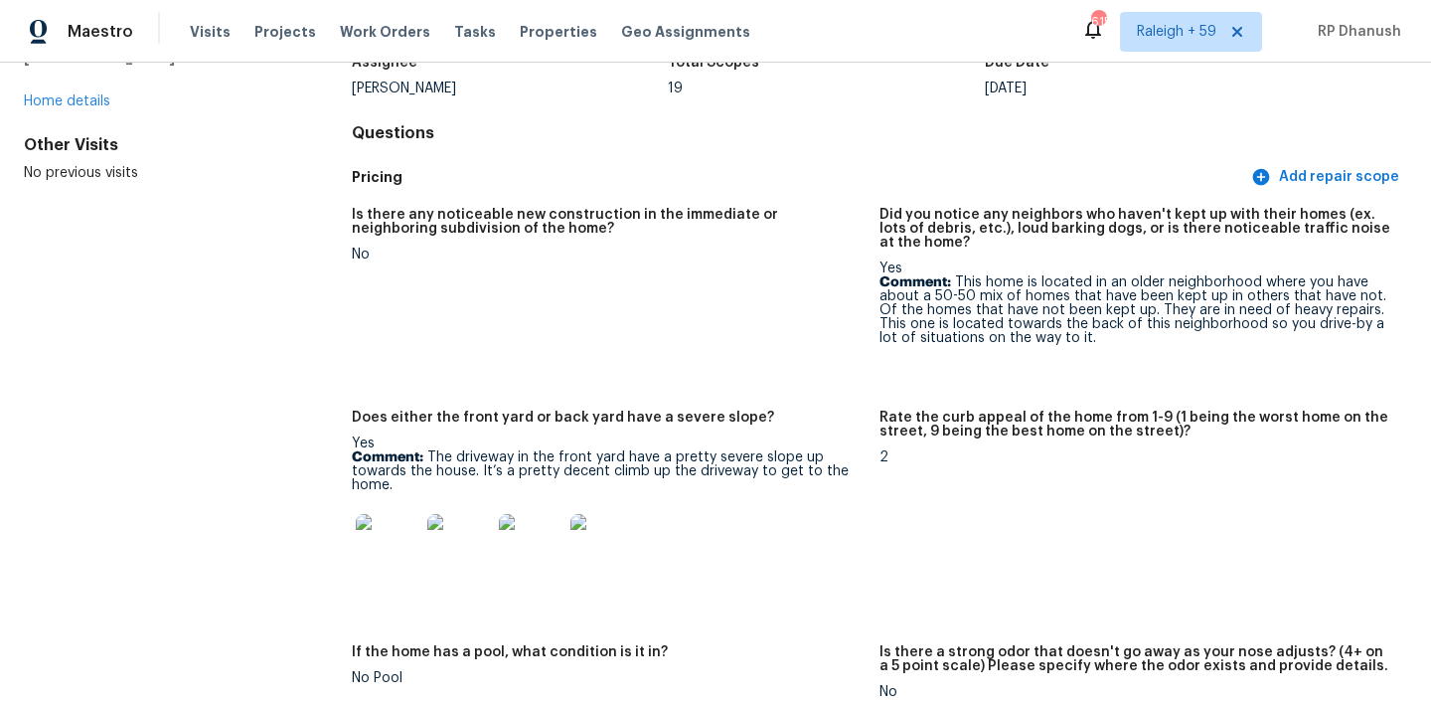
scroll to position [312, 0]
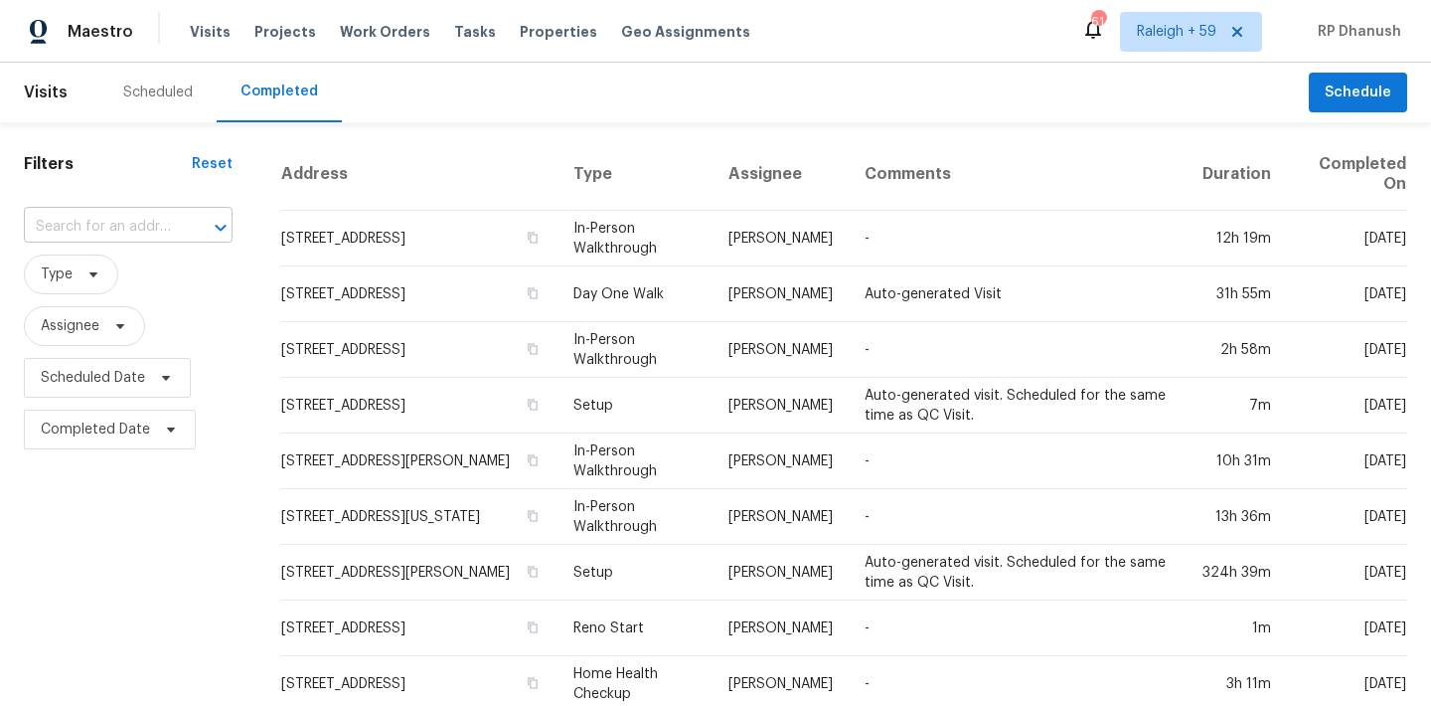
click at [110, 225] on input "text" at bounding box center [100, 227] width 153 height 31
paste input "[STREET_ADDRESS]"
type input "[STREET_ADDRESS]"
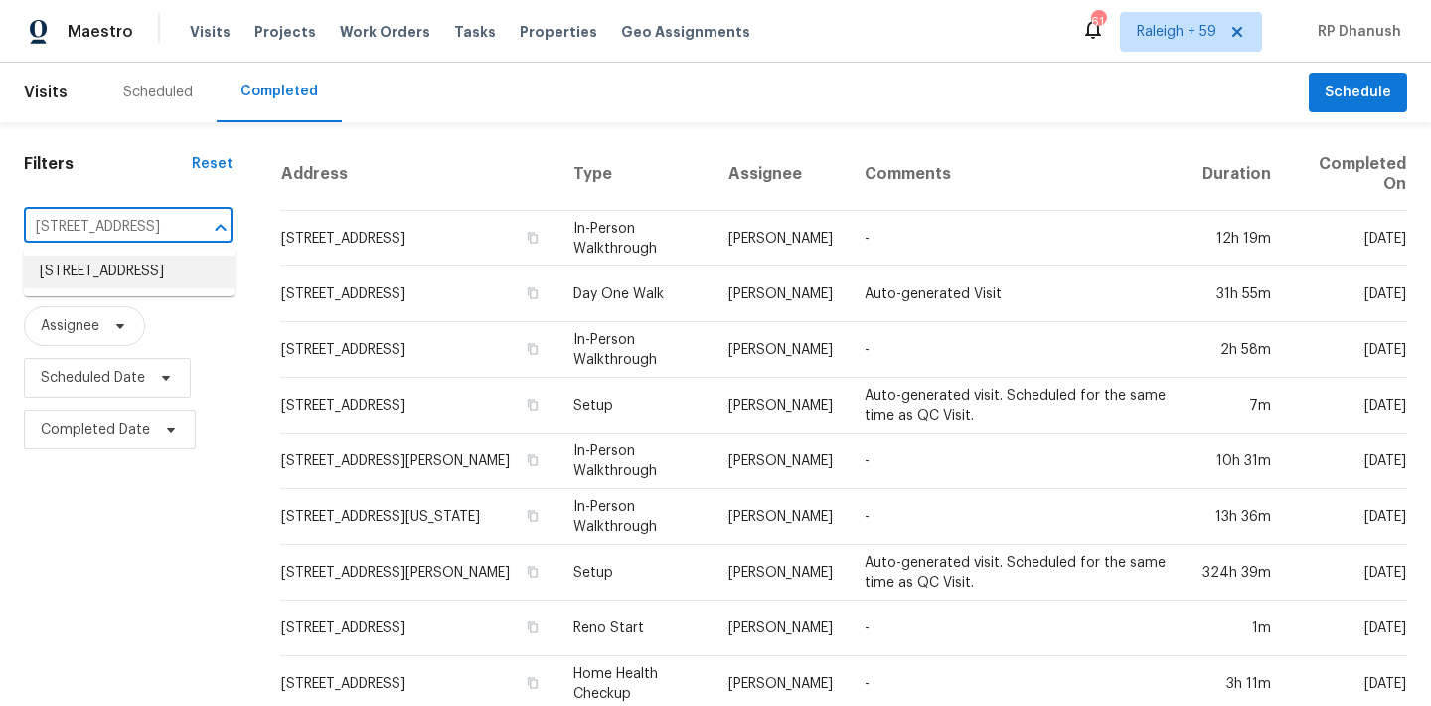
click at [107, 282] on li "[STREET_ADDRESS]" at bounding box center [129, 271] width 211 height 33
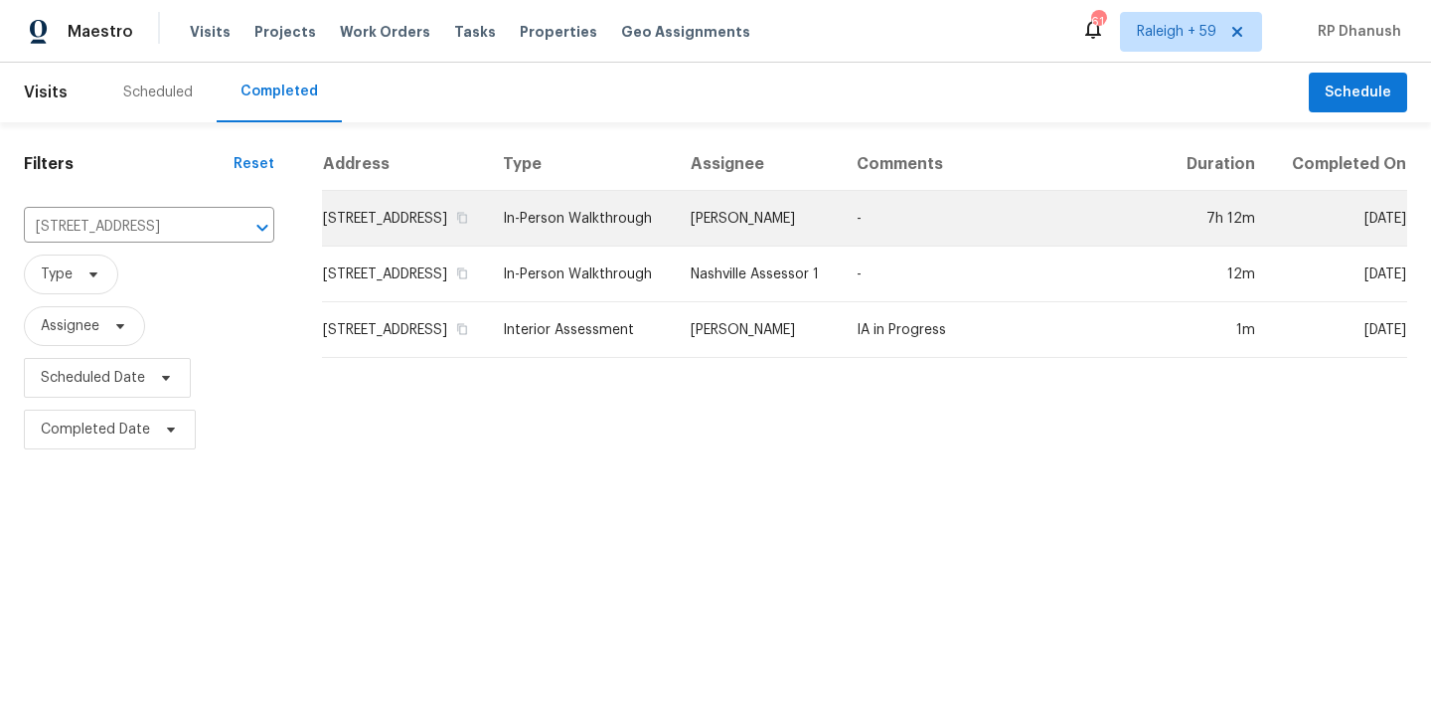
click at [873, 235] on td "-" at bounding box center [1004, 219] width 326 height 56
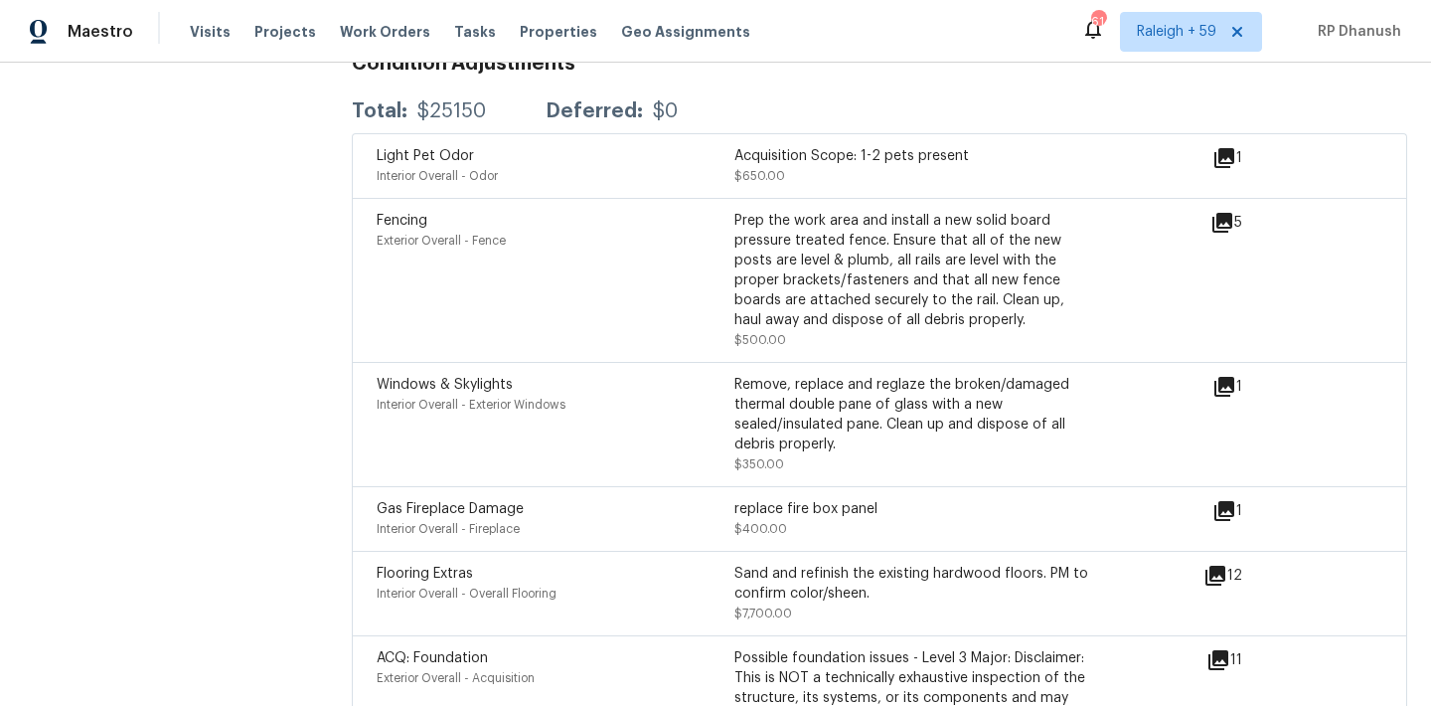
scroll to position [5759, 0]
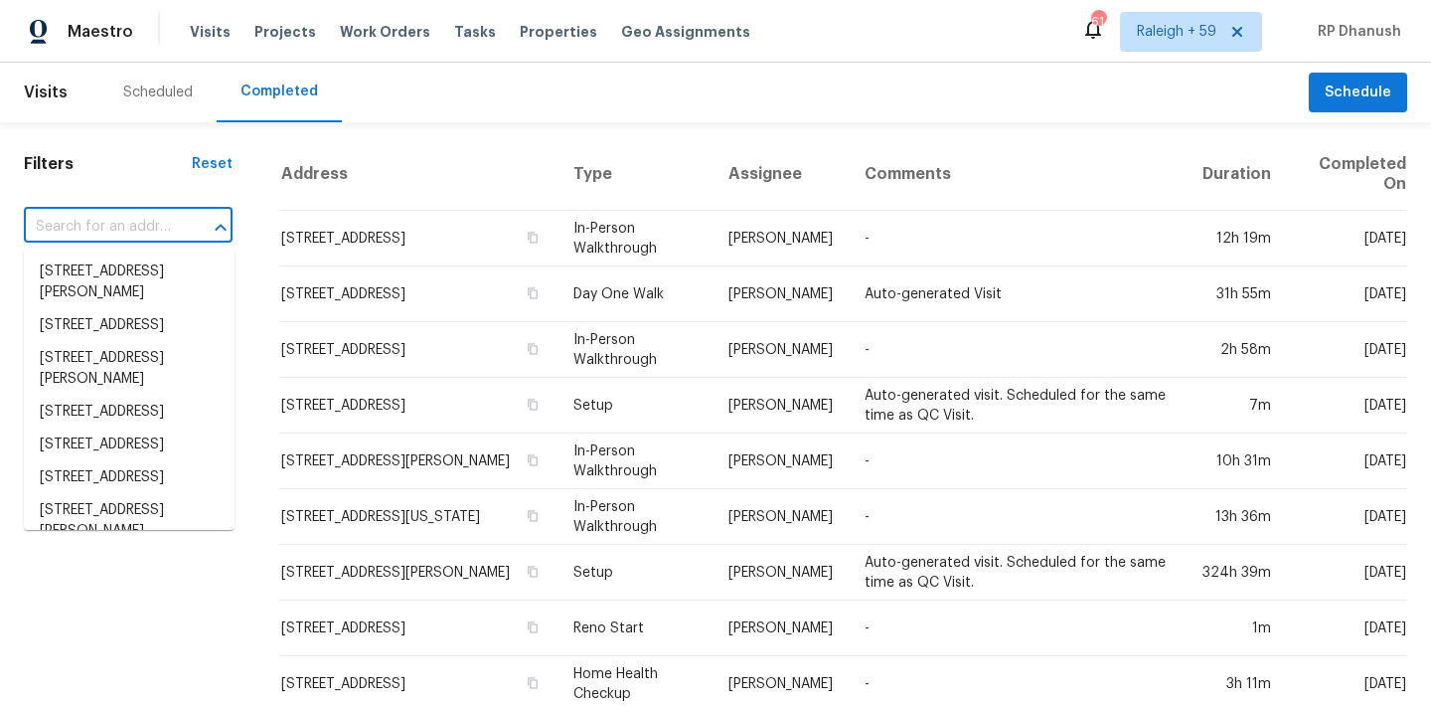
click at [98, 234] on input "text" at bounding box center [100, 227] width 153 height 31
paste input "[STREET_ADDRESS]"
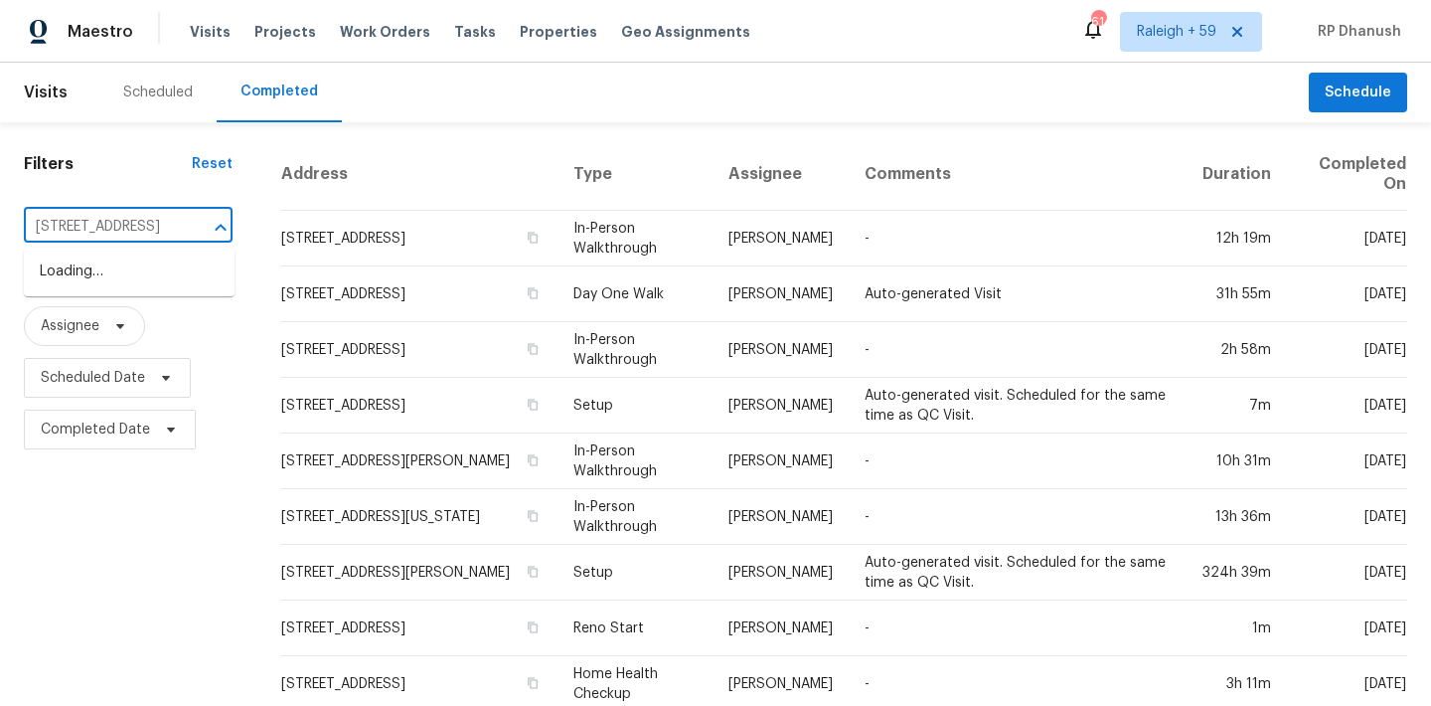
scroll to position [0, 116]
type input "[STREET_ADDRESS]"
click at [124, 280] on li "[STREET_ADDRESS]" at bounding box center [129, 271] width 211 height 33
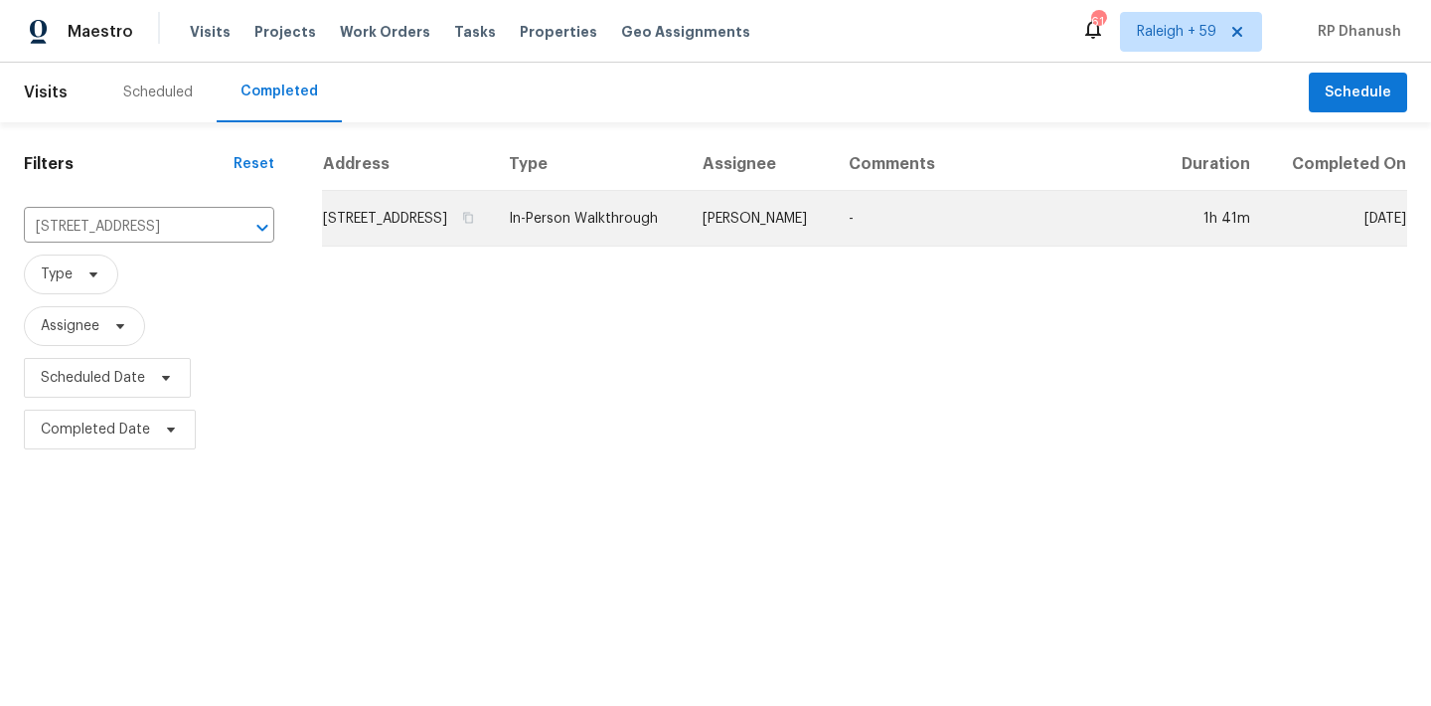
click at [687, 230] on td "In-Person Walkthrough" at bounding box center [590, 219] width 194 height 56
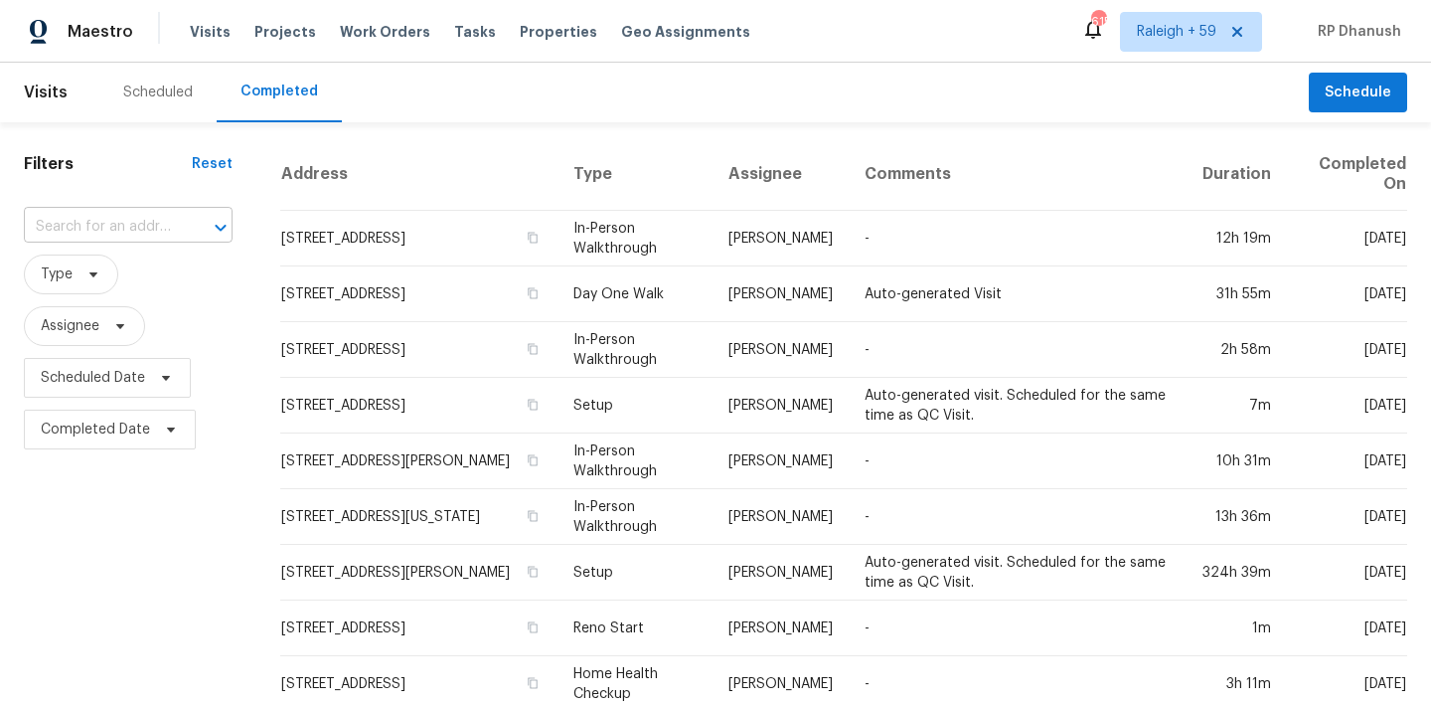
click at [105, 230] on input "text" at bounding box center [100, 227] width 153 height 31
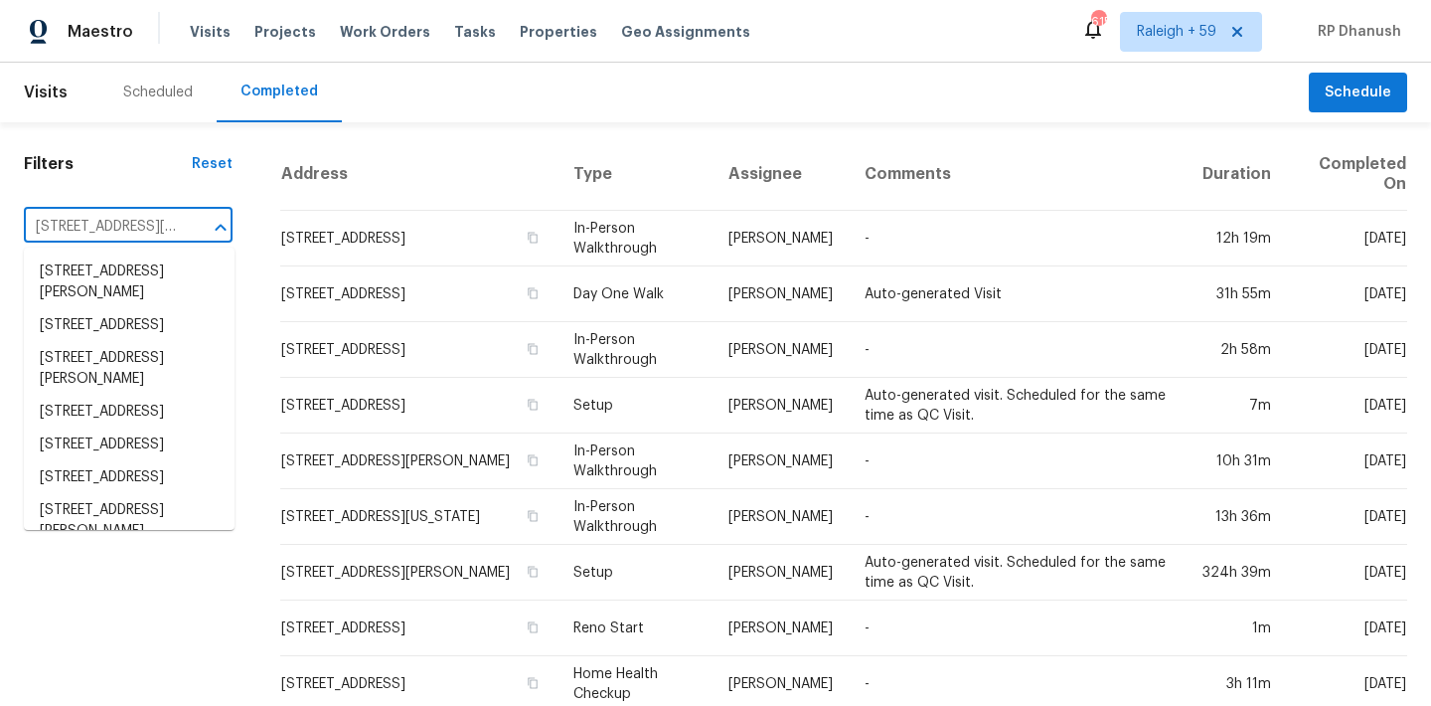
type input "279 Finch Rd, Wellford, SC, 29385"
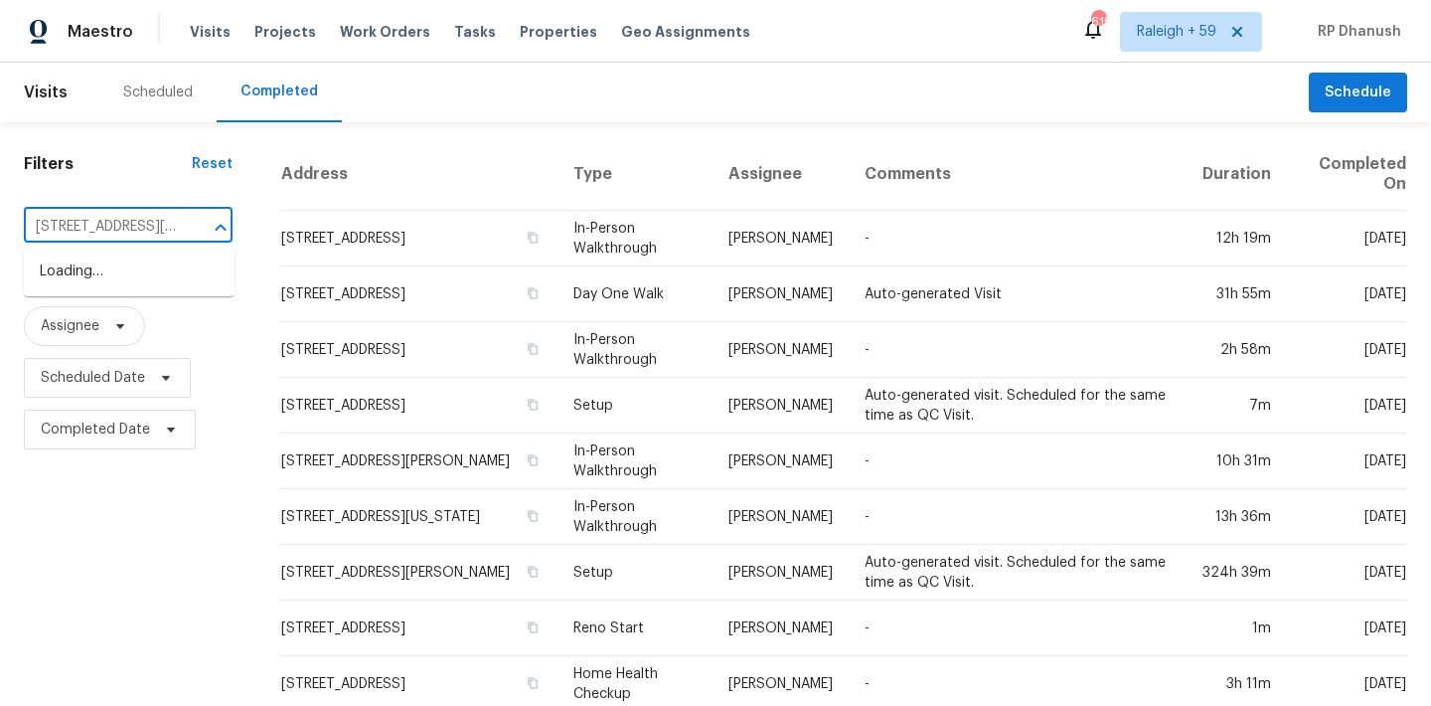
scroll to position [0, 77]
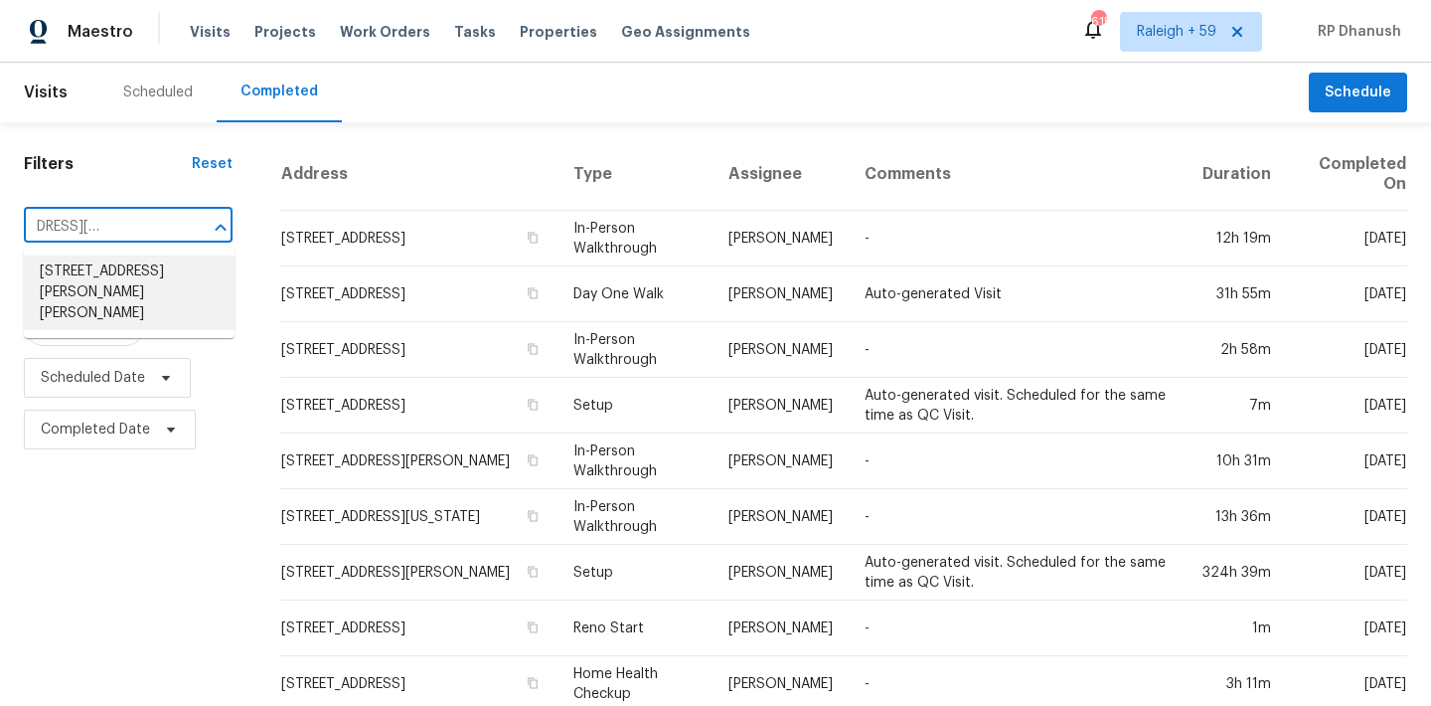
click at [150, 282] on li "279 Finch Rd, Wellford, SC 29385" at bounding box center [129, 292] width 211 height 75
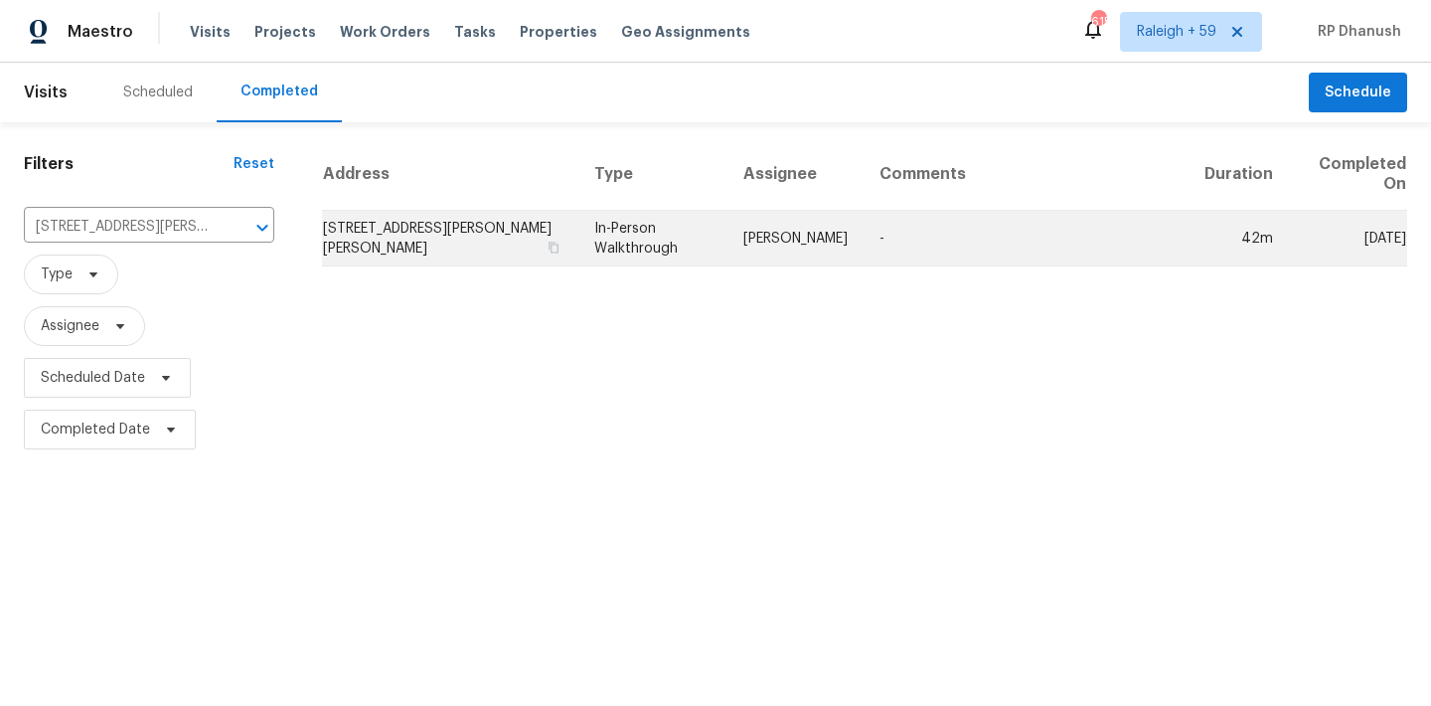
click at [892, 251] on td "-" at bounding box center [1027, 239] width 326 height 56
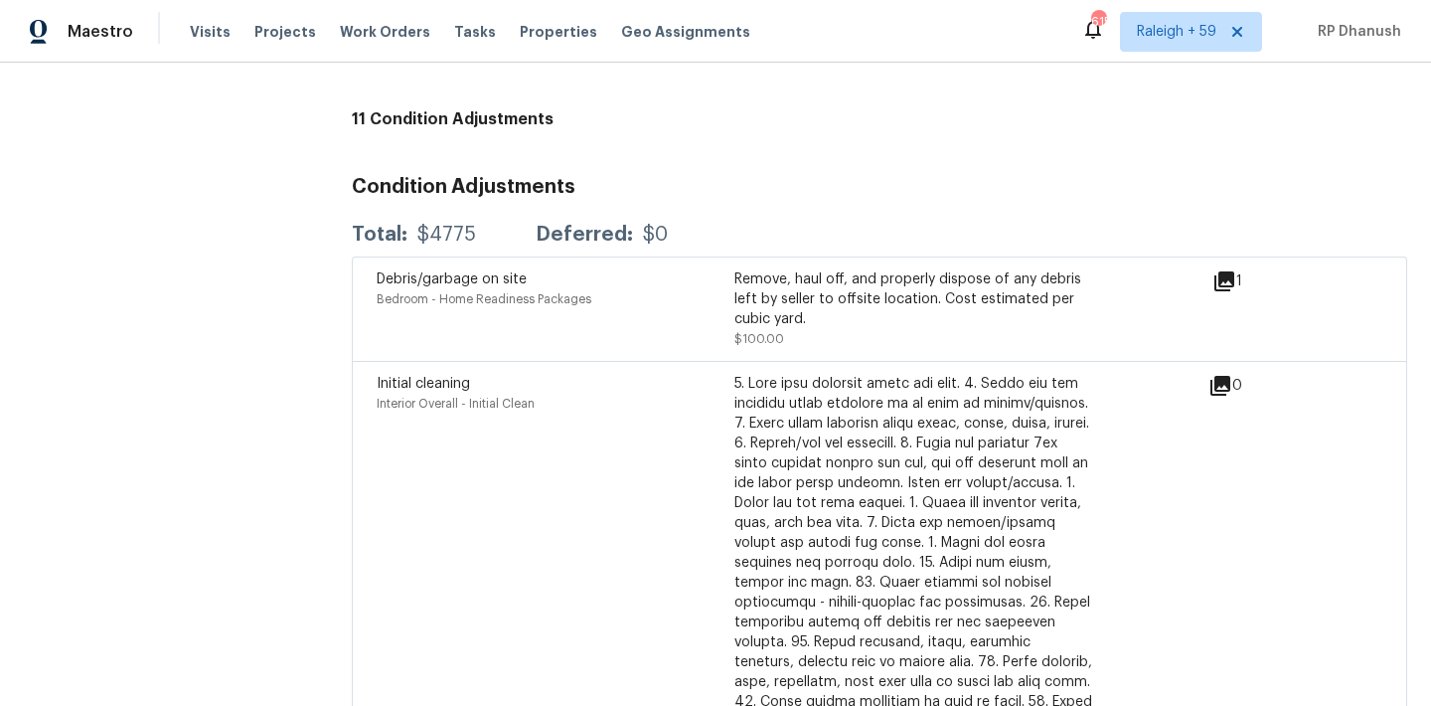
scroll to position [5132, 0]
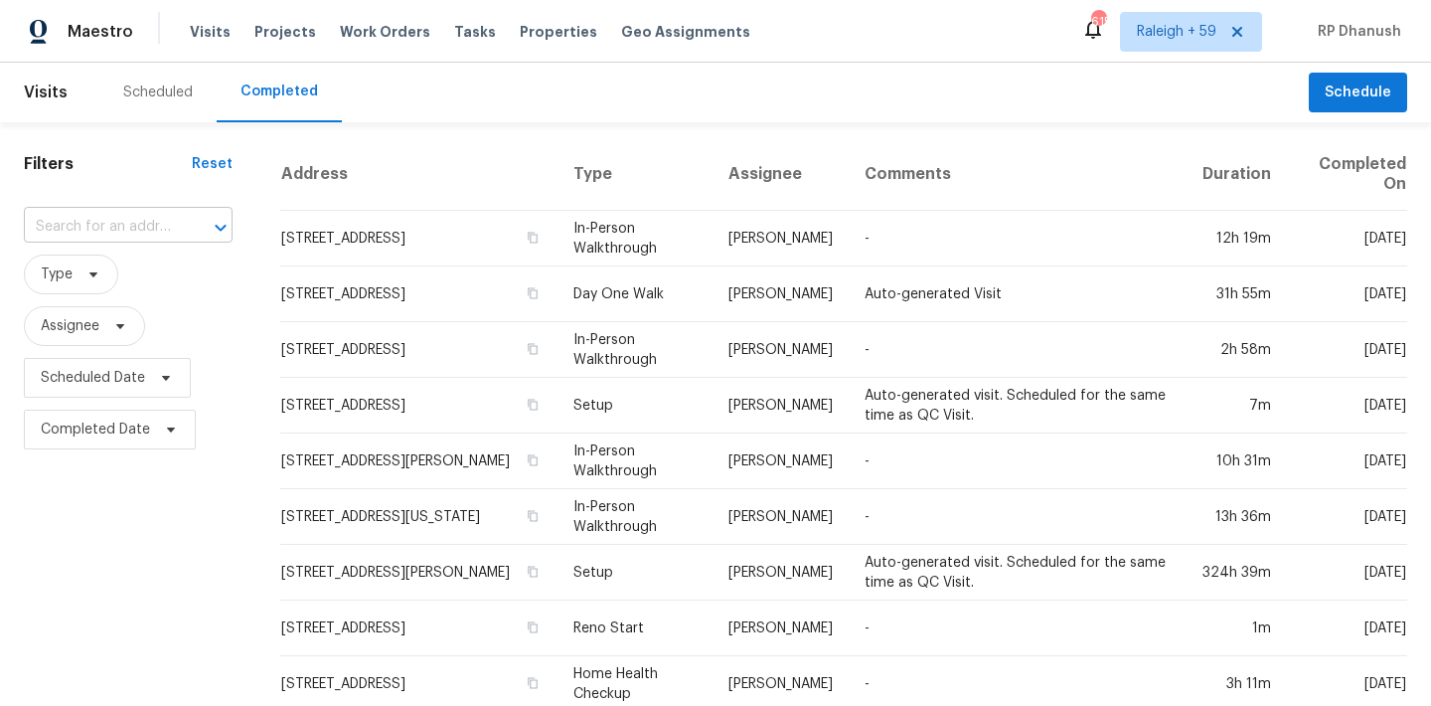
click at [109, 236] on input "text" at bounding box center [100, 227] width 153 height 31
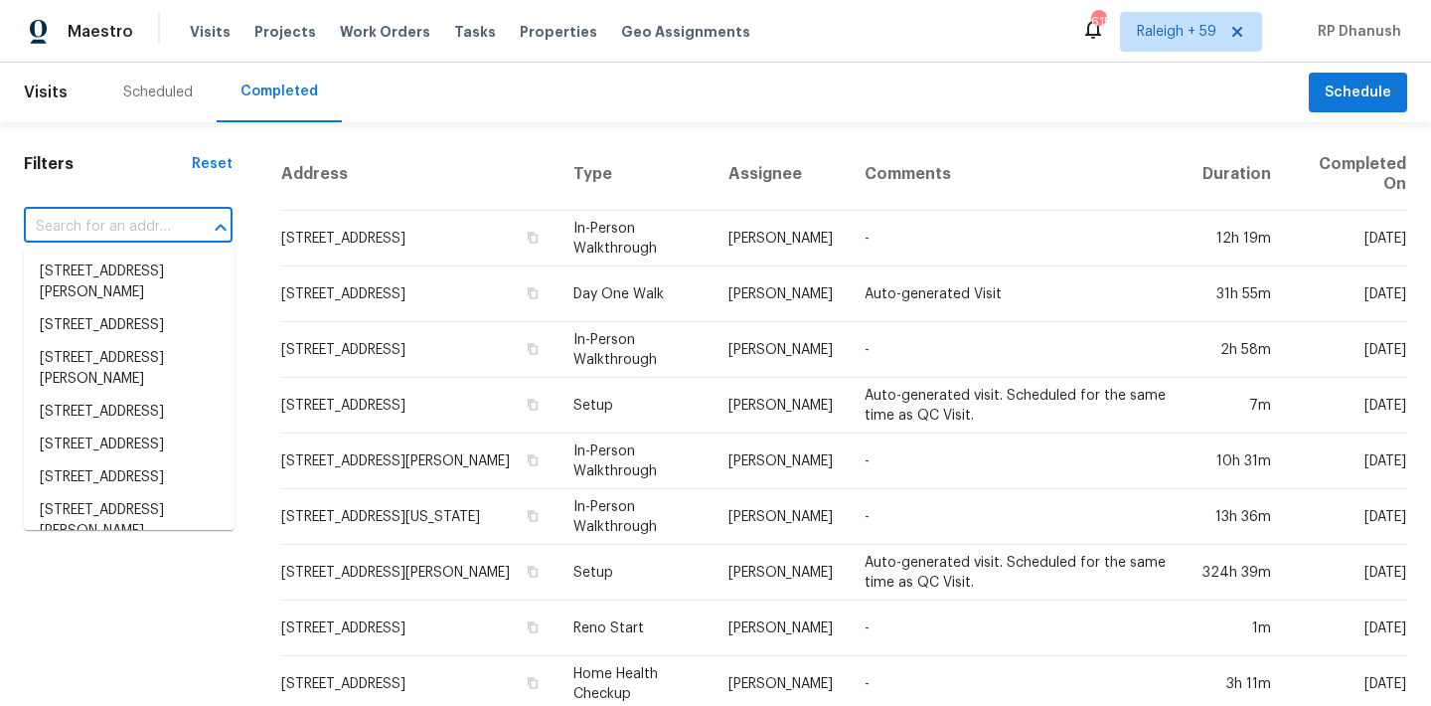
paste input "3201 Kingswood Pl, Decatur, GA, 30034"
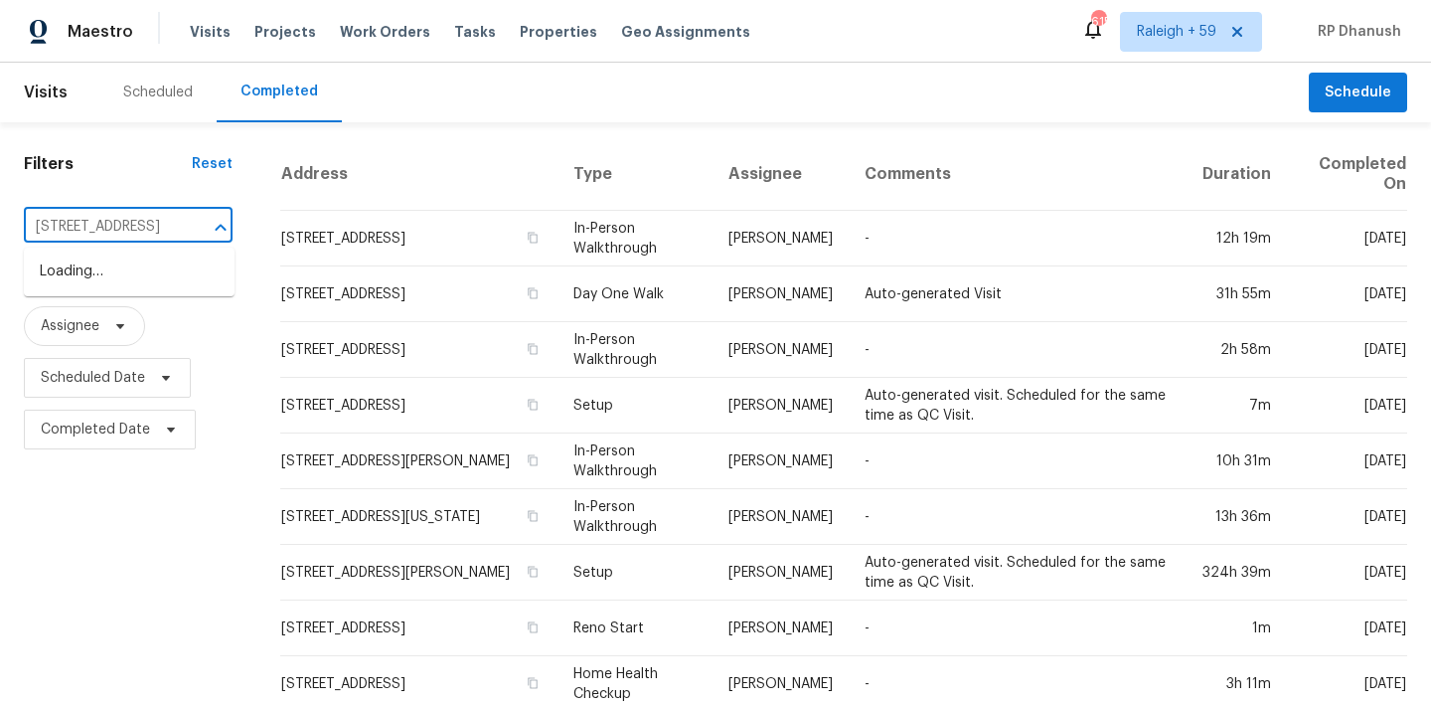
type input "3201 Kingswood Pl, Decatur, GA, 30034"
click at [131, 283] on li "3201 Kingswood Pl, Decatur, GA 30034" at bounding box center [129, 271] width 211 height 33
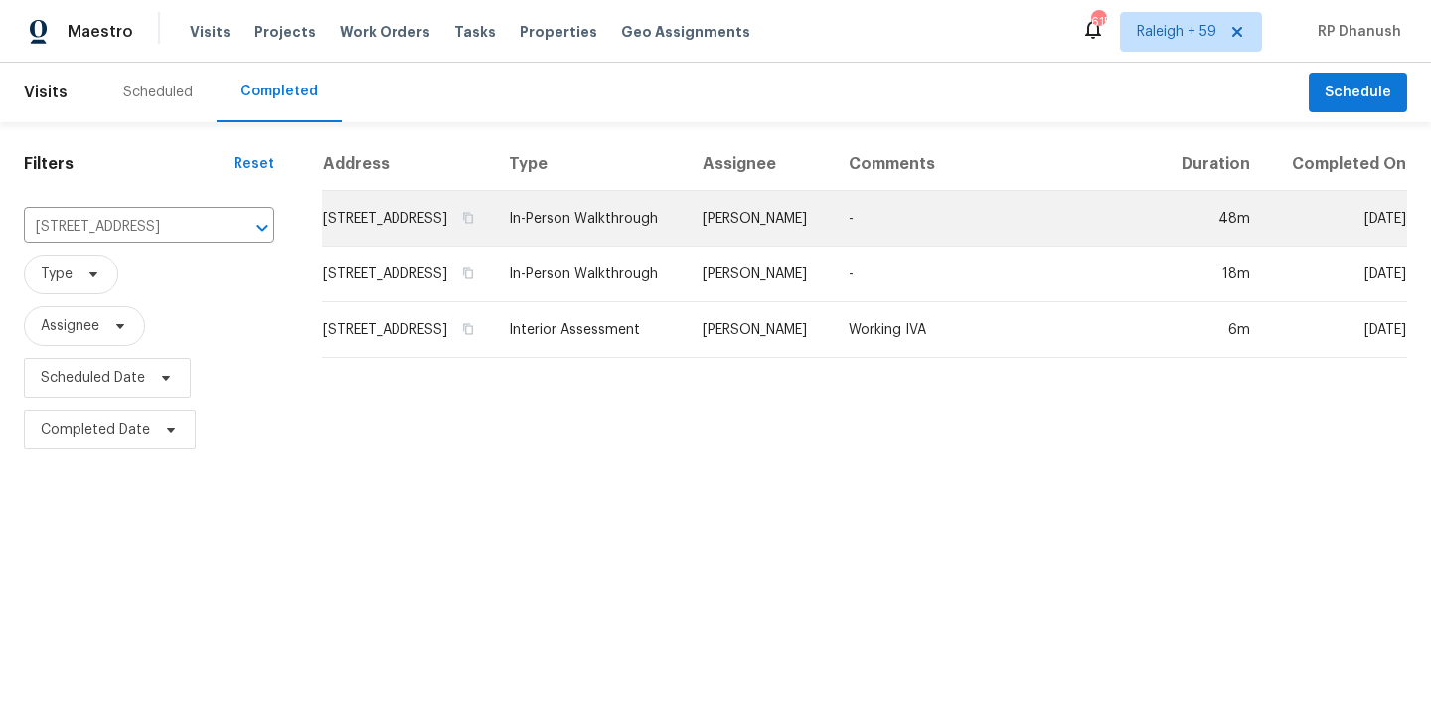
click at [805, 235] on td "Juan Lozano" at bounding box center [760, 219] width 146 height 56
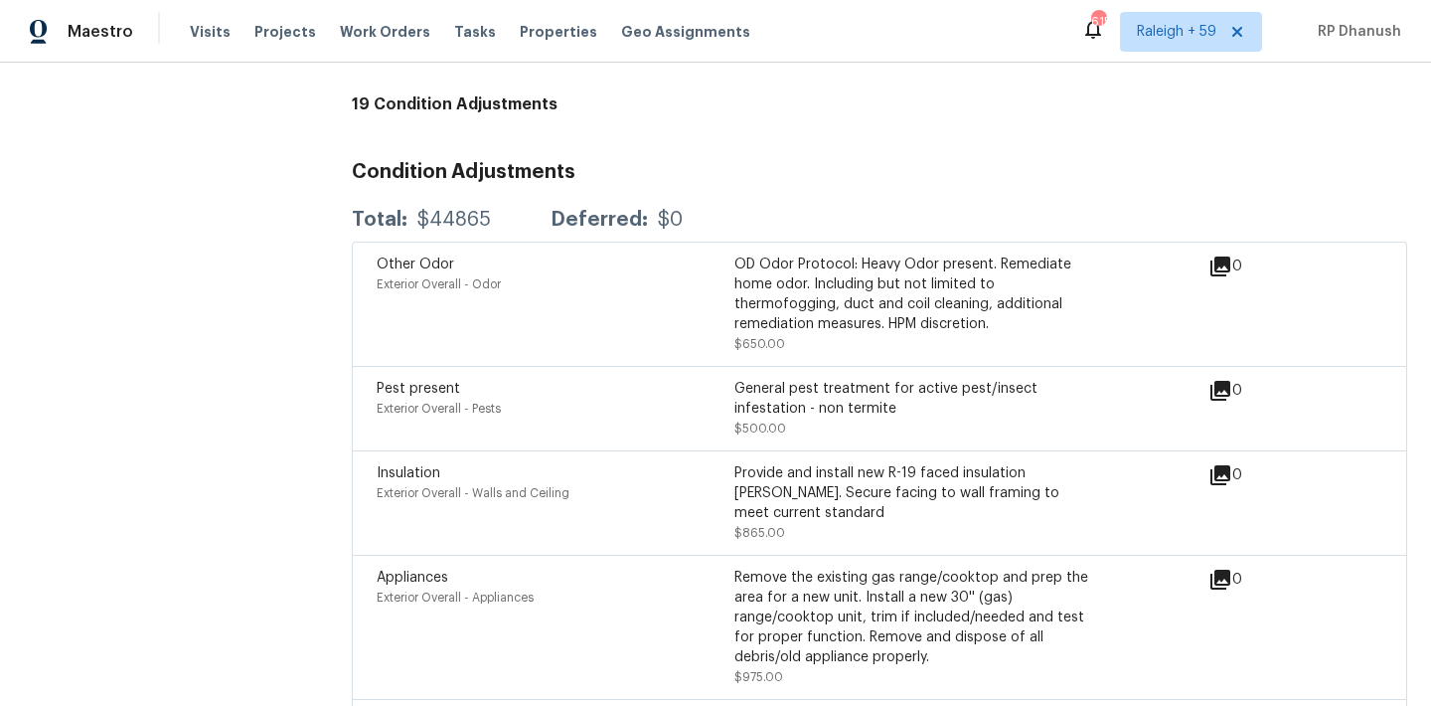
scroll to position [4898, 0]
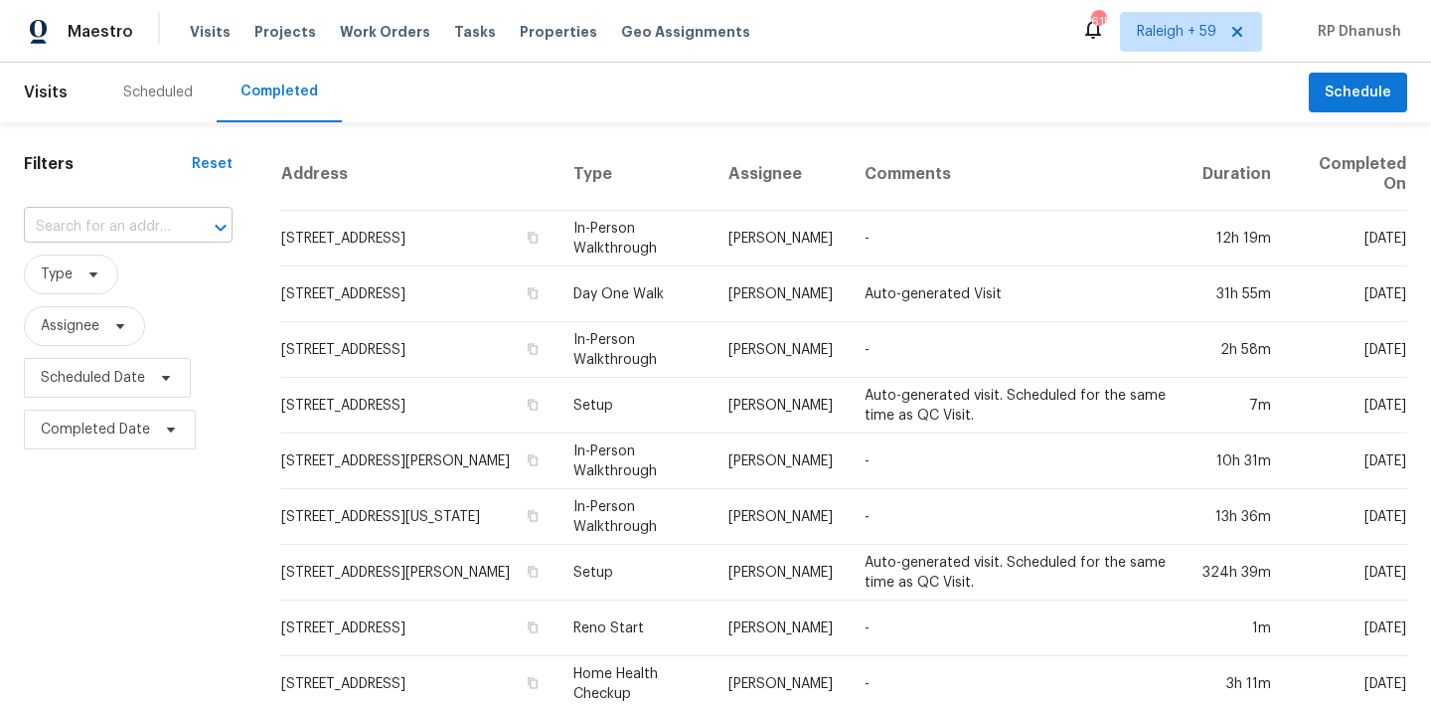
click at [85, 220] on input "text" at bounding box center [100, 227] width 153 height 31
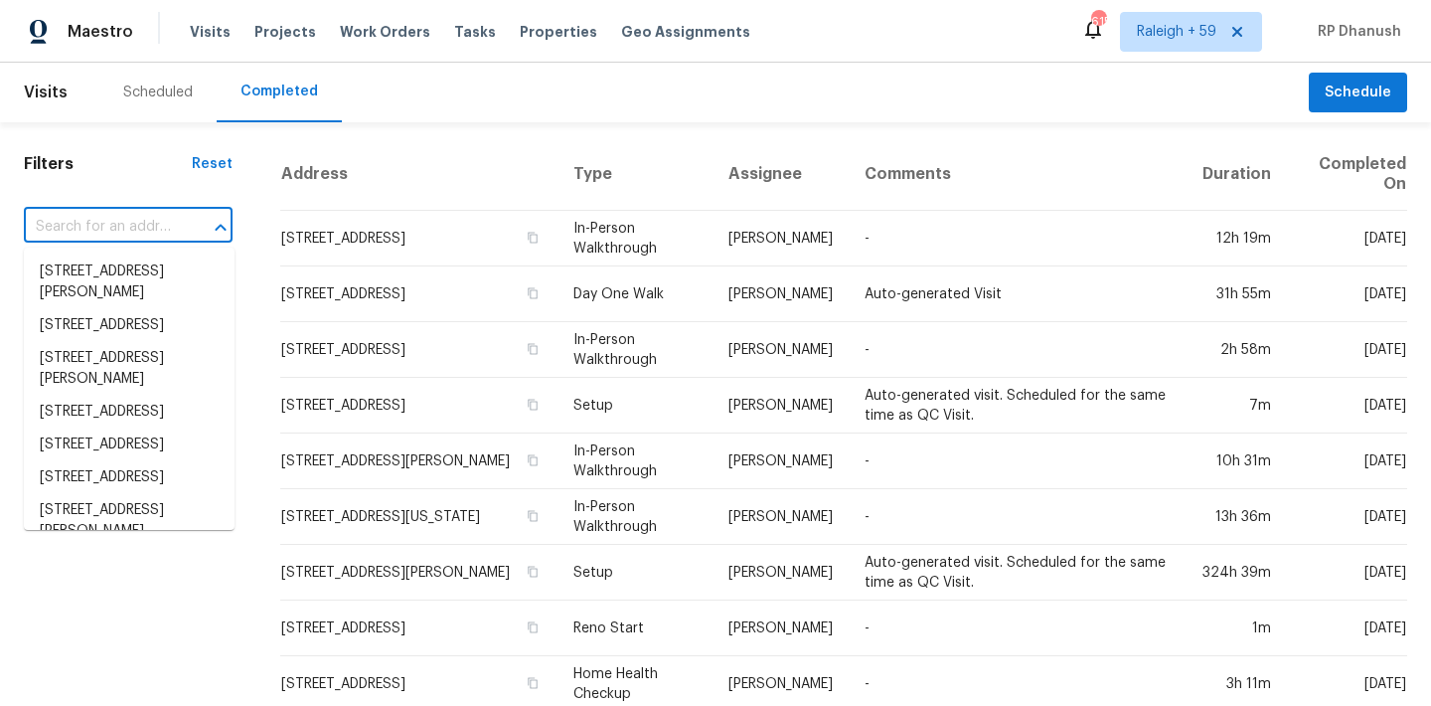
paste input "[STREET_ADDRESS]"
type input "[STREET_ADDRESS]"
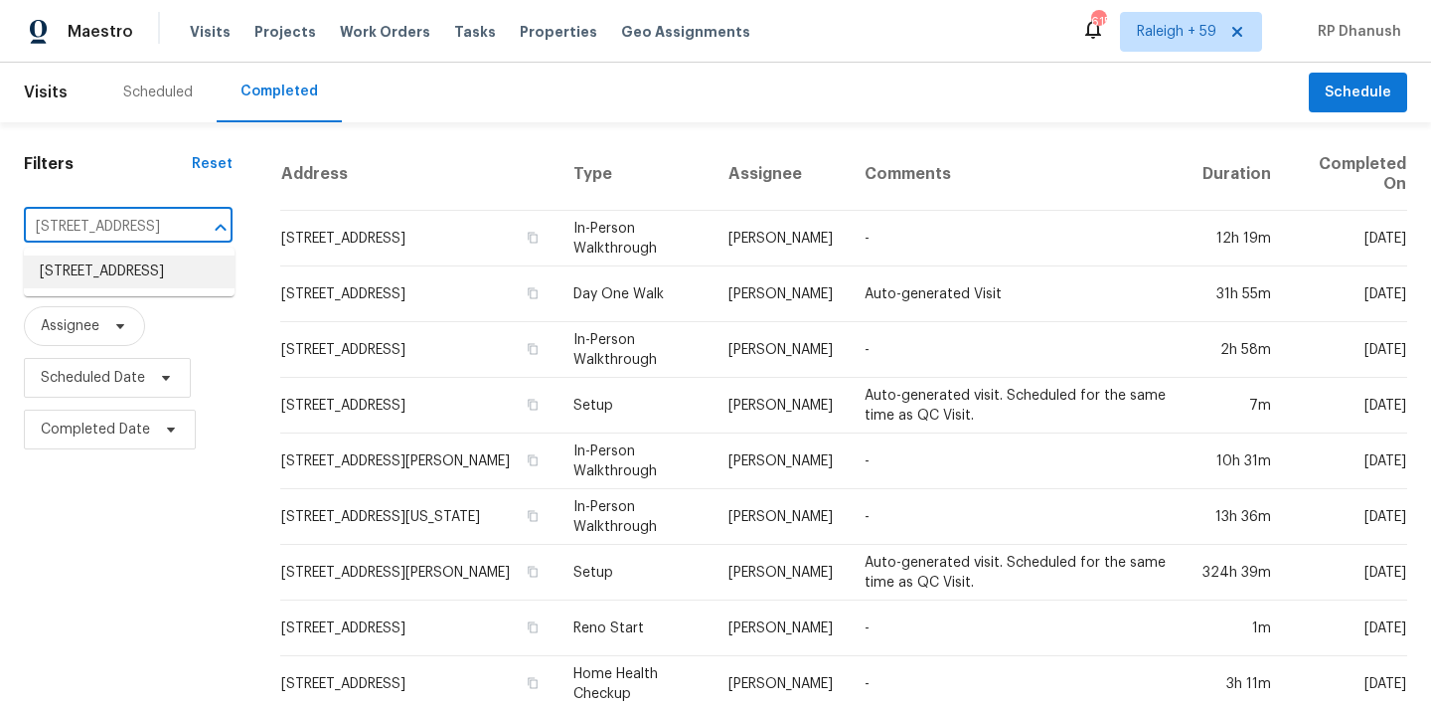
click at [106, 274] on li "[STREET_ADDRESS]" at bounding box center [129, 271] width 211 height 33
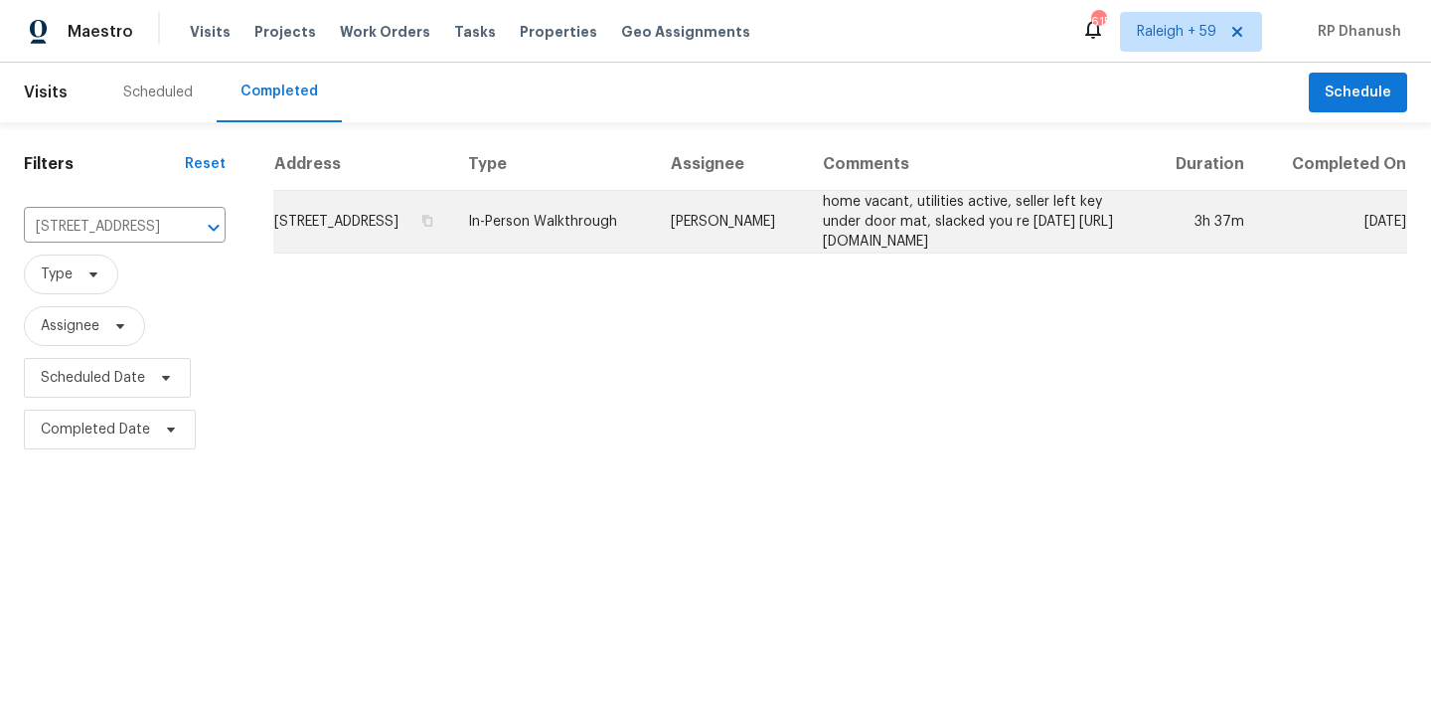
click at [511, 239] on td "In-Person Walkthrough" at bounding box center [553, 222] width 203 height 63
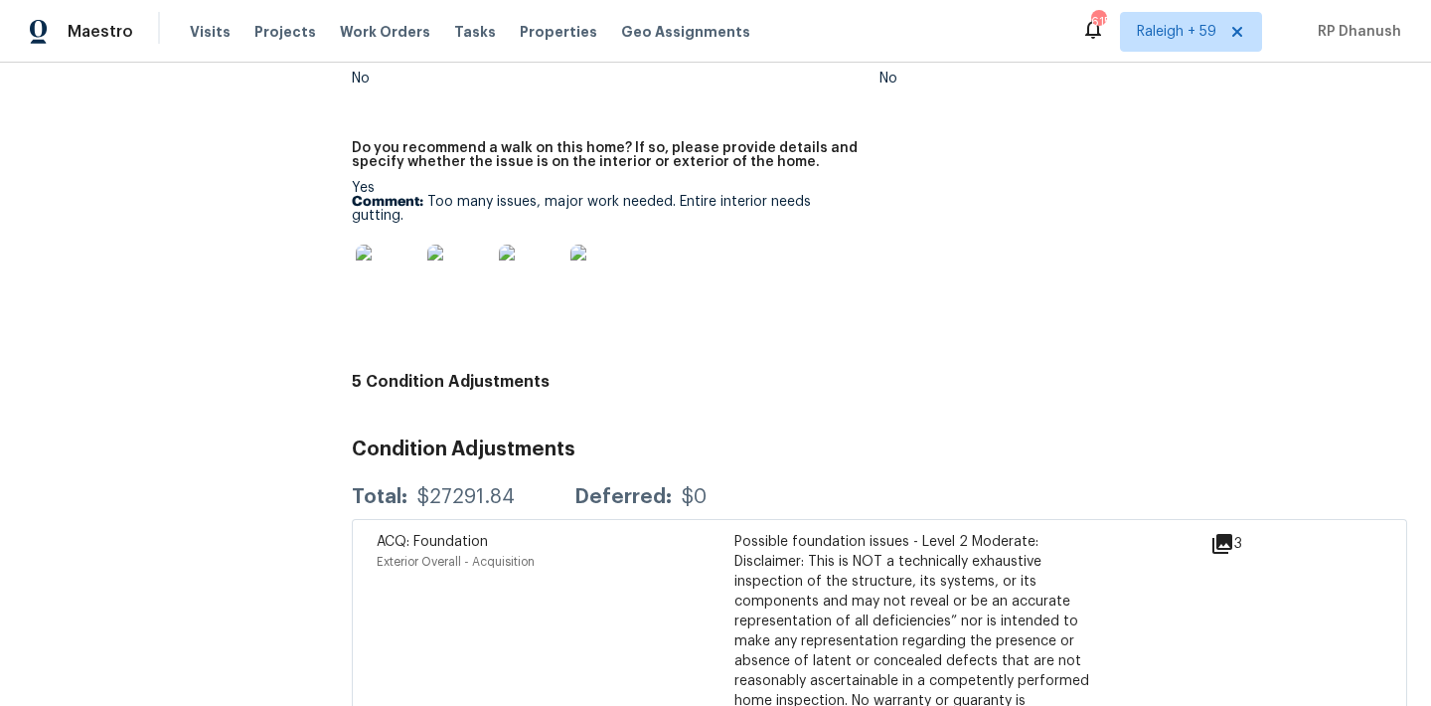
scroll to position [4671, 0]
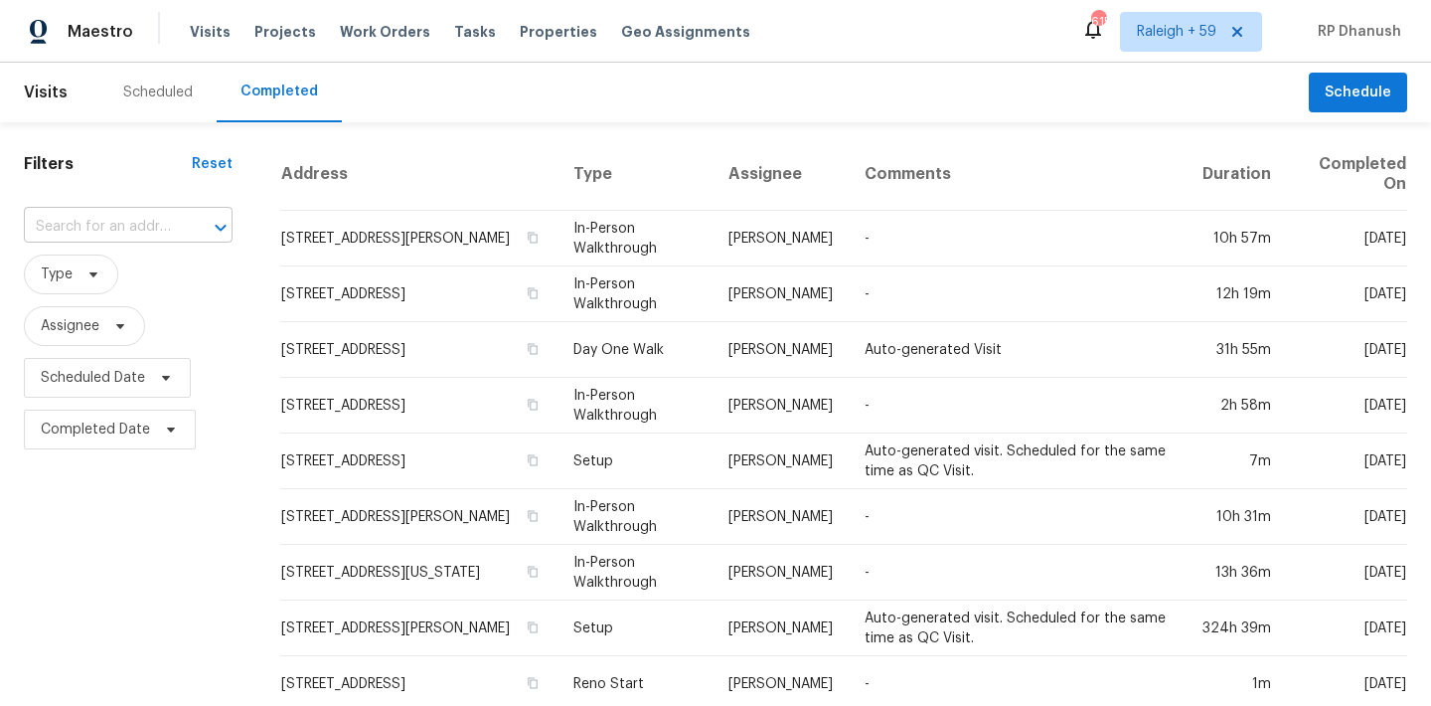
click at [160, 217] on input "text" at bounding box center [100, 227] width 153 height 31
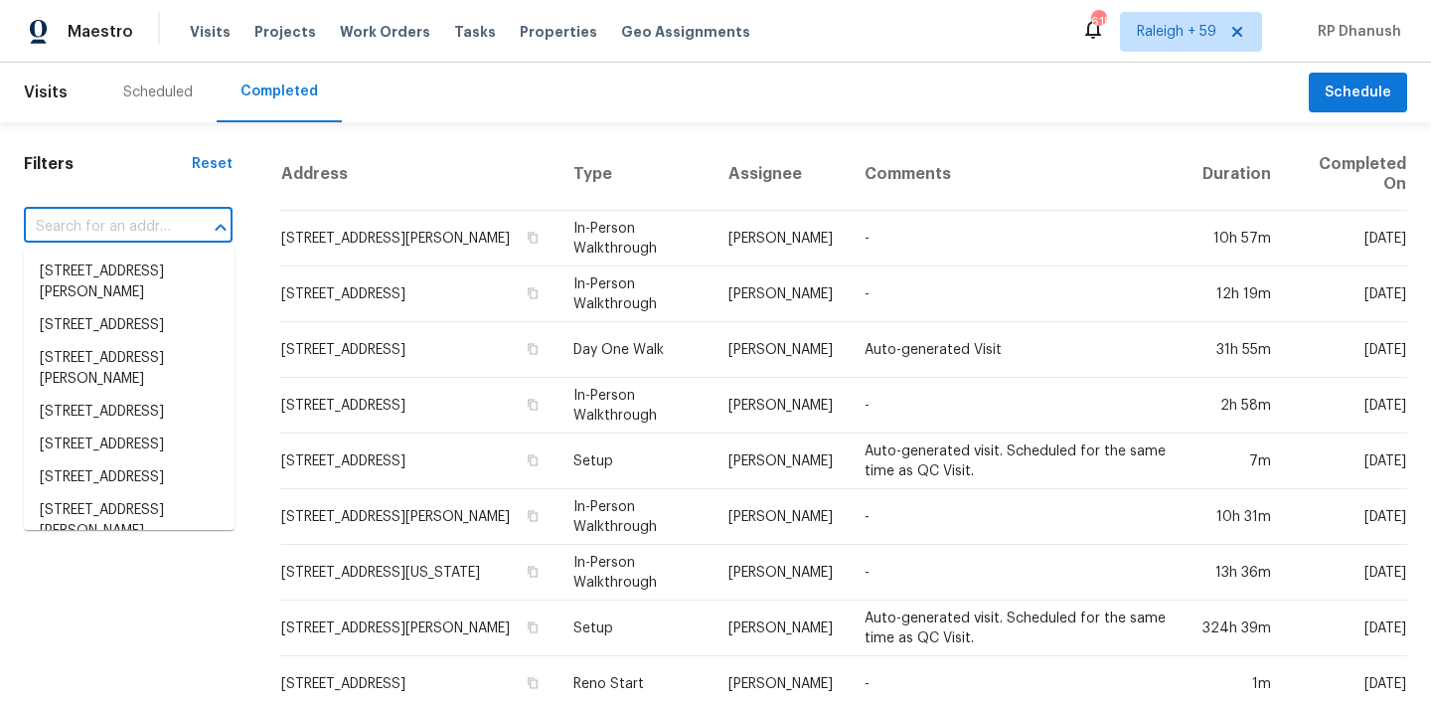
paste input "19858 W Rancho Dr, Litchfield Park, AZ, 85340"
type input "19858 W Rancho Dr, Litchfield Park, AZ, 85340"
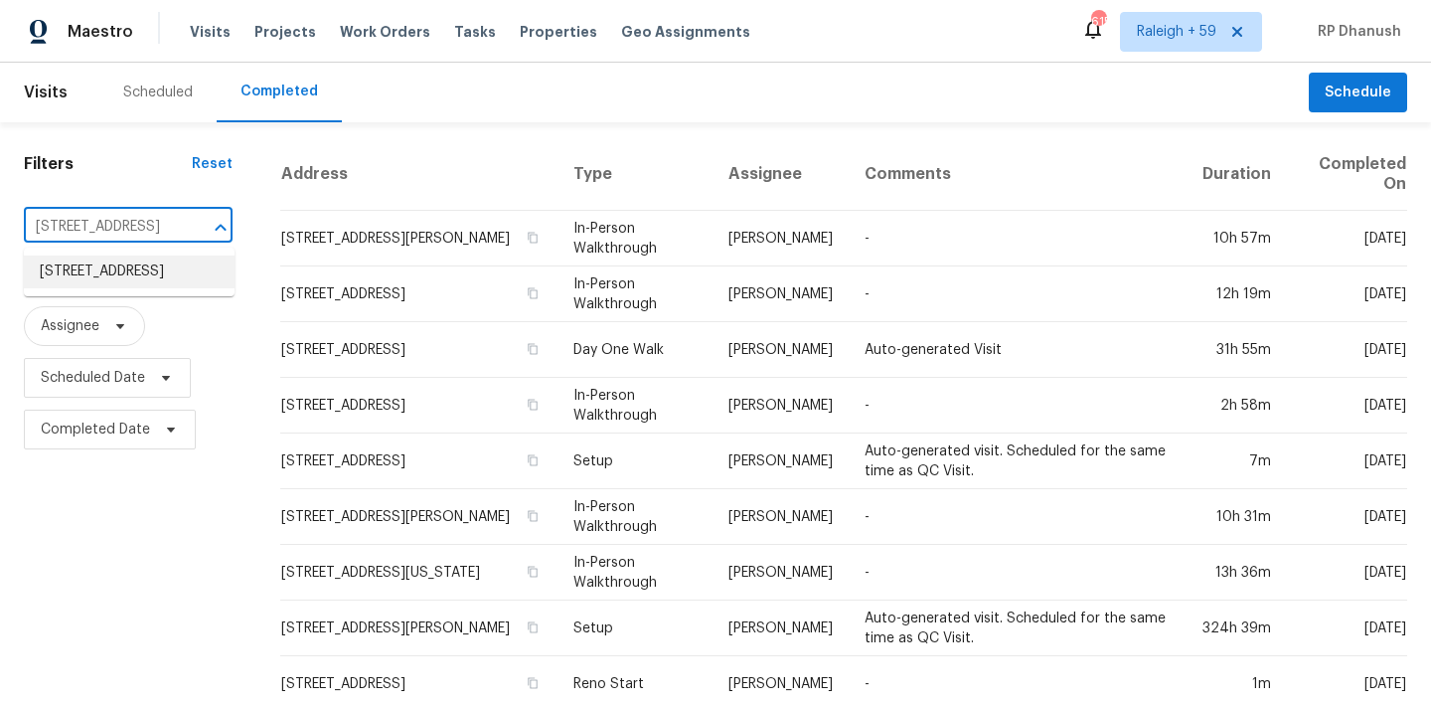
click at [145, 274] on li "19858 W Rancho Dr, Litchfield Park, AZ 85340" at bounding box center [129, 271] width 211 height 33
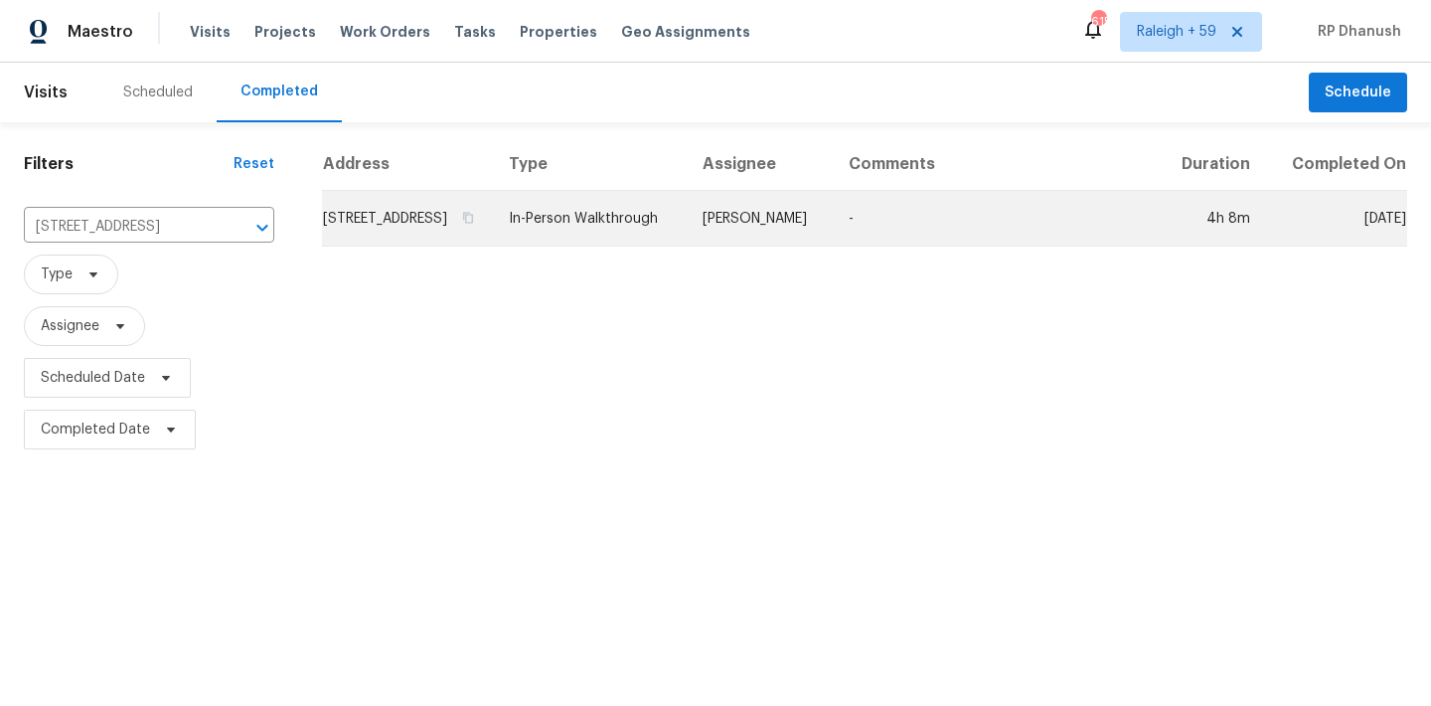
click at [833, 245] on td "Nick Pulliam" at bounding box center [760, 219] width 146 height 56
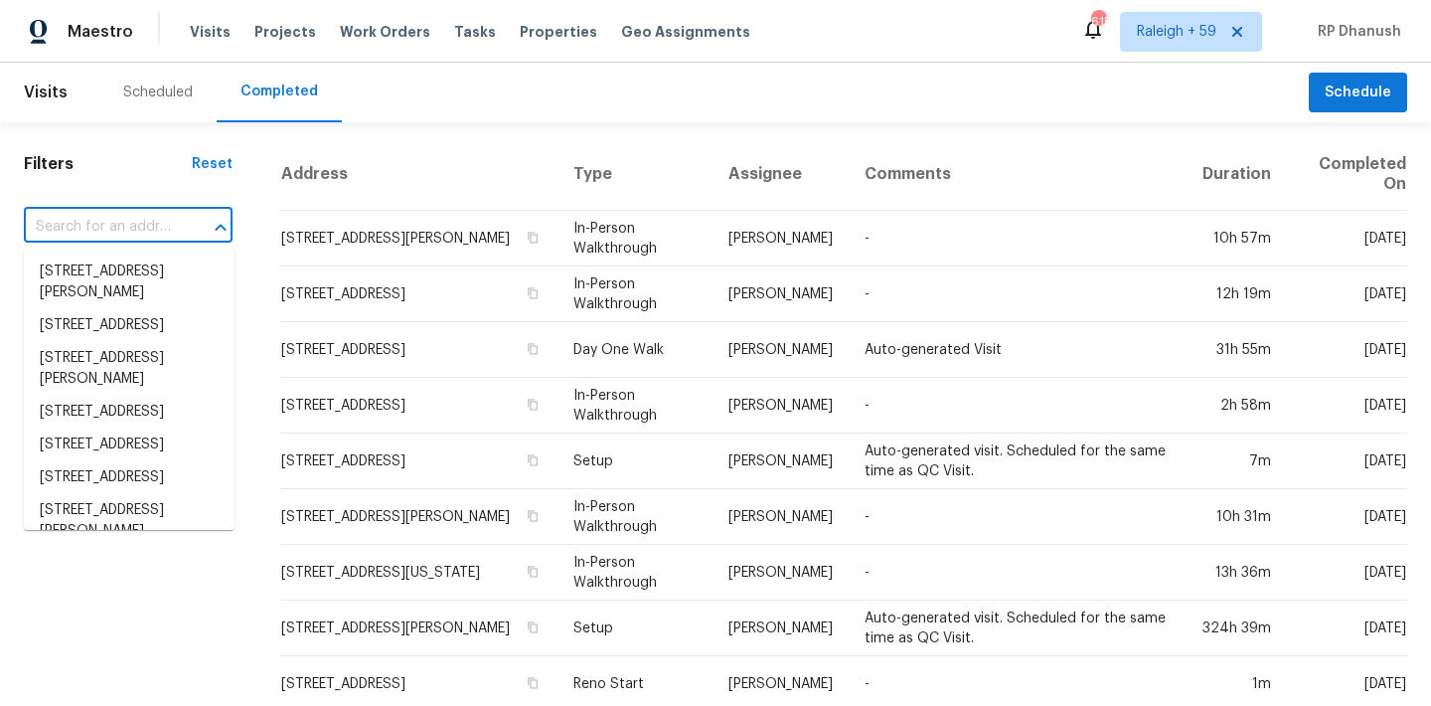
click at [94, 222] on input "text" at bounding box center [100, 227] width 153 height 31
paste input "625 NE 24th St, Gainesville, FL, 32641"
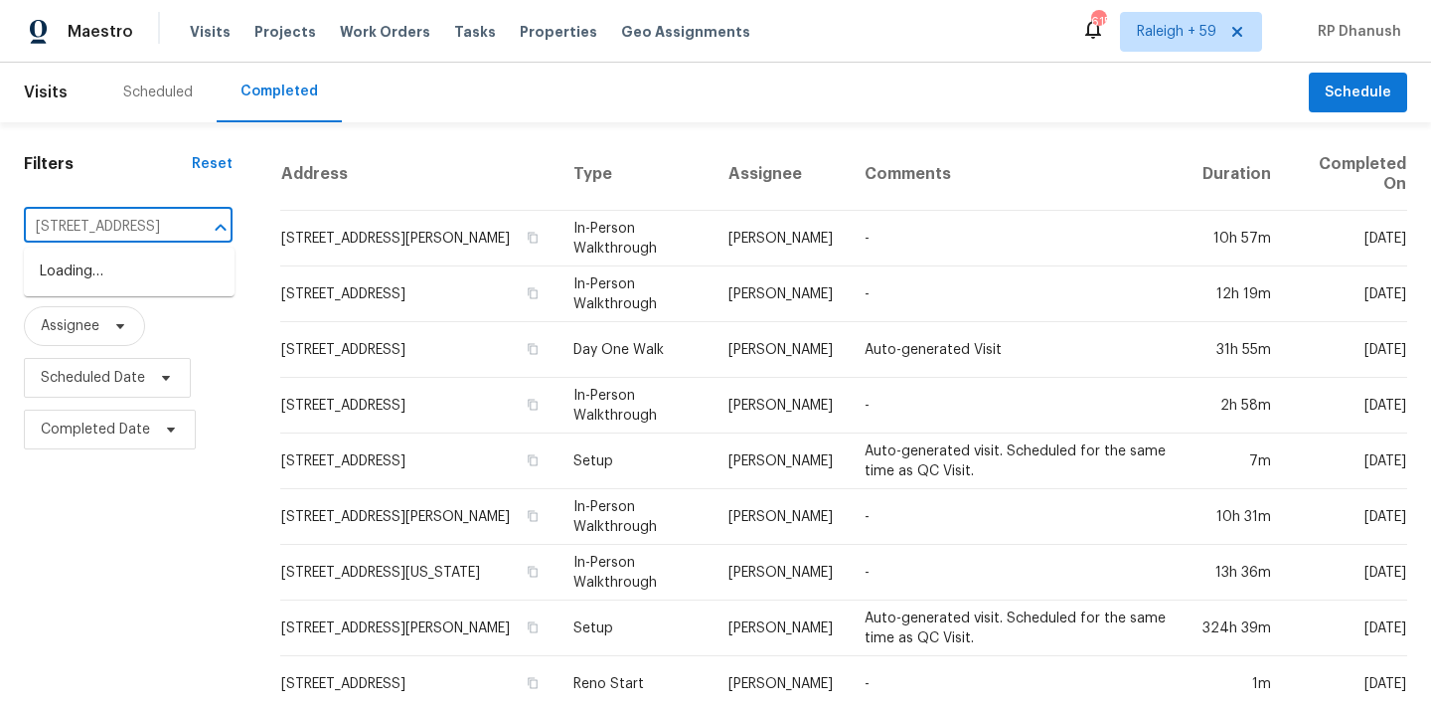
type input "625 NE 24th St, Gainesville, FL, 32641"
click at [118, 281] on li "625 NE 24th St, Gainesville, FL 32641" at bounding box center [129, 271] width 211 height 33
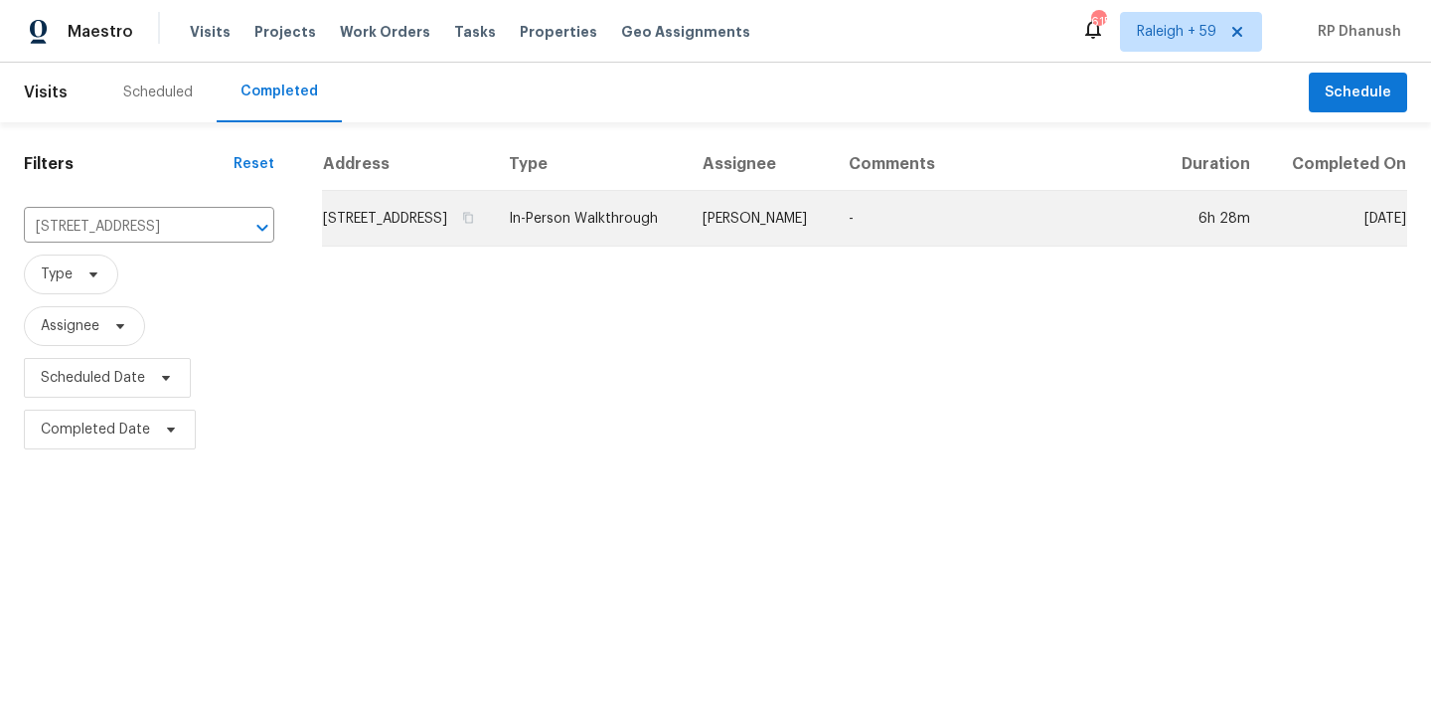
click at [896, 240] on td "-" at bounding box center [996, 219] width 326 height 56
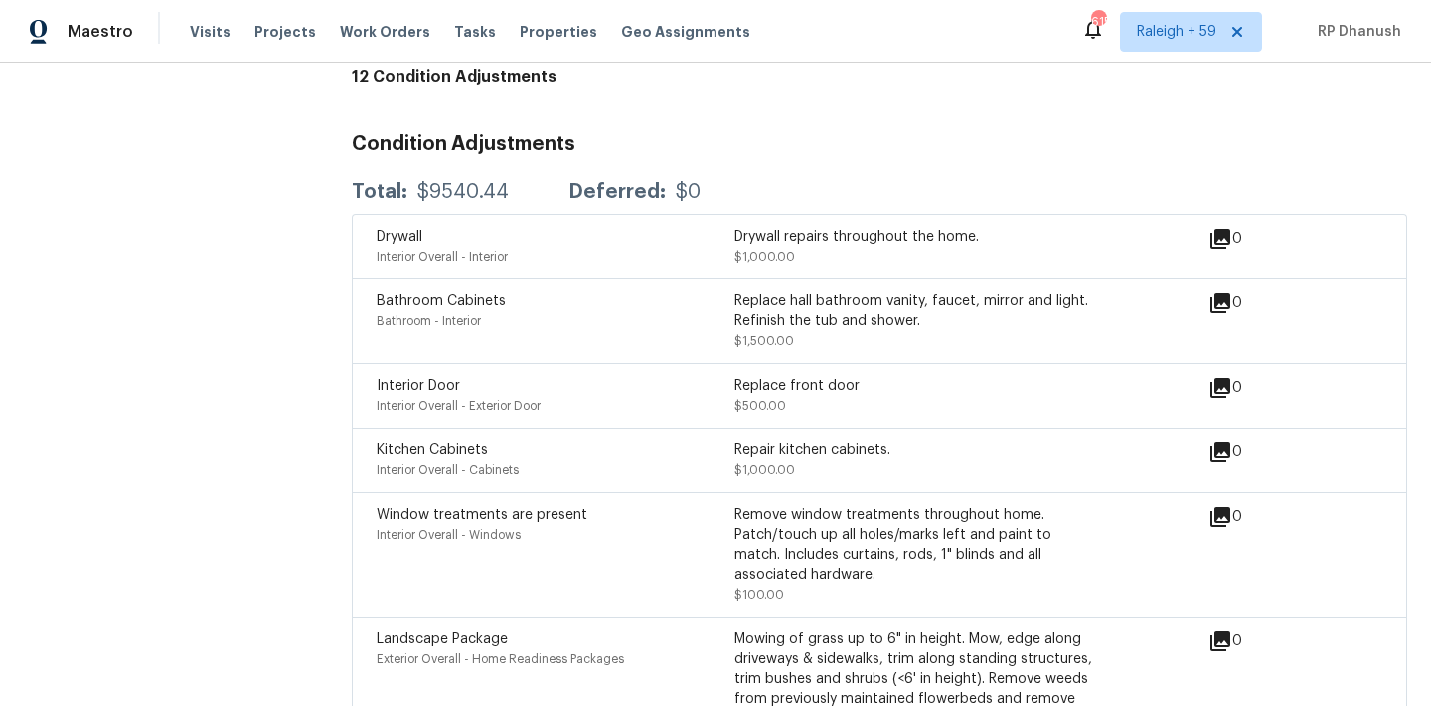
scroll to position [5029, 0]
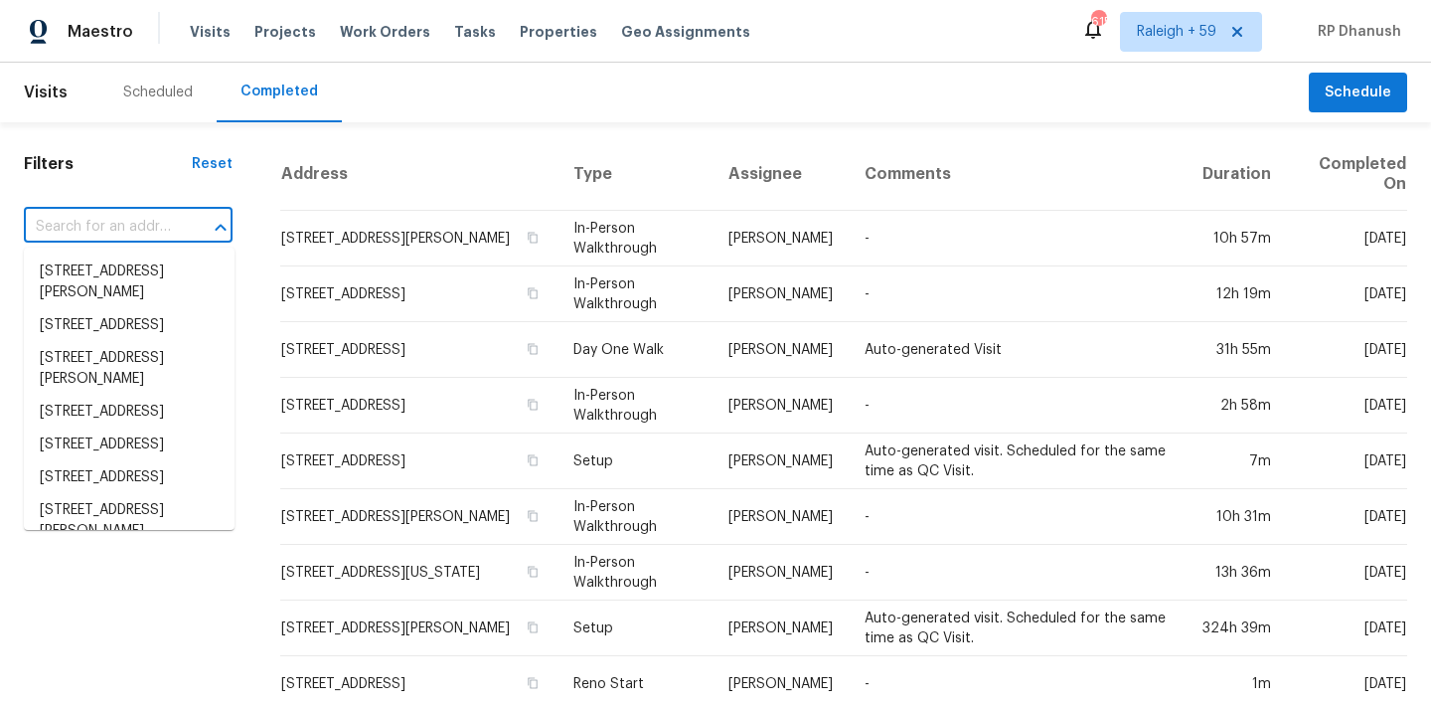
click at [139, 226] on input "text" at bounding box center [100, 227] width 153 height 31
paste input "[STREET_ADDRESS]"
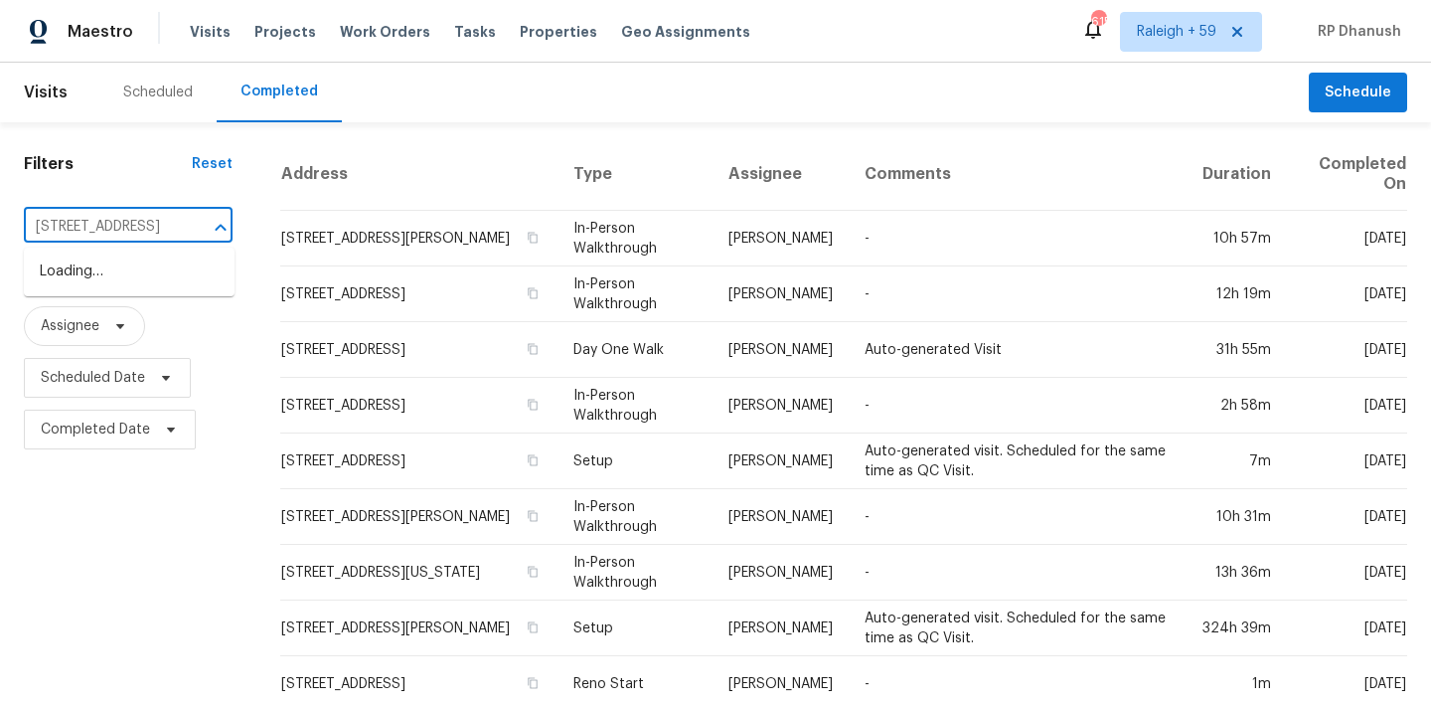
type input "[STREET_ADDRESS]"
click at [144, 278] on li "[STREET_ADDRESS]" at bounding box center [129, 271] width 211 height 33
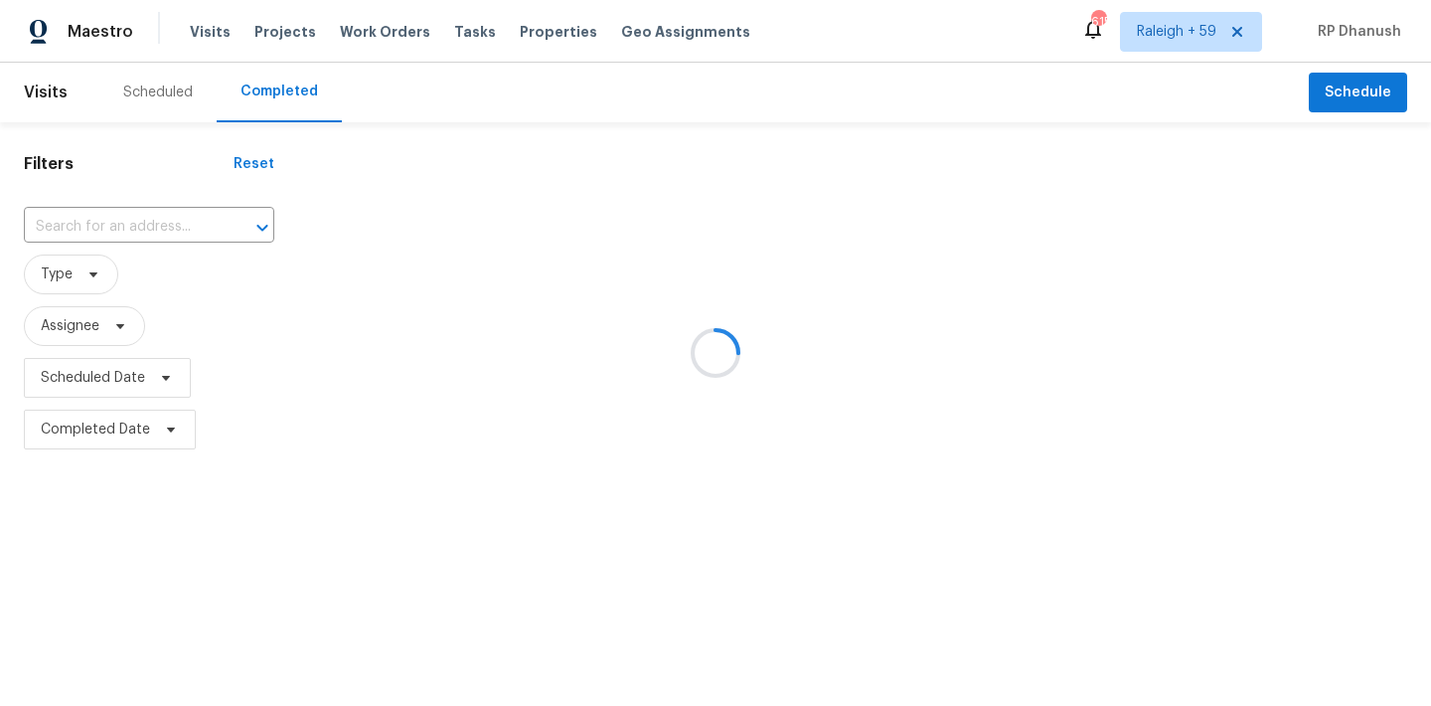
type input "[STREET_ADDRESS]"
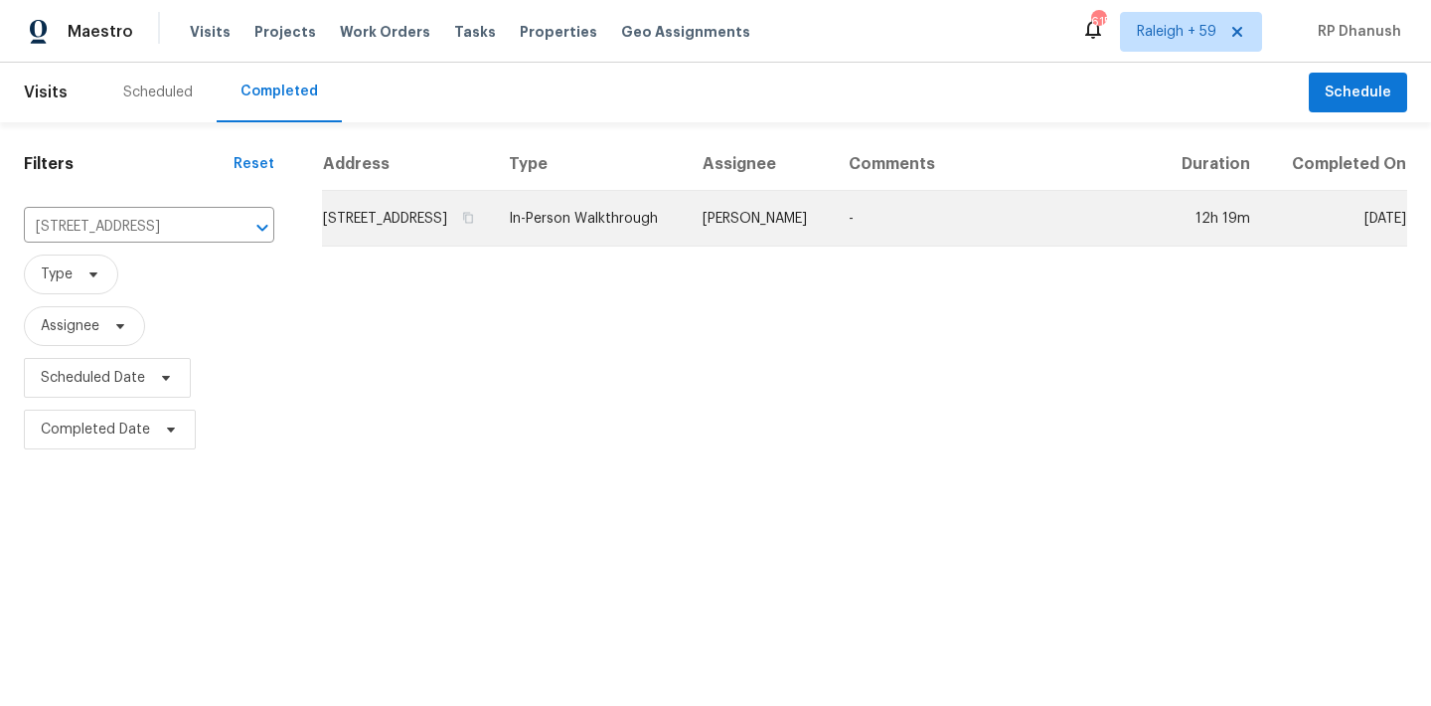
click at [790, 210] on td "[PERSON_NAME]" at bounding box center [760, 219] width 146 height 56
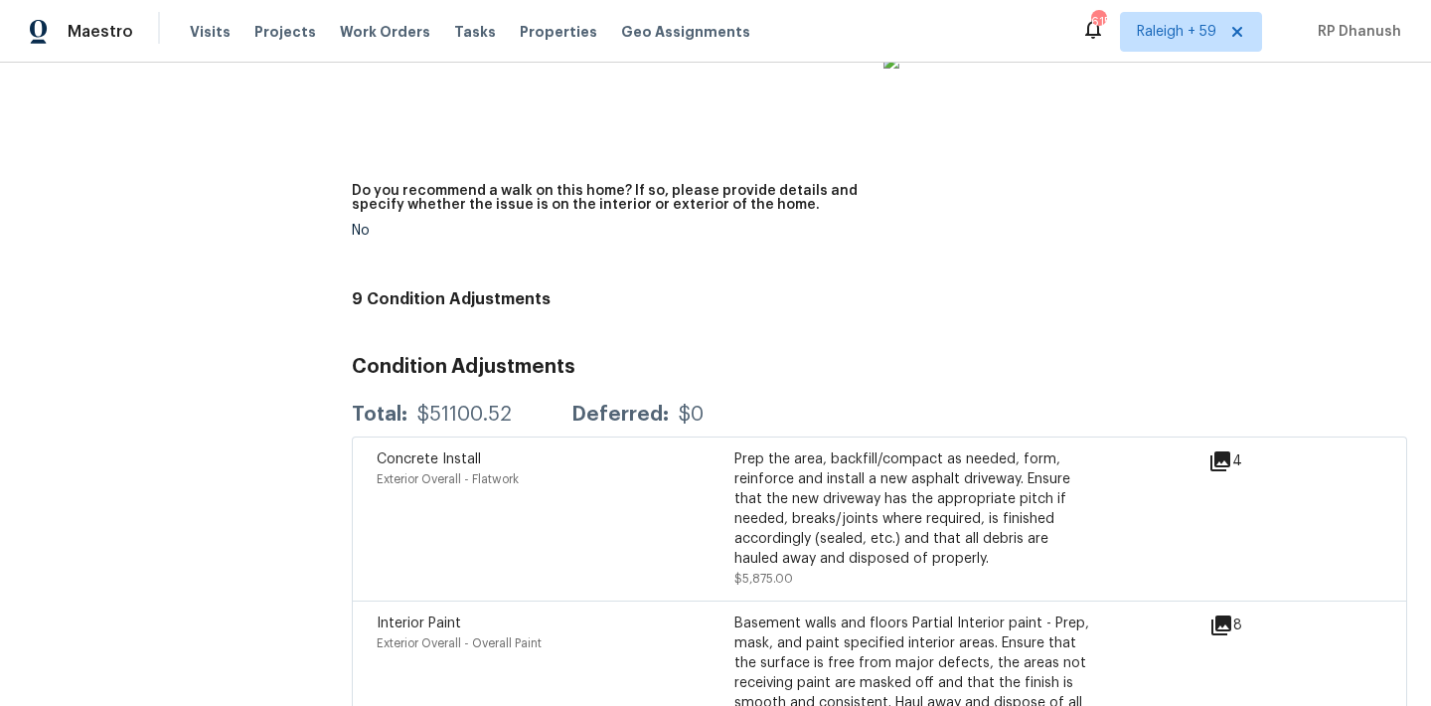
scroll to position [4786, 0]
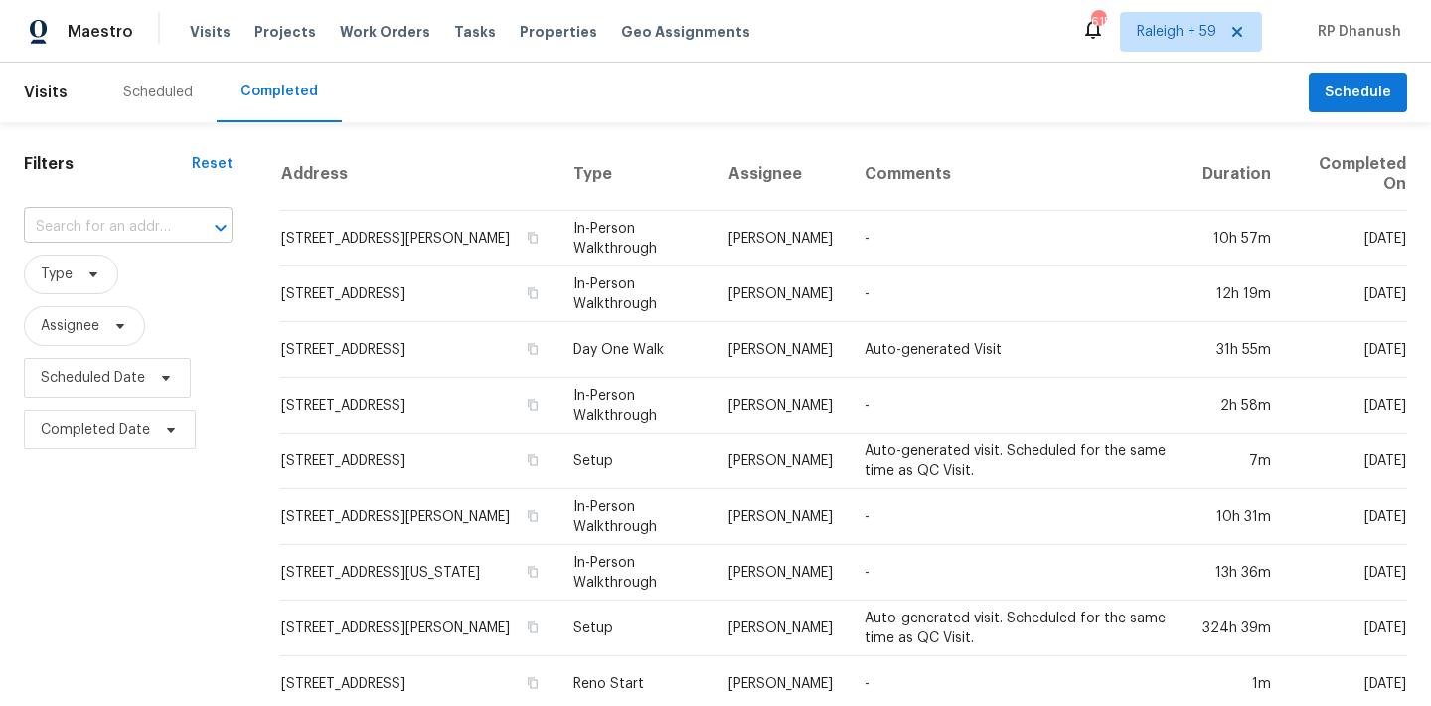
click at [105, 231] on input "text" at bounding box center [100, 227] width 153 height 31
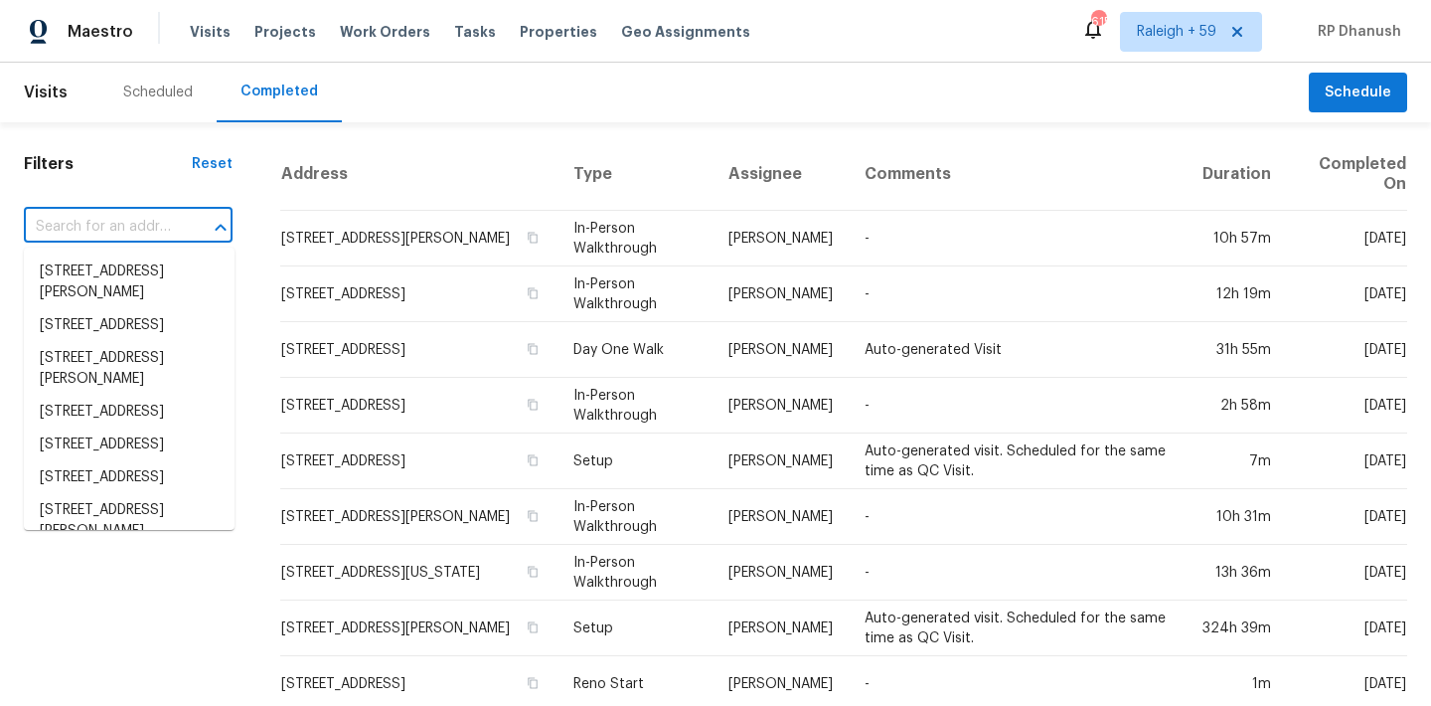
paste input "[STREET_ADDRESS]"
type input "[STREET_ADDRESS]"
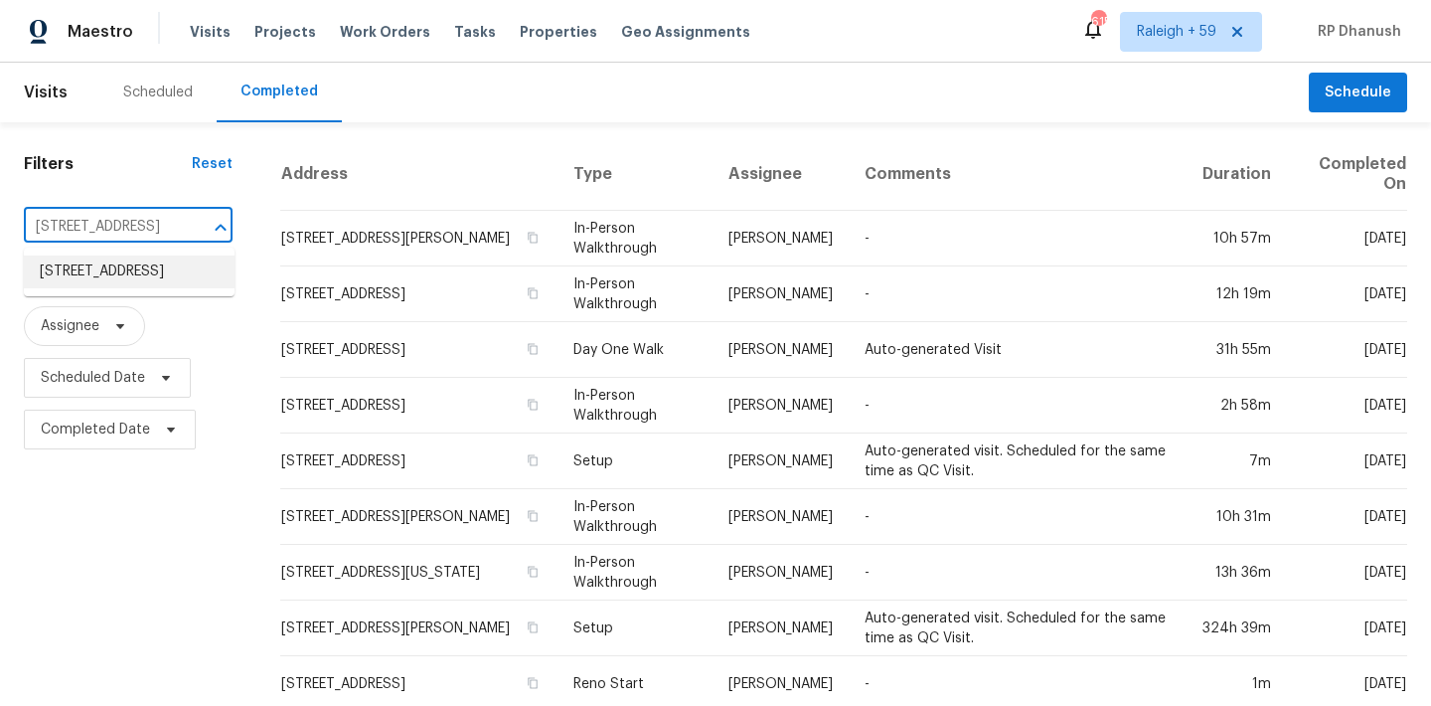
click at [124, 272] on li "1133 Hueytown Rd, Bessemer, AL 35023" at bounding box center [129, 271] width 211 height 33
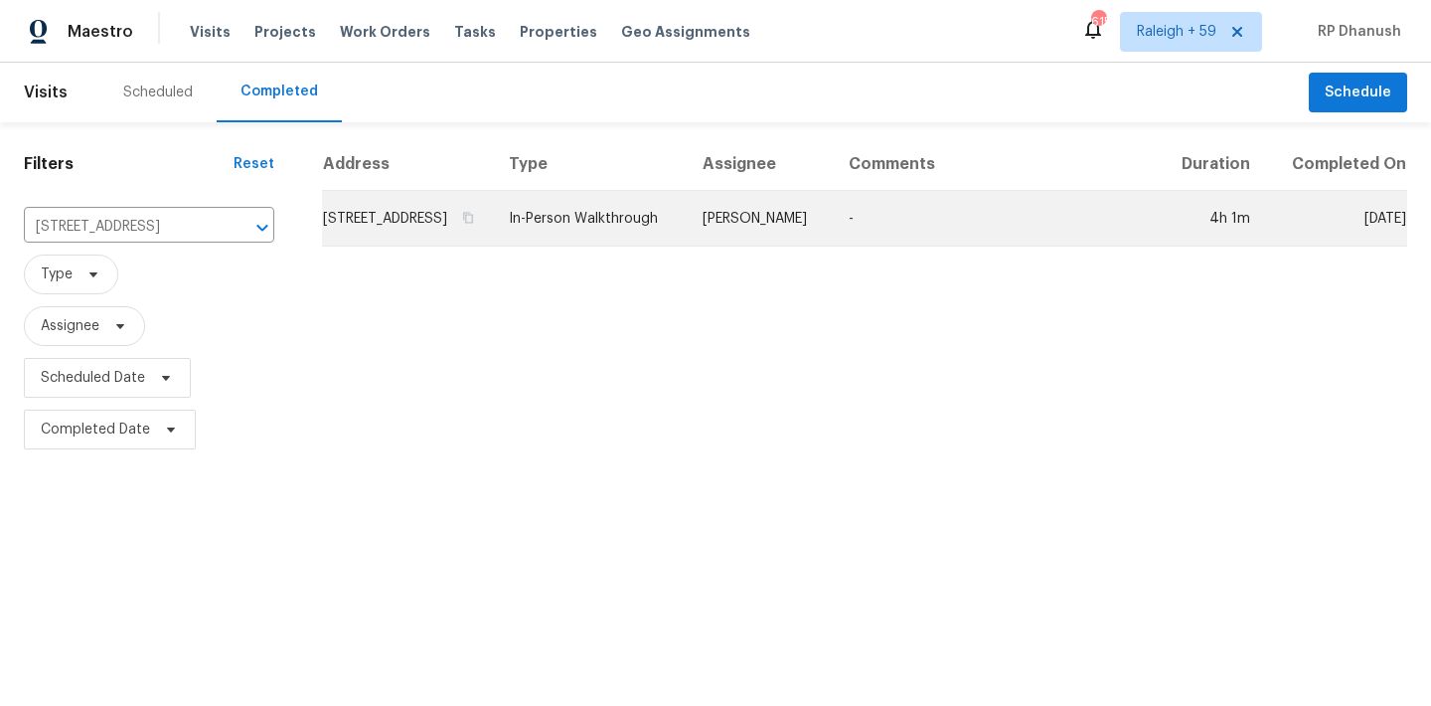
click at [687, 243] on td "In-Person Walkthrough" at bounding box center [590, 219] width 194 height 56
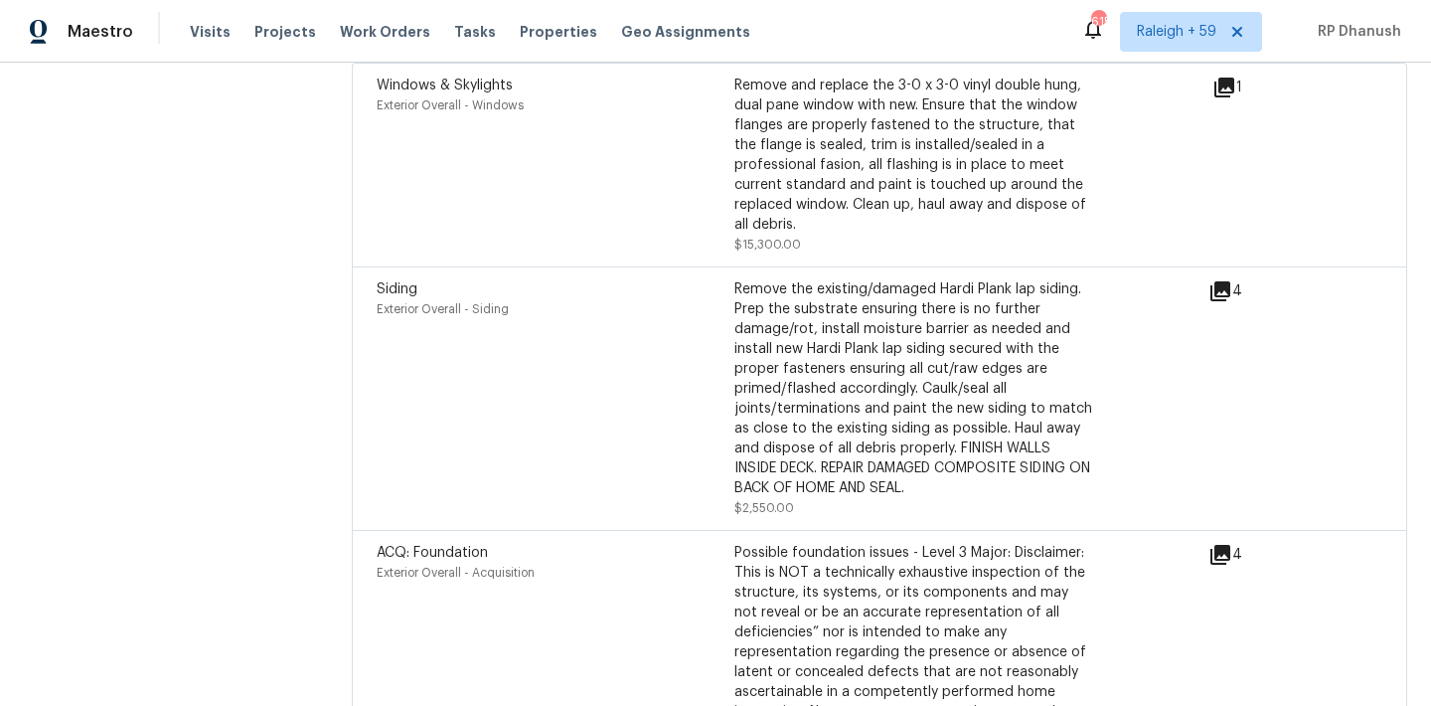
scroll to position [5496, 0]
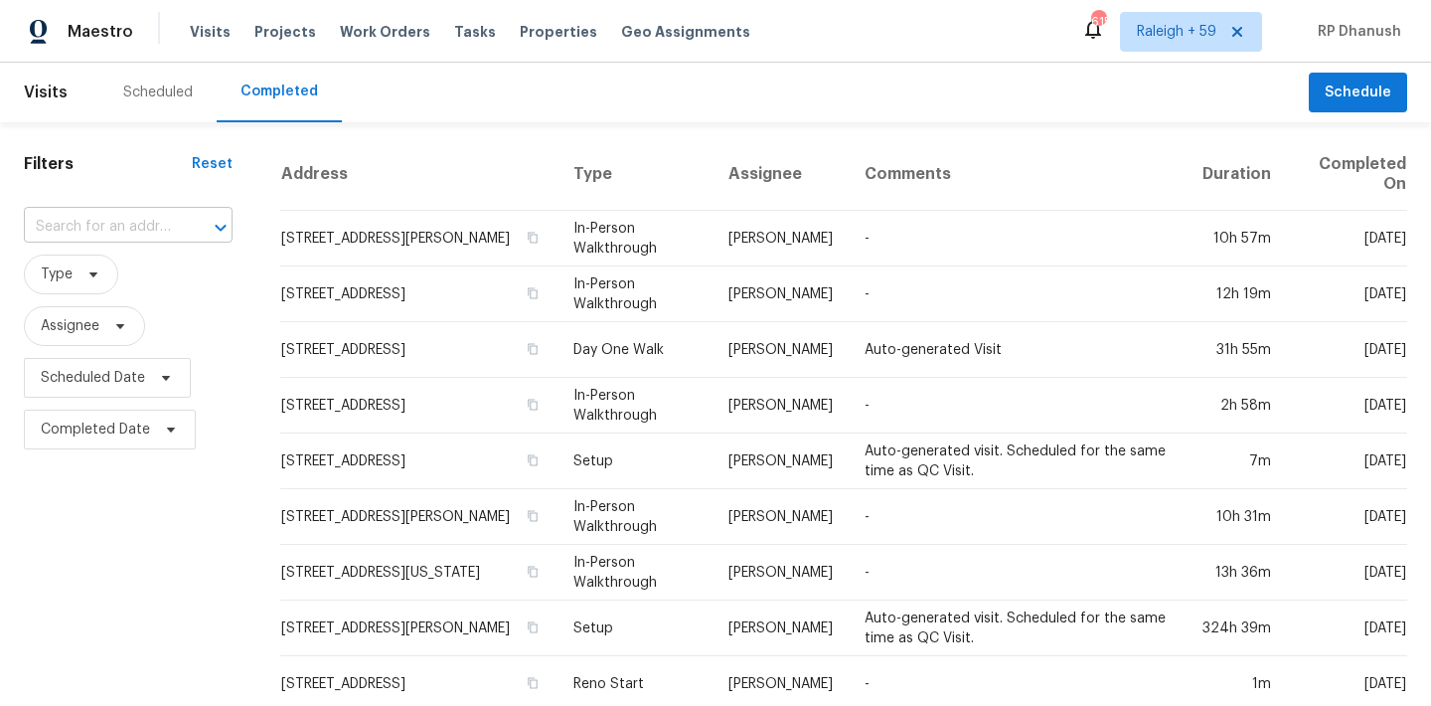
click at [144, 216] on input "text" at bounding box center [100, 227] width 153 height 31
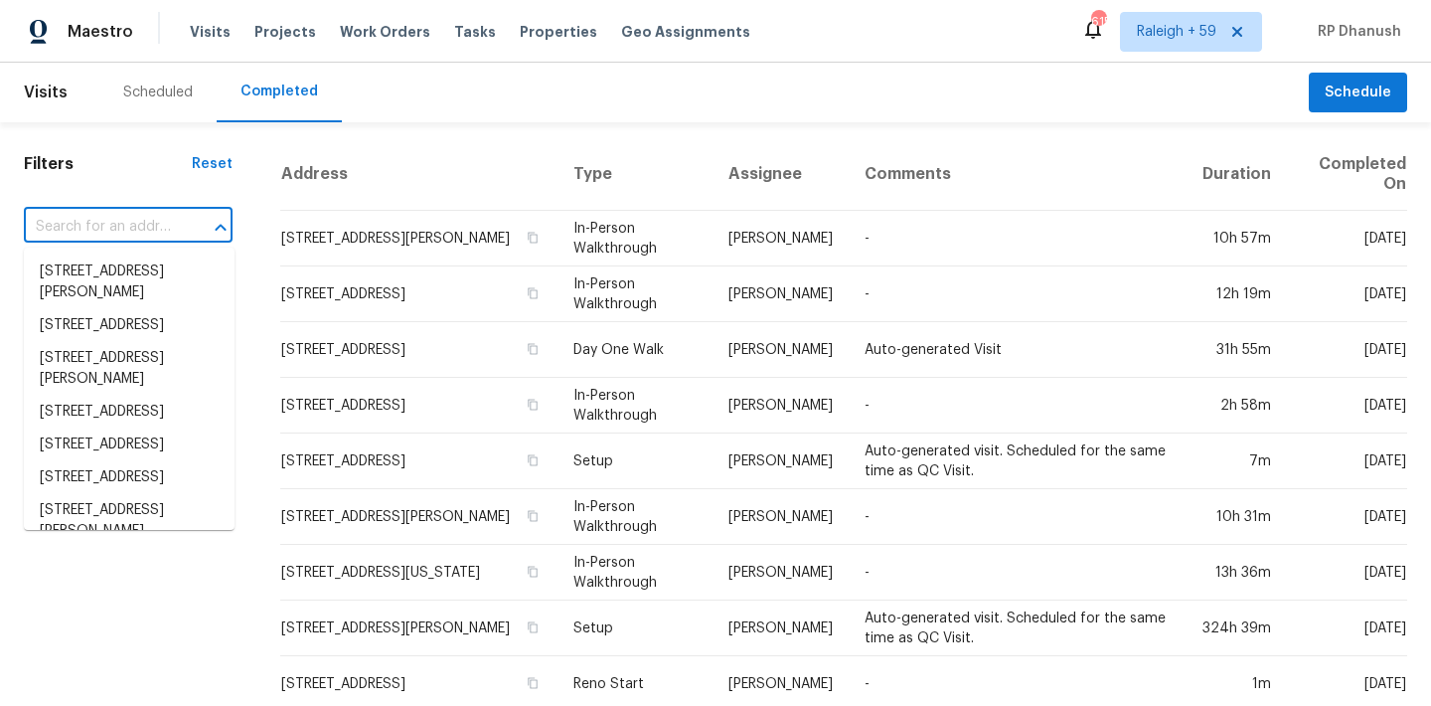
paste input "[STREET_ADDRESS]"
type input "[STREET_ADDRESS]"
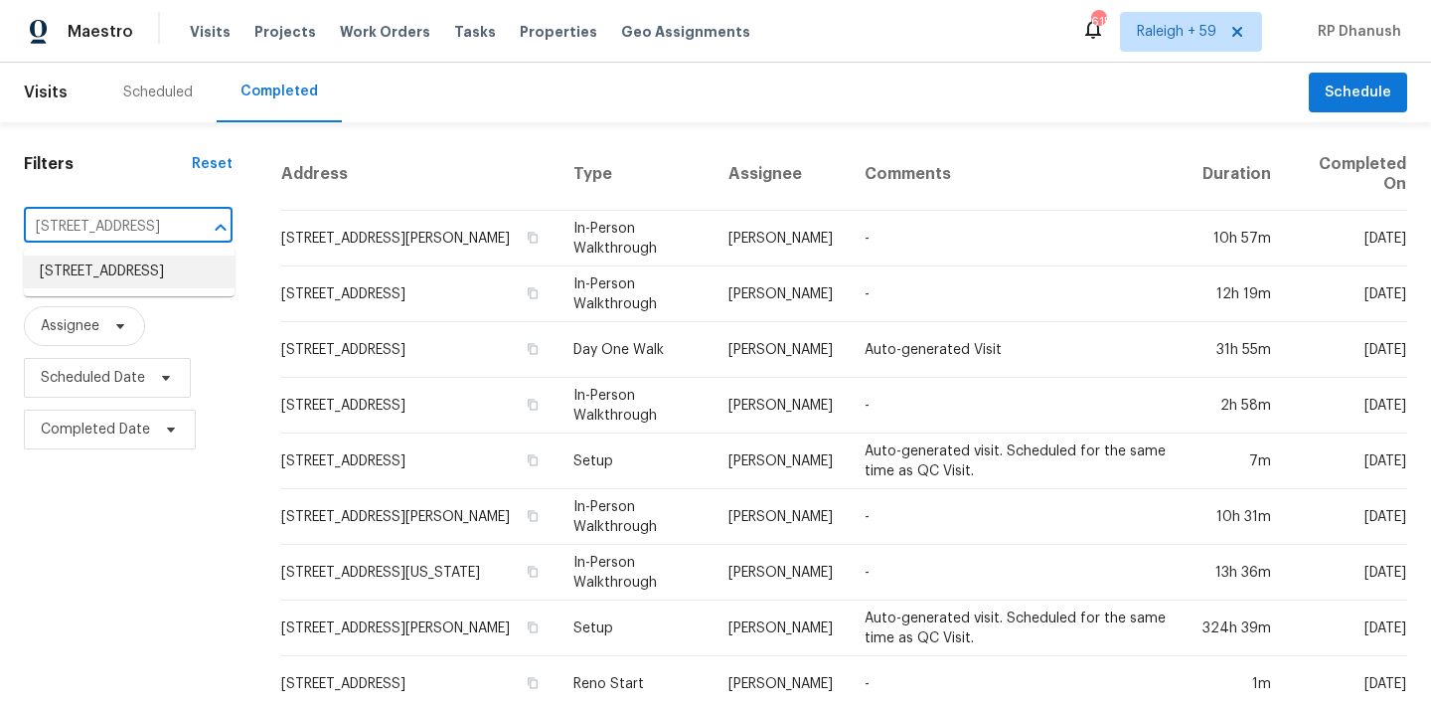
click at [116, 288] on li "[STREET_ADDRESS]" at bounding box center [129, 271] width 211 height 33
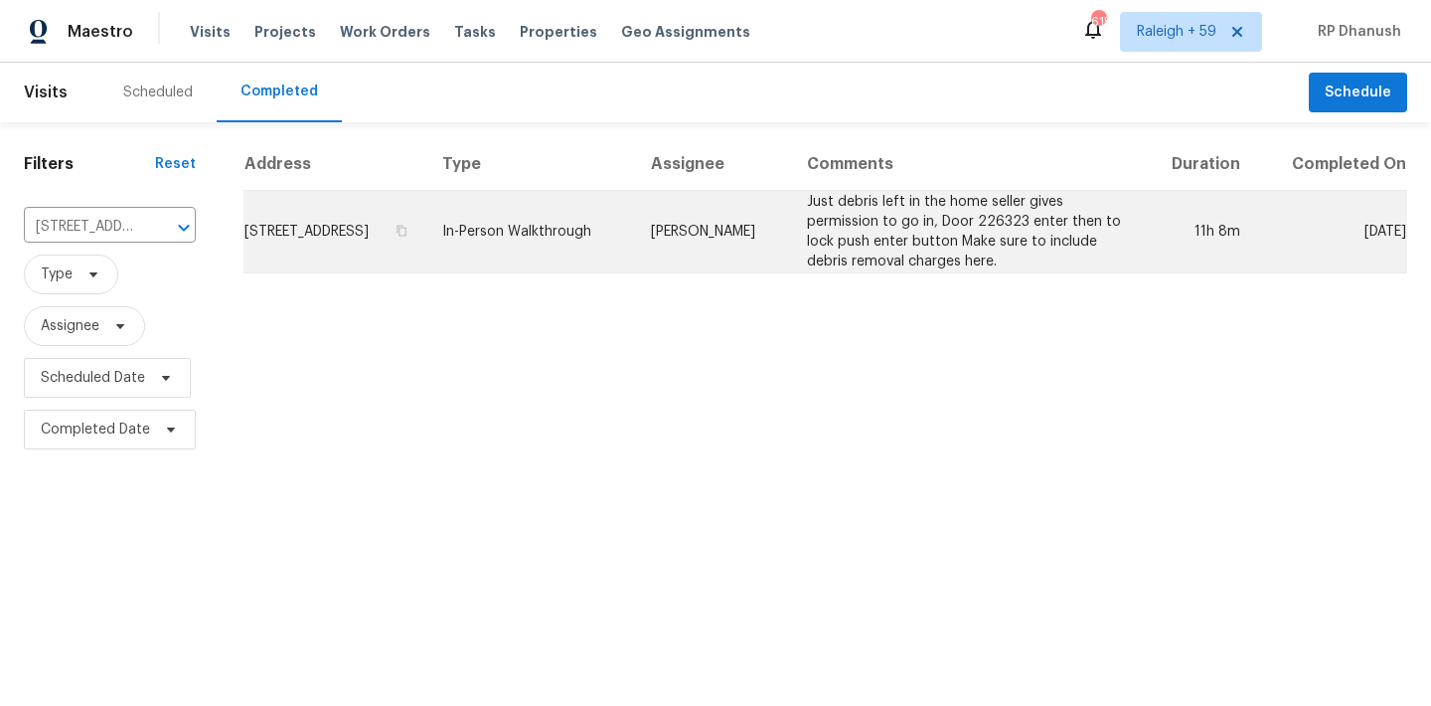
click at [968, 259] on td "Just debris left in the home seller gives permission to go in, Door 226323 ente…" at bounding box center [965, 232] width 349 height 82
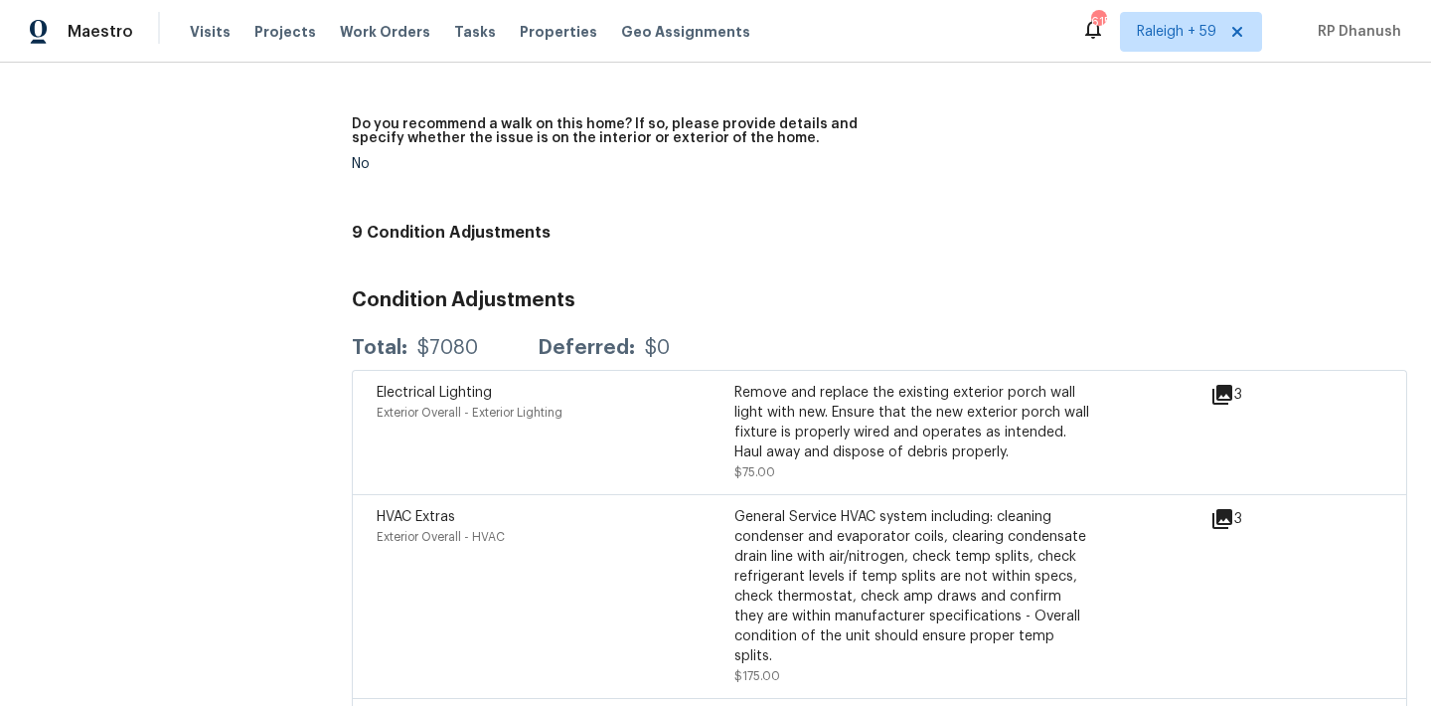
scroll to position [4799, 0]
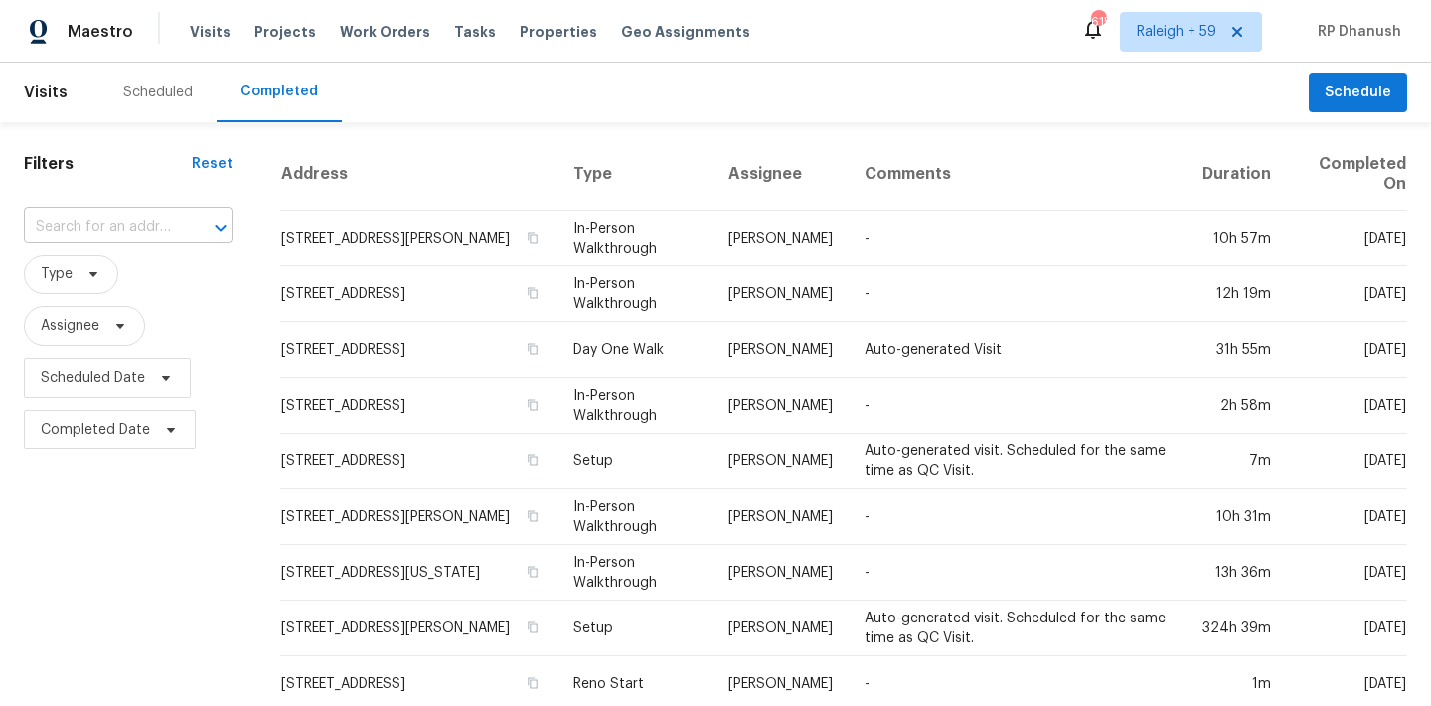
click at [126, 217] on input "text" at bounding box center [100, 227] width 153 height 31
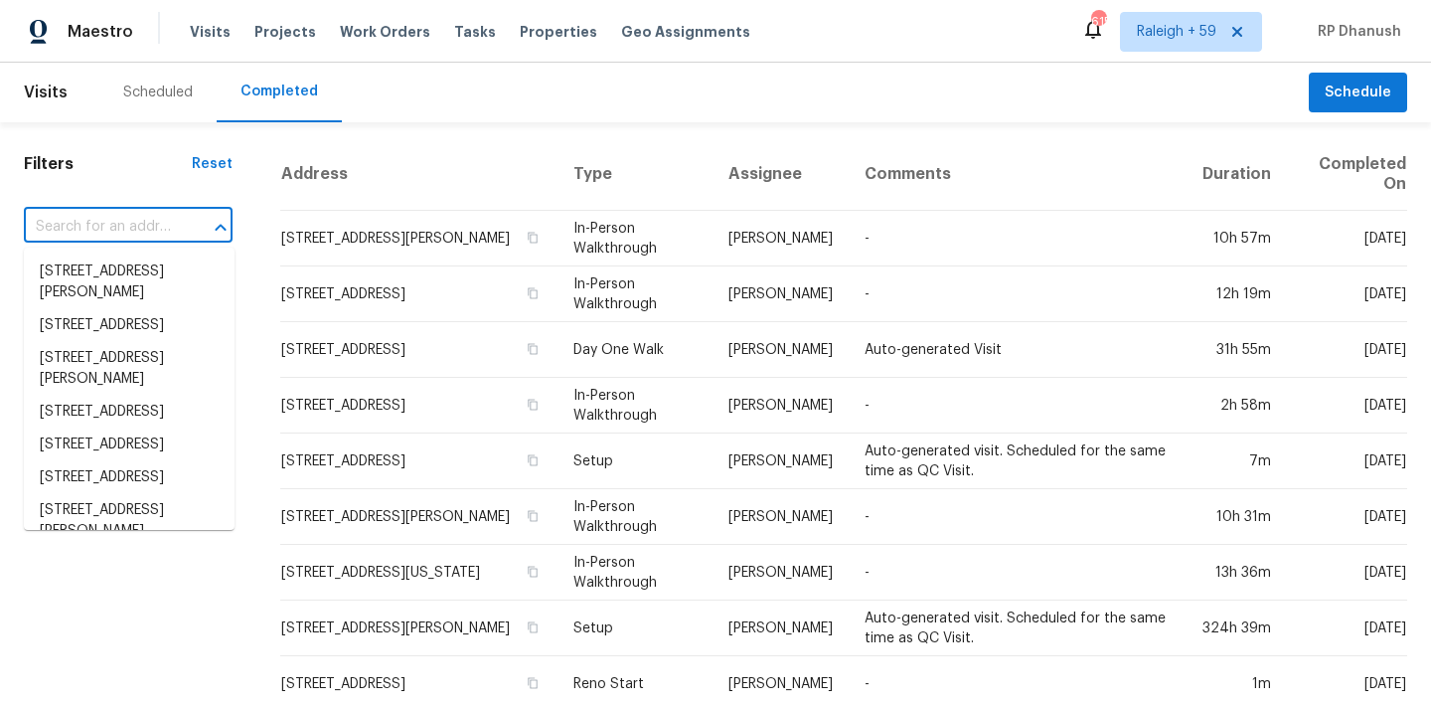
paste input "27064 Omni Ln, Punta Gorda, FL, 33983"
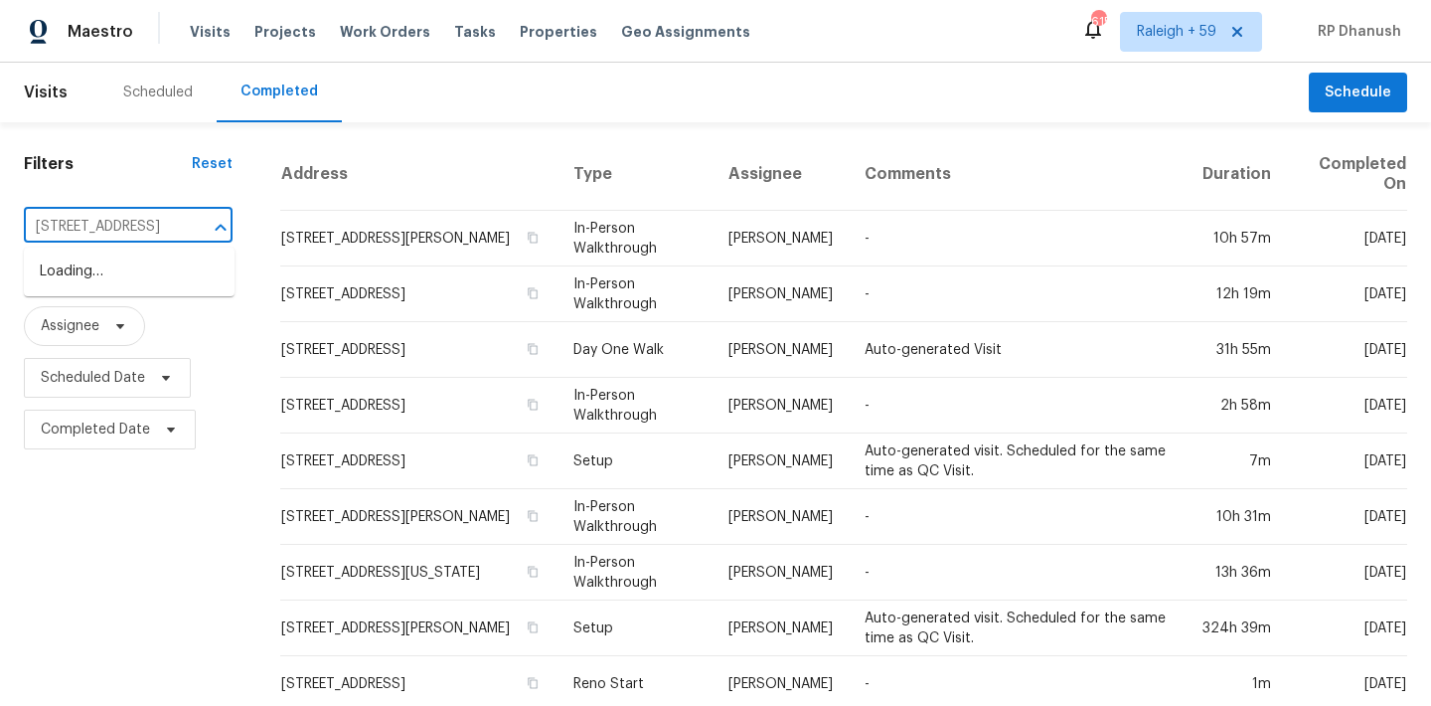
type input "27064 Omni Ln, Punta Gorda, FL, 33983"
click at [168, 259] on li "27064 Omni Ln, Punta Gorda, FL 33983" at bounding box center [129, 271] width 211 height 33
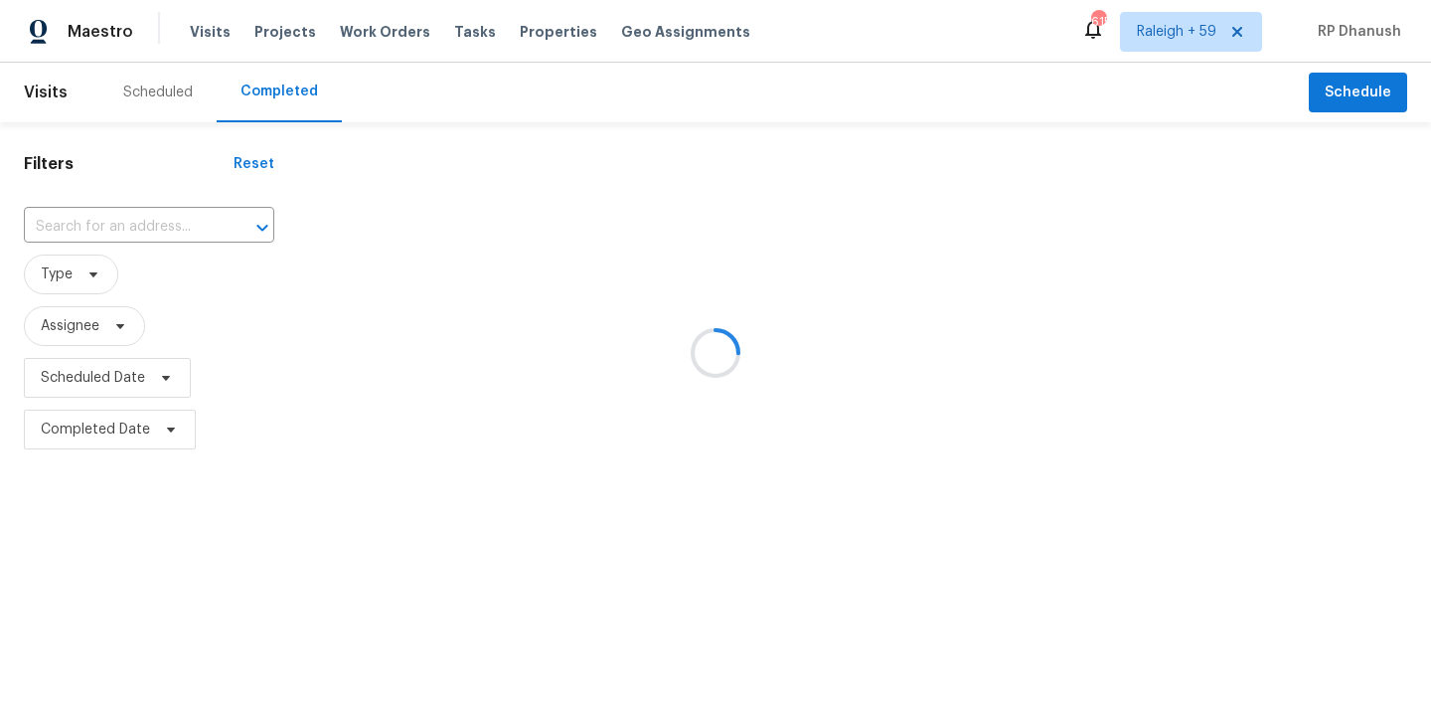
type input "27064 Omni Ln, Punta Gorda, FL 33983"
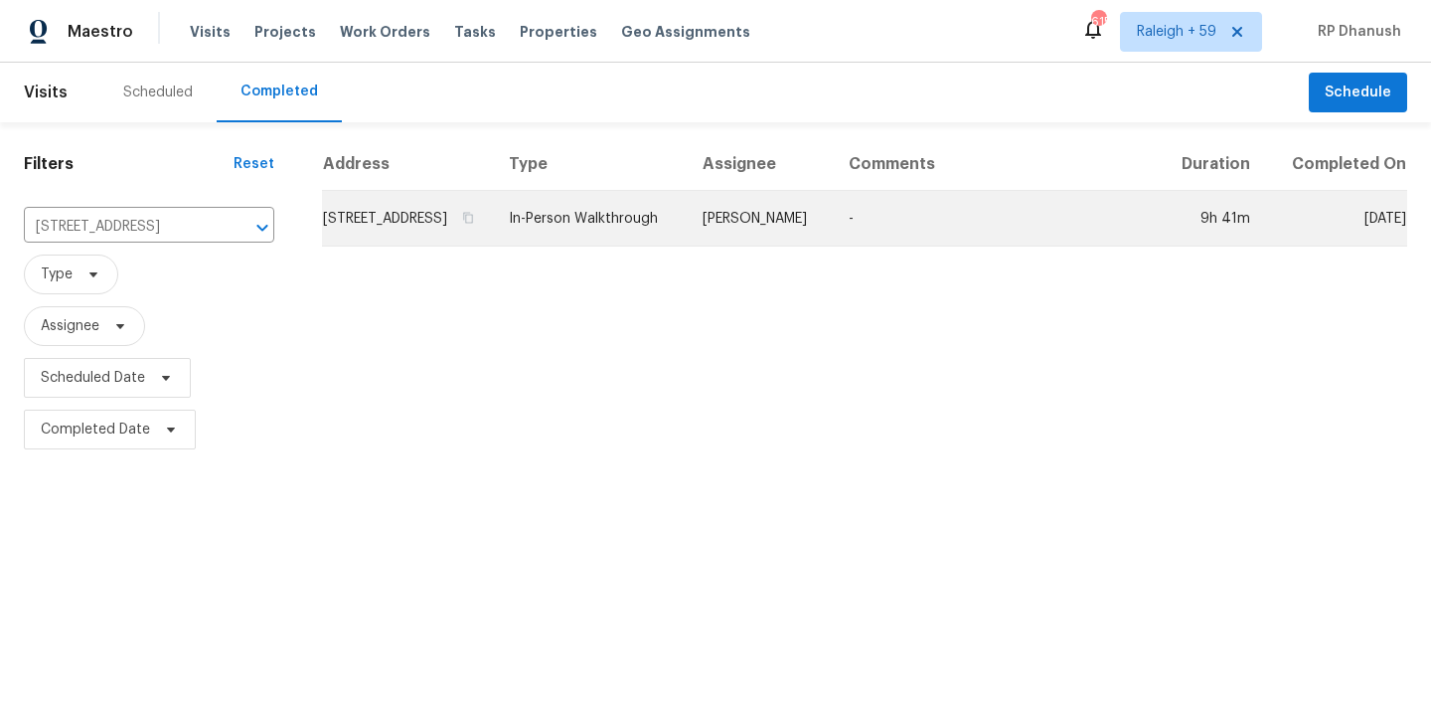
click at [833, 246] on td "Naomi Ferreira" at bounding box center [760, 219] width 146 height 56
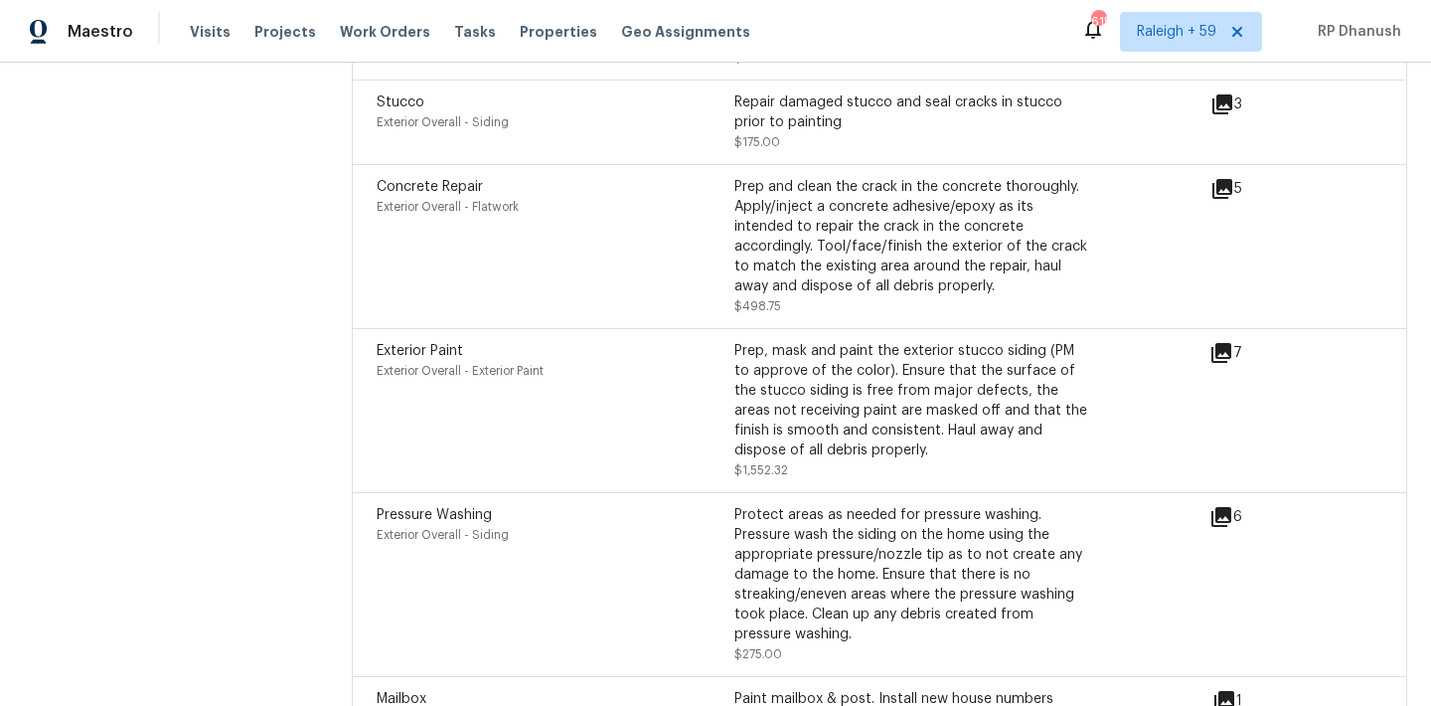
scroll to position [8024, 0]
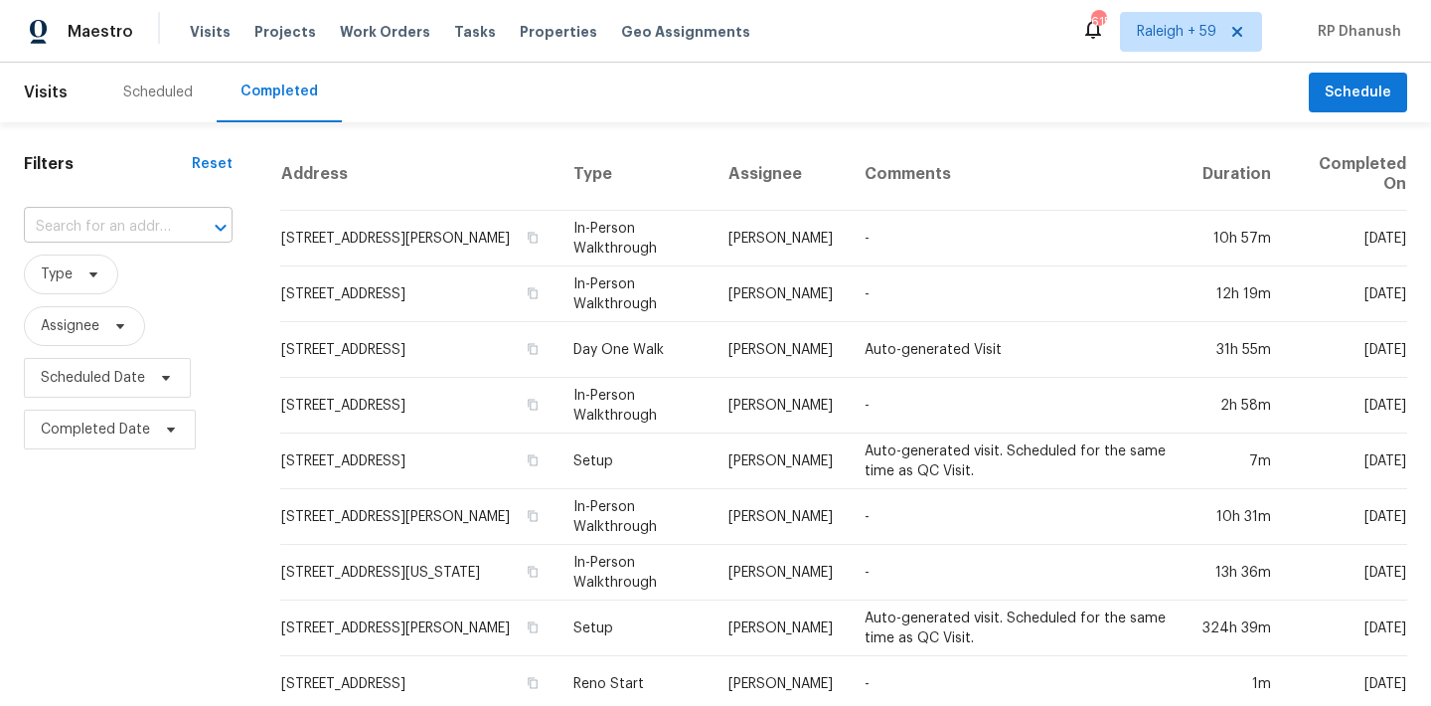
click at [90, 238] on input "text" at bounding box center [100, 227] width 153 height 31
paste input "[STREET_ADDRESS][PERSON_NAME]"
type input "[STREET_ADDRESS][PERSON_NAME]"
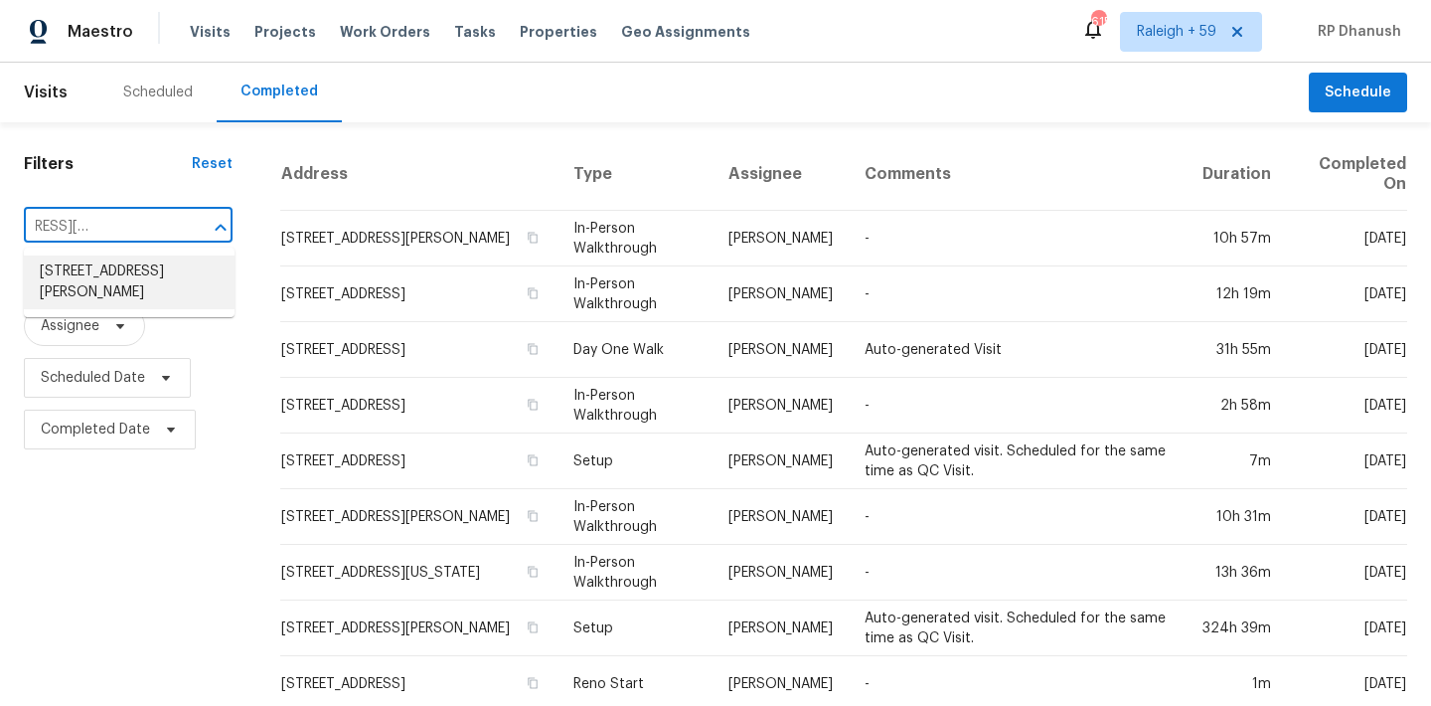
click at [141, 272] on li "[STREET_ADDRESS][PERSON_NAME]" at bounding box center [129, 282] width 211 height 54
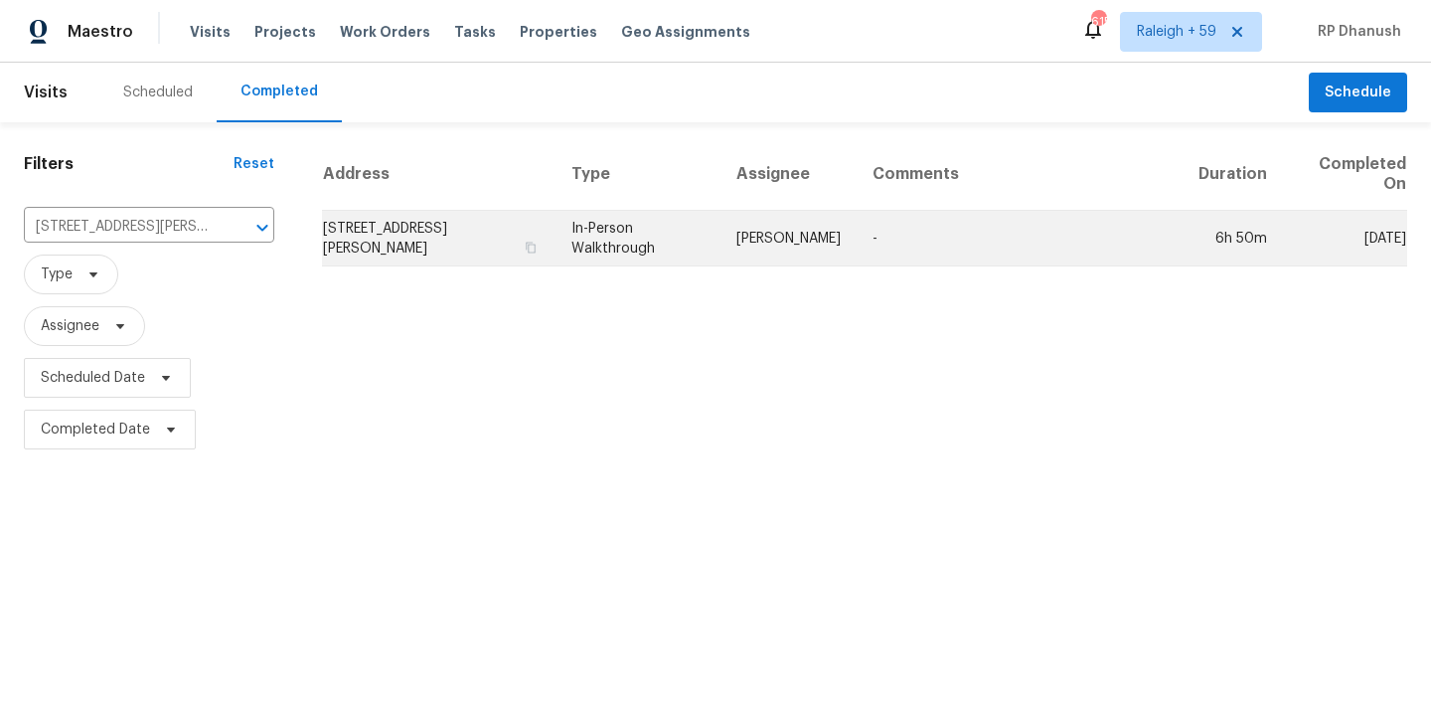
click at [879, 240] on td "-" at bounding box center [1020, 239] width 326 height 56
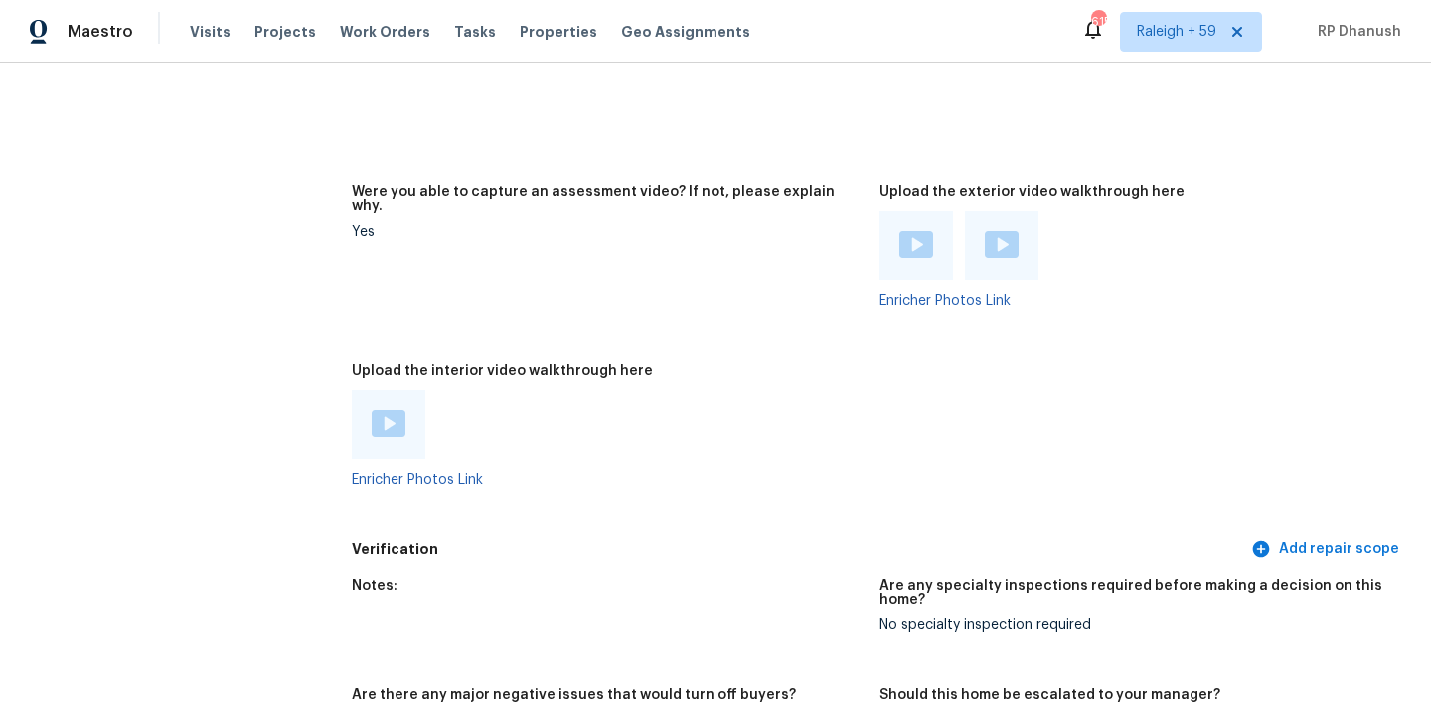
scroll to position [4263, 0]
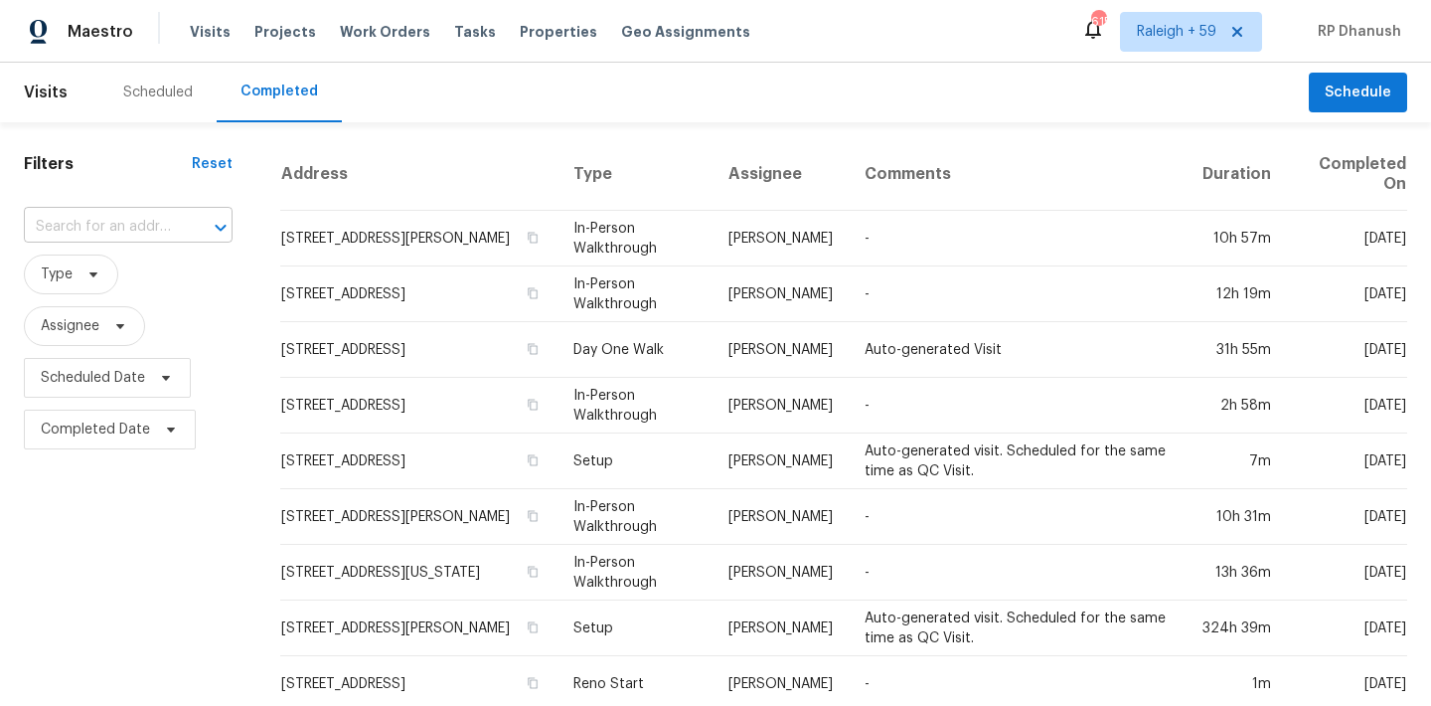
click at [141, 226] on input "text" at bounding box center [100, 227] width 153 height 31
paste input "1367 NW 66th Ave, Margate, FL, 33063"
type input "1367 NW 66th Ave, Margate, FL, 33063"
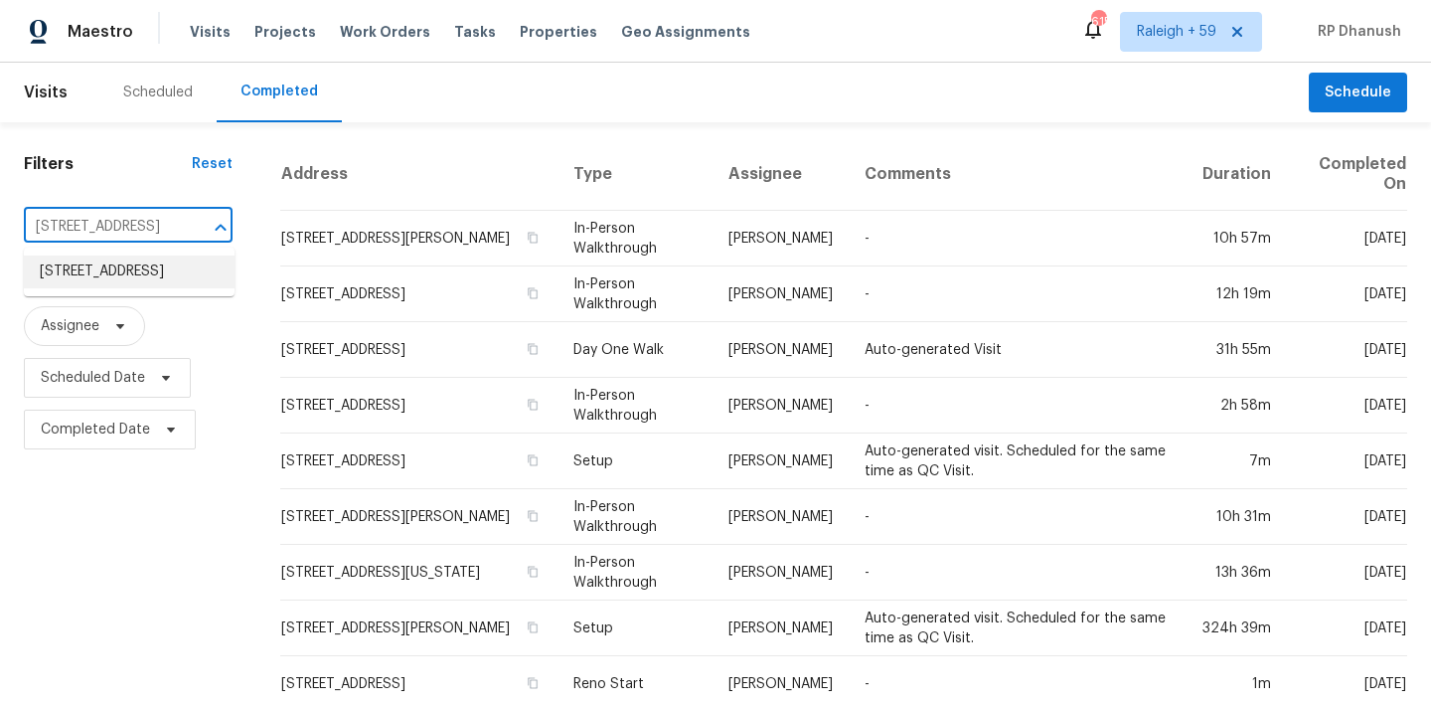
click at [153, 287] on li "1367 NW 66th Ave, Margate, FL 33063" at bounding box center [129, 271] width 211 height 33
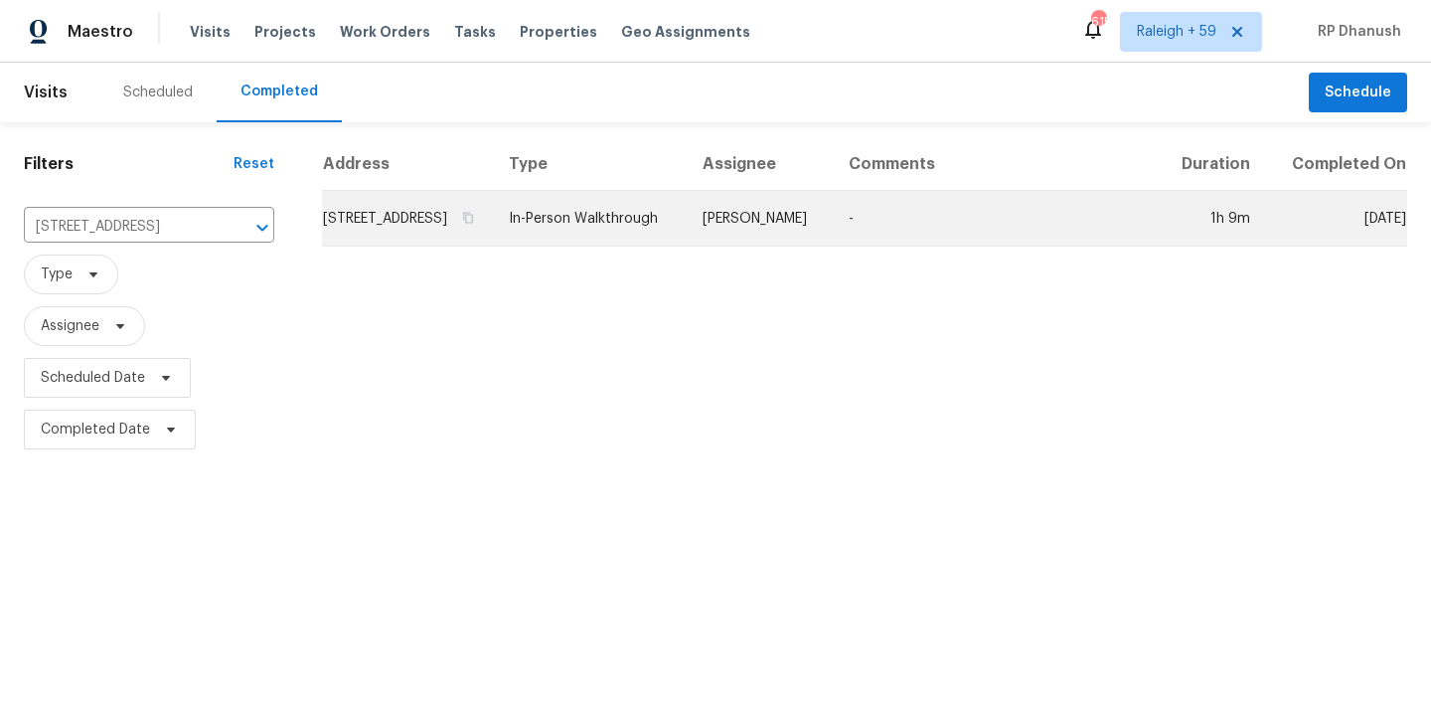
click at [687, 246] on td "In-Person Walkthrough" at bounding box center [590, 219] width 194 height 56
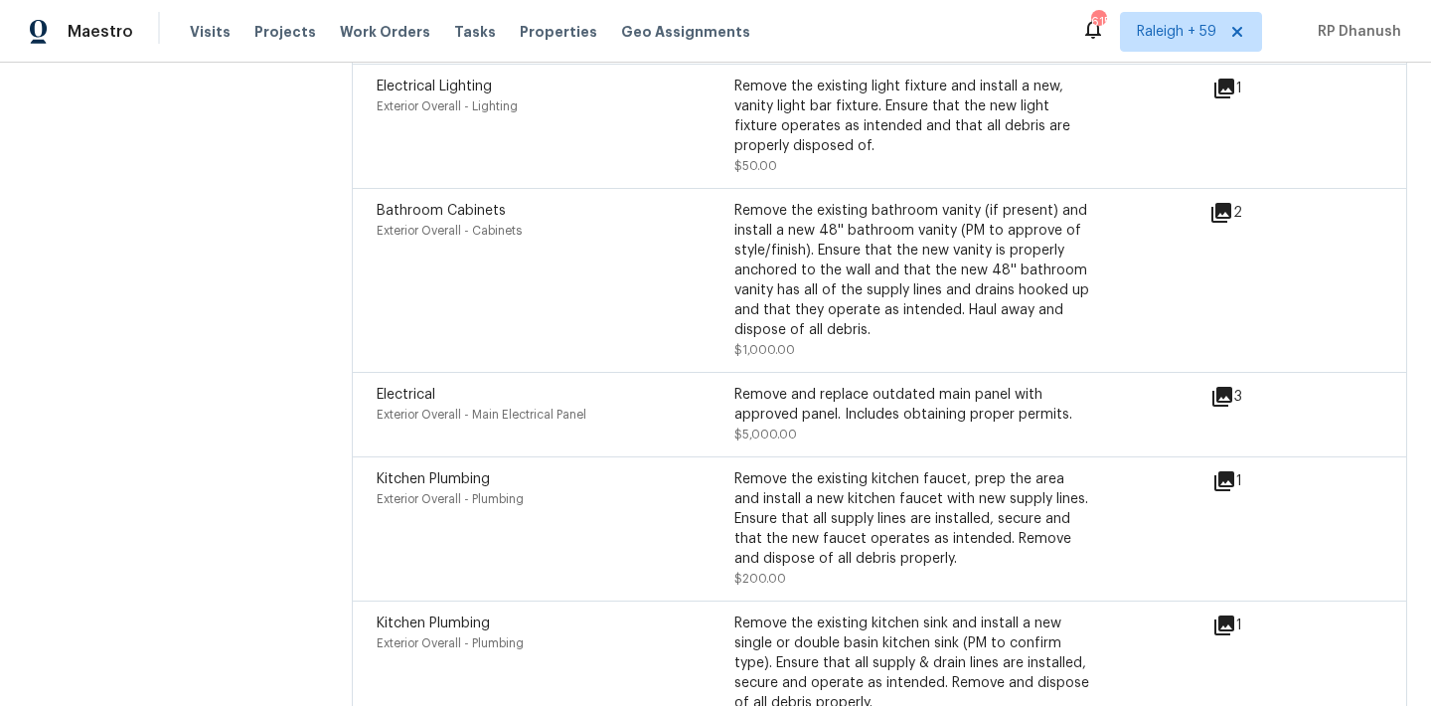
scroll to position [7581, 0]
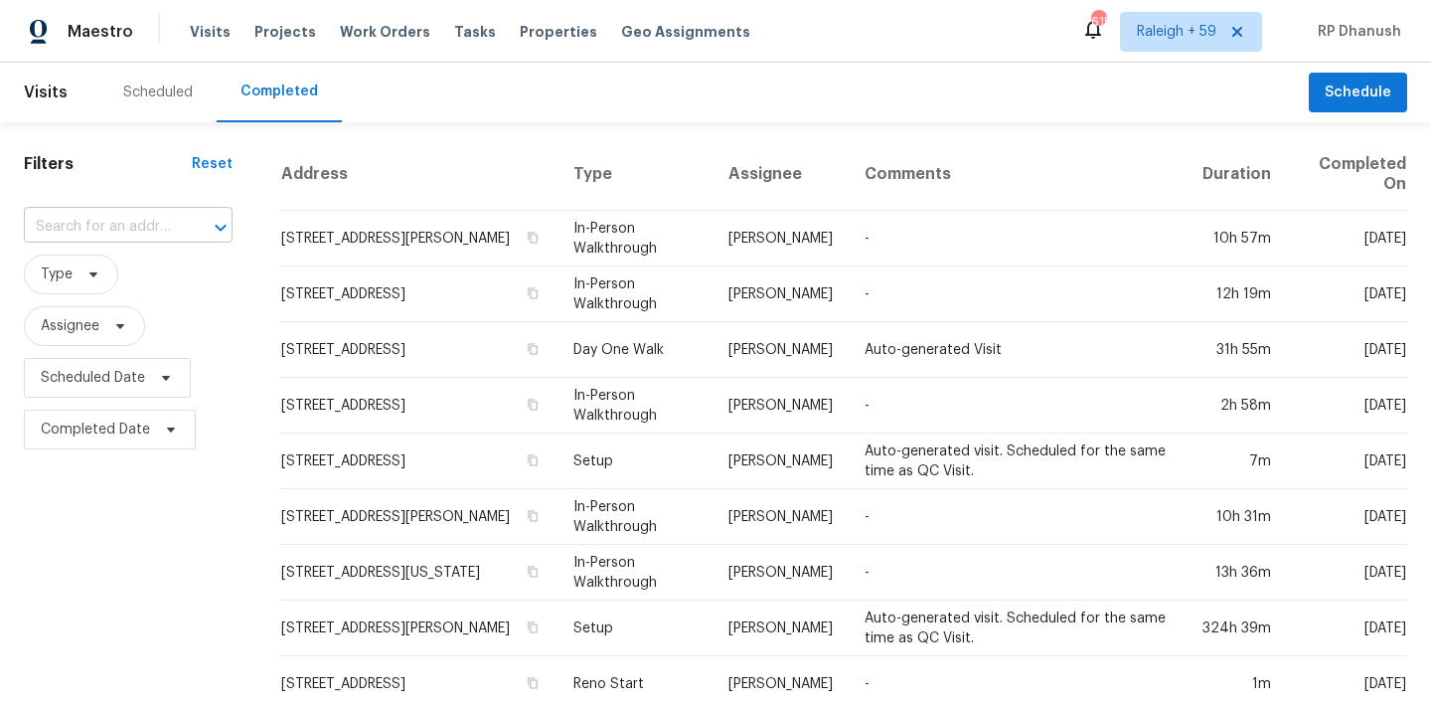
click at [144, 219] on input "text" at bounding box center [100, 227] width 153 height 31
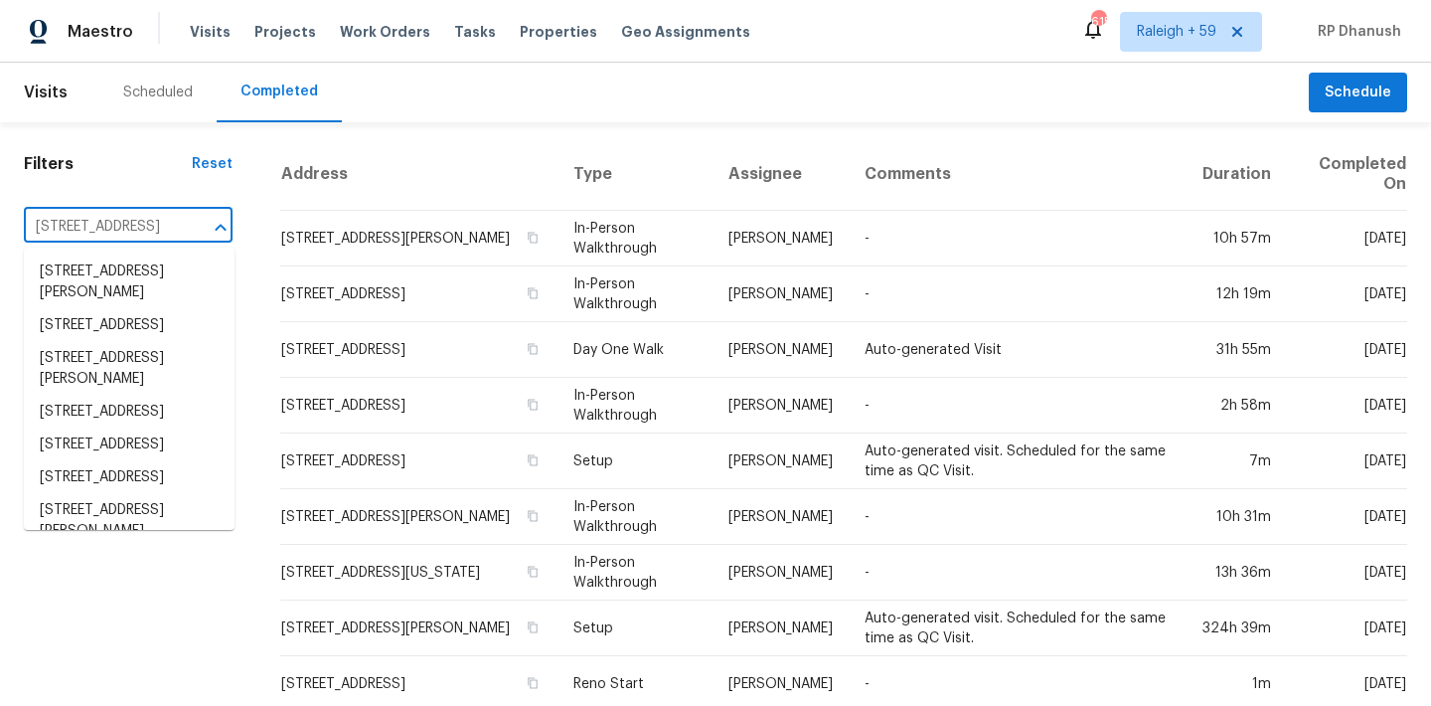
scroll to position [0, 170]
type input "[STREET_ADDRESS]"
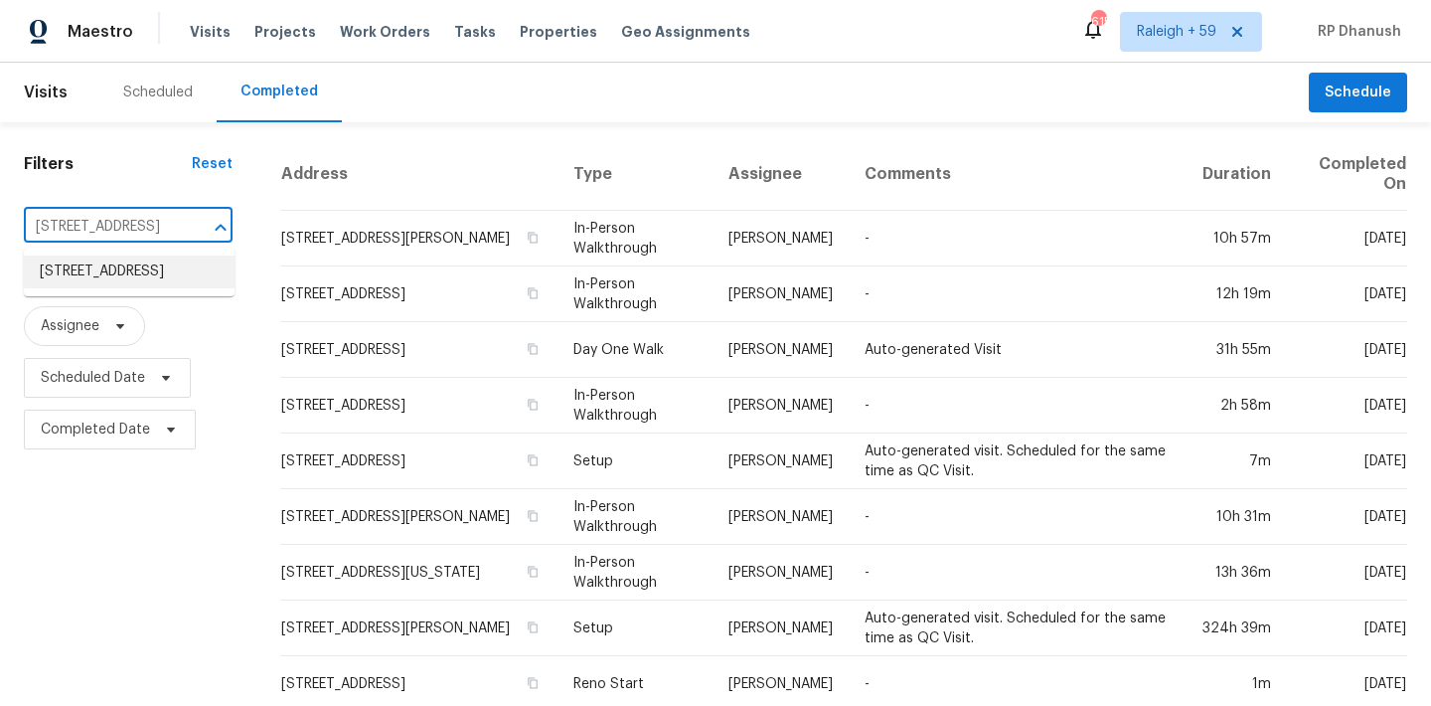
click at [160, 270] on li "[STREET_ADDRESS]" at bounding box center [129, 271] width 211 height 33
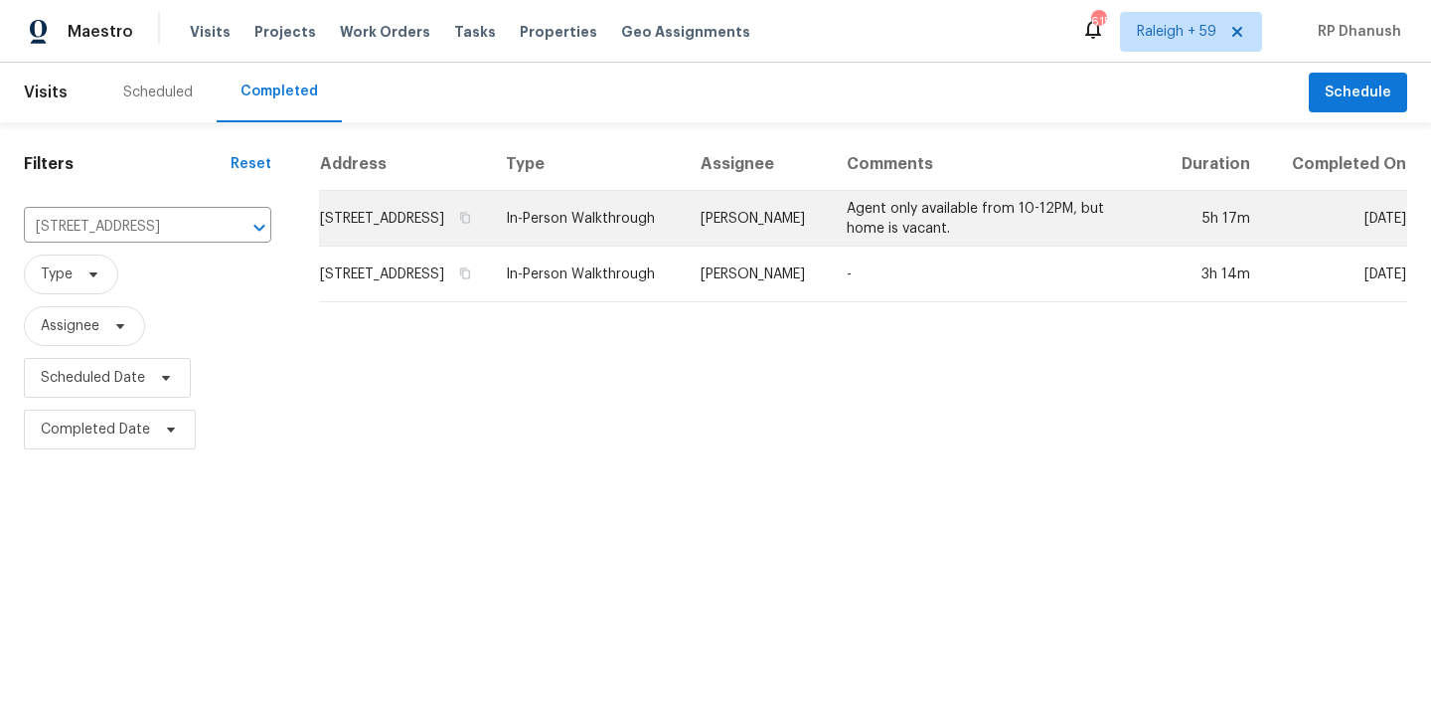
click at [821, 236] on td "[PERSON_NAME]" at bounding box center [758, 219] width 147 height 56
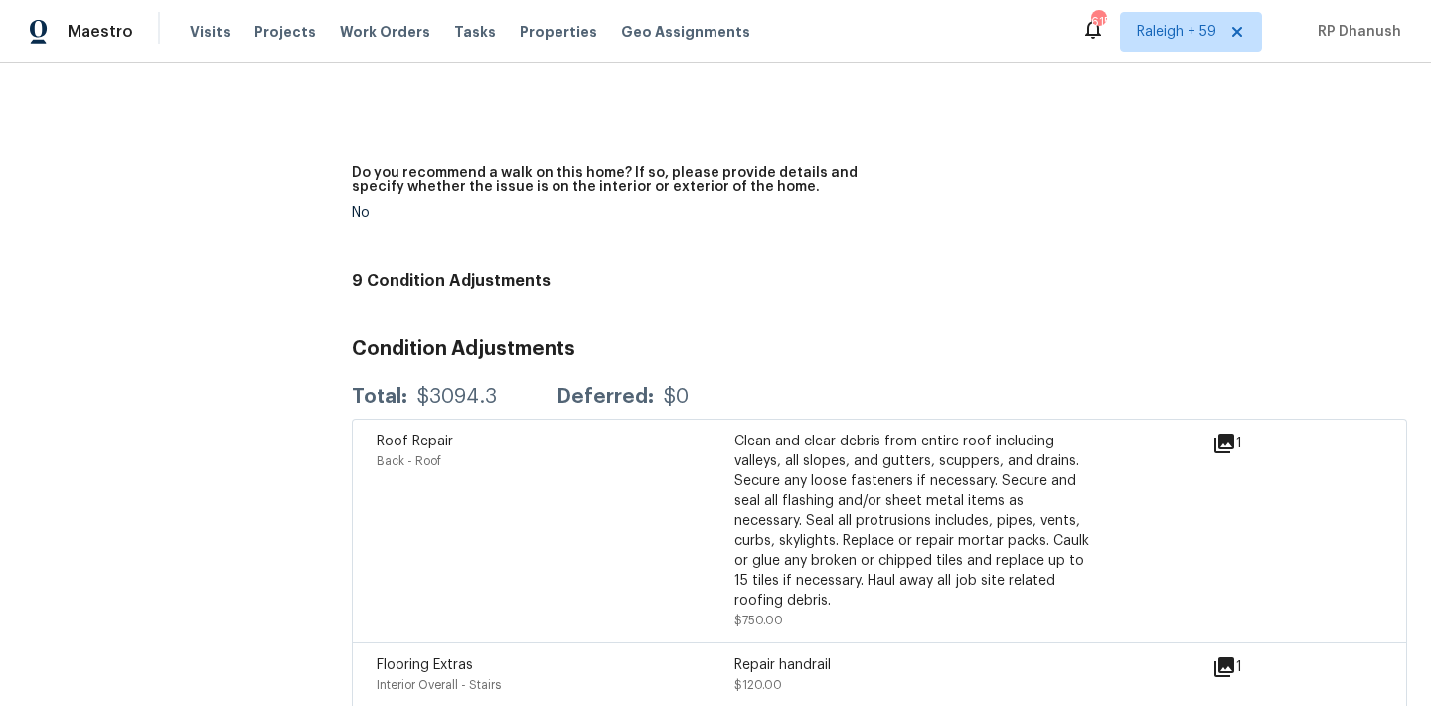
scroll to position [5502, 0]
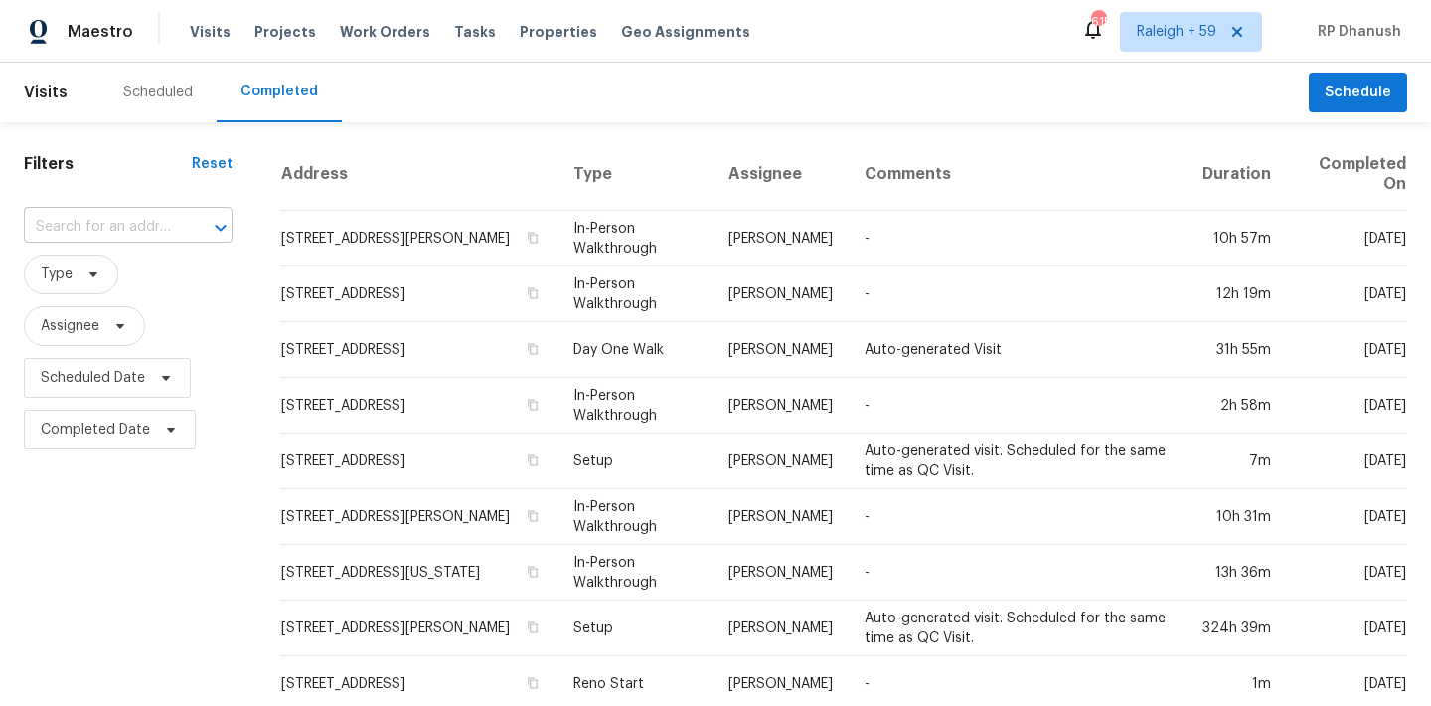
click at [142, 230] on input "text" at bounding box center [100, 227] width 153 height 31
paste input "[STREET_ADDRESS][PERSON_NAME]"
type input "[STREET_ADDRESS][PERSON_NAME]"
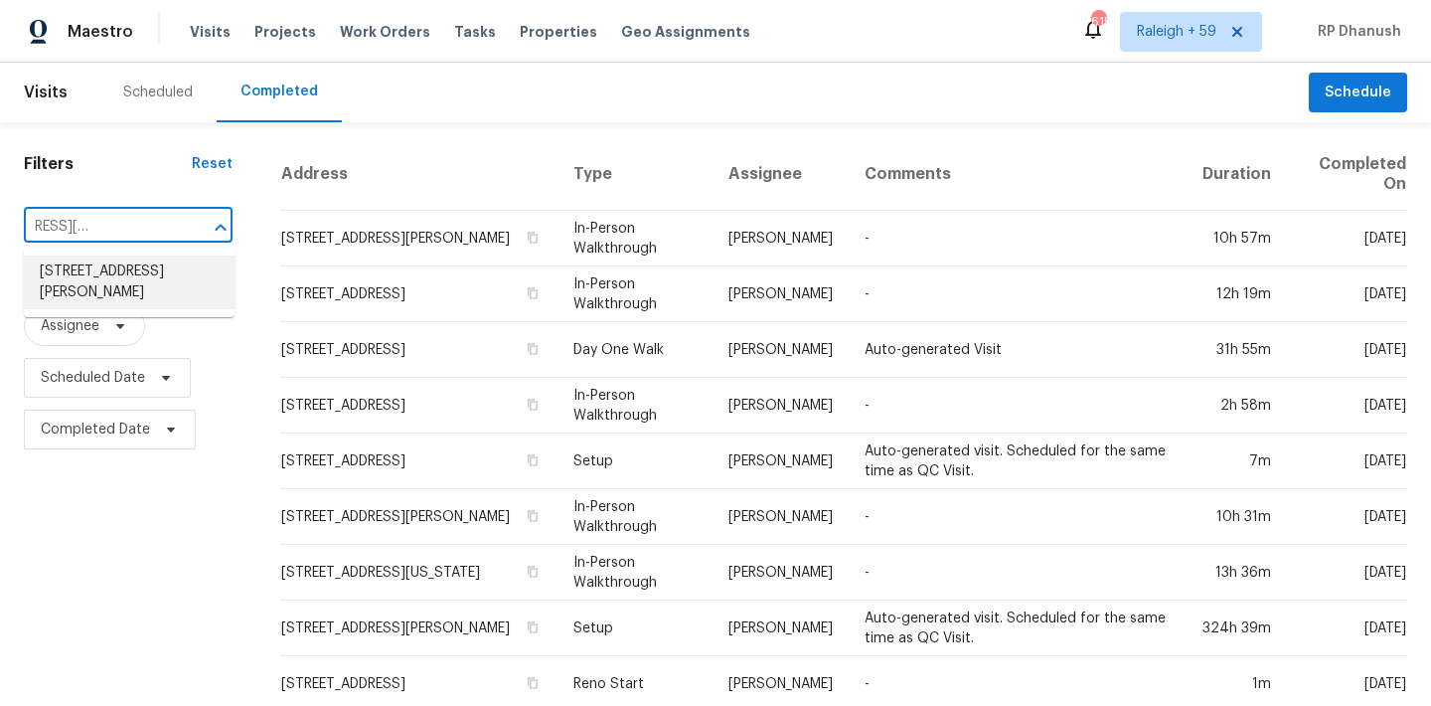
click at [160, 271] on li "18159 Woodsdale Ct, Porter, TX 77365" at bounding box center [129, 282] width 211 height 54
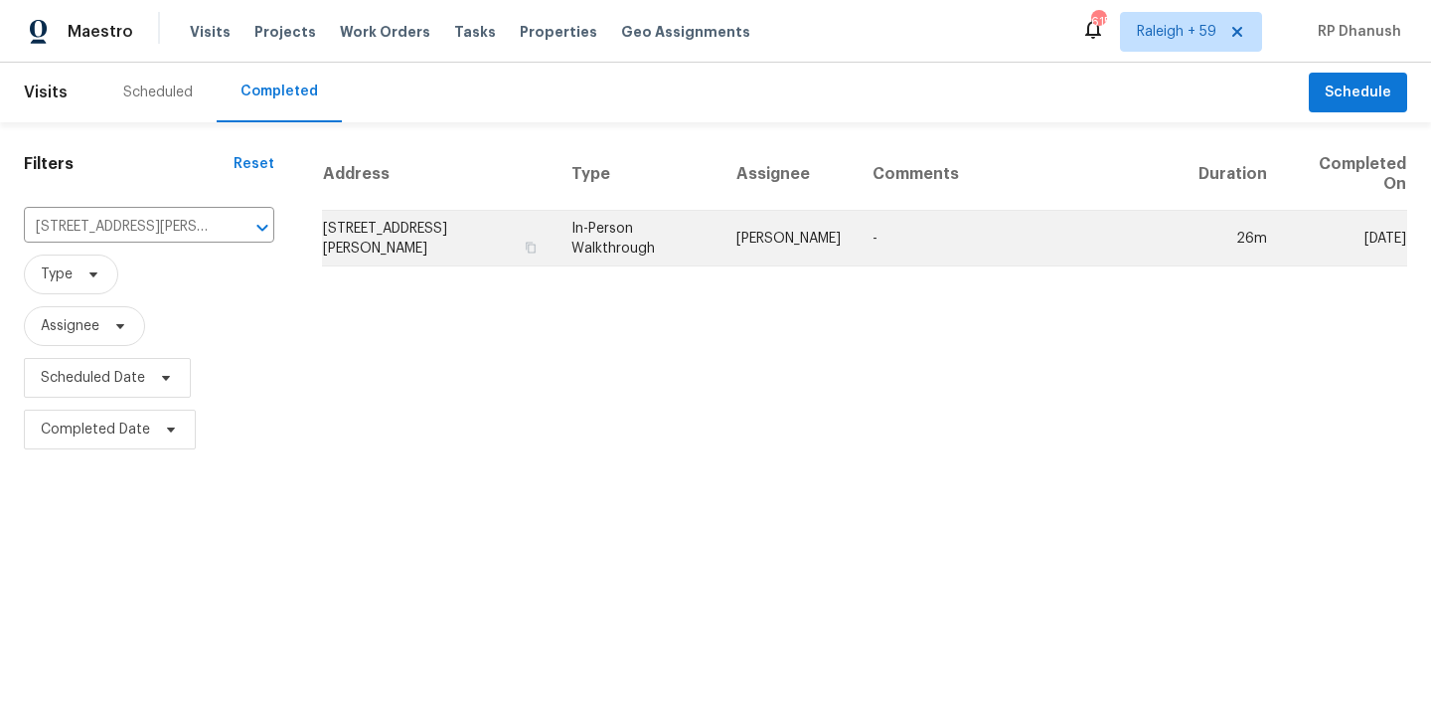
click at [800, 242] on td "Tyler Waltz" at bounding box center [788, 239] width 136 height 56
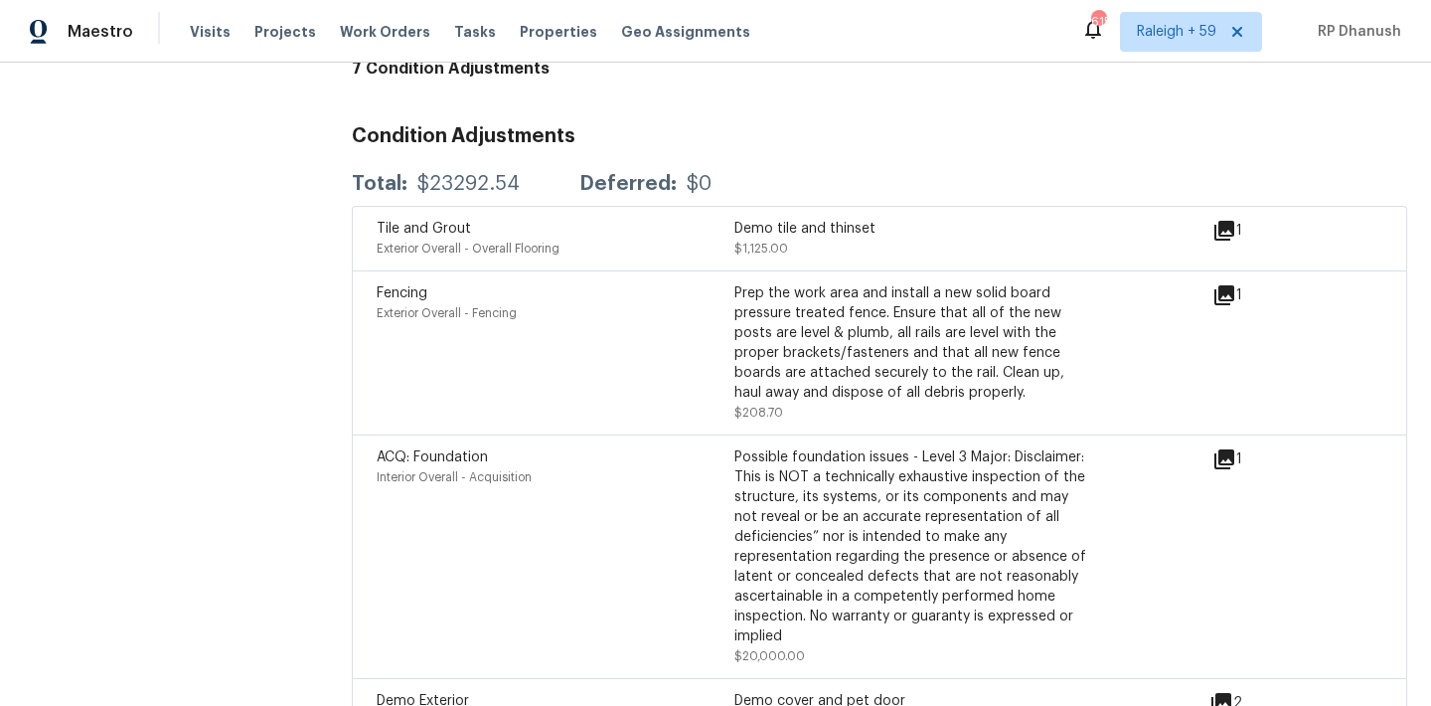
scroll to position [4745, 0]
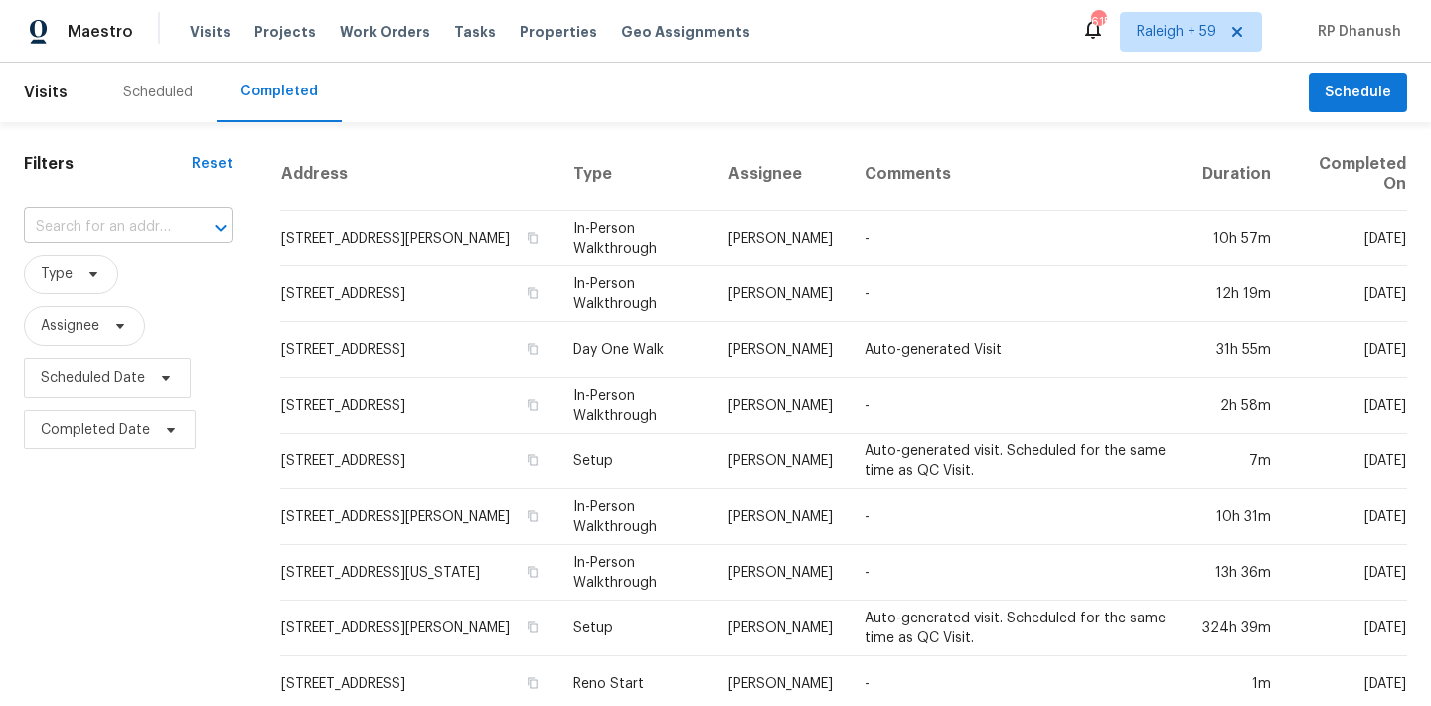
click at [153, 219] on input "text" at bounding box center [100, 227] width 153 height 31
paste input "[STREET_ADDRESS][PERSON_NAME]"
type input "[STREET_ADDRESS][PERSON_NAME]"
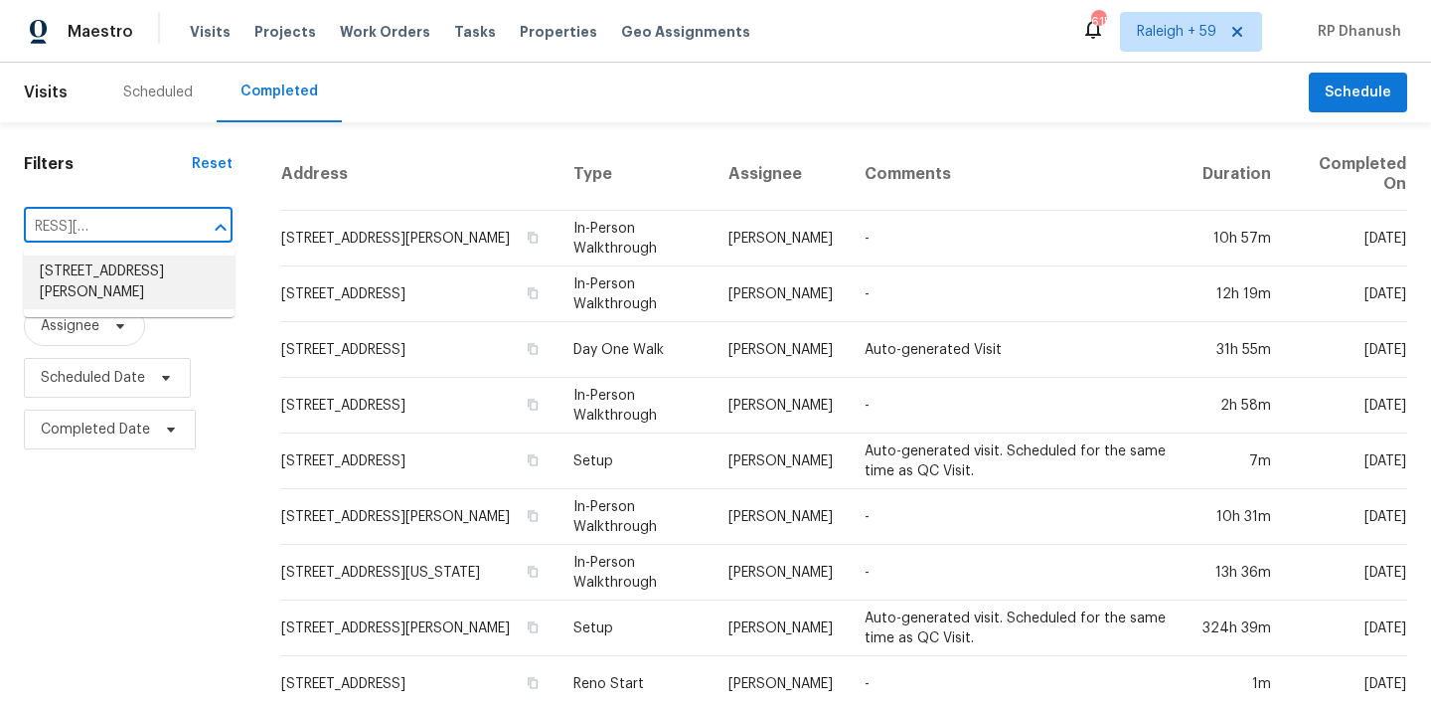
click at [162, 267] on li "827 W Rosser St, Prescott, AZ 86301" at bounding box center [129, 282] width 211 height 54
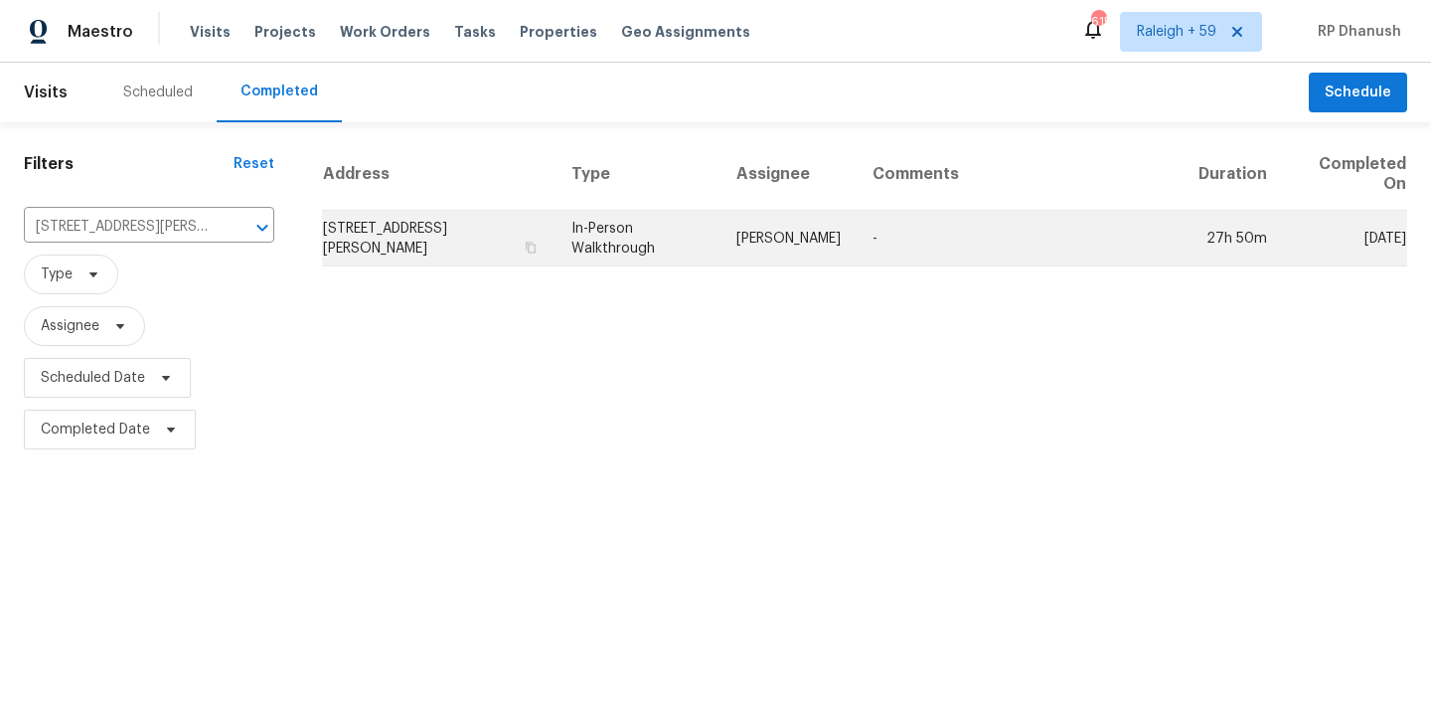
click at [952, 222] on td "-" at bounding box center [1020, 239] width 326 height 56
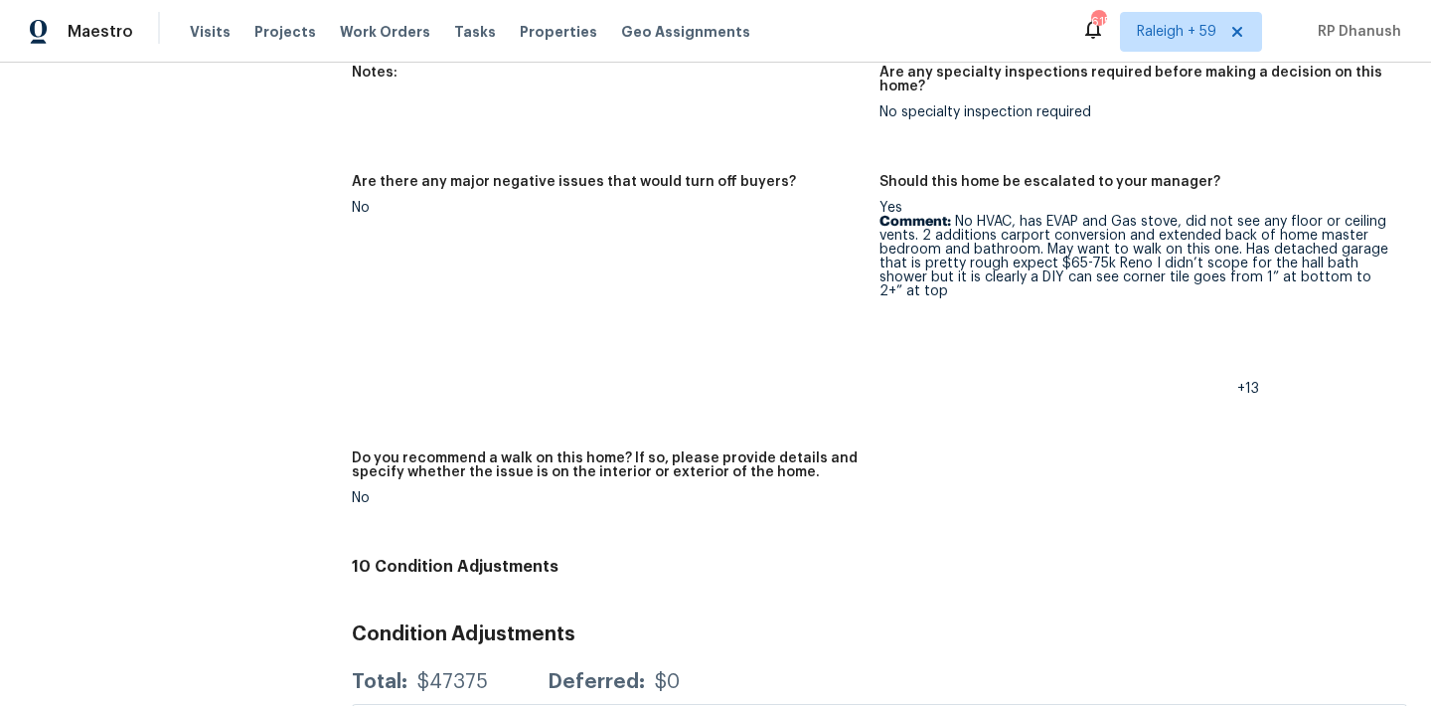
scroll to position [4680, 0]
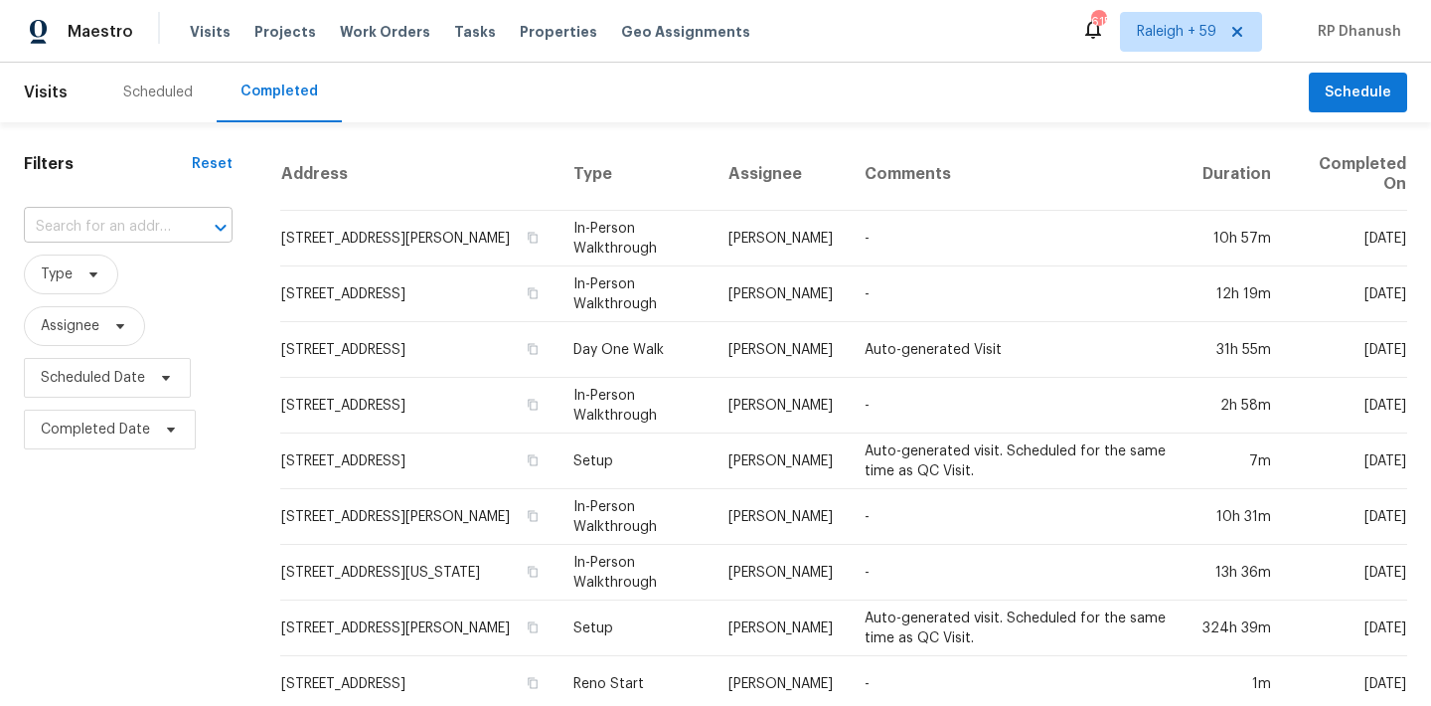
click at [173, 222] on input "text" at bounding box center [100, 227] width 153 height 31
type input "4504 Wilderness Ln N, Jacksonville, FL, 32258"
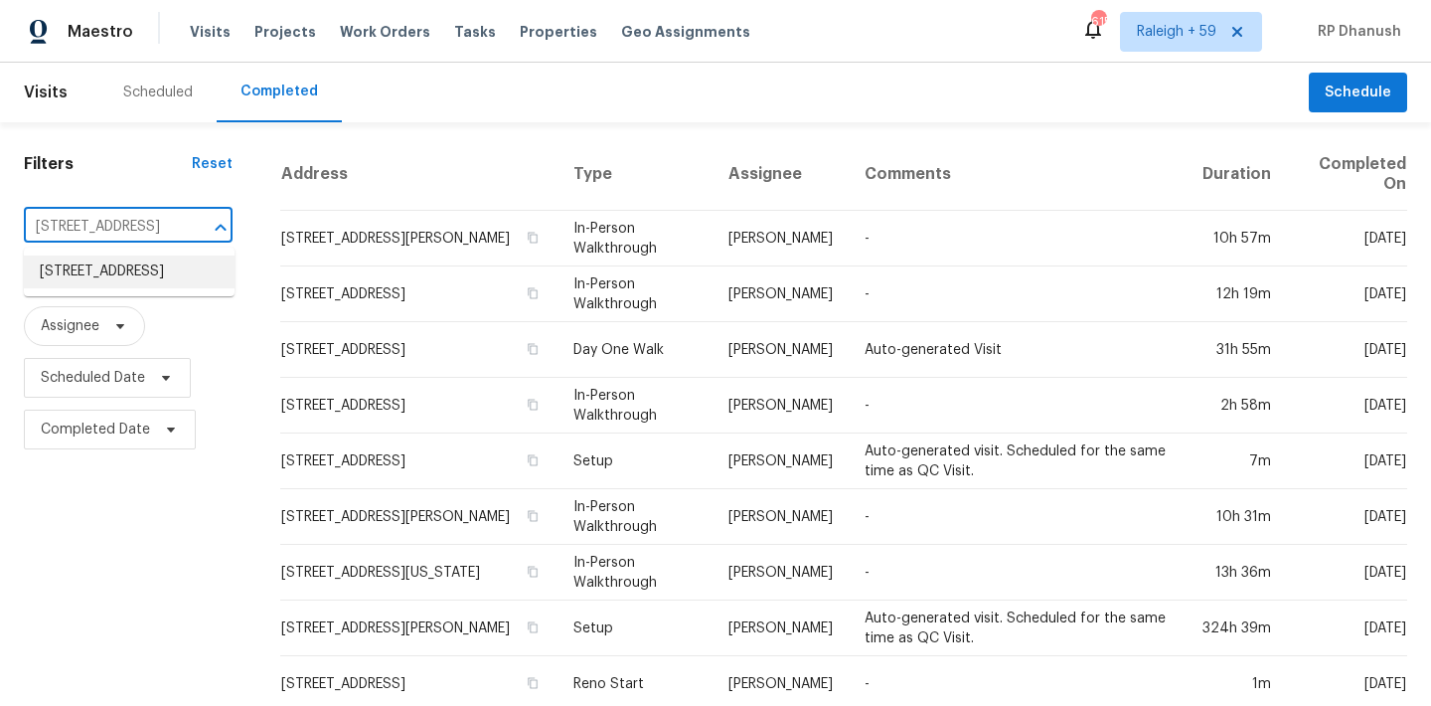
click at [169, 284] on li "4504 Wilderness Ln N, Jacksonville, FL 32258" at bounding box center [129, 271] width 211 height 33
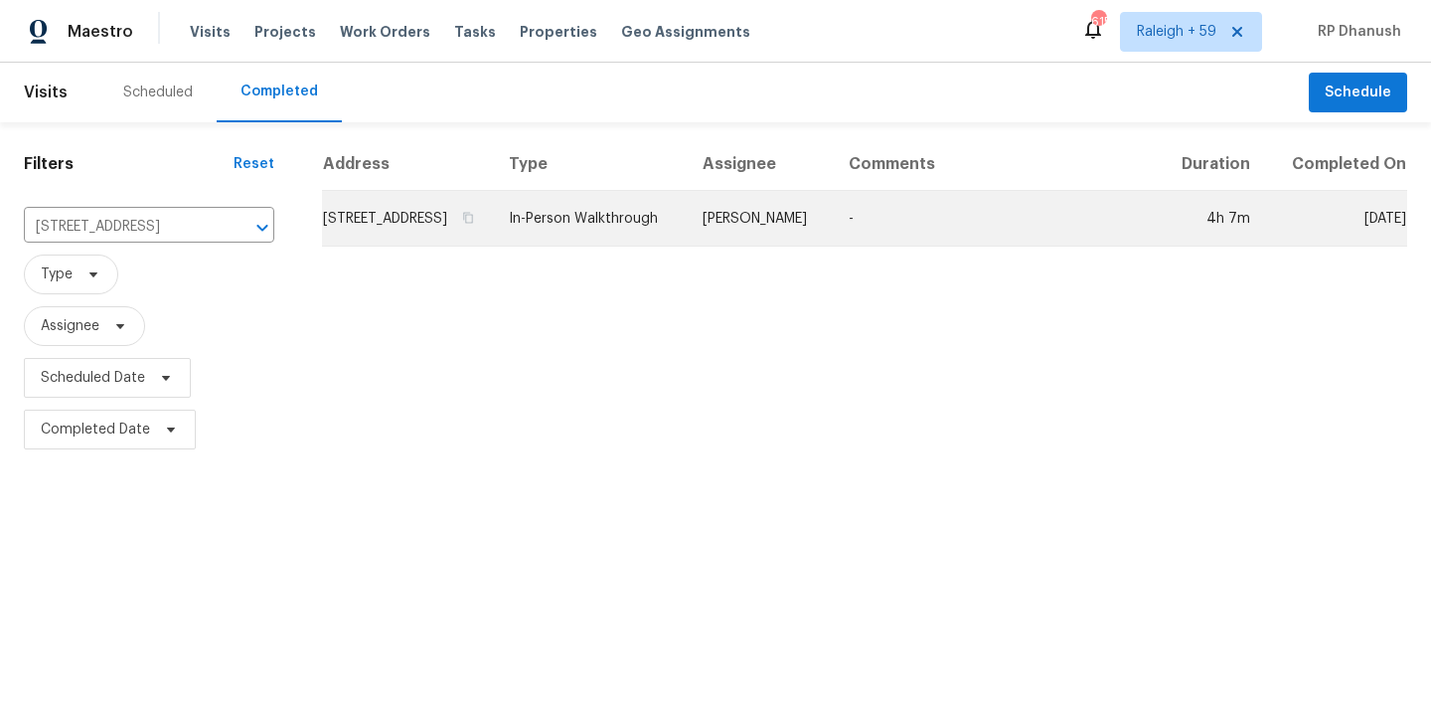
click at [1051, 230] on td "-" at bounding box center [996, 219] width 326 height 56
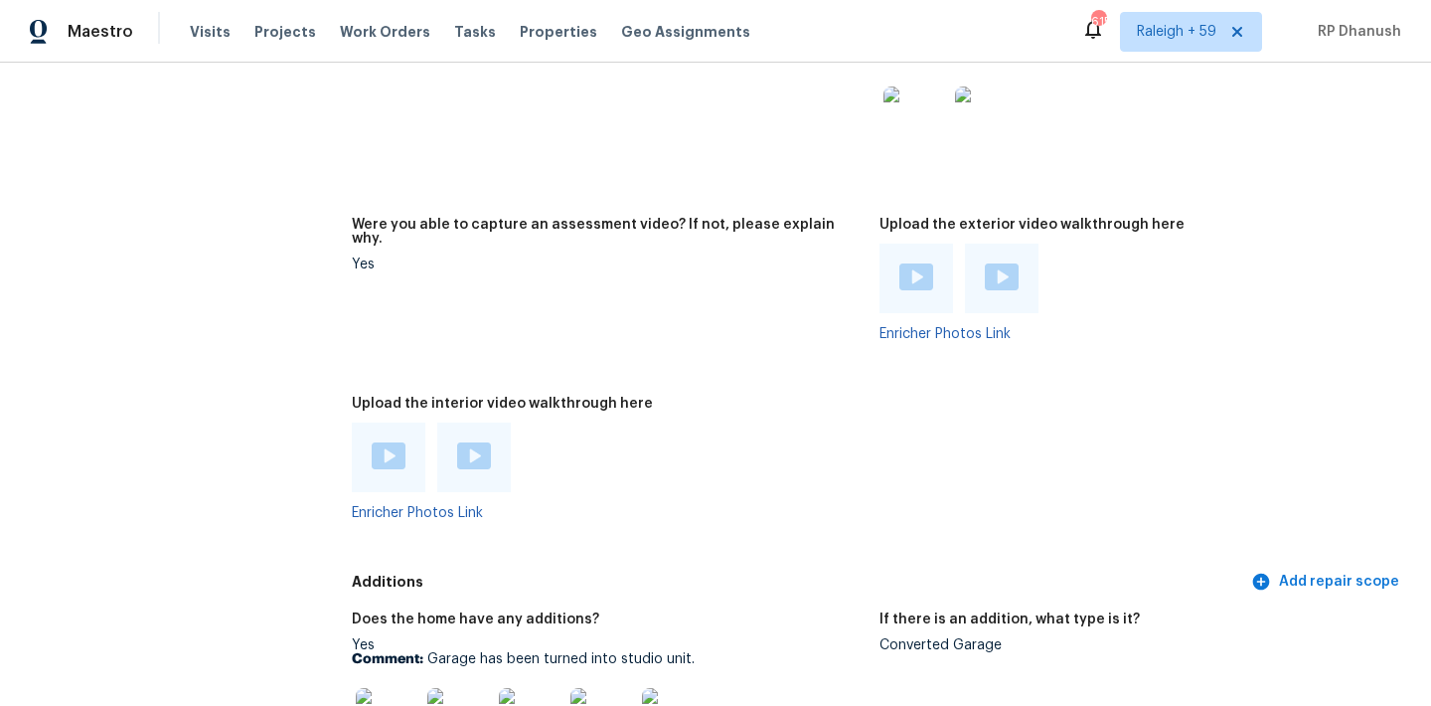
scroll to position [4891, 0]
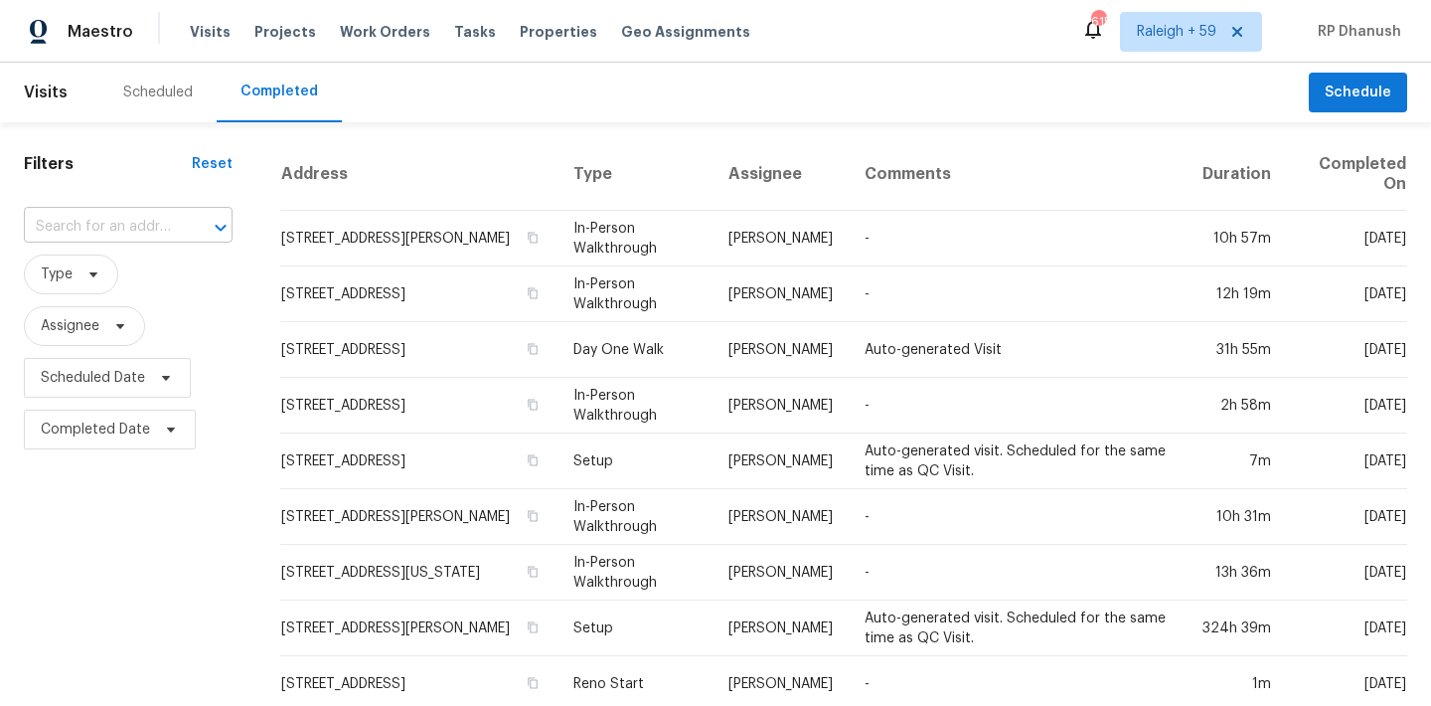
click at [106, 230] on input "text" at bounding box center [100, 227] width 153 height 31
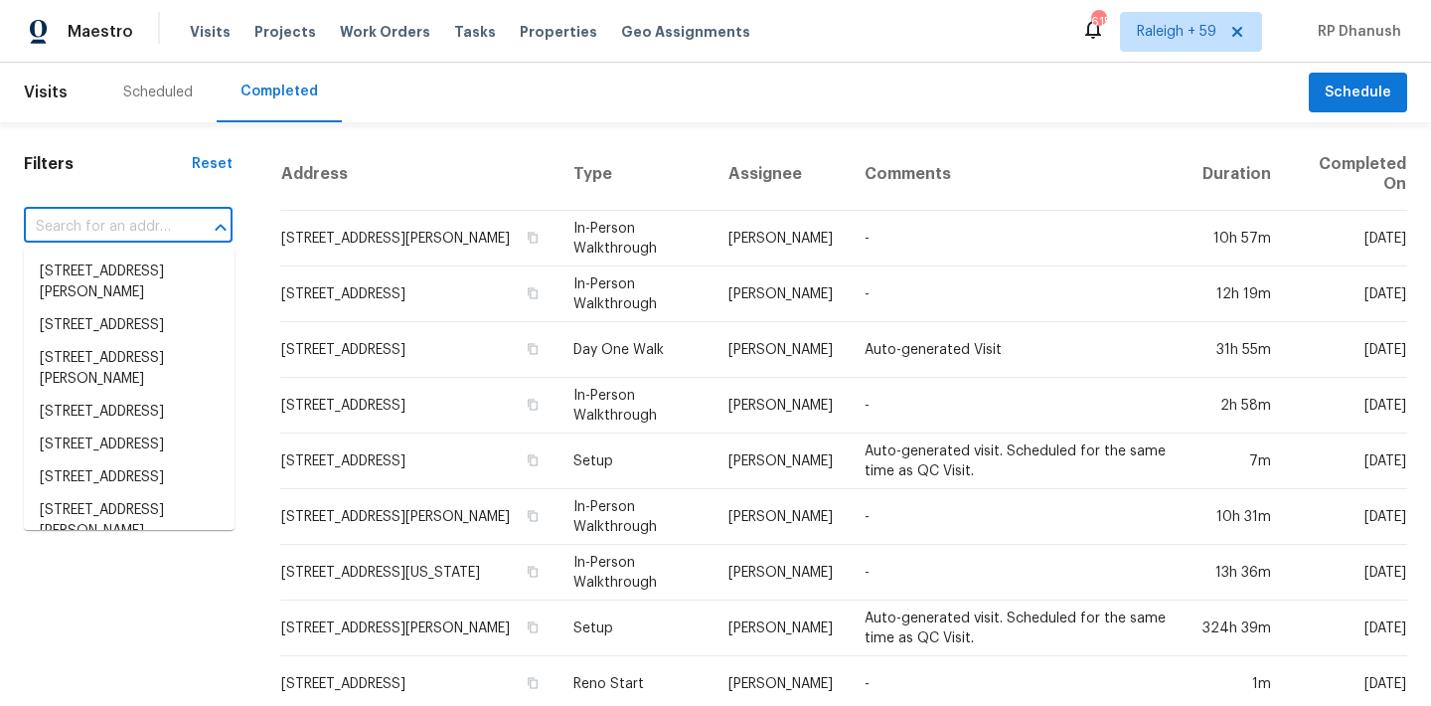
paste input "76 Brittany Ct #12, Jasper, GA, 30143"
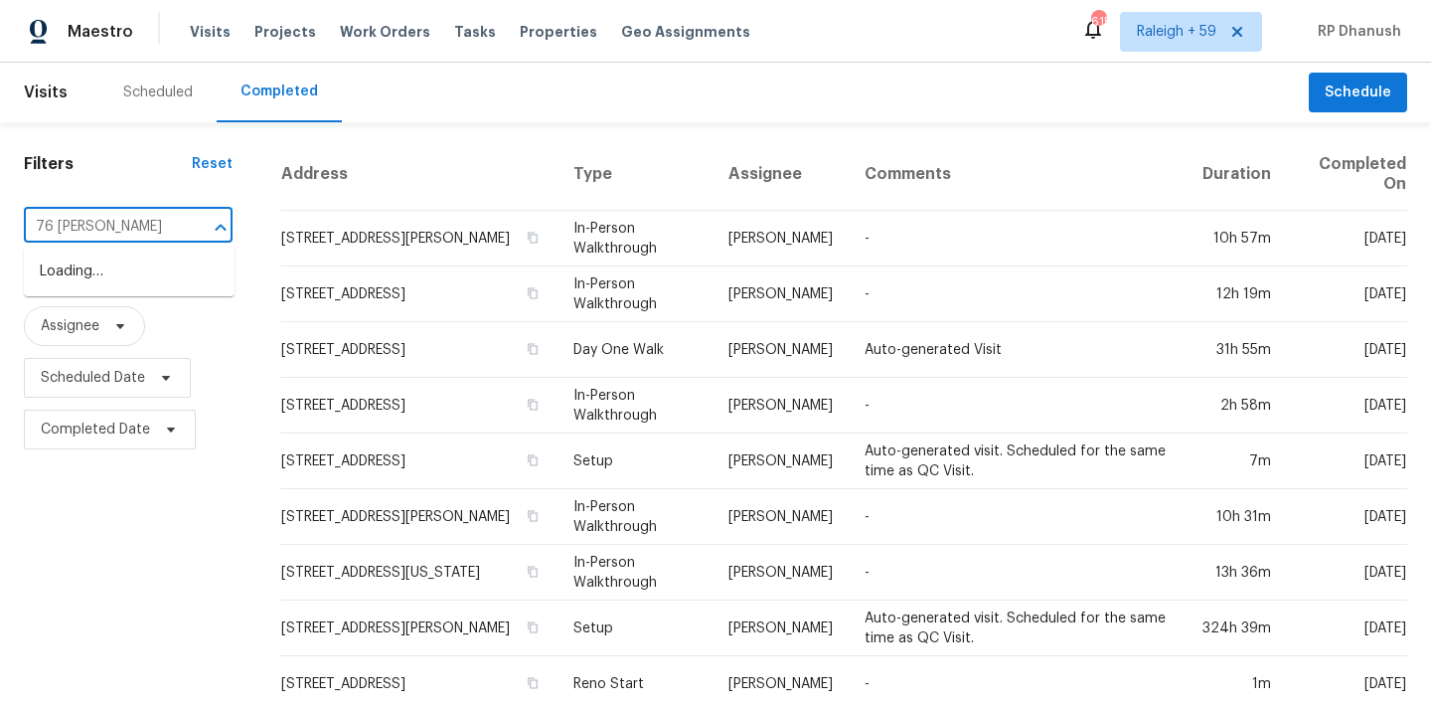
type input "76 Brittany Ct"
click at [118, 280] on li "76 Brittany Ct # 12, Jasper, GA 30143" at bounding box center [129, 271] width 211 height 33
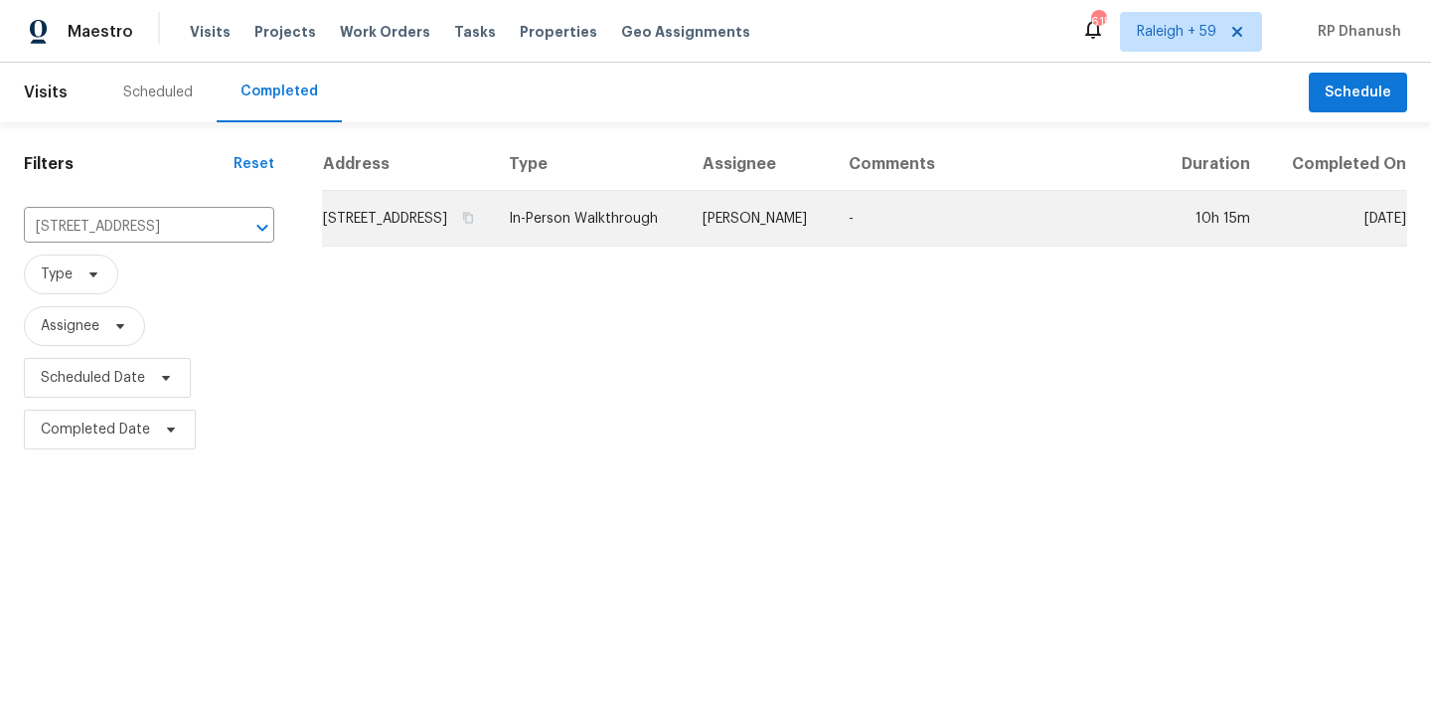
click at [830, 246] on td "[PERSON_NAME]" at bounding box center [760, 219] width 146 height 56
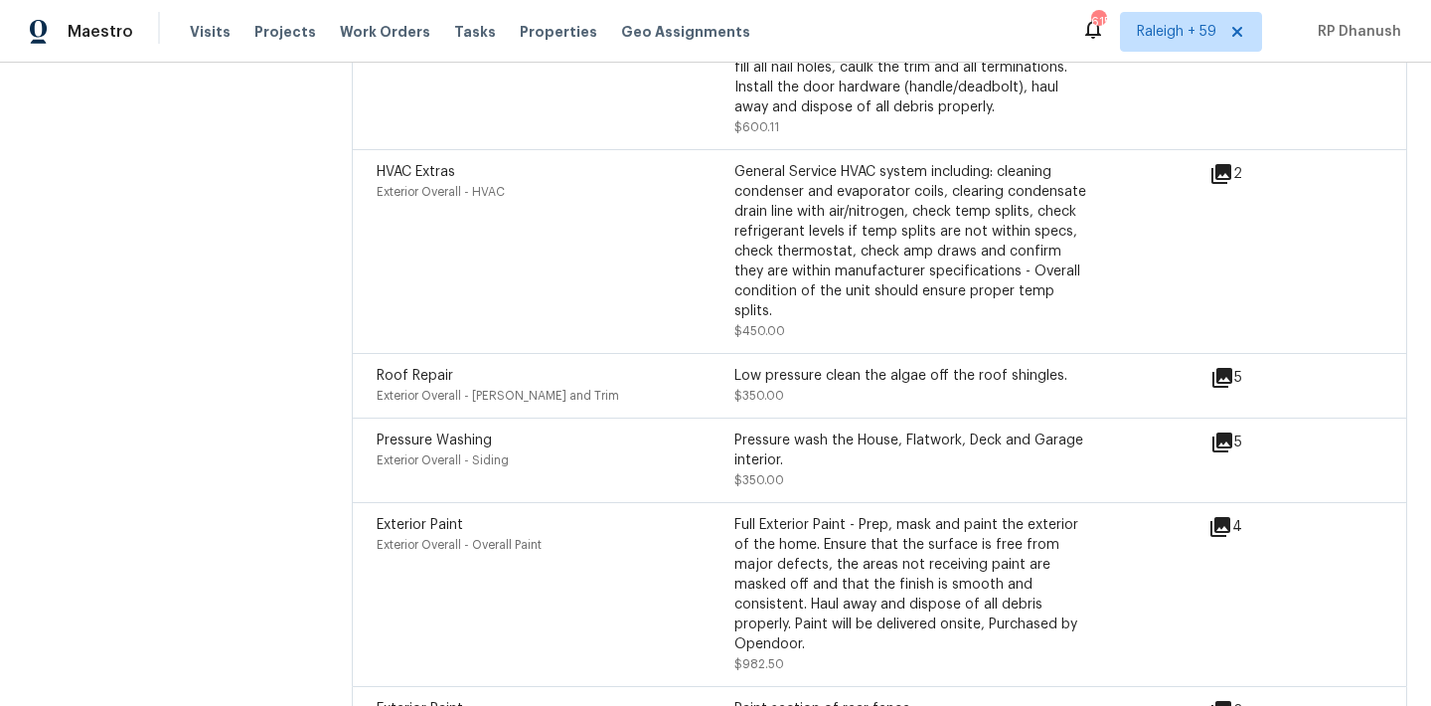
scroll to position [5089, 0]
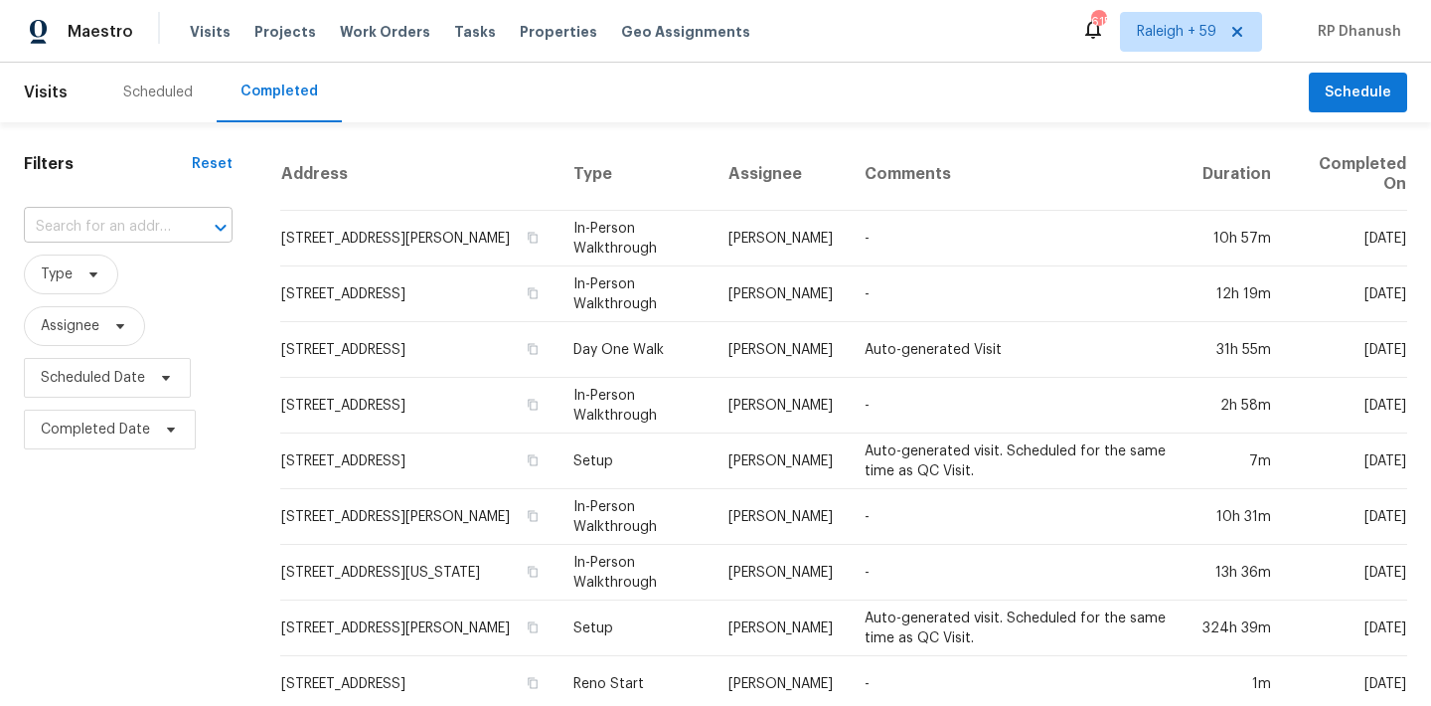
click at [143, 217] on input "text" at bounding box center [100, 227] width 153 height 31
paste input "[STREET_ADDRESS]"
type input "[STREET_ADDRESS]"
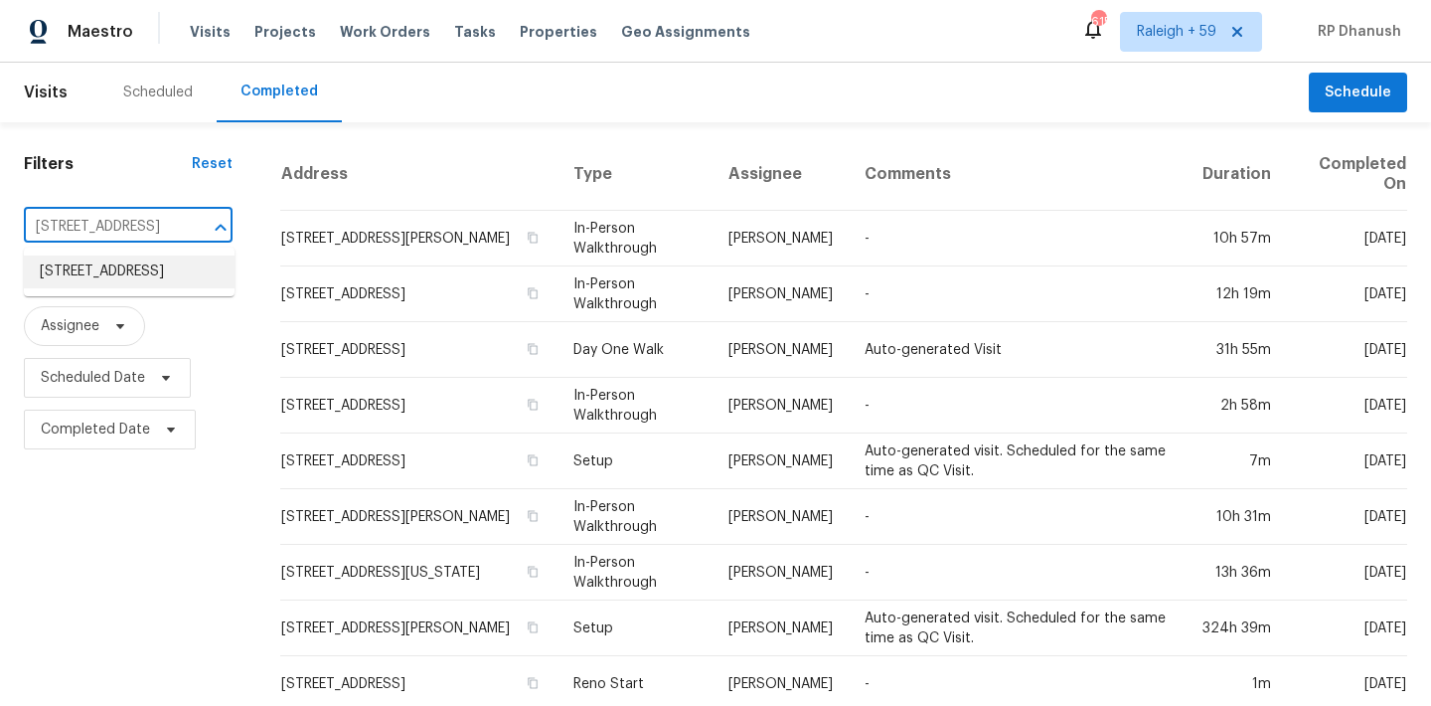
click at [158, 276] on li "[STREET_ADDRESS]" at bounding box center [129, 271] width 211 height 33
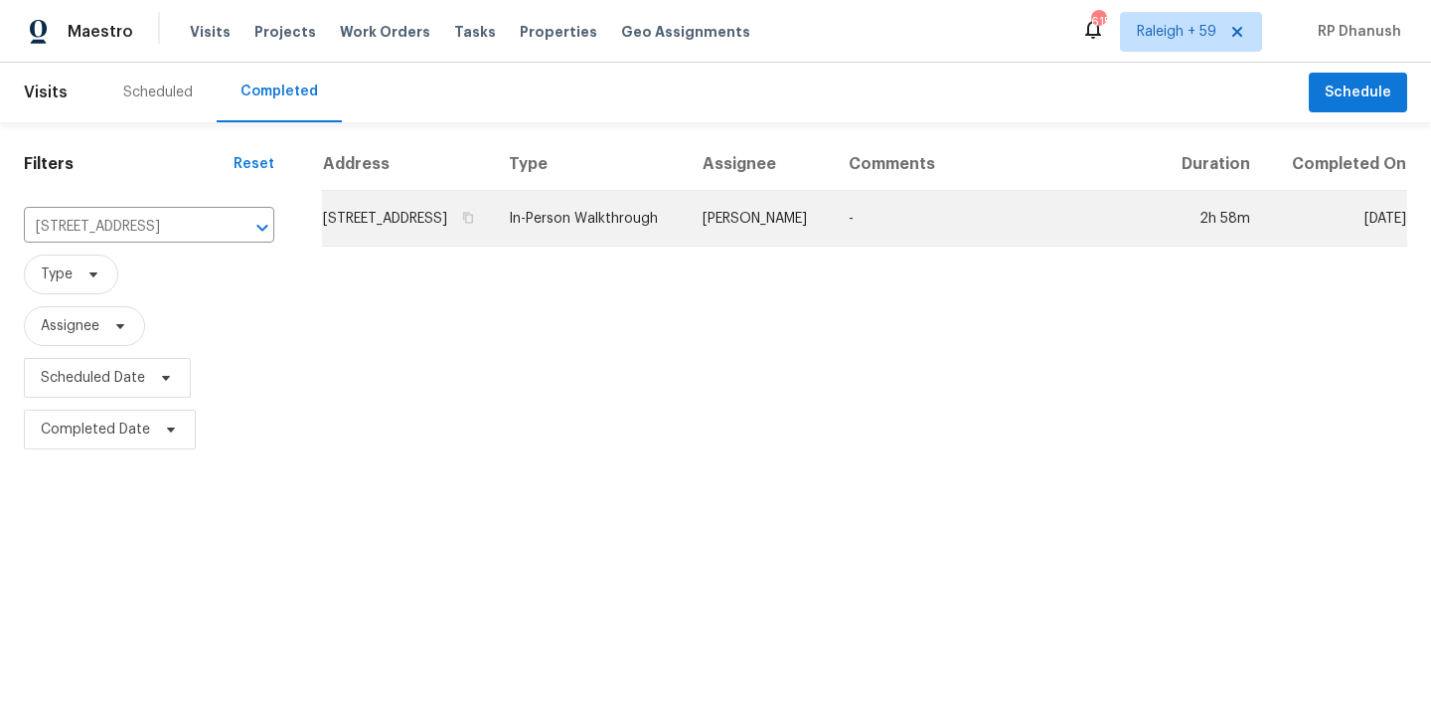
click at [833, 221] on td "[PERSON_NAME]" at bounding box center [760, 219] width 146 height 56
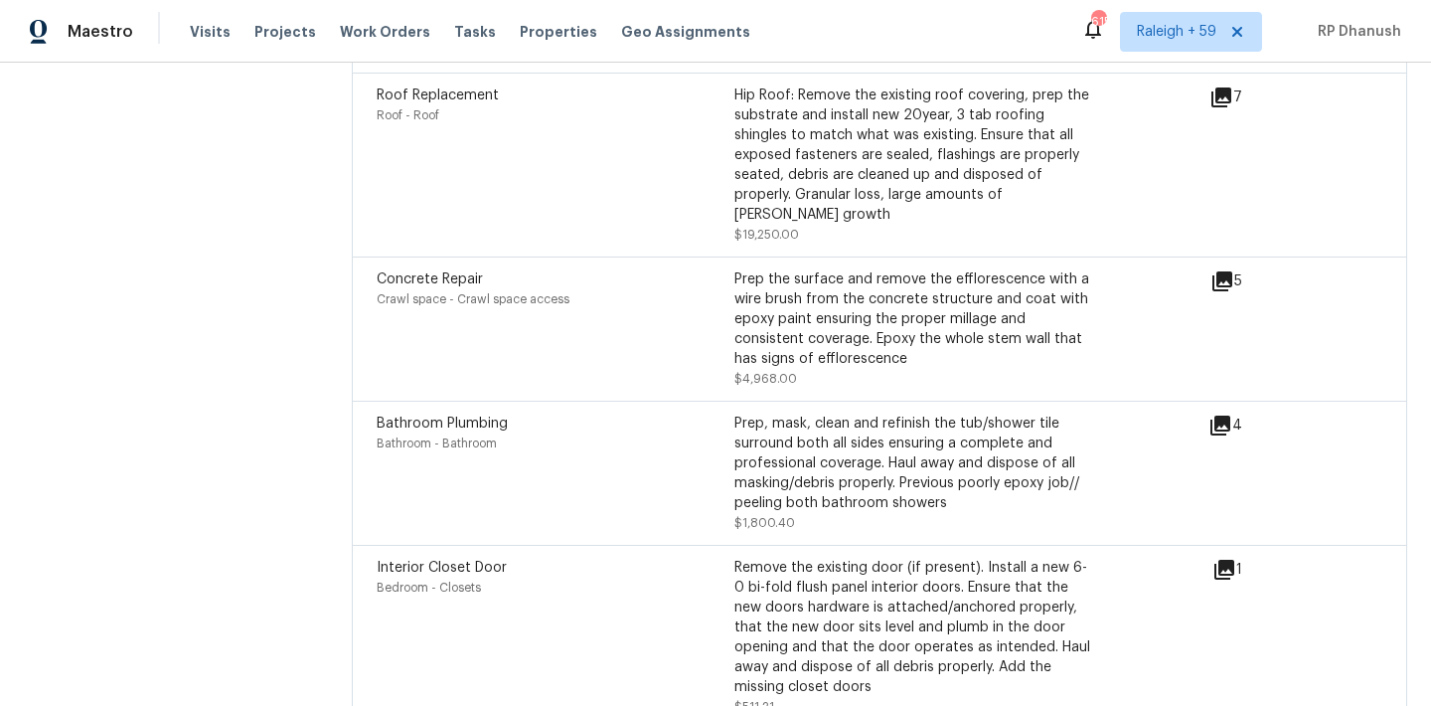
scroll to position [6771, 0]
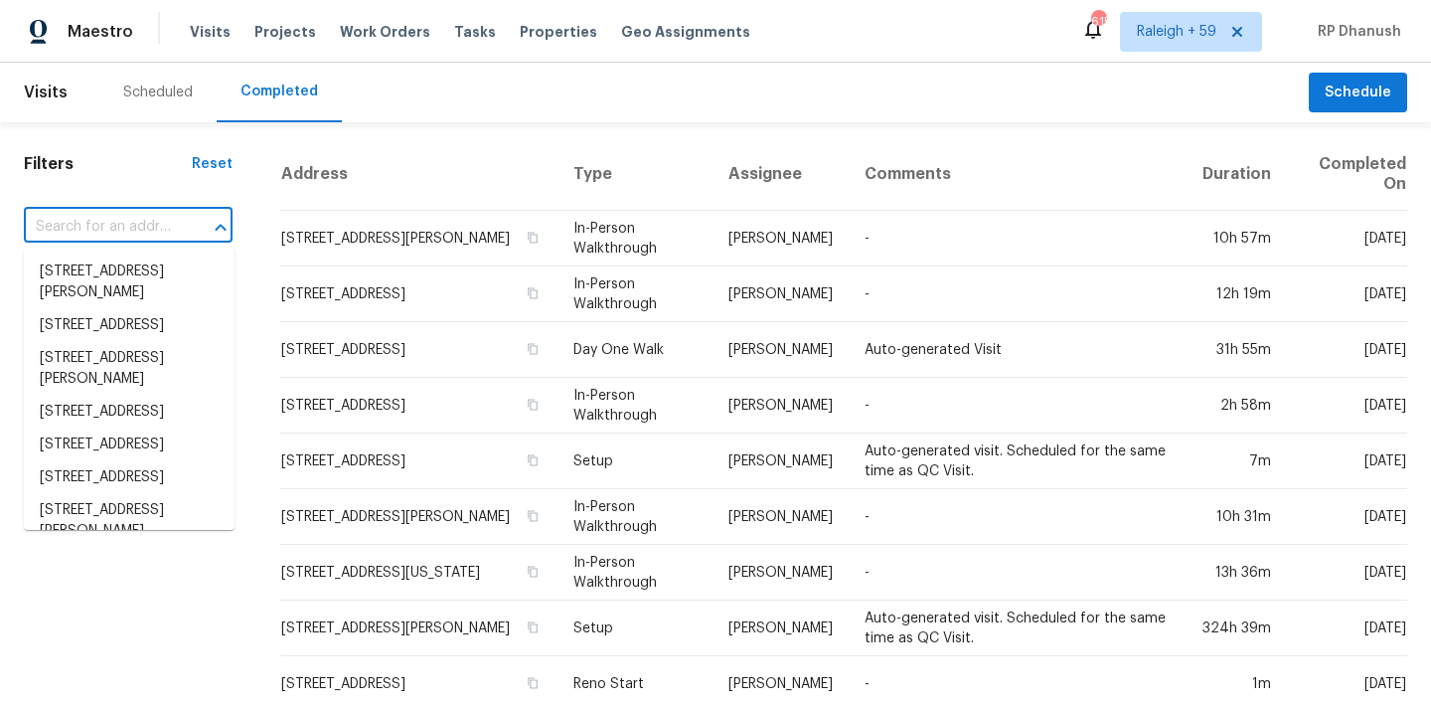
click at [111, 235] on input "text" at bounding box center [100, 227] width 153 height 31
paste input "[STREET_ADDRESS][PERSON_NAME]"
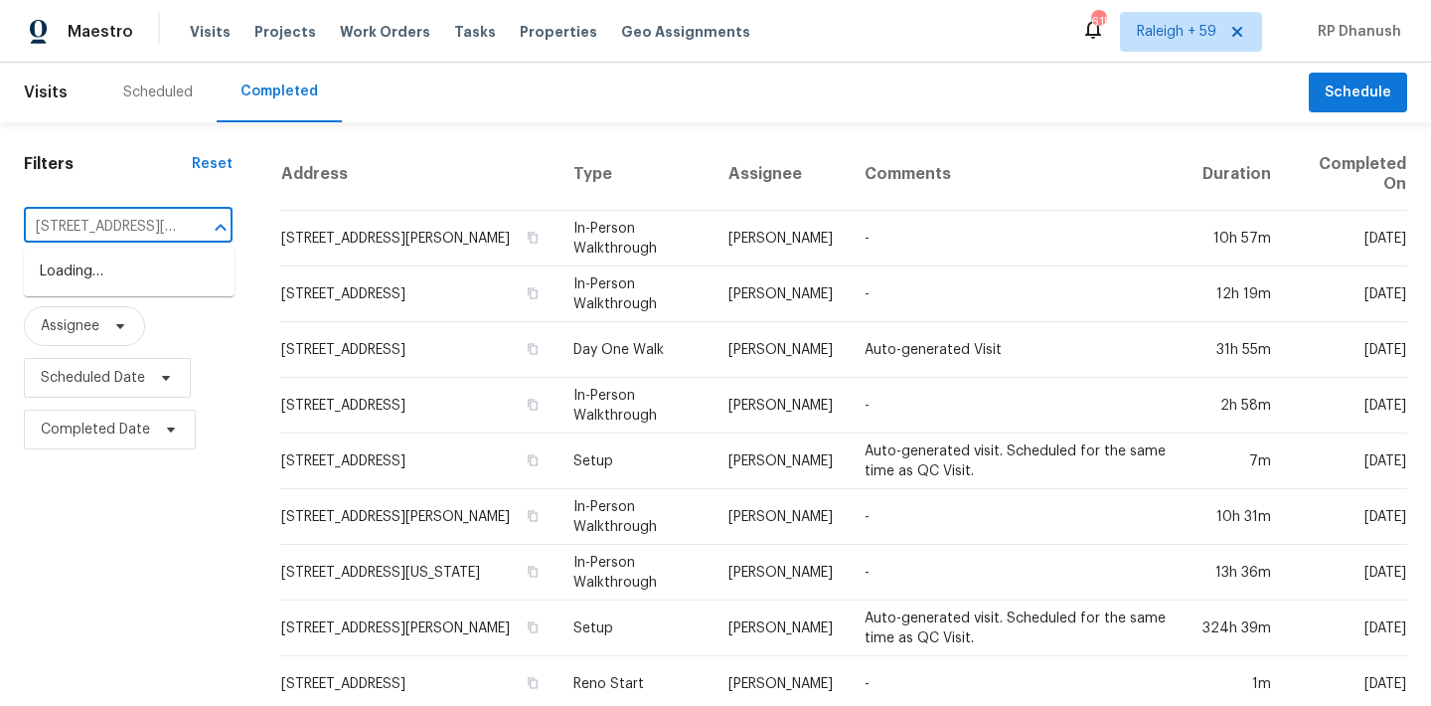
type input "[STREET_ADDRESS][PERSON_NAME]"
click at [147, 271] on li "[STREET_ADDRESS][PERSON_NAME]" at bounding box center [129, 282] width 211 height 54
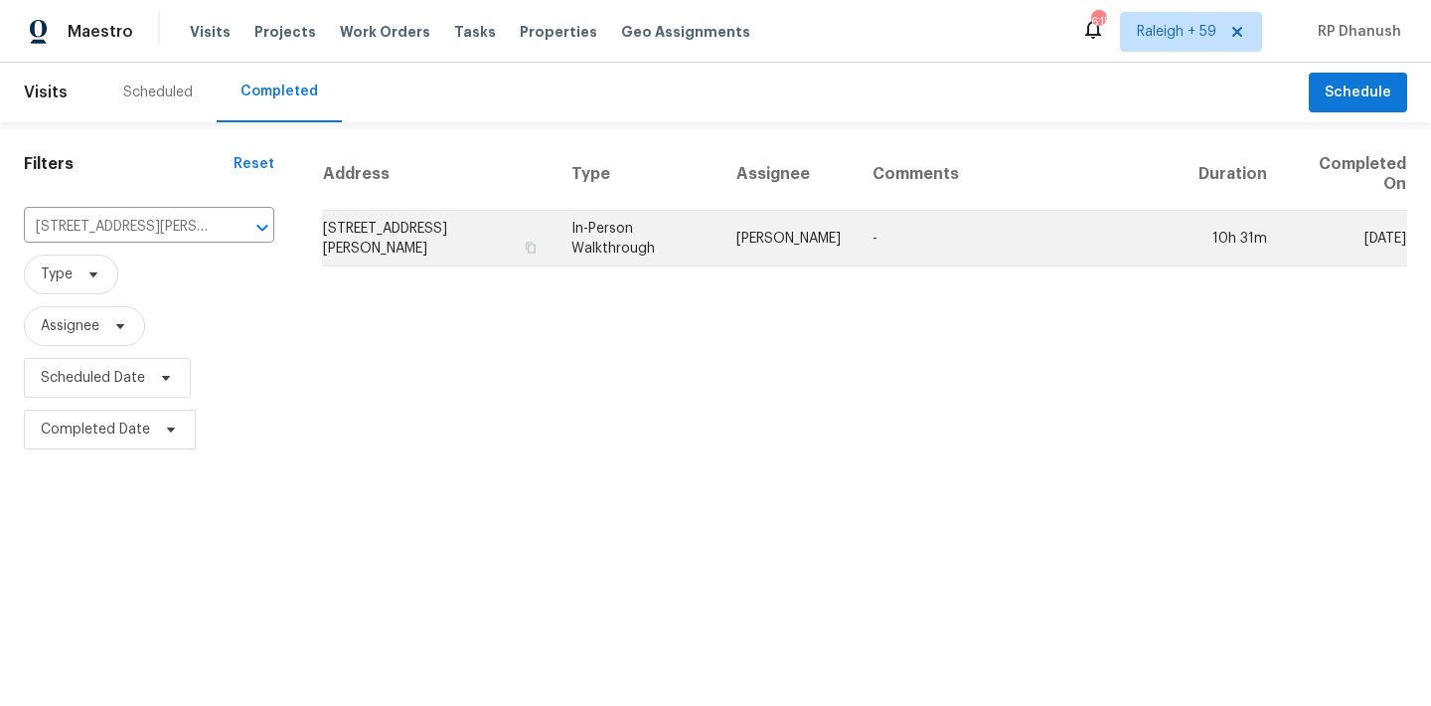
click at [720, 230] on td "In-Person Walkthrough" at bounding box center [637, 239] width 165 height 56
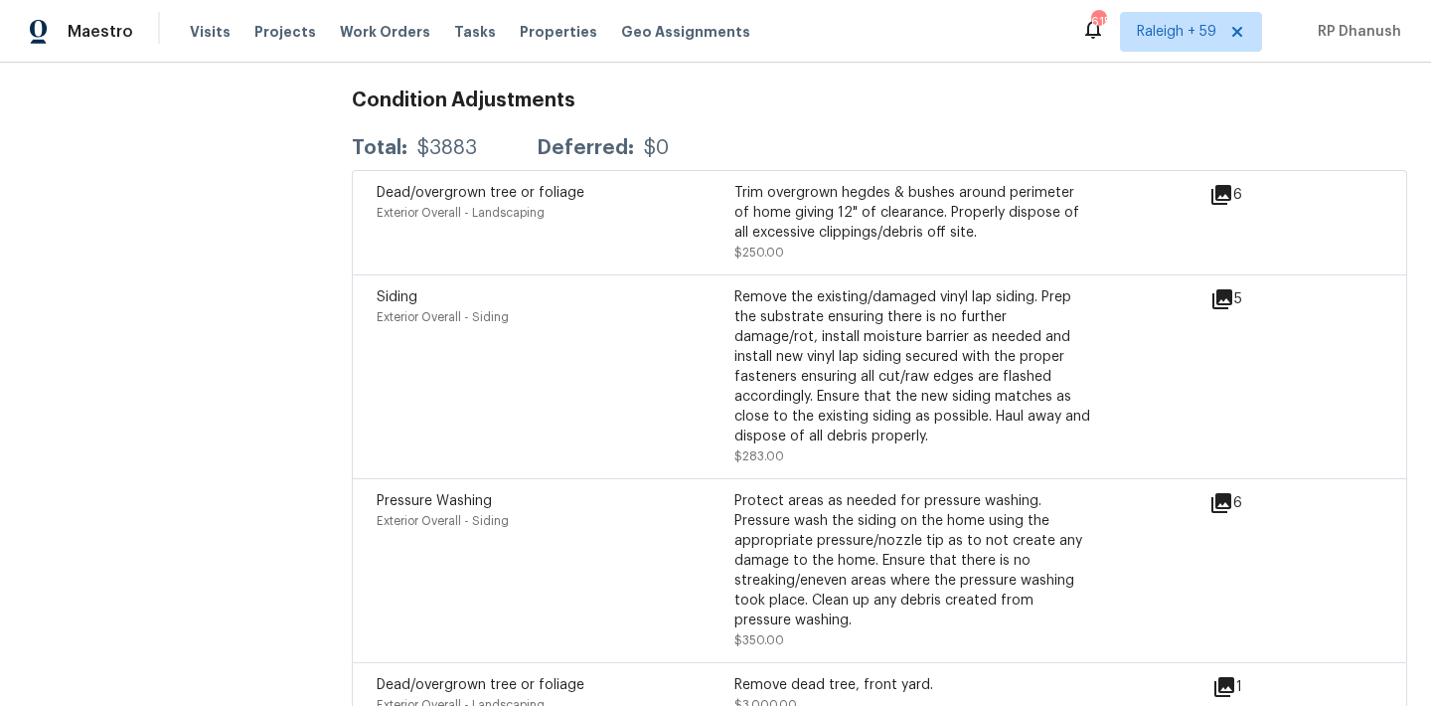
scroll to position [5036, 0]
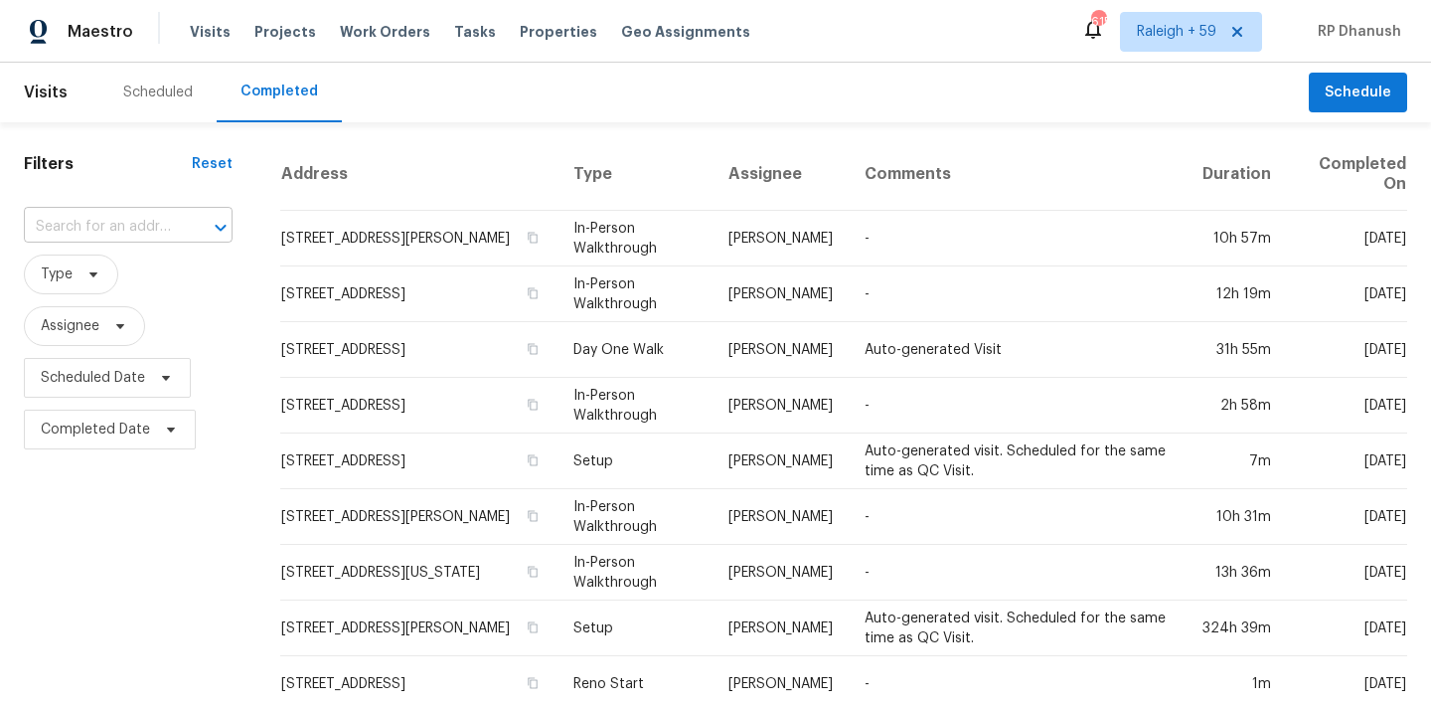
click at [166, 226] on input "text" at bounding box center [100, 227] width 153 height 31
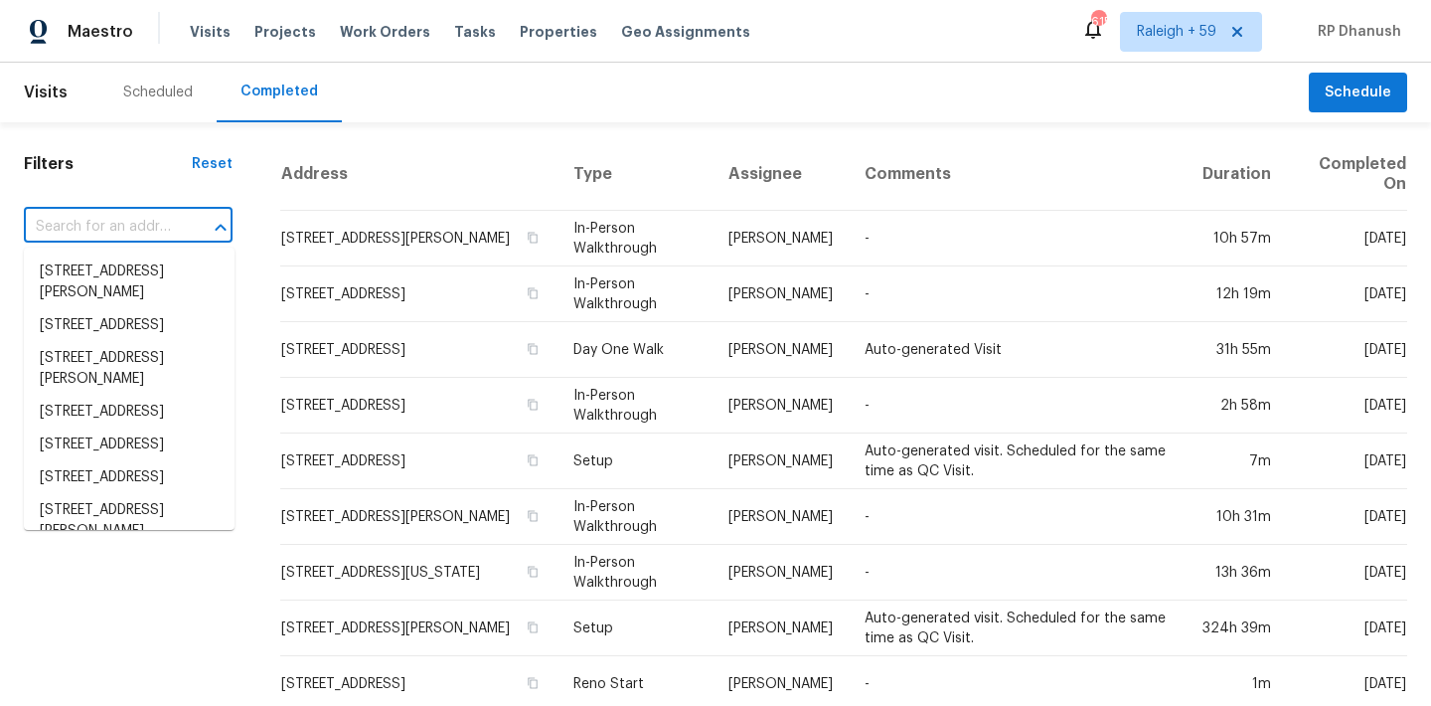
paste input "[STREET_ADDRESS]"
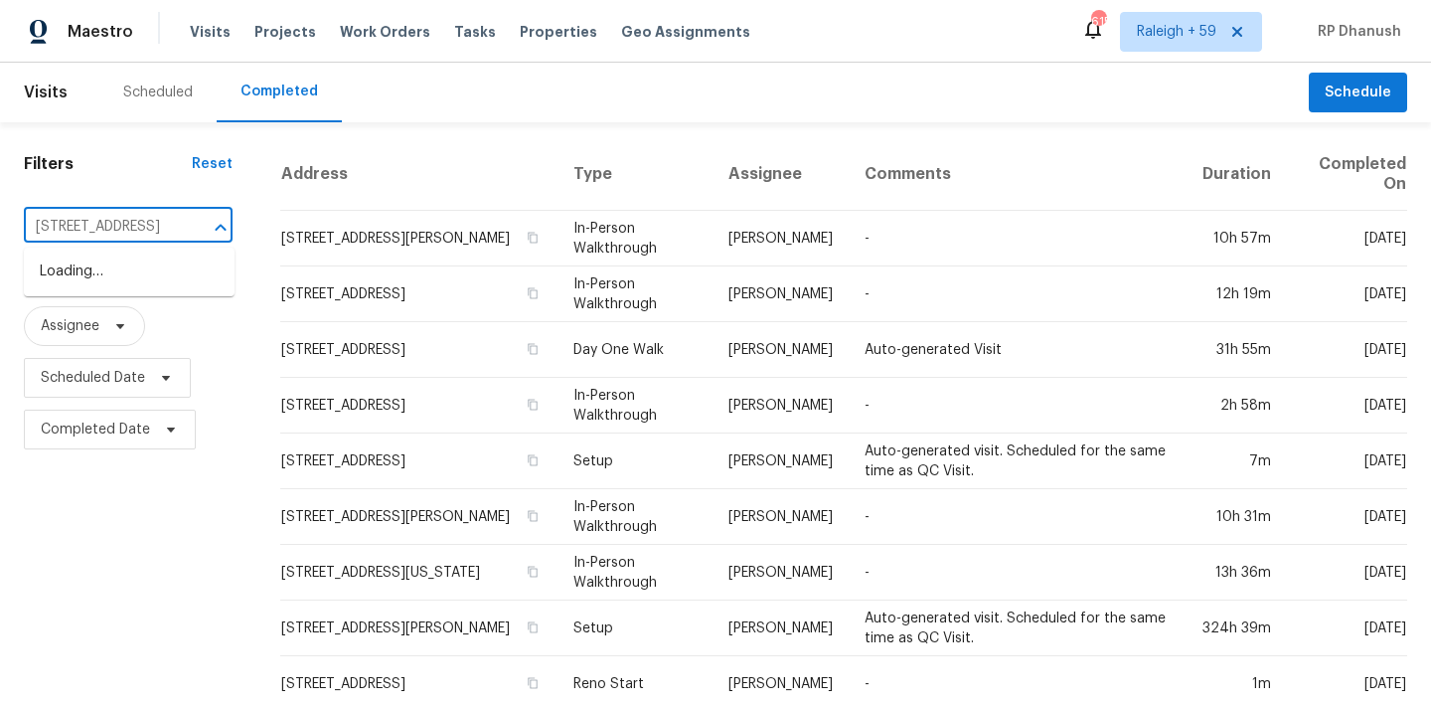
type input "[STREET_ADDRESS]"
click at [181, 282] on li "[STREET_ADDRESS]" at bounding box center [129, 271] width 211 height 33
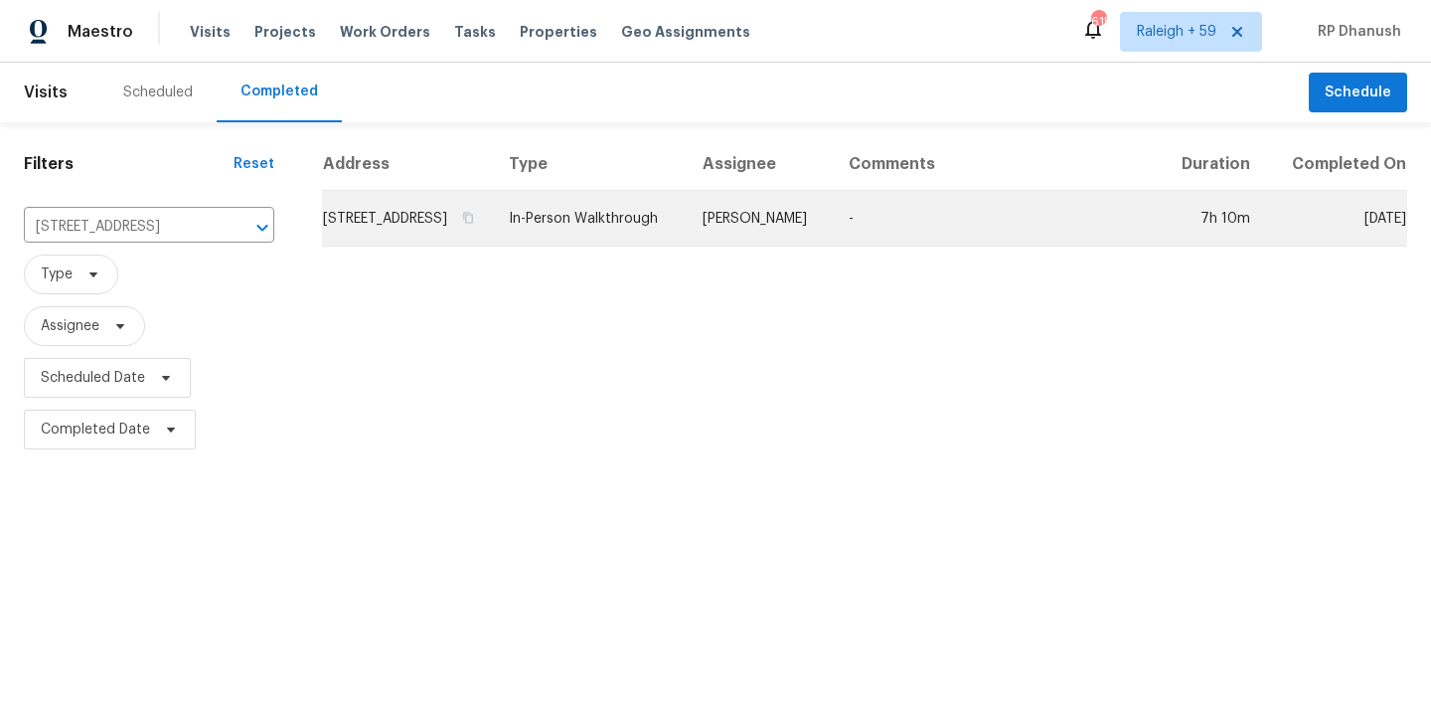
click at [833, 235] on td "Nelson Figueroa" at bounding box center [760, 219] width 146 height 56
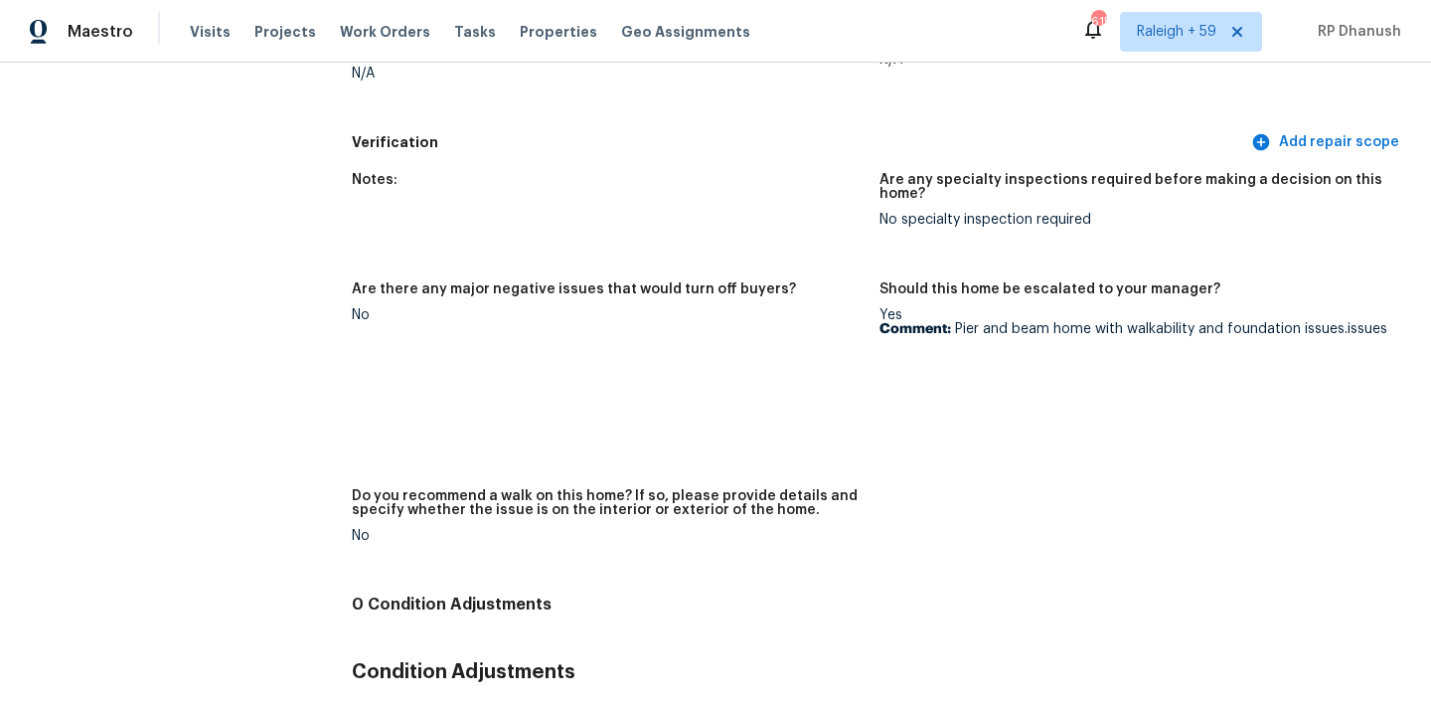
scroll to position [4378, 0]
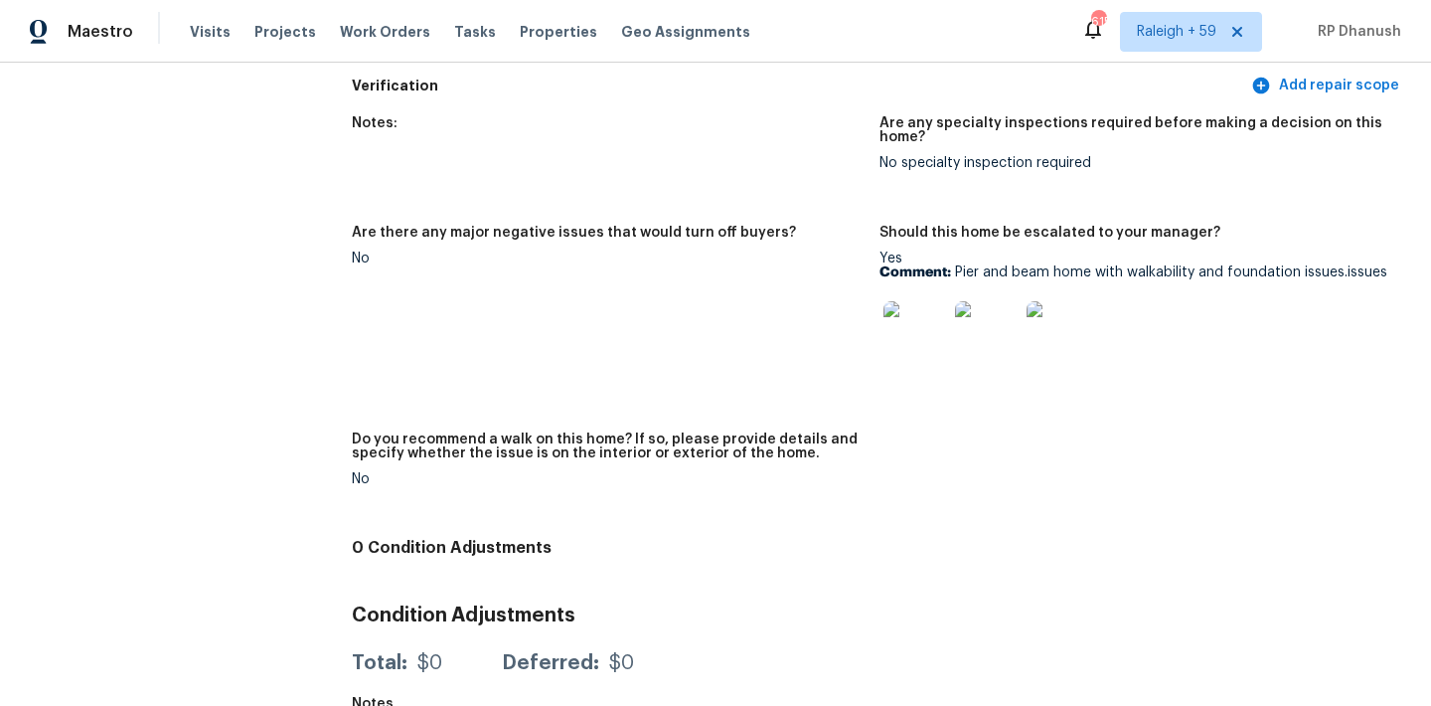
click at [890, 321] on img at bounding box center [915, 333] width 64 height 64
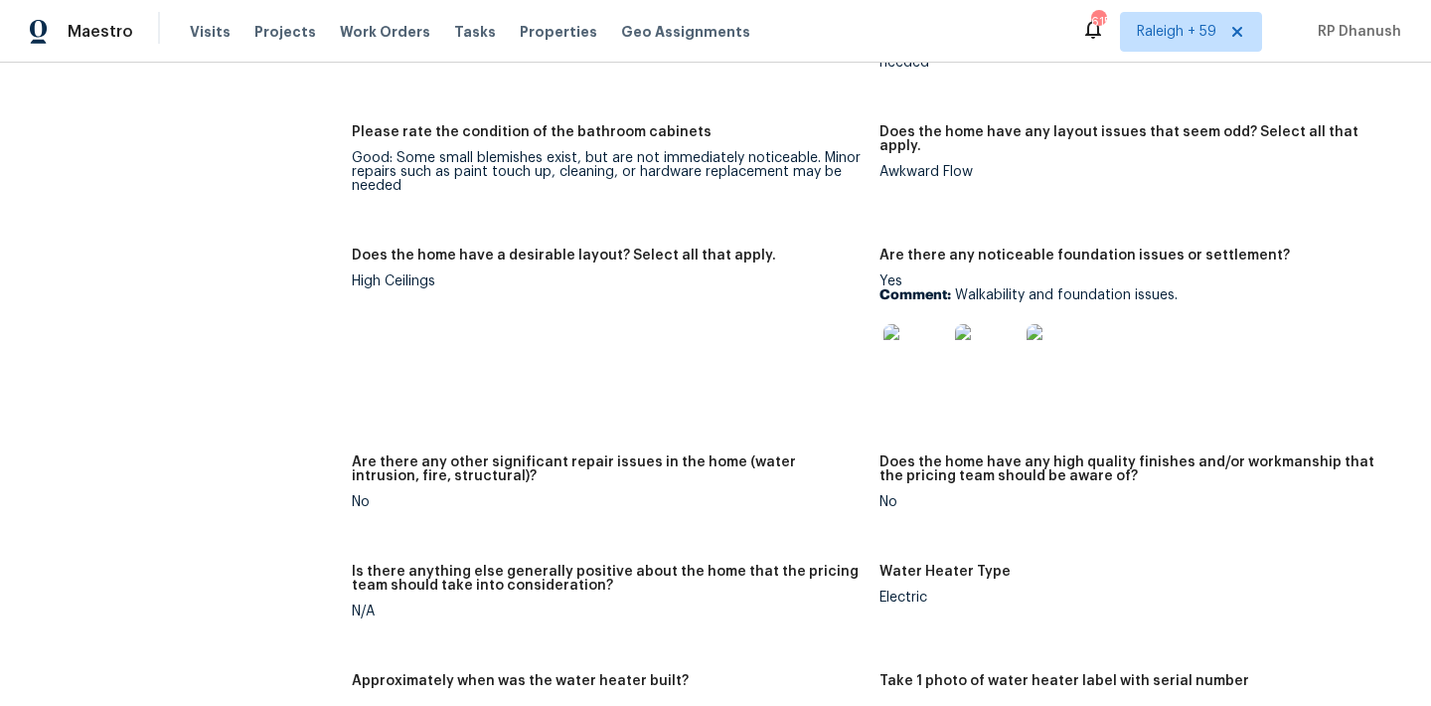
scroll to position [3002, 0]
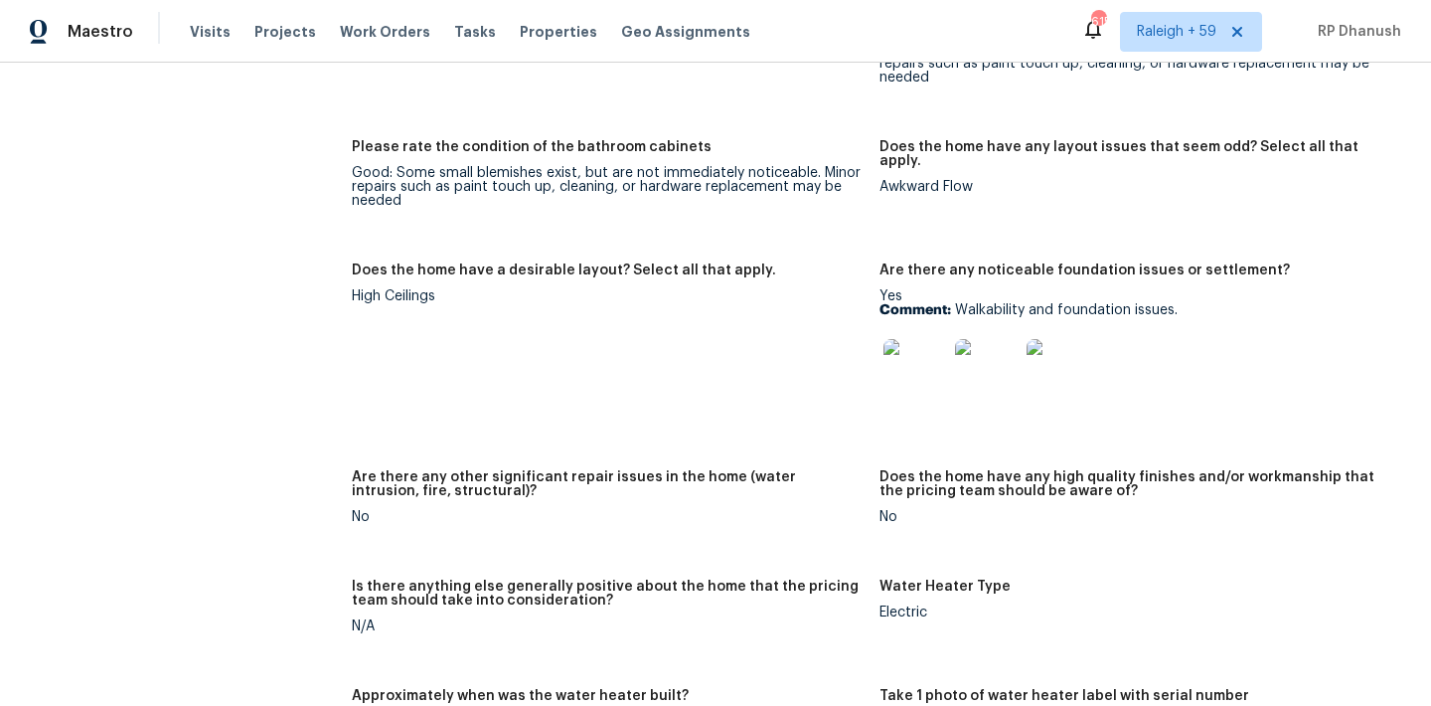
click at [903, 343] on img at bounding box center [915, 371] width 64 height 64
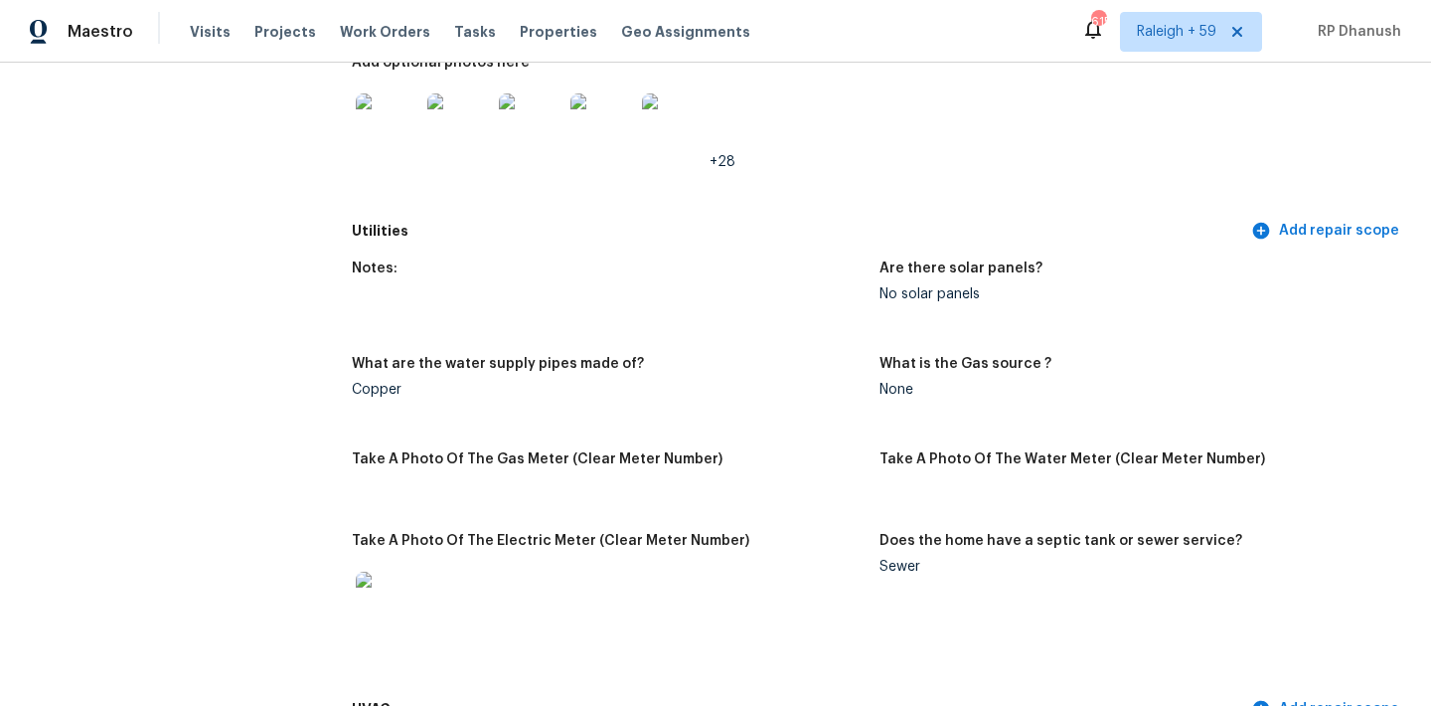
scroll to position [0, 0]
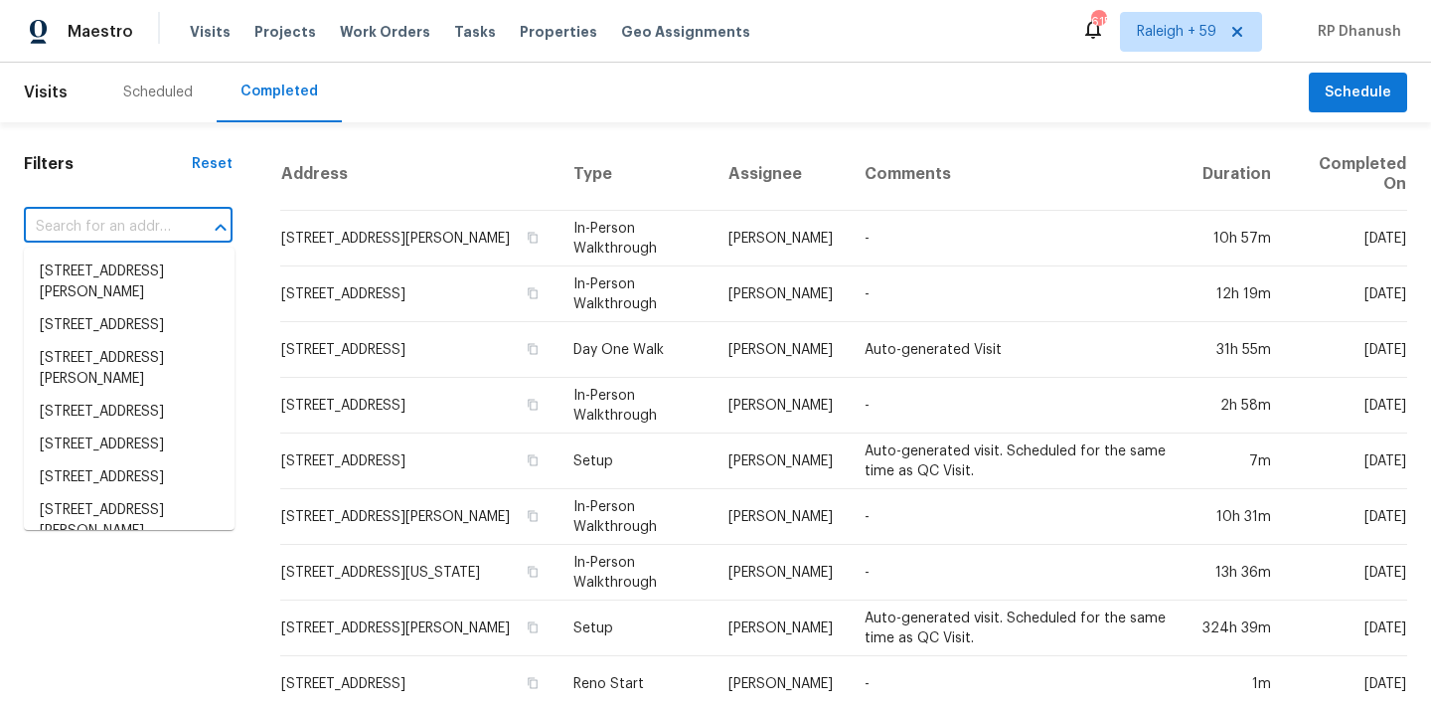
click at [157, 223] on input "text" at bounding box center [100, 227] width 153 height 31
paste input "[STREET_ADDRESS][US_STATE]"
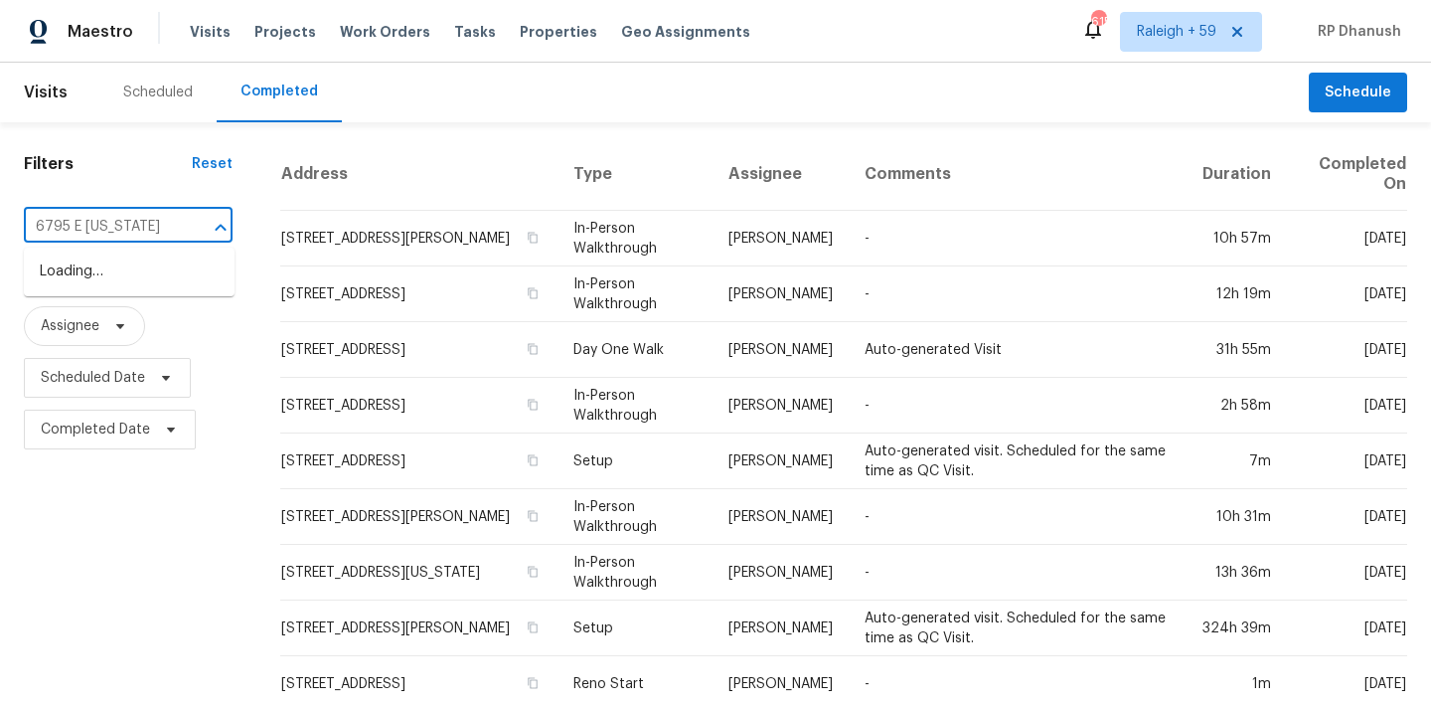
type input "6795 E Arizon"
click at [177, 286] on li "[STREET_ADDRESS][US_STATE]" at bounding box center [129, 282] width 211 height 54
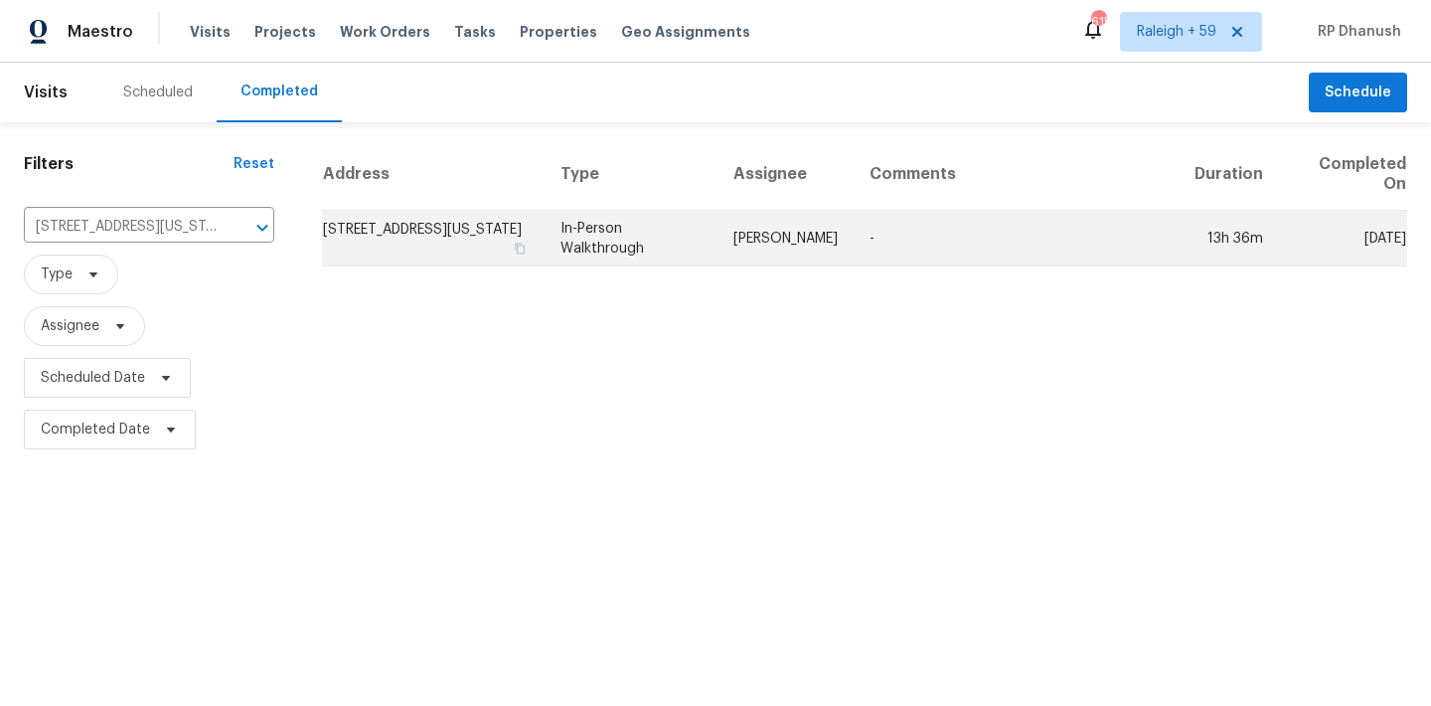
click at [929, 215] on td "-" at bounding box center [1017, 239] width 326 height 56
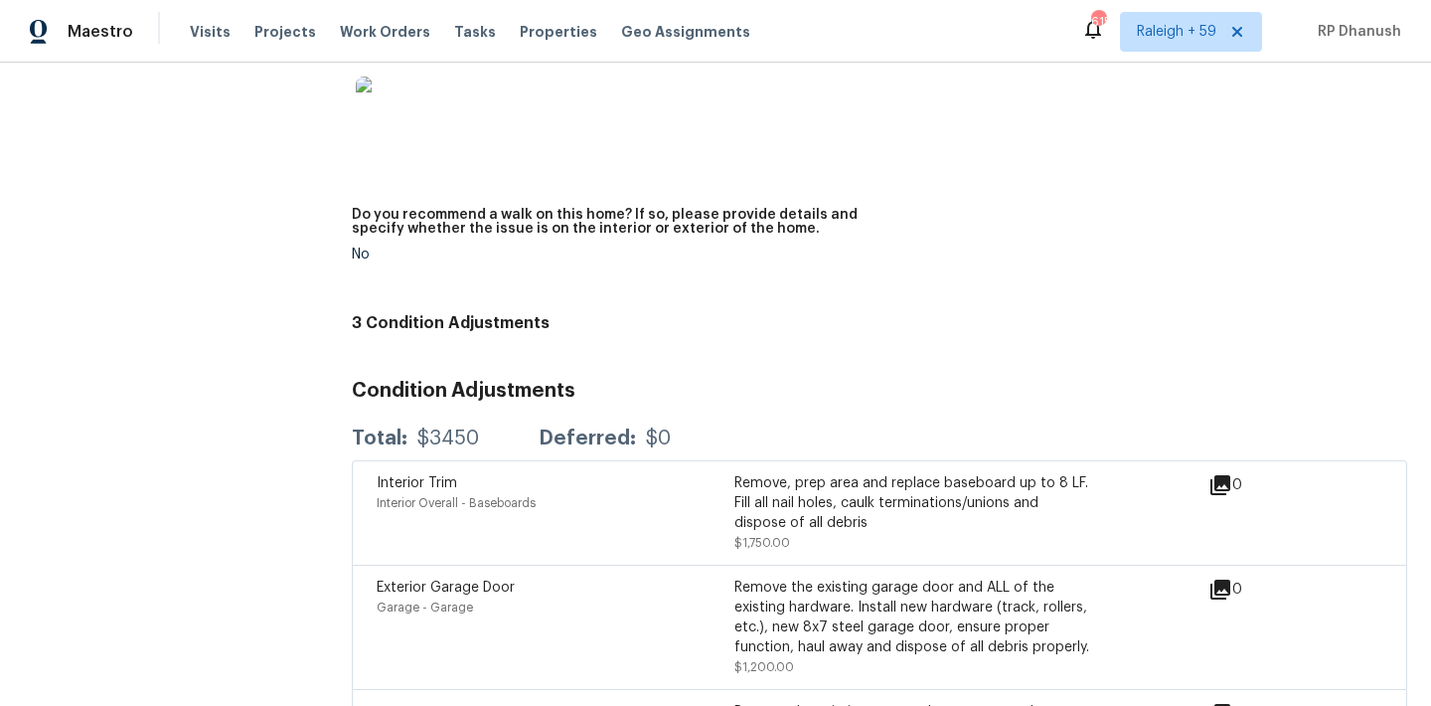
scroll to position [5004, 0]
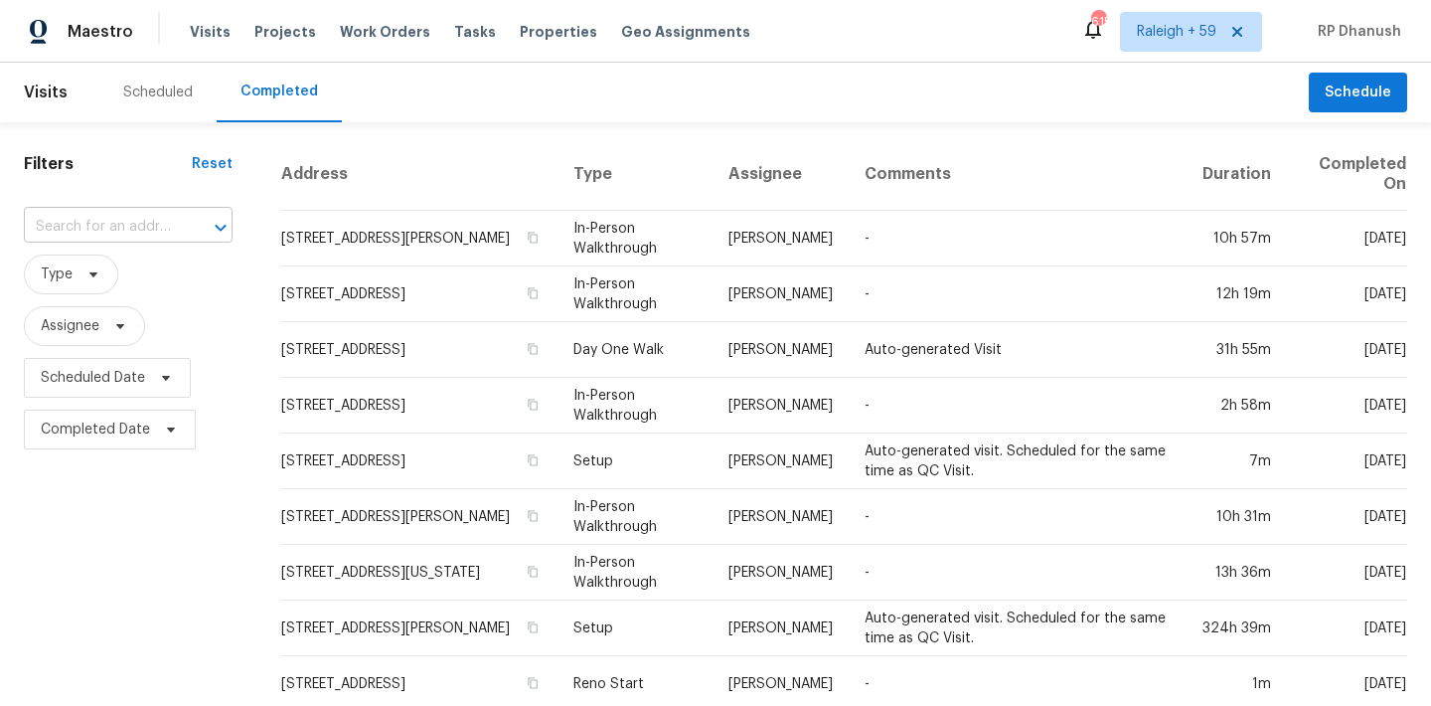
click at [122, 225] on input "text" at bounding box center [100, 227] width 153 height 31
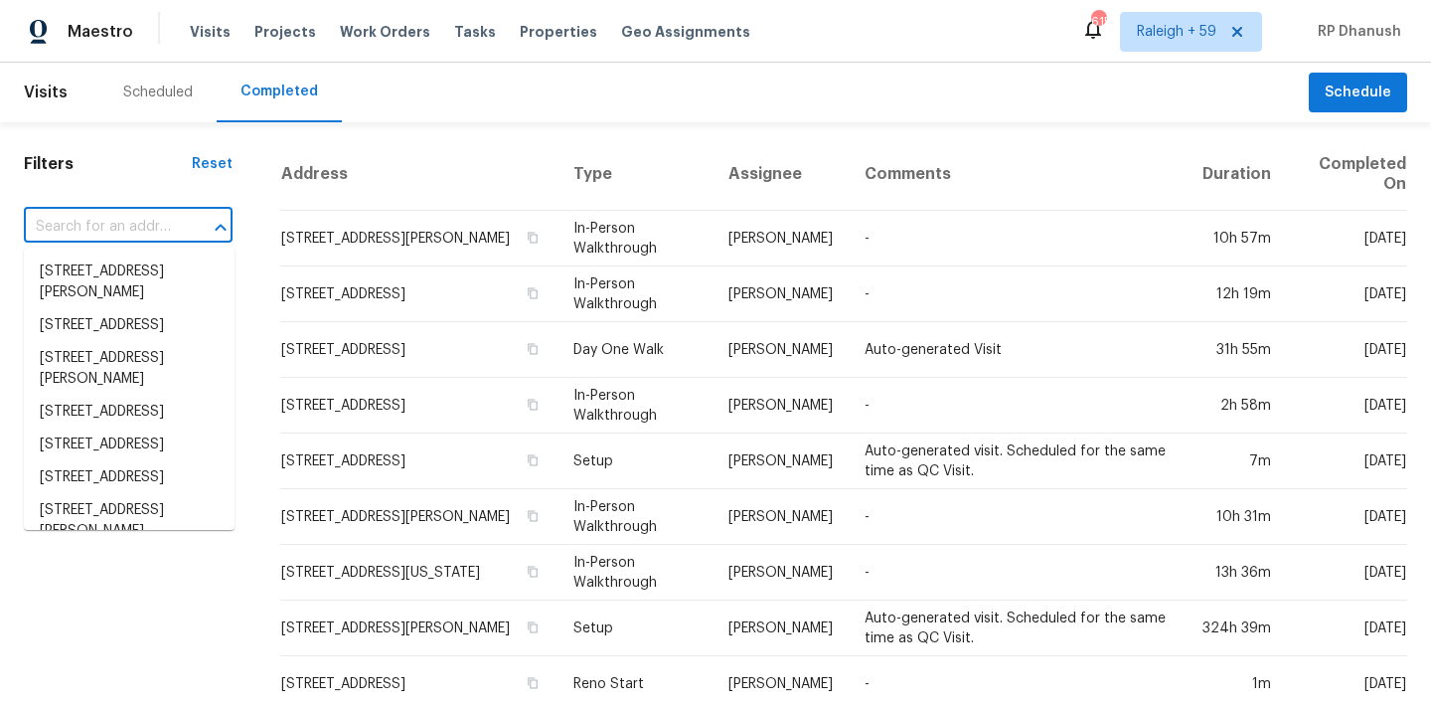
paste input "[STREET_ADDRESS][PERSON_NAME]"
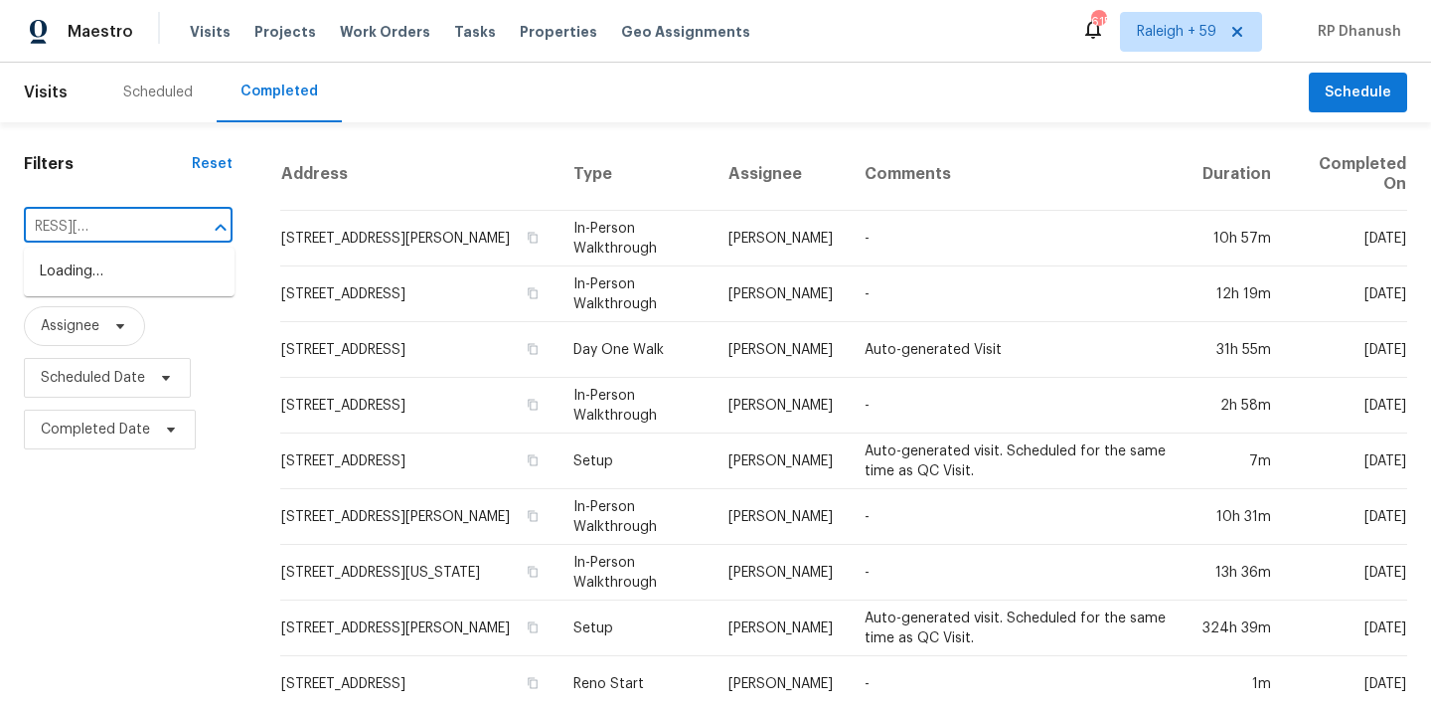
type input "1425 S Jay St, Lakewood, CO, 80232"
click at [152, 277] on li "1425 S Jay St, Lakewood, CO 80232" at bounding box center [129, 282] width 211 height 54
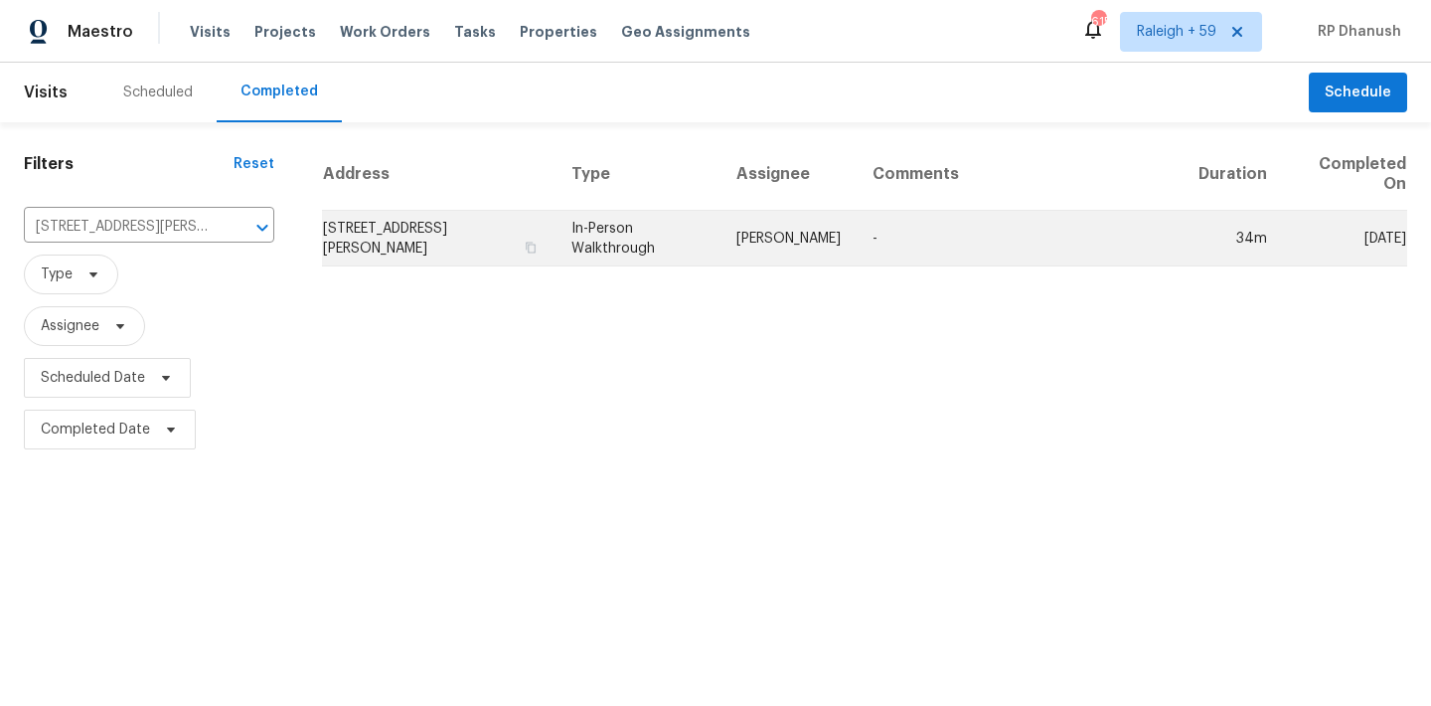
click at [873, 238] on td "-" at bounding box center [1020, 239] width 326 height 56
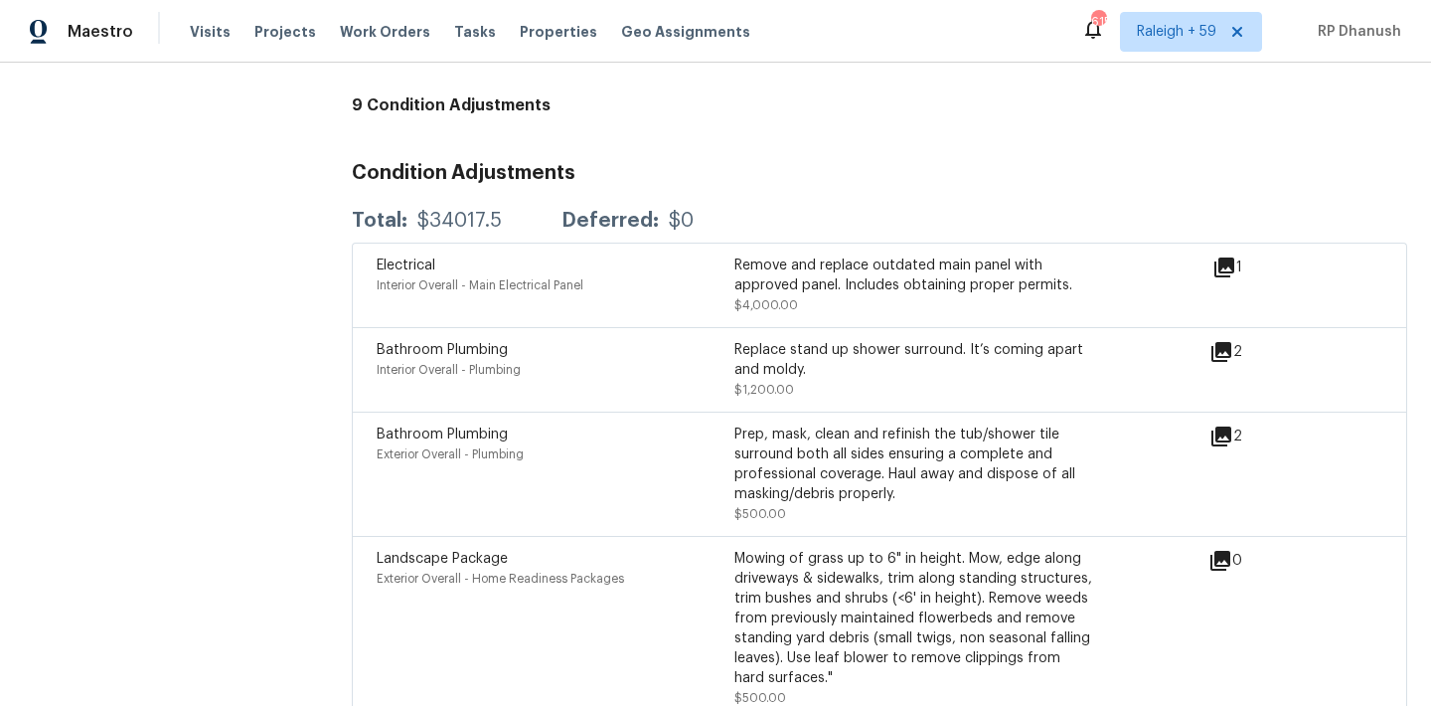
scroll to position [6044, 0]
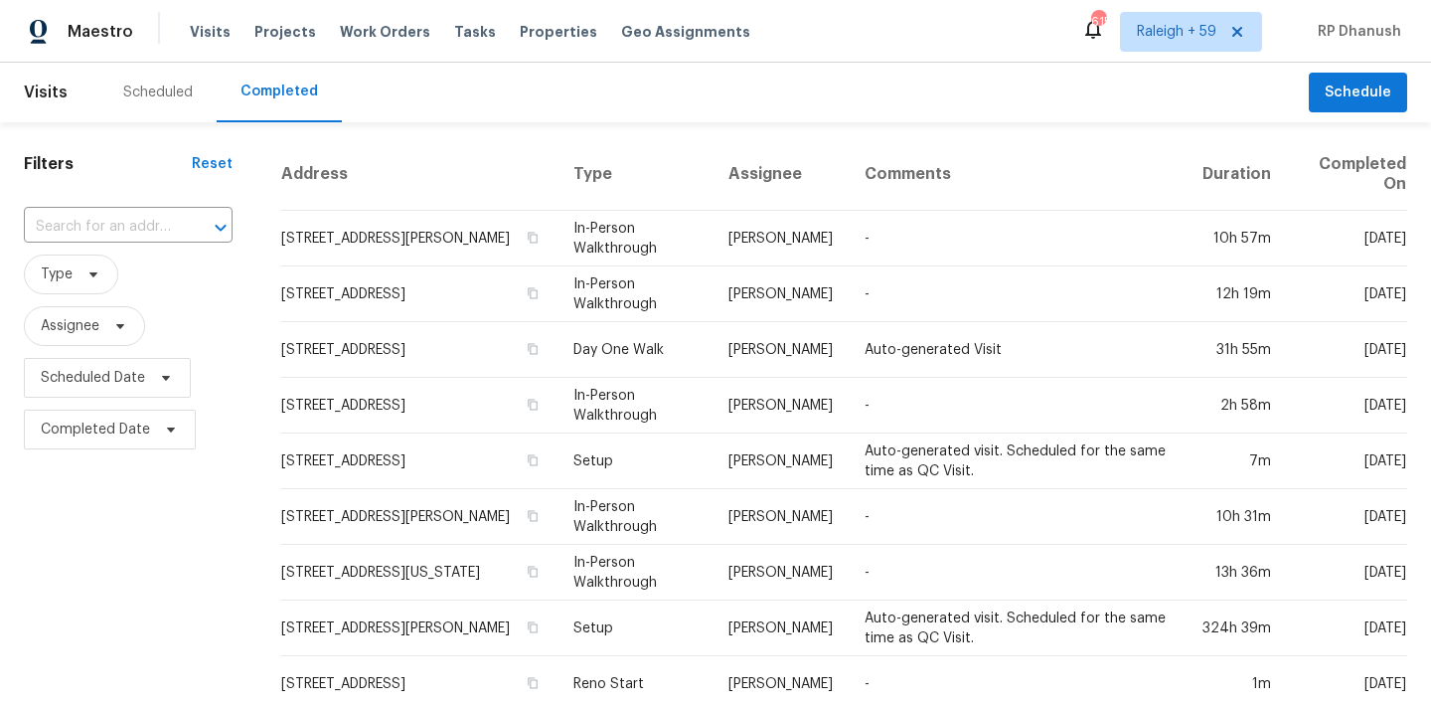
click at [121, 243] on div "​" at bounding box center [128, 227] width 209 height 43
paste input "[STREET_ADDRESS]"
type input "[STREET_ADDRESS]"
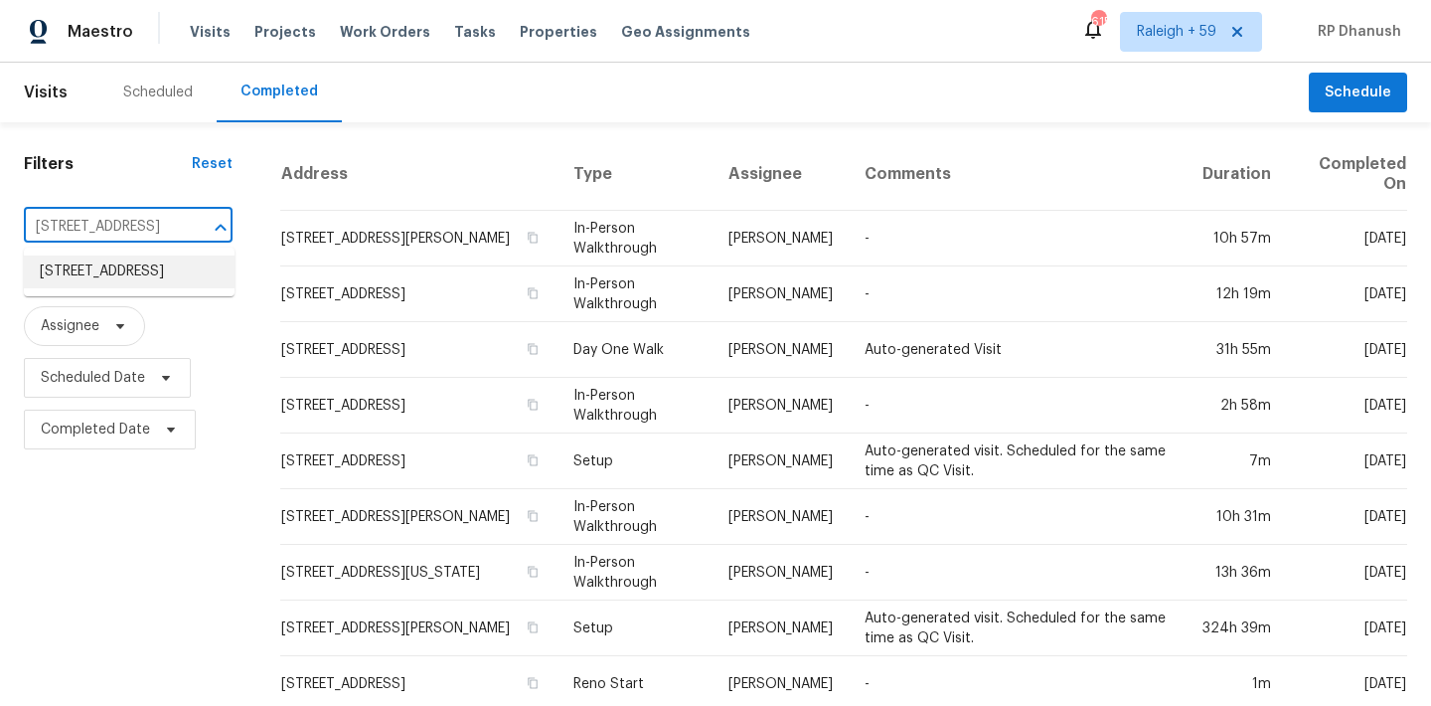
click at [168, 285] on li "[STREET_ADDRESS]" at bounding box center [129, 271] width 211 height 33
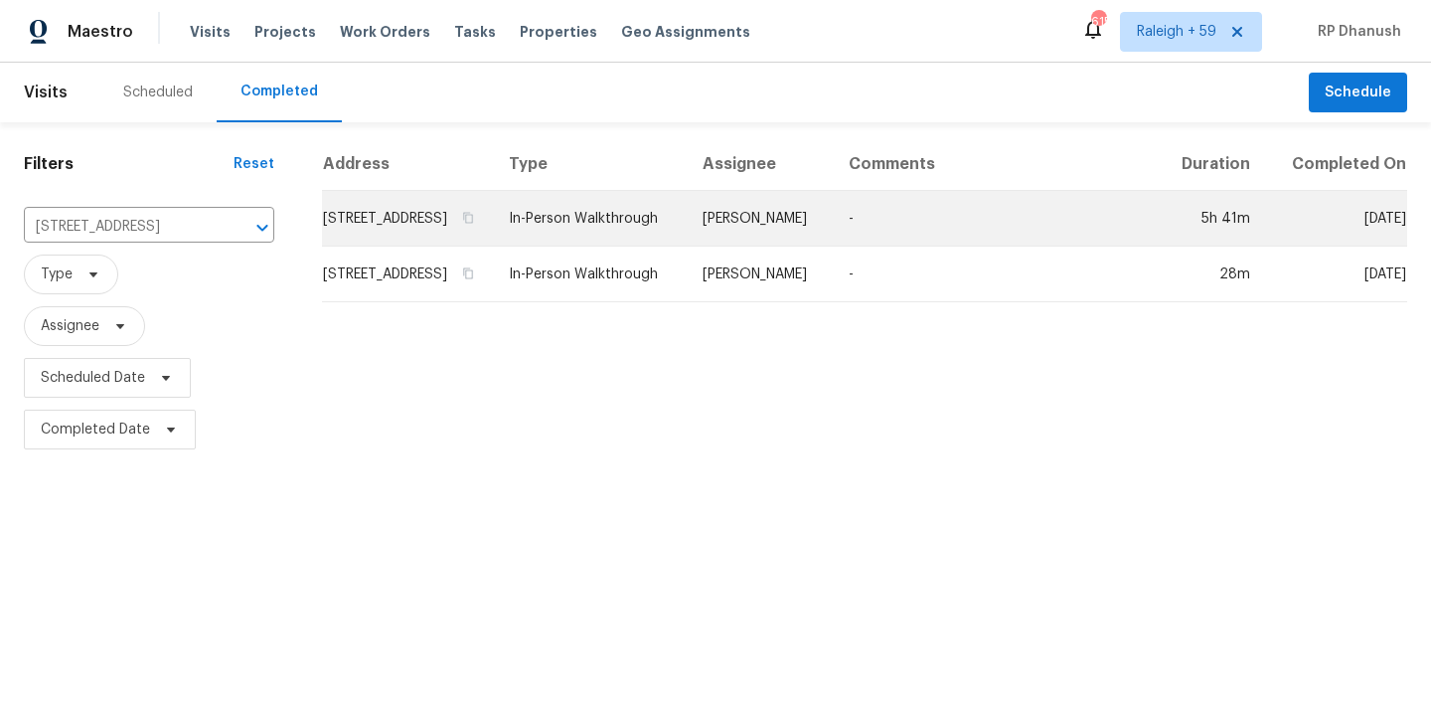
click at [833, 246] on td "[PERSON_NAME]" at bounding box center [760, 219] width 146 height 56
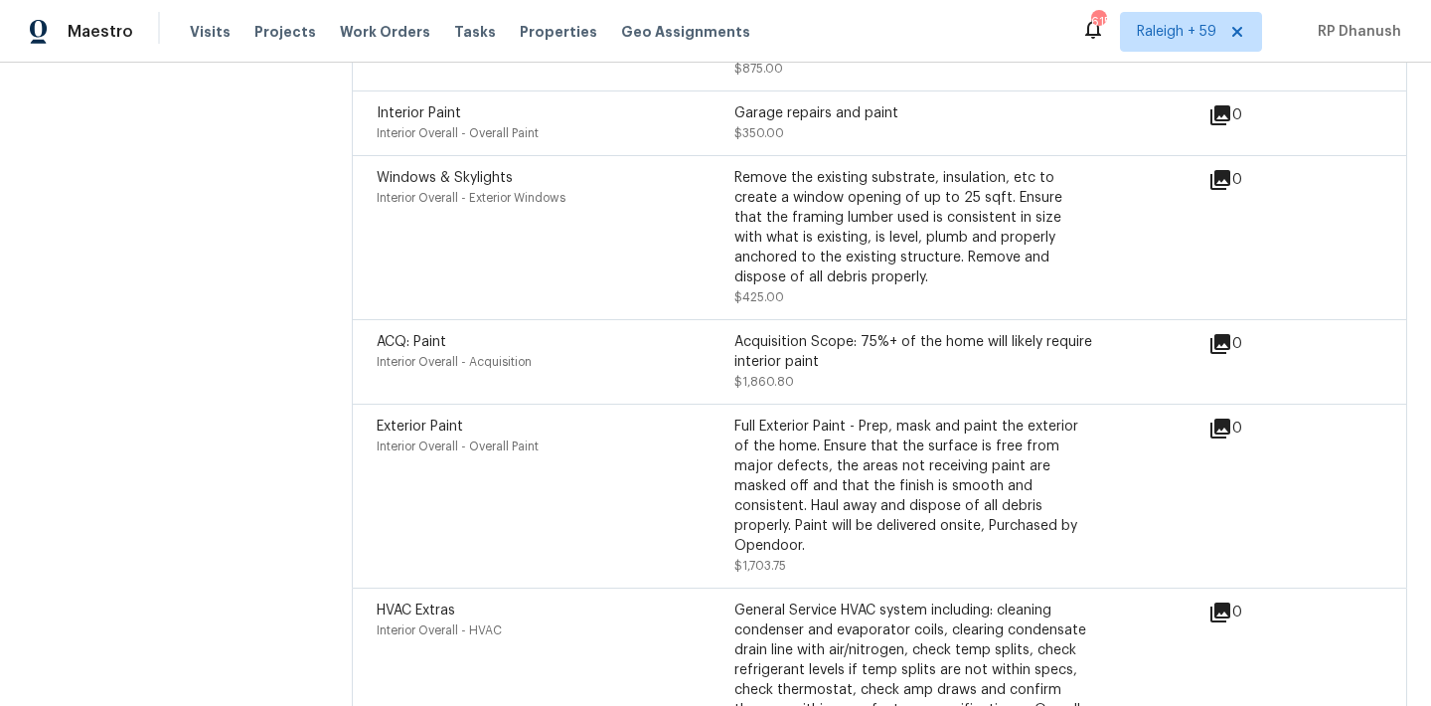
scroll to position [5223, 0]
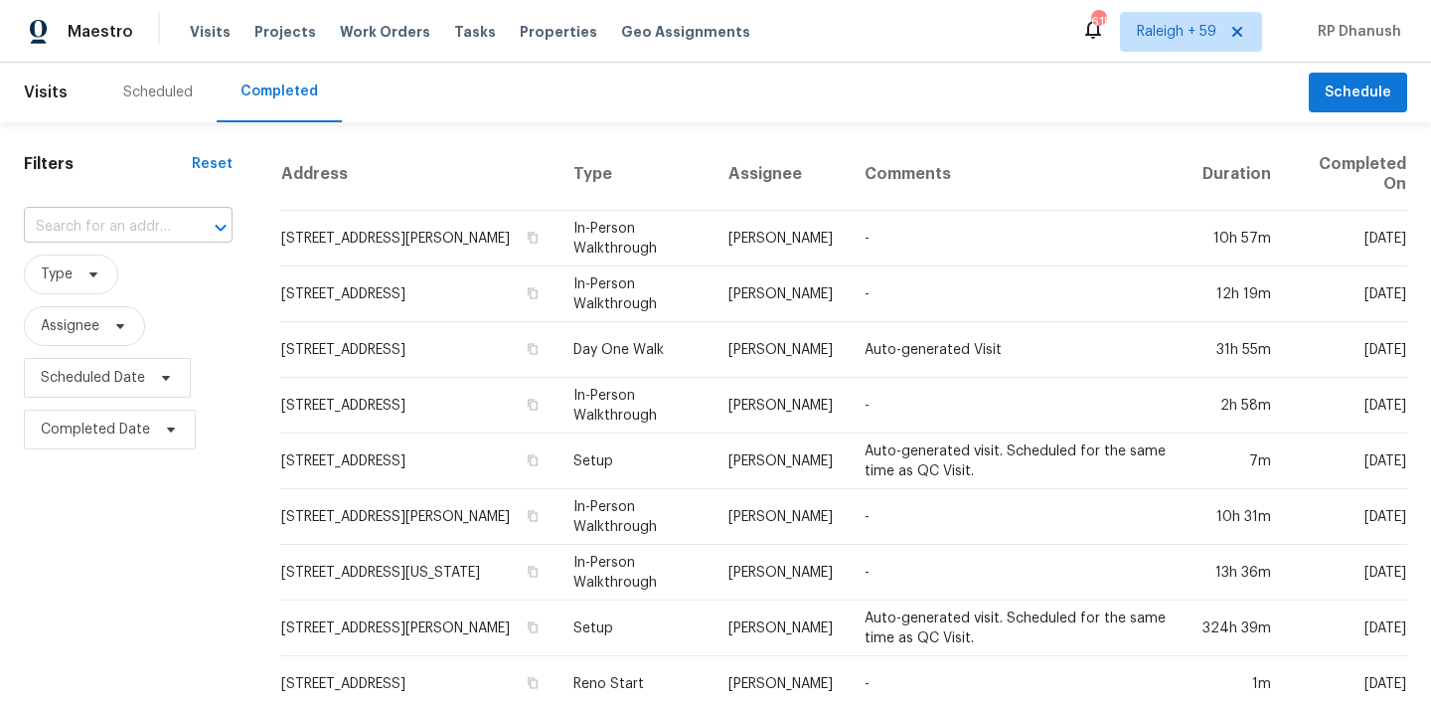
click at [167, 231] on input "text" at bounding box center [100, 227] width 153 height 31
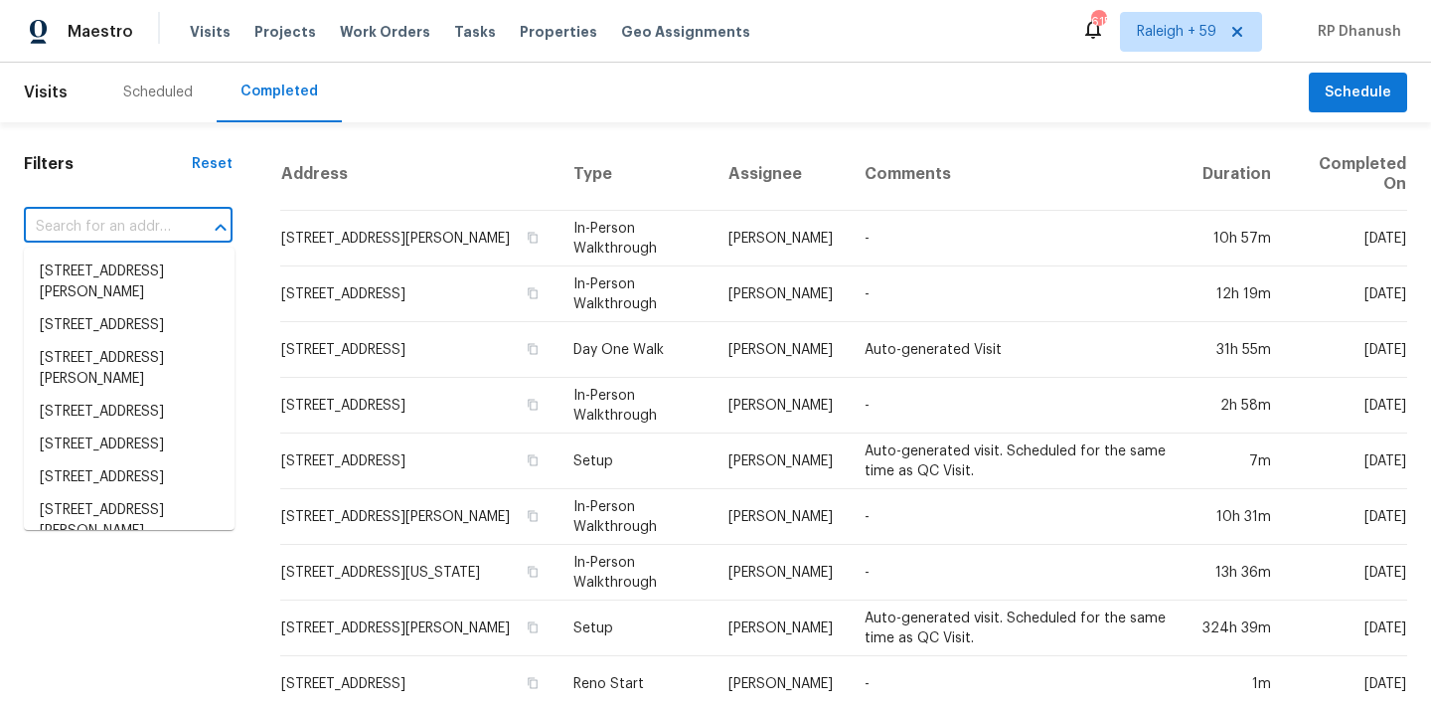
paste input "279 Finch Rd, Wellford, SC, 29385"
type input "279 Finch Rd, Wellford, SC, 29385"
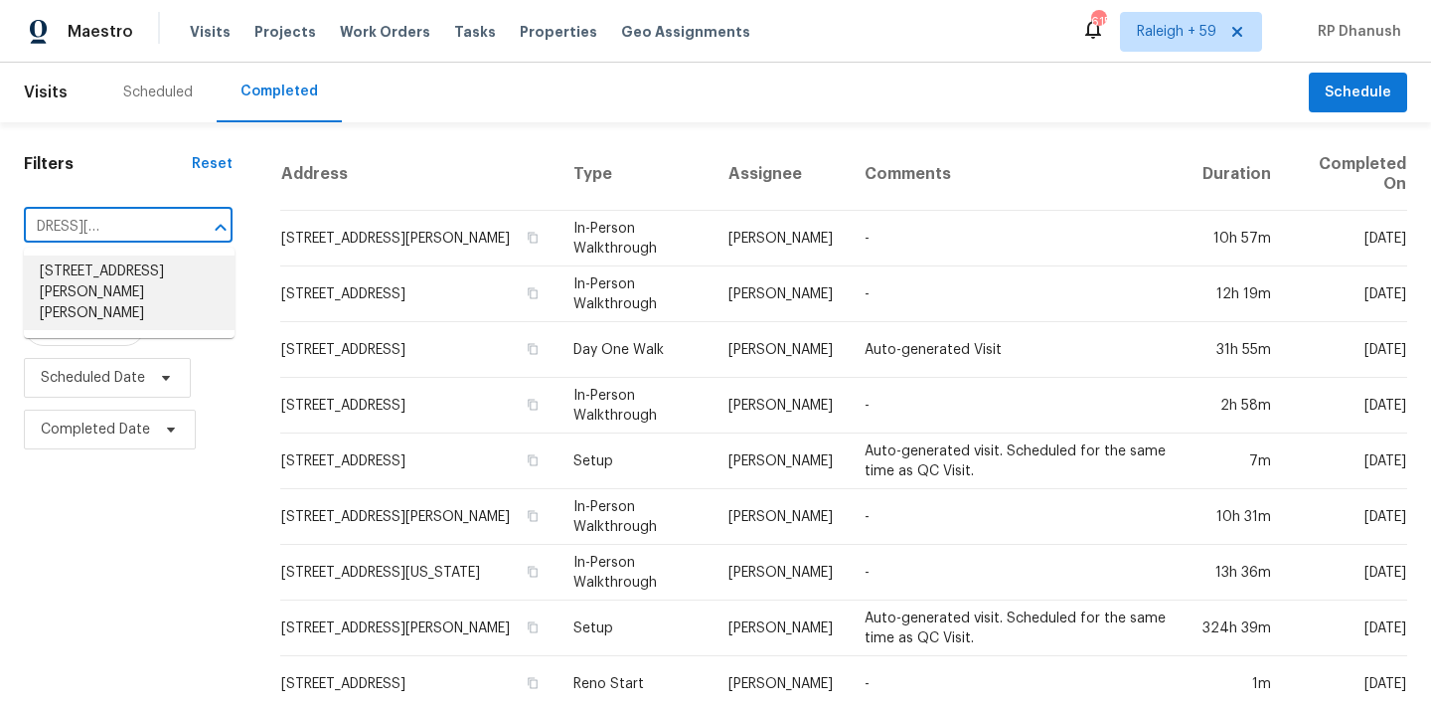
click at [120, 278] on li "279 Finch Rd, Wellford, SC 29385" at bounding box center [129, 292] width 211 height 75
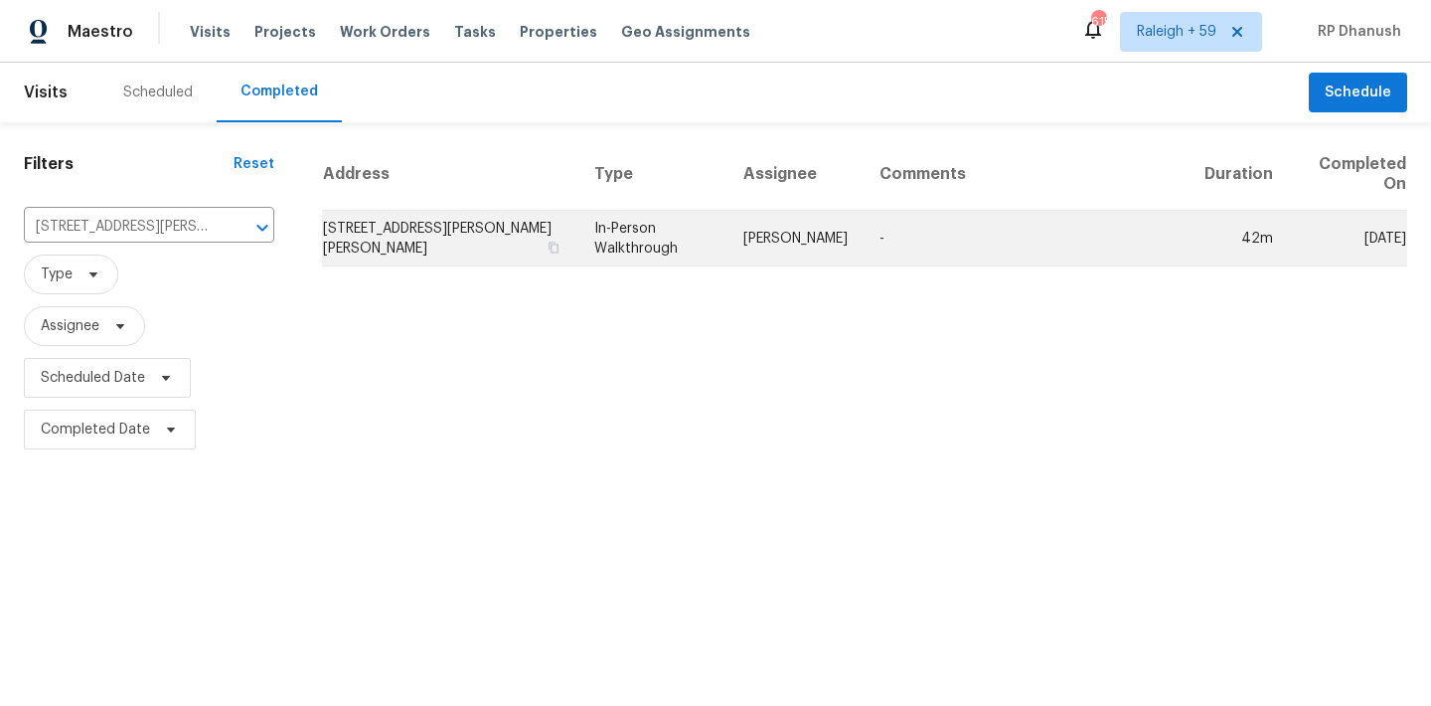
click at [854, 253] on td "William Bynum" at bounding box center [795, 239] width 136 height 56
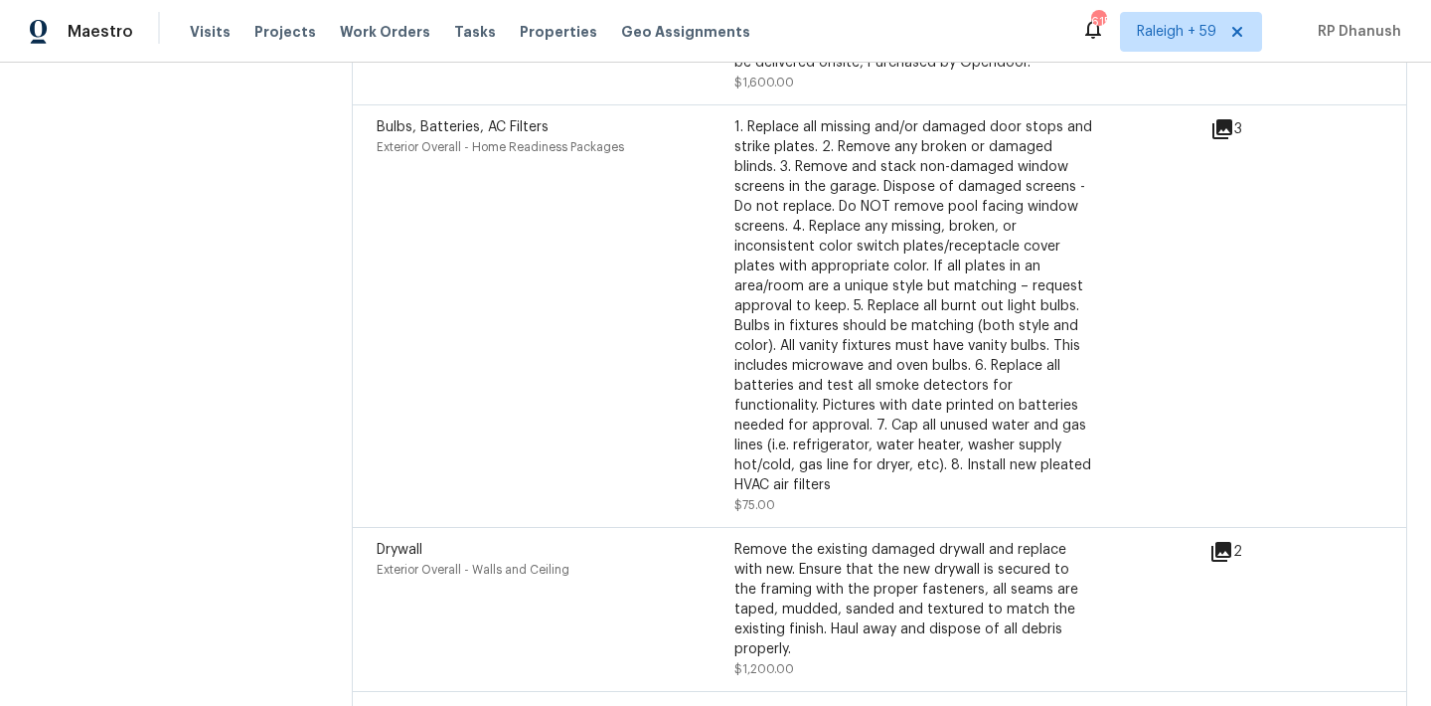
scroll to position [7083, 0]
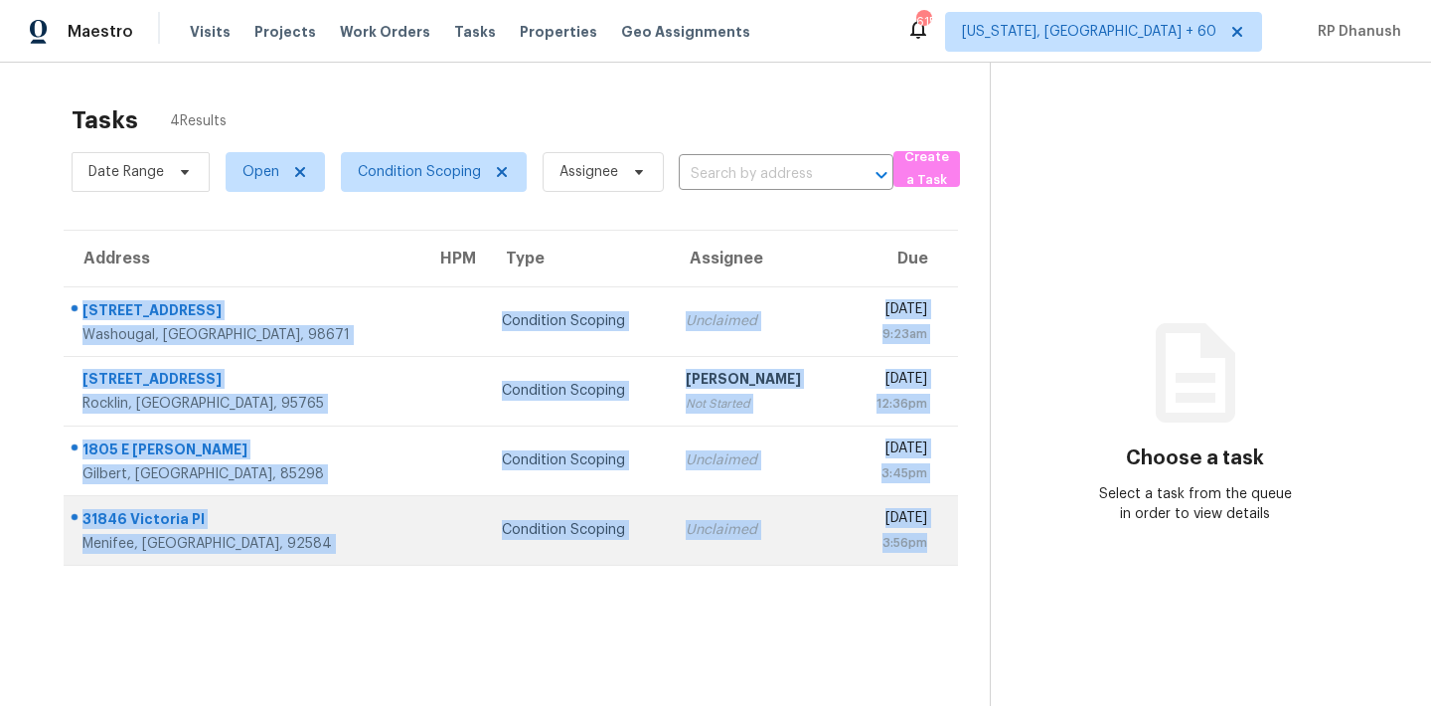
drag, startPoint x: 77, startPoint y: 298, endPoint x: 945, endPoint y: 547, distance: 903.3
click at [945, 547] on tbody "[STREET_ADDRESS] Condition Scoping Unclaimed [DATE] 9:23am [STREET_ADDRESS] Con…" at bounding box center [511, 425] width 894 height 278
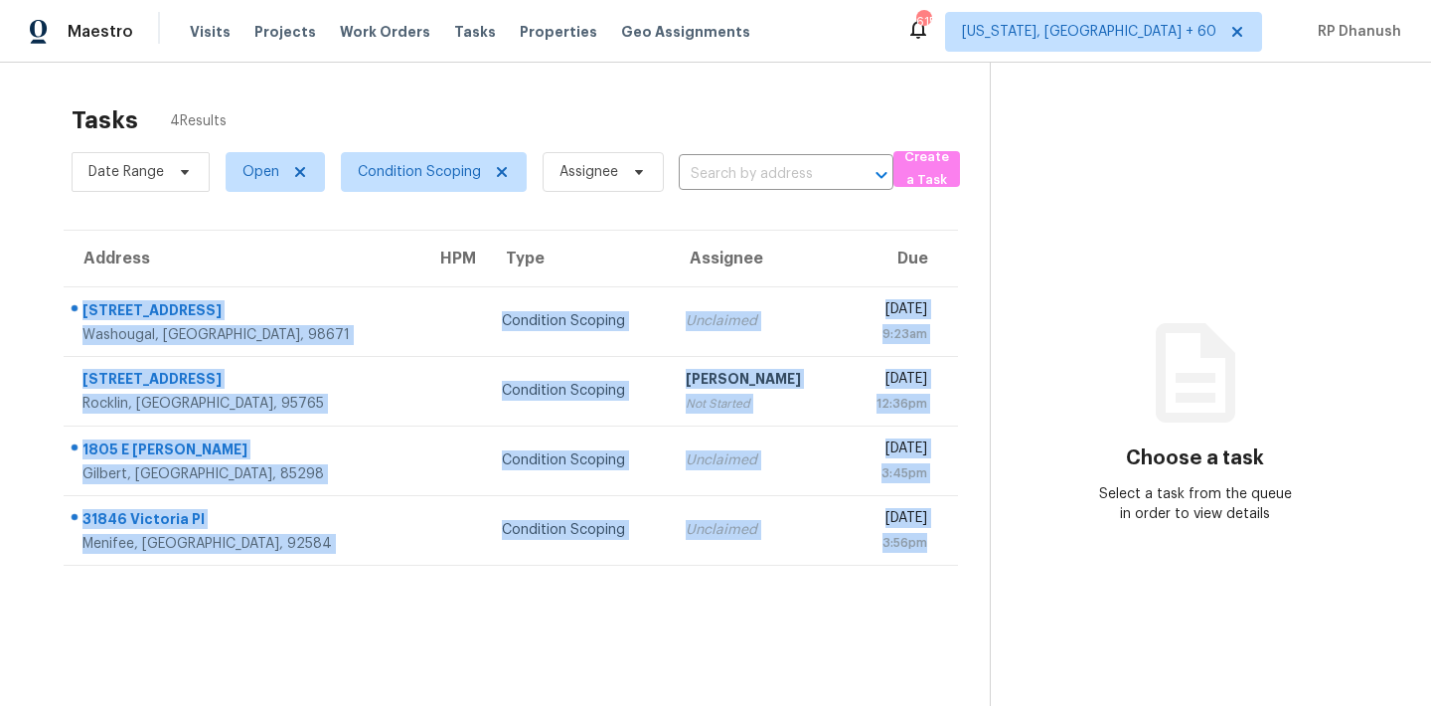
copy tbody "[STREET_ADDRESS] Condition Scoping Unclaimed [DATE] 9:23am [STREET_ADDRESS] Con…"
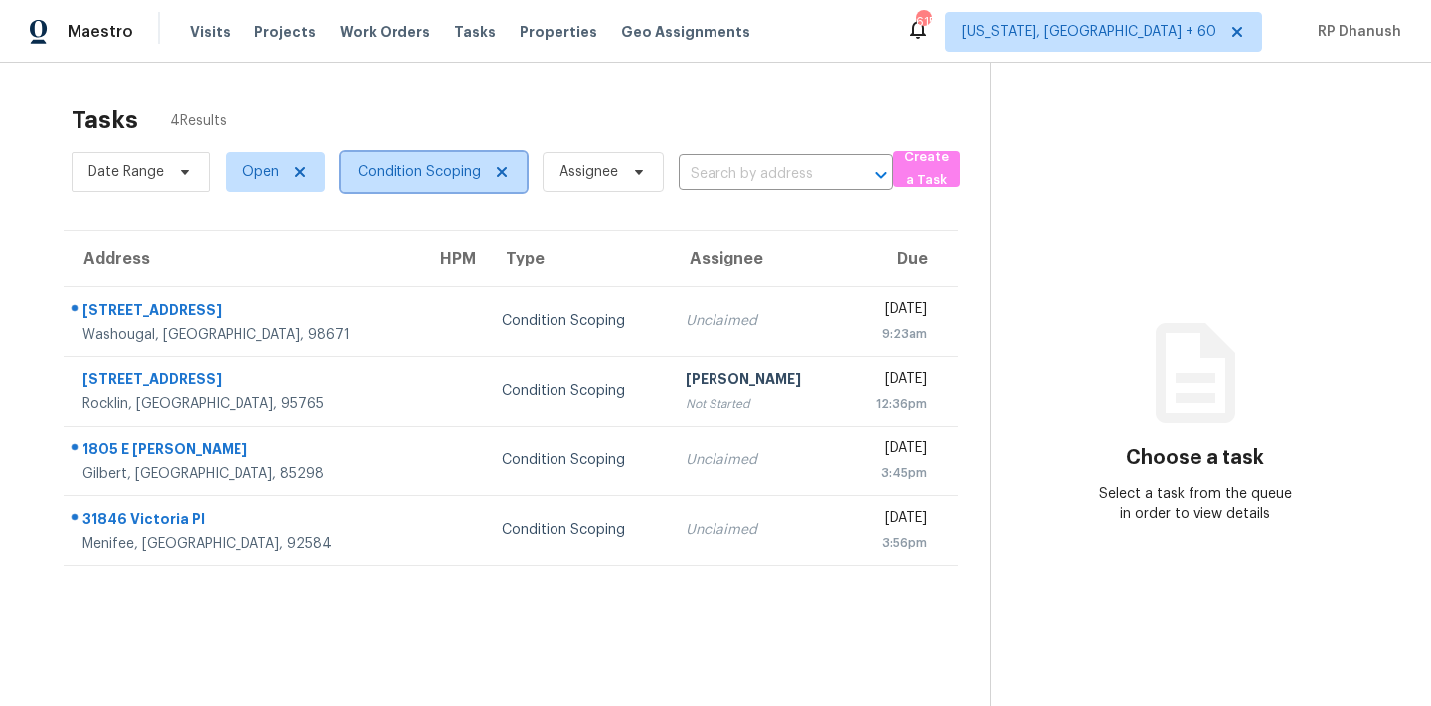
click at [440, 182] on span "Condition Scoping" at bounding box center [434, 172] width 186 height 40
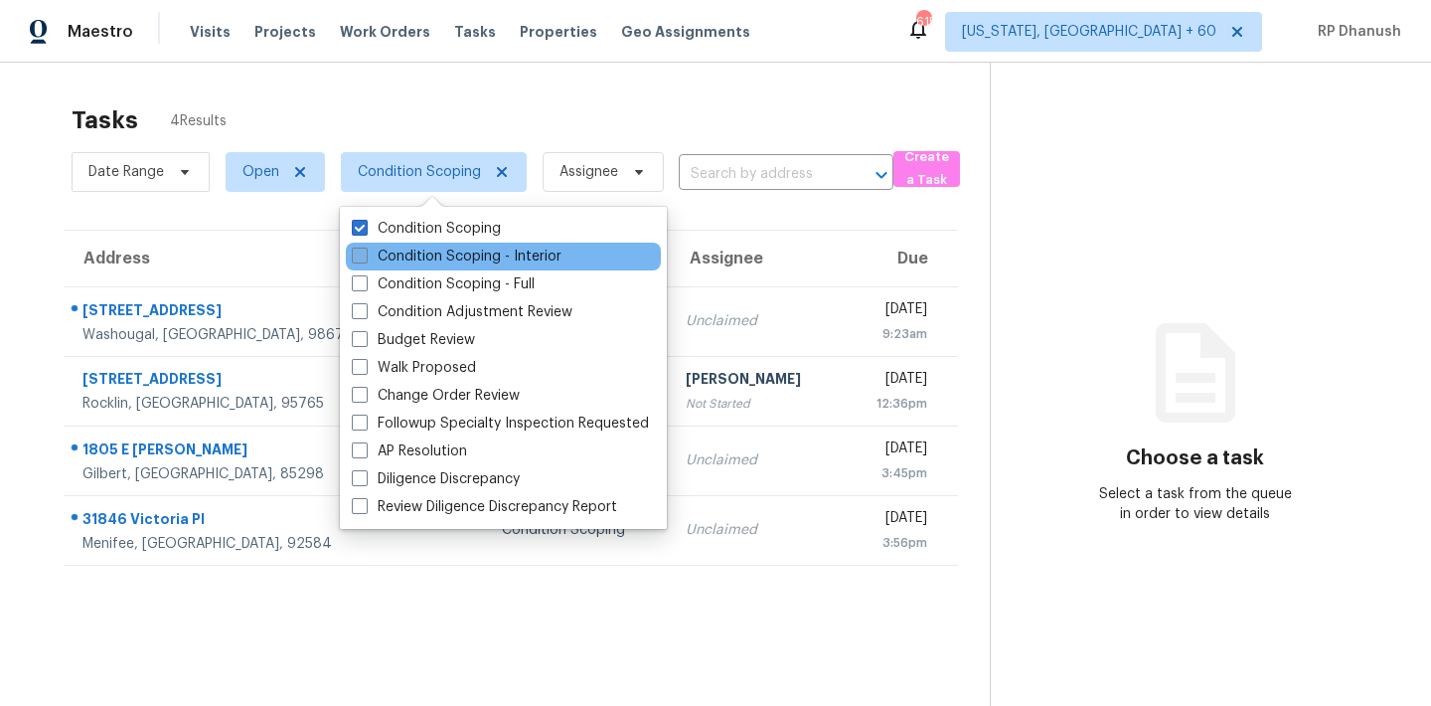
click at [407, 254] on label "Condition Scoping - Interior" at bounding box center [457, 256] width 210 height 20
click at [365, 254] on input "Condition Scoping - Interior" at bounding box center [358, 252] width 13 height 13
checkbox input "true"
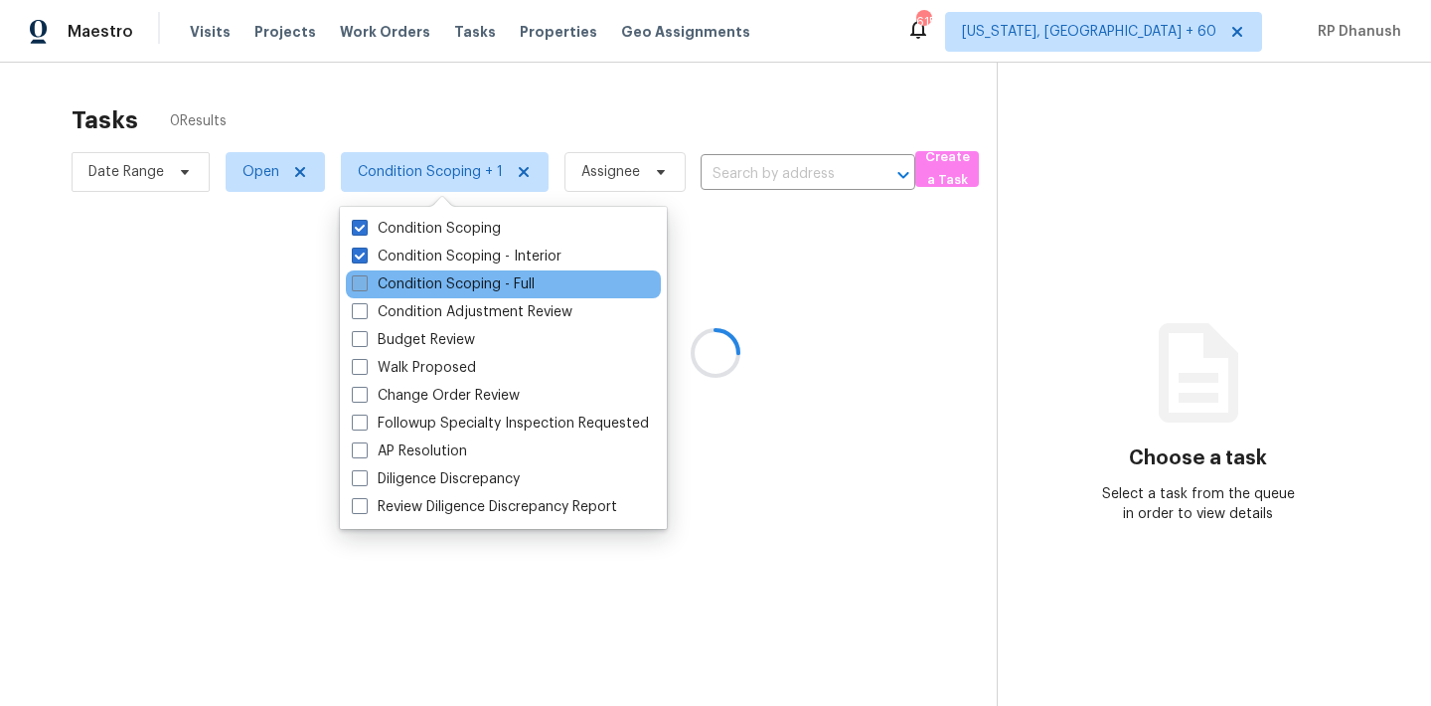
click at [397, 283] on label "Condition Scoping - Full" at bounding box center [443, 284] width 183 height 20
click at [365, 283] on input "Condition Scoping - Full" at bounding box center [358, 280] width 13 height 13
checkbox input "true"
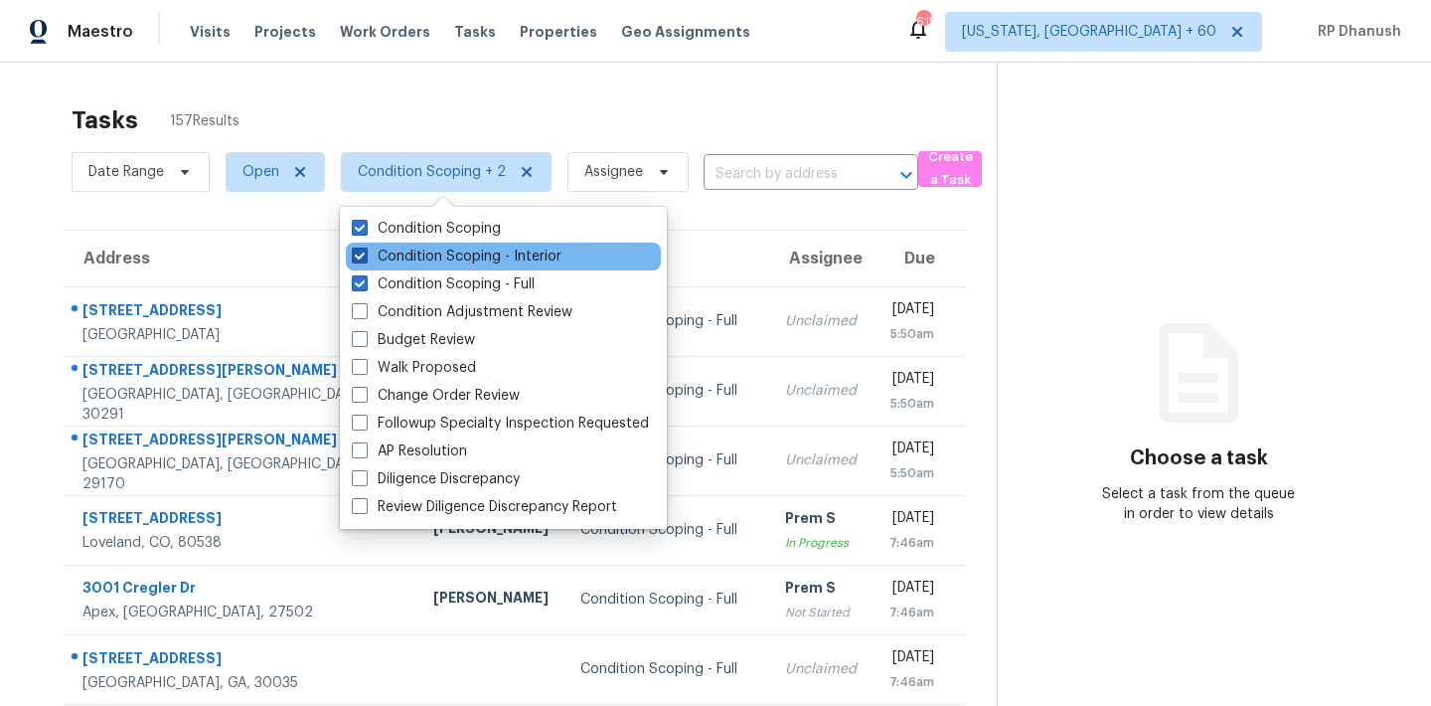
click at [422, 256] on label "Condition Scoping - Interior" at bounding box center [457, 256] width 210 height 20
click at [365, 256] on input "Condition Scoping - Interior" at bounding box center [358, 252] width 13 height 13
checkbox input "false"
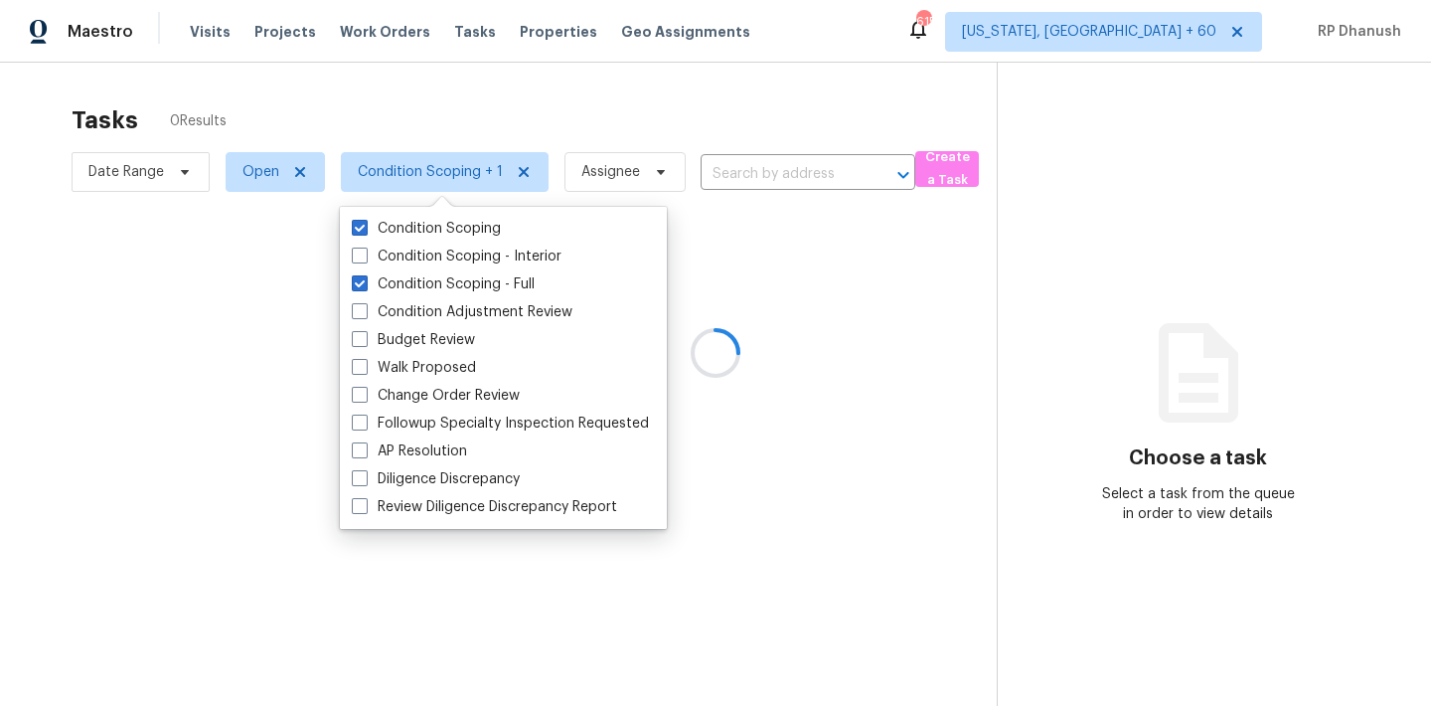
click at [420, 211] on div "Condition Scoping Condition Scoping - Interior Condition Scoping - Full Conditi…" at bounding box center [503, 368] width 327 height 322
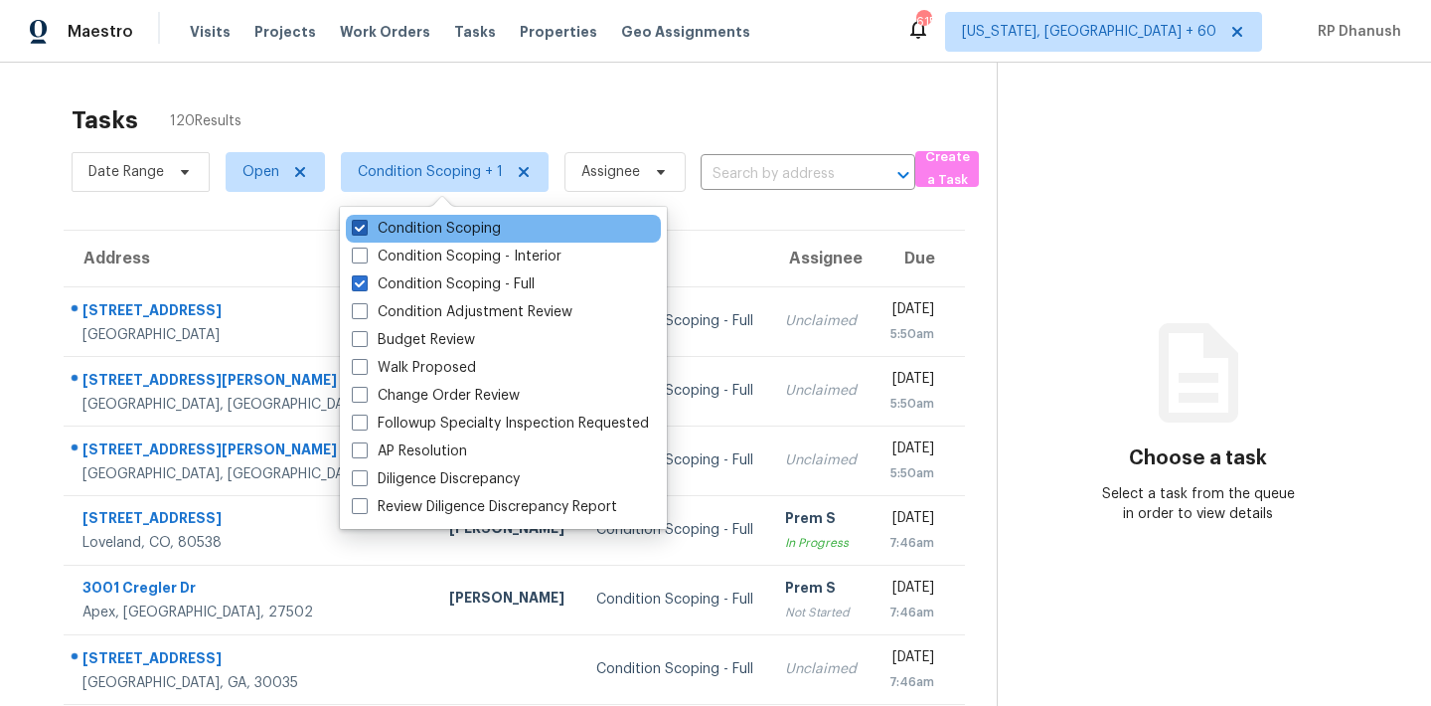
click at [450, 220] on label "Condition Scoping" at bounding box center [426, 229] width 149 height 20
click at [365, 220] on input "Condition Scoping" at bounding box center [358, 225] width 13 height 13
checkbox input "false"
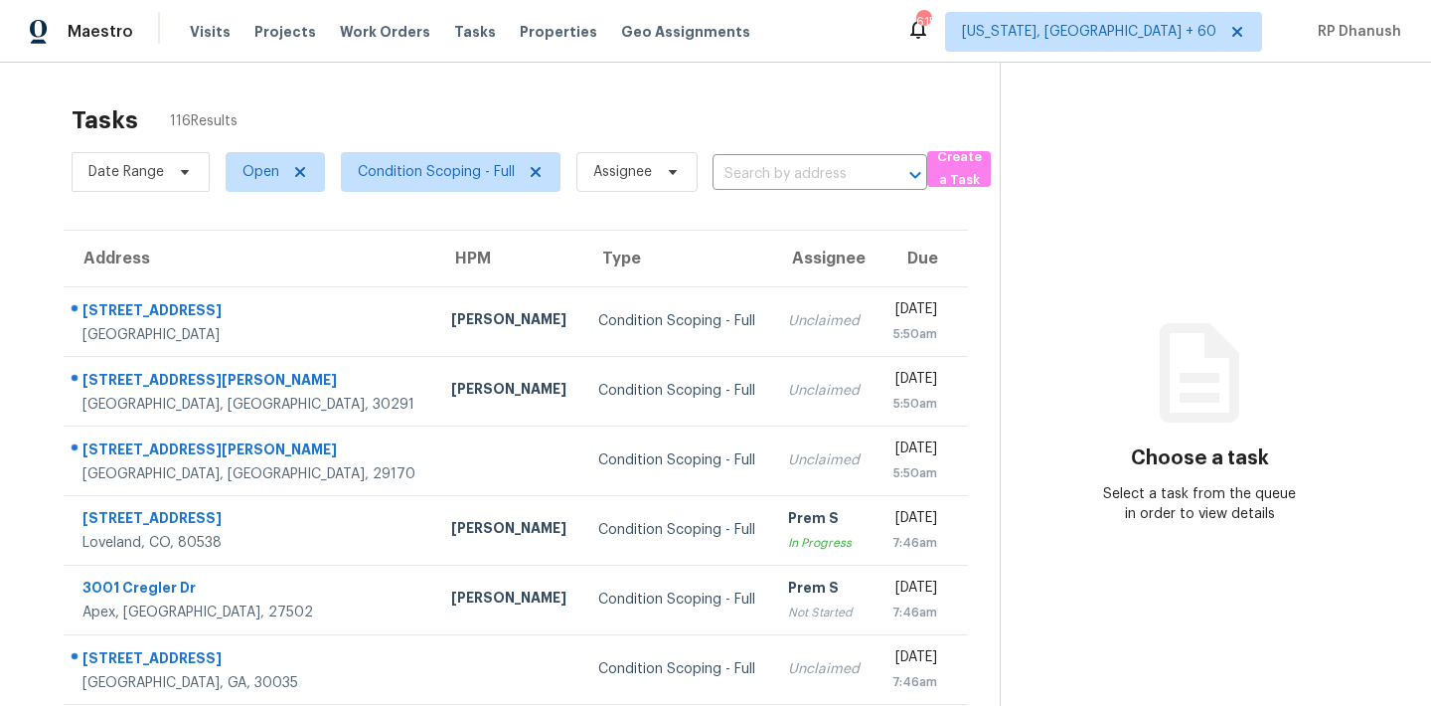
click at [681, 95] on div "Tasks 116 Results" at bounding box center [536, 120] width 928 height 52
